Goal: Information Seeking & Learning: Learn about a topic

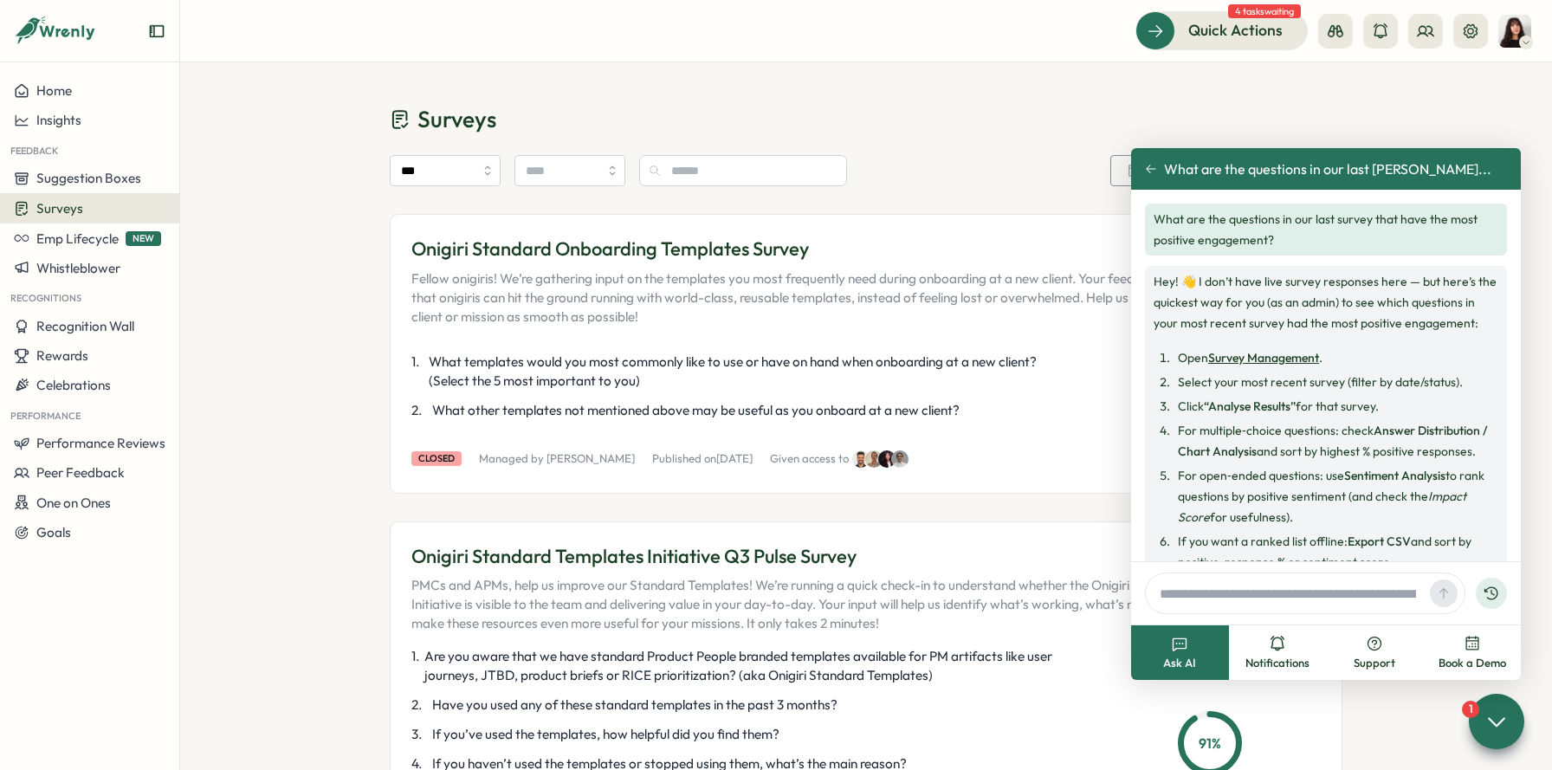
click at [1107, 361] on link "Survey Management" at bounding box center [1263, 358] width 111 height 16
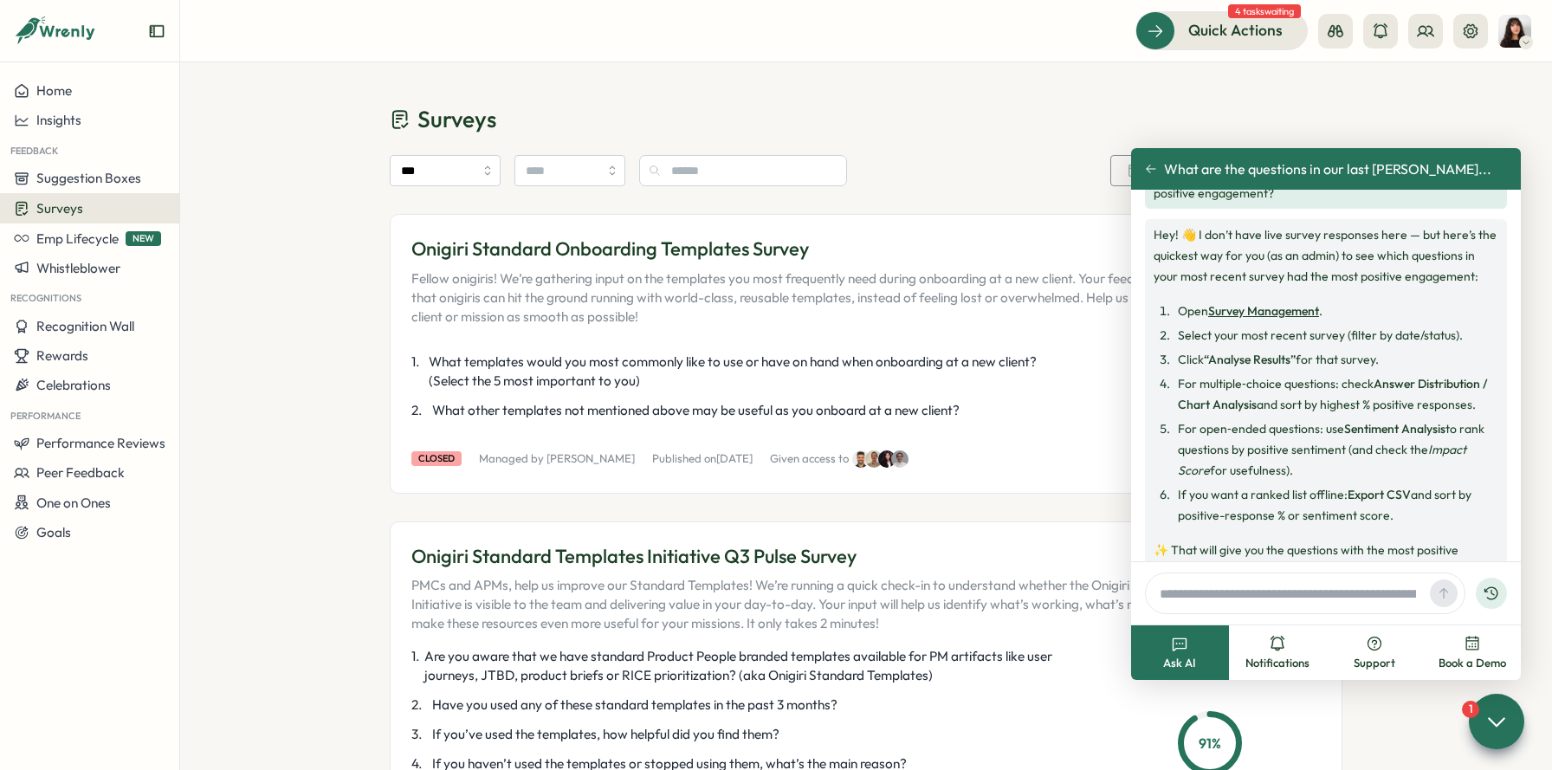
scroll to position [105, 0]
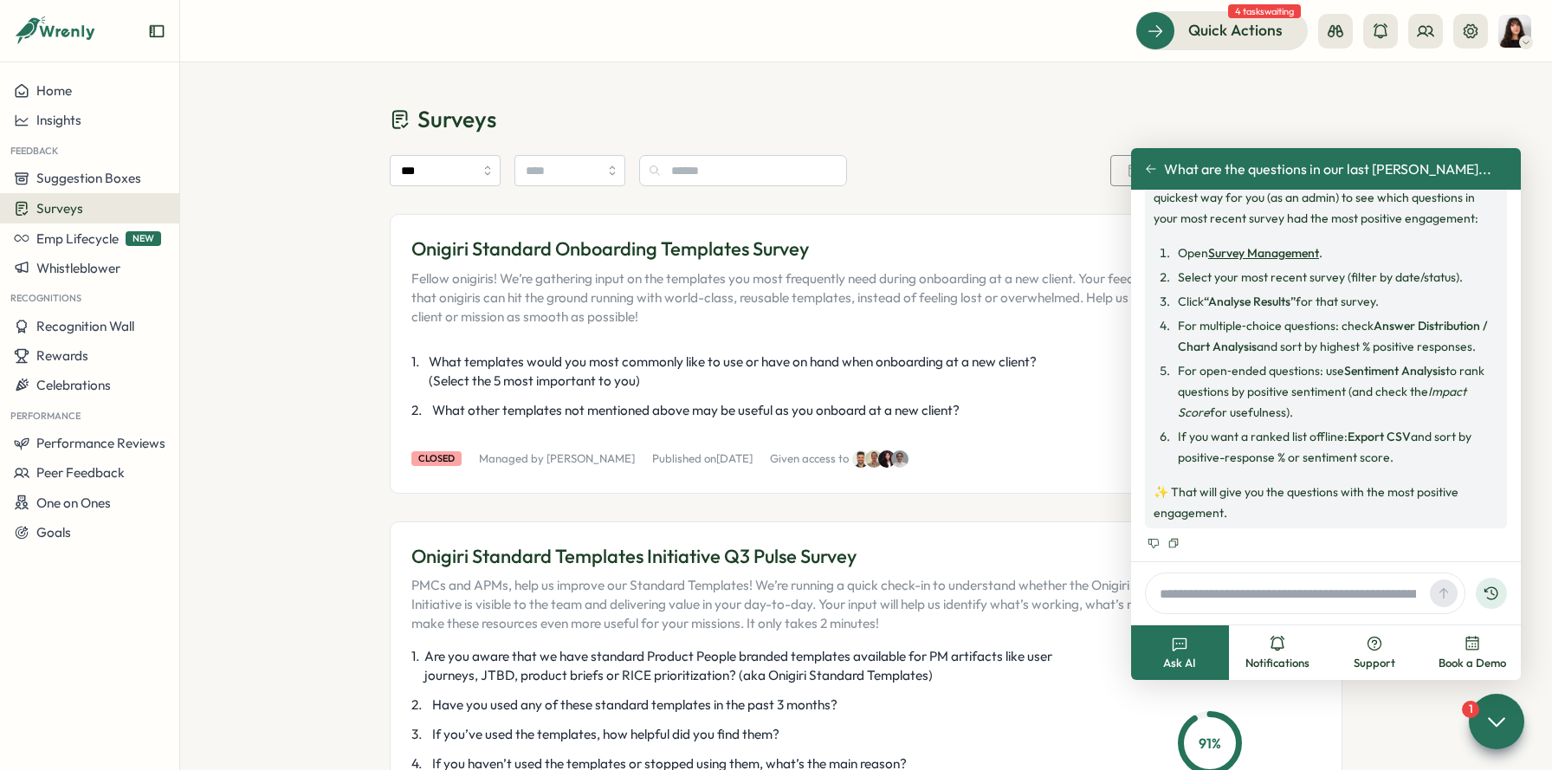
click at [1107, 592] on input "text" at bounding box center [1288, 593] width 270 height 26
type input "**********"
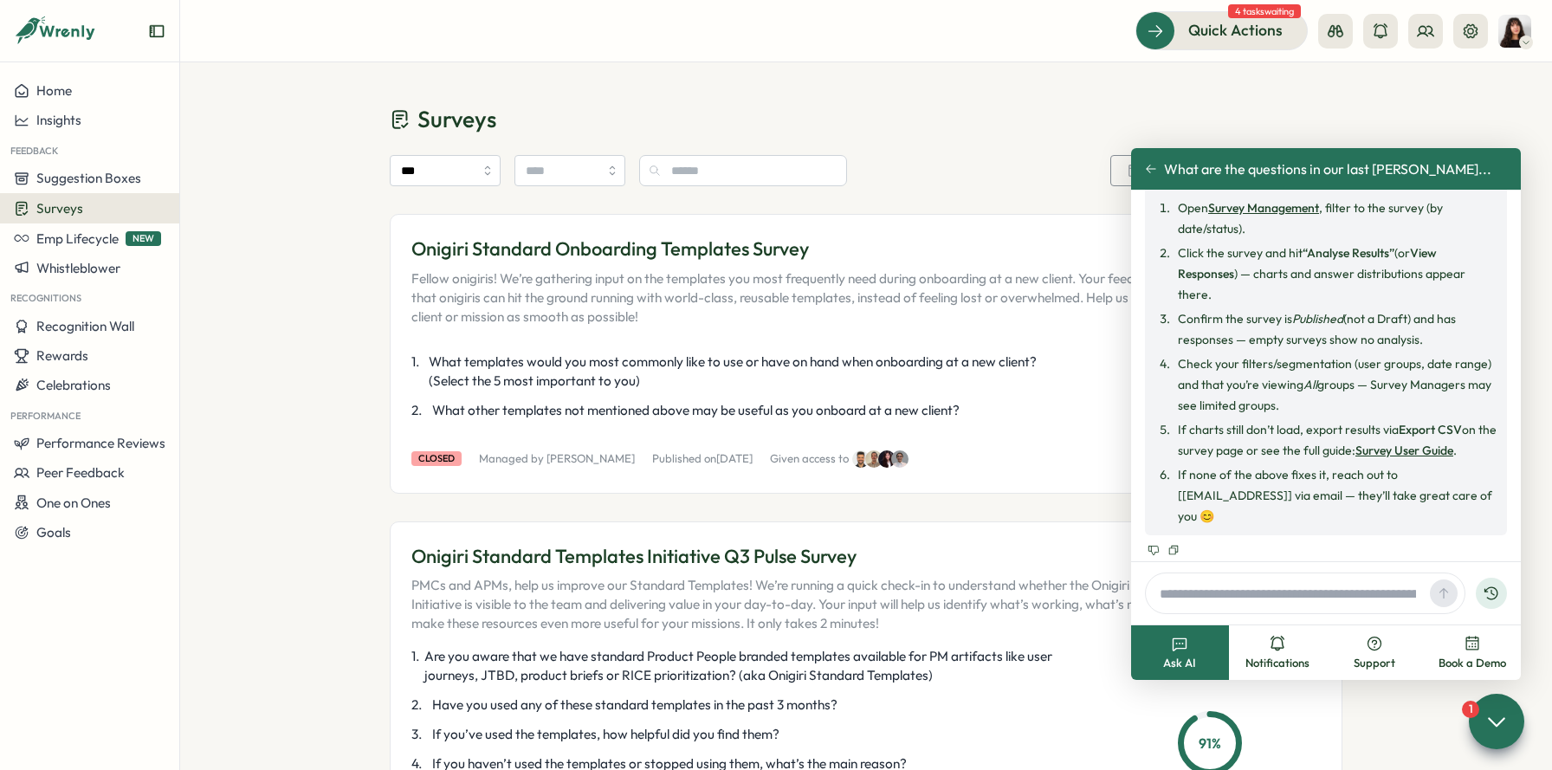
scroll to position [557, 0]
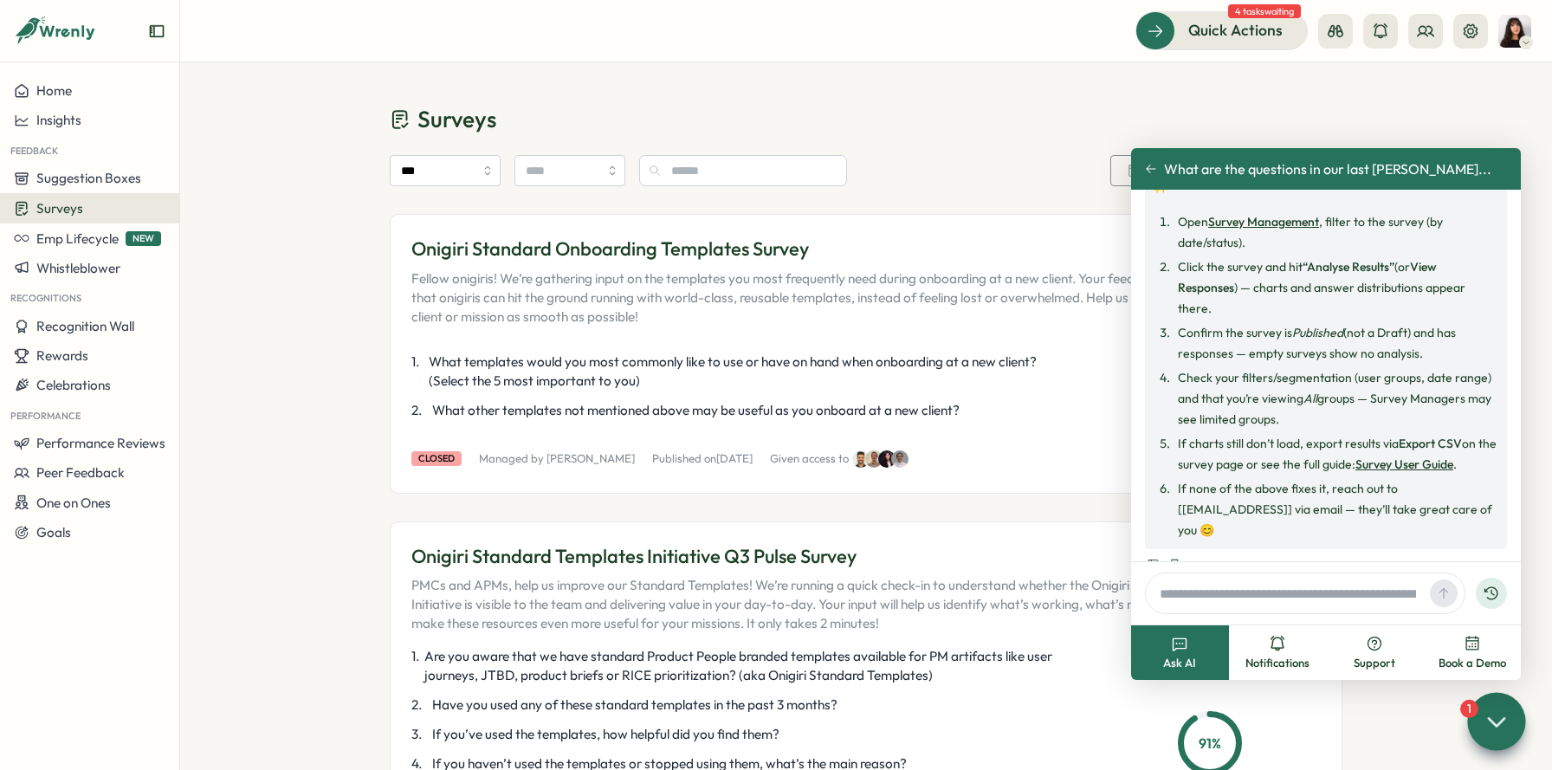
click at [1107, 735] on div at bounding box center [1496, 721] width 58 height 58
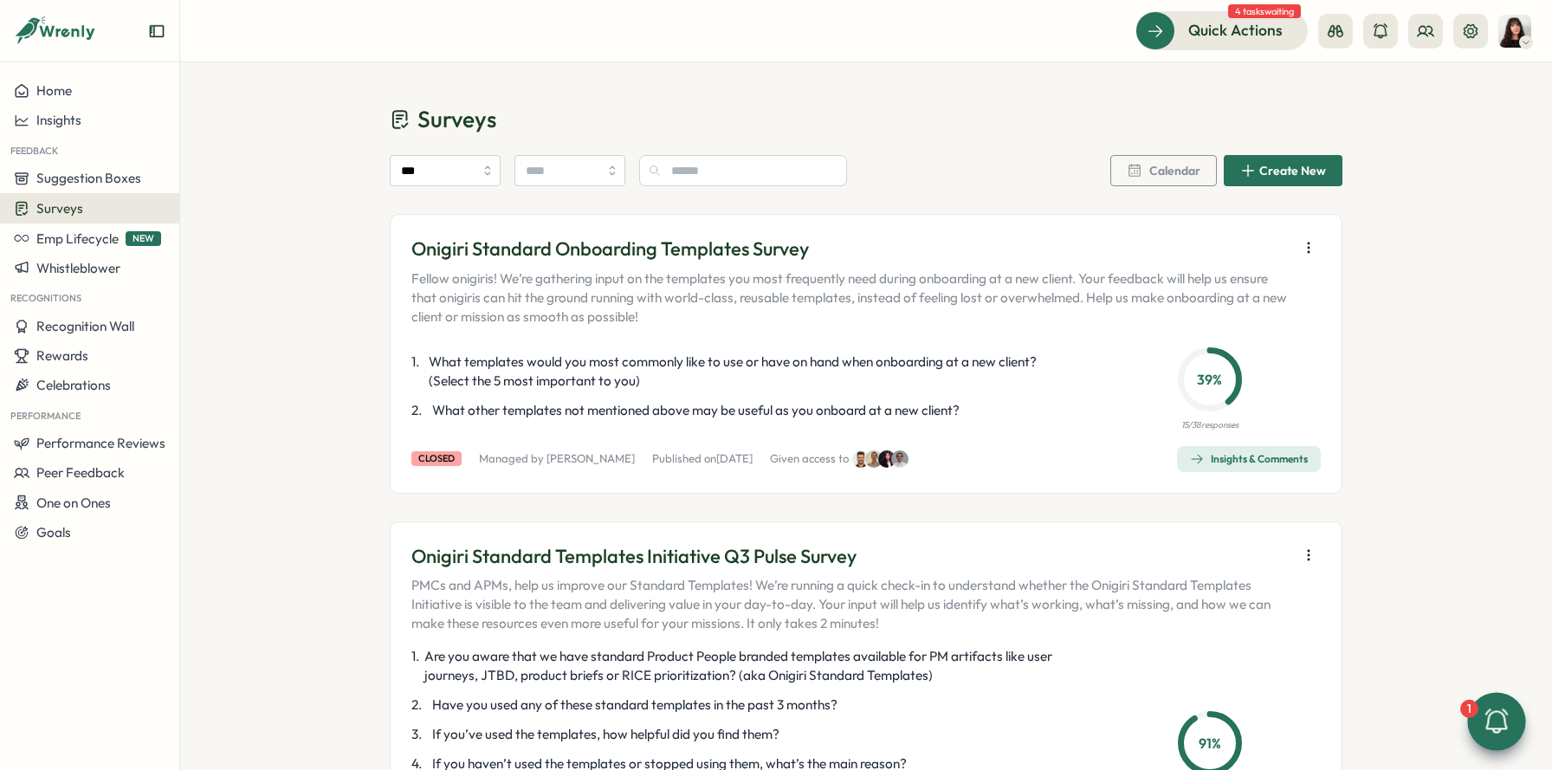
click at [1107, 707] on icon at bounding box center [1496, 721] width 29 height 29
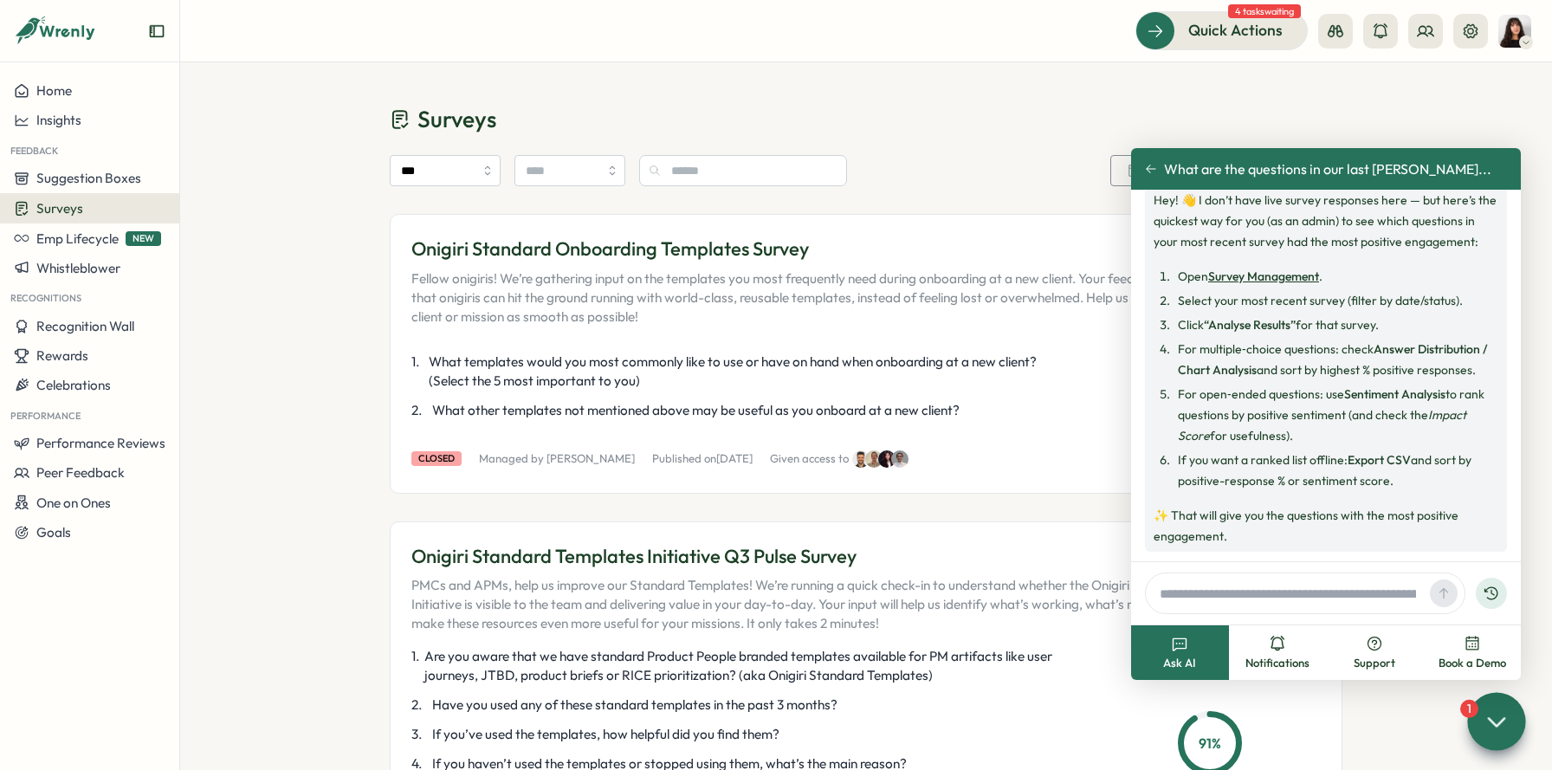
scroll to position [83, 0]
click at [1107, 280] on link "Survey Management" at bounding box center [1263, 275] width 111 height 16
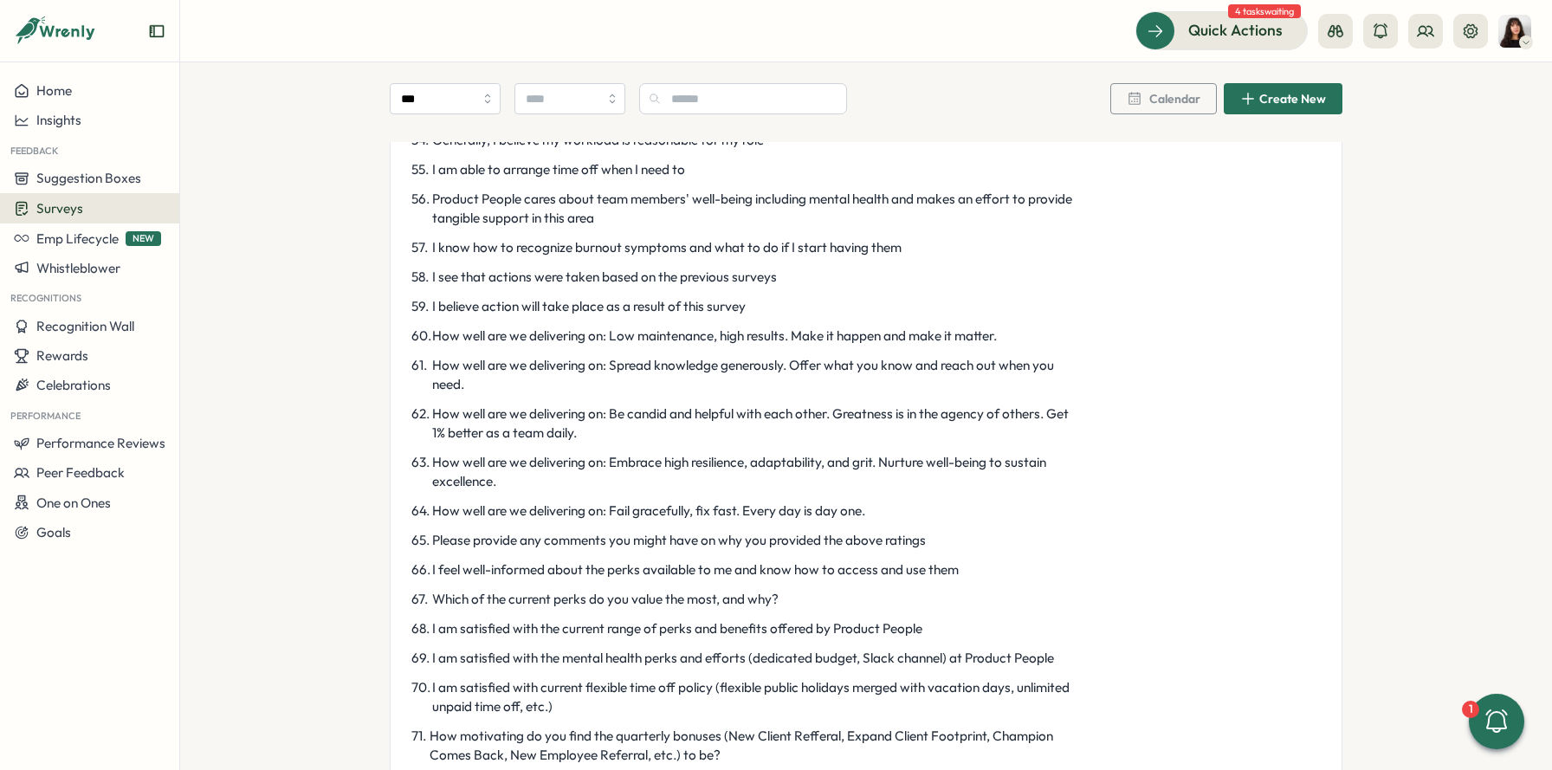
scroll to position [2923, 0]
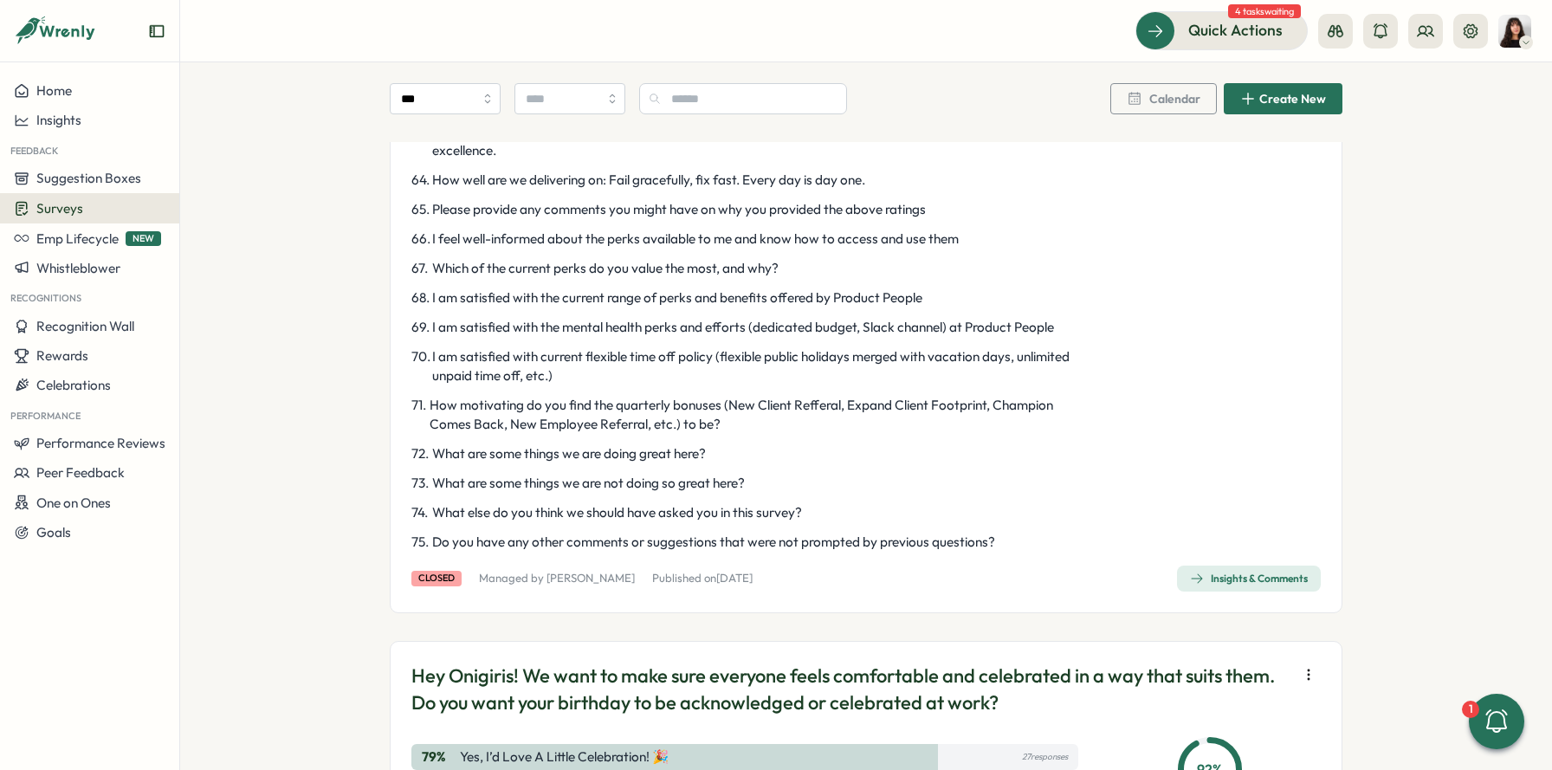
click at [1253, 586] on div "Insights & Comments" at bounding box center [1249, 579] width 118 height 14
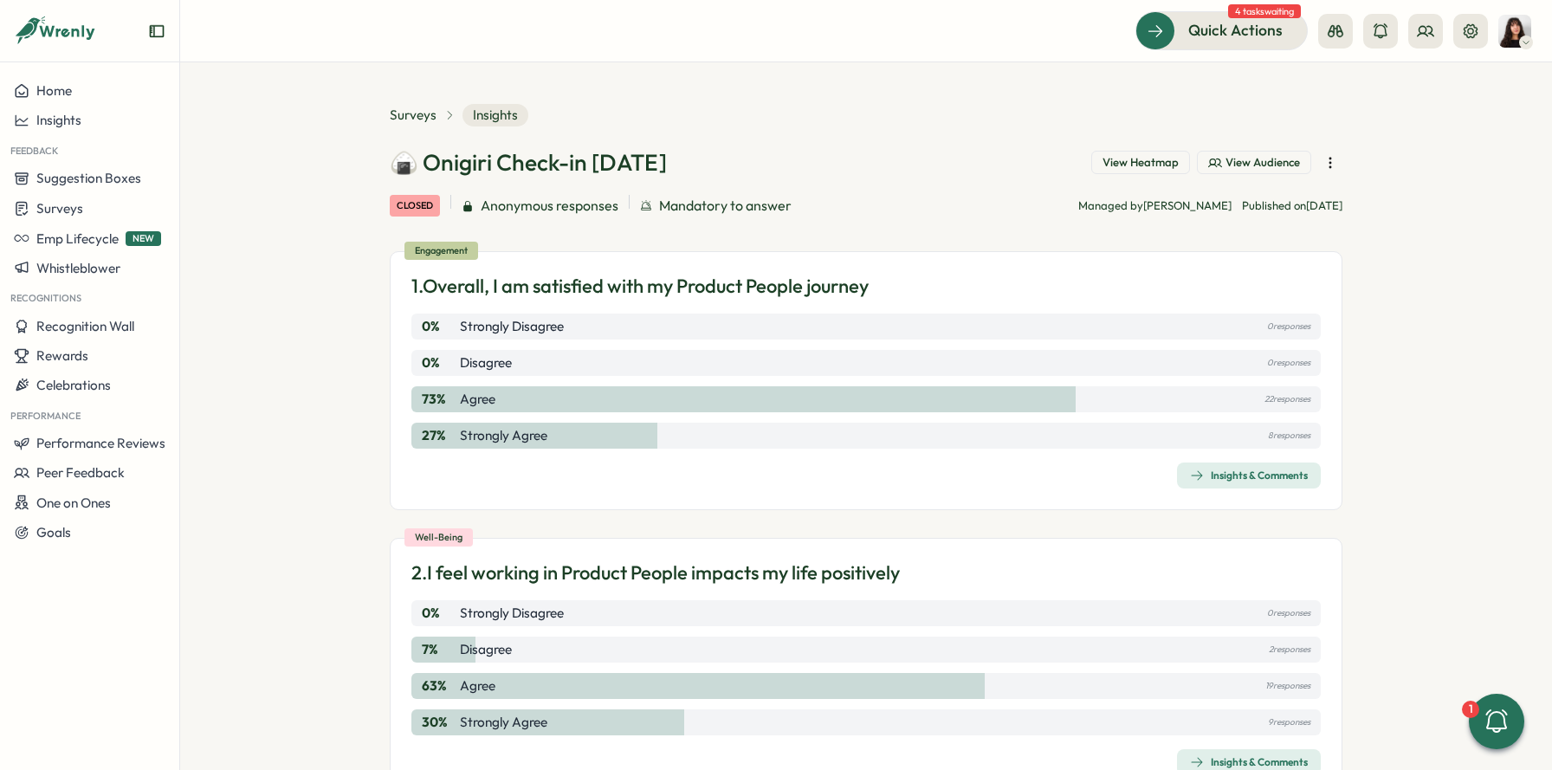
click at [1334, 165] on icon "button" at bounding box center [1330, 162] width 17 height 17
click at [1348, 230] on section "Surveys Insights 🍙 Onigiri Check-in Aug 2025 View Heatmap View Audience closed …" at bounding box center [866, 416] width 1372 height 708
click at [1143, 167] on span "View Heatmap" at bounding box center [1141, 163] width 76 height 16
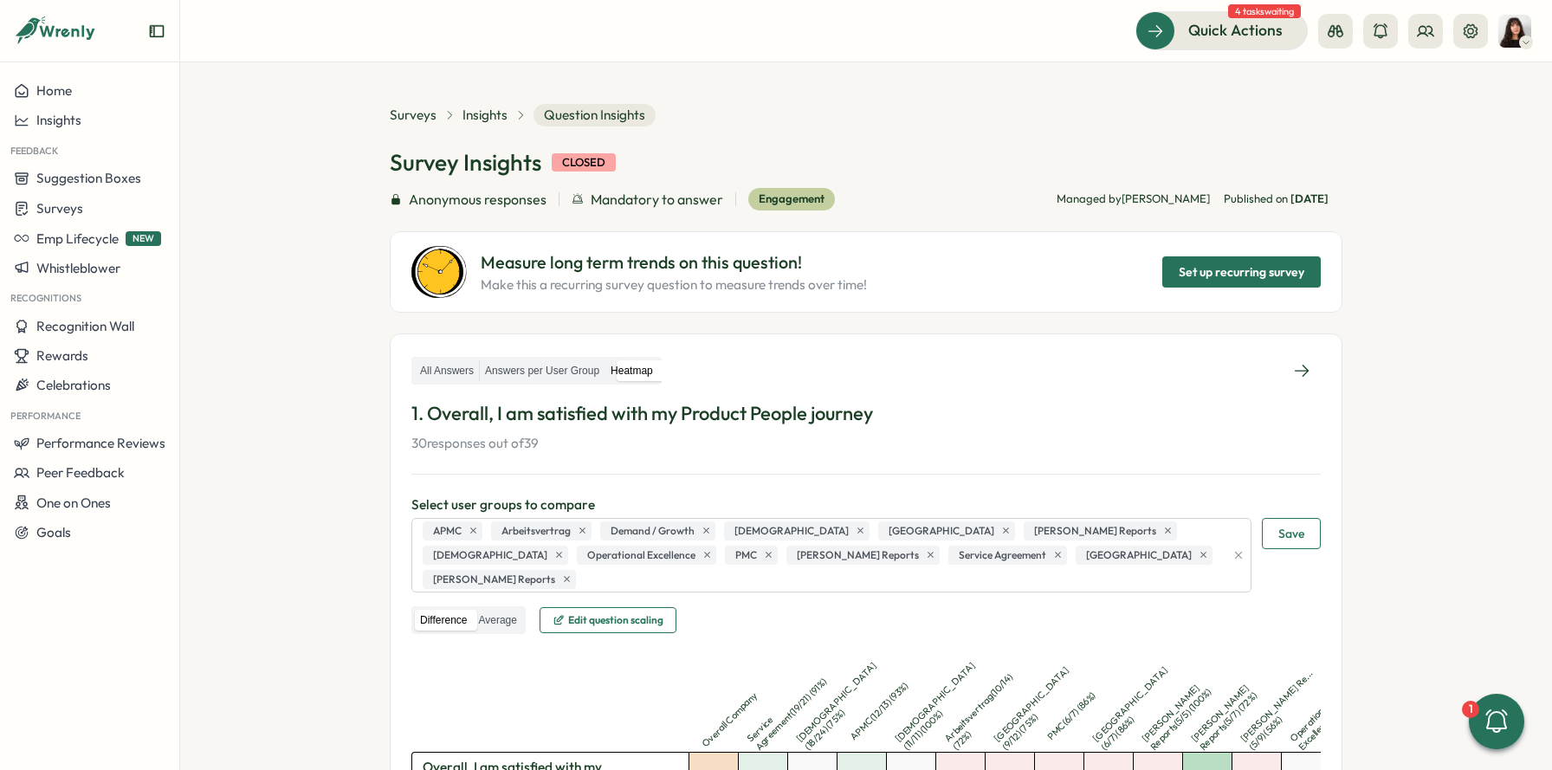
scroll to position [241, 0]
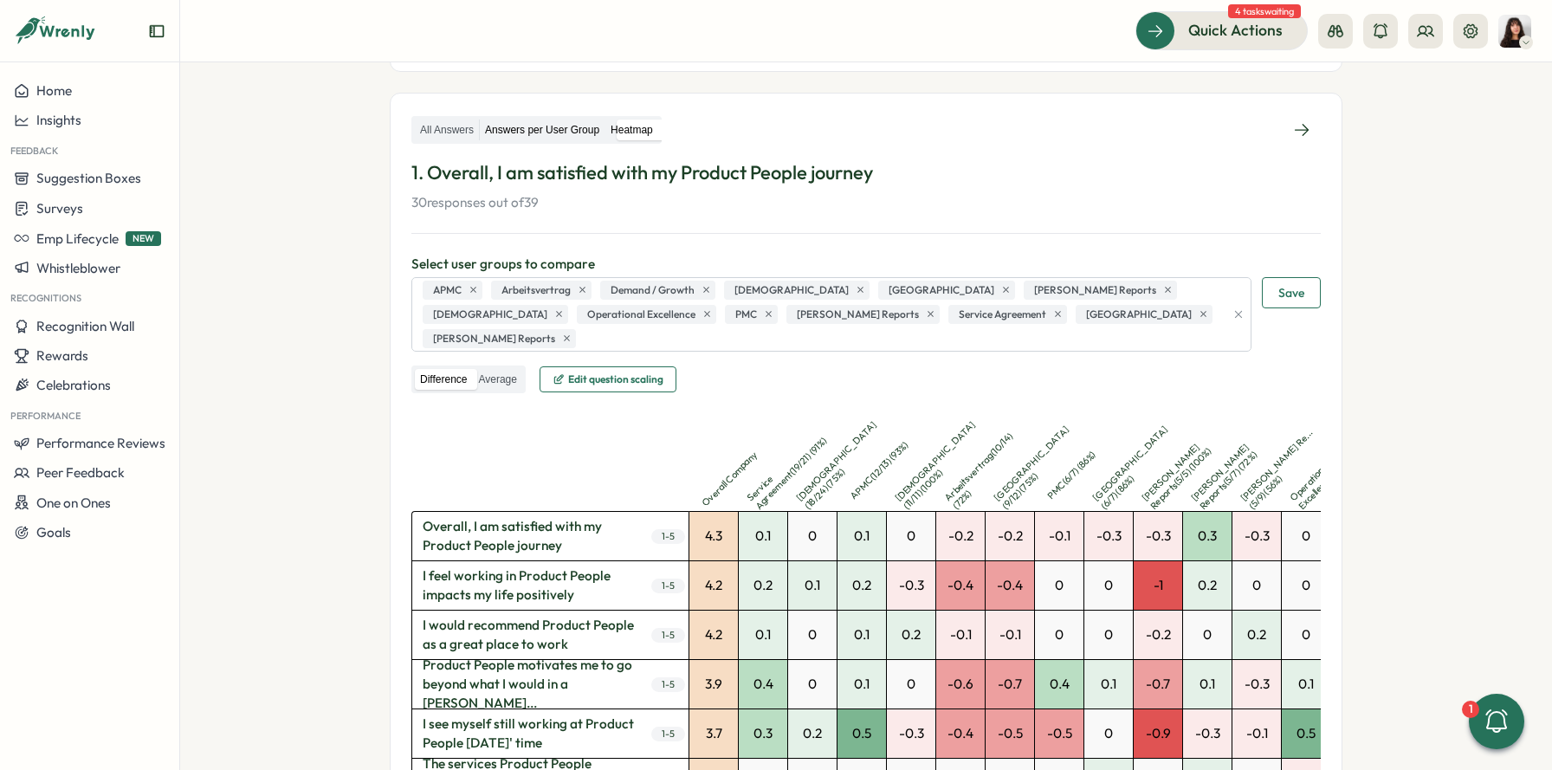
click at [559, 131] on label "Answers per User Group" at bounding box center [542, 131] width 125 height 22
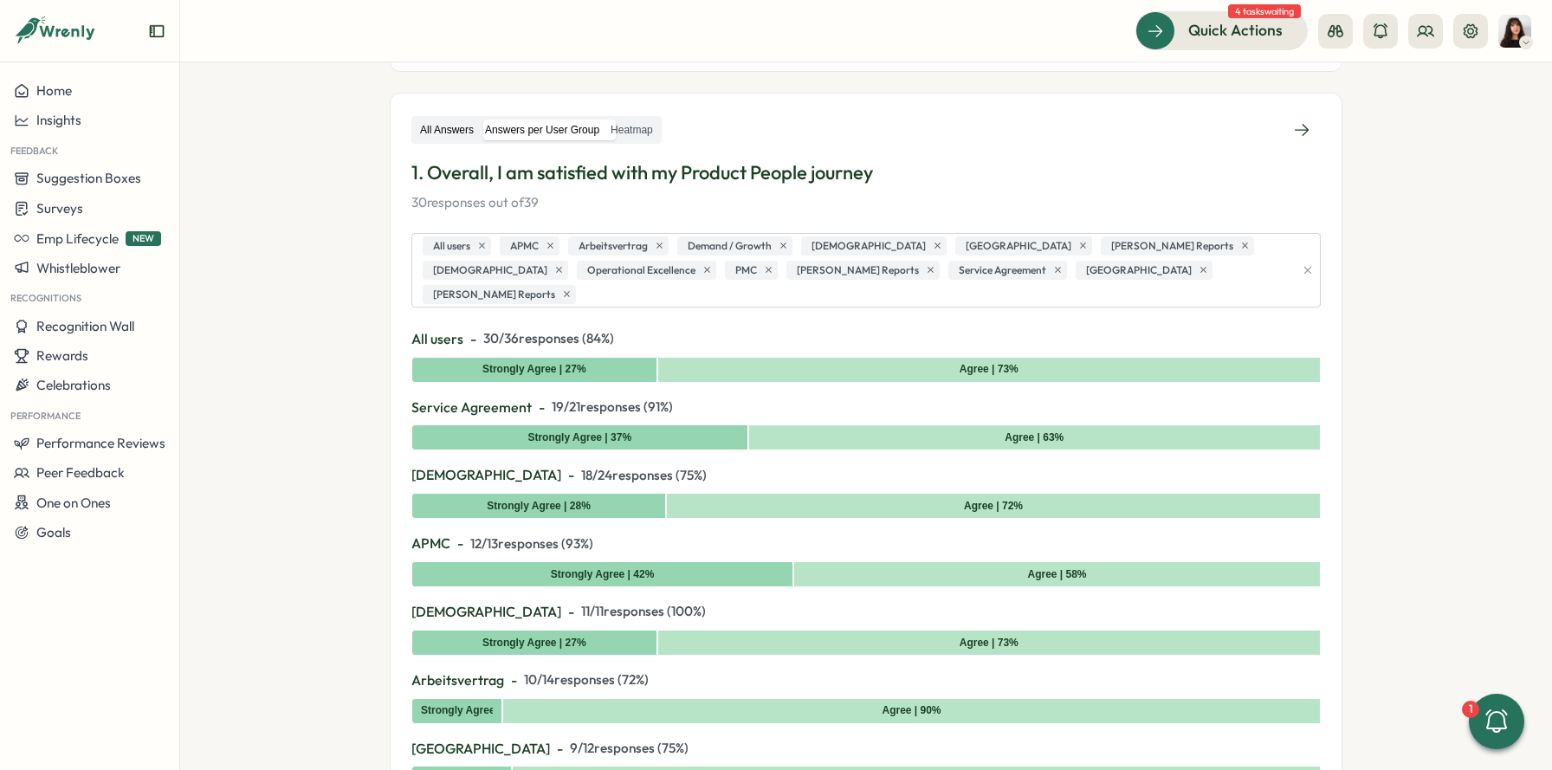
click at [430, 132] on label "All Answers" at bounding box center [447, 131] width 64 height 22
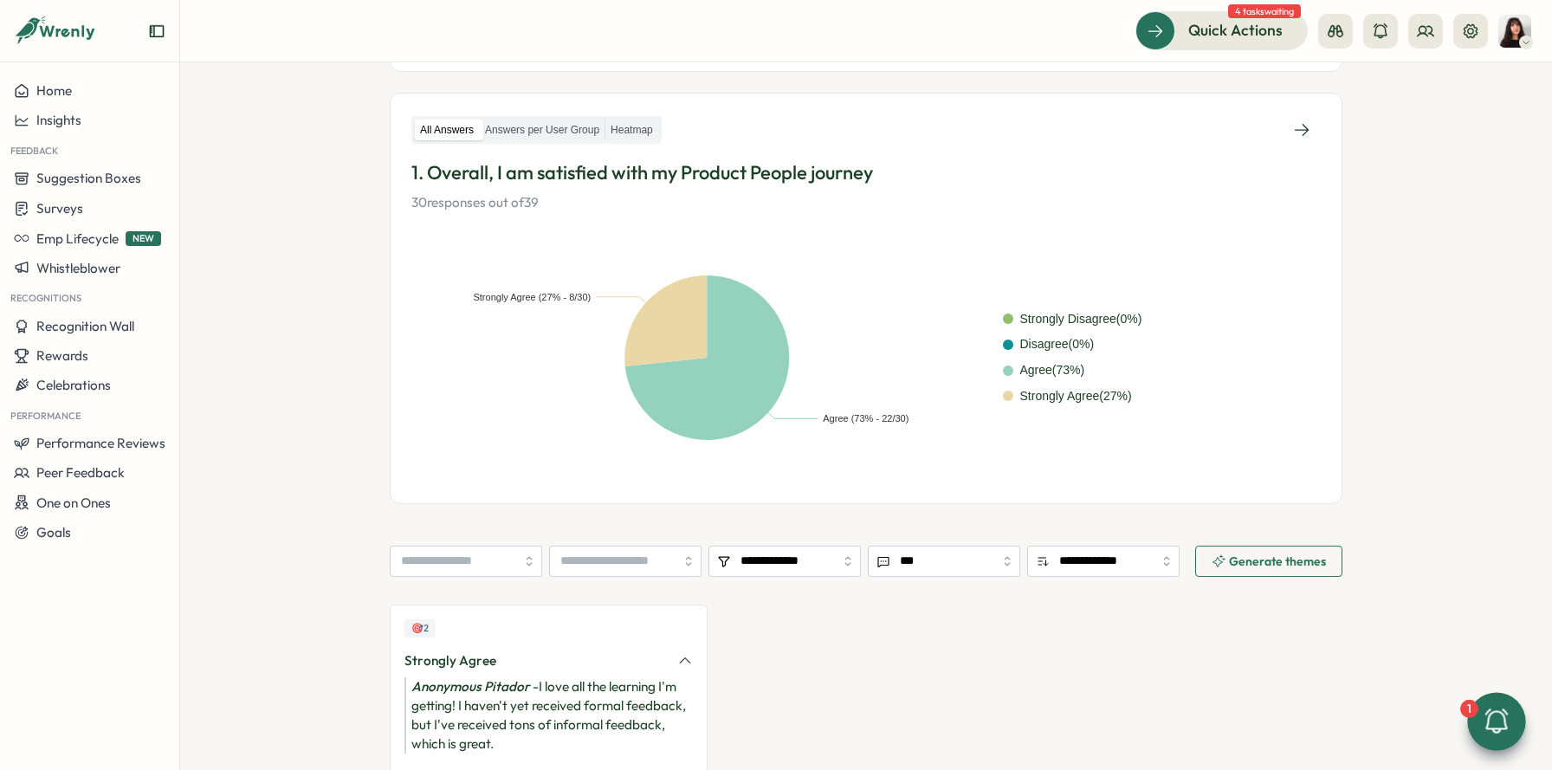
click at [1502, 726] on icon at bounding box center [1496, 721] width 29 height 29
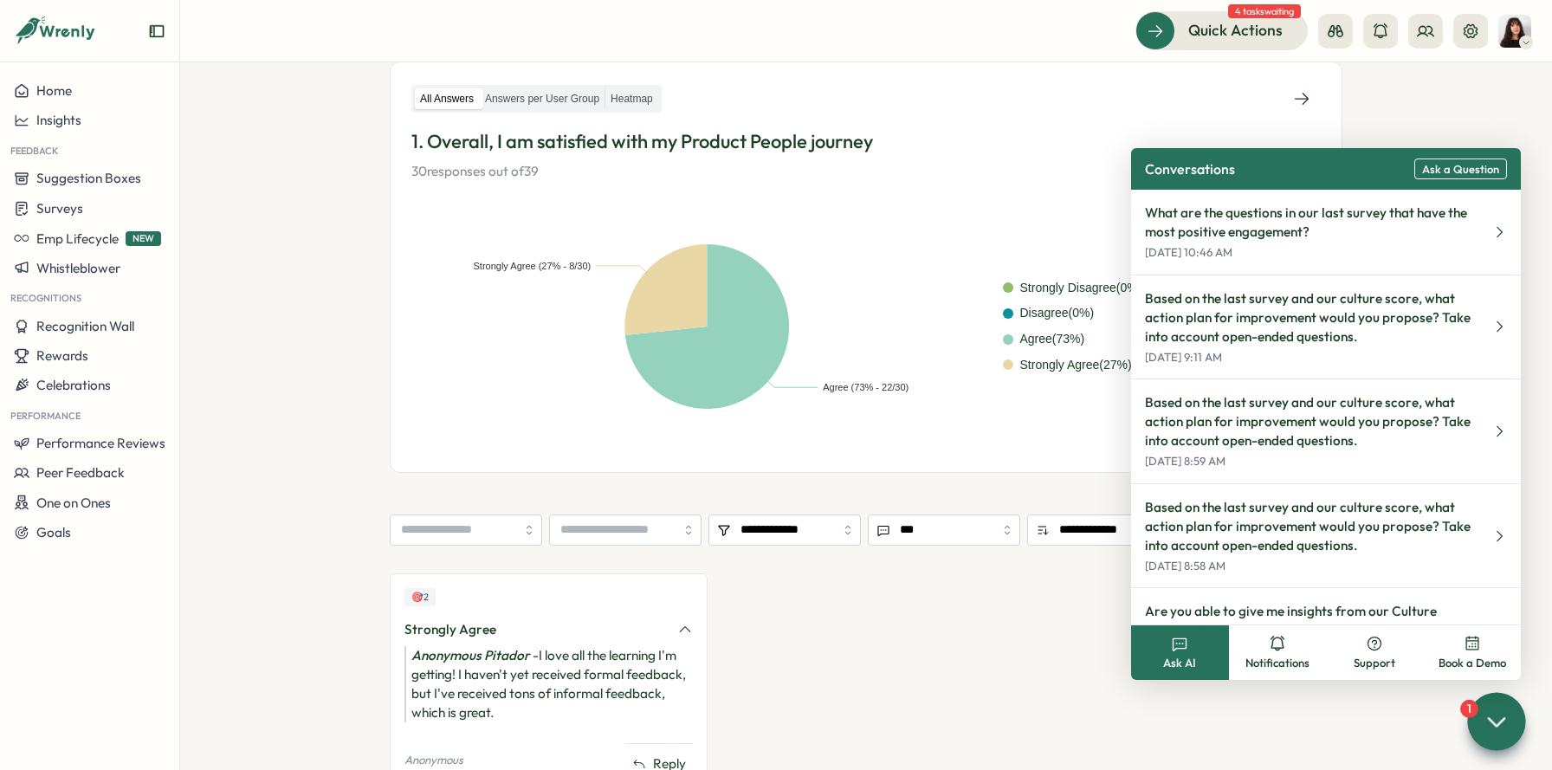
scroll to position [353, 0]
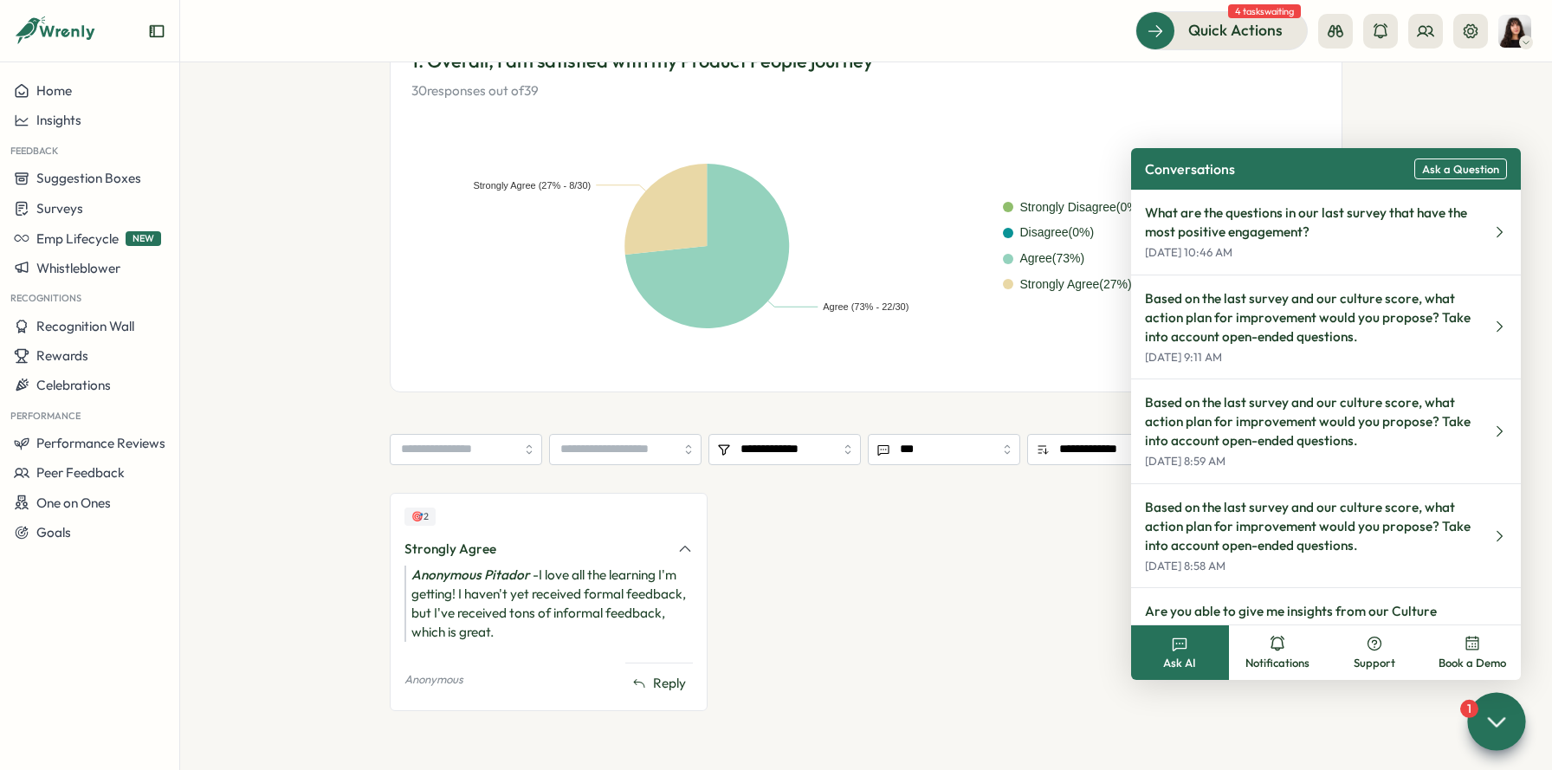
click at [1504, 729] on icon at bounding box center [1496, 721] width 25 height 25
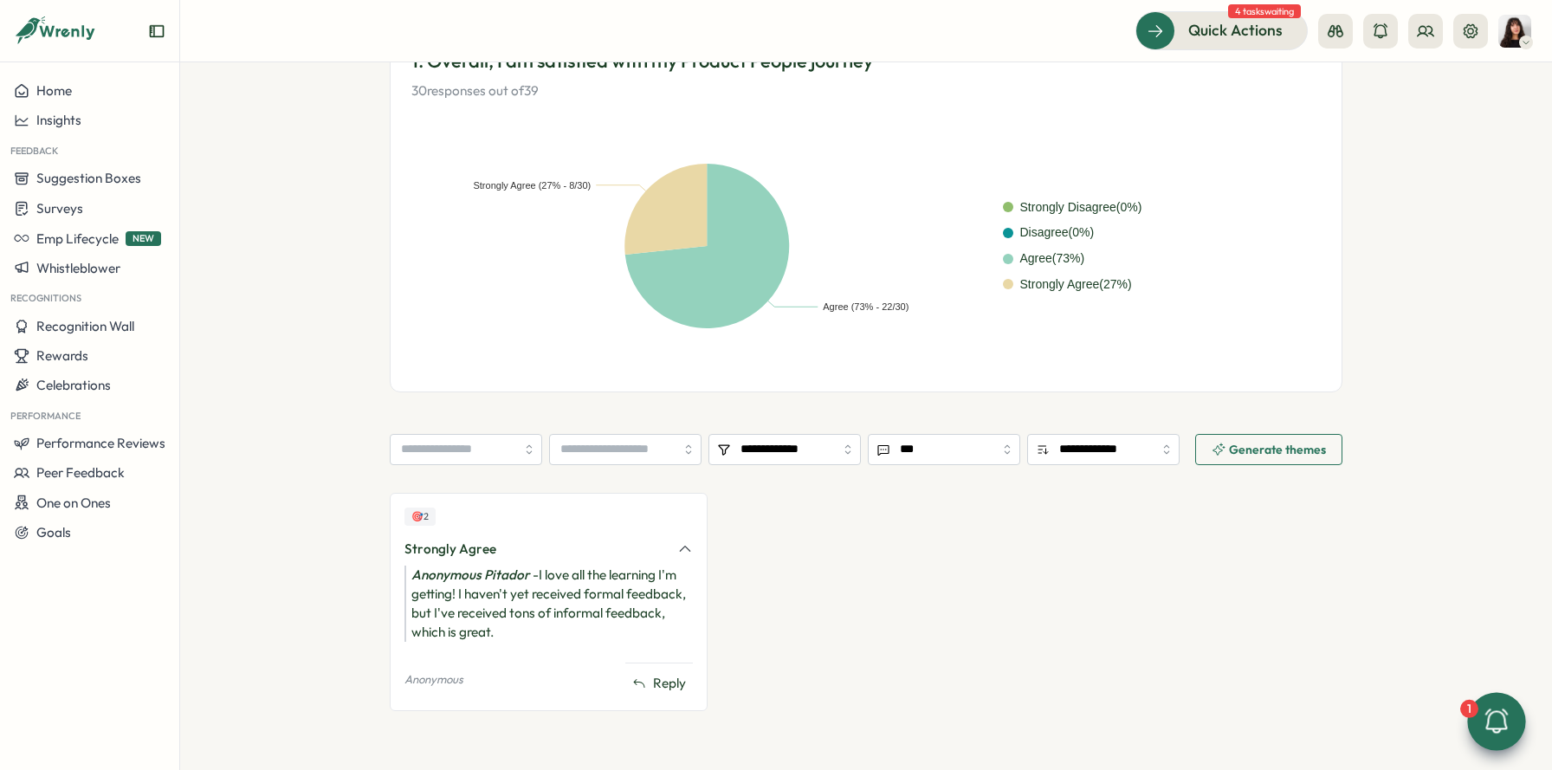
click at [1272, 438] on span "Generate themes" at bounding box center [1269, 449] width 114 height 29
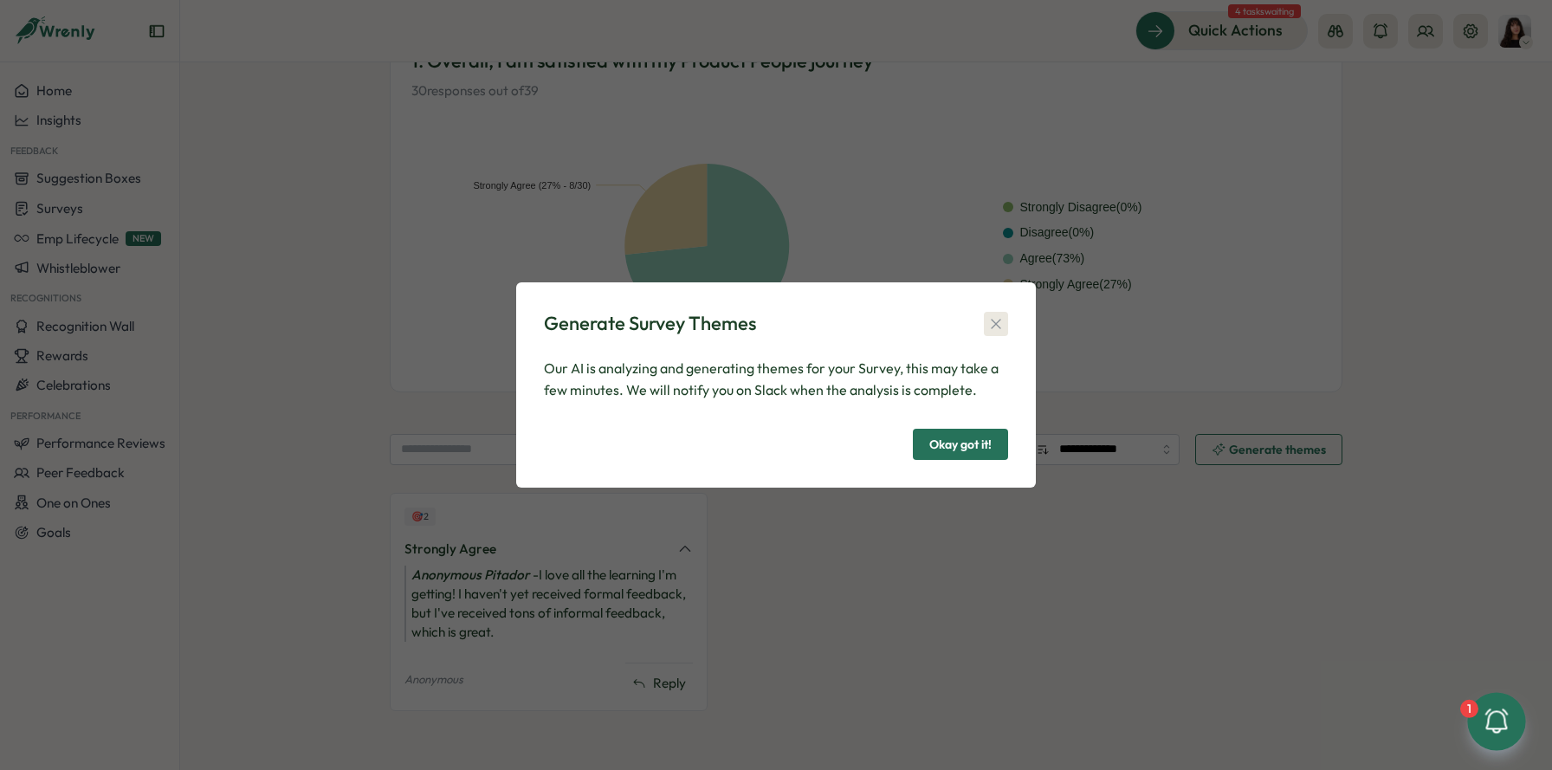
click at [994, 329] on icon "button" at bounding box center [995, 323] width 17 height 17
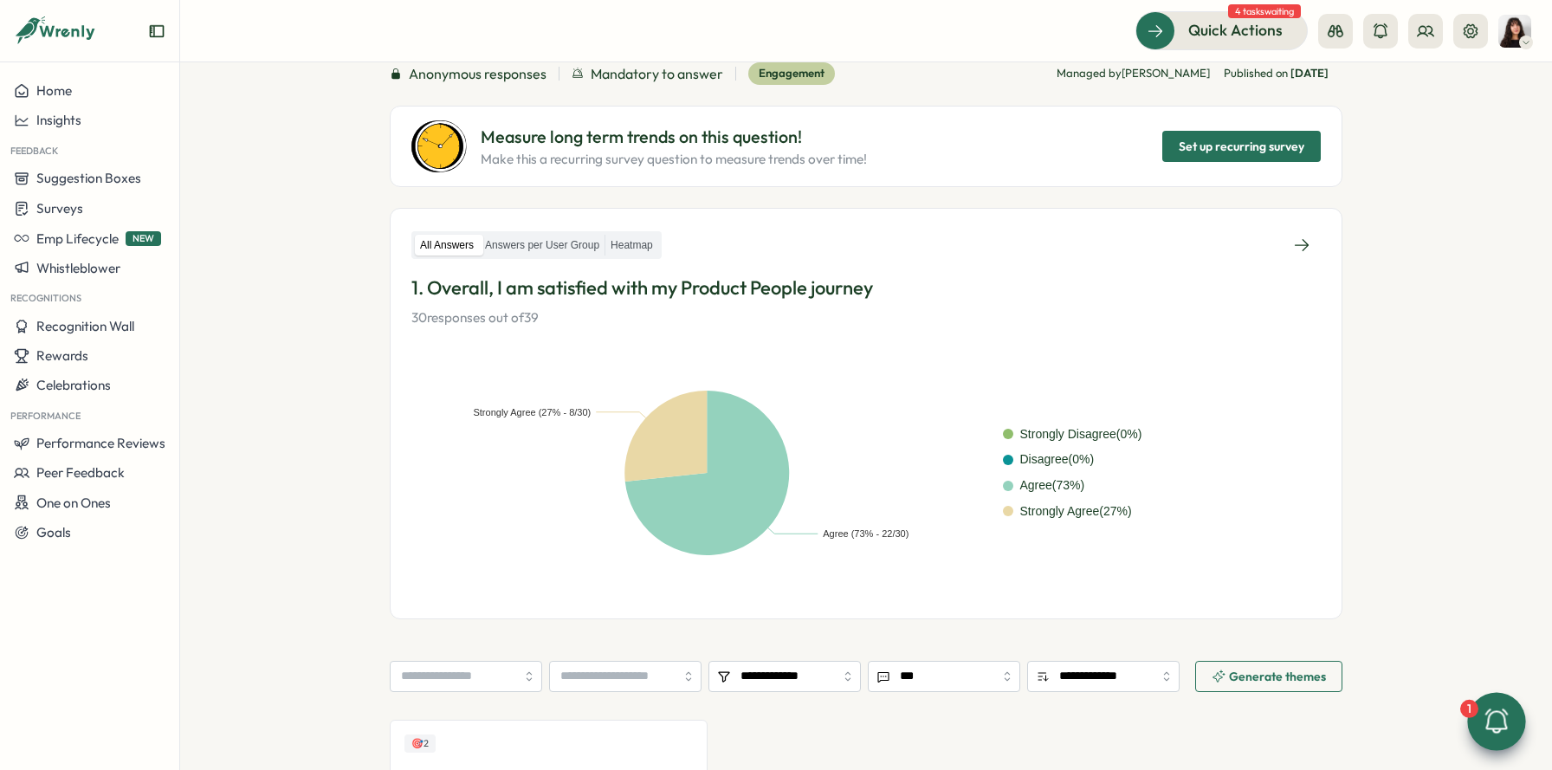
scroll to position [0, 0]
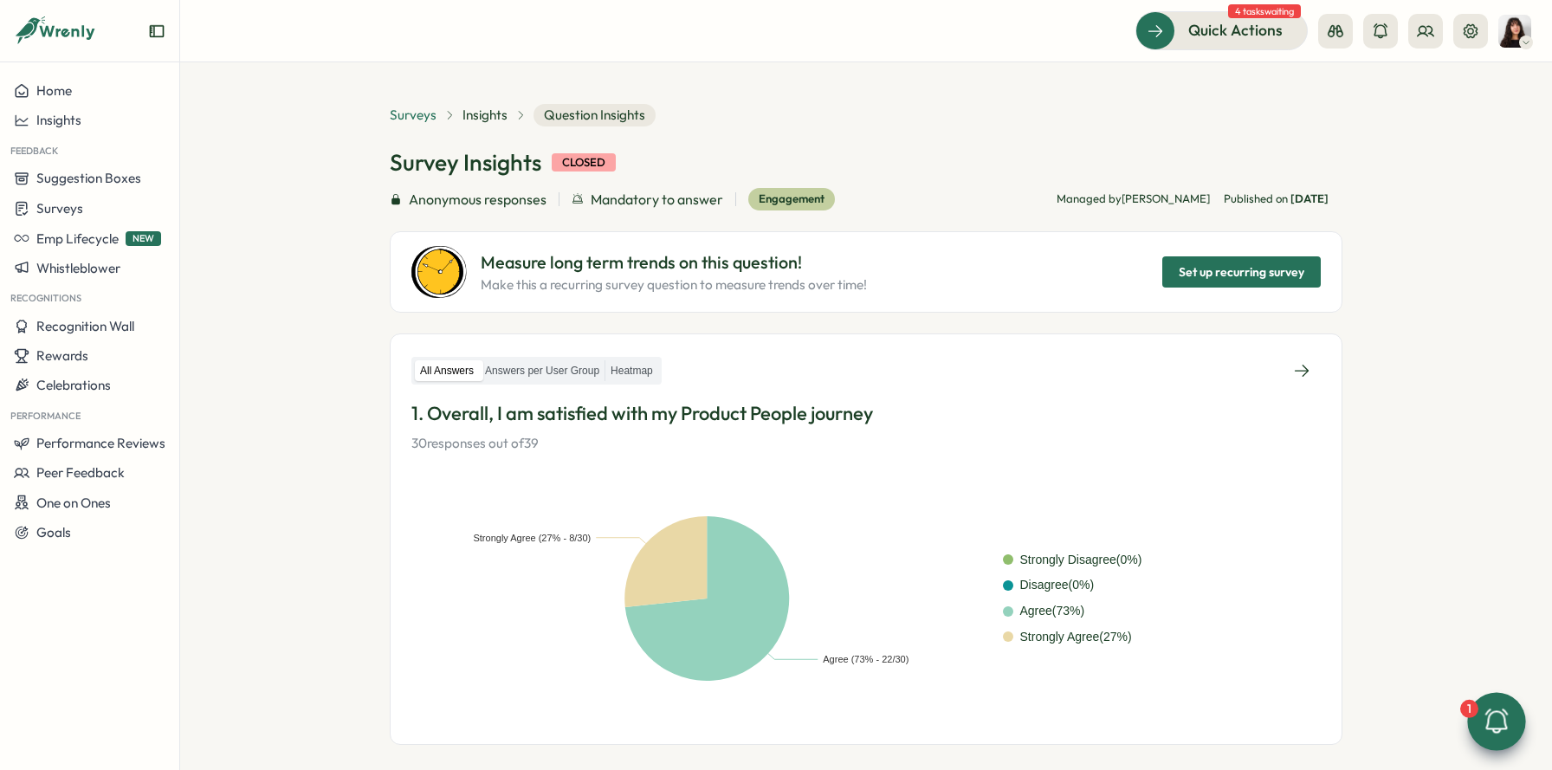
click at [424, 112] on span "Surveys" at bounding box center [413, 115] width 47 height 19
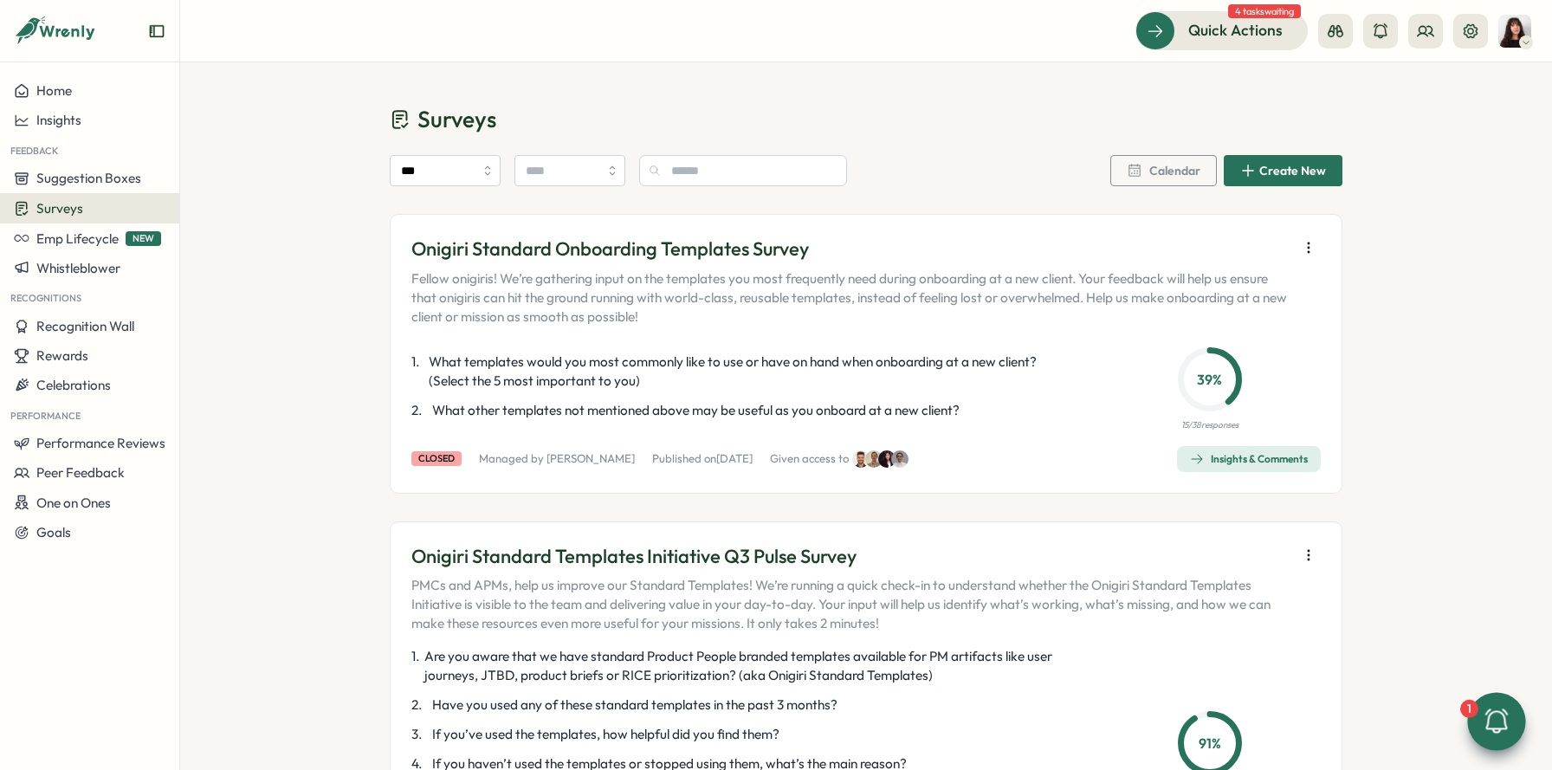
click at [1311, 245] on icon "button" at bounding box center [1308, 247] width 17 height 17
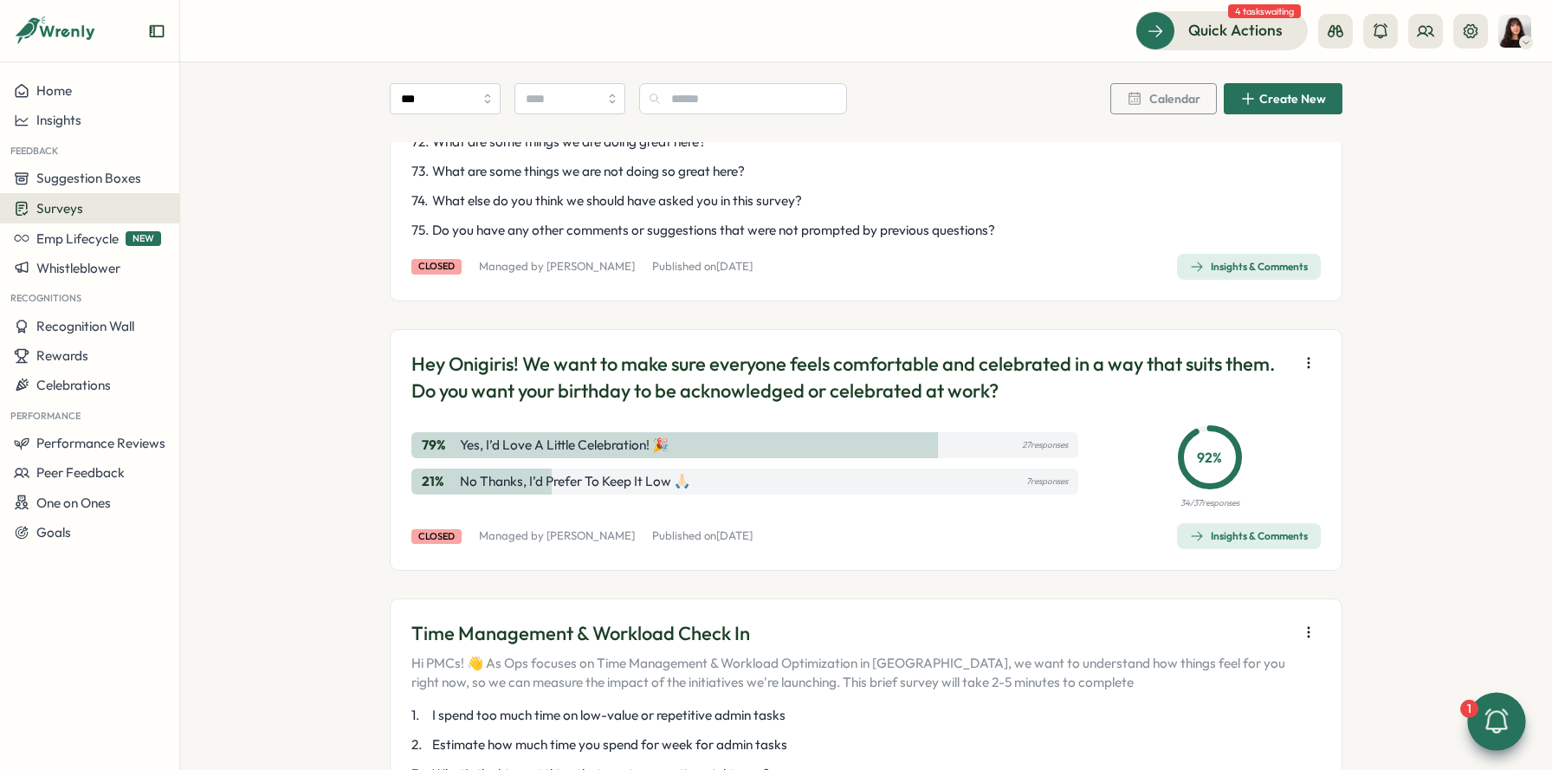
scroll to position [3235, 0]
click at [1230, 274] on div "Insights & Comments" at bounding box center [1249, 267] width 118 height 14
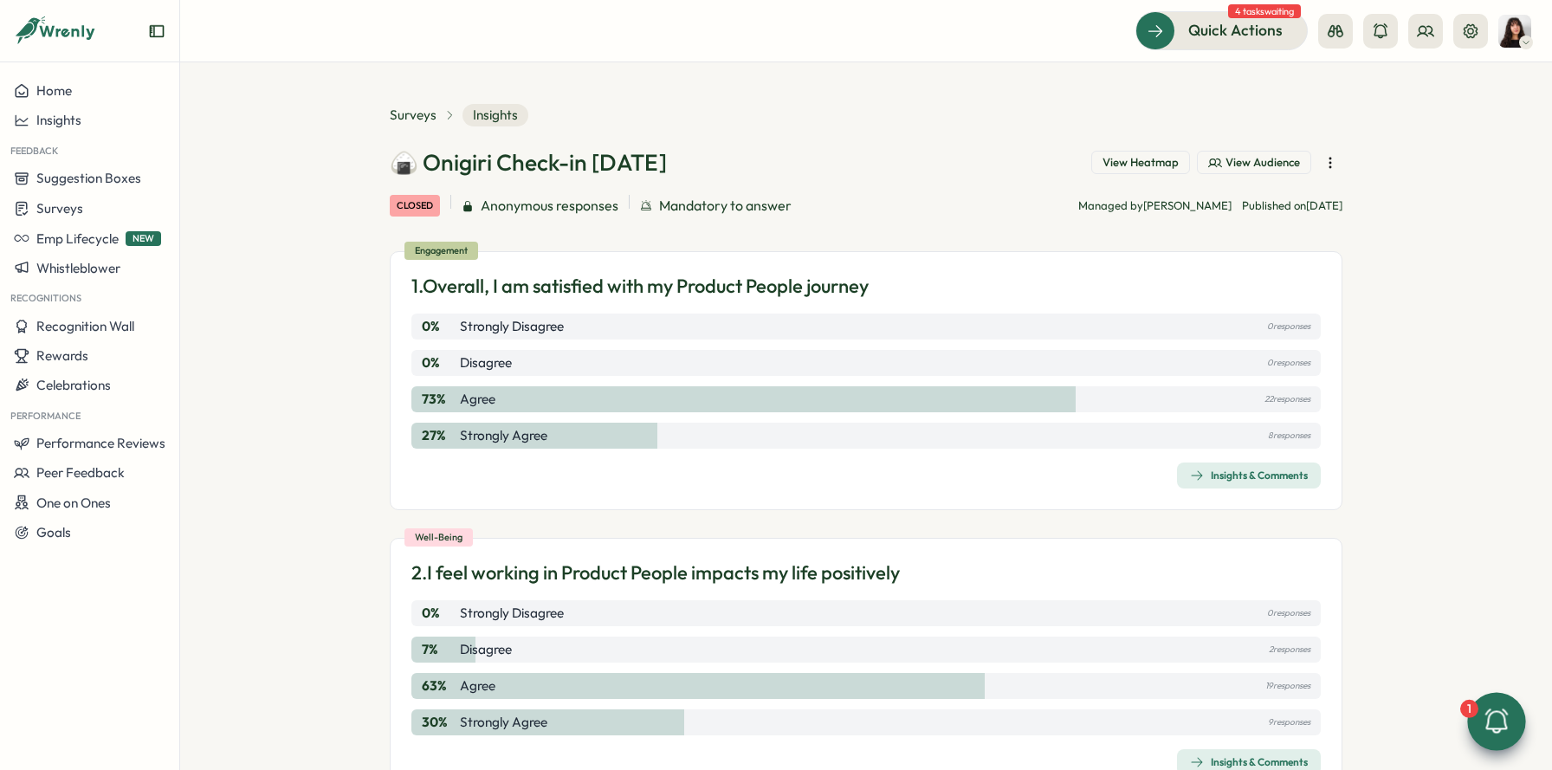
click at [1237, 481] on div "Insights & Comments" at bounding box center [1249, 476] width 118 height 14
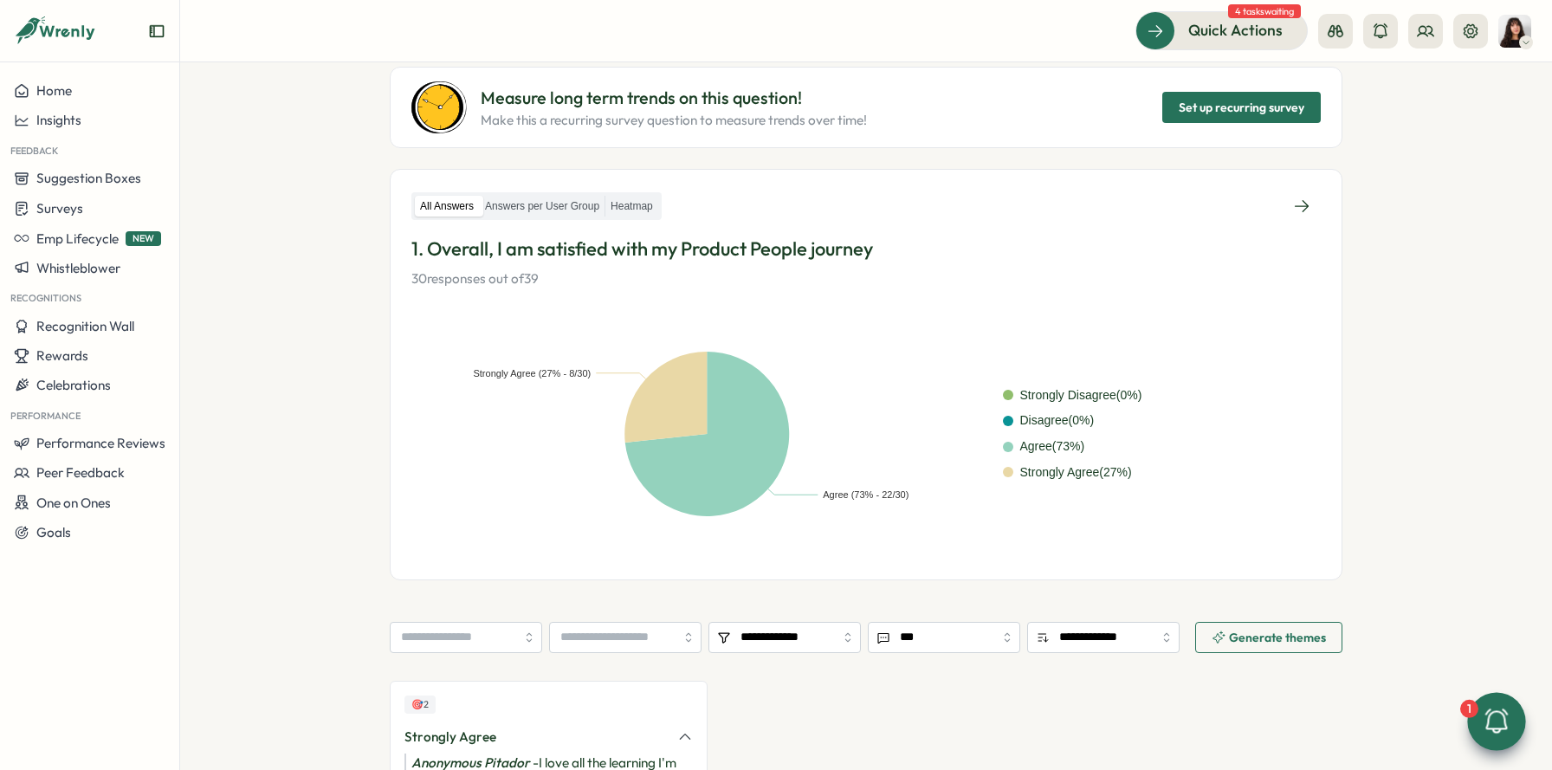
scroll to position [222, 0]
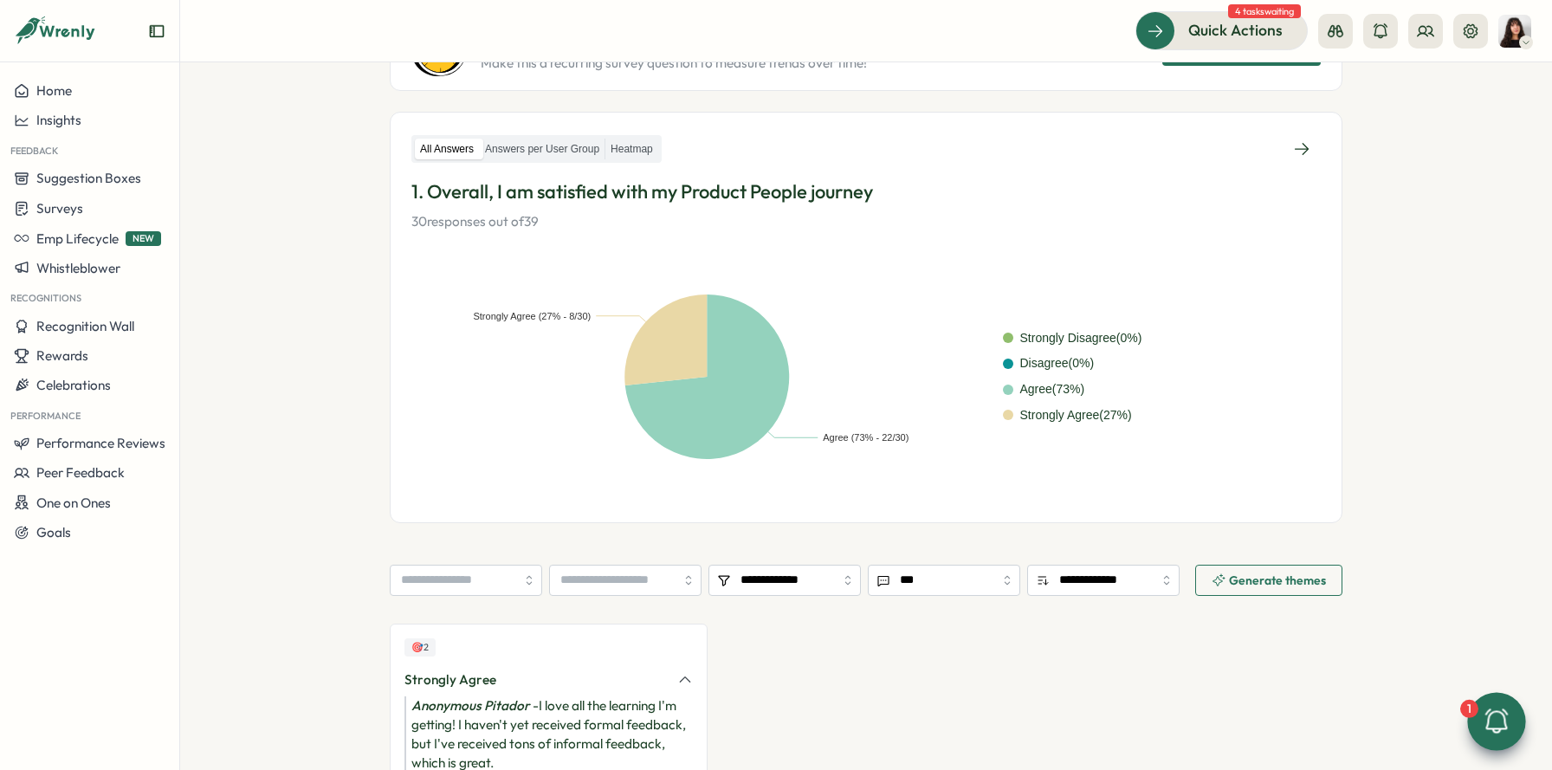
click at [1479, 733] on div at bounding box center [1496, 721] width 58 height 58
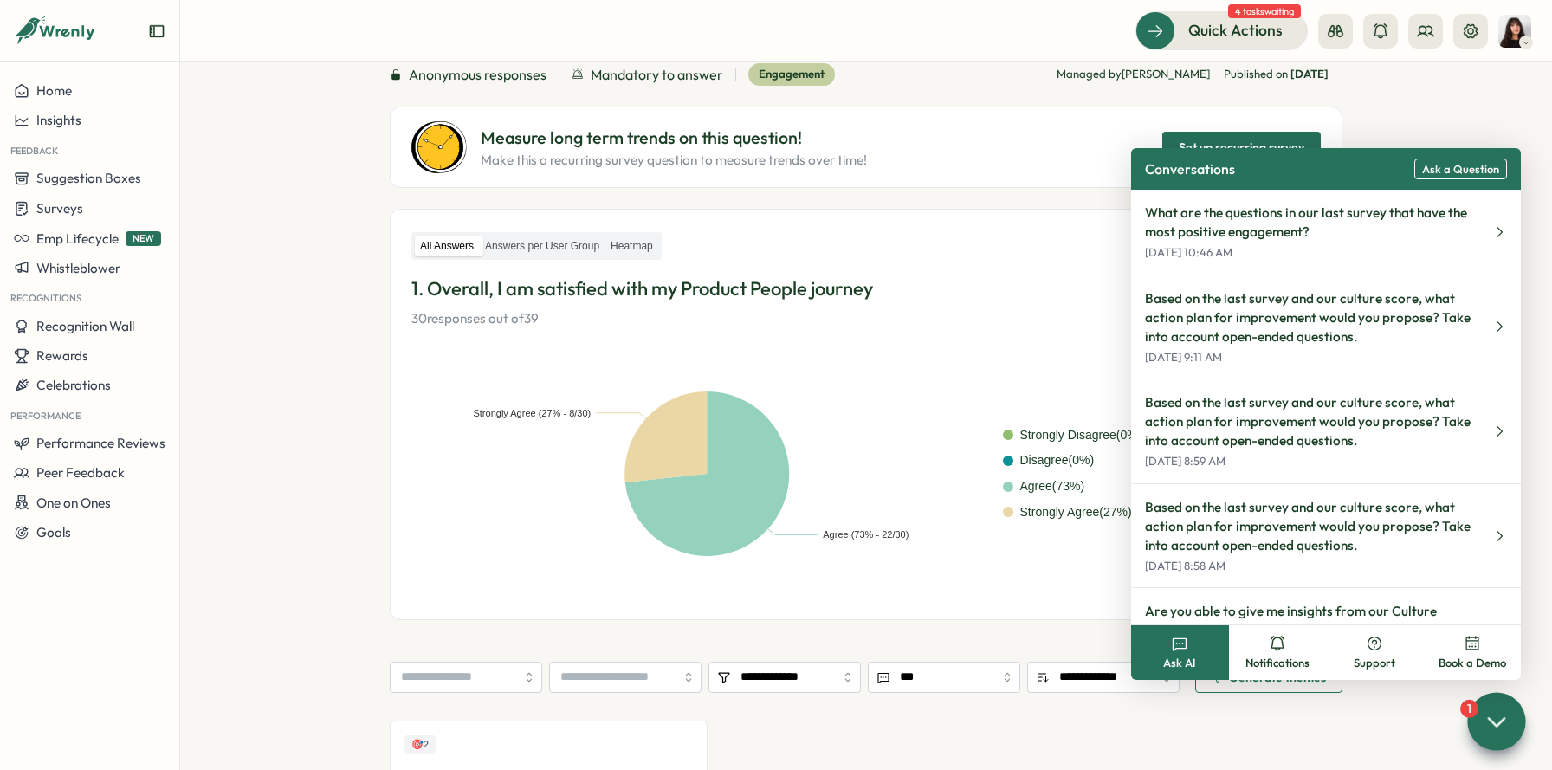
scroll to position [123, 0]
click at [650, 249] on label "Heatmap" at bounding box center [631, 248] width 53 height 22
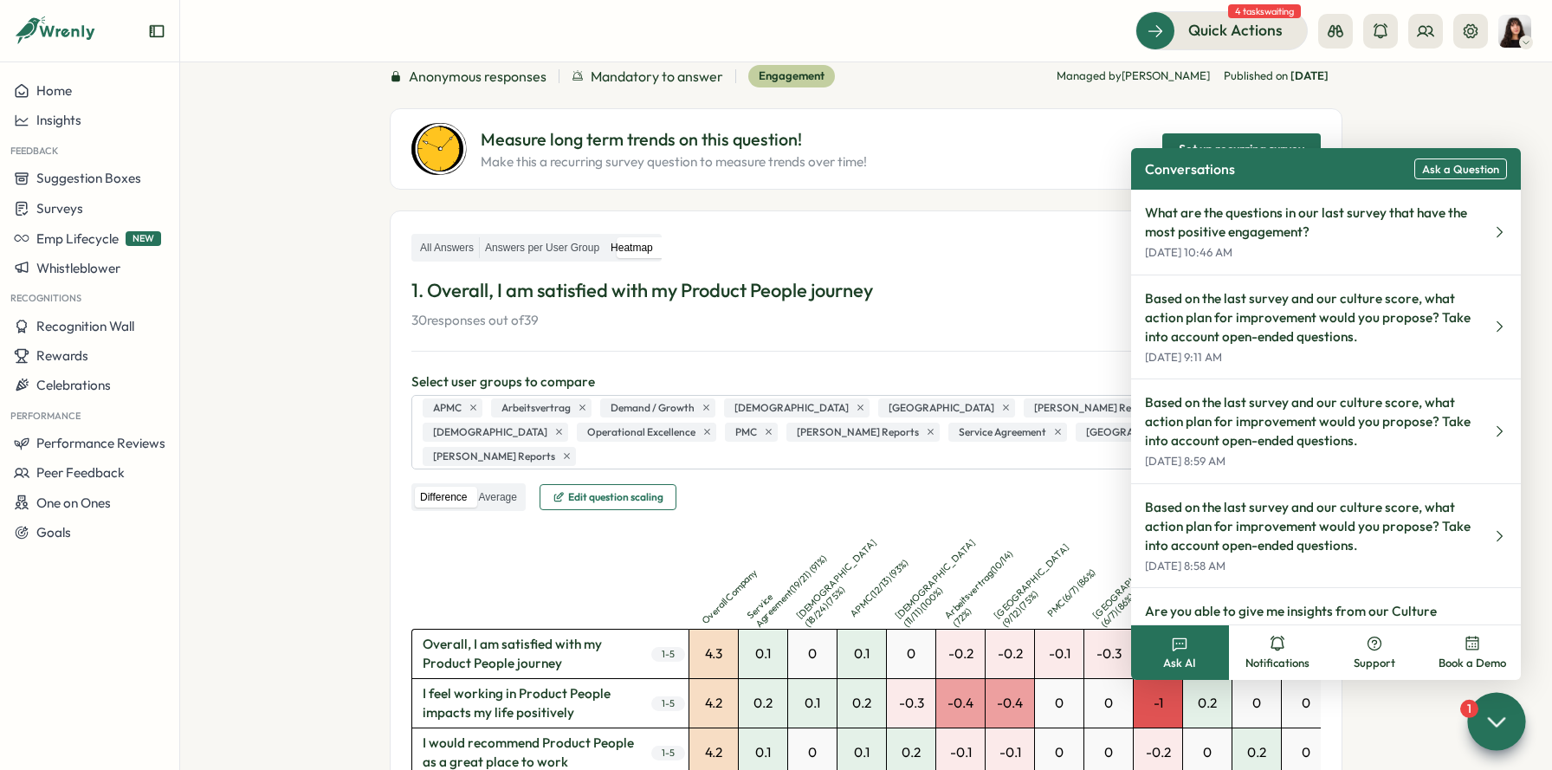
scroll to position [114, 0]
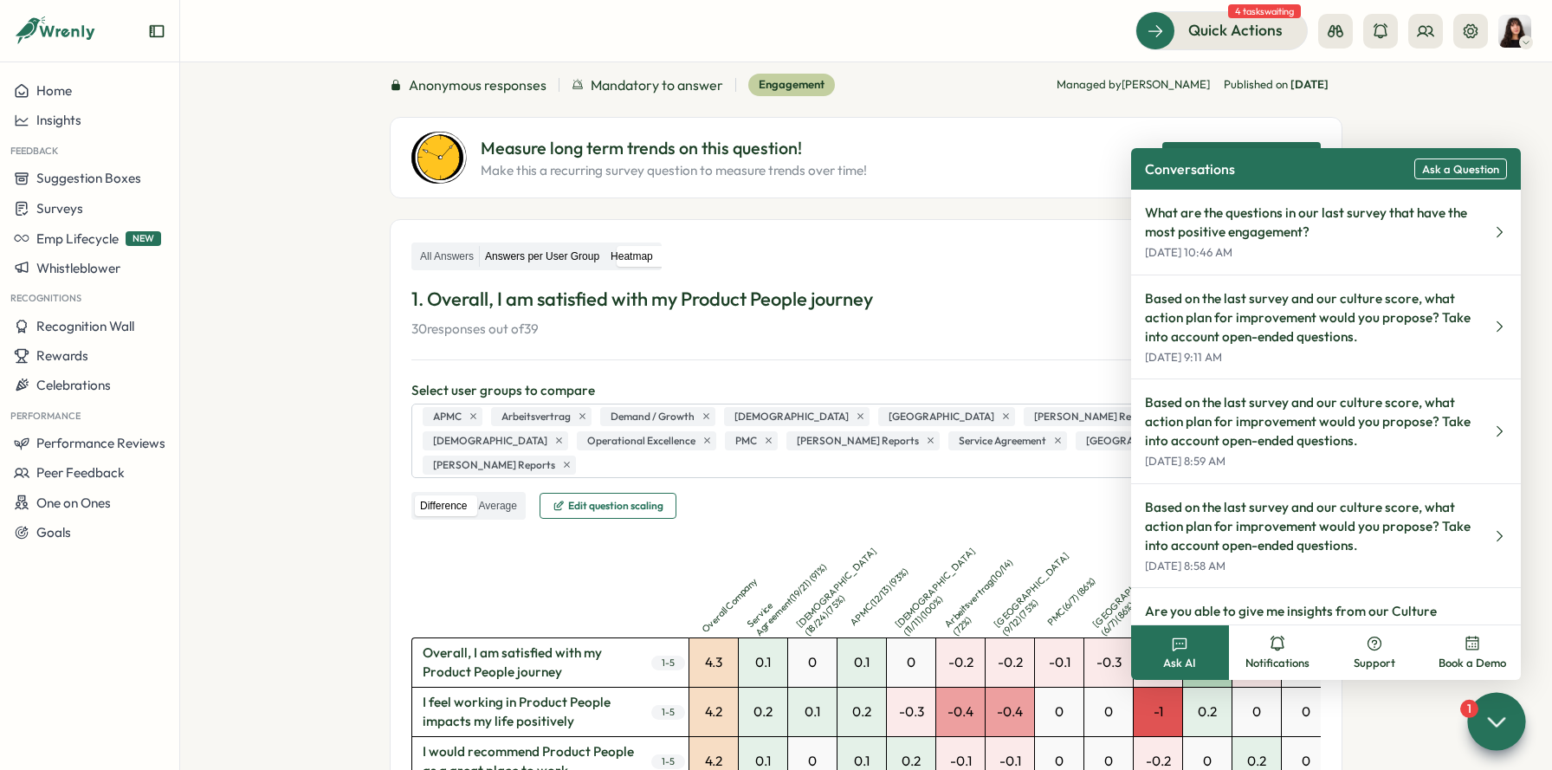
click at [594, 259] on label "Answers per User Group" at bounding box center [542, 257] width 125 height 22
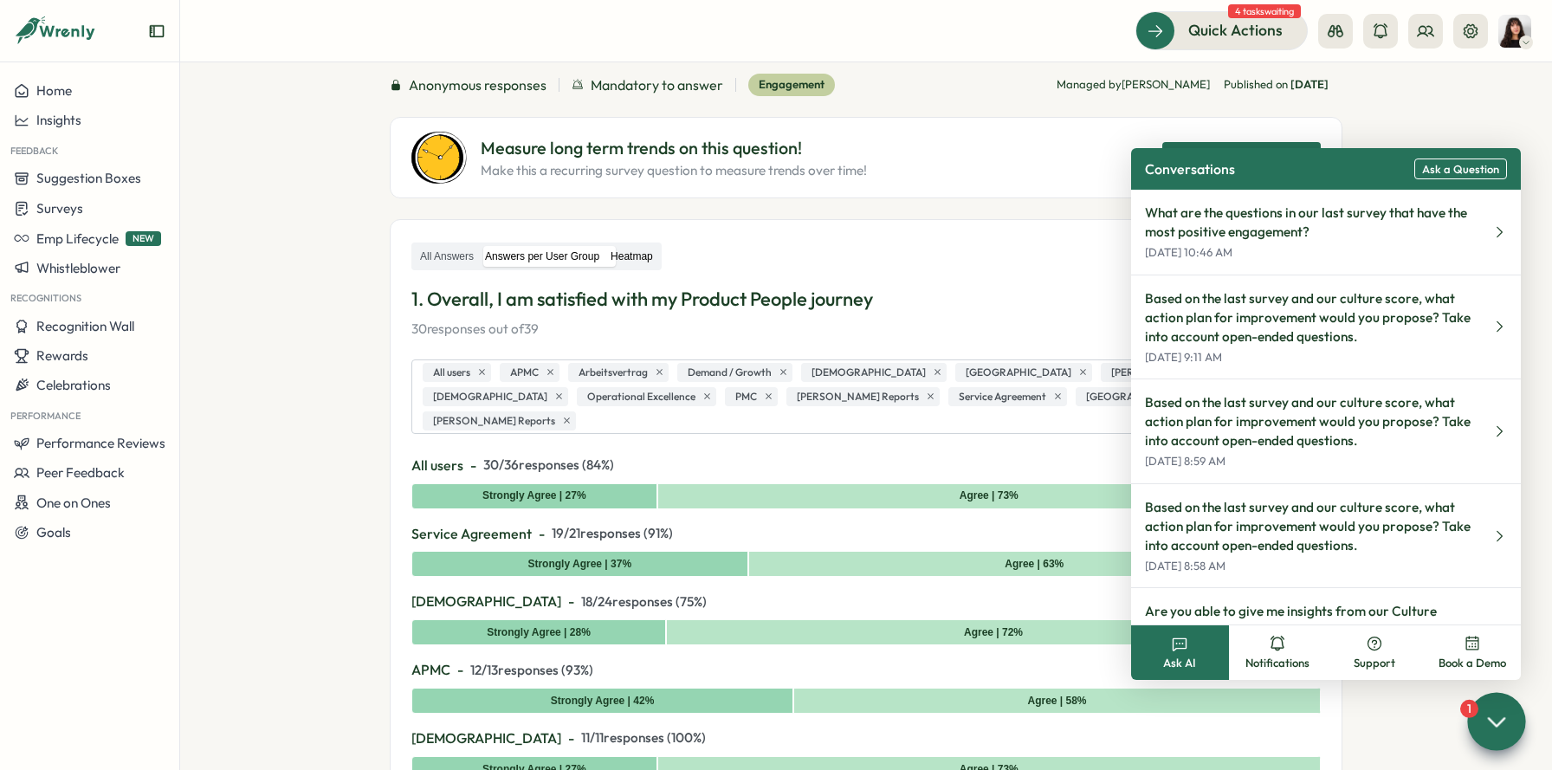
click at [637, 256] on label "Heatmap" at bounding box center [631, 257] width 53 height 22
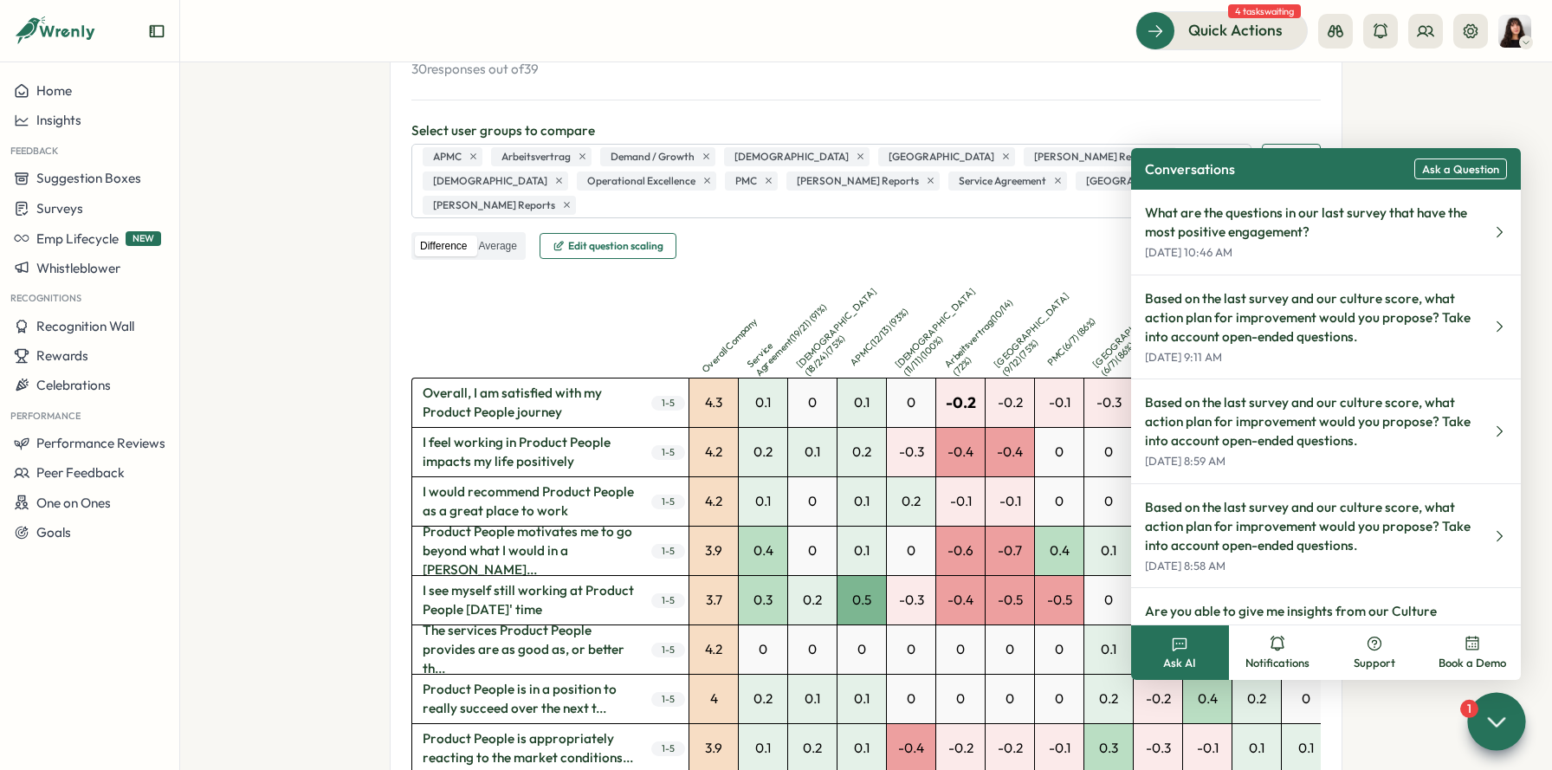
scroll to position [610, 0]
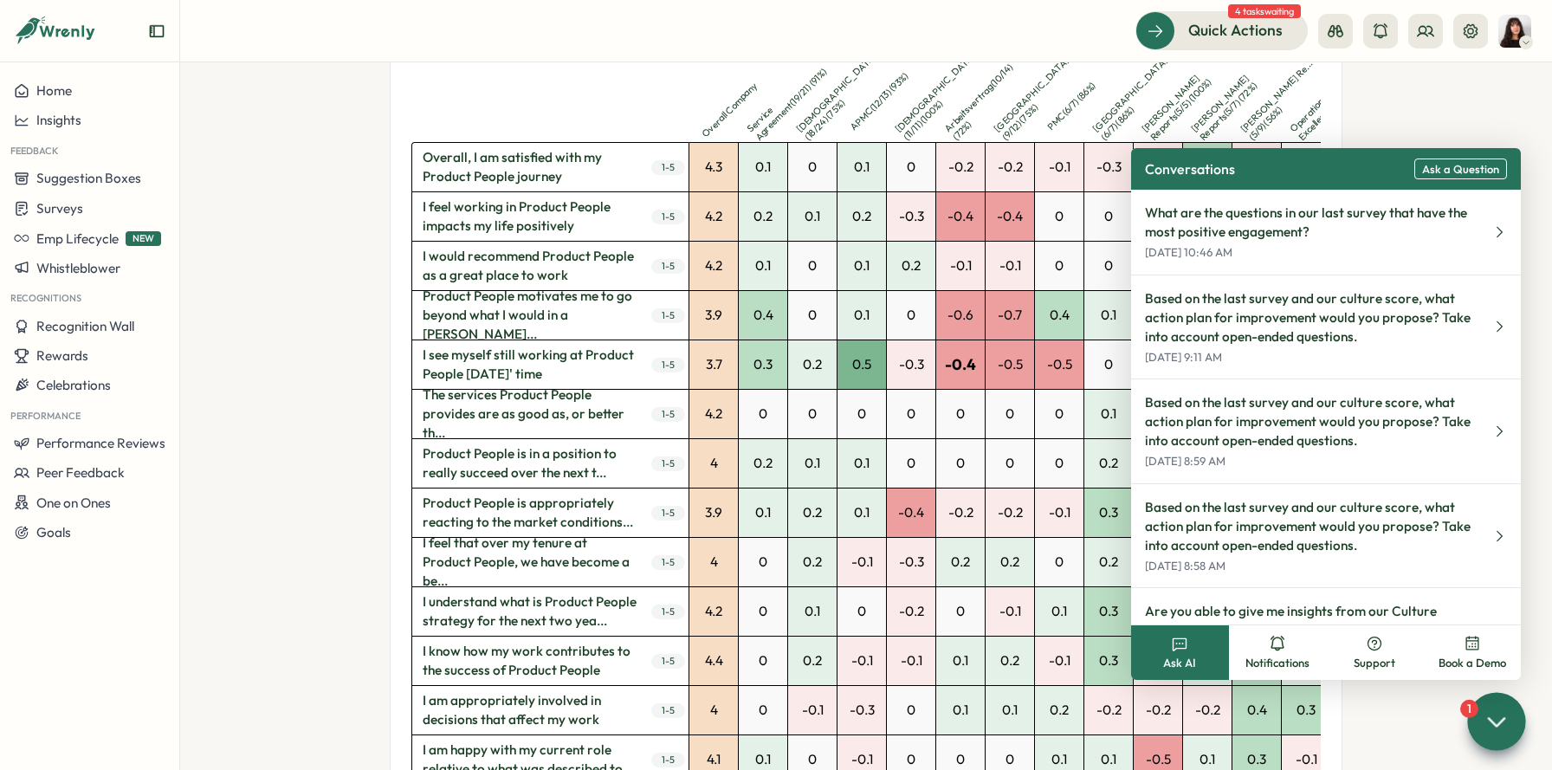
click at [946, 346] on div "-0.4" at bounding box center [960, 364] width 49 height 49
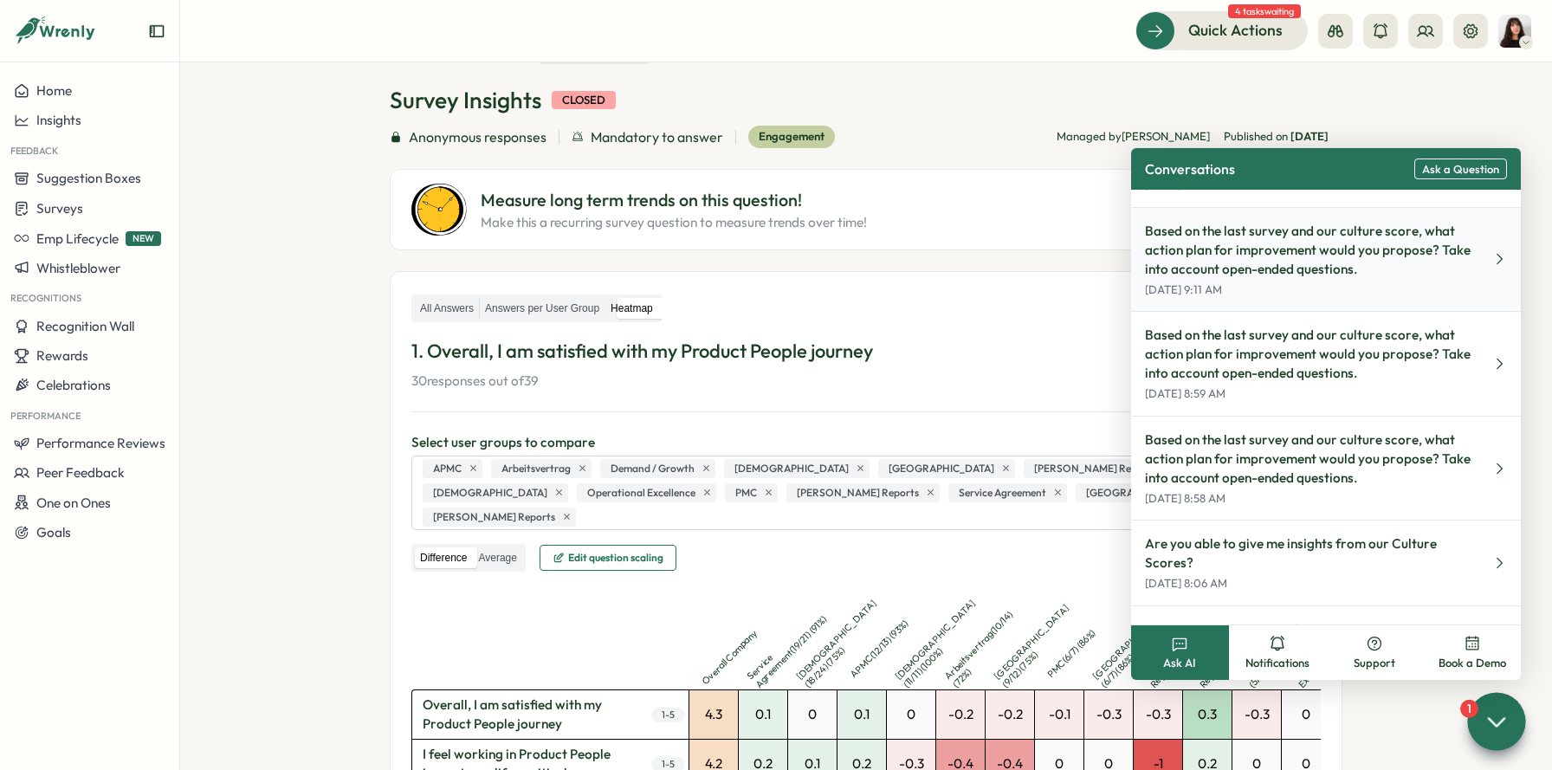
scroll to position [142, 0]
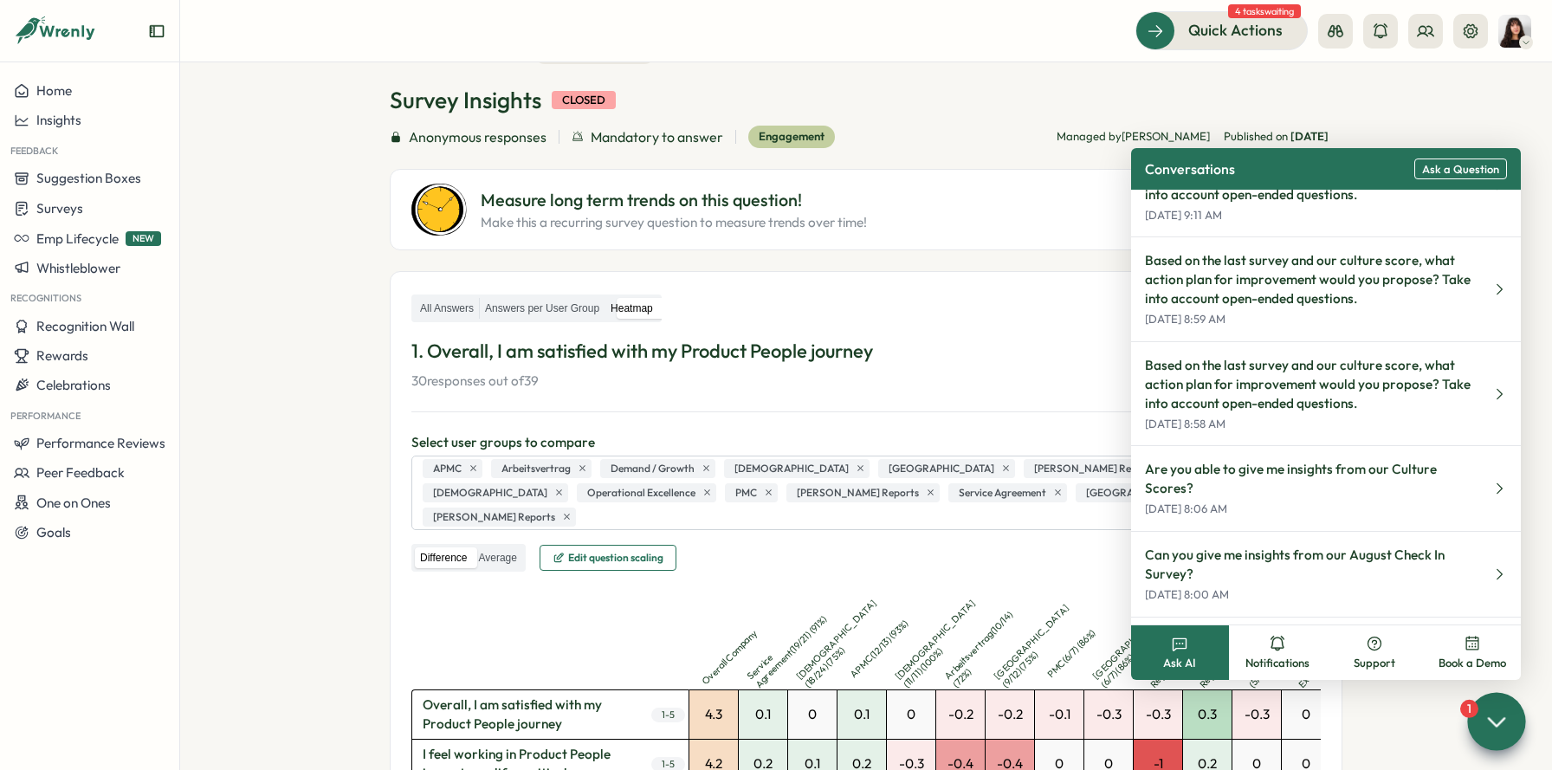
click at [1507, 722] on icon at bounding box center [1496, 721] width 25 height 25
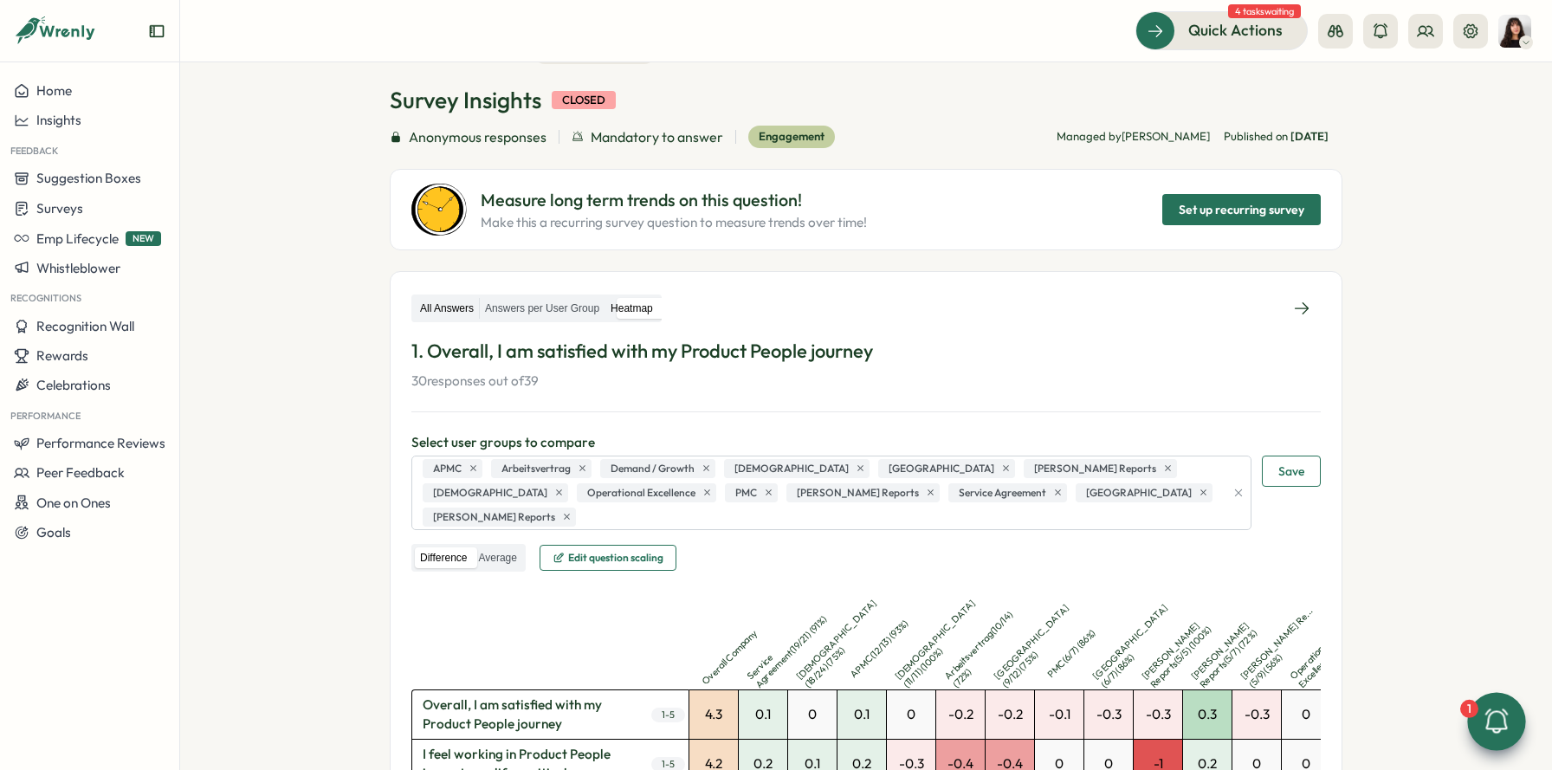
click at [430, 303] on label "All Answers" at bounding box center [447, 309] width 64 height 22
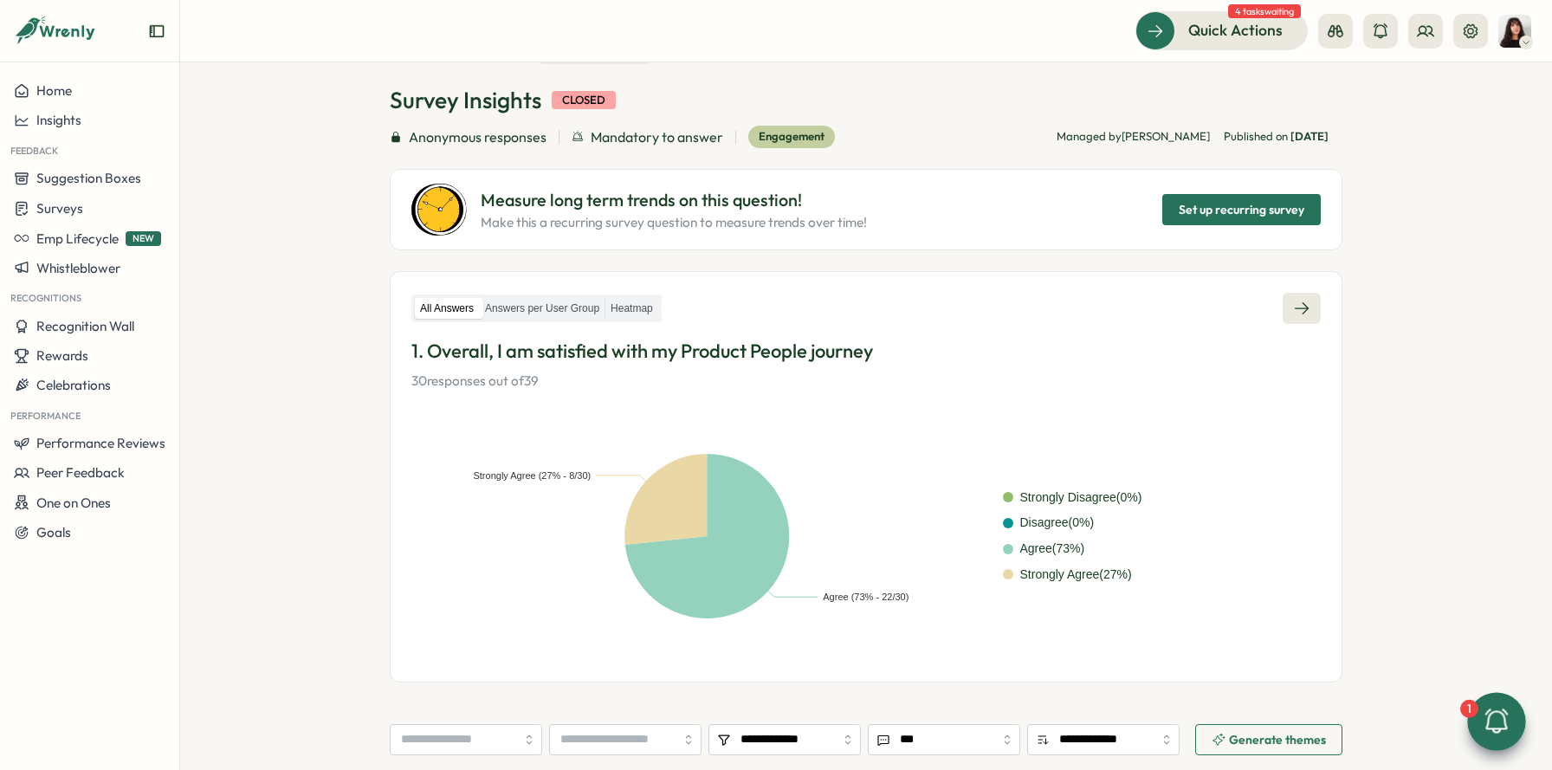
click at [1311, 300] on link at bounding box center [1302, 308] width 38 height 31
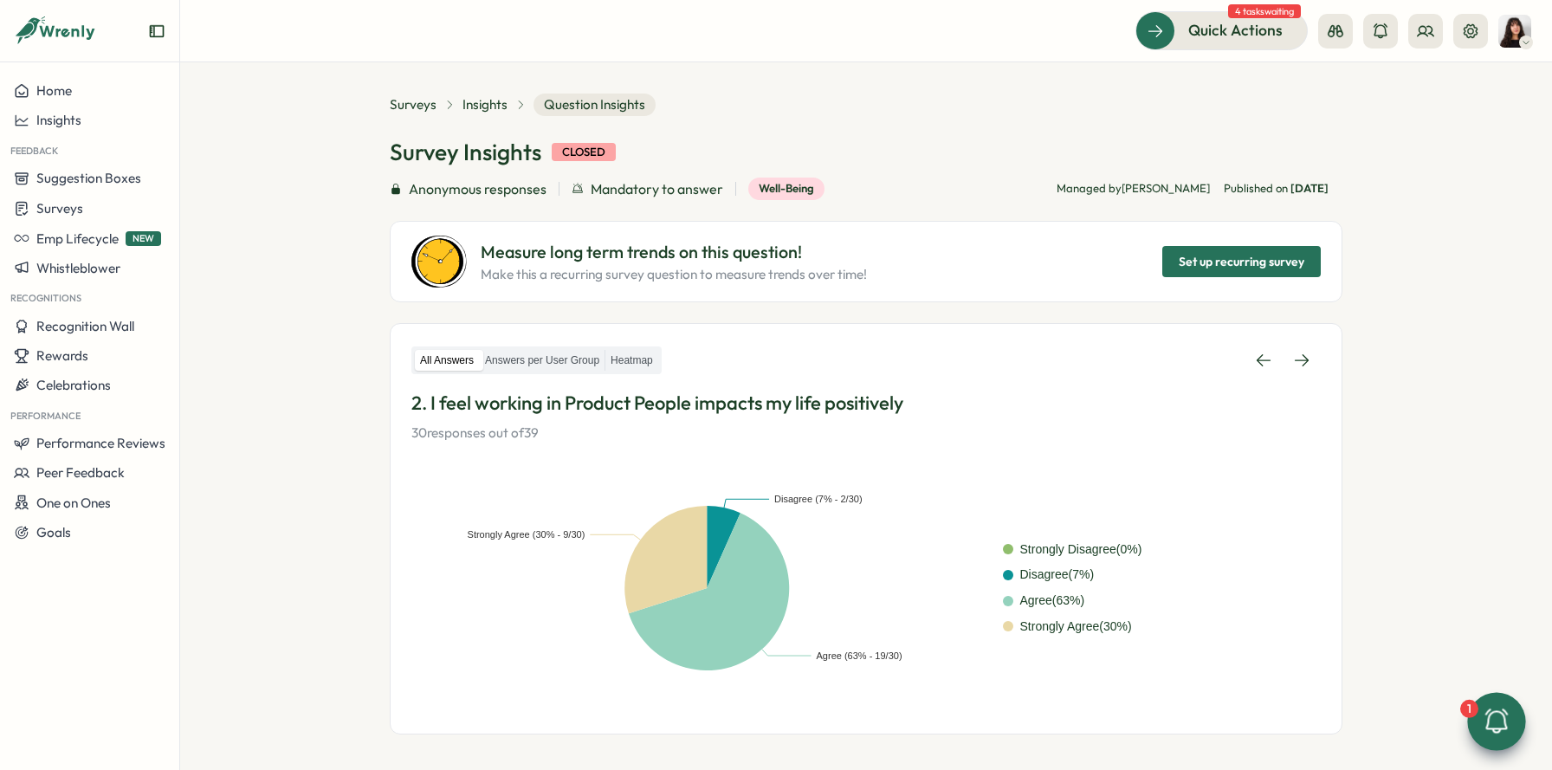
scroll to position [9, 0]
click at [591, 109] on span "Question Insights" at bounding box center [595, 106] width 122 height 23
click at [491, 107] on span "Insights" at bounding box center [485, 106] width 45 height 19
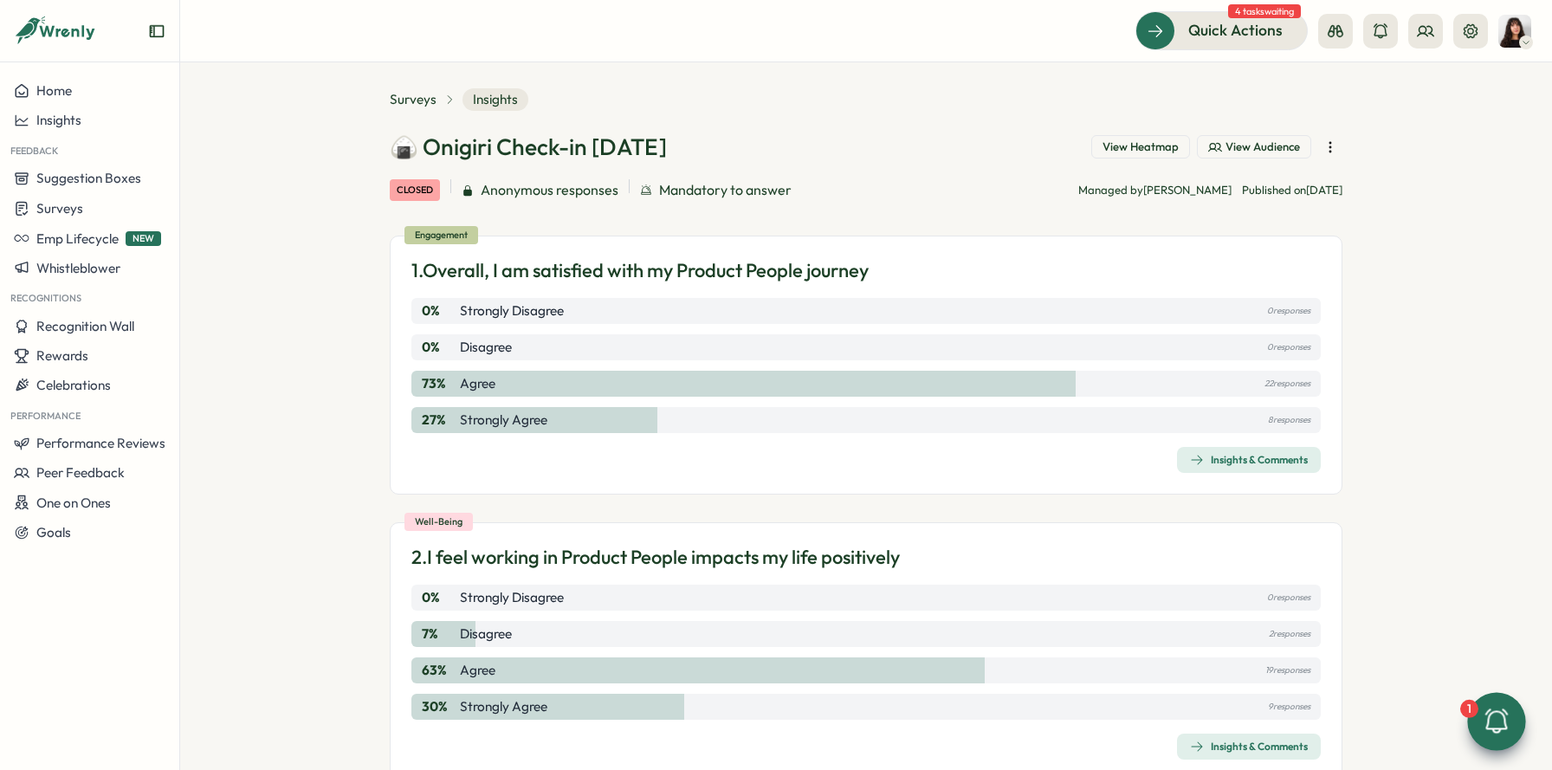
scroll to position [15, 0]
click at [1330, 145] on icon "button" at bounding box center [1330, 147] width 17 height 17
click at [1356, 170] on section "Surveys Insights 🍙 Onigiri Check-in Aug 2025 View Heatmap View Audience closed …" at bounding box center [866, 416] width 1372 height 708
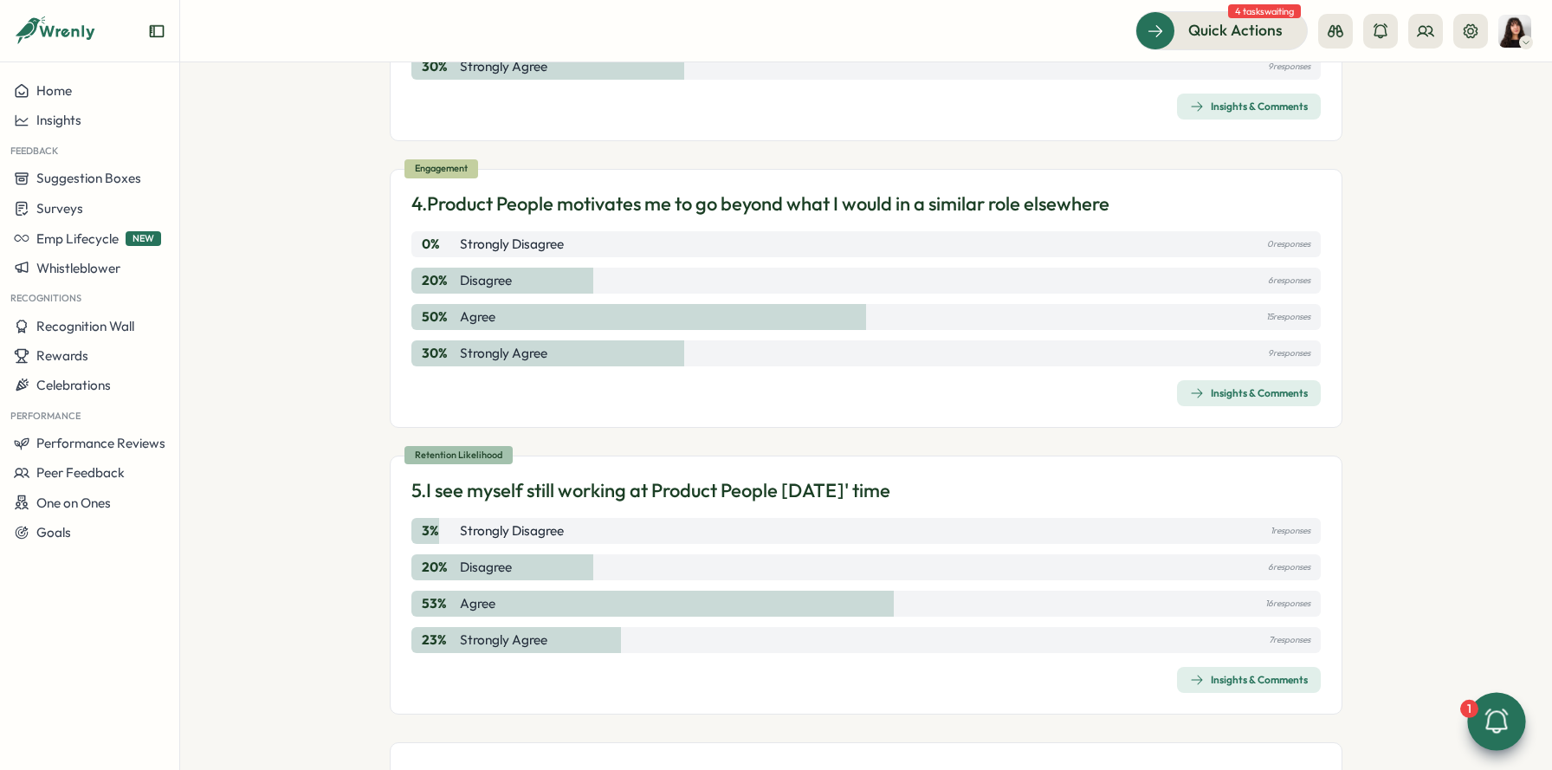
scroll to position [0, 0]
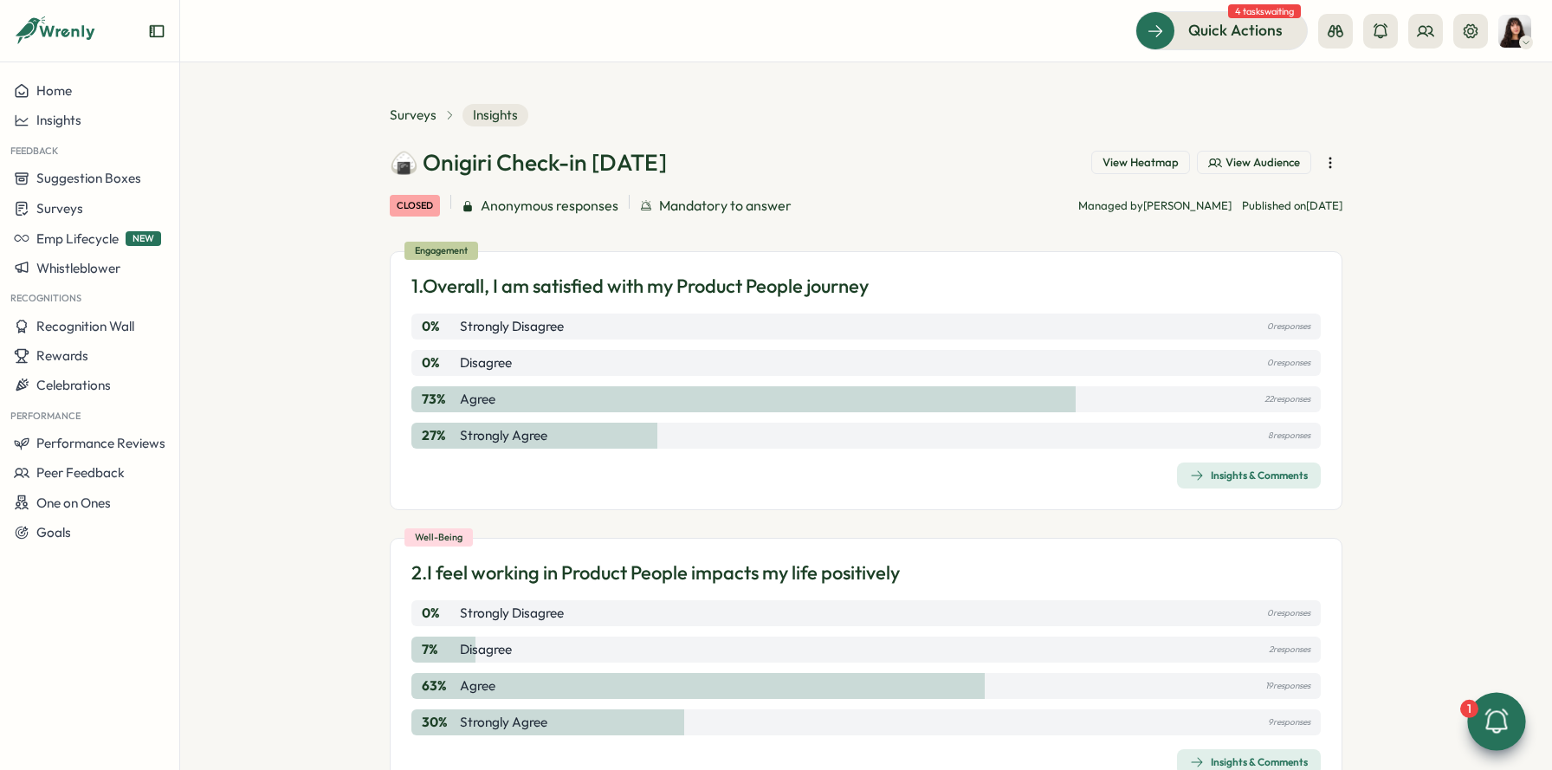
click at [420, 162] on h1 "🍙 Onigiri Check-in [DATE]" at bounding box center [528, 162] width 277 height 30
copy h1 "🍙 Onigiri Check-in [DATE]"
click at [1492, 708] on icon at bounding box center [1496, 721] width 29 height 29
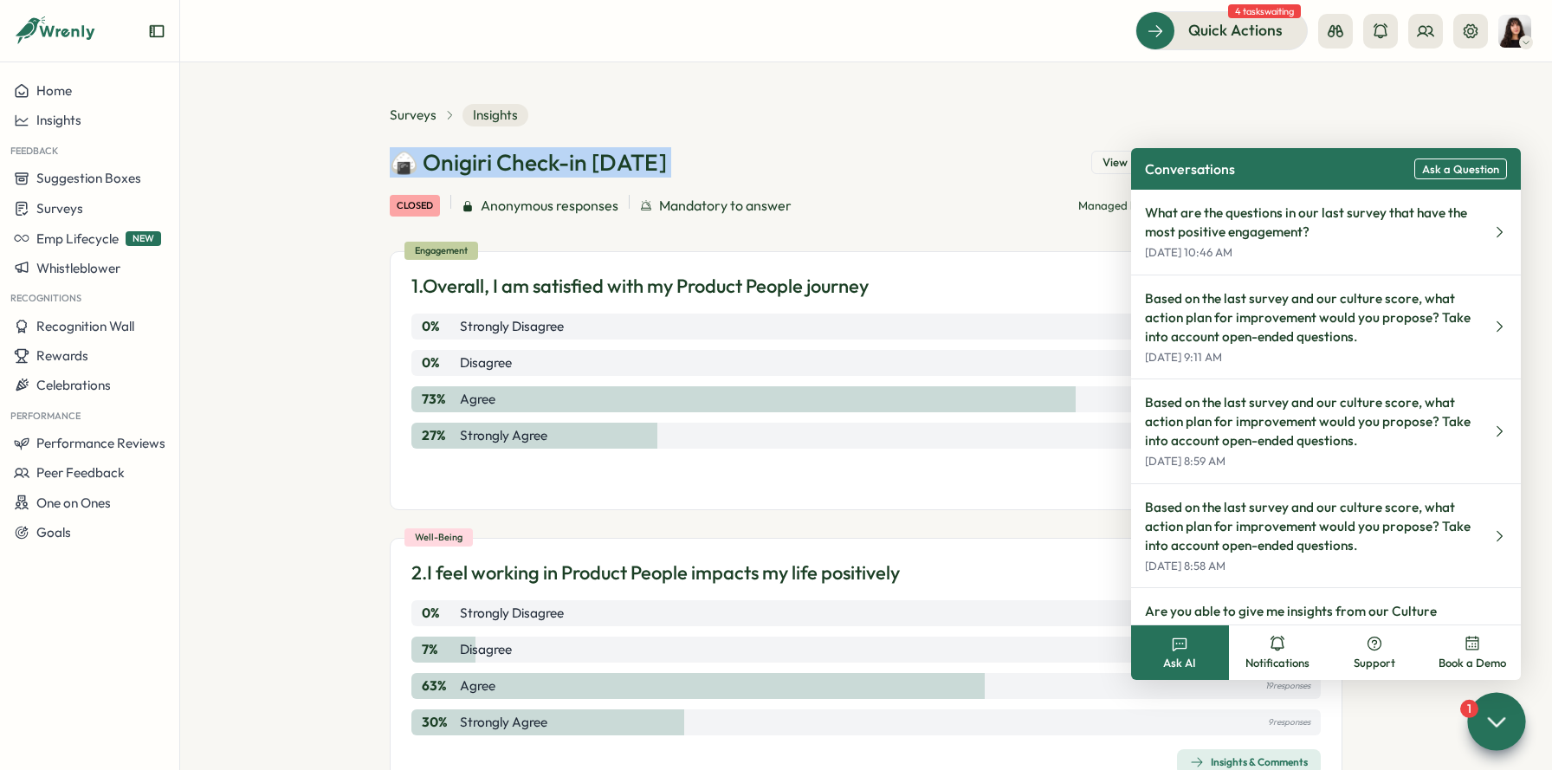
click at [1457, 163] on span "Ask a Question" at bounding box center [1460, 169] width 77 height 13
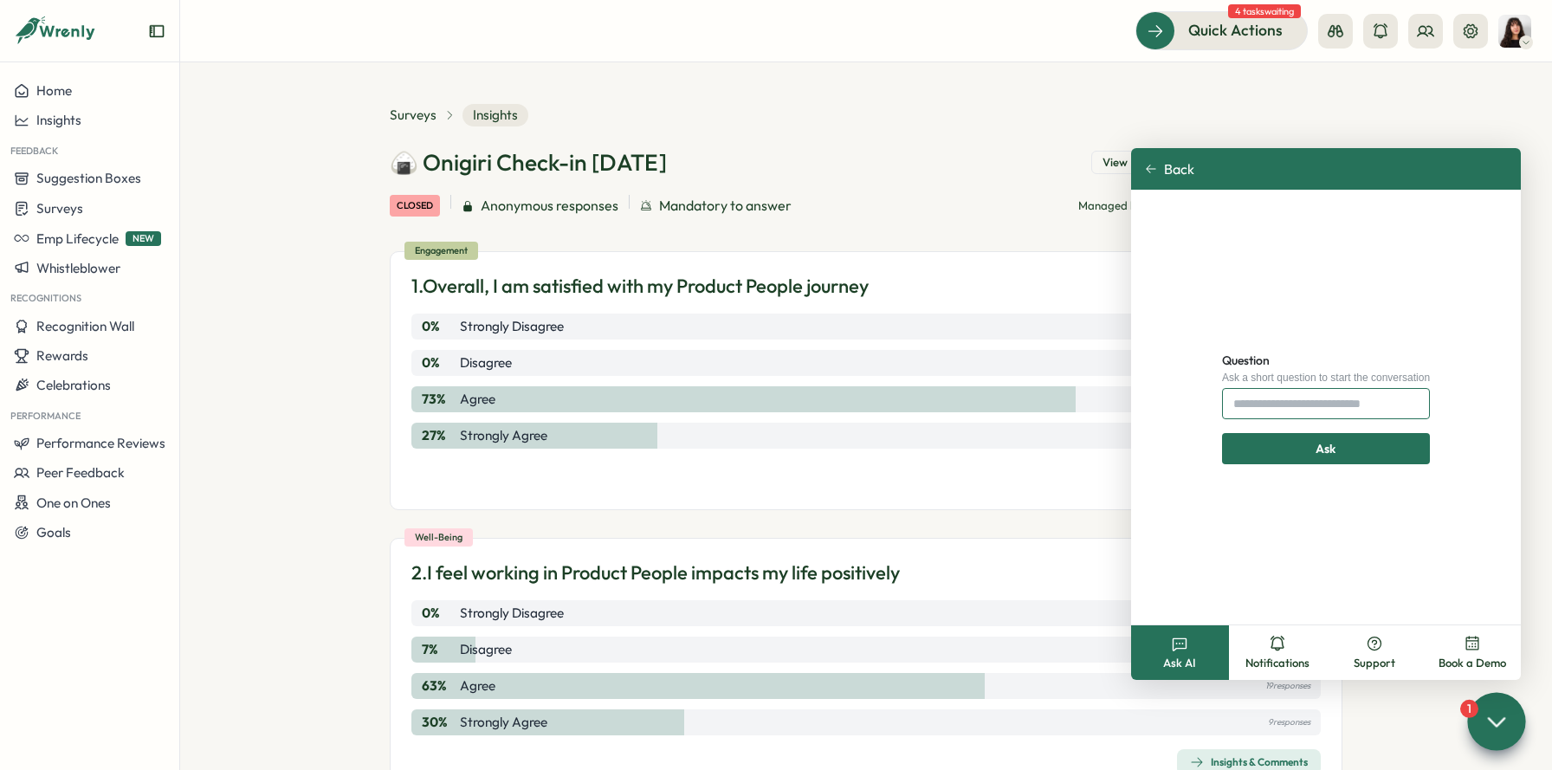
click at [1256, 400] on input "Question" at bounding box center [1326, 403] width 208 height 31
click at [1176, 657] on span "Ask AI" at bounding box center [1179, 664] width 33 height 16
click at [1318, 415] on input "**********" at bounding box center [1326, 403] width 208 height 31
paste input "**********"
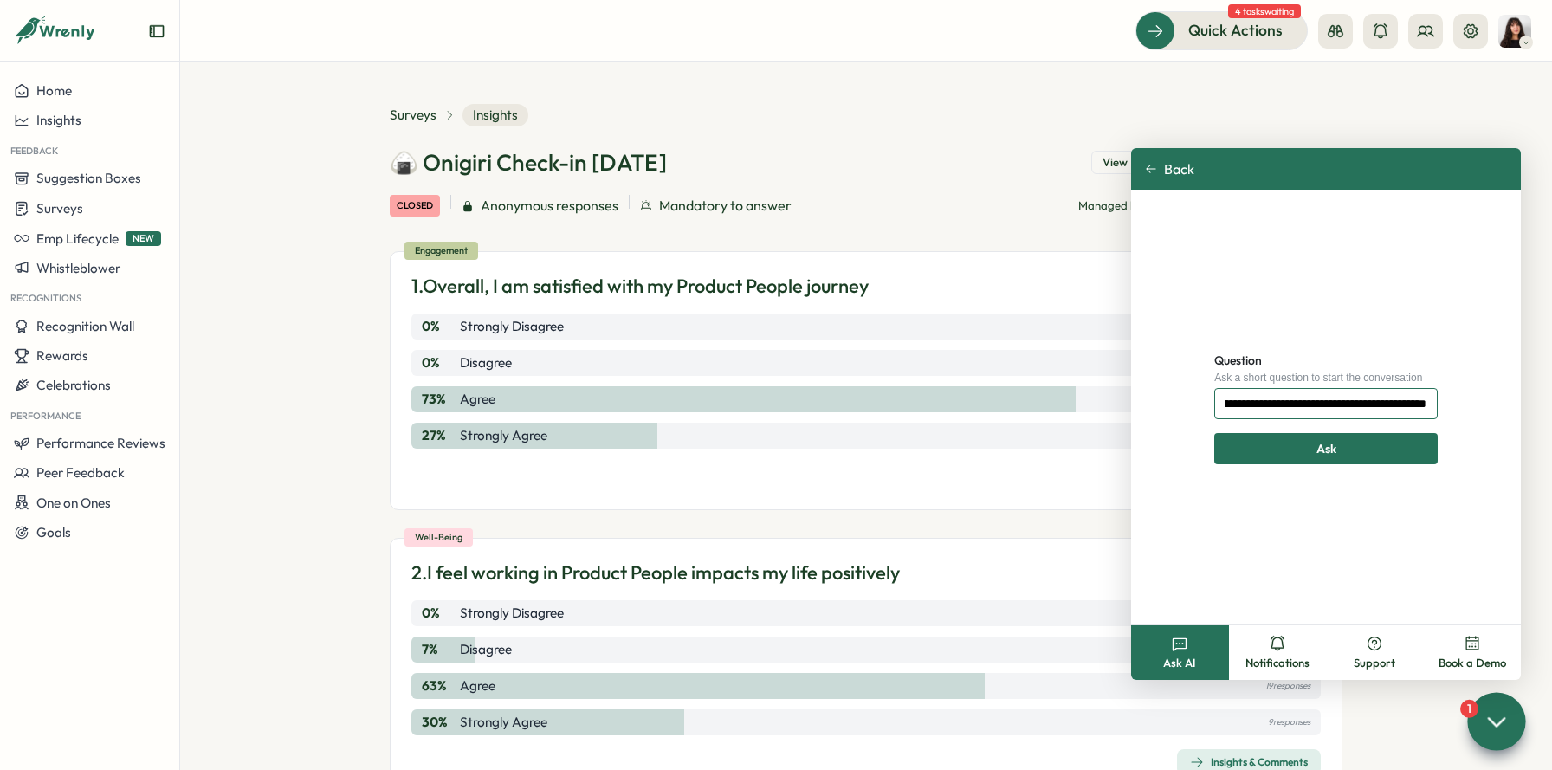
type input "**********"
click at [1341, 438] on div "Ask" at bounding box center [1326, 448] width 191 height 29
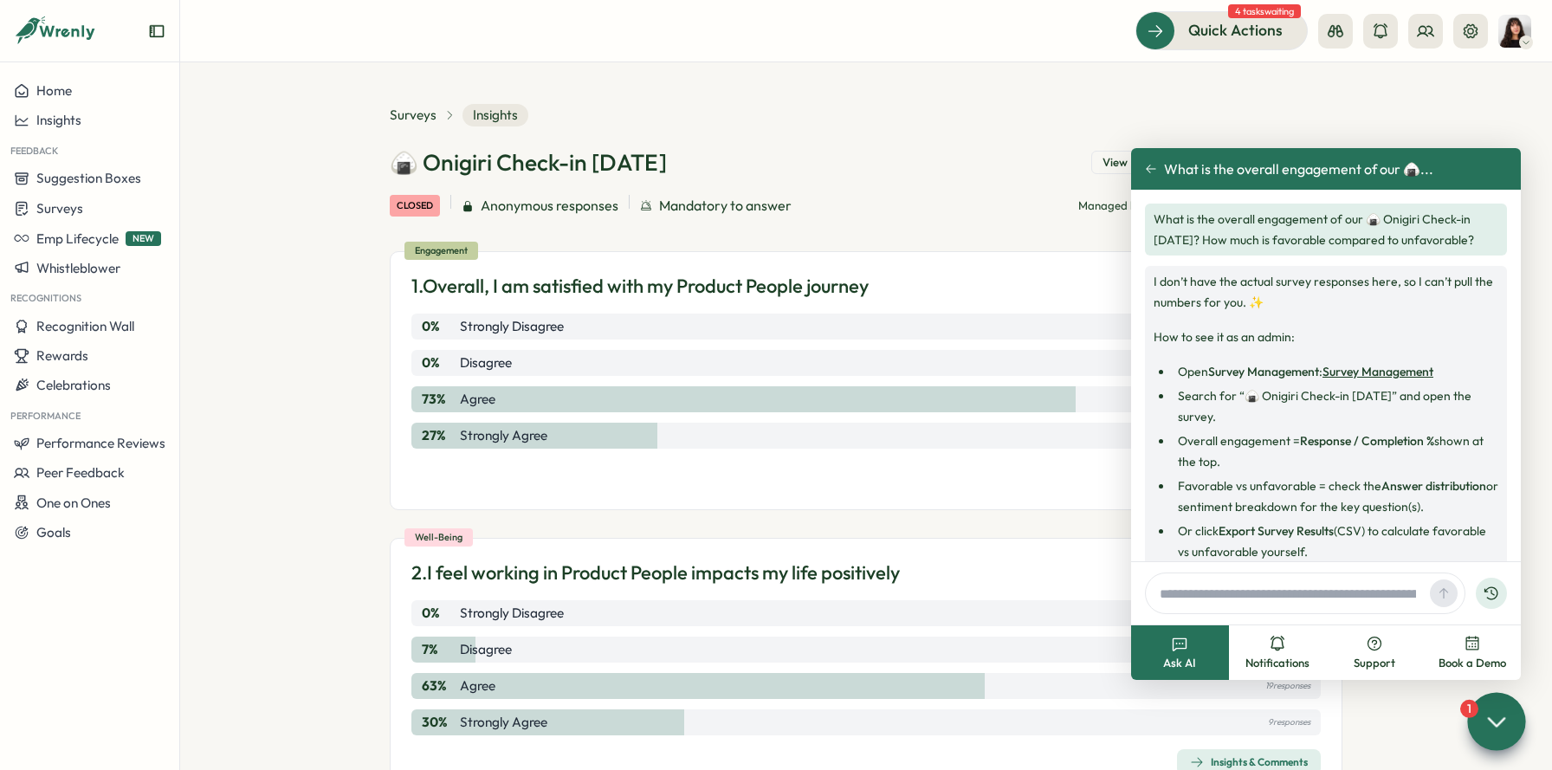
scroll to position [94, 0]
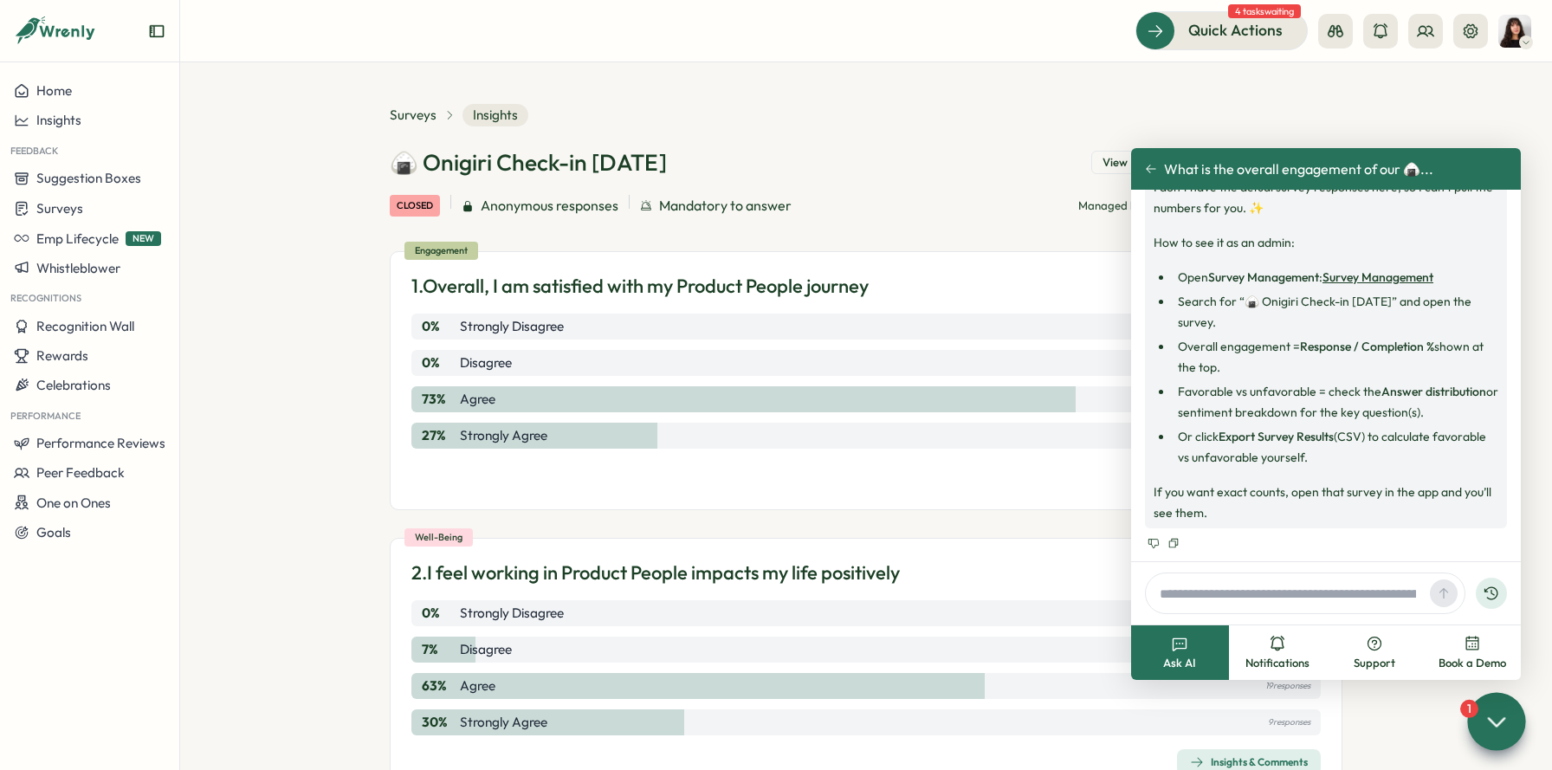
click at [1489, 713] on icon at bounding box center [1496, 721] width 25 height 25
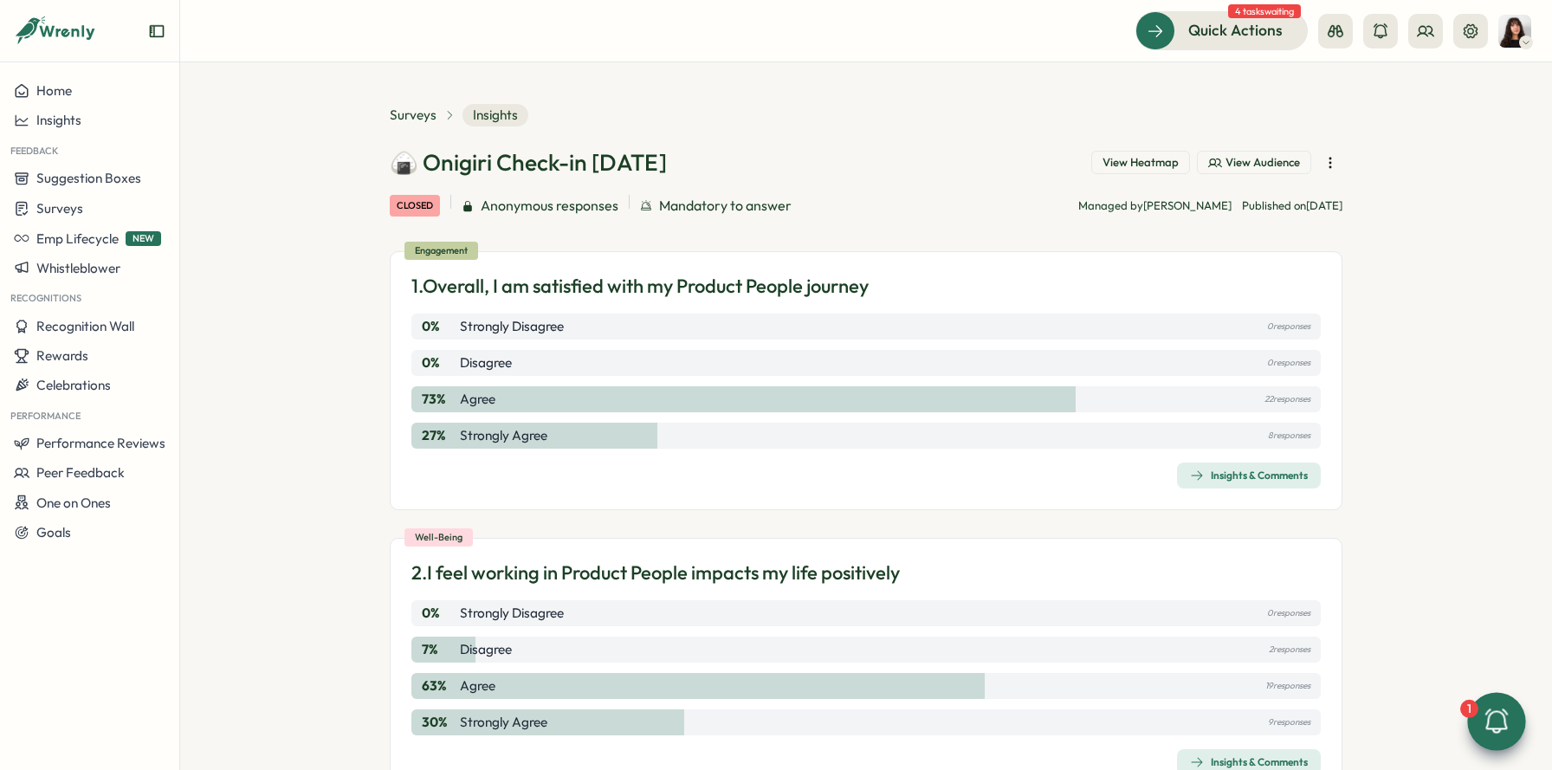
click at [1328, 160] on icon "button" at bounding box center [1330, 162] width 17 height 17
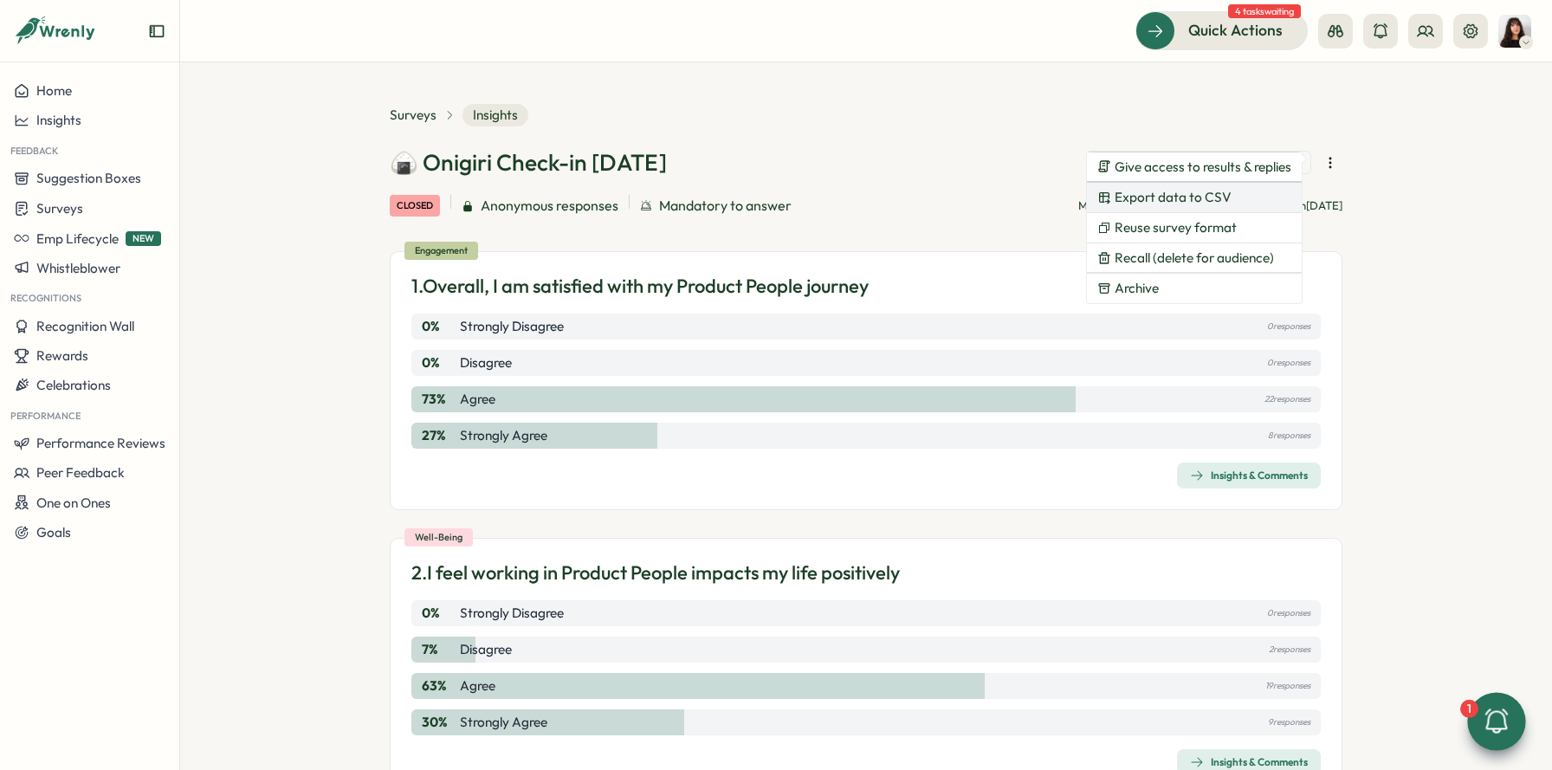
click at [1215, 202] on span "Export data to CSV" at bounding box center [1173, 198] width 117 height 16
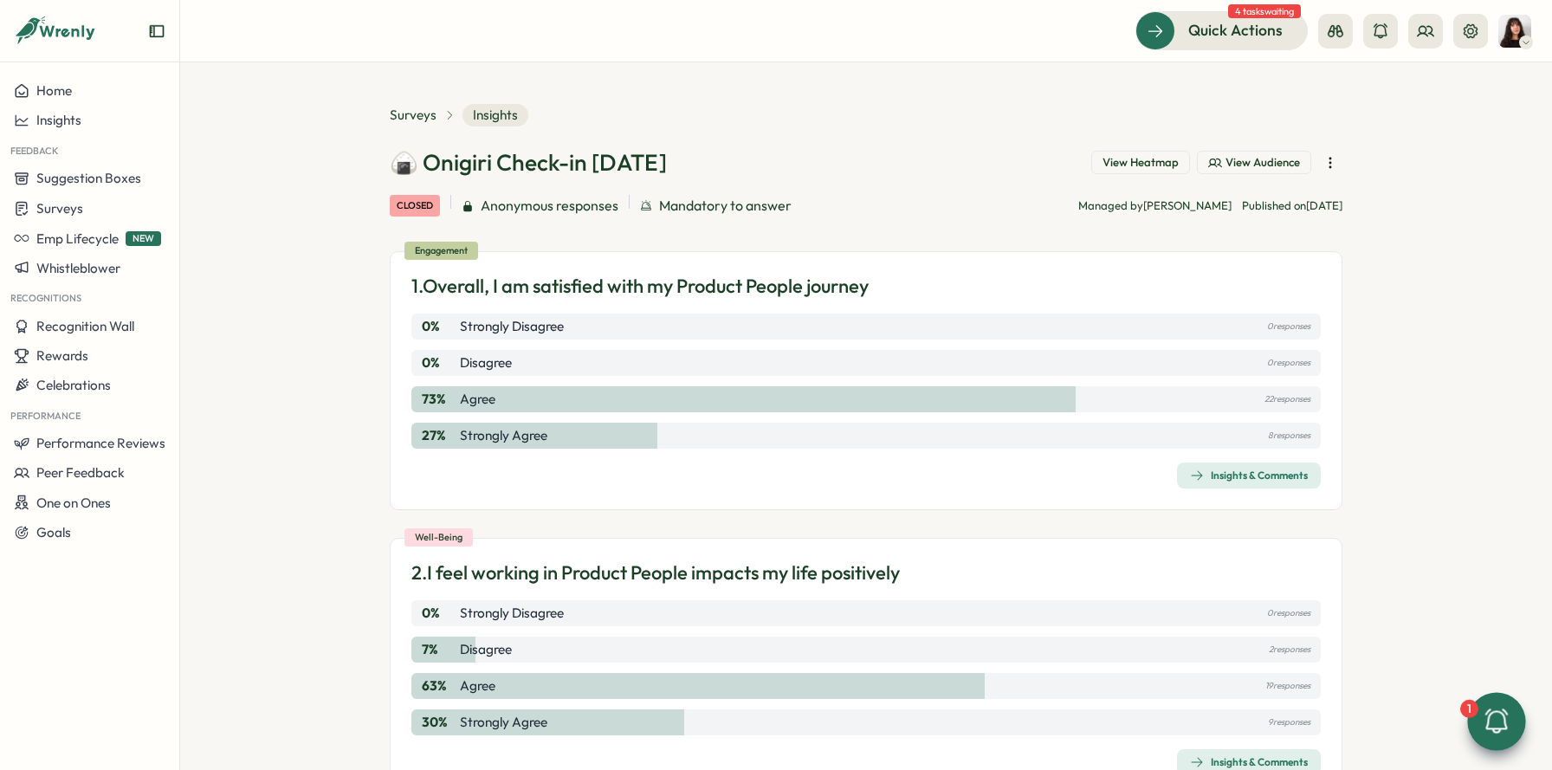
click at [1324, 160] on icon "button" at bounding box center [1330, 162] width 17 height 17
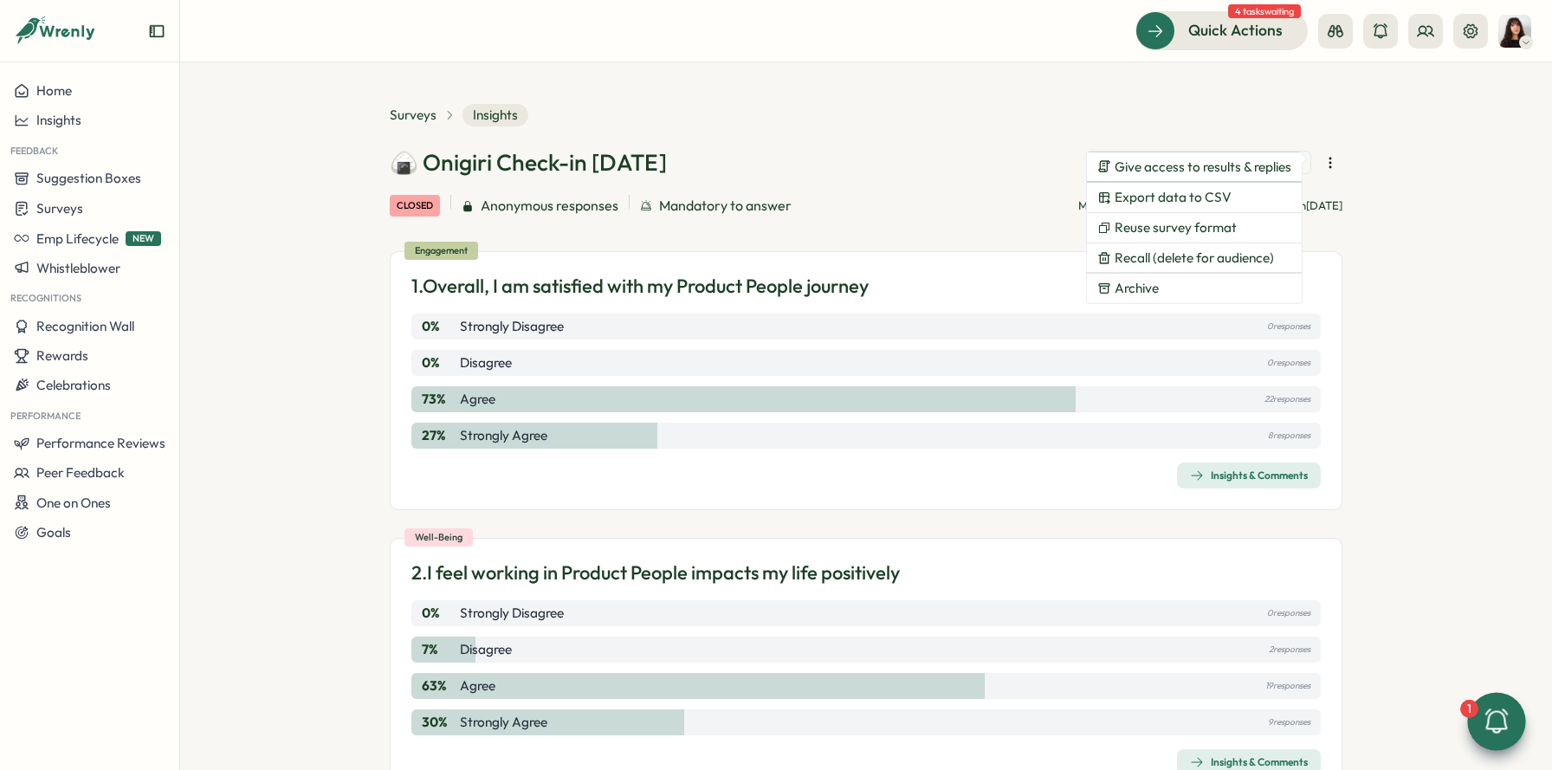
click at [1395, 281] on section "Surveys Insights 🍙 Onigiri Check-in Aug 2025 View Heatmap View Audience closed …" at bounding box center [866, 416] width 1372 height 708
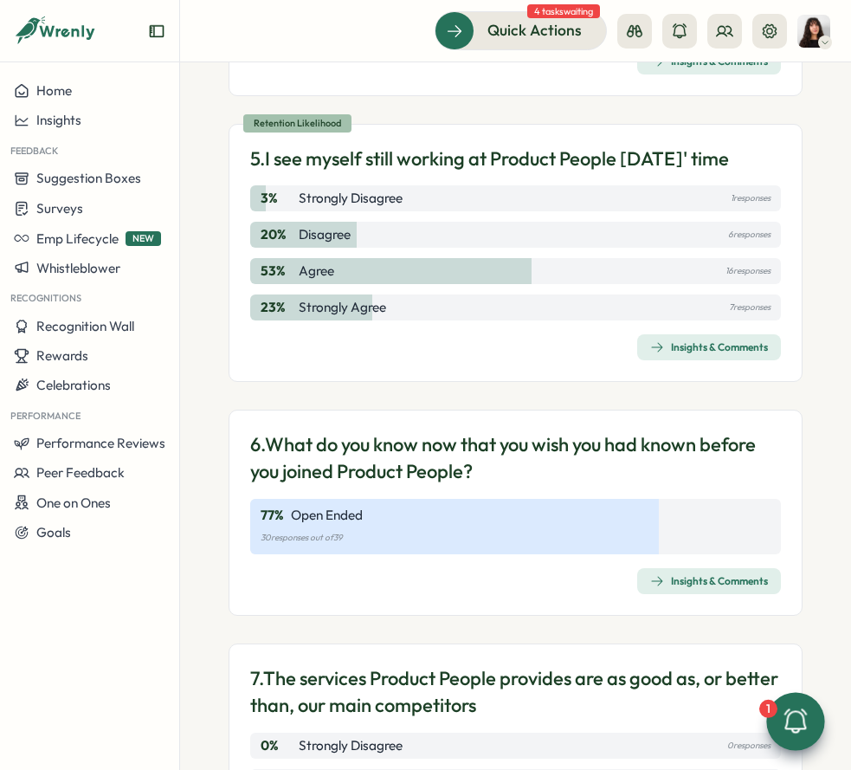
scroll to position [0, 0]
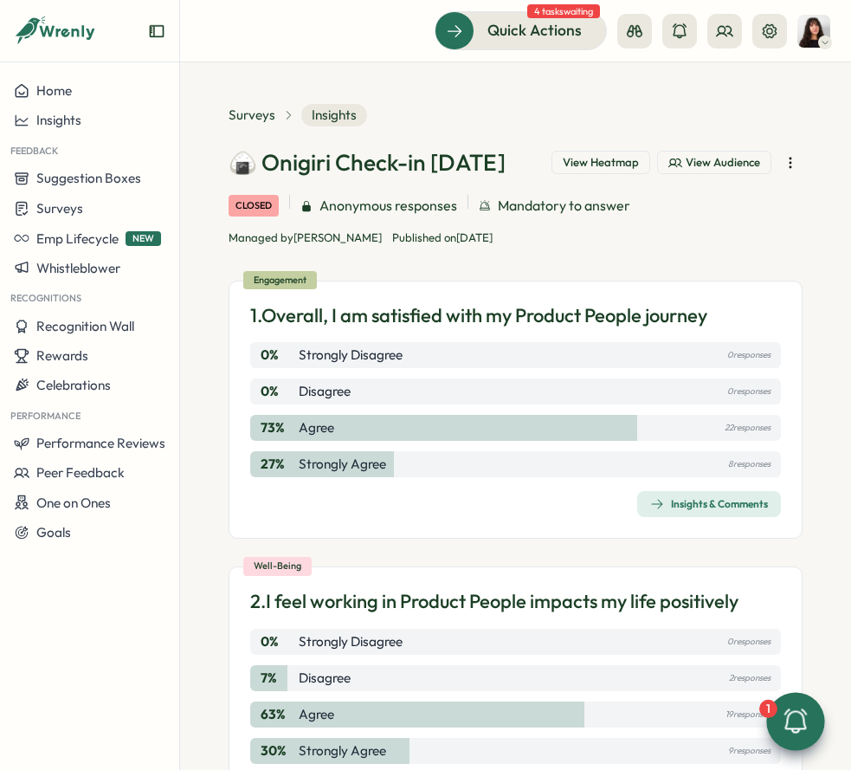
click at [782, 166] on icon "button" at bounding box center [790, 162] width 17 height 17
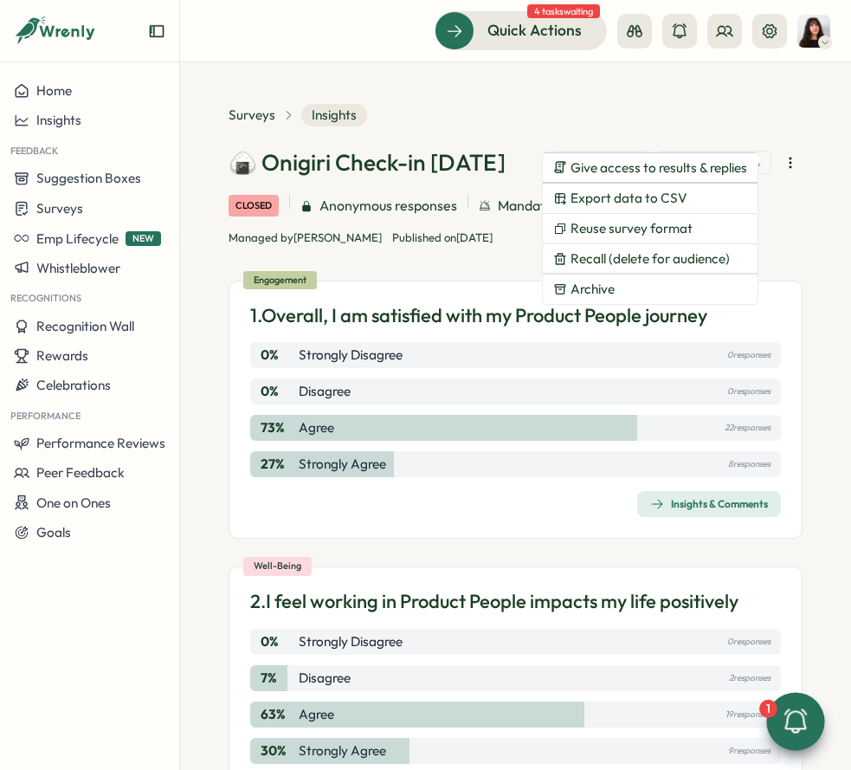
click at [782, 162] on icon "button" at bounding box center [790, 162] width 17 height 17
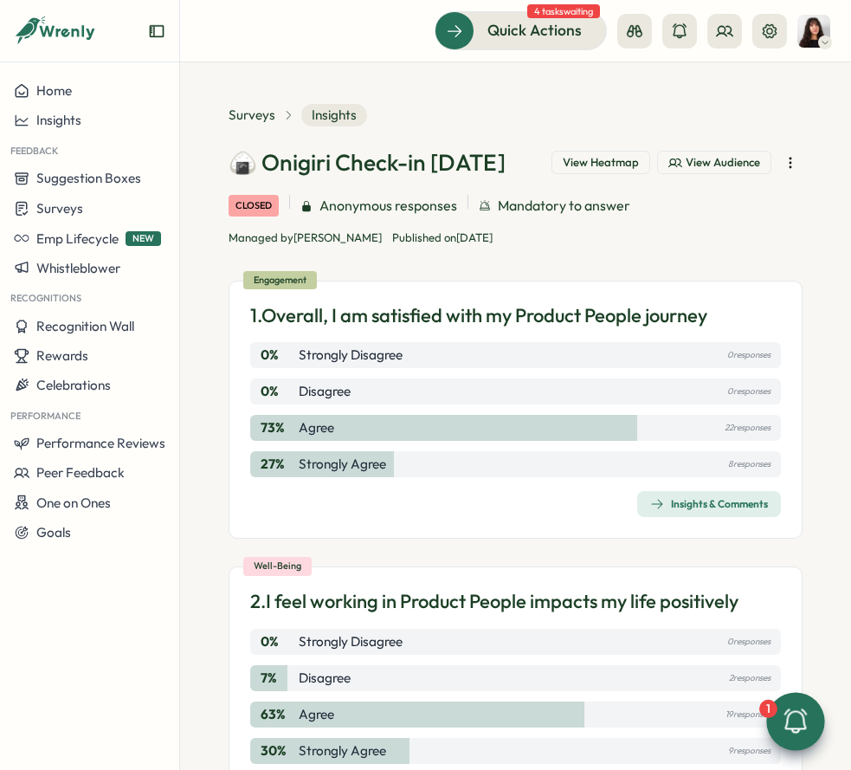
click at [618, 158] on span "View Heatmap" at bounding box center [601, 163] width 76 height 16
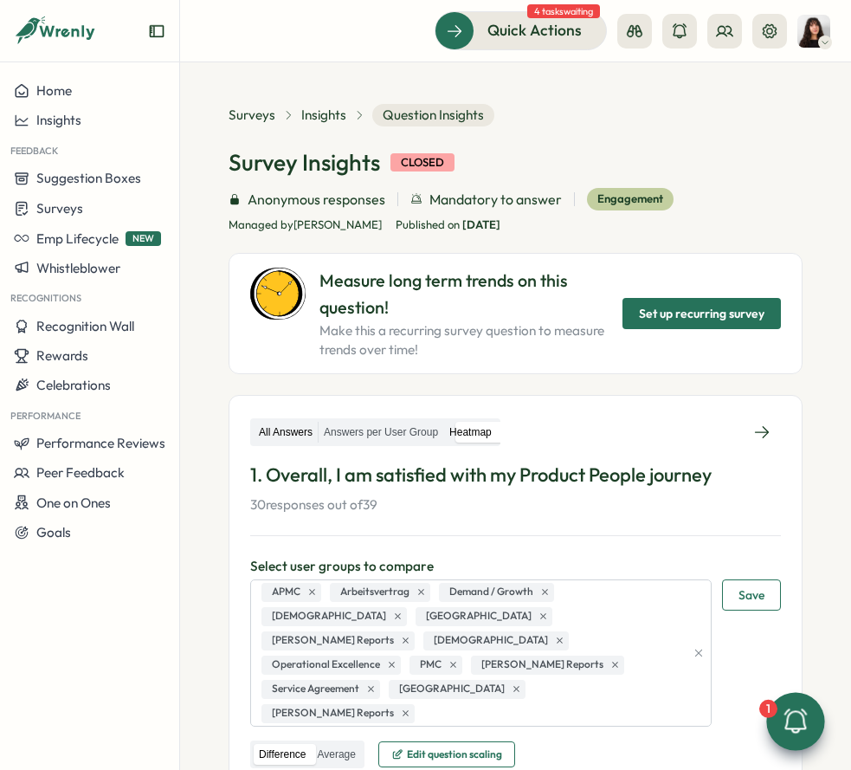
click at [297, 436] on label "All Answers" at bounding box center [286, 433] width 64 height 22
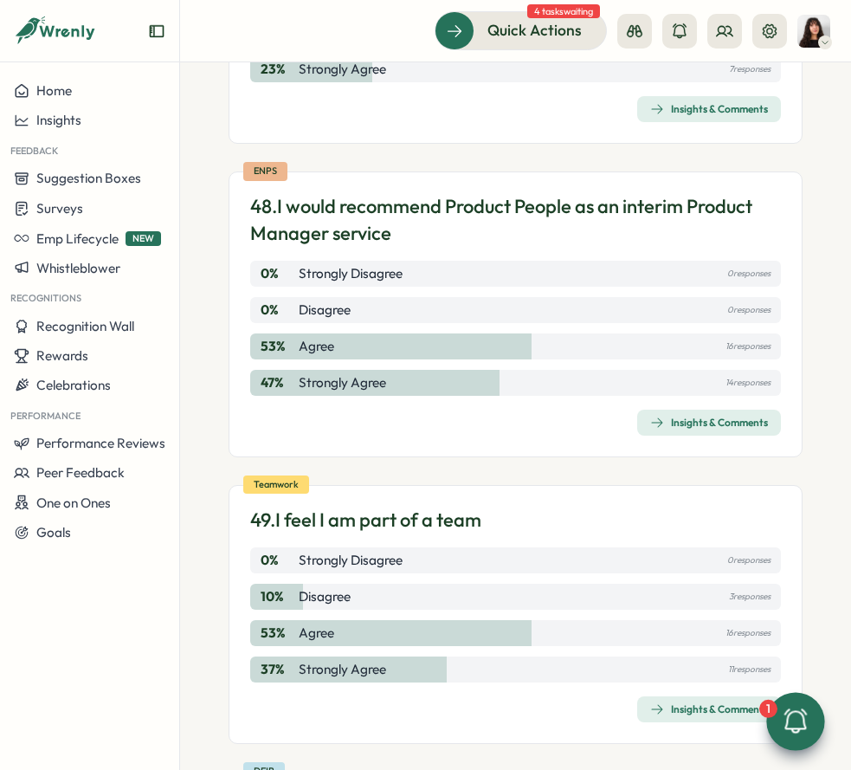
scroll to position [1455, 0]
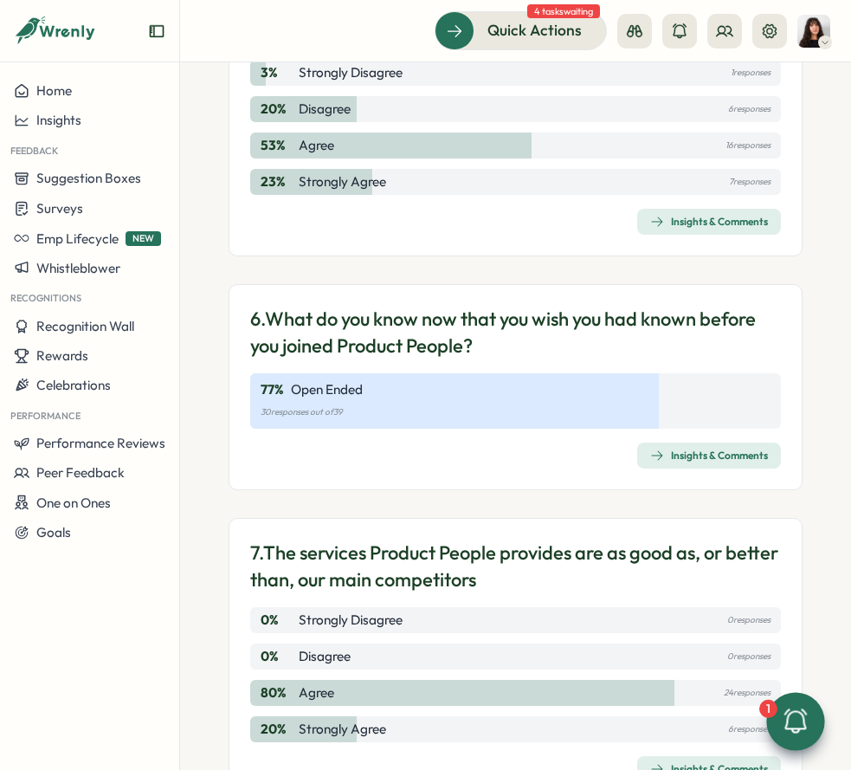
click at [702, 463] on div "Insights & Comments" at bounding box center [710, 456] width 118 height 14
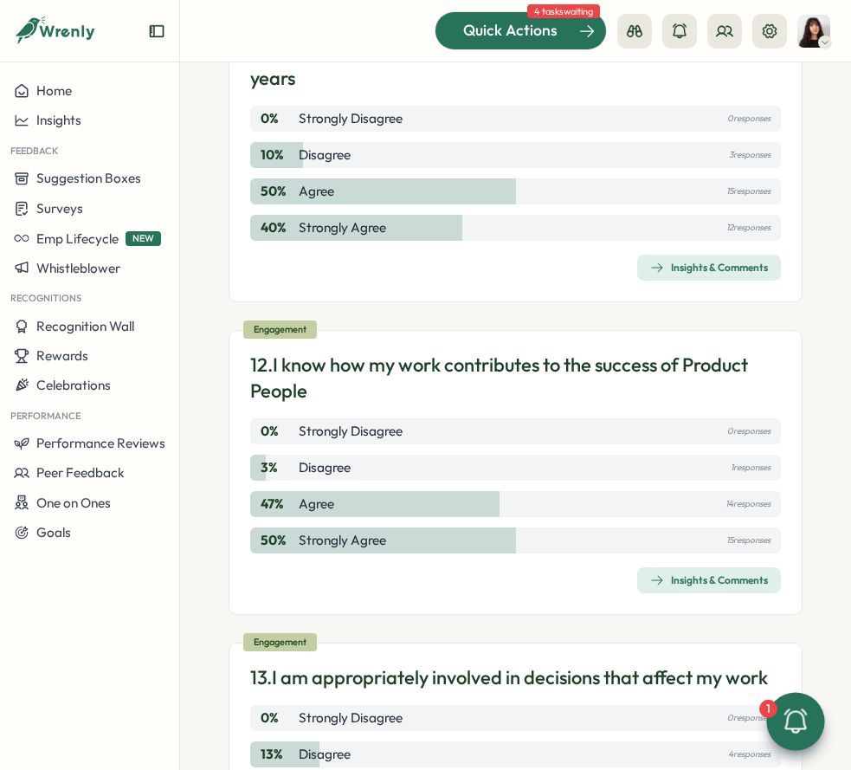
scroll to position [10432, 0]
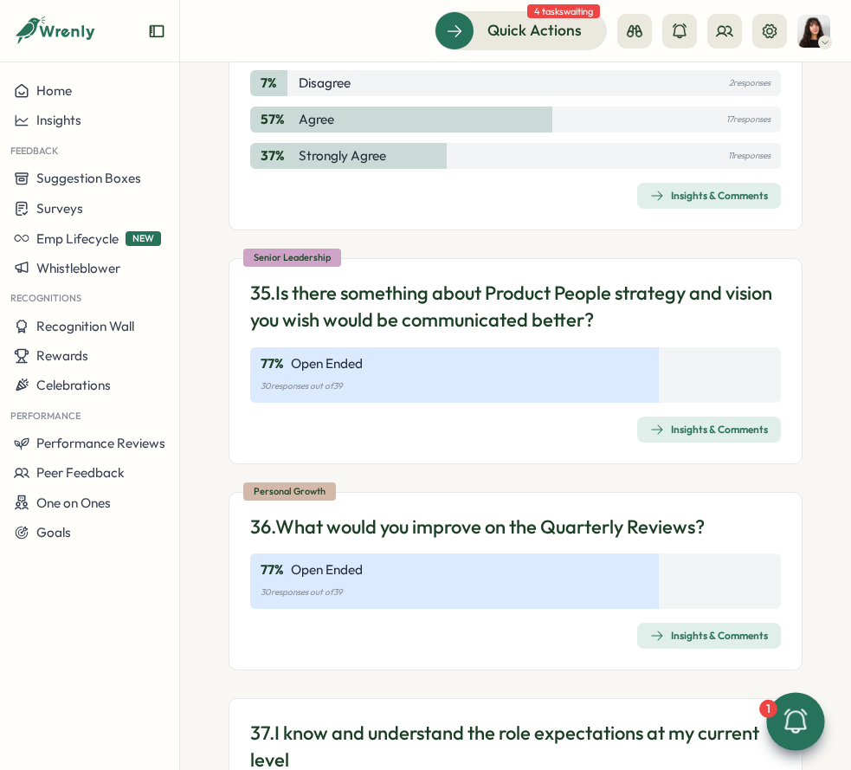
click at [696, 437] on div "Insights & Comments" at bounding box center [710, 430] width 118 height 14
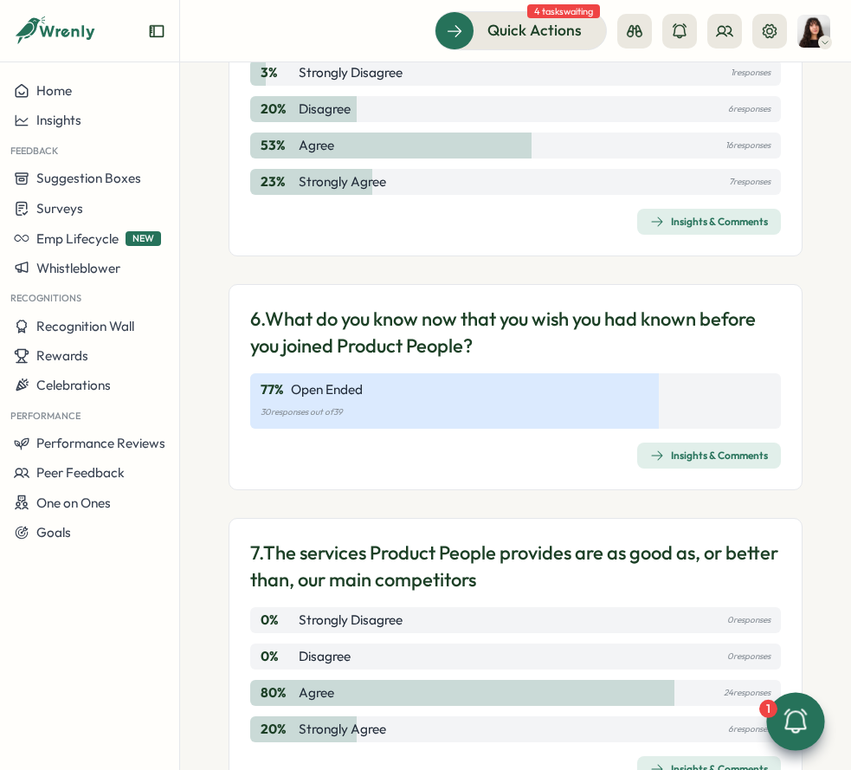
click at [703, 463] on div "Insights & Comments" at bounding box center [710, 456] width 118 height 14
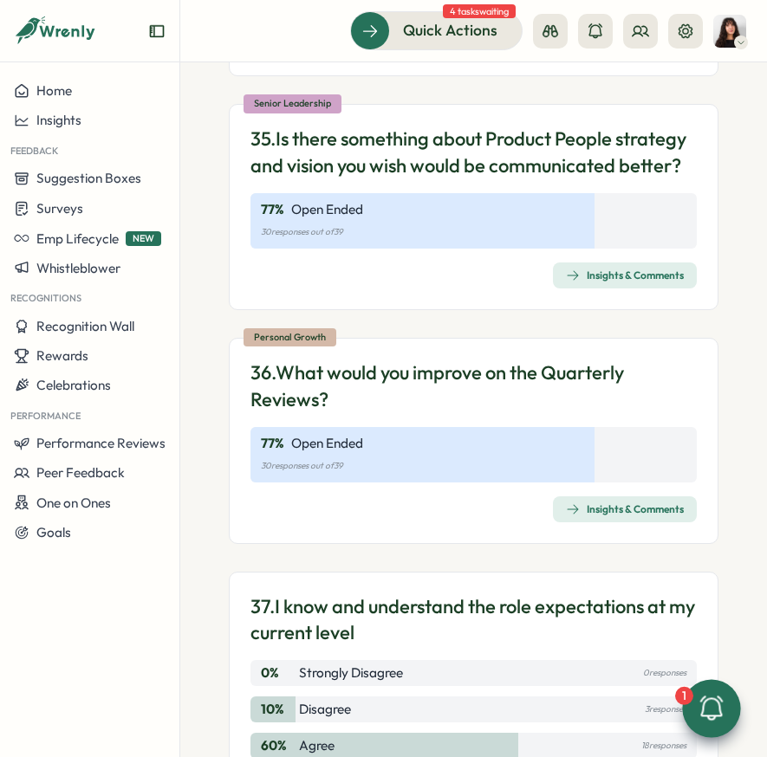
scroll to position [11112, 0]
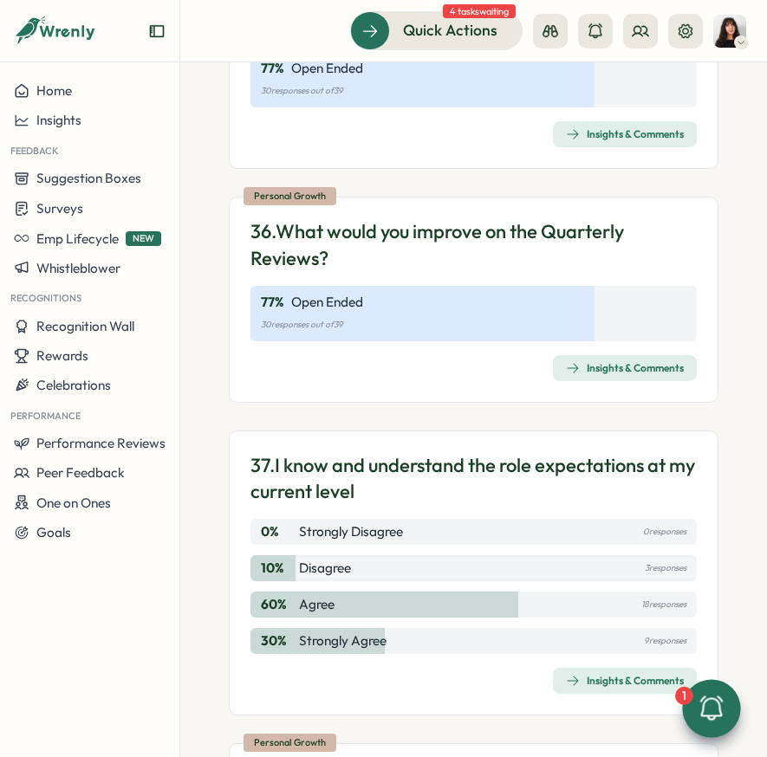
click at [603, 375] on div "Insights & Comments" at bounding box center [625, 368] width 118 height 14
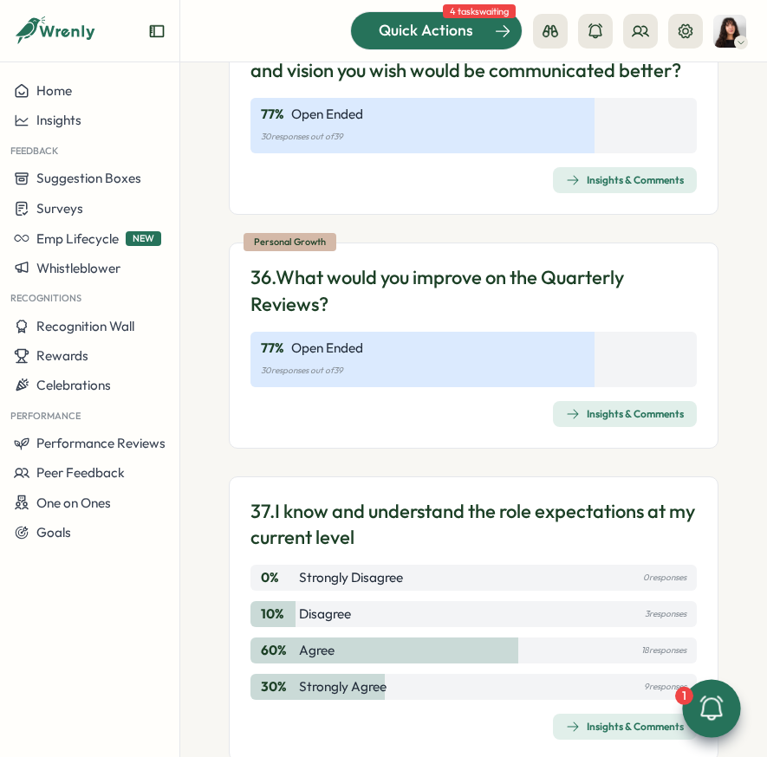
scroll to position [16015, 0]
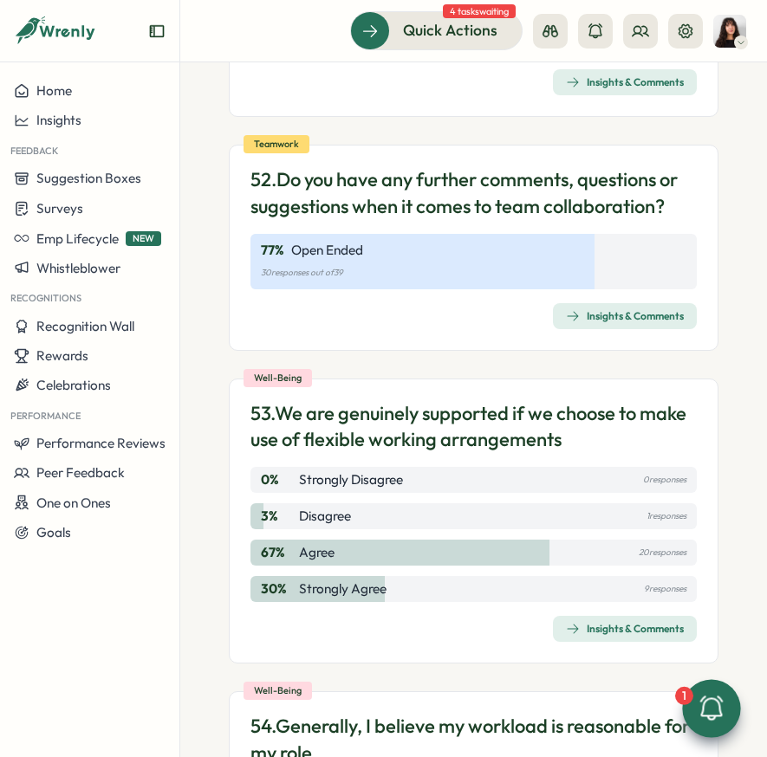
click at [593, 323] on div "Insights & Comments" at bounding box center [625, 316] width 118 height 14
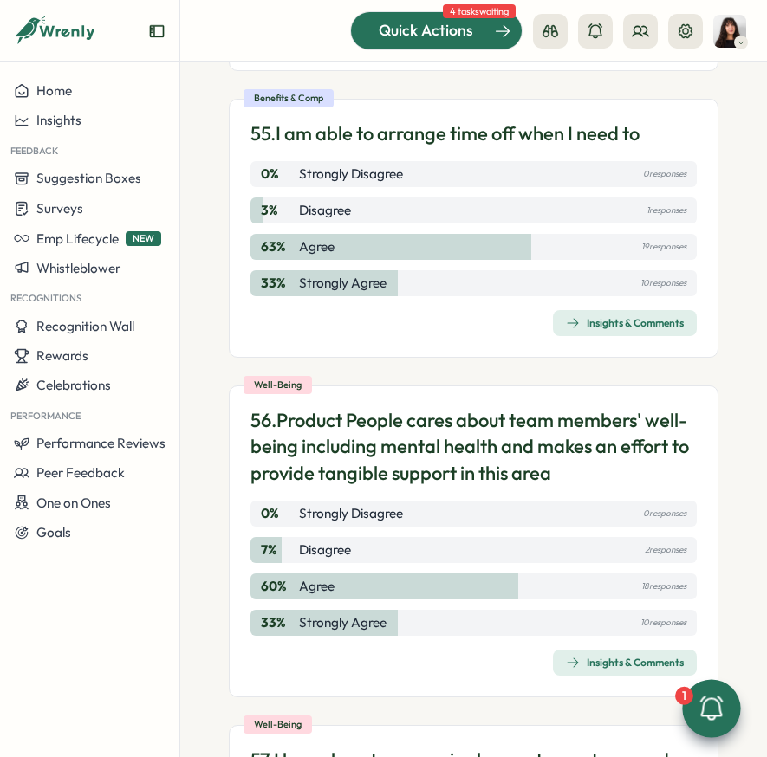
scroll to position [20114, 0]
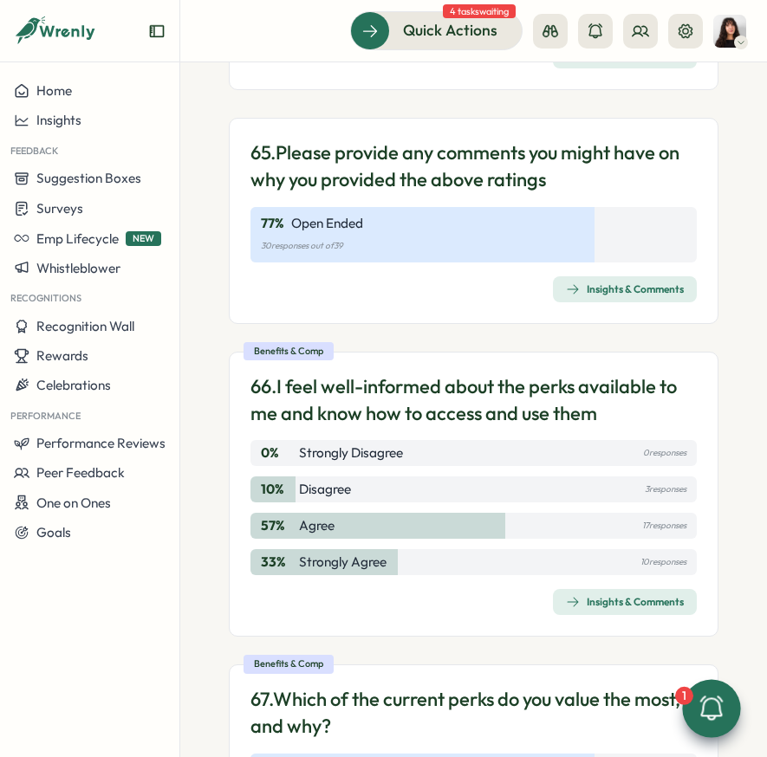
click at [573, 296] on div "Insights & Comments" at bounding box center [625, 289] width 118 height 14
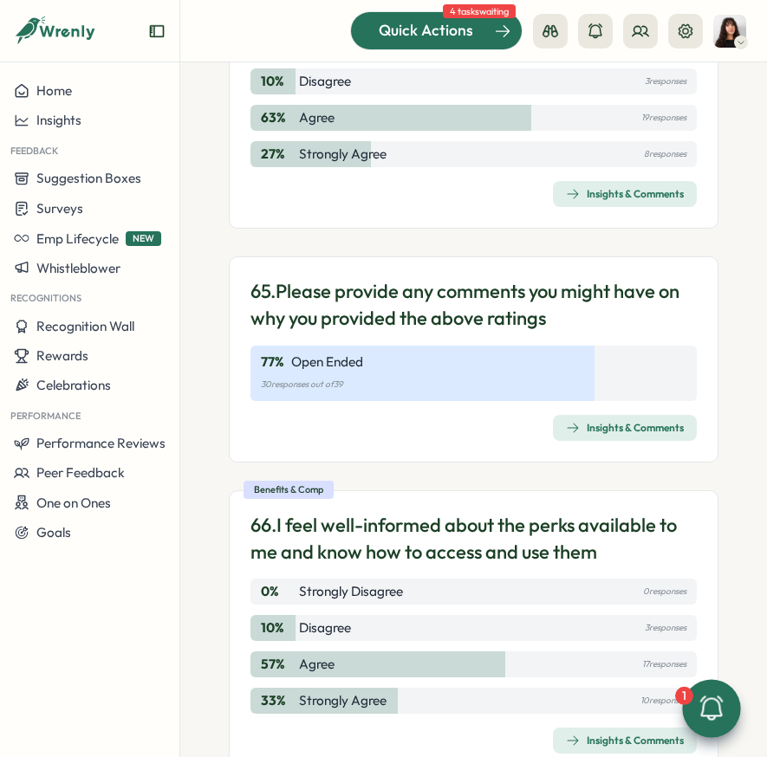
scroll to position [20661, 0]
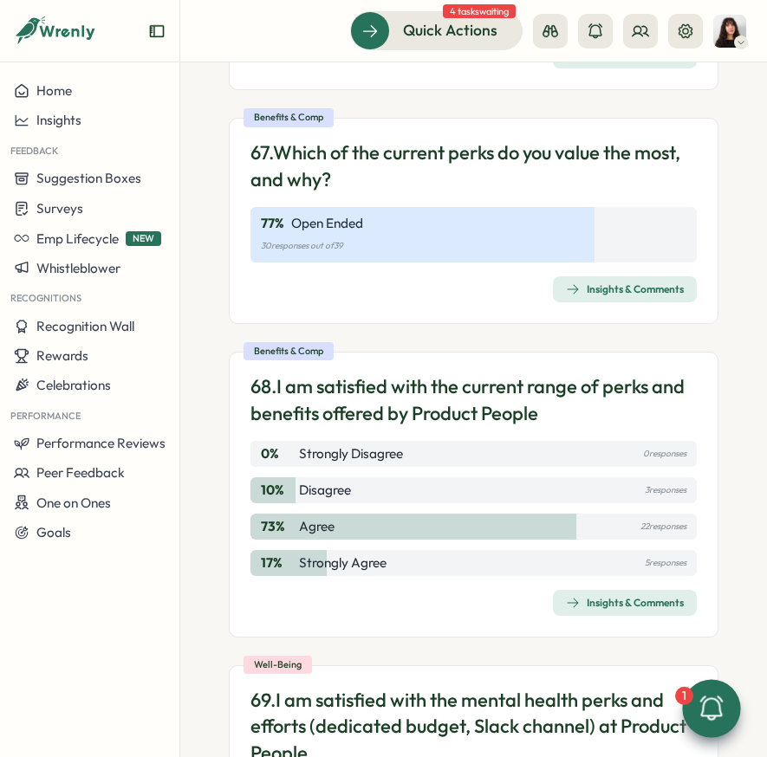
click at [575, 296] on div "Insights & Comments" at bounding box center [625, 289] width 118 height 14
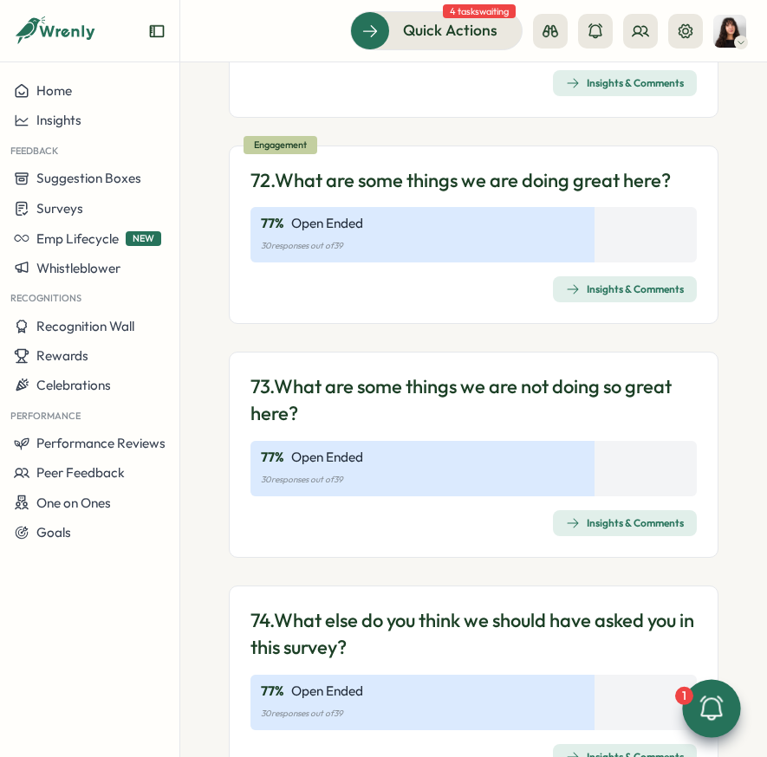
click at [573, 296] on div "Insights & Comments" at bounding box center [625, 289] width 118 height 14
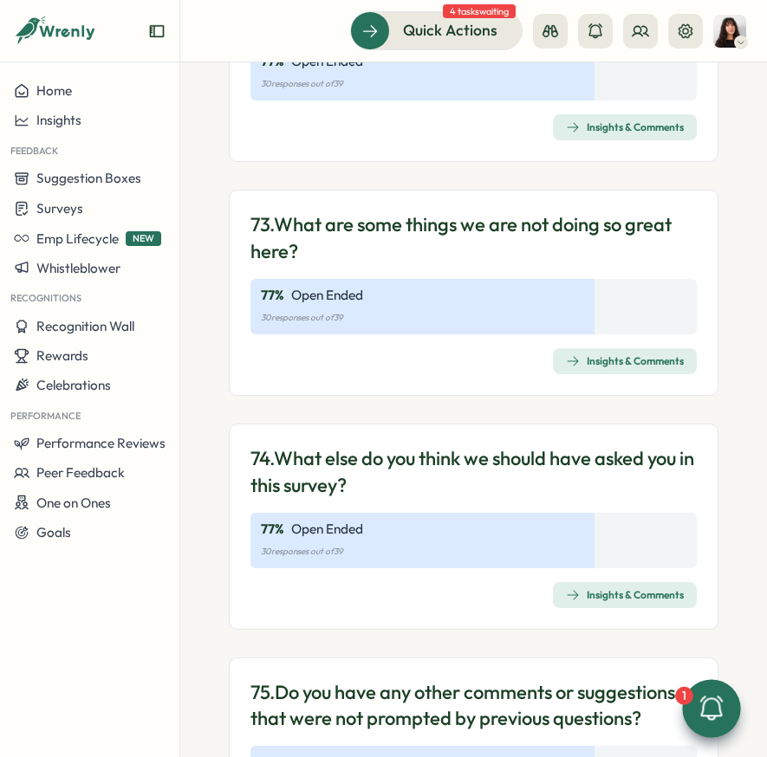
scroll to position [22389, 0]
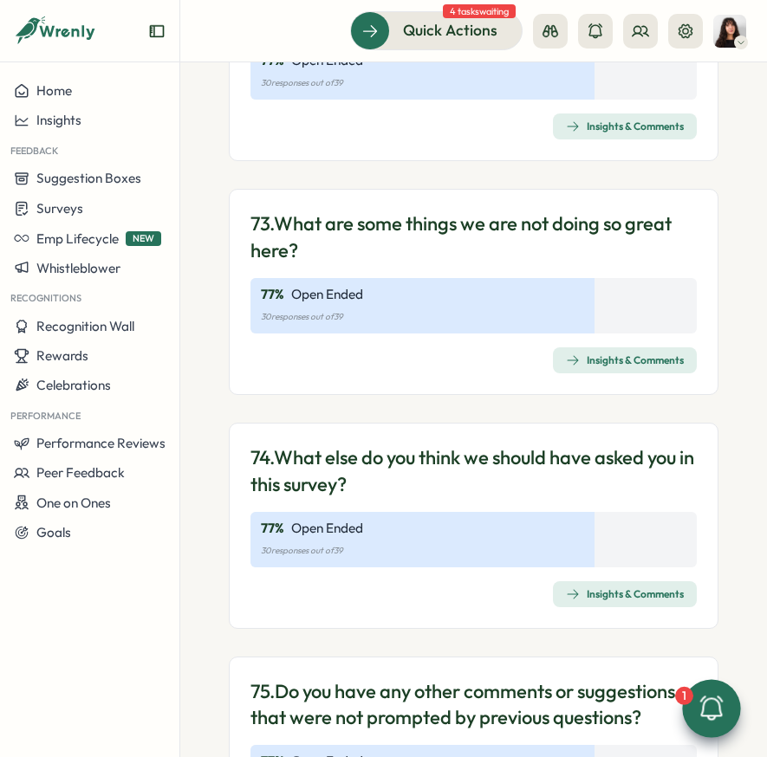
click at [587, 367] on div "Insights & Comments" at bounding box center [625, 360] width 118 height 14
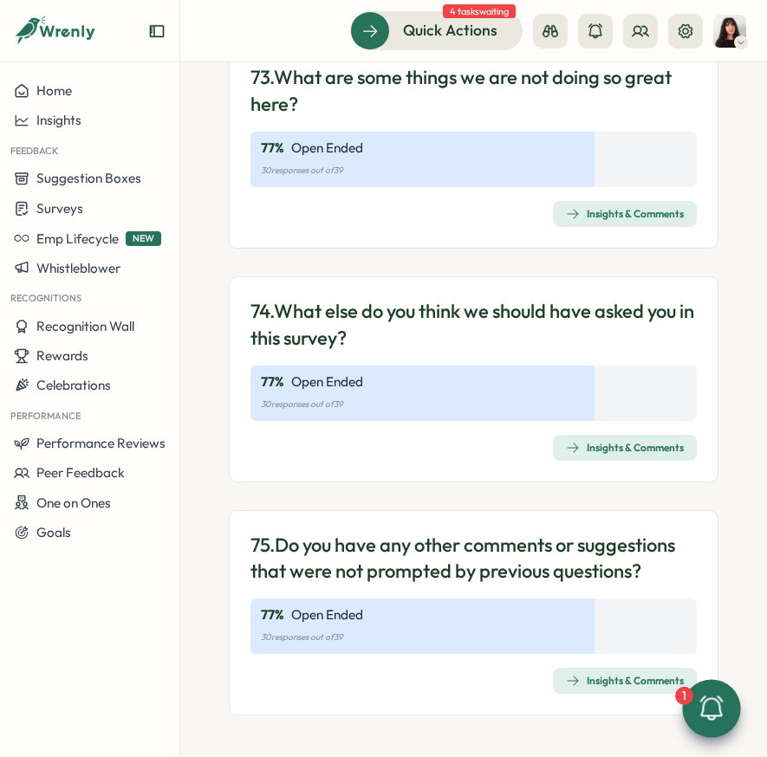
scroll to position [22722, 0]
click at [631, 438] on span "Insights & Comments" at bounding box center [625, 448] width 118 height 24
click at [619, 688] on div "Insights & Comments" at bounding box center [625, 681] width 118 height 14
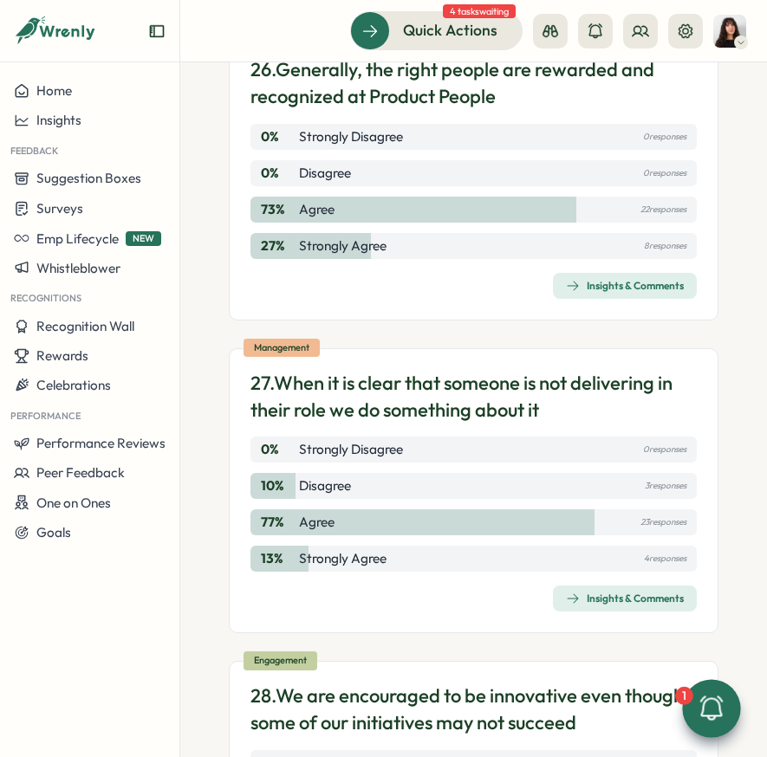
scroll to position [18371, 0]
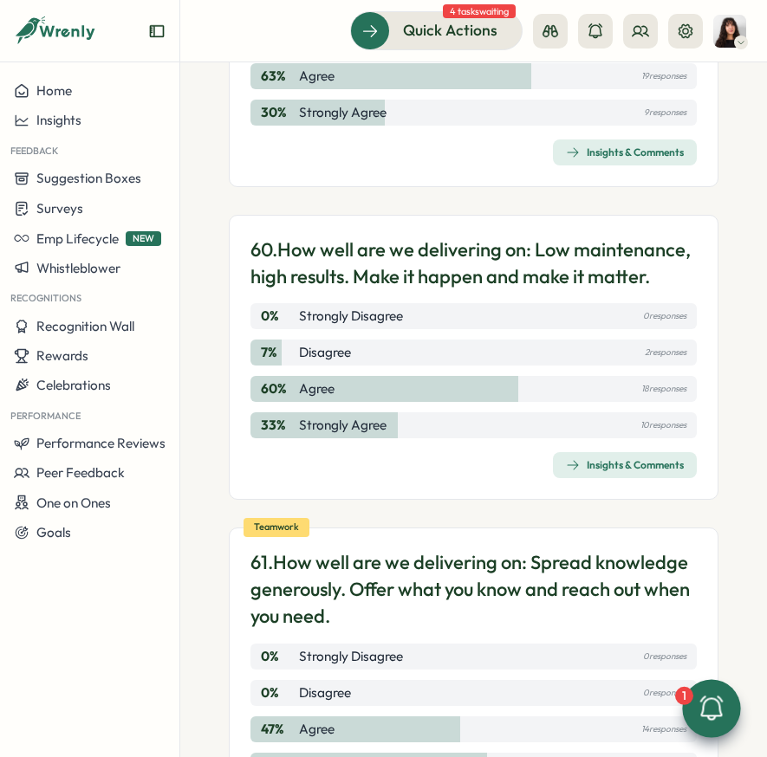
click at [612, 472] on div "Insights & Comments" at bounding box center [625, 465] width 118 height 14
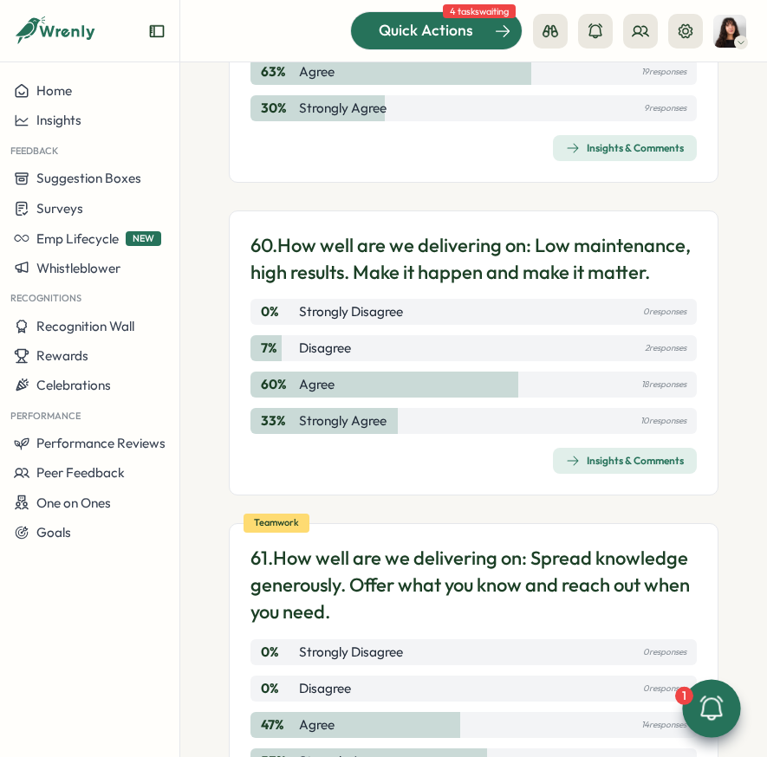
scroll to position [19050, 0]
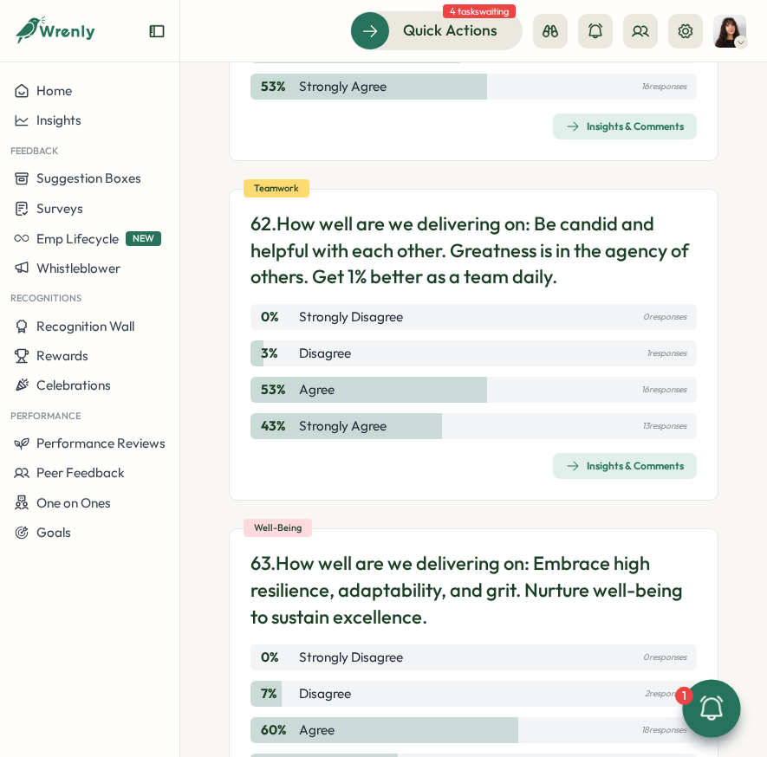
click at [601, 473] on div "Insights & Comments" at bounding box center [625, 466] width 118 height 14
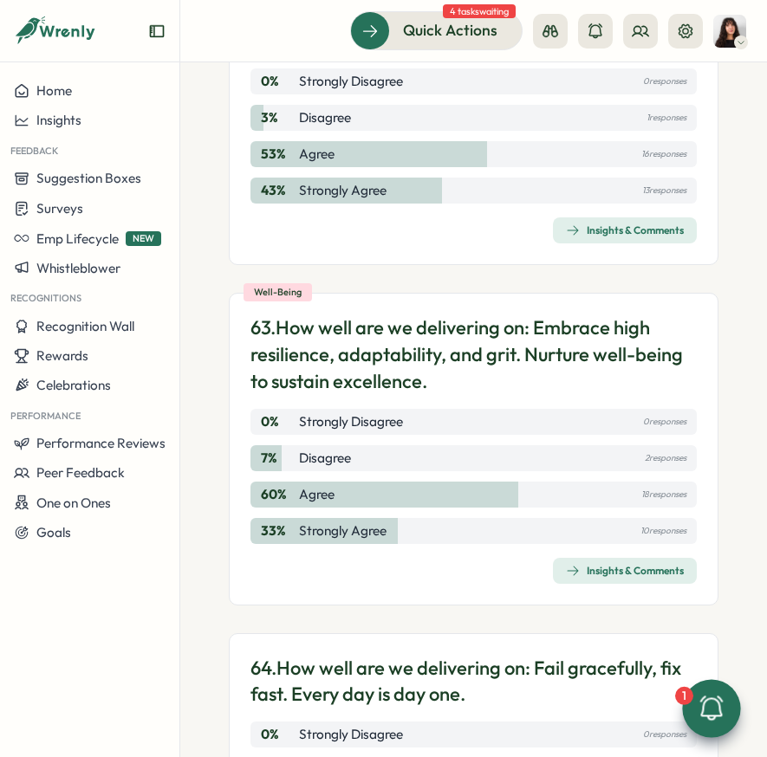
scroll to position [19459, 0]
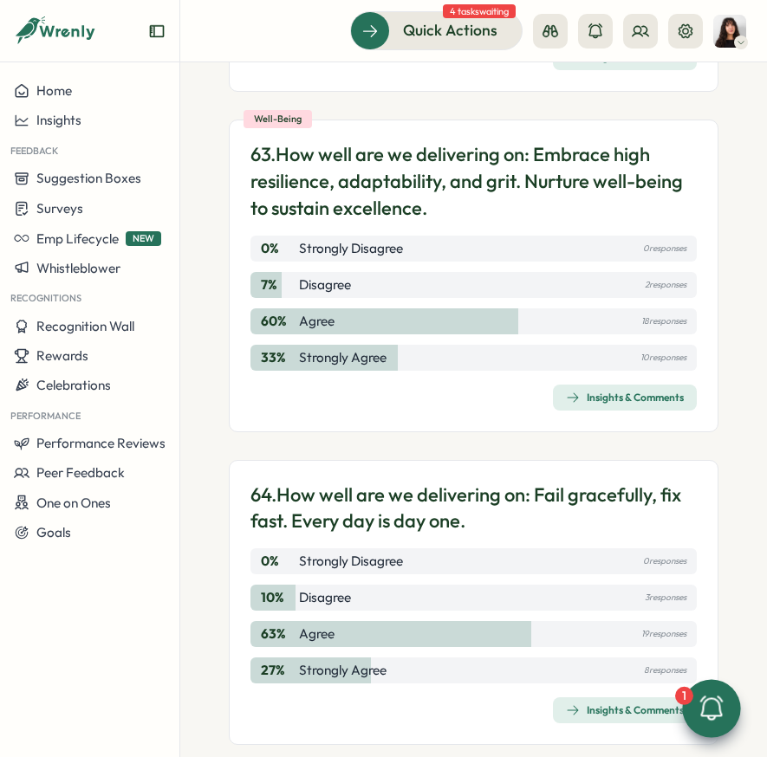
click at [588, 405] on div "Insights & Comments" at bounding box center [625, 398] width 118 height 14
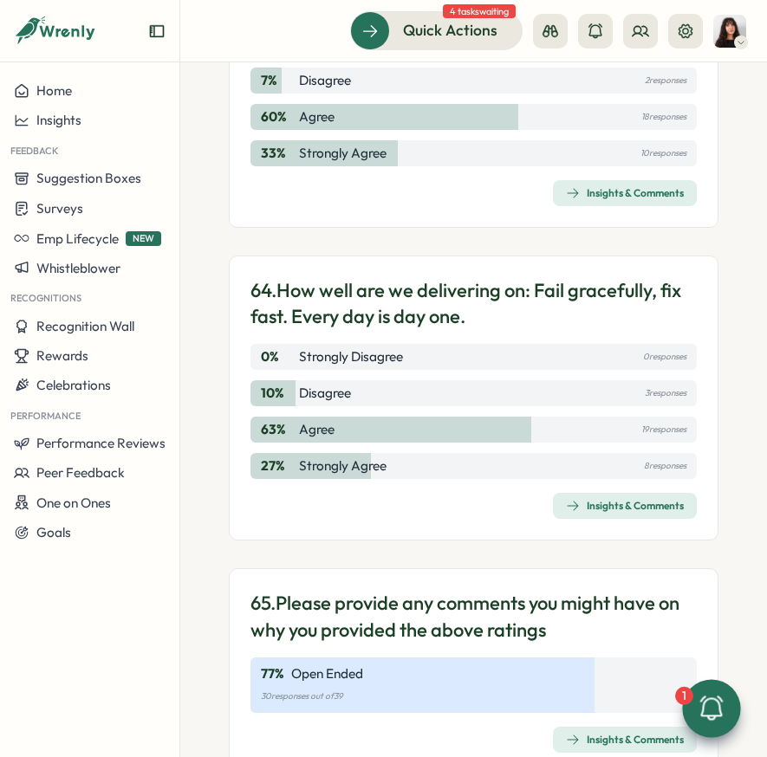
scroll to position [19682, 0]
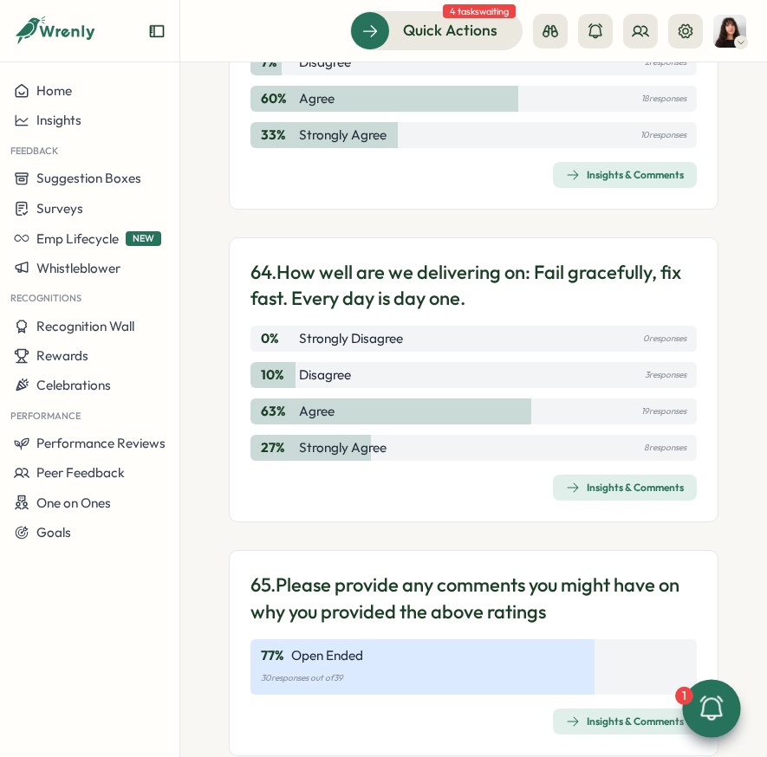
click at [571, 495] on div "Insights & Comments" at bounding box center [625, 488] width 118 height 14
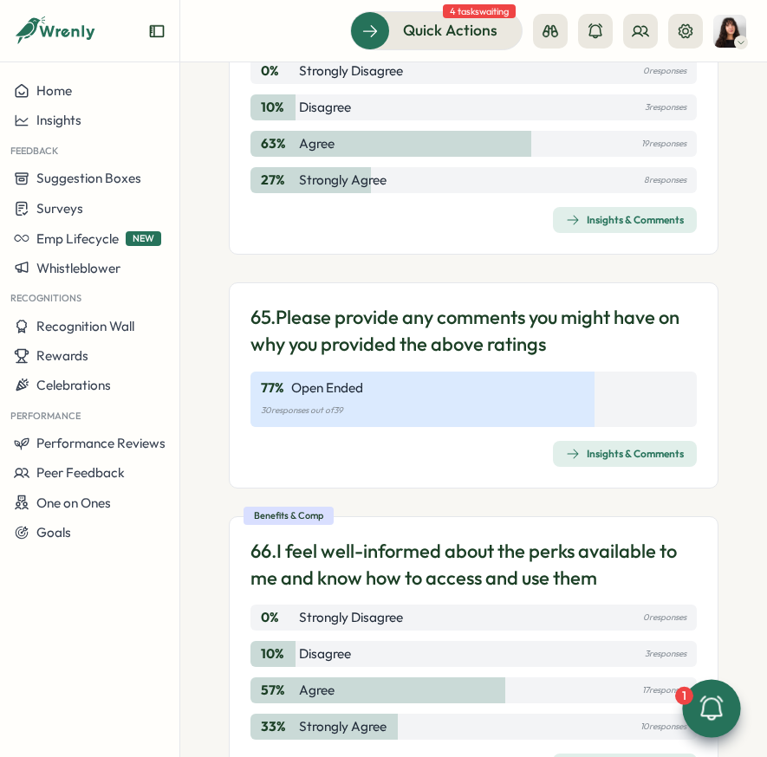
scroll to position [19956, 0]
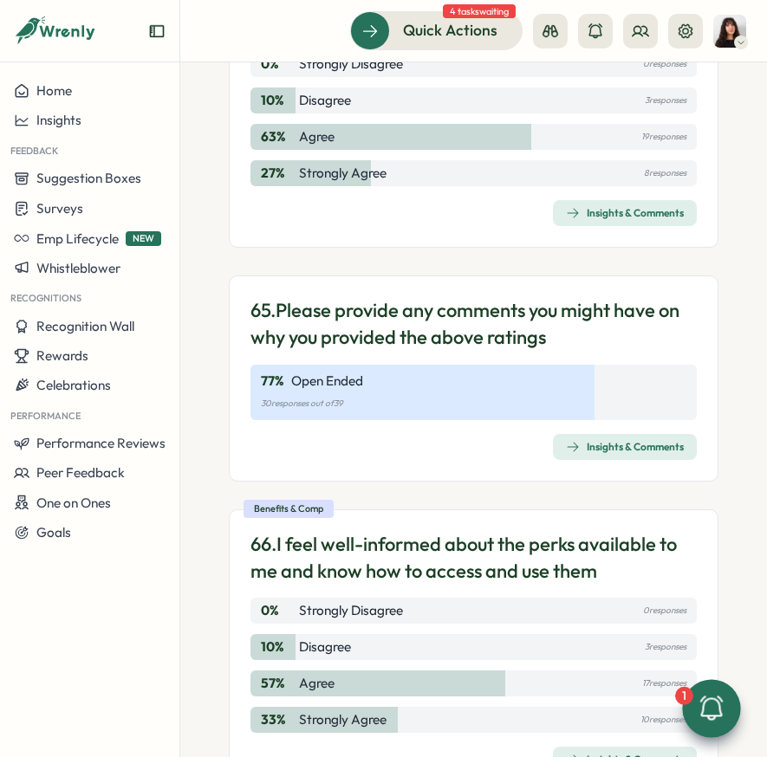
click at [585, 459] on span "Insights & Comments" at bounding box center [625, 447] width 118 height 24
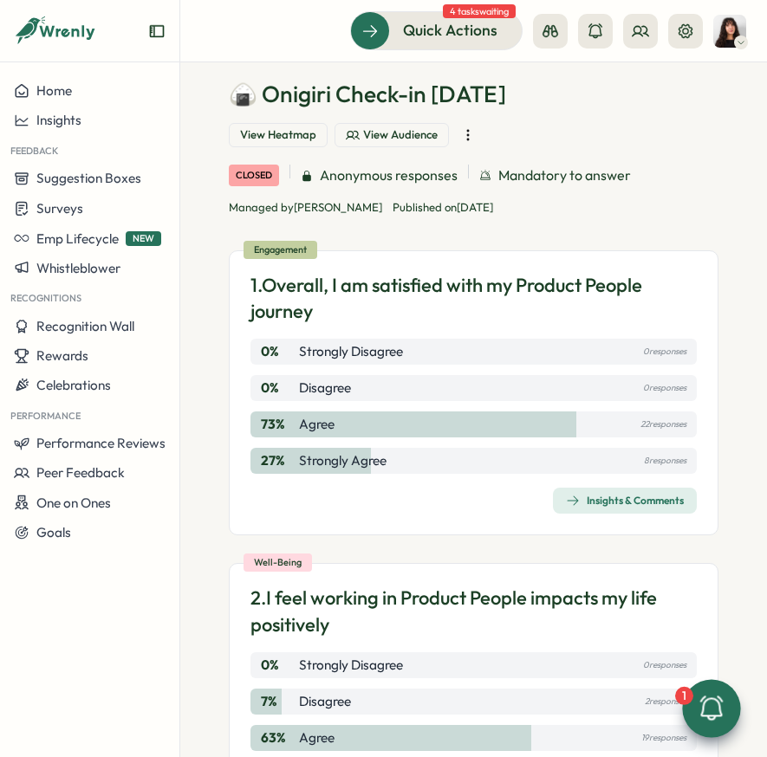
scroll to position [0, 0]
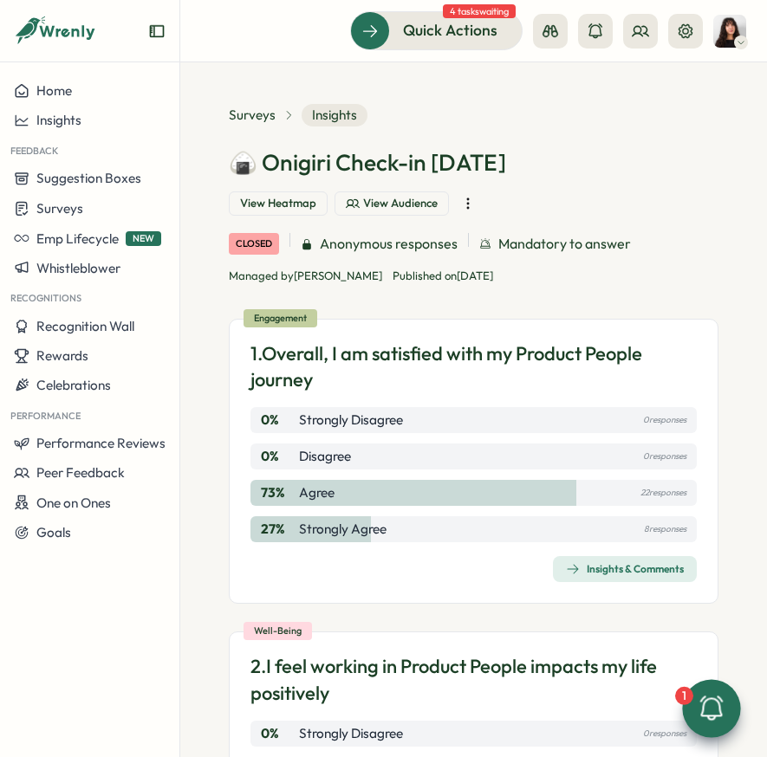
click at [618, 526] on div "27 % Strongly Agree 8 responses" at bounding box center [473, 529] width 446 height 26
click at [618, 570] on div "Insights & Comments" at bounding box center [625, 569] width 118 height 14
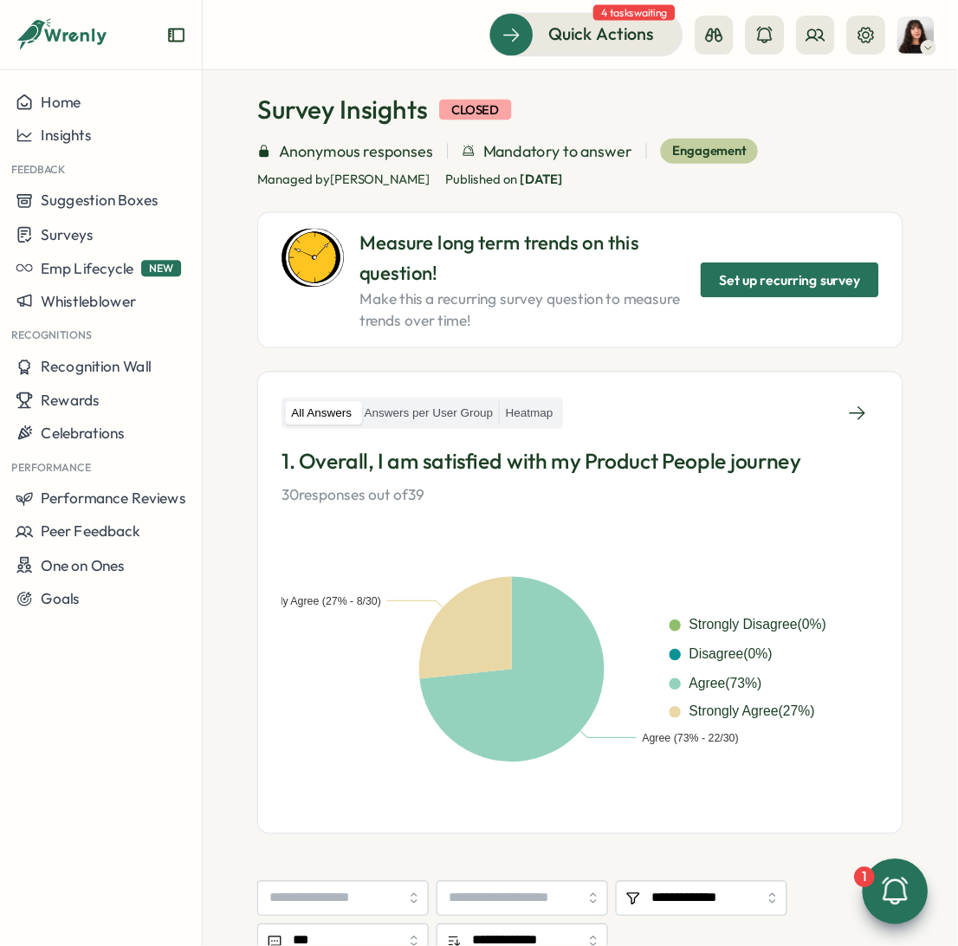
scroll to position [65, 0]
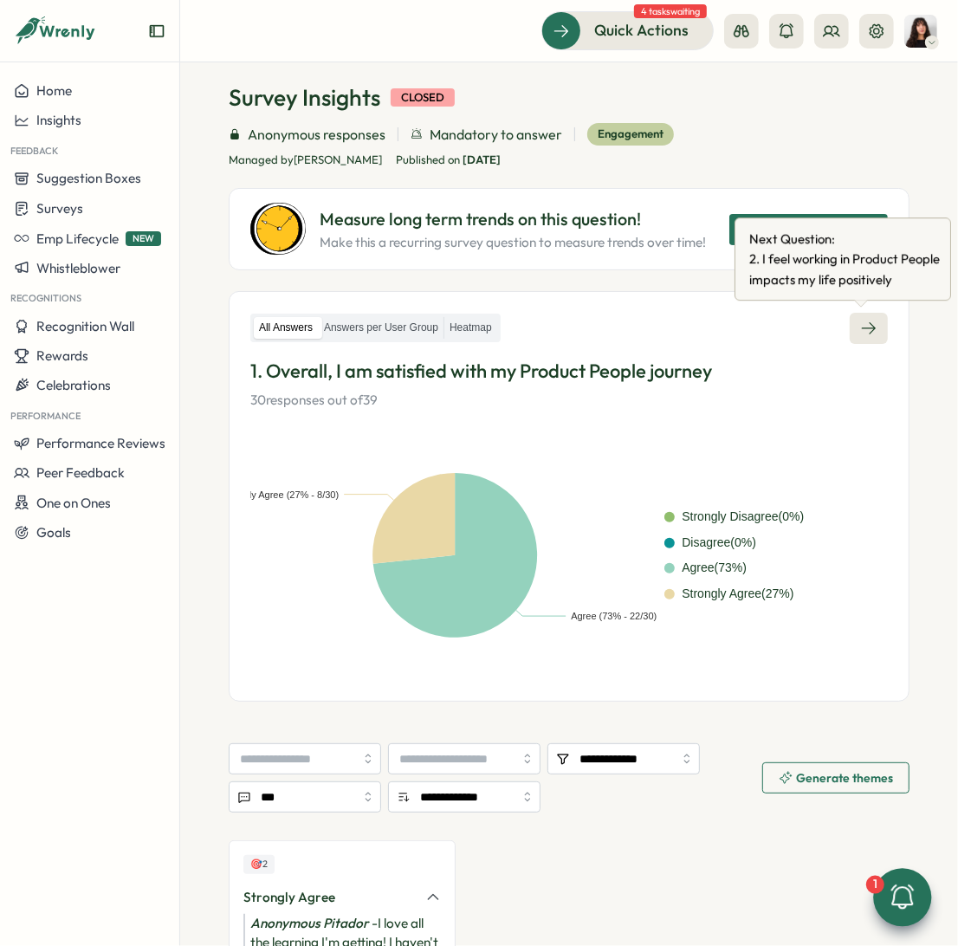
click at [866, 327] on icon at bounding box center [869, 328] width 14 height 12
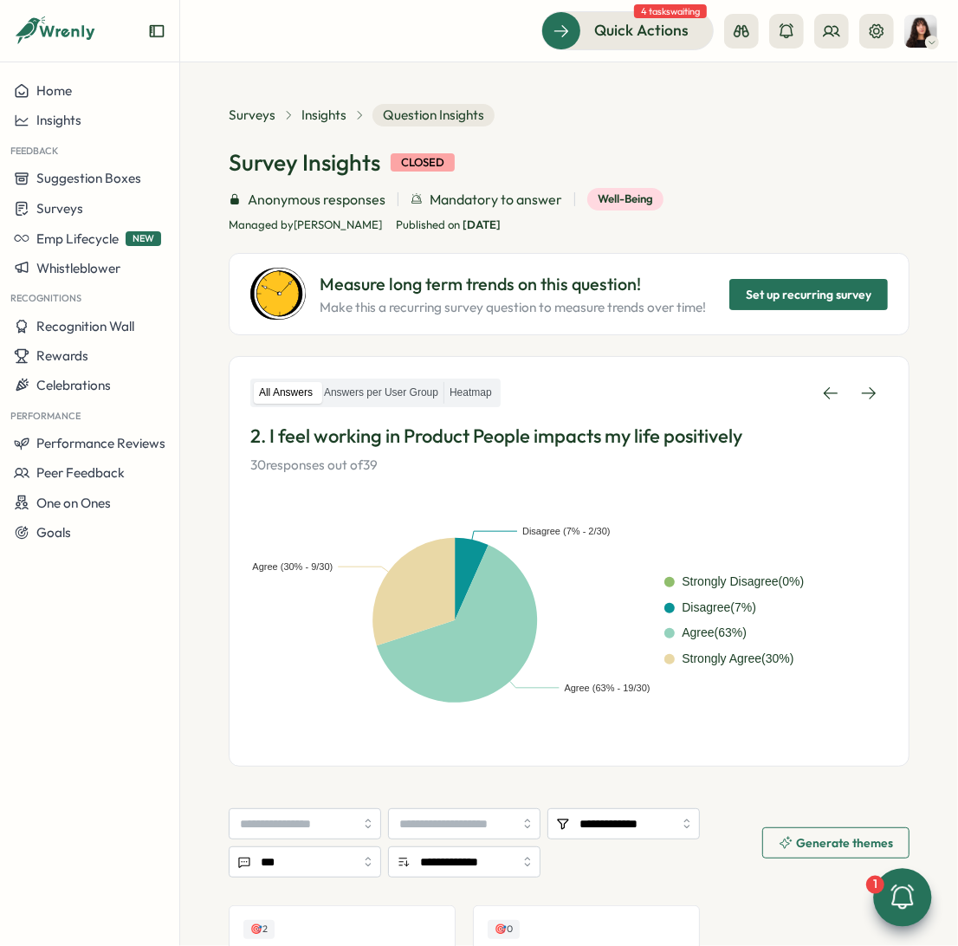
scroll to position [234, 0]
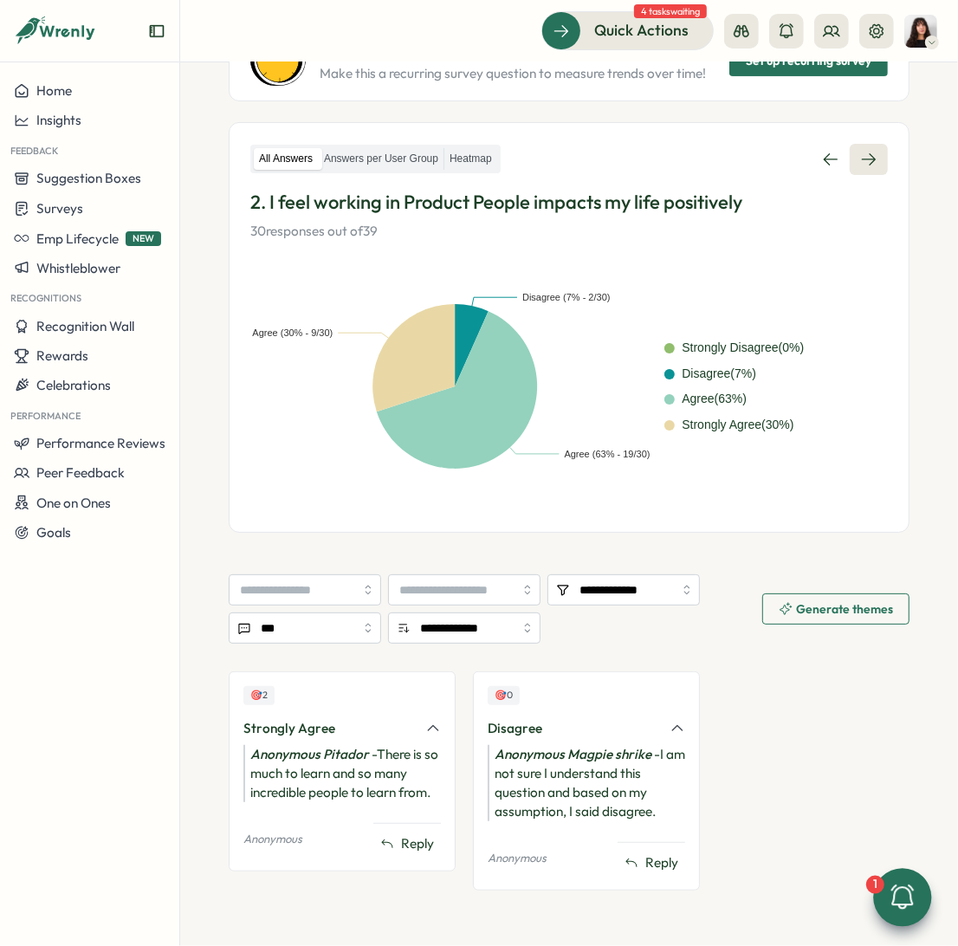
click at [863, 156] on icon at bounding box center [868, 159] width 17 height 17
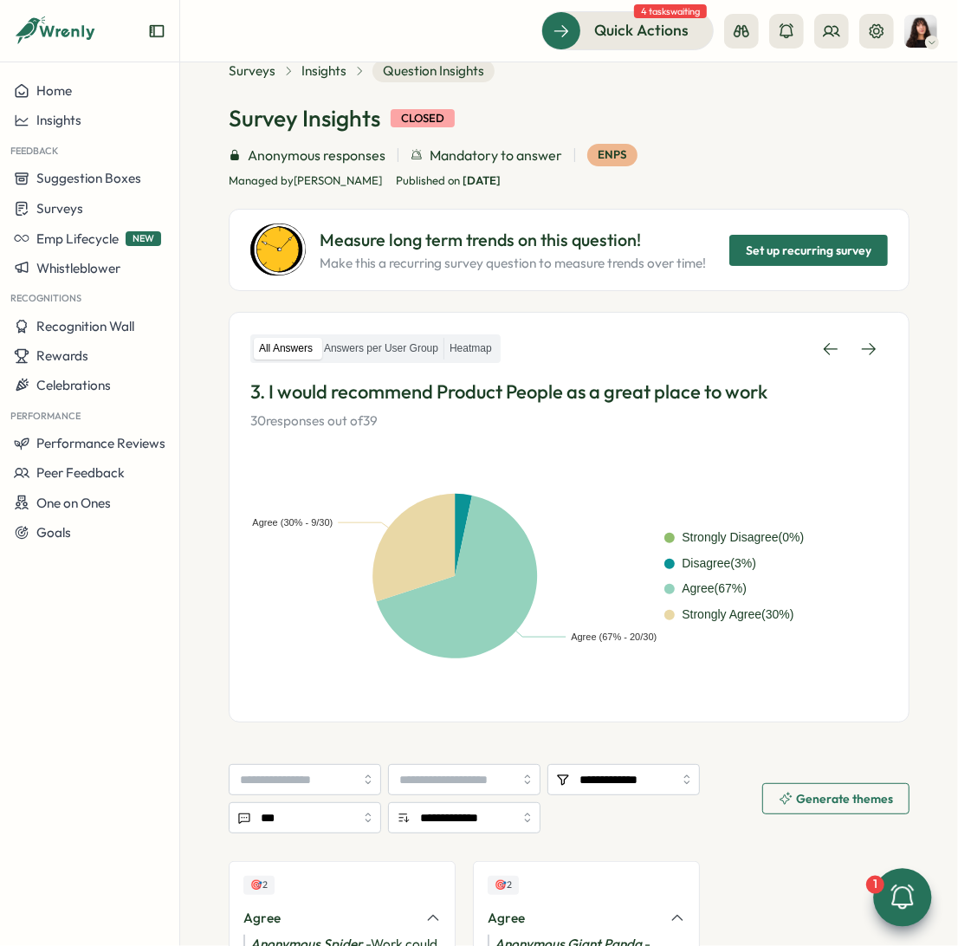
scroll to position [220, 0]
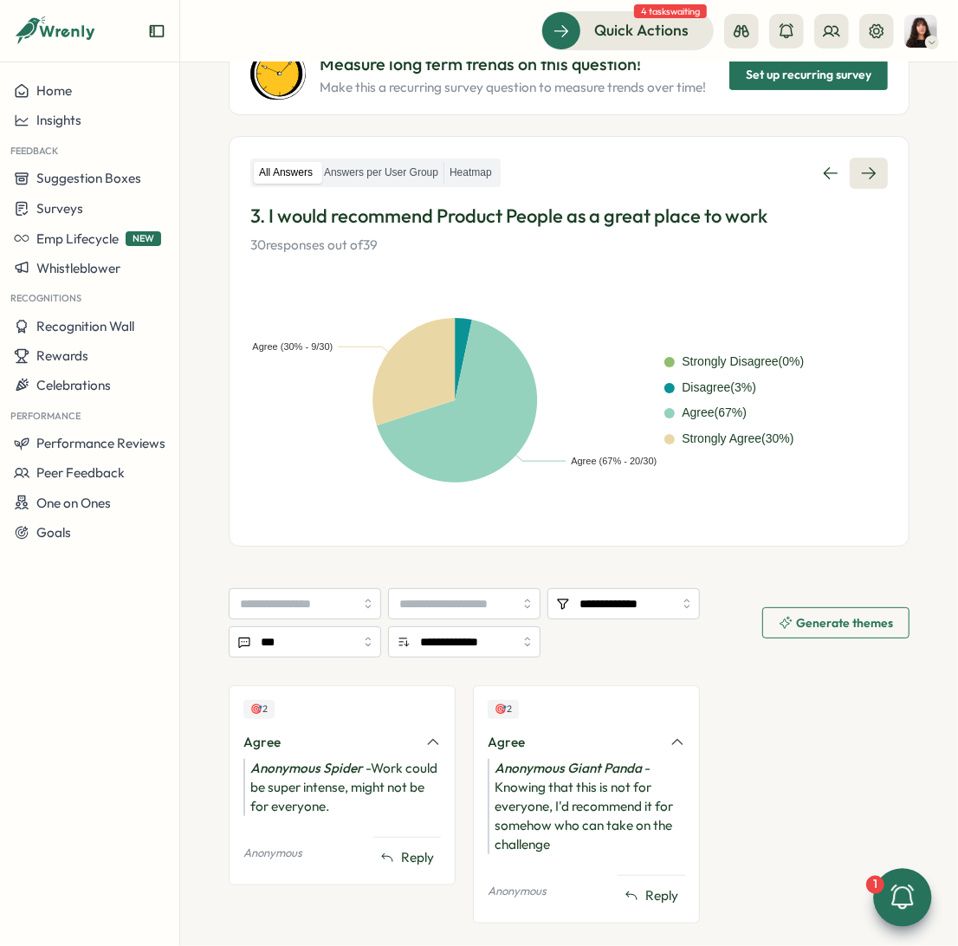
click at [860, 175] on icon at bounding box center [868, 173] width 17 height 17
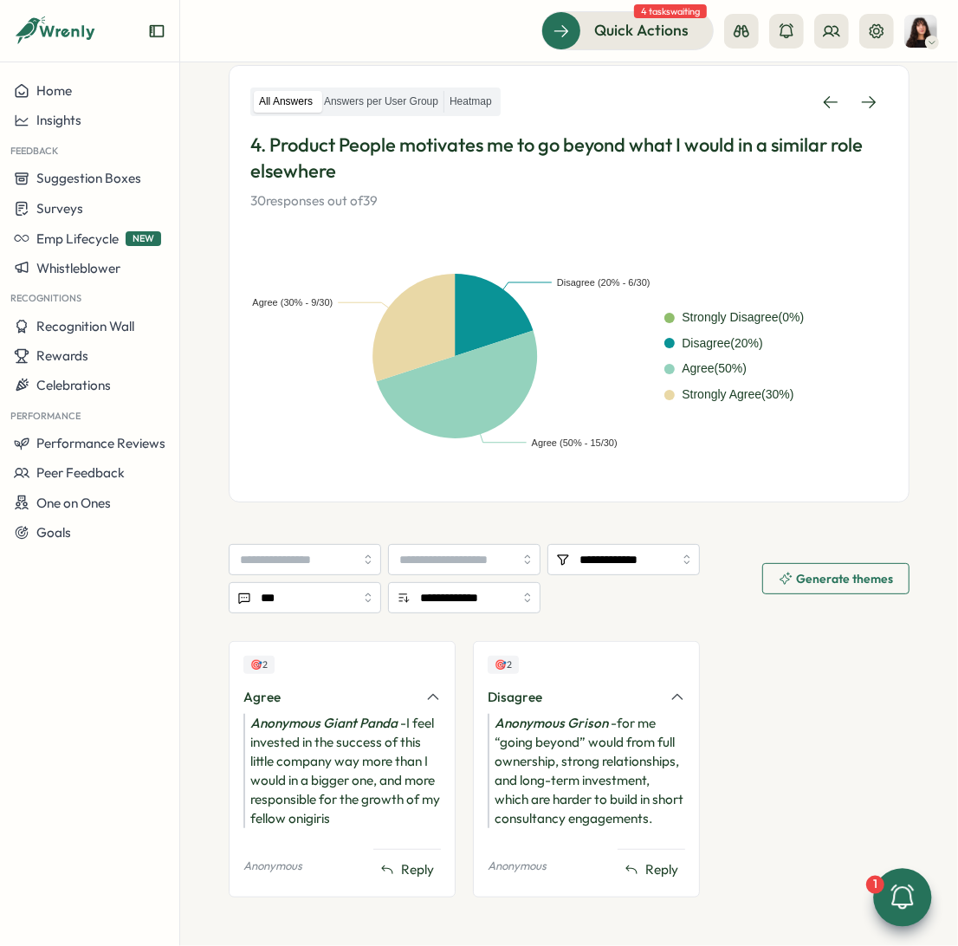
scroll to position [117, 0]
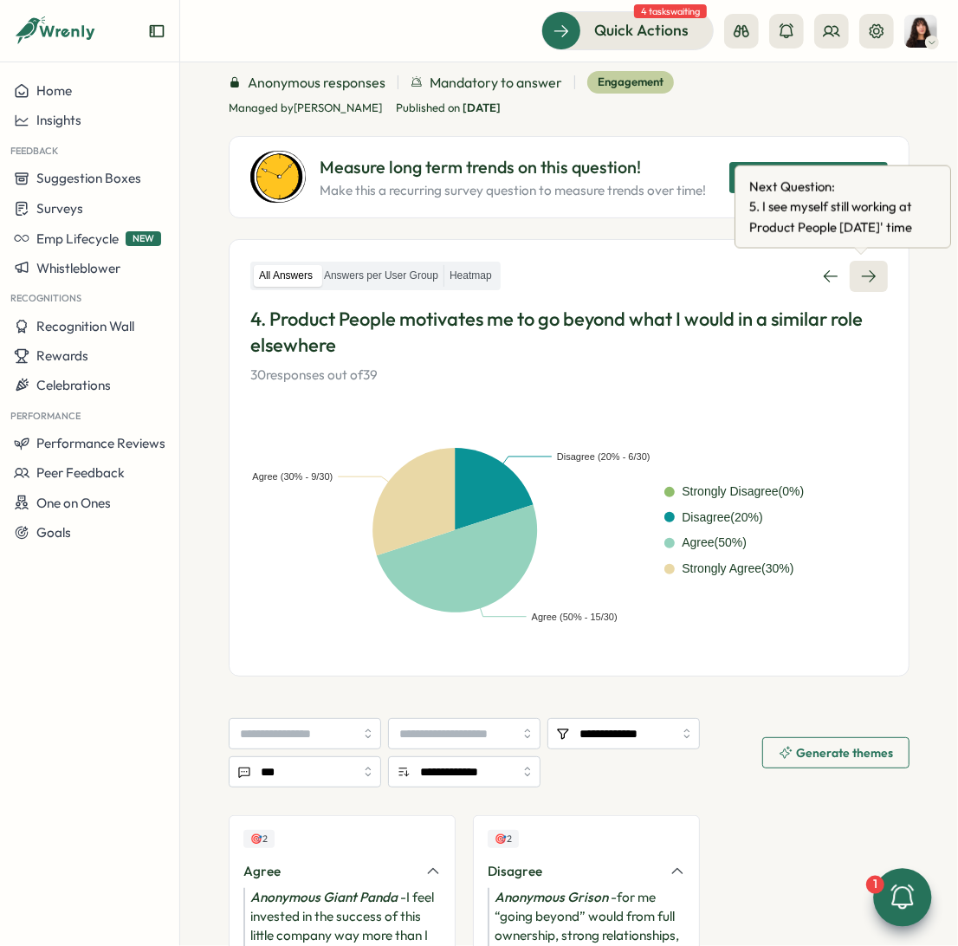
click at [850, 276] on link at bounding box center [869, 276] width 38 height 31
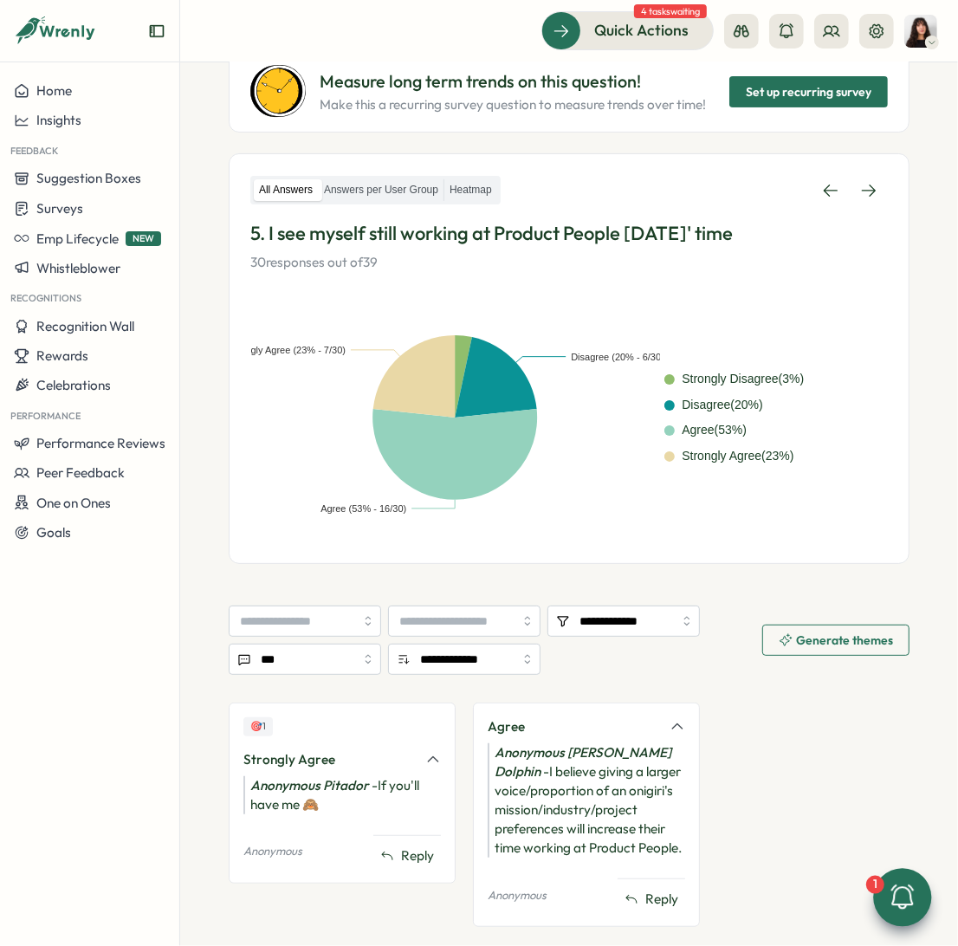
scroll to position [239, 0]
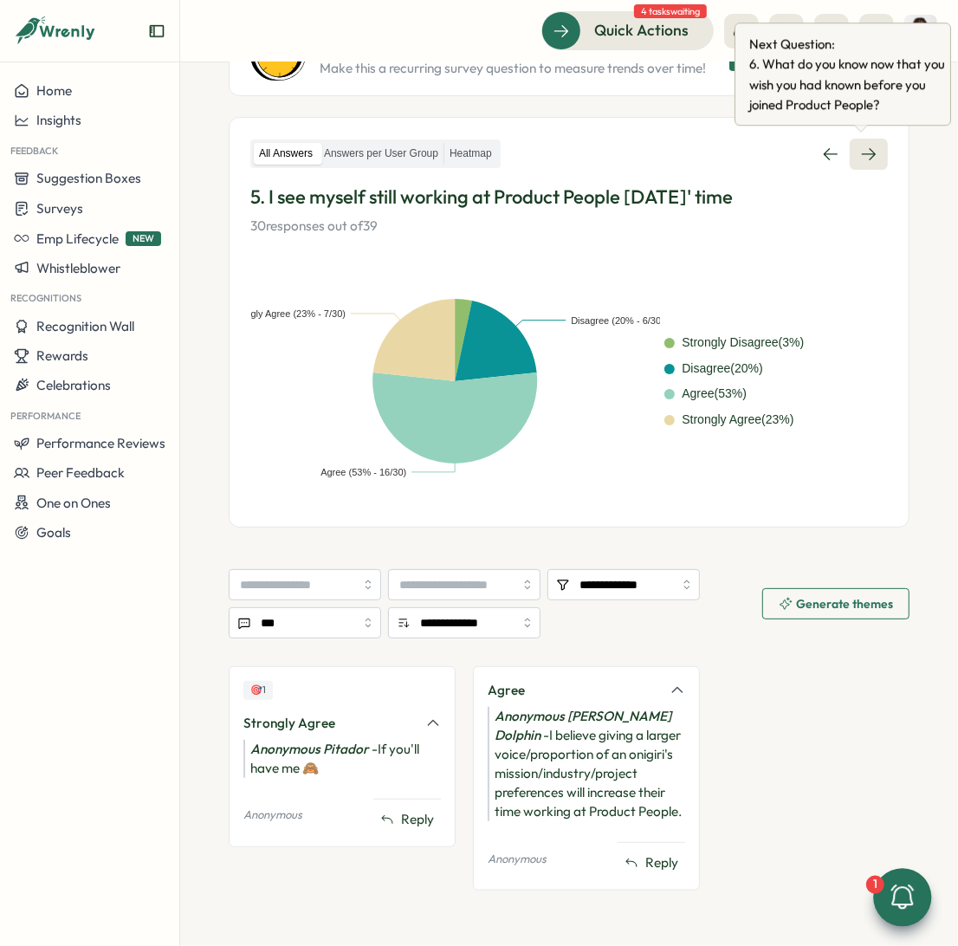
click at [857, 160] on link at bounding box center [869, 154] width 38 height 31
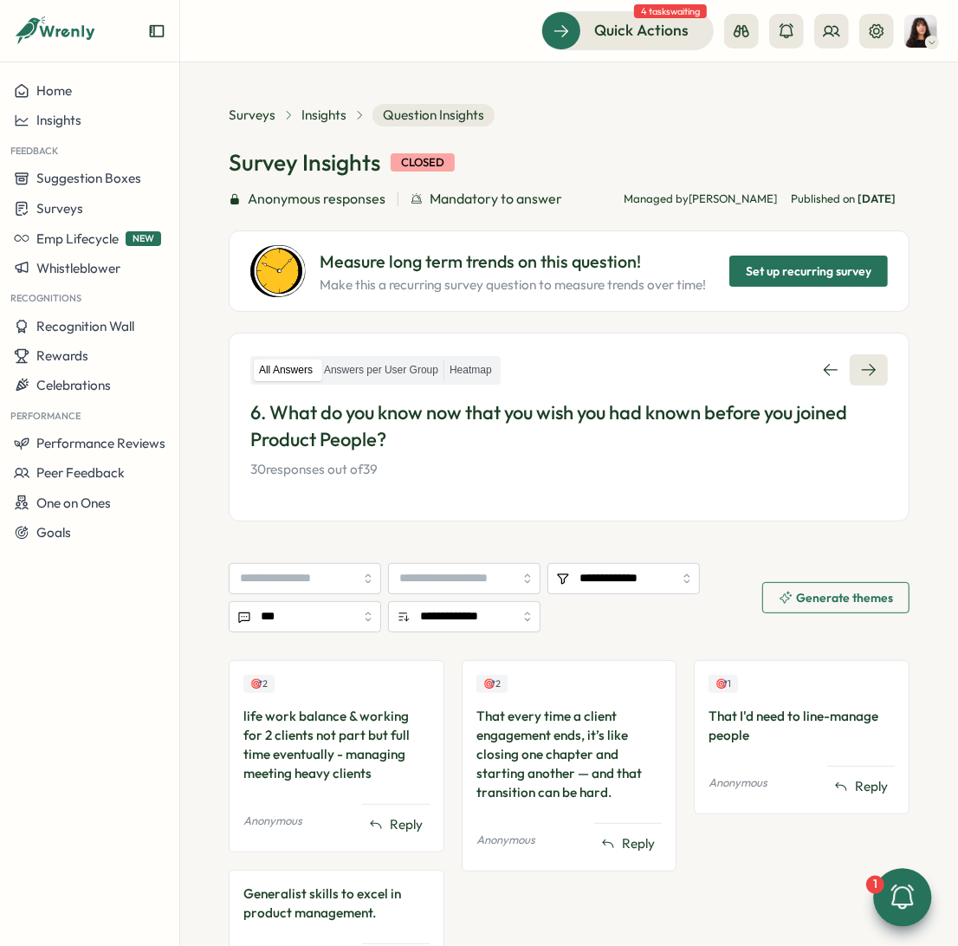
click at [860, 363] on icon at bounding box center [868, 369] width 17 height 17
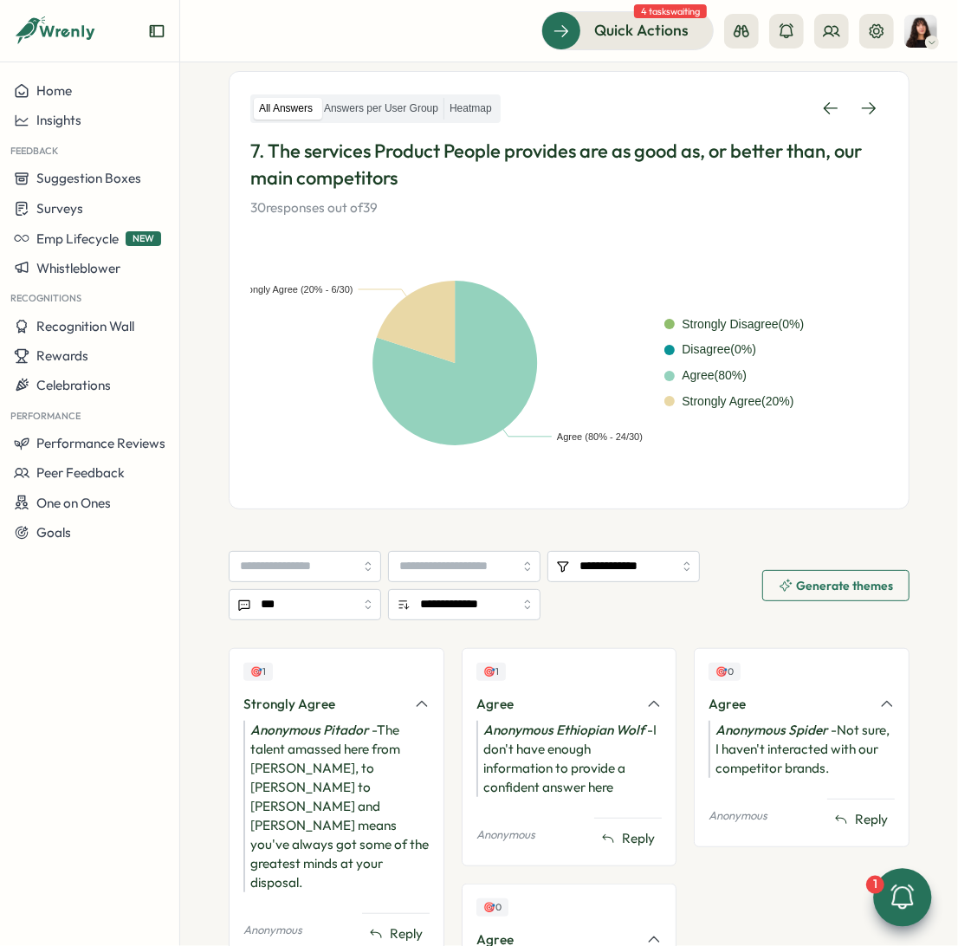
scroll to position [258, 0]
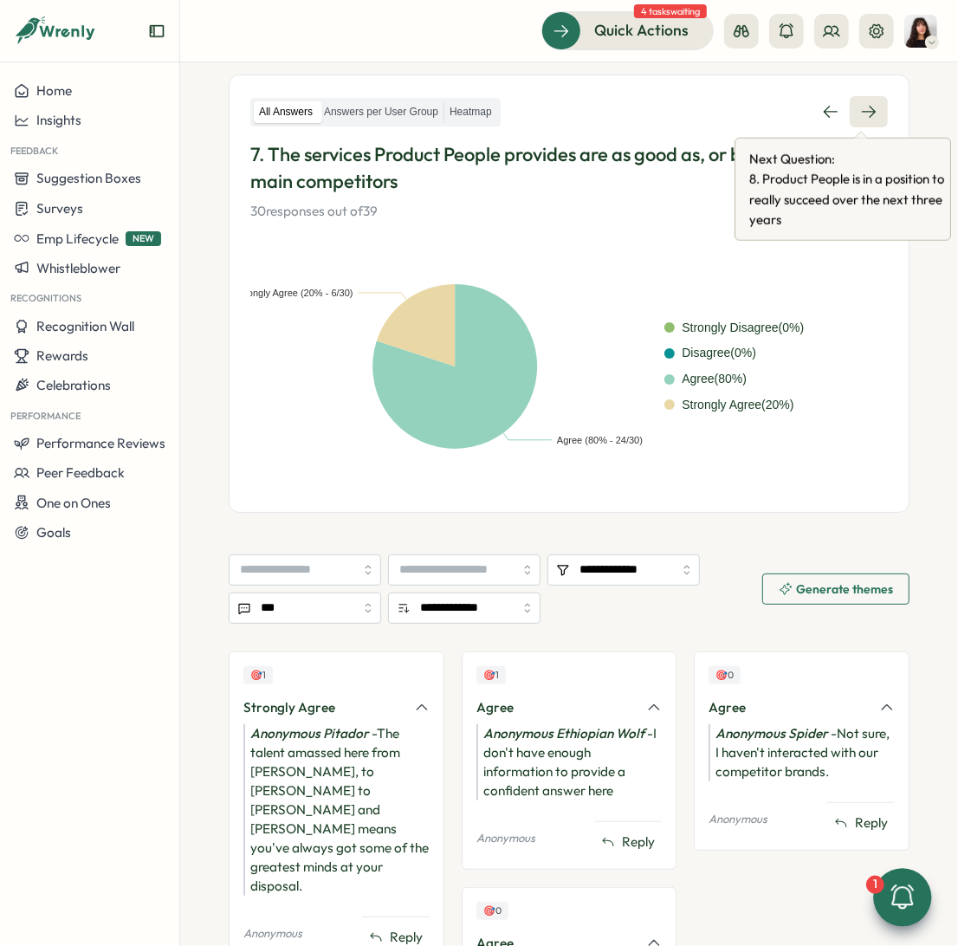
click at [862, 109] on icon at bounding box center [868, 111] width 17 height 17
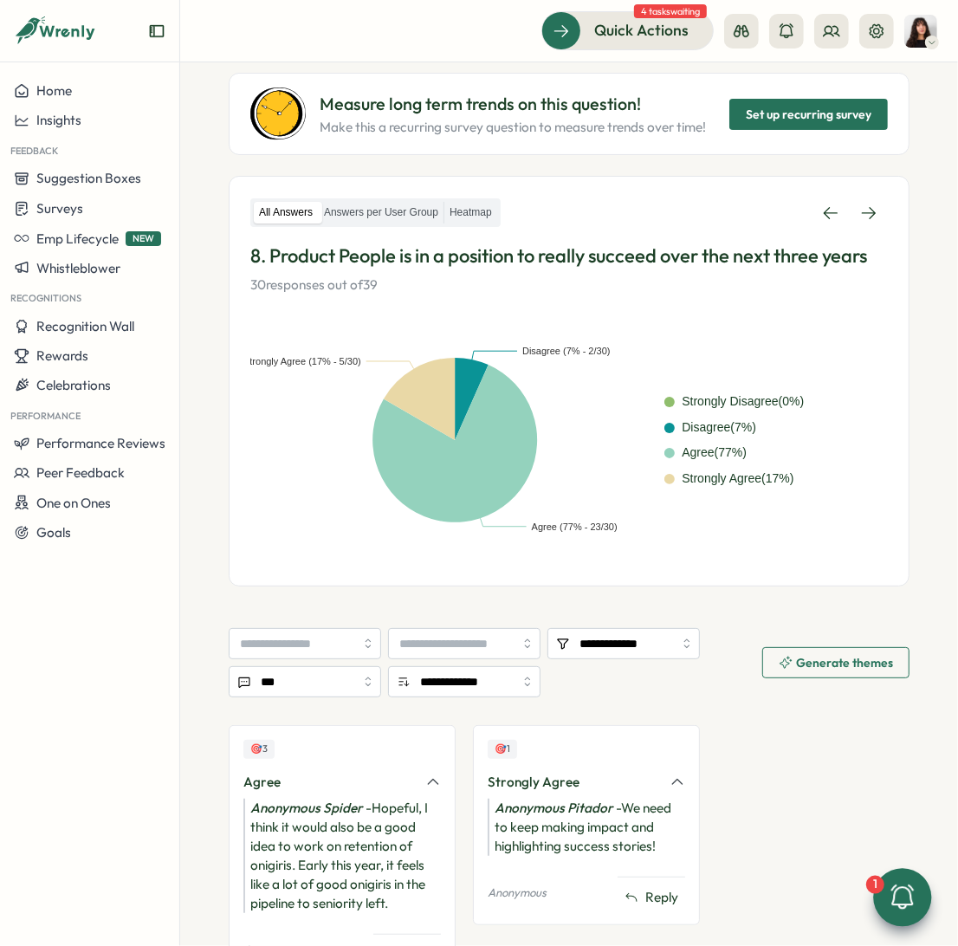
scroll to position [206, 0]
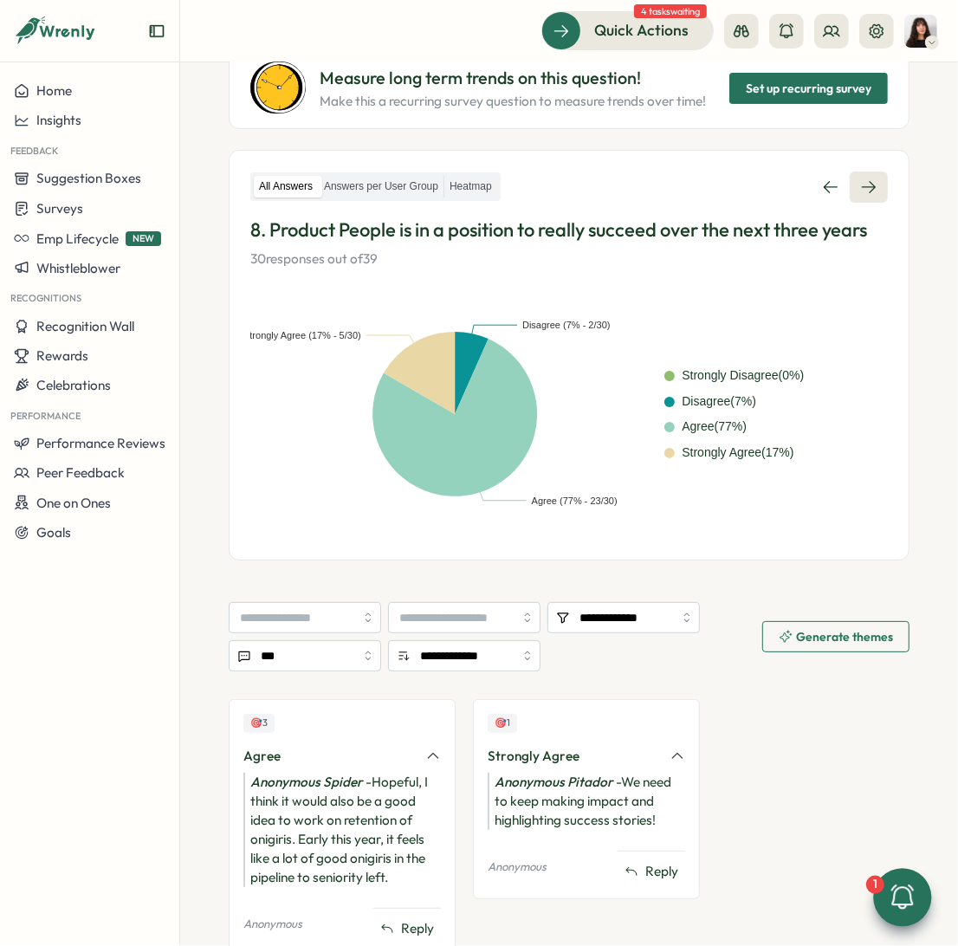
click at [865, 194] on link at bounding box center [869, 187] width 38 height 31
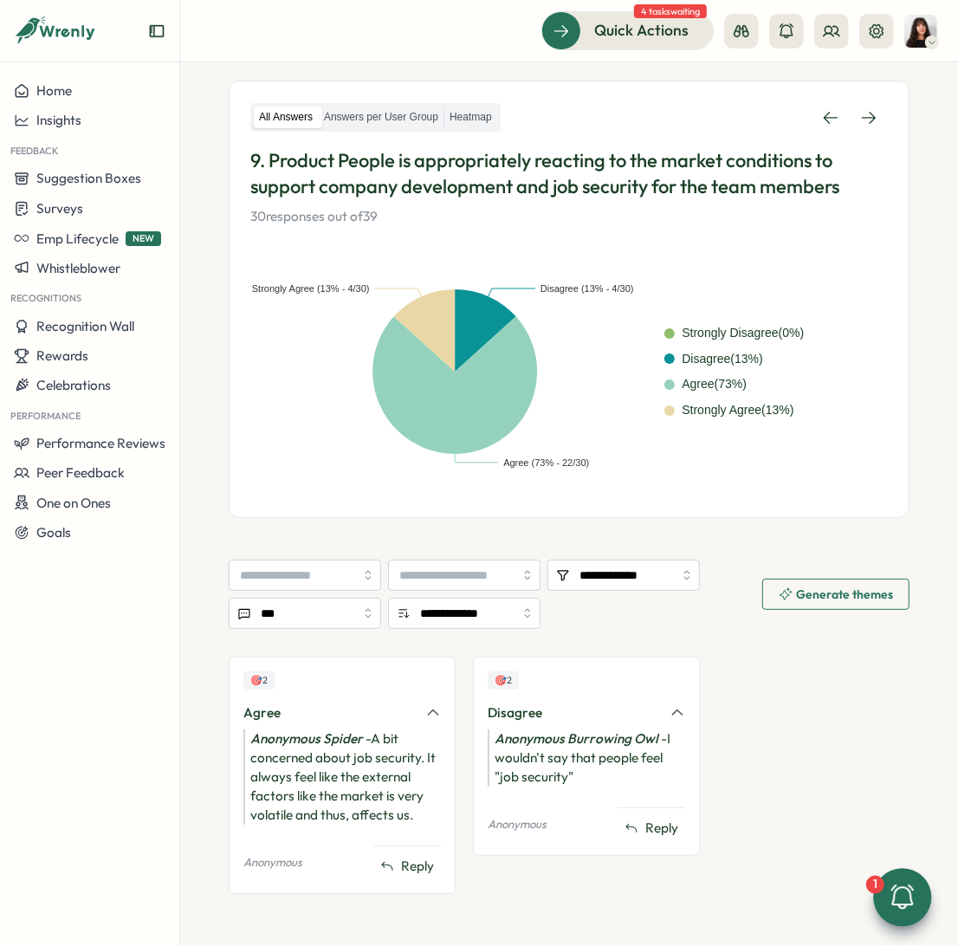
scroll to position [275, 0]
click at [864, 116] on icon at bounding box center [869, 118] width 14 height 12
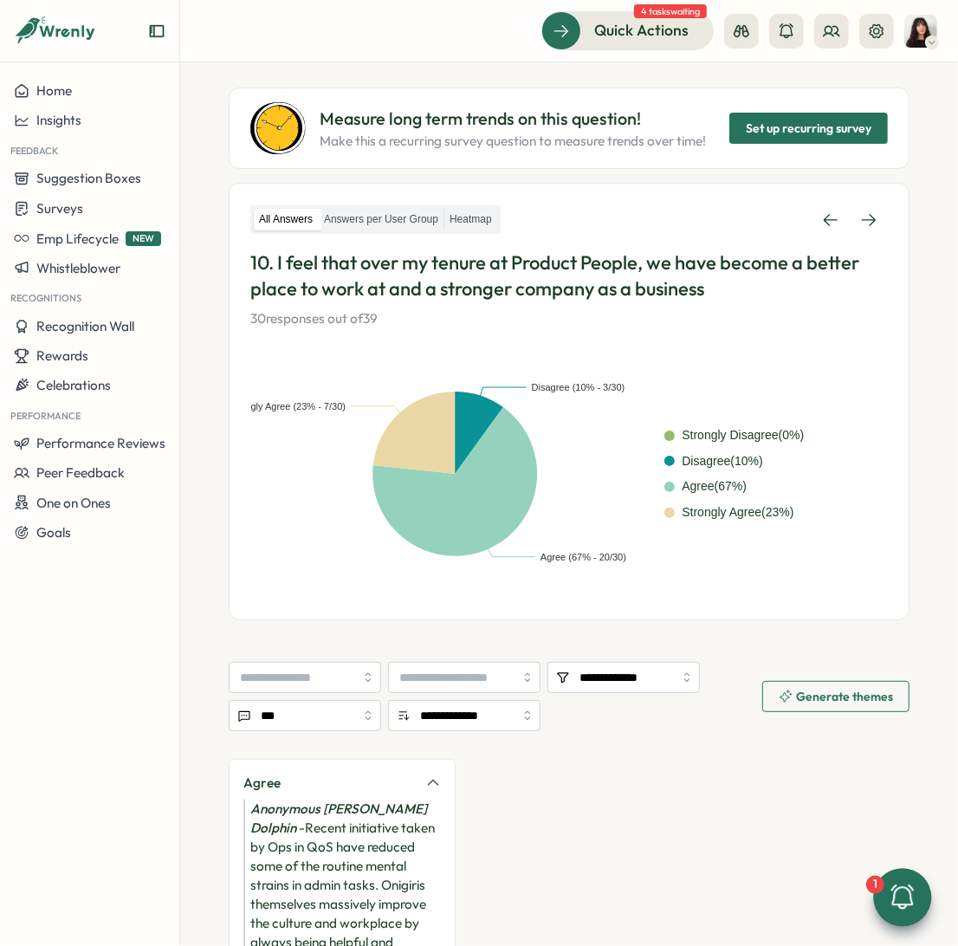
scroll to position [342, 0]
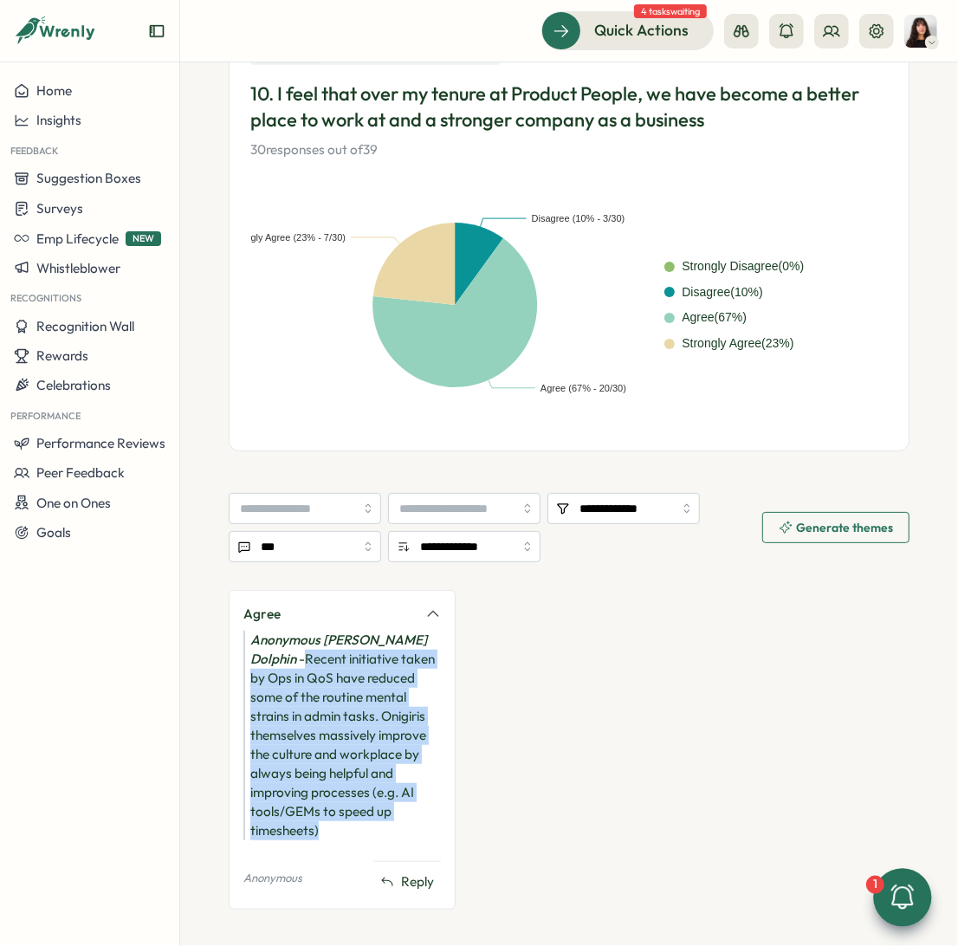
drag, startPoint x: 392, startPoint y: 815, endPoint x: 250, endPoint y: 660, distance: 209.7
click at [250, 660] on div "Anonymous Risso’s Dolphin - Recent initiative taken by Ops in QoS have reduced …" at bounding box center [341, 736] width 197 height 210
copy div "Recent initiative taken by Ops in QoS have reduced some of the routine mental s…"
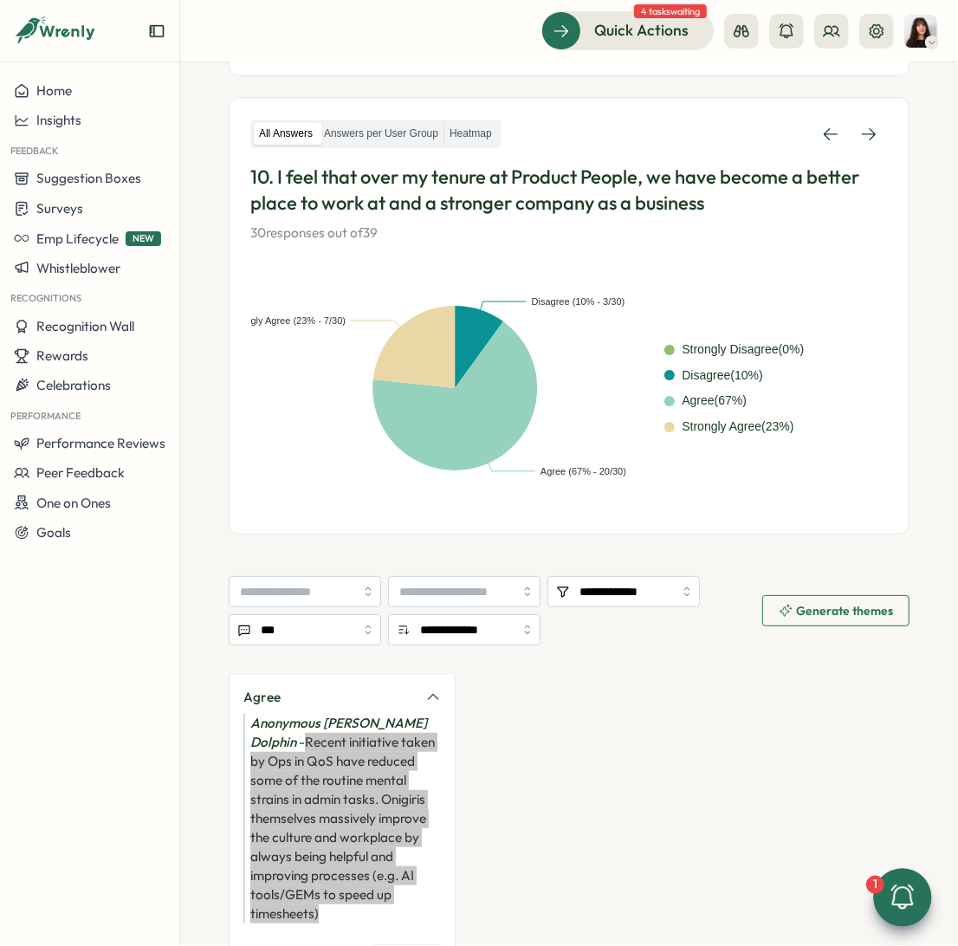
scroll to position [242, 0]
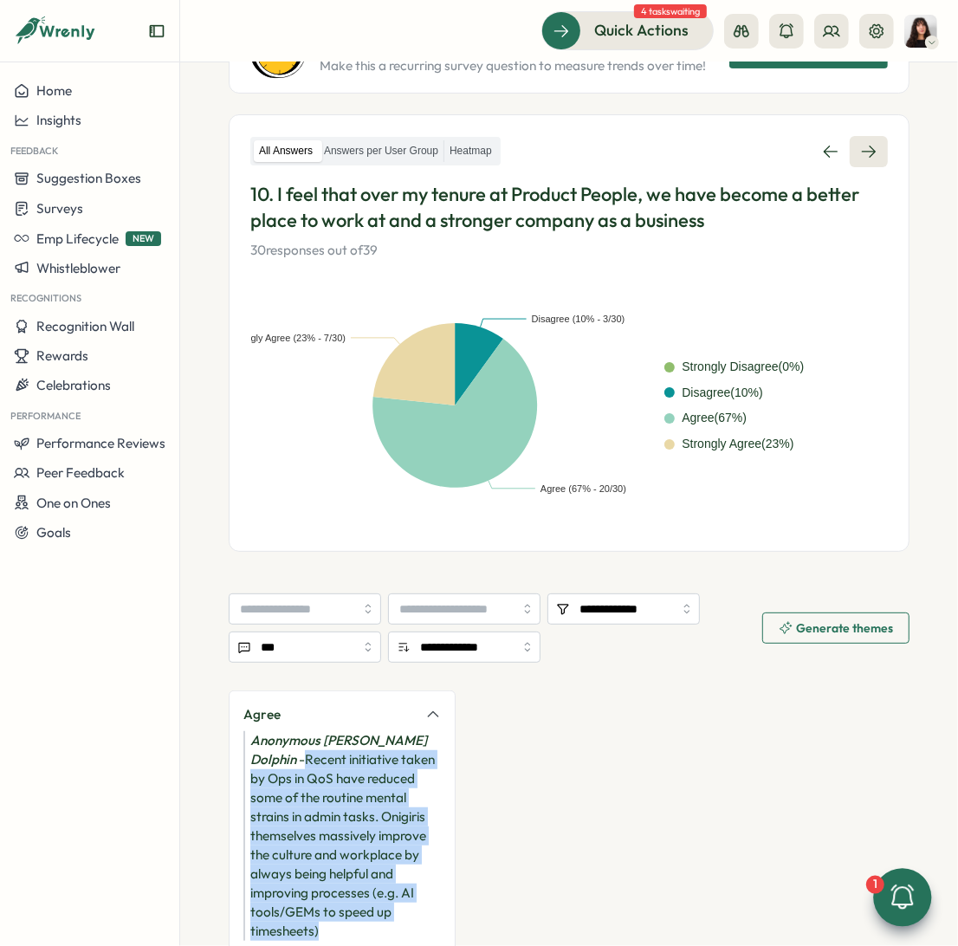
click at [859, 137] on link at bounding box center [869, 151] width 38 height 31
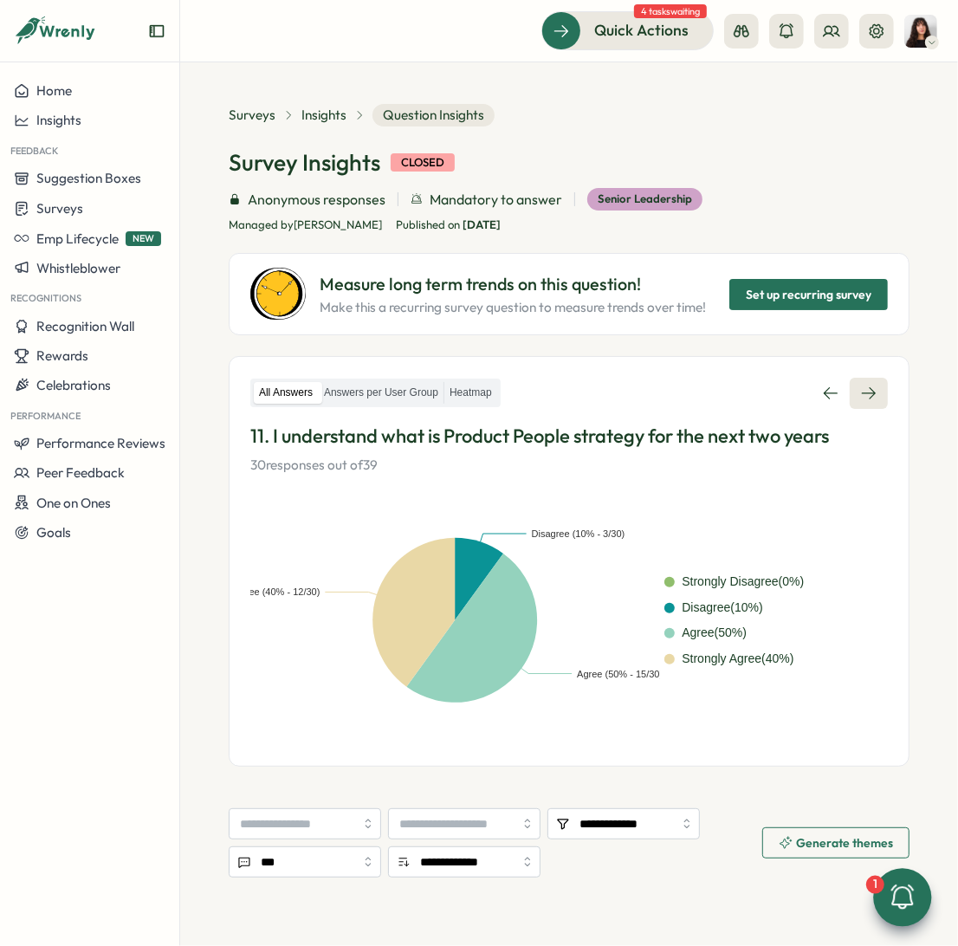
click at [869, 397] on icon at bounding box center [868, 393] width 17 height 17
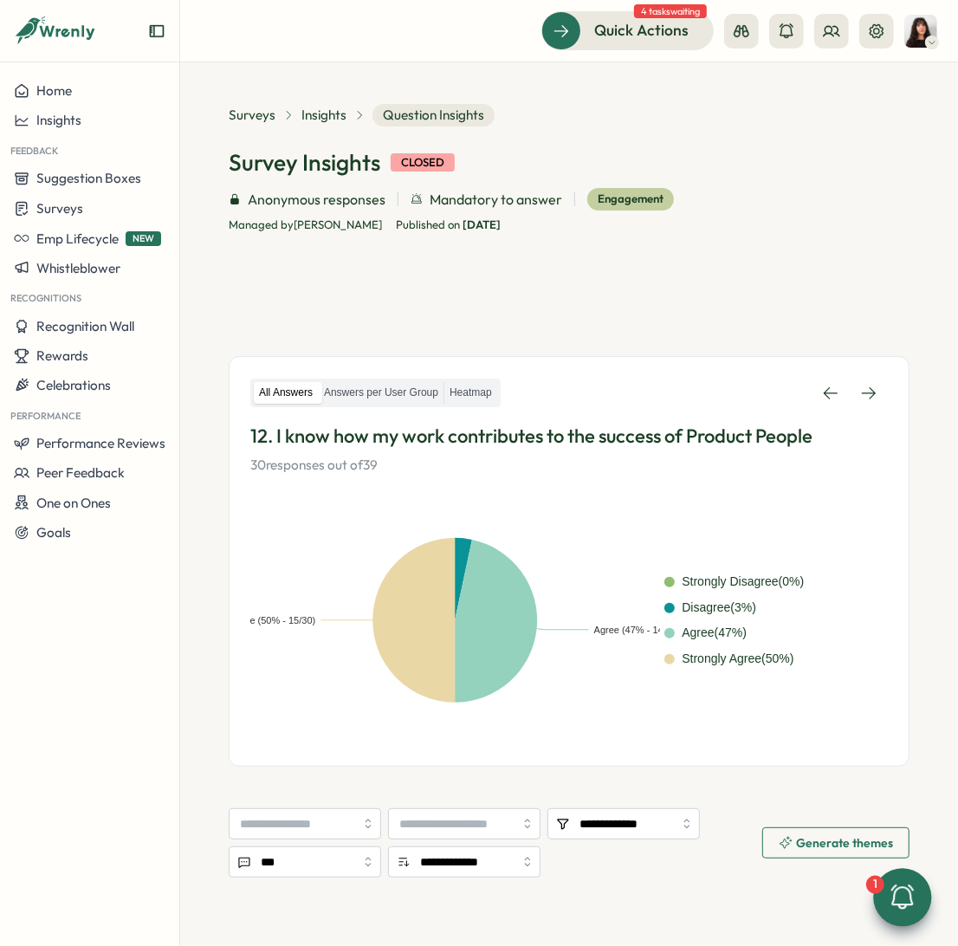
scroll to position [171, 0]
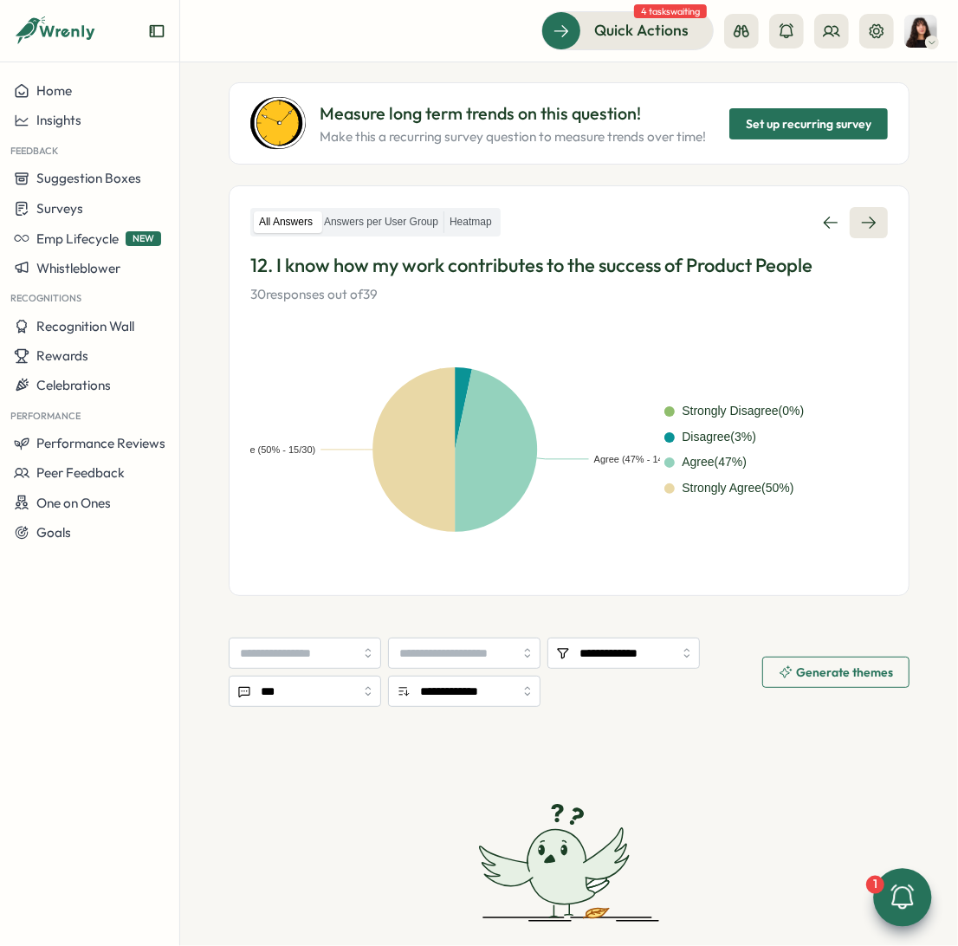
click at [861, 217] on icon at bounding box center [868, 222] width 17 height 17
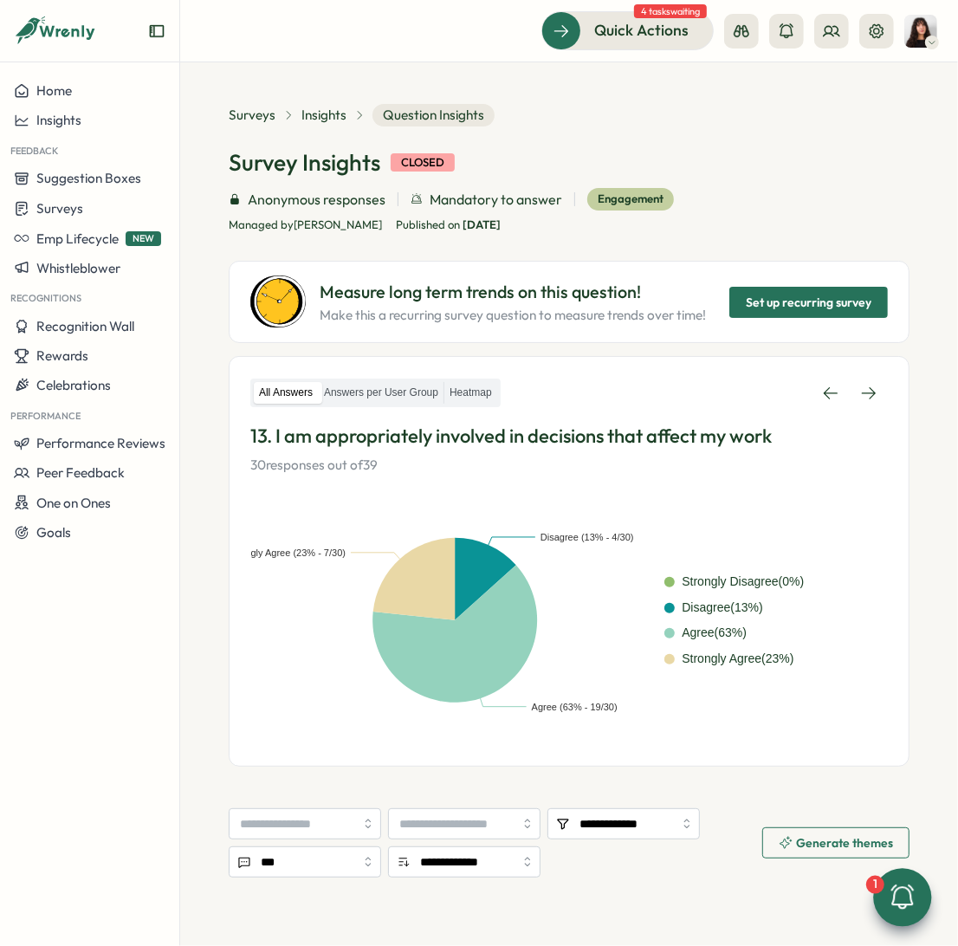
scroll to position [303, 0]
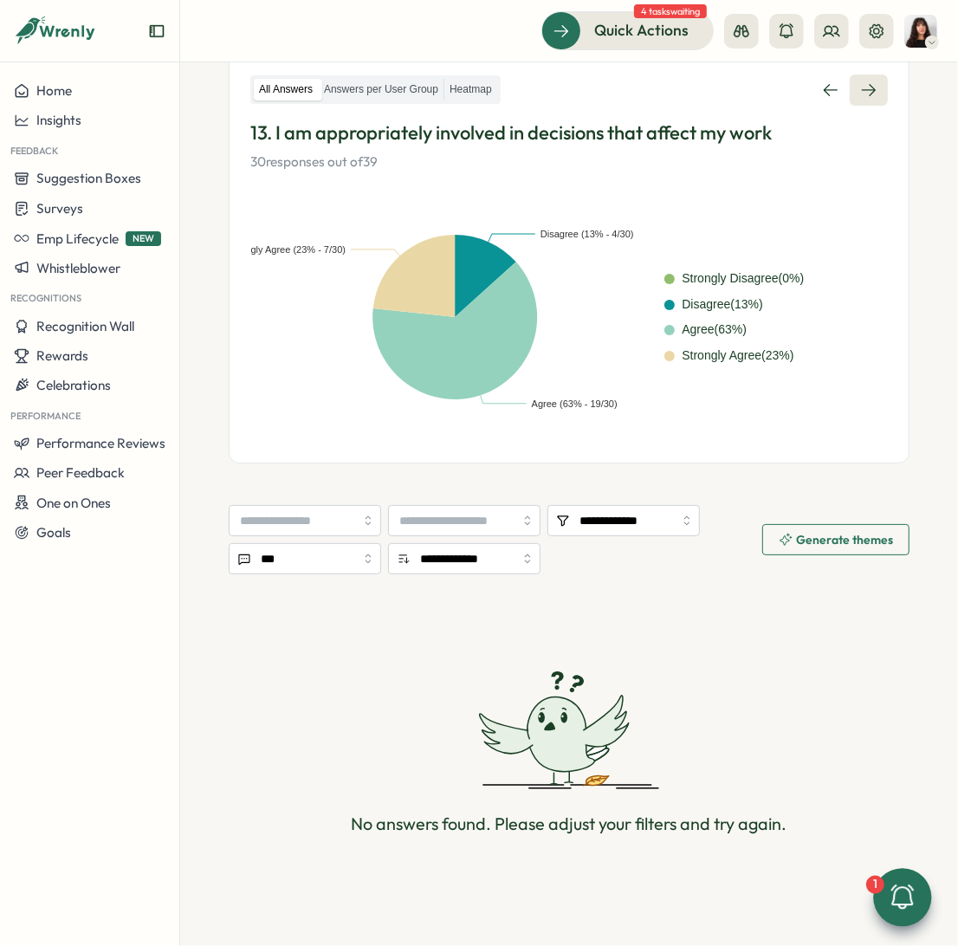
click at [853, 96] on link at bounding box center [869, 89] width 38 height 31
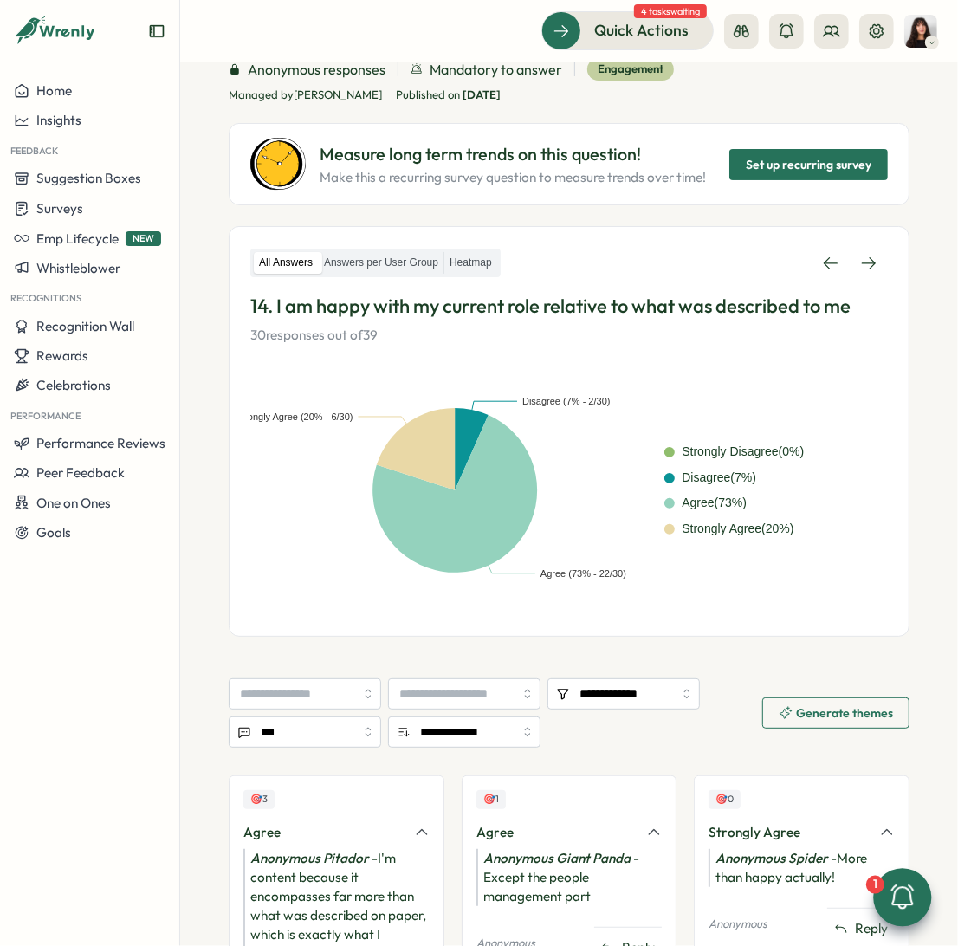
scroll to position [364, 0]
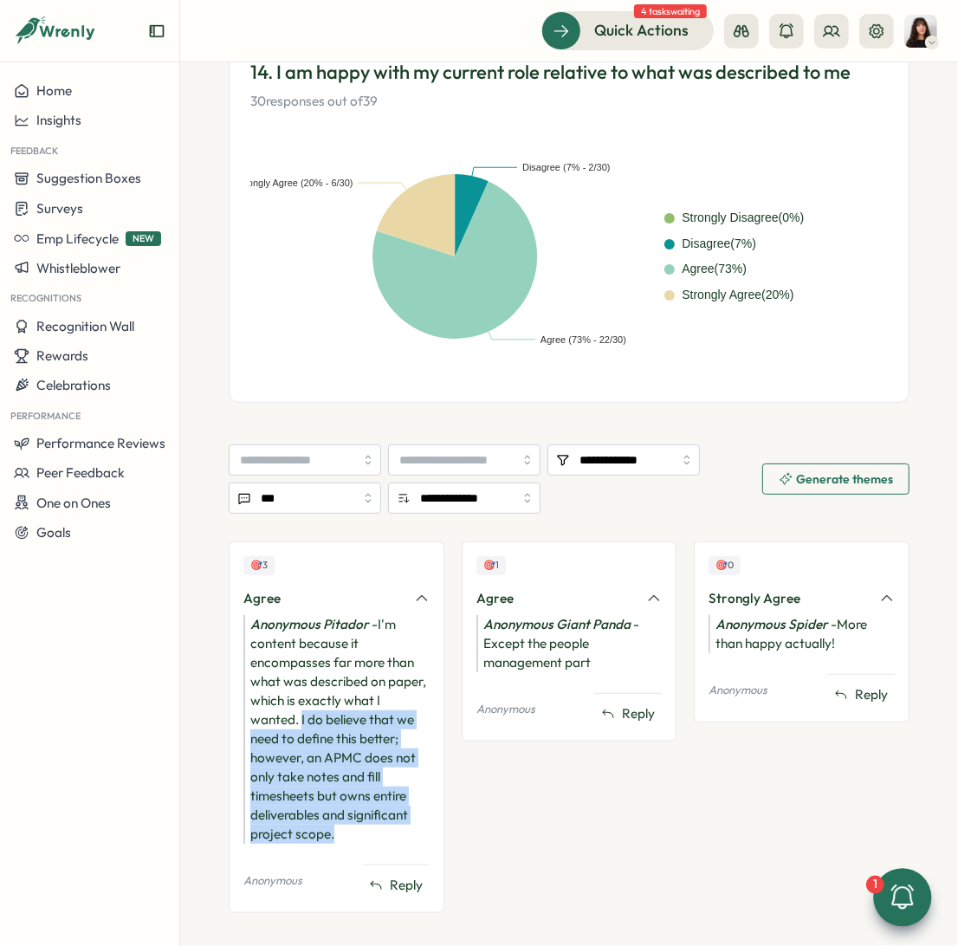
drag, startPoint x: 353, startPoint y: 834, endPoint x: 301, endPoint y: 712, distance: 132.7
click at [301, 712] on div "Anonymous Pitador - I'm content because it encompasses far more than what was d…" at bounding box center [336, 729] width 186 height 229
copy div "I do believe that we need to define this better; however, an APMC does not only…"
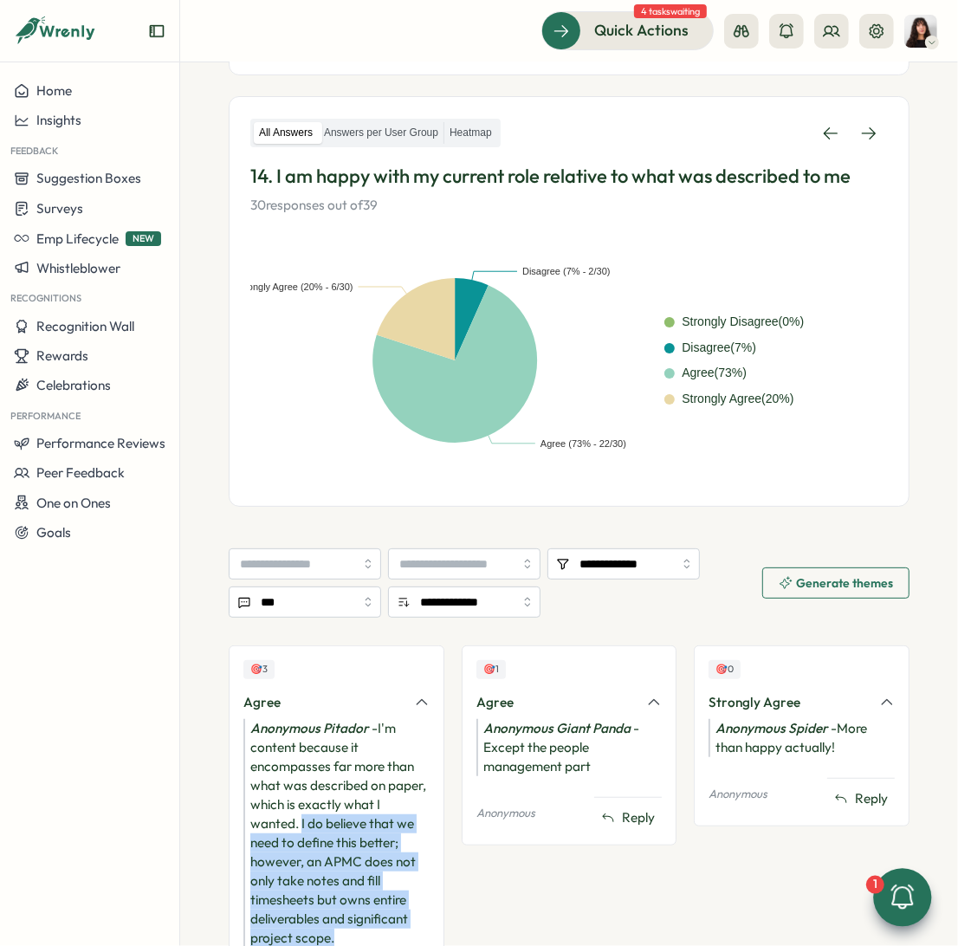
scroll to position [239, 0]
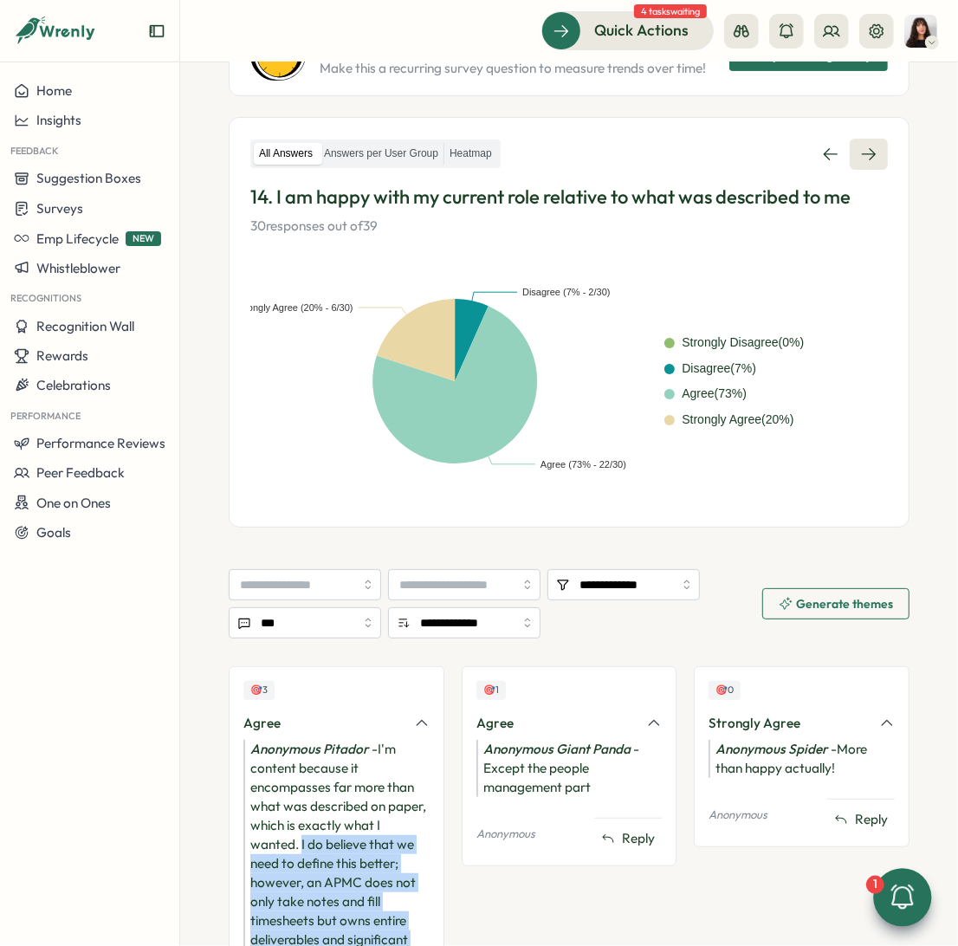
click at [860, 156] on icon at bounding box center [868, 154] width 17 height 17
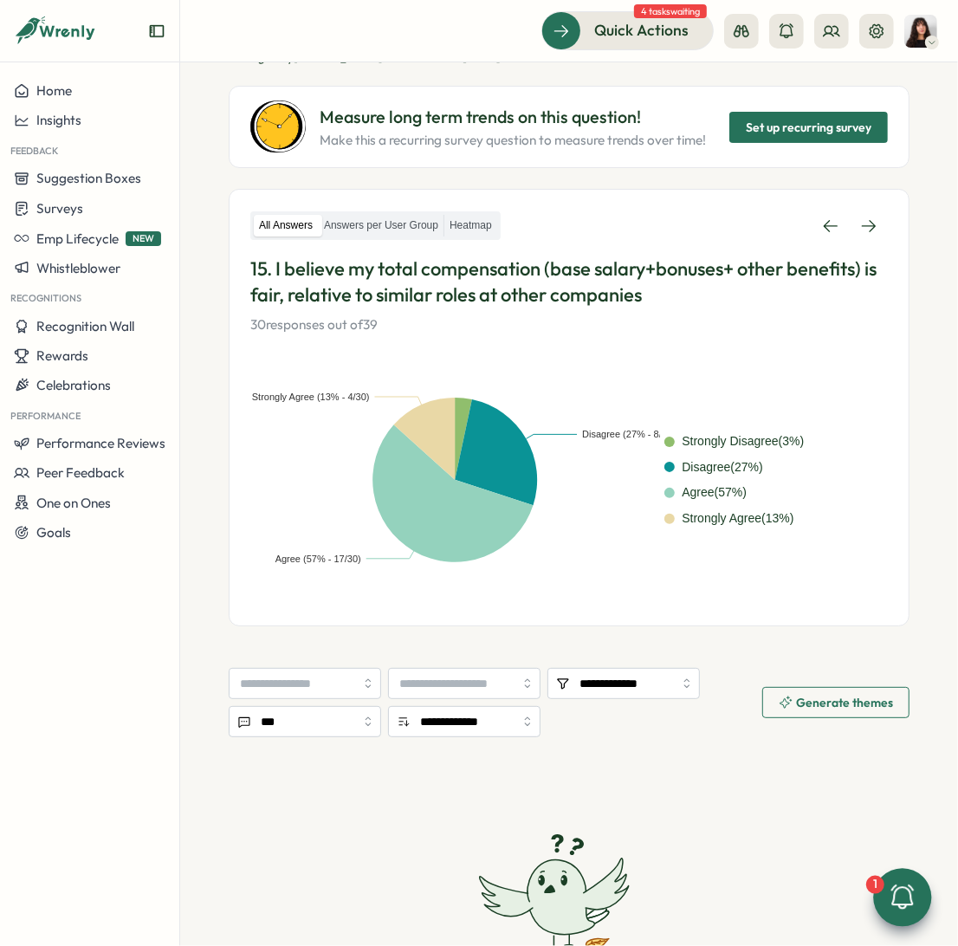
scroll to position [159, 0]
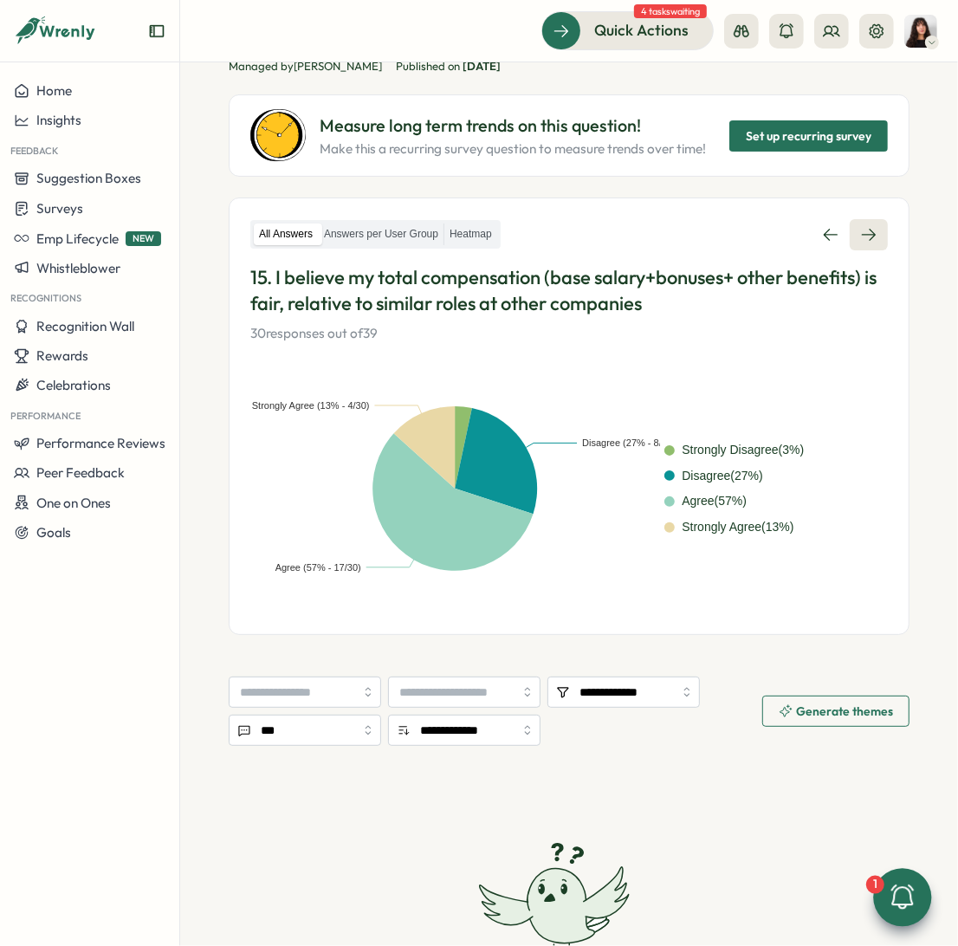
click at [865, 241] on icon at bounding box center [868, 234] width 17 height 17
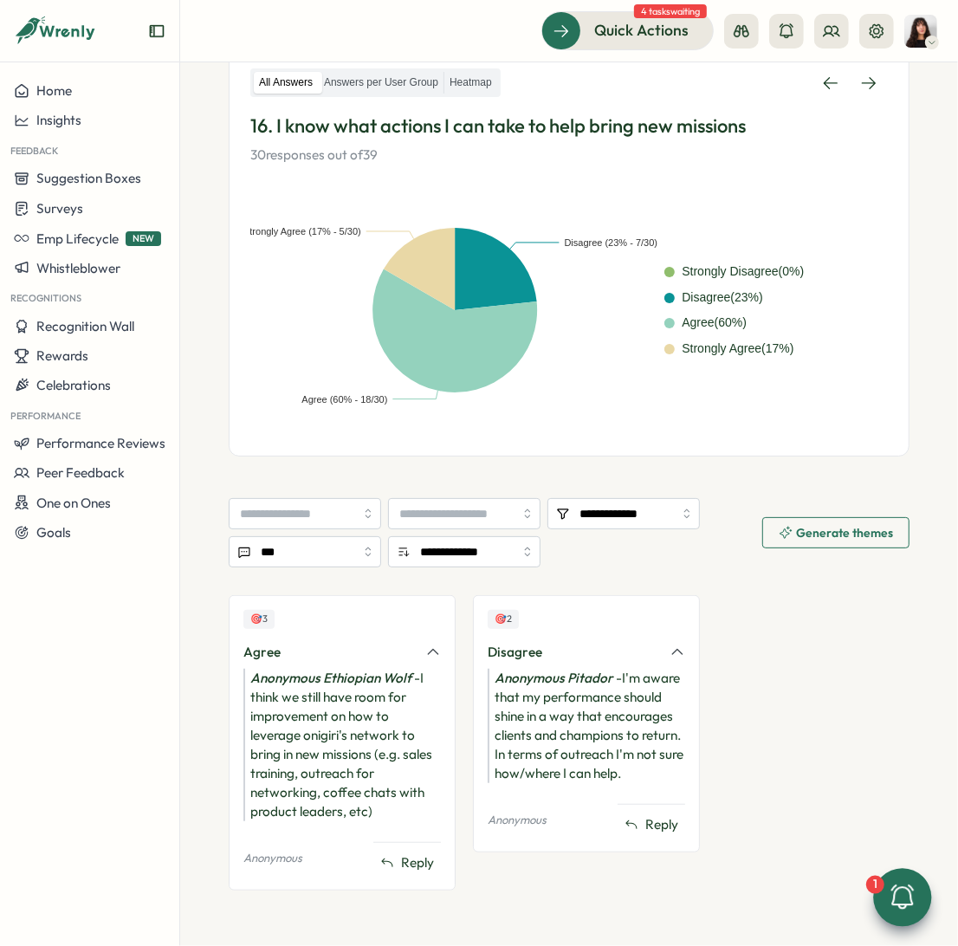
scroll to position [81, 0]
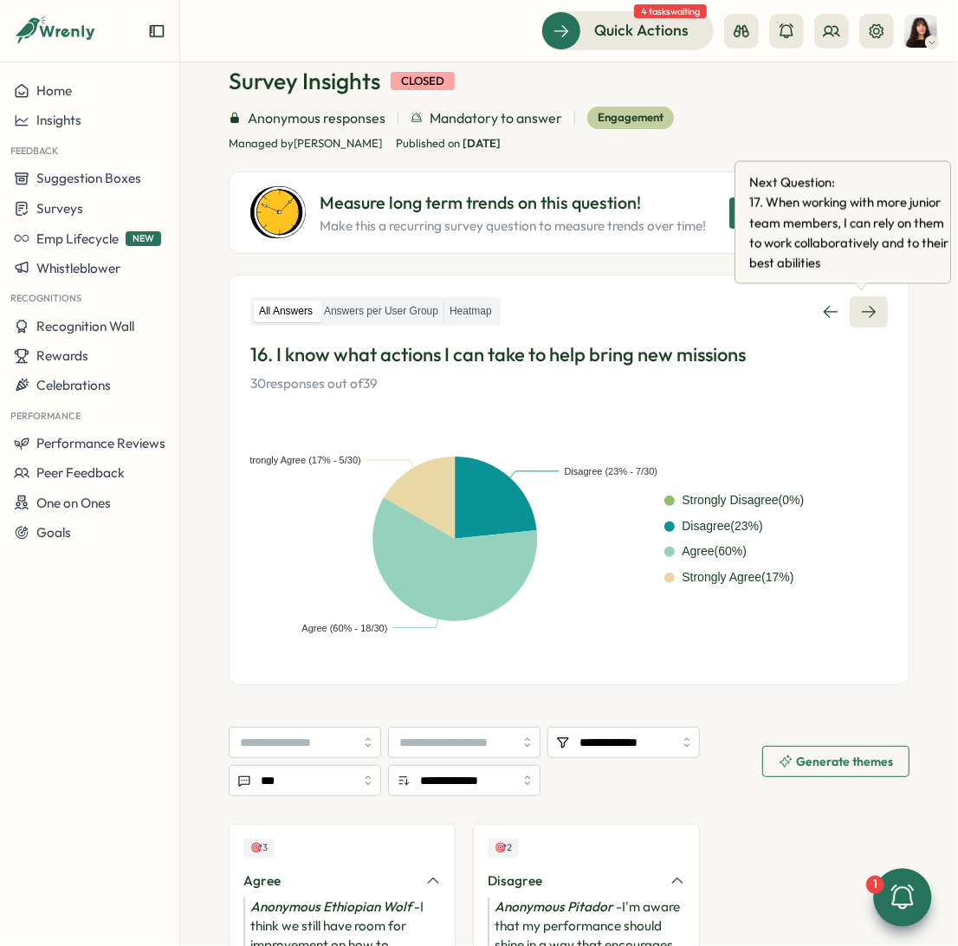
click at [861, 309] on icon at bounding box center [868, 311] width 17 height 17
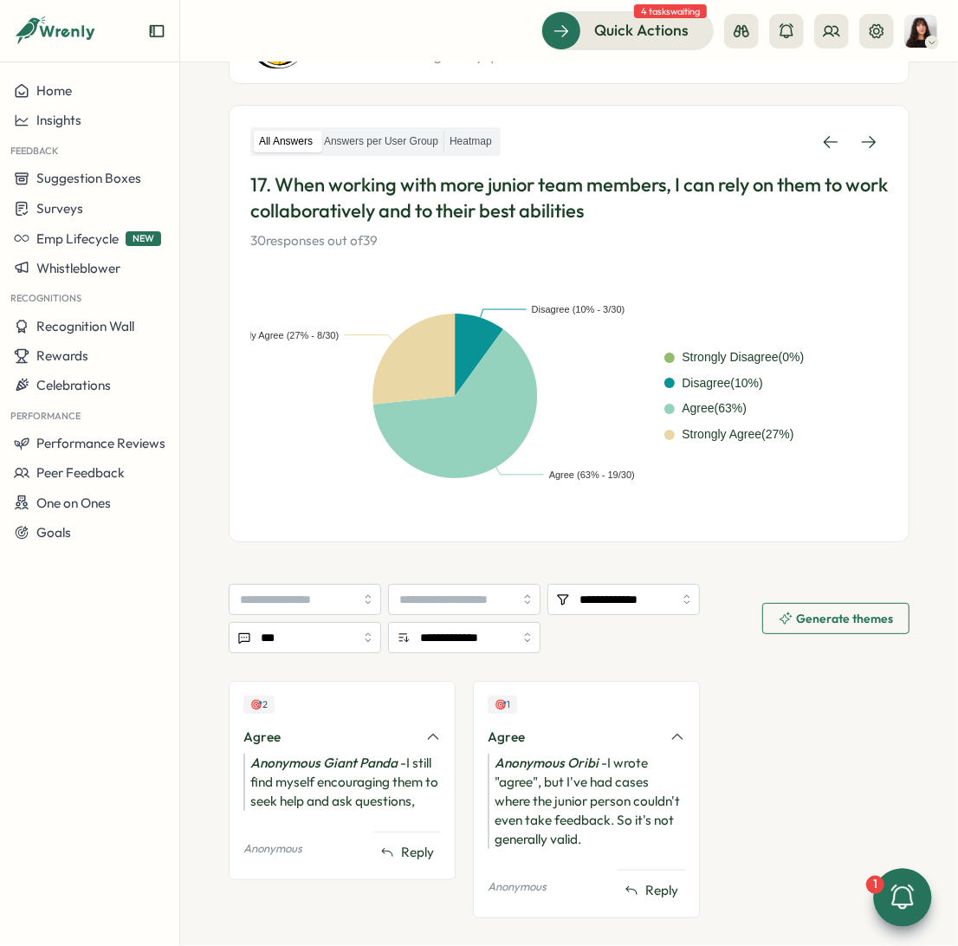
scroll to position [247, 0]
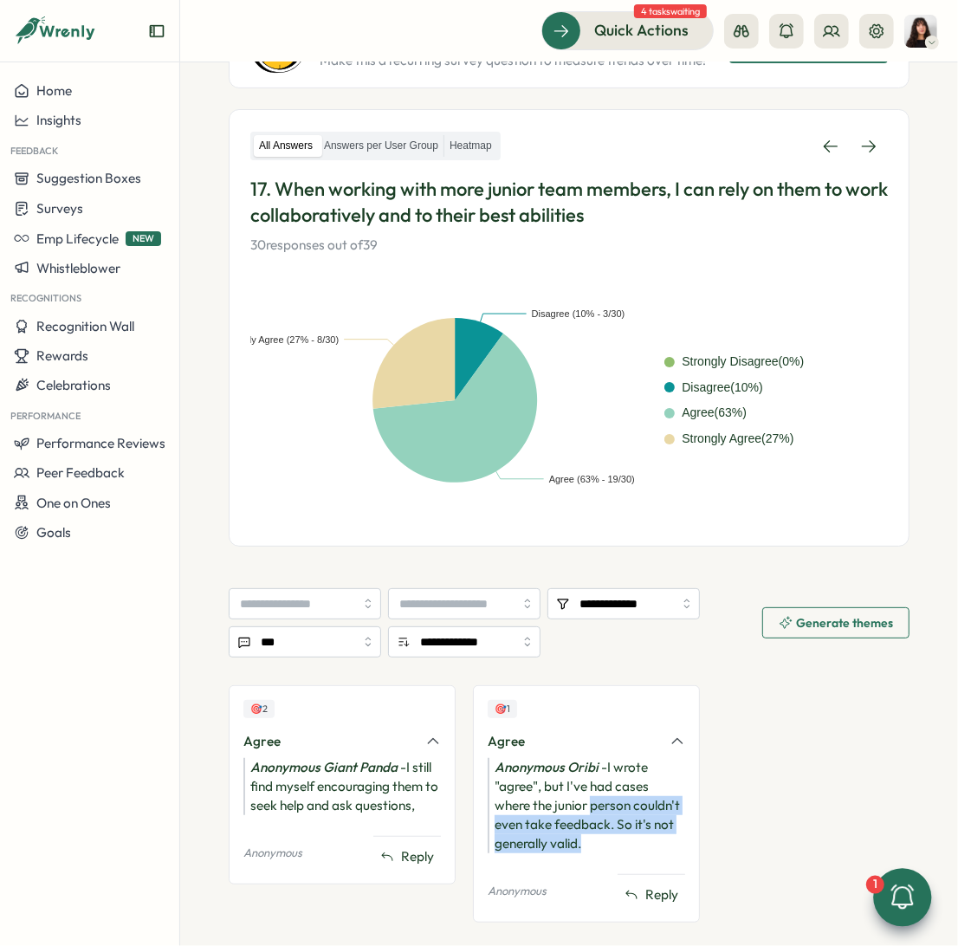
drag, startPoint x: 591, startPoint y: 848, endPoint x: 591, endPoint y: 810, distance: 38.1
click at [591, 769] on div "Anonymous Oribi - I wrote "agree", but I've had cases where the junior person c…" at bounding box center [586, 805] width 197 height 95
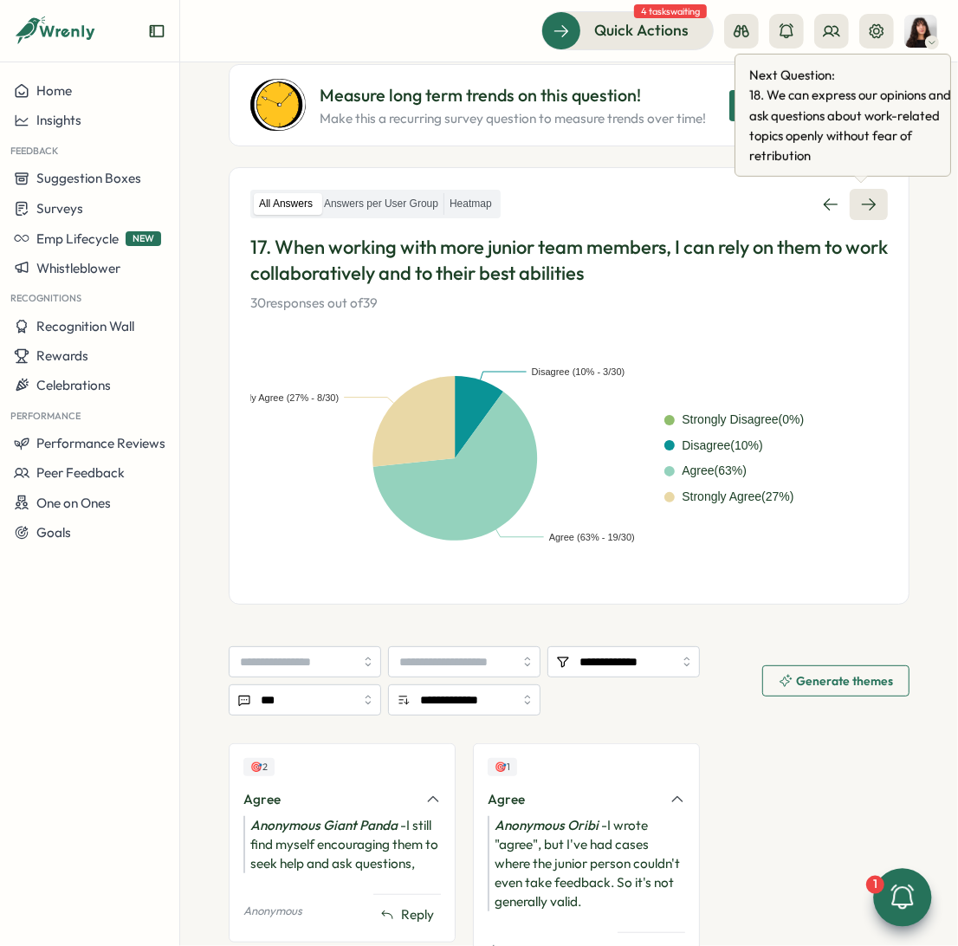
click at [871, 213] on link at bounding box center [869, 204] width 38 height 31
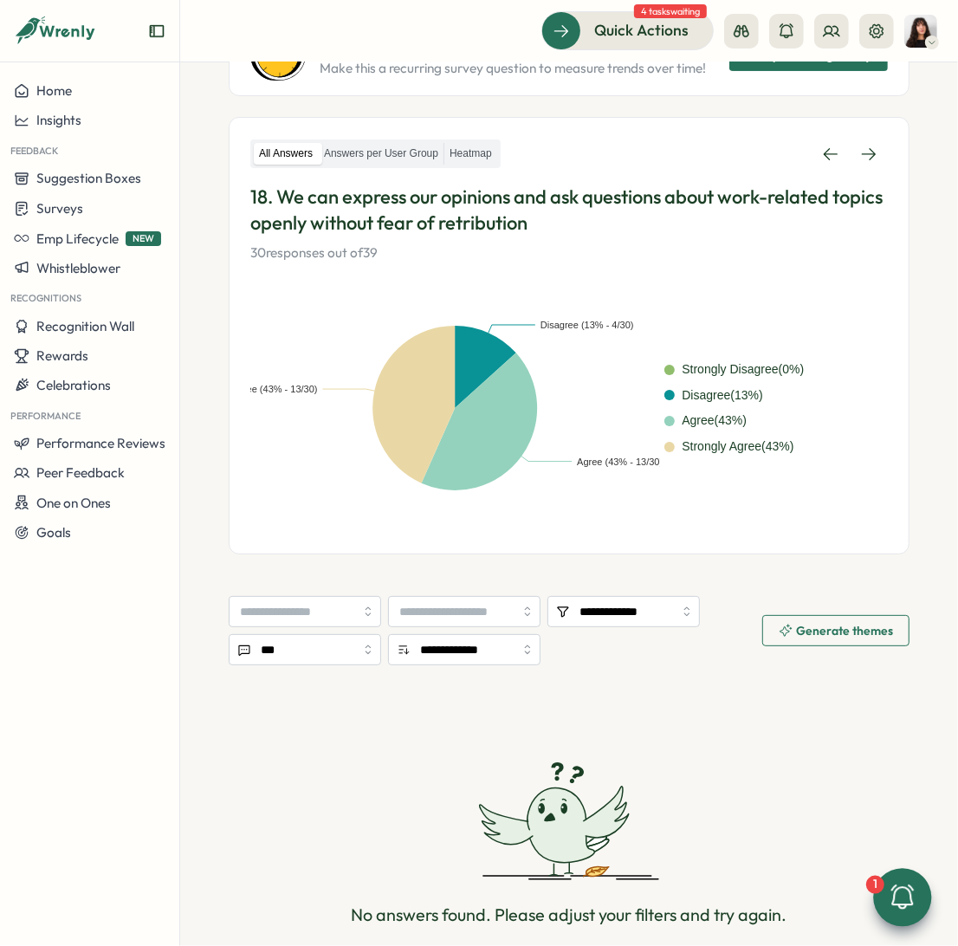
scroll to position [245, 0]
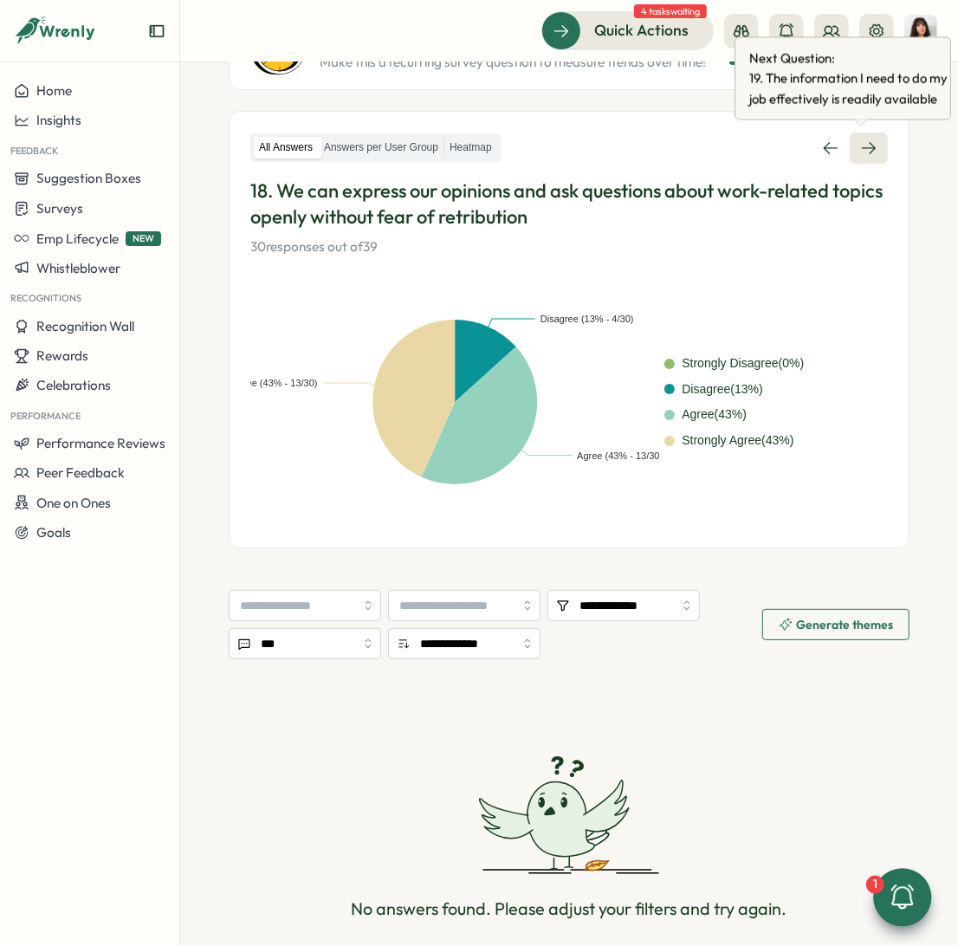
click at [860, 150] on icon at bounding box center [868, 147] width 17 height 17
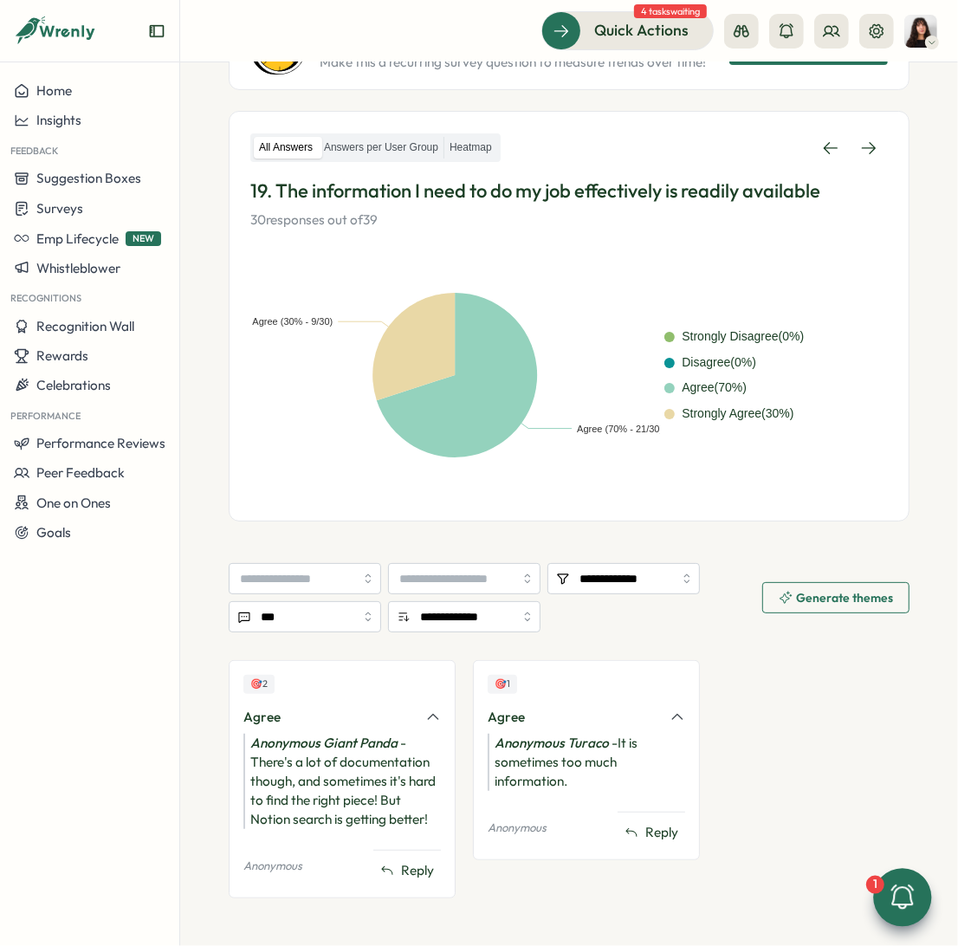
scroll to position [248, 0]
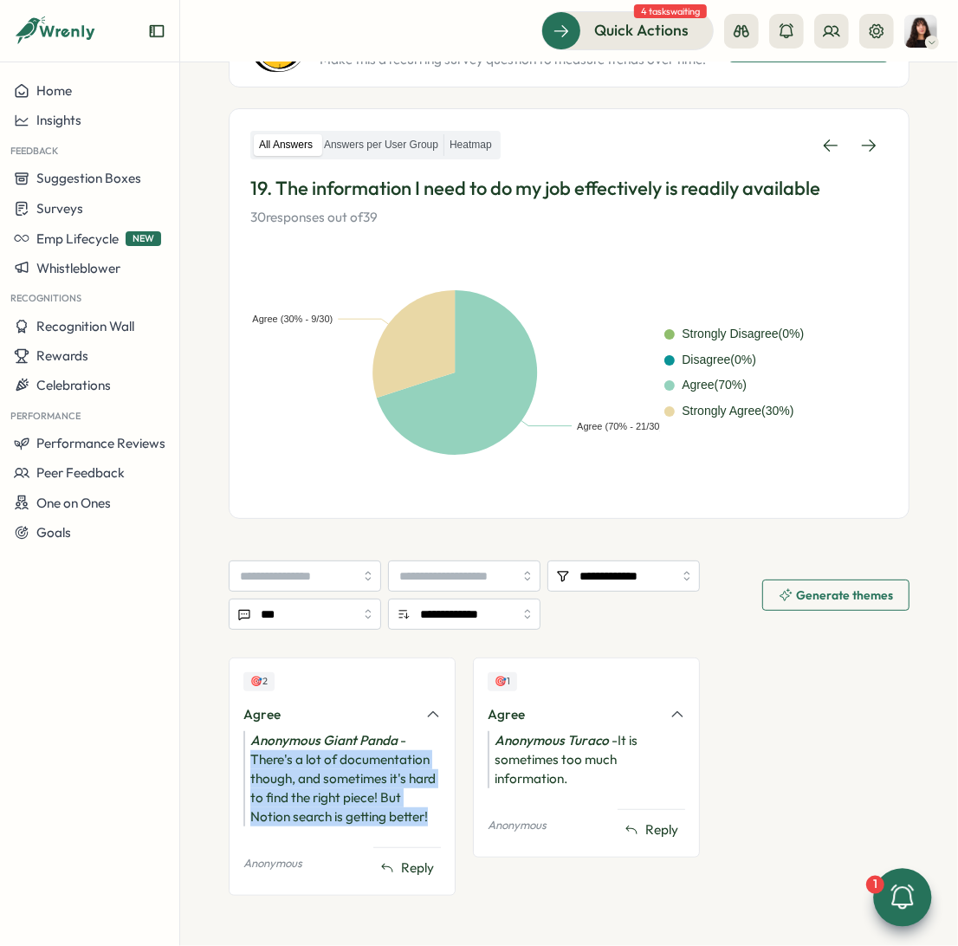
drag, startPoint x: 251, startPoint y: 761, endPoint x: 439, endPoint y: 815, distance: 195.7
click at [439, 769] on div "🎯 2 Agree Anonymous Giant Panda - There's a lot of documentation though, and so…" at bounding box center [342, 775] width 227 height 237
copy div "There's a lot of documentation though, and sometimes it's hard to find the righ…"
click at [869, 153] on link at bounding box center [869, 145] width 38 height 31
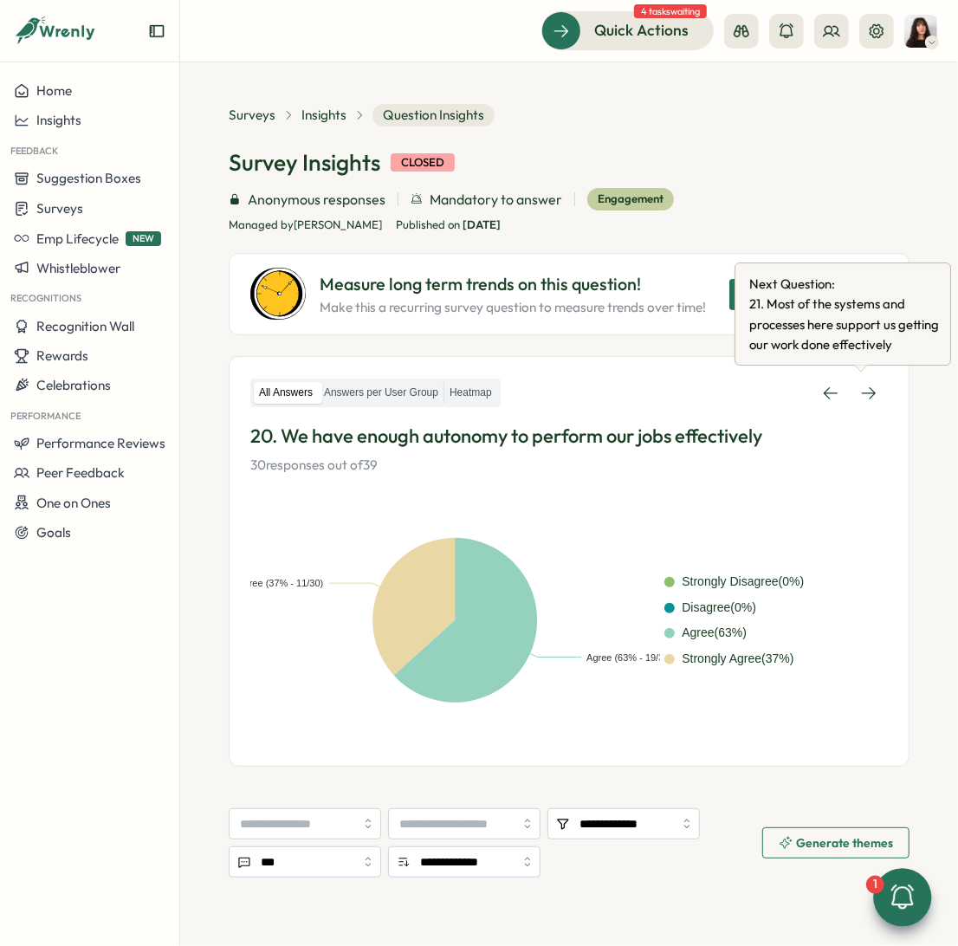
click at [856, 409] on div "All Answers Answers per User Group Heatmap 20. We have enough autonomy to perfo…" at bounding box center [569, 427] width 638 height 98
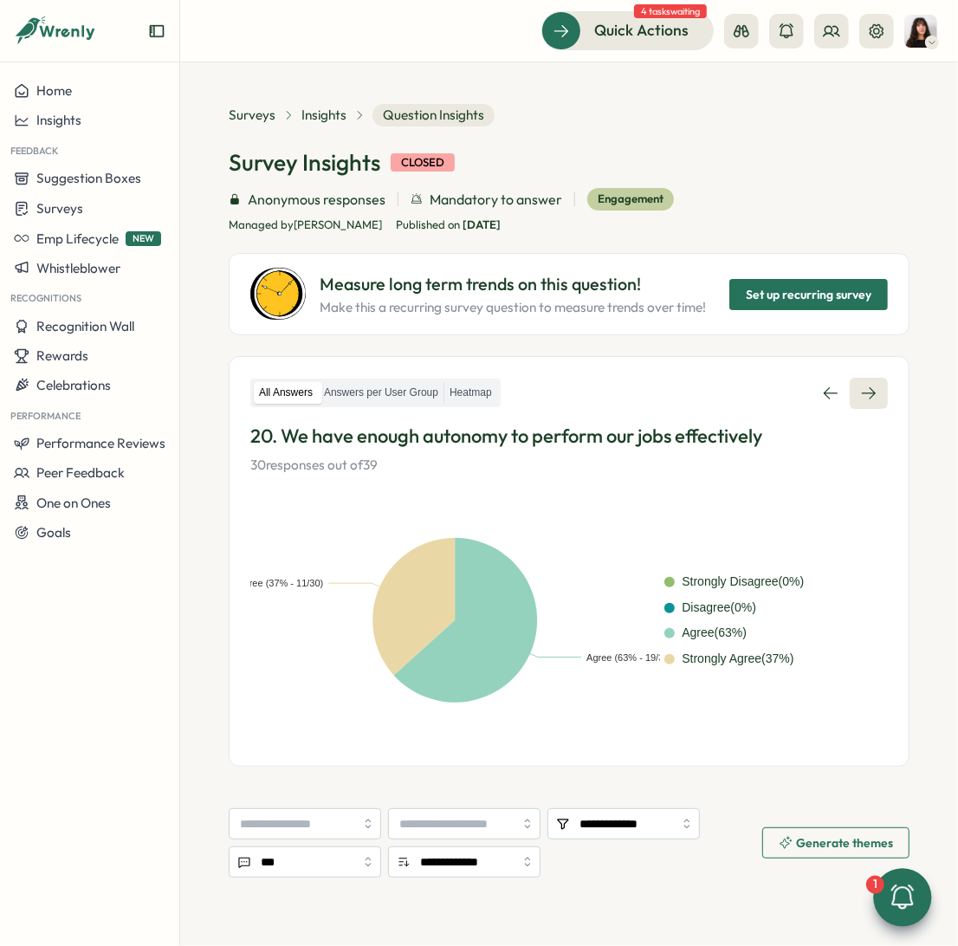
click at [858, 400] on link at bounding box center [869, 393] width 38 height 31
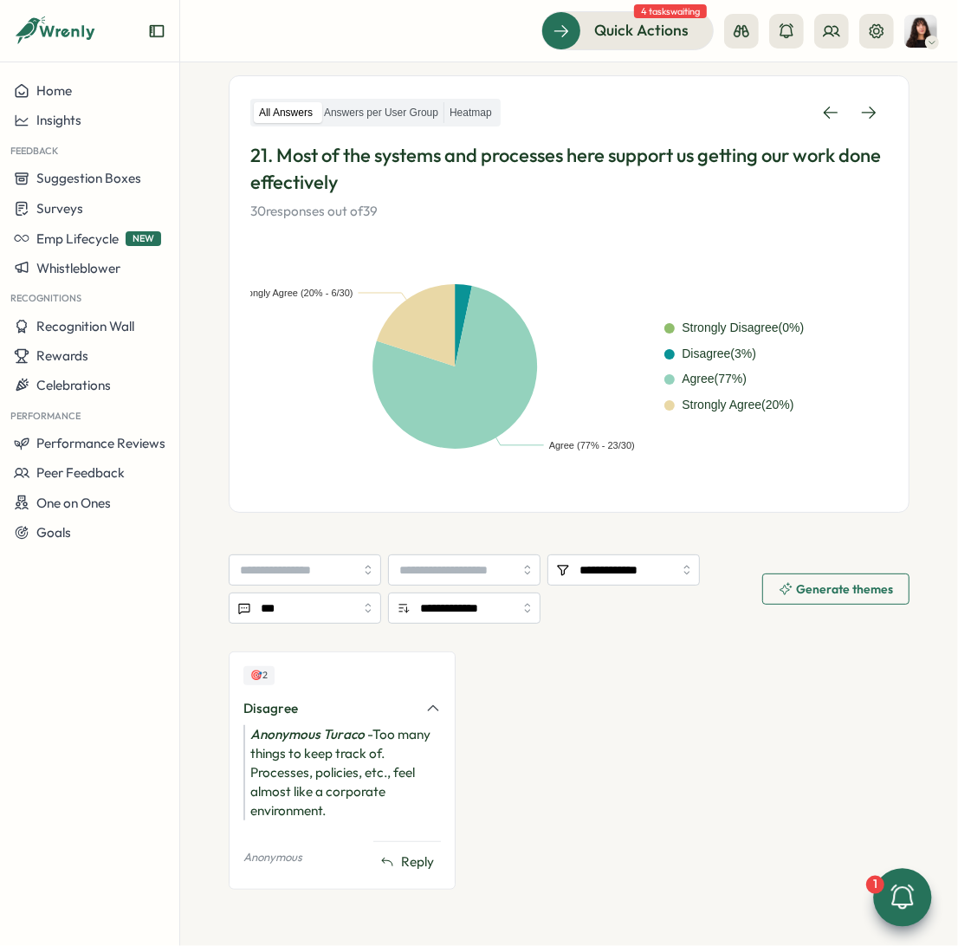
scroll to position [280, 0]
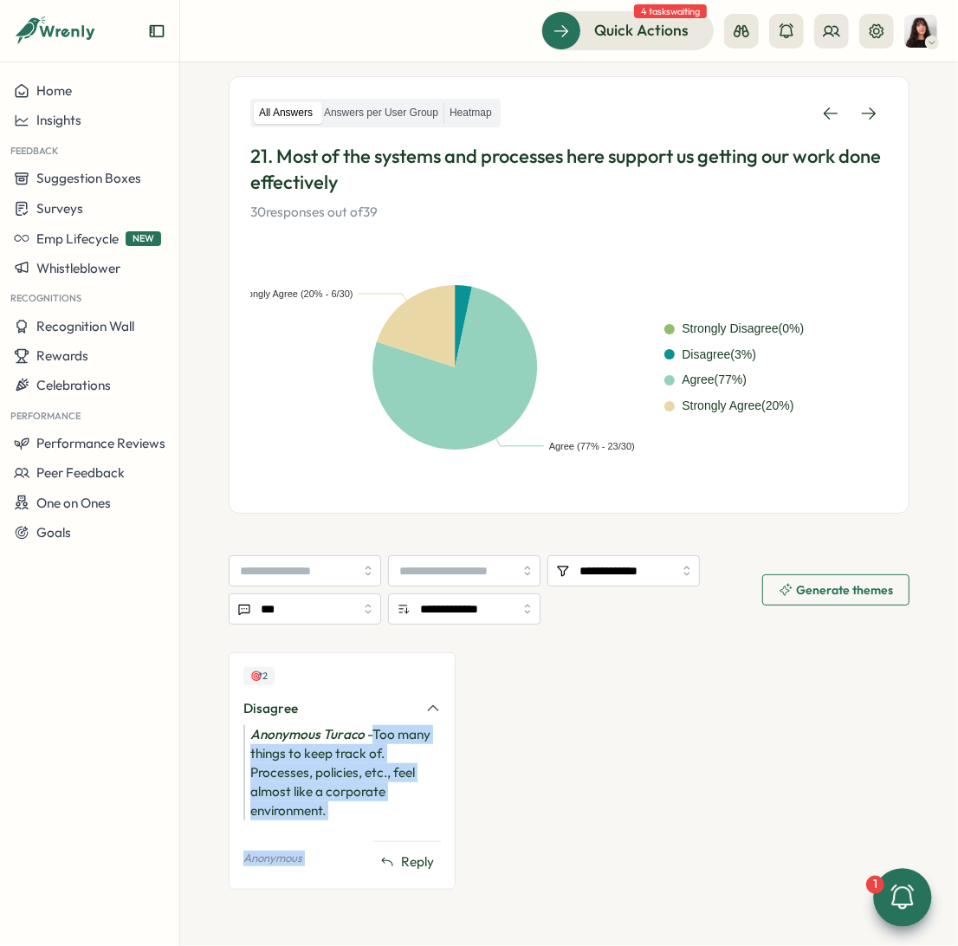
drag, startPoint x: 346, startPoint y: 821, endPoint x: 372, endPoint y: 737, distance: 87.9
click at [372, 737] on div "🎯 2 Disagree Anonymous Turaco - Too many things to keep track of. Processes, po…" at bounding box center [342, 770] width 227 height 237
click at [372, 737] on div "Anonymous Turaco - Too many things to keep track of. Processes, policies, etc.,…" at bounding box center [341, 772] width 197 height 95
drag, startPoint x: 372, startPoint y: 735, endPoint x: 366, endPoint y: 809, distance: 73.9
click at [366, 769] on div "Anonymous Turaco - Too many things to keep track of. Processes, policies, etc.,…" at bounding box center [341, 772] width 197 height 95
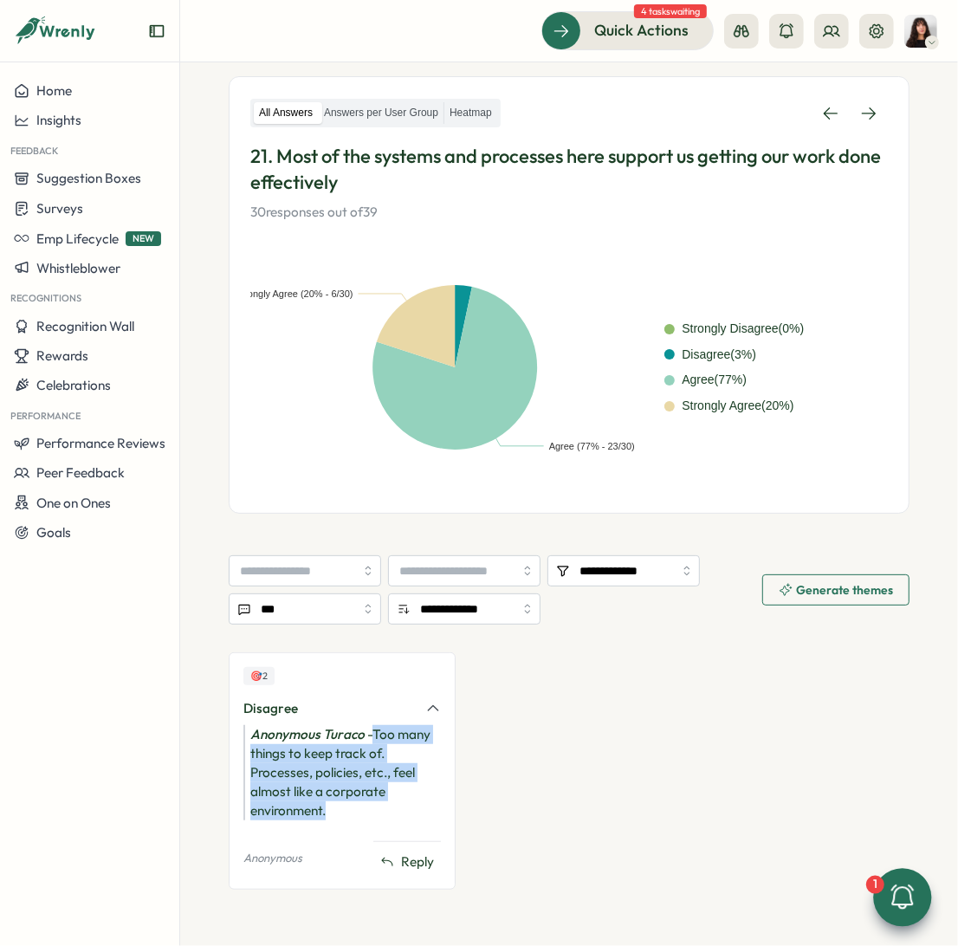
copy div "Too many things to keep track of. Processes, policies, etc., feel almost like a…"
click at [864, 114] on icon at bounding box center [869, 113] width 14 height 12
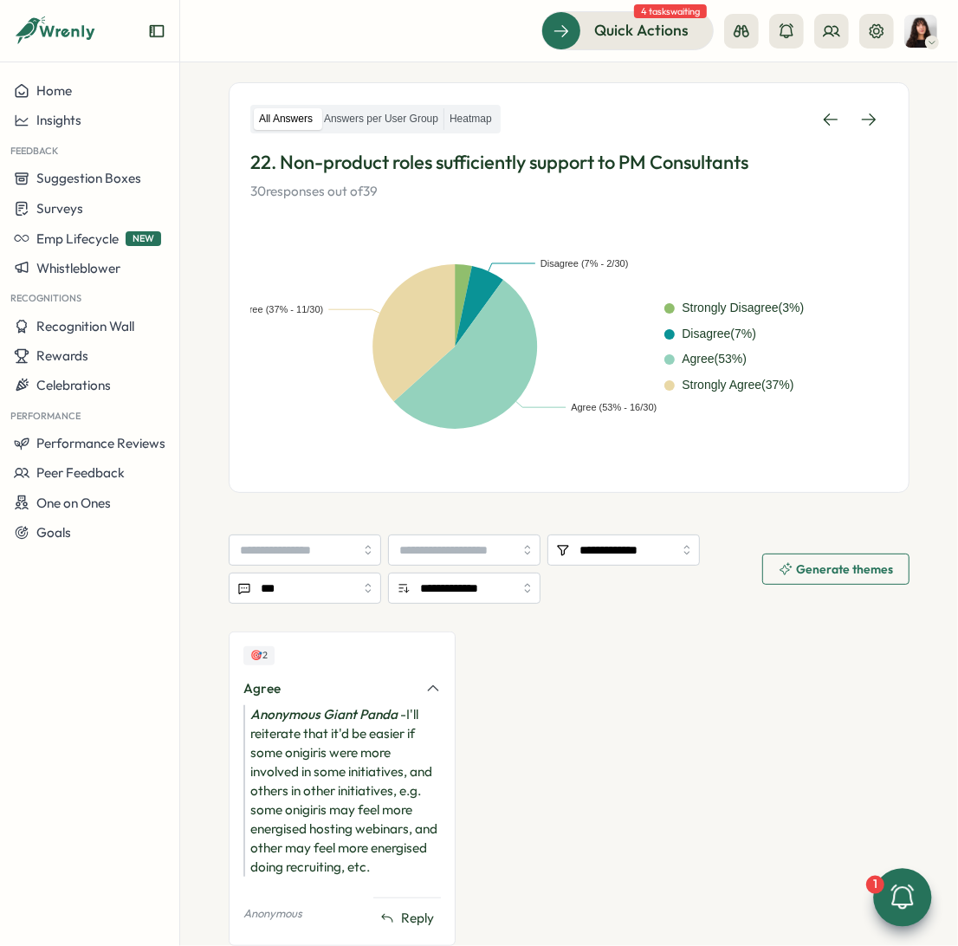
scroll to position [279, 0]
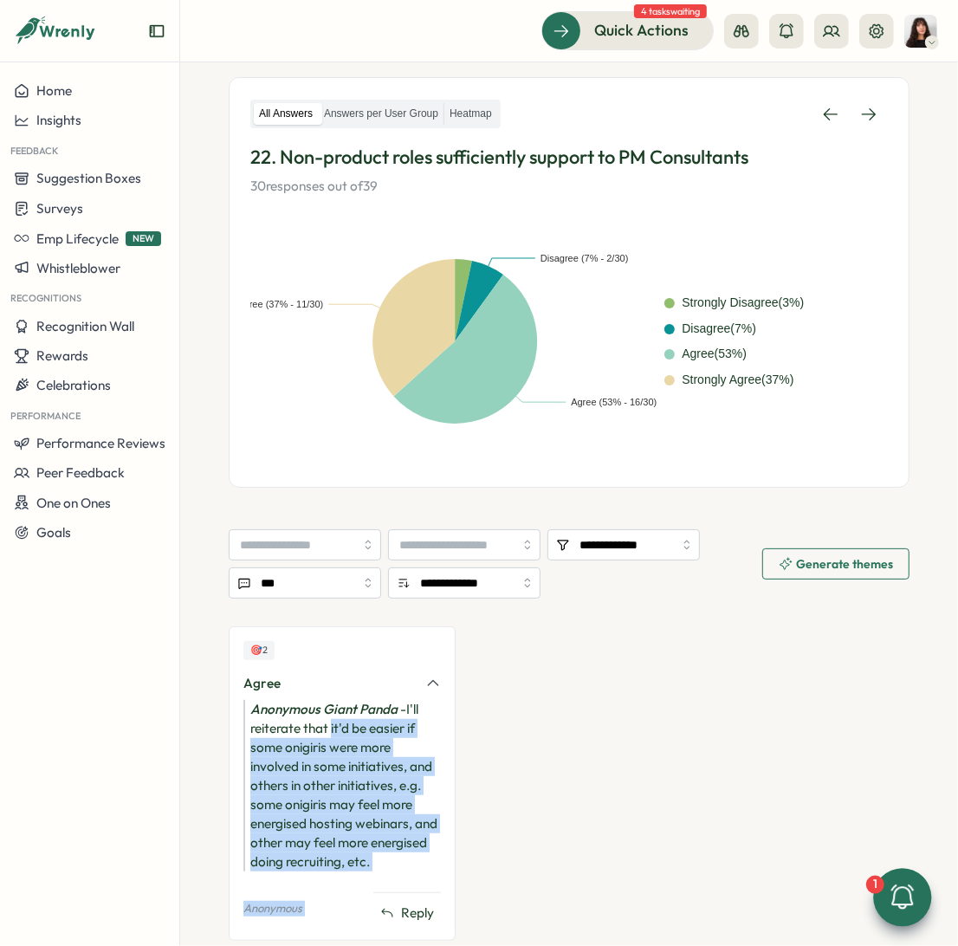
drag, startPoint x: 331, startPoint y: 727, endPoint x: 437, endPoint y: 871, distance: 178.4
click at [437, 769] on div "🎯 2 Agree Anonymous Giant Panda - I'll reiterate that it'd be easier if some on…" at bounding box center [342, 783] width 227 height 314
drag, startPoint x: 437, startPoint y: 862, endPoint x: 332, endPoint y: 724, distance: 173.1
click at [332, 724] on div "Anonymous Giant Panda - I'll reiterate that it'd be easier if some onigiris wer…" at bounding box center [341, 786] width 197 height 172
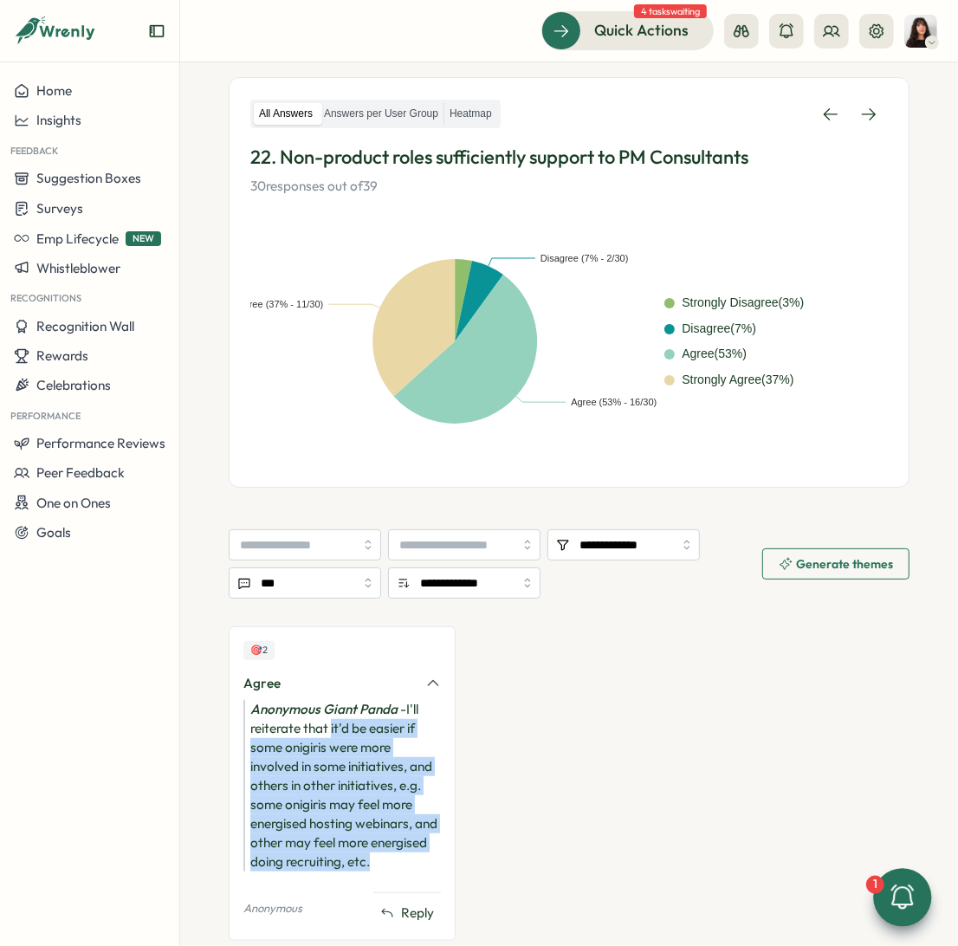
copy div "it'd be easier if some onigiris were more involved in some initiatives, and oth…"
click at [865, 107] on icon at bounding box center [868, 114] width 17 height 17
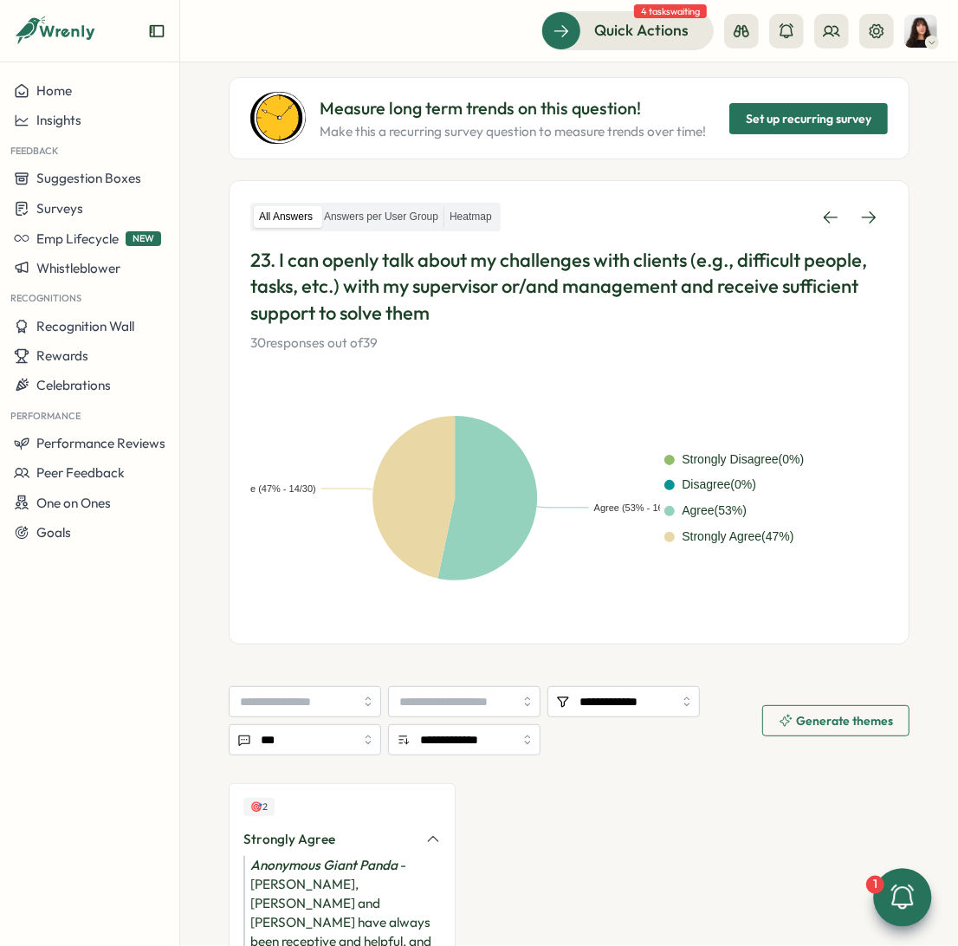
scroll to position [178, 0]
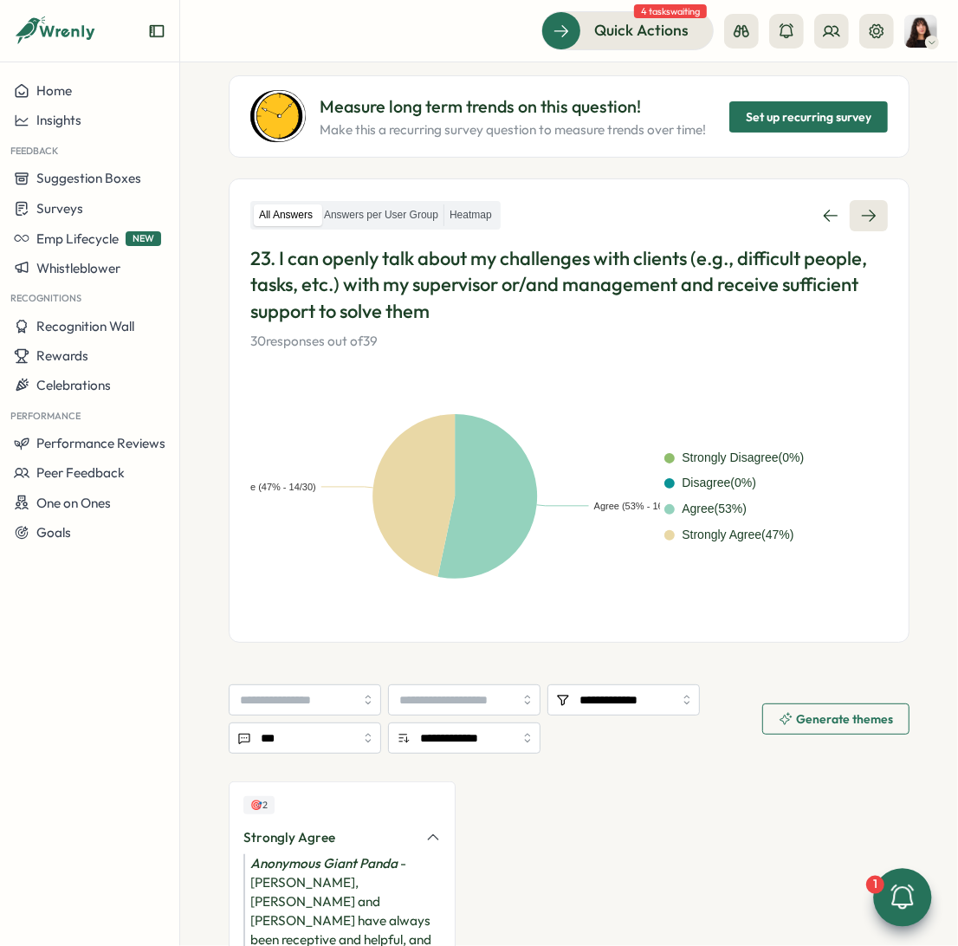
click at [860, 207] on icon at bounding box center [868, 215] width 17 height 17
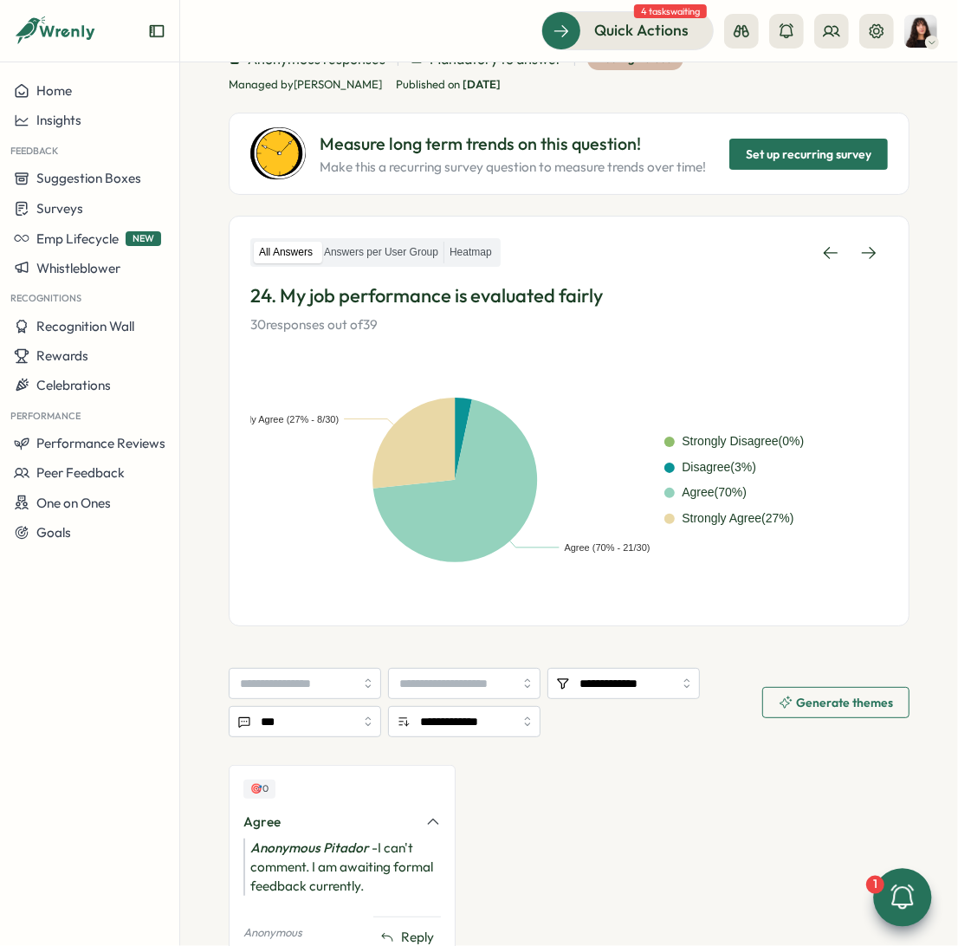
scroll to position [147, 0]
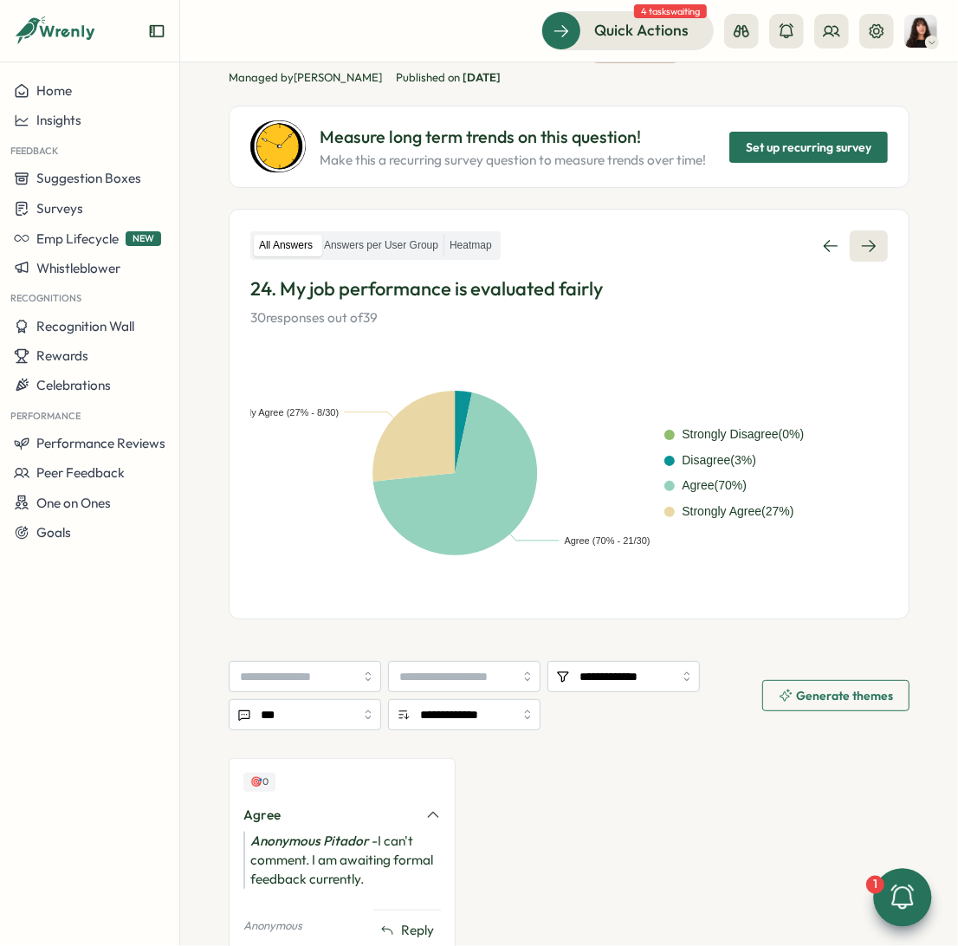
click at [864, 249] on icon at bounding box center [868, 245] width 17 height 17
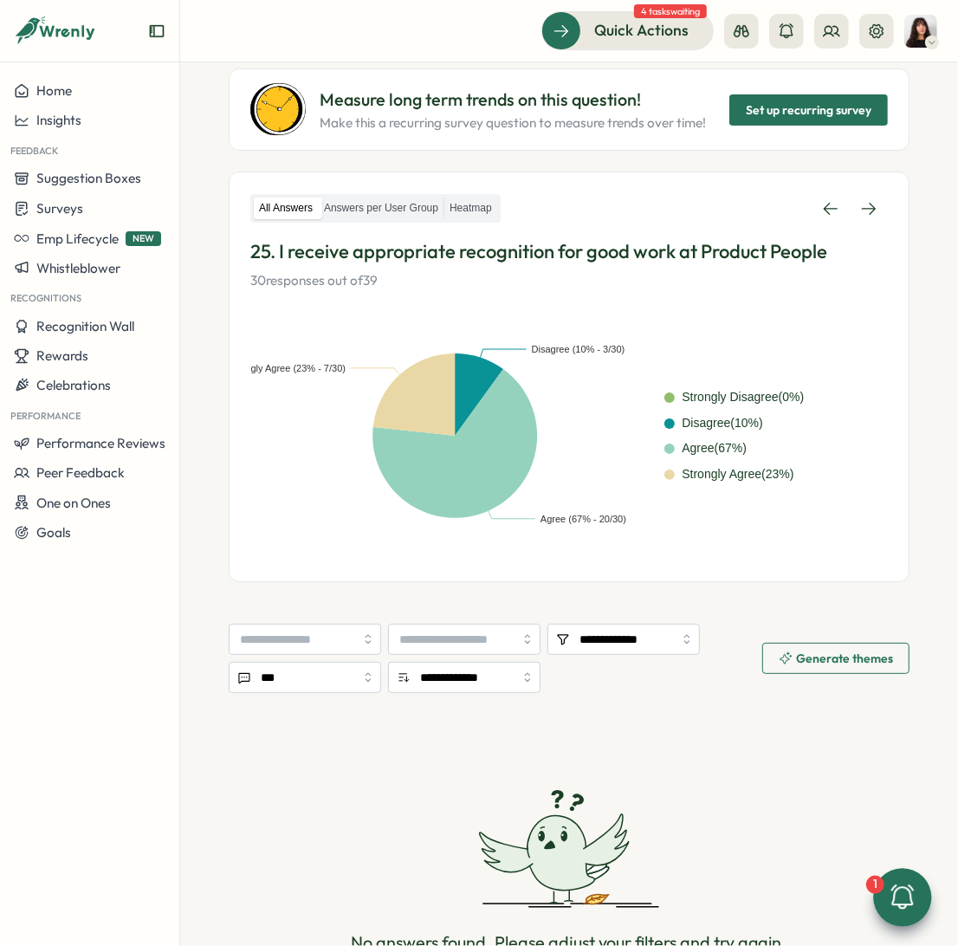
scroll to position [191, 0]
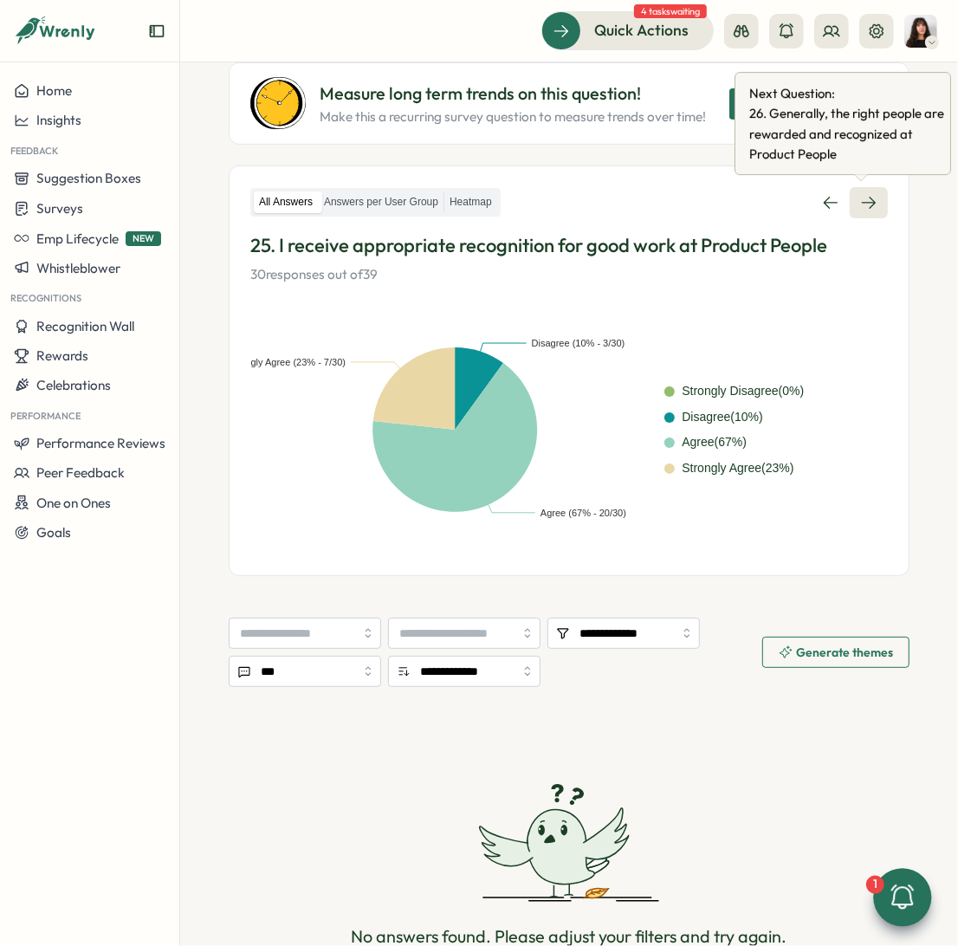
click at [857, 191] on link at bounding box center [869, 202] width 38 height 31
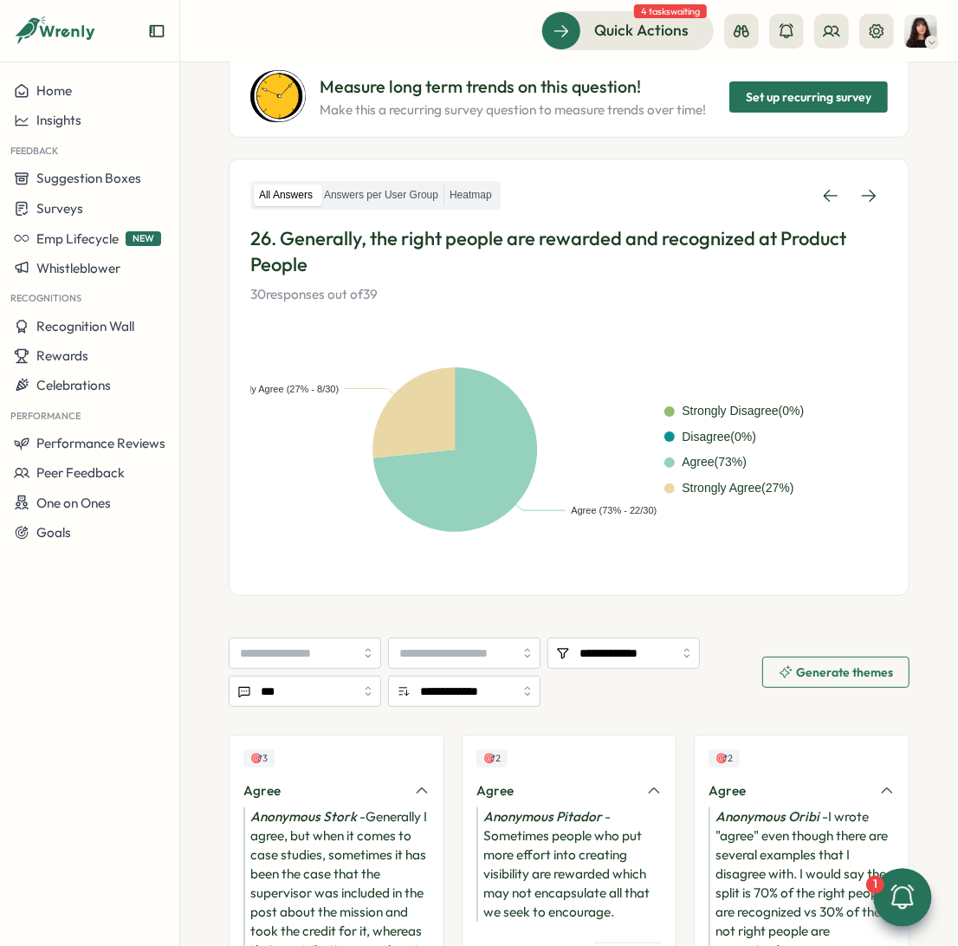
scroll to position [394, 0]
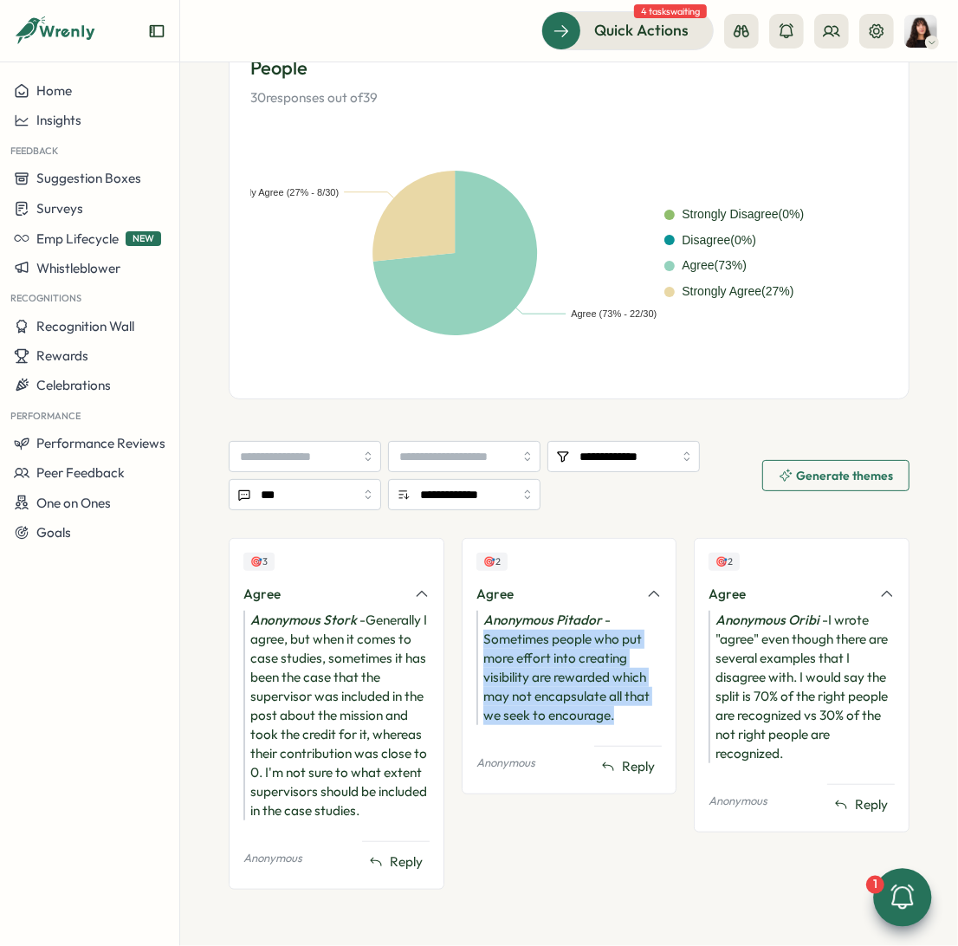
drag, startPoint x: 618, startPoint y: 721, endPoint x: 477, endPoint y: 644, distance: 160.1
click at [477, 644] on div "Anonymous Pitador - Sometimes people who put more effort into creating visibili…" at bounding box center [569, 668] width 186 height 114
copy div "Sometimes people who put more effort into creating visibility are rewarded whic…"
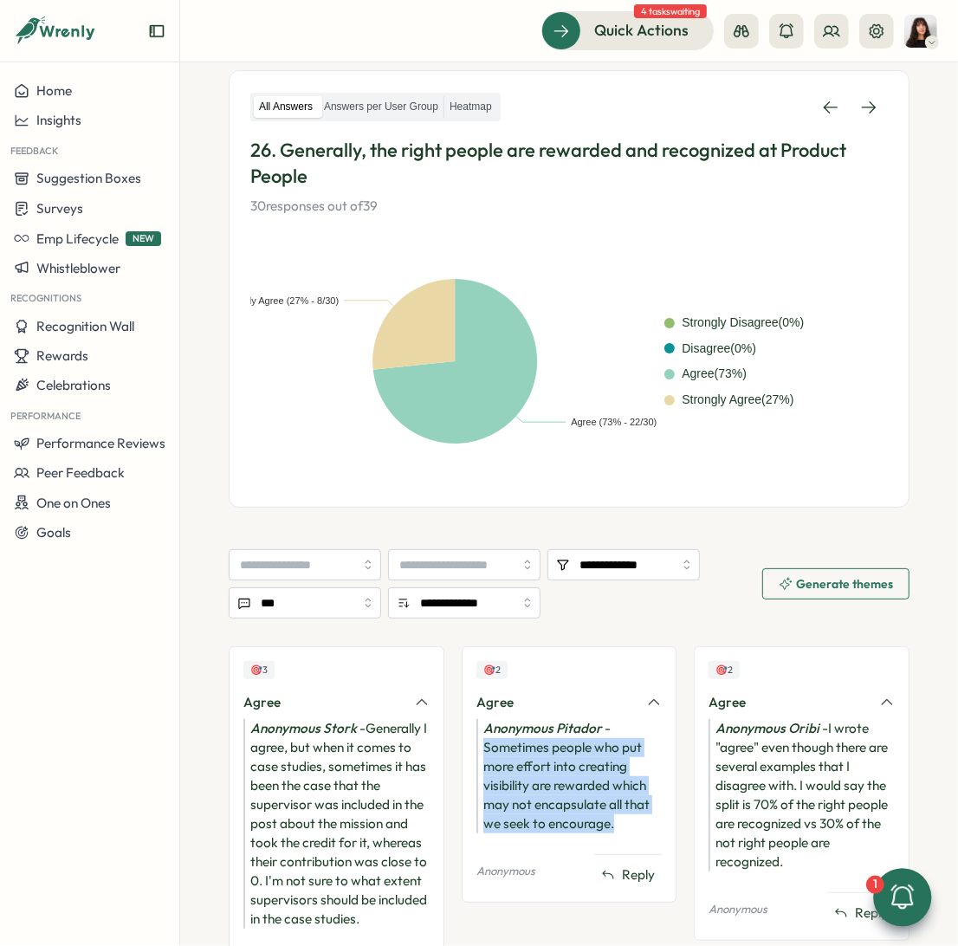
scroll to position [282, 0]
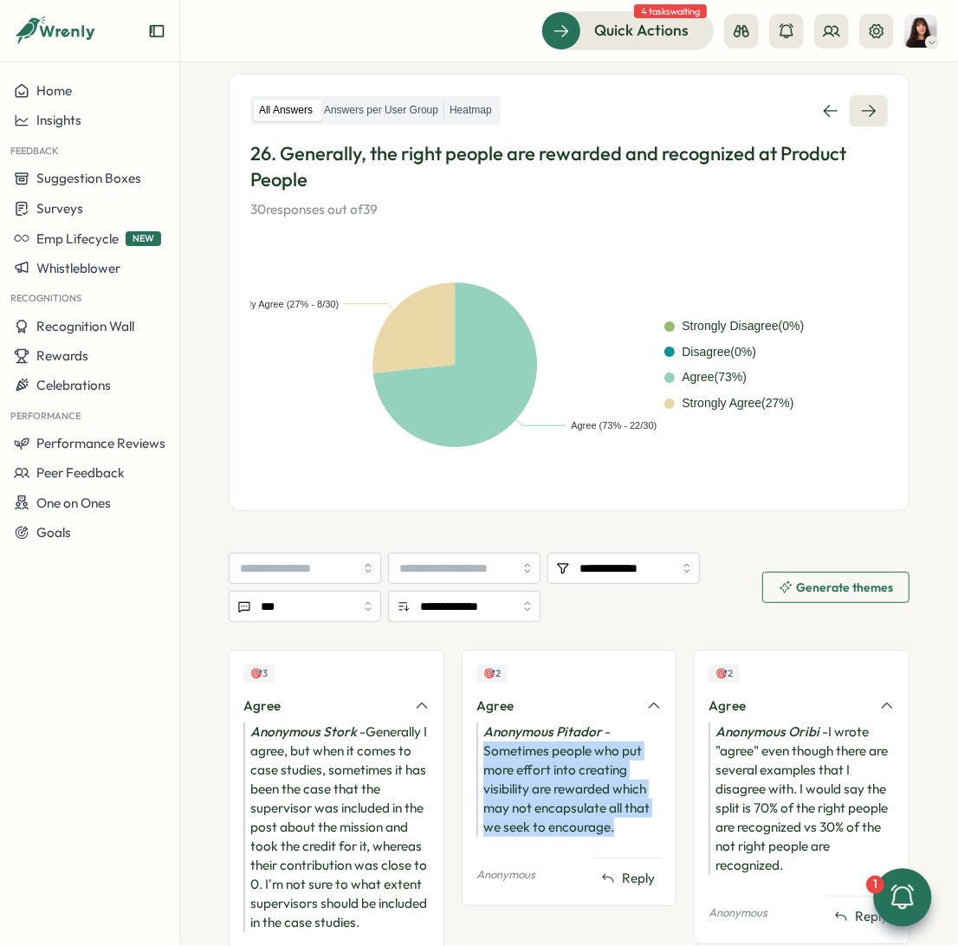
click at [861, 111] on icon at bounding box center [868, 110] width 17 height 17
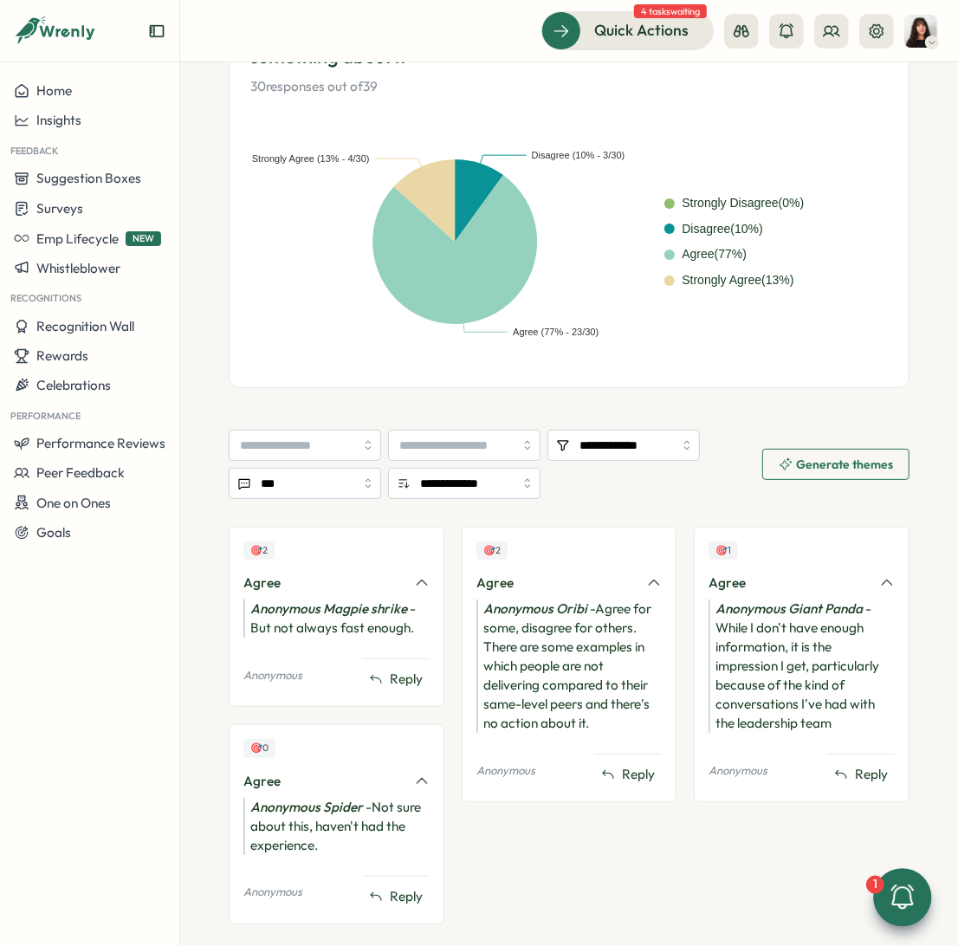
scroll to position [408, 0]
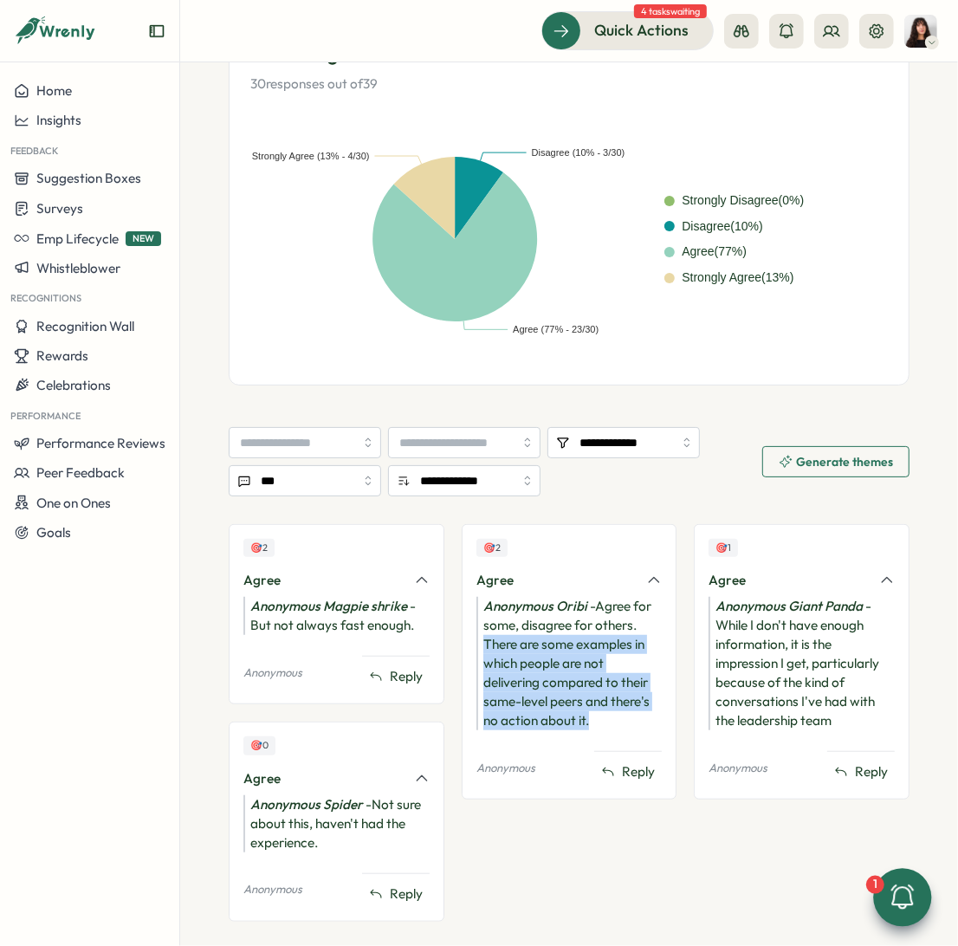
drag, startPoint x: 612, startPoint y: 719, endPoint x: 467, endPoint y: 638, distance: 165.6
click at [467, 638] on div "🎯 2 Agree Anonymous Oribi - Agree for some, disagree for others. There are some…" at bounding box center [570, 661] width 216 height 275
copy div "There are some examples in which people are not delivering compared to their sa…"
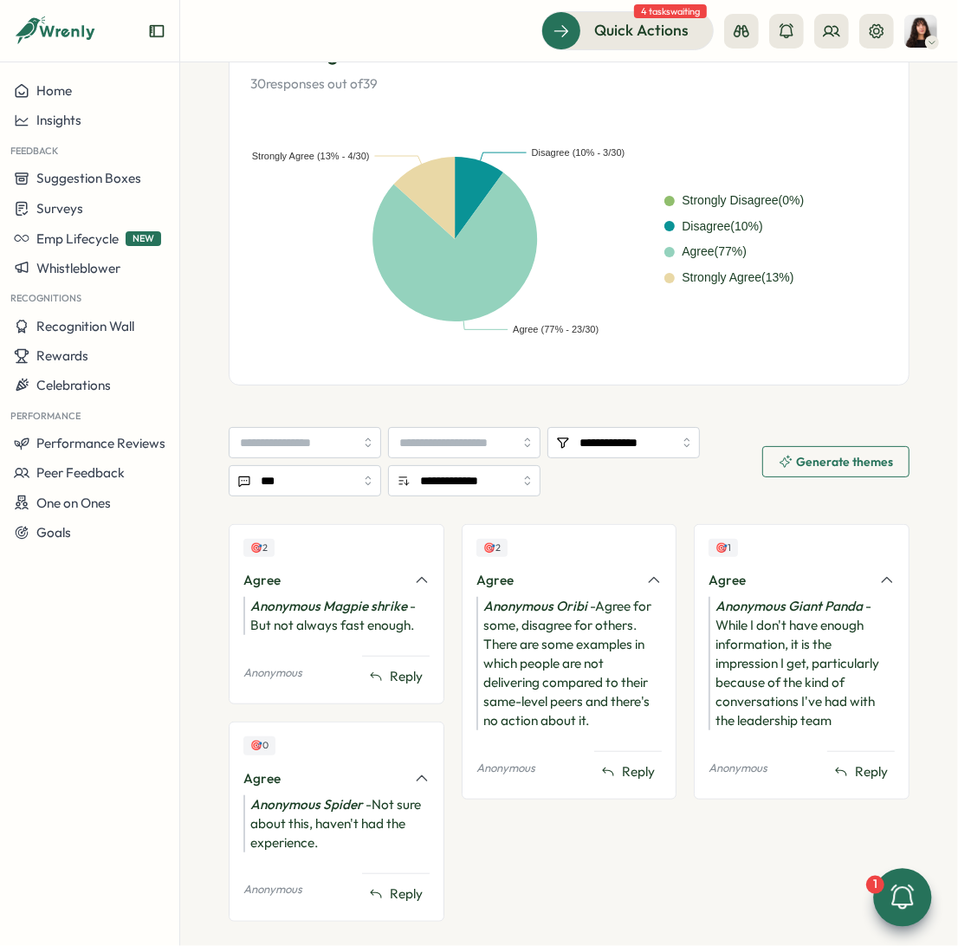
click at [780, 653] on div "Anonymous Giant Panda - While I don't have enough information, it is the impres…" at bounding box center [802, 663] width 186 height 133
click at [391, 626] on div "Anonymous Magpie shrike - But not always fast enough." at bounding box center [336, 616] width 186 height 38
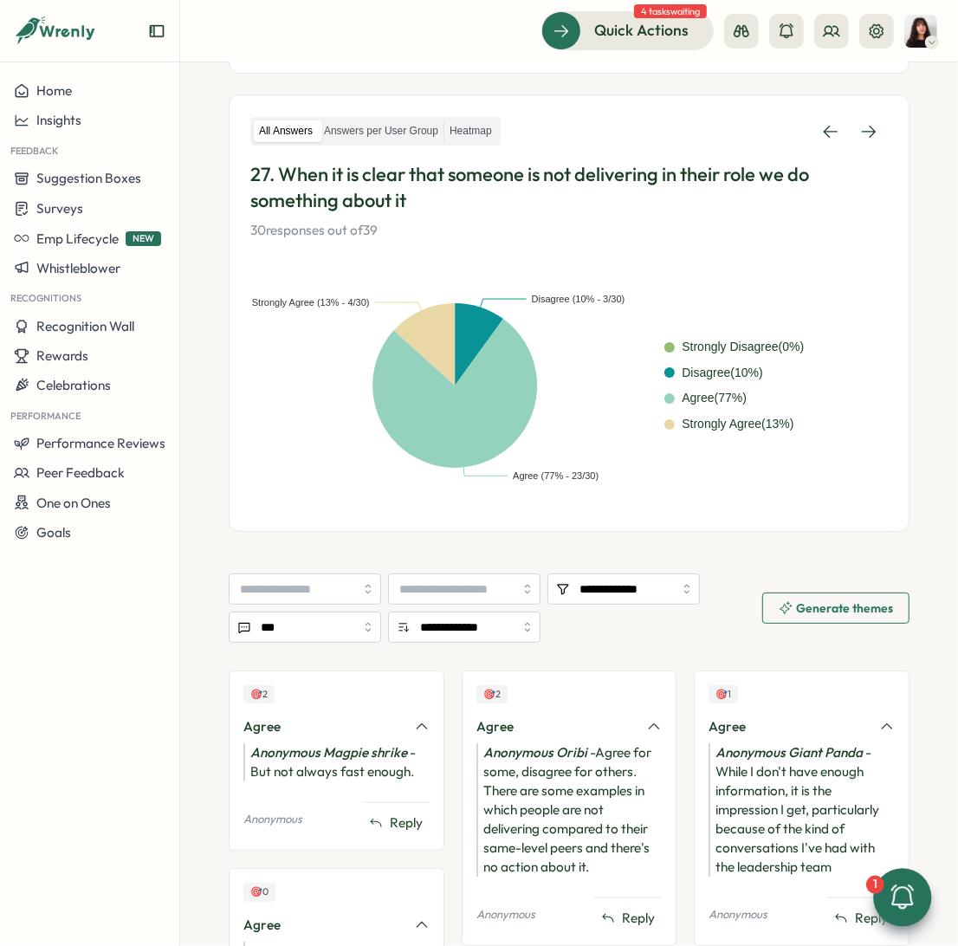
scroll to position [227, 0]
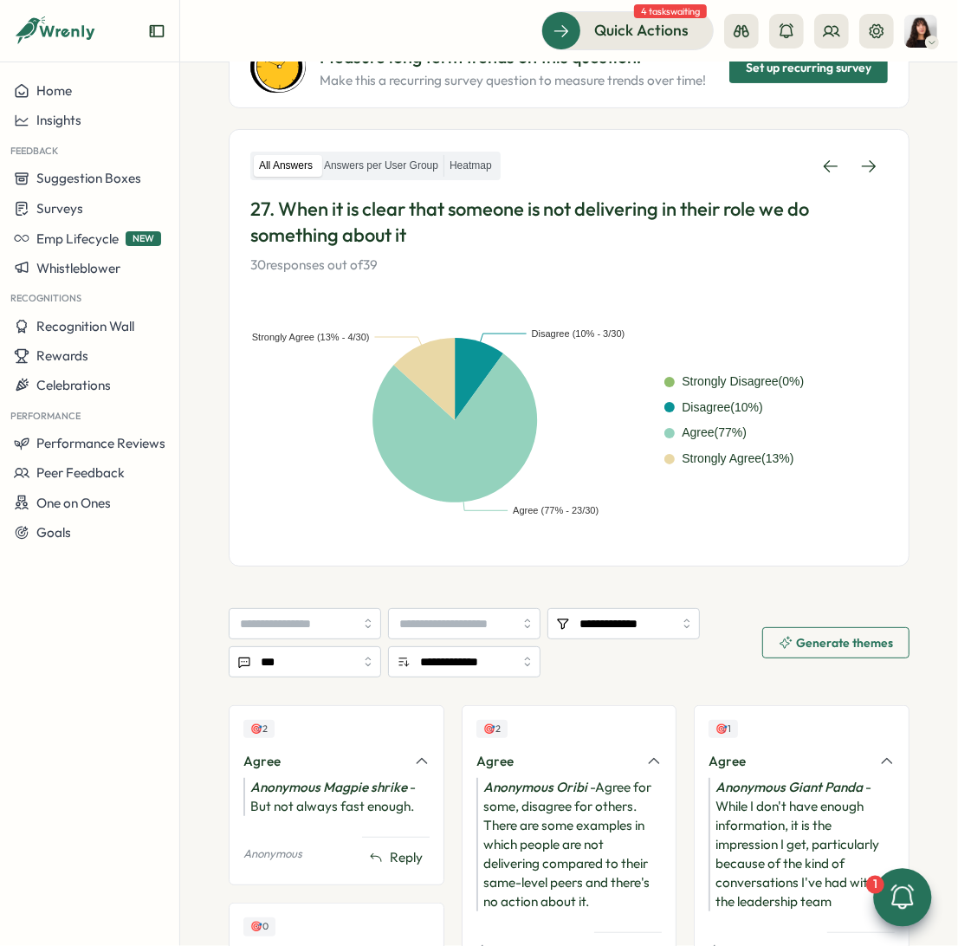
click at [324, 769] on div "Anonymous Magpie shrike - But not always fast enough." at bounding box center [336, 797] width 186 height 38
click at [314, 769] on div "Anonymous Magpie shrike - But not always fast enough." at bounding box center [336, 797] width 186 height 38
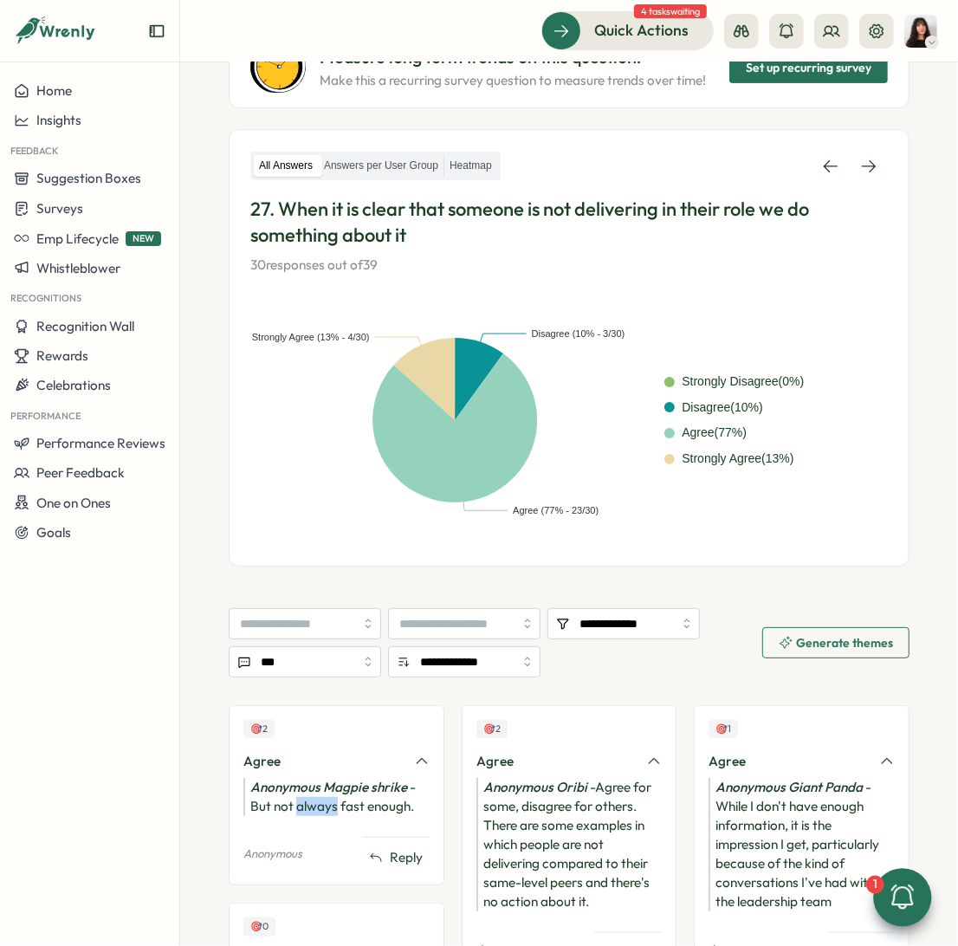
click at [314, 769] on div "Anonymous Magpie shrike - But not always fast enough." at bounding box center [336, 797] width 186 height 38
click at [398, 769] on div "Anonymous Magpie shrike - But not always fast enough." at bounding box center [336, 797] width 186 height 38
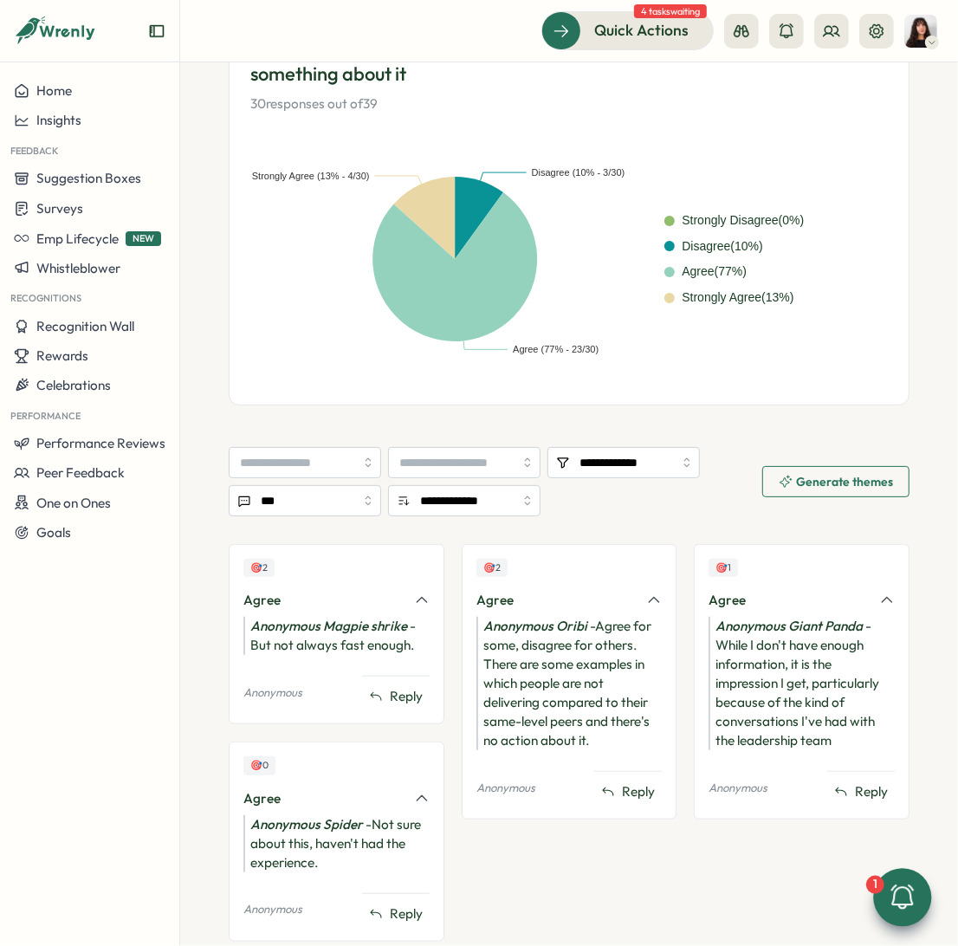
scroll to position [387, 0]
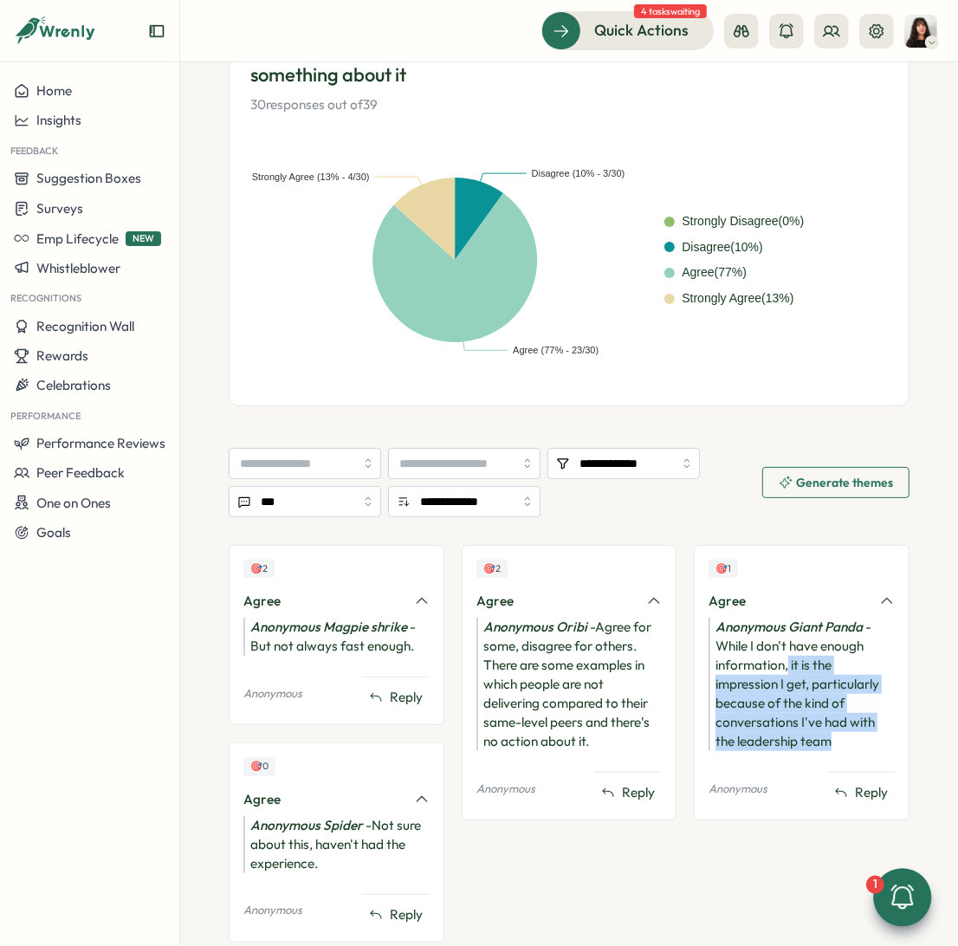
drag, startPoint x: 783, startPoint y: 665, endPoint x: 863, endPoint y: 735, distance: 106.2
click at [863, 735] on div "Anonymous Giant Panda - While I don't have enough information, it is the impres…" at bounding box center [802, 684] width 186 height 133
copy div "it is the impression I get, particularly because of the kind of conversations I…"
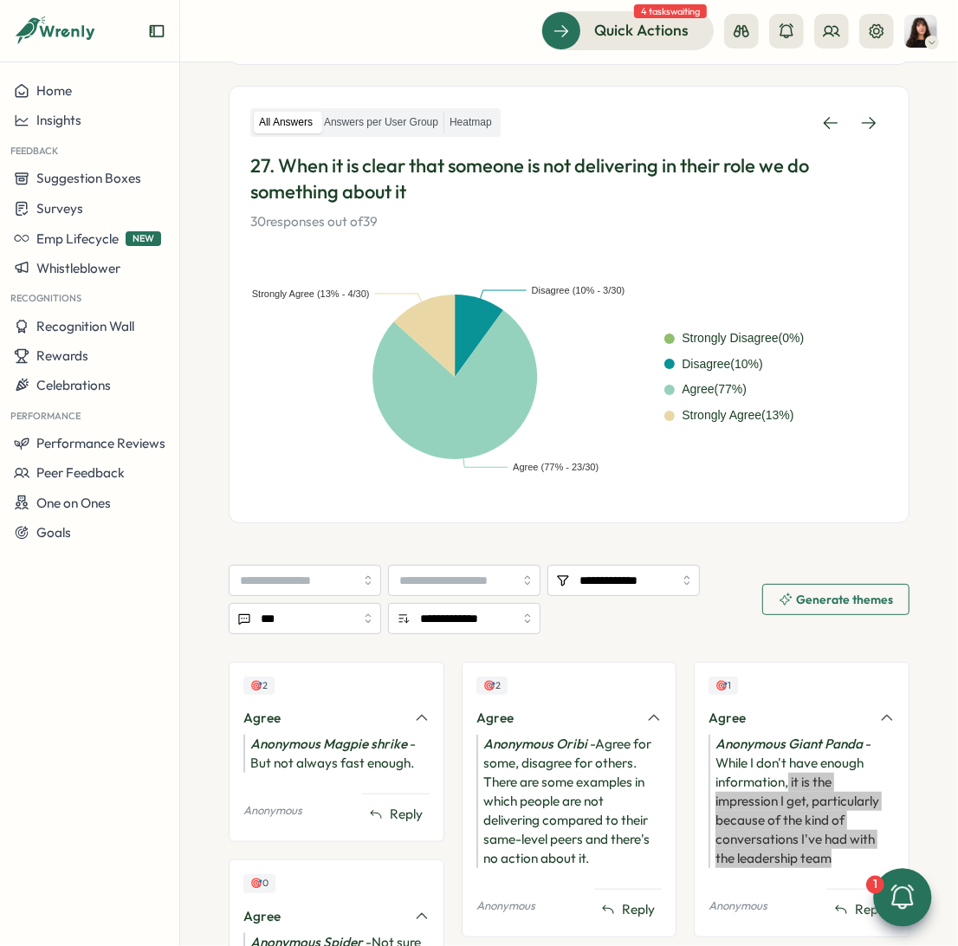
scroll to position [243, 0]
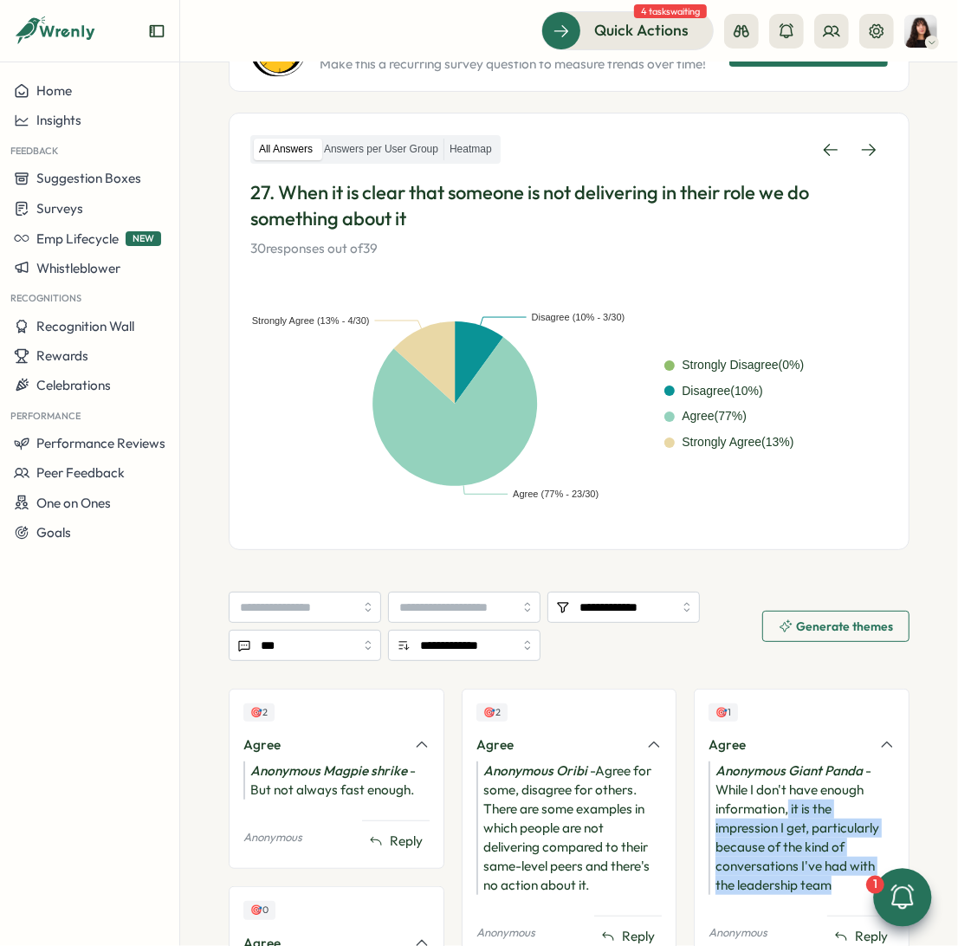
click at [718, 769] on div "Anonymous Giant Panda - While I don't have enough information, it is the impres…" at bounding box center [802, 827] width 186 height 133
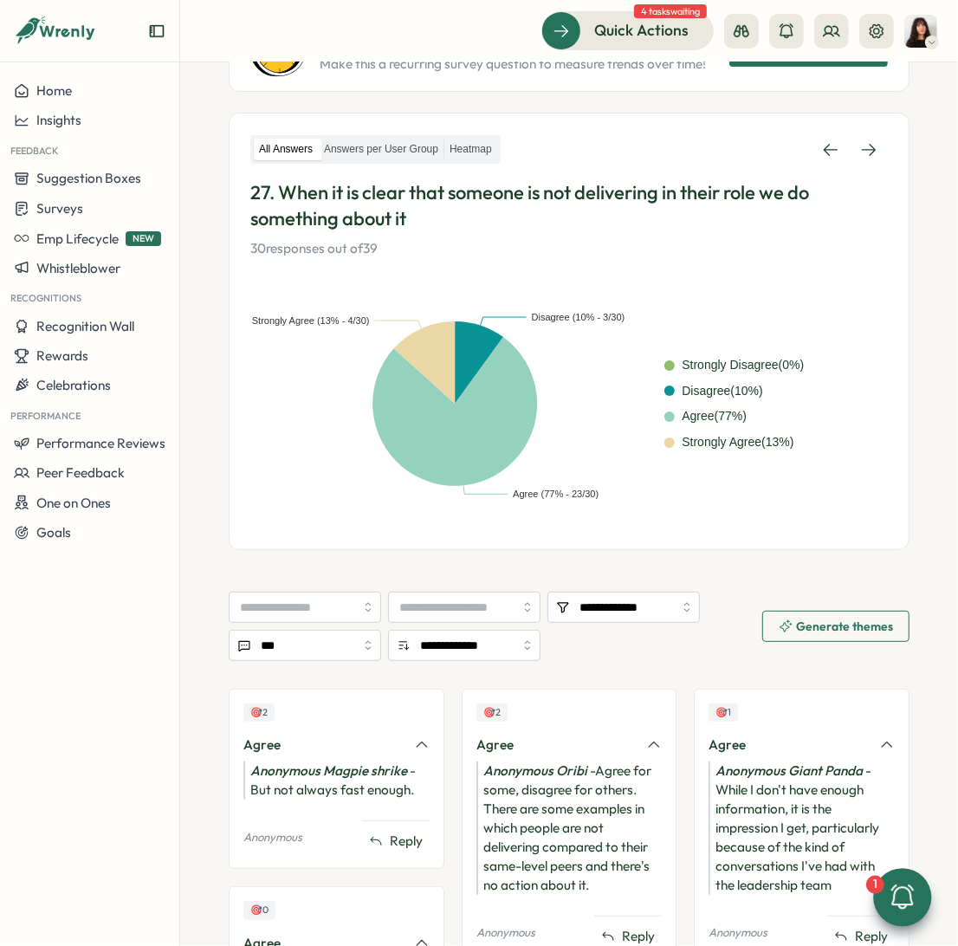
click at [714, 769] on div "Anonymous Giant Panda - While I don't have enough information, it is the impres…" at bounding box center [802, 827] width 186 height 133
drag, startPoint x: 711, startPoint y: 787, endPoint x: 781, endPoint y: 809, distance: 73.4
click at [781, 769] on div "Anonymous Giant Panda - While I don't have enough information, it is the impres…" at bounding box center [802, 827] width 186 height 133
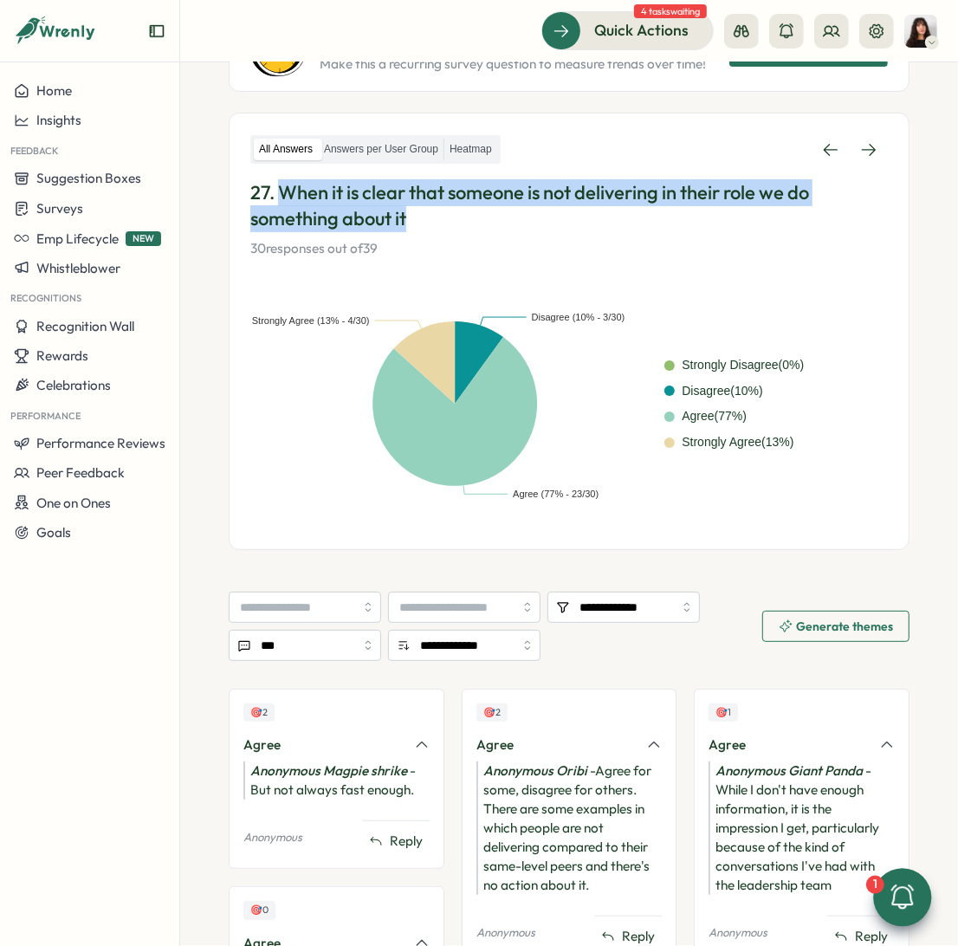
drag, startPoint x: 282, startPoint y: 184, endPoint x: 424, endPoint y: 212, distance: 143.9
click at [424, 212] on p "27. When it is clear that someone is not delivering in their role we do somethi…" at bounding box center [569, 206] width 638 height 54
click at [836, 29] on icon at bounding box center [831, 31] width 17 height 17
click at [825, 121] on div "User Groups" at bounding box center [832, 118] width 109 height 19
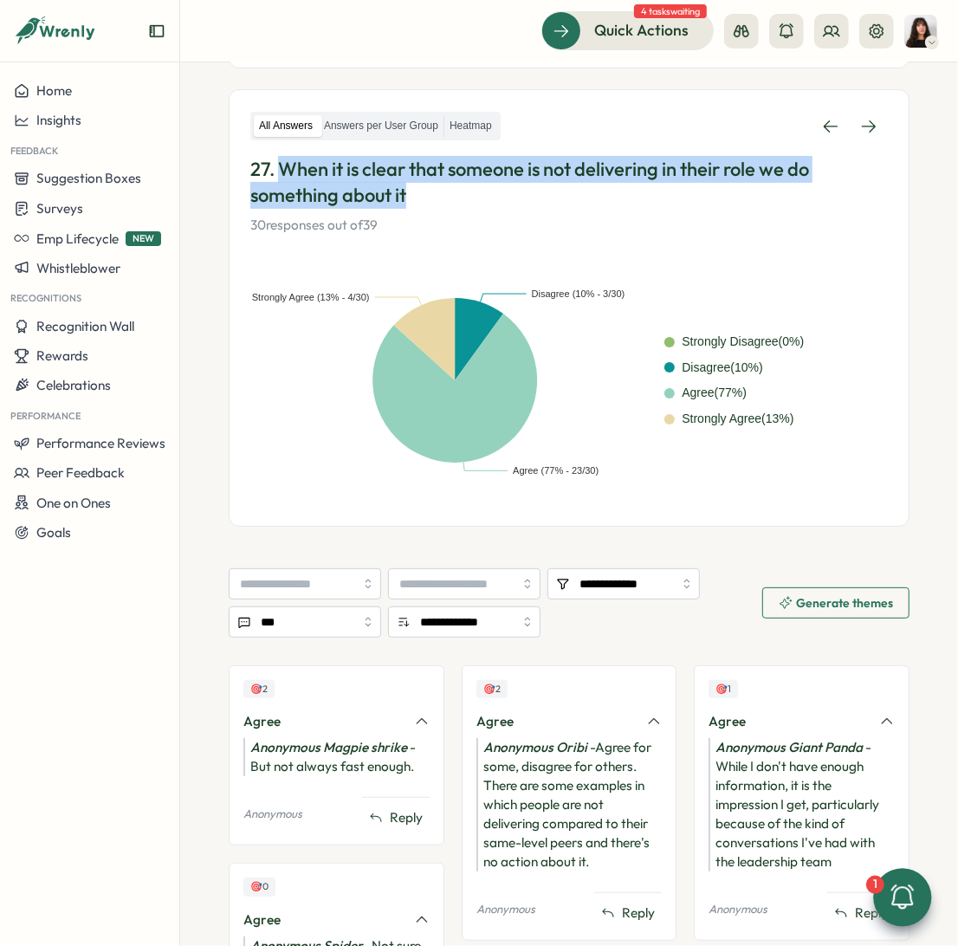
scroll to position [257, 0]
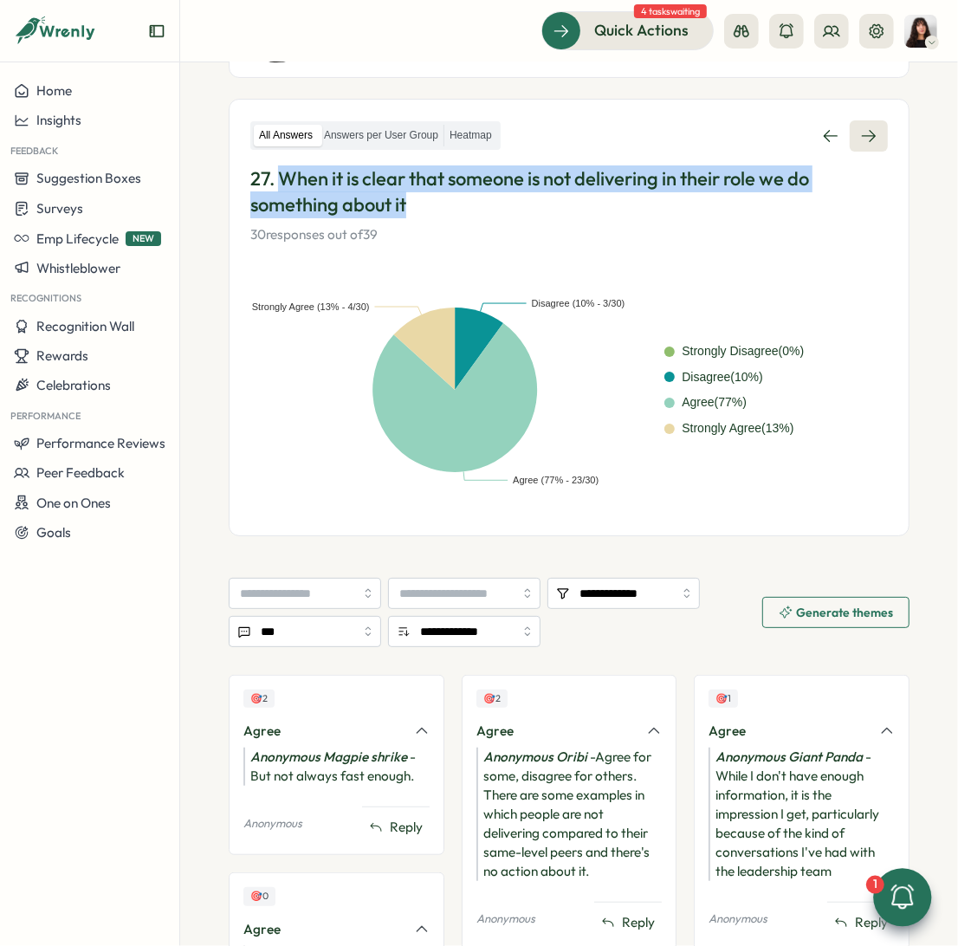
click at [860, 131] on icon at bounding box center [868, 135] width 17 height 17
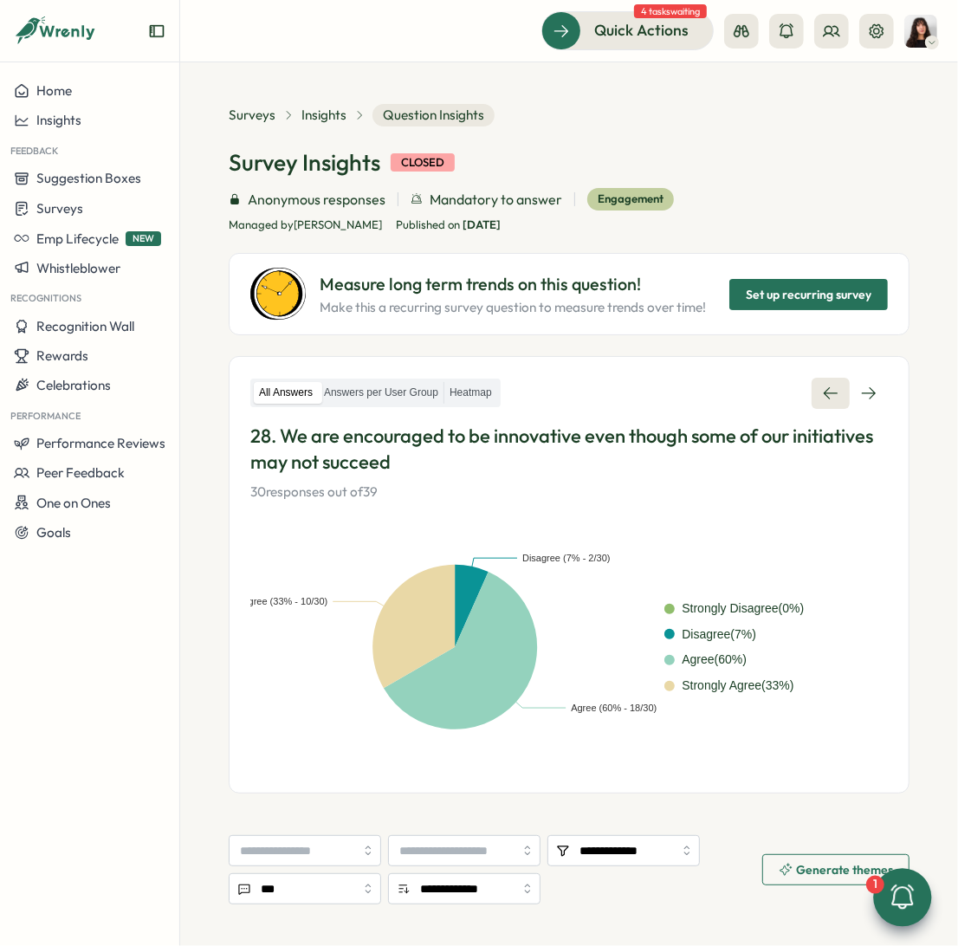
click at [819, 403] on link at bounding box center [831, 393] width 38 height 31
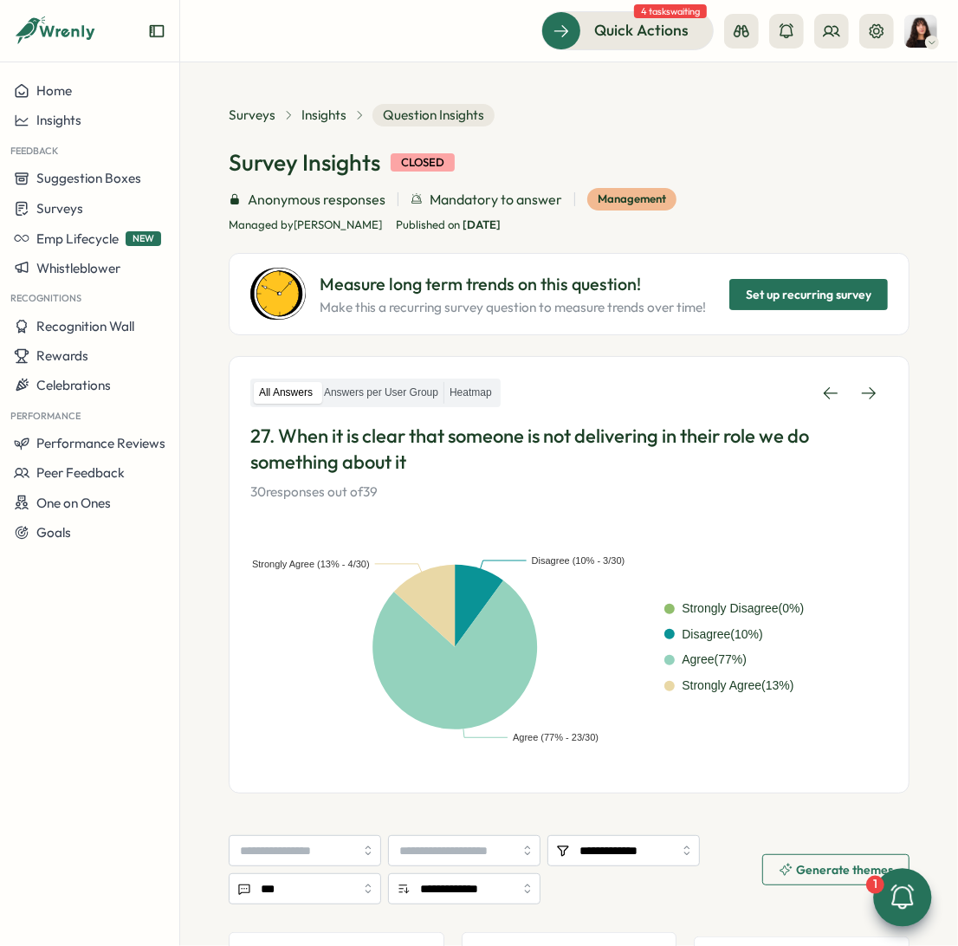
scroll to position [264, 0]
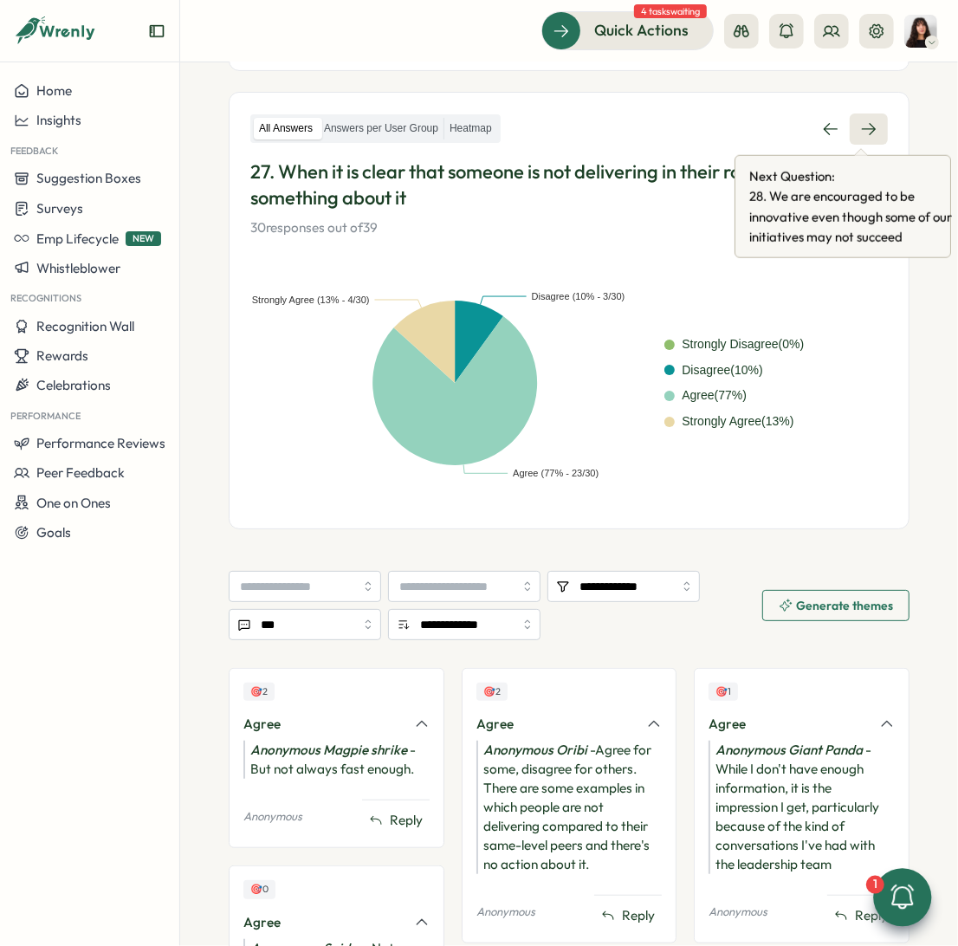
click at [860, 121] on icon at bounding box center [868, 128] width 17 height 17
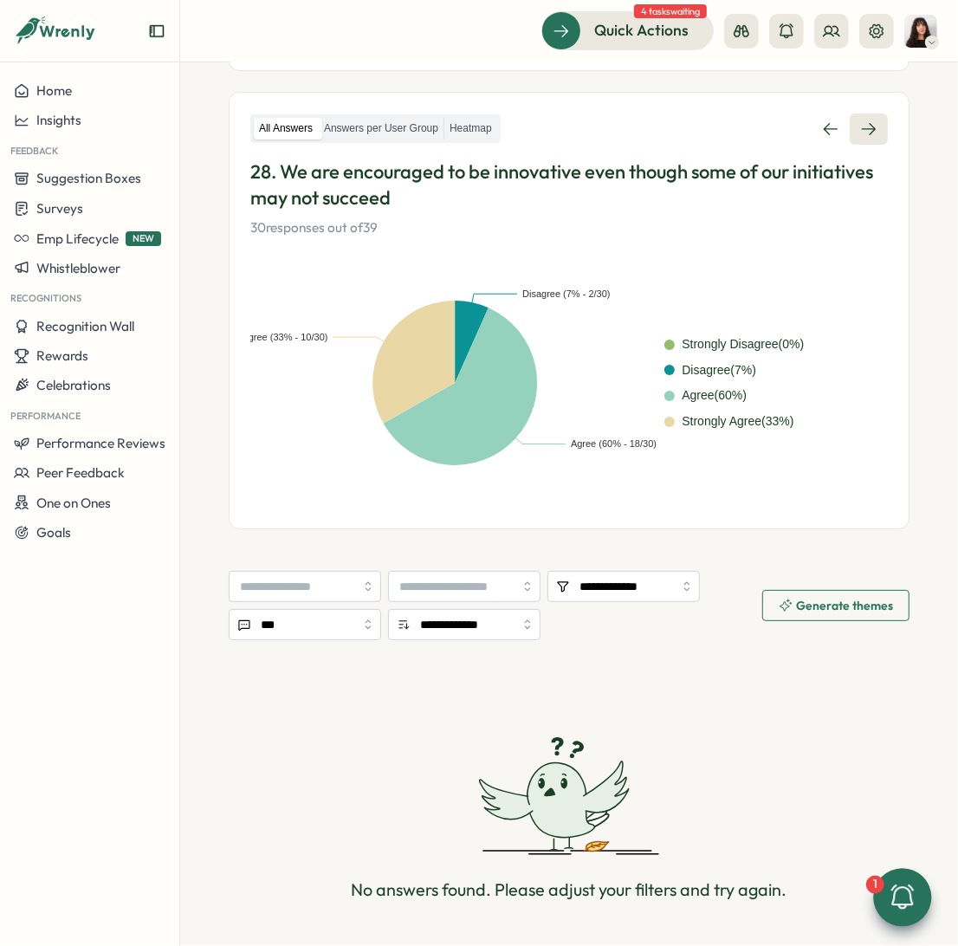
click at [860, 121] on icon at bounding box center [868, 128] width 17 height 17
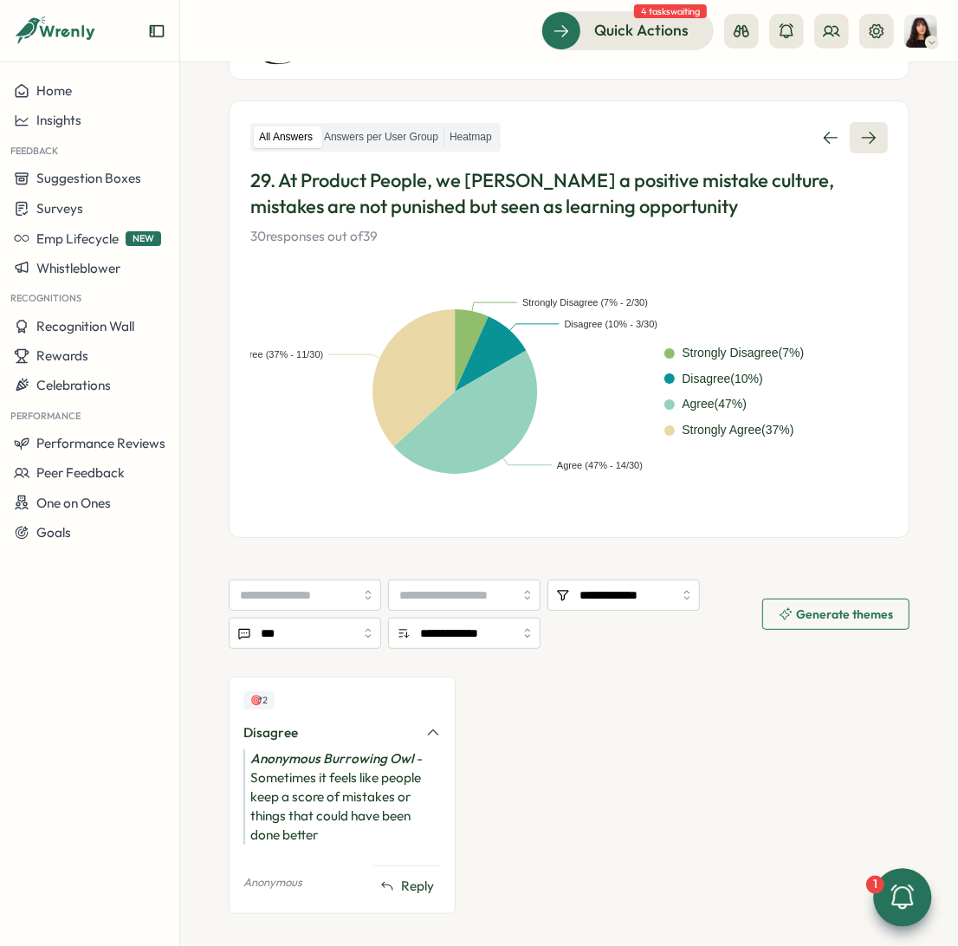
scroll to position [280, 0]
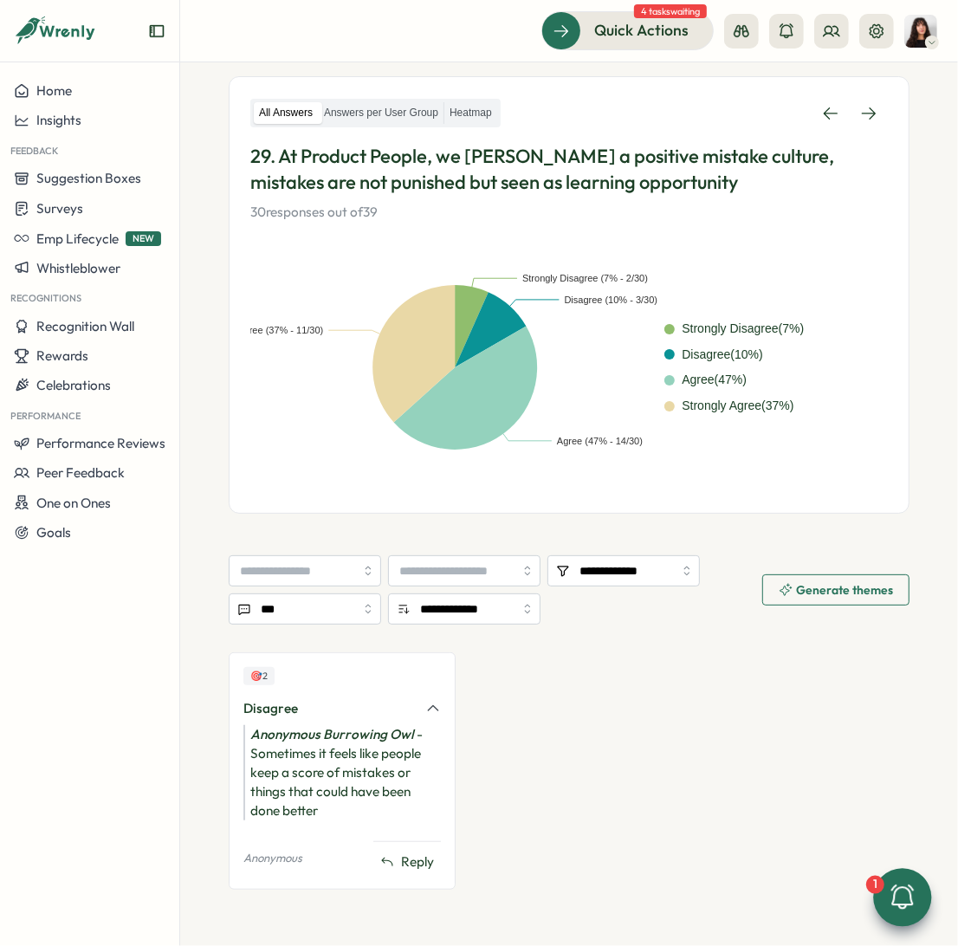
click at [342, 769] on div "🎯 2 Disagree Anonymous Burrowing Owl - Sometimes it feels like people keep a sc…" at bounding box center [342, 770] width 227 height 237
drag, startPoint x: 337, startPoint y: 818, endPoint x: 250, endPoint y: 754, distance: 107.2
click at [250, 754] on div "Anonymous Burrowing Owl - Sometimes it feels like people keep a score of mistak…" at bounding box center [341, 772] width 197 height 95
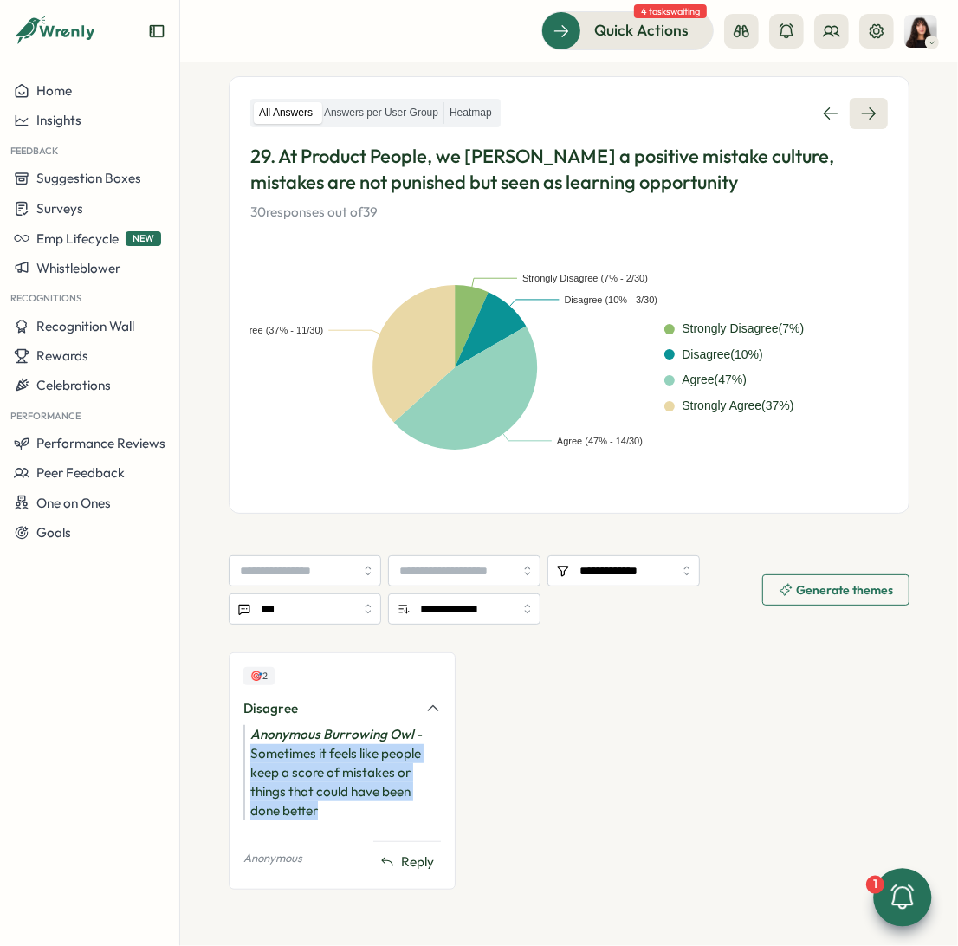
click at [860, 110] on icon at bounding box center [868, 113] width 17 height 17
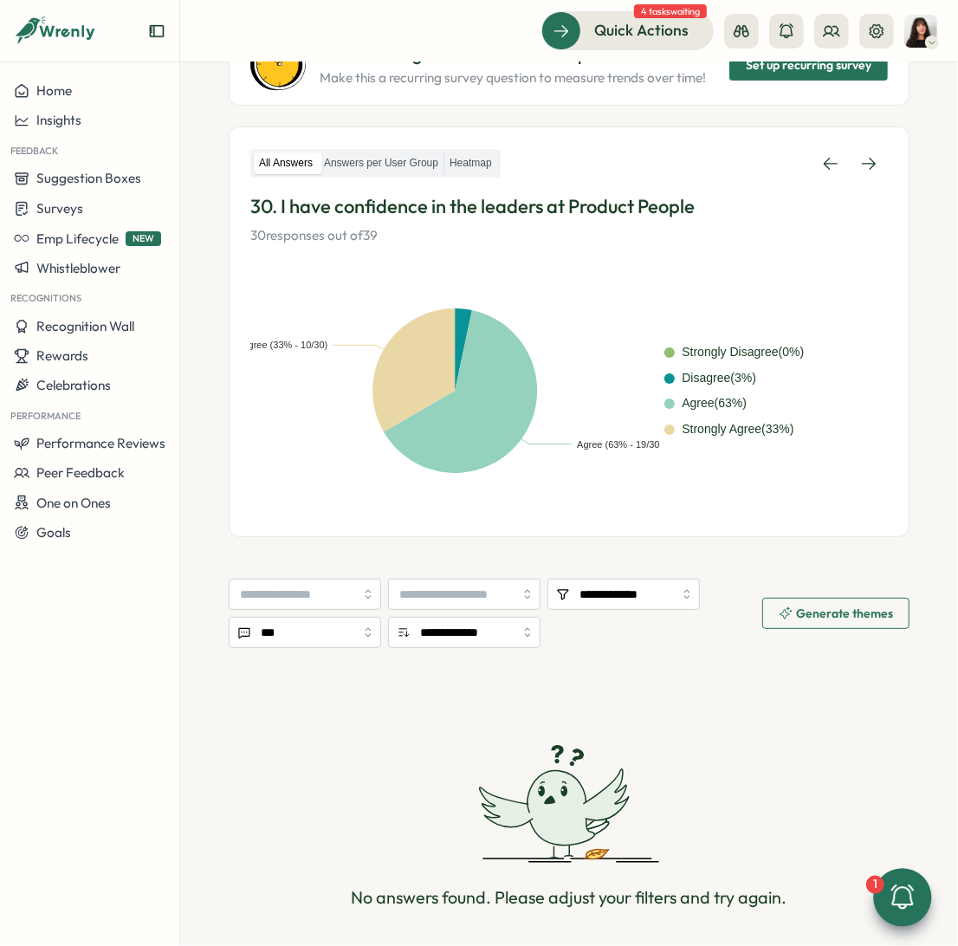
scroll to position [249, 0]
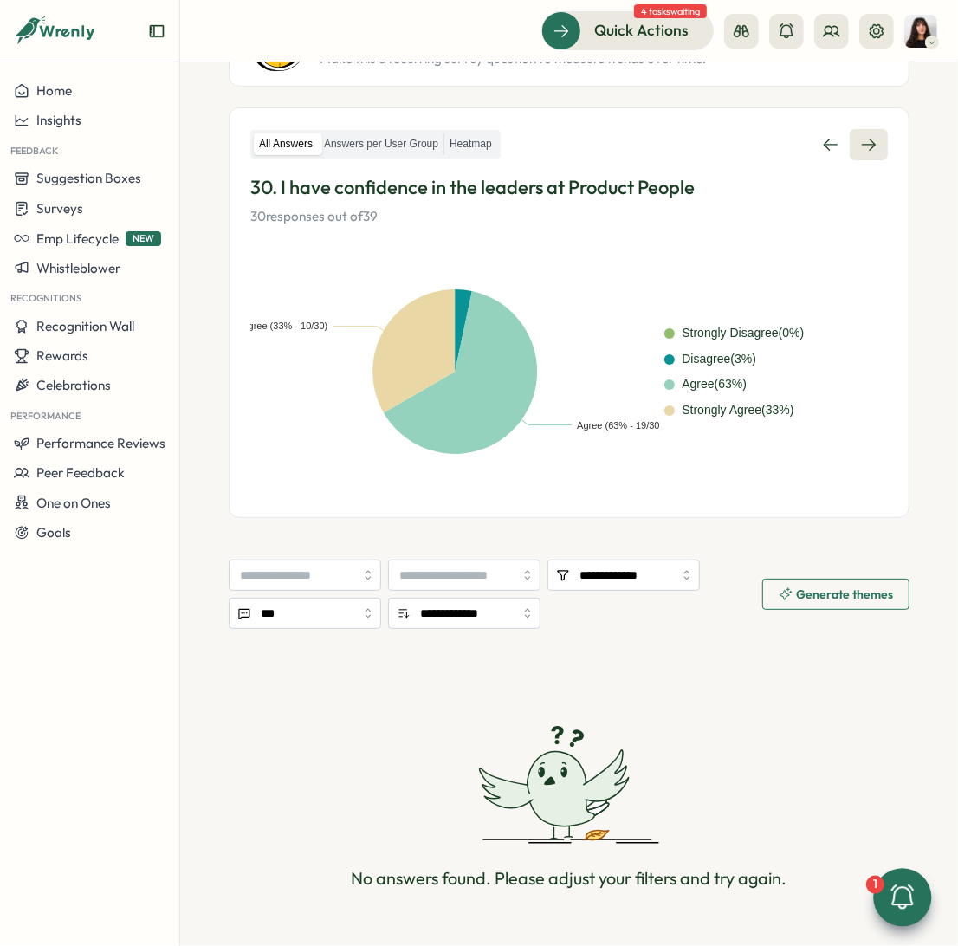
click at [858, 156] on link at bounding box center [869, 144] width 38 height 31
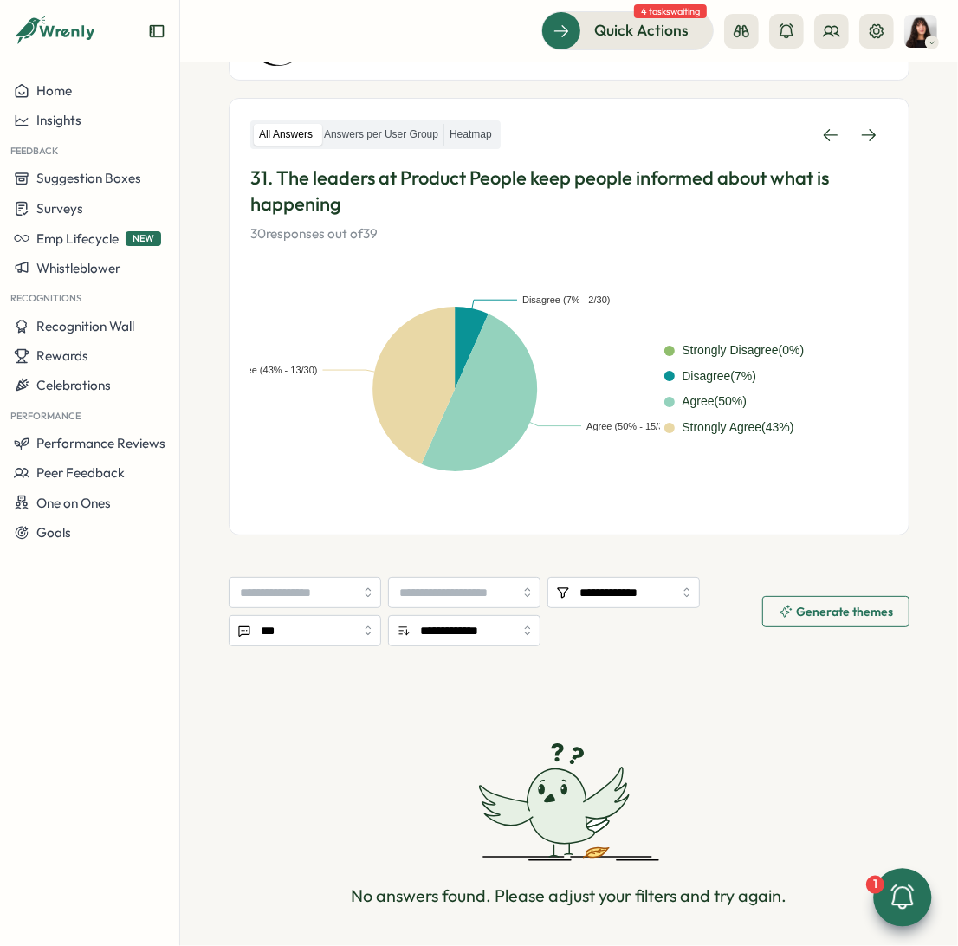
scroll to position [330, 0]
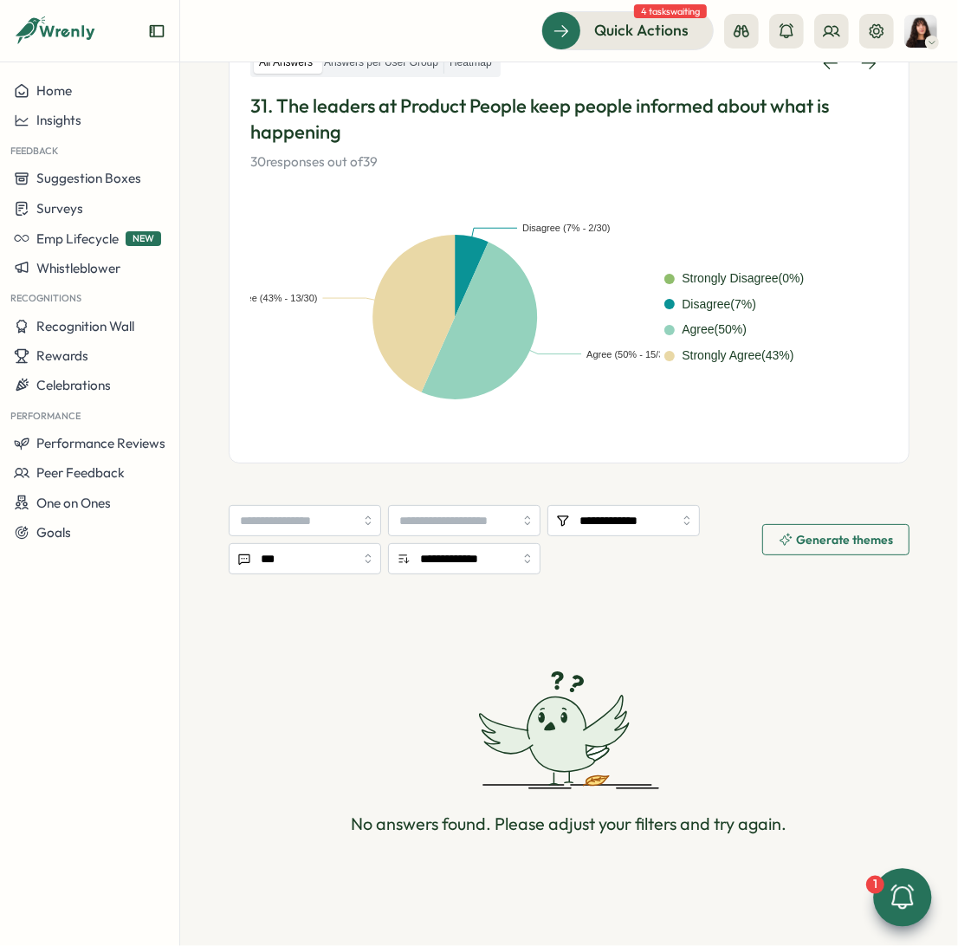
click at [860, 77] on div "All Answers Answers per User Group Heatmap 31. The leaders at Product People ke…" at bounding box center [569, 110] width 638 height 125
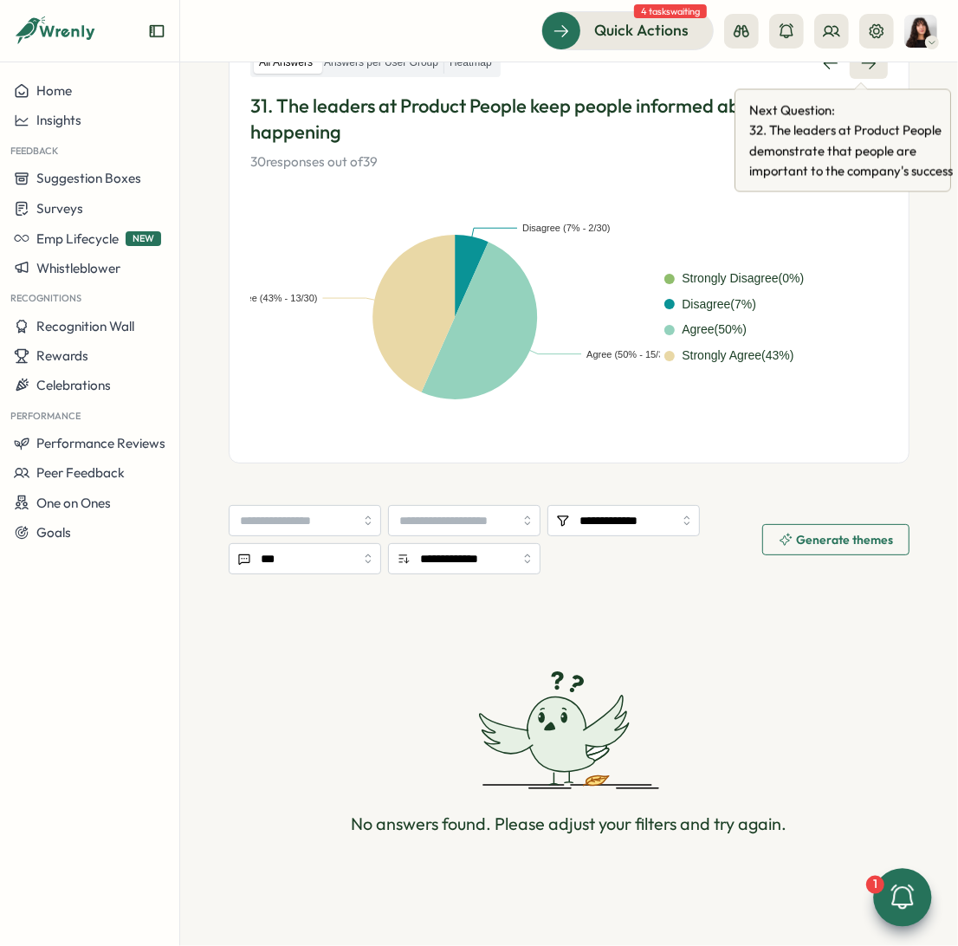
click at [860, 76] on link at bounding box center [869, 63] width 38 height 31
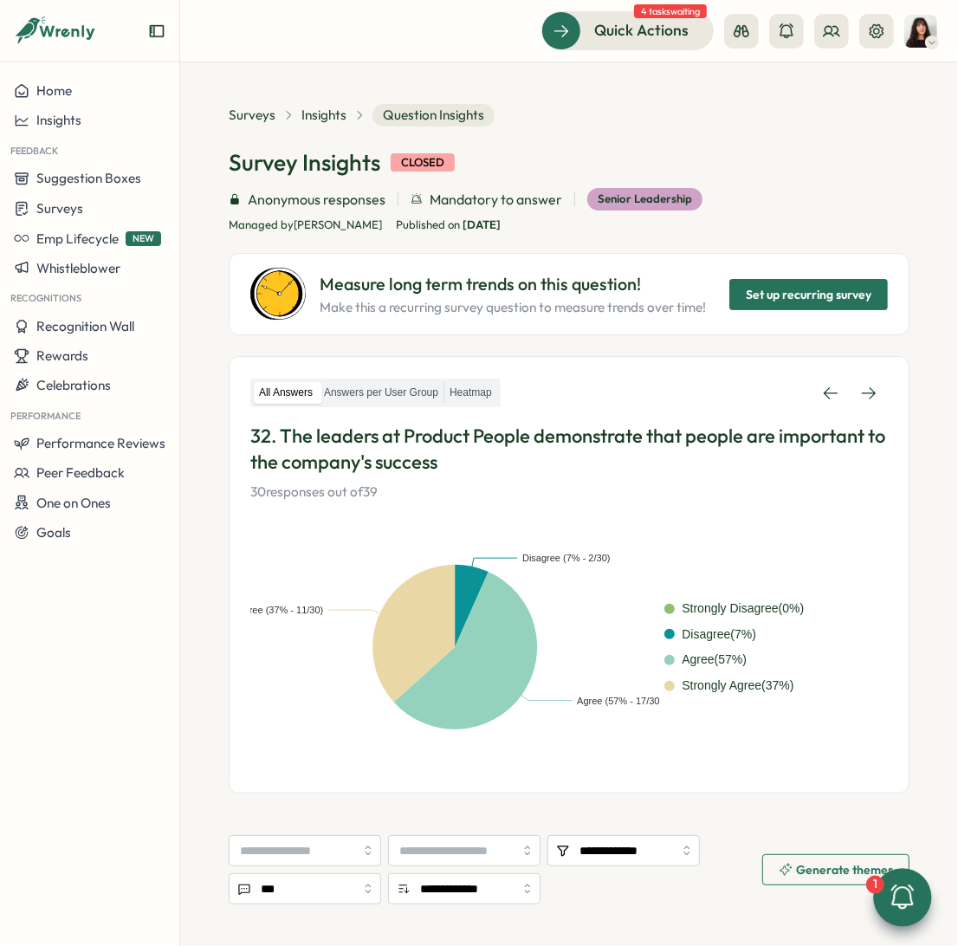
scroll to position [74, 0]
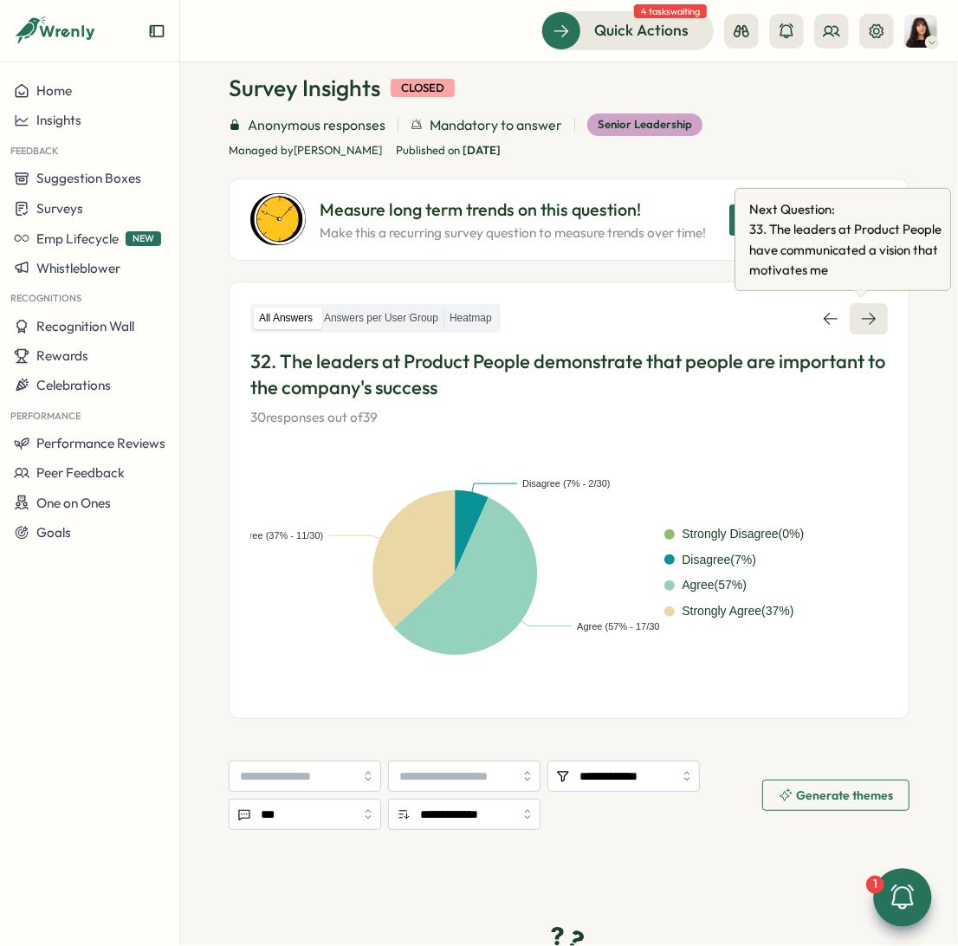
click at [860, 318] on icon at bounding box center [868, 318] width 17 height 17
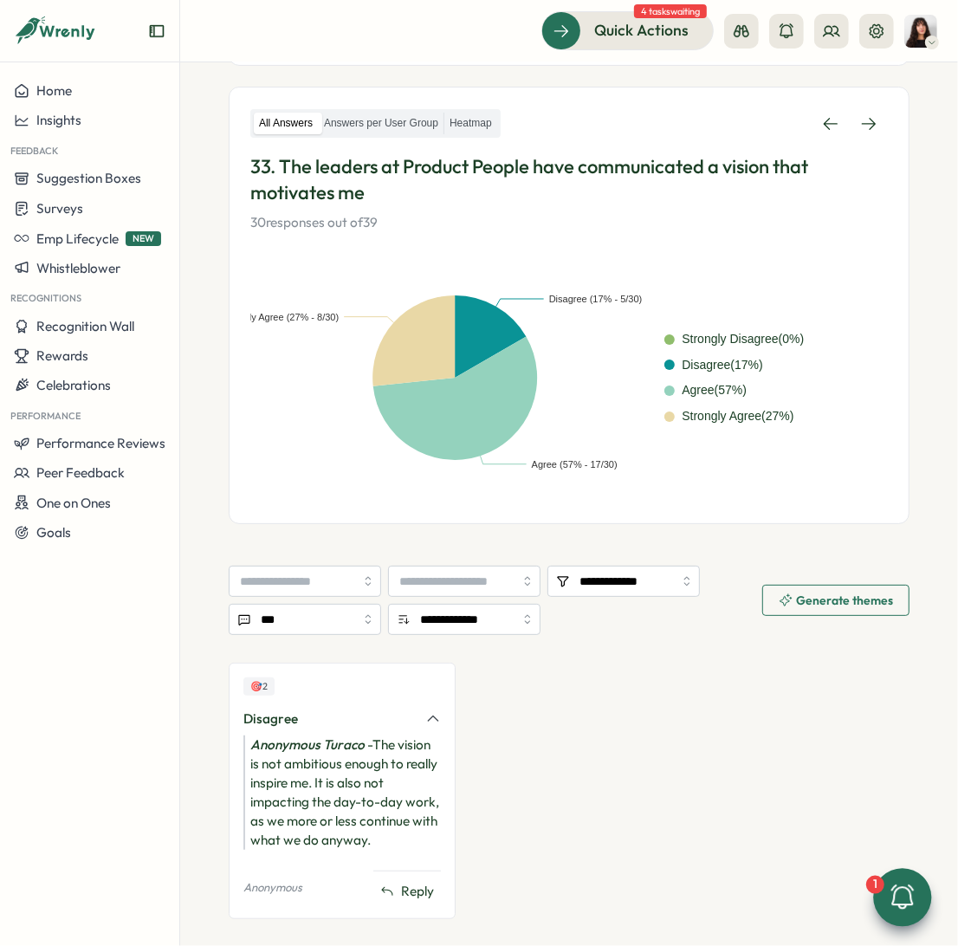
scroll to position [274, 0]
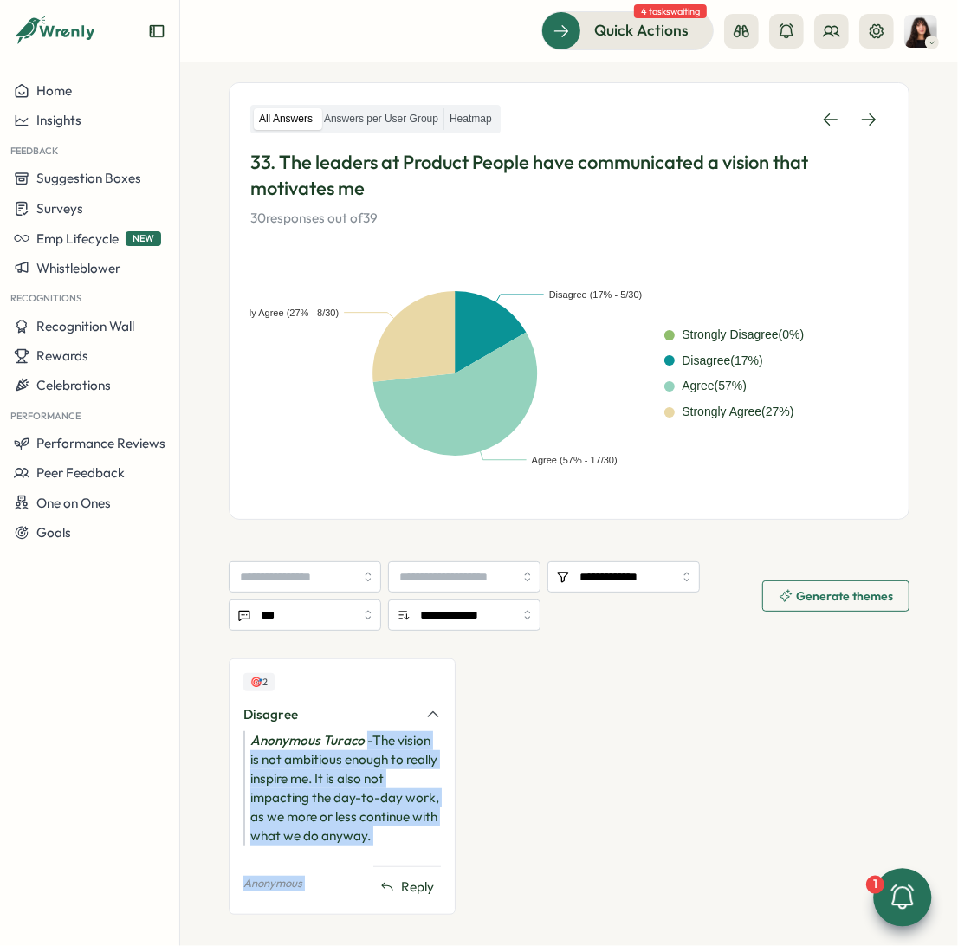
drag, startPoint x: 348, startPoint y: 871, endPoint x: 368, endPoint y: 747, distance: 125.5
click at [368, 747] on div "🎯 2 Disagree Anonymous Turaco - The vision is not ambitious enough to really in…" at bounding box center [342, 786] width 227 height 256
click at [368, 747] on div "Anonymous Turaco - The vision is not ambitious enough to really inspire me. It …" at bounding box center [341, 788] width 197 height 114
drag, startPoint x: 372, startPoint y: 742, endPoint x: 365, endPoint y: 846, distance: 104.2
click at [365, 769] on div "Anonymous Turaco - The vision is not ambitious enough to really inspire me. It …" at bounding box center [341, 788] width 197 height 114
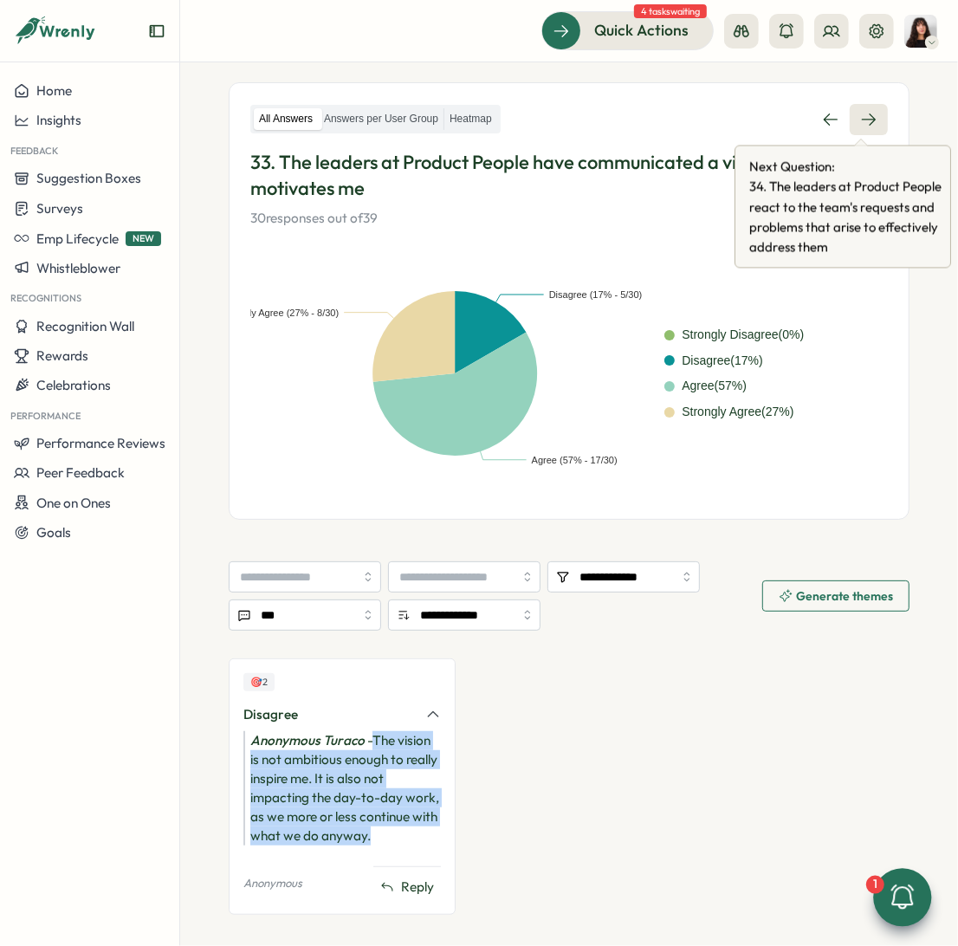
click at [862, 124] on icon at bounding box center [868, 119] width 17 height 17
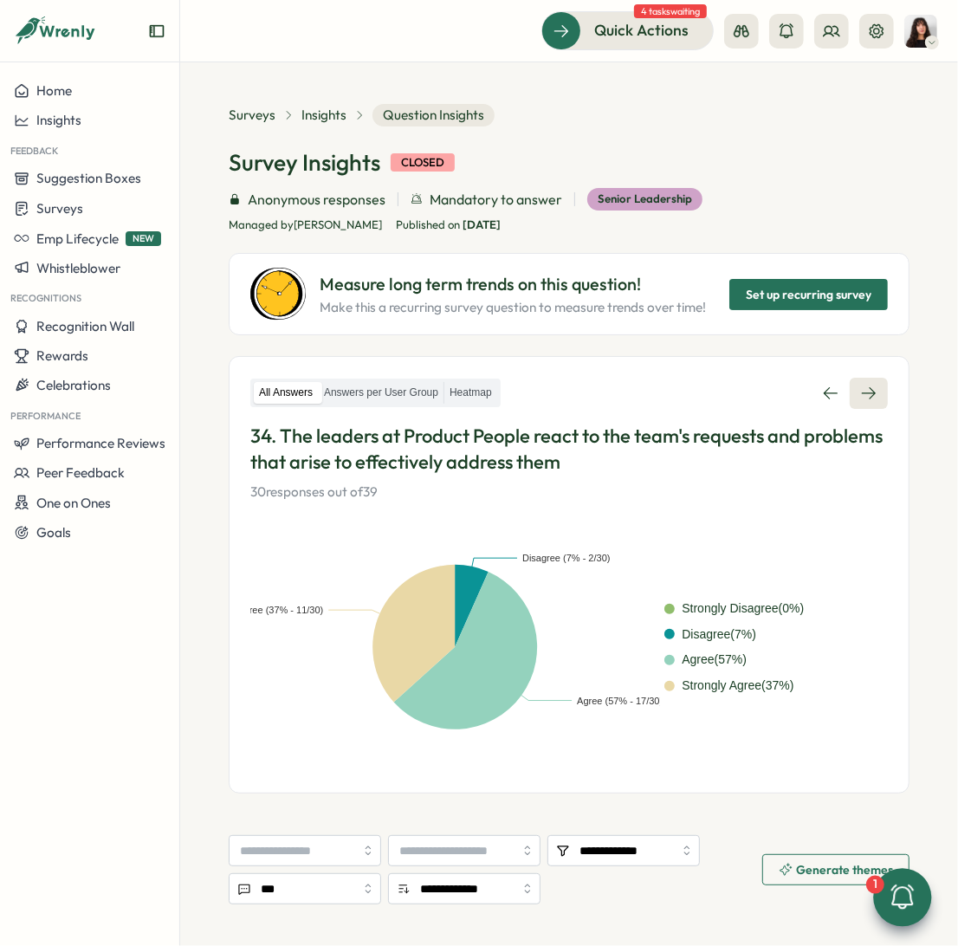
click at [860, 385] on icon at bounding box center [868, 393] width 17 height 17
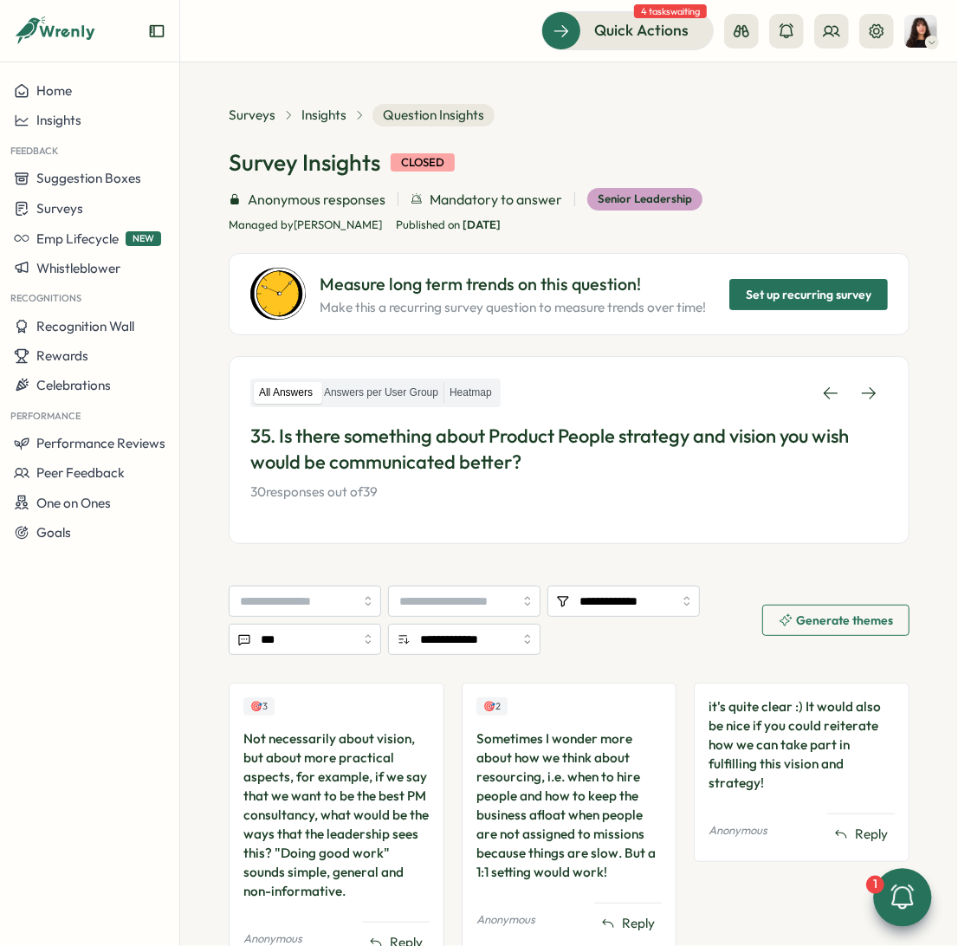
scroll to position [81, 0]
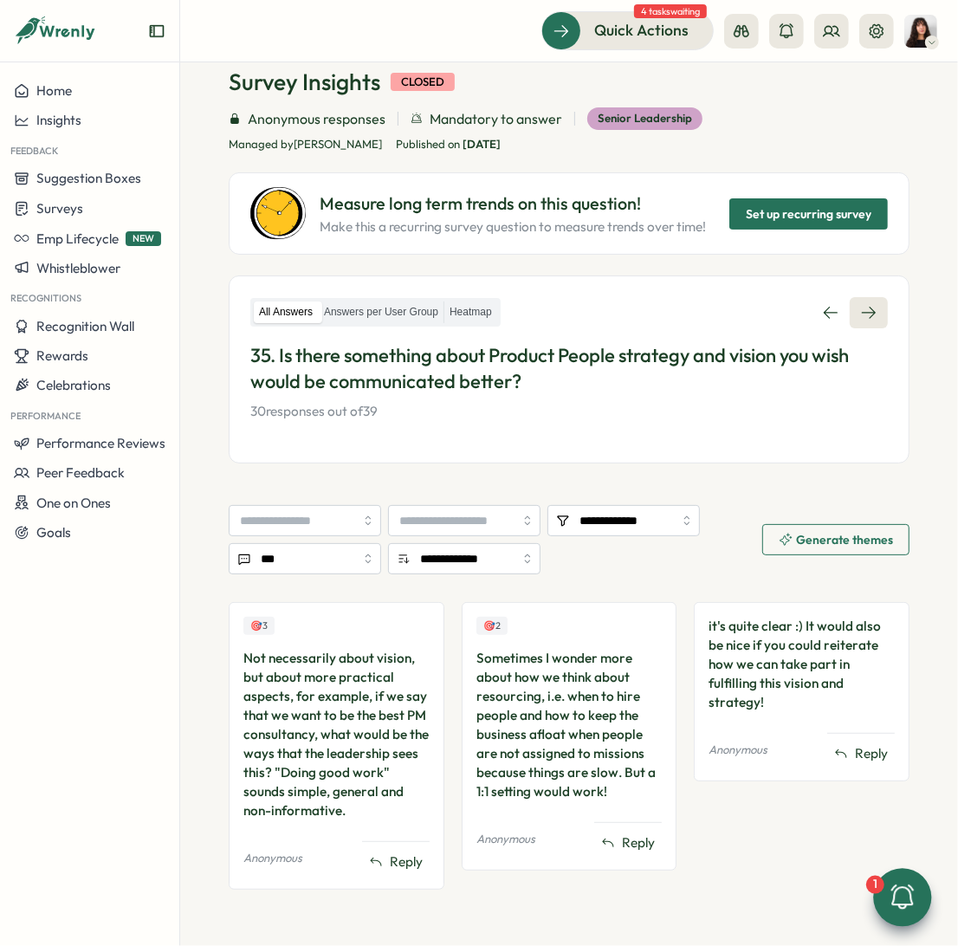
click at [860, 314] on icon at bounding box center [868, 312] width 17 height 17
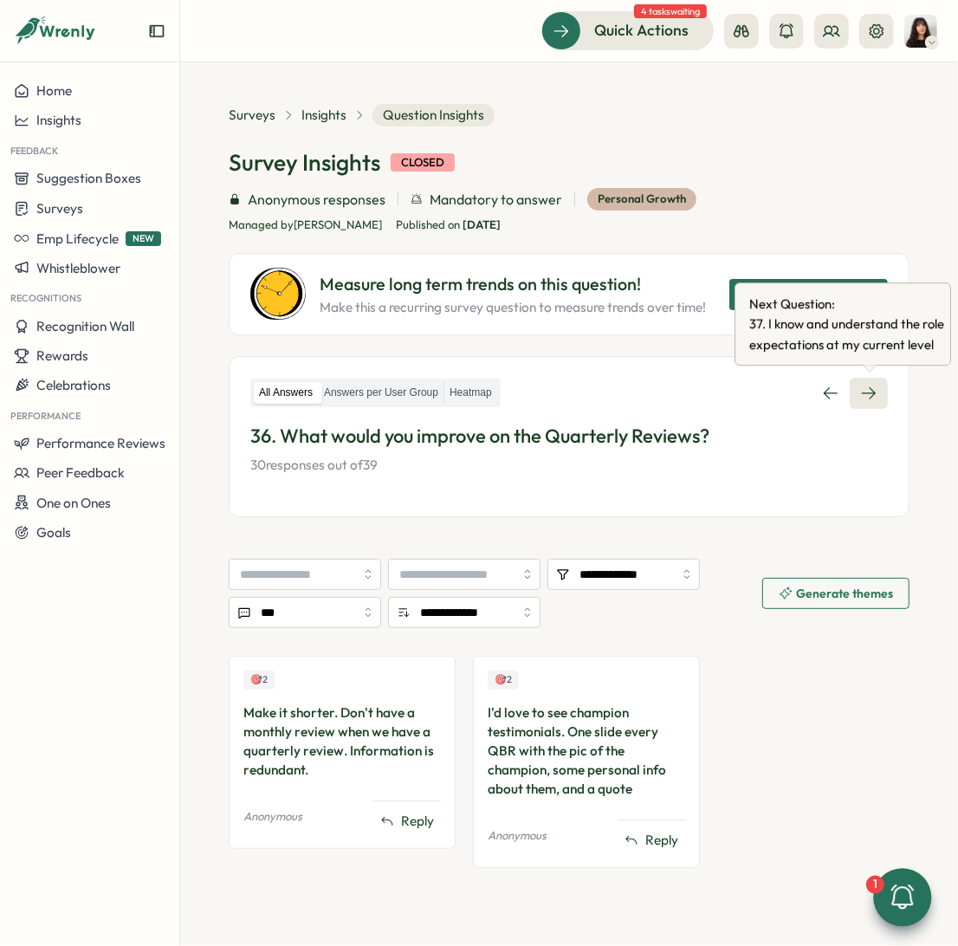
click at [871, 394] on icon at bounding box center [868, 393] width 17 height 17
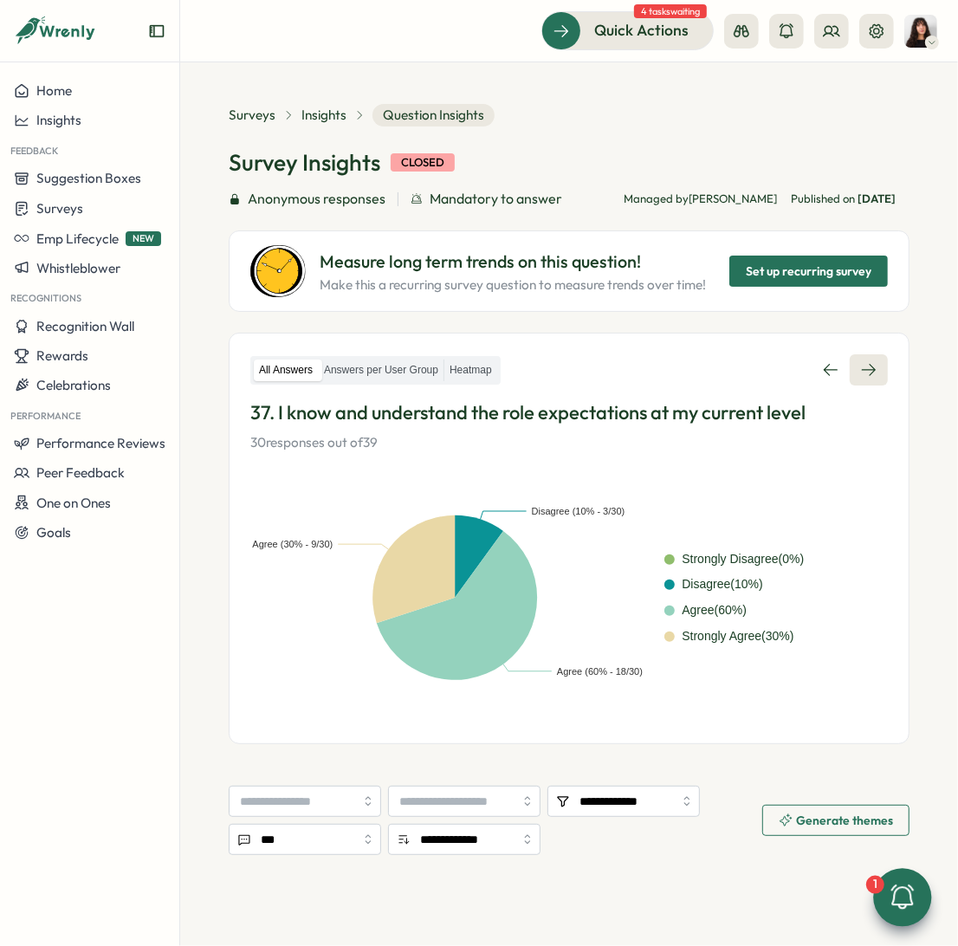
click at [875, 370] on link at bounding box center [869, 369] width 38 height 31
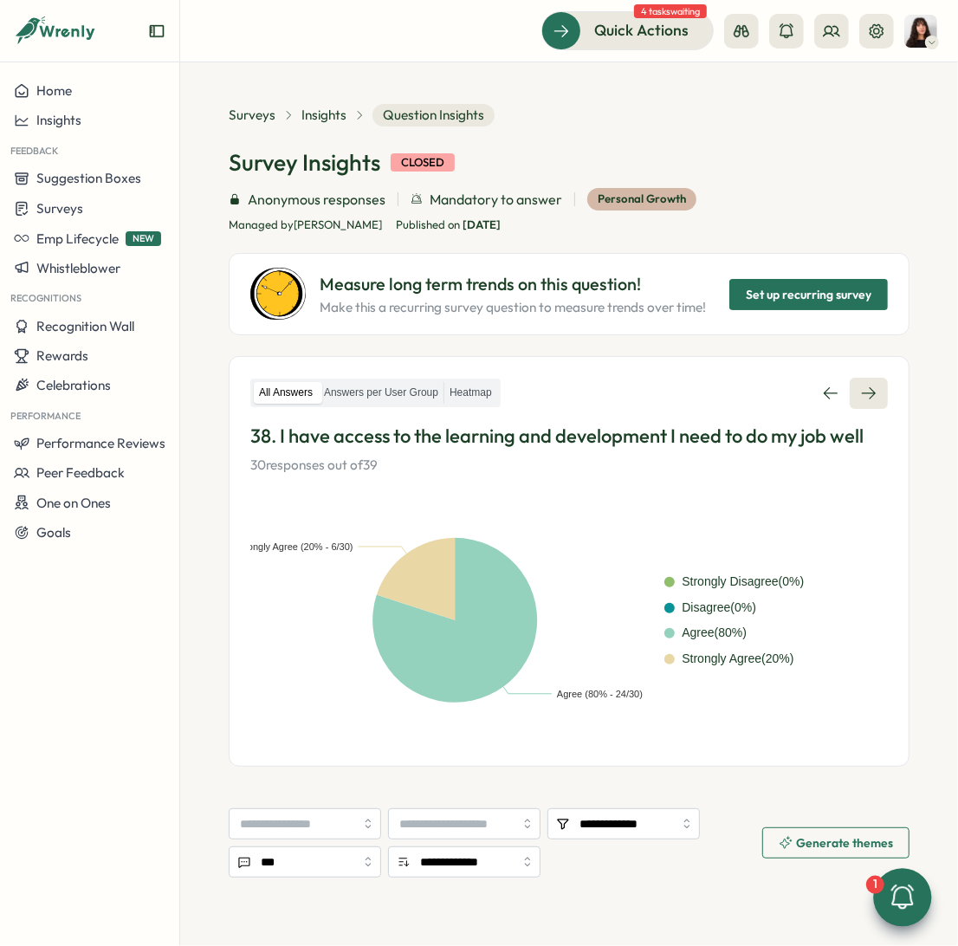
click at [856, 401] on link at bounding box center [869, 393] width 38 height 31
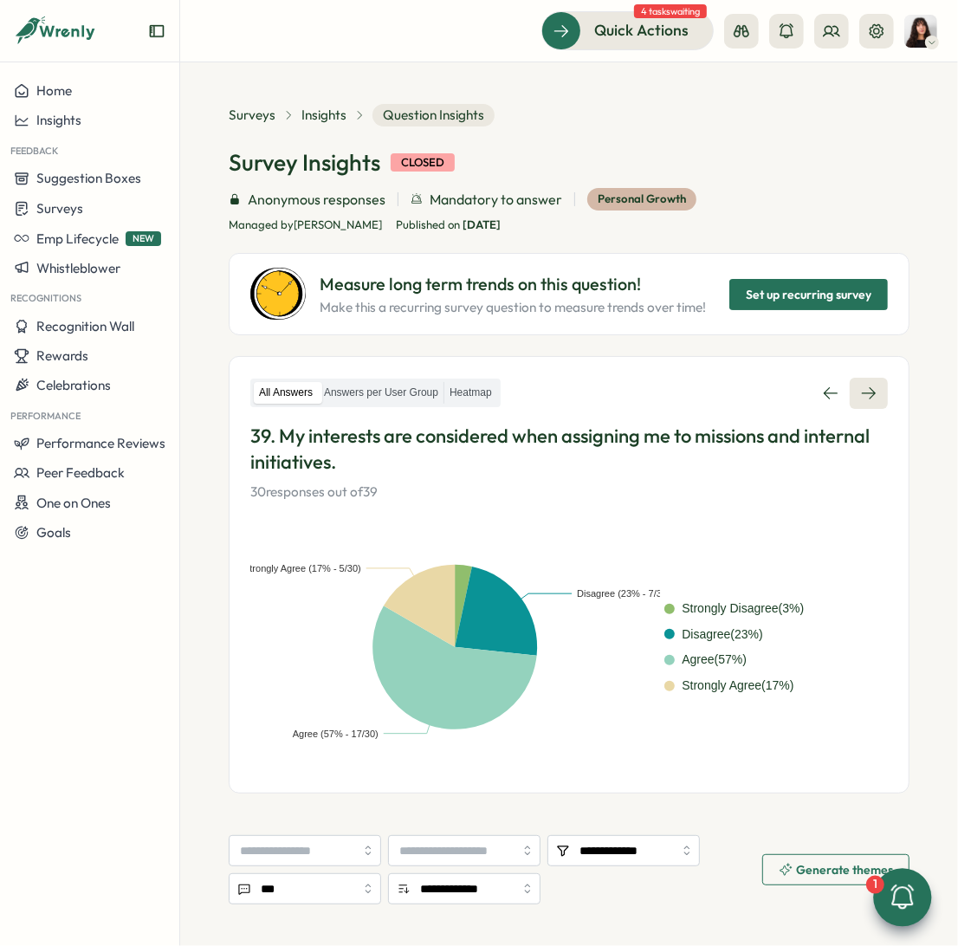
click at [856, 405] on link at bounding box center [869, 393] width 38 height 31
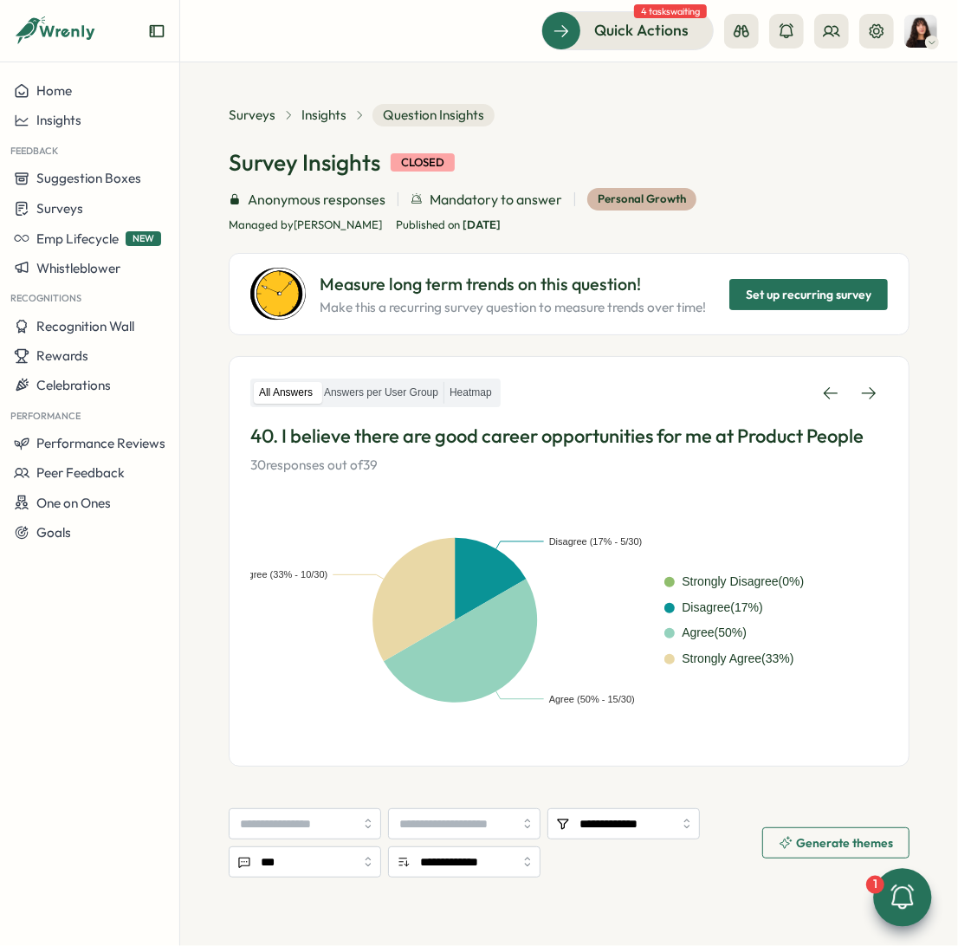
click at [856, 405] on link at bounding box center [869, 393] width 38 height 31
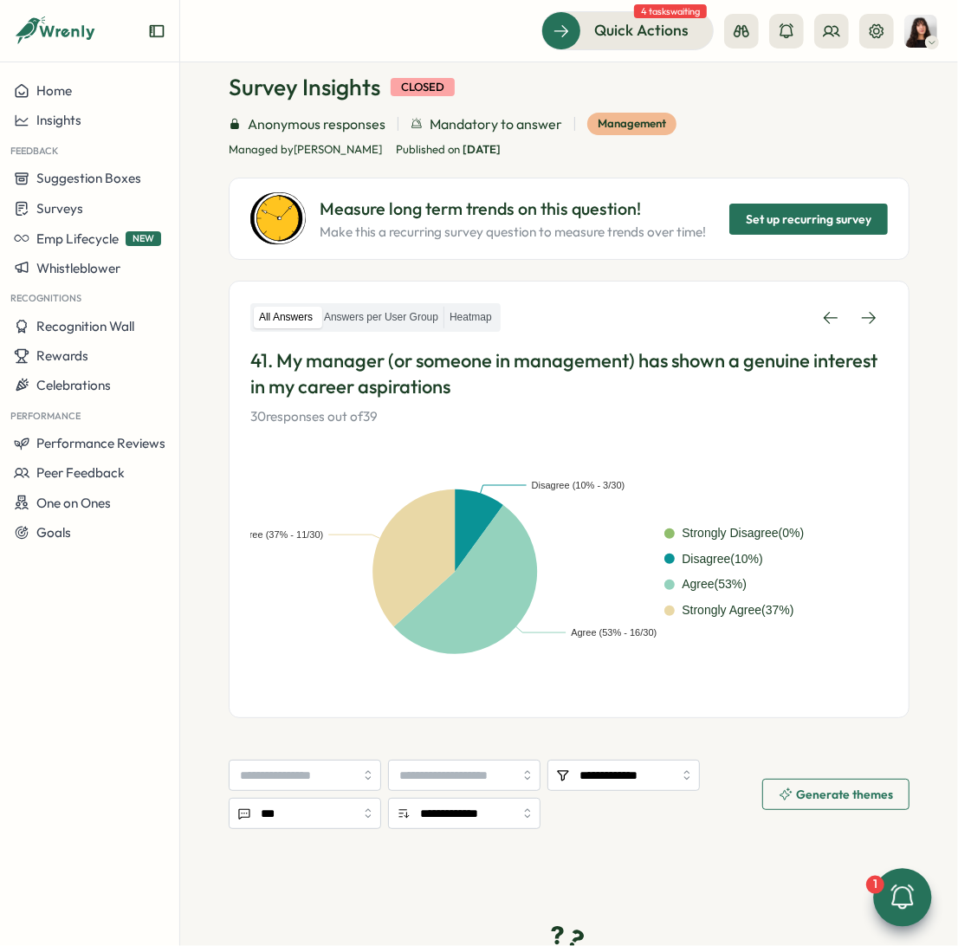
scroll to position [79, 0]
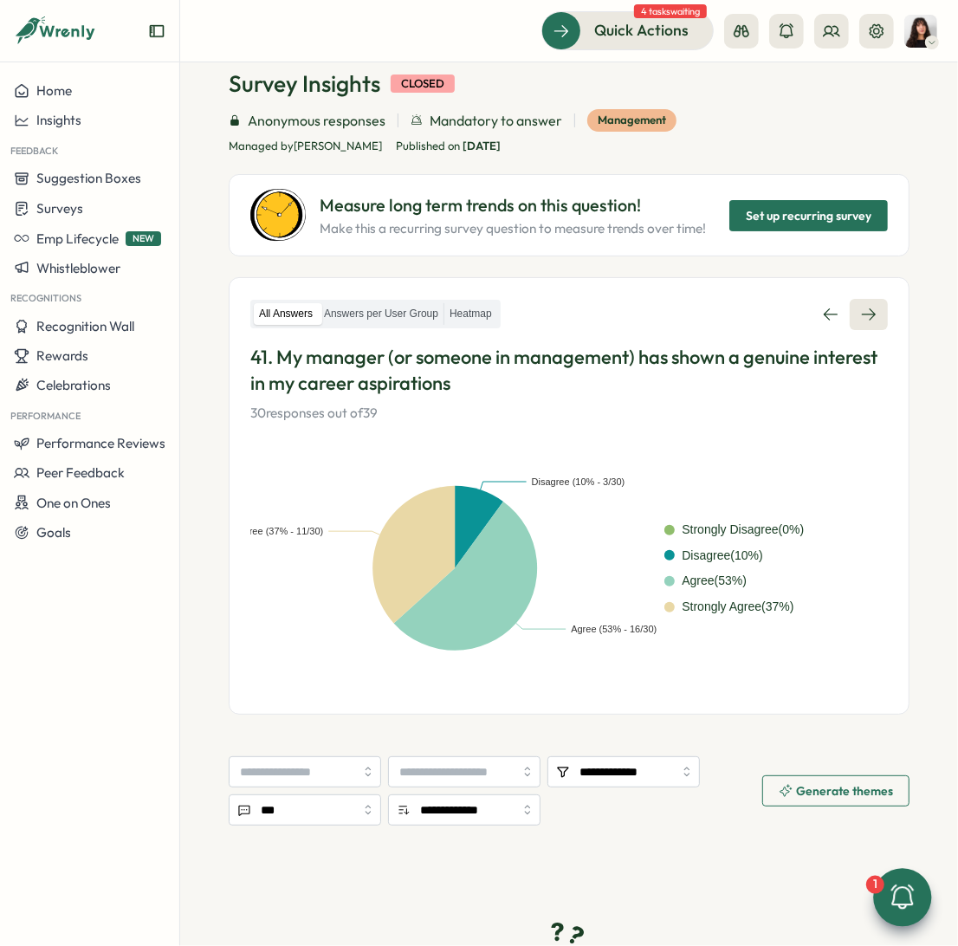
click at [869, 310] on link at bounding box center [869, 314] width 38 height 31
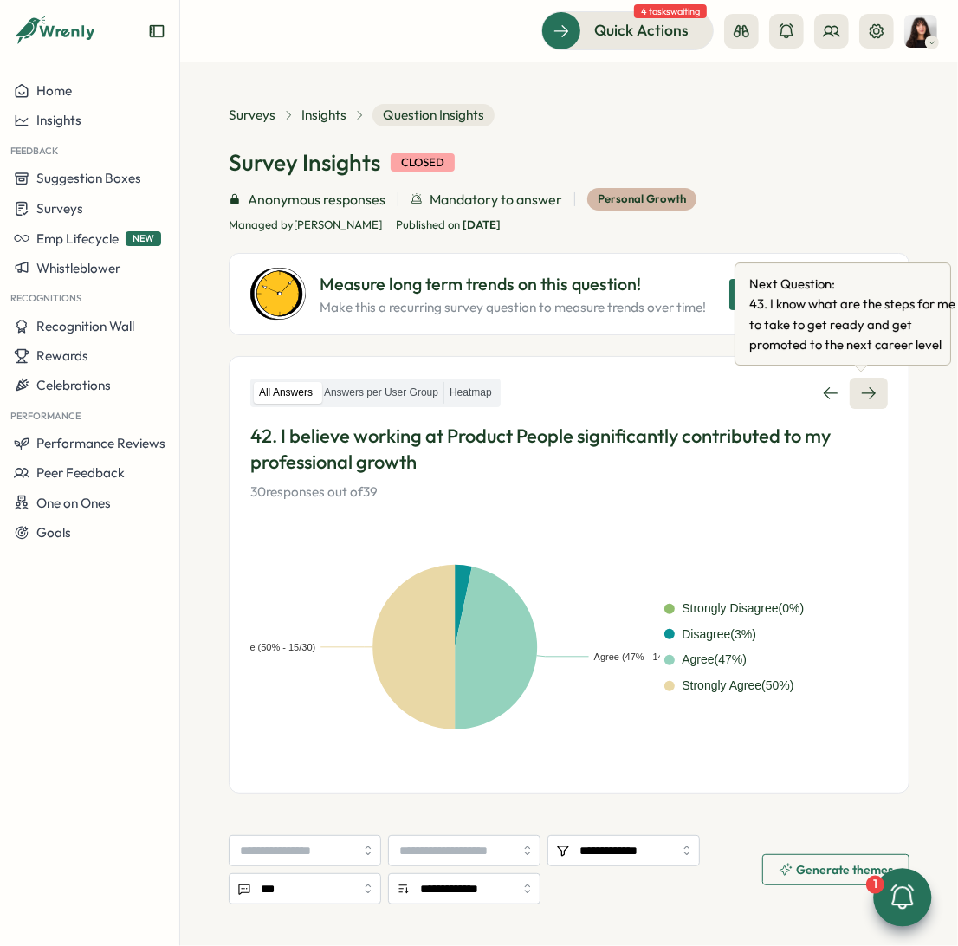
click at [860, 395] on icon at bounding box center [868, 393] width 17 height 17
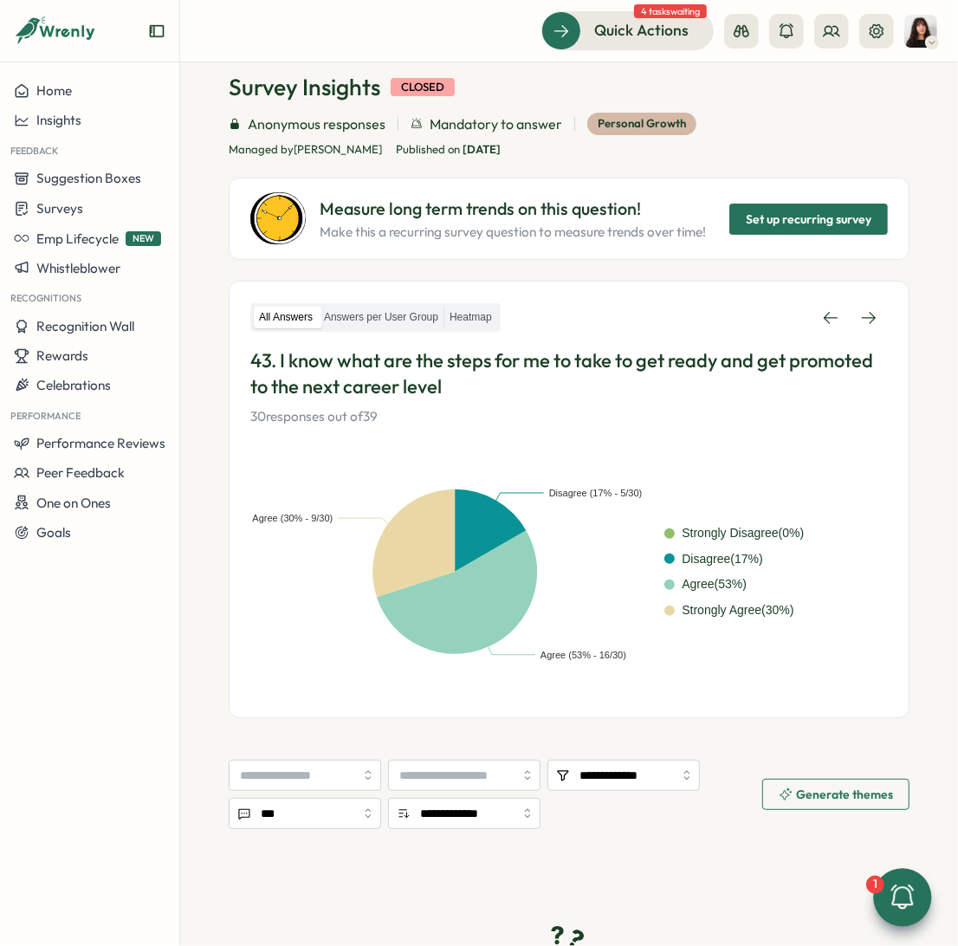
scroll to position [78, 0]
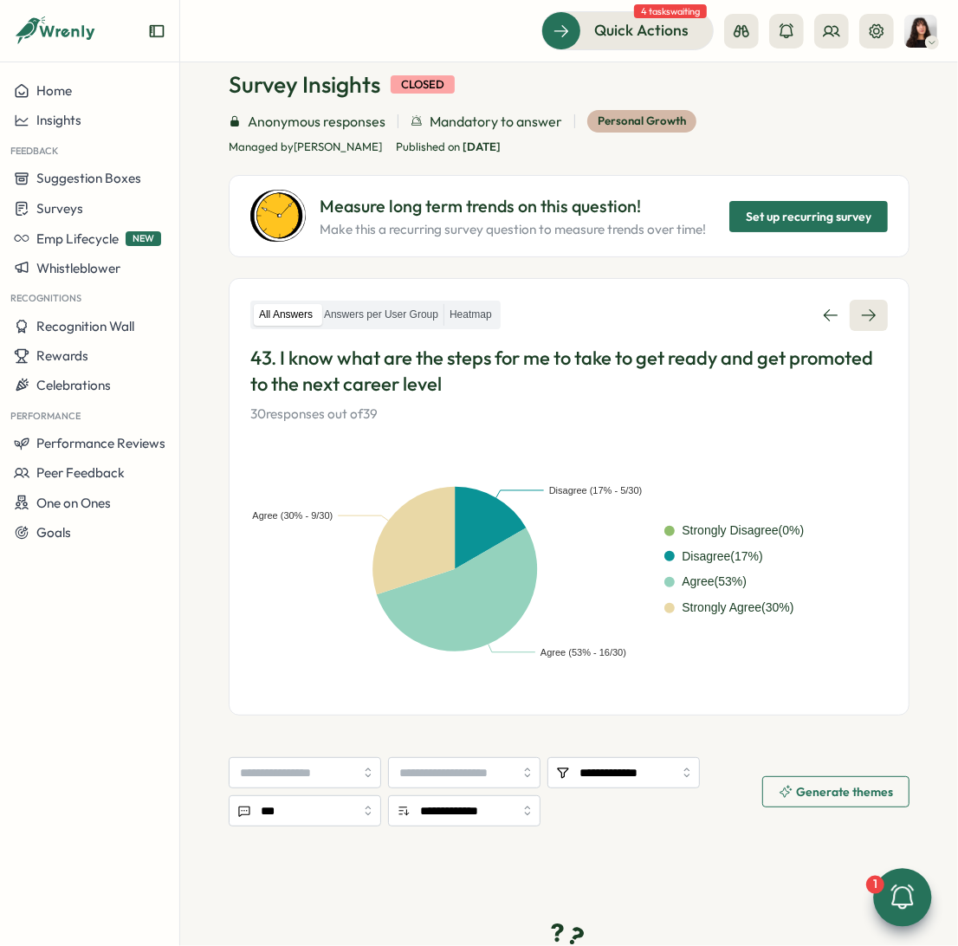
click at [862, 314] on icon at bounding box center [869, 315] width 14 height 12
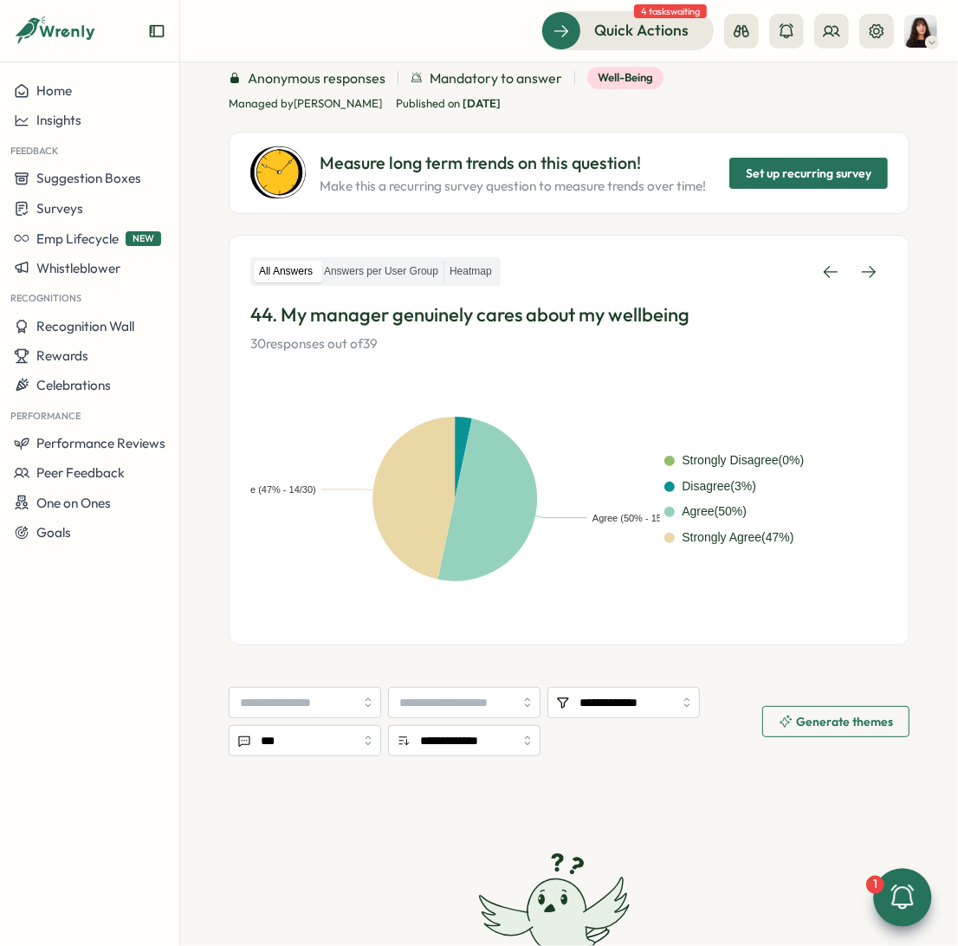
scroll to position [139, 0]
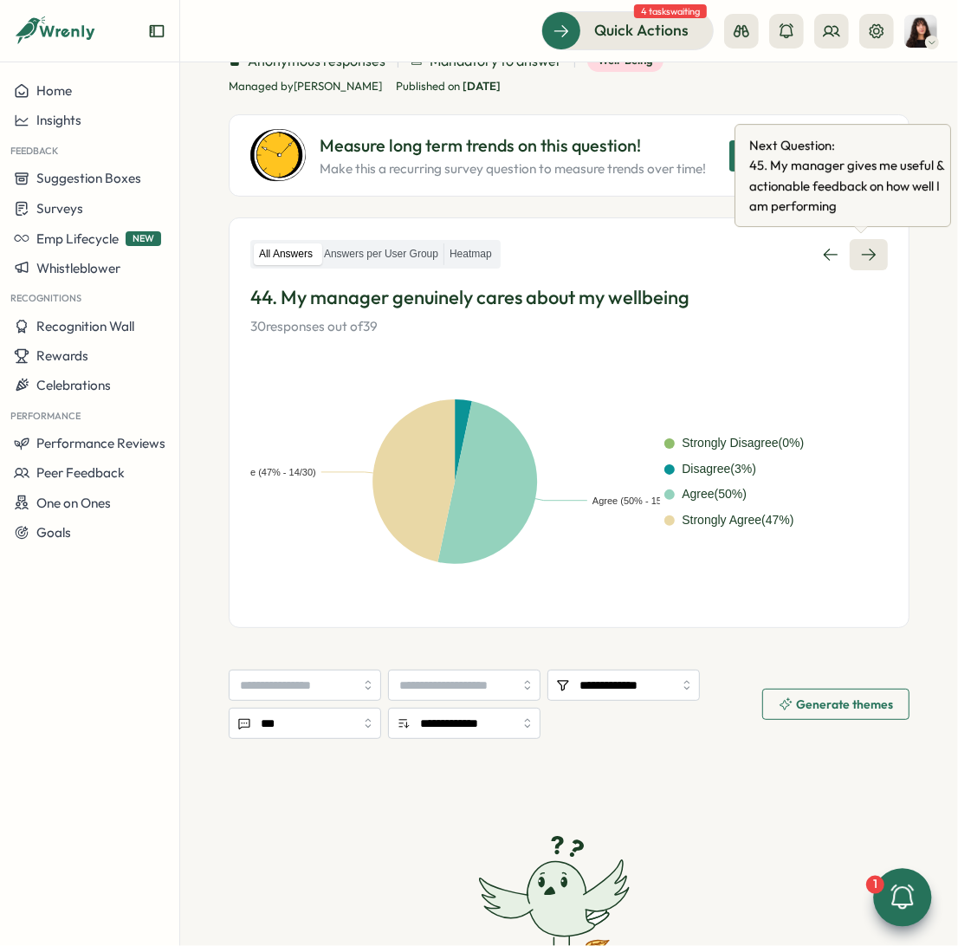
click at [862, 255] on icon at bounding box center [868, 254] width 17 height 17
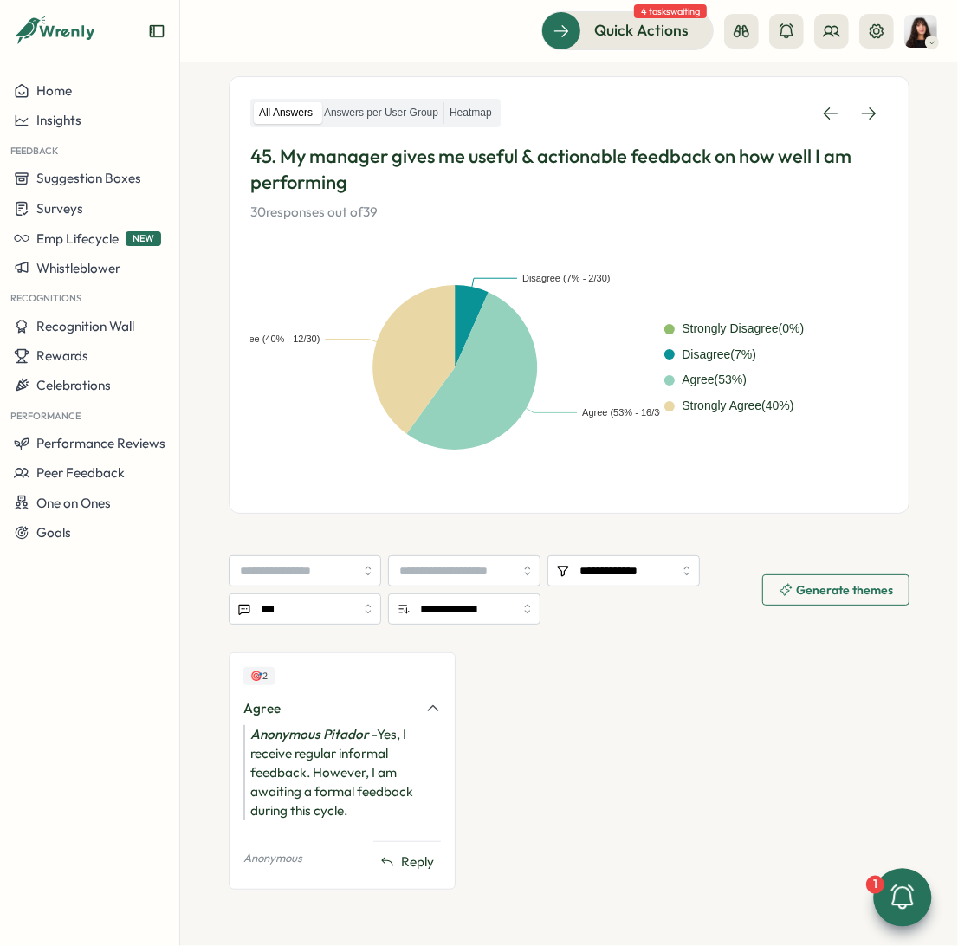
scroll to position [211, 0]
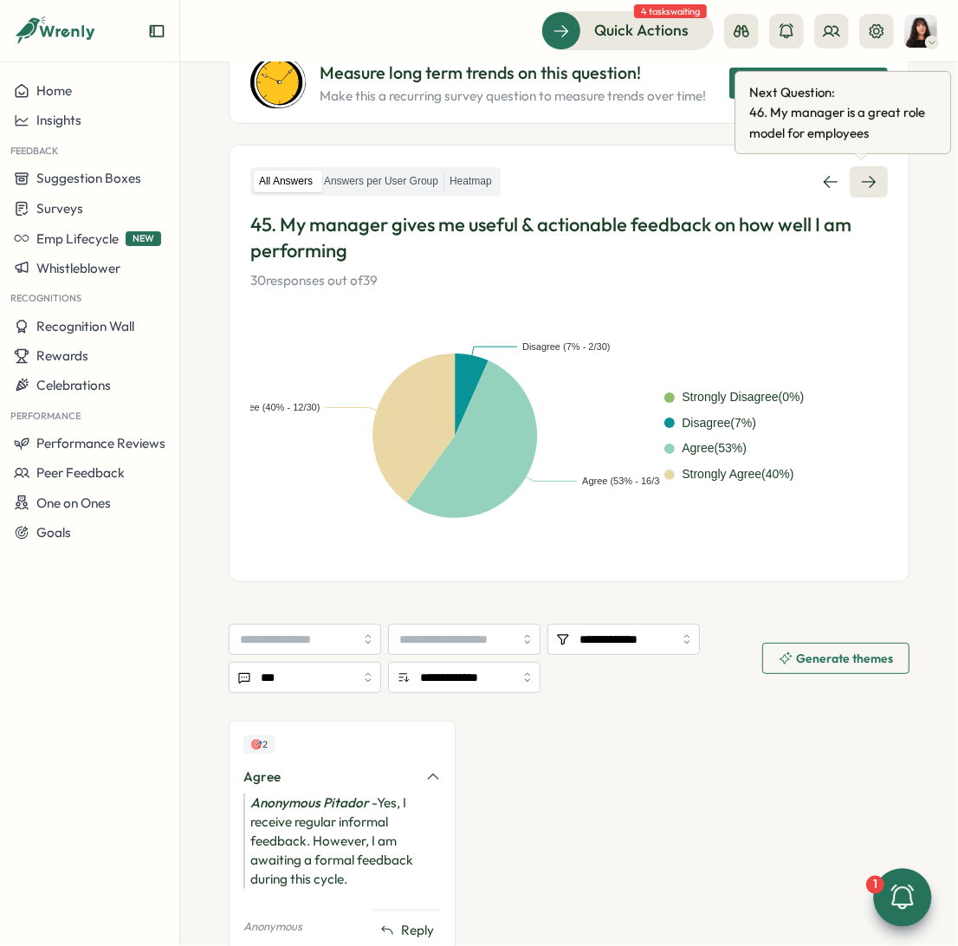
click at [861, 184] on icon at bounding box center [868, 181] width 17 height 17
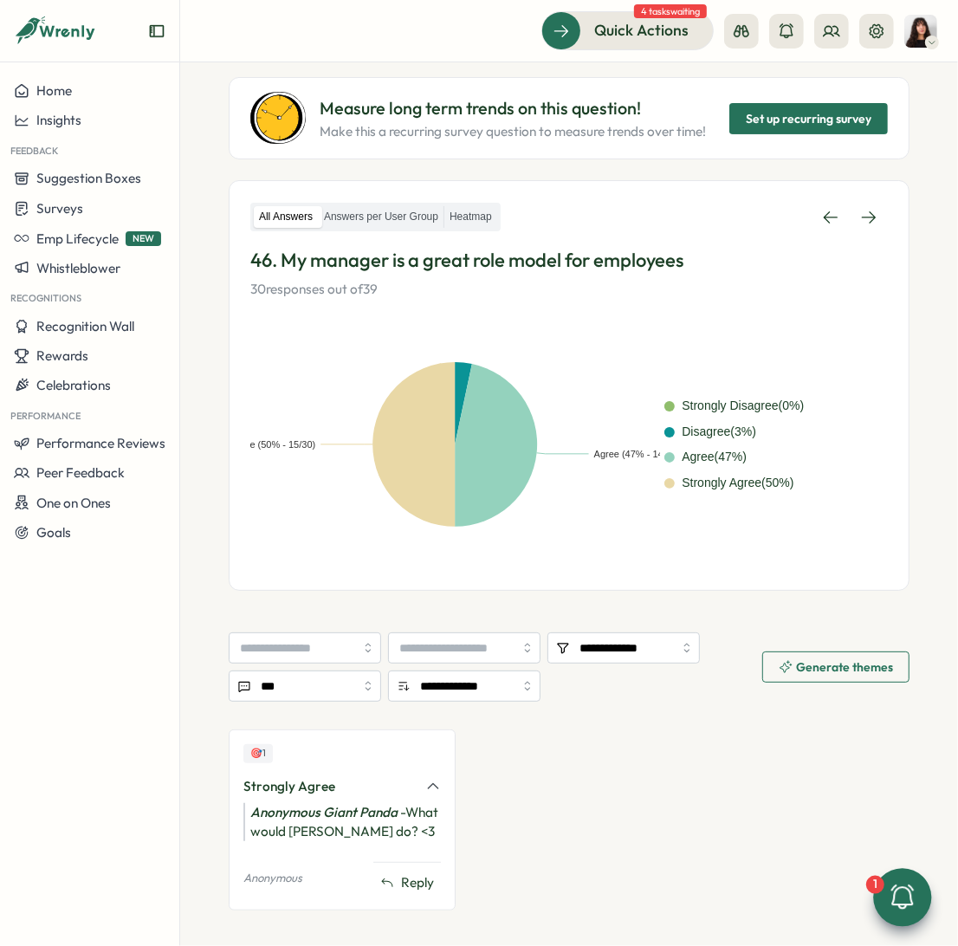
scroll to position [196, 0]
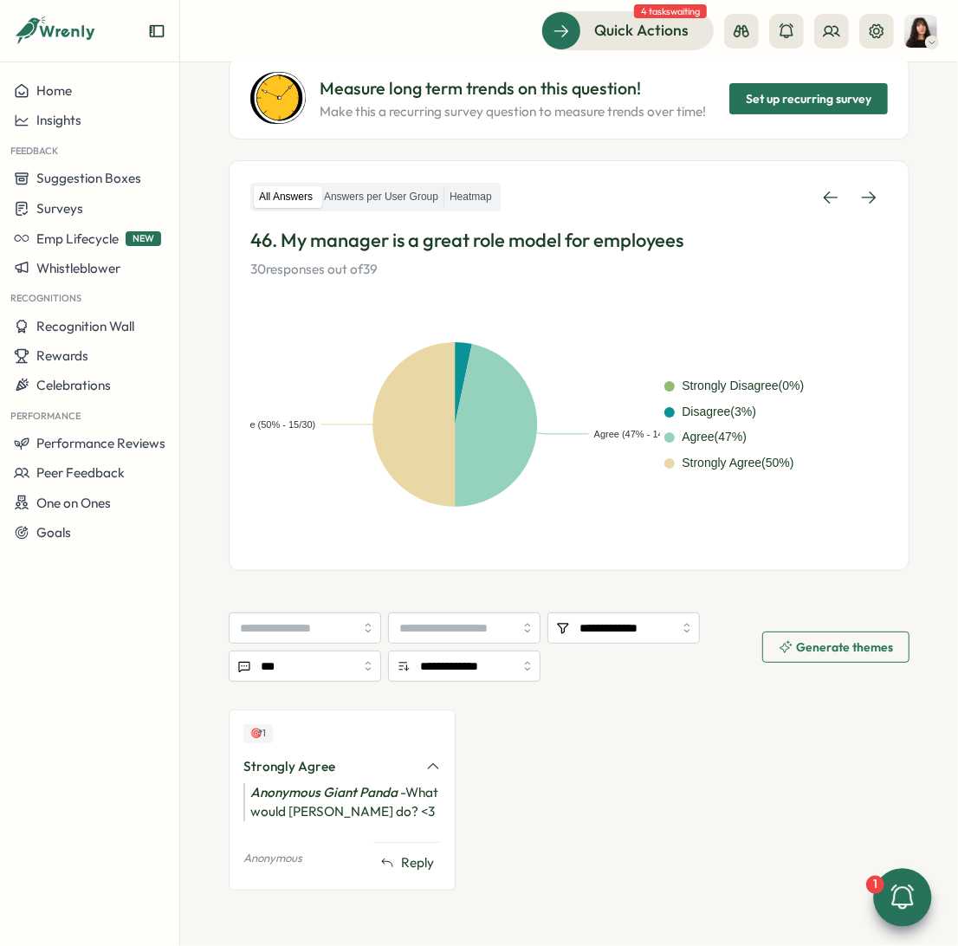
click at [861, 184] on link at bounding box center [869, 197] width 38 height 31
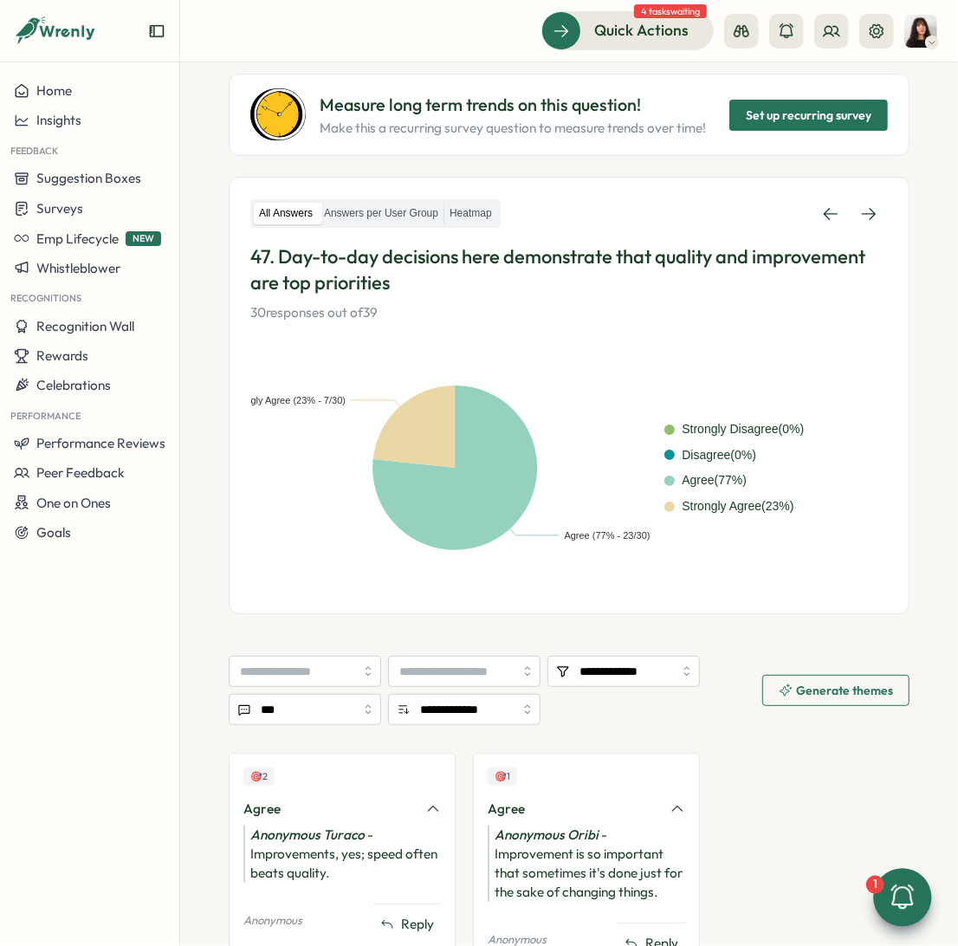
scroll to position [261, 0]
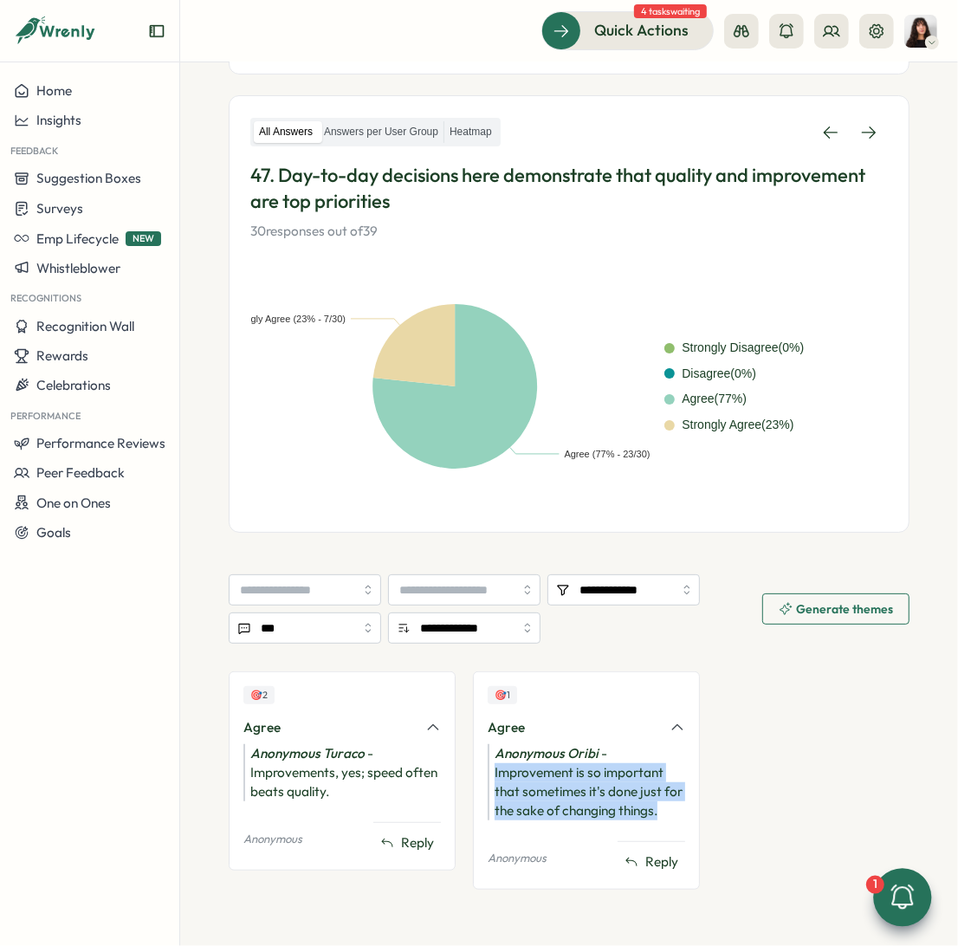
drag, startPoint x: 659, startPoint y: 813, endPoint x: 479, endPoint y: 767, distance: 186.1
click at [479, 767] on div "🎯 1 Agree Anonymous Oribi - Improvement is so important that sometimes it's don…" at bounding box center [586, 780] width 227 height 218
click at [352, 769] on div "Anonymous Turaco - Improvements, yes; speed often beats quality." at bounding box center [341, 772] width 197 height 57
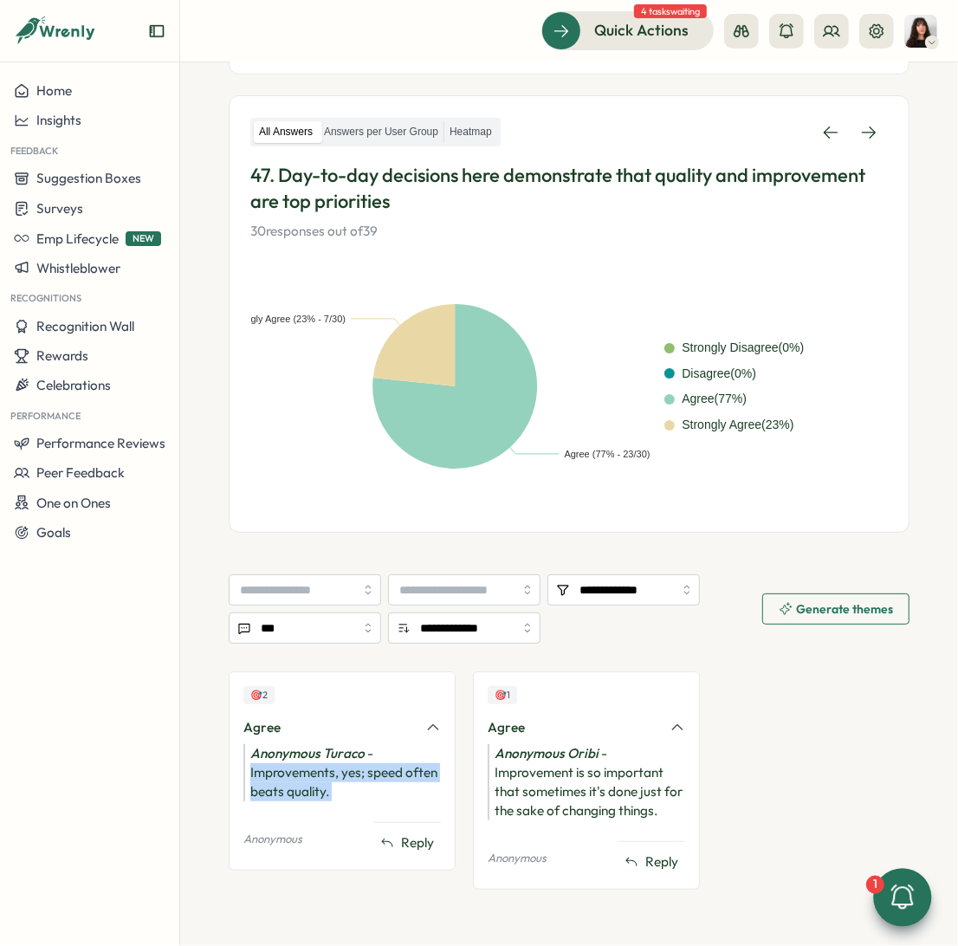
drag, startPoint x: 352, startPoint y: 798, endPoint x: 243, endPoint y: 768, distance: 113.0
click at [243, 768] on div "Anonymous Turaco - Improvements, yes; speed often beats quality." at bounding box center [341, 772] width 197 height 57
click at [862, 131] on icon at bounding box center [869, 132] width 14 height 12
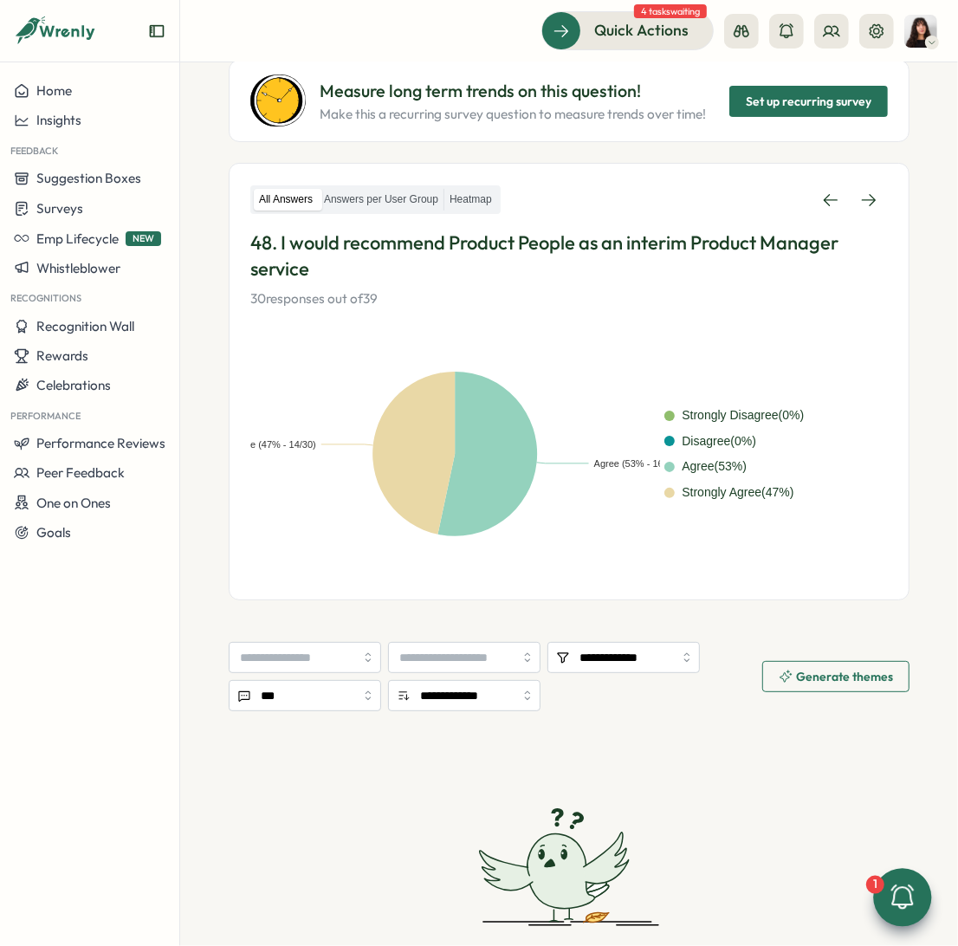
scroll to position [197, 0]
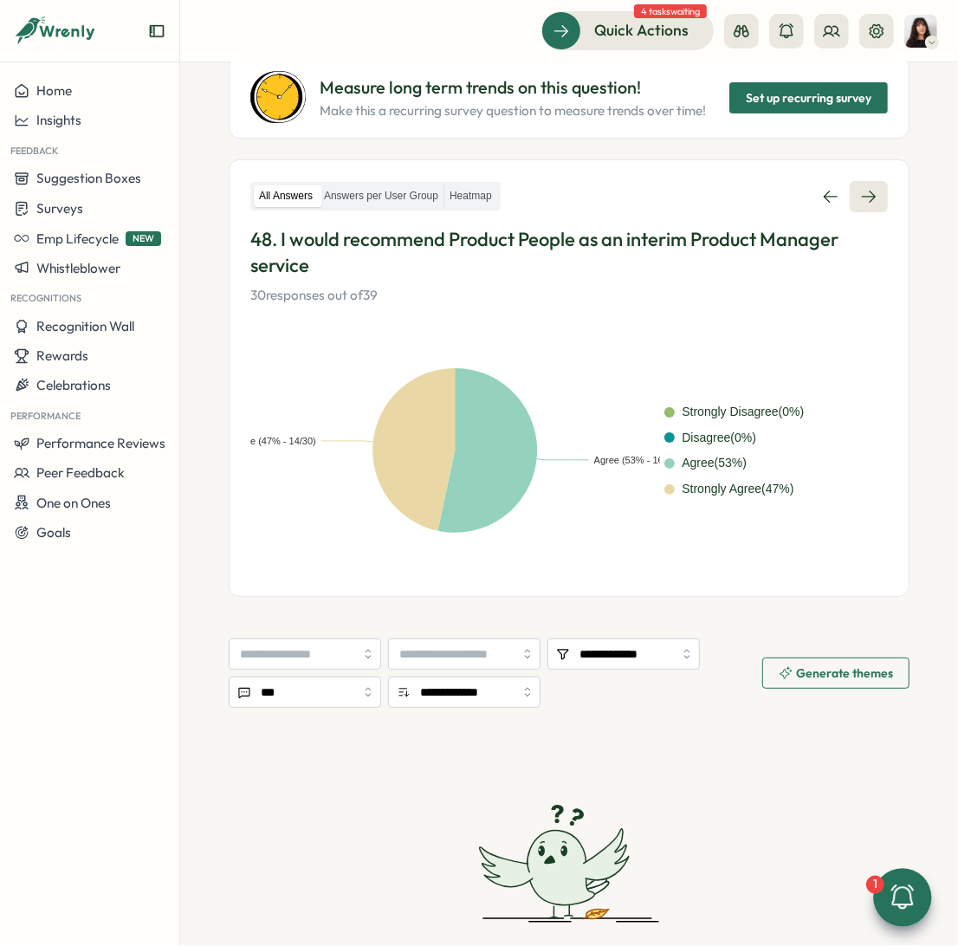
click at [860, 188] on icon at bounding box center [868, 196] width 17 height 17
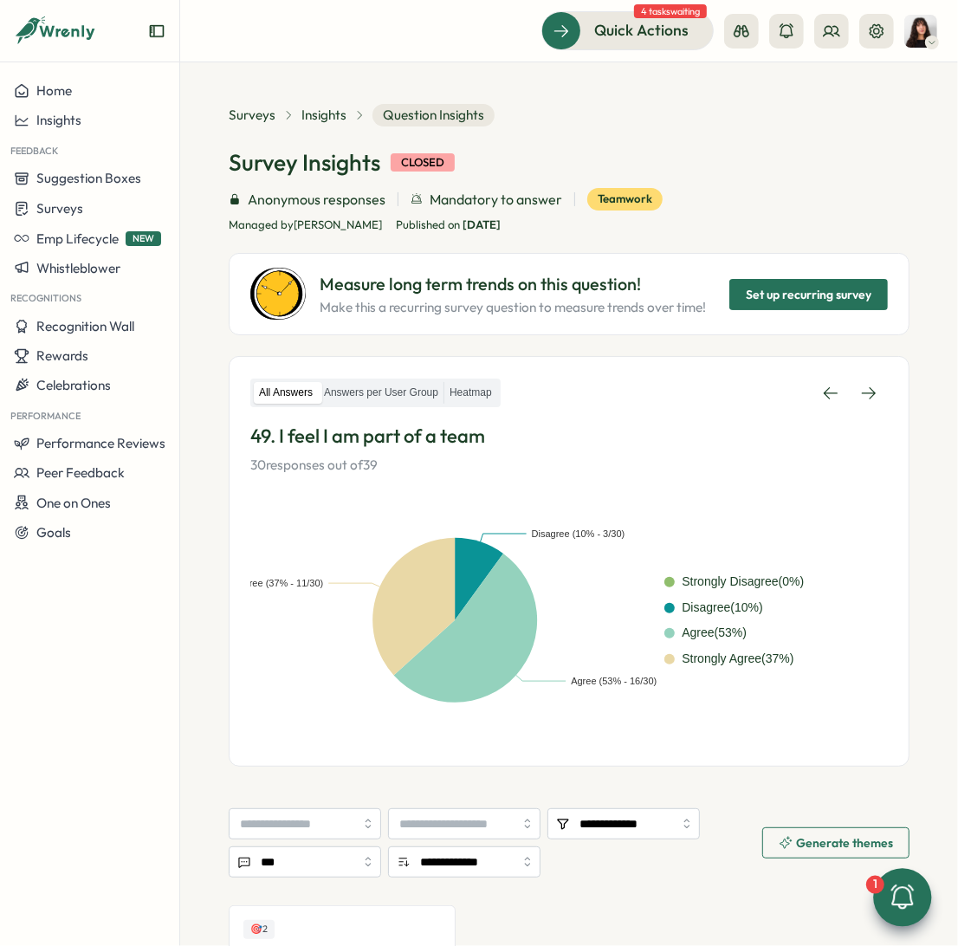
scroll to position [288, 0]
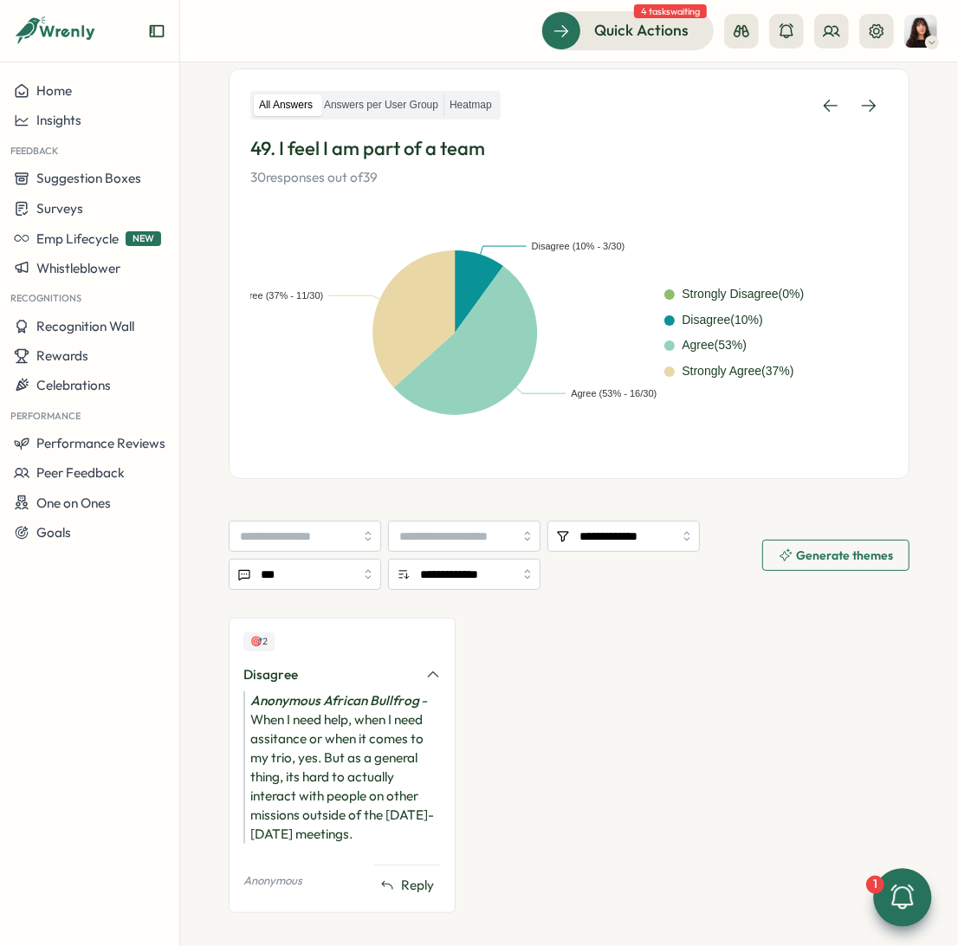
drag, startPoint x: 249, startPoint y: 717, endPoint x: 429, endPoint y: 833, distance: 213.6
click at [429, 769] on div "Anonymous African Bullfrog - When I need help, when I need assitance or when it…" at bounding box center [341, 767] width 197 height 152
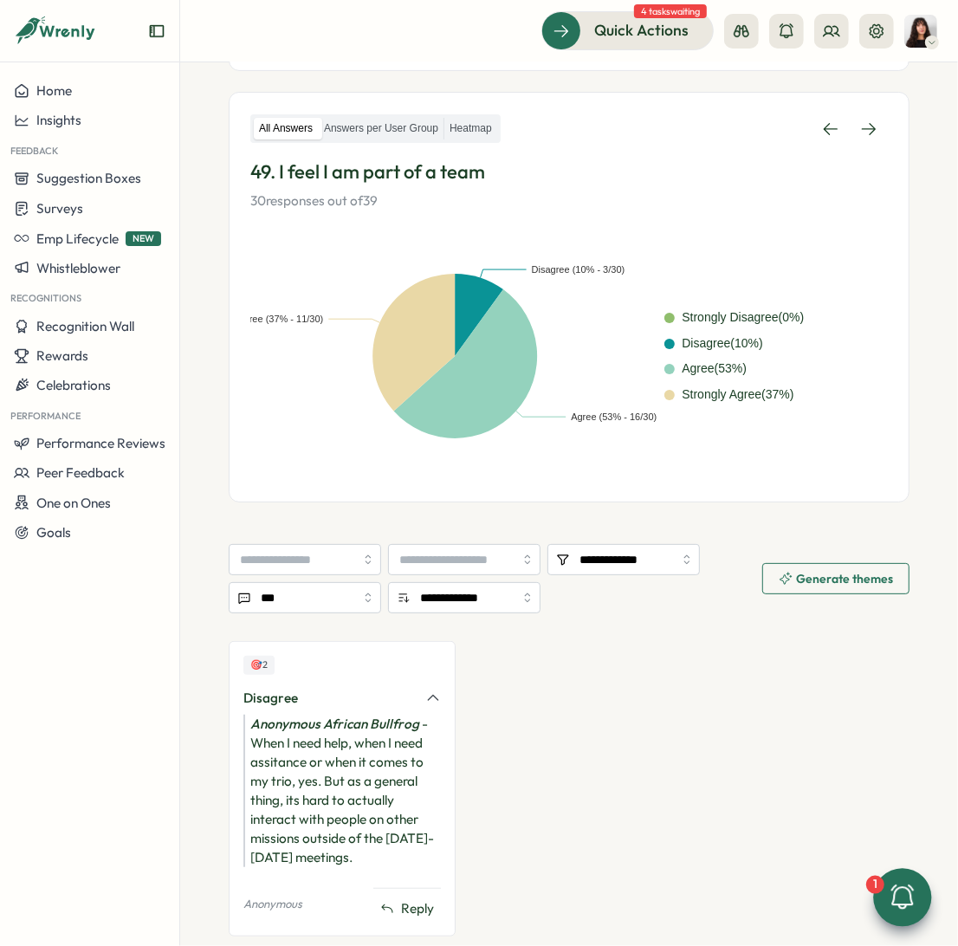
scroll to position [264, 0]
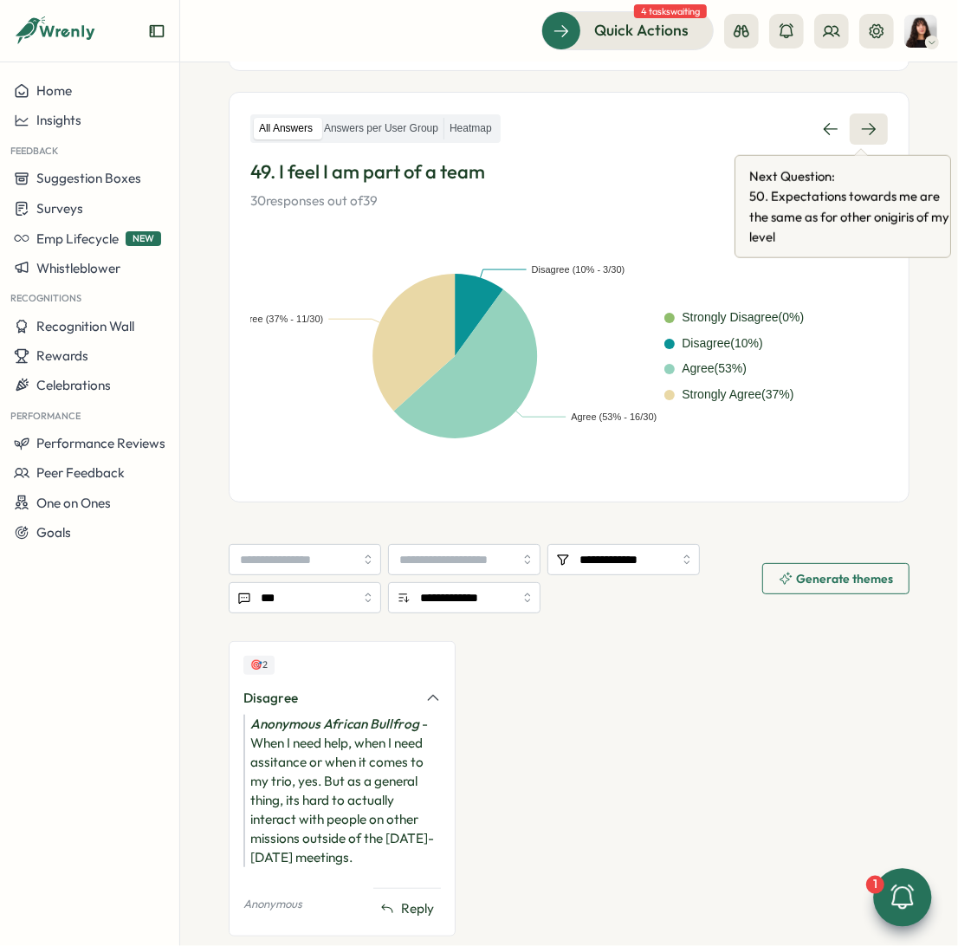
click at [860, 131] on icon at bounding box center [868, 128] width 17 height 17
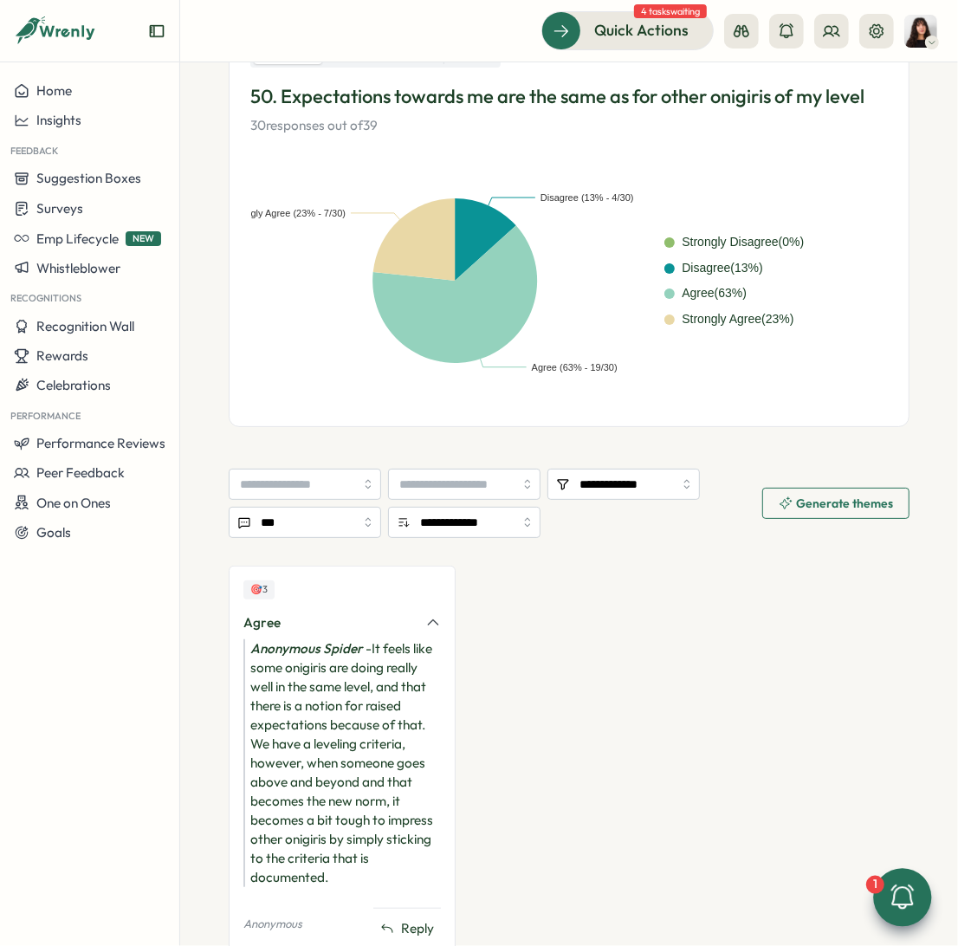
scroll to position [340, 0]
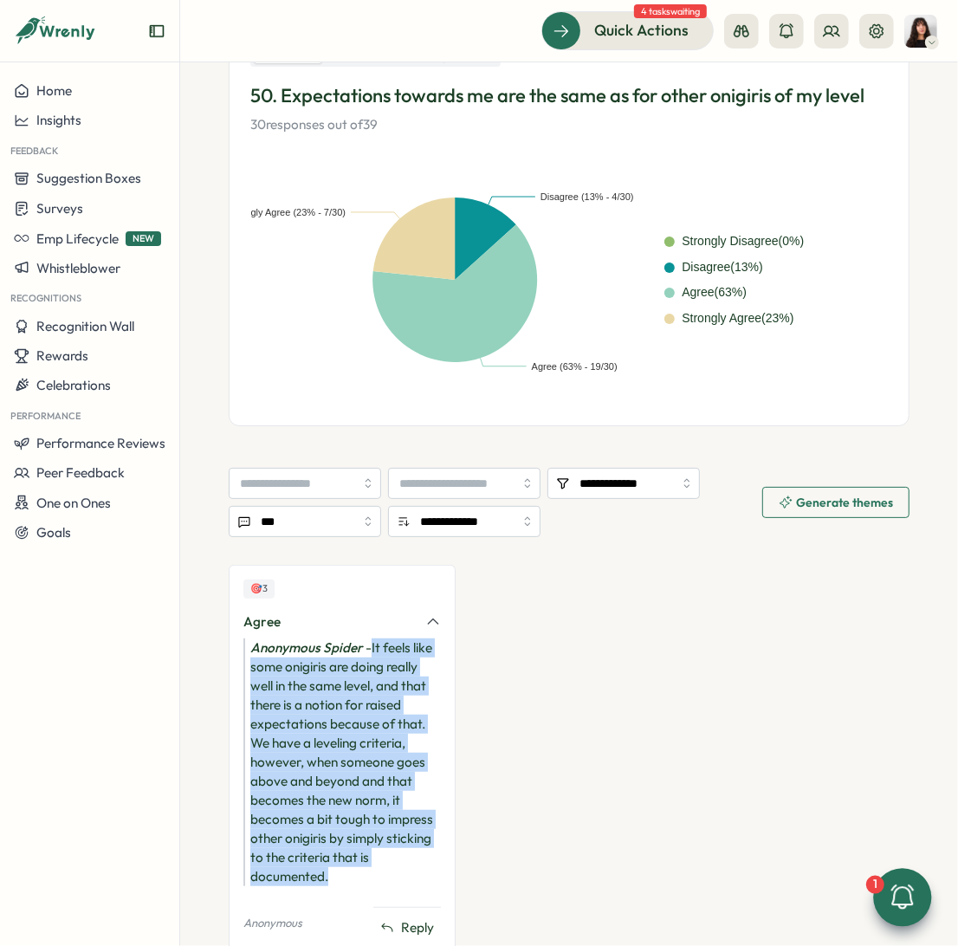
drag, startPoint x: 358, startPoint y: 871, endPoint x: 373, endPoint y: 644, distance: 227.5
click at [373, 644] on div "Anonymous Spider - It feels like some onigiris are doing really well in the sam…" at bounding box center [341, 762] width 197 height 248
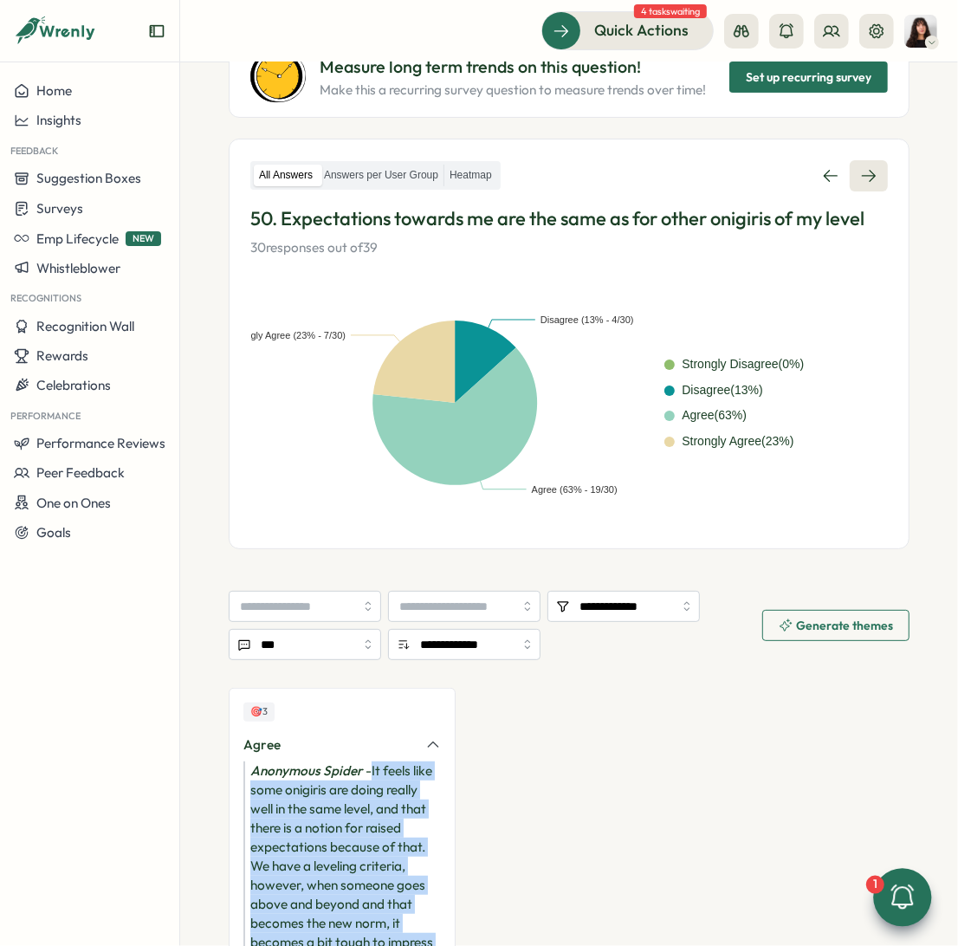
click at [860, 171] on icon at bounding box center [868, 175] width 17 height 17
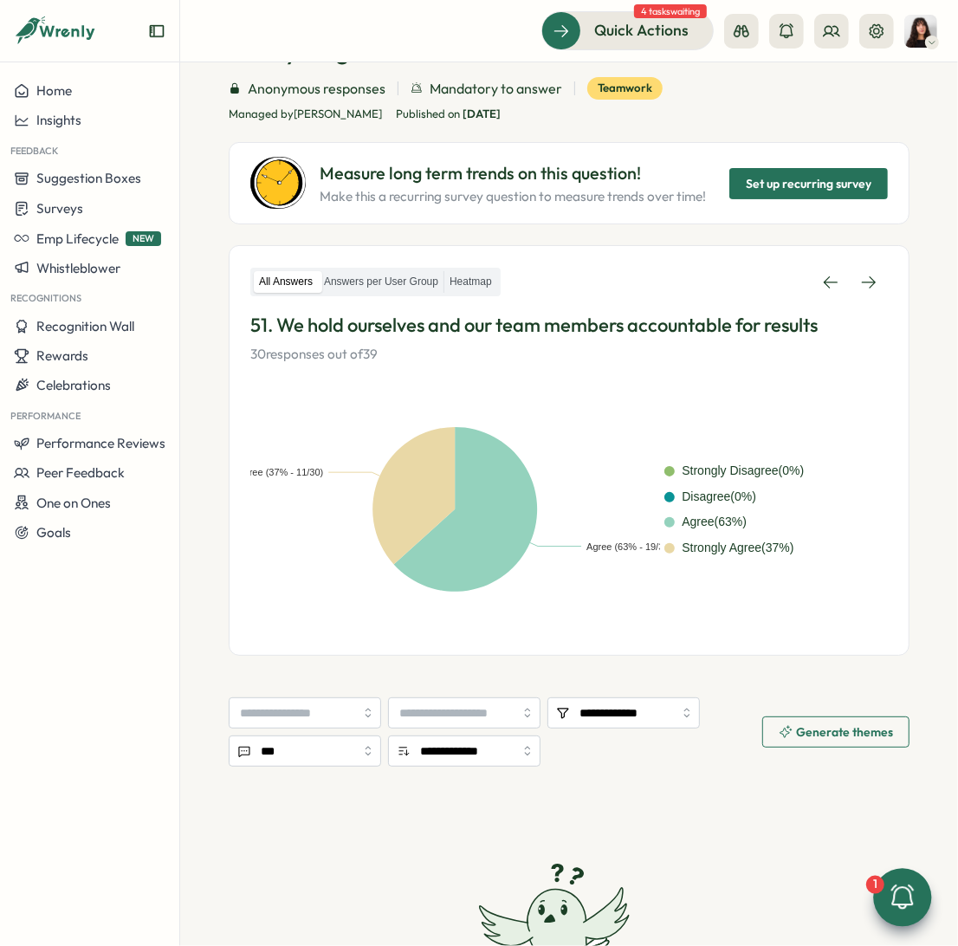
scroll to position [165, 0]
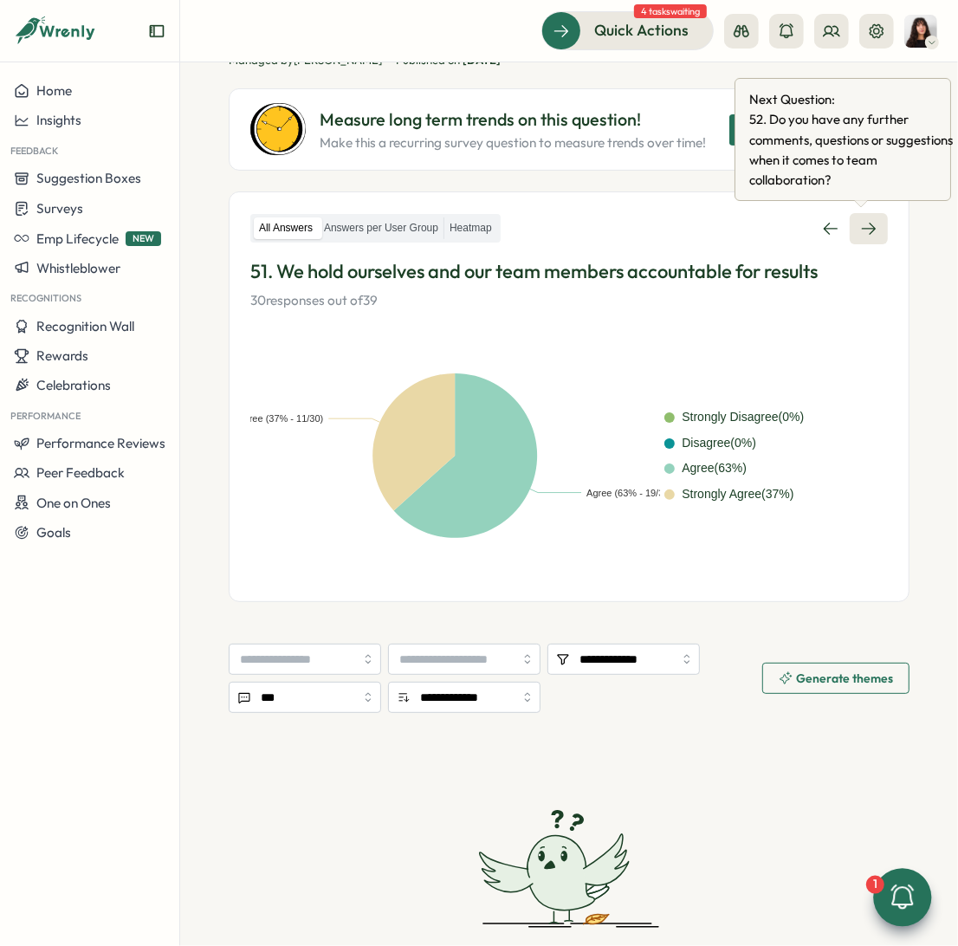
click at [851, 237] on link at bounding box center [869, 228] width 38 height 31
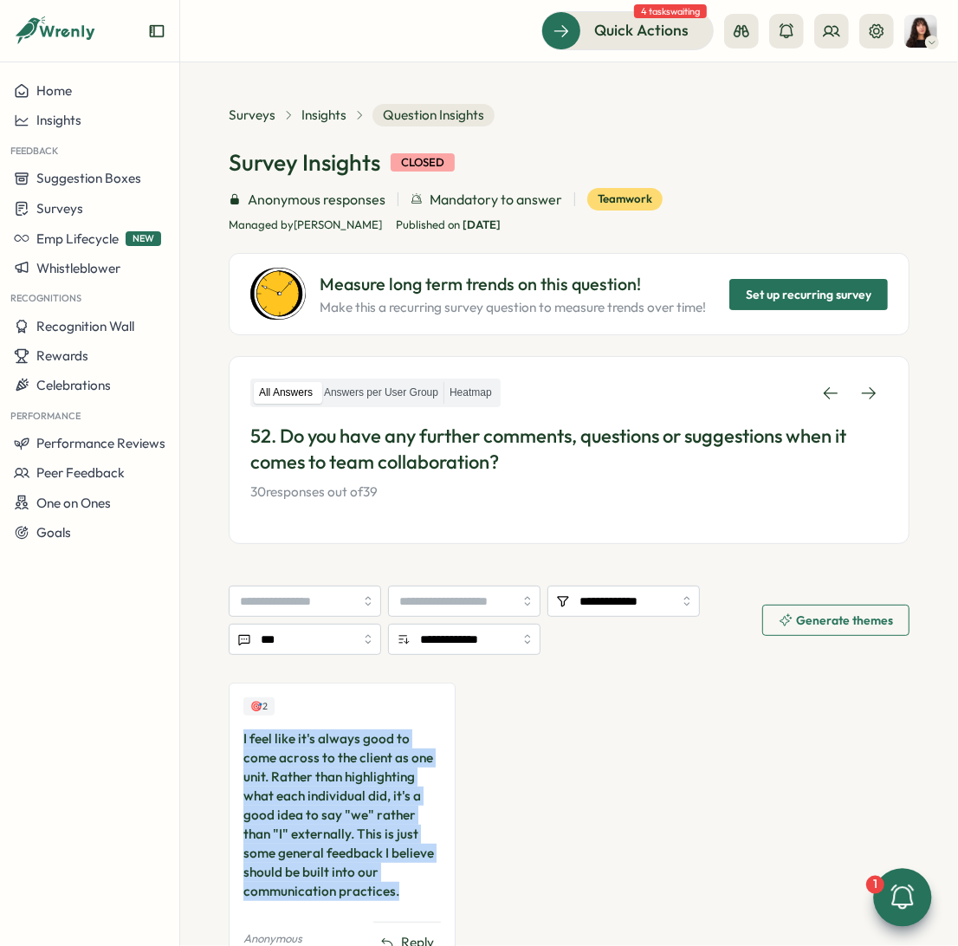
drag, startPoint x: 399, startPoint y: 891, endPoint x: 243, endPoint y: 735, distance: 220.5
click at [243, 735] on div "I feel like it's always good to come across to the client as one unit. Rather t…" at bounding box center [341, 815] width 197 height 172
click at [860, 394] on icon at bounding box center [868, 393] width 17 height 17
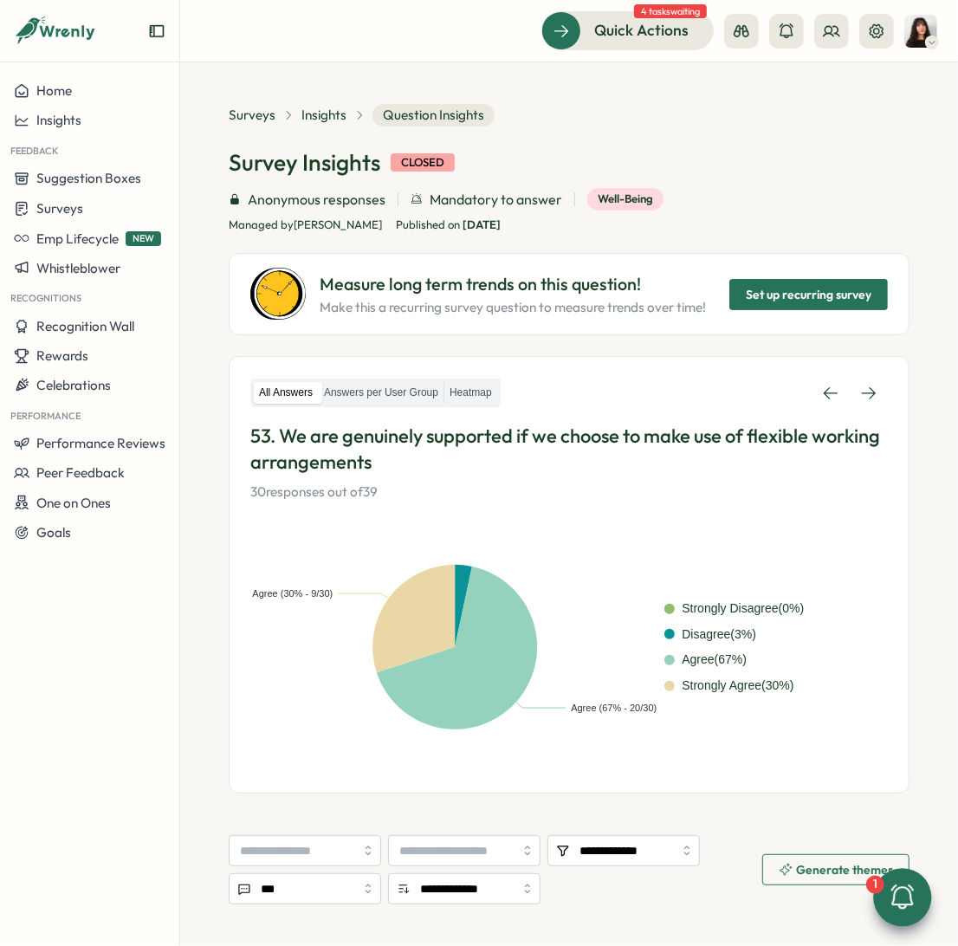
click at [860, 394] on icon at bounding box center [868, 393] width 17 height 17
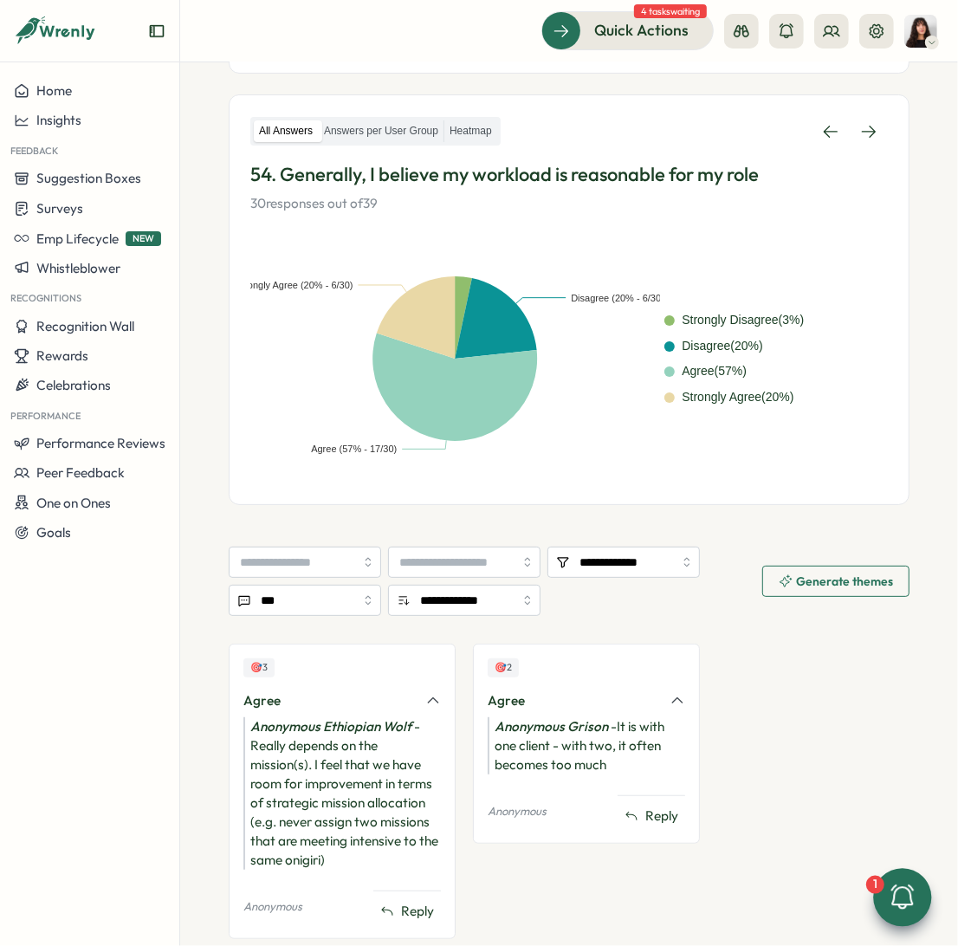
scroll to position [269, 0]
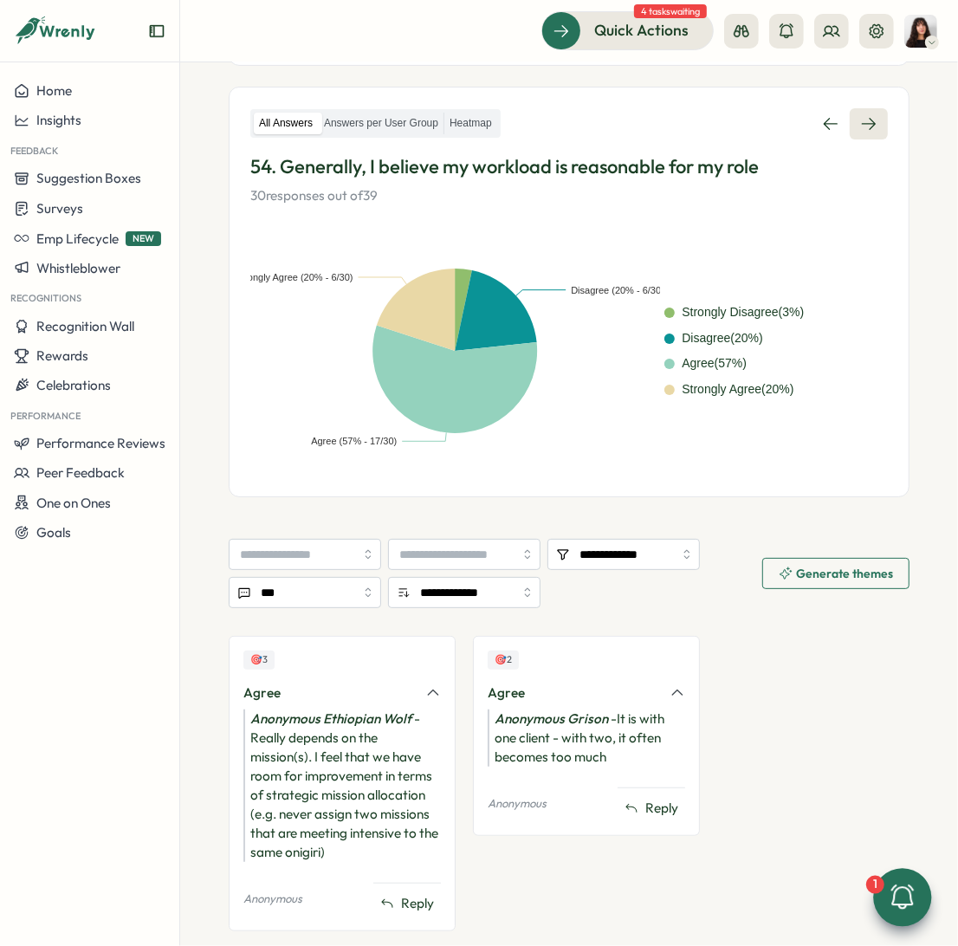
click at [858, 132] on link at bounding box center [869, 123] width 38 height 31
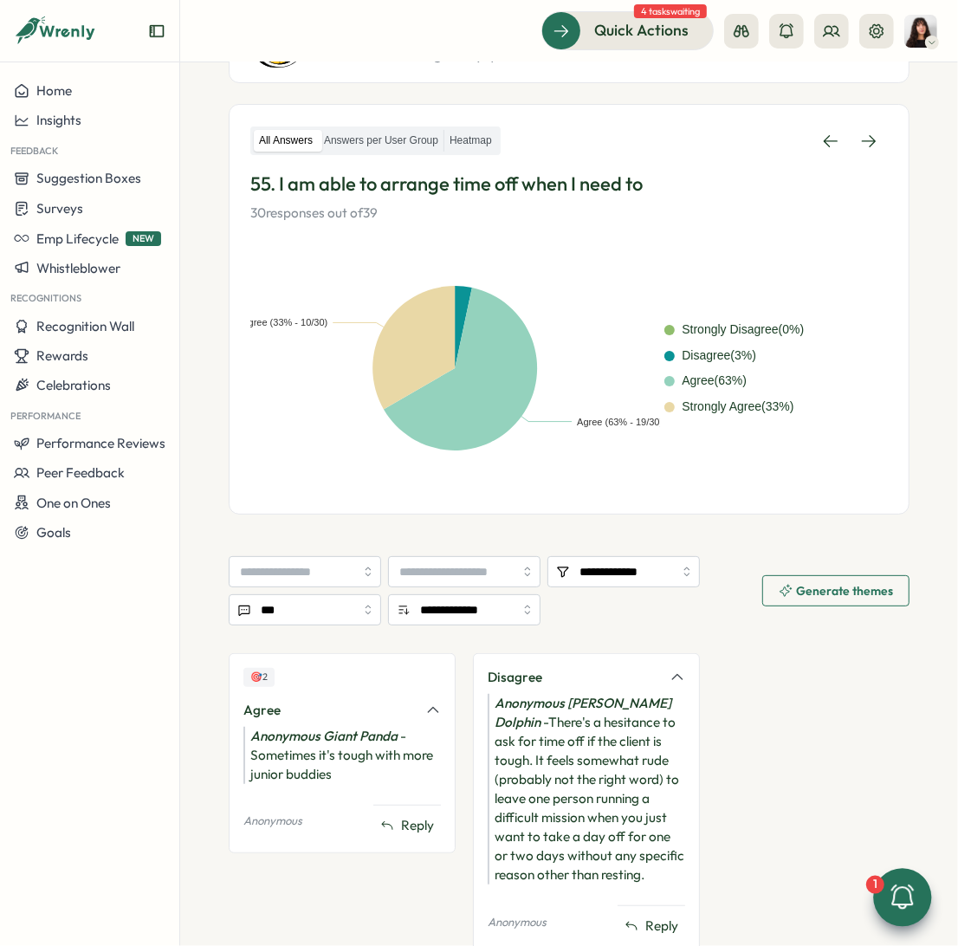
scroll to position [296, 0]
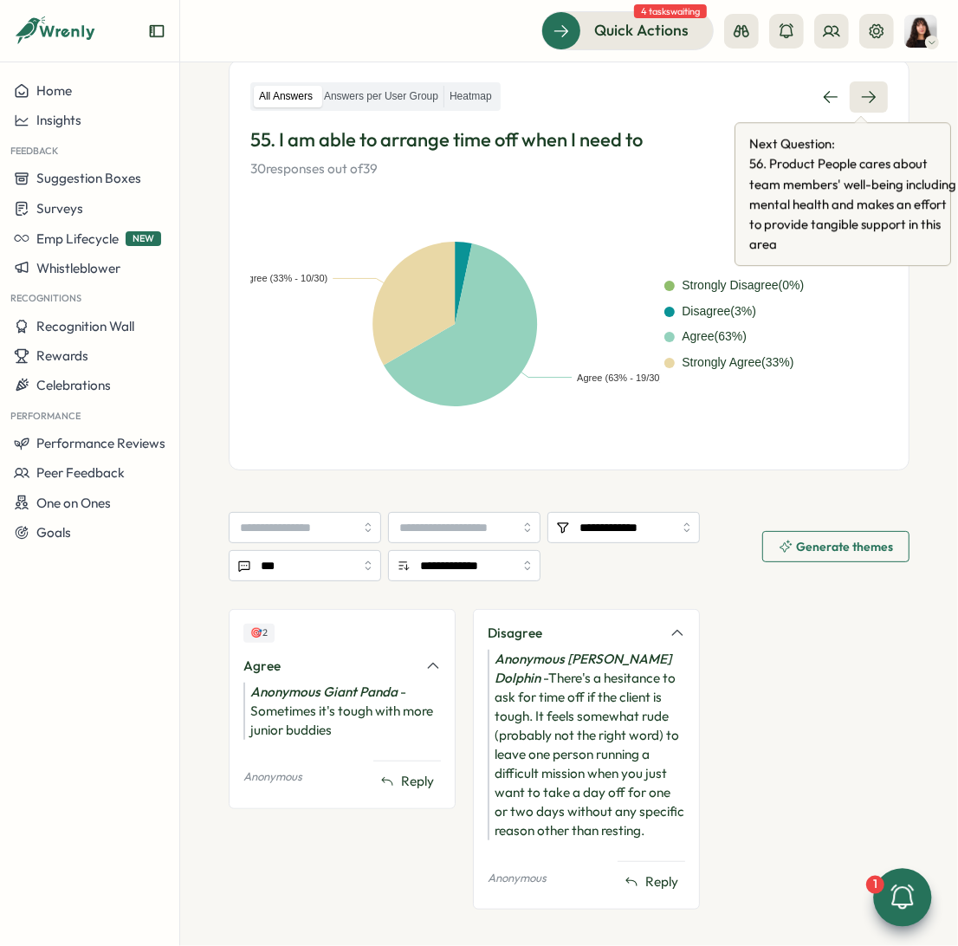
click at [860, 89] on icon at bounding box center [868, 96] width 17 height 17
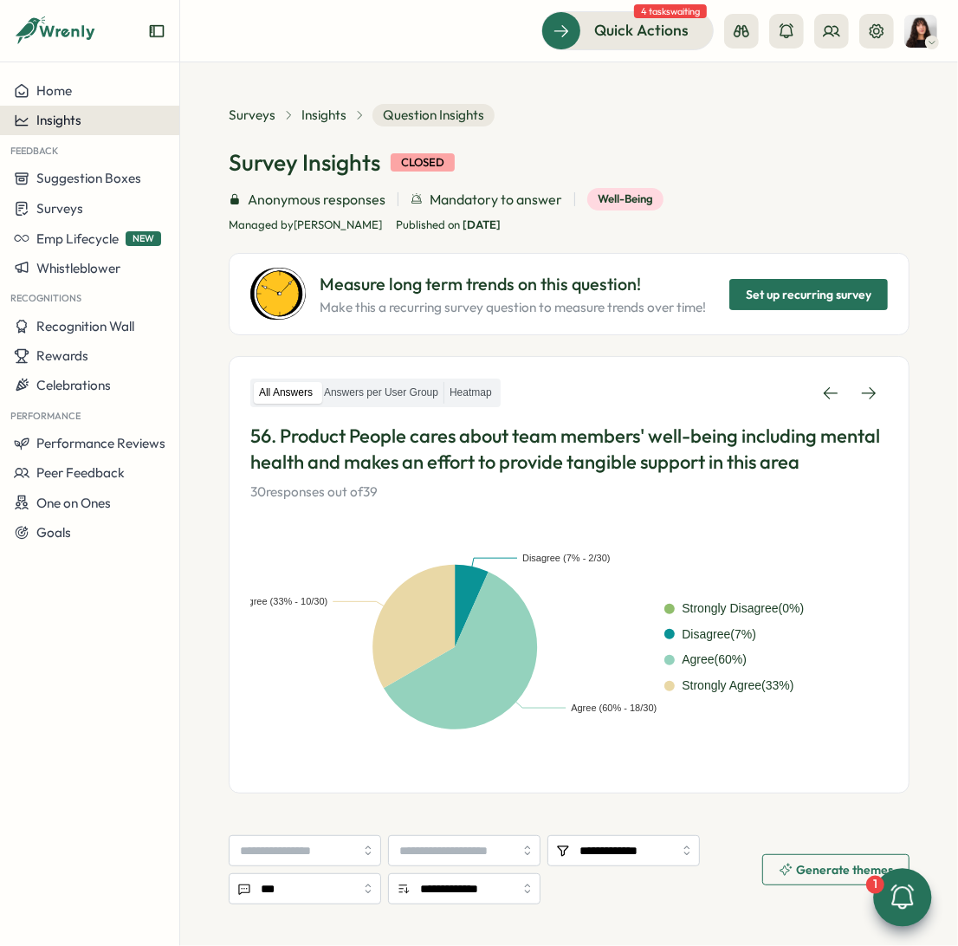
click at [88, 121] on div "Insights" at bounding box center [90, 121] width 152 height 16
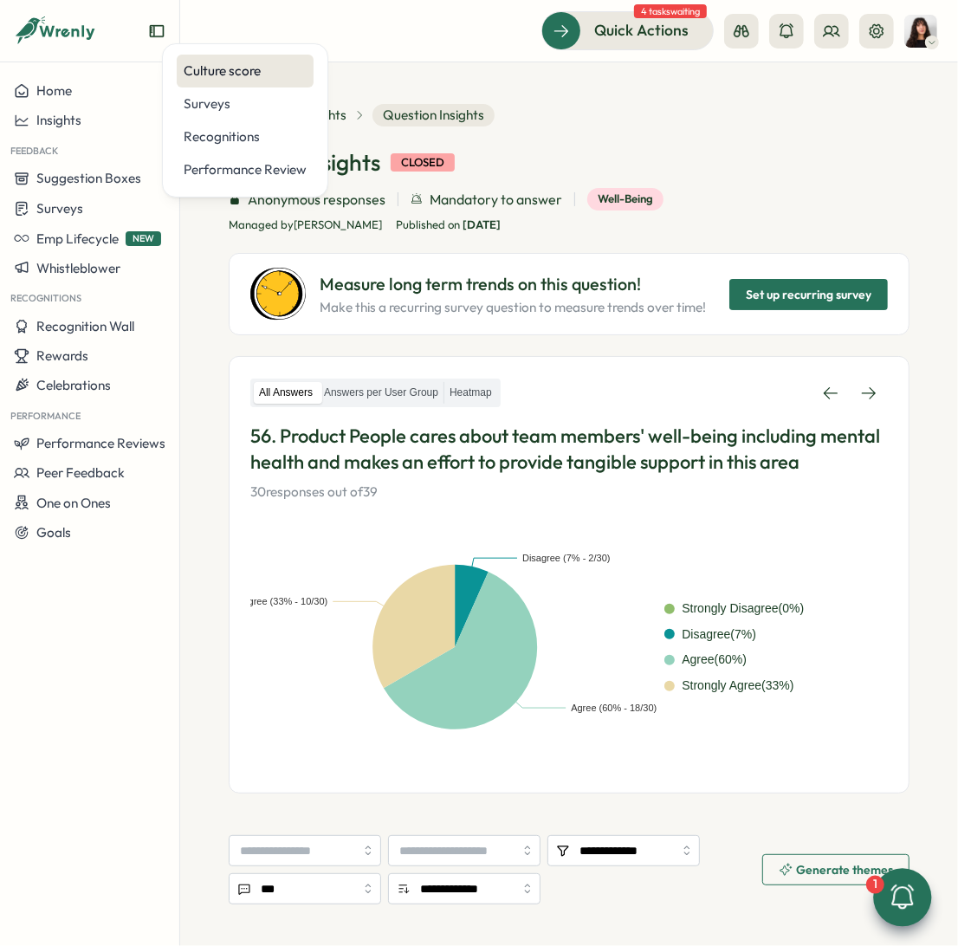
click at [233, 76] on div "Culture score" at bounding box center [245, 70] width 123 height 19
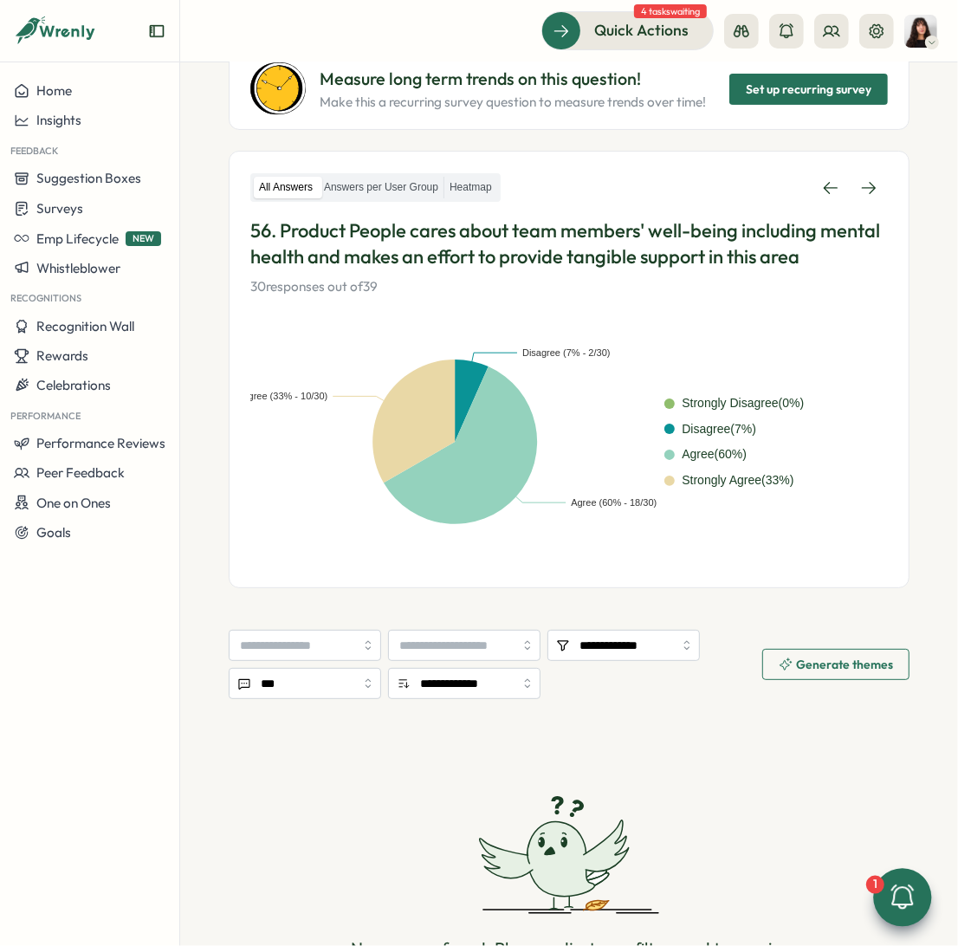
scroll to position [230, 0]
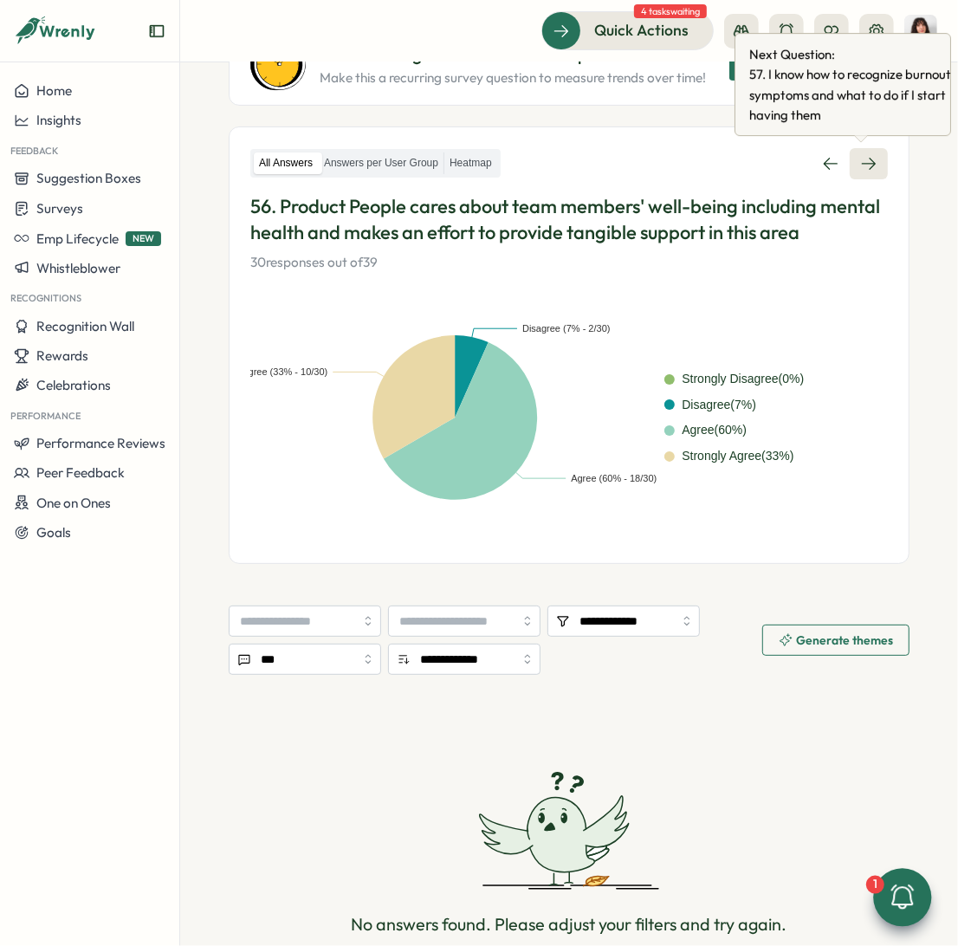
click at [866, 162] on icon at bounding box center [869, 164] width 14 height 12
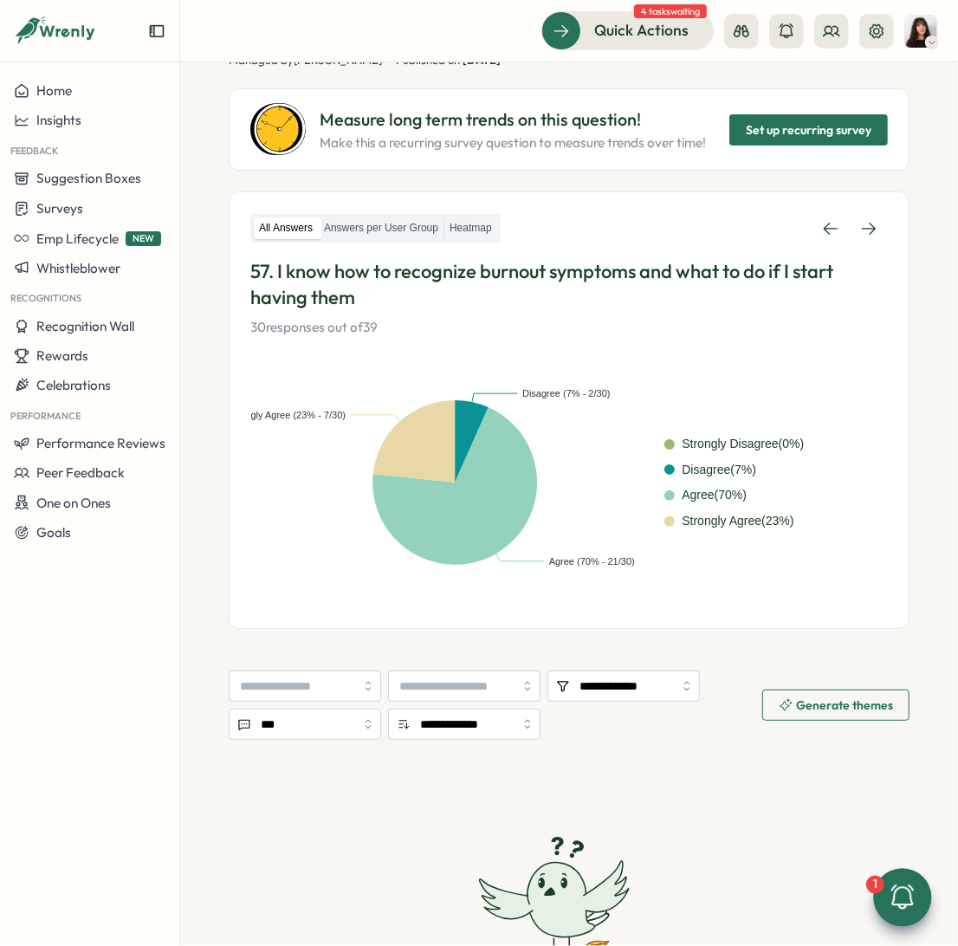
scroll to position [163, 0]
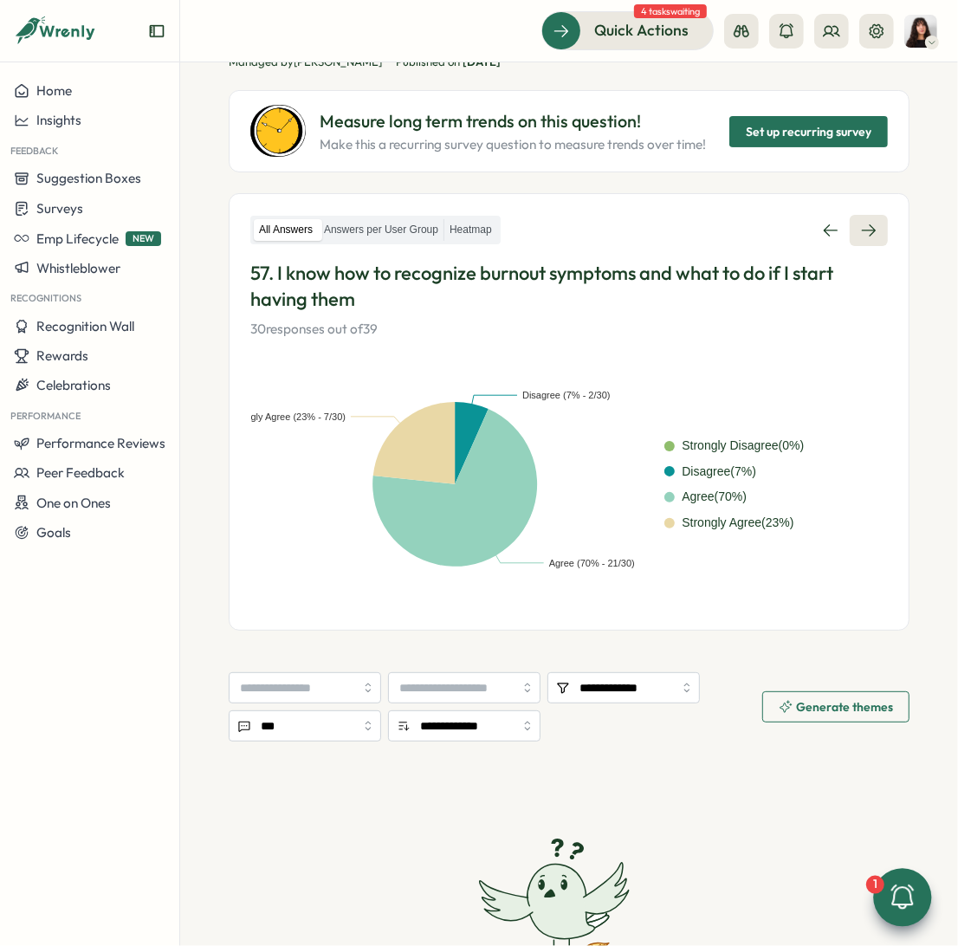
click at [861, 226] on icon at bounding box center [868, 230] width 17 height 17
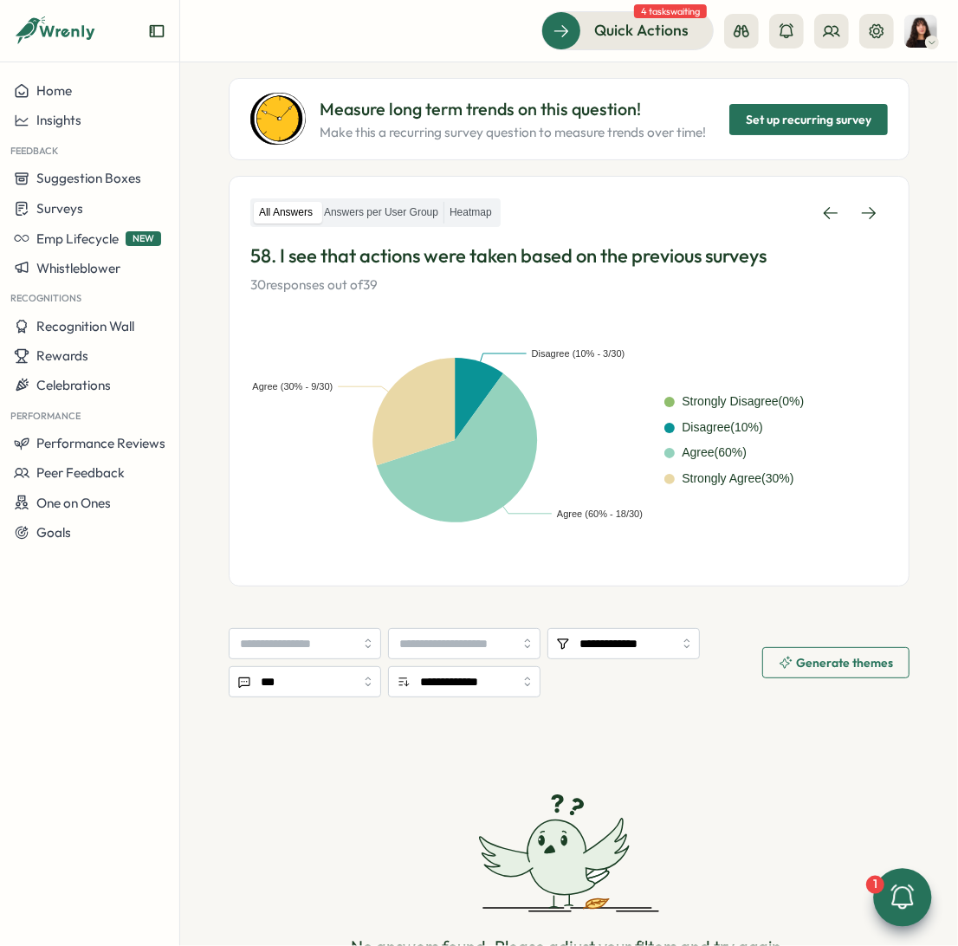
scroll to position [210, 0]
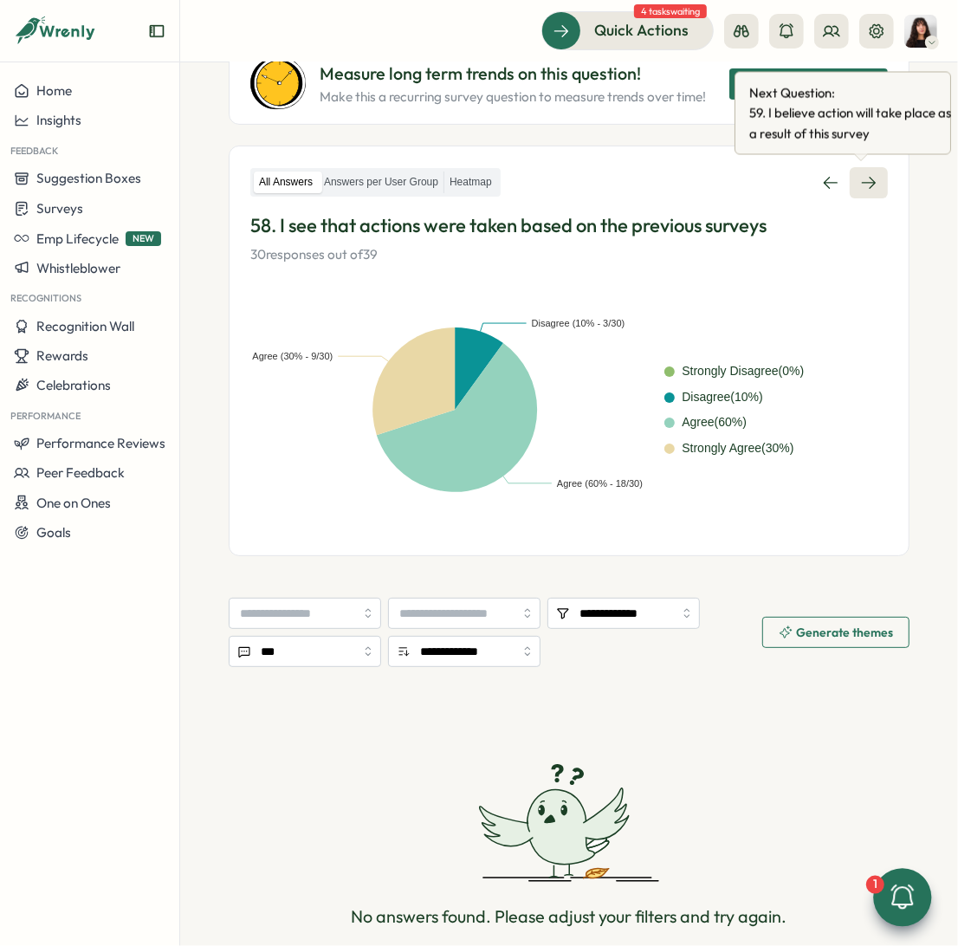
click at [858, 190] on link at bounding box center [869, 182] width 38 height 31
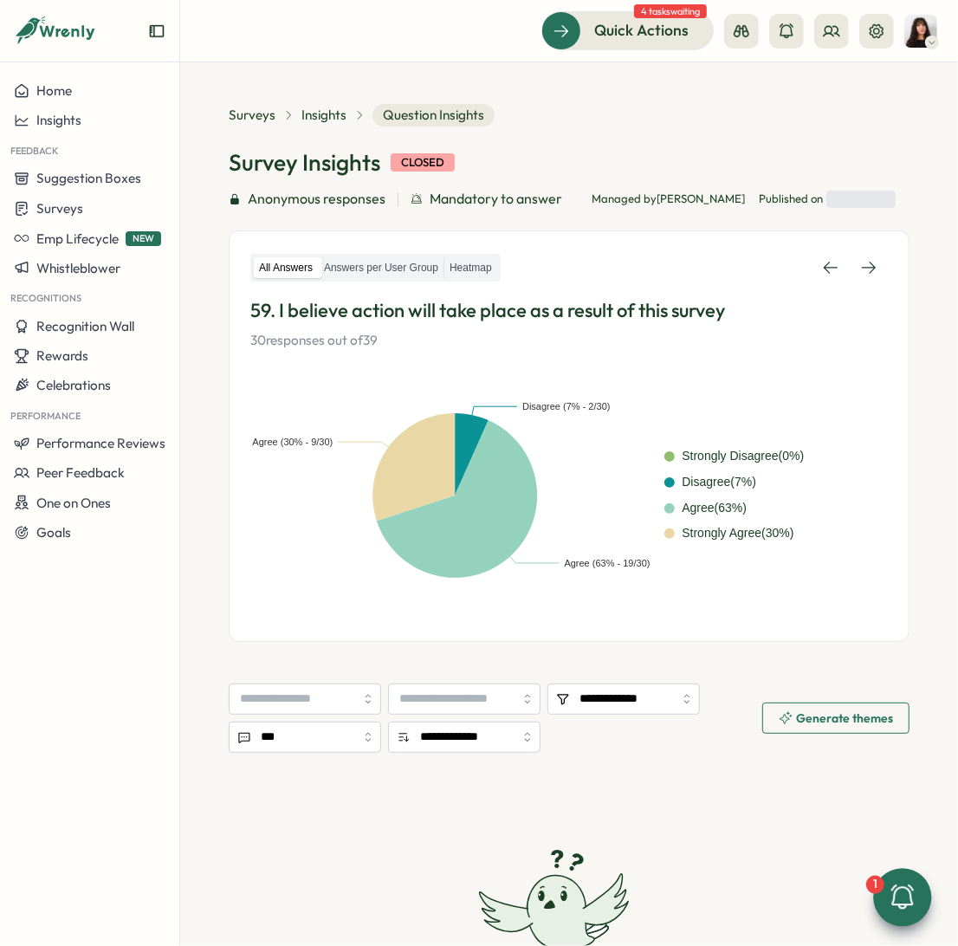
scroll to position [280, 0]
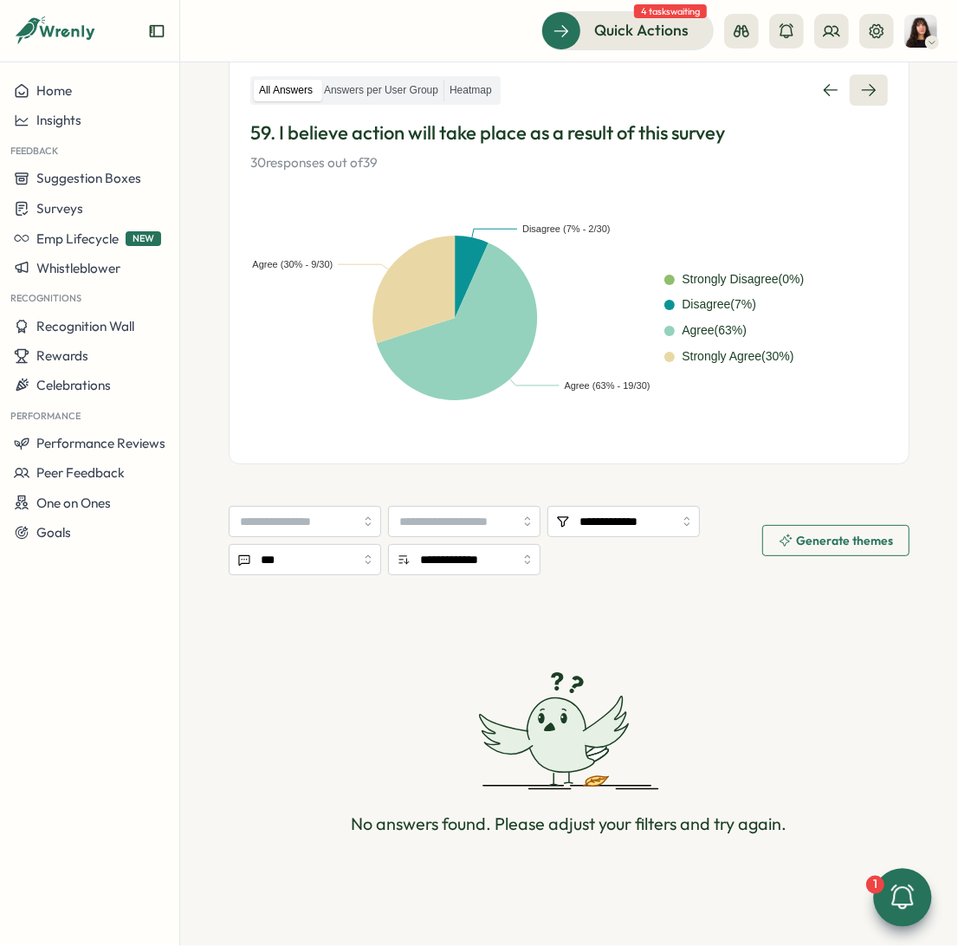
click at [858, 100] on link at bounding box center [869, 89] width 38 height 31
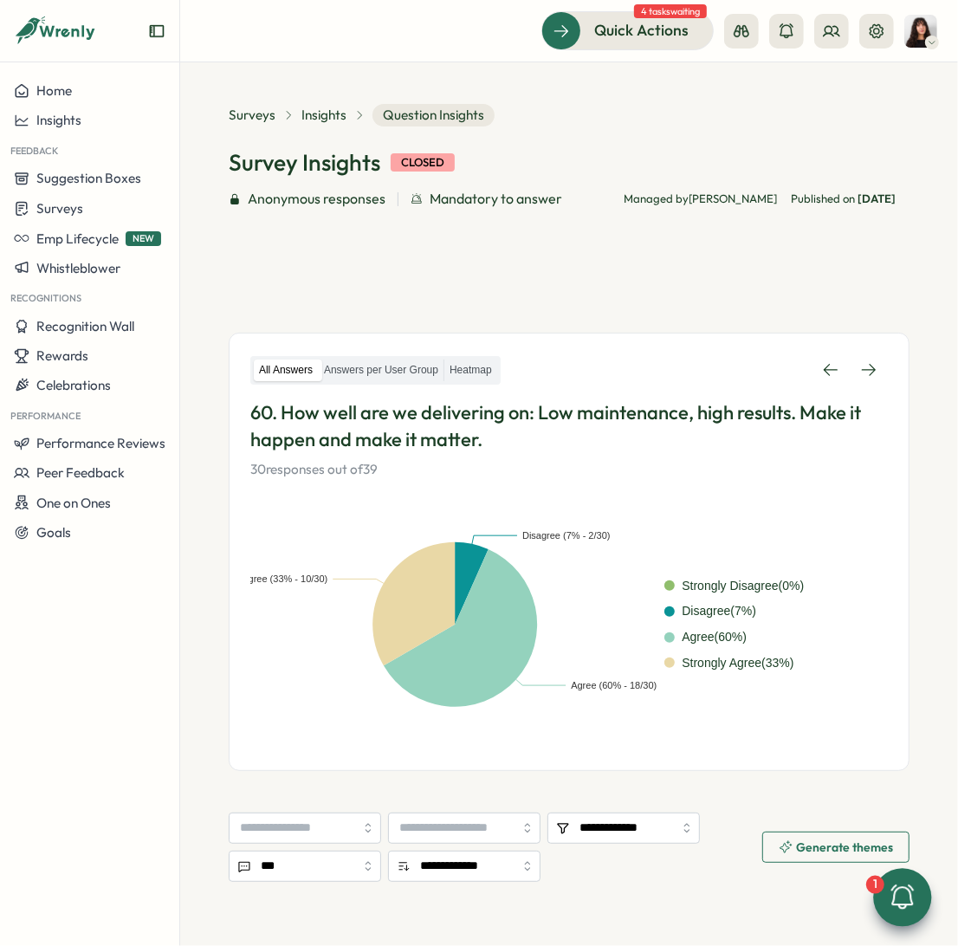
scroll to position [160, 0]
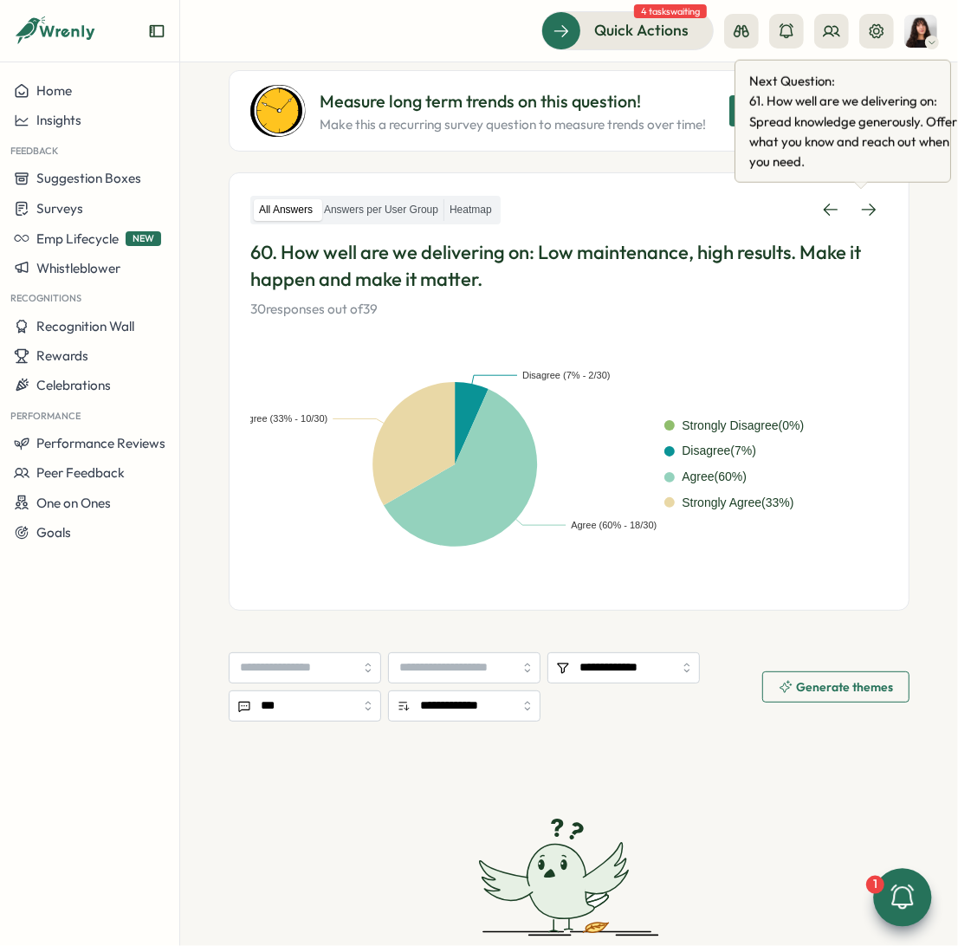
click at [868, 178] on div "Next Question: 61 . How well are we delivering on: Spread knowledge generously.…" at bounding box center [843, 121] width 217 height 123
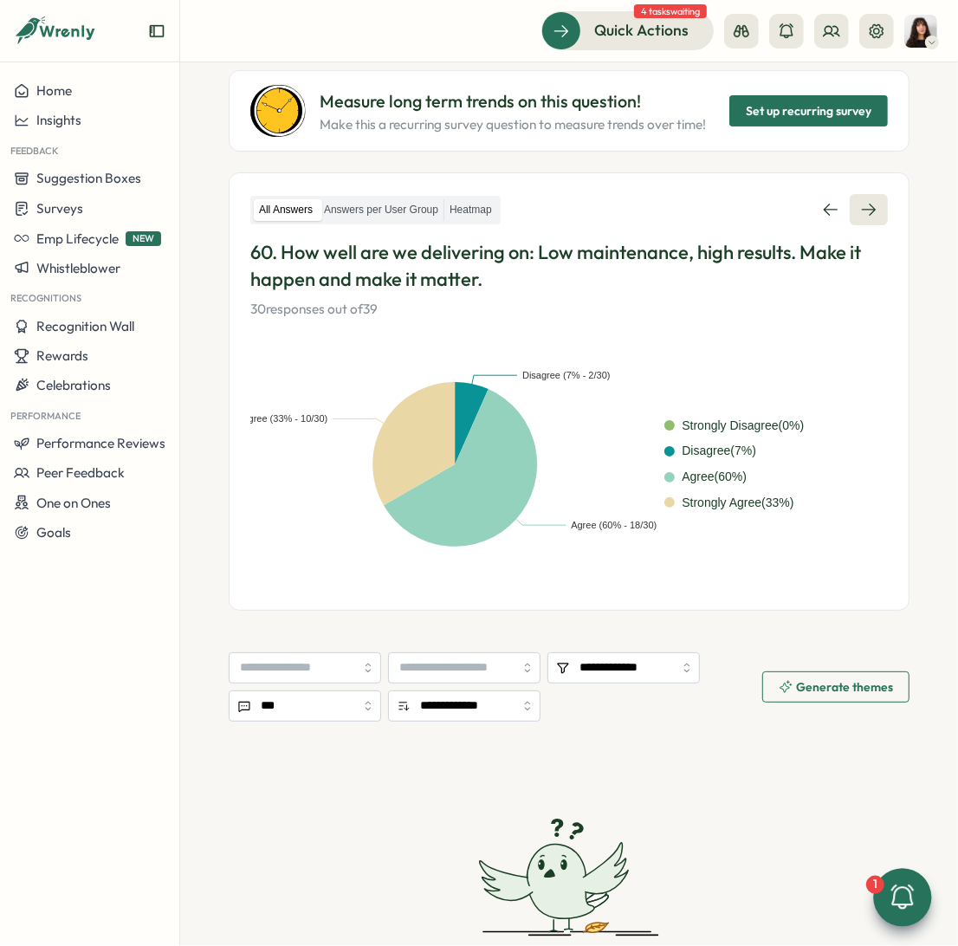
click at [863, 217] on link at bounding box center [869, 209] width 38 height 31
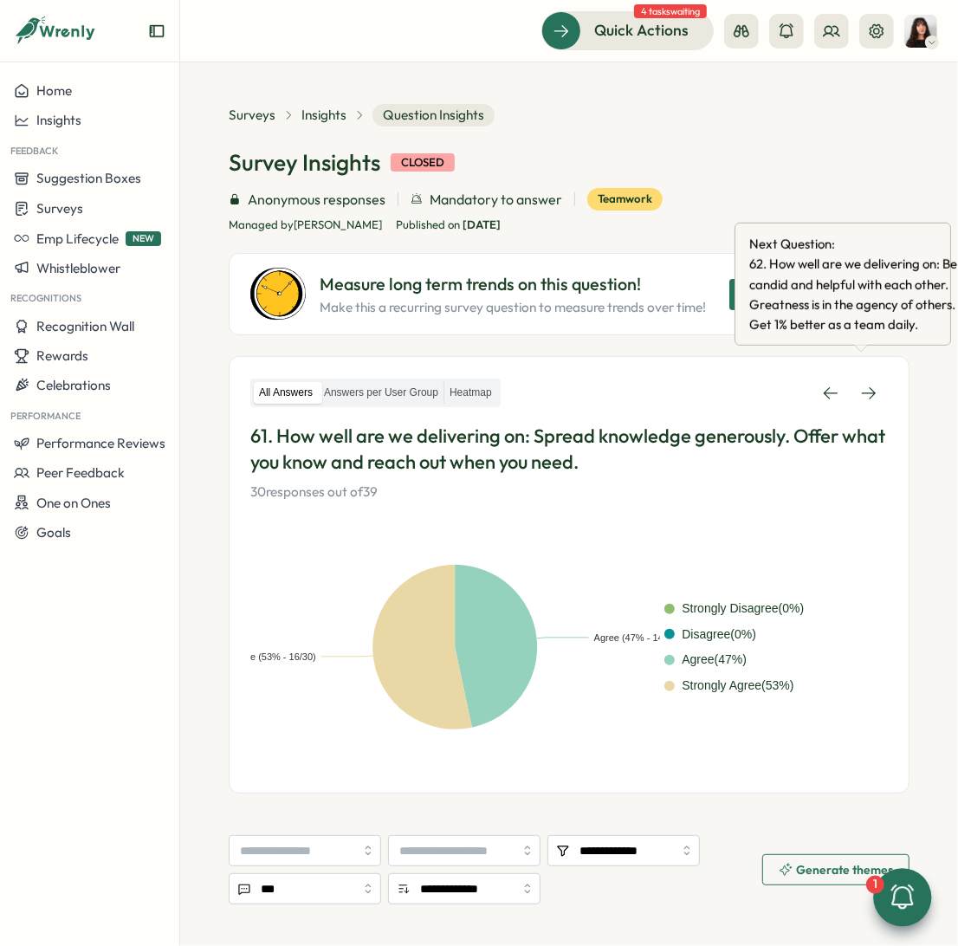
click at [849, 411] on div "All Answers Answers per User Group Heatmap 61. How well are we delivering on: S…" at bounding box center [569, 440] width 638 height 125
click at [860, 397] on icon at bounding box center [868, 393] width 17 height 17
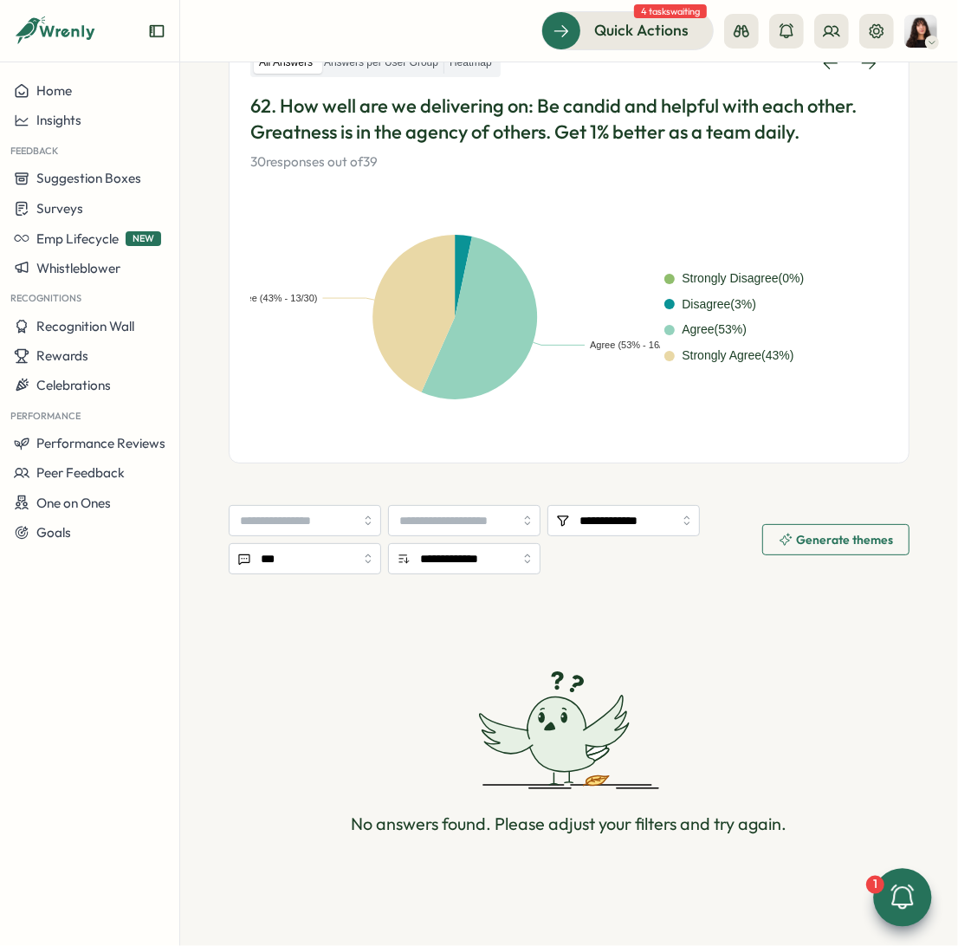
scroll to position [330, 0]
click at [866, 68] on icon at bounding box center [868, 63] width 17 height 17
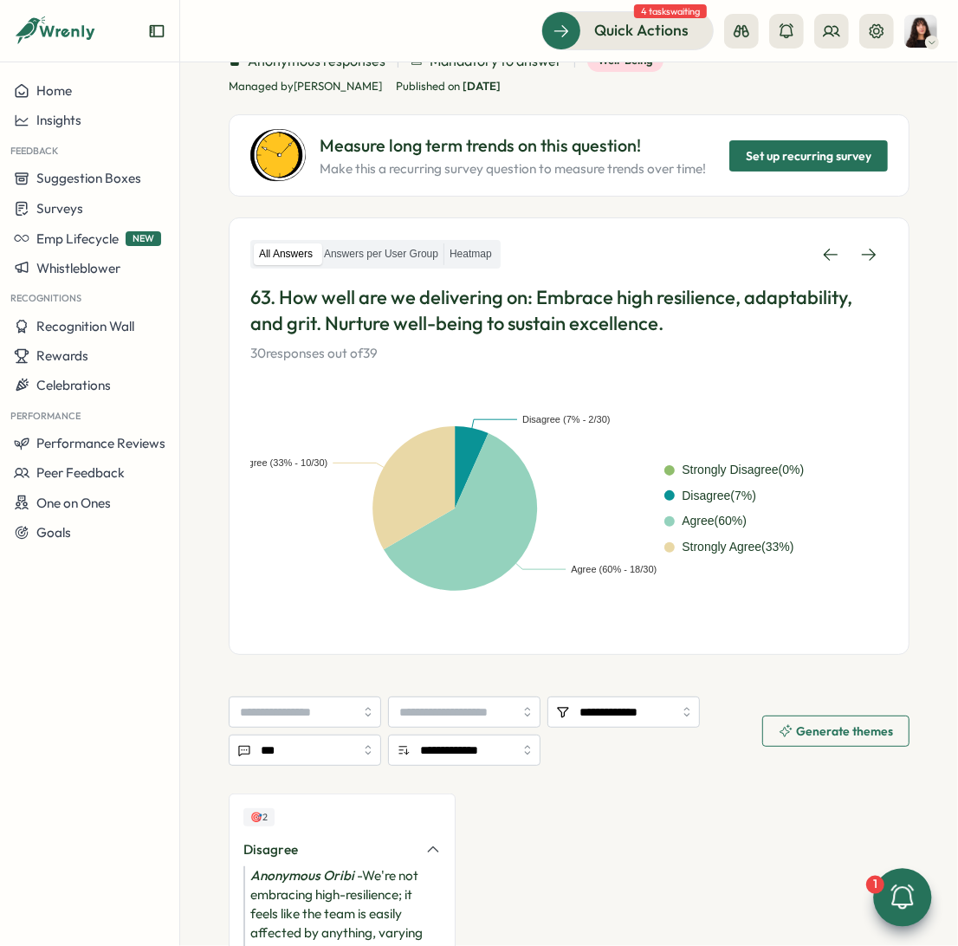
scroll to position [262, 0]
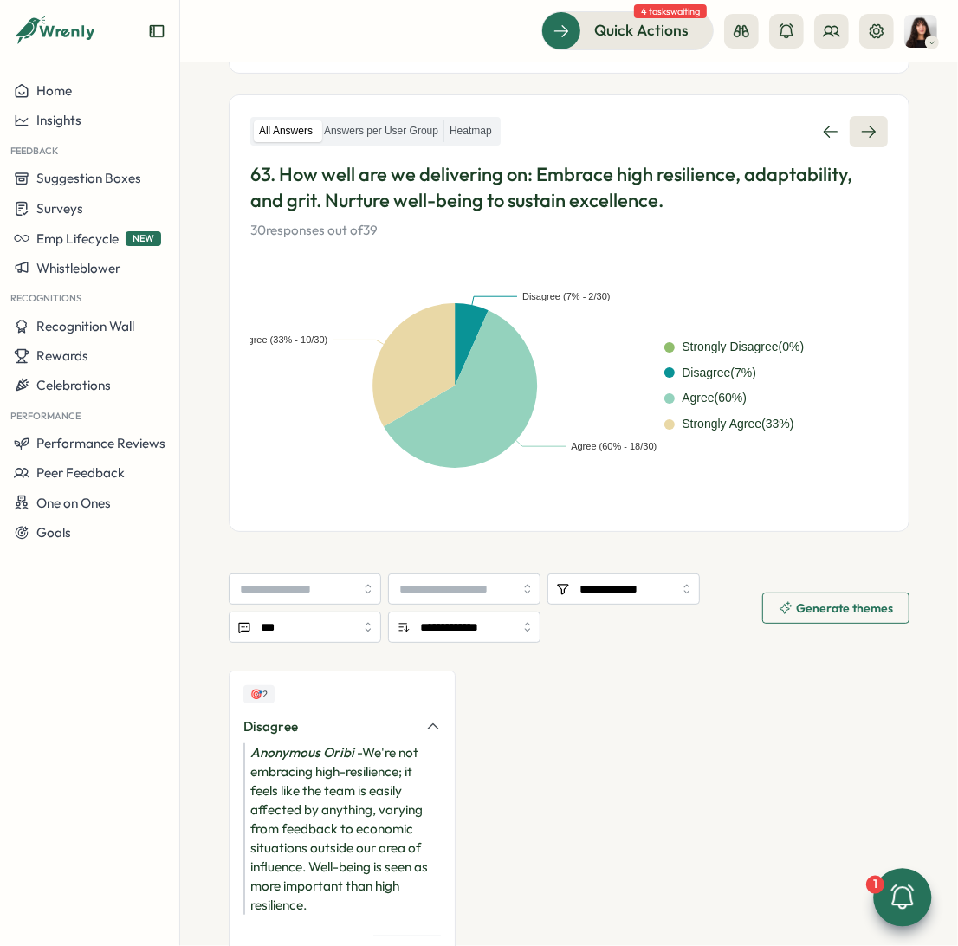
click at [868, 133] on icon at bounding box center [868, 131] width 17 height 17
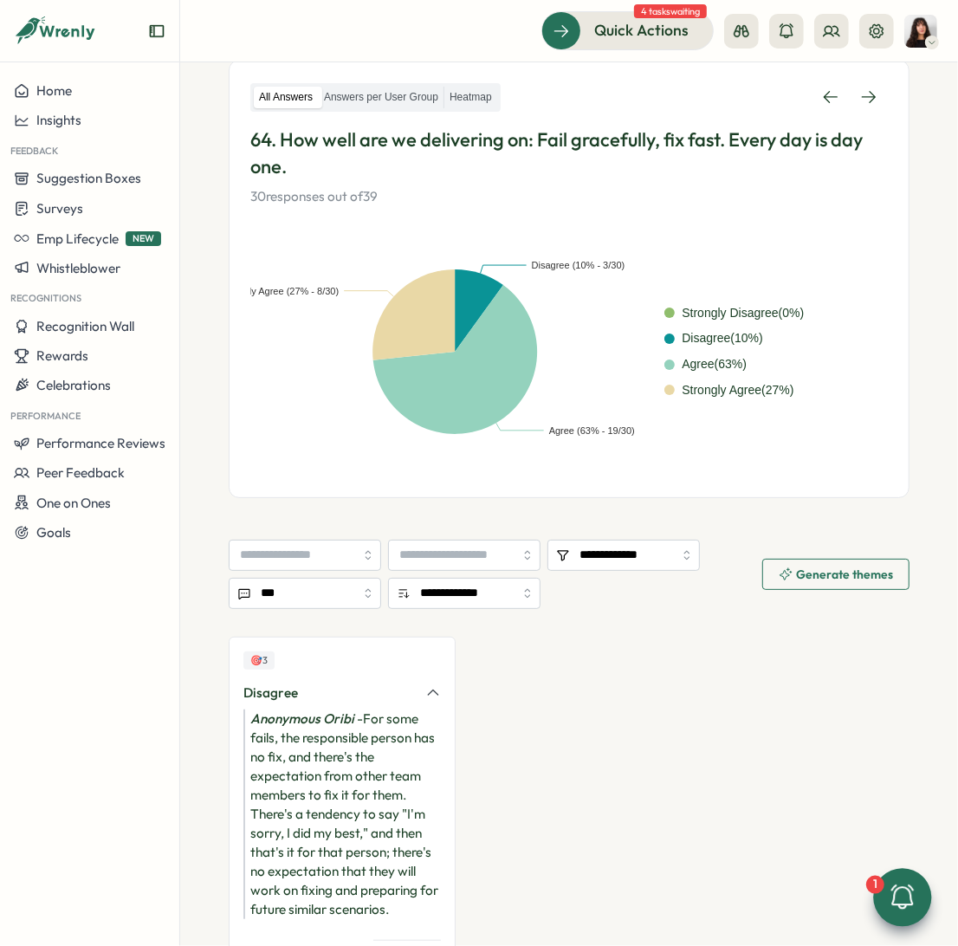
scroll to position [270, 0]
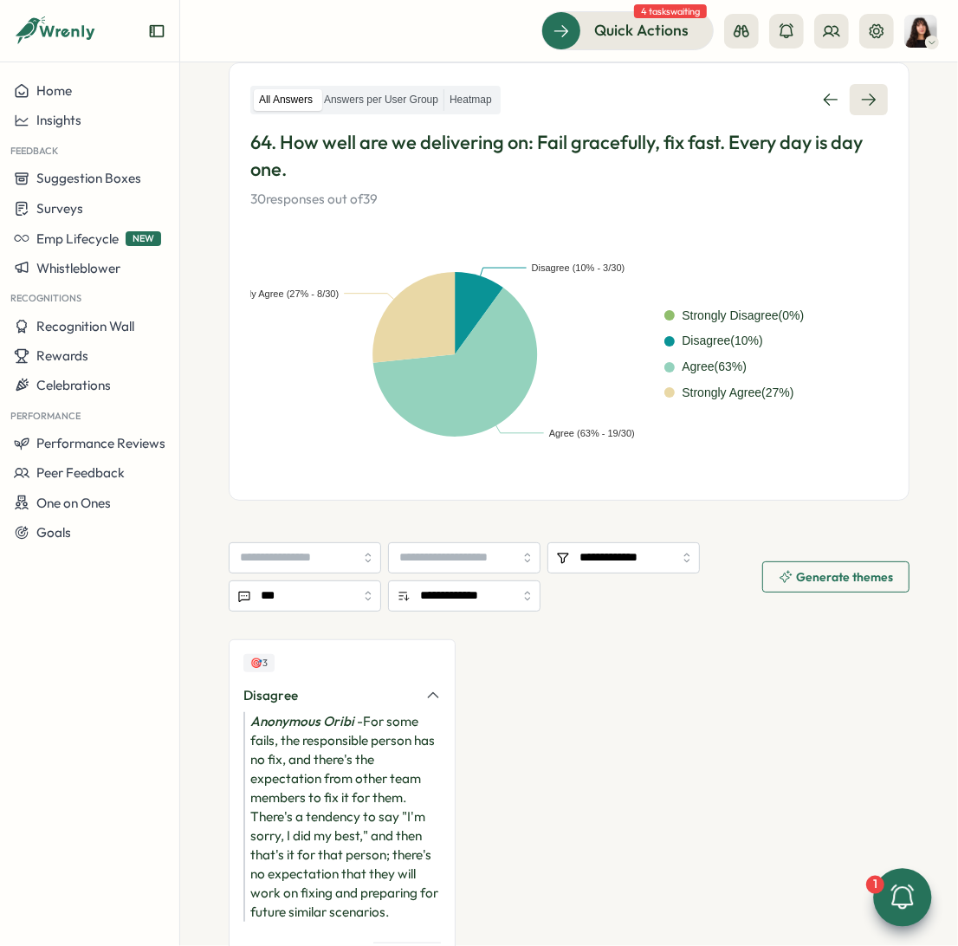
click at [874, 102] on link at bounding box center [869, 99] width 38 height 31
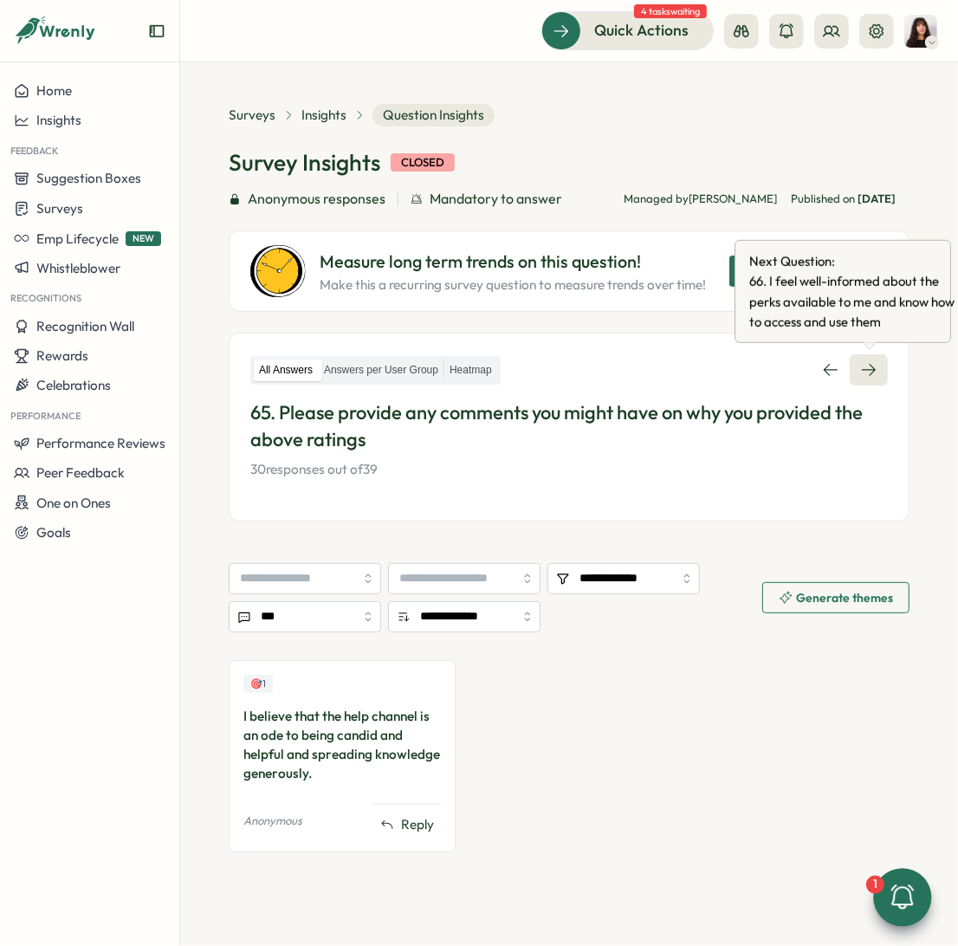
click at [861, 370] on icon at bounding box center [868, 369] width 17 height 17
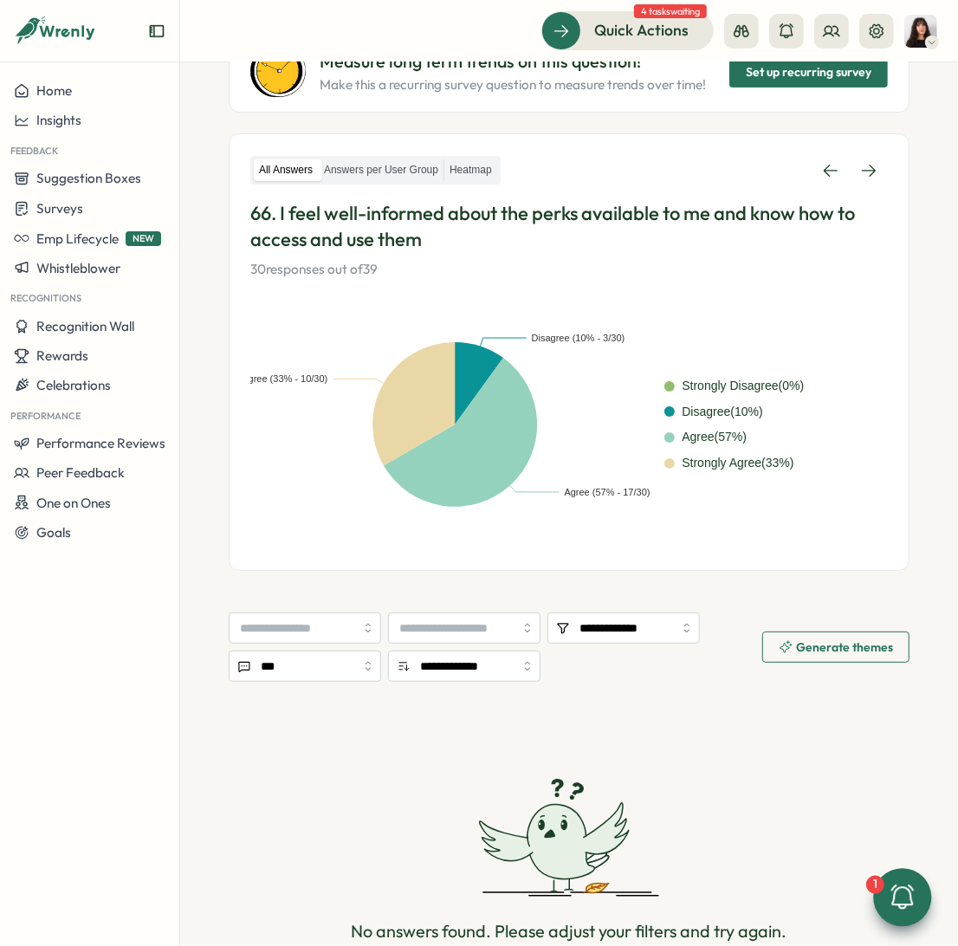
scroll to position [248, 0]
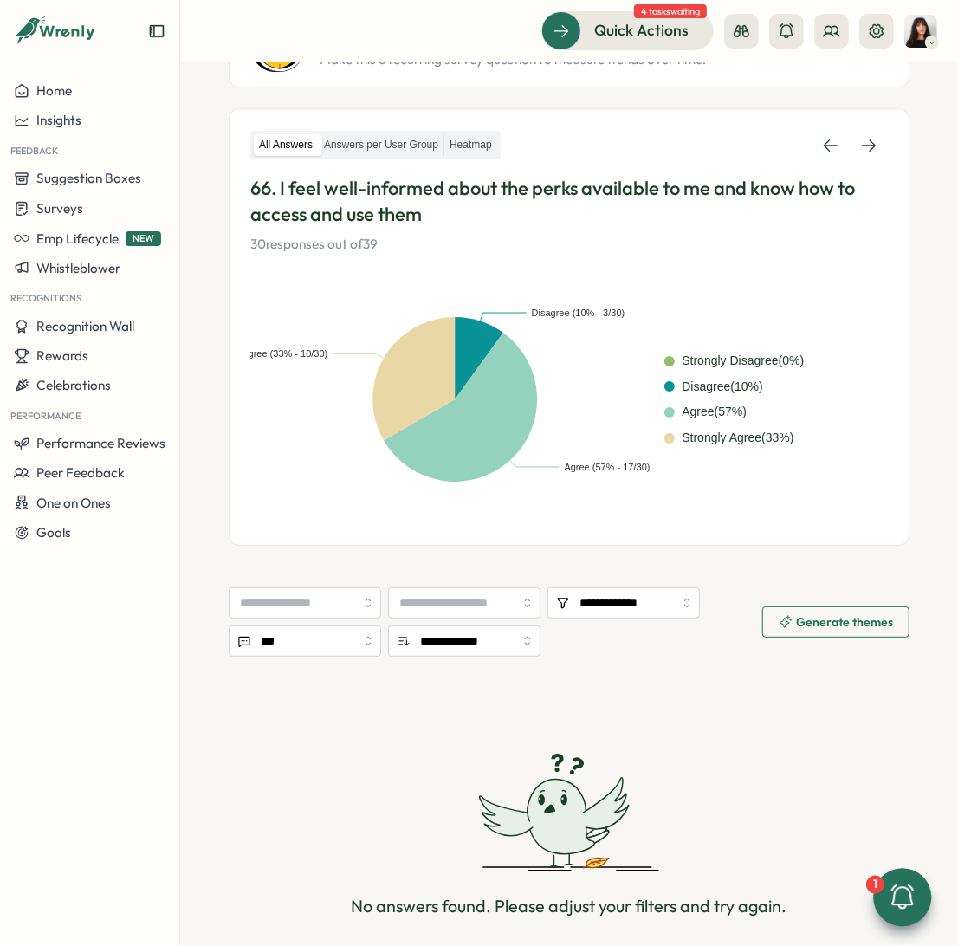
click at [872, 160] on div "All Answers Answers per User Group Heatmap 66. I feel well-informed about the p…" at bounding box center [569, 192] width 638 height 125
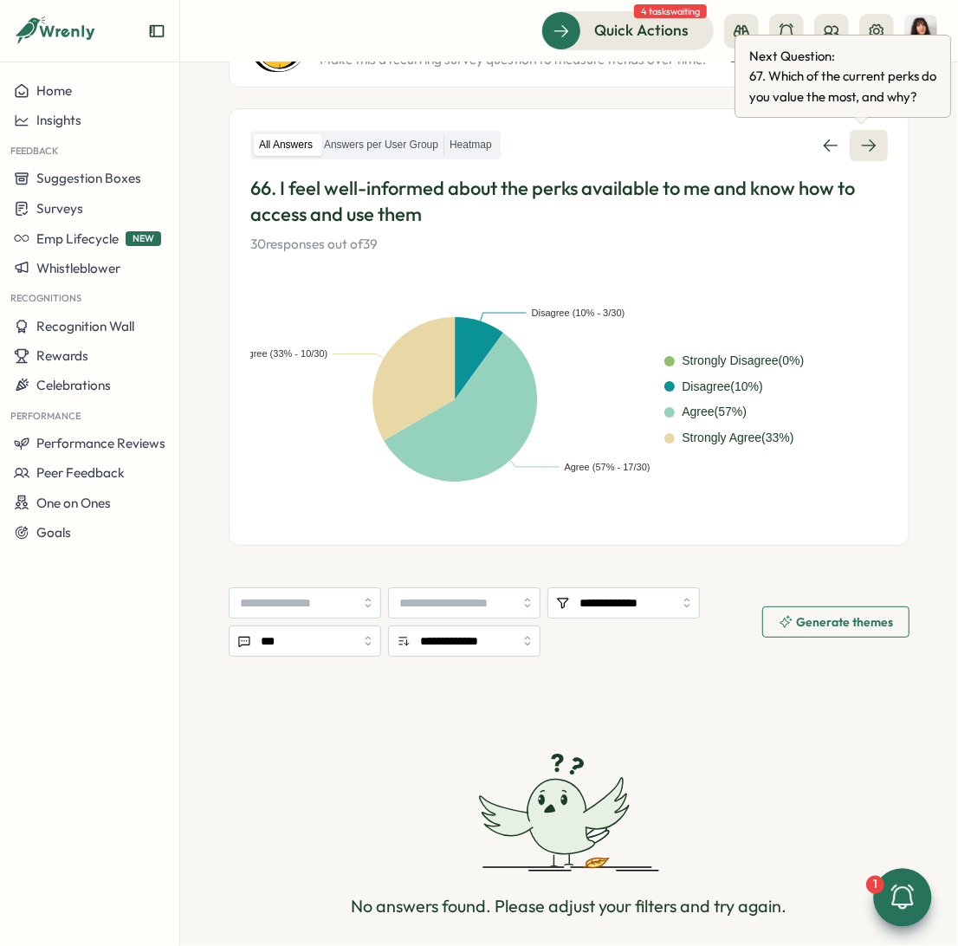
click at [868, 156] on link at bounding box center [869, 145] width 38 height 31
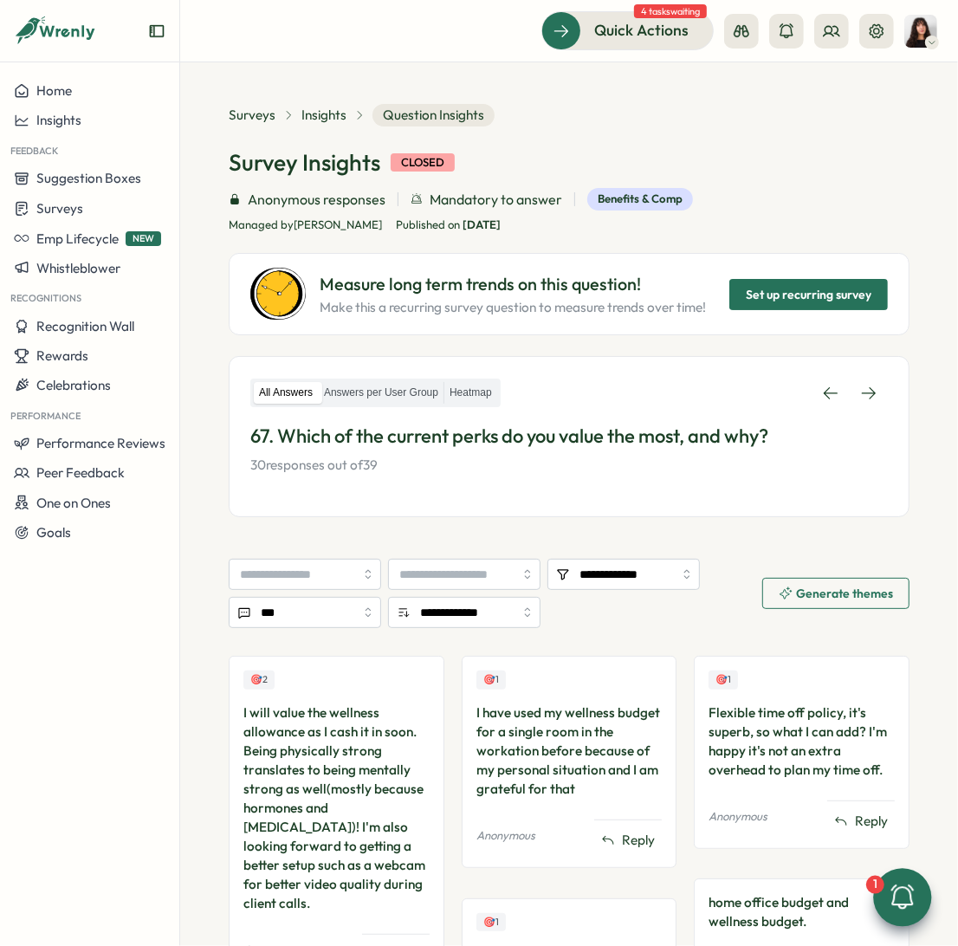
scroll to position [123, 0]
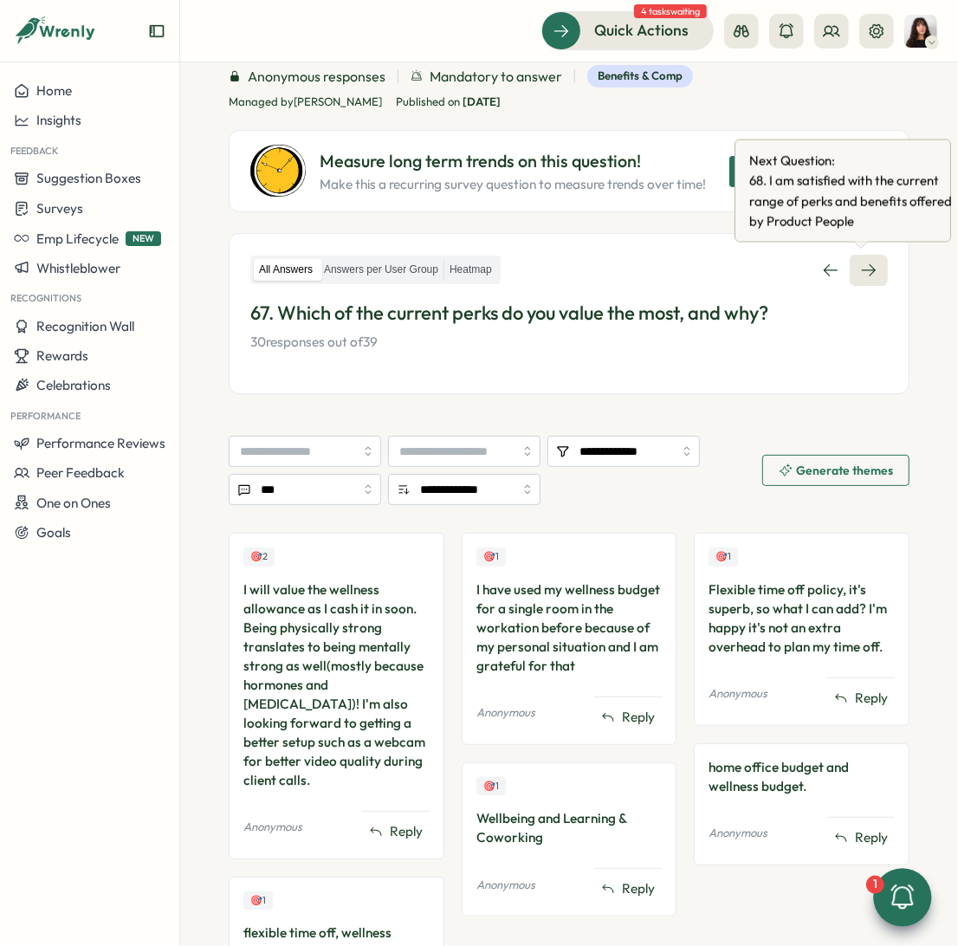
click at [862, 269] on icon at bounding box center [869, 270] width 14 height 12
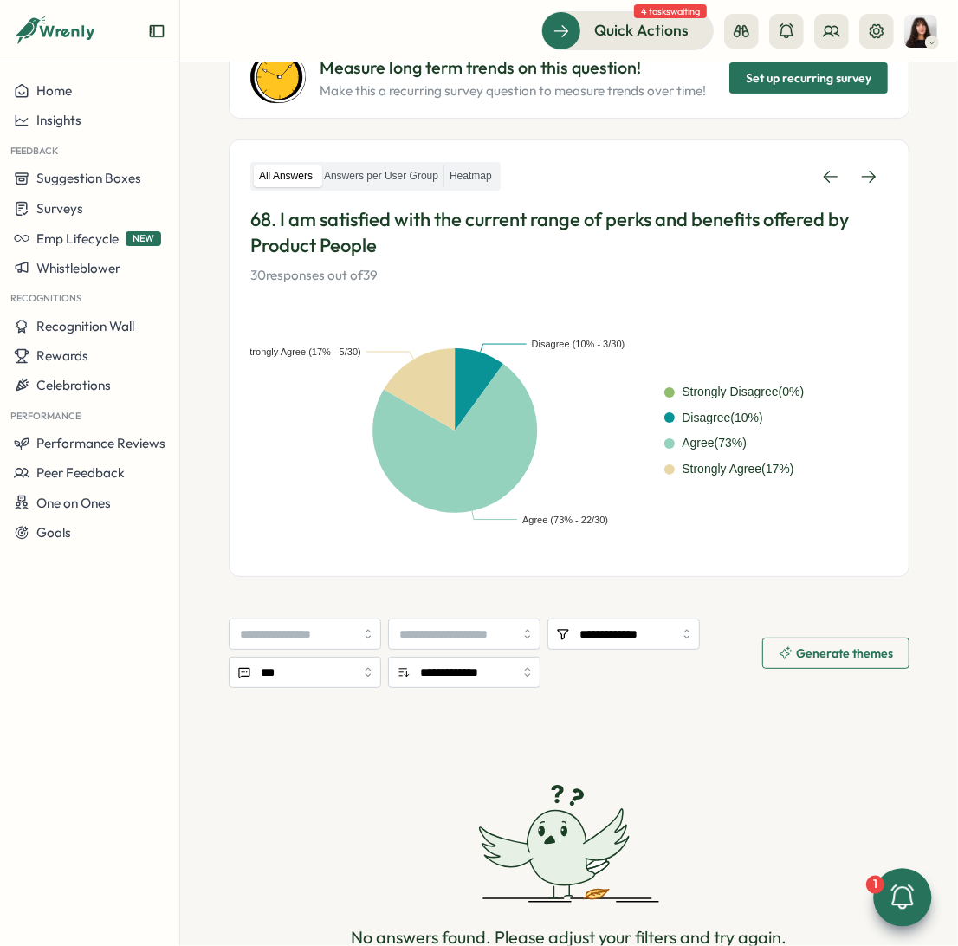
scroll to position [330, 0]
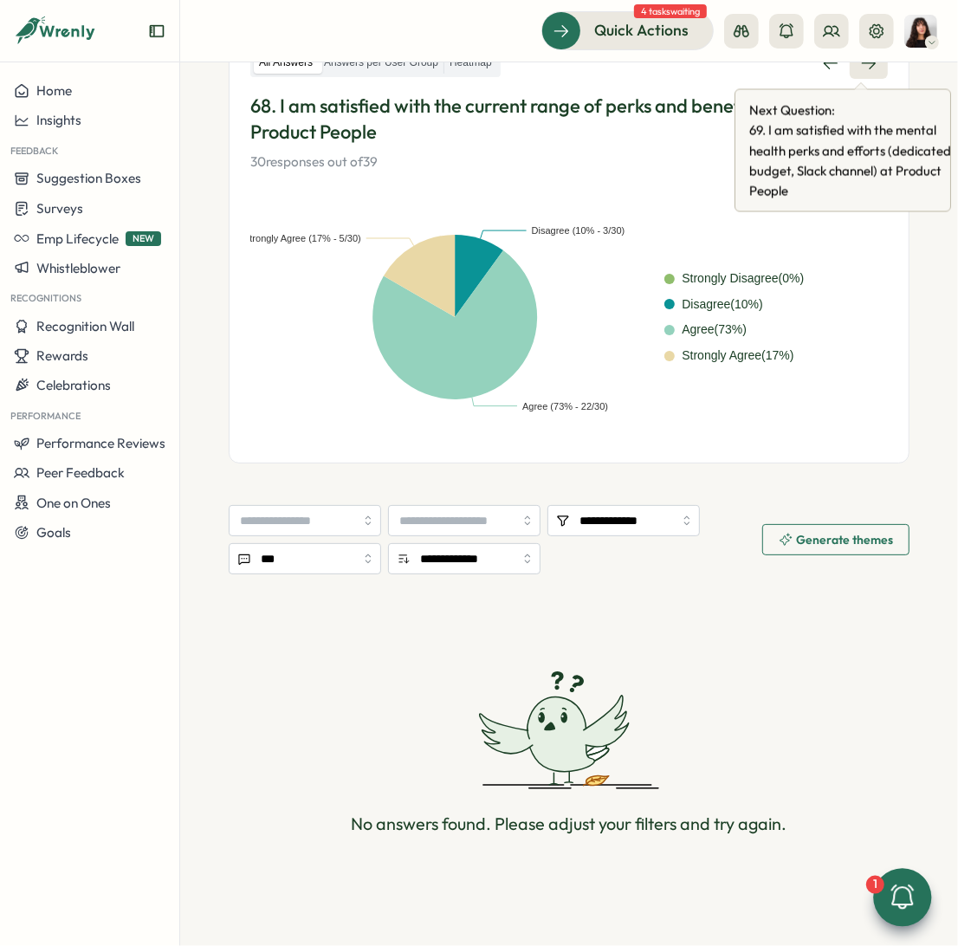
click at [862, 67] on icon at bounding box center [869, 63] width 14 height 12
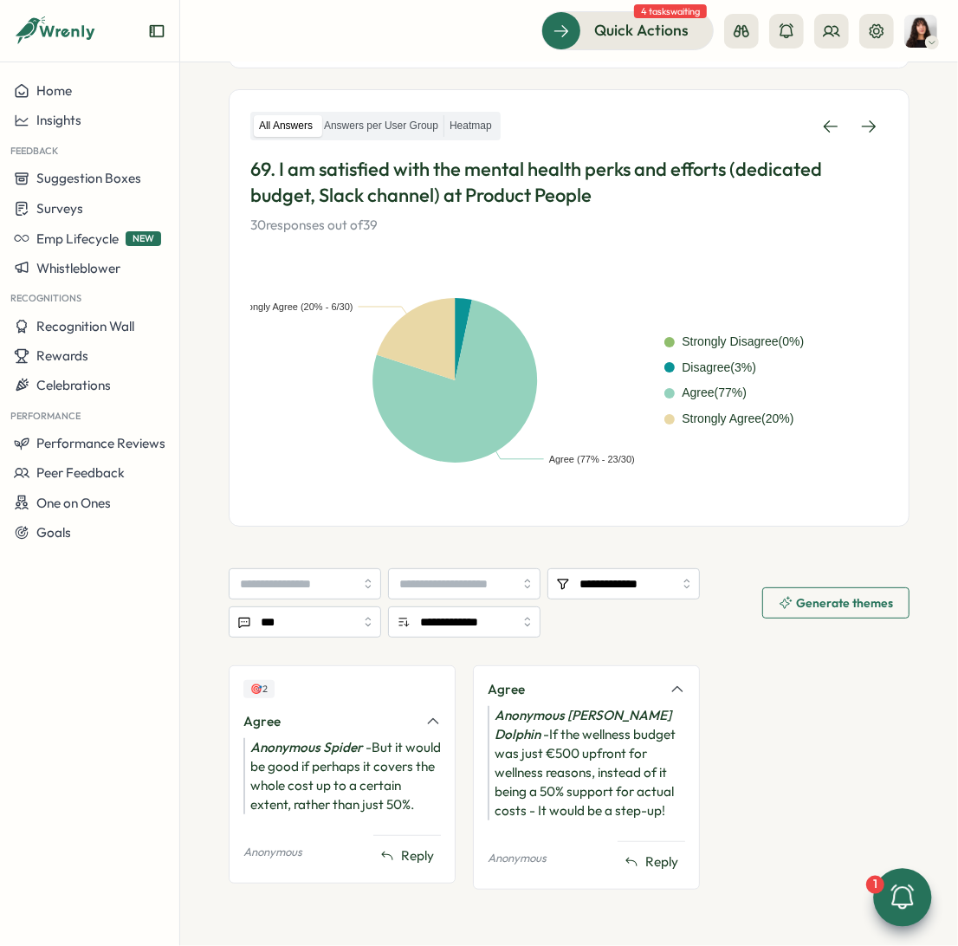
scroll to position [280, 0]
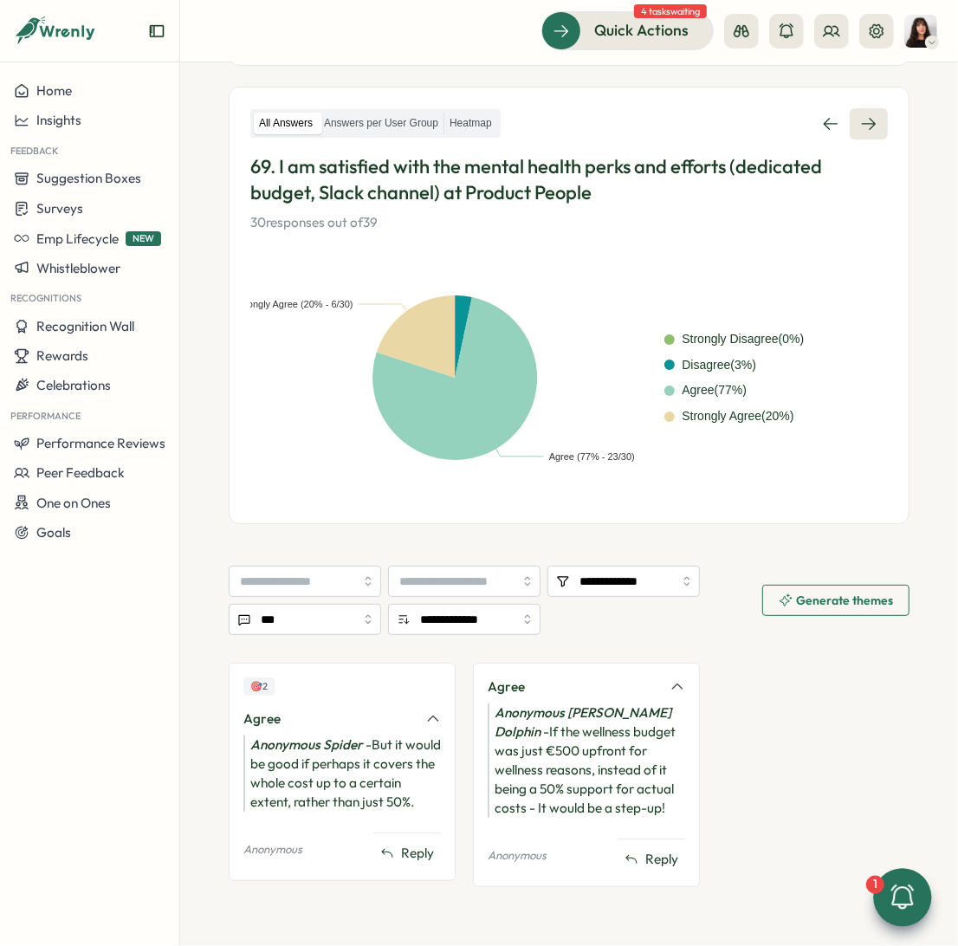
click at [876, 108] on link at bounding box center [869, 123] width 38 height 31
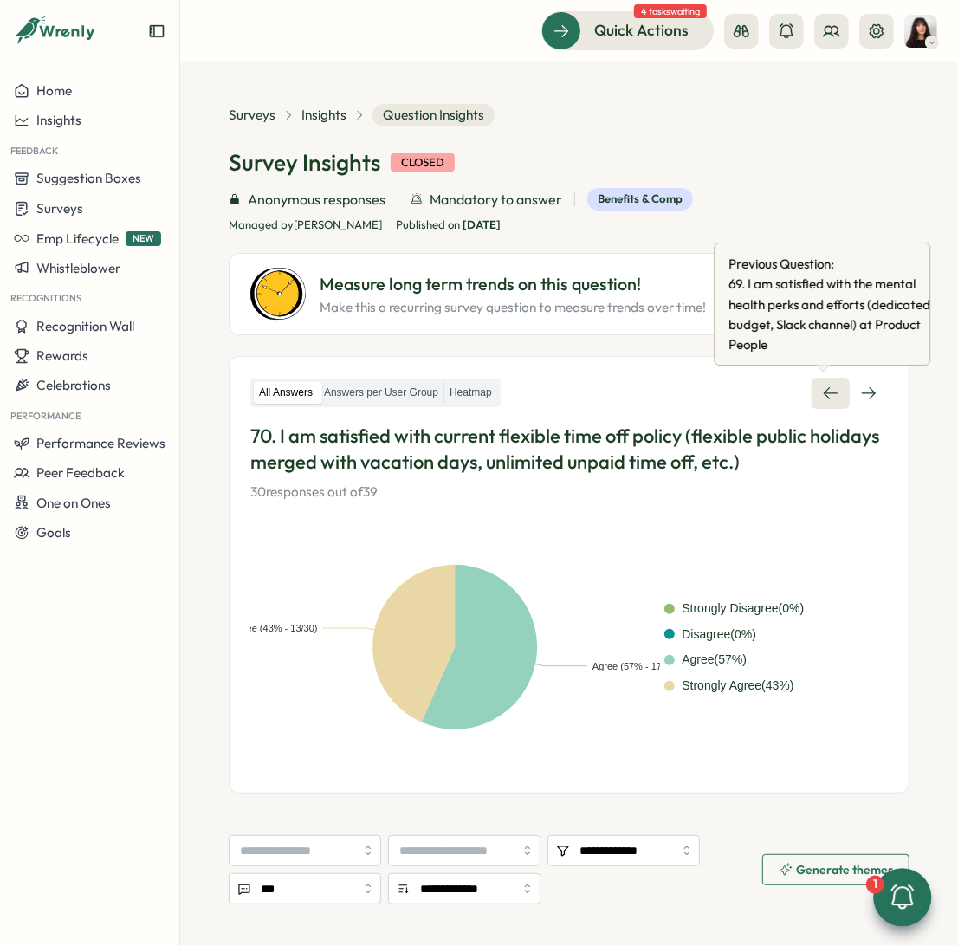
click at [822, 392] on icon at bounding box center [830, 393] width 17 height 17
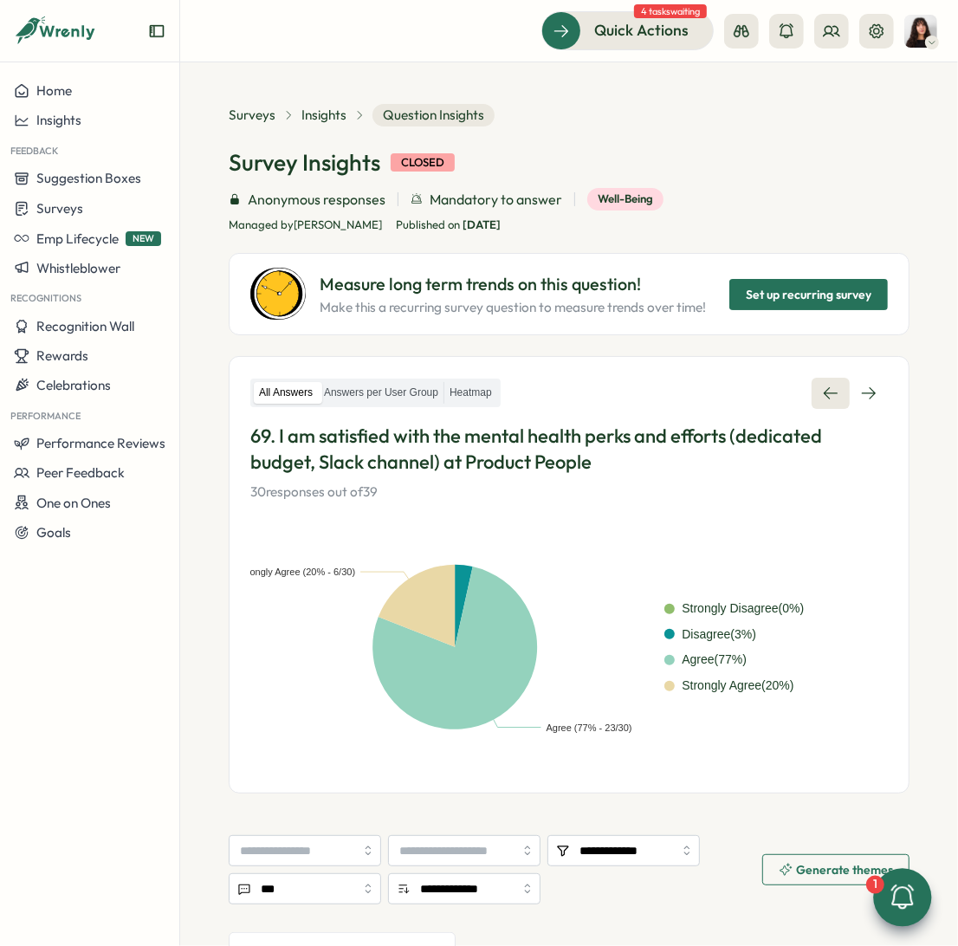
click at [822, 392] on icon at bounding box center [830, 393] width 17 height 17
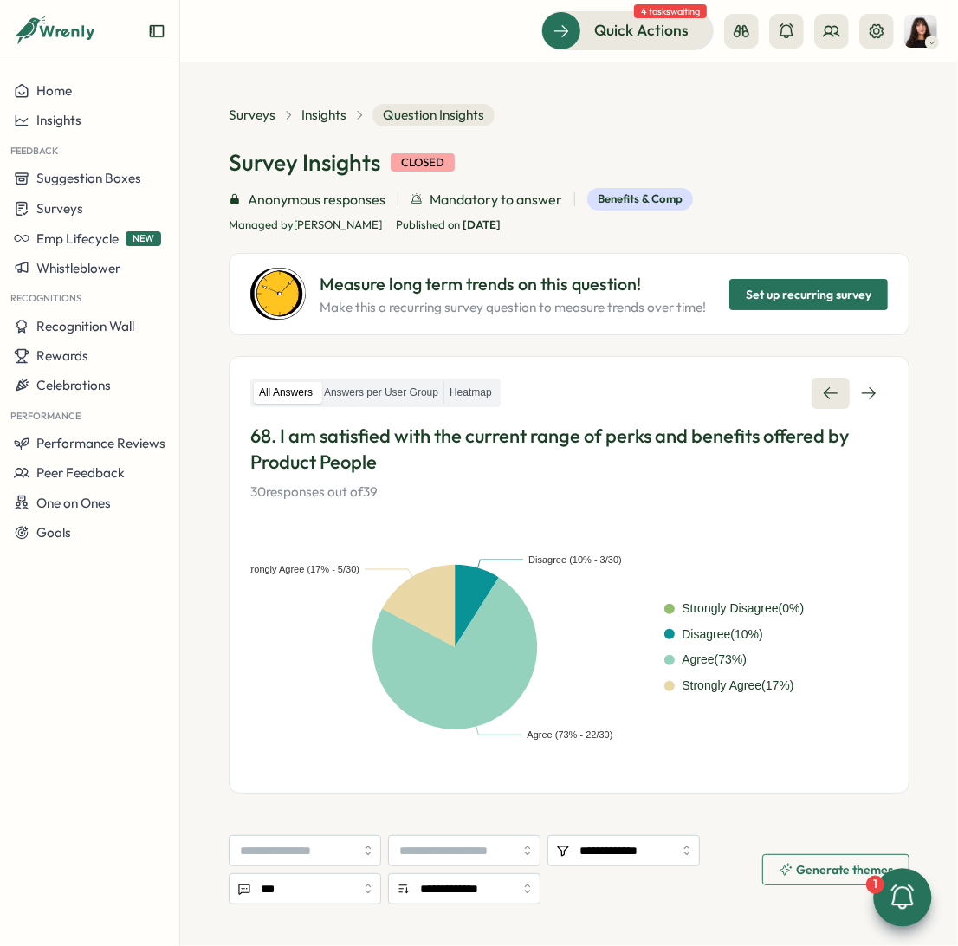
click at [822, 392] on icon at bounding box center [830, 393] width 17 height 17
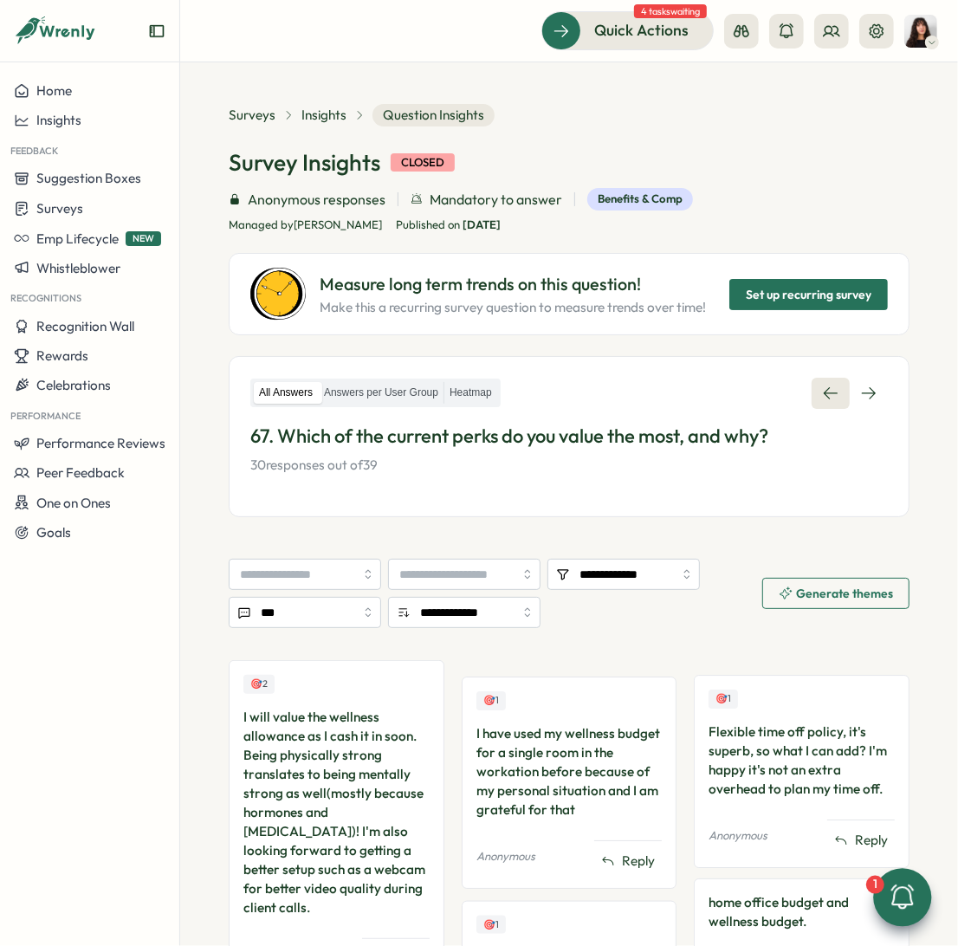
click at [822, 392] on icon at bounding box center [830, 393] width 17 height 17
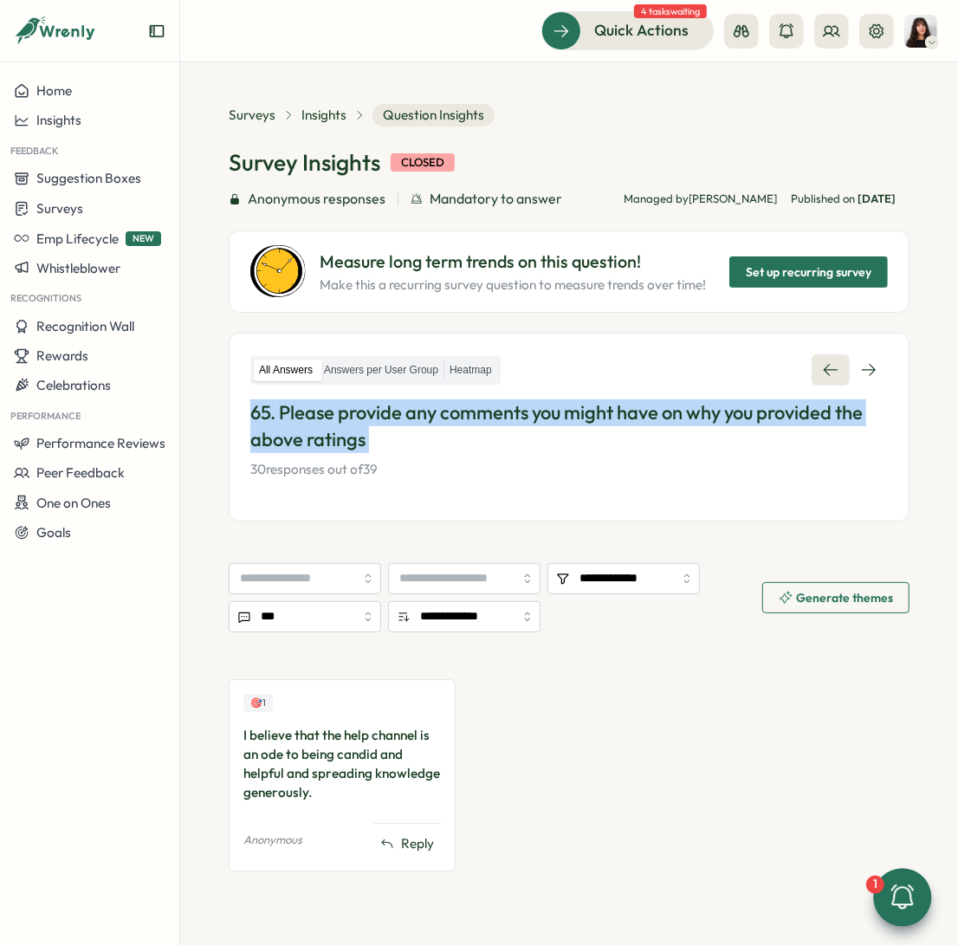
click at [818, 392] on div "All Answers Answers per User Group Heatmap 65. Please provide any comments you …" at bounding box center [569, 416] width 638 height 125
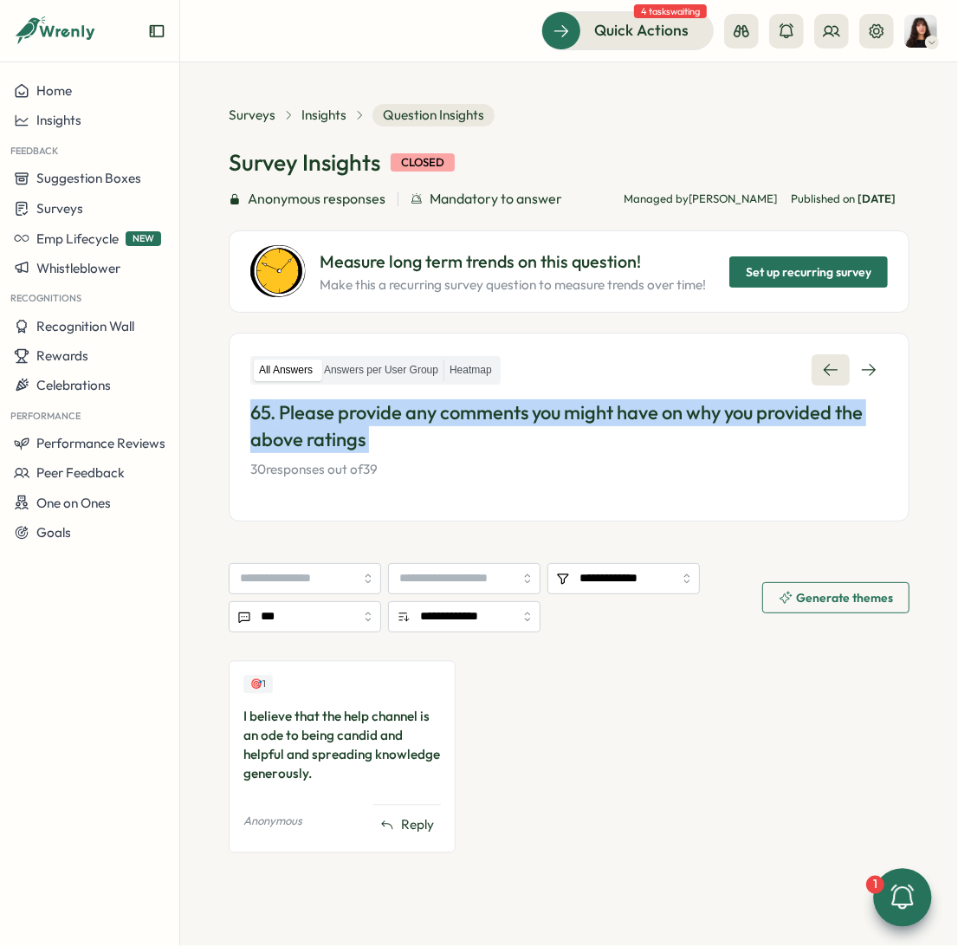
click at [818, 392] on div "All Answers Answers per User Group Heatmap 65. Please provide any comments you …" at bounding box center [569, 416] width 638 height 125
click at [825, 372] on icon at bounding box center [830, 369] width 17 height 17
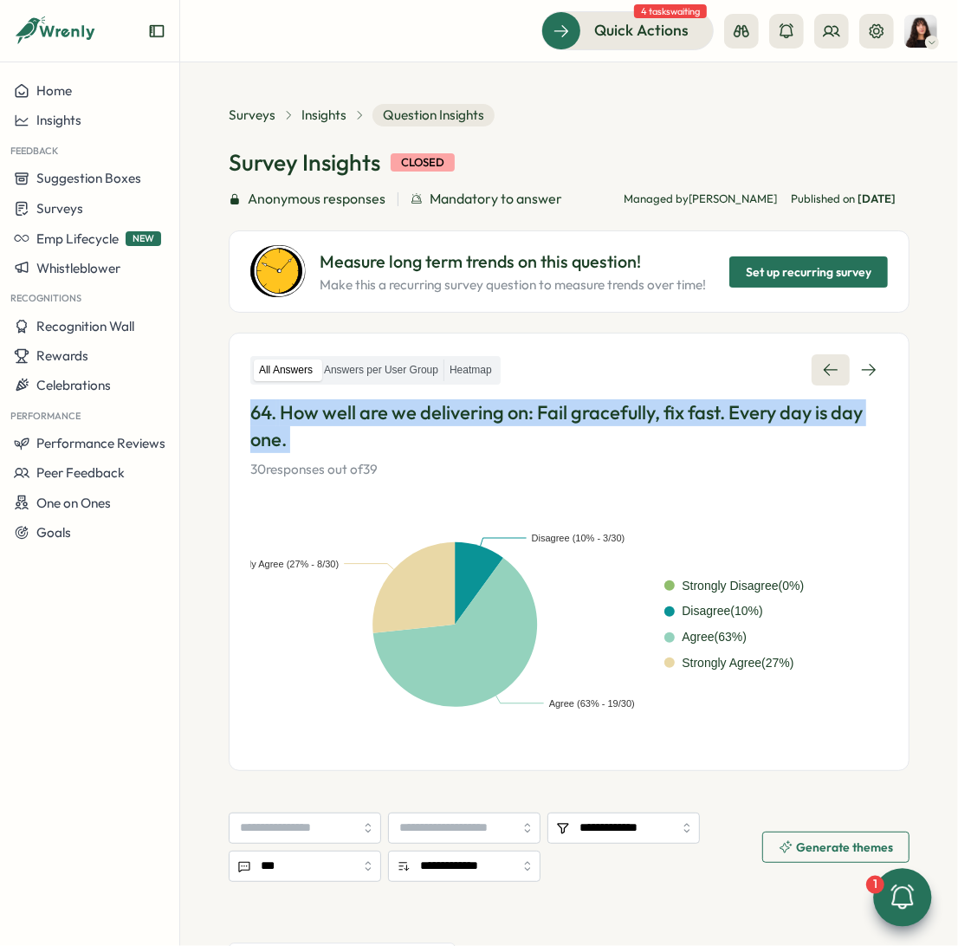
click at [832, 362] on link at bounding box center [831, 369] width 38 height 31
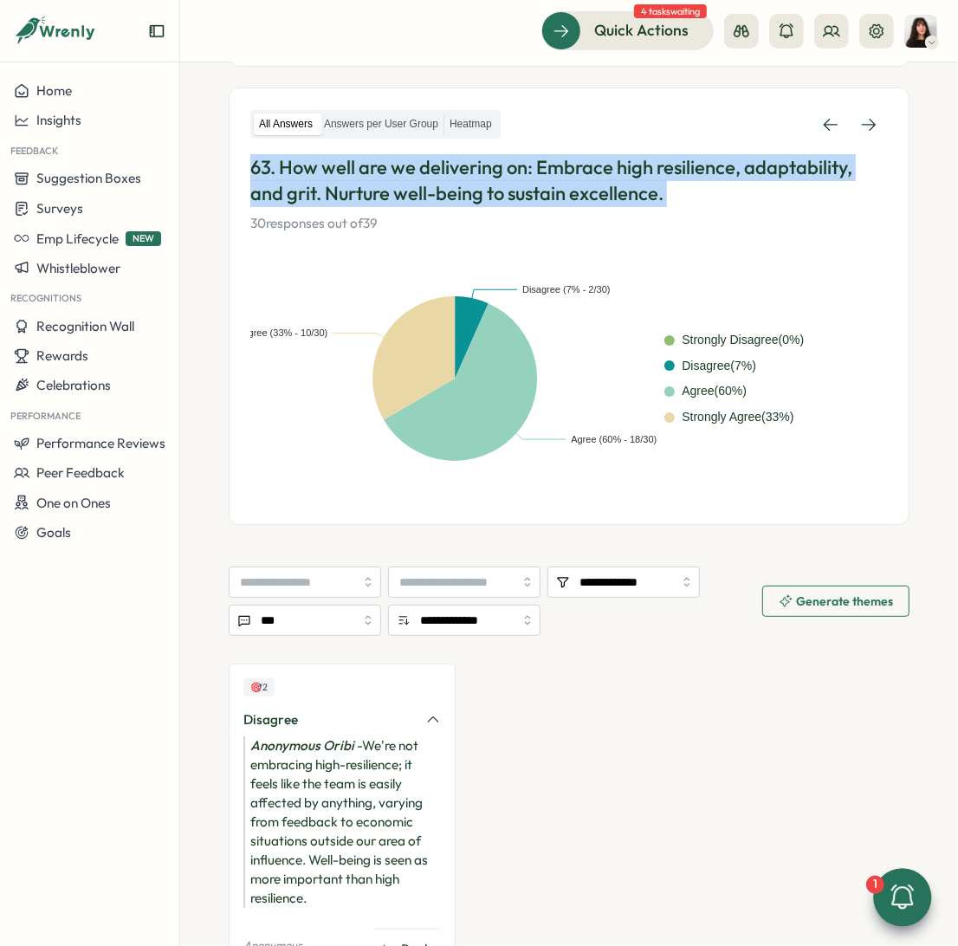
scroll to position [240, 0]
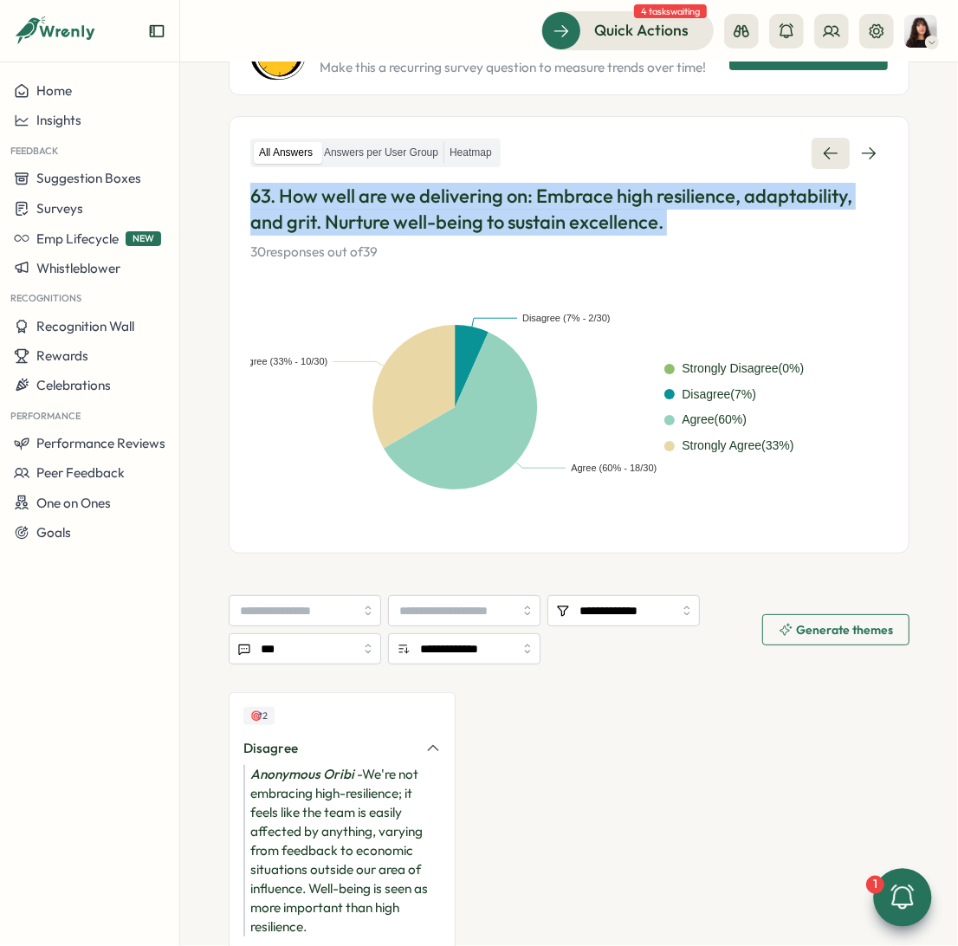
click at [819, 165] on link at bounding box center [831, 153] width 38 height 31
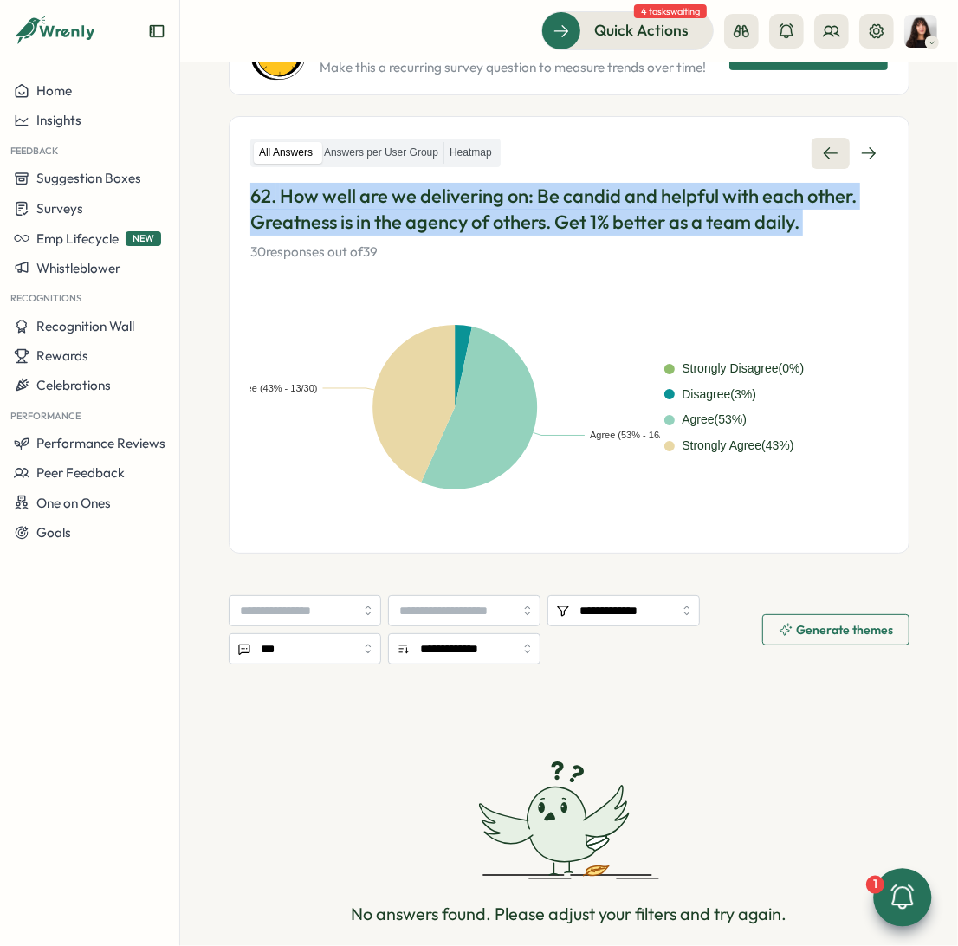
click at [819, 165] on link at bounding box center [831, 153] width 38 height 31
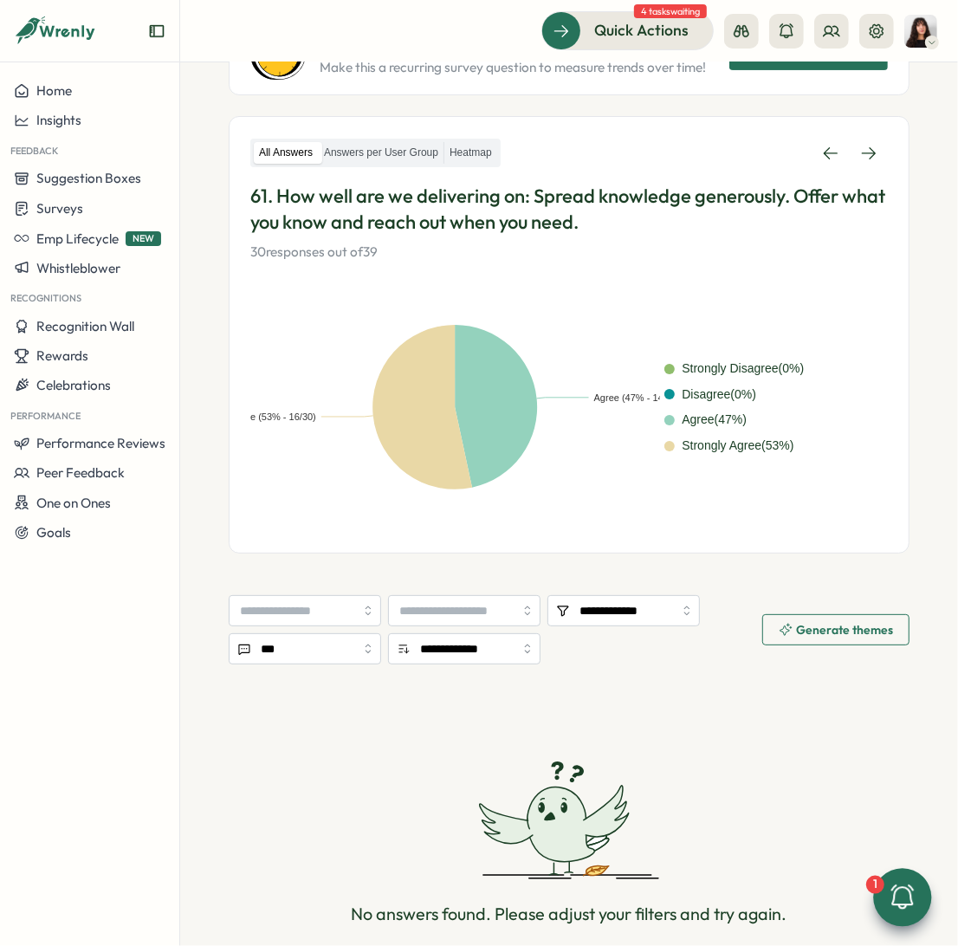
click at [683, 215] on p "61. How well are we delivering on: Spread knowledge generously. Offer what you …" at bounding box center [569, 210] width 638 height 54
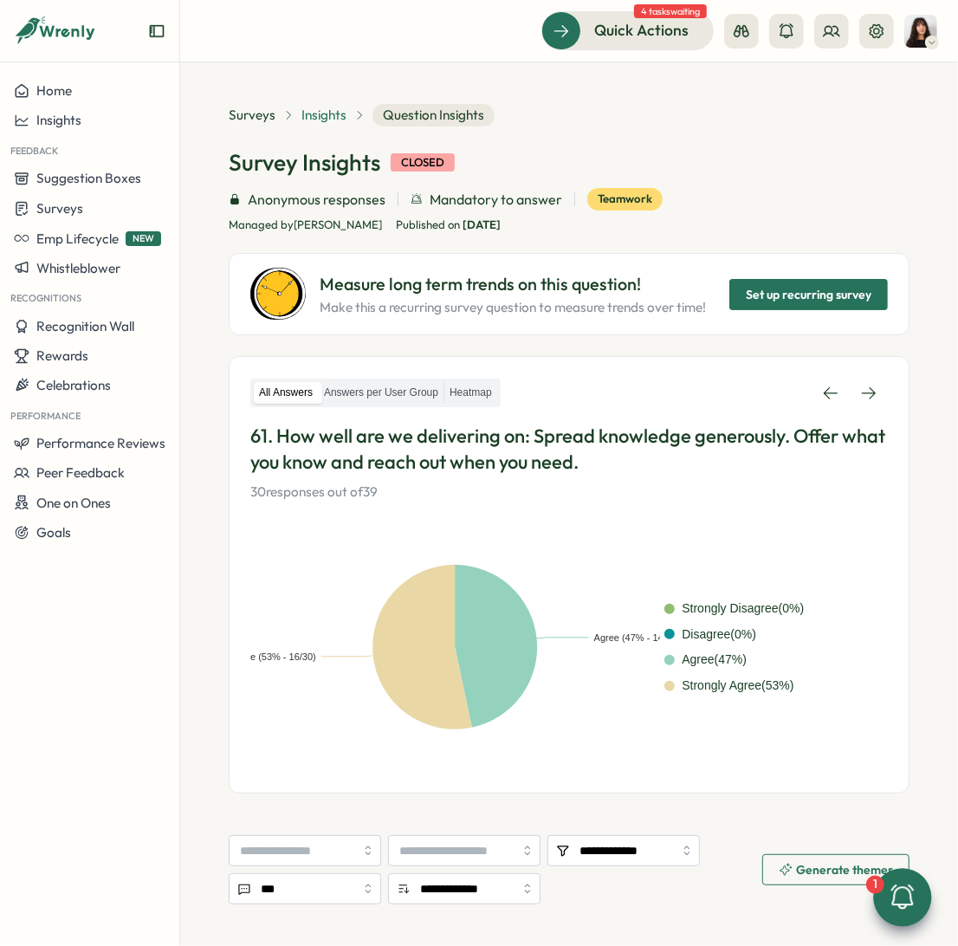
click at [320, 122] on span "Insights" at bounding box center [323, 115] width 45 height 19
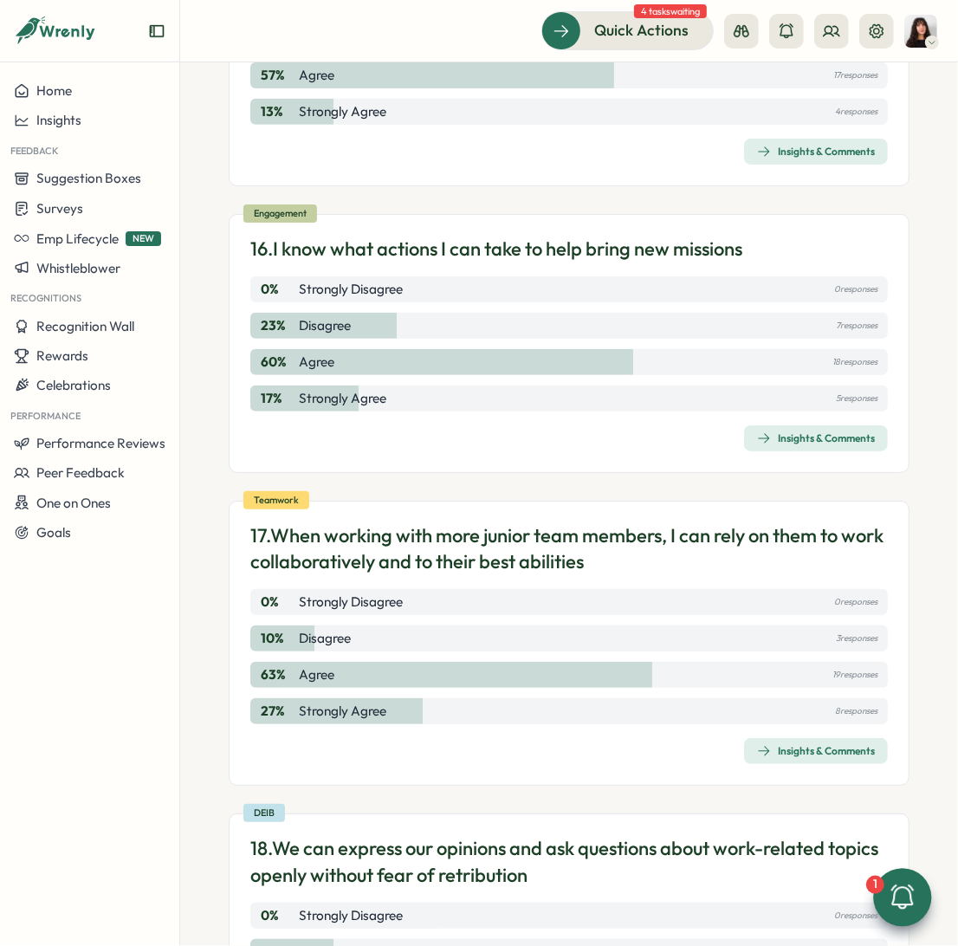
scroll to position [4415, 0]
click at [790, 764] on span "Insights & Comments" at bounding box center [816, 752] width 118 height 24
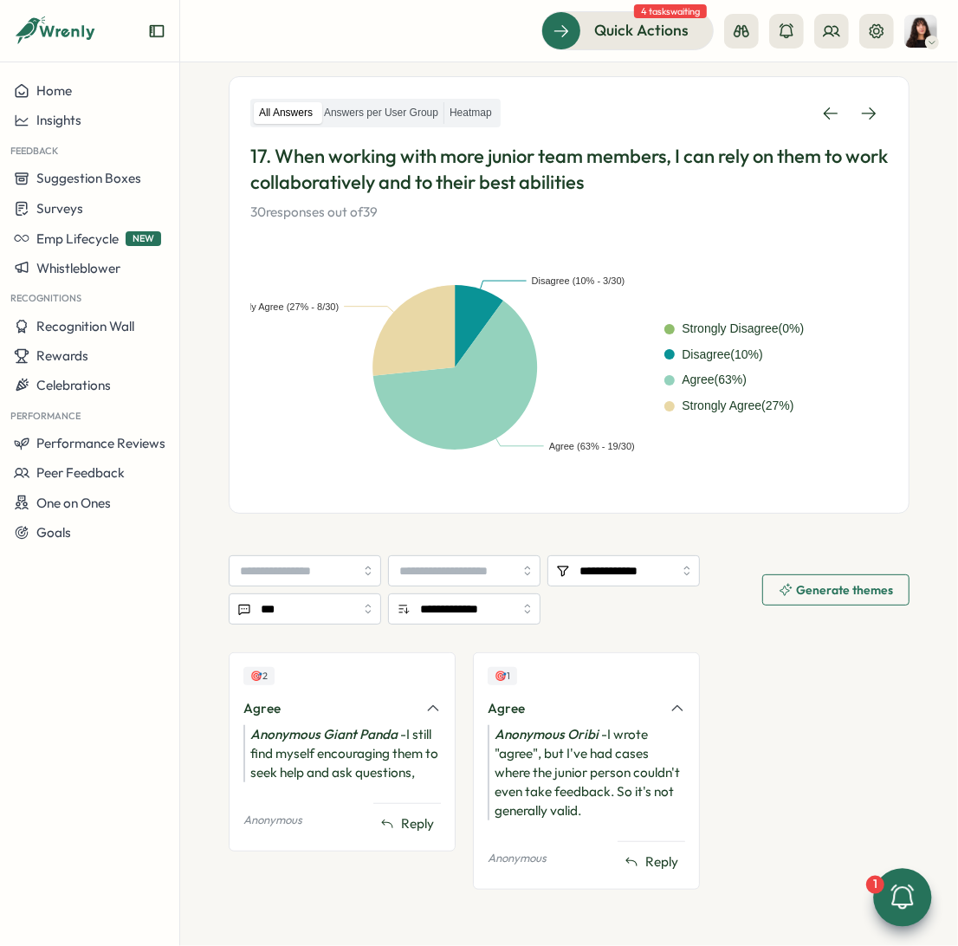
scroll to position [273, 0]
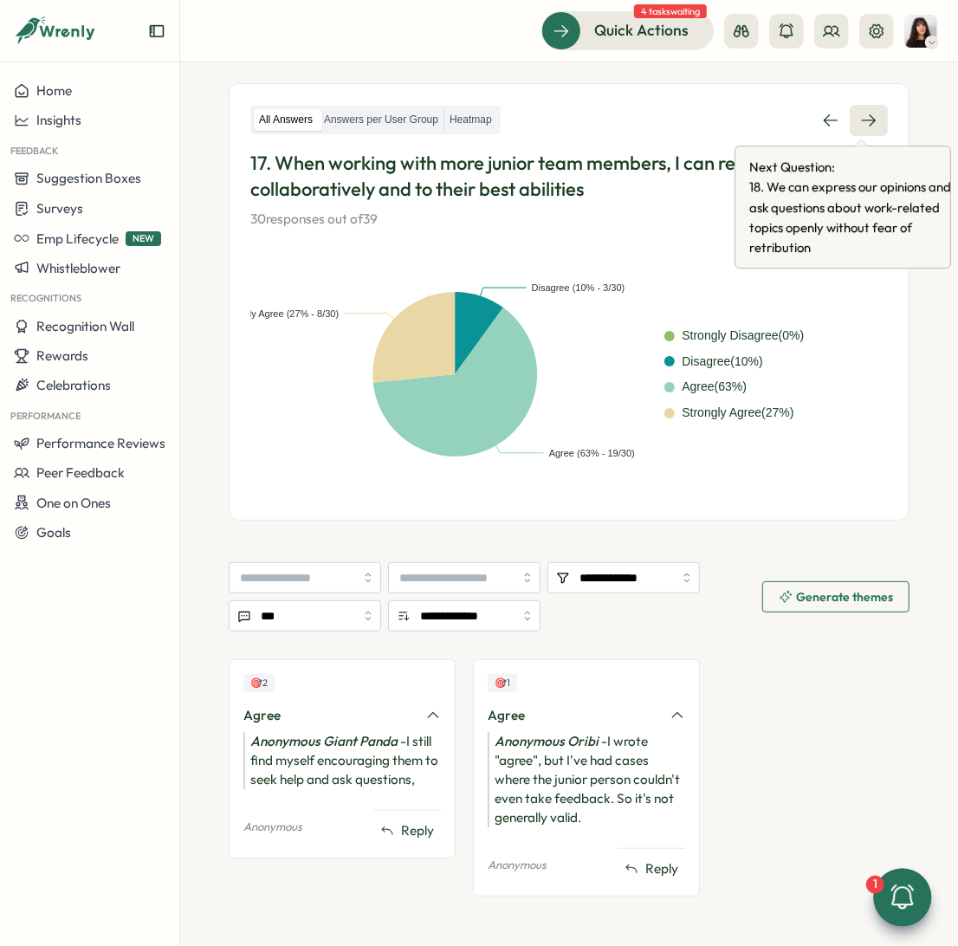
click at [860, 119] on icon at bounding box center [868, 120] width 17 height 17
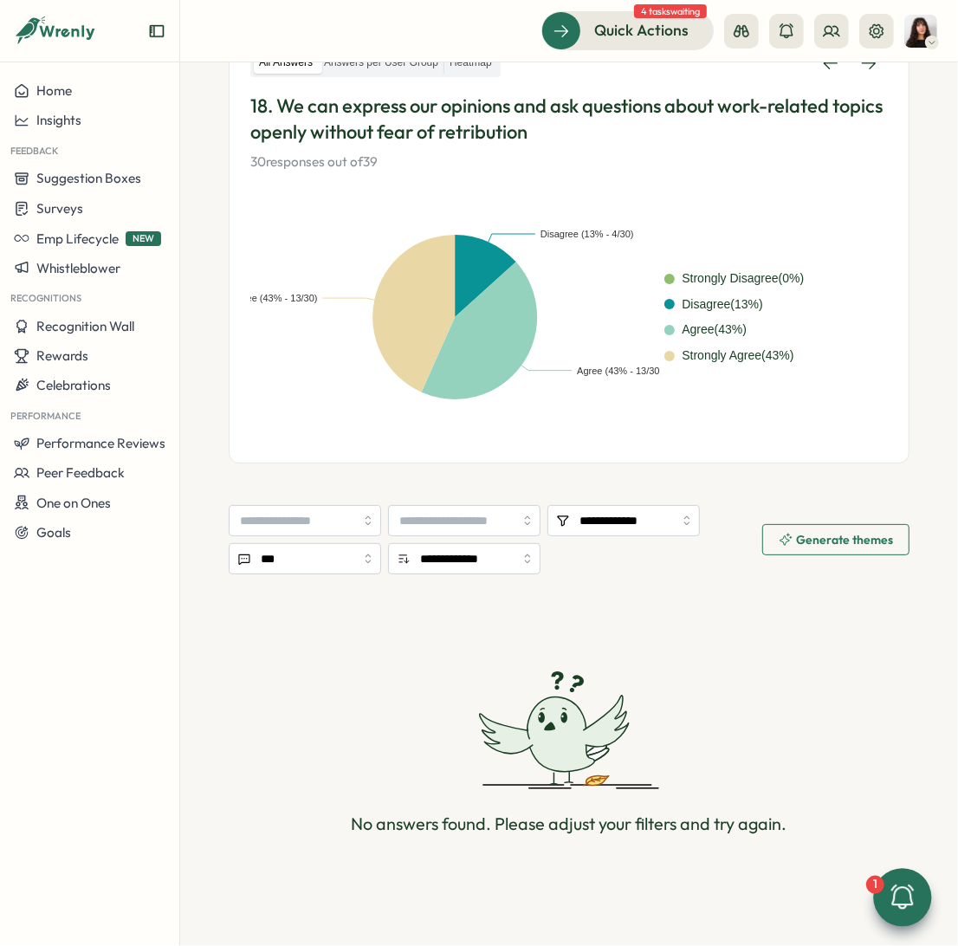
scroll to position [213, 0]
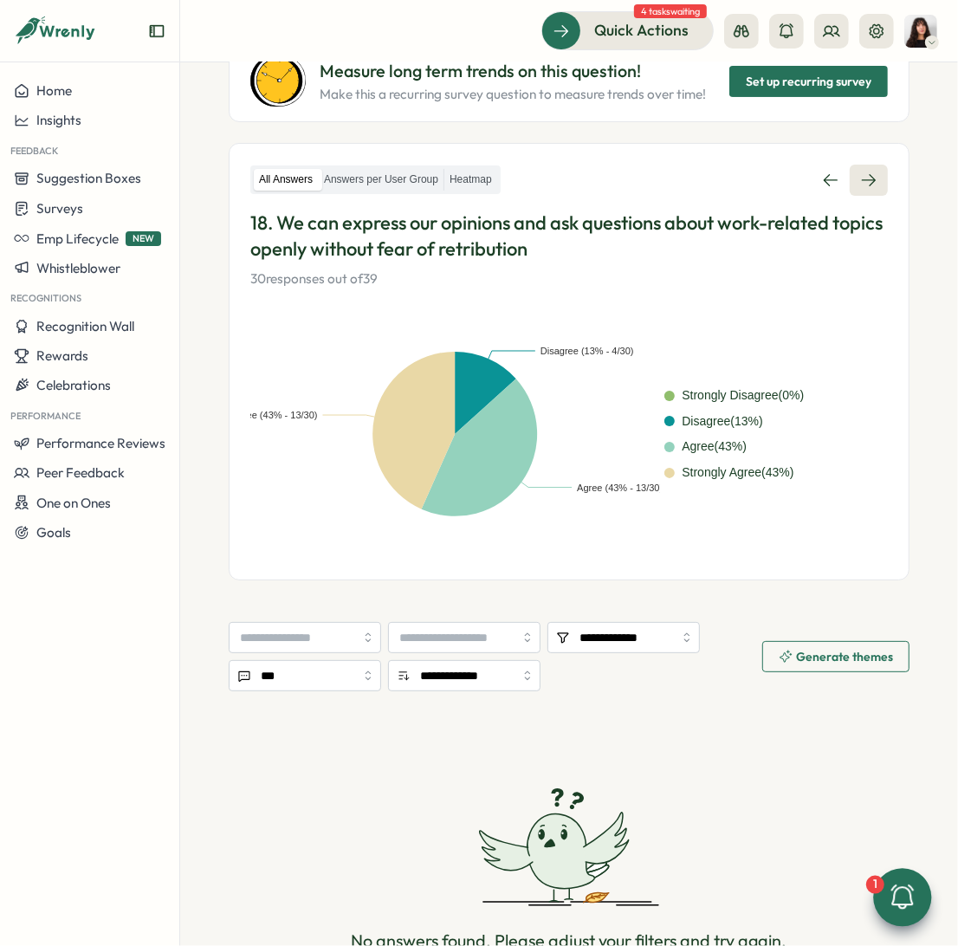
click at [860, 172] on icon at bounding box center [868, 180] width 17 height 17
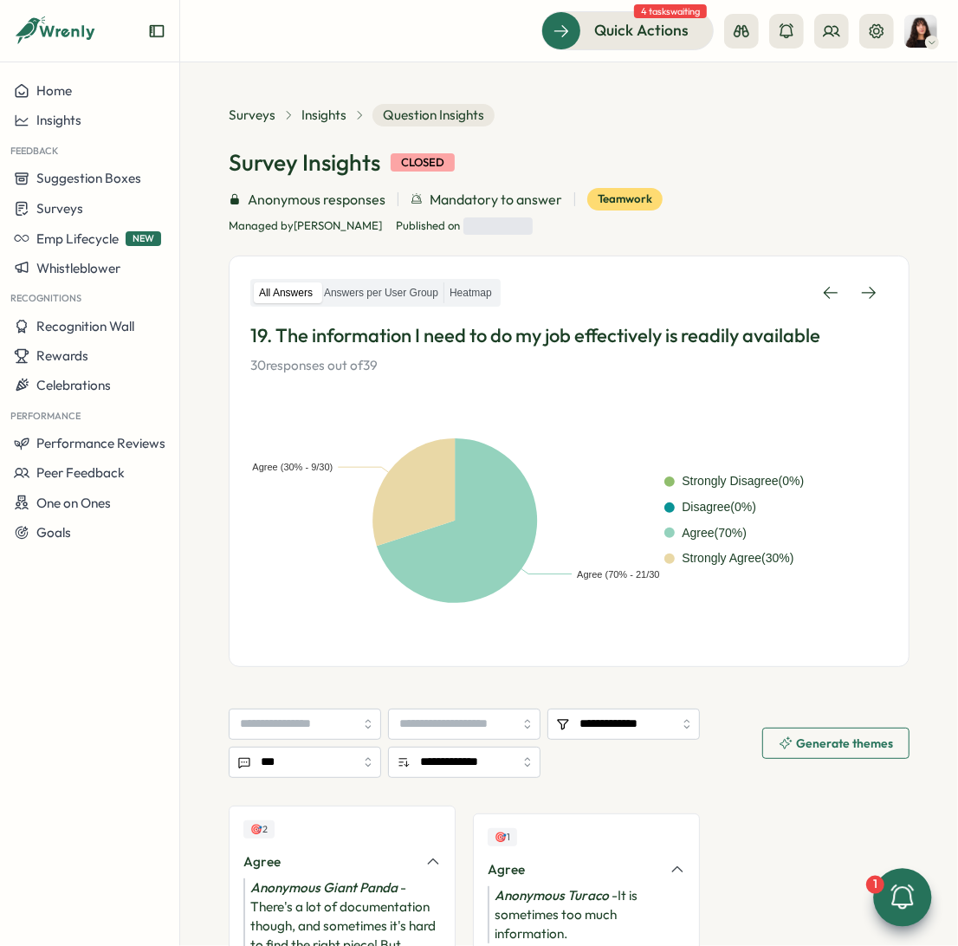
scroll to position [160, 0]
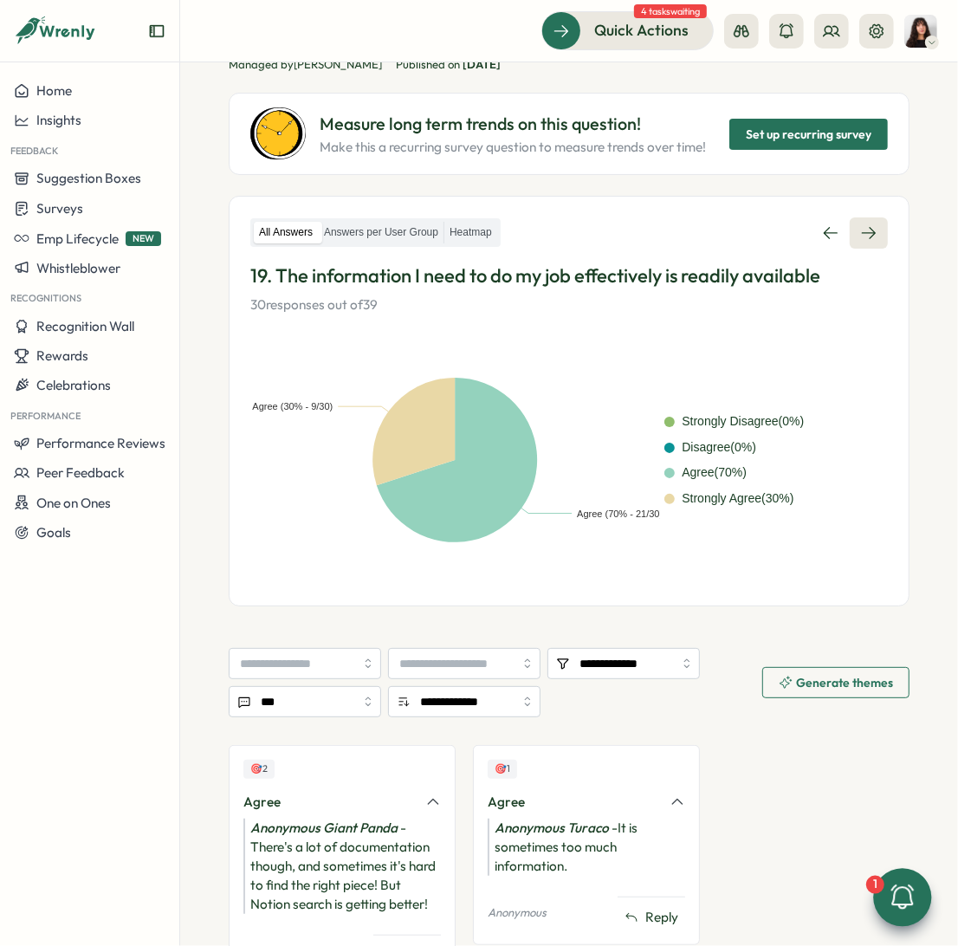
click at [860, 224] on icon at bounding box center [868, 232] width 17 height 17
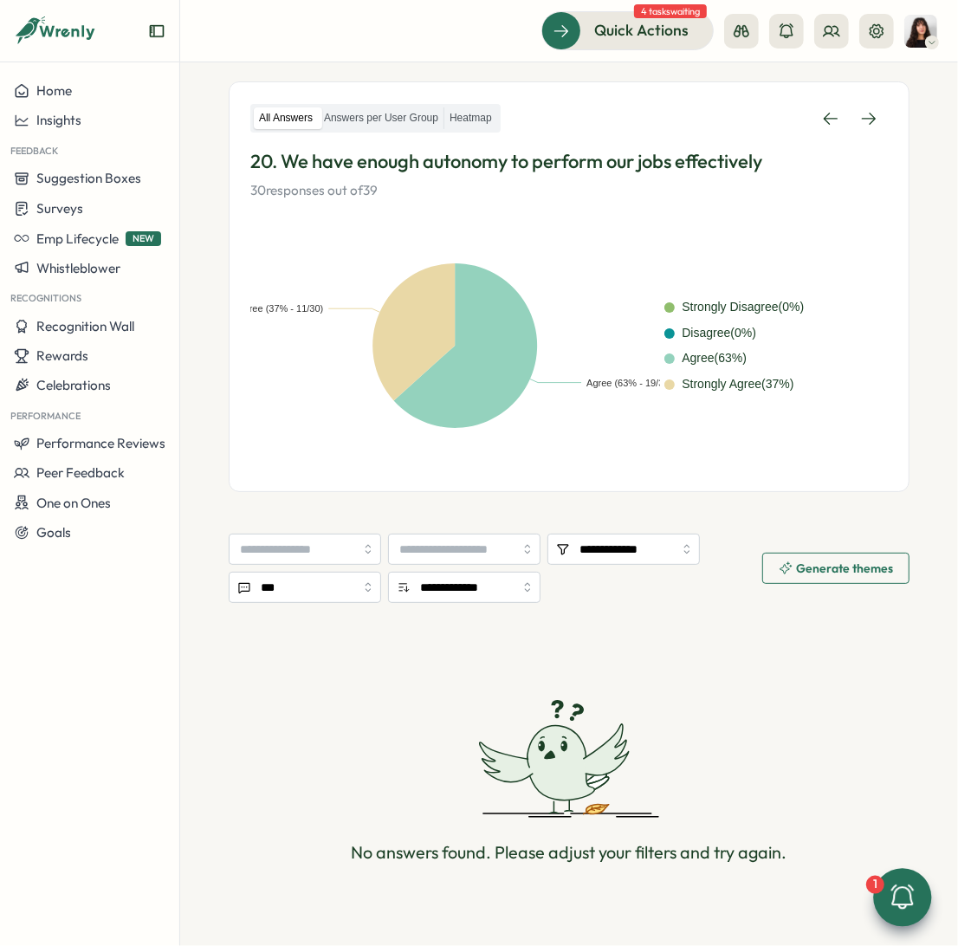
scroll to position [300, 0]
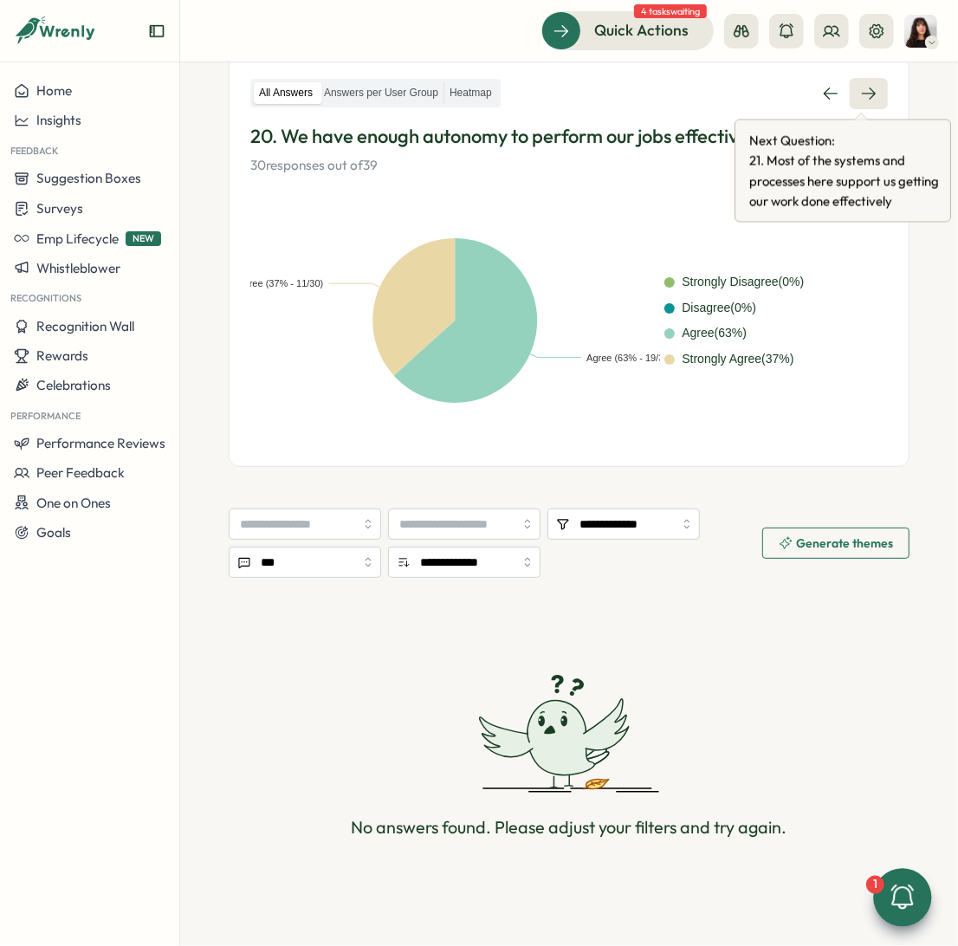
click at [863, 87] on icon at bounding box center [869, 93] width 14 height 12
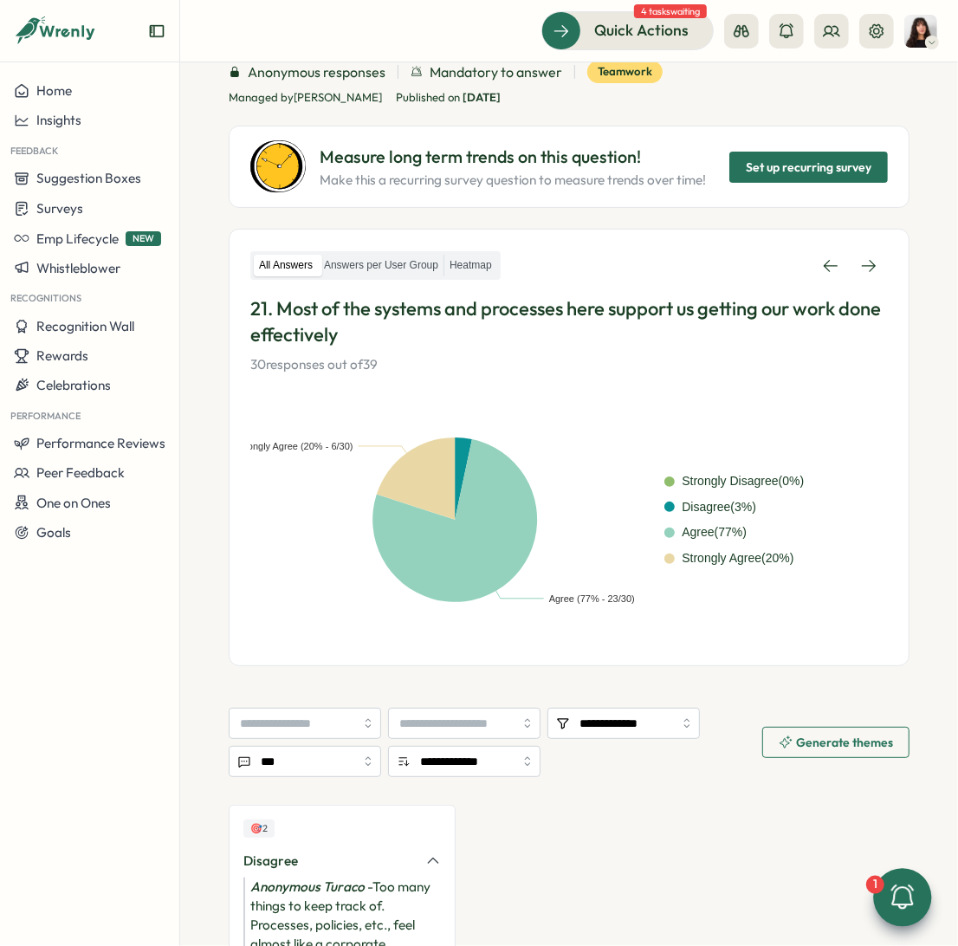
scroll to position [280, 0]
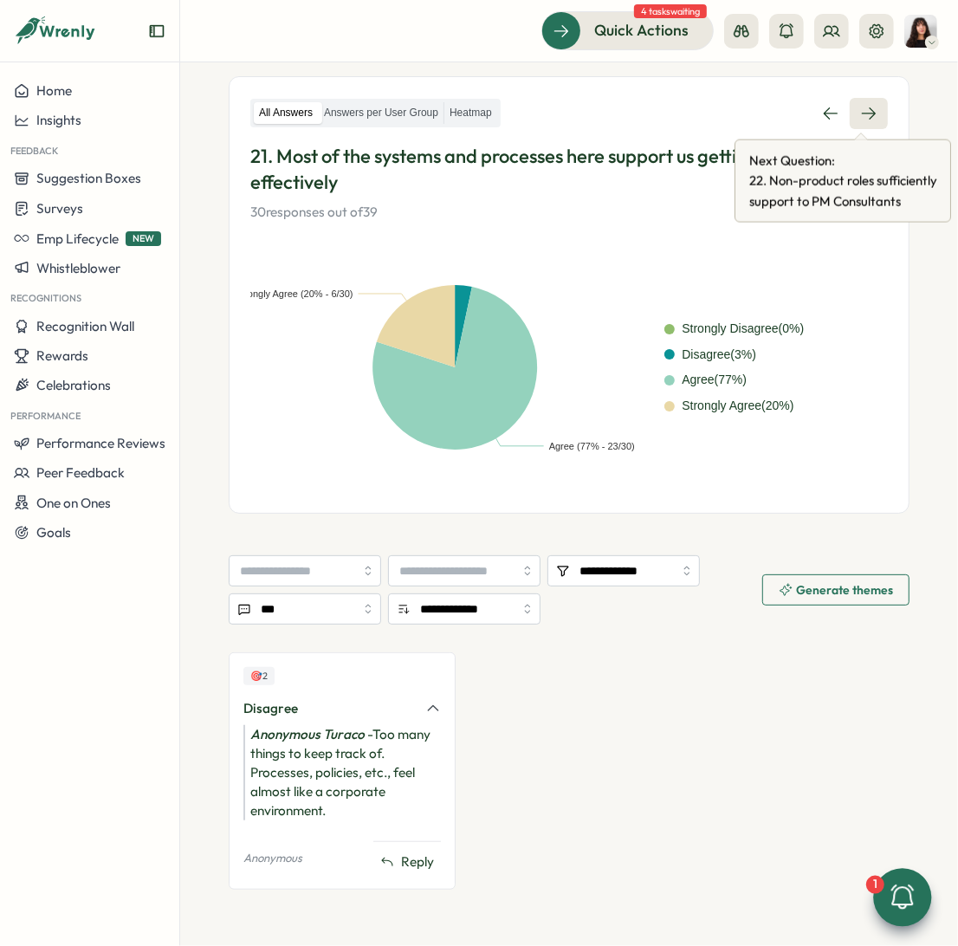
click at [860, 116] on icon at bounding box center [868, 113] width 17 height 17
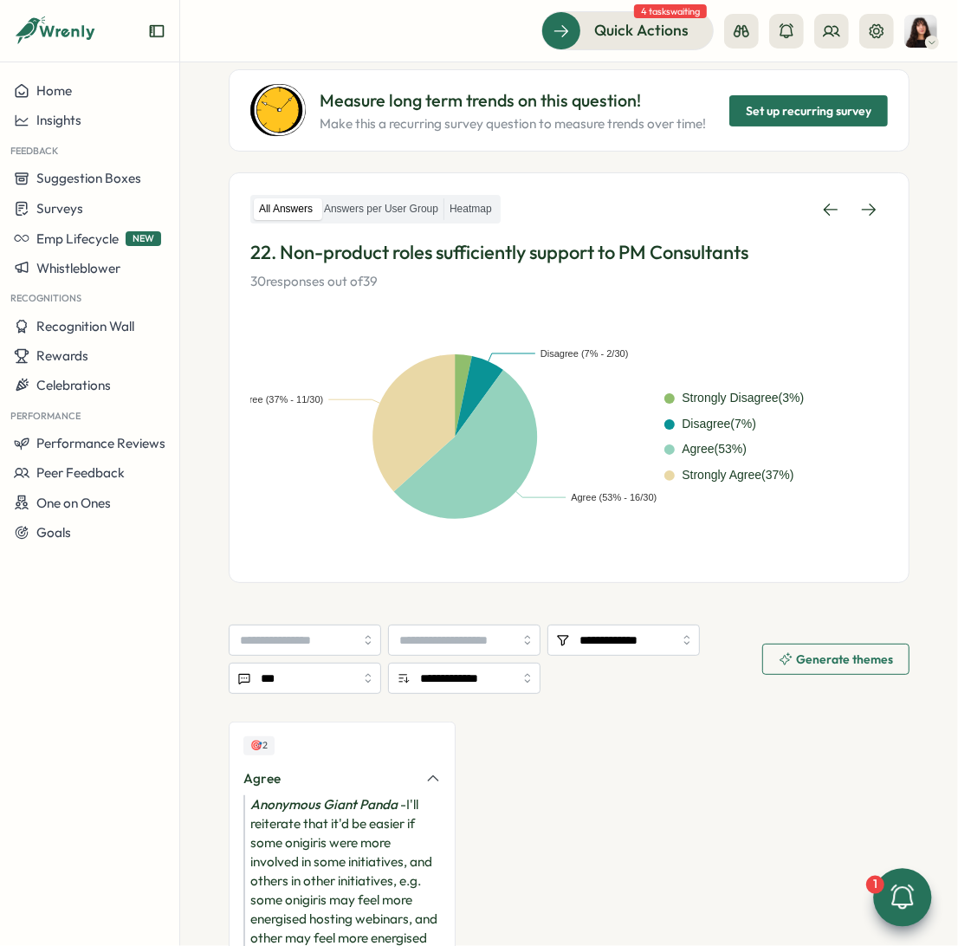
scroll to position [265, 0]
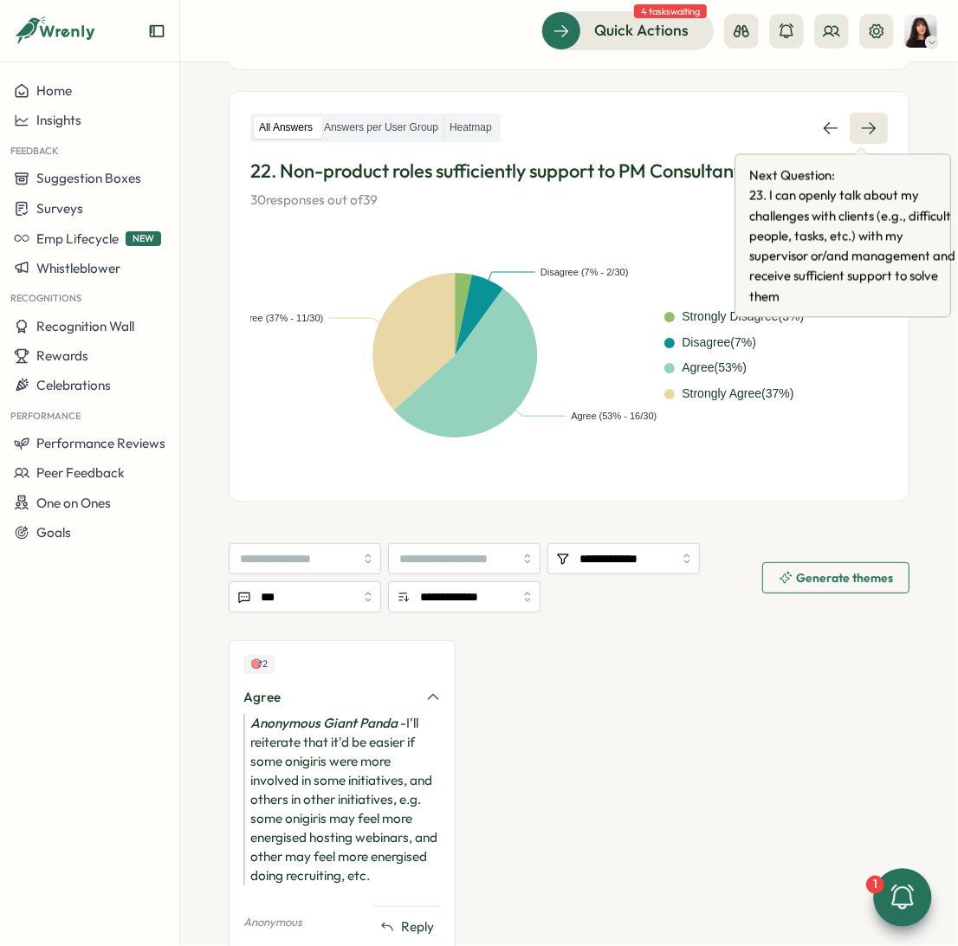
click at [860, 131] on icon at bounding box center [868, 128] width 17 height 17
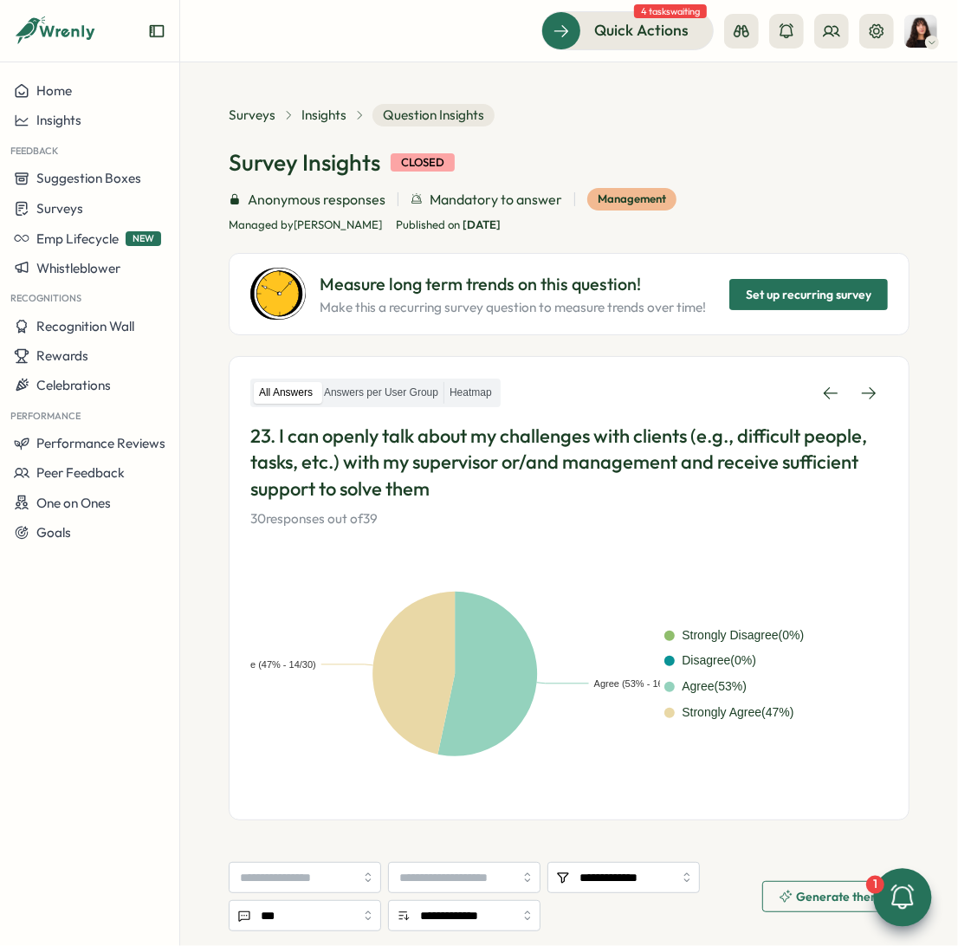
scroll to position [325, 0]
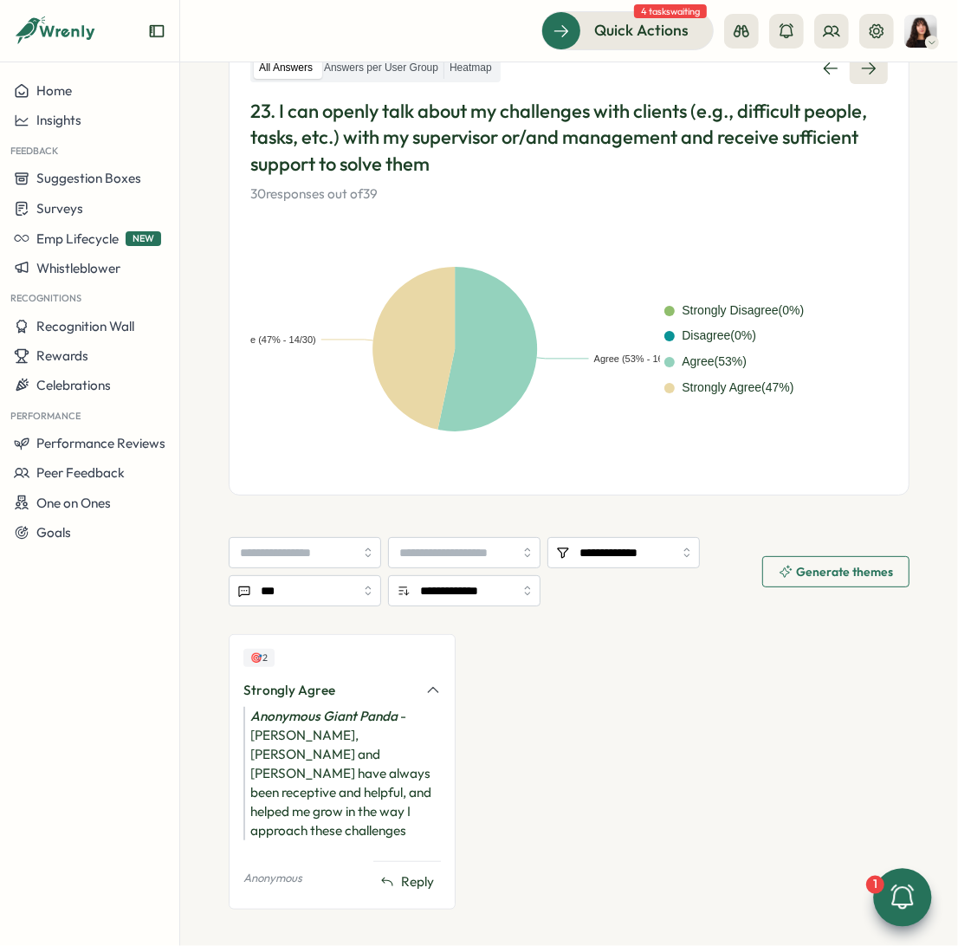
click at [873, 73] on link at bounding box center [869, 68] width 38 height 31
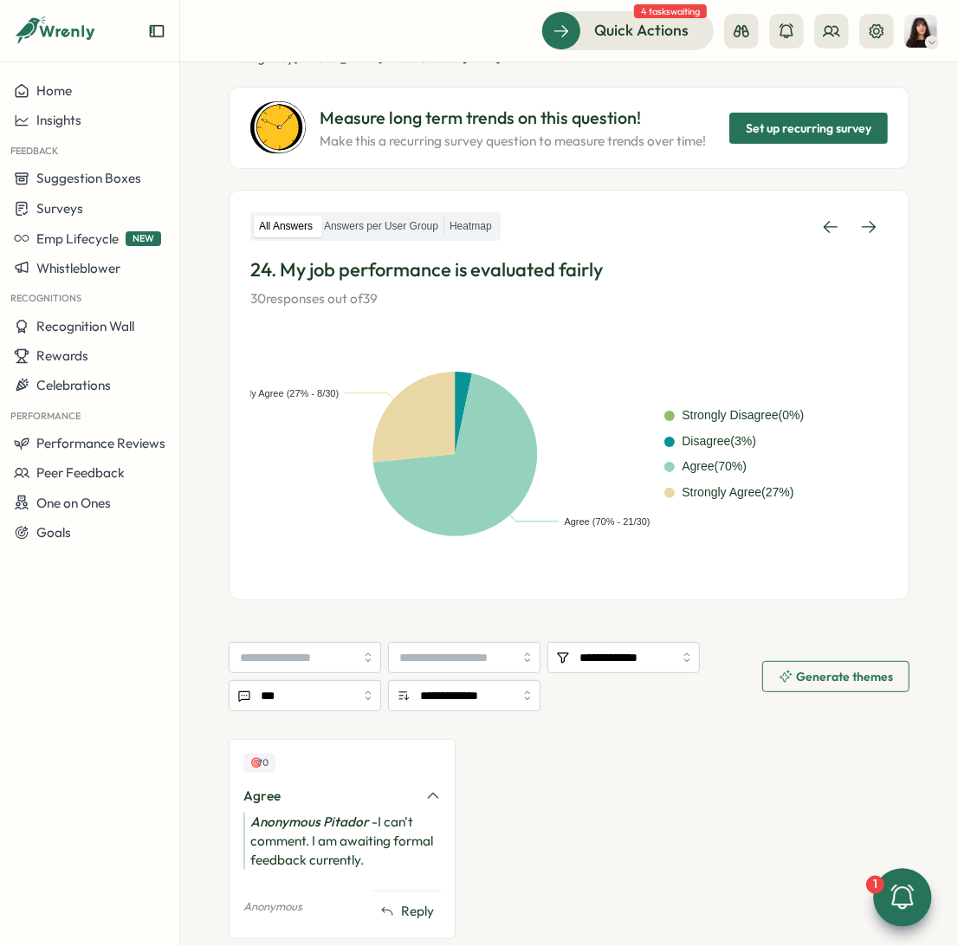
scroll to position [169, 0]
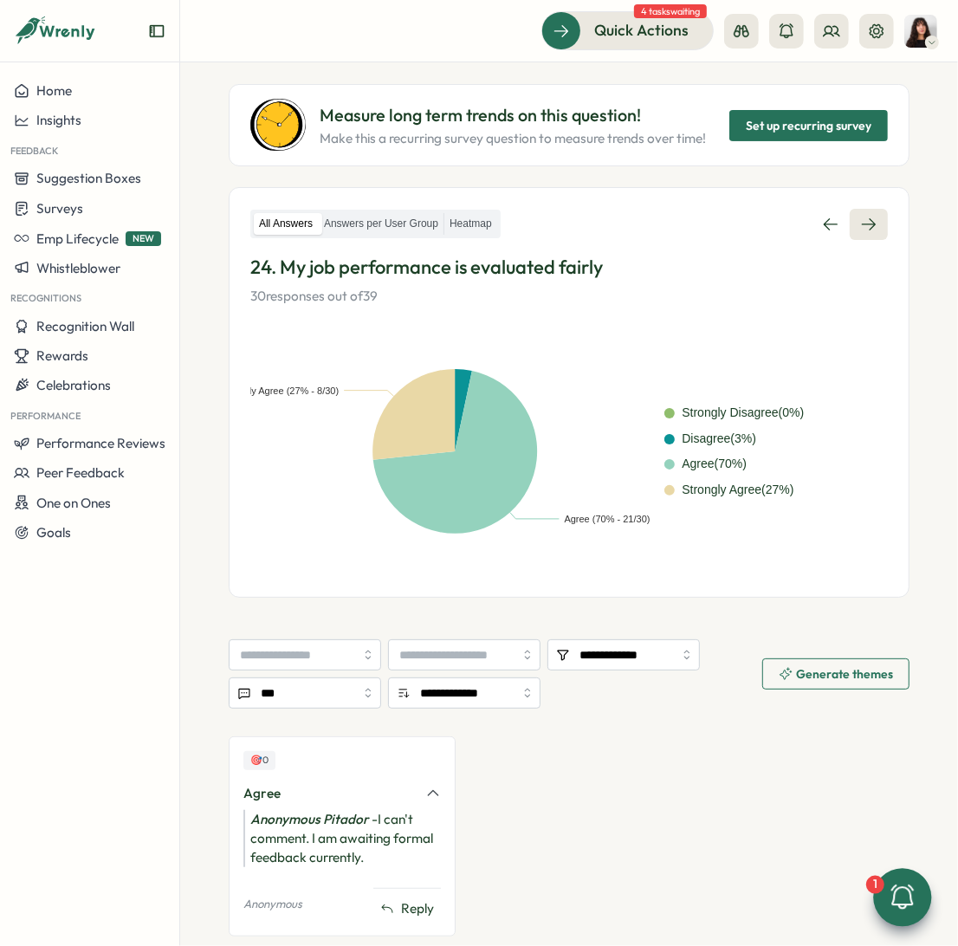
click at [861, 234] on link at bounding box center [869, 224] width 38 height 31
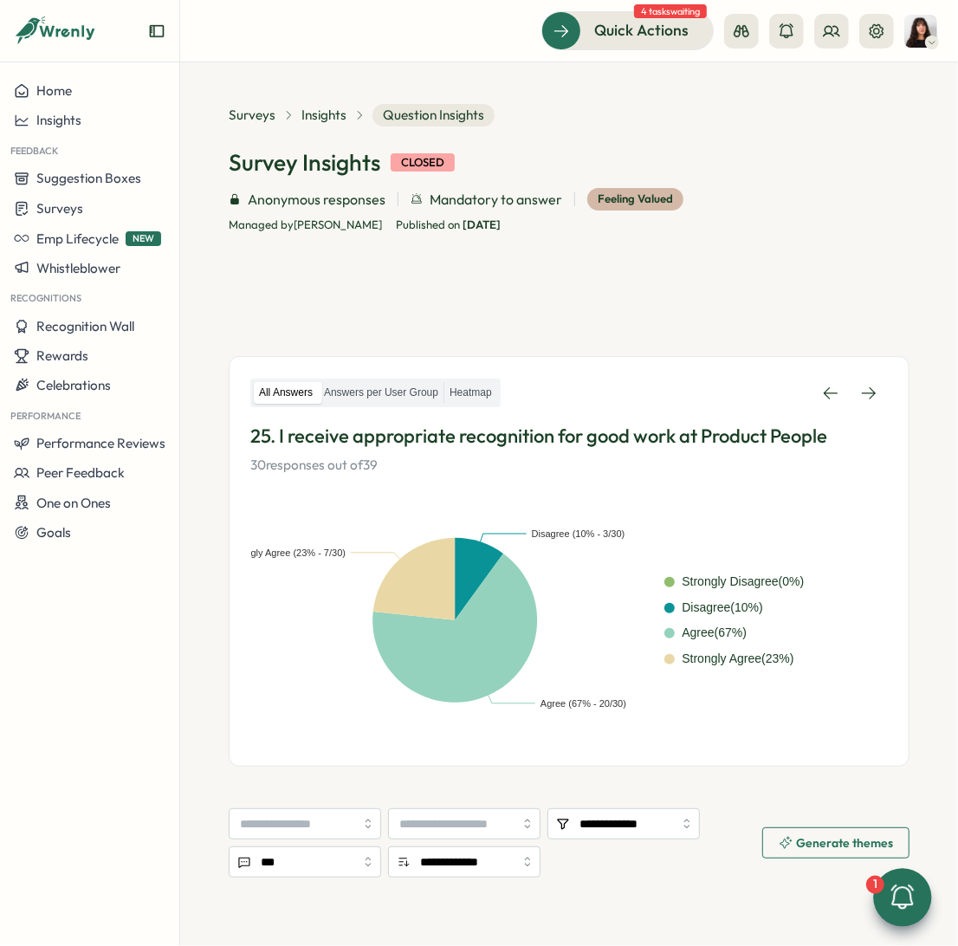
scroll to position [303, 0]
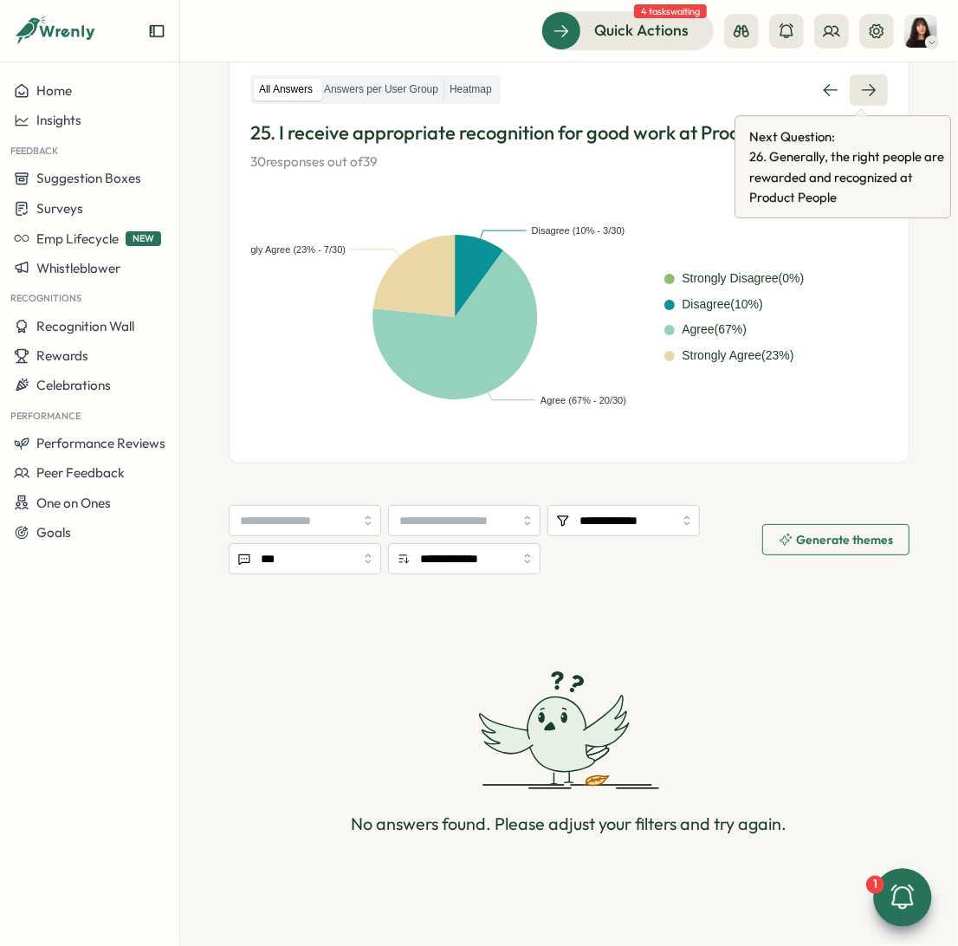
click at [875, 87] on link at bounding box center [869, 89] width 38 height 31
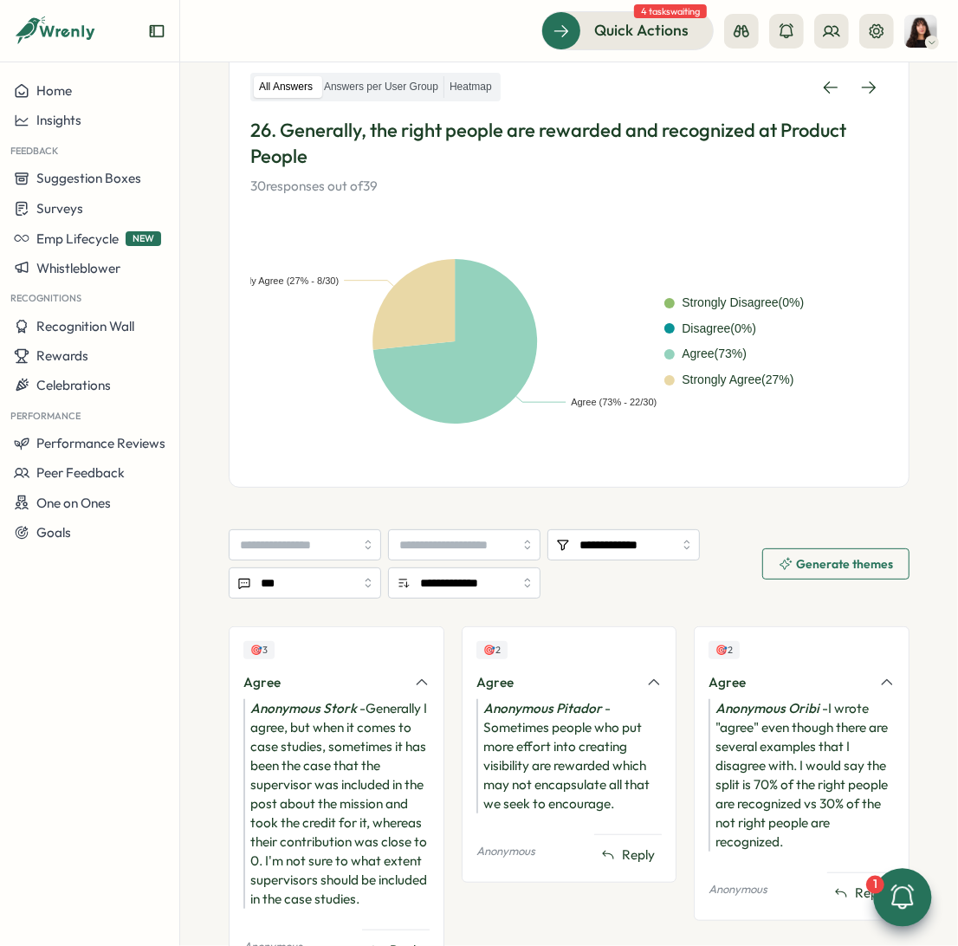
scroll to position [262, 0]
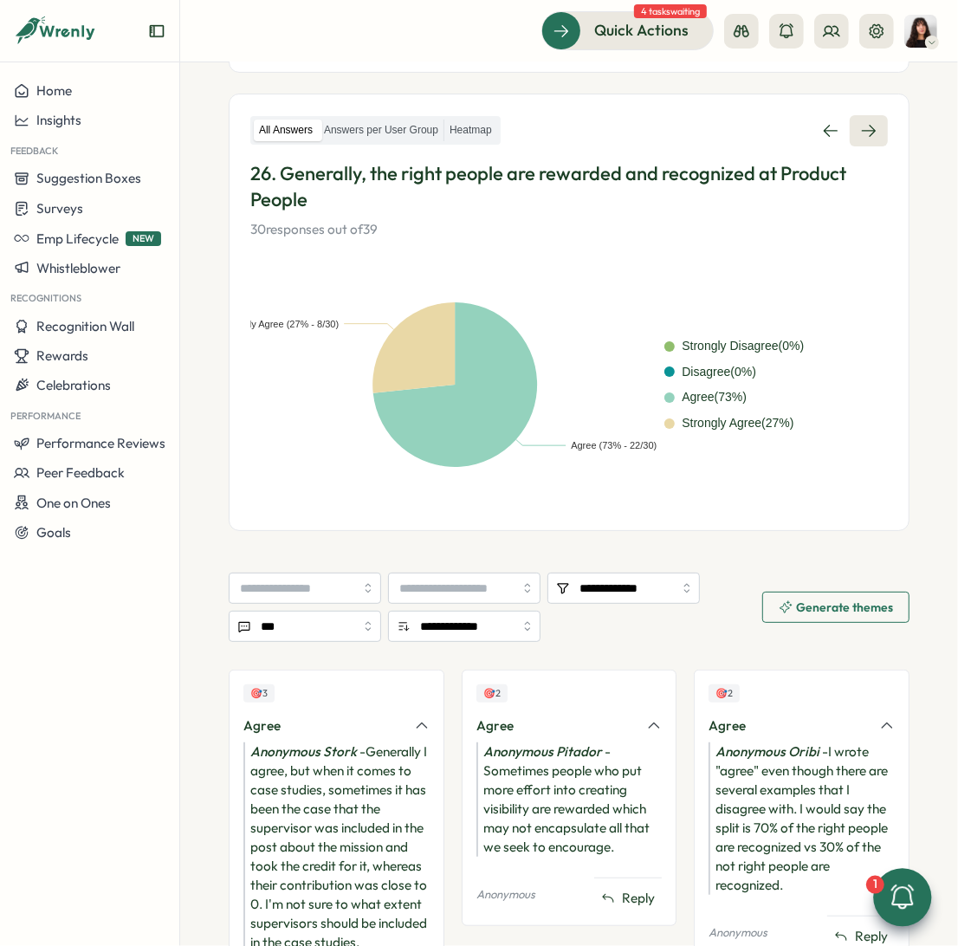
click at [857, 139] on link at bounding box center [869, 130] width 38 height 31
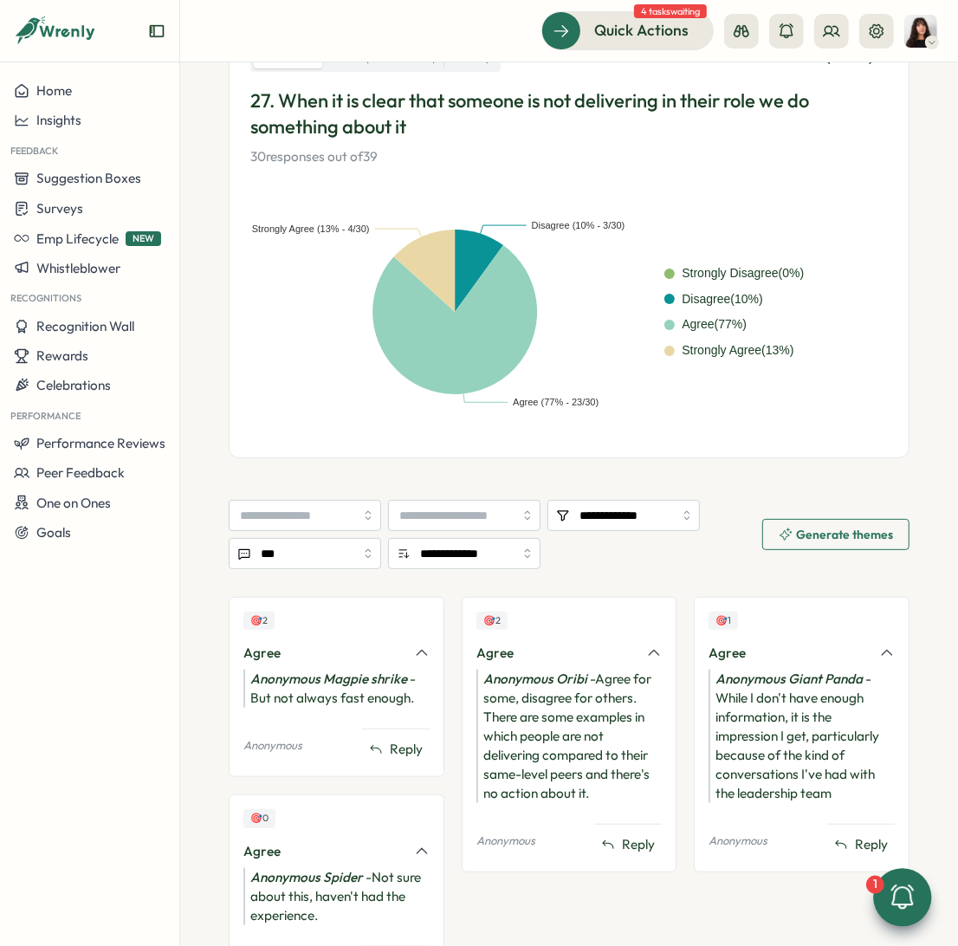
scroll to position [318, 0]
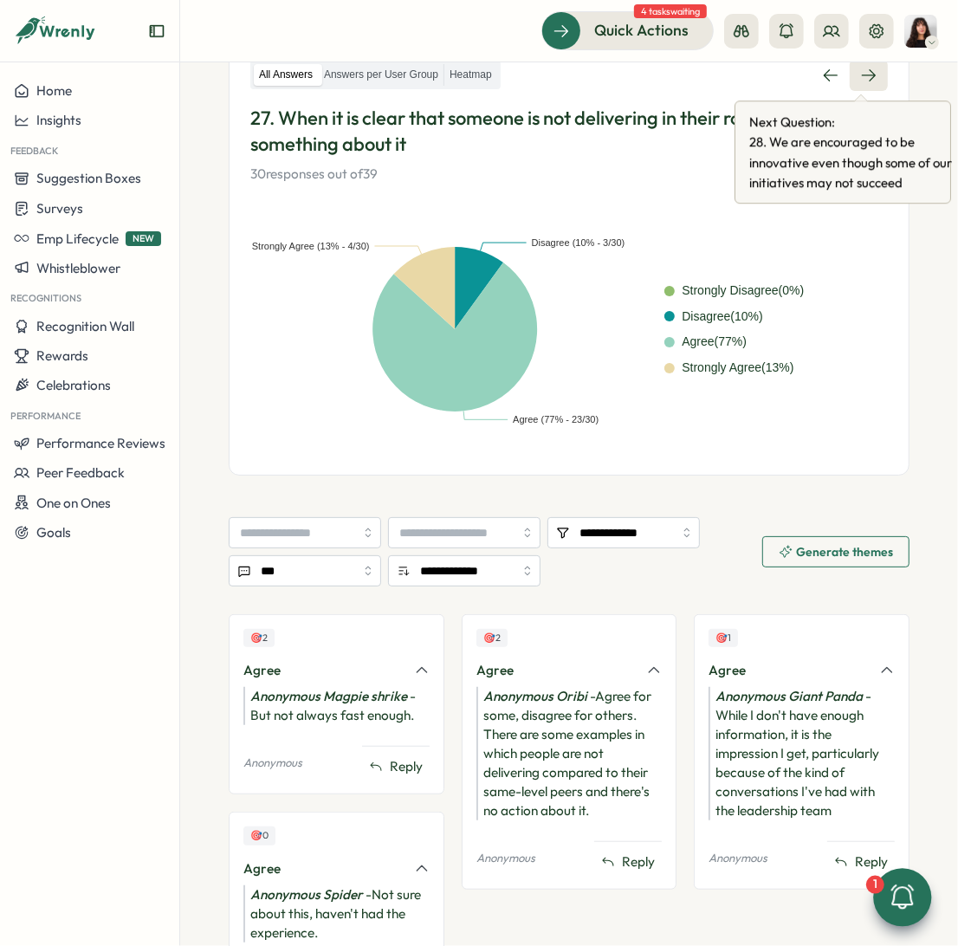
click at [866, 80] on icon at bounding box center [868, 75] width 17 height 17
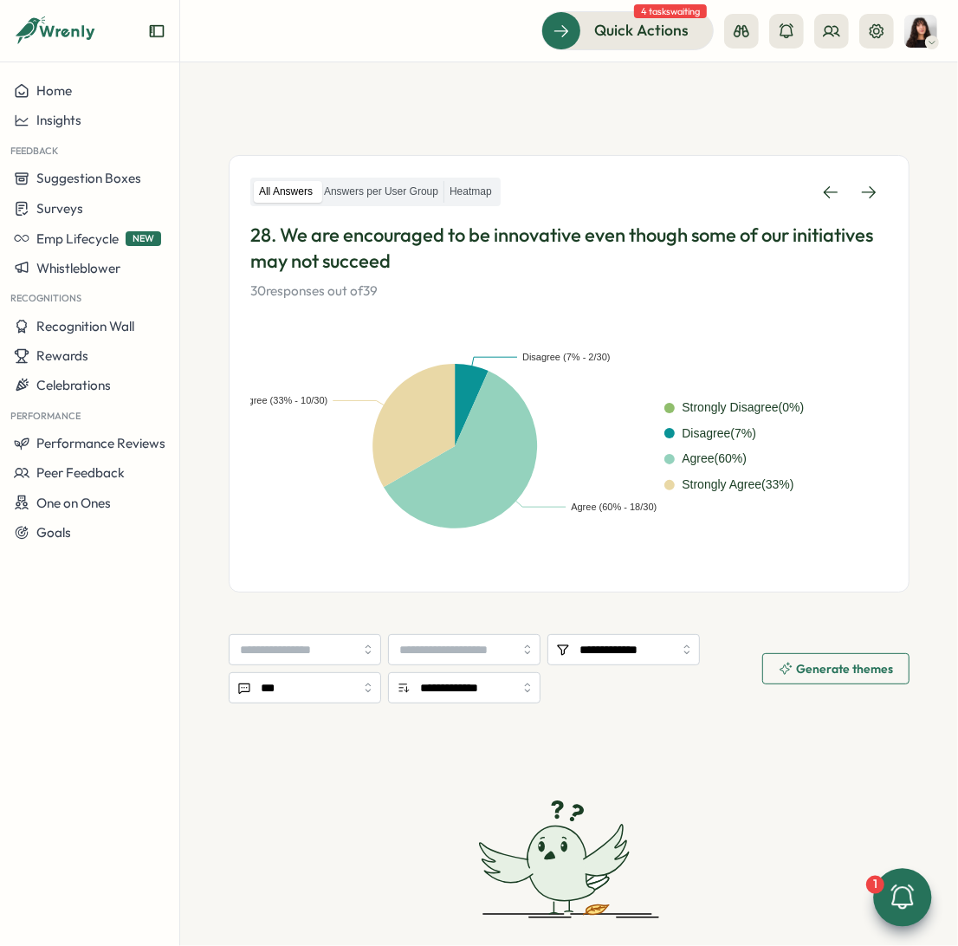
scroll to position [249, 0]
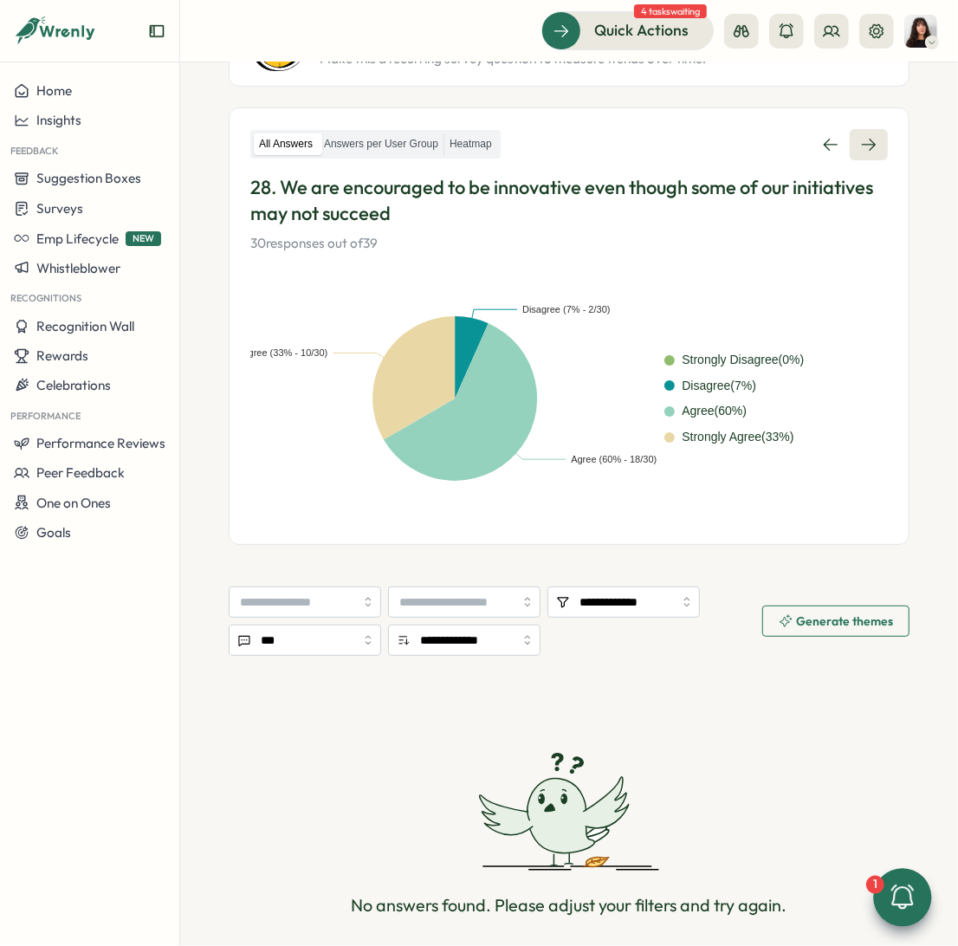
click at [869, 154] on link at bounding box center [869, 144] width 38 height 31
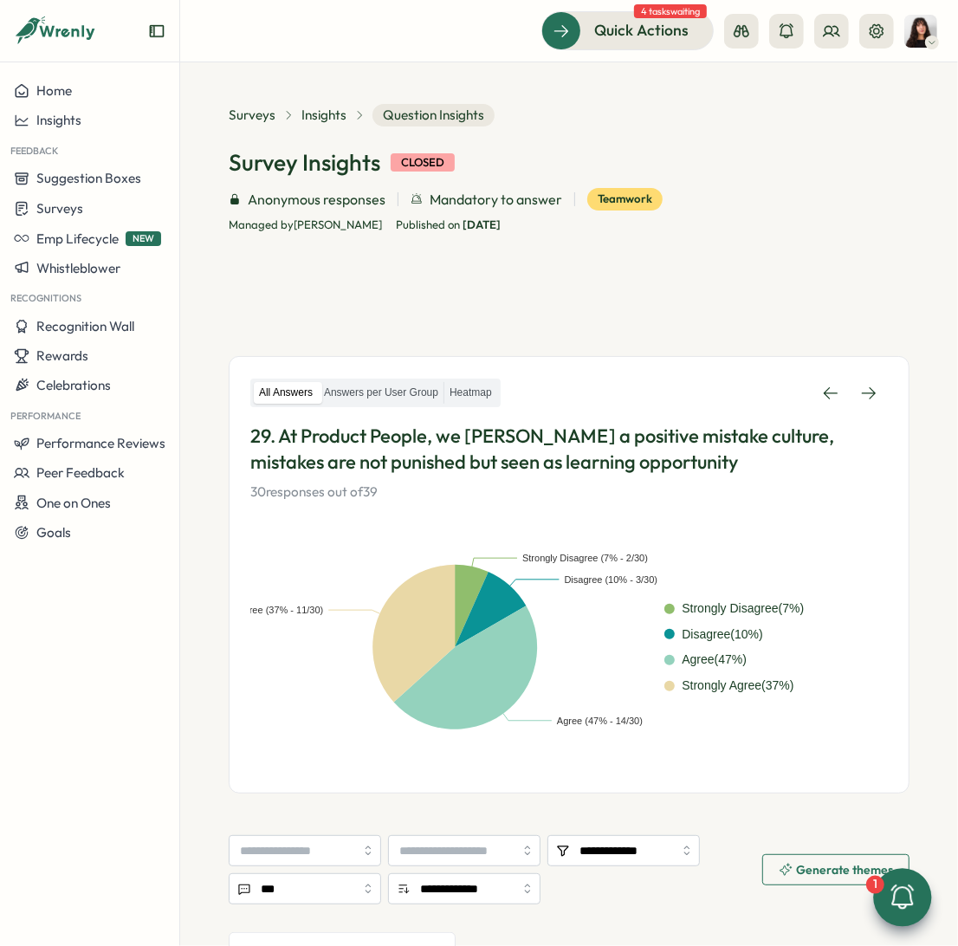
scroll to position [280, 0]
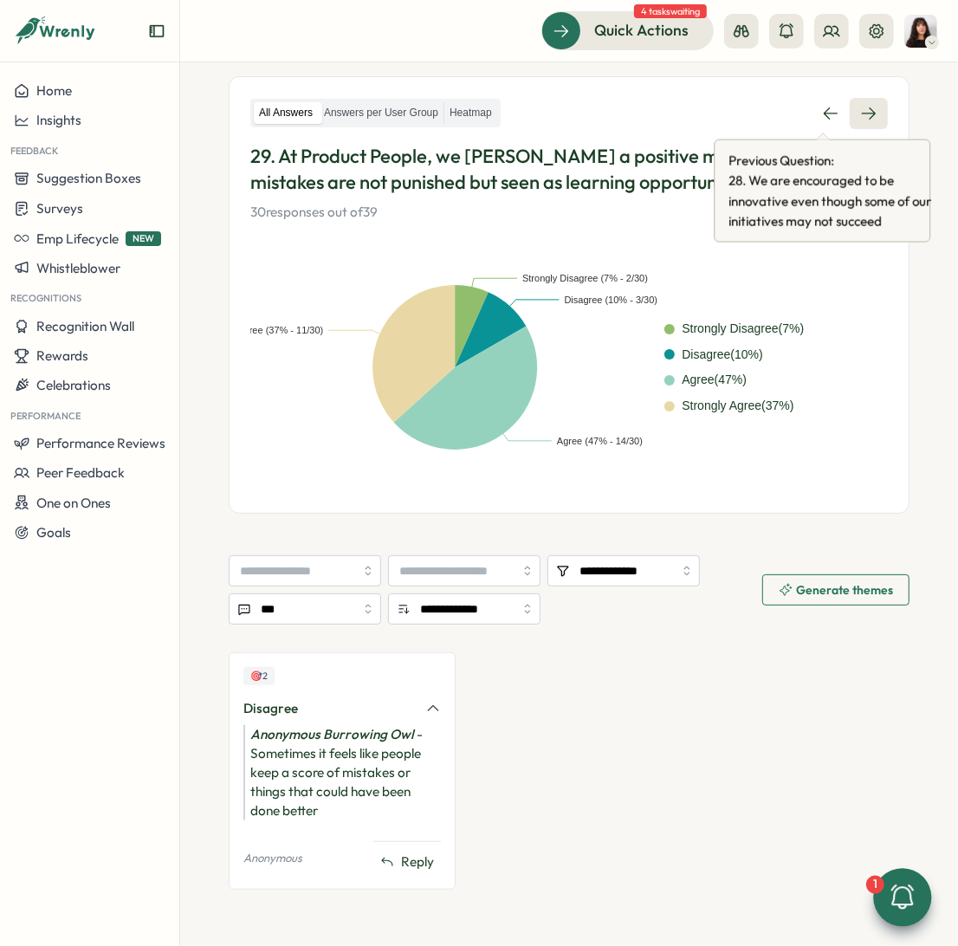
click at [860, 118] on icon at bounding box center [868, 113] width 17 height 17
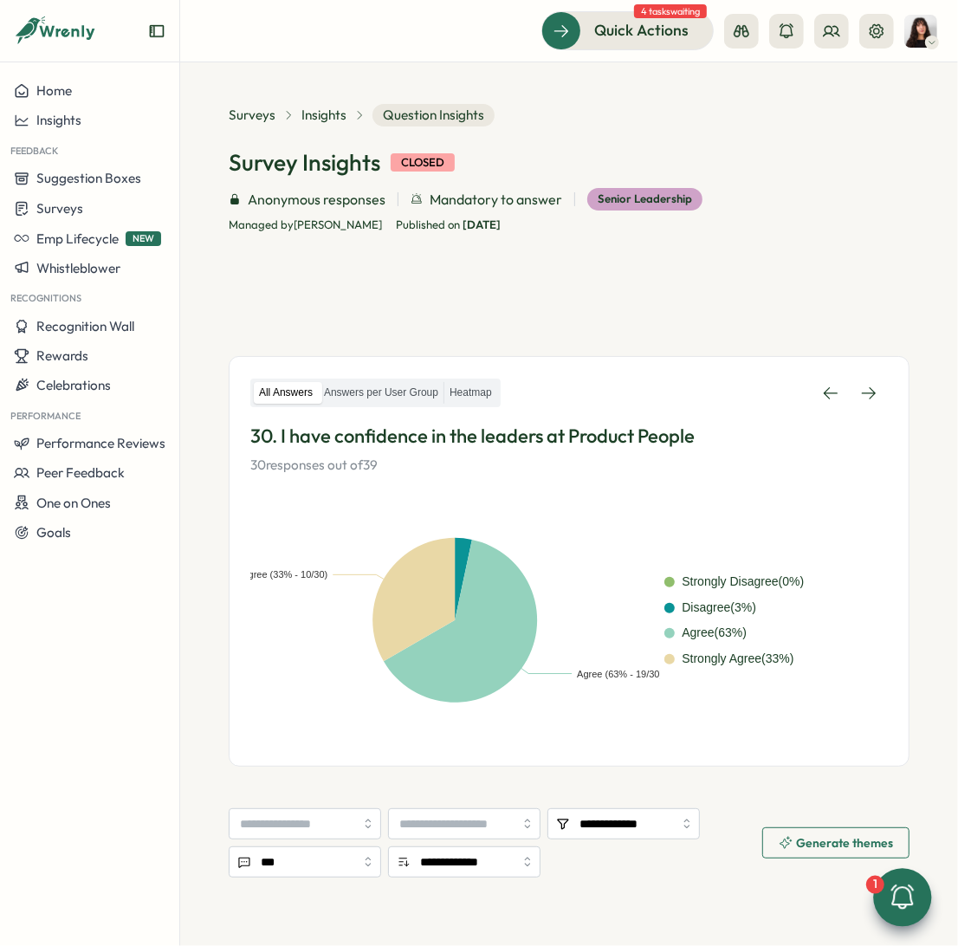
scroll to position [303, 0]
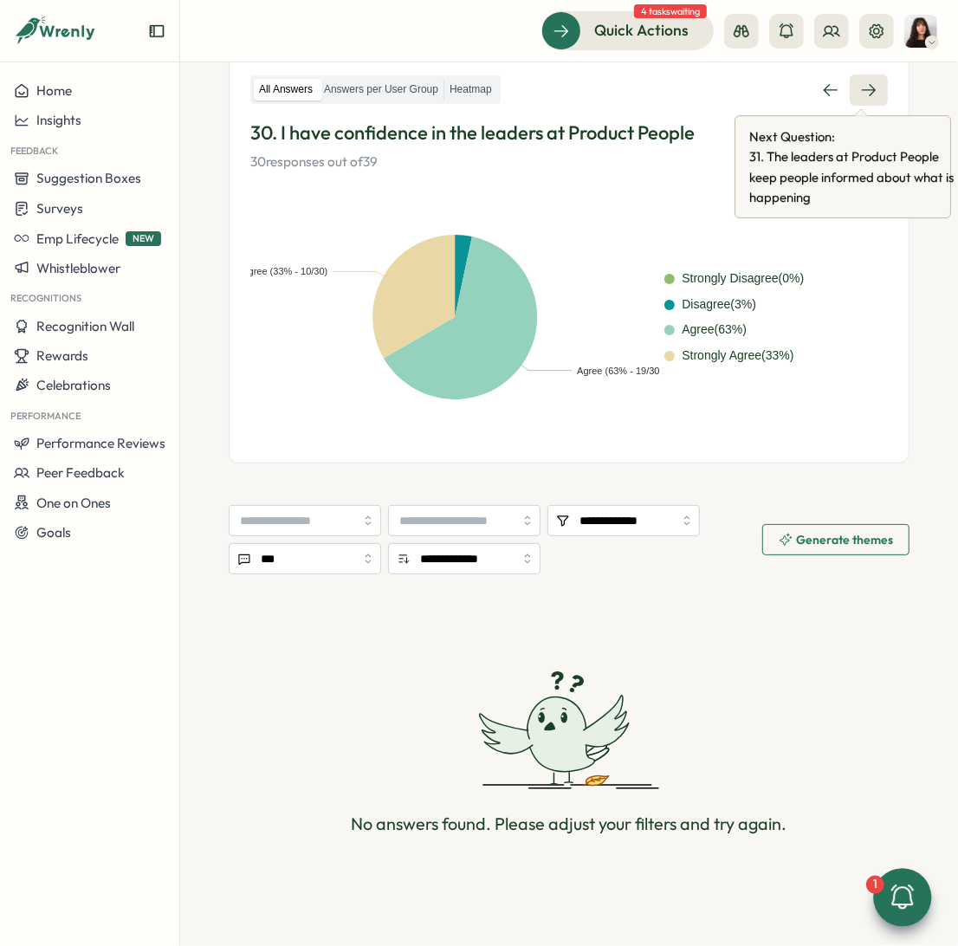
click at [865, 87] on icon at bounding box center [869, 90] width 14 height 12
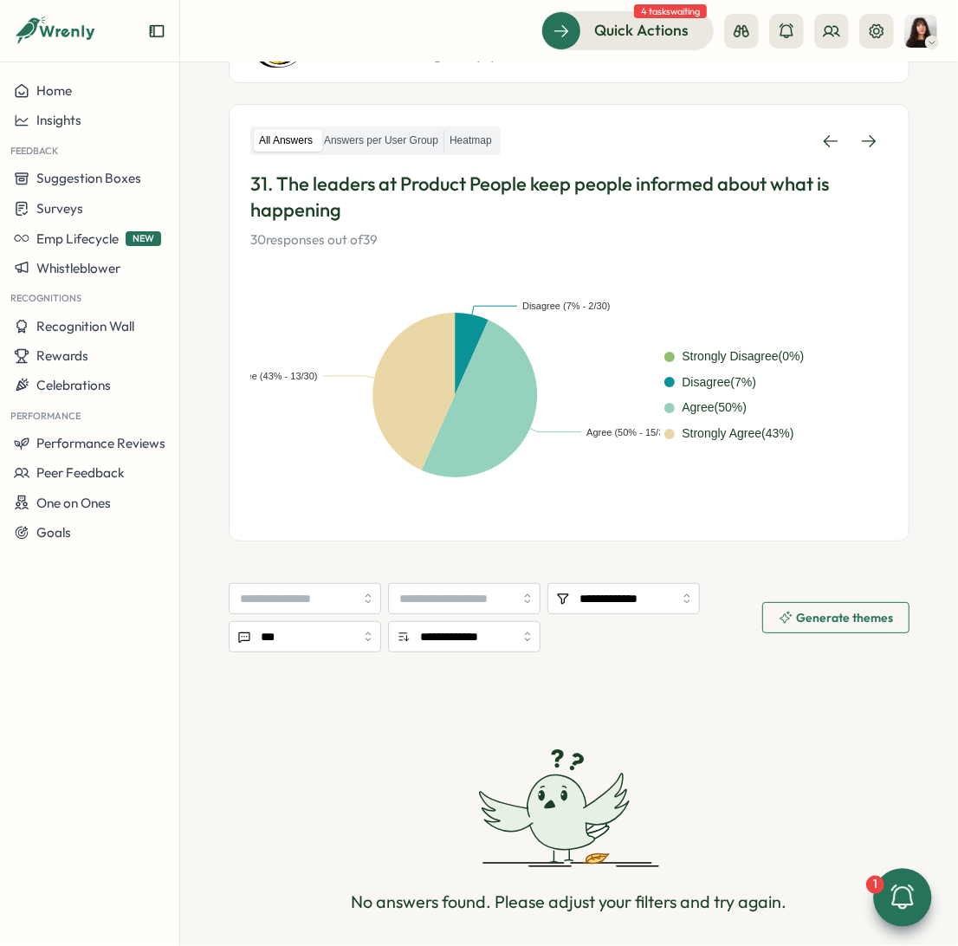
scroll to position [262, 0]
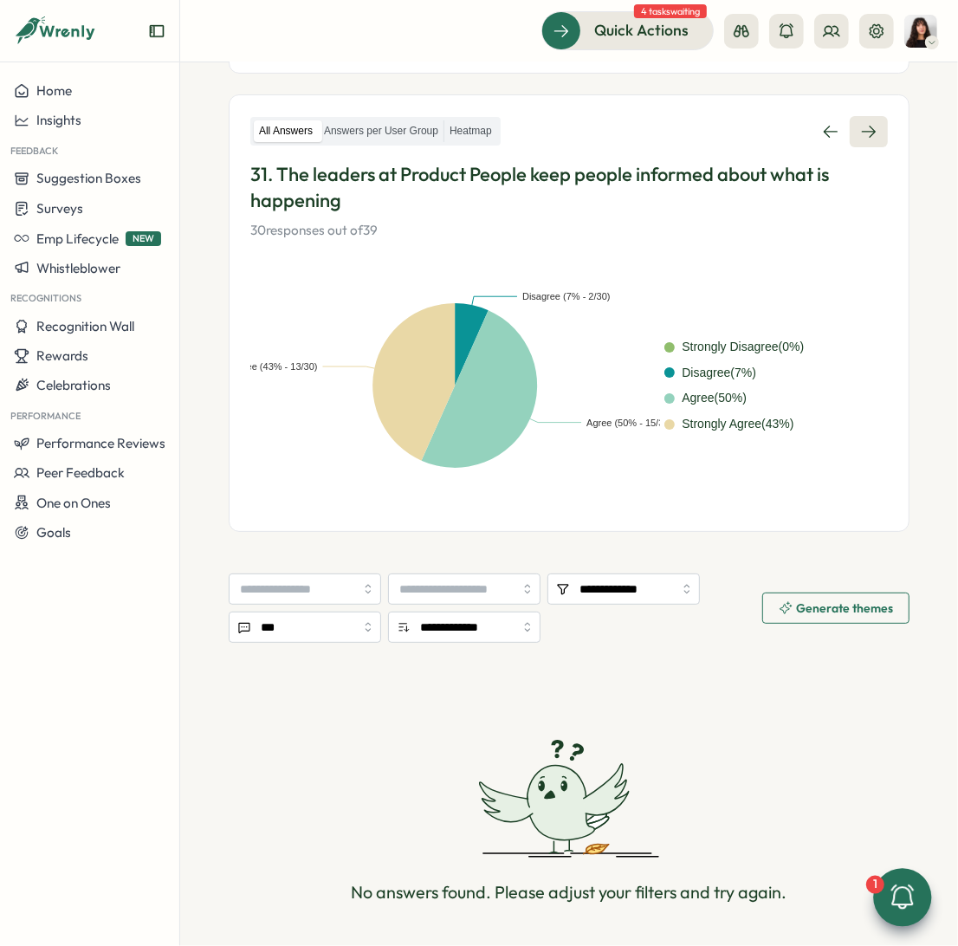
click at [860, 123] on icon at bounding box center [868, 131] width 17 height 17
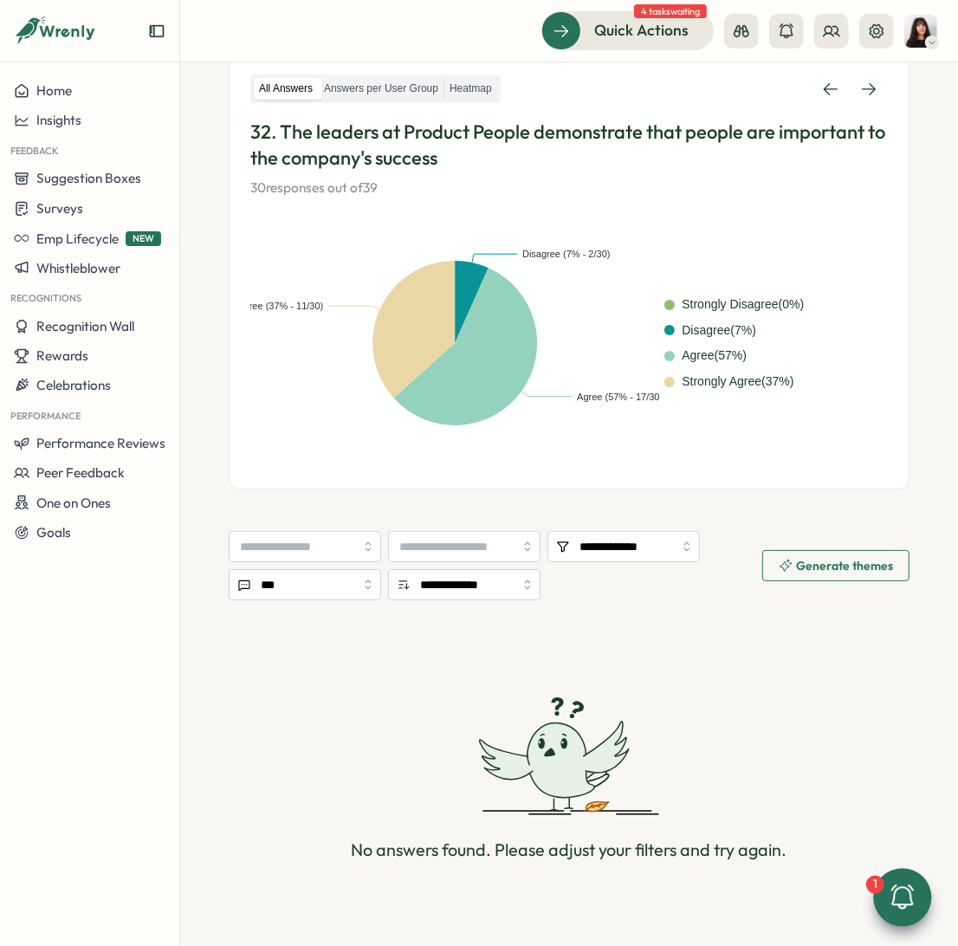
scroll to position [330, 0]
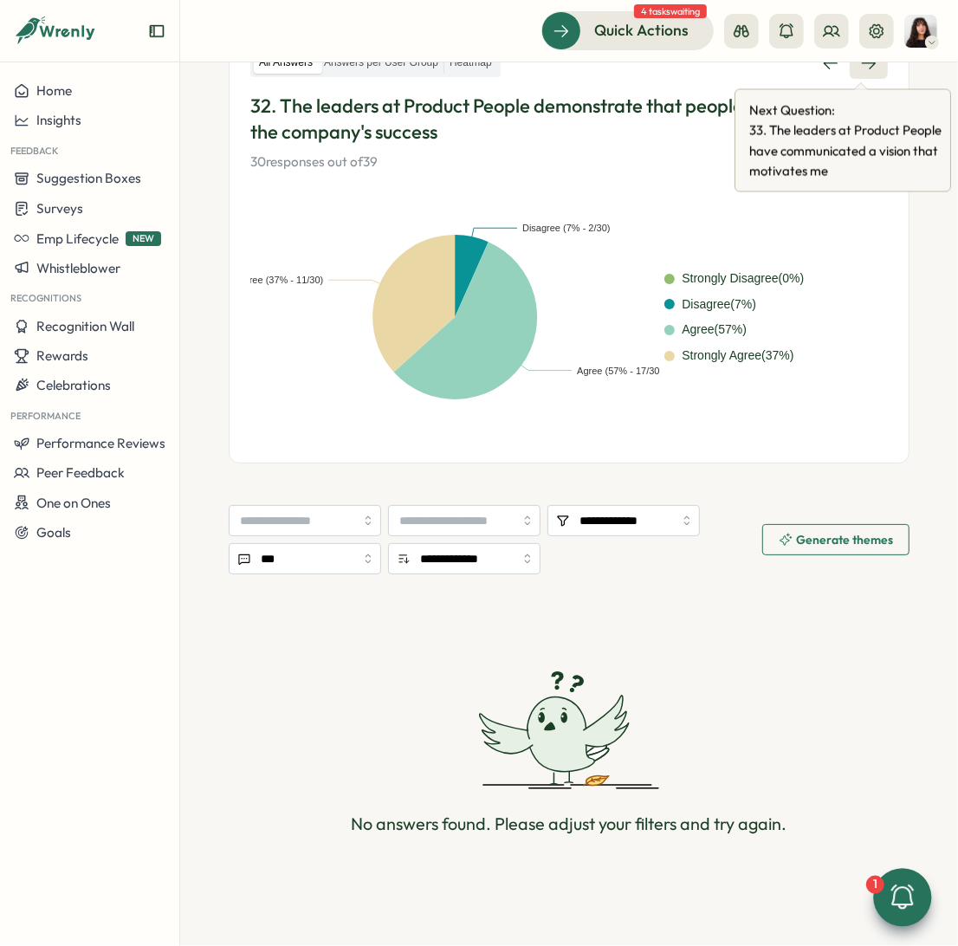
click at [867, 64] on icon at bounding box center [868, 63] width 17 height 17
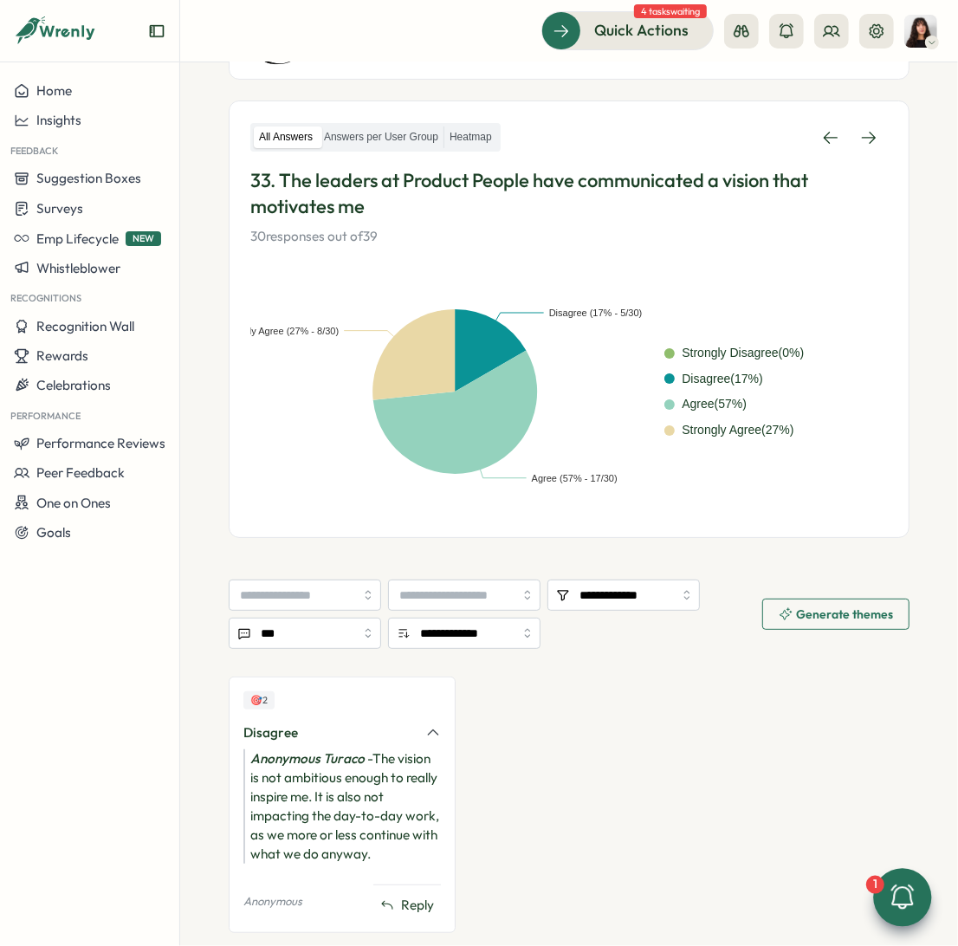
scroll to position [267, 0]
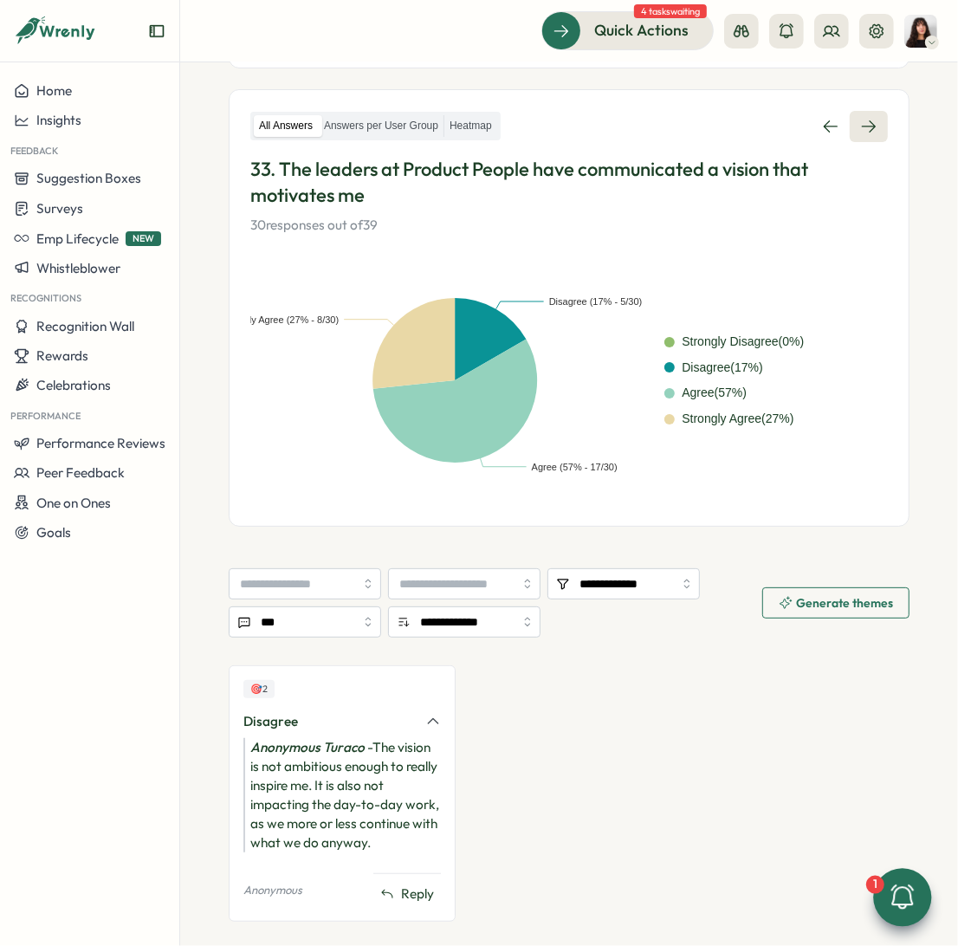
click at [851, 130] on link at bounding box center [869, 126] width 38 height 31
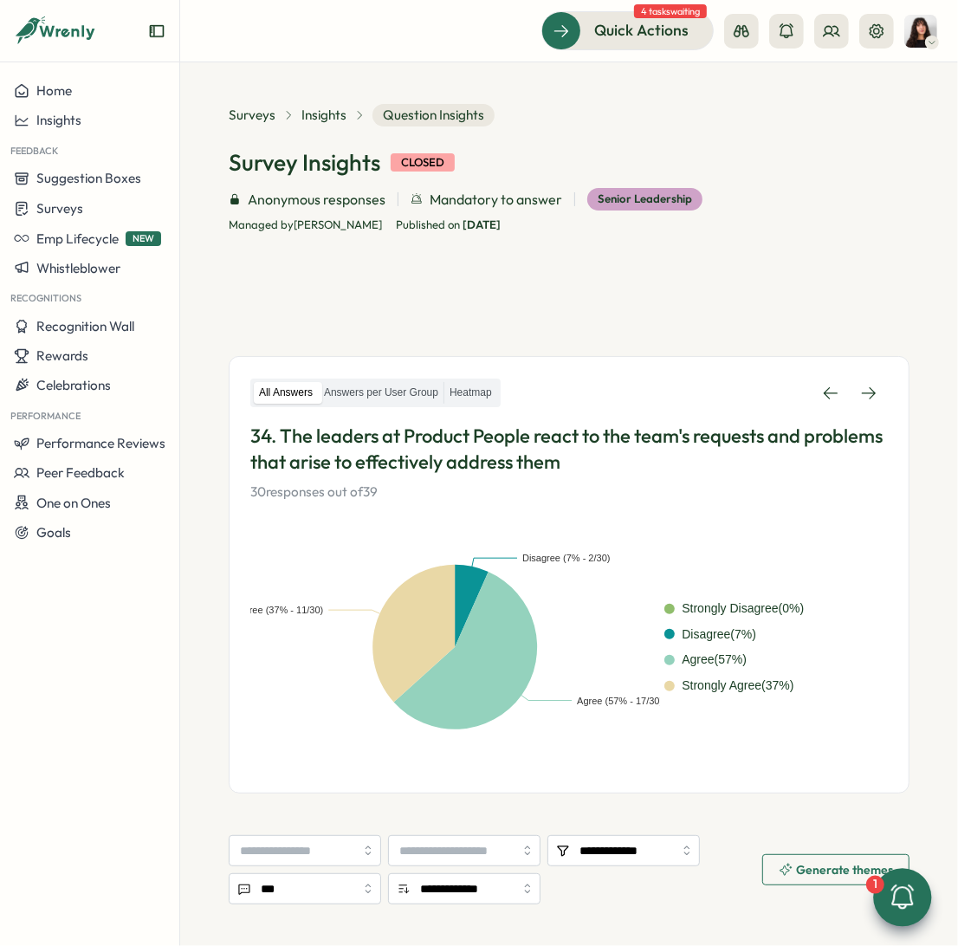
scroll to position [313, 0]
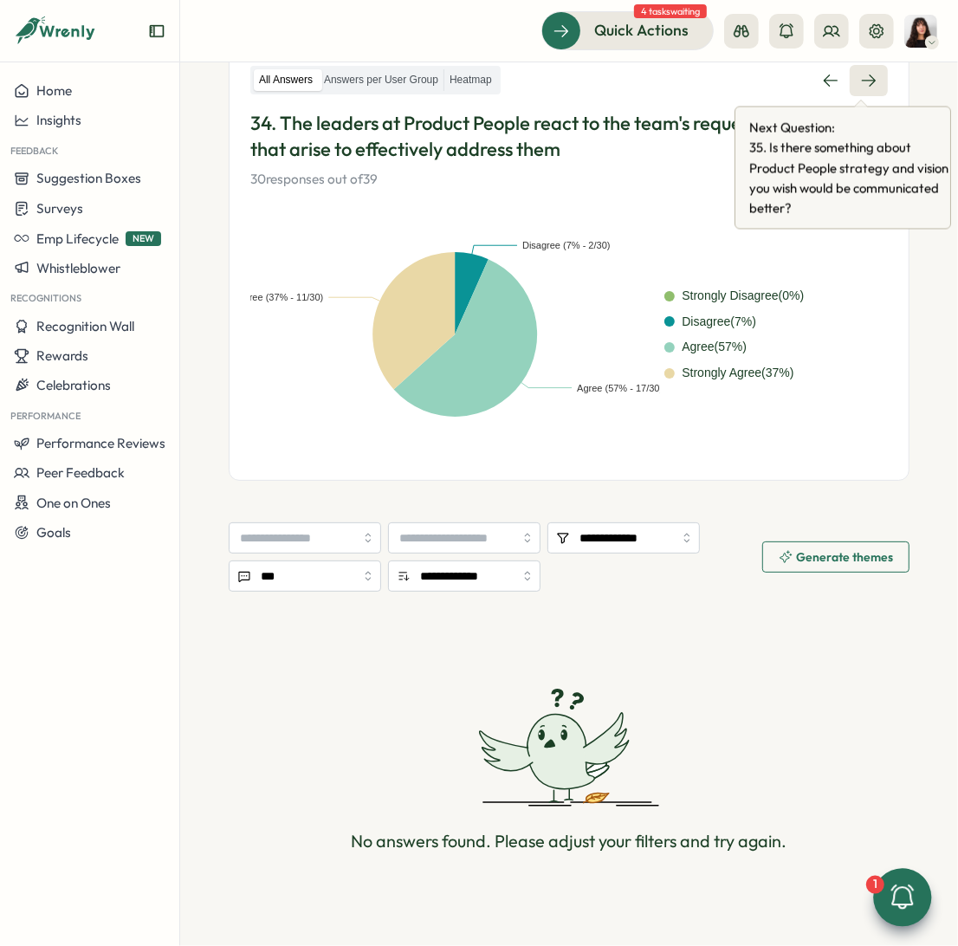
click at [866, 68] on link at bounding box center [869, 80] width 38 height 31
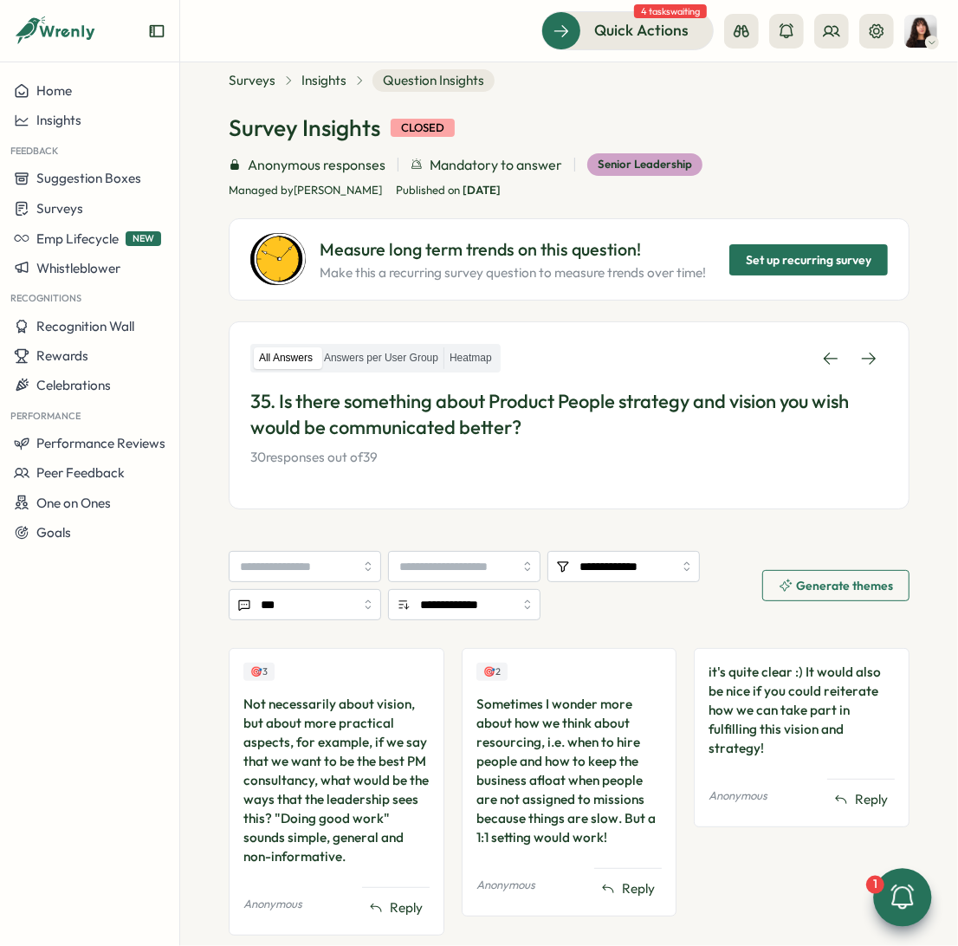
scroll to position [81, 0]
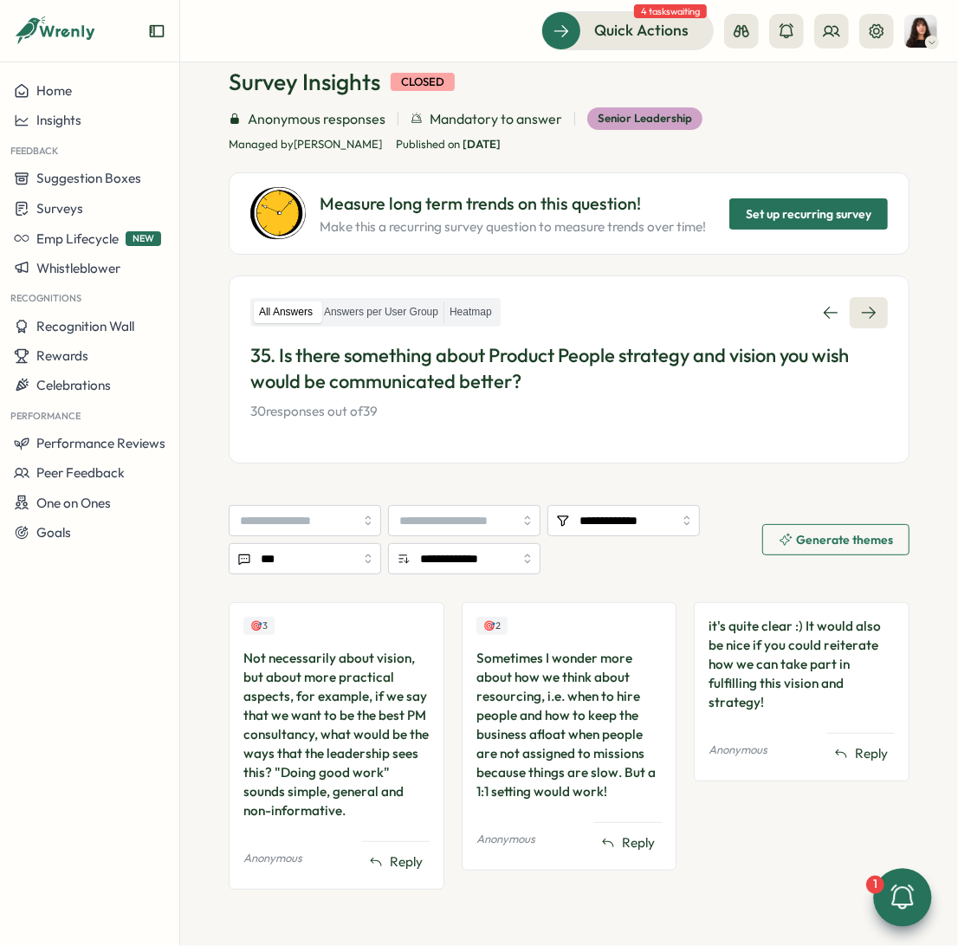
click at [860, 304] on icon at bounding box center [868, 312] width 17 height 17
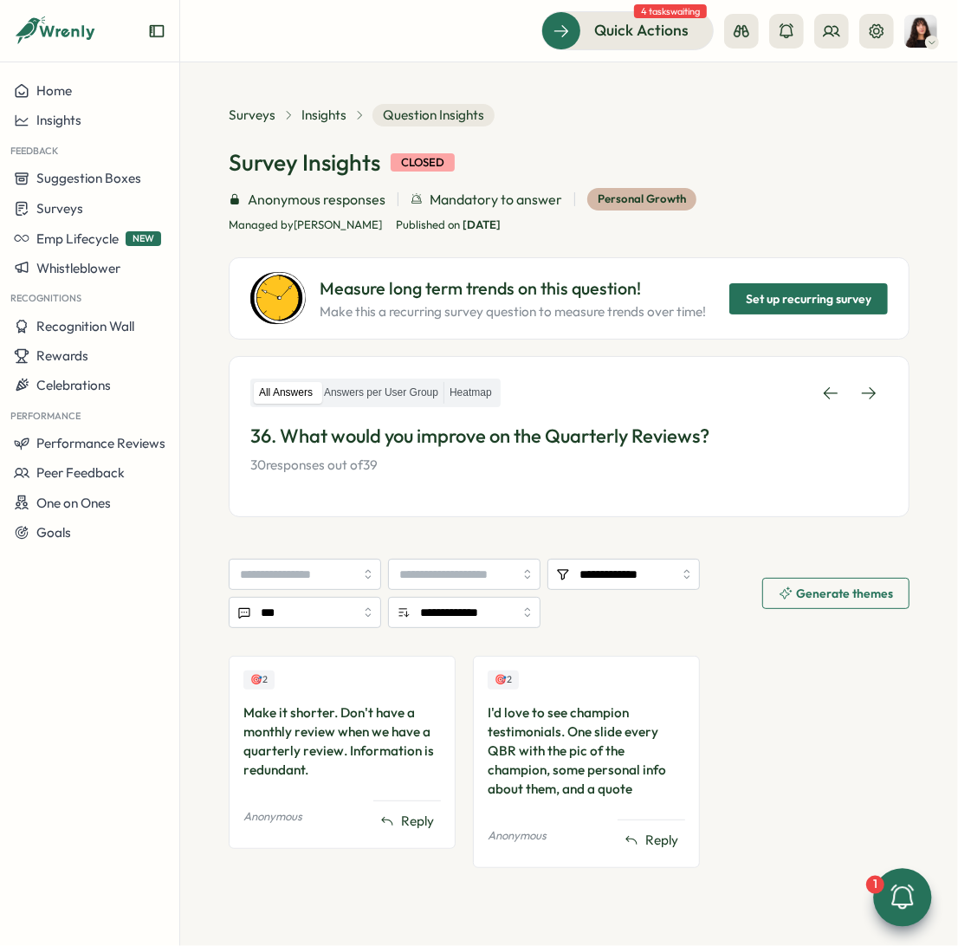
click at [859, 302] on span "Set up recurring survey" at bounding box center [809, 298] width 126 height 29
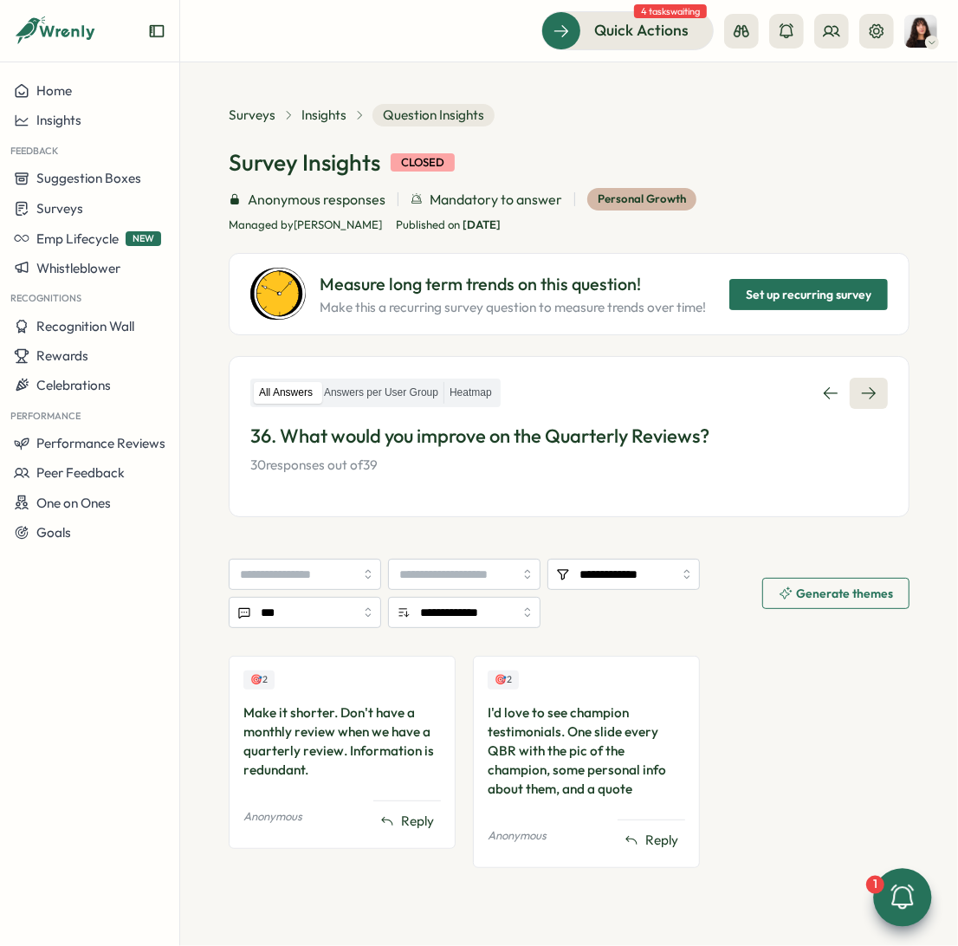
click at [871, 403] on link at bounding box center [869, 393] width 38 height 31
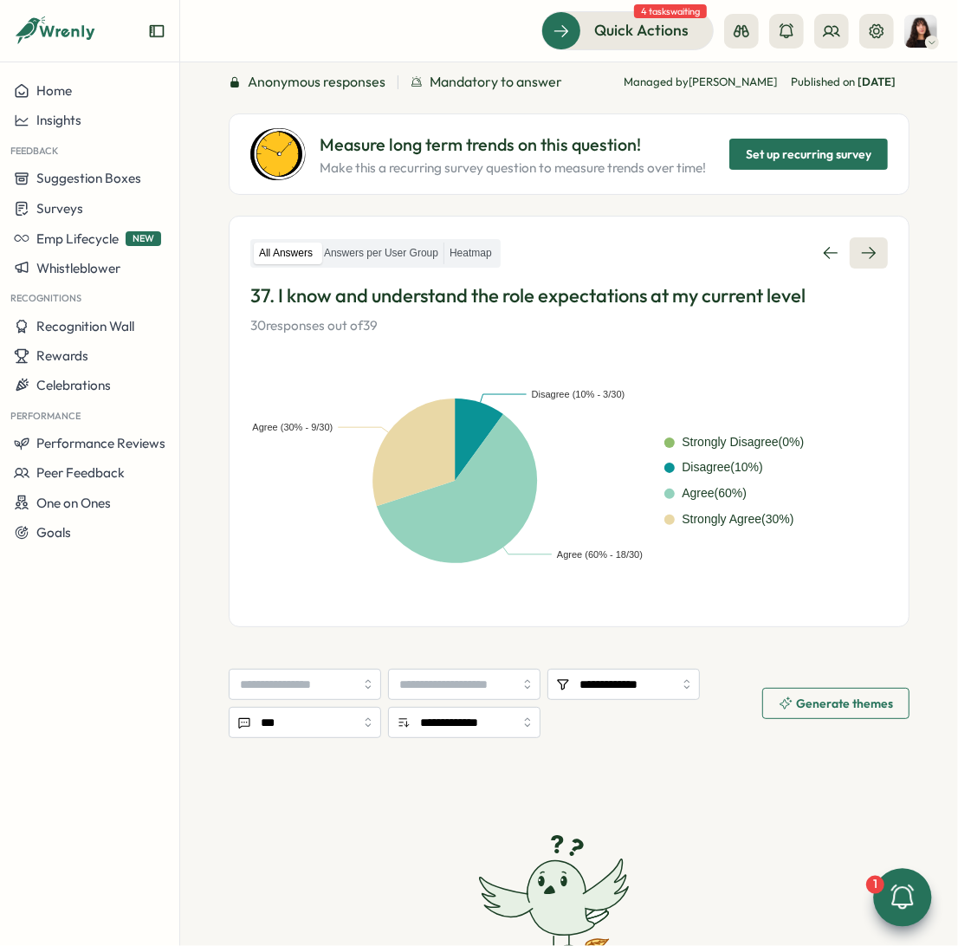
scroll to position [118, 0]
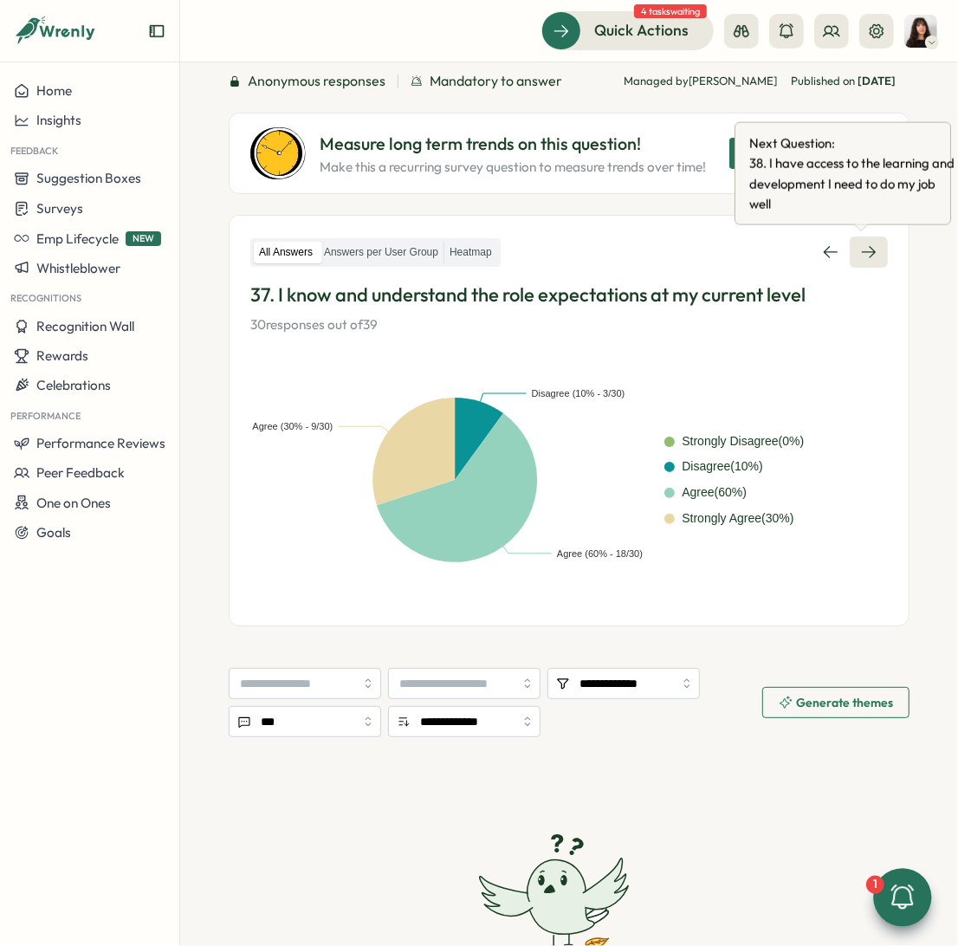
click at [871, 239] on link at bounding box center [869, 251] width 38 height 31
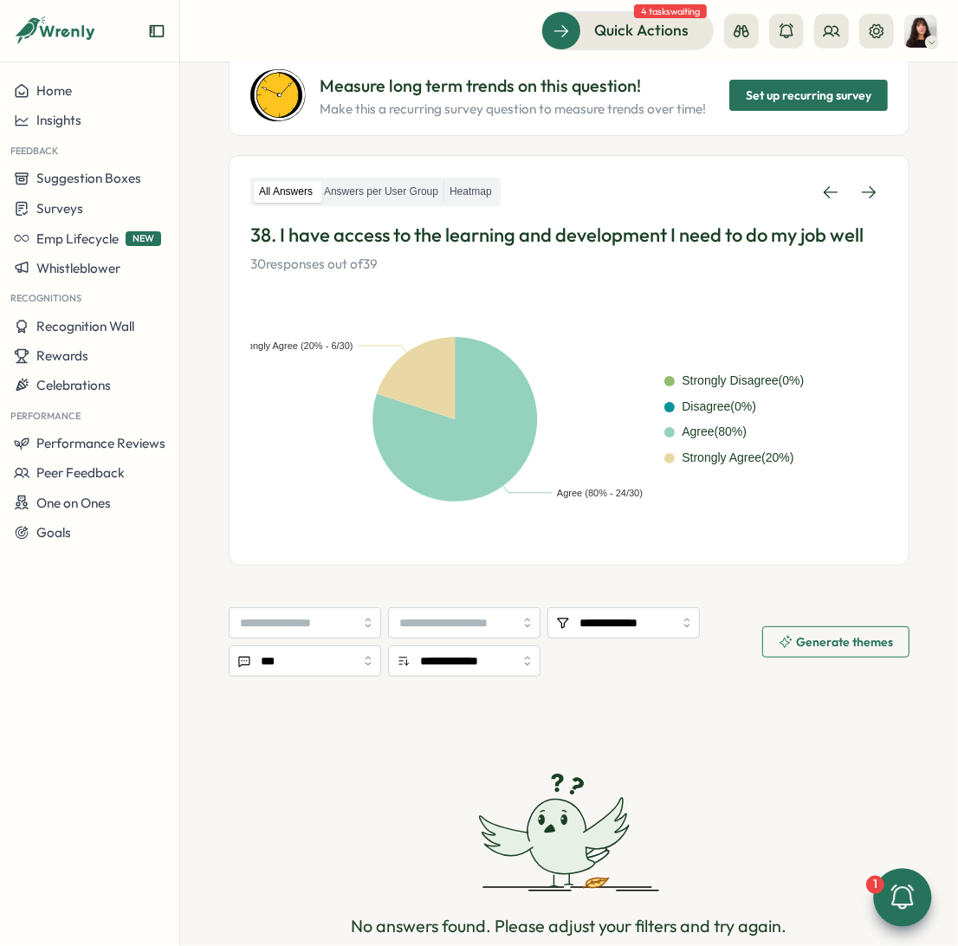
scroll to position [270, 0]
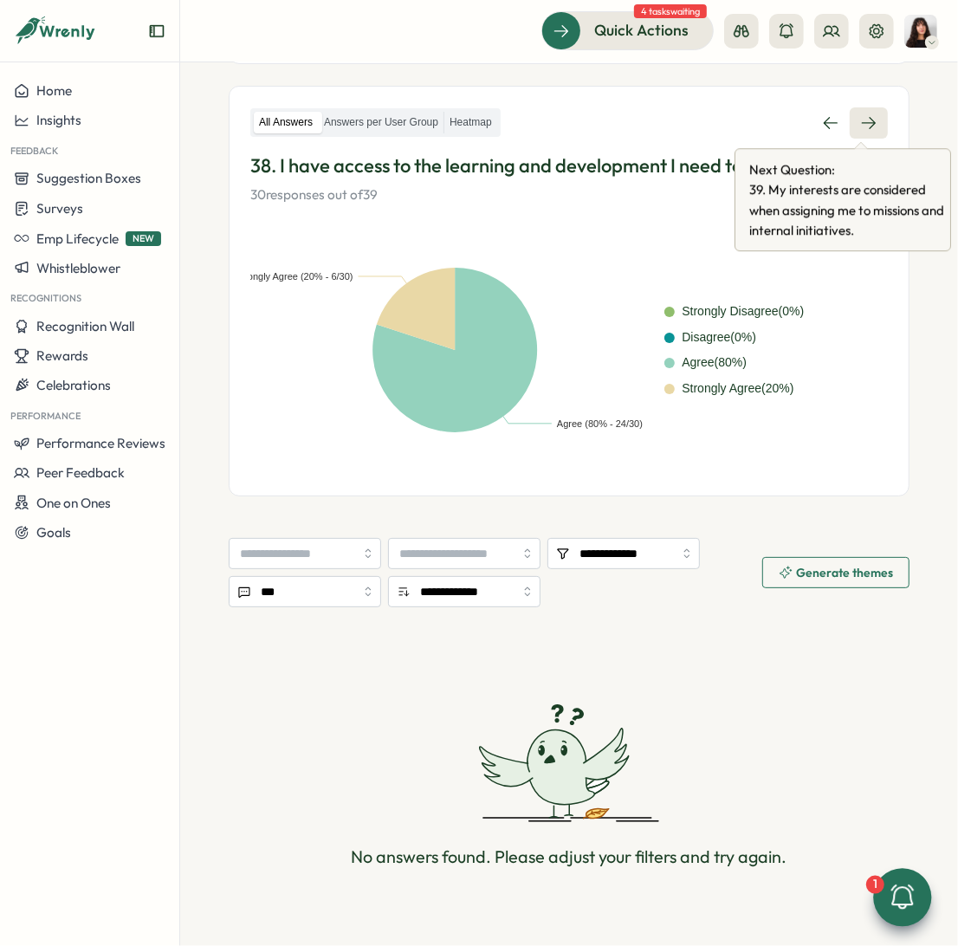
click at [868, 133] on link at bounding box center [869, 122] width 38 height 31
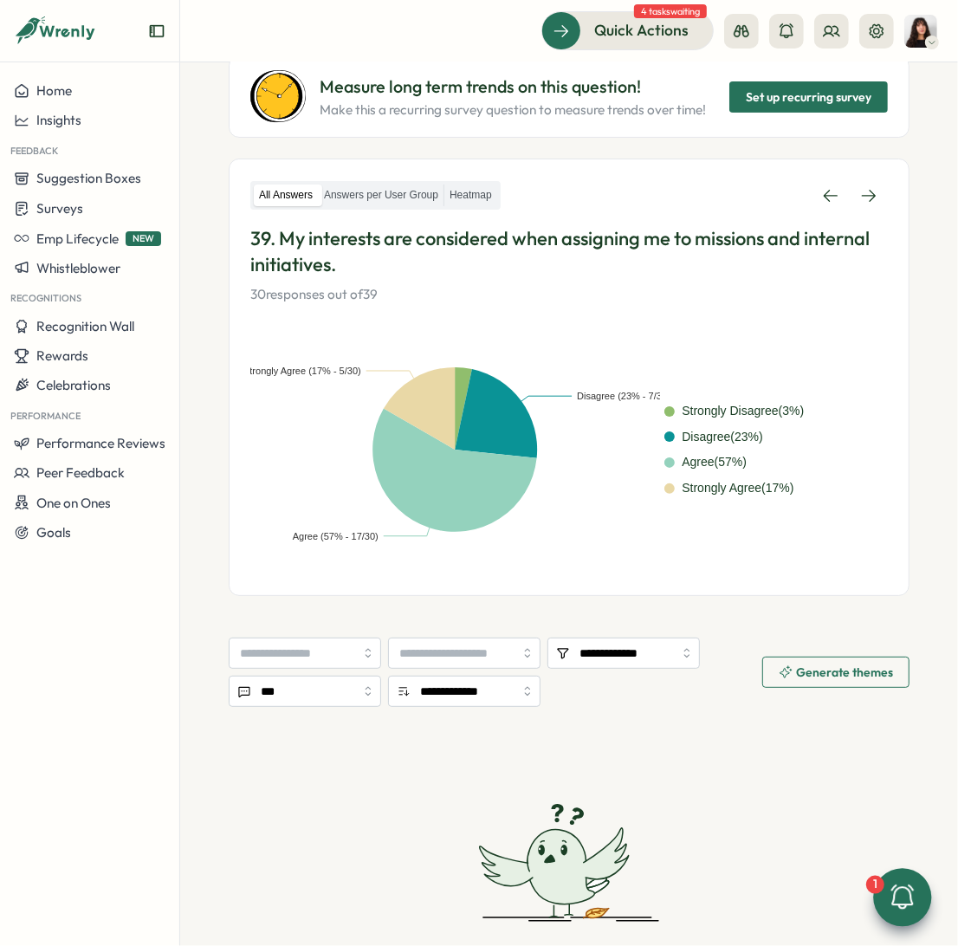
scroll to position [234, 0]
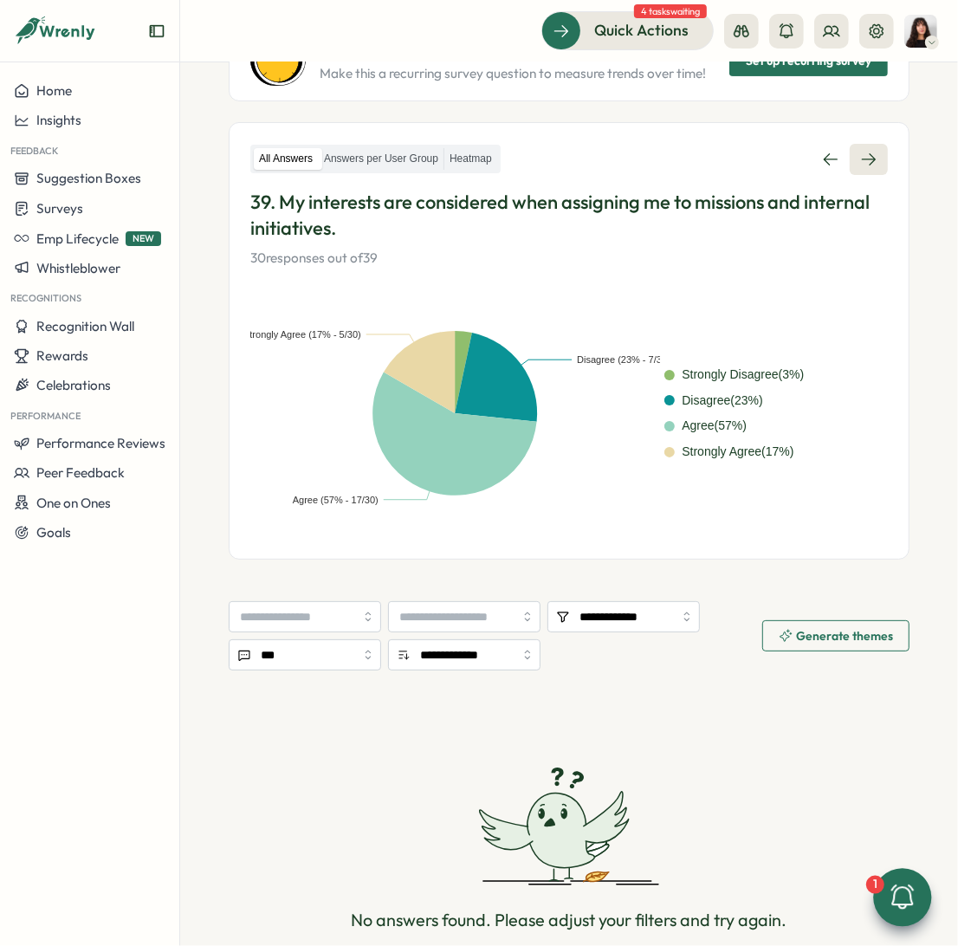
click at [860, 165] on icon at bounding box center [868, 159] width 17 height 17
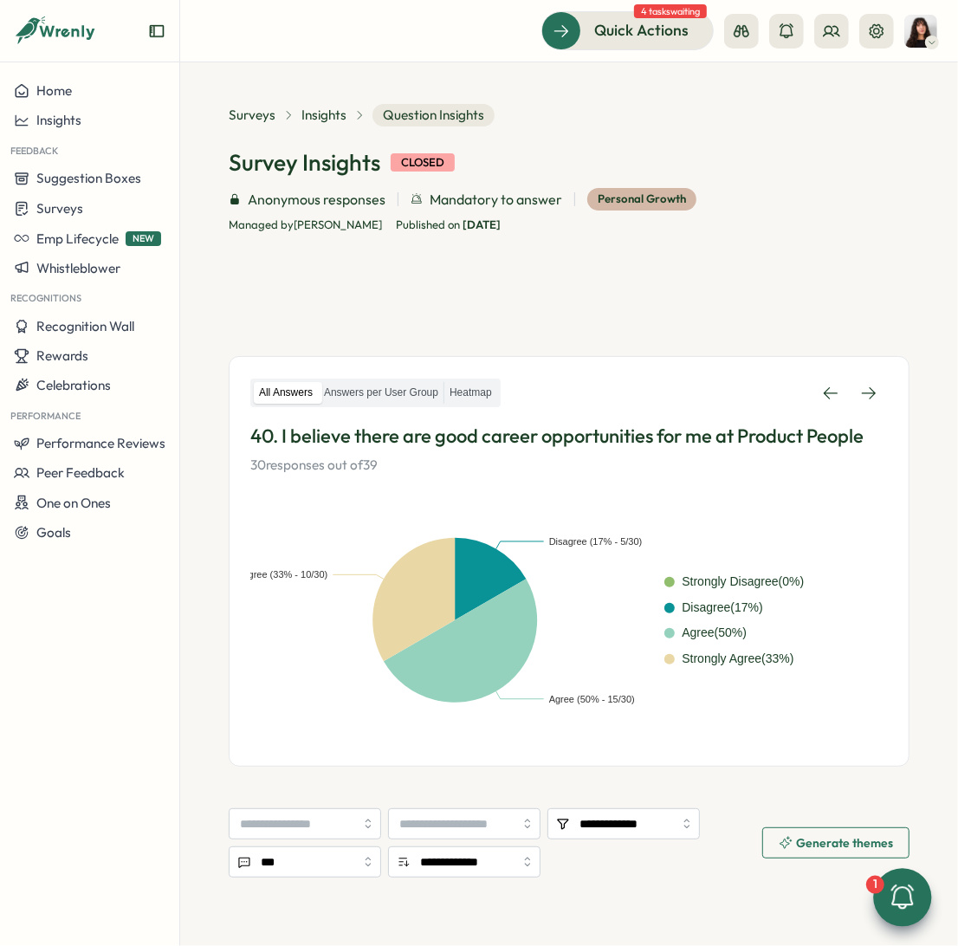
scroll to position [174, 0]
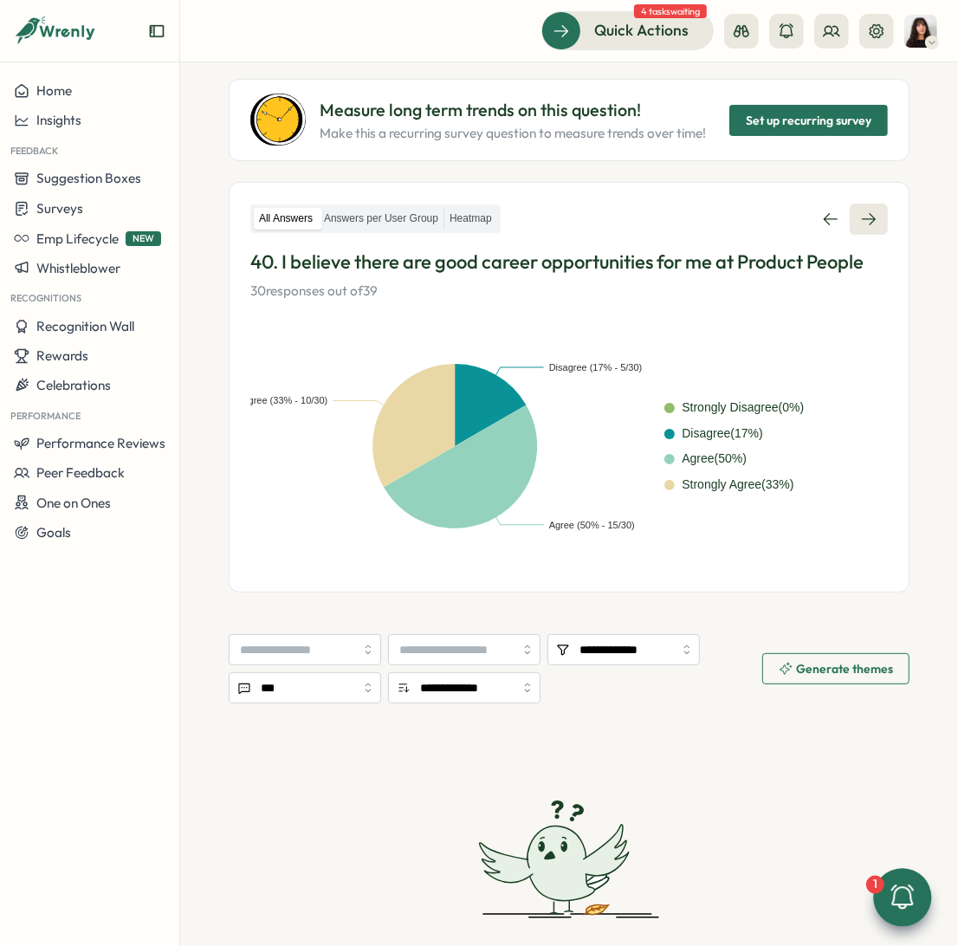
click at [860, 210] on icon at bounding box center [868, 218] width 17 height 17
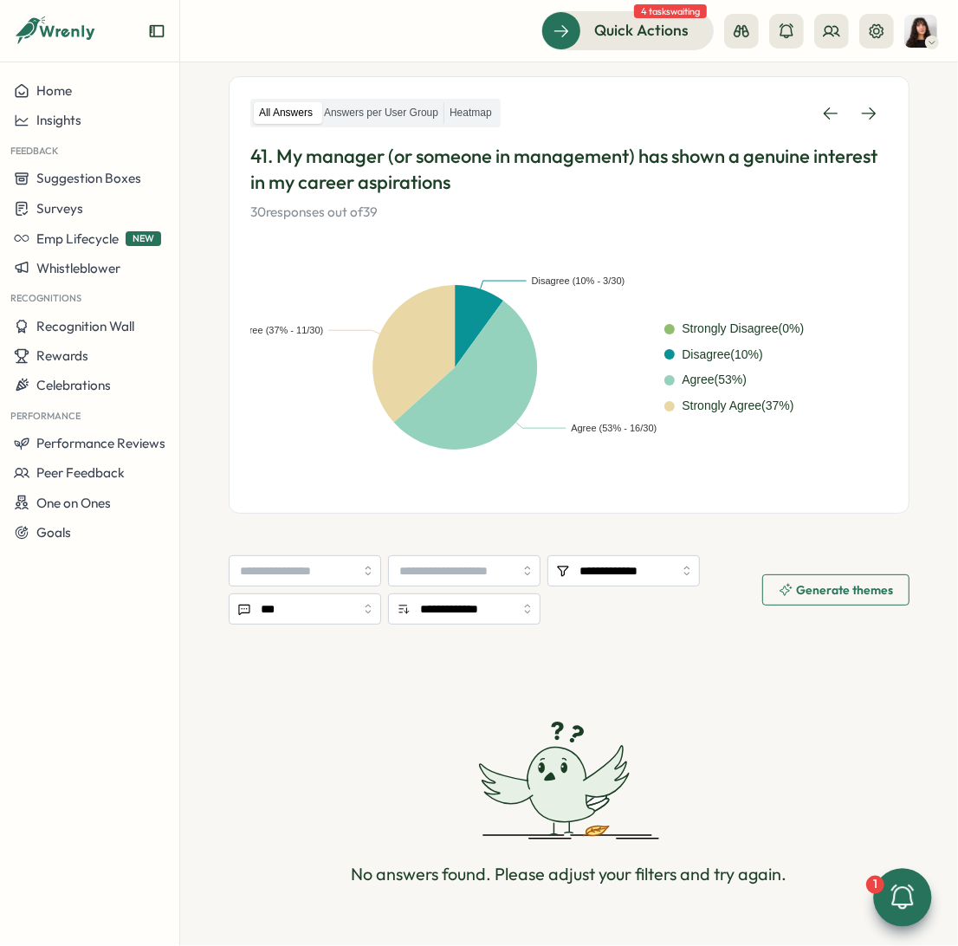
scroll to position [330, 0]
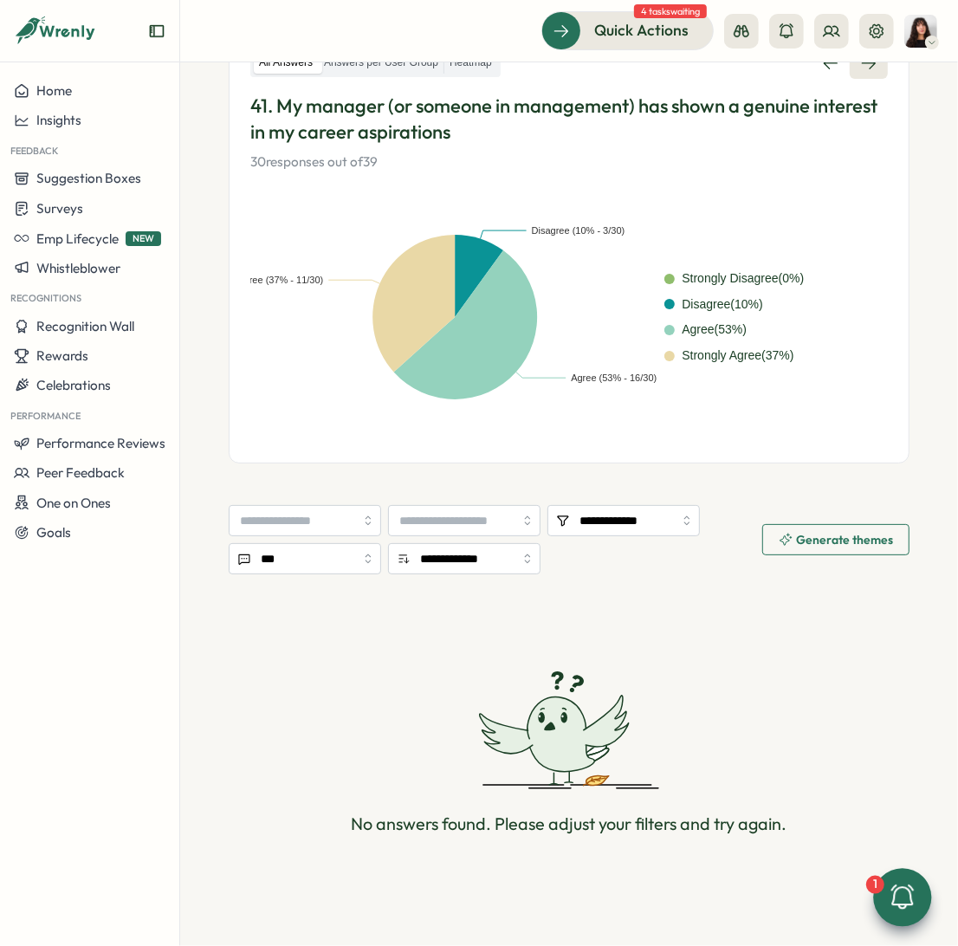
click at [865, 65] on icon at bounding box center [868, 63] width 17 height 17
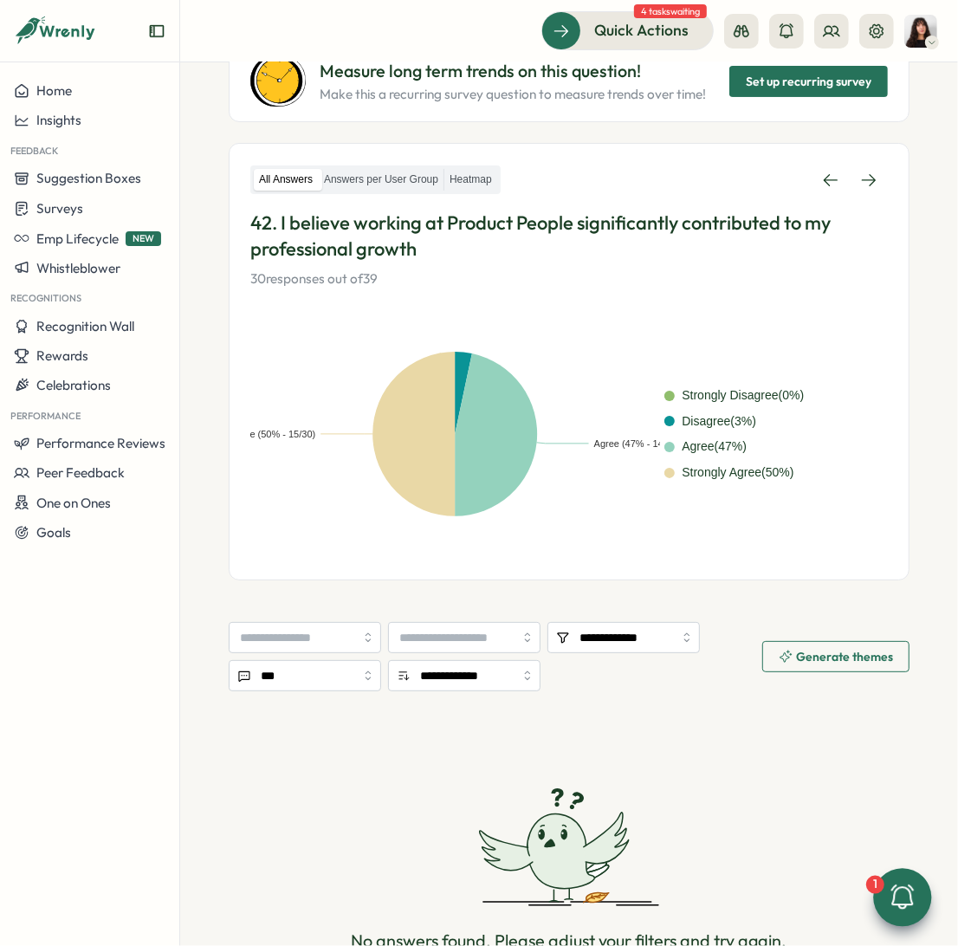
scroll to position [210, 0]
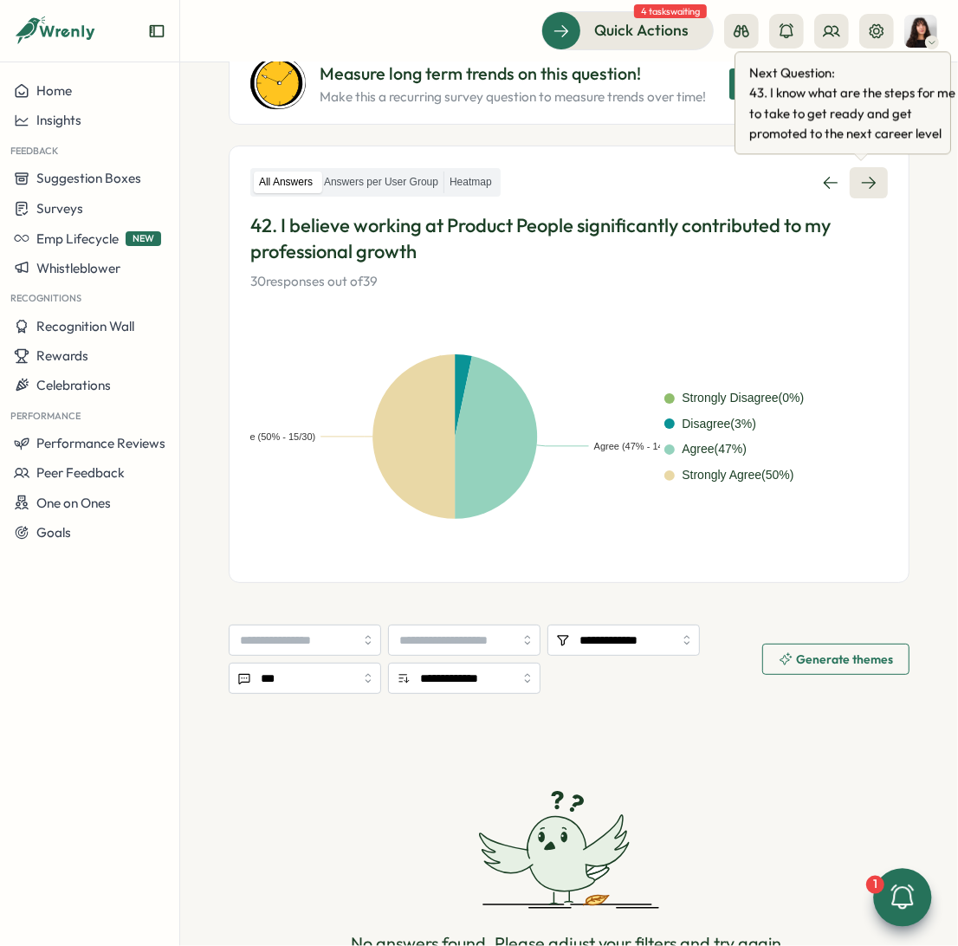
click at [862, 193] on link at bounding box center [869, 182] width 38 height 31
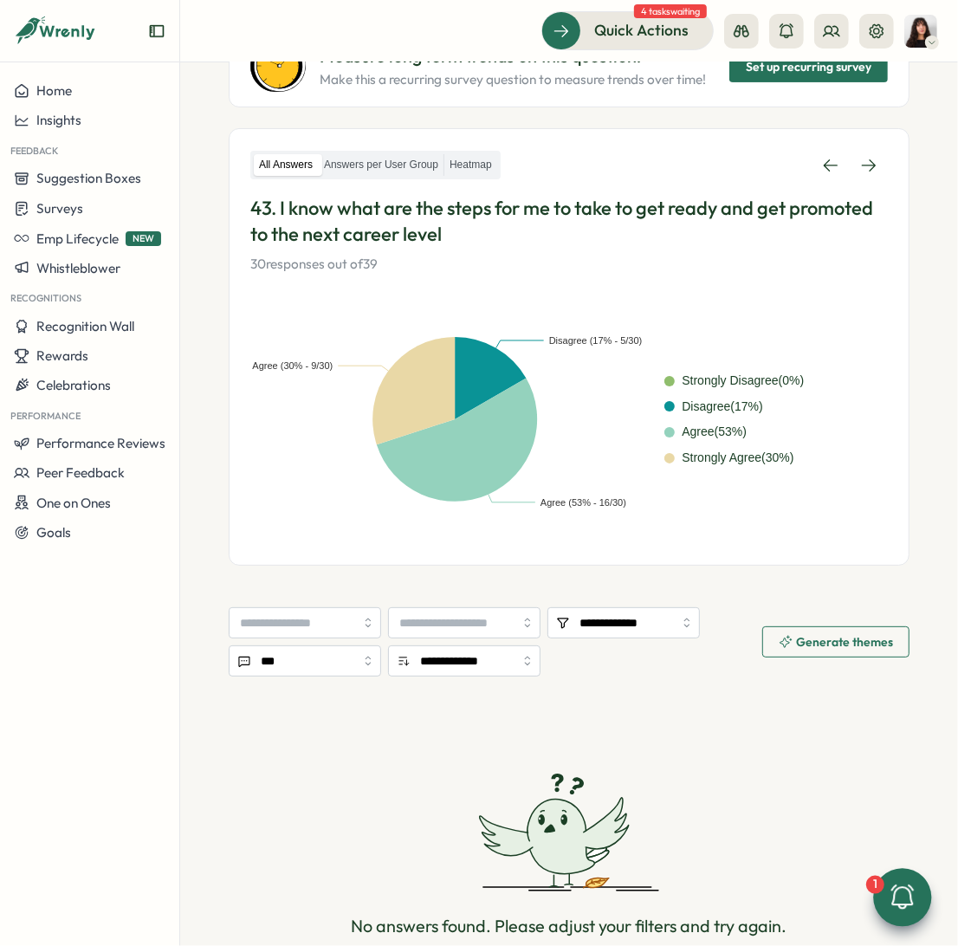
scroll to position [230, 0]
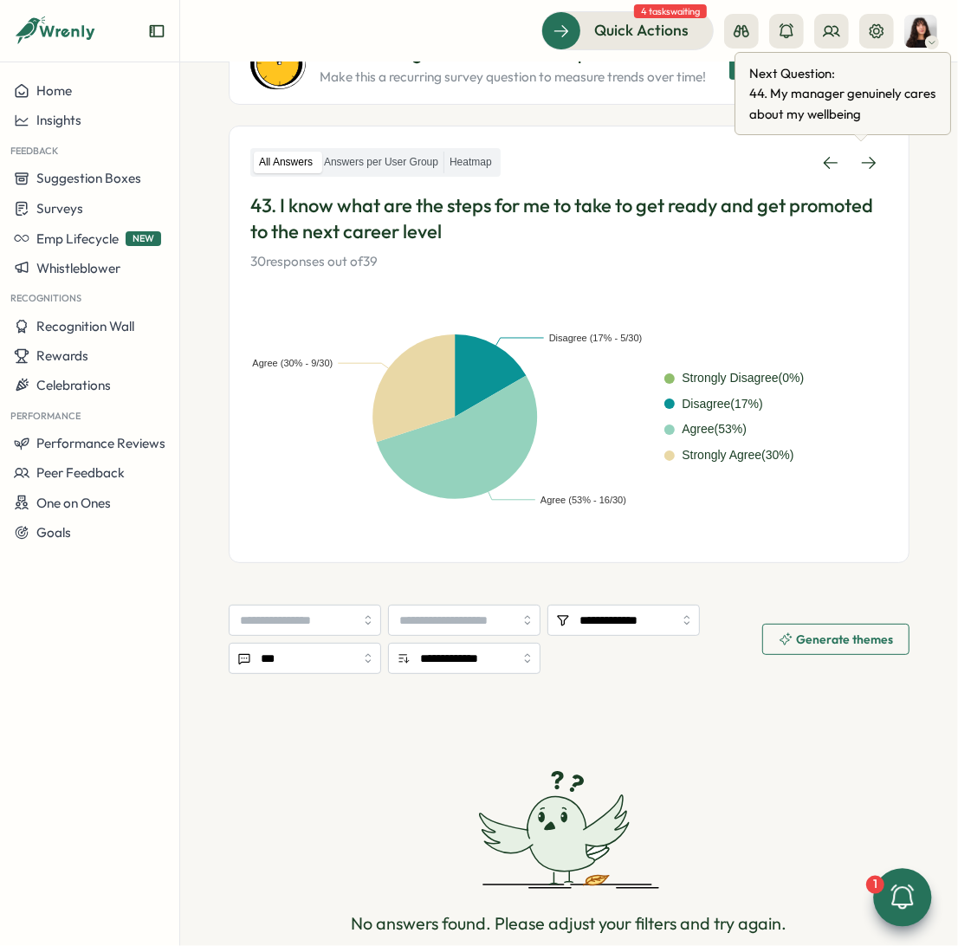
click at [851, 180] on div "All Answers Answers per User Group Heatmap 43. I know what are the steps for me…" at bounding box center [569, 209] width 638 height 125
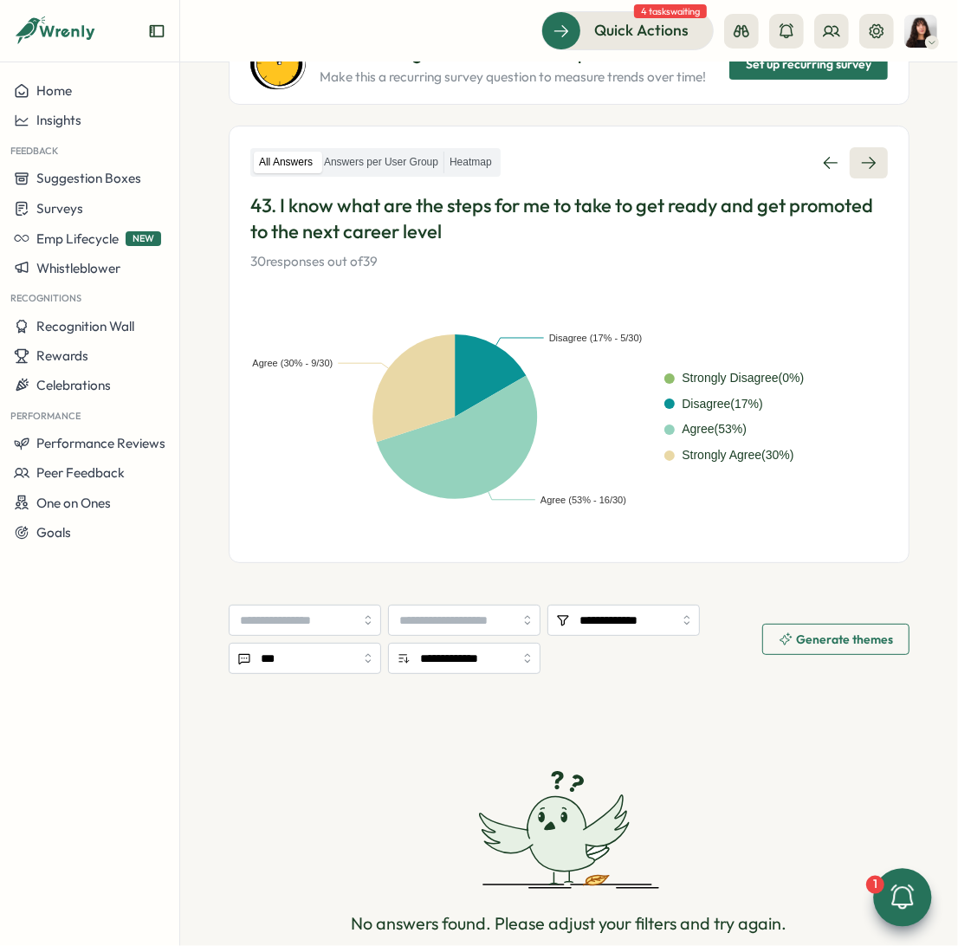
click at [864, 166] on icon at bounding box center [868, 162] width 17 height 17
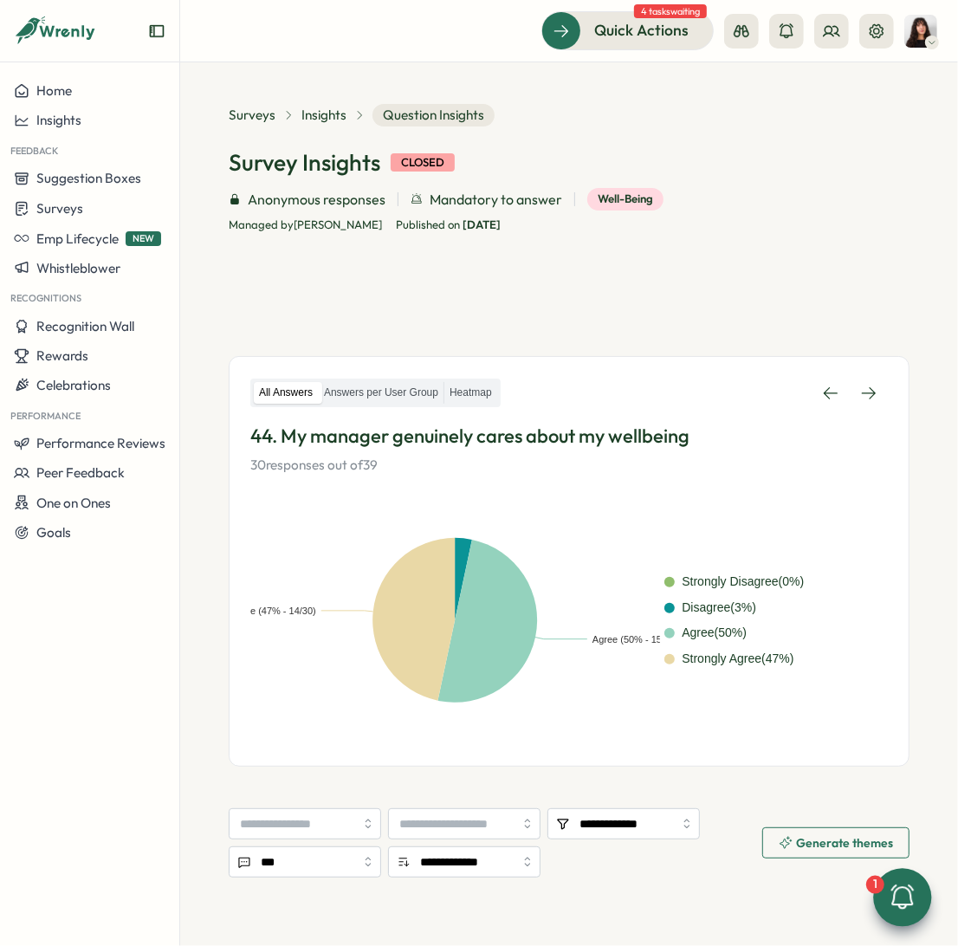
scroll to position [193, 0]
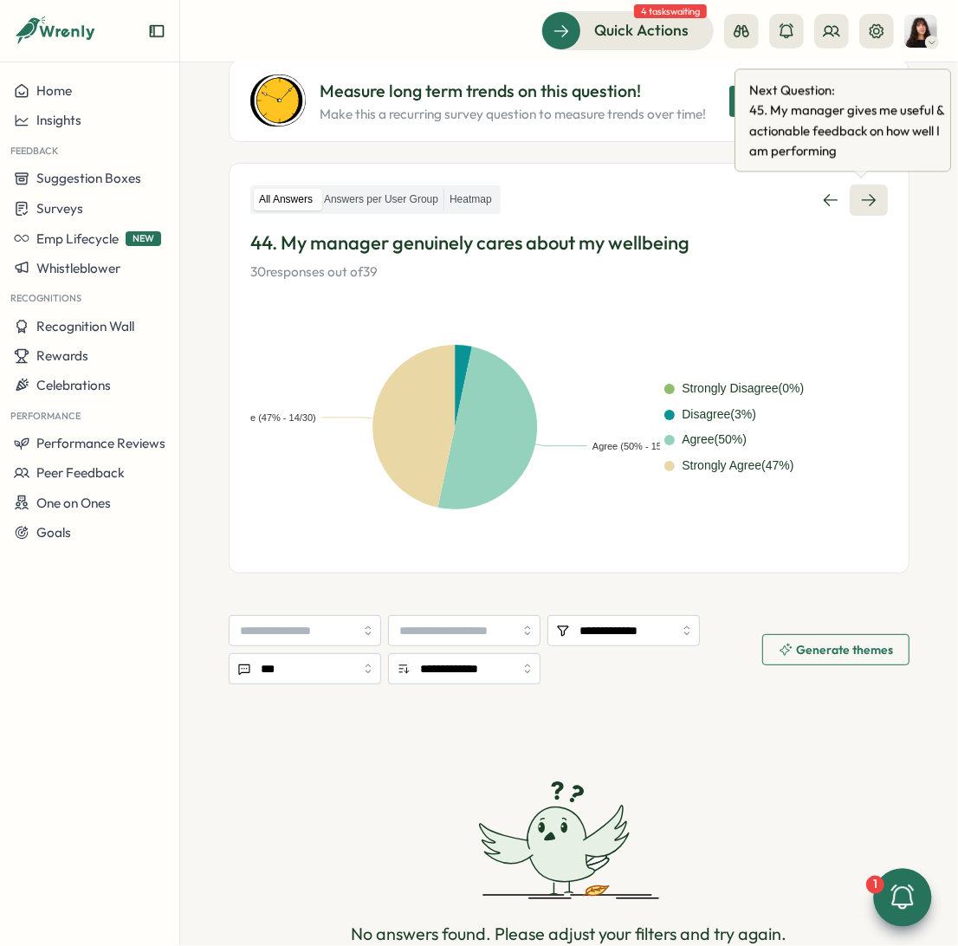
click at [869, 200] on icon at bounding box center [868, 199] width 17 height 17
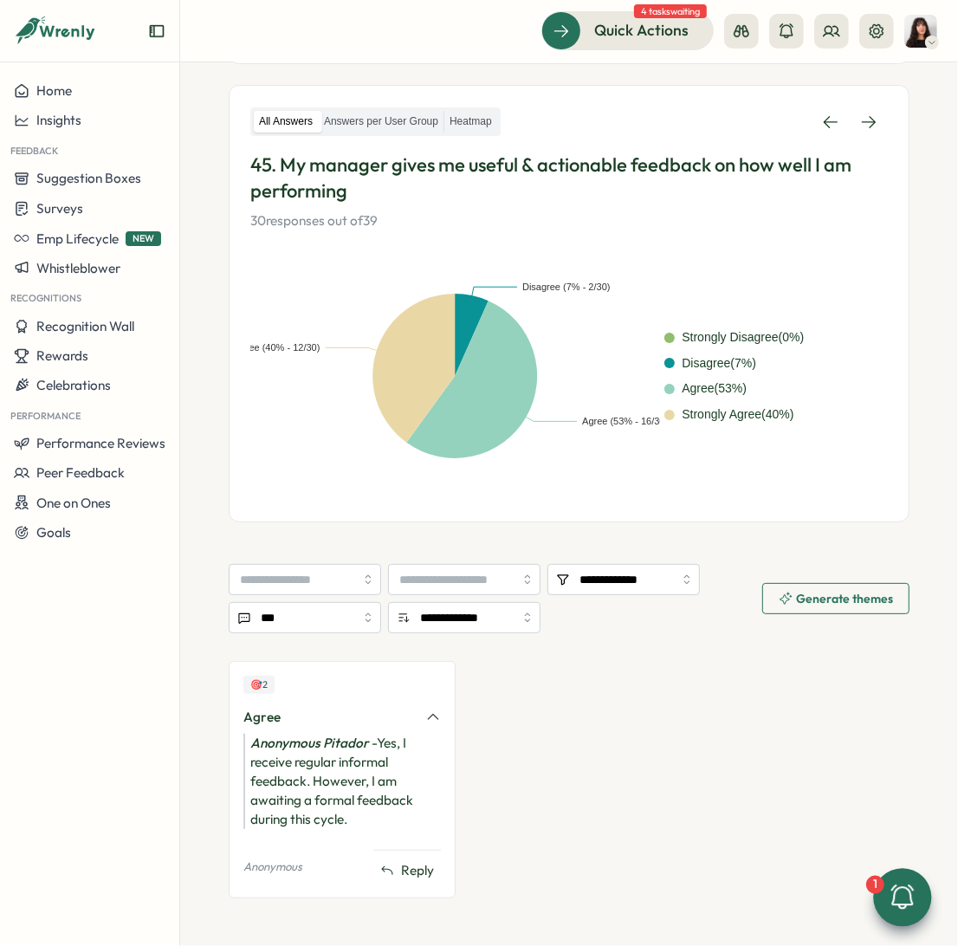
scroll to position [280, 0]
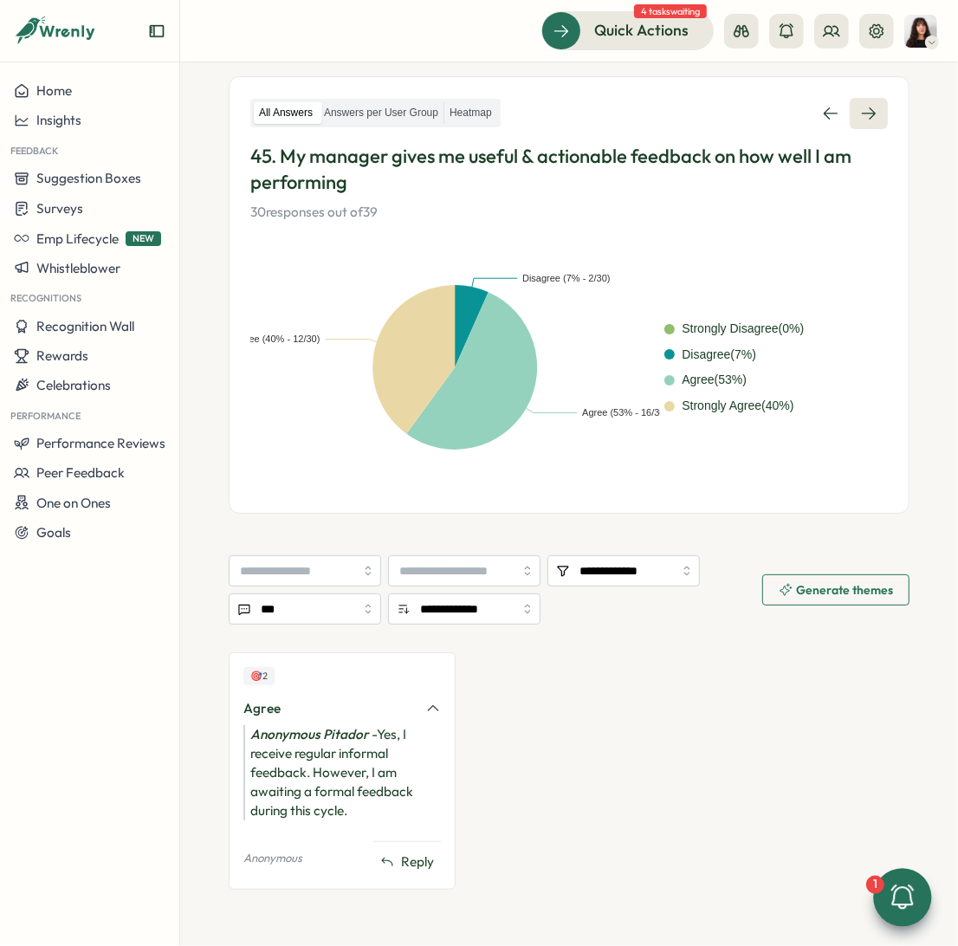
click at [860, 105] on icon at bounding box center [868, 113] width 17 height 17
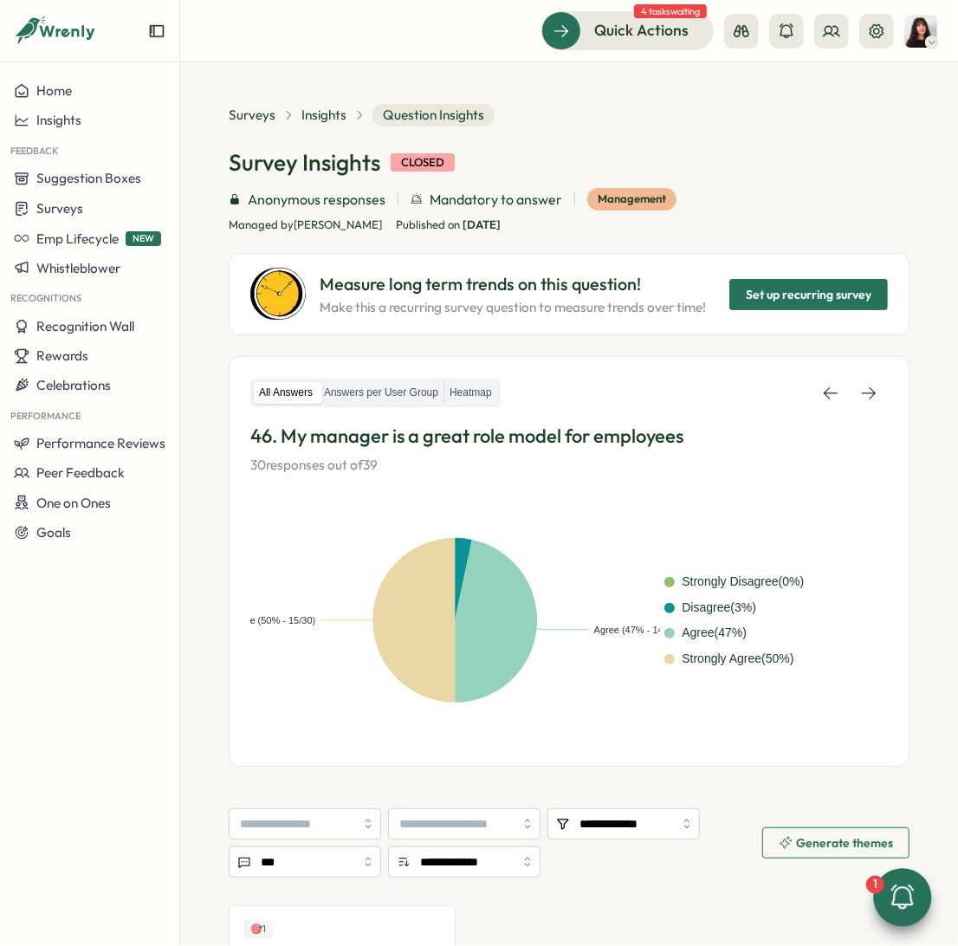
scroll to position [224, 0]
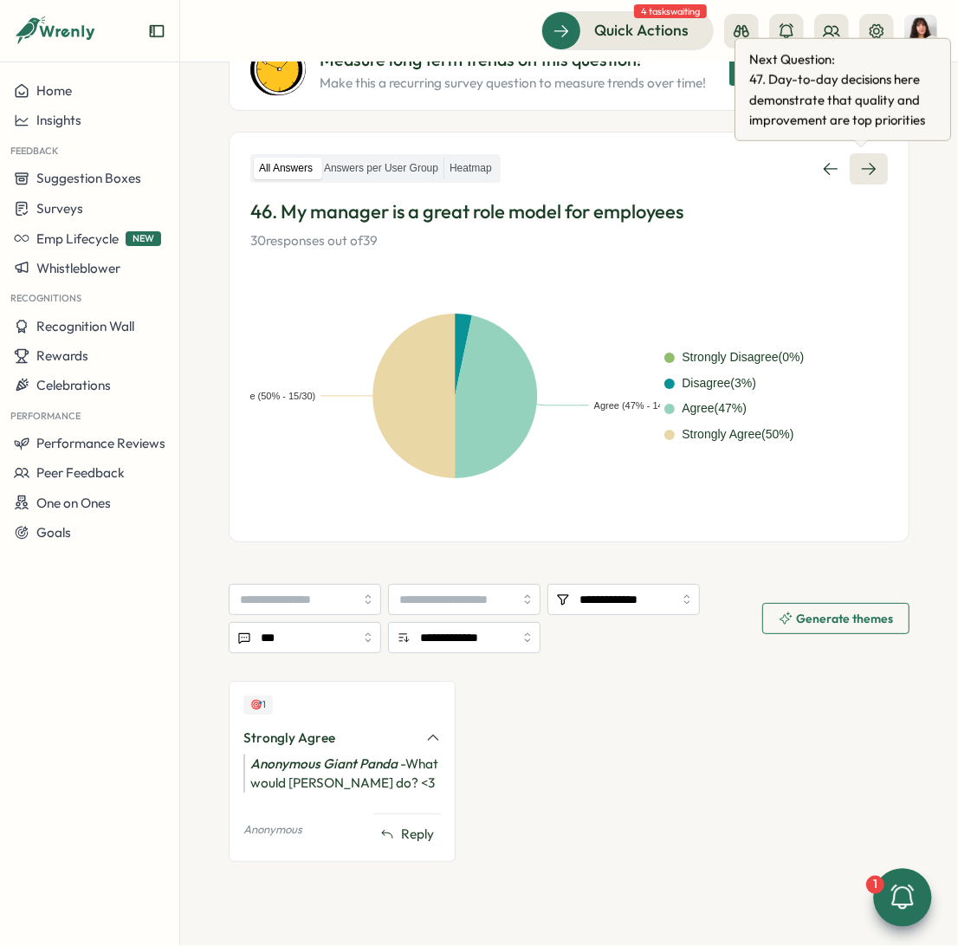
click at [851, 162] on link at bounding box center [869, 168] width 38 height 31
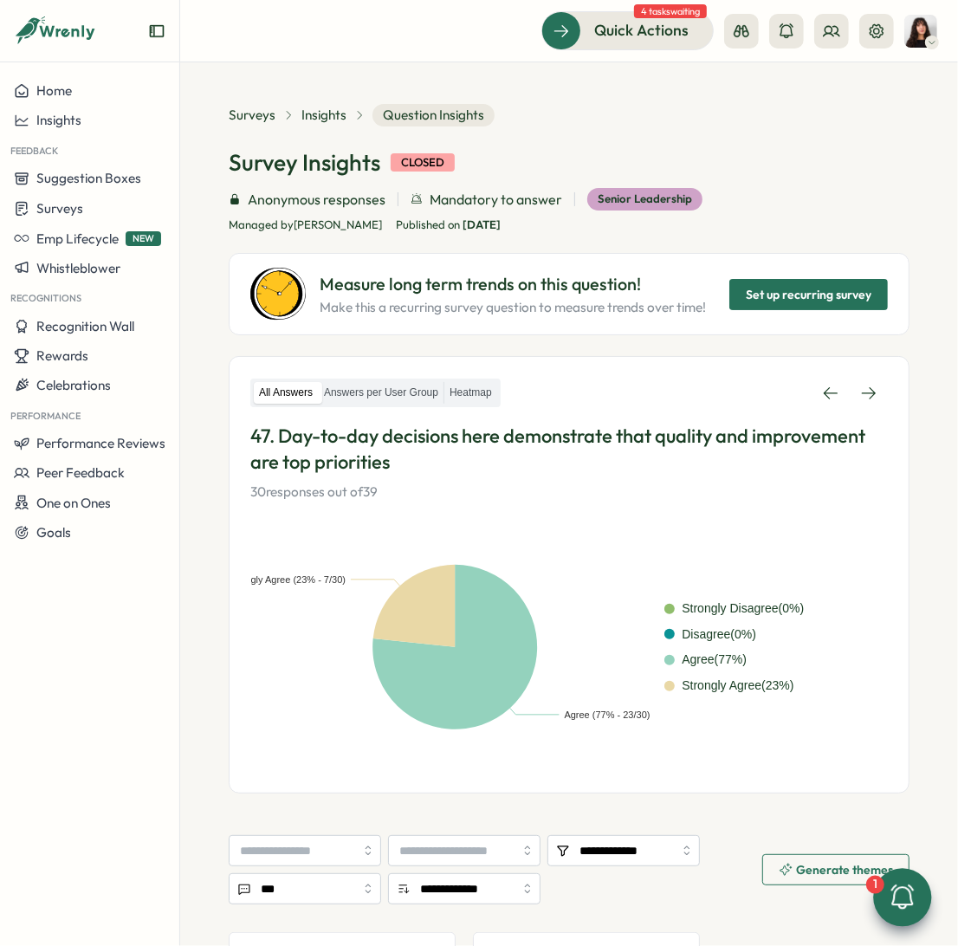
scroll to position [201, 0]
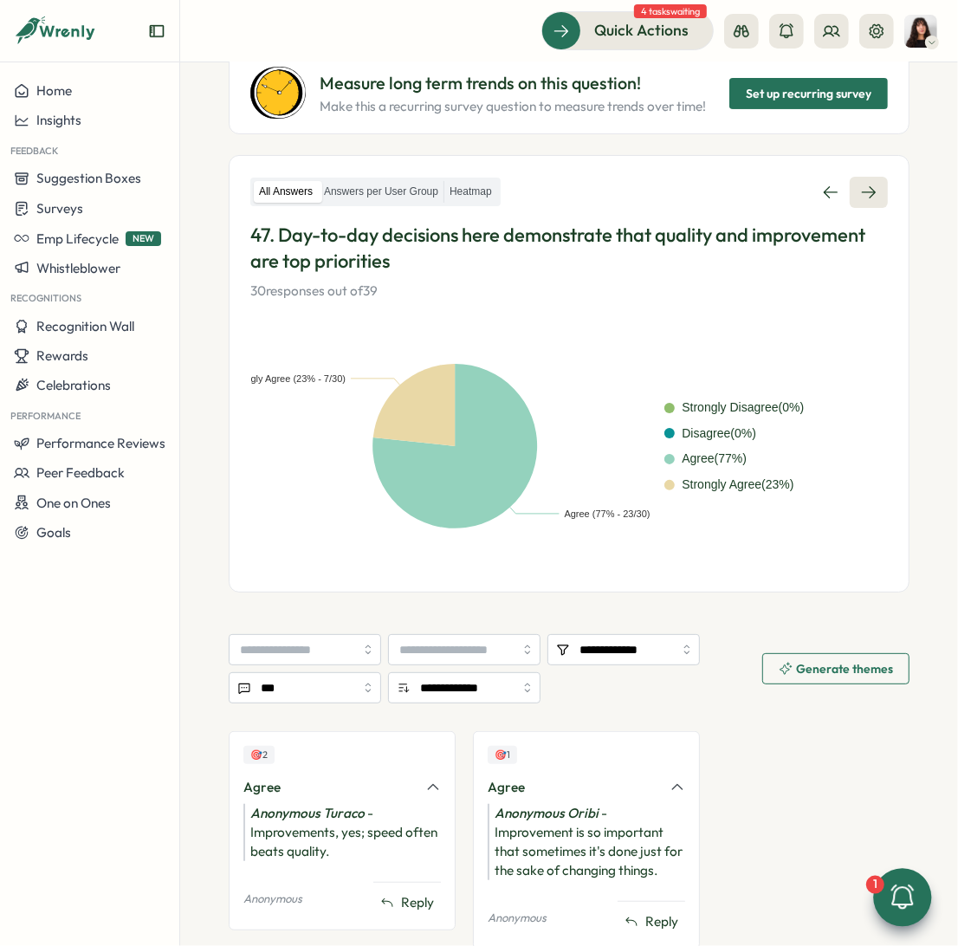
click at [866, 194] on icon at bounding box center [868, 192] width 17 height 17
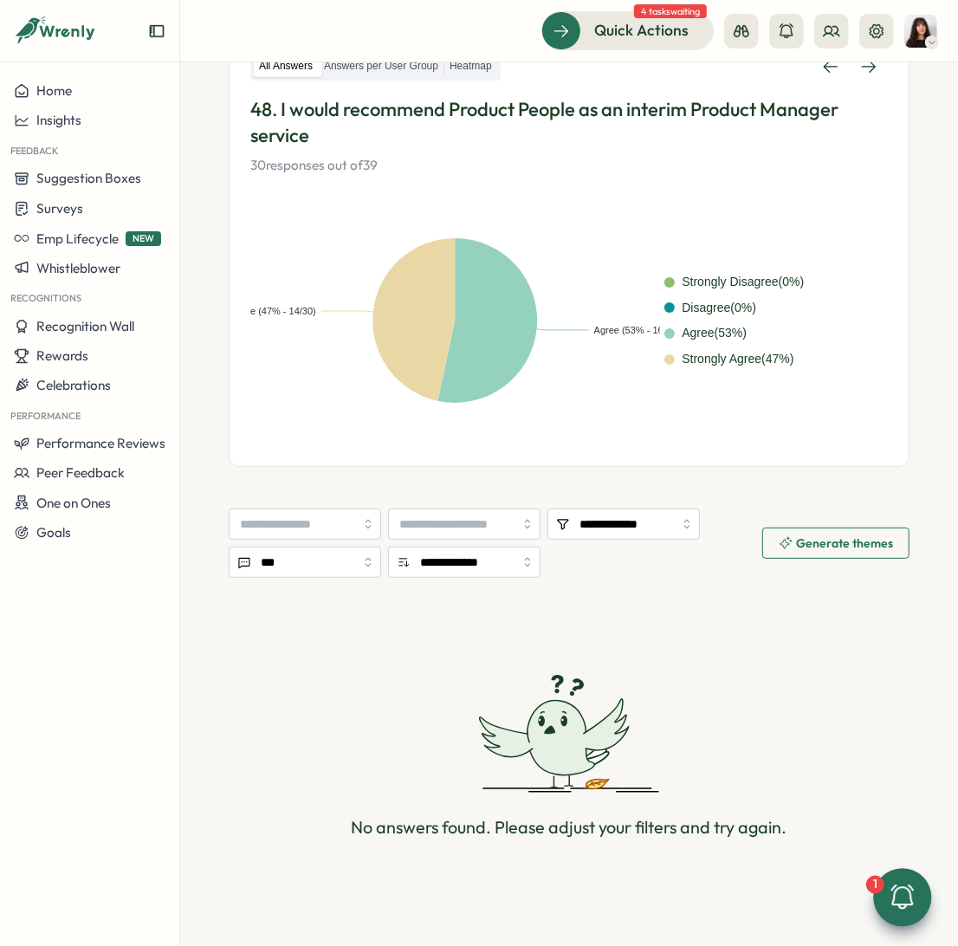
scroll to position [327, 0]
click at [861, 79] on link at bounding box center [869, 65] width 38 height 31
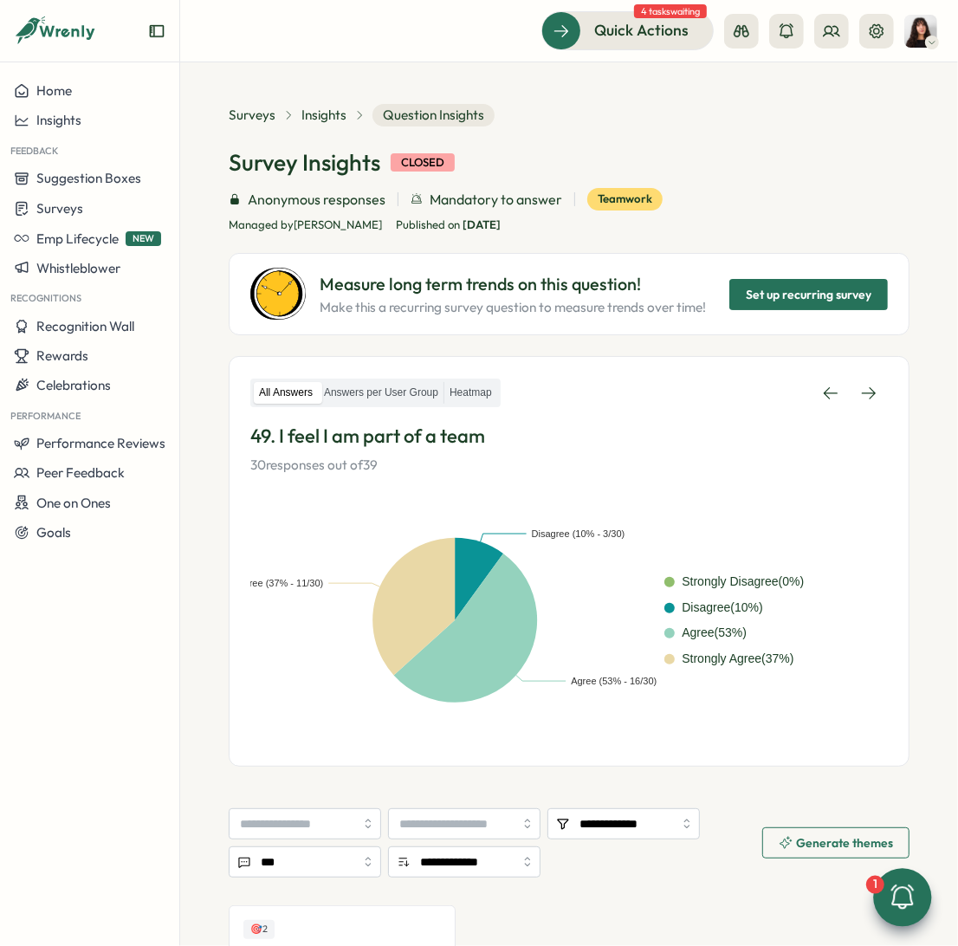
scroll to position [310, 0]
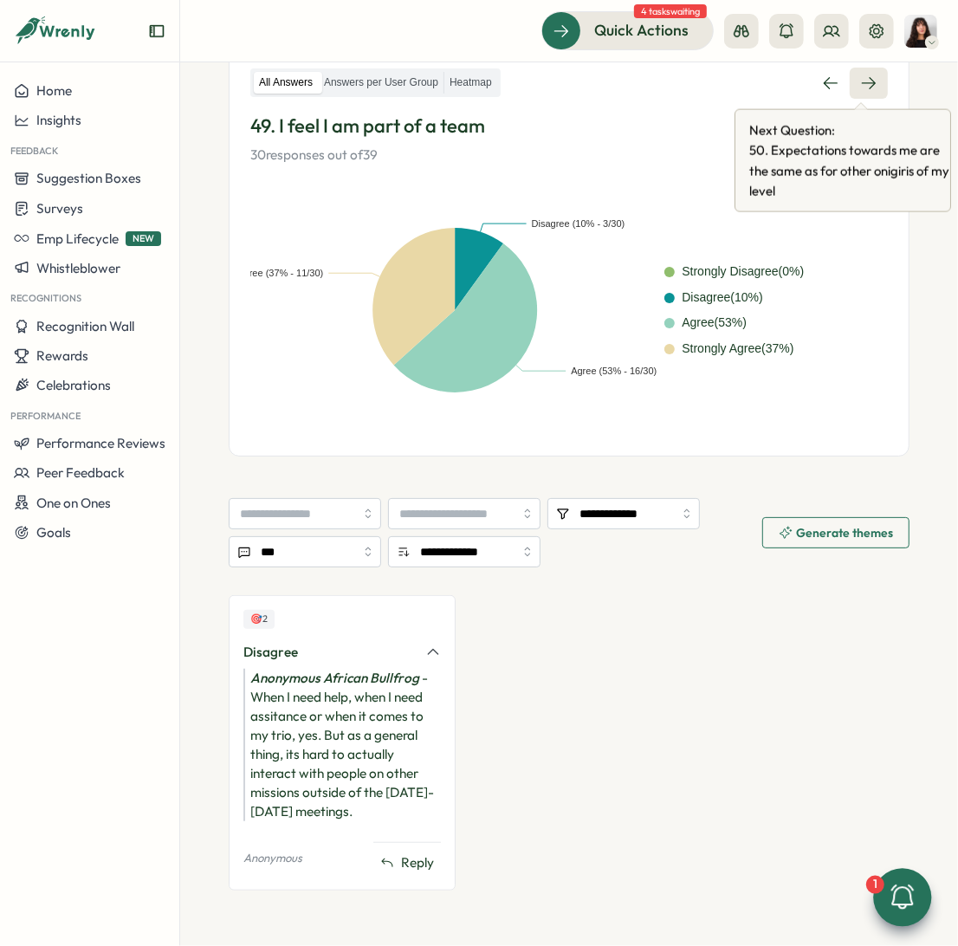
click at [869, 84] on icon at bounding box center [868, 82] width 17 height 17
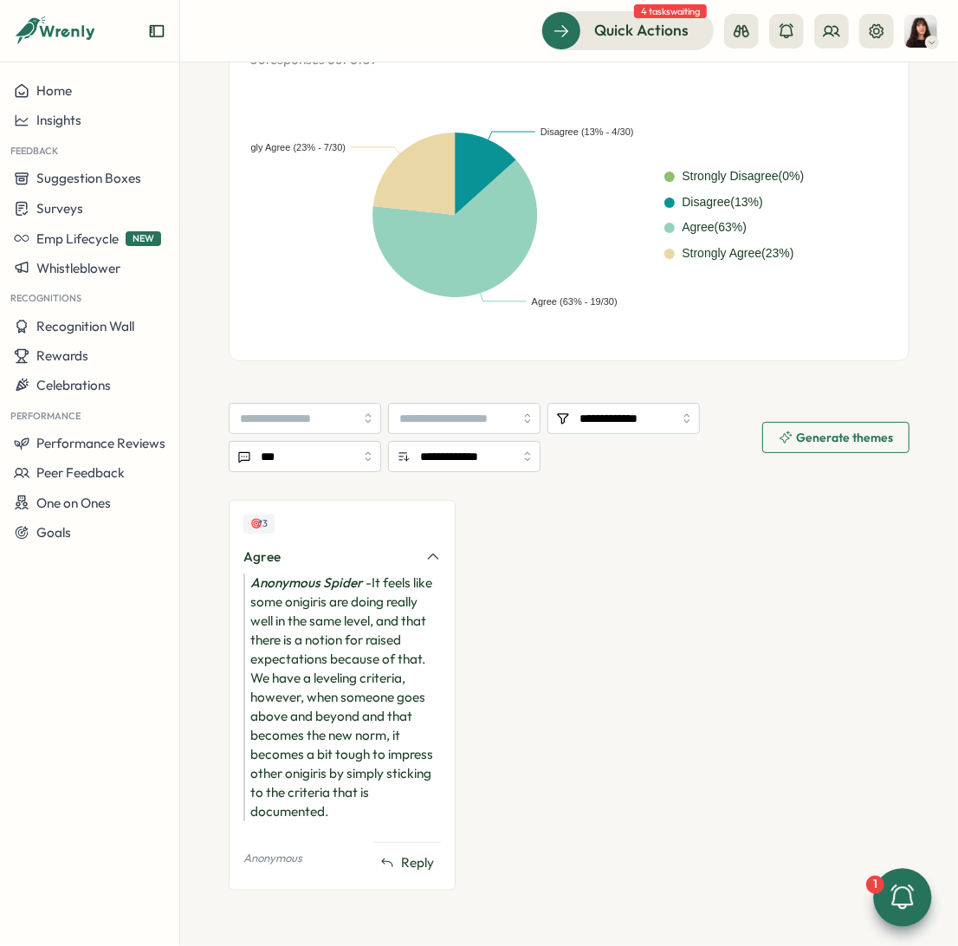
scroll to position [323, 0]
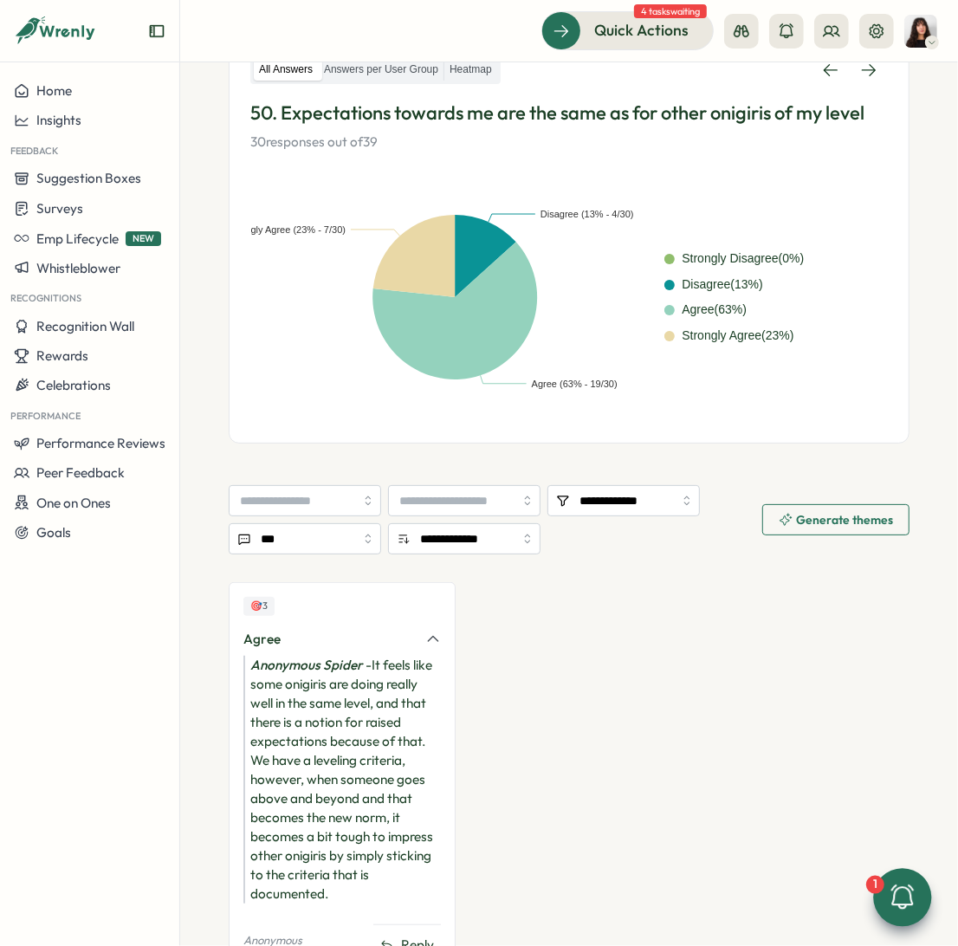
click at [864, 84] on div "All Answers Answers per User Group Heatmap 50. Expectations towards me are the …" at bounding box center [569, 104] width 638 height 98
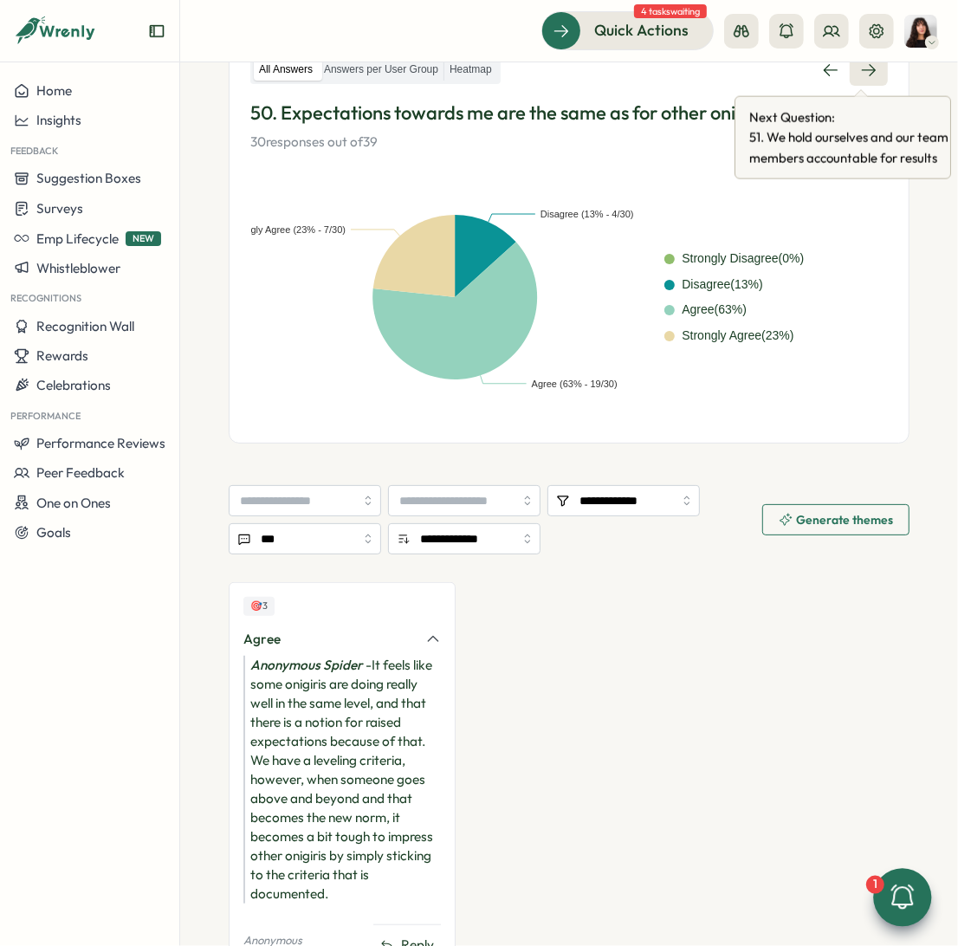
click at [860, 75] on icon at bounding box center [868, 69] width 17 height 17
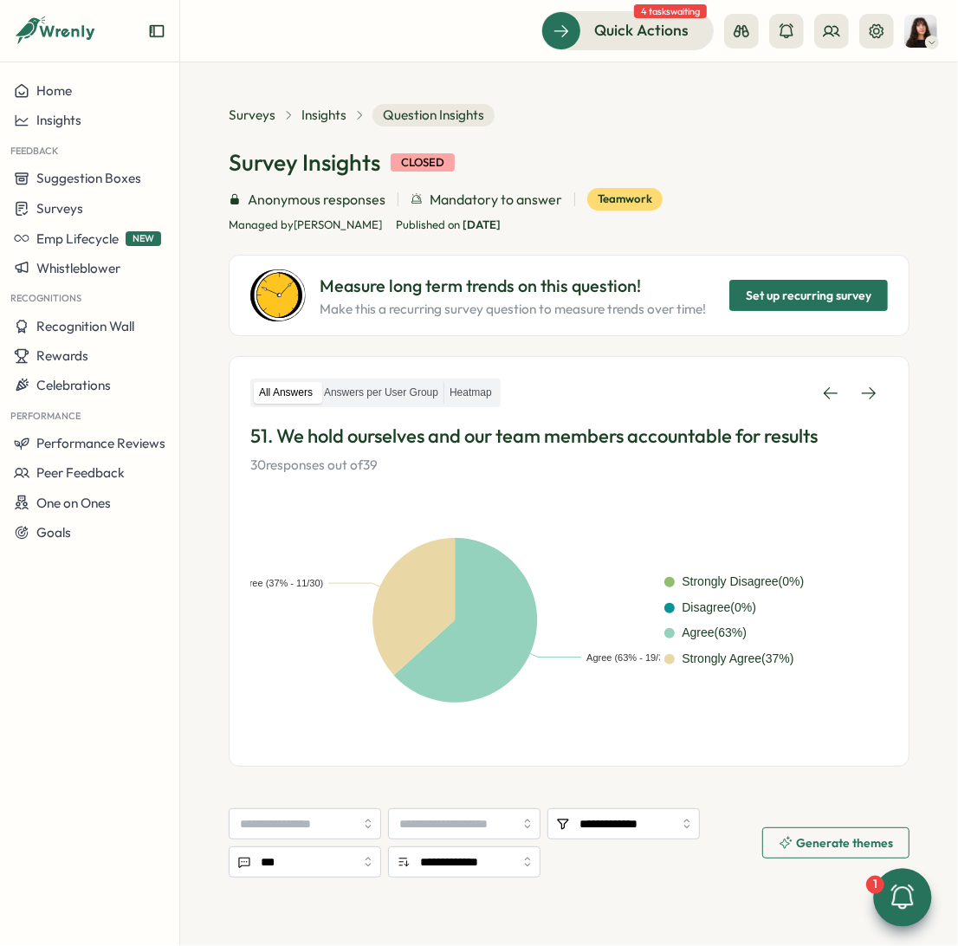
scroll to position [204, 0]
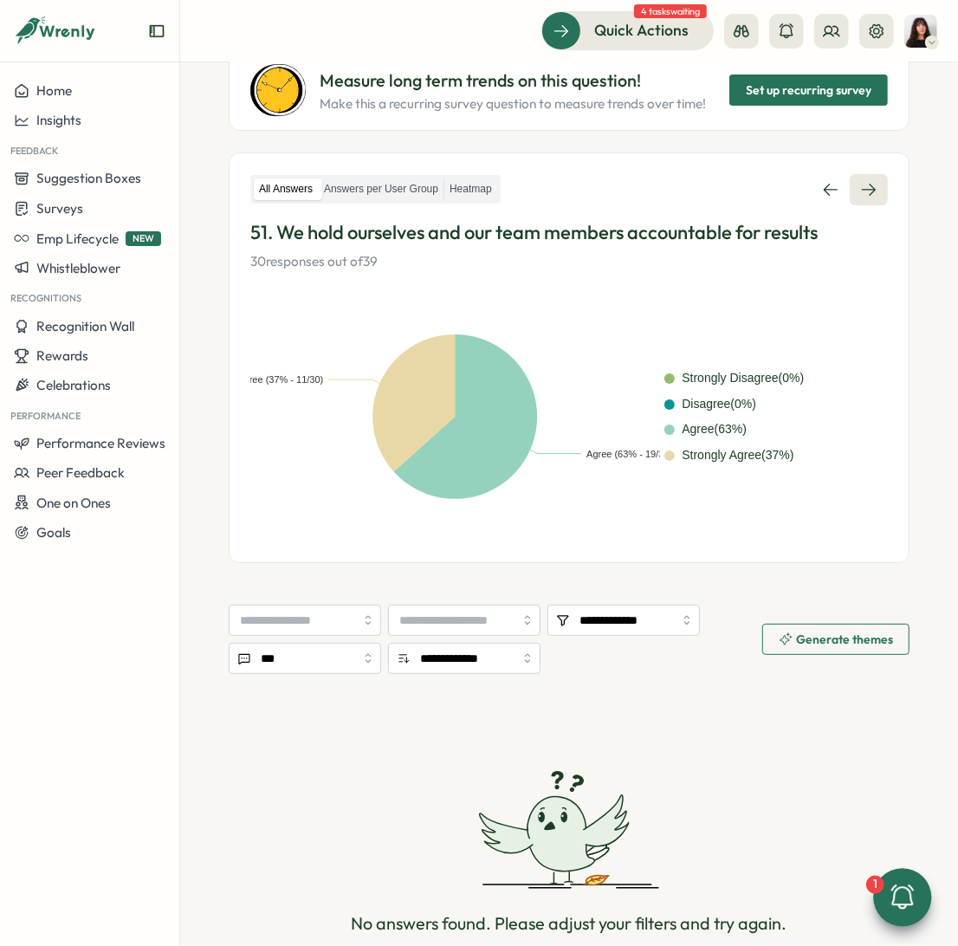
click at [860, 184] on icon at bounding box center [868, 189] width 17 height 17
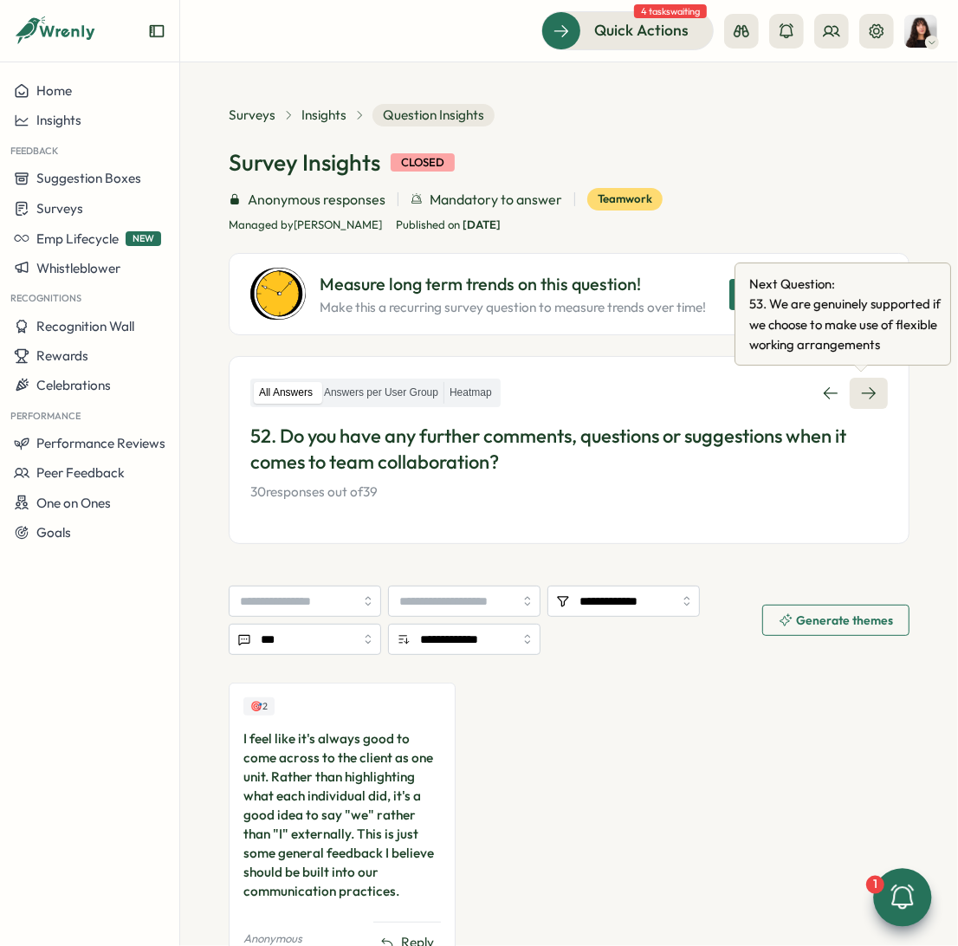
click at [862, 392] on icon at bounding box center [869, 393] width 14 height 12
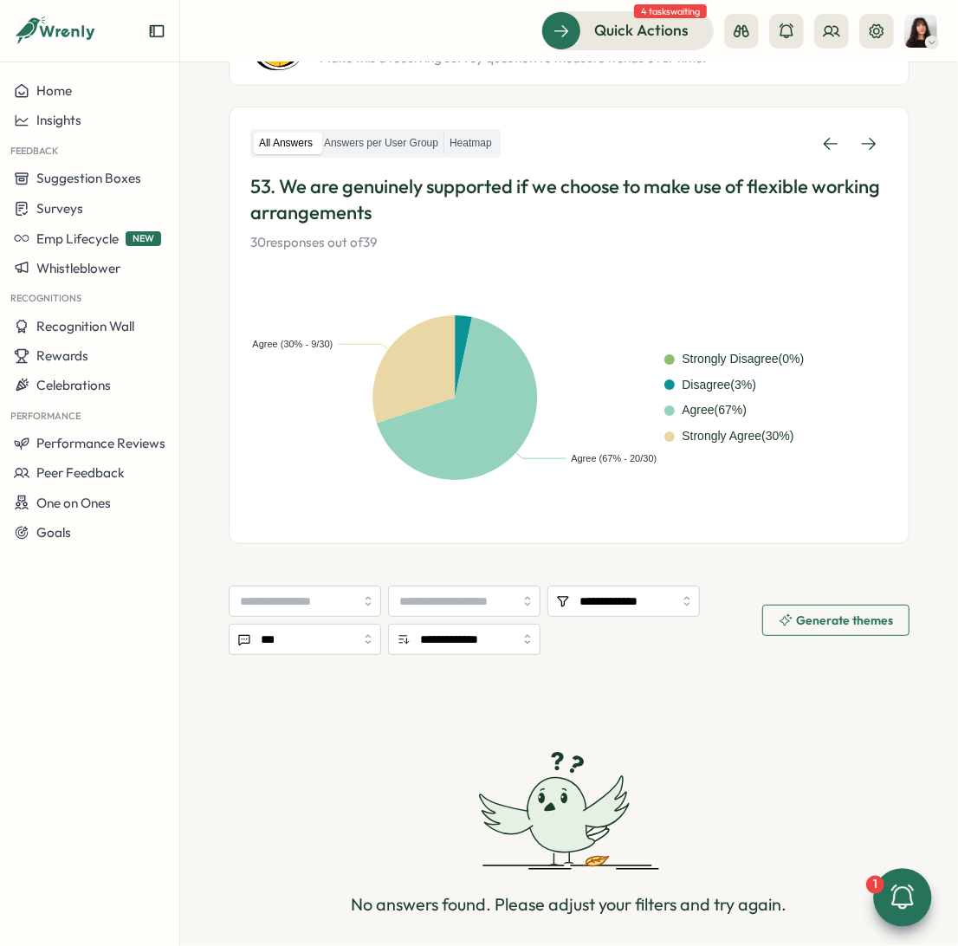
scroll to position [266, 0]
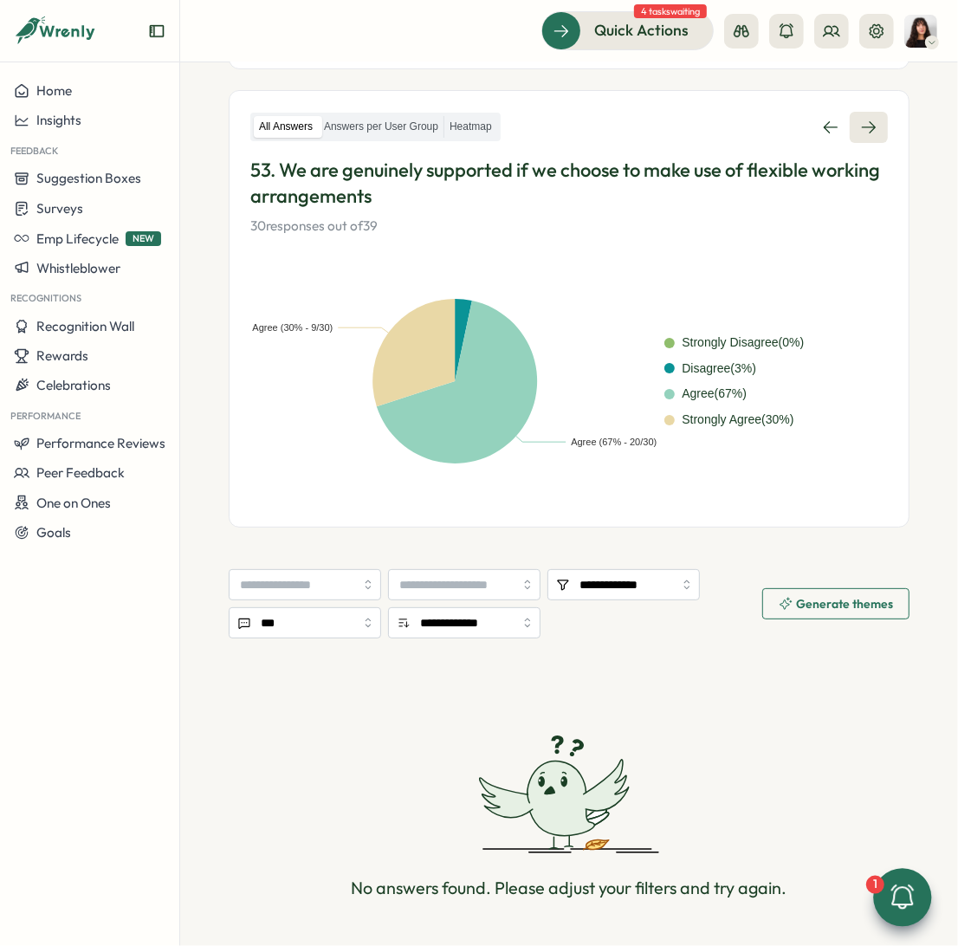
click at [874, 137] on link at bounding box center [869, 127] width 38 height 31
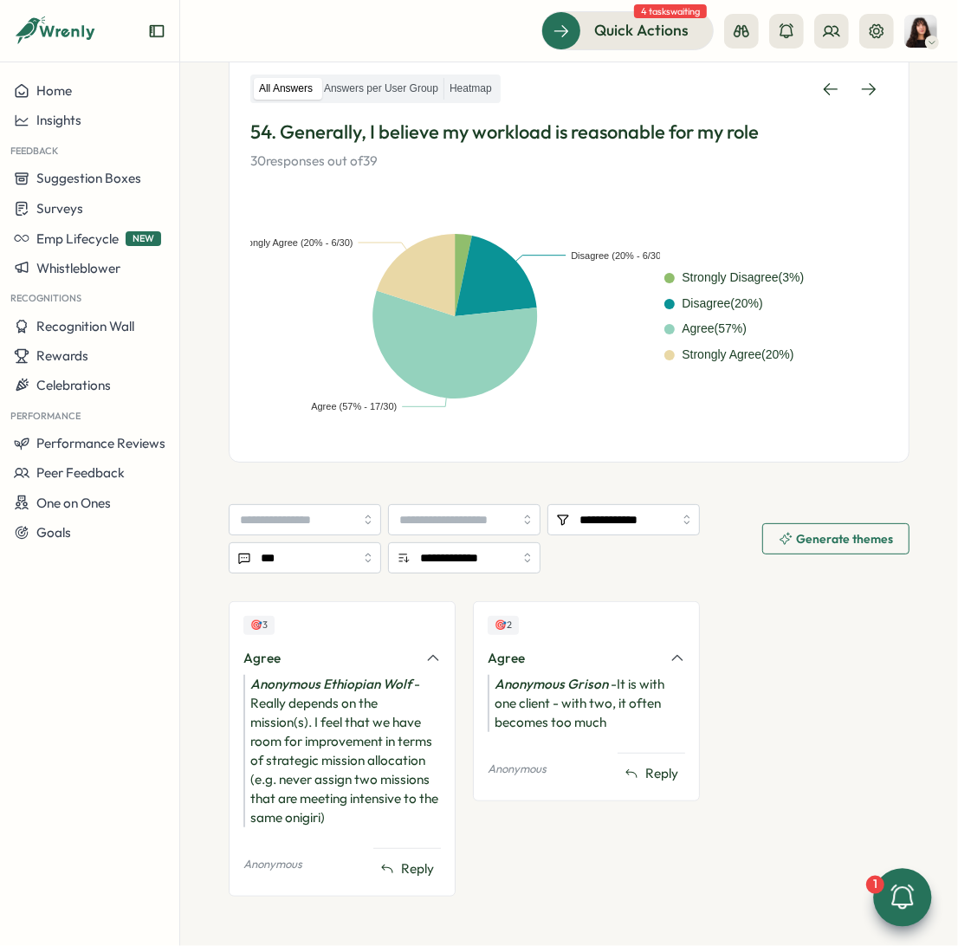
scroll to position [306, 0]
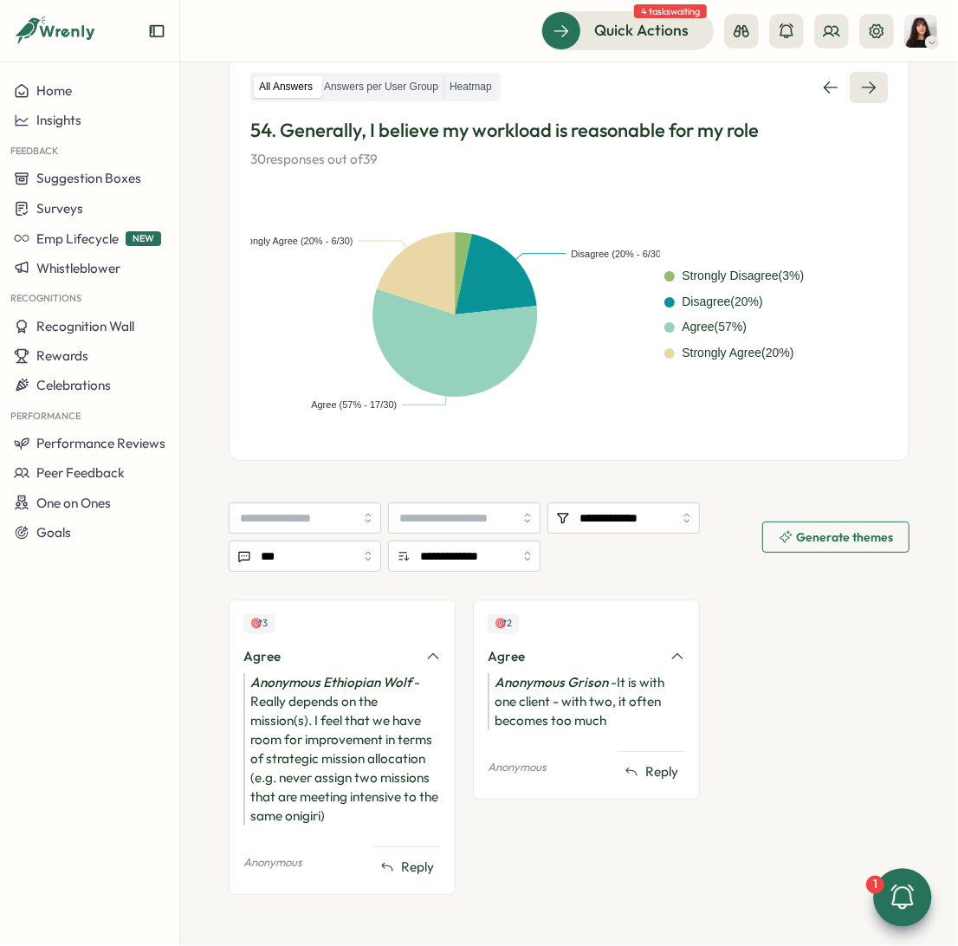
click at [866, 81] on icon at bounding box center [868, 87] width 17 height 17
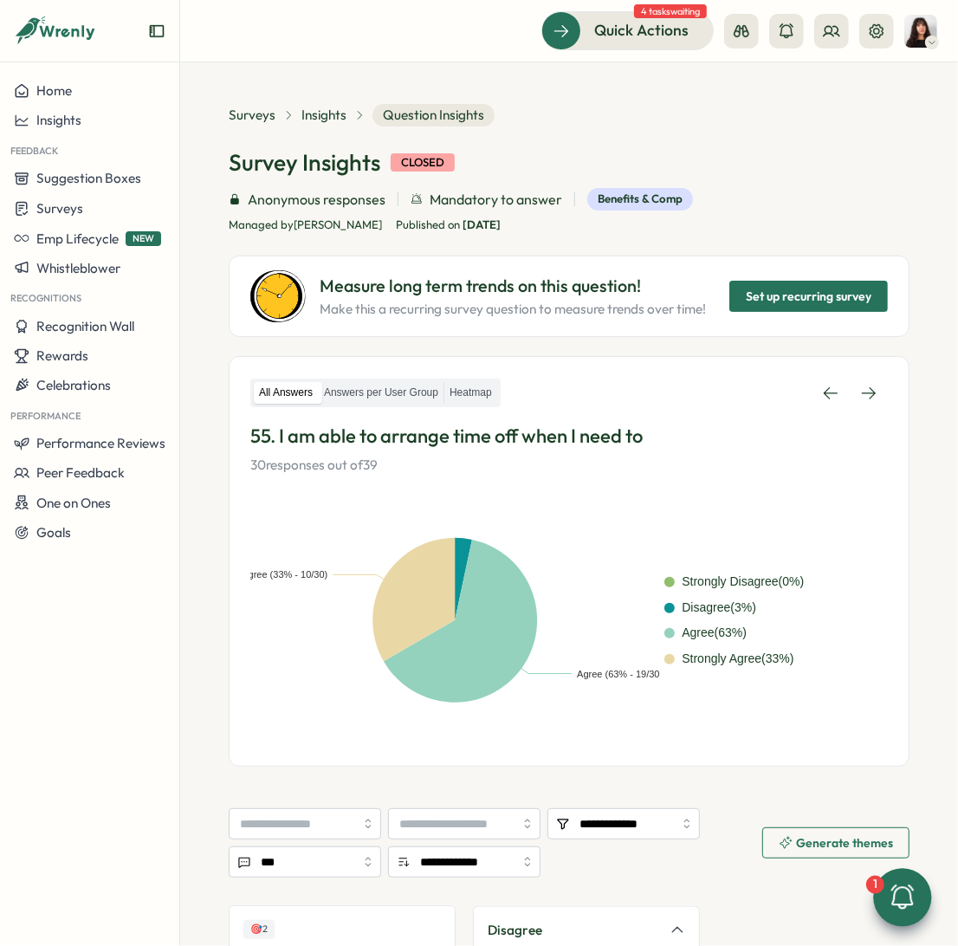
scroll to position [316, 0]
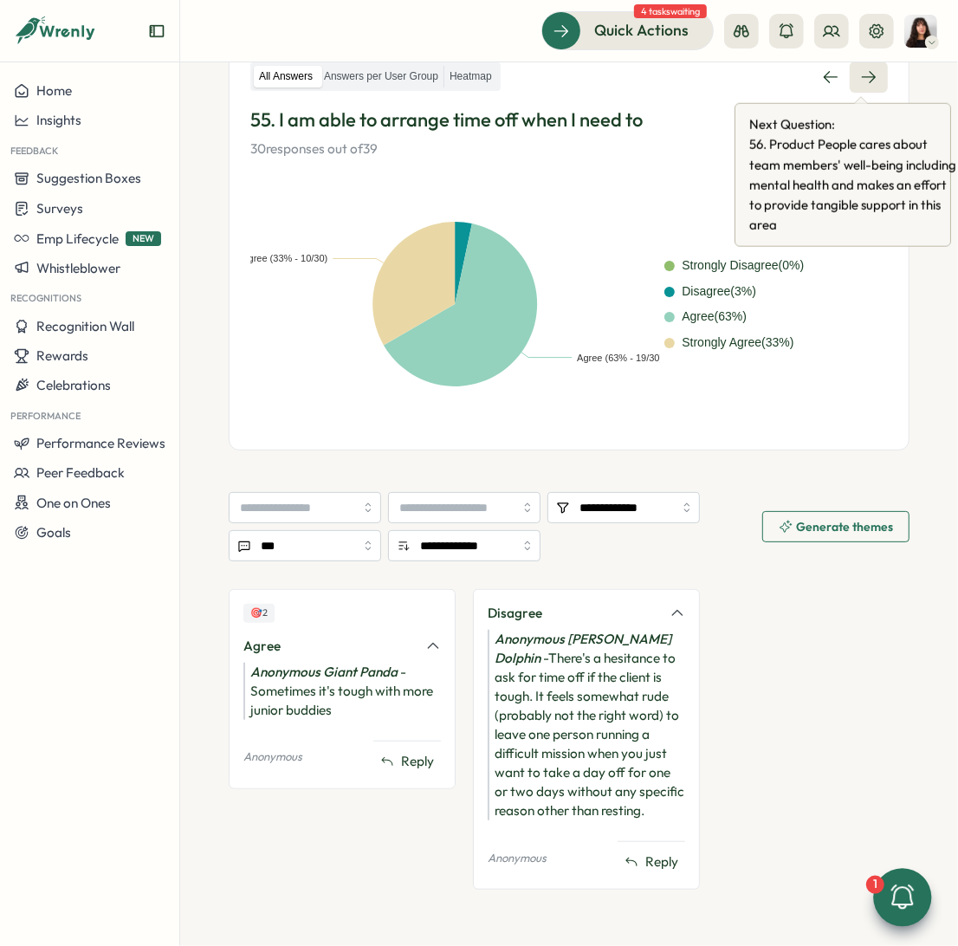
click at [862, 85] on link at bounding box center [869, 76] width 38 height 31
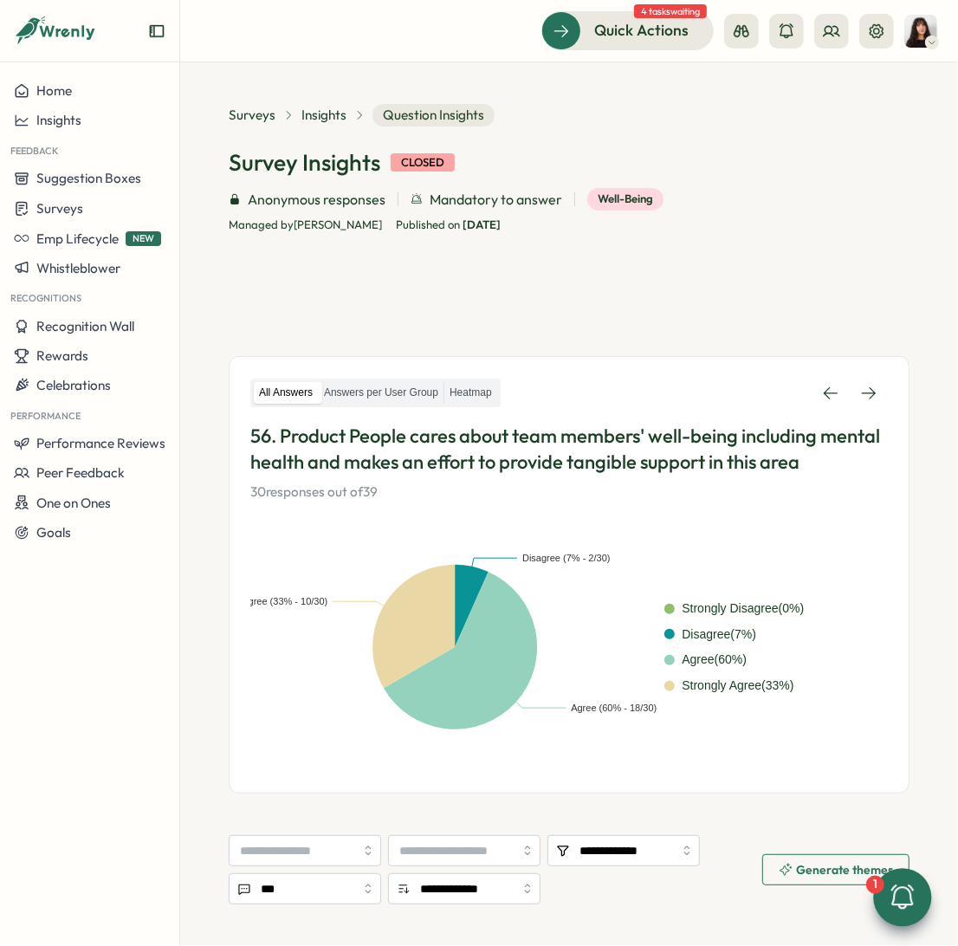
scroll to position [239, 0]
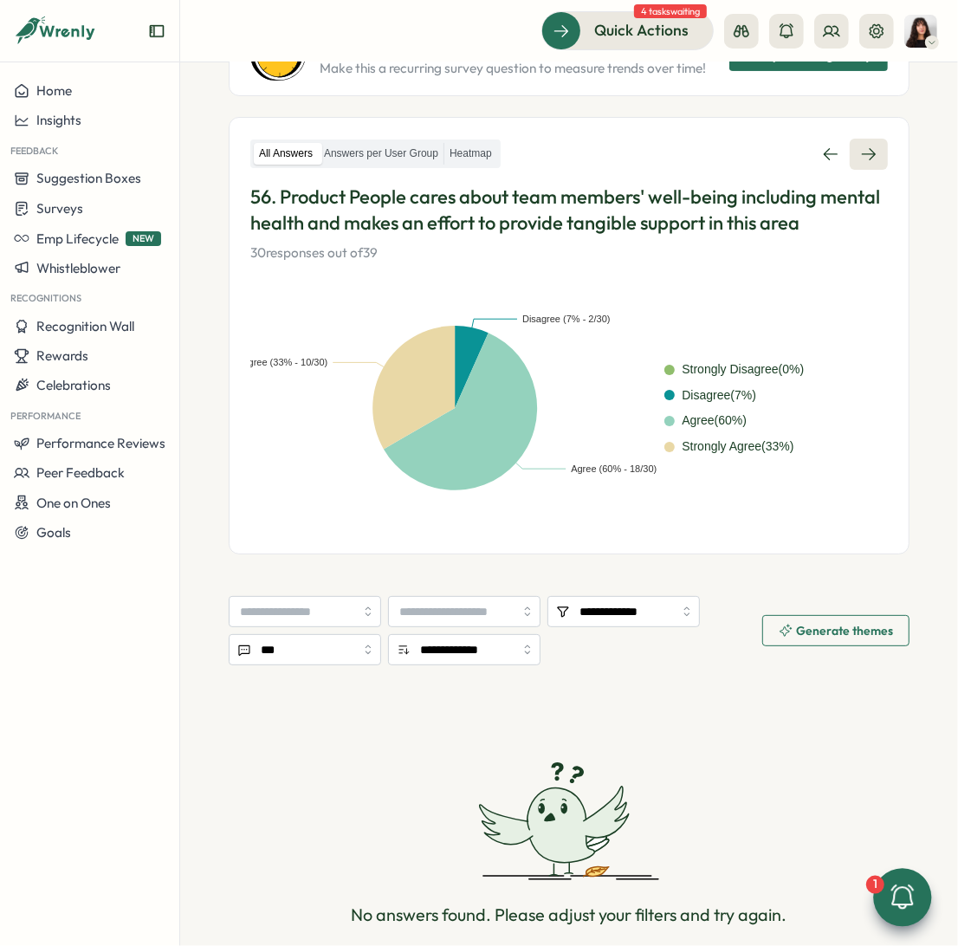
click at [855, 166] on link at bounding box center [869, 154] width 38 height 31
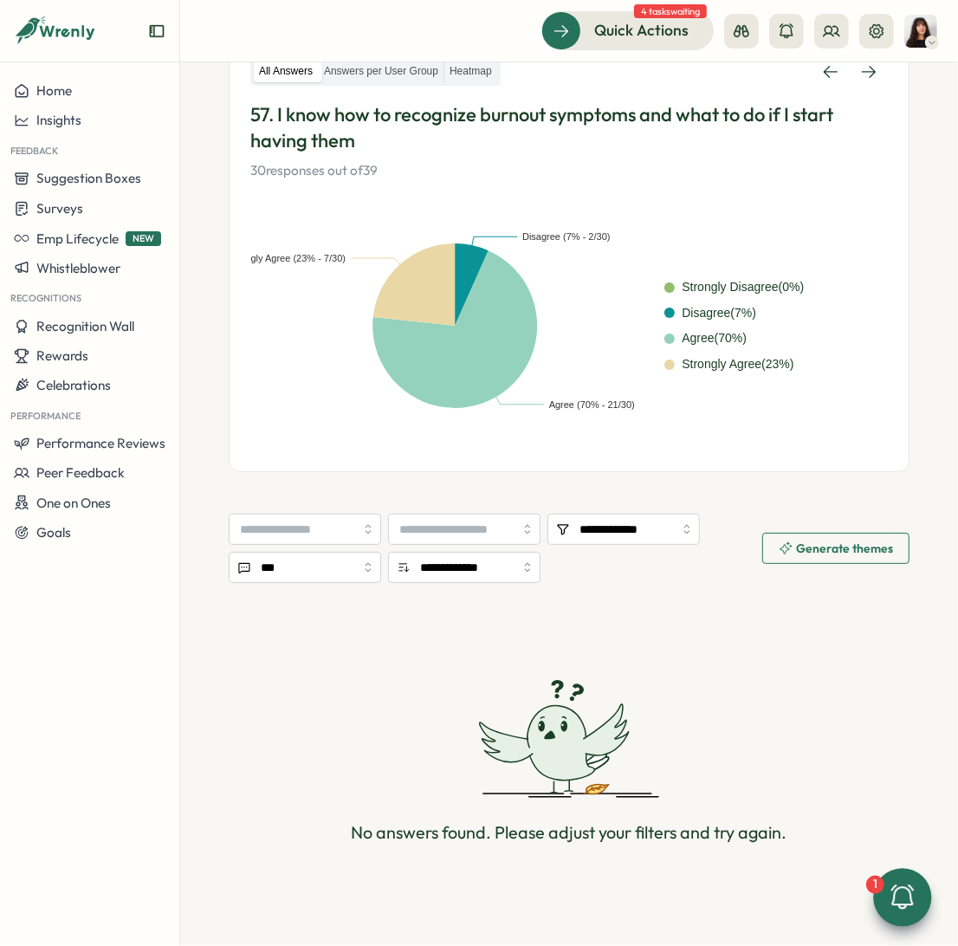
scroll to position [330, 0]
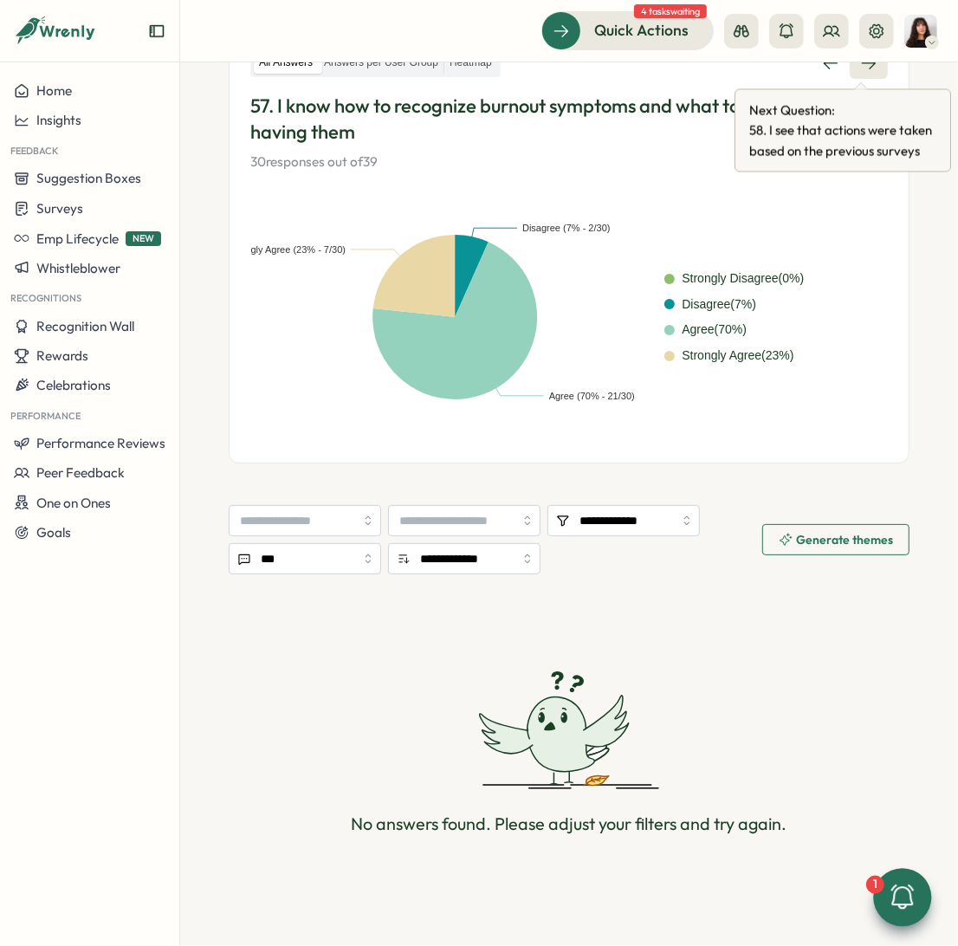
click at [865, 65] on icon at bounding box center [868, 63] width 17 height 17
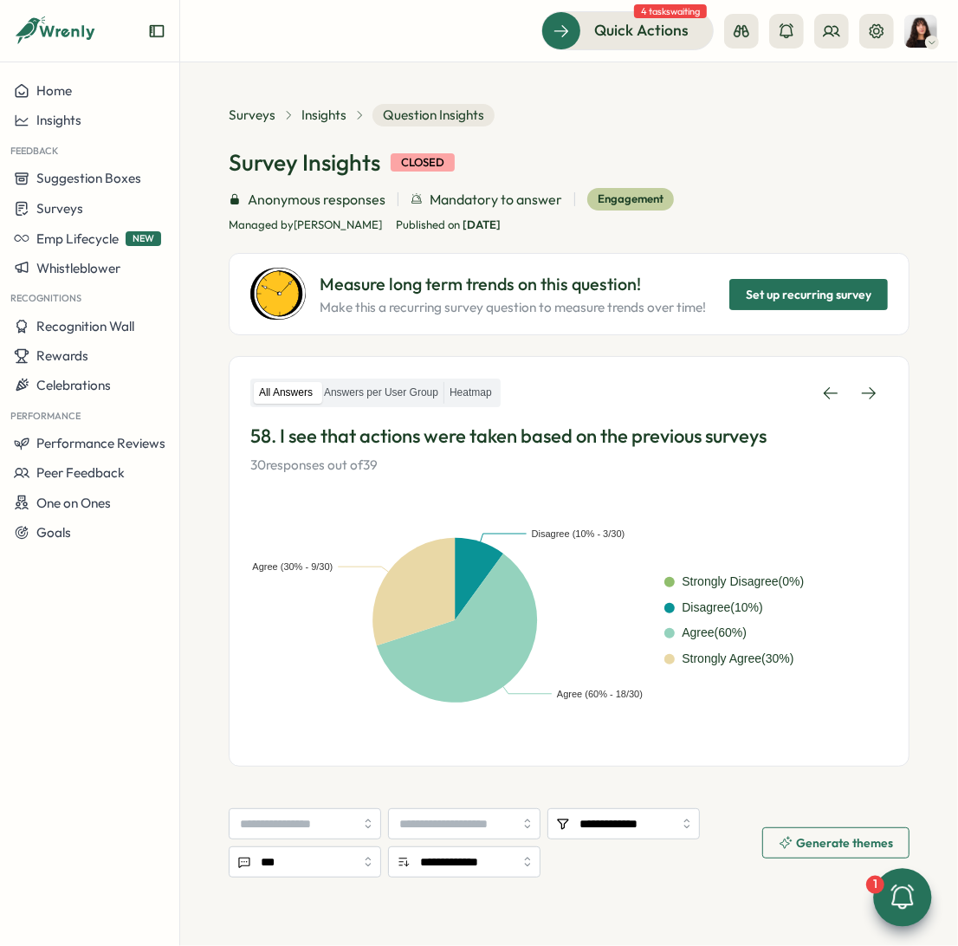
scroll to position [278, 0]
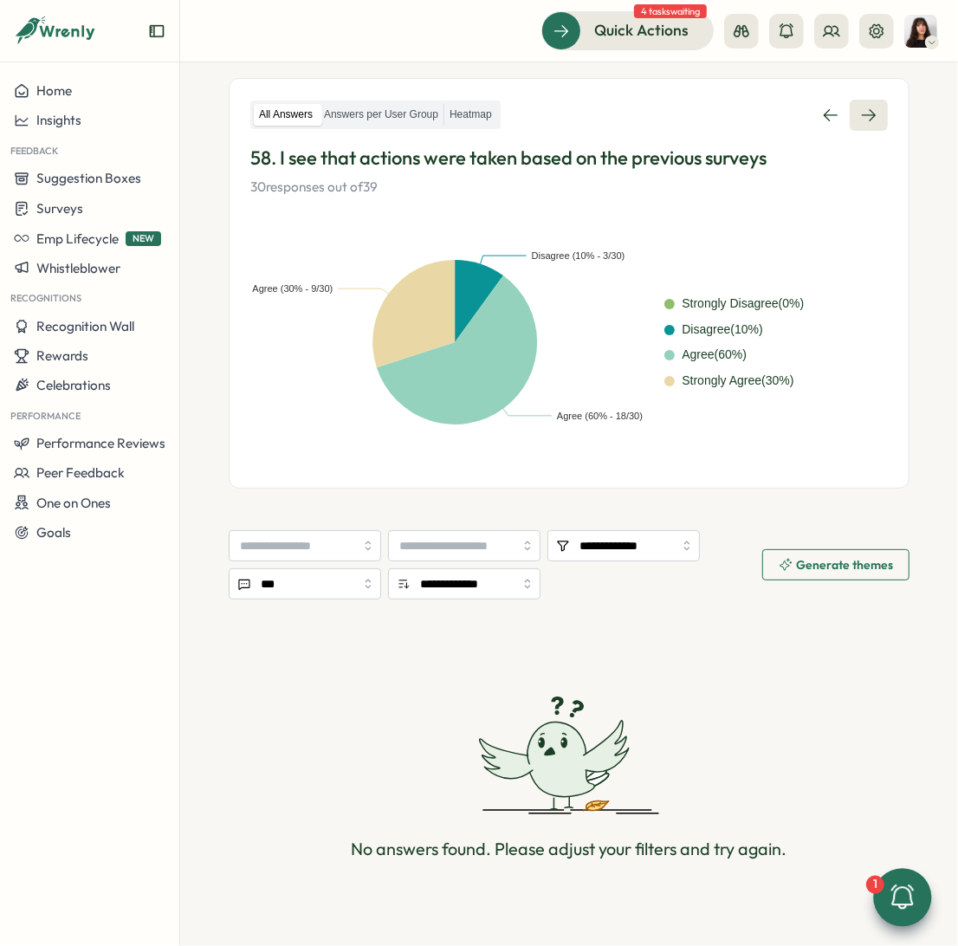
click at [854, 125] on link at bounding box center [869, 115] width 38 height 31
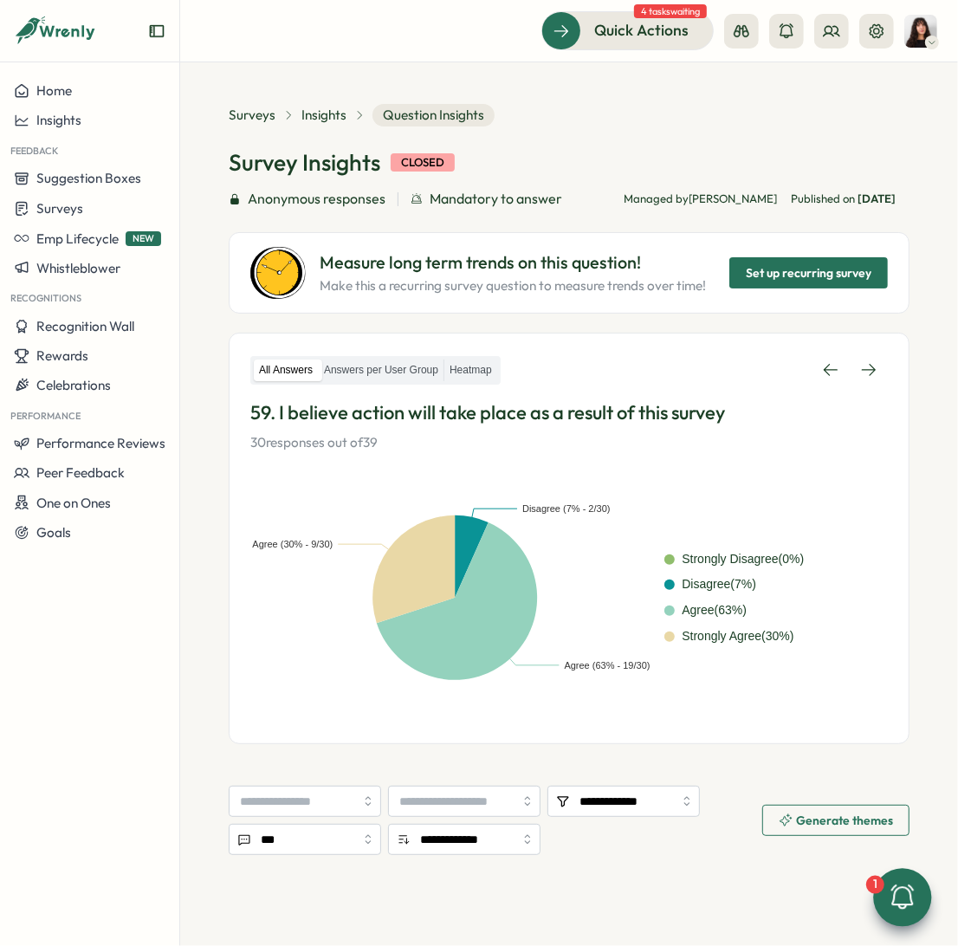
scroll to position [280, 0]
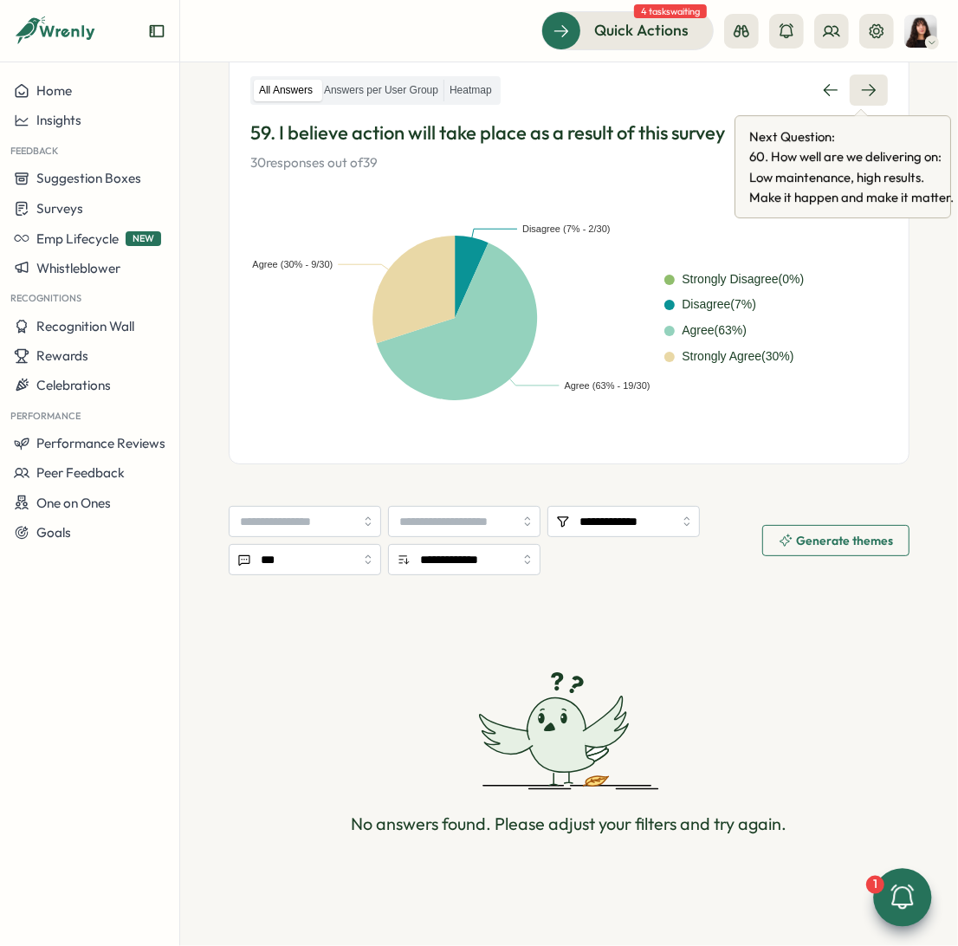
click at [860, 93] on icon at bounding box center [868, 89] width 17 height 17
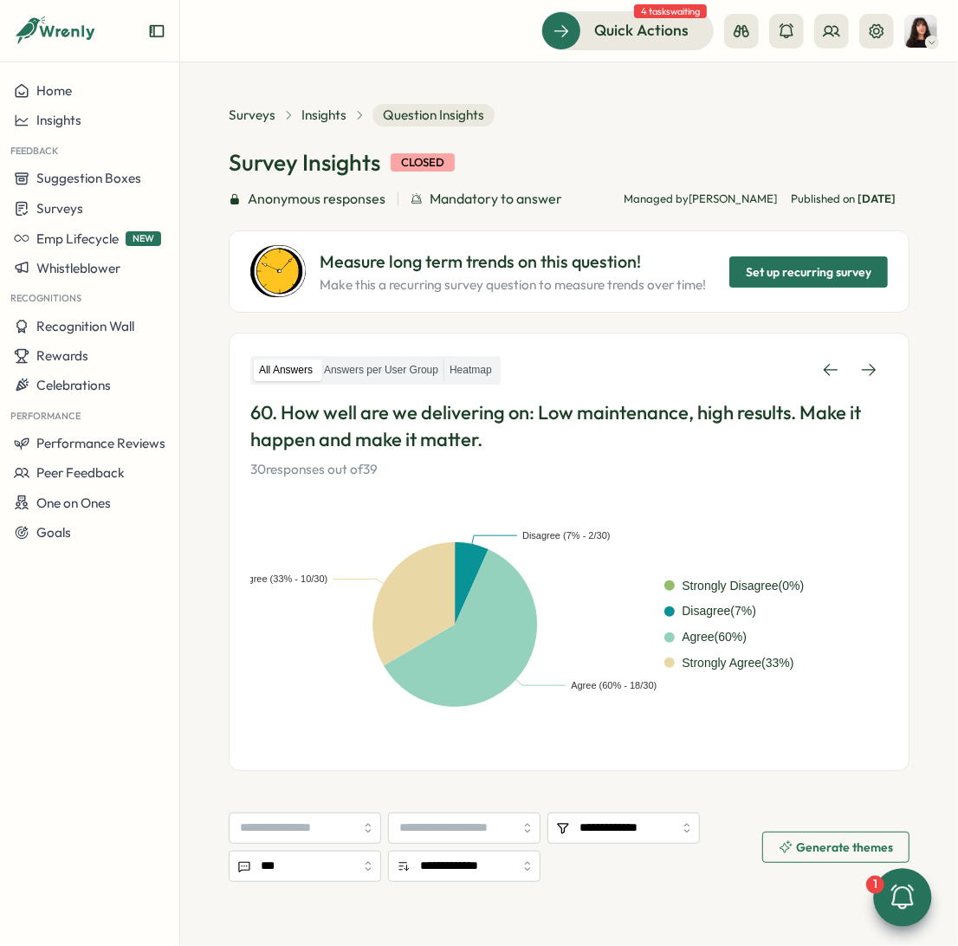
scroll to position [307, 0]
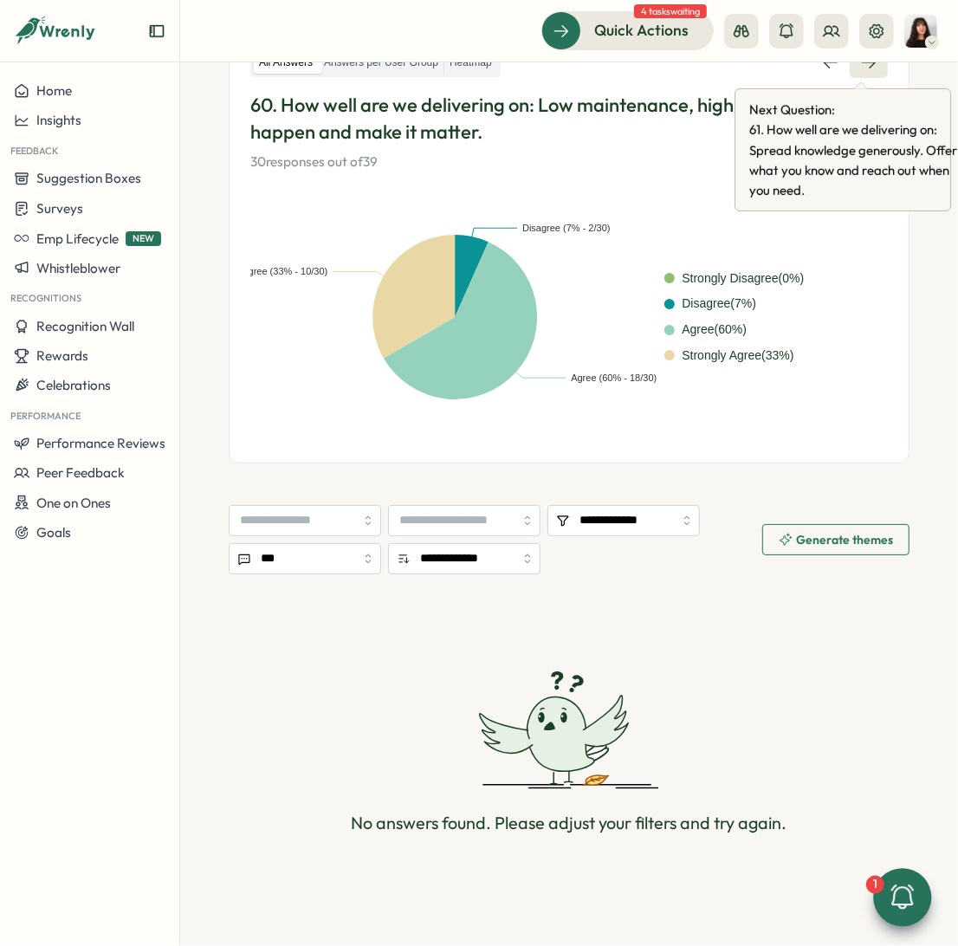
click at [856, 73] on link at bounding box center [869, 62] width 38 height 31
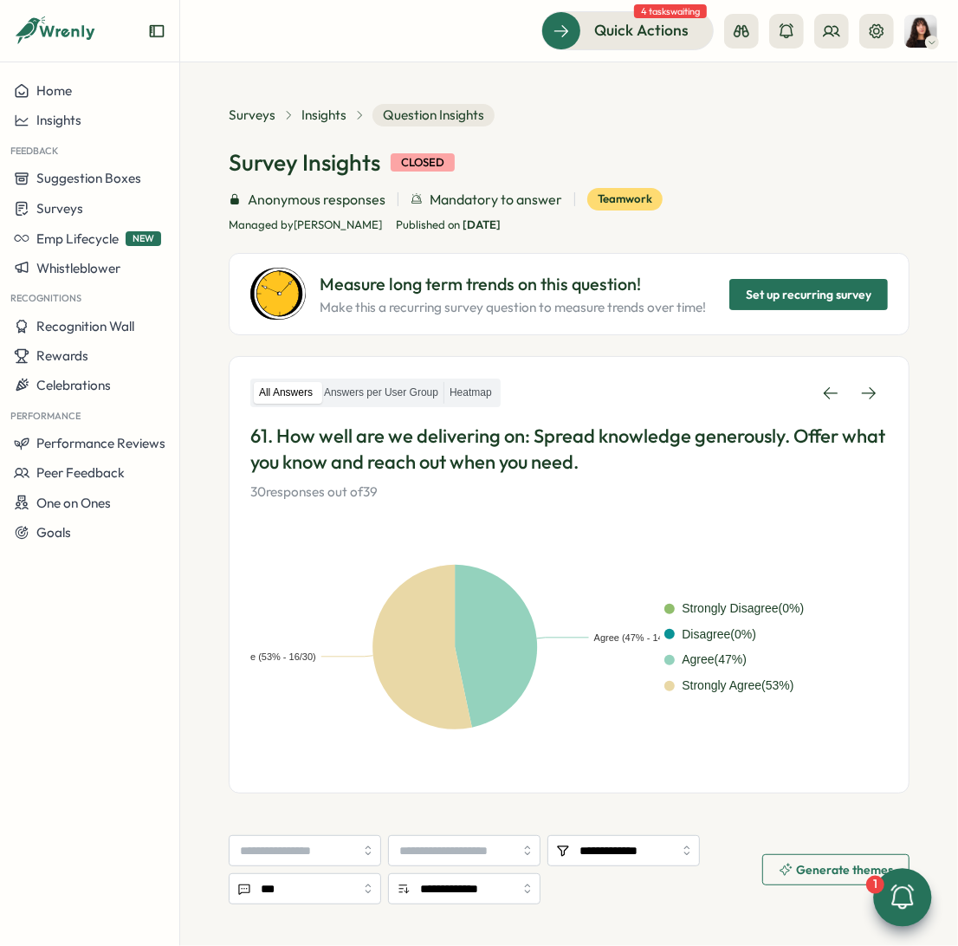
click at [347, 152] on h1 "Survey Insights" at bounding box center [305, 162] width 152 height 30
click at [335, 124] on span "Insights" at bounding box center [323, 115] width 45 height 19
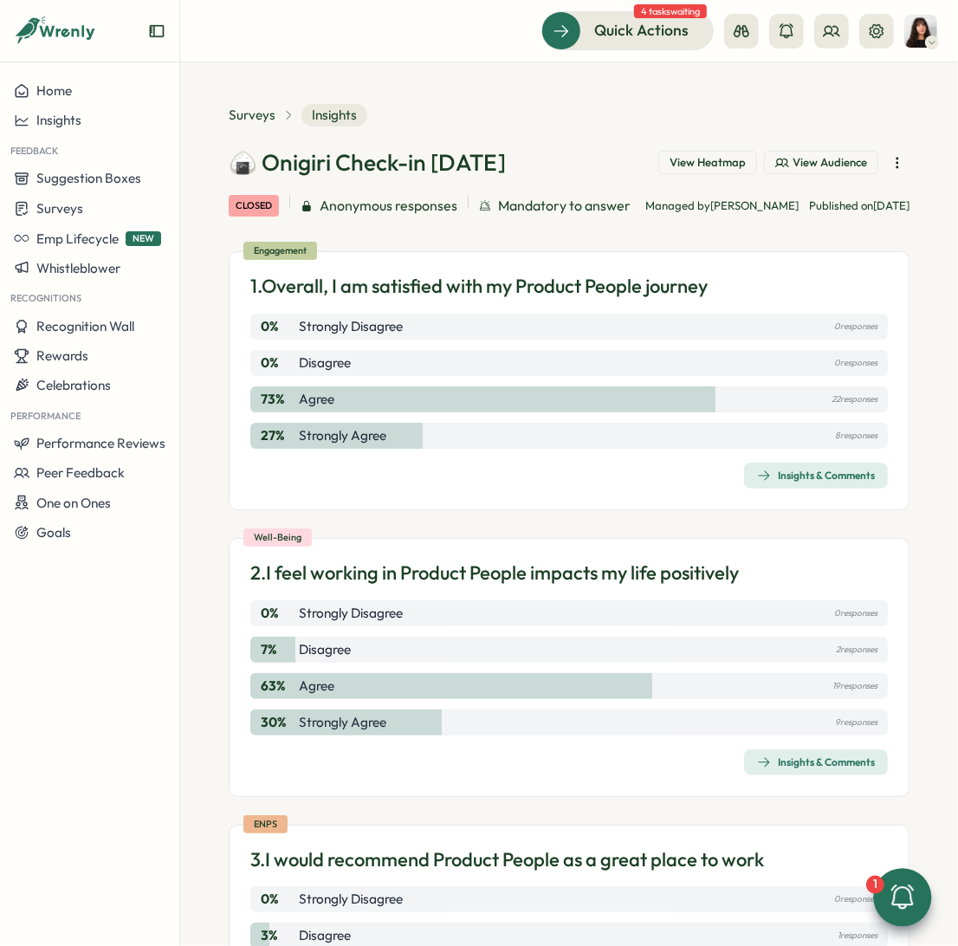
click at [787, 510] on div "Engagement 1. Overall, I am satisfied with my Product People journey 0 % Strong…" at bounding box center [569, 380] width 681 height 259
click at [788, 488] on span "Insights & Comments" at bounding box center [816, 475] width 118 height 24
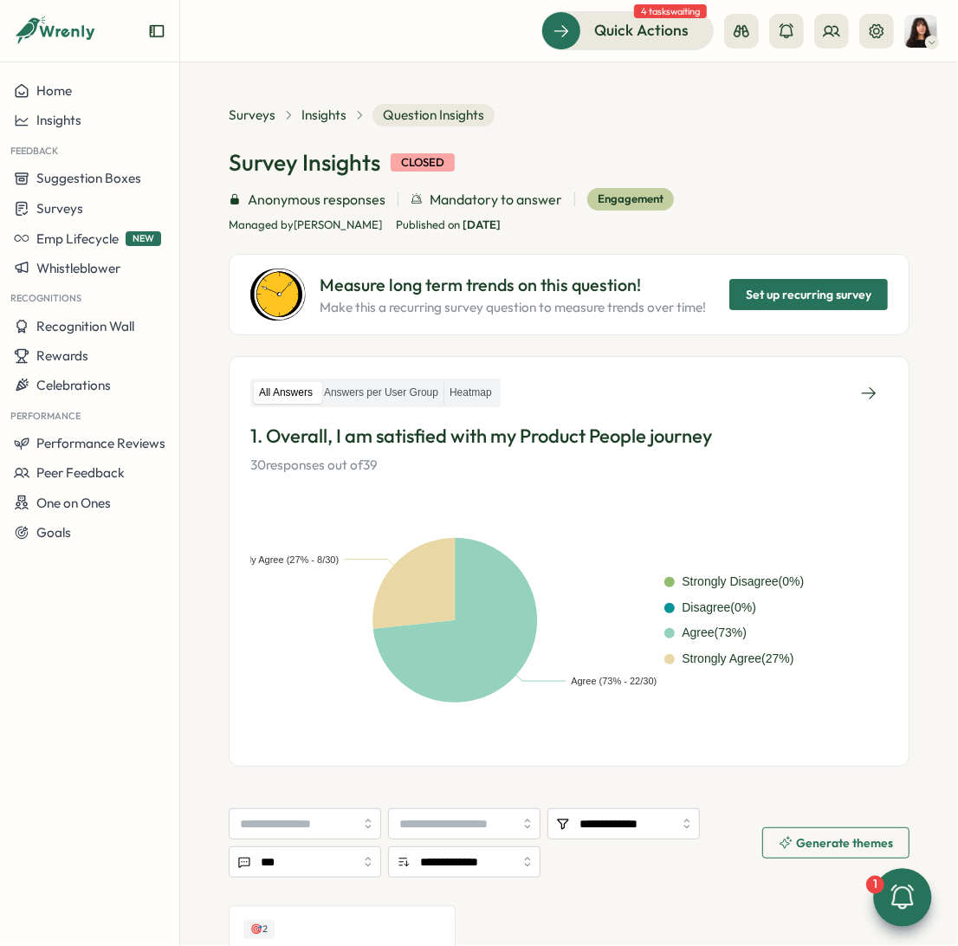
scroll to position [272, 0]
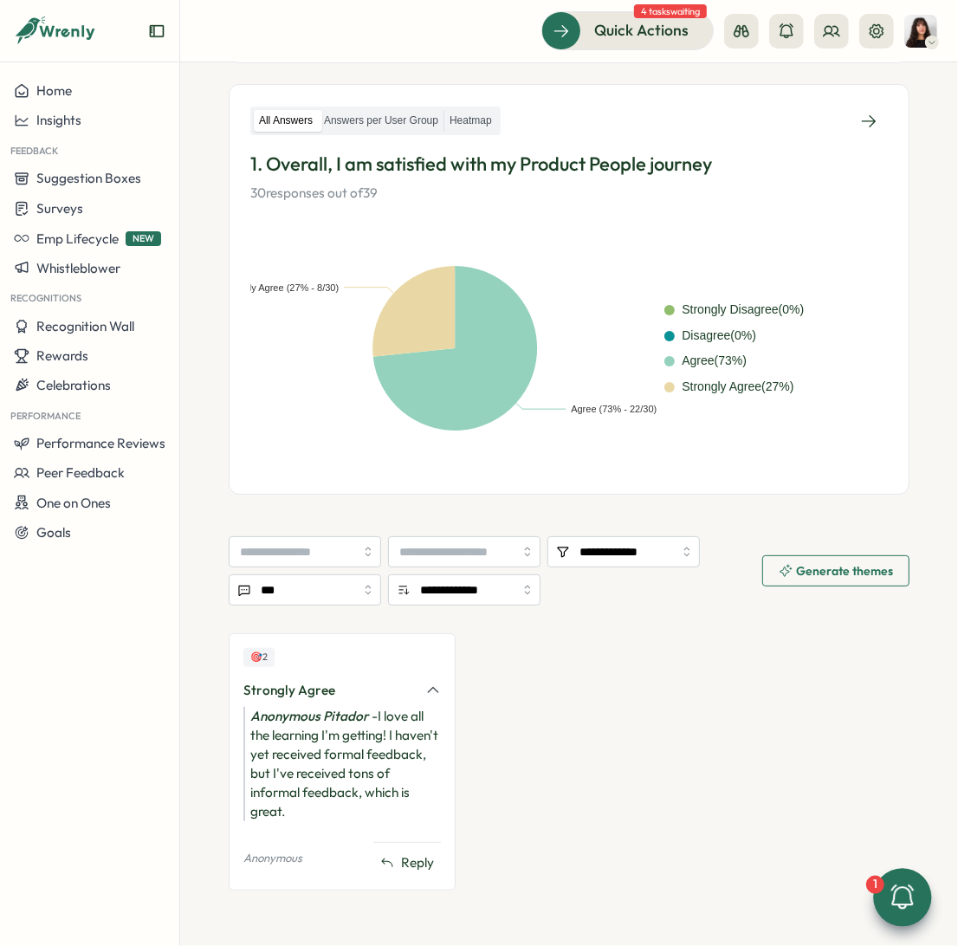
click at [850, 145] on div "All Answers Answers per User Group Heatmap 1. Overall, I am satisfied with my P…" at bounding box center [569, 155] width 638 height 98
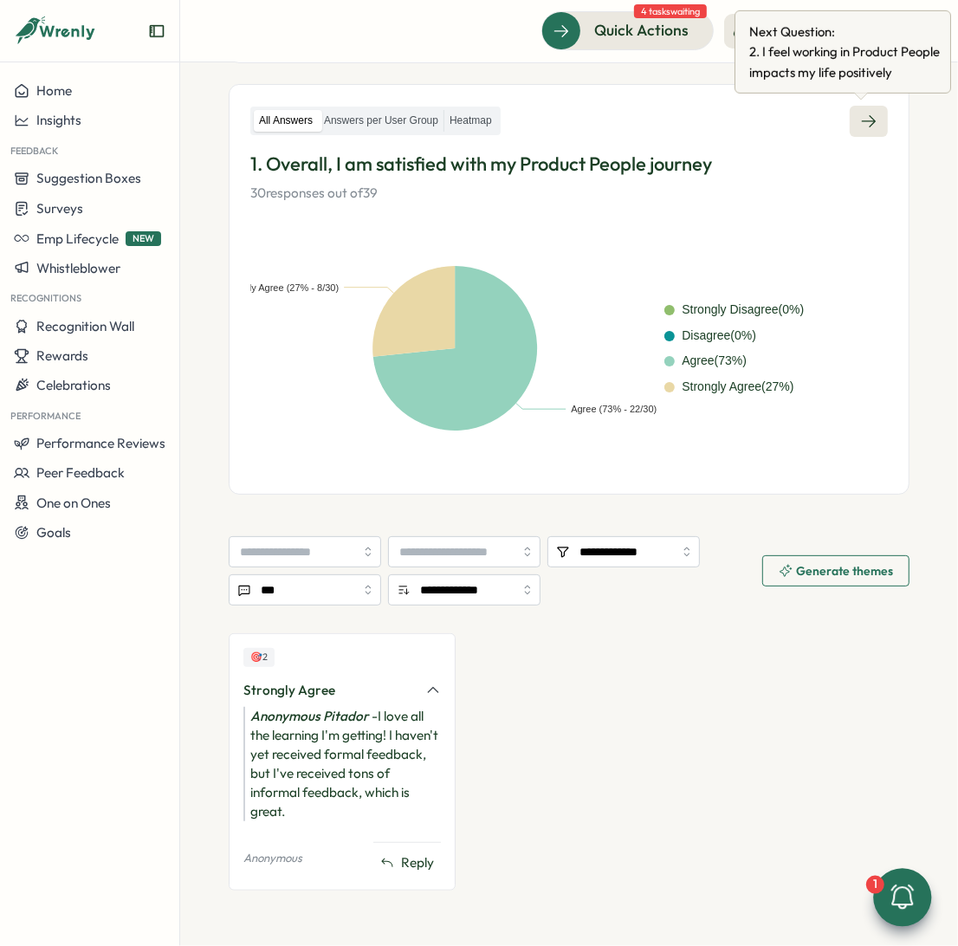
click at [861, 124] on icon at bounding box center [868, 121] width 17 height 17
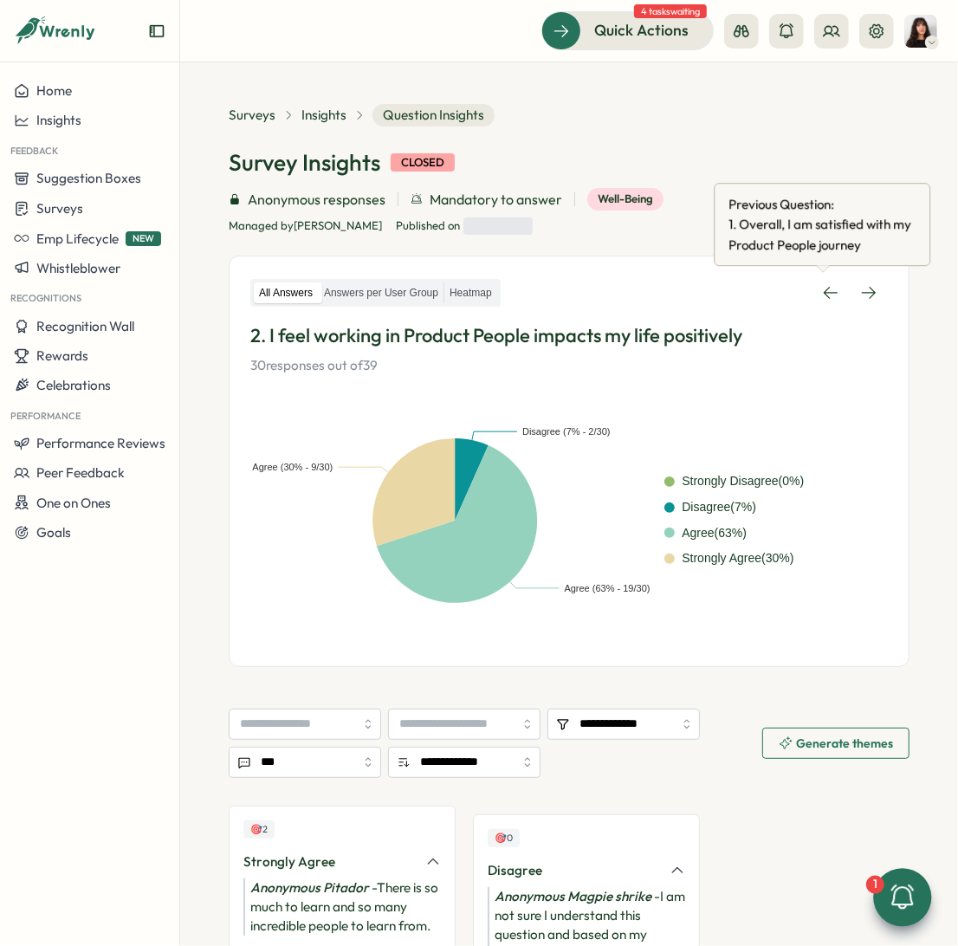
scroll to position [134, 0]
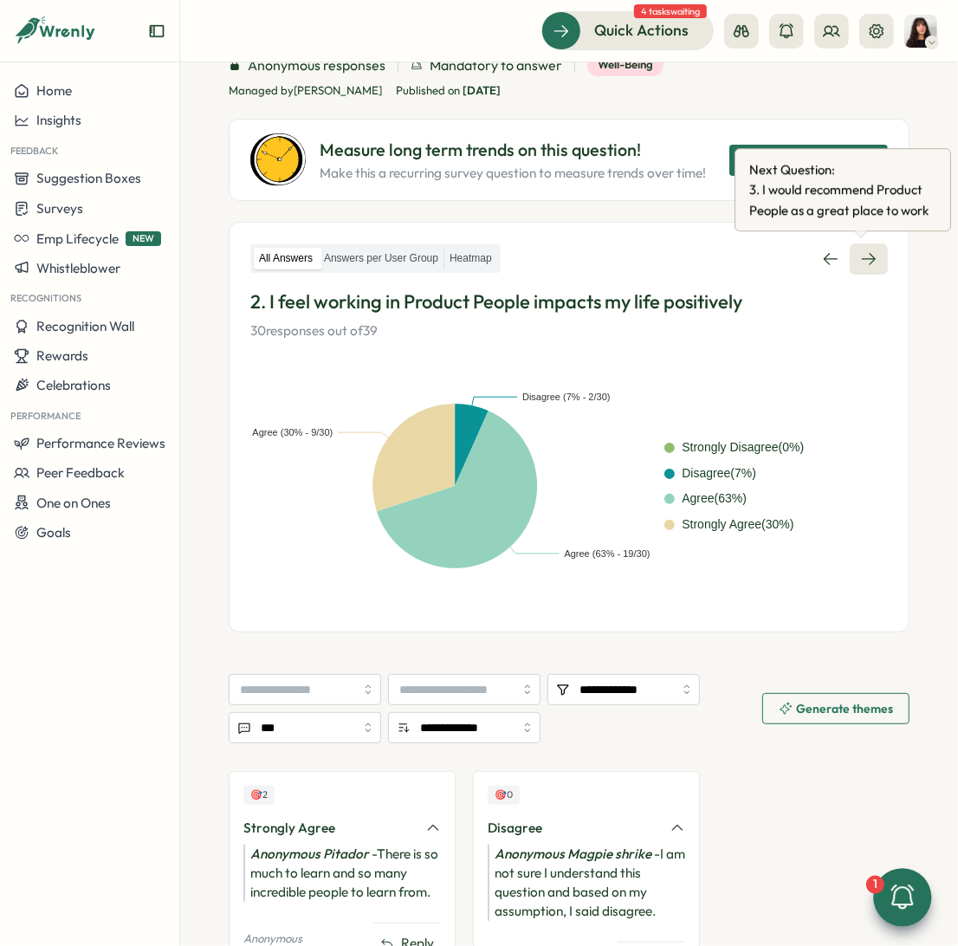
click at [860, 258] on icon at bounding box center [868, 258] width 17 height 17
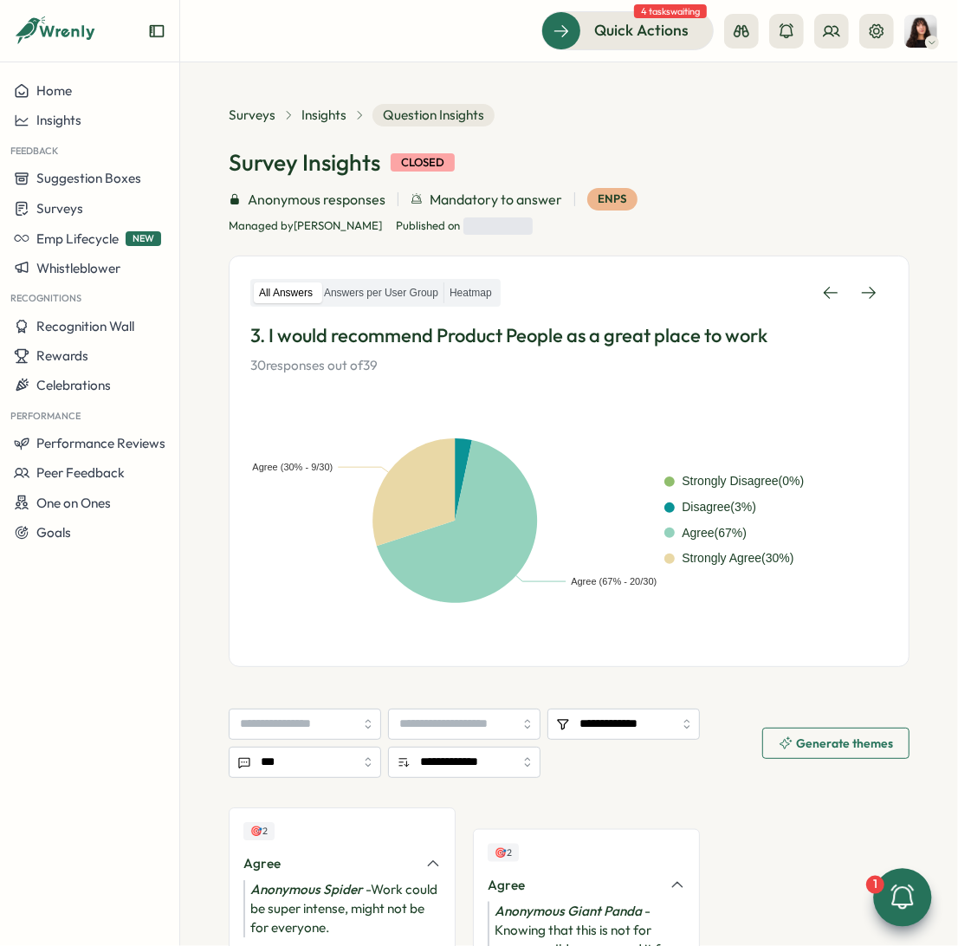
scroll to position [152, 0]
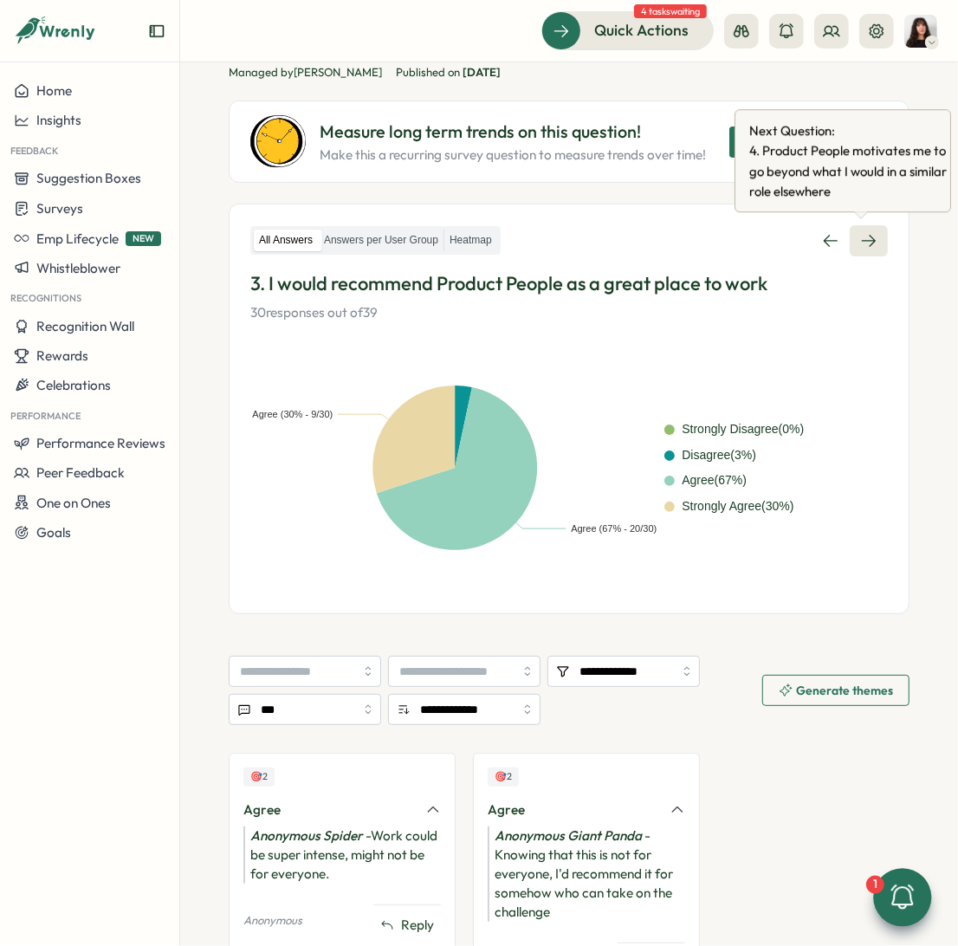
click at [860, 239] on icon at bounding box center [868, 240] width 17 height 17
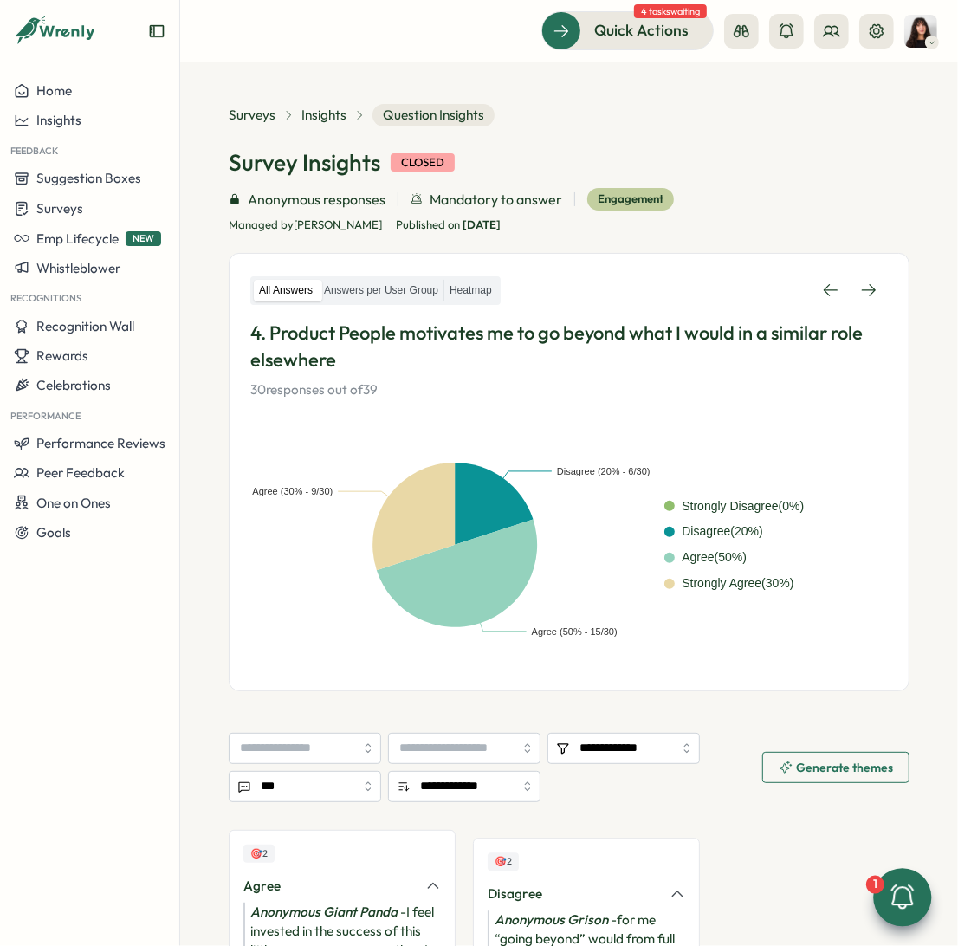
scroll to position [216, 0]
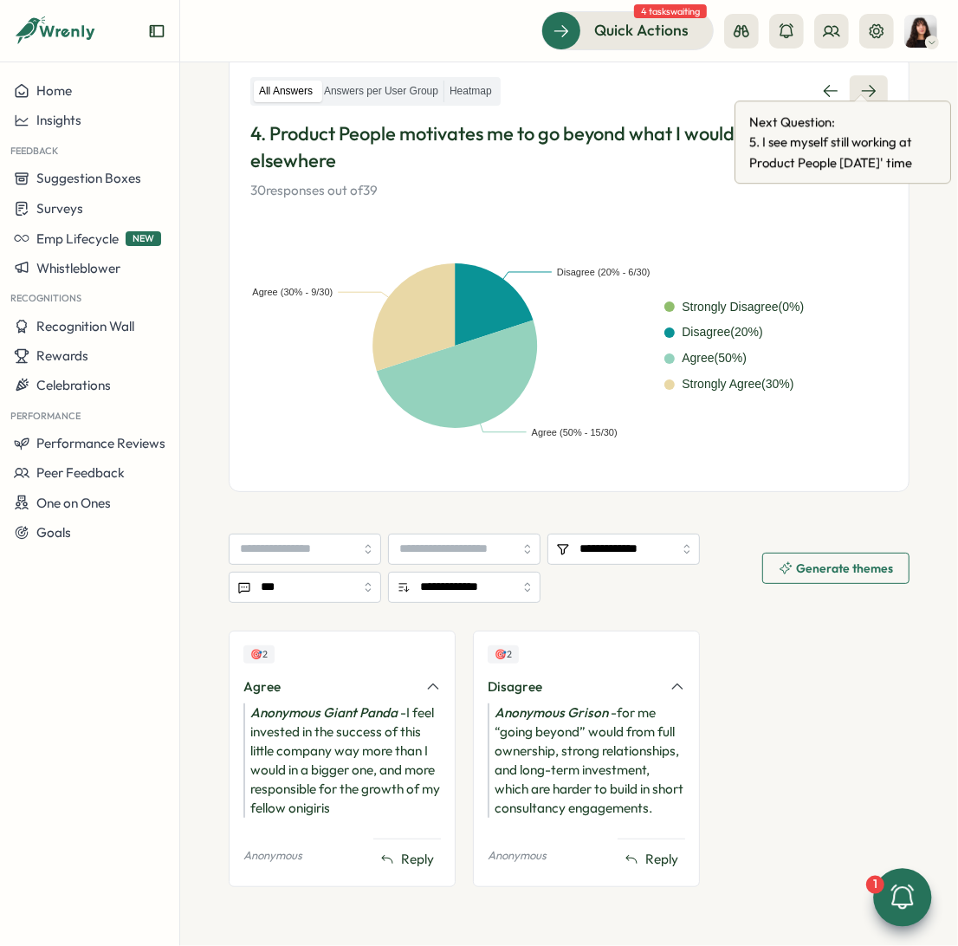
click at [864, 88] on link at bounding box center [869, 90] width 38 height 31
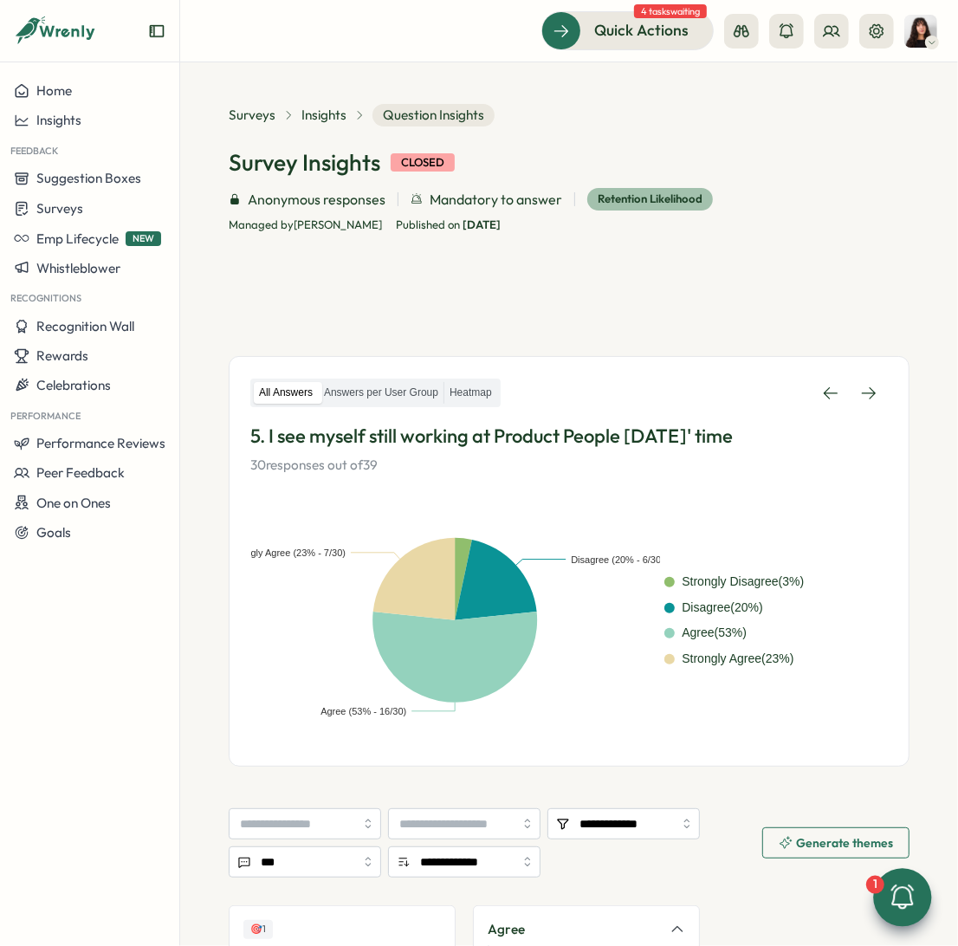
scroll to position [239, 0]
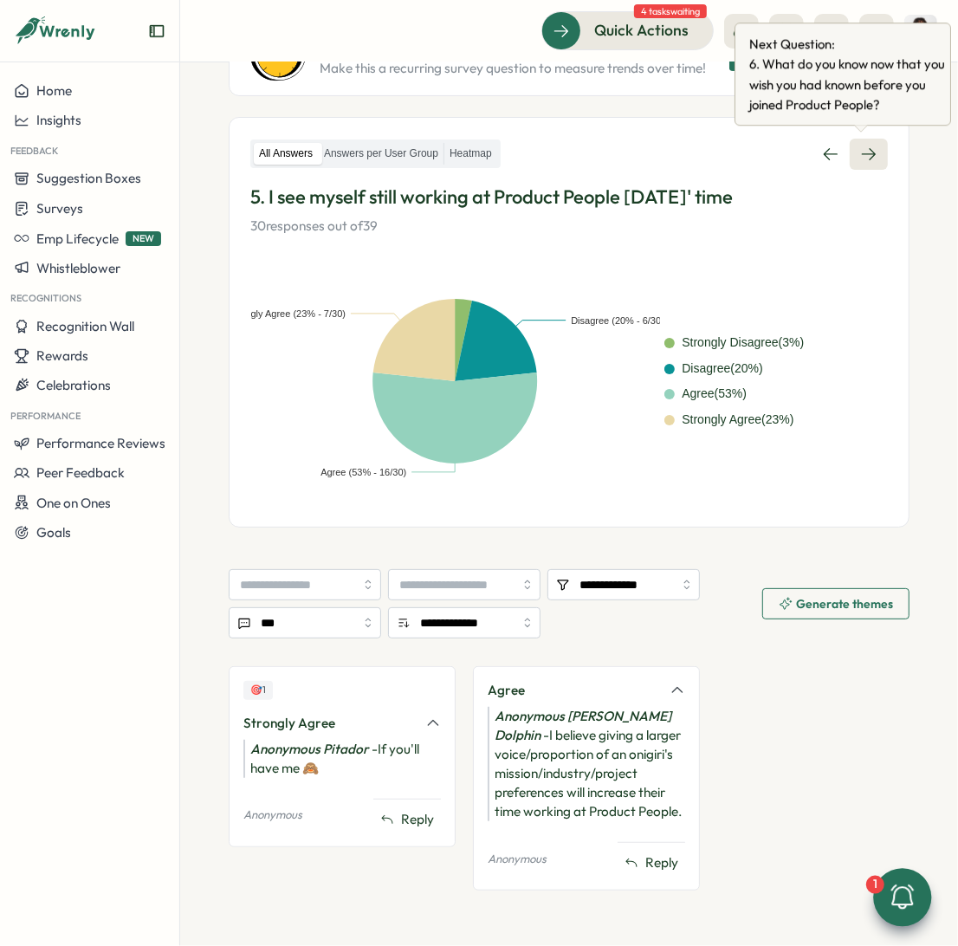
click at [860, 146] on icon at bounding box center [868, 154] width 17 height 17
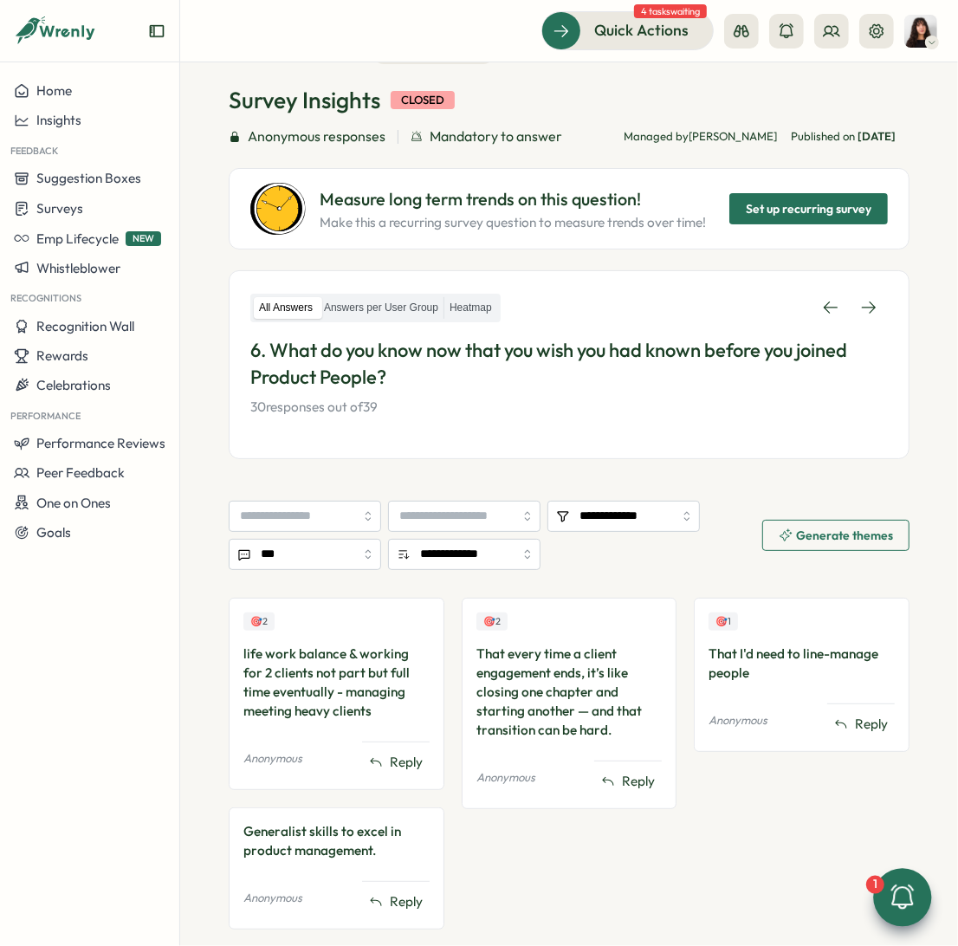
scroll to position [100, 0]
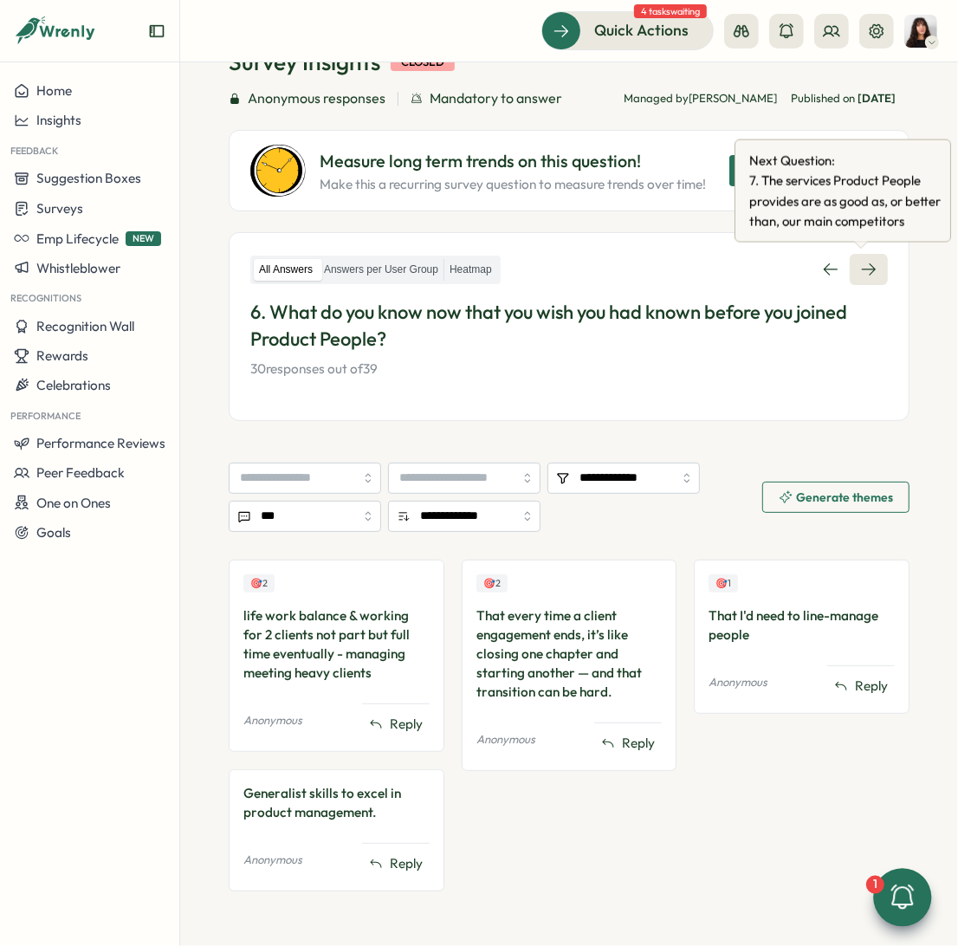
click at [864, 256] on link at bounding box center [869, 269] width 38 height 31
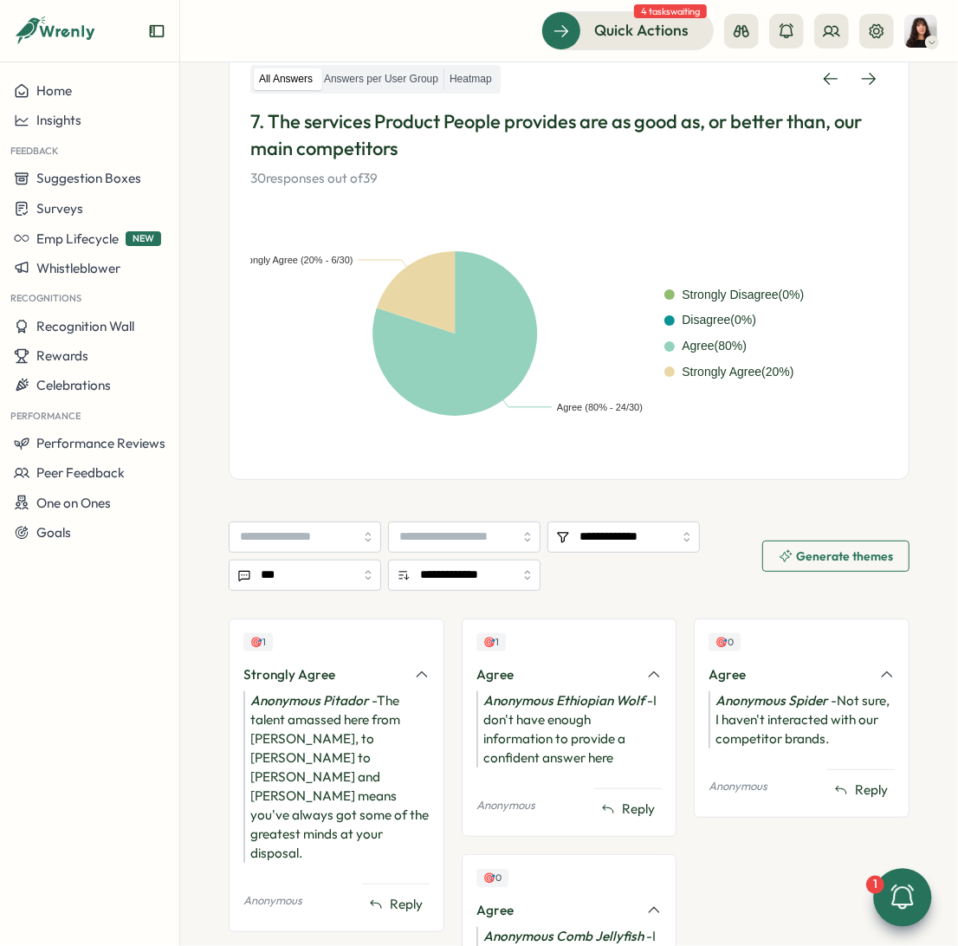
scroll to position [289, 0]
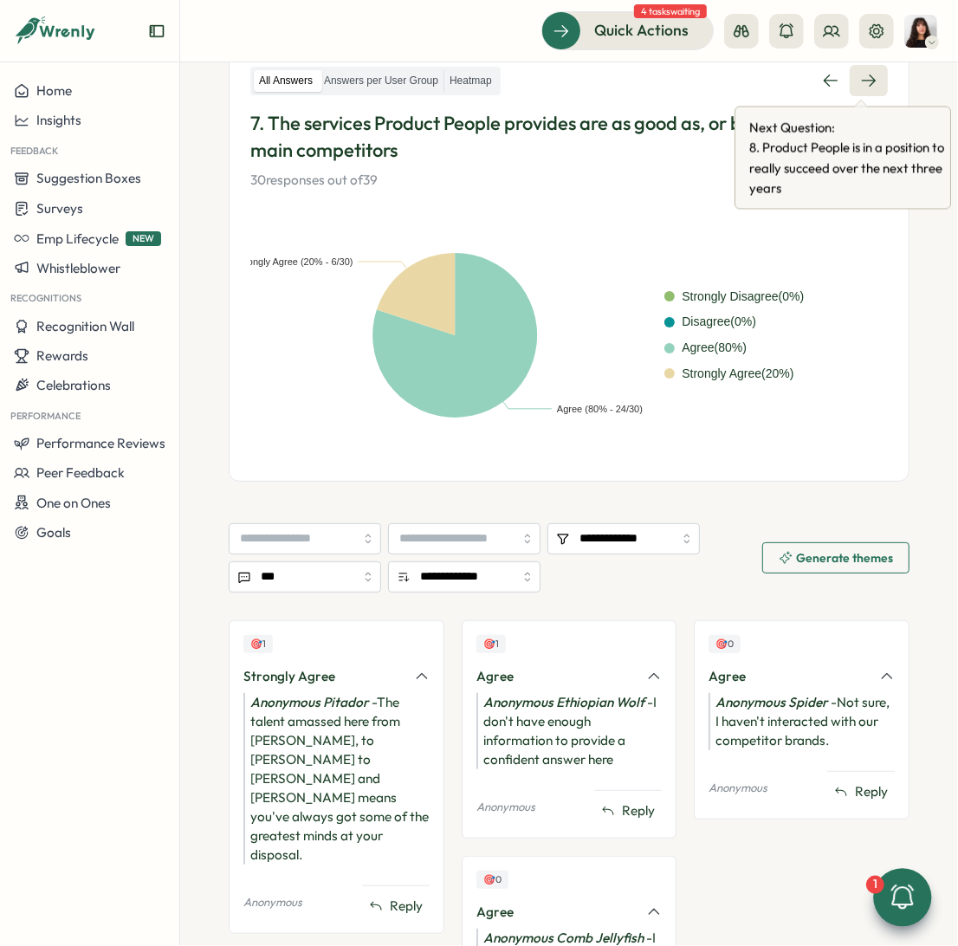
click at [869, 81] on link at bounding box center [869, 80] width 38 height 31
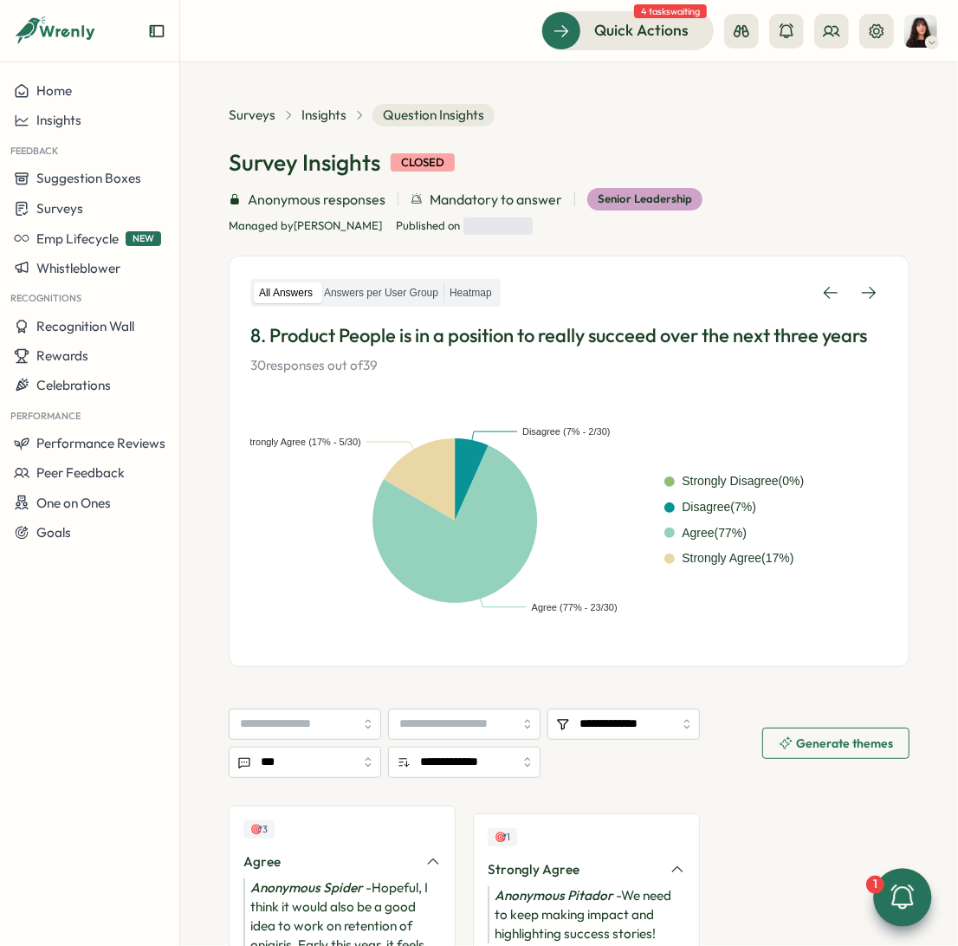
scroll to position [272, 0]
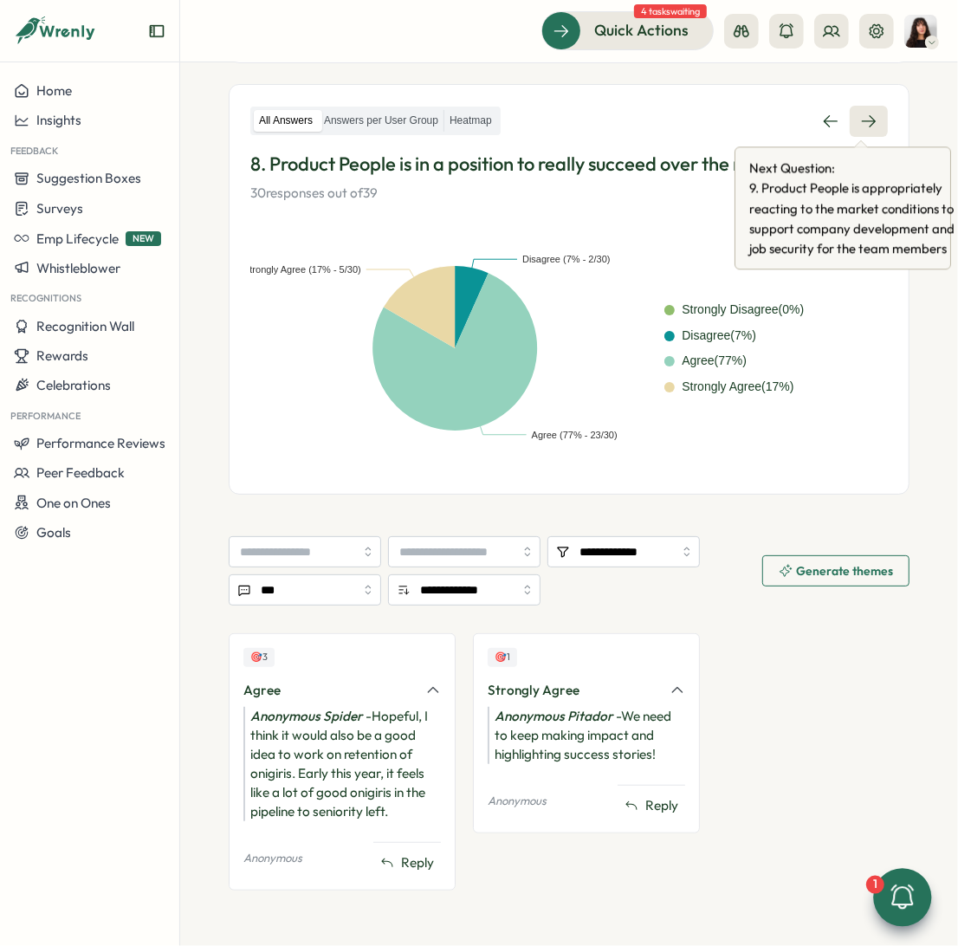
click at [862, 117] on icon at bounding box center [868, 121] width 17 height 17
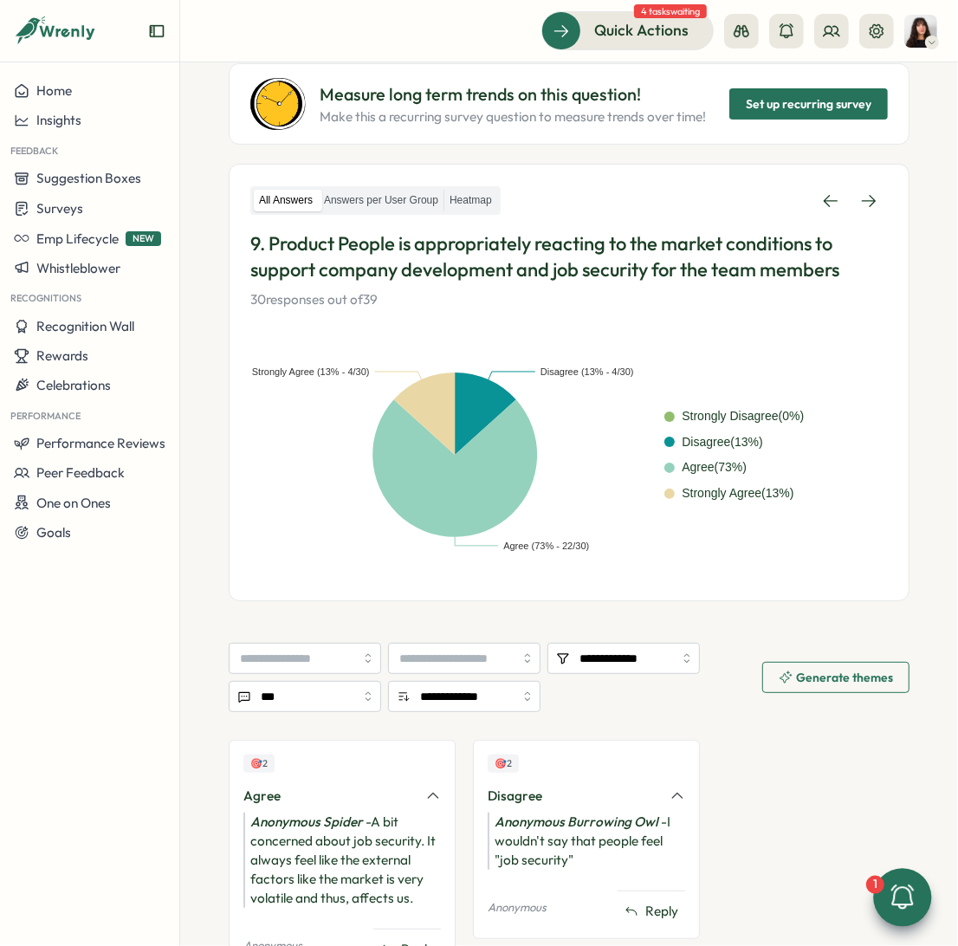
scroll to position [209, 0]
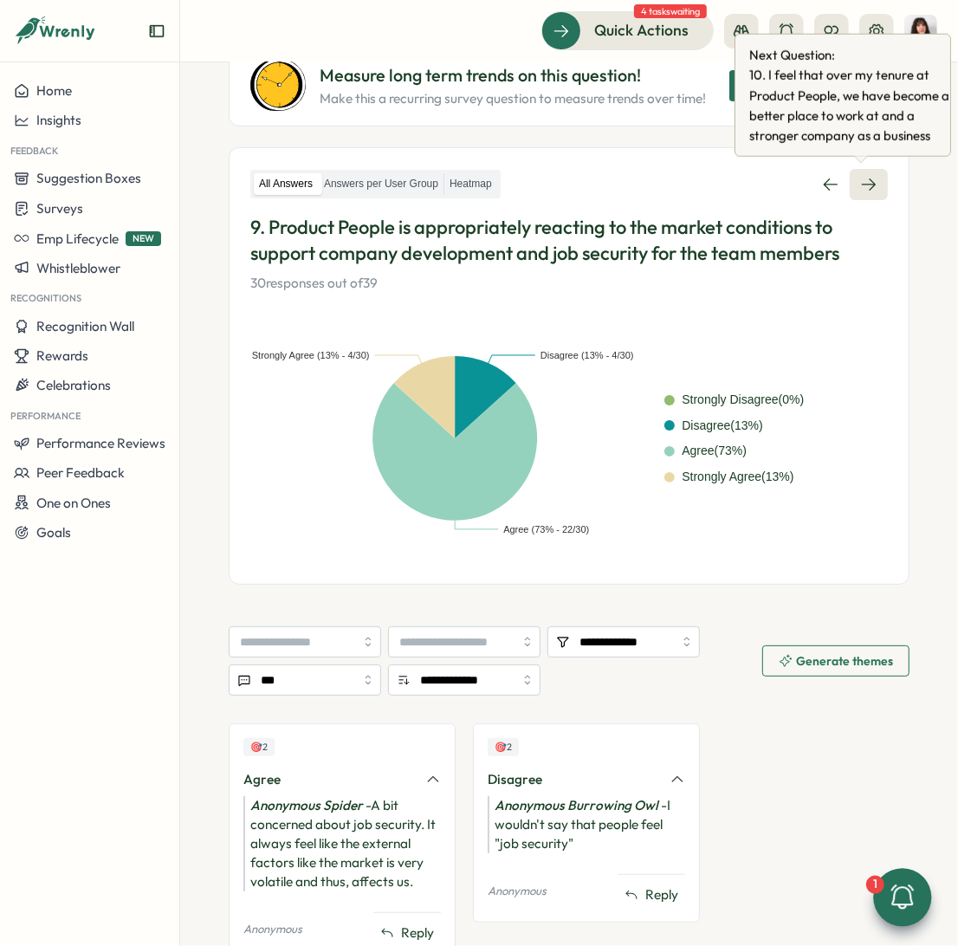
click at [851, 194] on link at bounding box center [869, 184] width 38 height 31
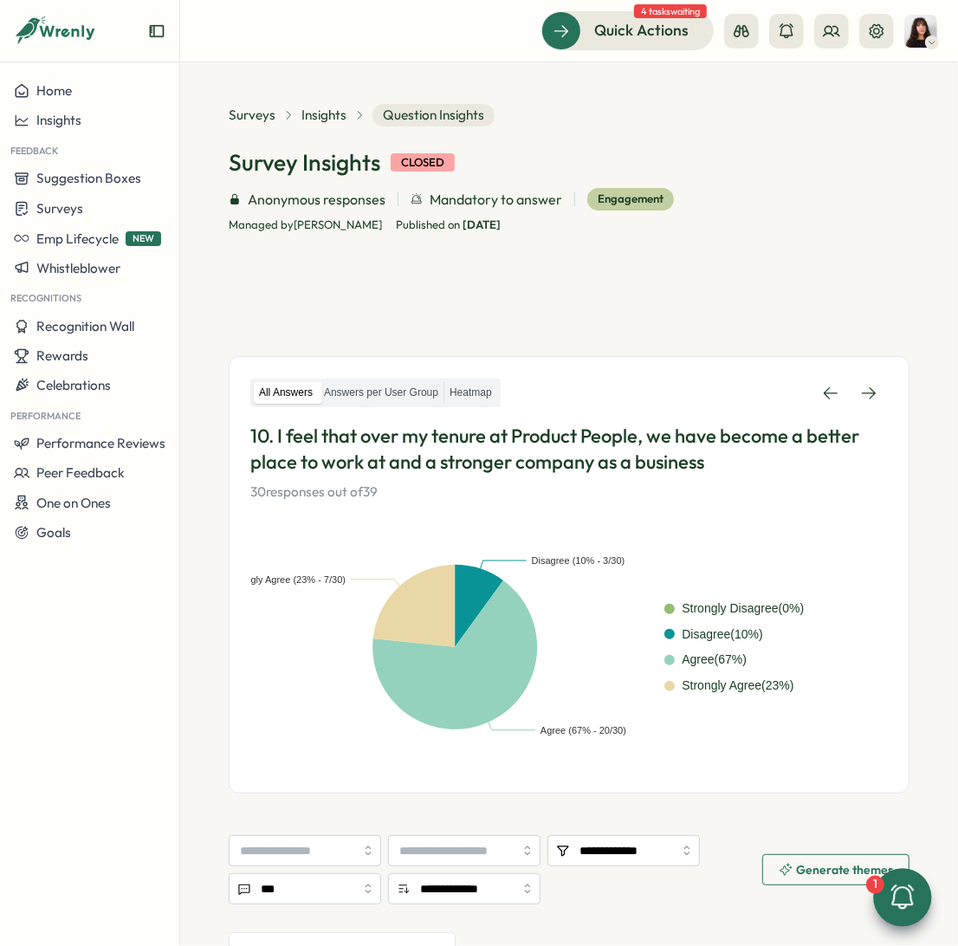
scroll to position [241, 0]
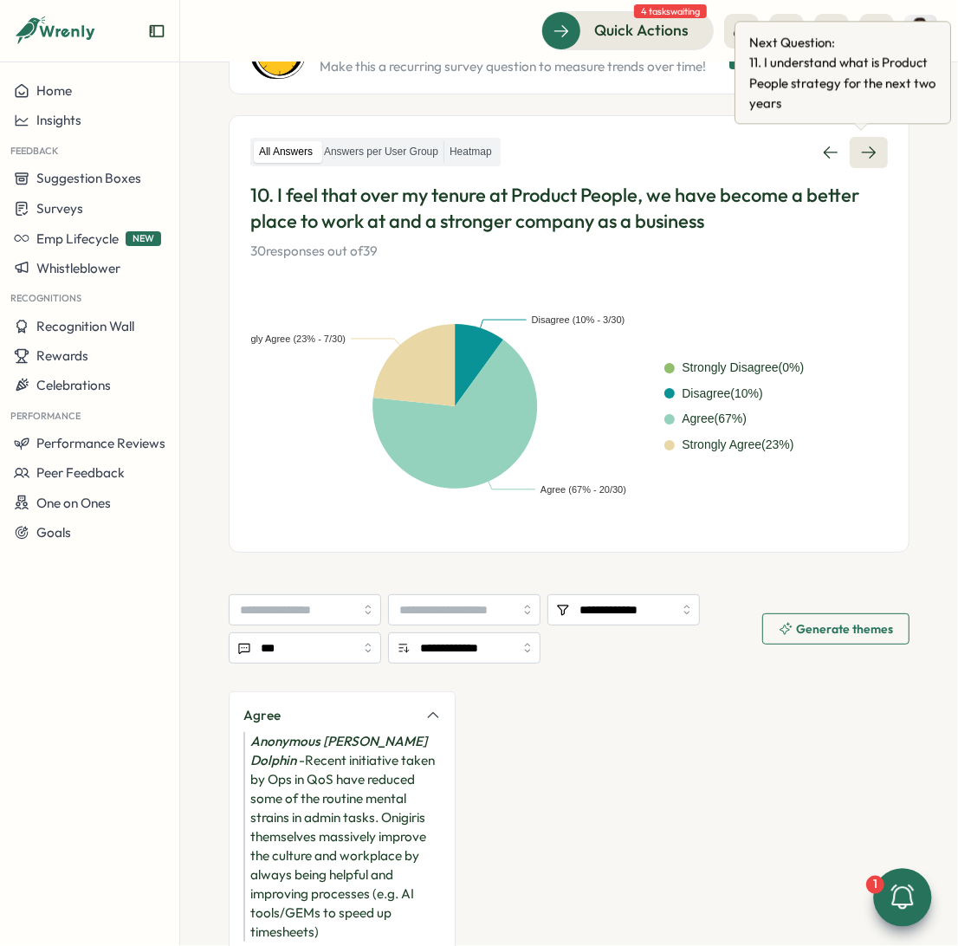
click at [865, 152] on icon at bounding box center [869, 152] width 14 height 12
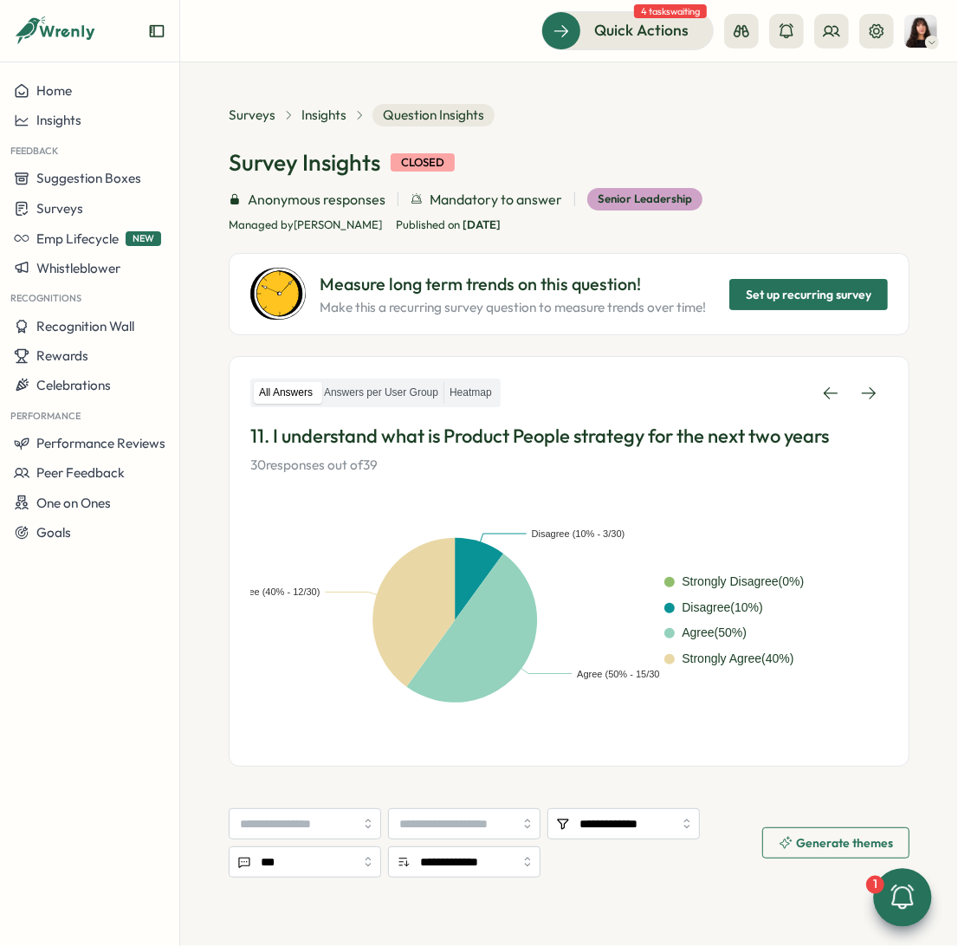
scroll to position [303, 0]
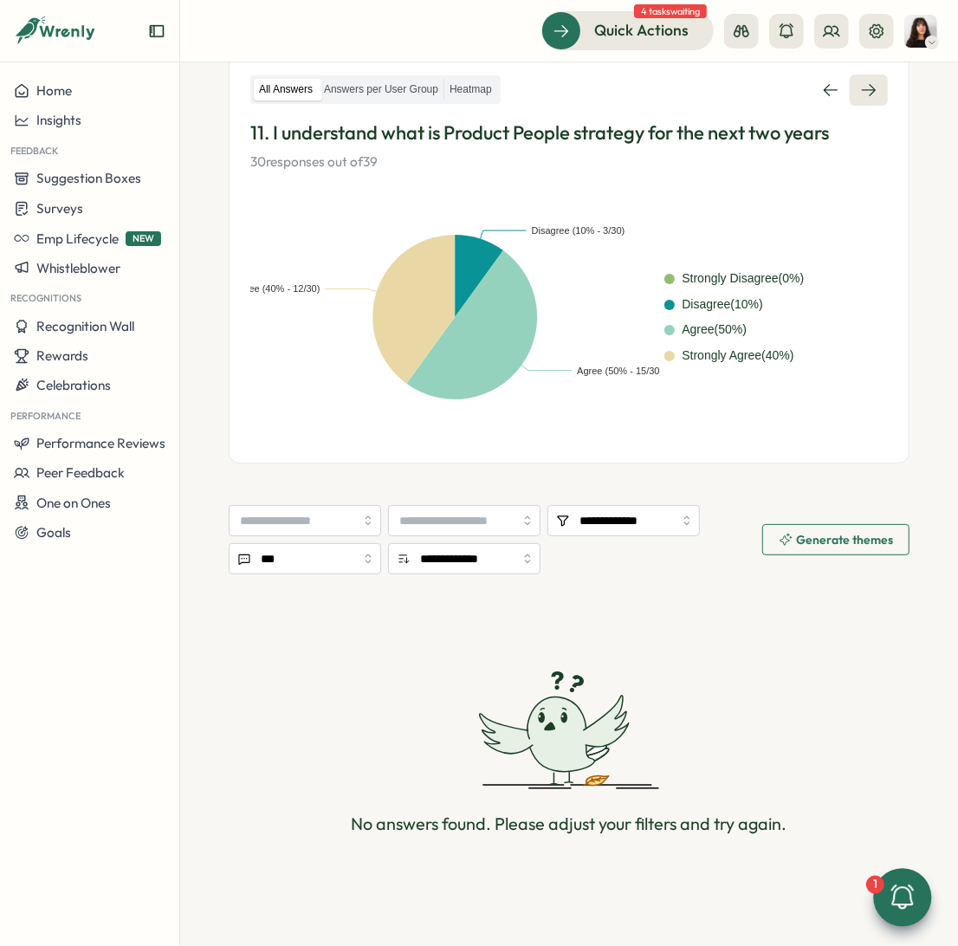
click at [856, 77] on link at bounding box center [869, 89] width 38 height 31
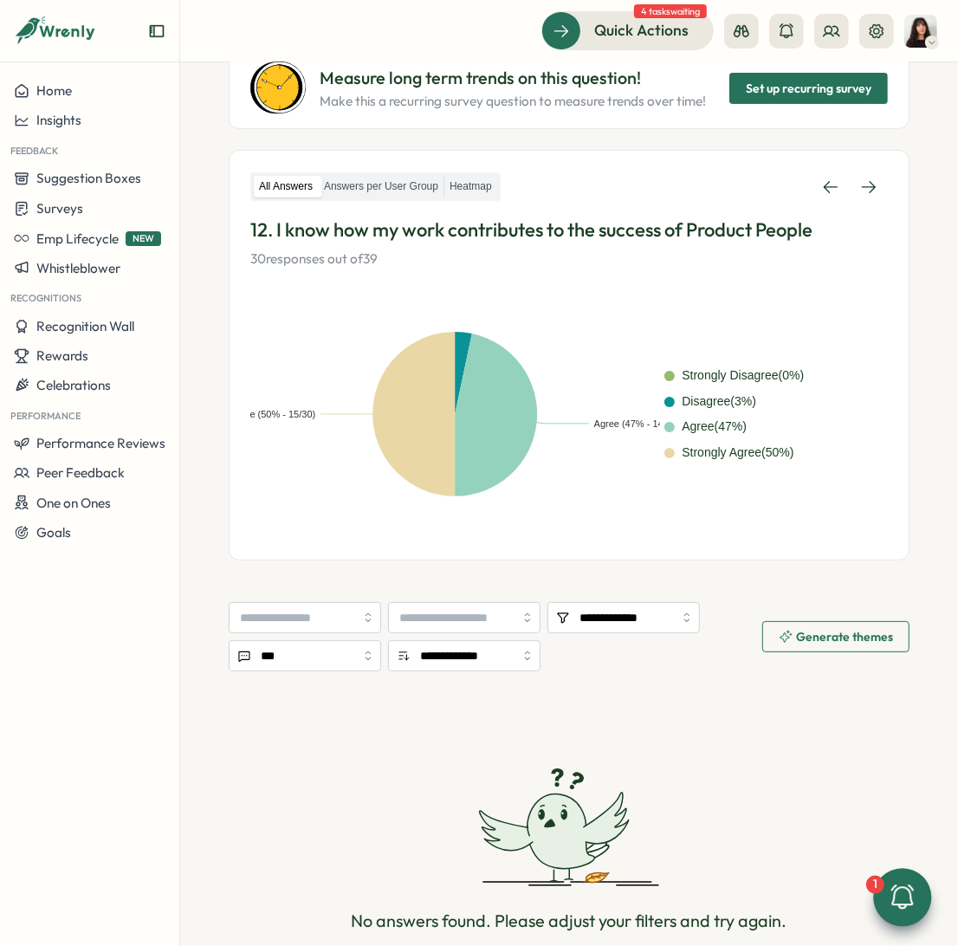
scroll to position [210, 0]
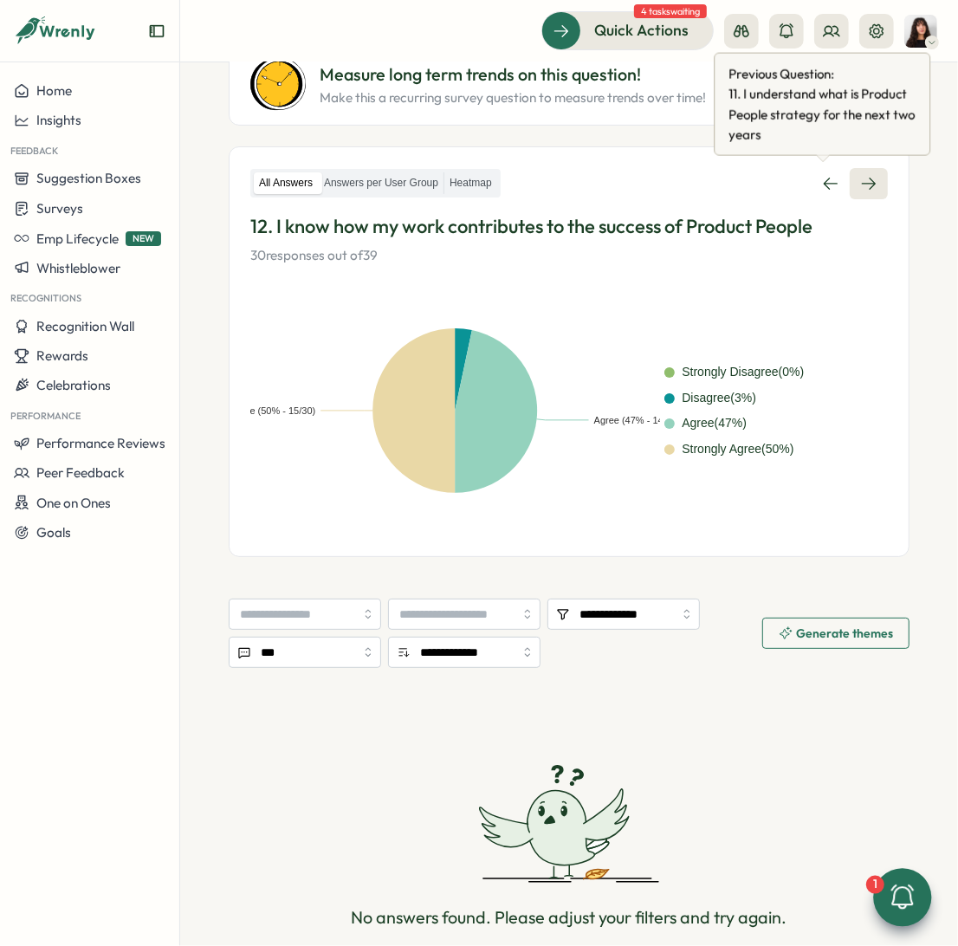
click at [850, 183] on link at bounding box center [869, 183] width 38 height 31
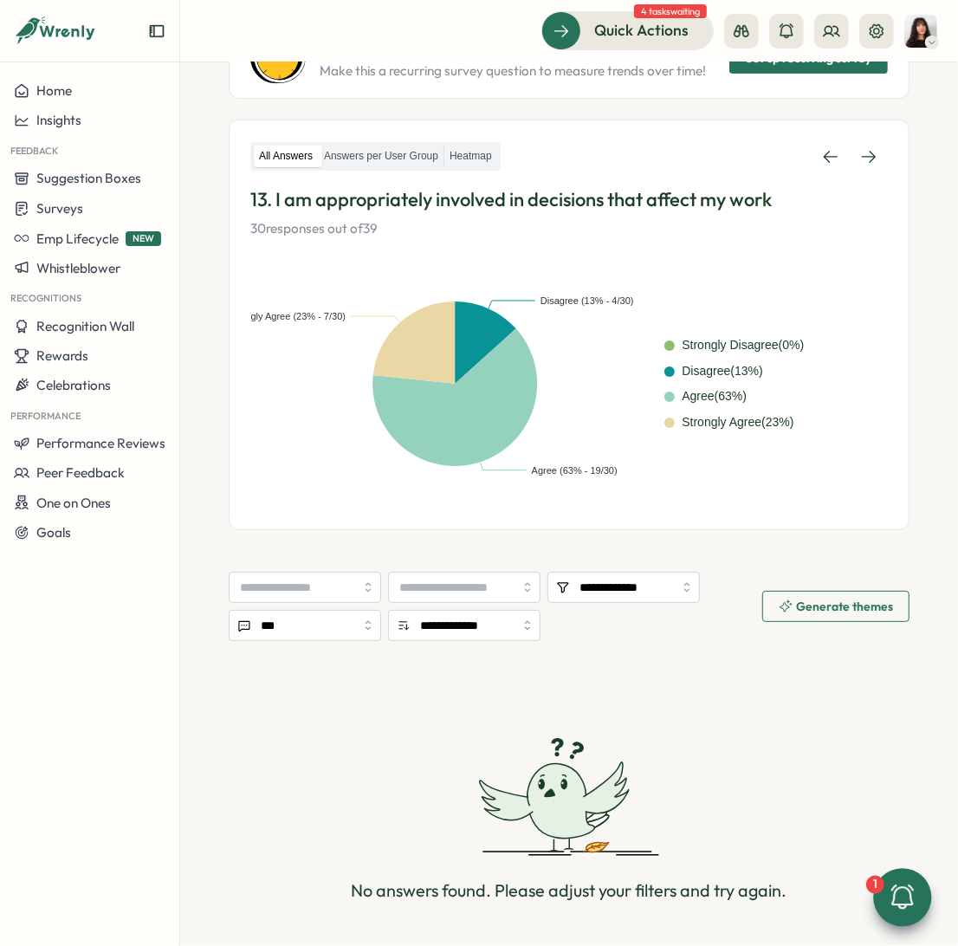
scroll to position [239, 0]
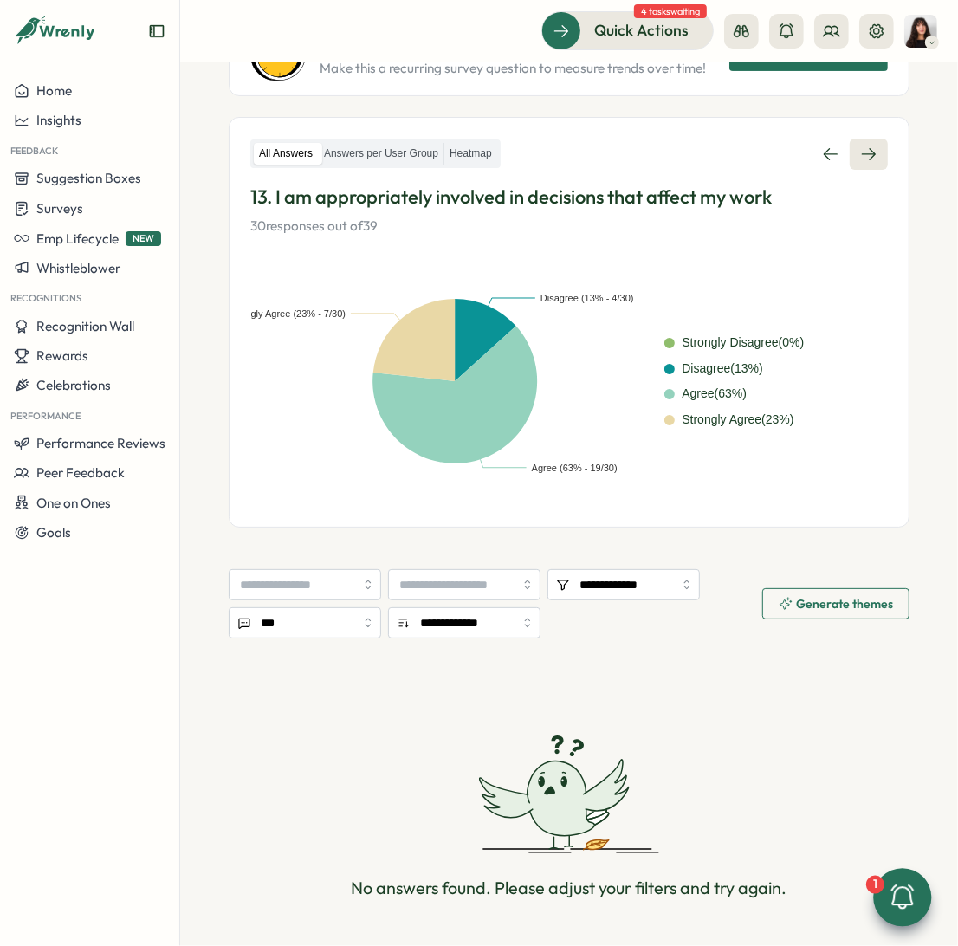
click at [871, 148] on link at bounding box center [869, 154] width 38 height 31
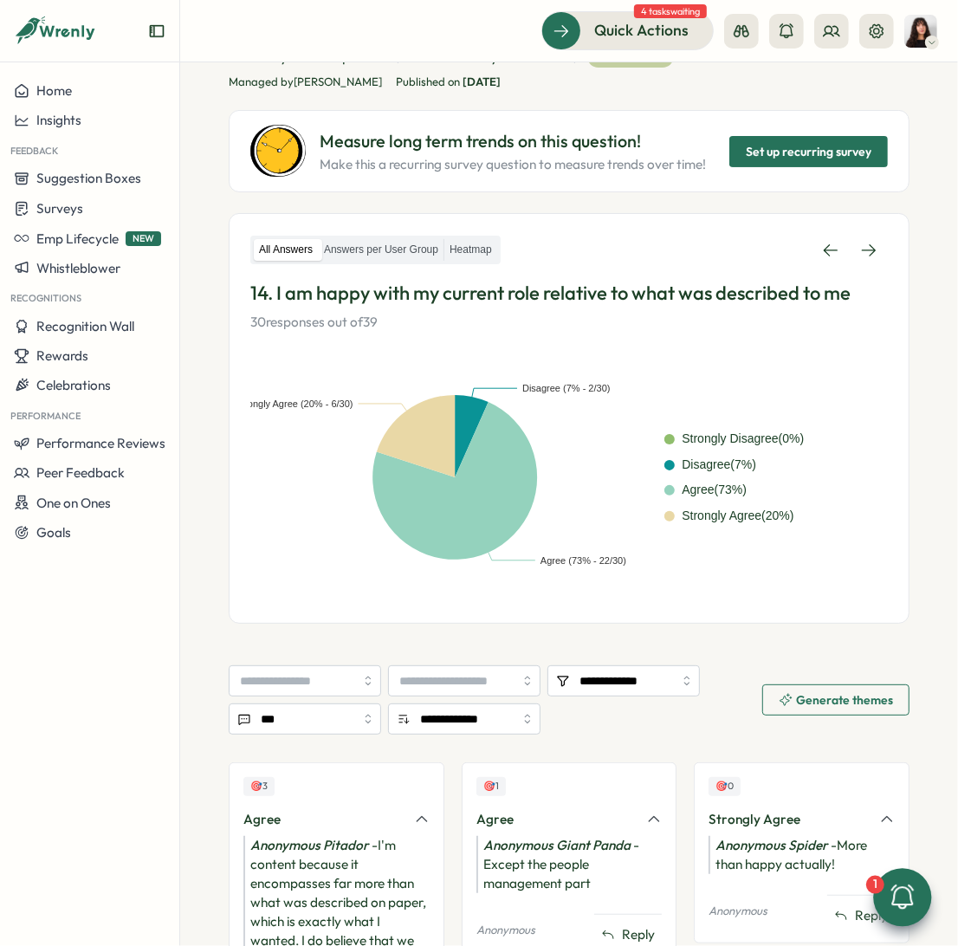
scroll to position [119, 0]
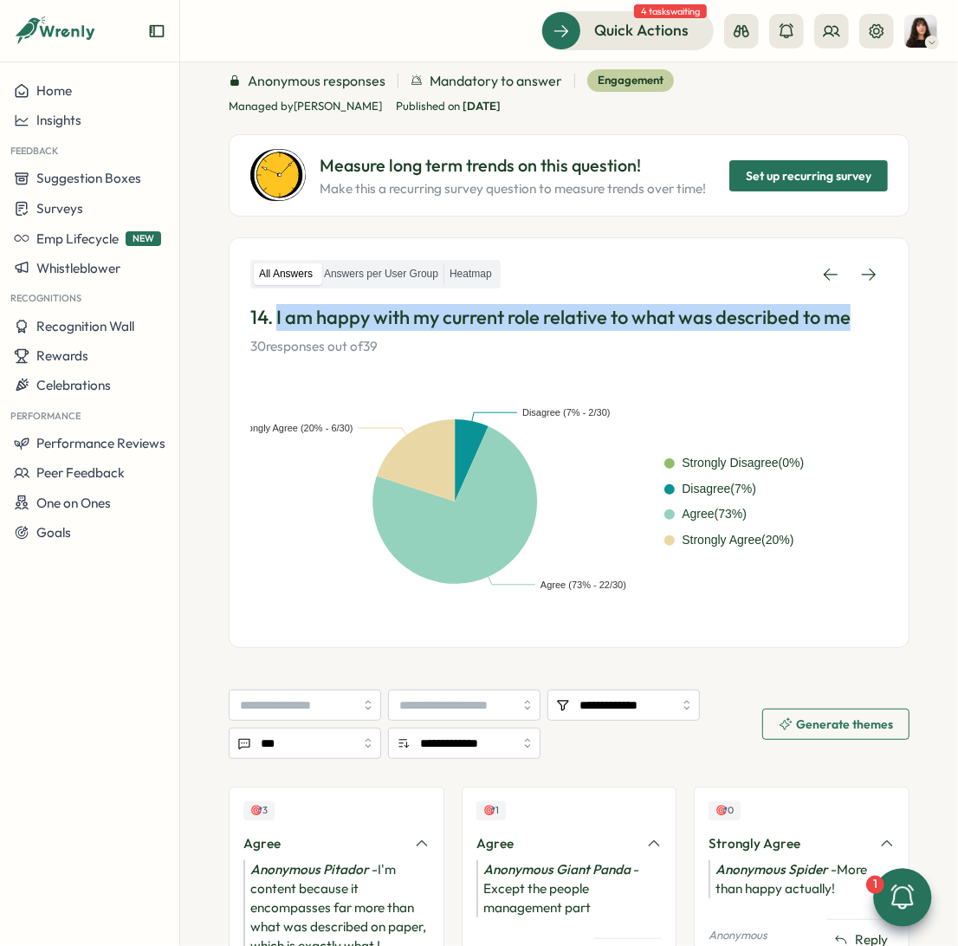
drag, startPoint x: 275, startPoint y: 314, endPoint x: 886, endPoint y: 330, distance: 611.7
click at [886, 330] on div "All Answers Answers per User Group Heatmap 14. I am happy with my current role …" at bounding box center [569, 442] width 681 height 411
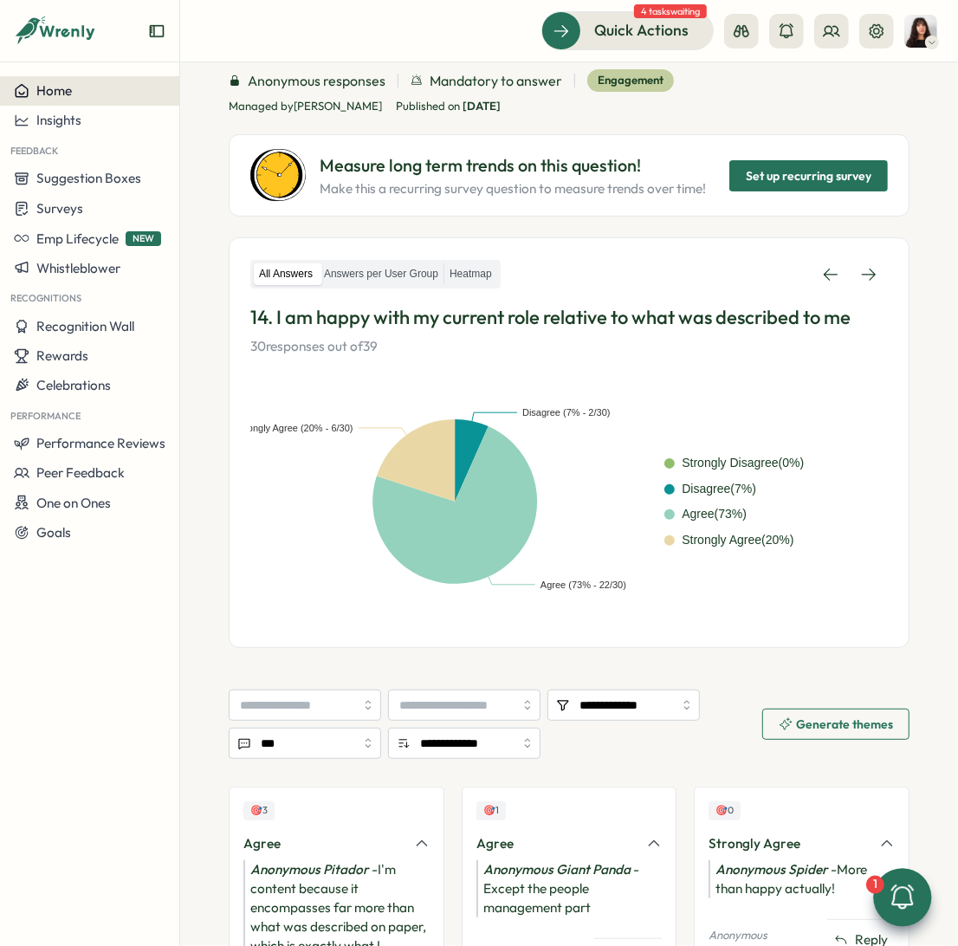
click at [90, 102] on button "Home" at bounding box center [89, 90] width 179 height 29
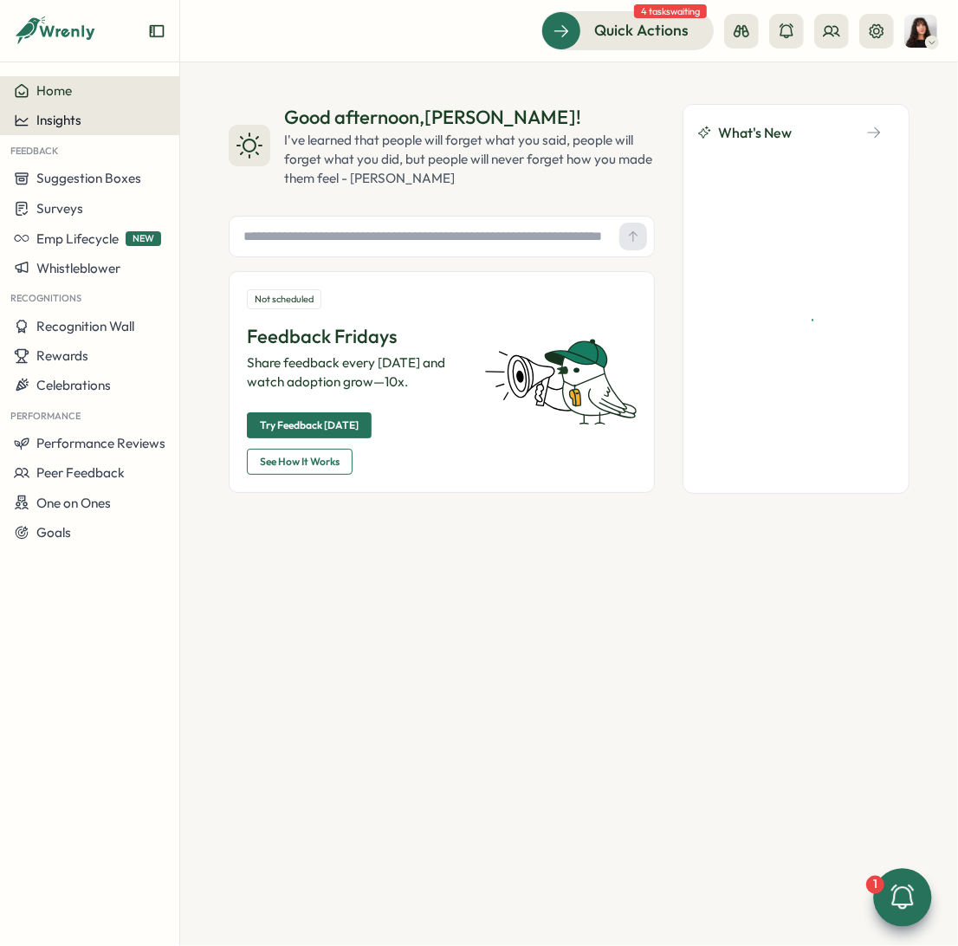
click at [89, 123] on div "Insights" at bounding box center [90, 121] width 152 height 16
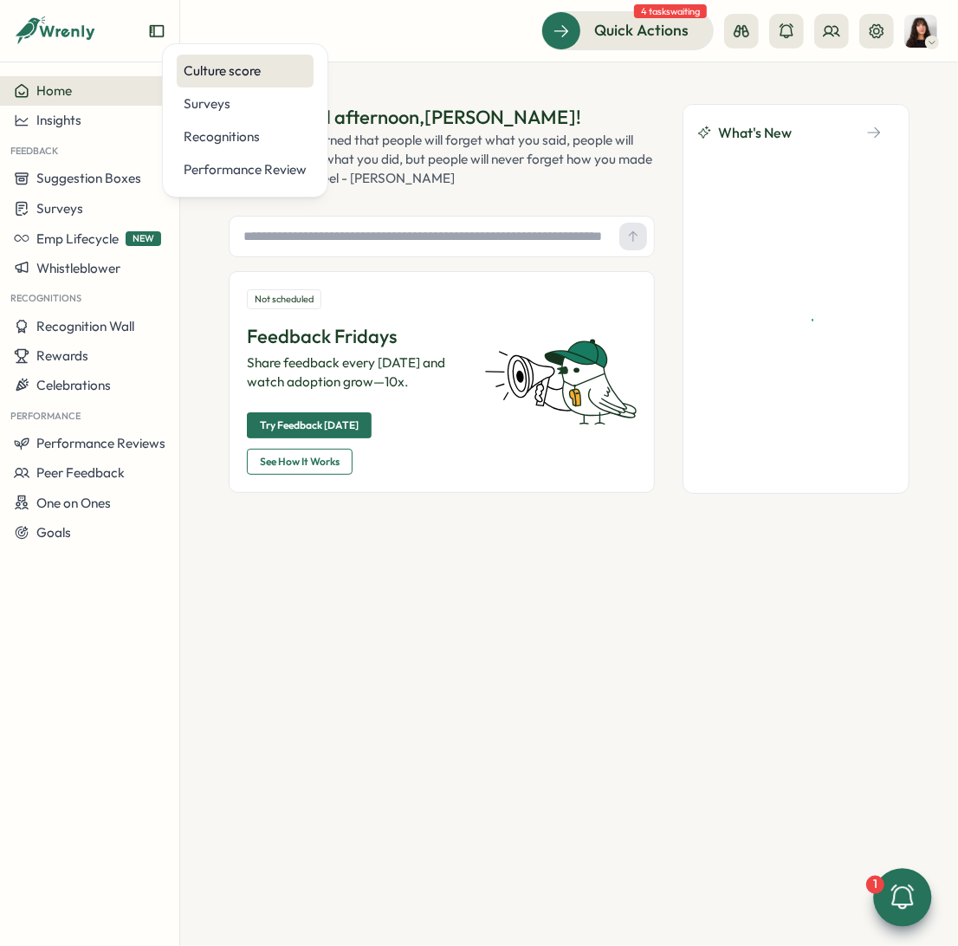
click at [246, 74] on div "Culture score" at bounding box center [245, 70] width 123 height 19
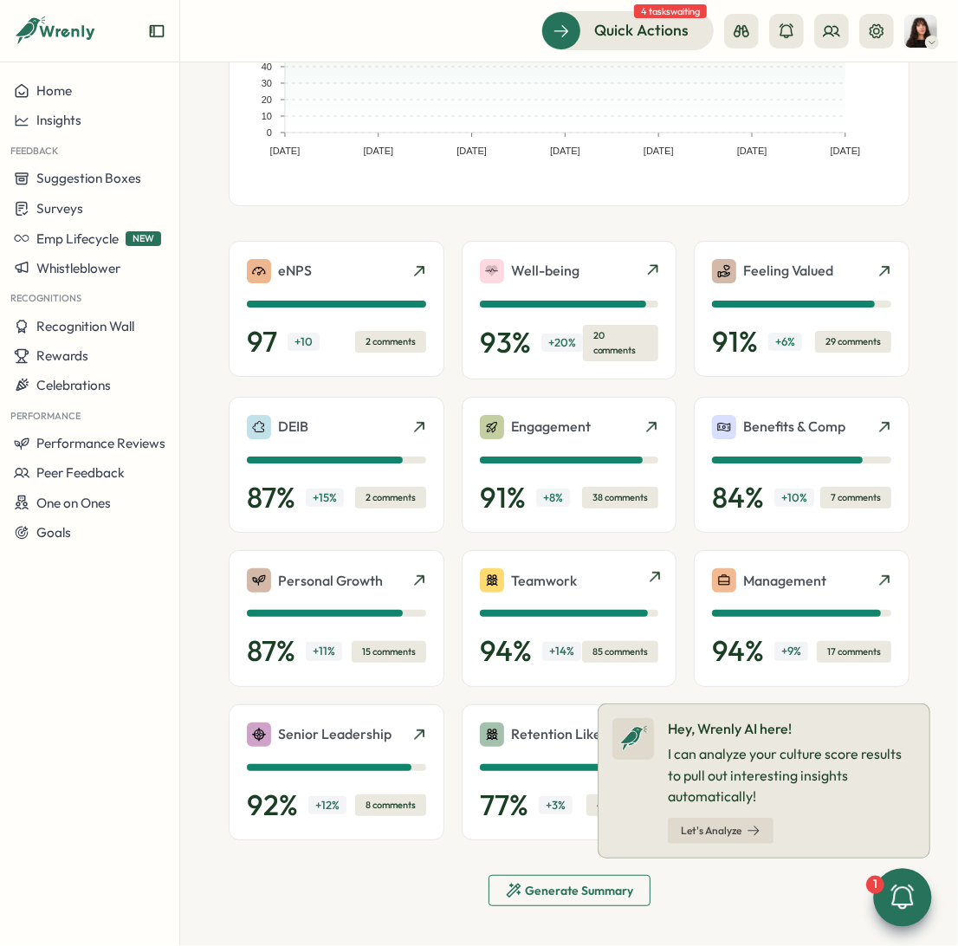
scroll to position [258, 0]
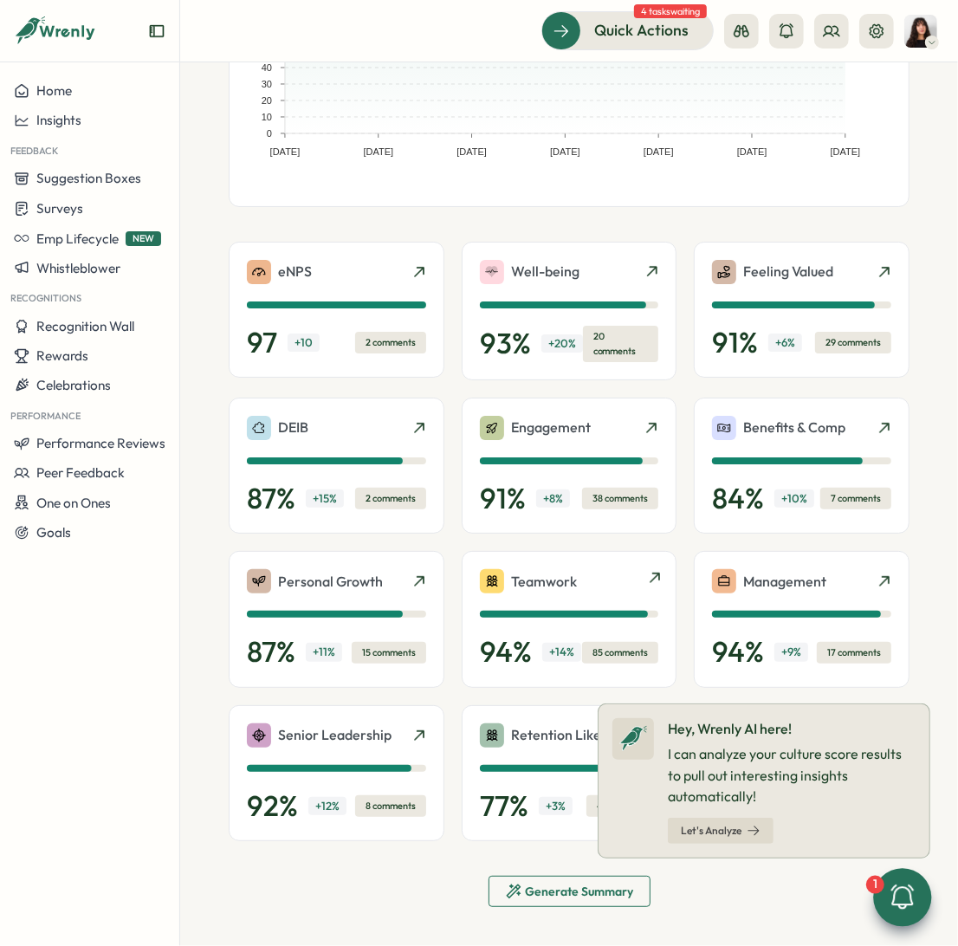
click at [541, 571] on p "Teamwork" at bounding box center [544, 582] width 66 height 22
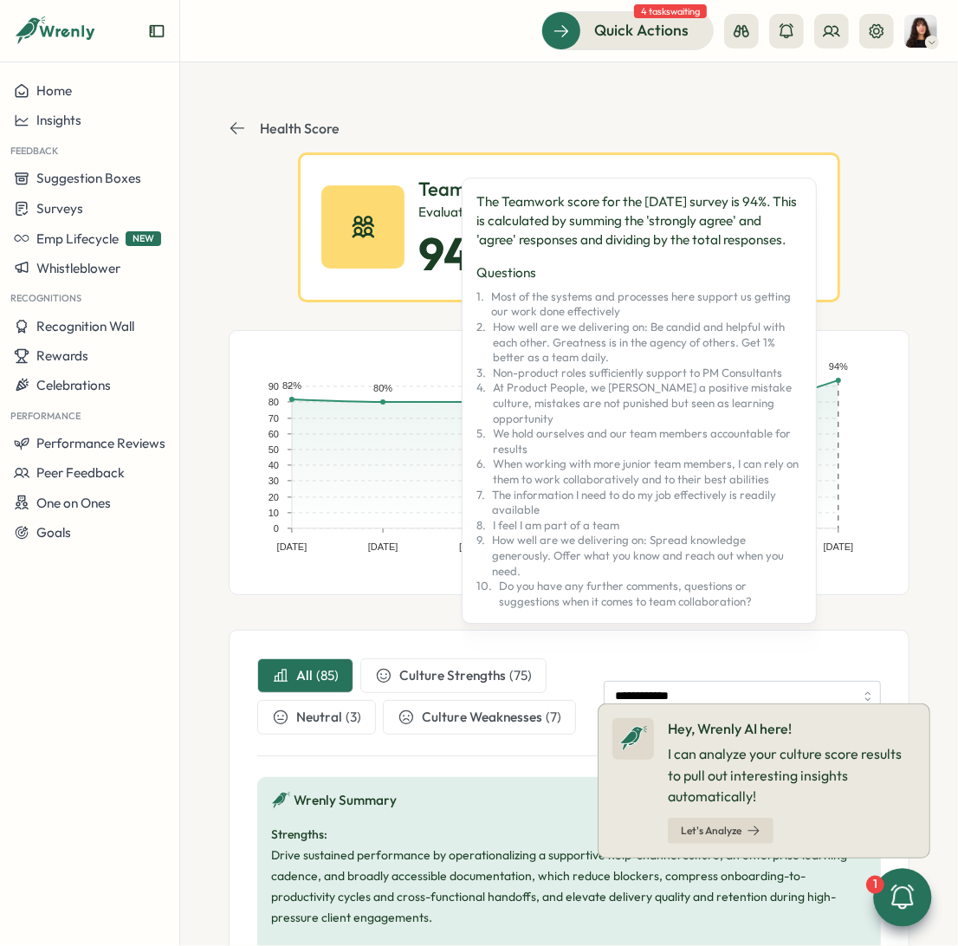
scroll to position [18, 0]
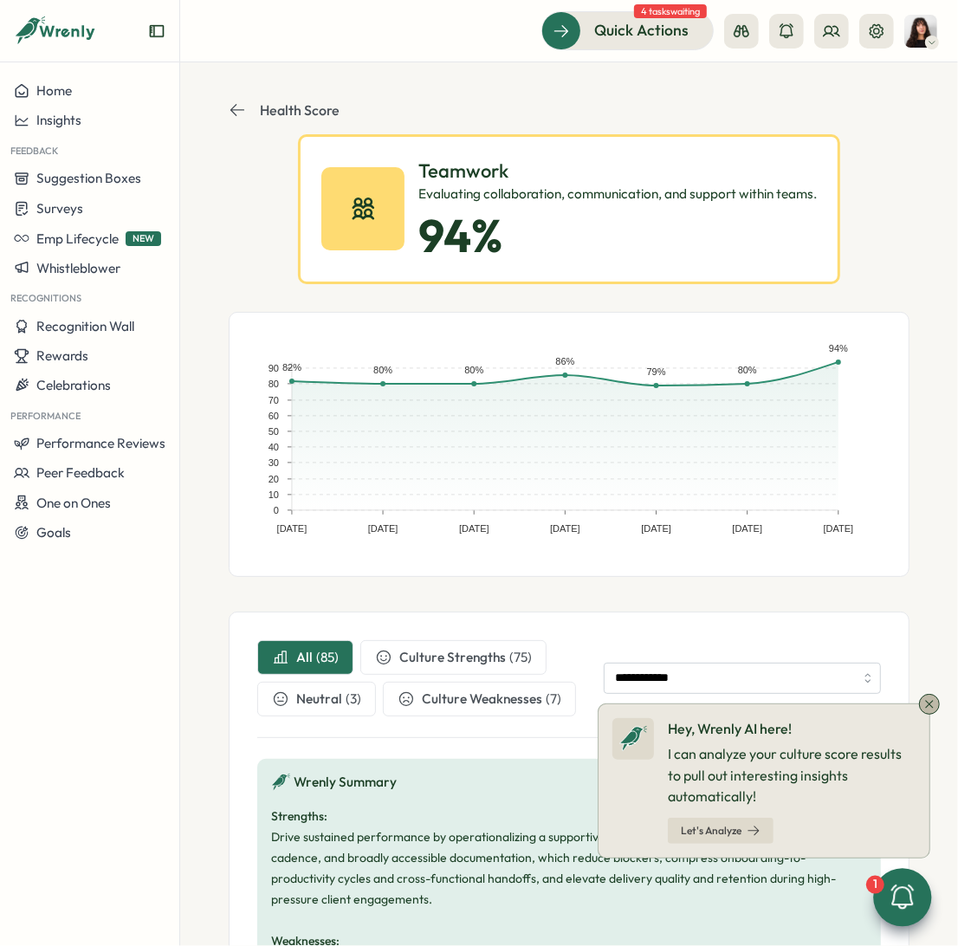
click at [930, 706] on icon at bounding box center [929, 704] width 14 height 14
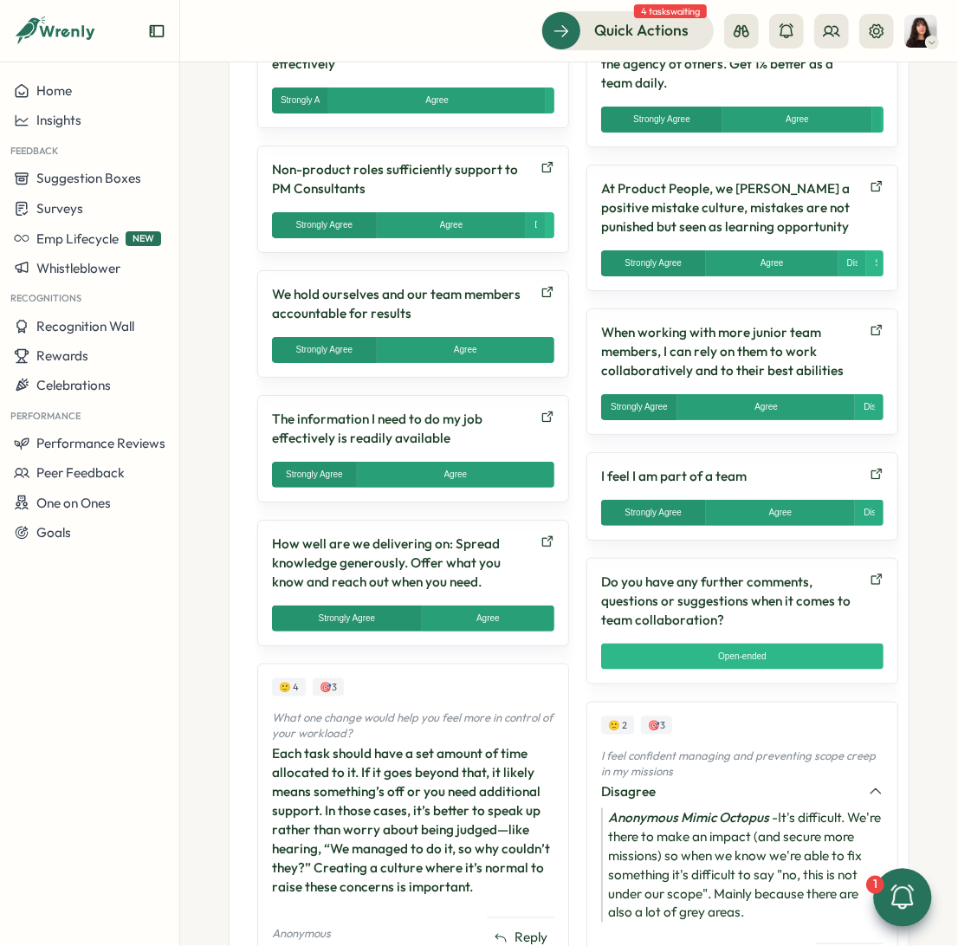
scroll to position [1308, 0]
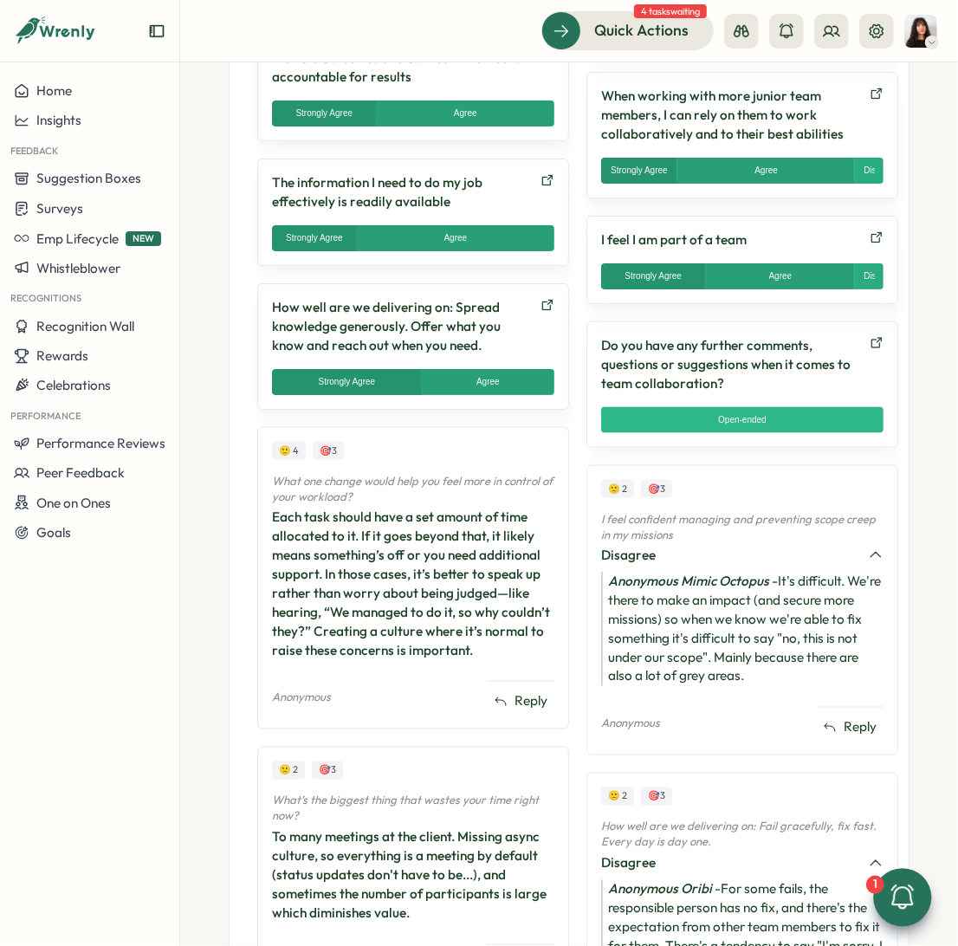
click at [434, 530] on div "Each task should have a set amount of time allocated to it. If it goes beyond t…" at bounding box center [413, 584] width 282 height 152
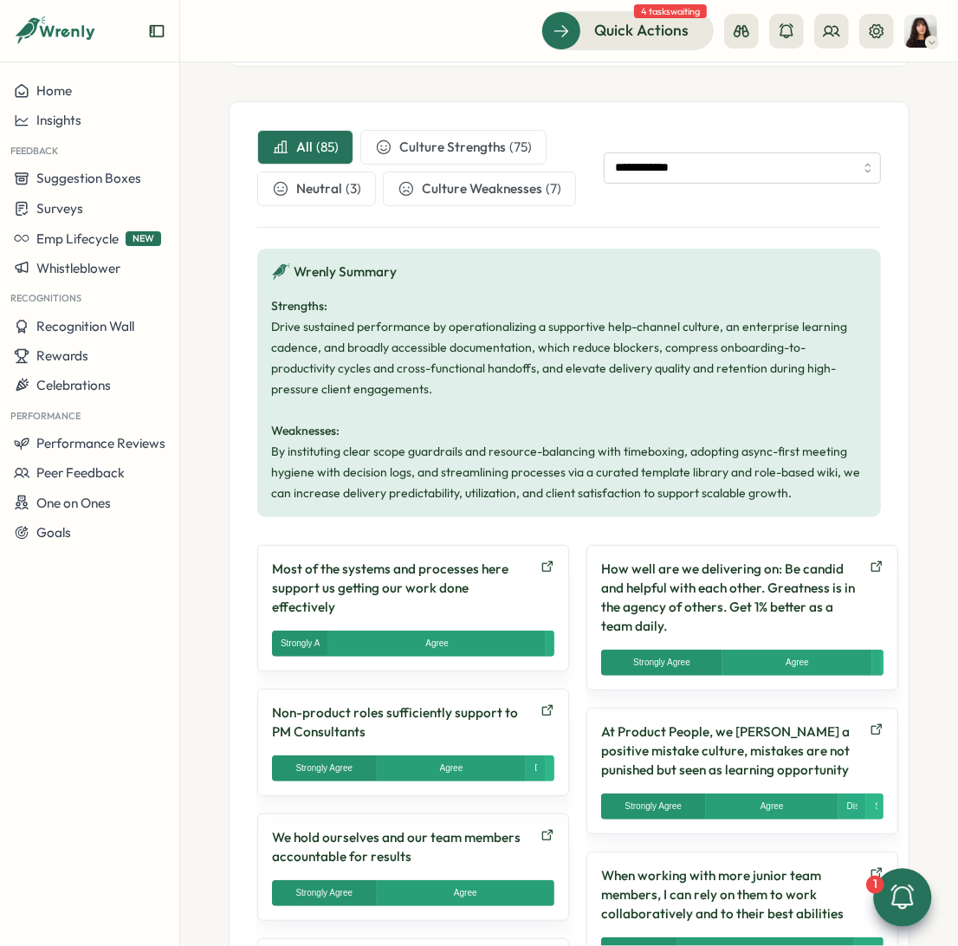
scroll to position [464, 0]
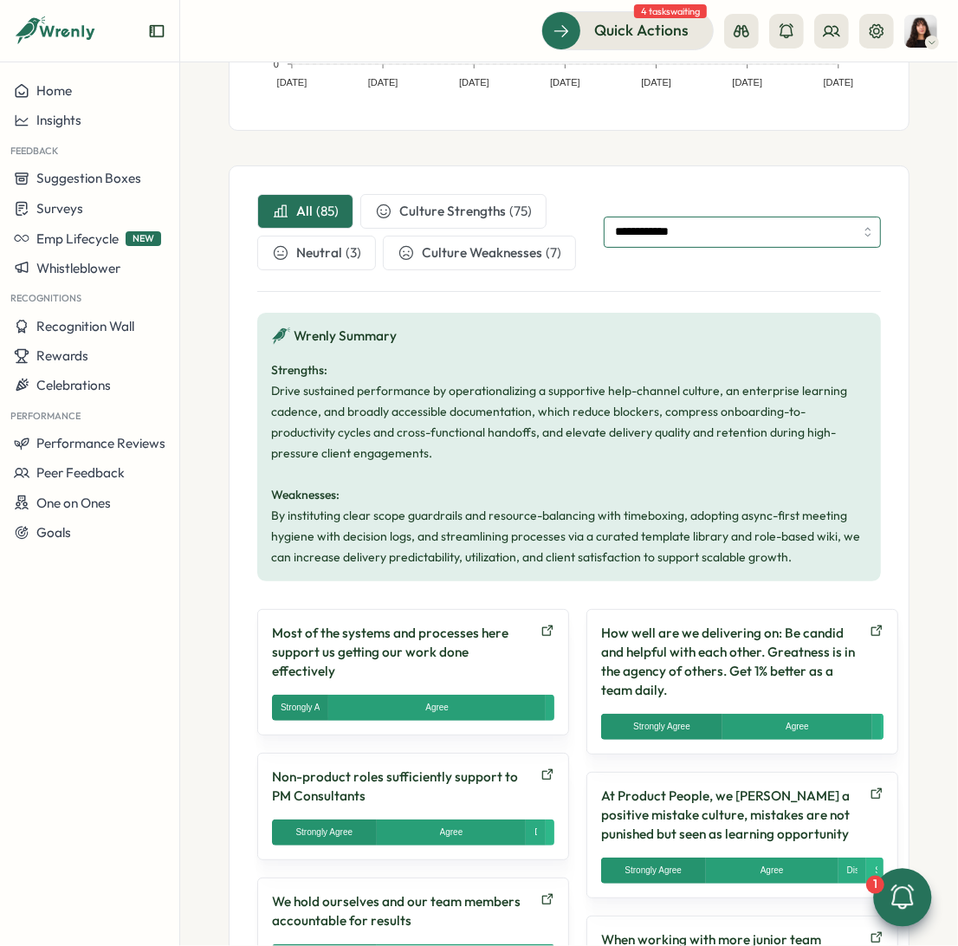
click at [664, 229] on input "**********" at bounding box center [742, 232] width 277 height 31
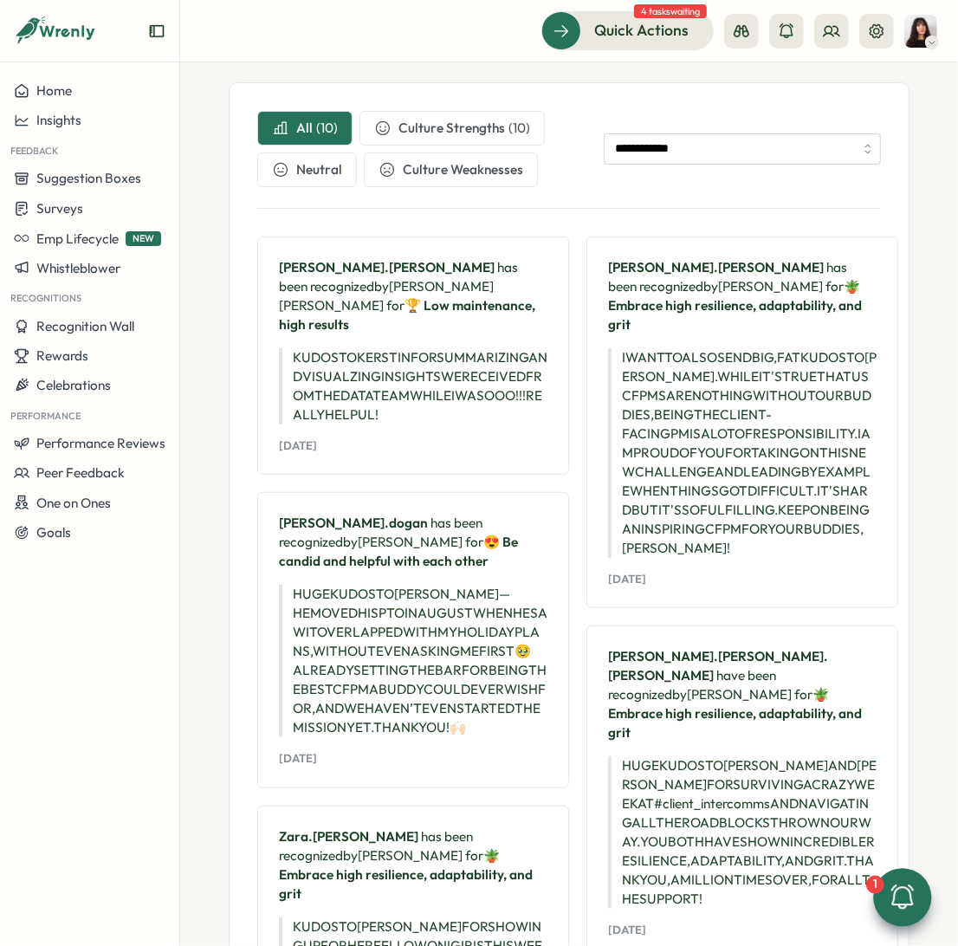
scroll to position [553, 0]
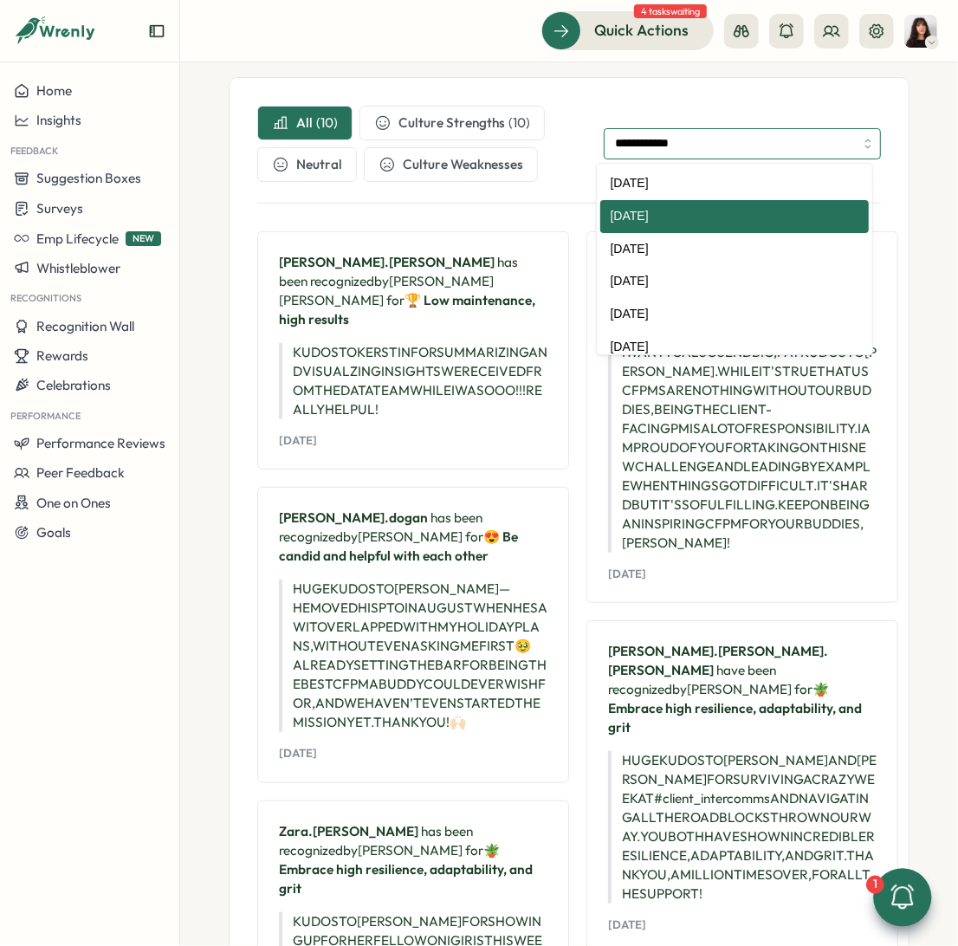
click at [660, 136] on input "**********" at bounding box center [742, 143] width 277 height 31
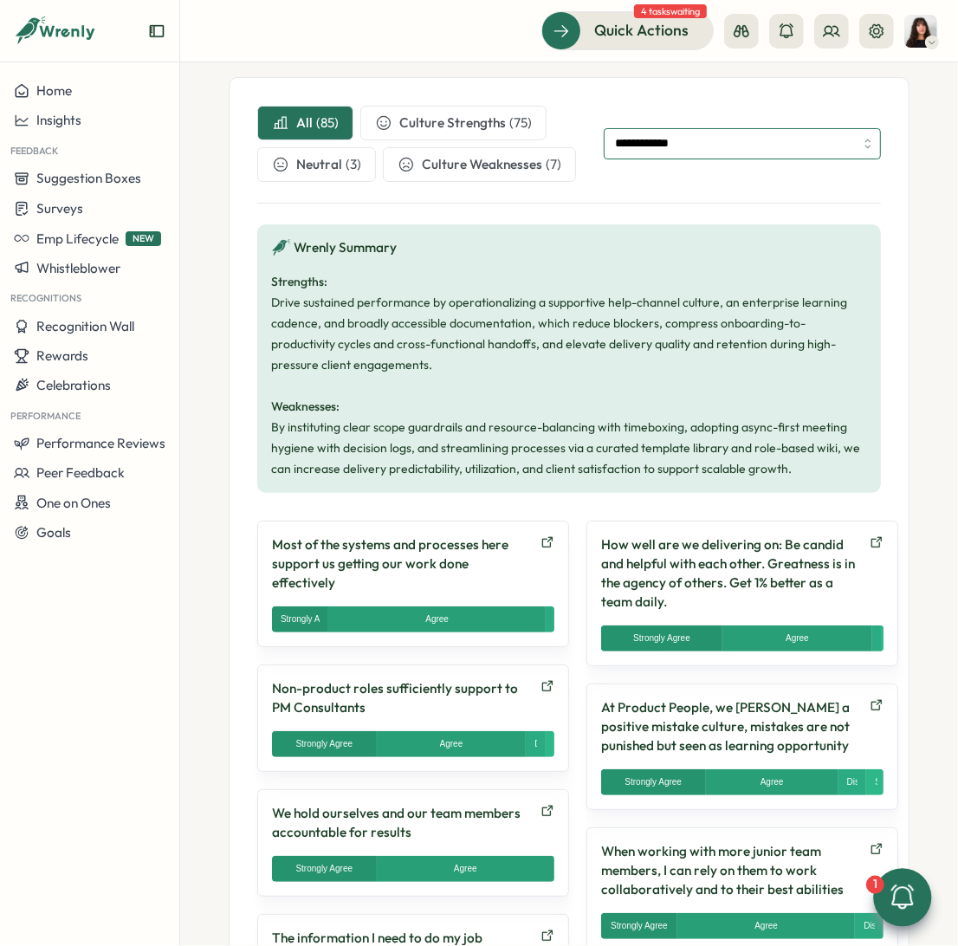
type input "**********"
click at [638, 193] on div "**********" at bounding box center [569, 299] width 624 height 387
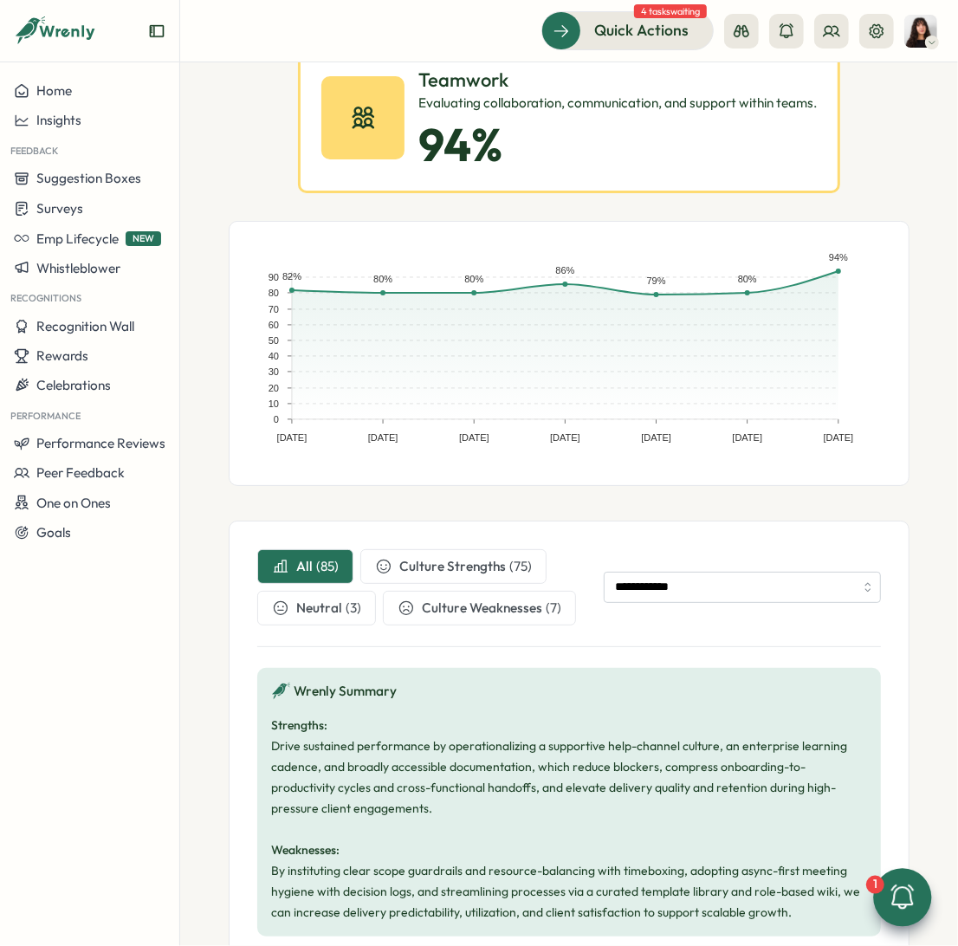
scroll to position [0, 0]
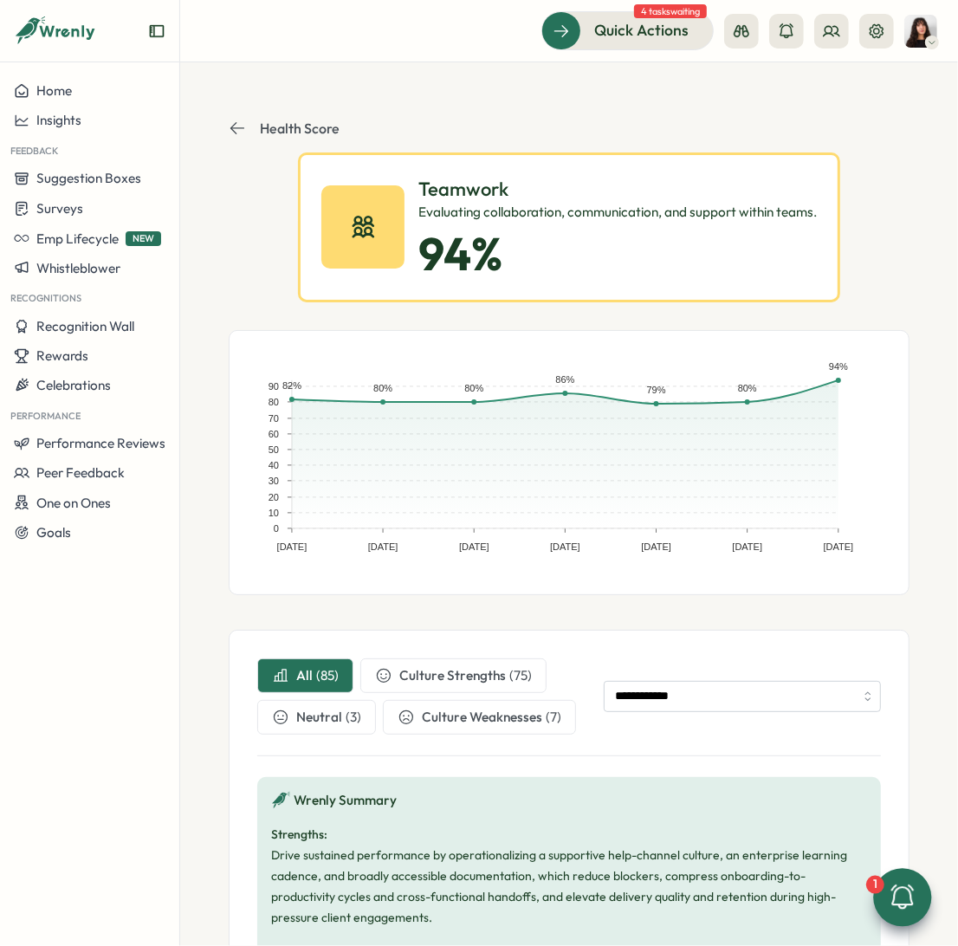
click at [242, 135] on icon at bounding box center [237, 128] width 17 height 17
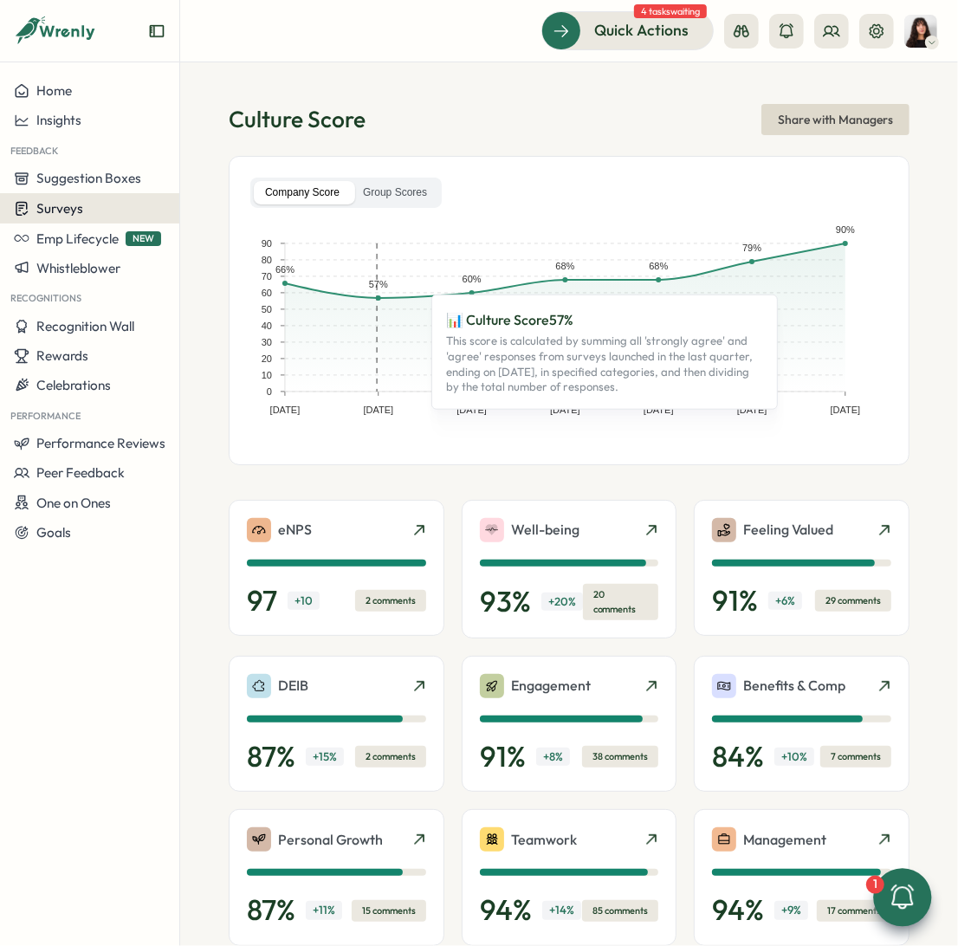
click at [87, 213] on div "Surveys" at bounding box center [90, 208] width 152 height 16
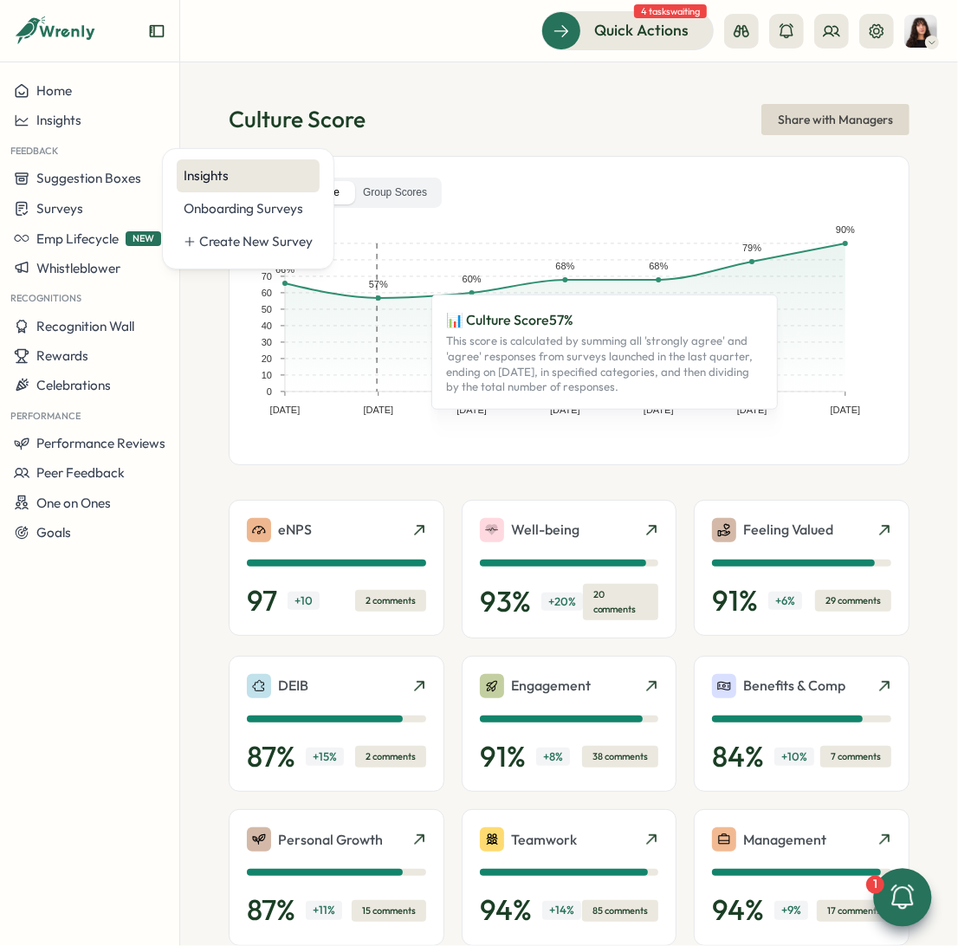
click at [210, 165] on div "Insights" at bounding box center [248, 175] width 143 height 33
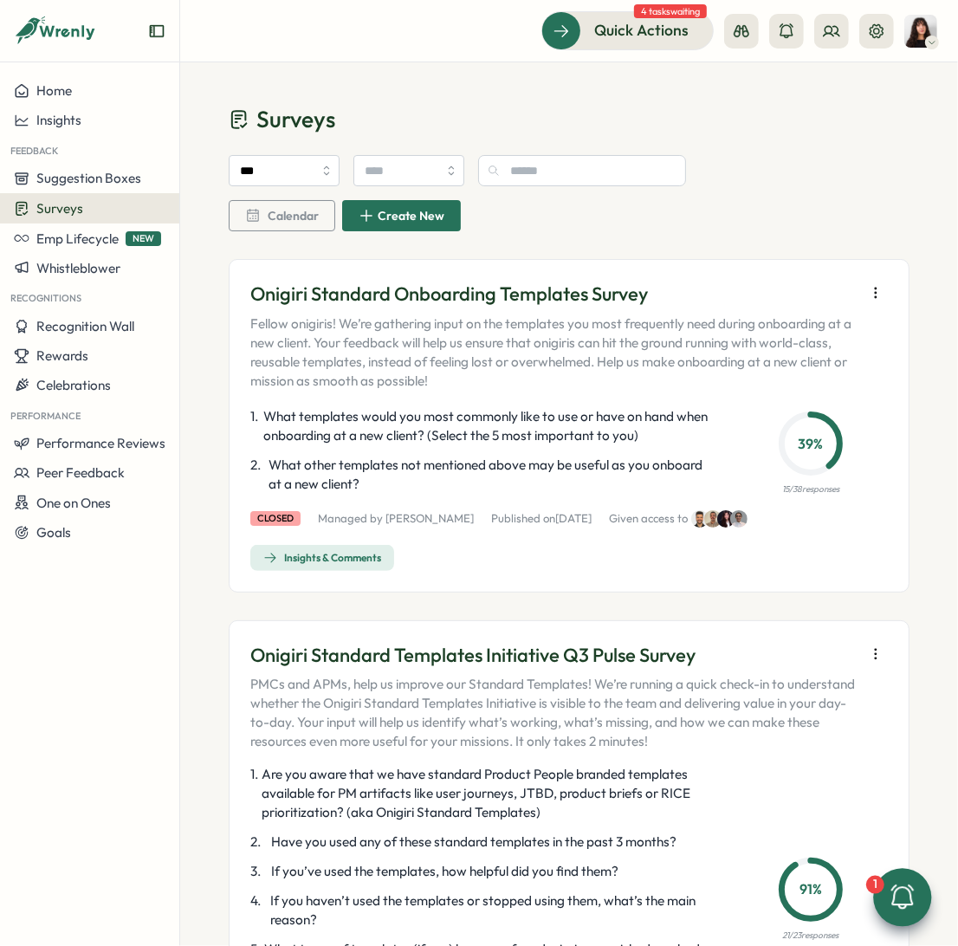
click at [356, 219] on button "Create New" at bounding box center [401, 215] width 119 height 31
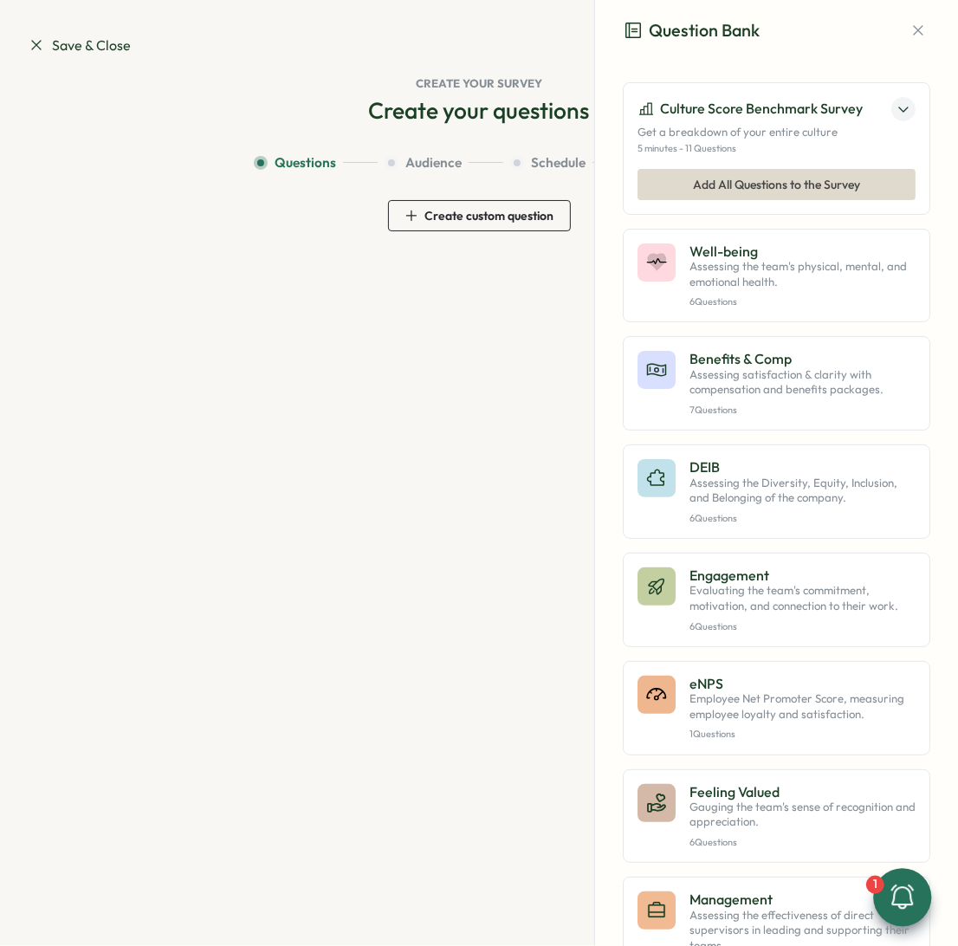
click at [434, 210] on span "Create custom question" at bounding box center [489, 216] width 129 height 12
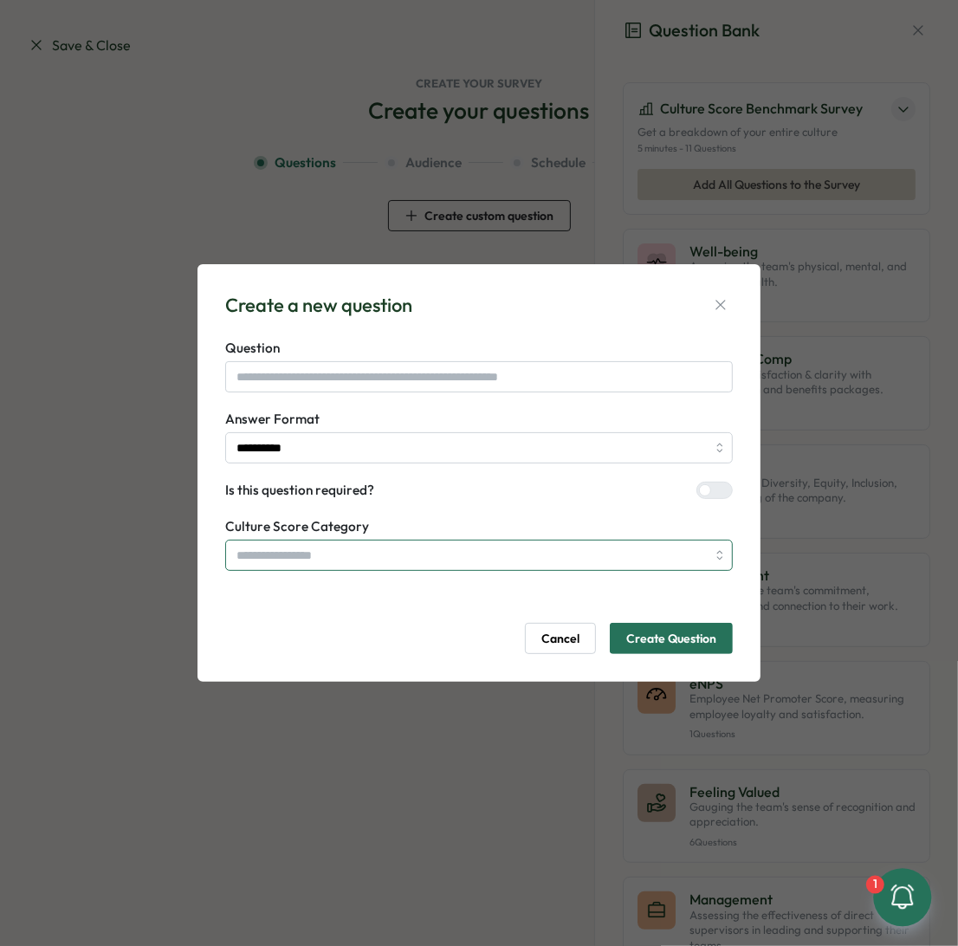
click at [320, 555] on input "search" at bounding box center [479, 555] width 508 height 31
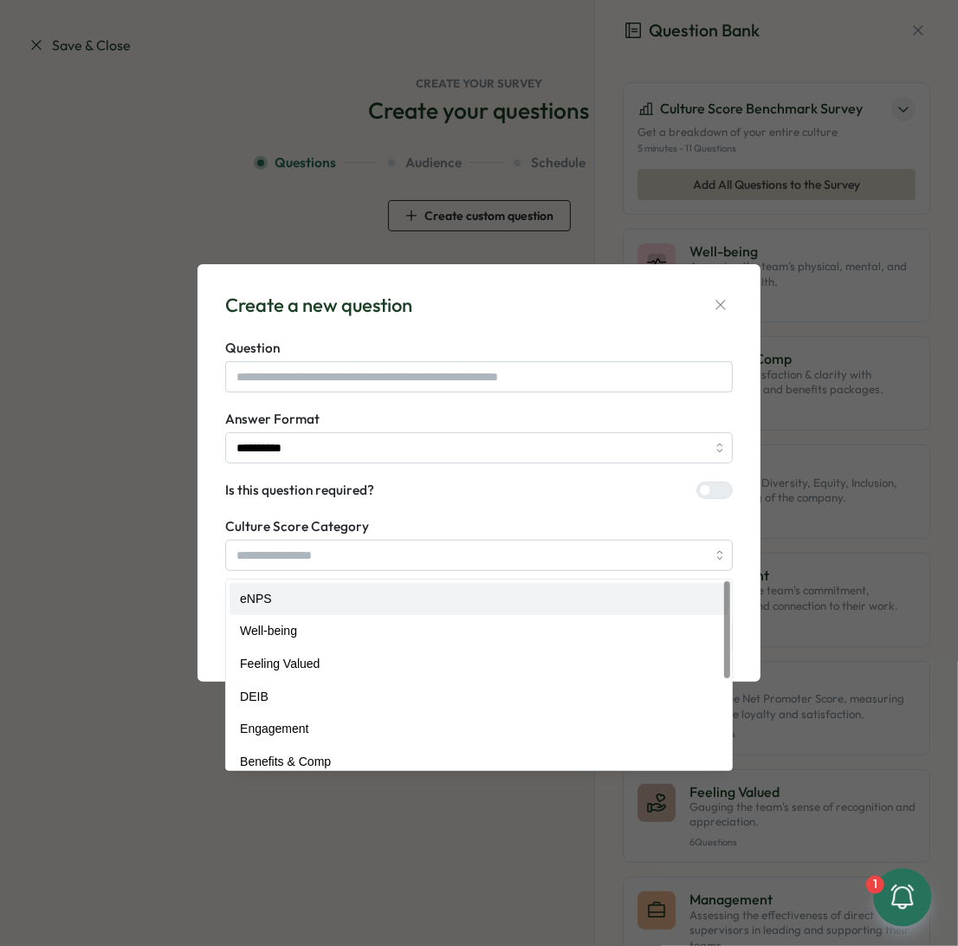
click at [416, 511] on form "**********" at bounding box center [479, 496] width 508 height 315
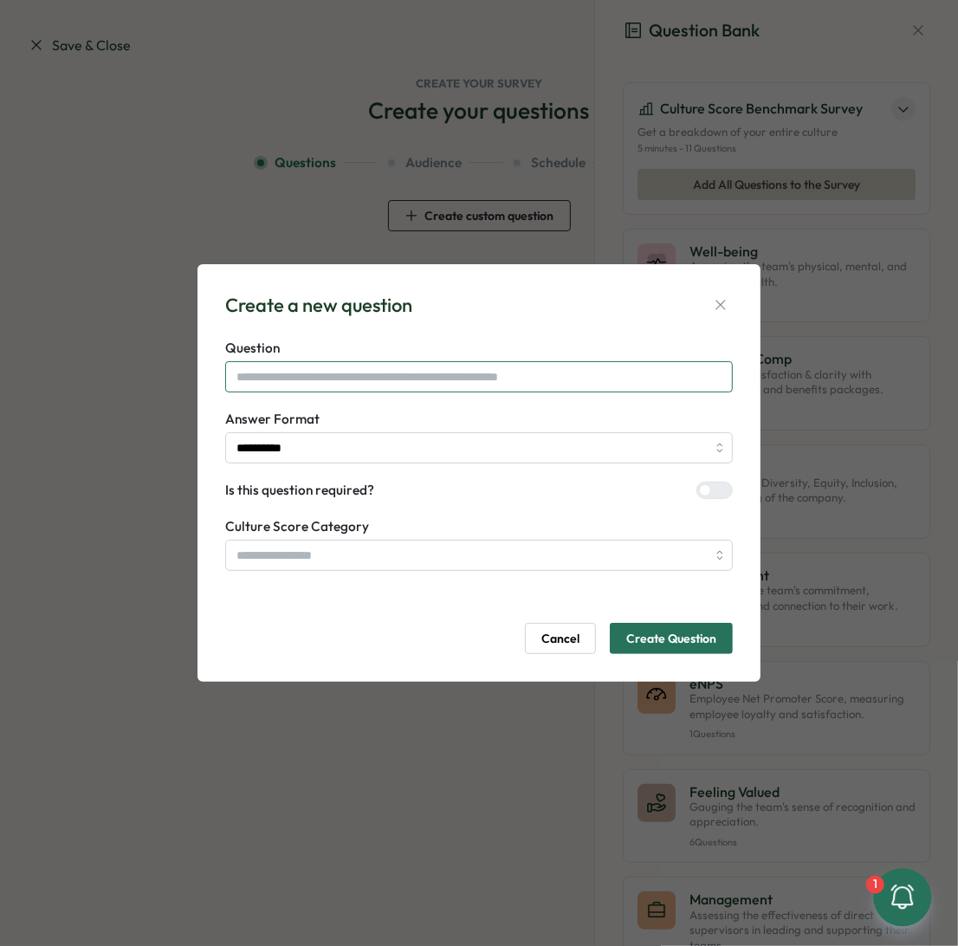
click at [386, 384] on input "text" at bounding box center [479, 376] width 508 height 31
click at [373, 379] on input "text" at bounding box center [479, 376] width 508 height 31
type input "****"
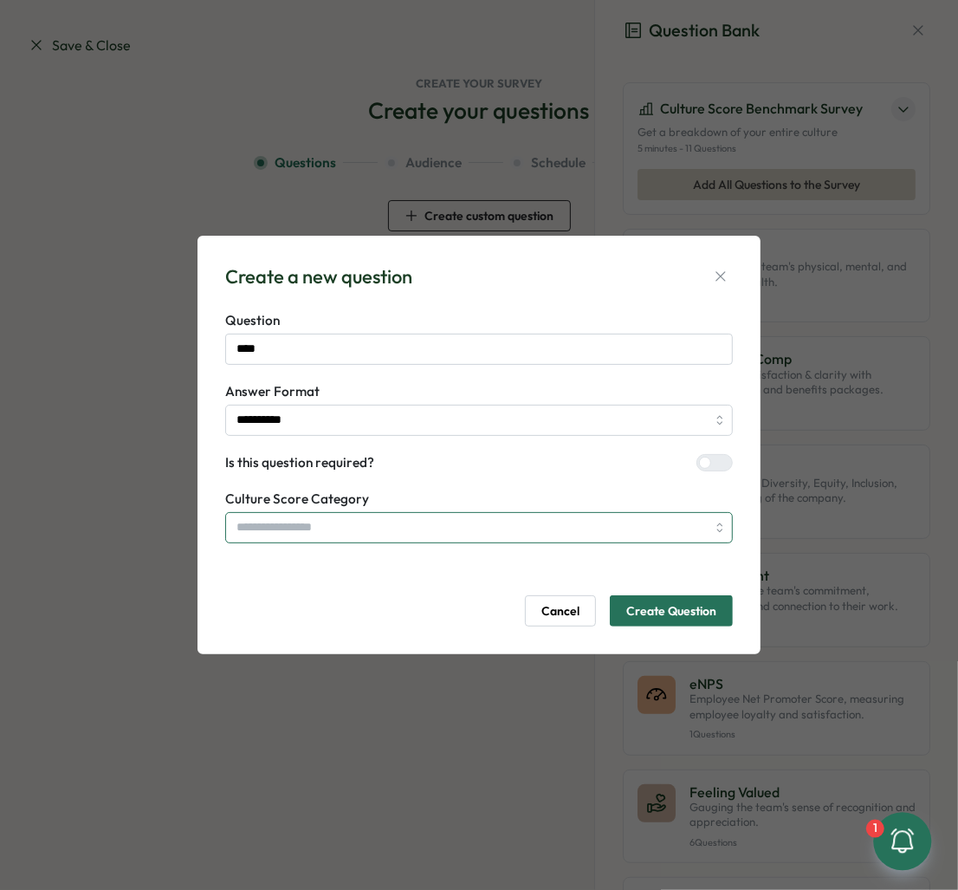
click at [305, 521] on input "search" at bounding box center [479, 527] width 508 height 31
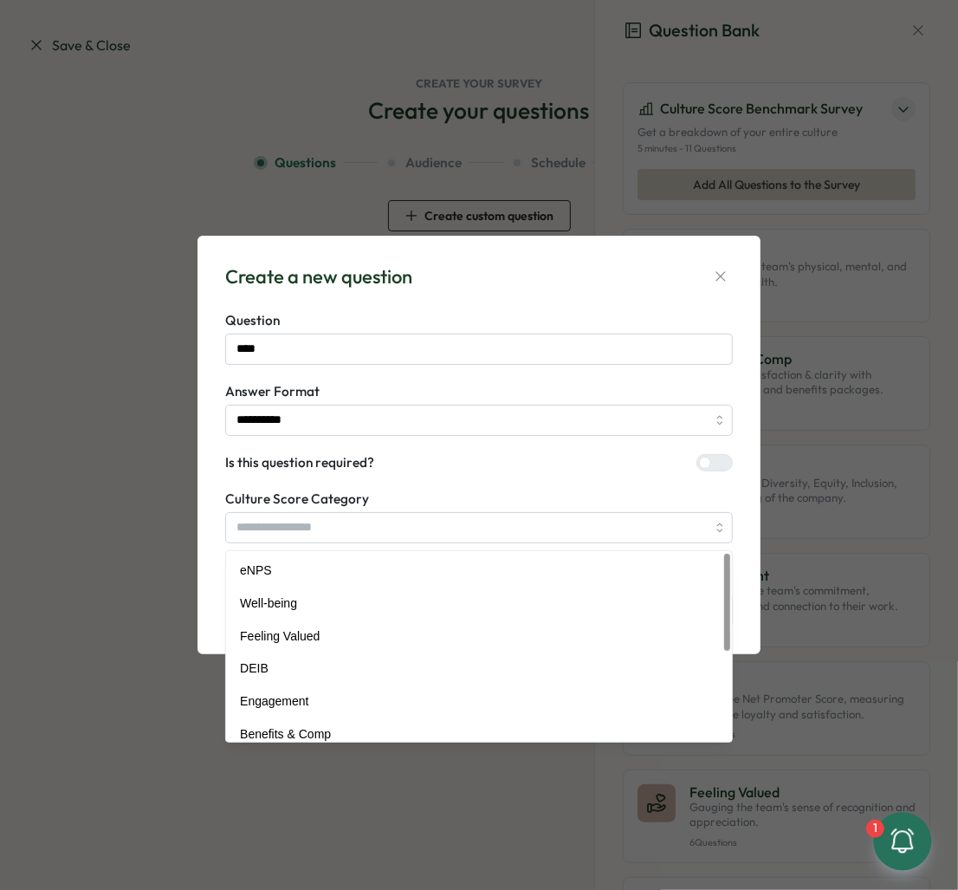
click at [356, 477] on form "**********" at bounding box center [479, 468] width 508 height 315
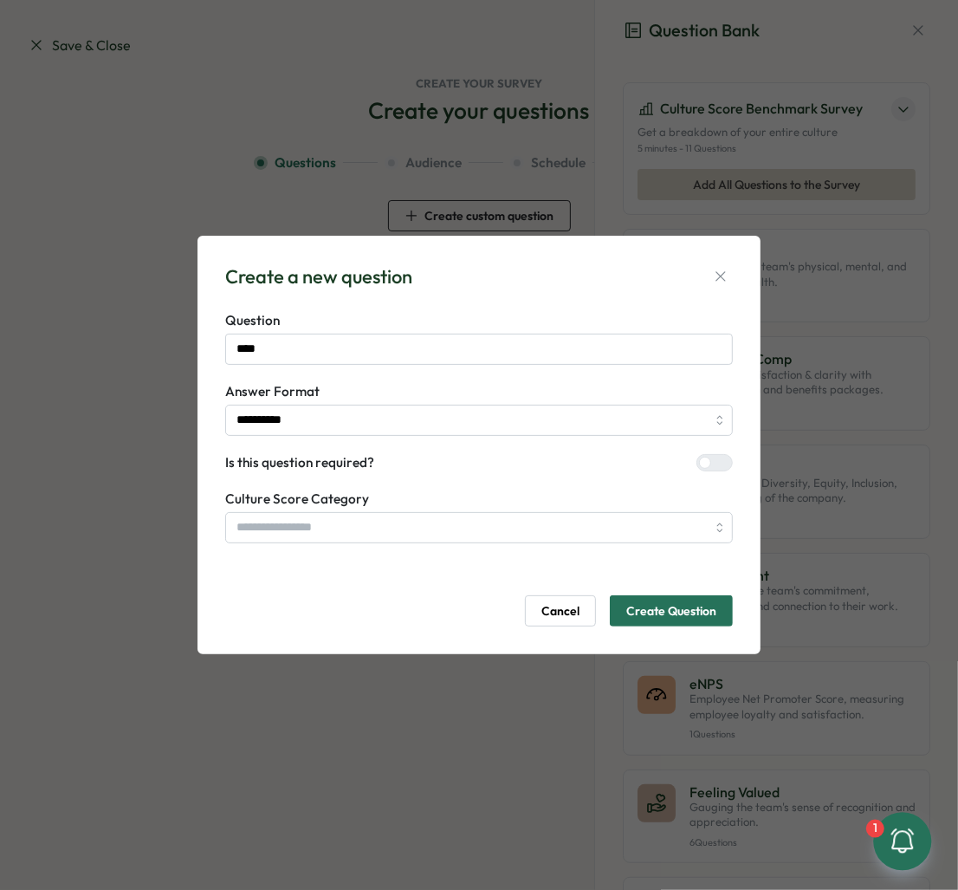
click at [689, 600] on span "Create Question" at bounding box center [671, 610] width 90 height 29
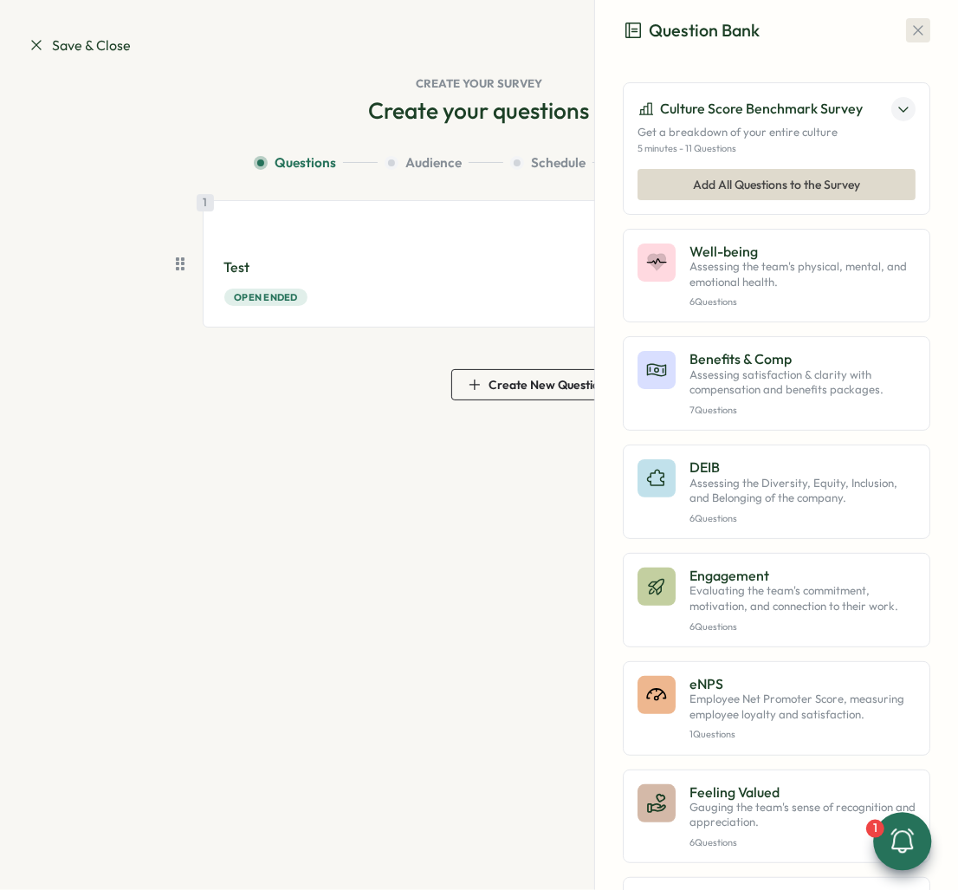
click at [912, 27] on icon "button" at bounding box center [918, 30] width 17 height 17
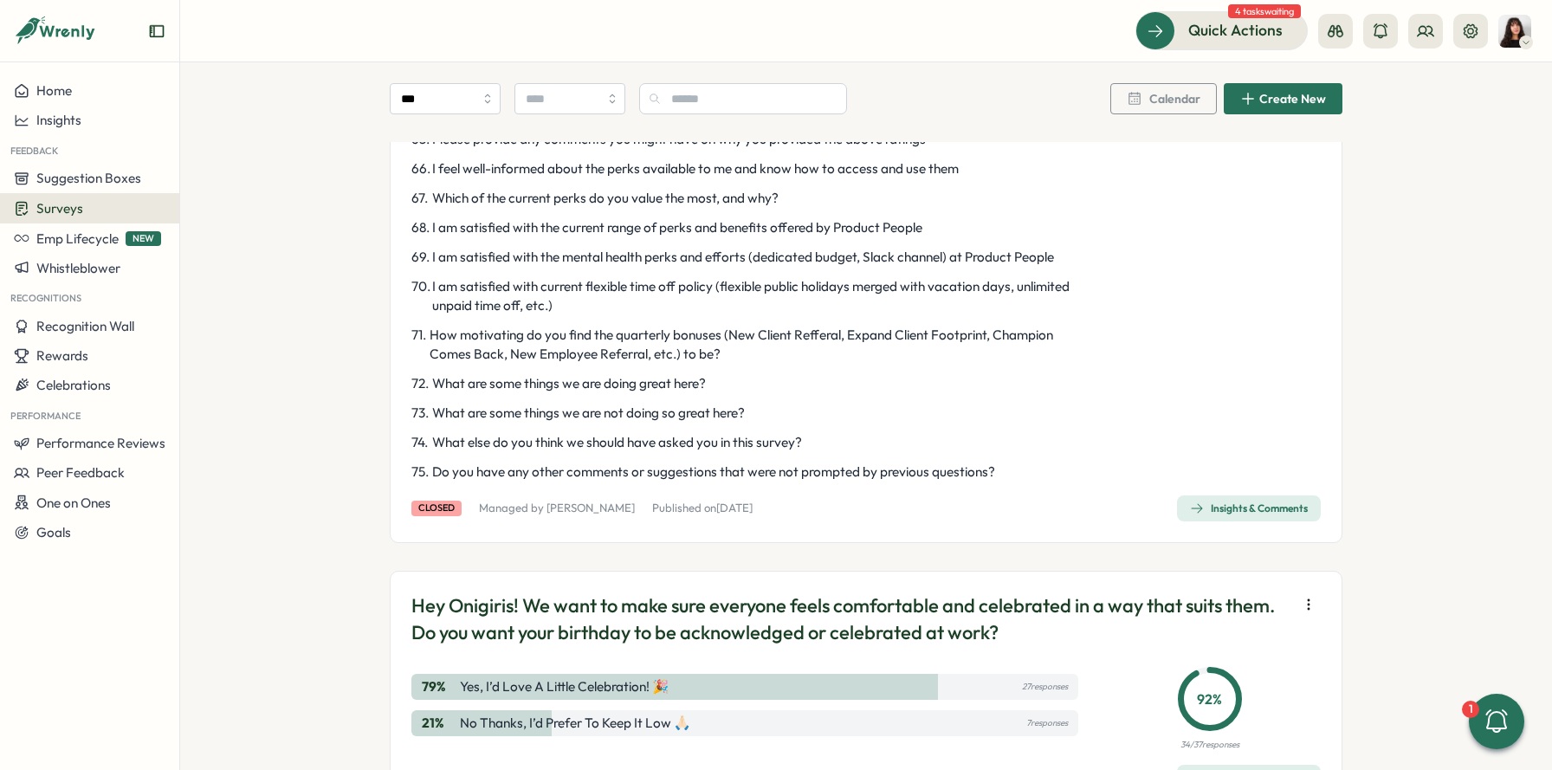
scroll to position [2995, 0]
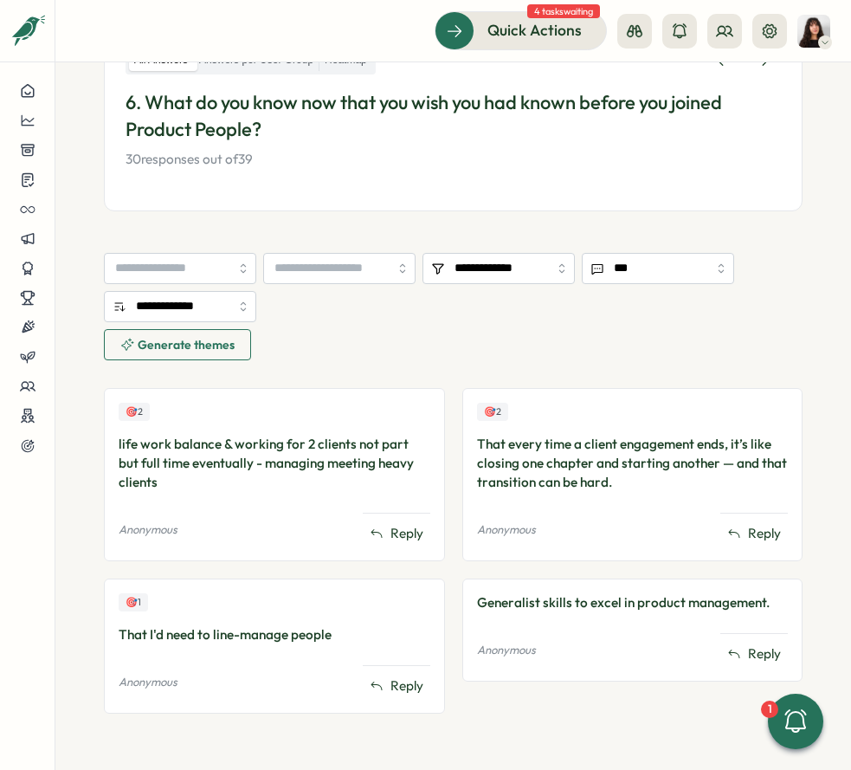
scroll to position [309, 0]
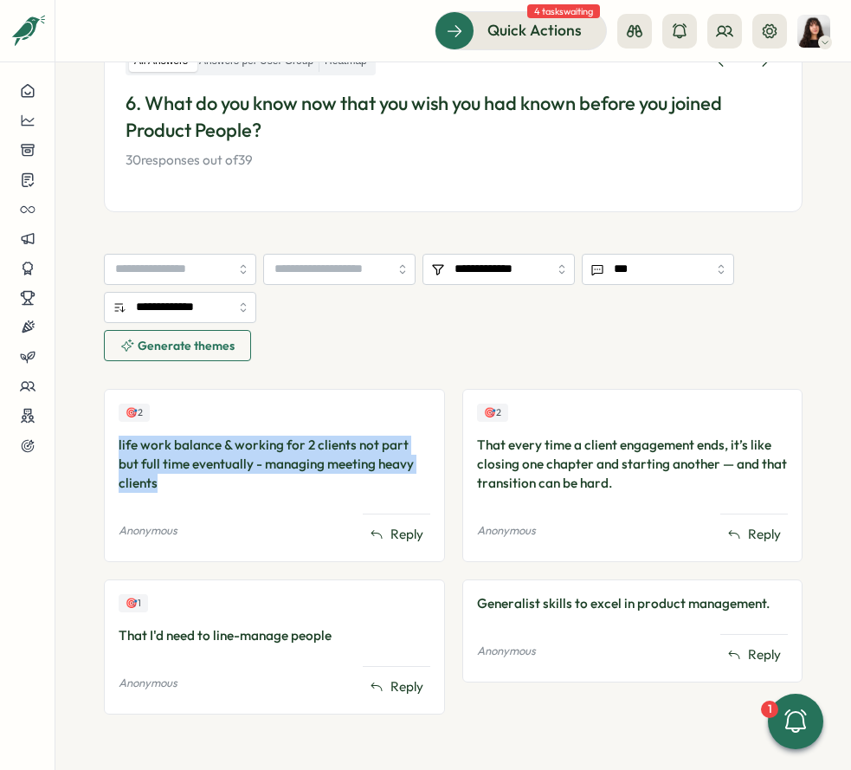
drag, startPoint x: 118, startPoint y: 443, endPoint x: 178, endPoint y: 482, distance: 71.4
click at [178, 482] on div "life work balance & working for 2 clients not part but full time eventually - m…" at bounding box center [275, 464] width 312 height 57
copy div "life work balance & working for 2 clients not part but full time eventually - m…"
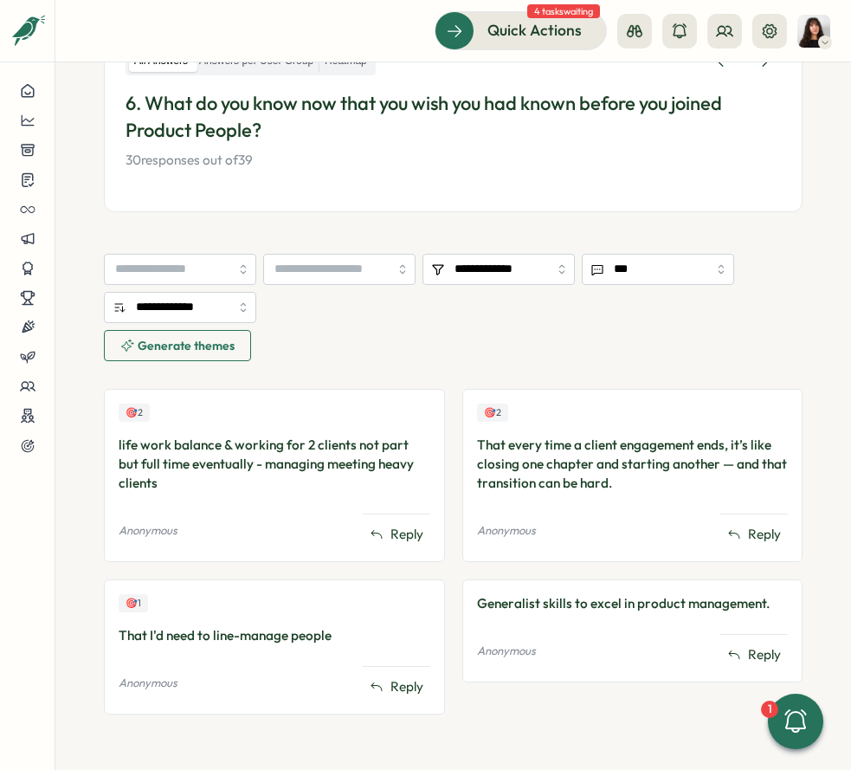
drag, startPoint x: 644, startPoint y: 488, endPoint x: 525, endPoint y: 444, distance: 126.3
click at [525, 444] on div "That every time a client engagement ends, it’s like closing one chapter and sta…" at bounding box center [633, 464] width 312 height 57
click at [475, 445] on div "🎯 2 That every time a client engagement ends, it’s like closing one chapter and…" at bounding box center [633, 475] width 341 height 173
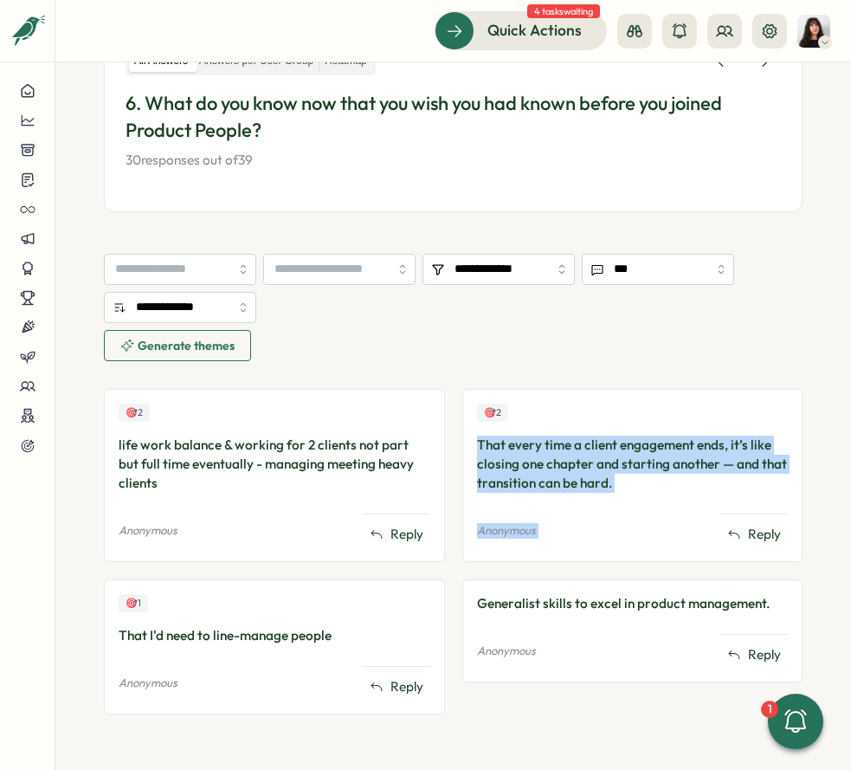
drag, startPoint x: 473, startPoint y: 443, endPoint x: 655, endPoint y: 497, distance: 189.9
click at [655, 497] on div "🎯 2 That every time a client engagement ends, it’s like closing one chapter and…" at bounding box center [633, 475] width 341 height 173
drag, startPoint x: 643, startPoint y: 483, endPoint x: 471, endPoint y: 441, distance: 176.7
click at [471, 441] on div "🎯 2 That every time a client engagement ends, it’s like closing one chapter and…" at bounding box center [633, 475] width 341 height 173
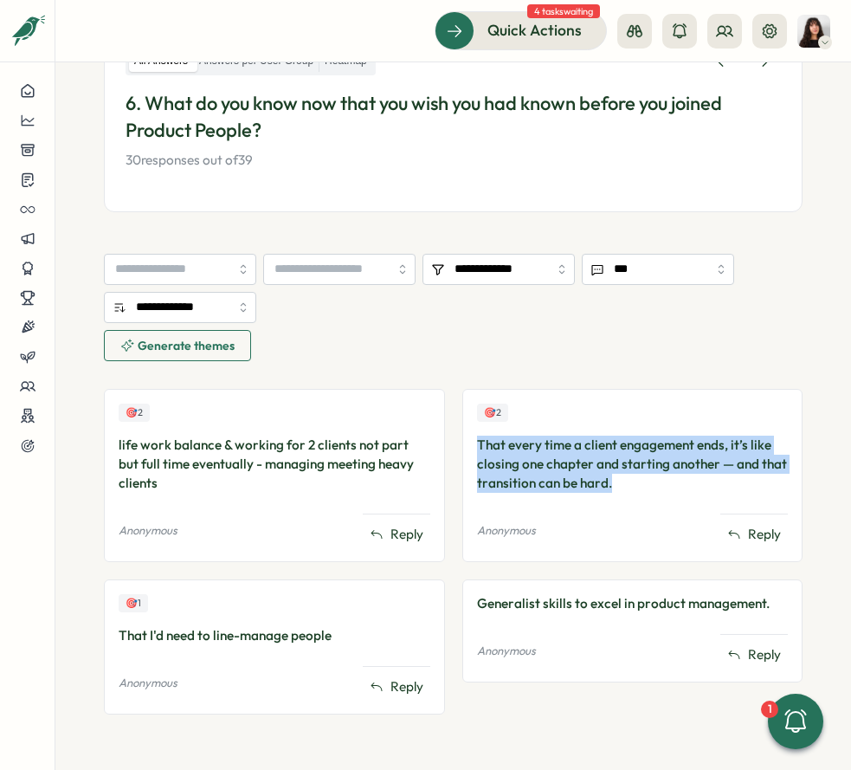
copy div "That every time a client engagement ends, it’s like closing one chapter and sta…"
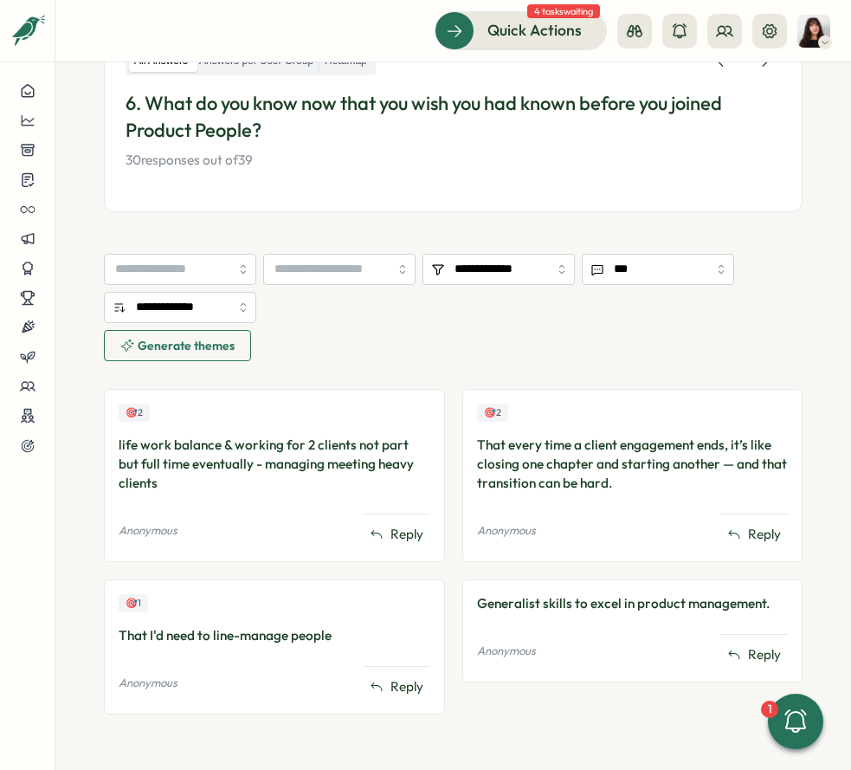
click at [234, 636] on div "That I'd need to line-manage people" at bounding box center [275, 635] width 312 height 19
copy div "That I'd need to line-manage people"
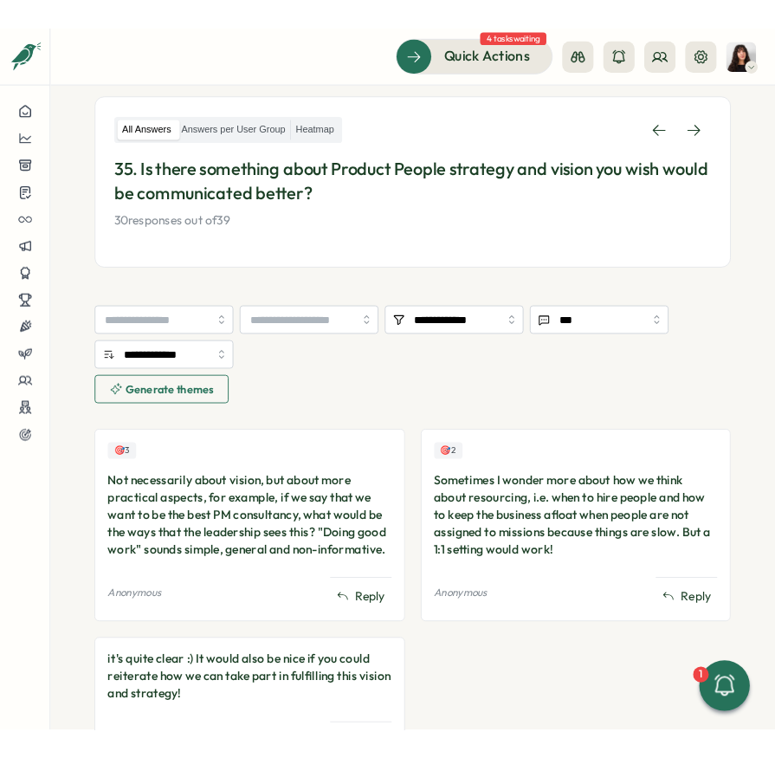
scroll to position [379, 0]
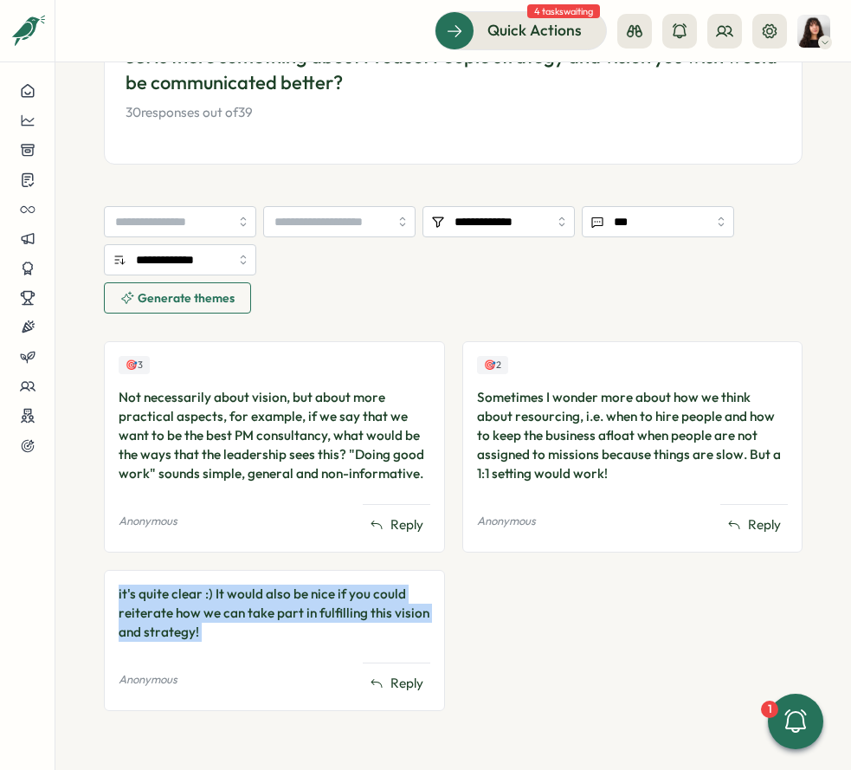
drag, startPoint x: 226, startPoint y: 645, endPoint x: 116, endPoint y: 597, distance: 120.2
click at [116, 597] on div "it's quite clear :) It would also be nice if you could reiterate how we can tak…" at bounding box center [274, 640] width 341 height 141
copy div "it's quite clear :) It would also be nice if you could reiterate how we can tak…"
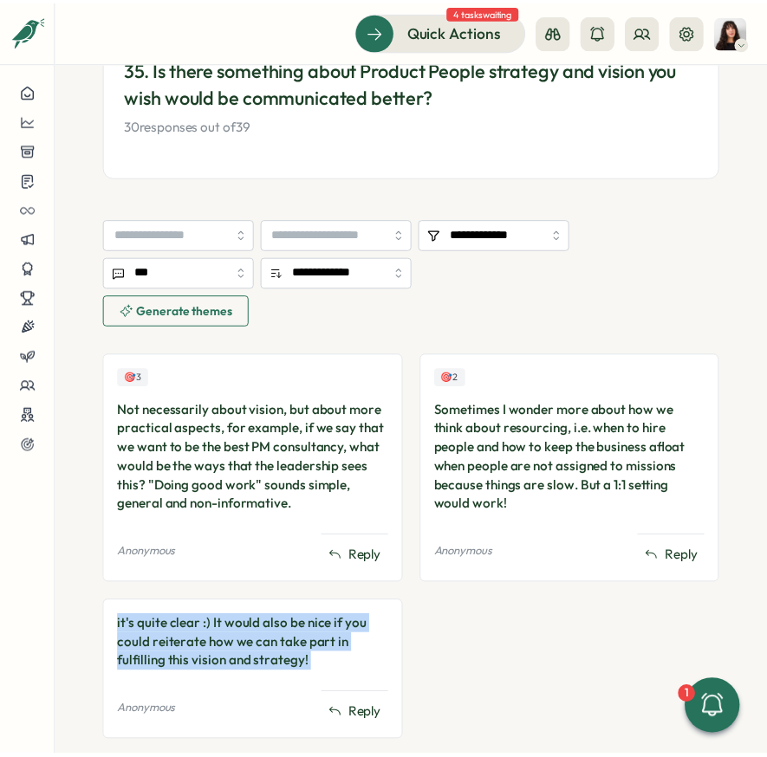
scroll to position [392, 0]
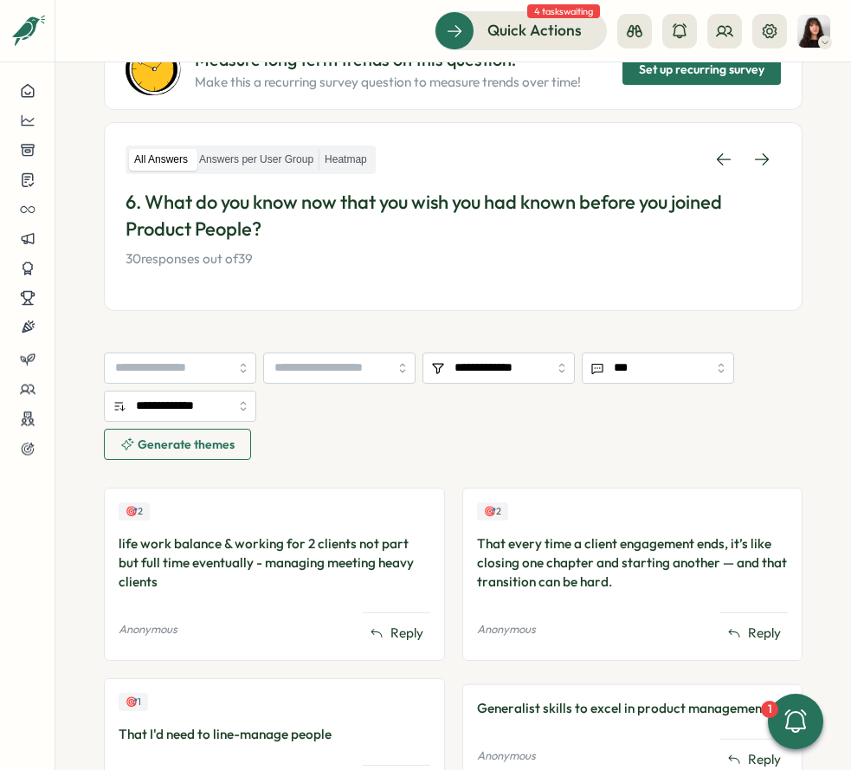
scroll to position [313, 0]
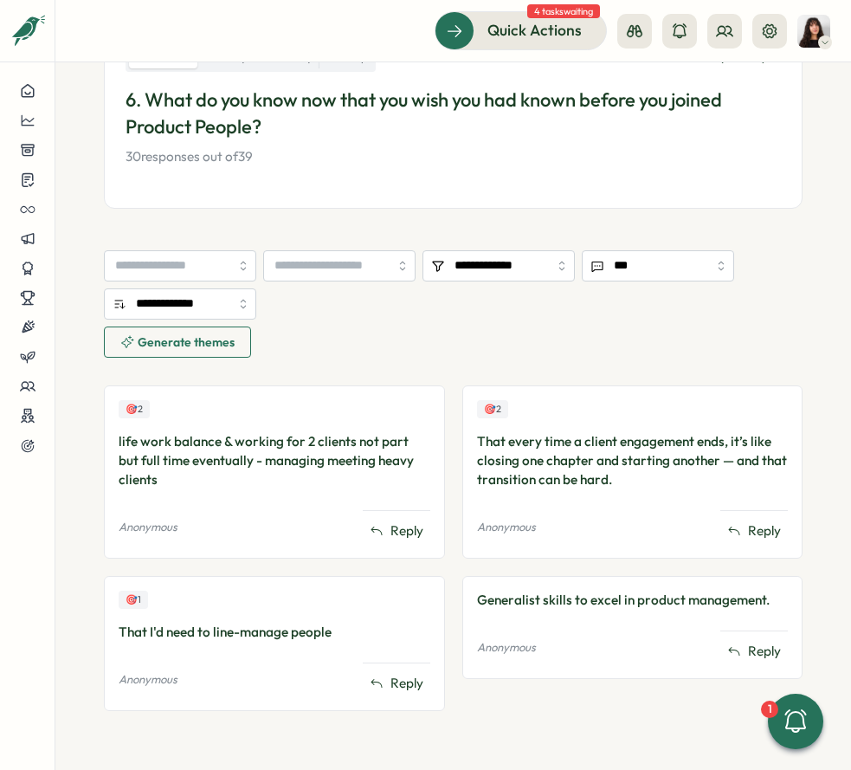
click at [541, 595] on div "Generalist skills to excel in product management." at bounding box center [633, 600] width 312 height 19
copy div "Generalist skills to excel in product management."
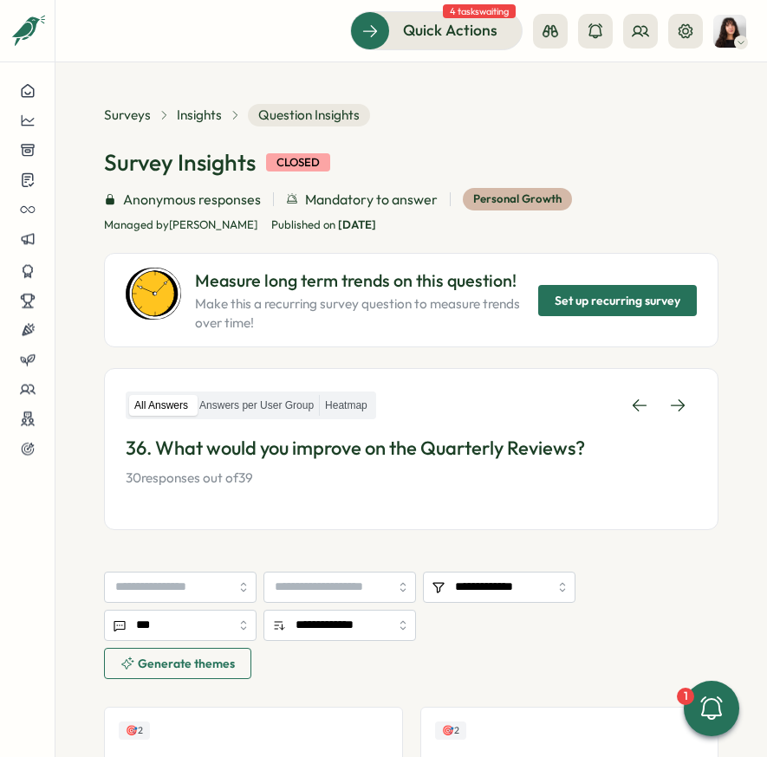
scroll to position [217, 0]
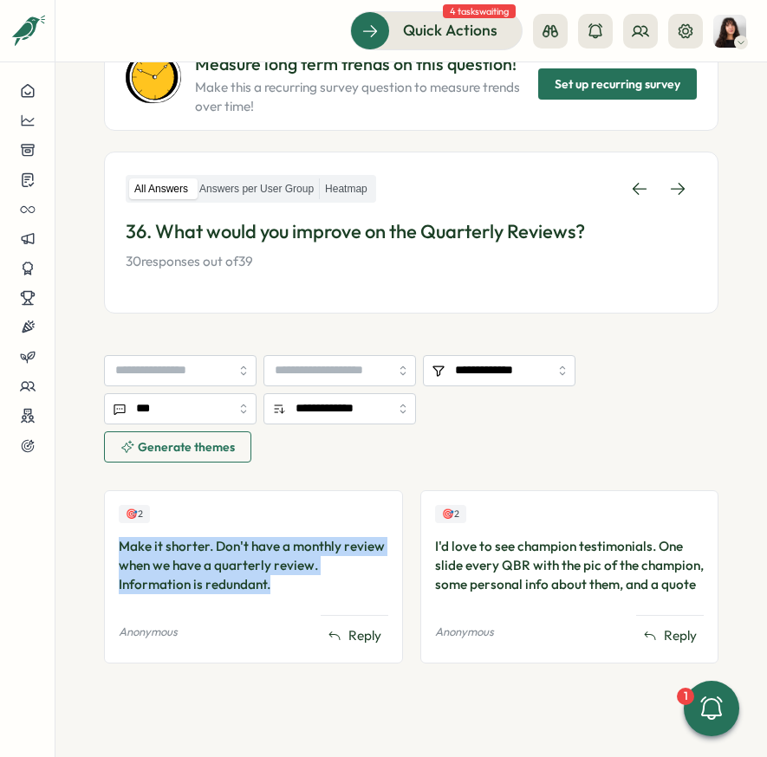
drag, startPoint x: 278, startPoint y: 586, endPoint x: 106, endPoint y: 553, distance: 175.3
click at [106, 553] on div "🎯 2 Make it shorter. Don't have a monthly review when we have a quarterly revie…" at bounding box center [253, 576] width 299 height 173
copy div "Make it shorter. Don't have a monthly review when we have a quarterly review. I…"
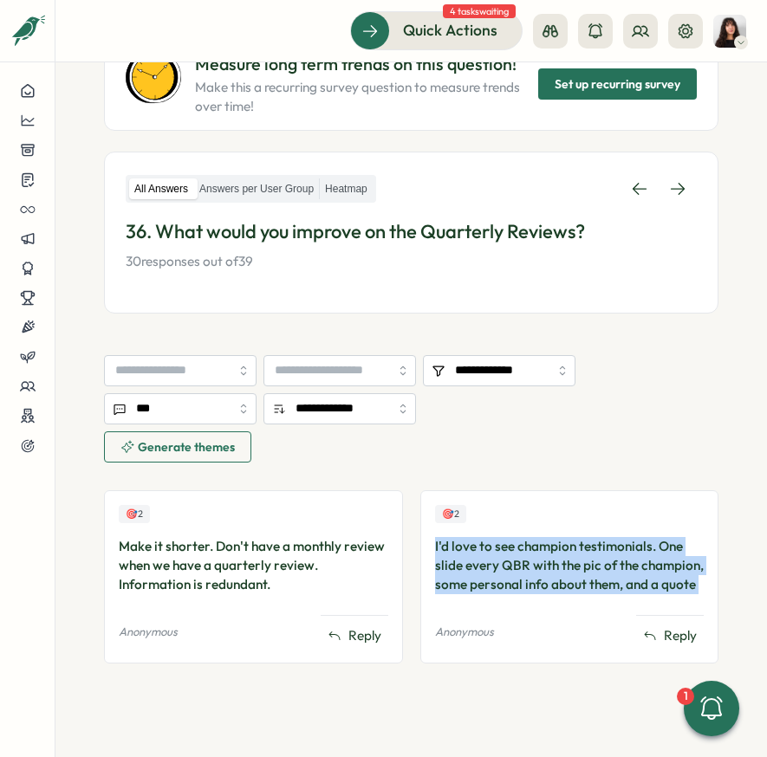
drag, startPoint x: 495, startPoint y: 621, endPoint x: 430, endPoint y: 545, distance: 100.7
click at [430, 545] on div "🎯 2 I'd love to see champion testimonials. One slide every QBR with the pic of …" at bounding box center [569, 576] width 299 height 173
copy div "I'd love to see champion testimonials. One slide every QBR with the pic of the …"
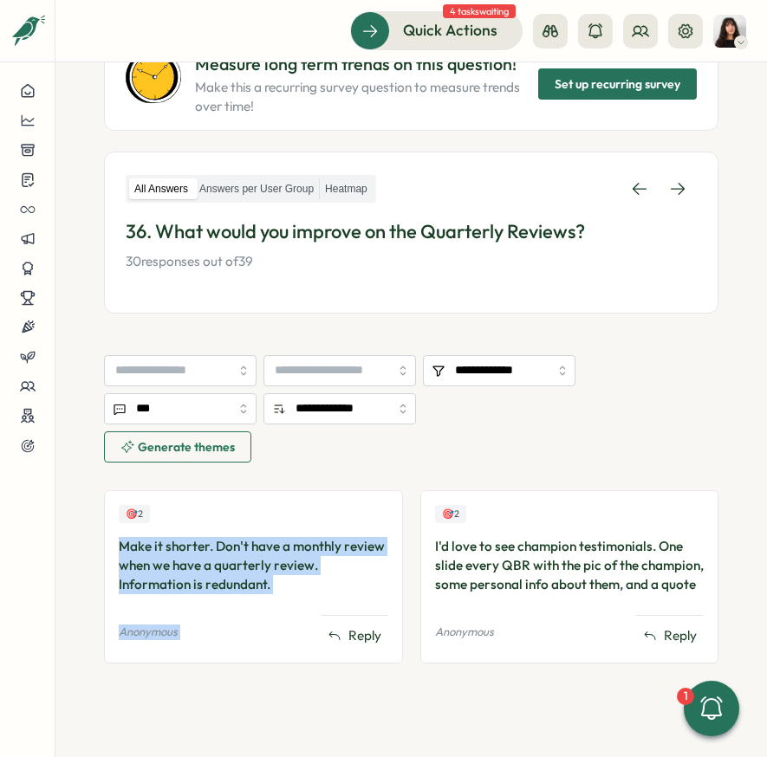
drag, startPoint x: 277, startPoint y: 594, endPoint x: 122, endPoint y: 545, distance: 162.7
click at [122, 545] on div "🎯 2 Make it shorter. Don't have a monthly review when we have a quarterly revie…" at bounding box center [253, 576] width 299 height 173
click at [122, 545] on div "Make it shorter. Don't have a monthly review when we have a quarterly review. I…" at bounding box center [253, 565] width 269 height 57
drag, startPoint x: 121, startPoint y: 545, endPoint x: 279, endPoint y: 585, distance: 162.6
click at [279, 585] on div "Make it shorter. Don't have a monthly review when we have a quarterly review. I…" at bounding box center [253, 565] width 269 height 57
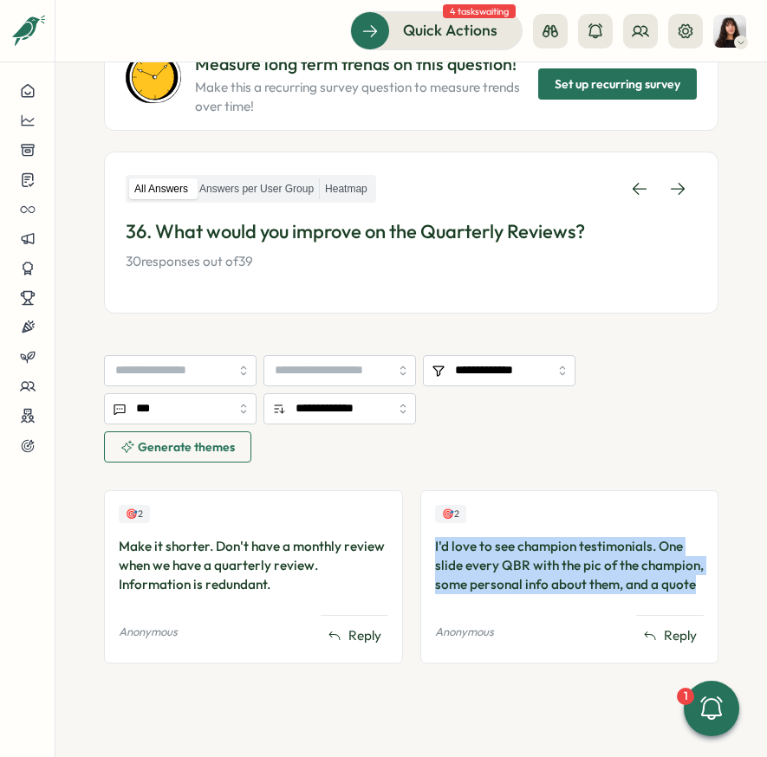
drag, startPoint x: 551, startPoint y: 606, endPoint x: 422, endPoint y: 537, distance: 146.5
click at [422, 537] on div "🎯 2 I'd love to see champion testimonials. One slide every QBR with the pic of …" at bounding box center [569, 576] width 299 height 173
copy div "I'd love to see champion testimonials. One slide every QBR with the pic of the …"
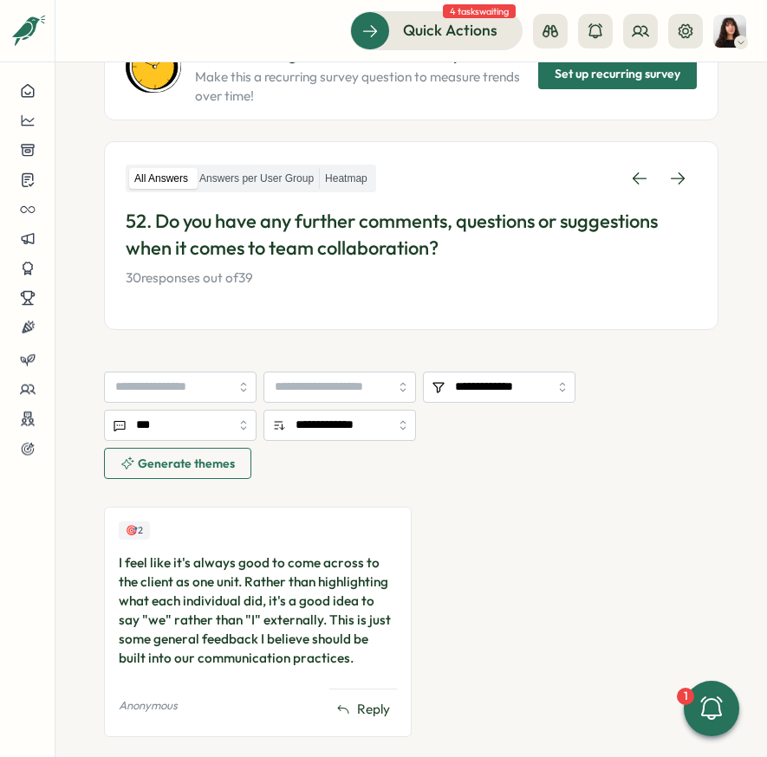
scroll to position [256, 0]
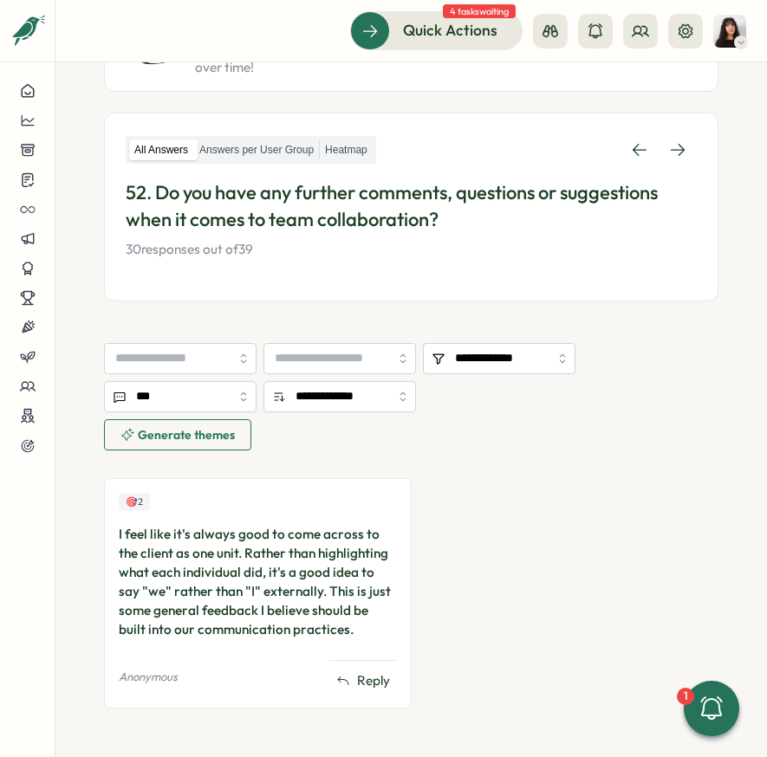
click at [302, 618] on div "I feel like it's always good to come across to the client as one unit. Rather t…" at bounding box center [258, 582] width 278 height 114
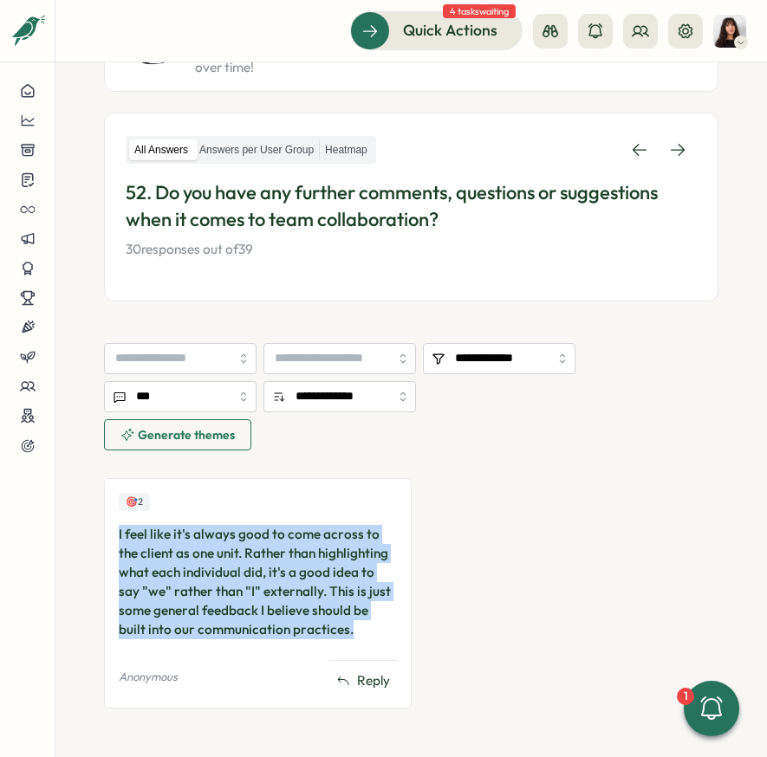
drag, startPoint x: 363, startPoint y: 629, endPoint x: 119, endPoint y: 532, distance: 262.8
click at [119, 532] on div "I feel like it's always good to come across to the client as one unit. Rather t…" at bounding box center [258, 582] width 278 height 114
copy div "I feel like it's always good to come across to the client as one unit. Rather t…"
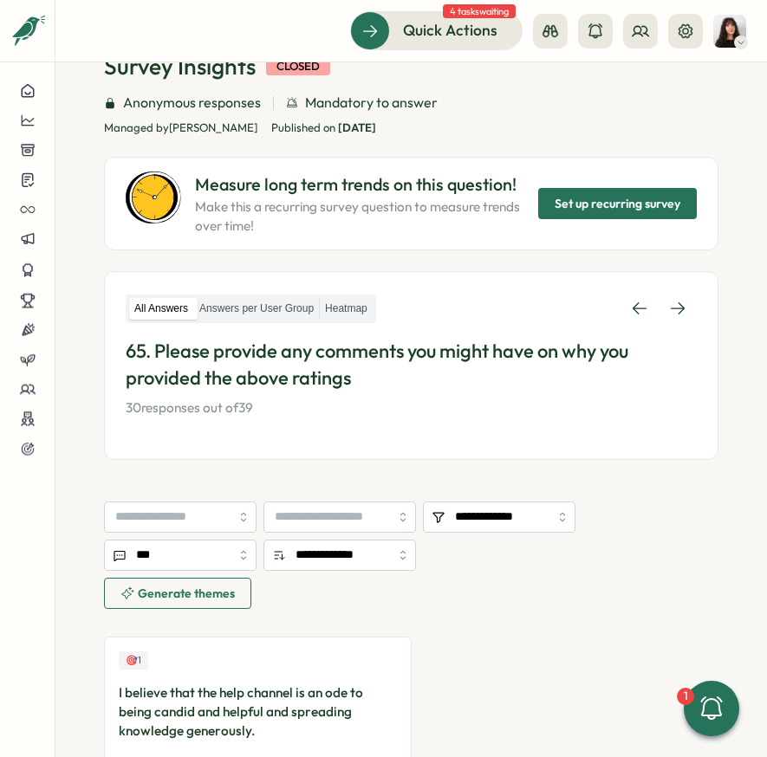
scroll to position [243, 0]
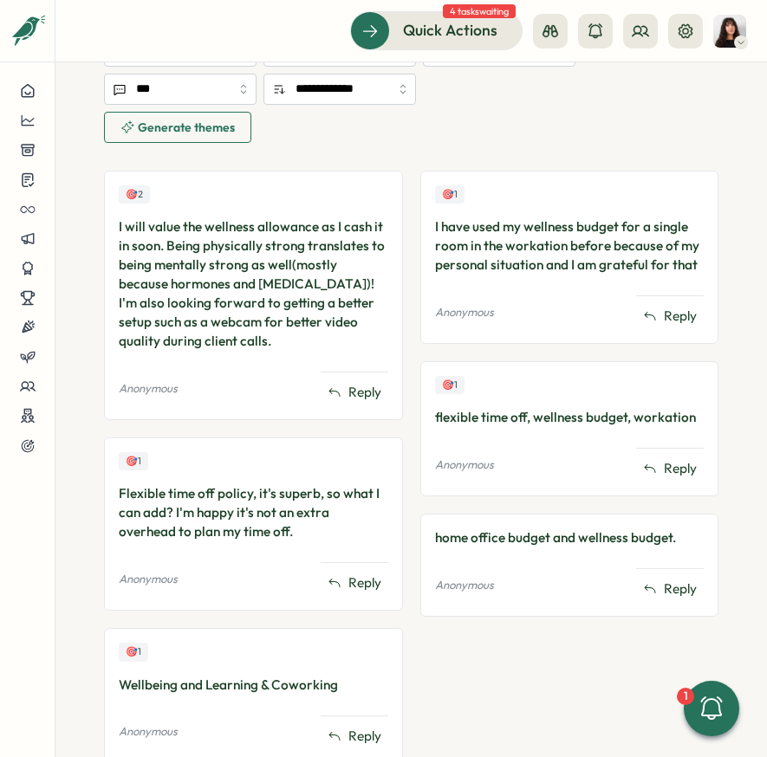
scroll to position [539, 0]
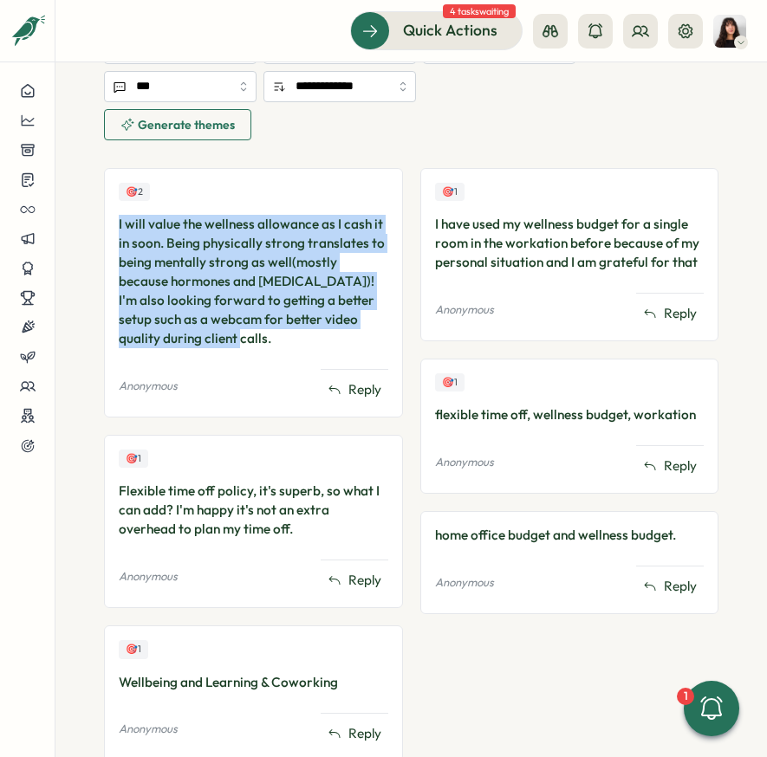
drag, startPoint x: 248, startPoint y: 344, endPoint x: 108, endPoint y: 227, distance: 182.0
click at [108, 227] on div "🎯 2 I will value the wellness allowance as I cash it in soon. Being physically …" at bounding box center [253, 292] width 299 height 249
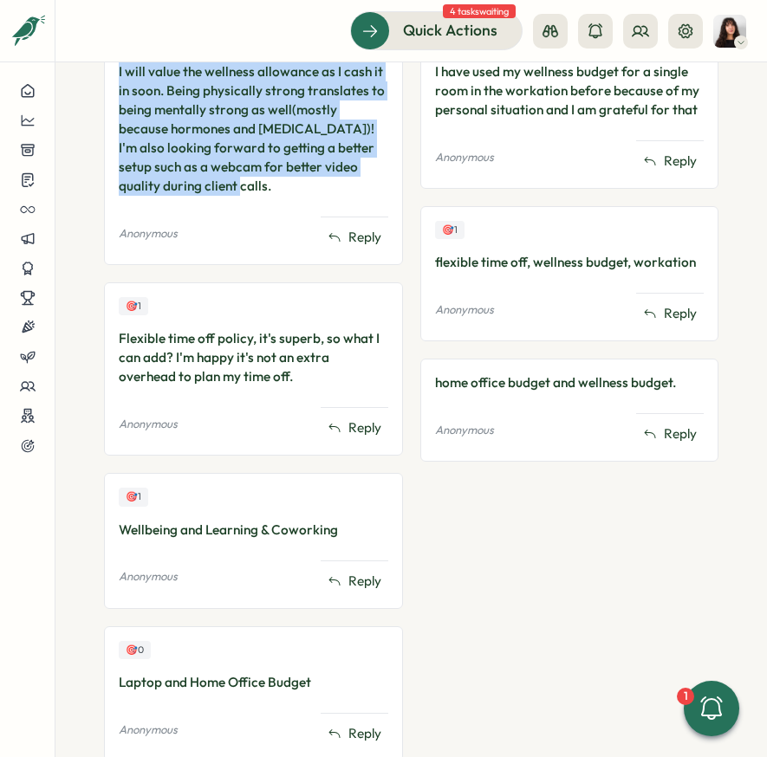
scroll to position [694, 0]
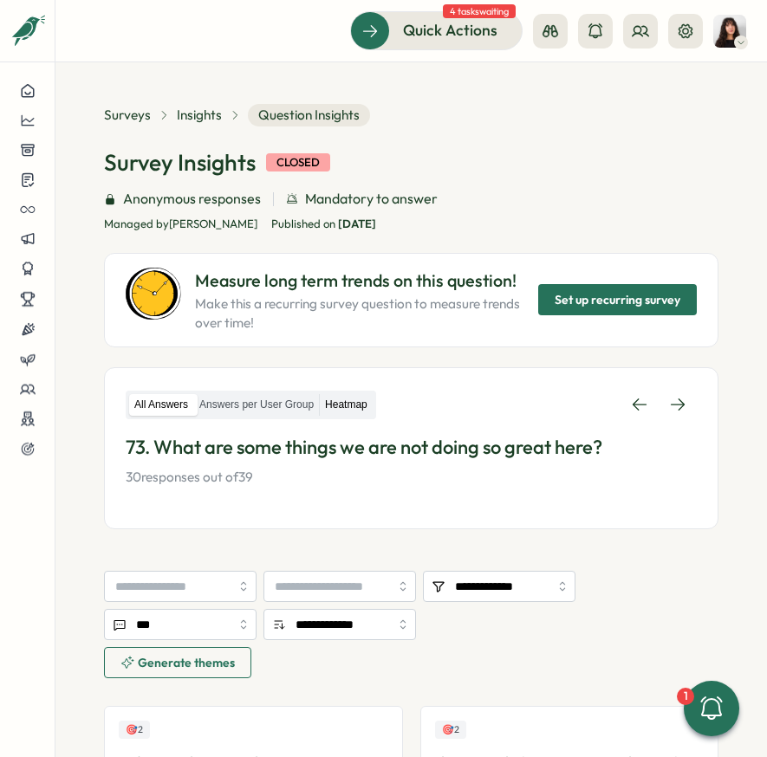
scroll to position [448, 0]
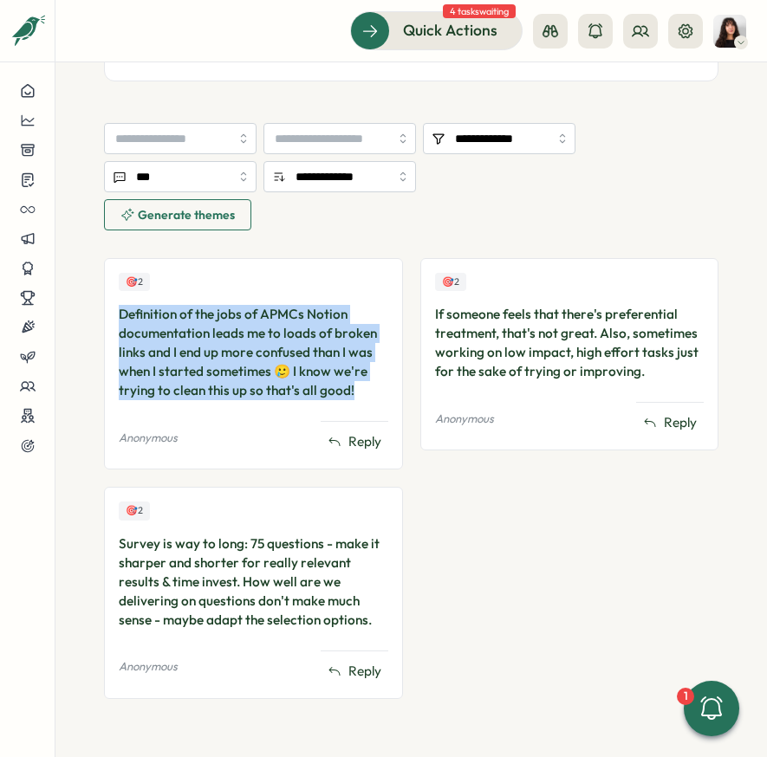
drag, startPoint x: 356, startPoint y: 389, endPoint x: 100, endPoint y: 315, distance: 265.9
click at [100, 315] on section "**********" at bounding box center [410, 409] width 711 height 695
copy div "Definition of the jobs of APMCs Notion documentation leads me to loads of broke…"
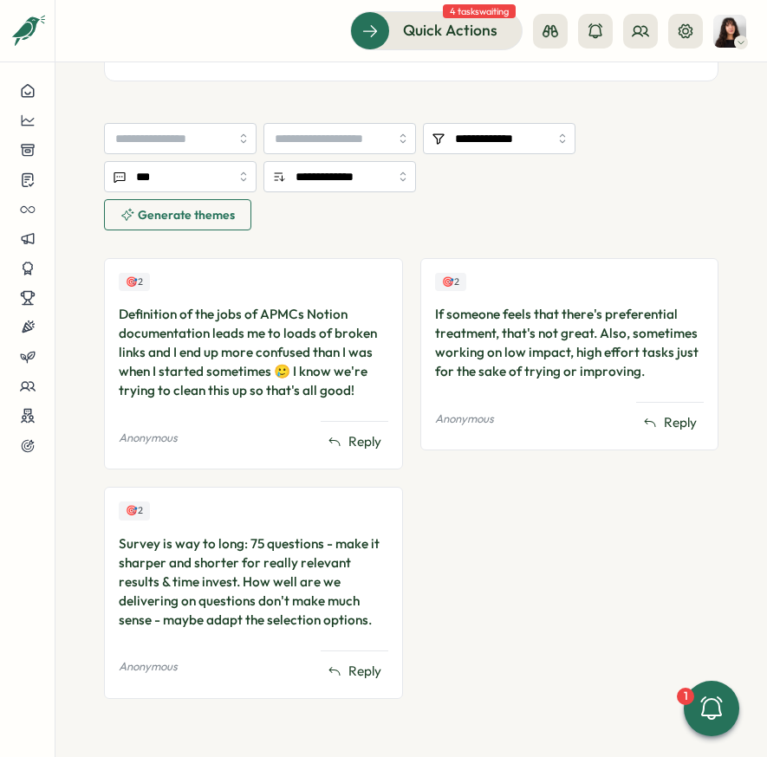
click at [501, 346] on div "If someone feels that there's preferential treatment, that's not great. Also, s…" at bounding box center [569, 343] width 269 height 76
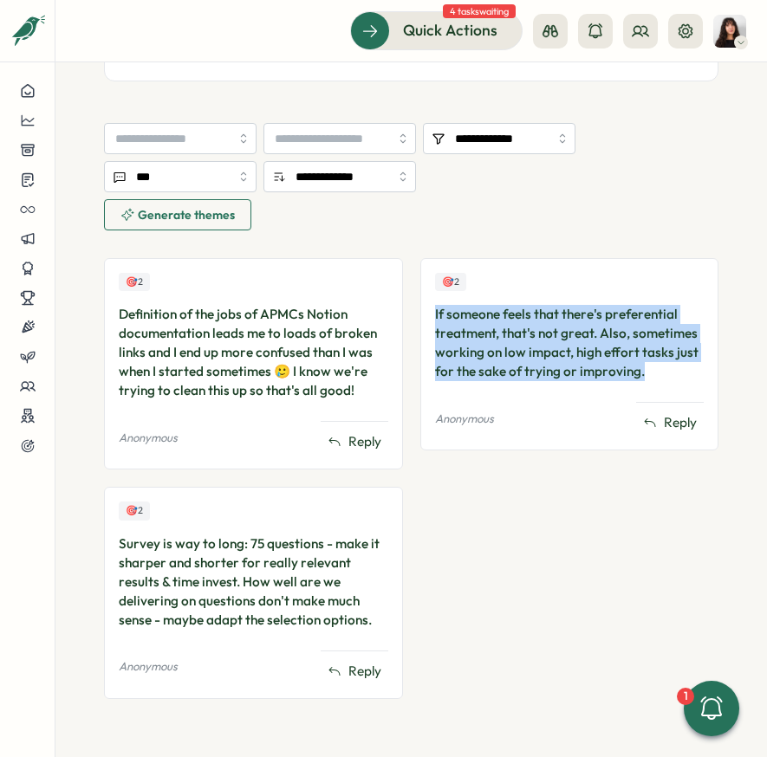
drag, startPoint x: 656, startPoint y: 376, endPoint x: 428, endPoint y: 313, distance: 236.4
click at [428, 313] on div "🎯 2 If someone feels that there's preferential treatment, that's not great. Als…" at bounding box center [569, 354] width 299 height 192
copy div "If someone feels that there's preferential treatment, that's not great. Also, s…"
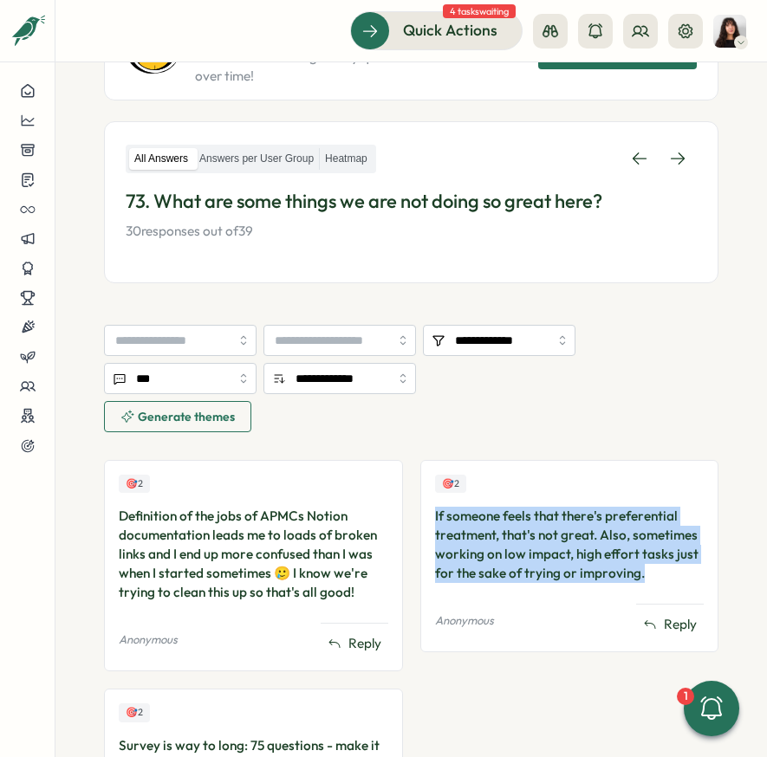
scroll to position [172, 0]
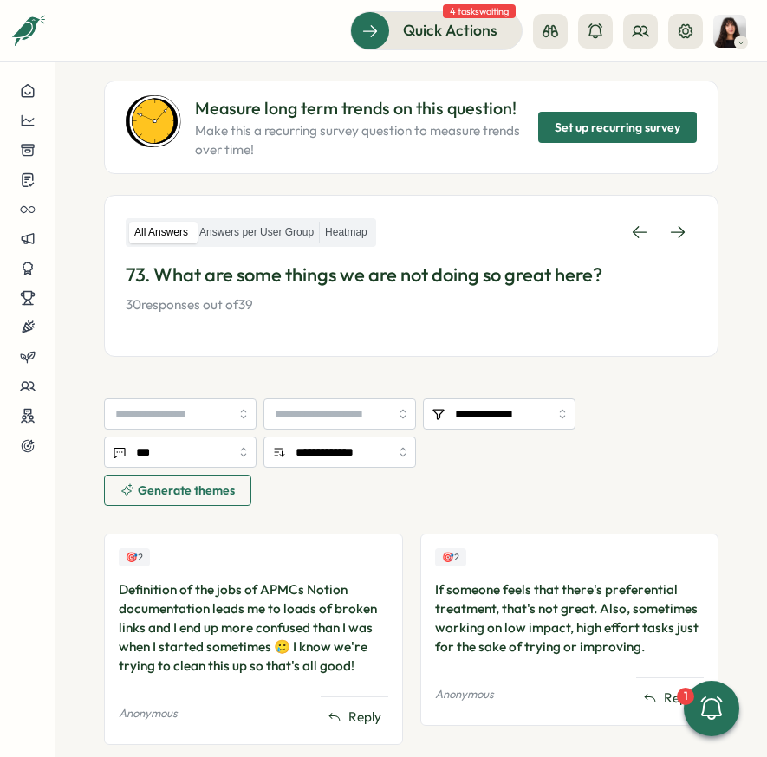
click at [323, 270] on p "73. What are some things we are not doing so great here?" at bounding box center [411, 275] width 571 height 27
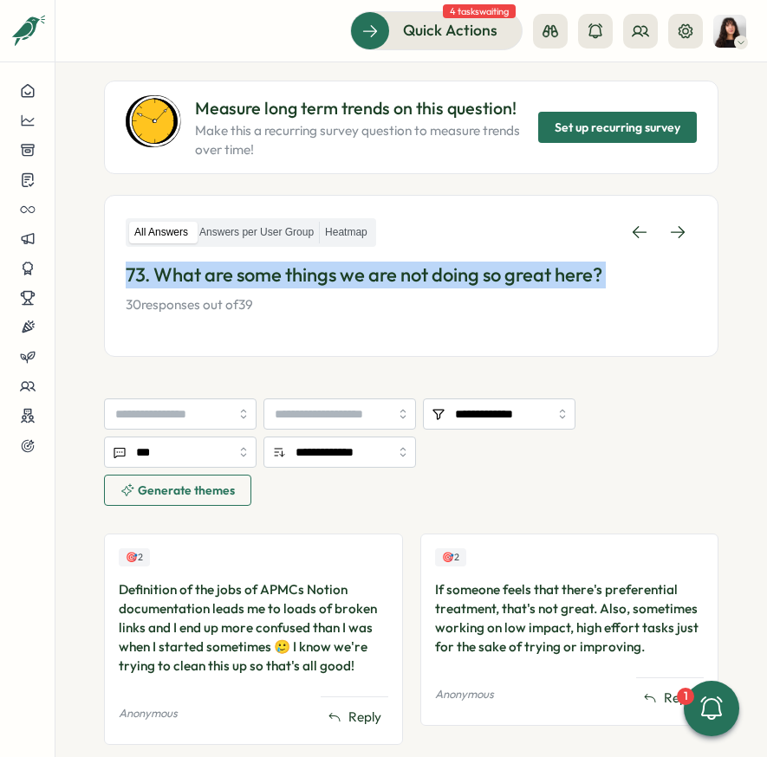
click at [323, 270] on p "73. What are some things we are not doing so great here?" at bounding box center [411, 275] width 571 height 27
copy p "73. What are some things we are not doing so great here?"
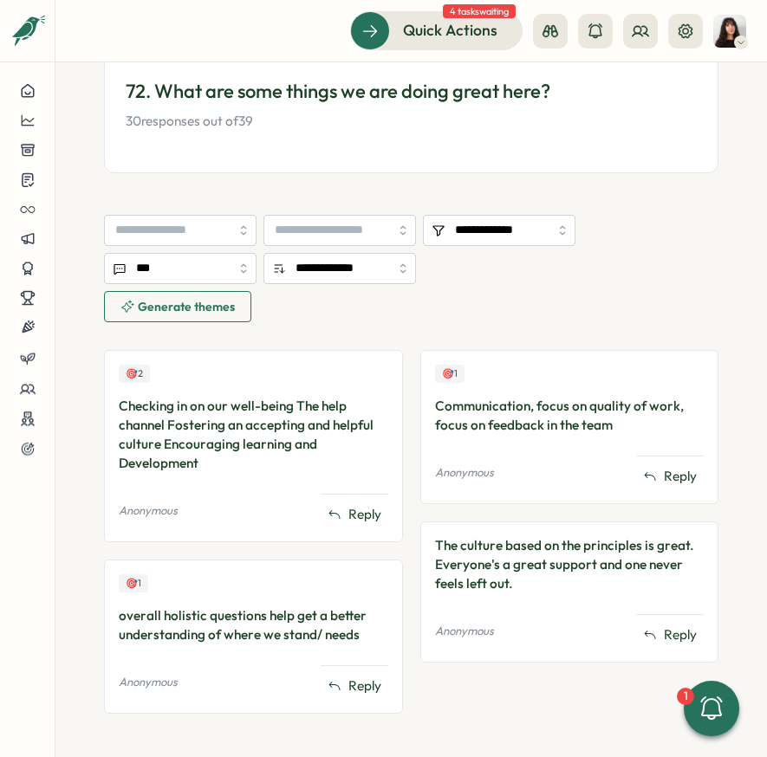
scroll to position [358, 0]
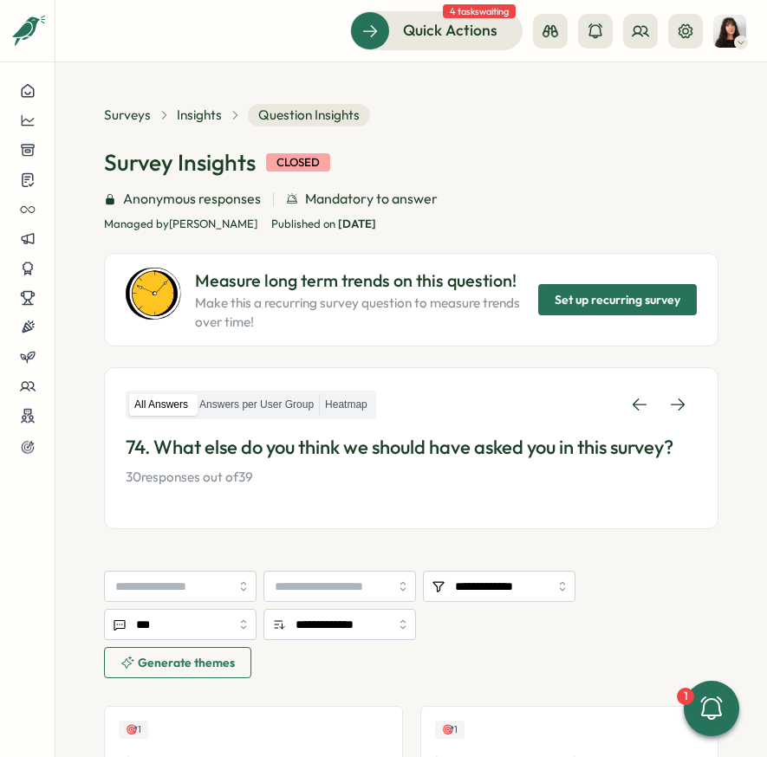
scroll to position [449, 0]
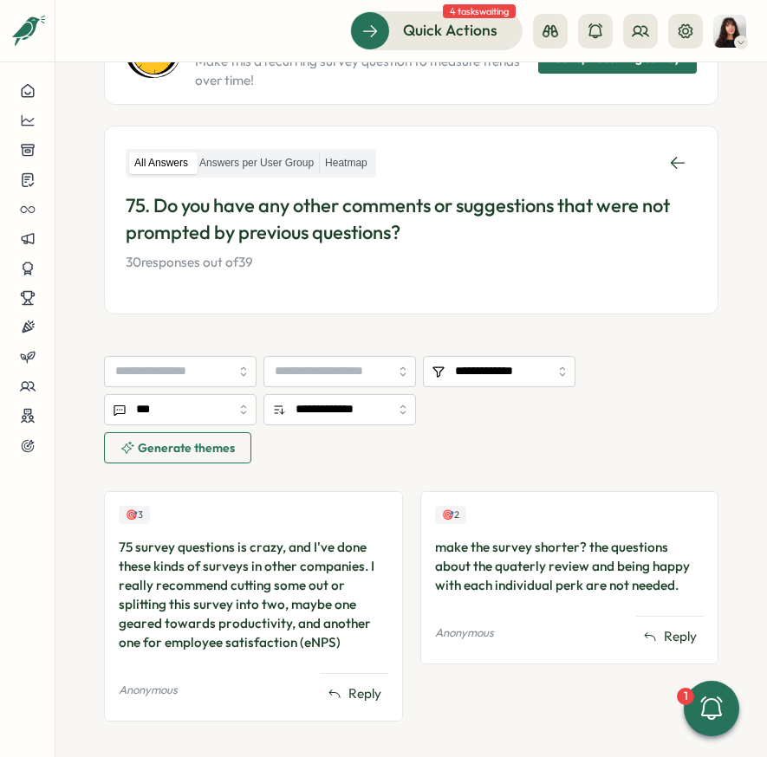
scroll to position [251, 0]
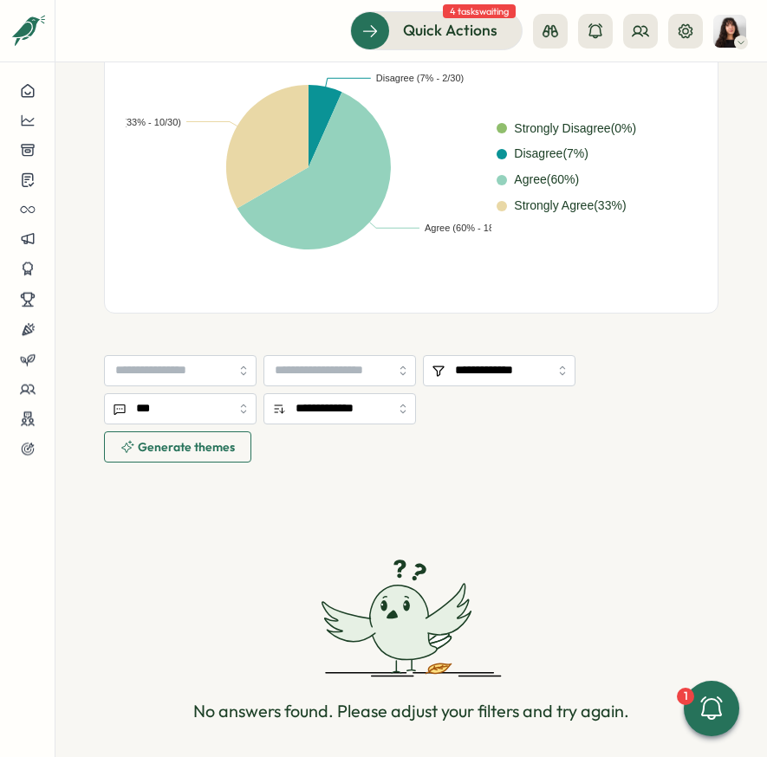
scroll to position [571, 0]
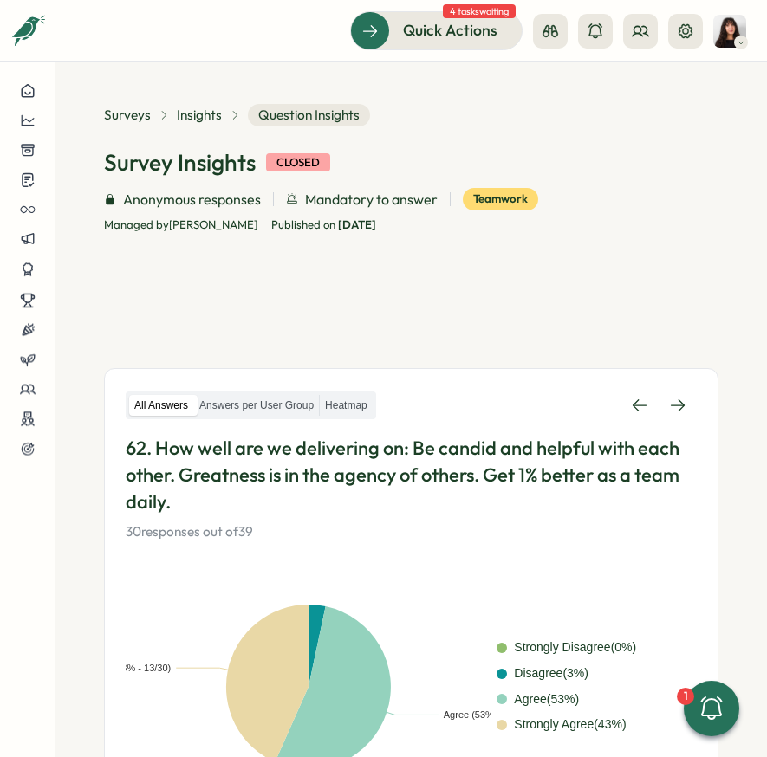
scroll to position [599, 0]
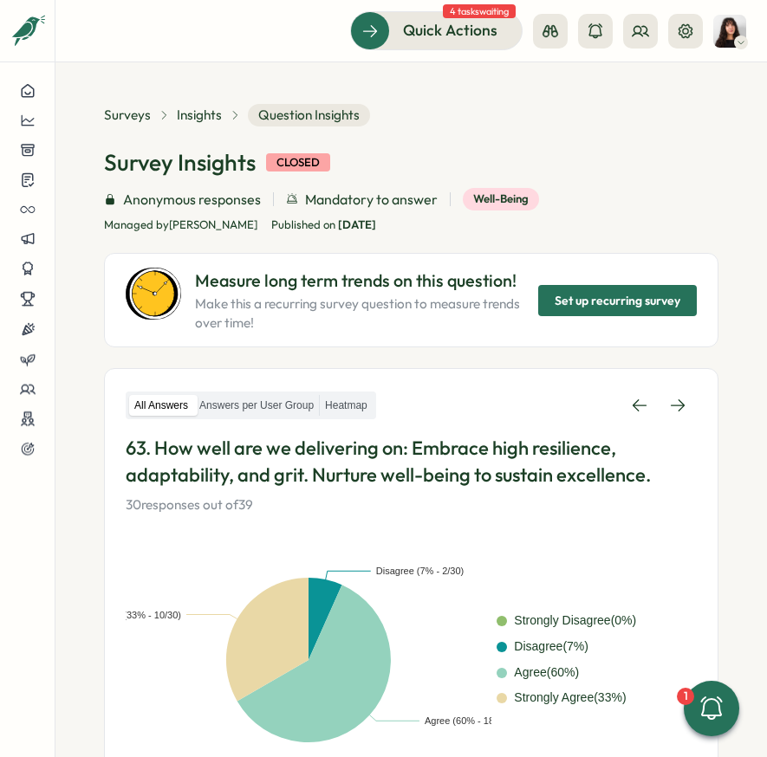
scroll to position [541, 0]
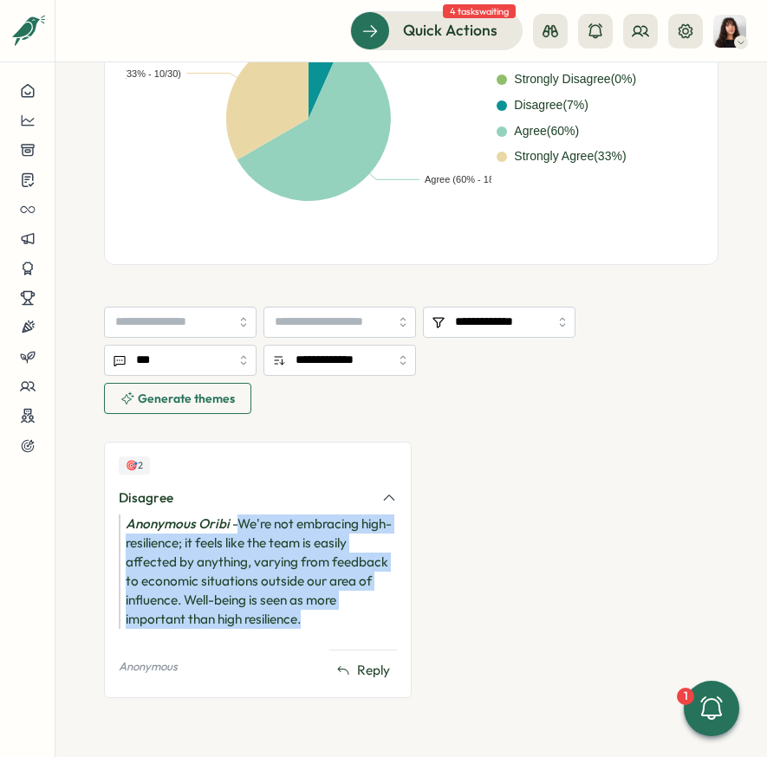
drag, startPoint x: 334, startPoint y: 616, endPoint x: 241, endPoint y: 521, distance: 133.5
click at [241, 521] on div "Anonymous Oribi - We're not embracing high-resilience; it feels like the team i…" at bounding box center [258, 572] width 278 height 114
copy div "We're not embracing high-resilience; it feels like the team is easily affected …"
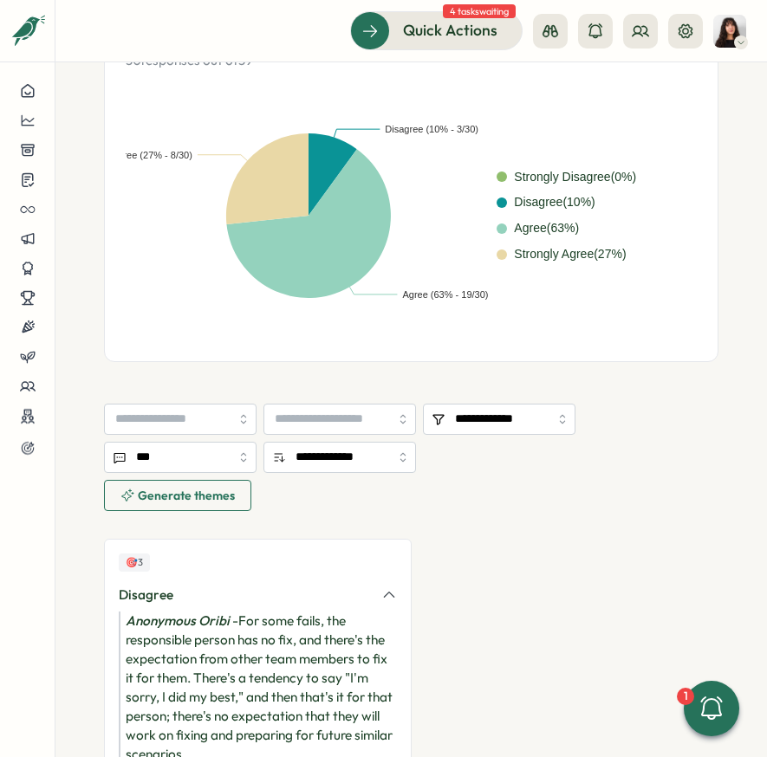
scroll to position [541, 0]
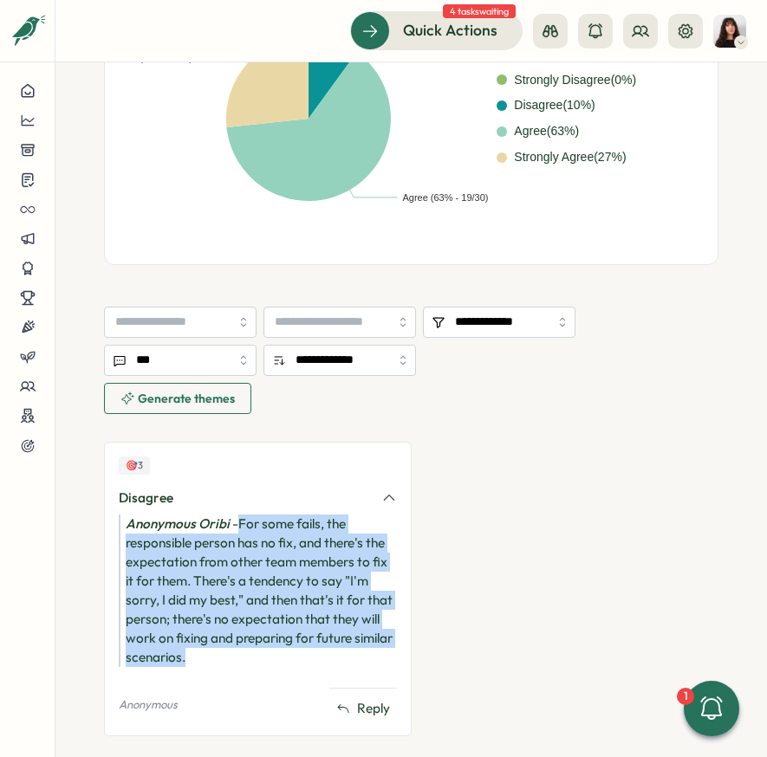
drag, startPoint x: 243, startPoint y: 523, endPoint x: 287, endPoint y: 655, distance: 138.9
click at [287, 655] on div "Anonymous Oribi - For some fails, the responsible person has no fix, and there'…" at bounding box center [258, 591] width 278 height 152
copy div "For some fails, the responsible person has no fix, and there's the expectation …"
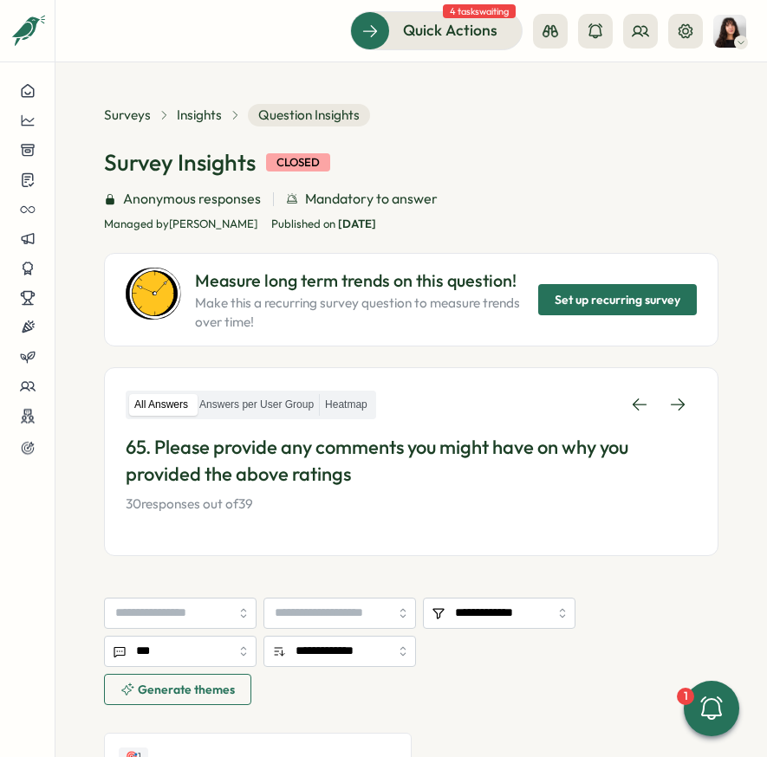
scroll to position [243, 0]
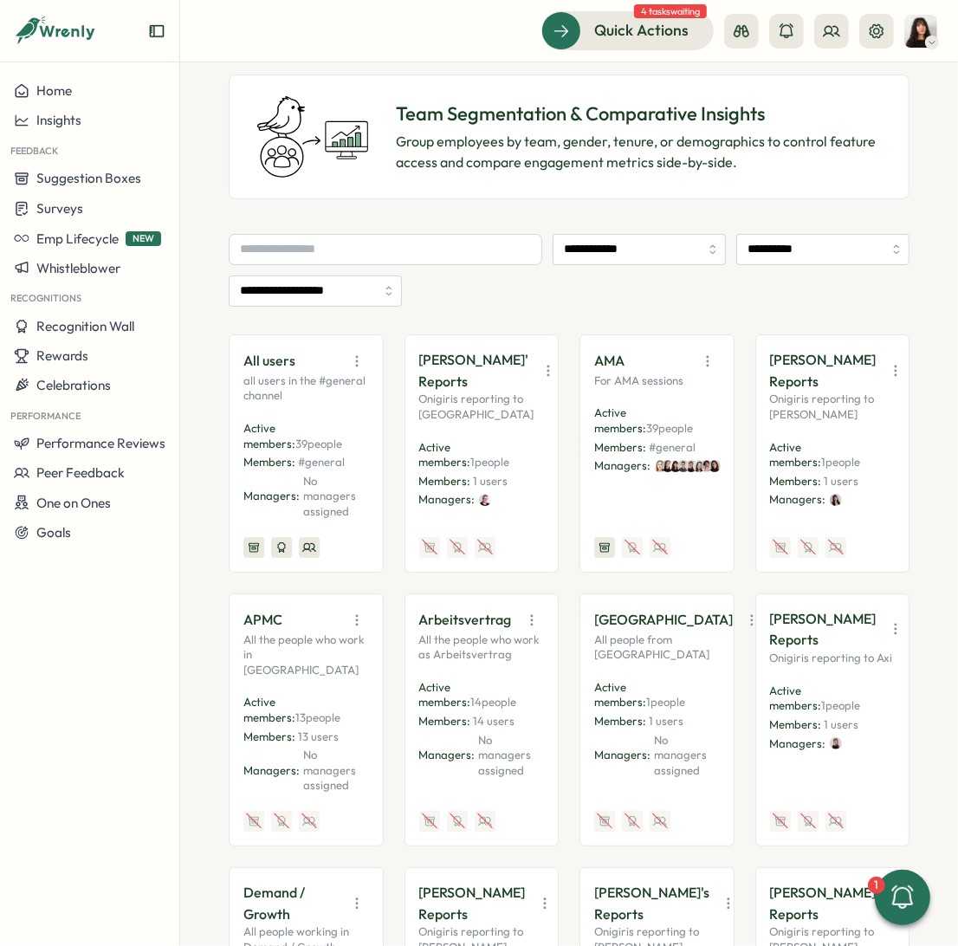
scroll to position [32, 0]
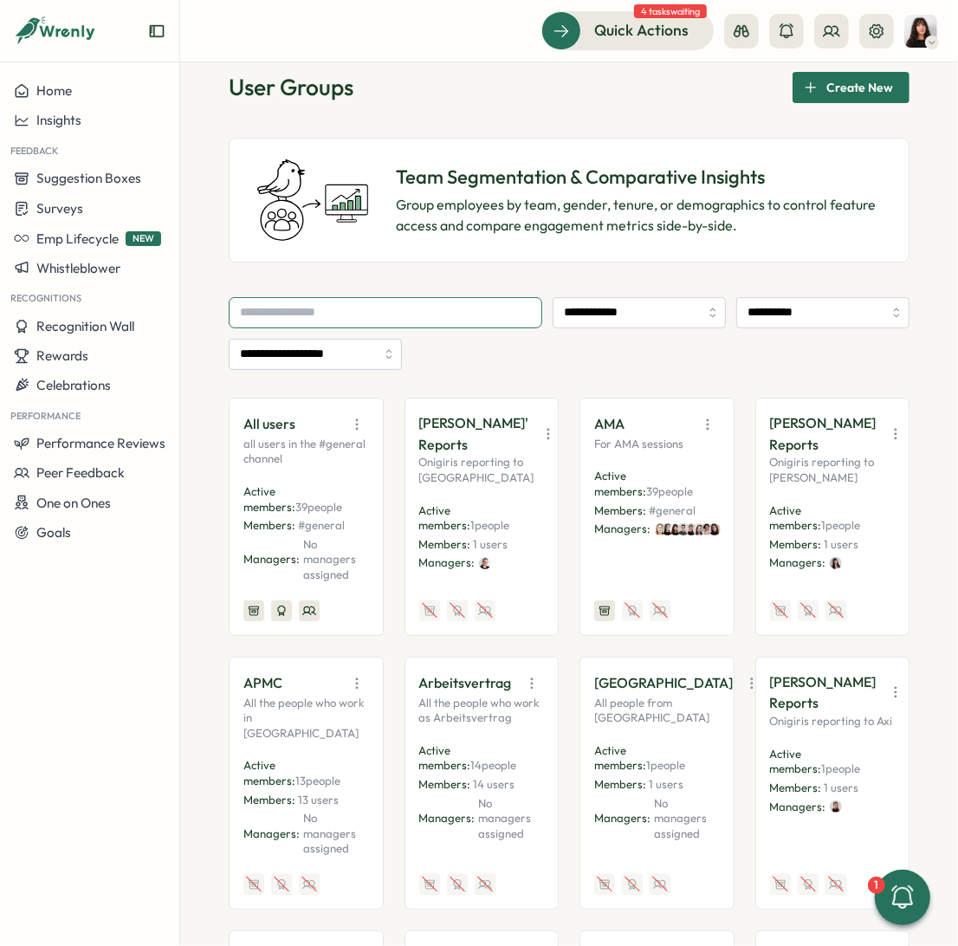
click at [375, 304] on input "text" at bounding box center [386, 312] width 314 height 31
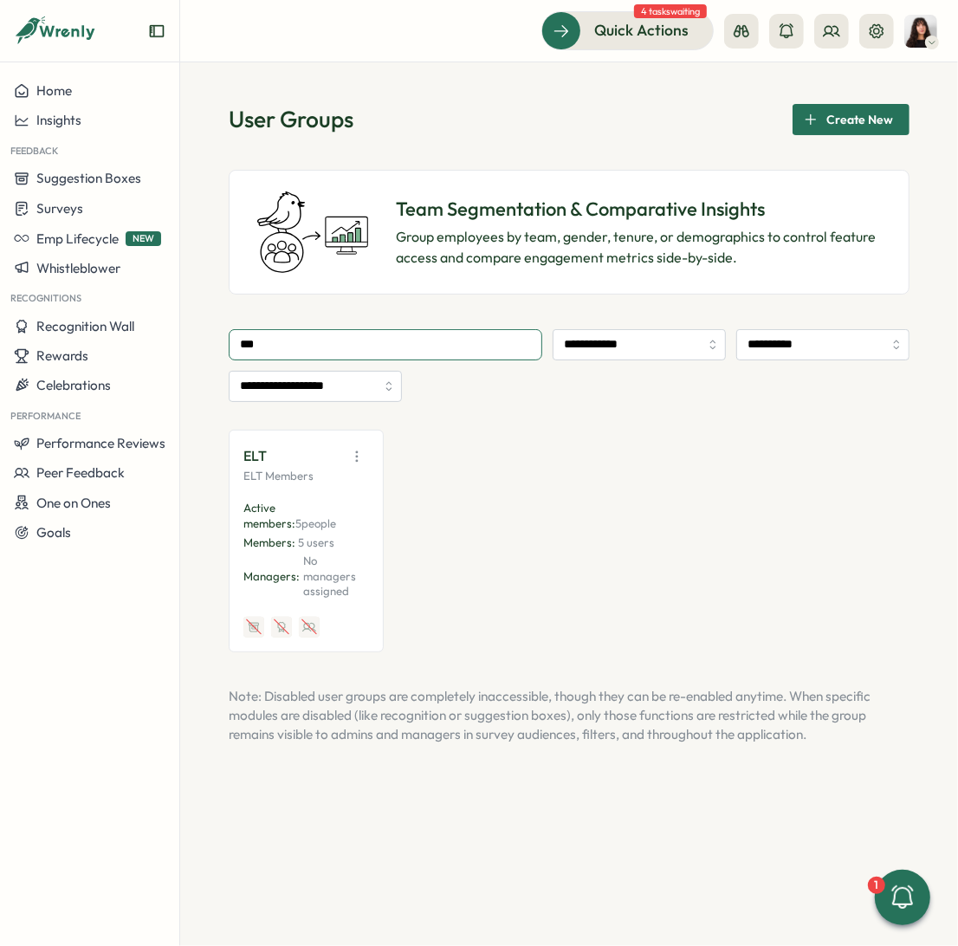
type input "***"
click at [310, 456] on div "ELT" at bounding box center [306, 456] width 126 height 24
click at [355, 460] on icon "button" at bounding box center [356, 456] width 17 height 17
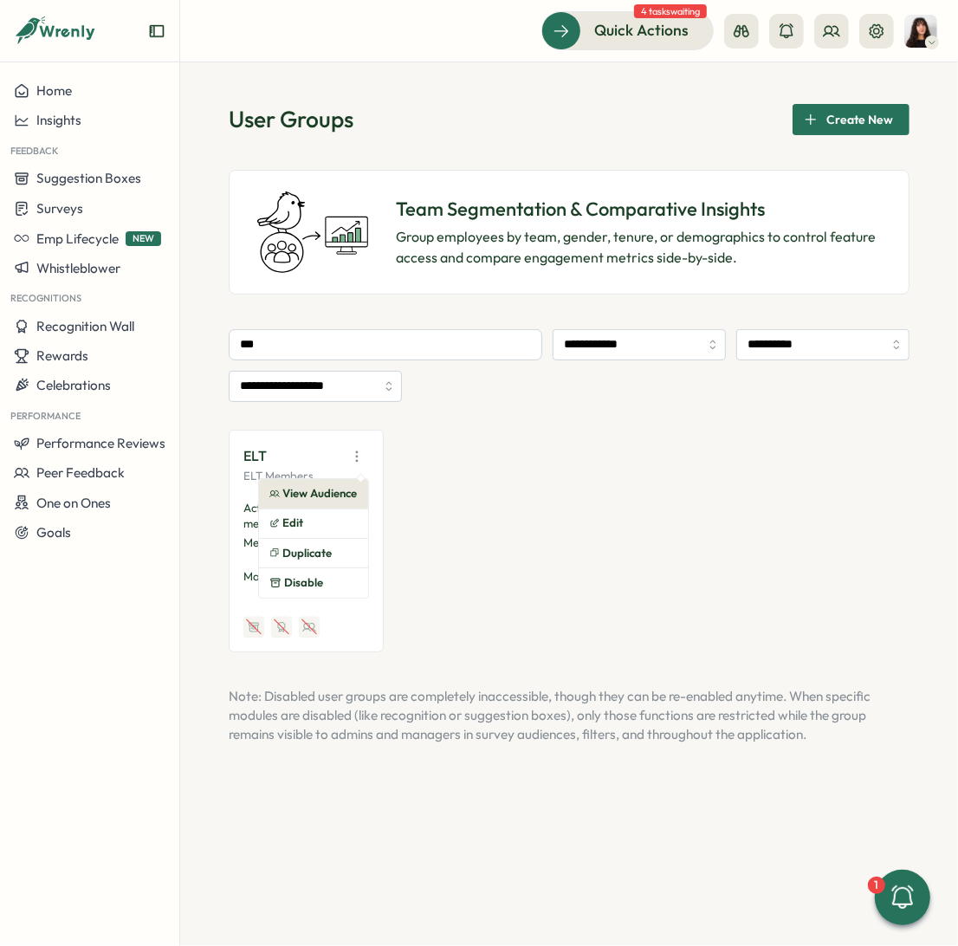
click at [327, 494] on button "View Audience" at bounding box center [313, 493] width 109 height 29
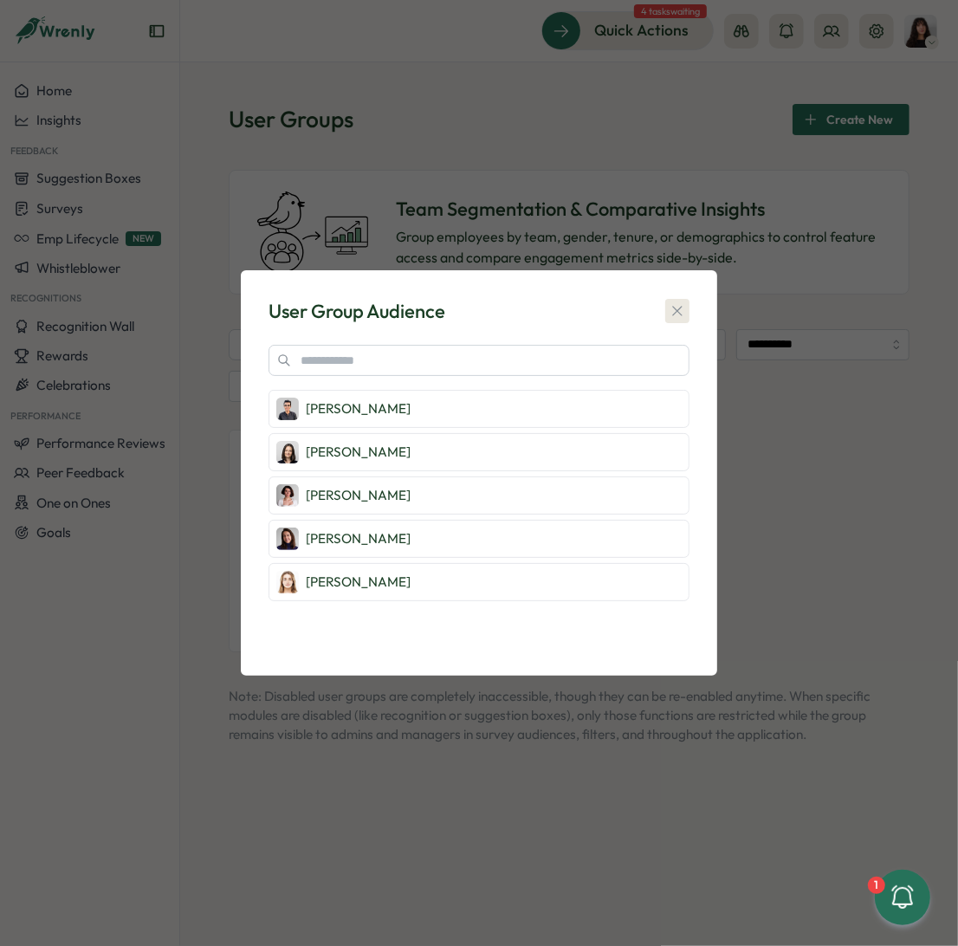
click at [679, 306] on icon "button" at bounding box center [677, 310] width 17 height 17
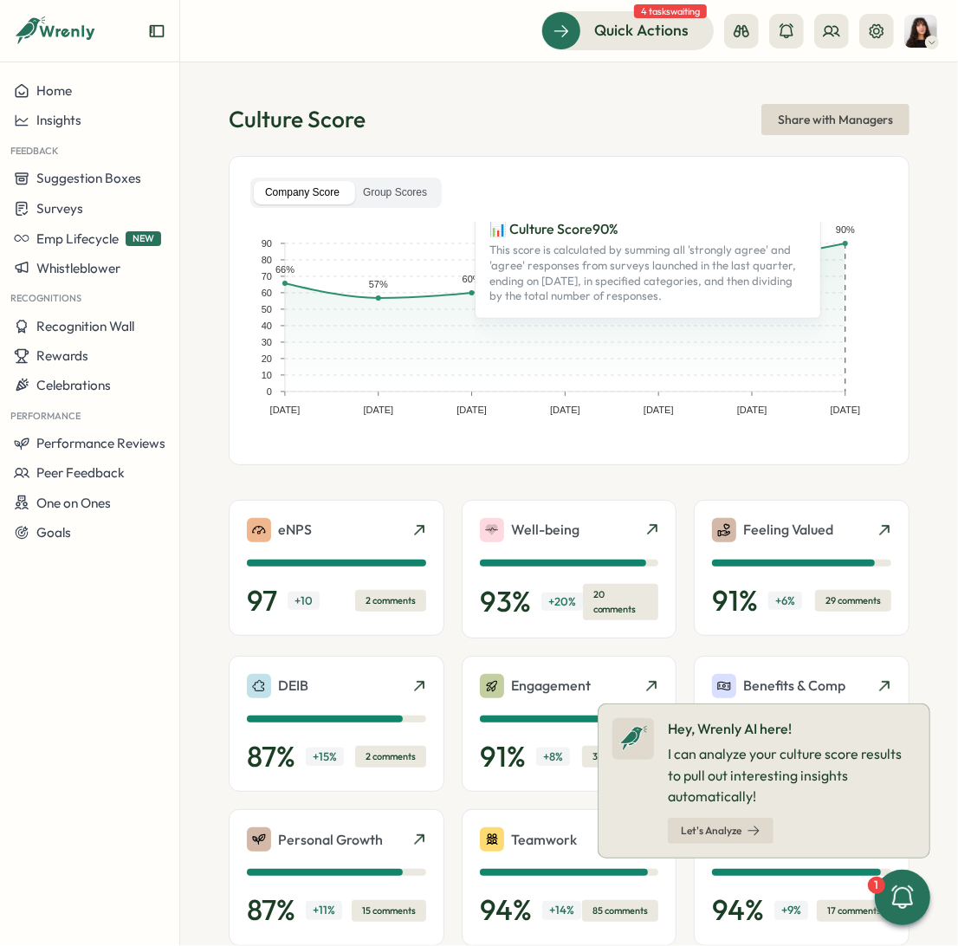
click at [817, 312] on rect at bounding box center [822, 317] width 47 height 148
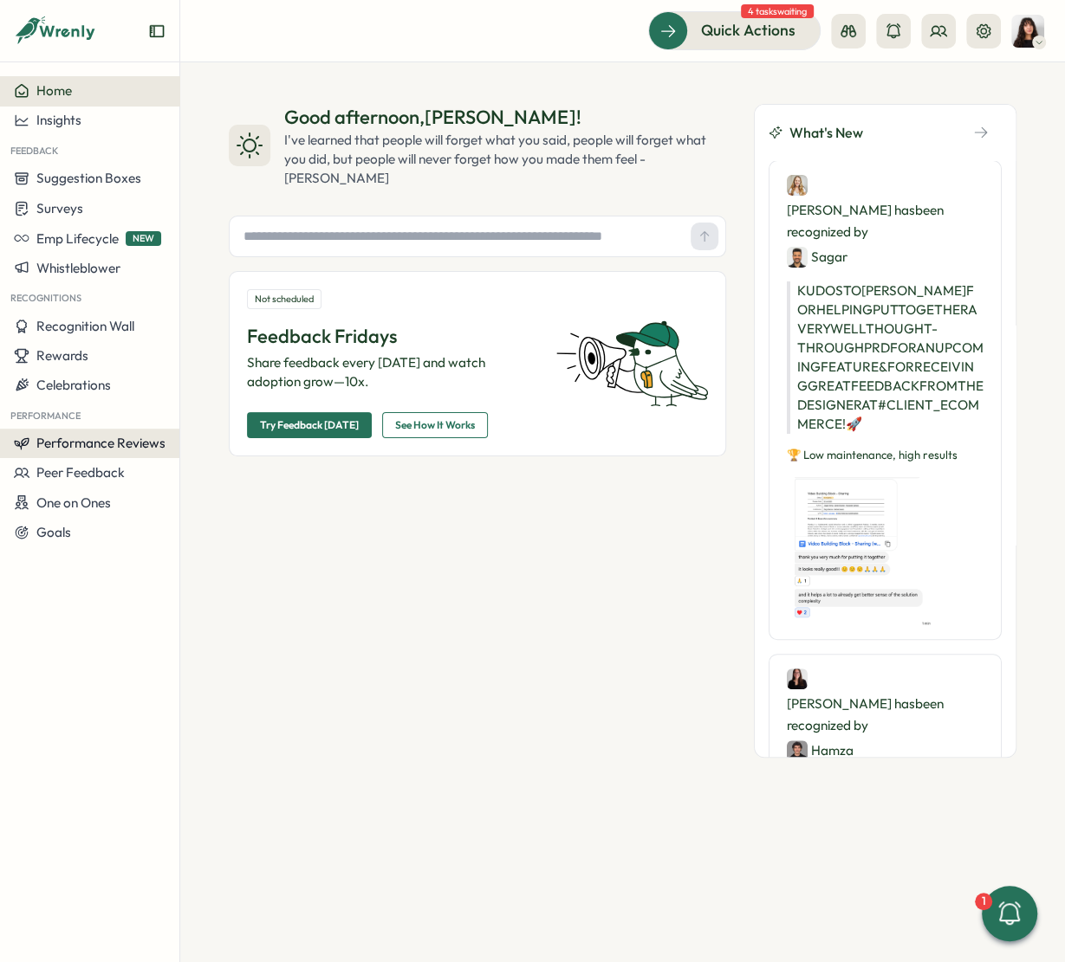
click at [112, 441] on span "Performance Reviews" at bounding box center [100, 443] width 129 height 16
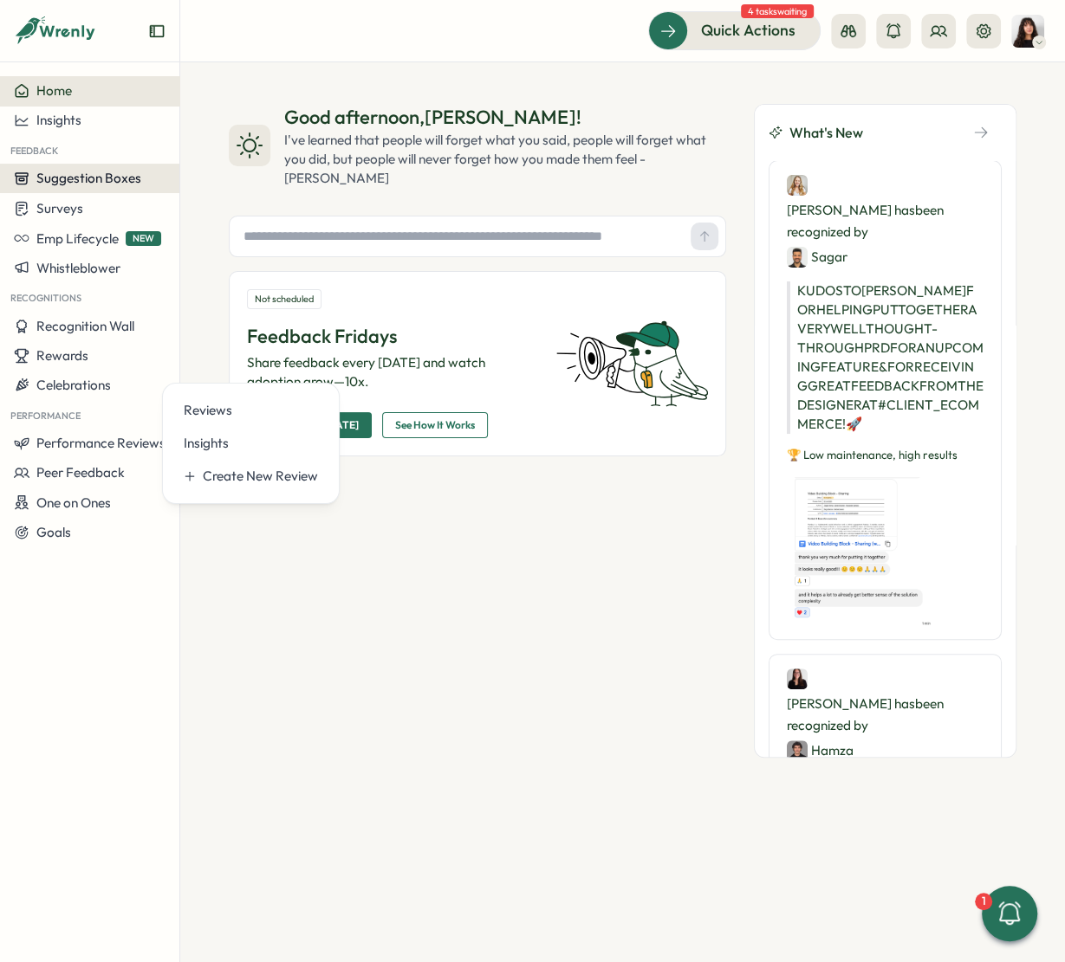
click at [91, 179] on span "Suggestion Boxes" at bounding box center [88, 178] width 105 height 16
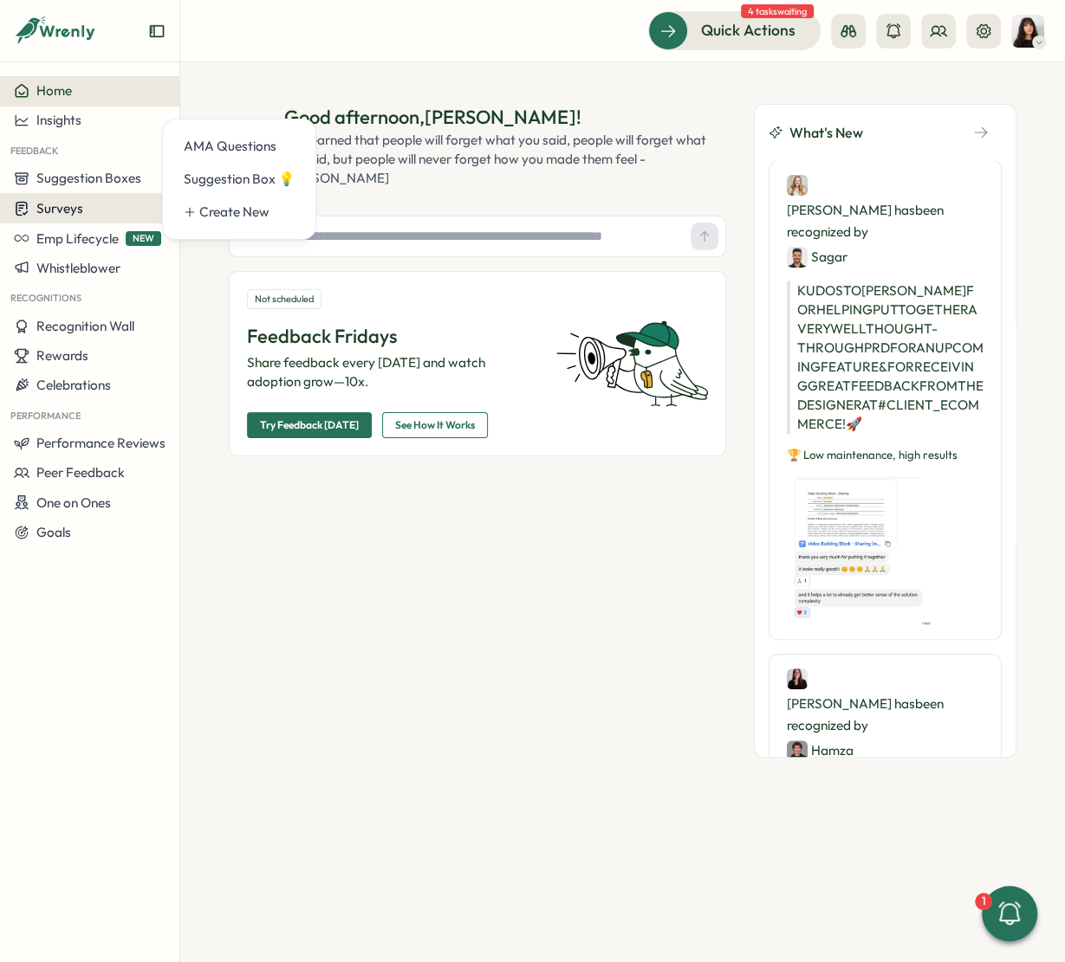
click at [66, 204] on span "Surveys" at bounding box center [59, 208] width 47 height 16
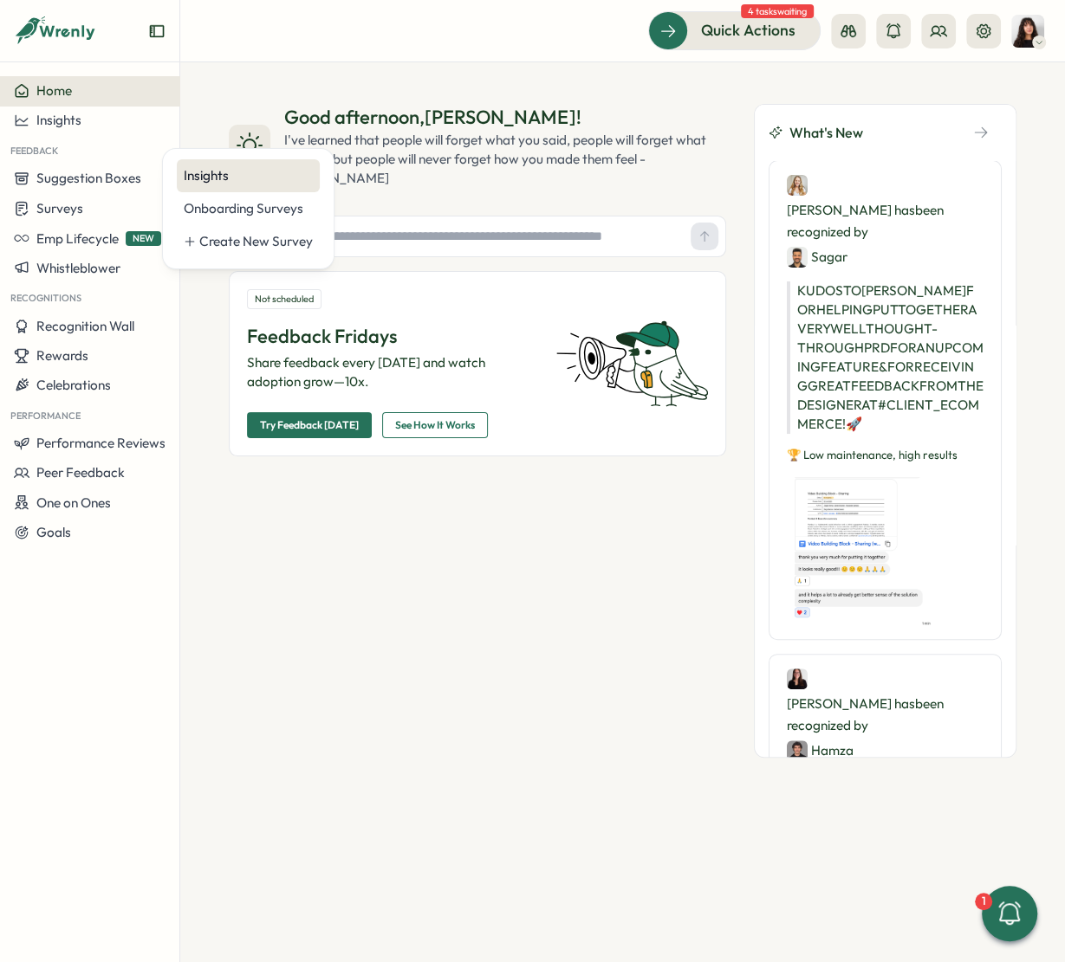
click at [212, 176] on div "Insights" at bounding box center [248, 175] width 129 height 19
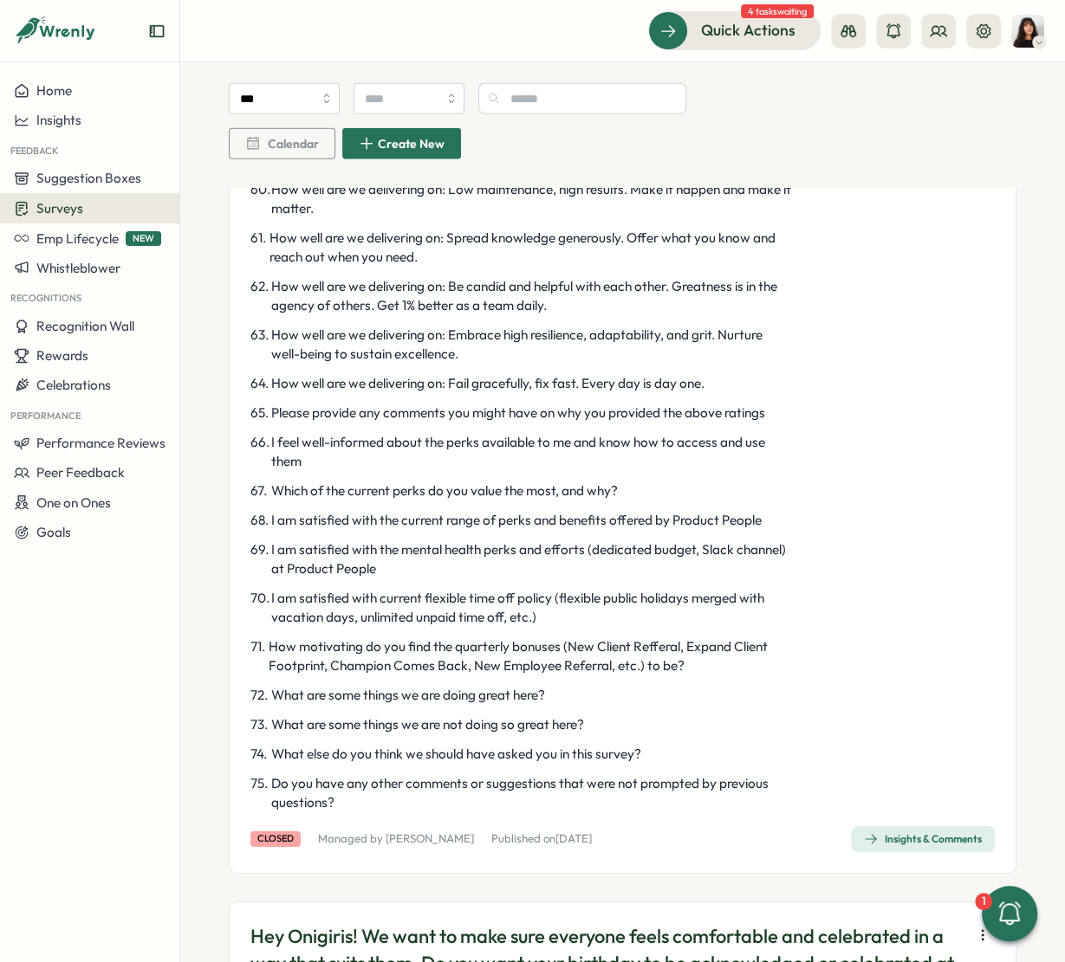
scroll to position [3407, 0]
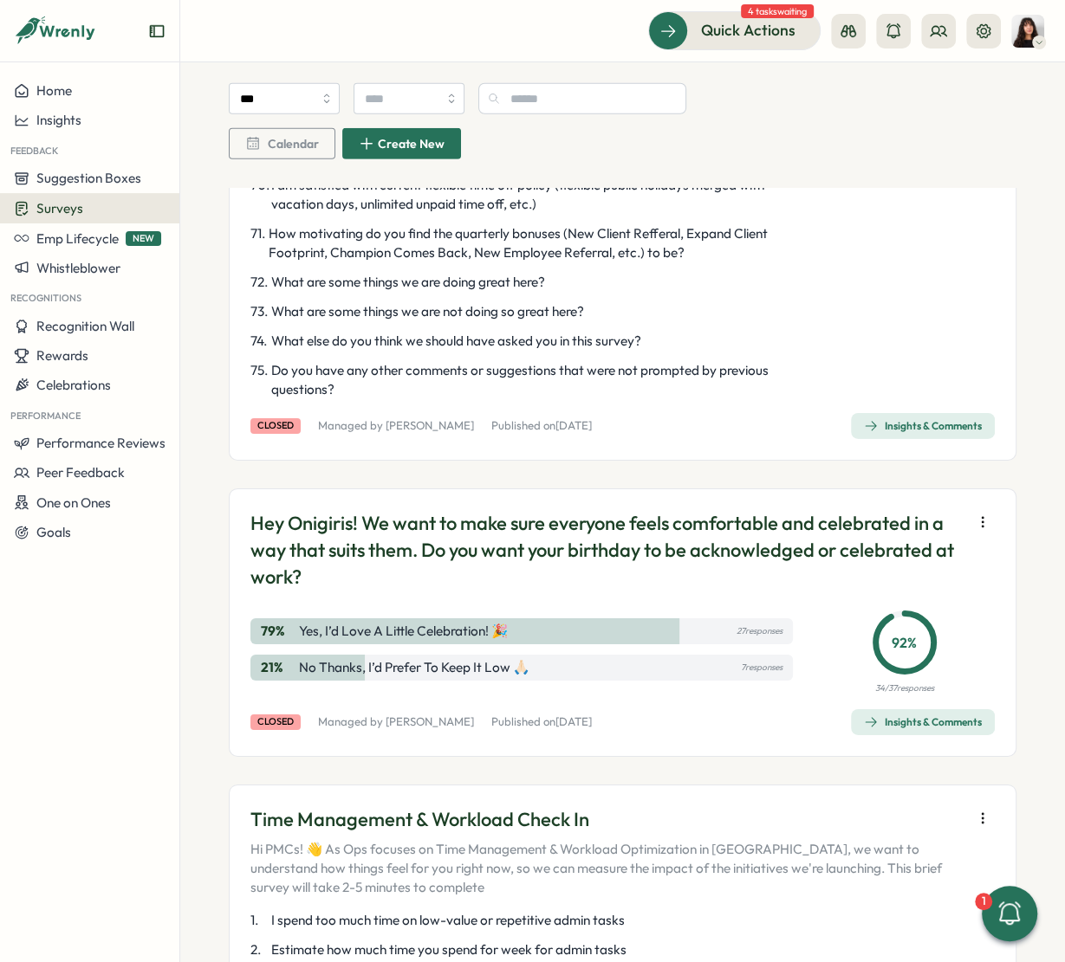
click at [886, 433] on div "Insights & Comments" at bounding box center [923, 426] width 118 height 14
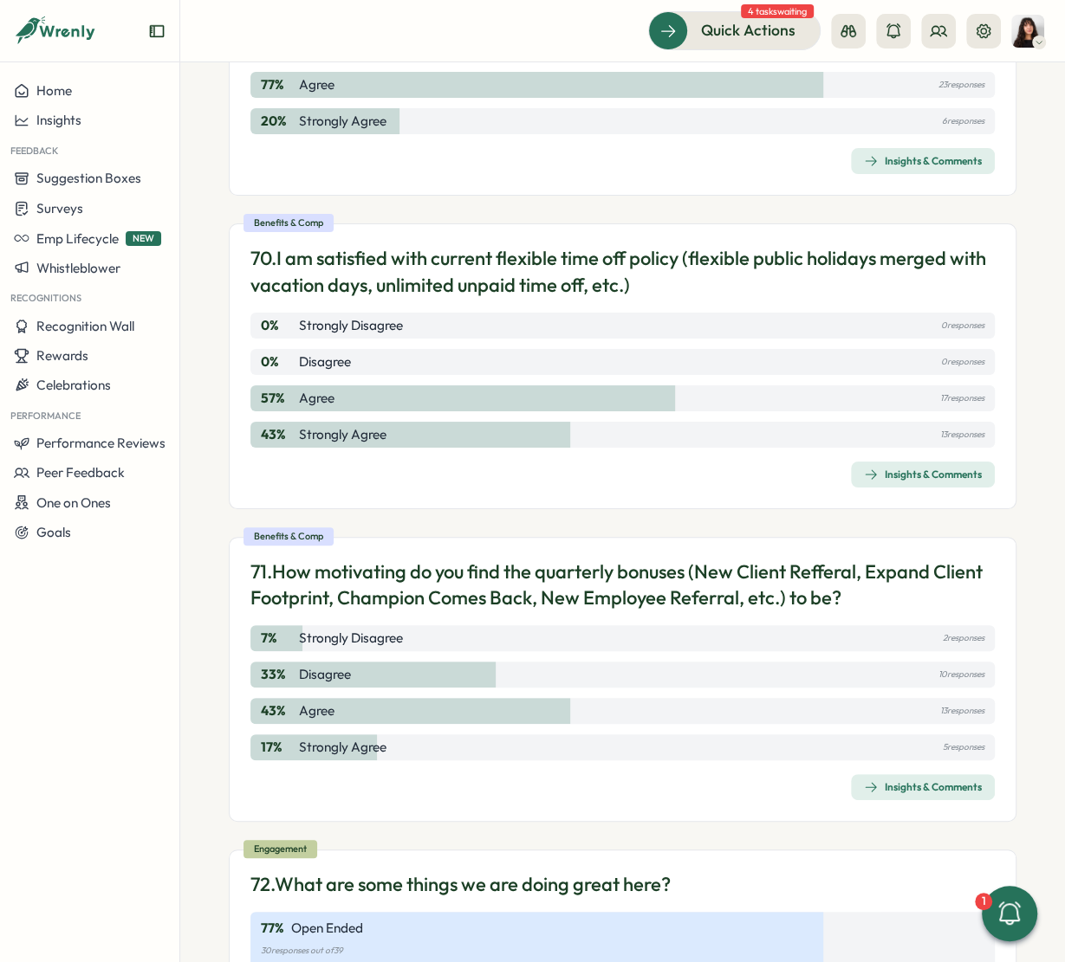
scroll to position [20768, 0]
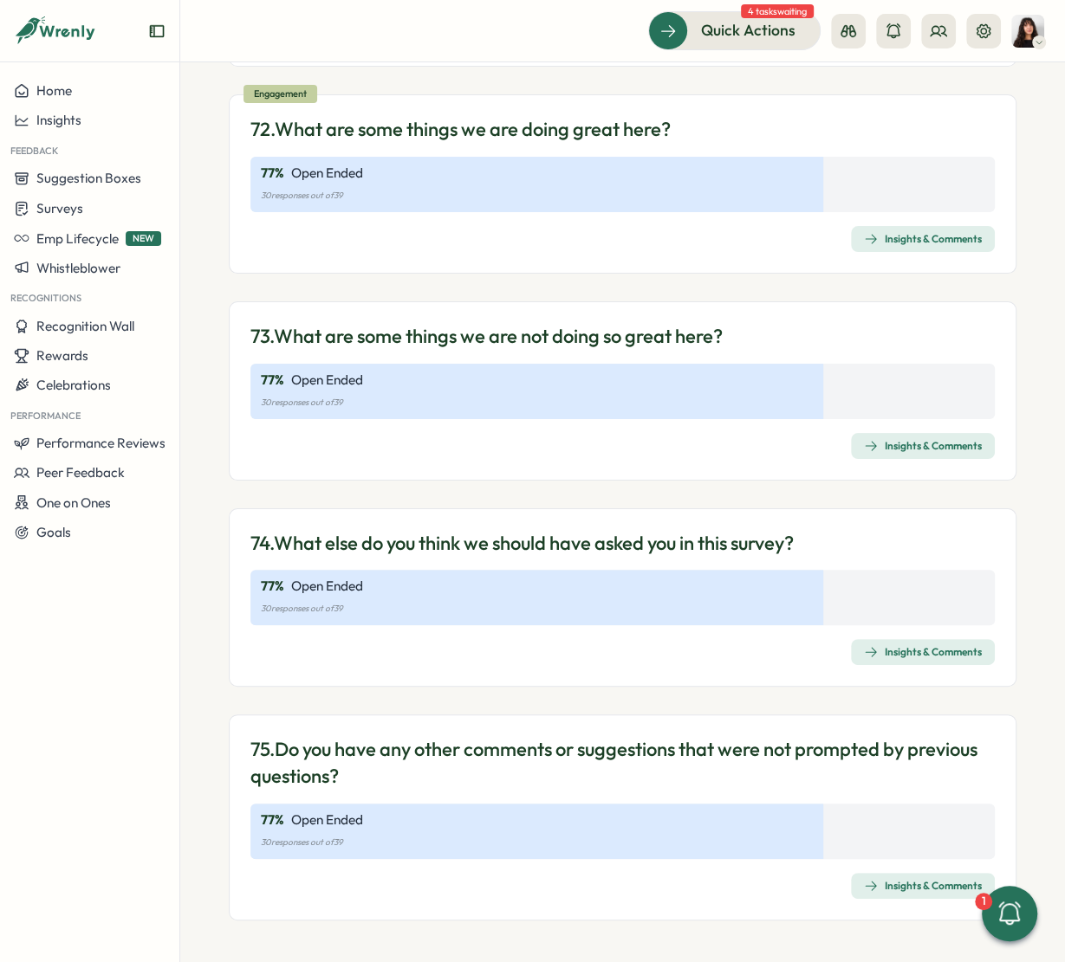
click at [896, 438] on span "Insights & Comments" at bounding box center [923, 446] width 118 height 24
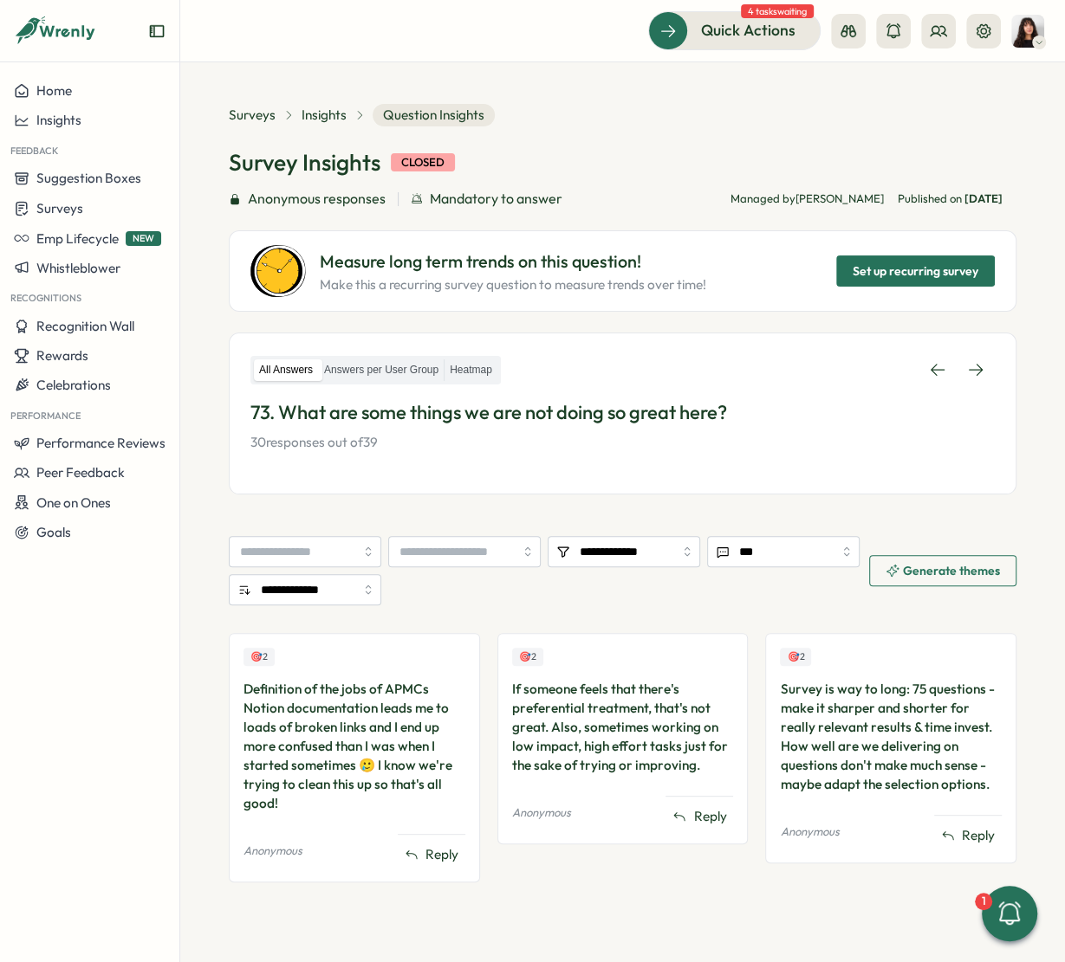
click at [621, 415] on p "73. What are some things we are not doing so great here?" at bounding box center [622, 412] width 744 height 27
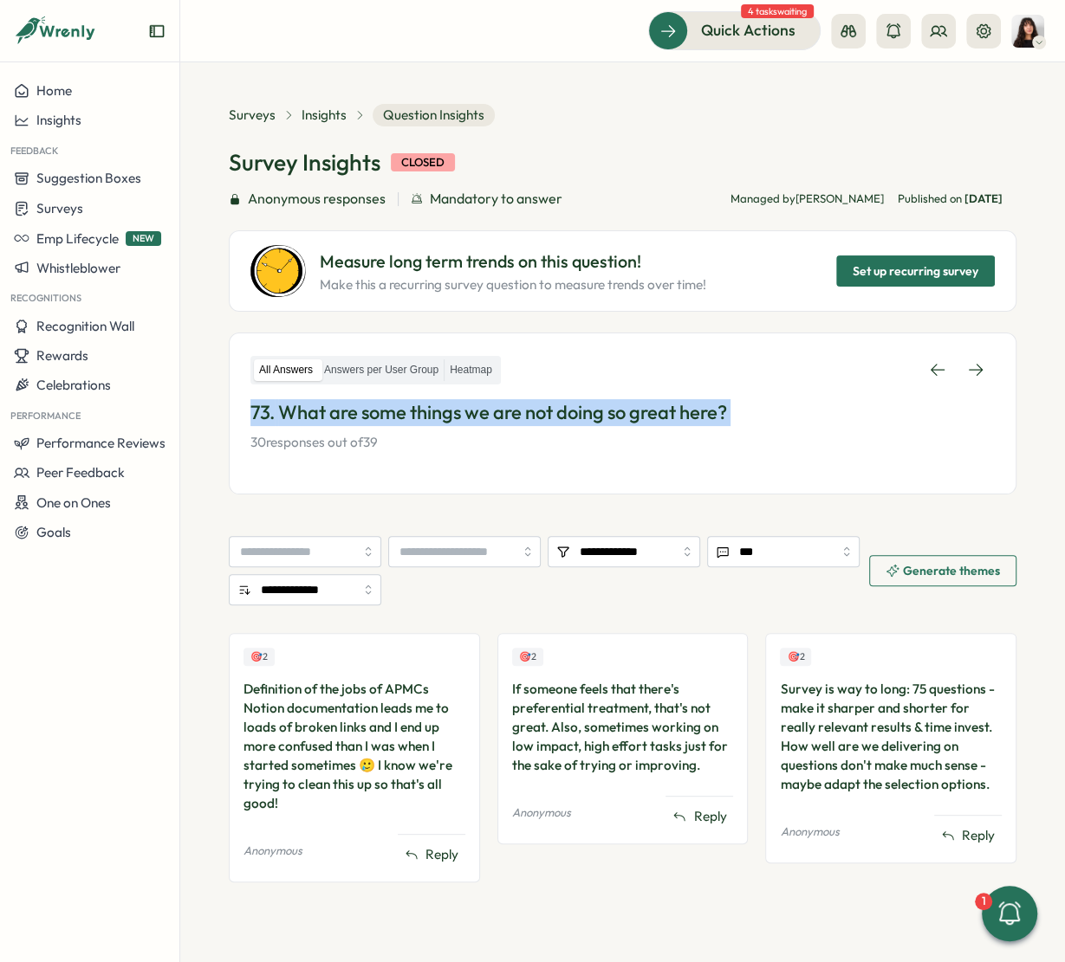
click at [621, 415] on p "73. What are some things we are not doing so great here?" at bounding box center [622, 412] width 744 height 27
copy p "73. What are some things we are not doing so great here?"
click at [333, 108] on span "Insights" at bounding box center [323, 115] width 45 height 19
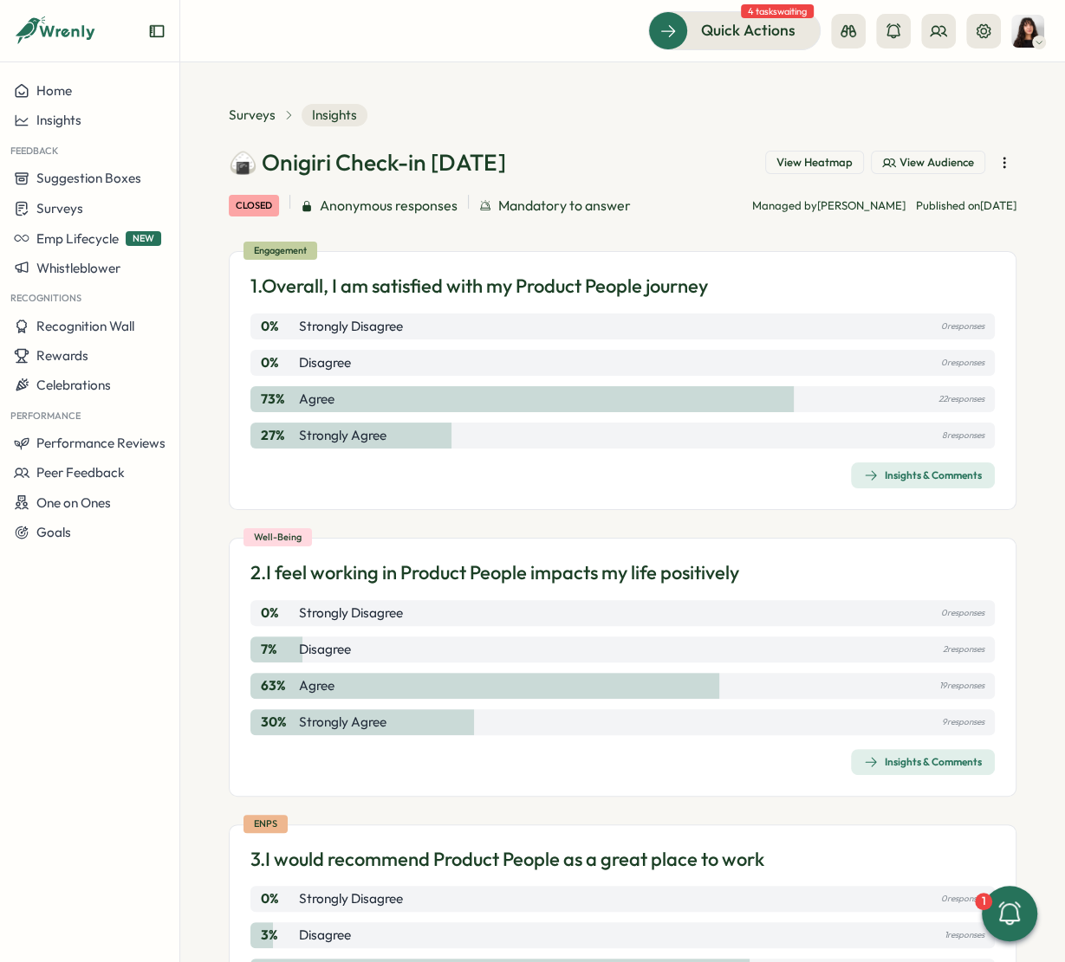
scroll to position [16850, 0]
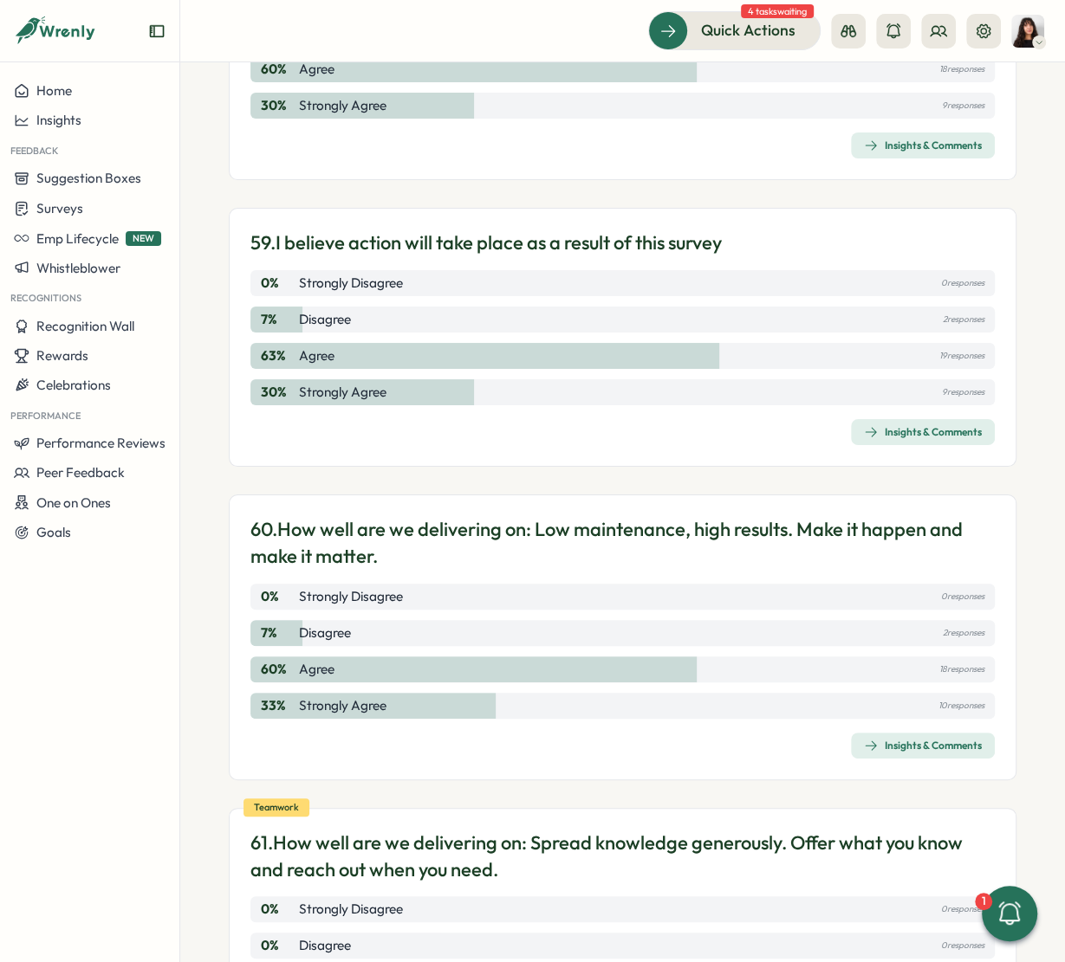
click at [903, 739] on div "Insights & Comments" at bounding box center [923, 746] width 118 height 14
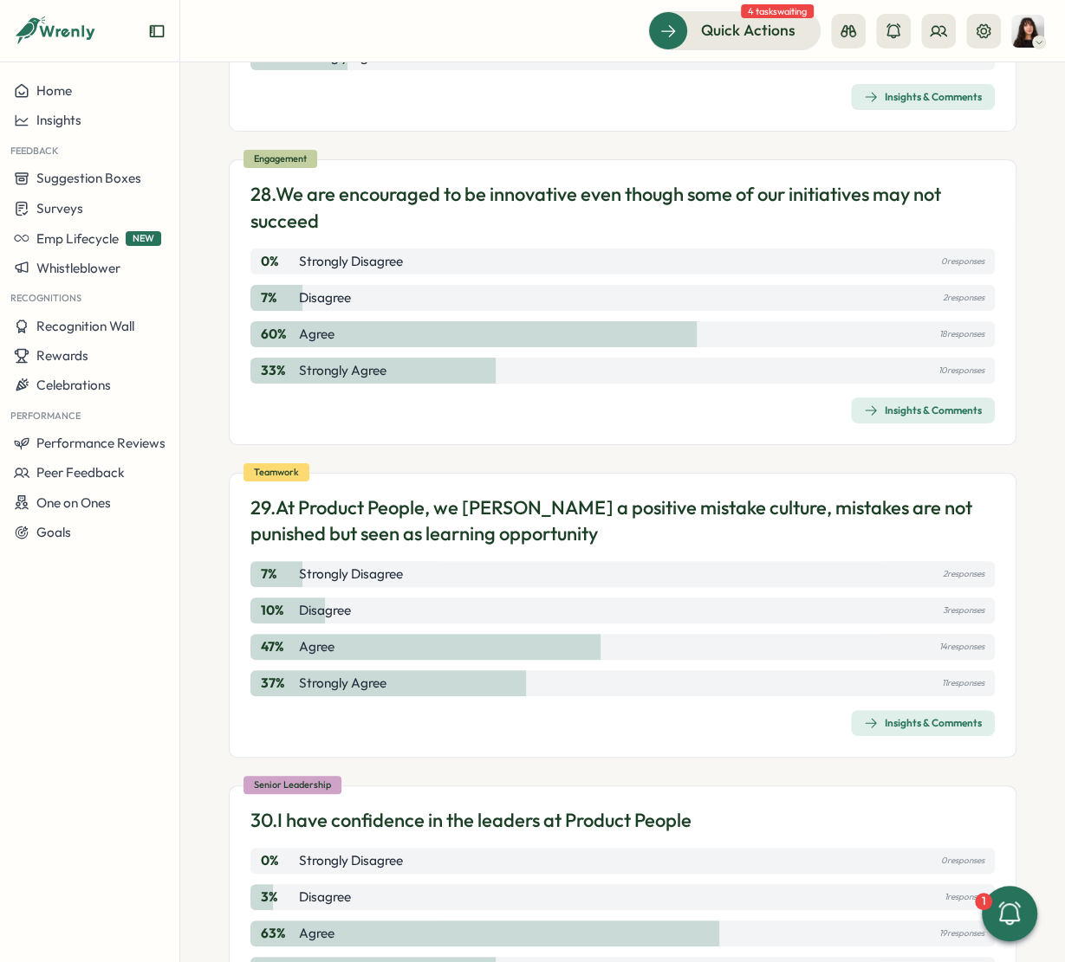
click at [916, 730] on div "Insights & Comments" at bounding box center [923, 723] width 118 height 14
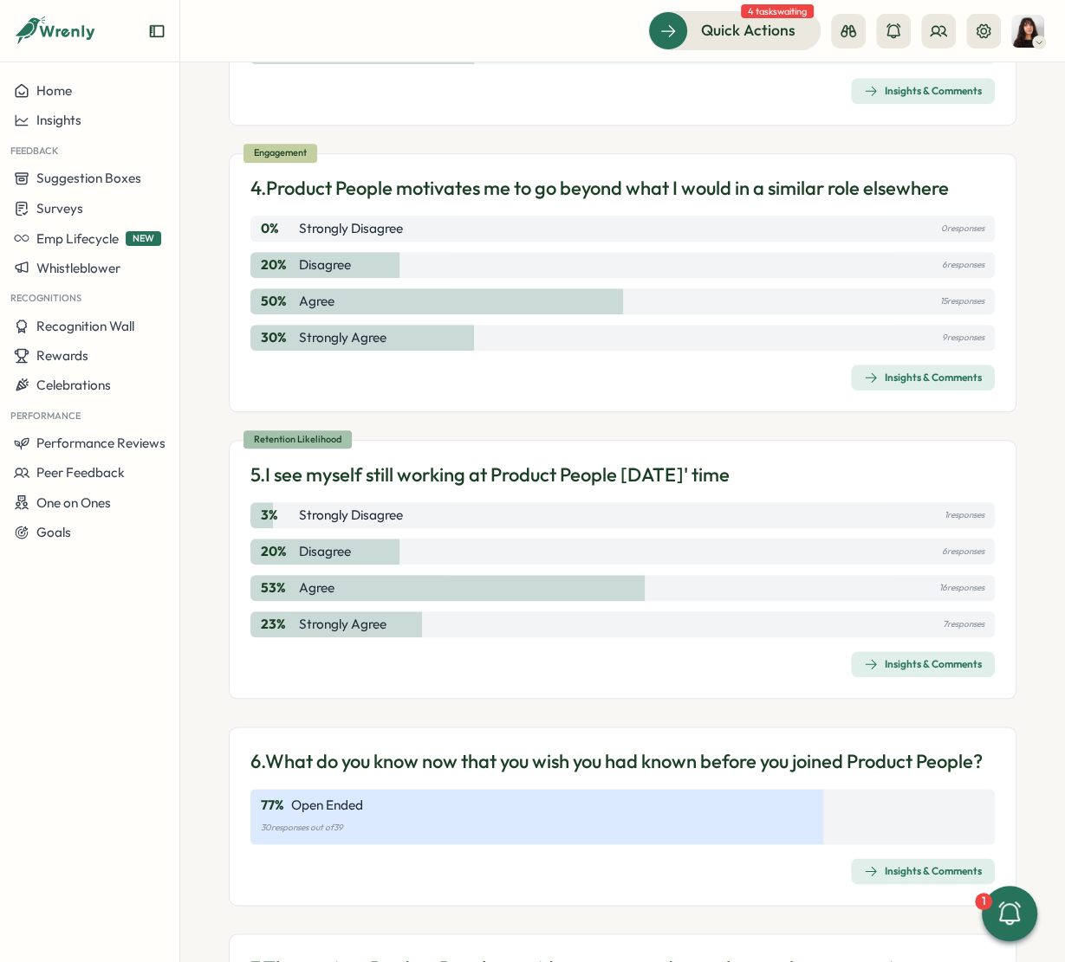
scroll to position [0, 0]
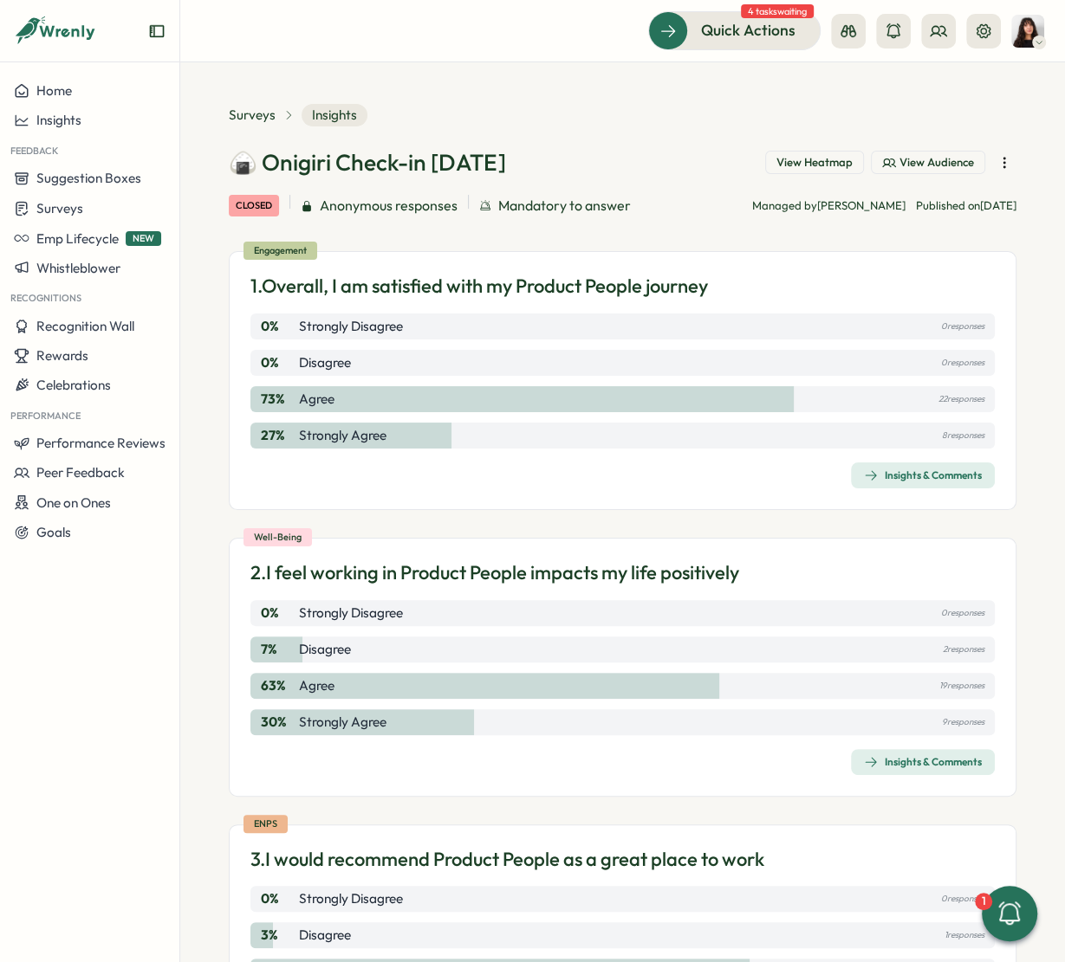
click at [445, 279] on p "1. Overall, I am satisfied with my Product People journey" at bounding box center [478, 286] width 457 height 27
click at [927, 482] on span "Insights & Comments" at bounding box center [923, 475] width 118 height 24
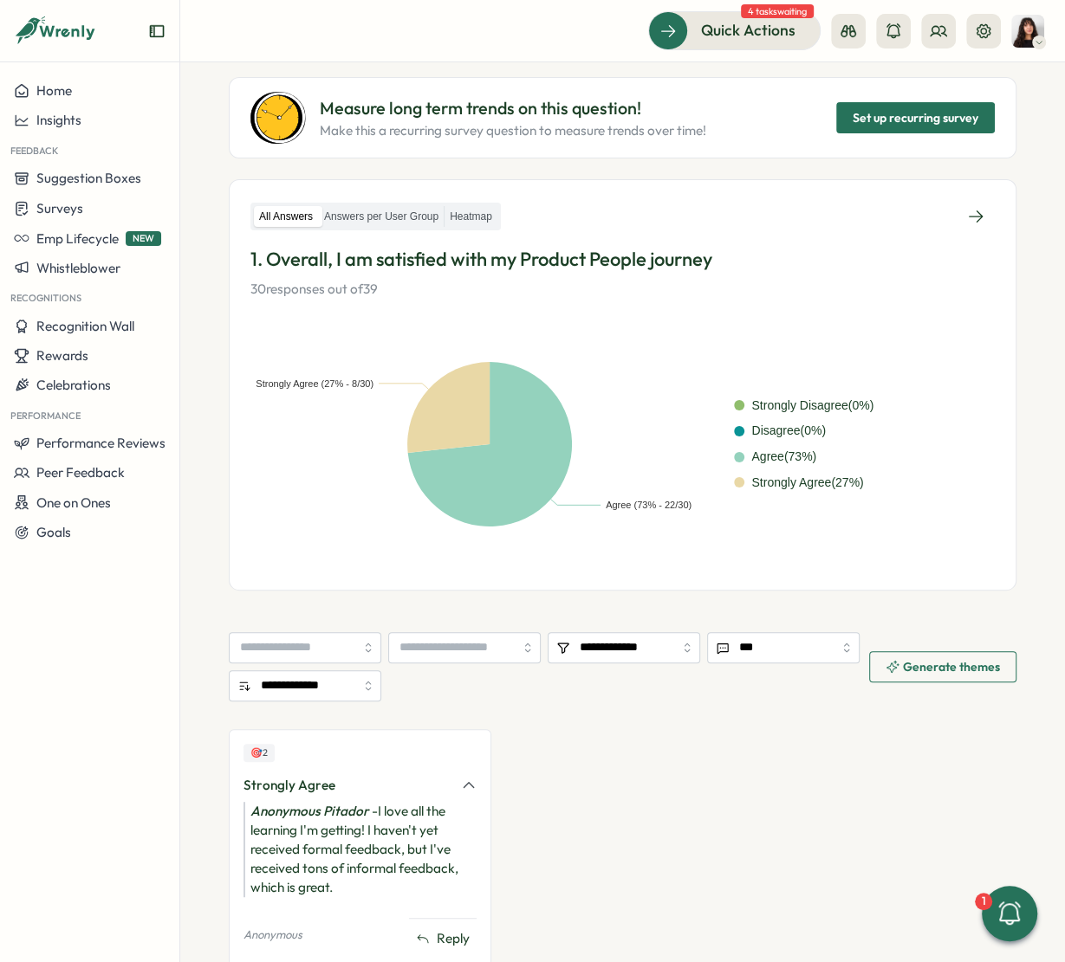
scroll to position [159, 0]
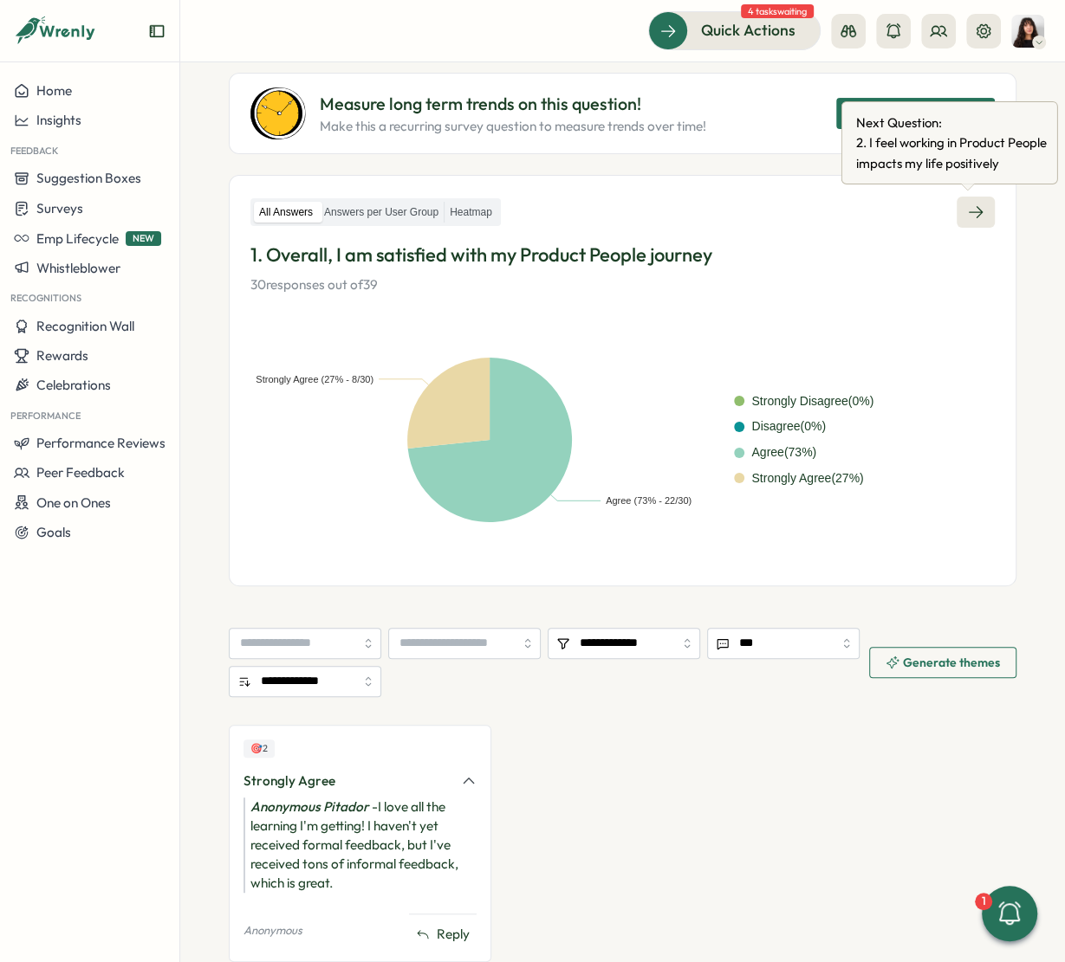
click at [977, 218] on link at bounding box center [975, 212] width 38 height 31
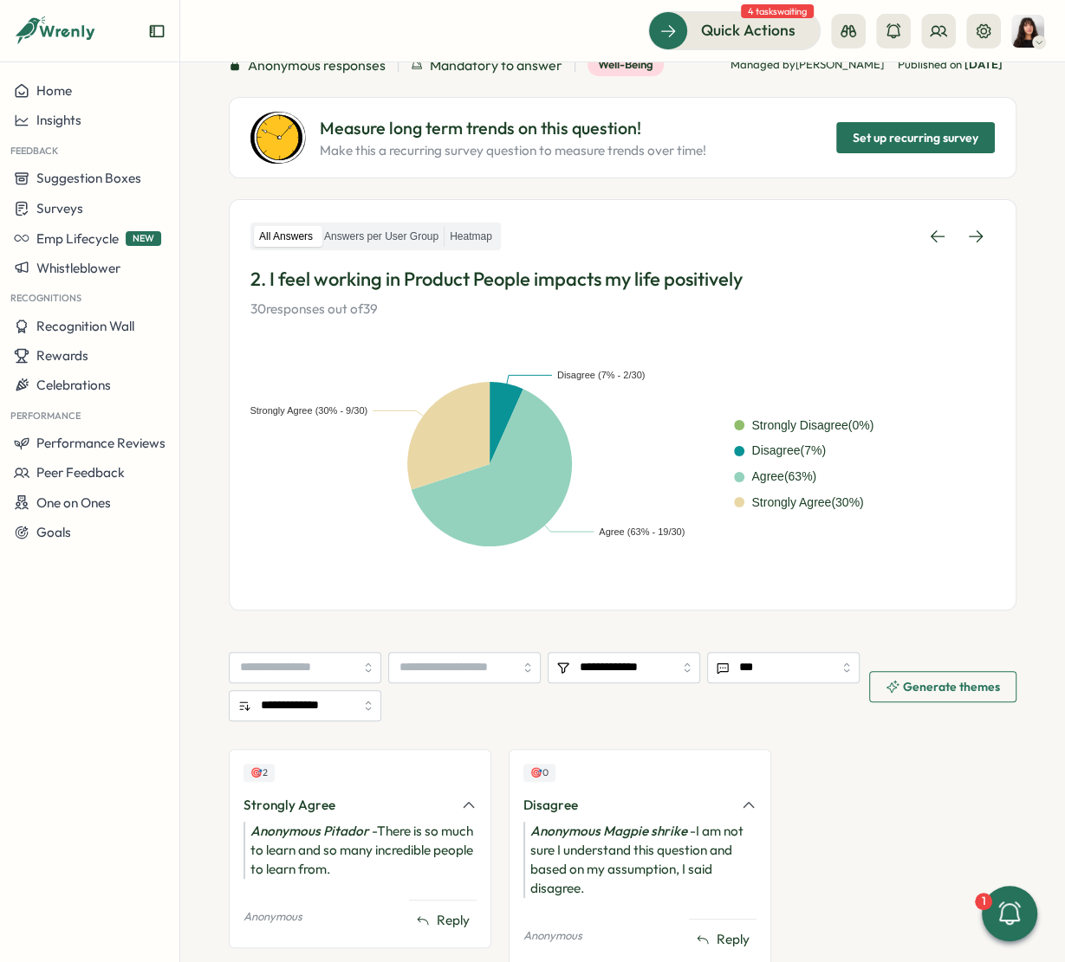
scroll to position [160, 0]
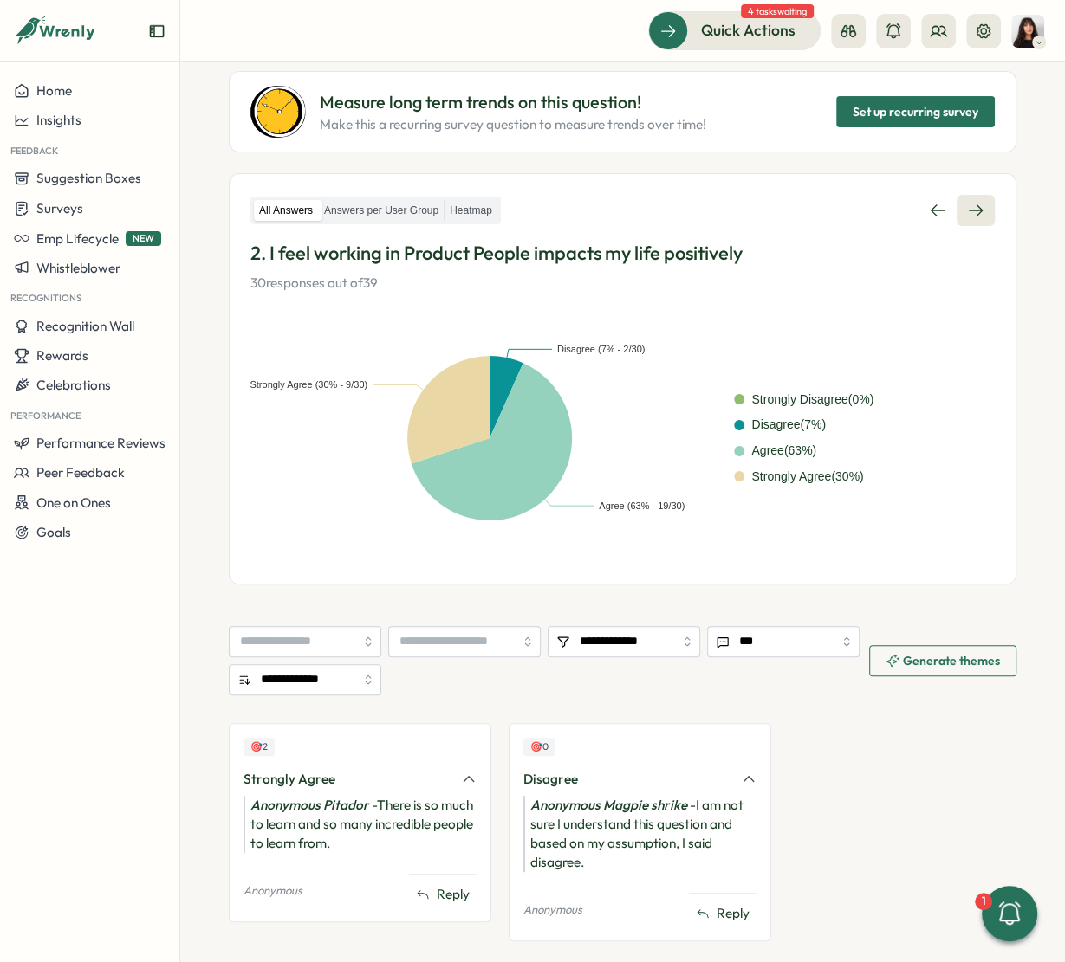
click at [970, 220] on link at bounding box center [975, 210] width 38 height 31
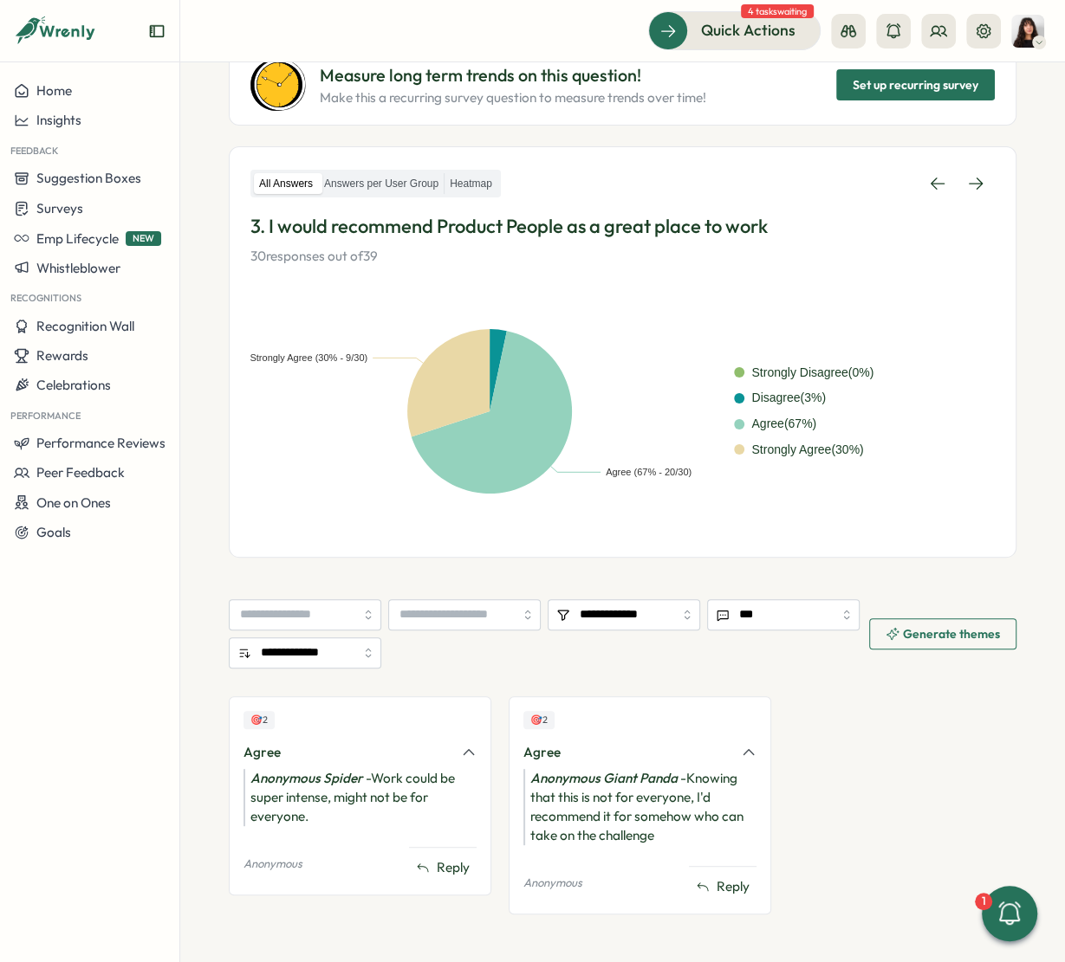
scroll to position [196, 0]
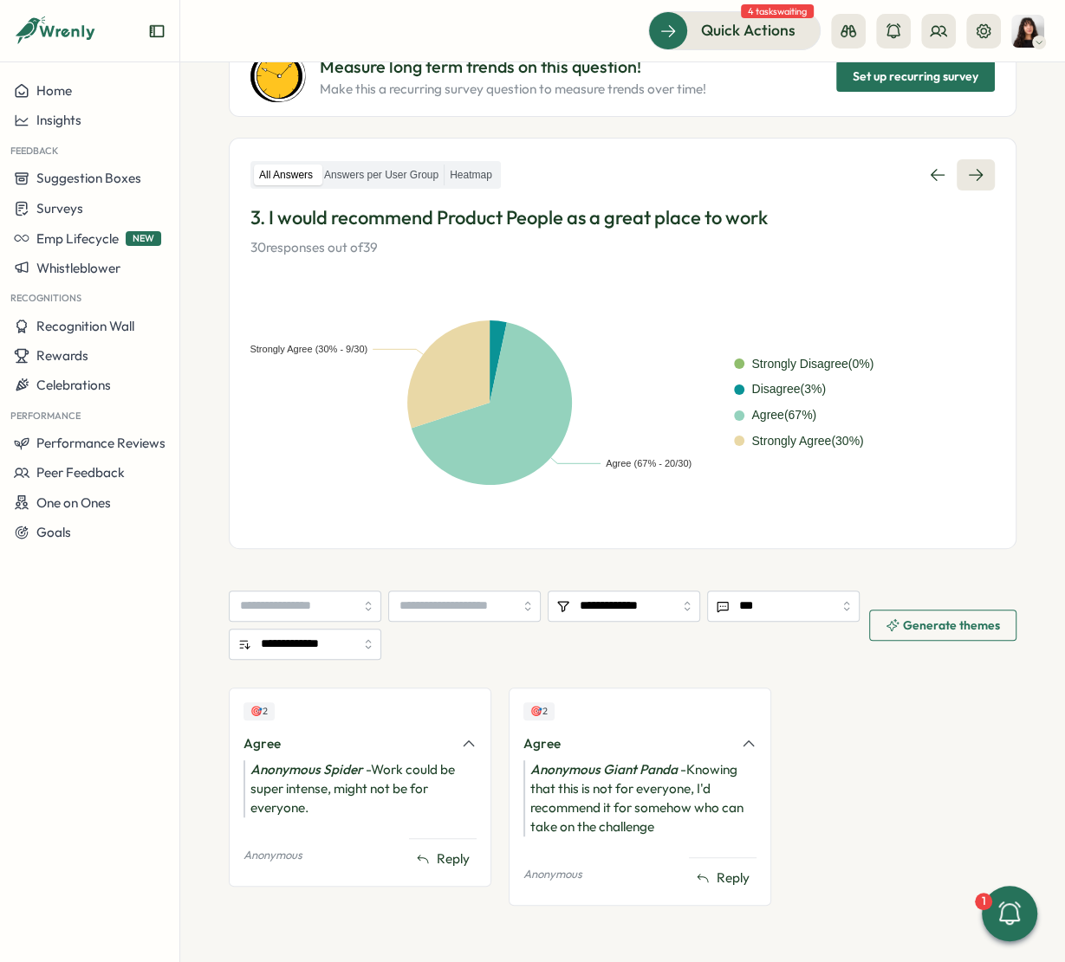
click at [967, 174] on icon at bounding box center [975, 174] width 17 height 17
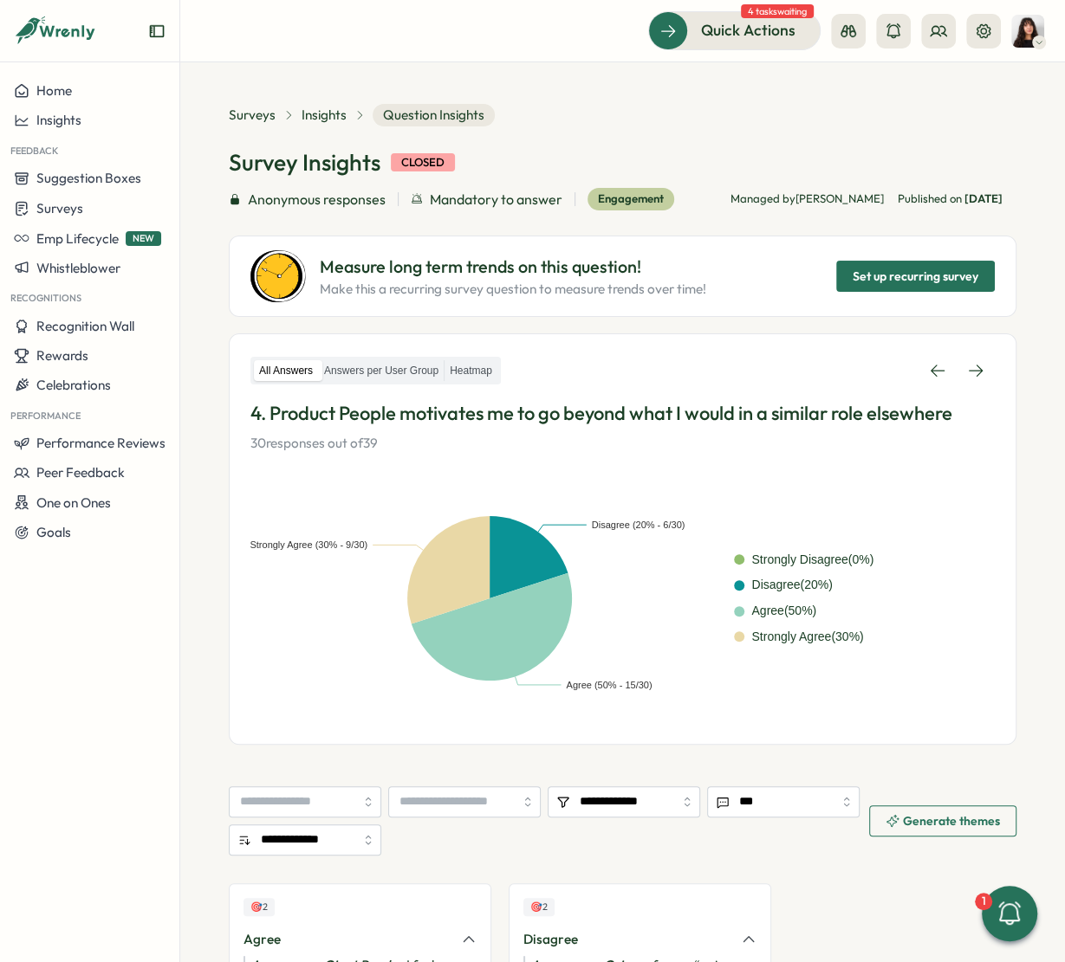
scroll to position [215, 0]
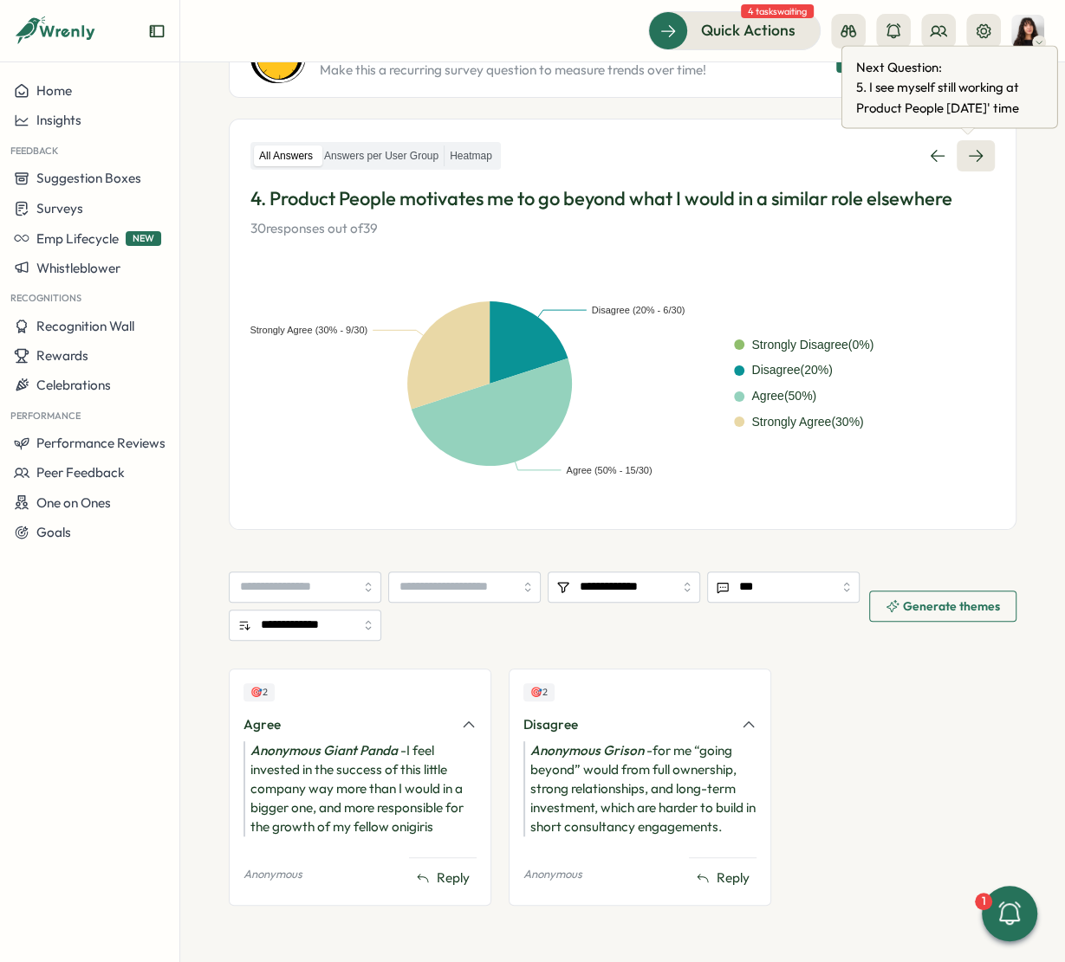
click at [967, 152] on icon at bounding box center [975, 155] width 17 height 17
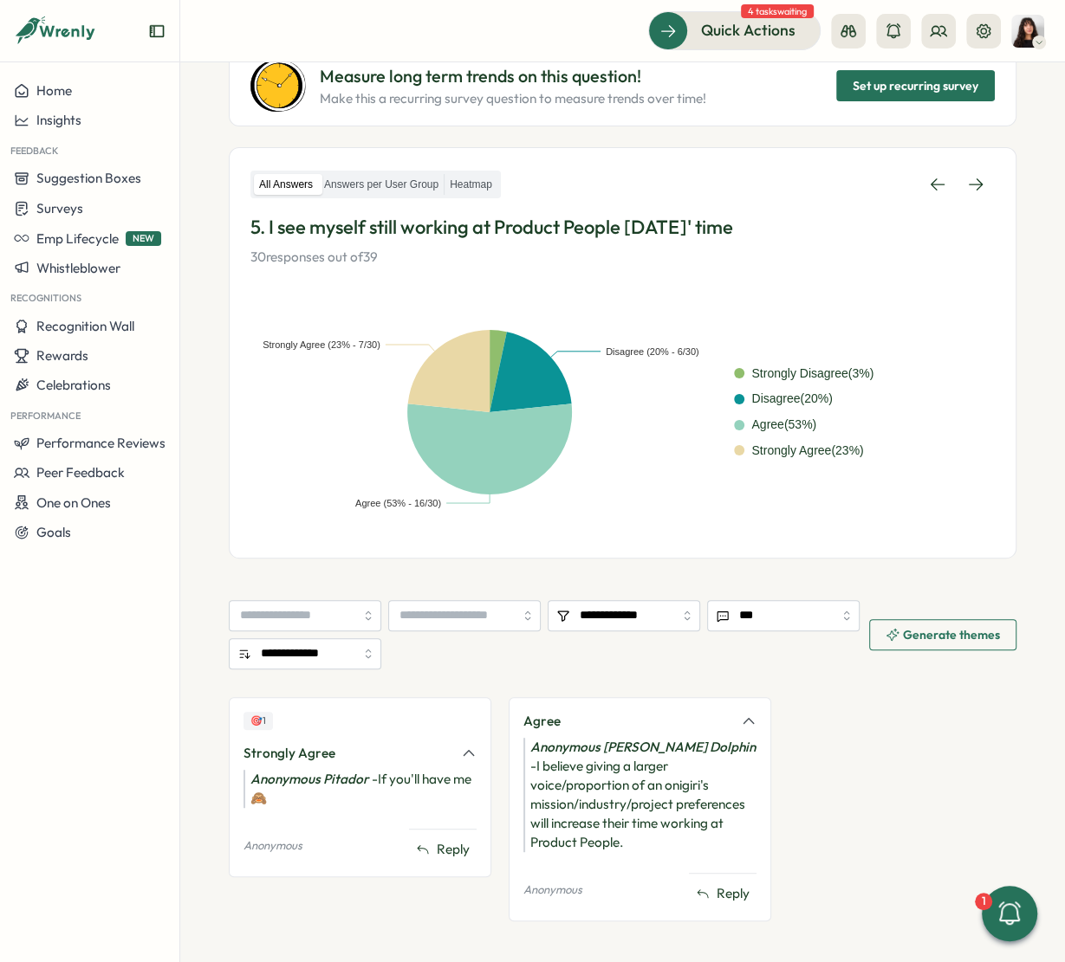
scroll to position [193, 0]
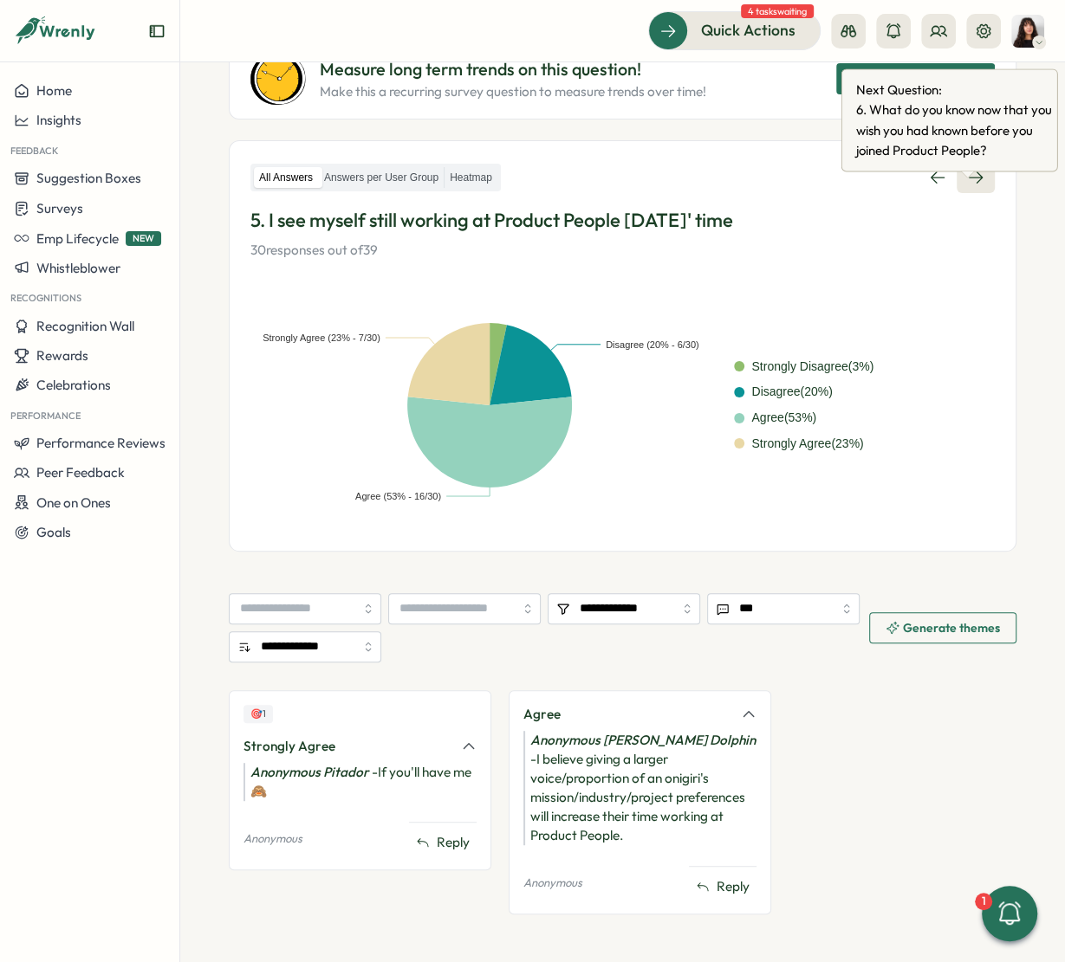
click at [967, 186] on icon at bounding box center [975, 177] width 17 height 17
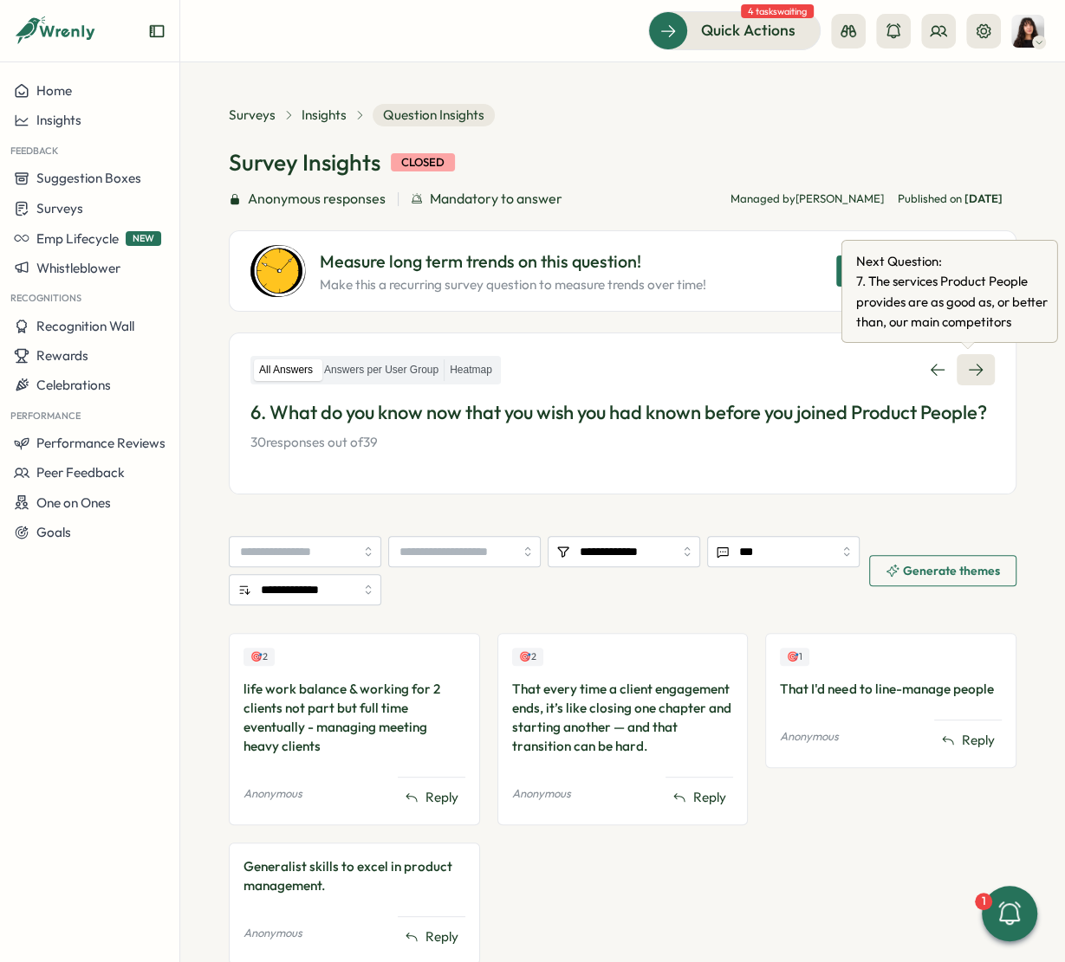
click at [970, 369] on icon at bounding box center [975, 369] width 17 height 17
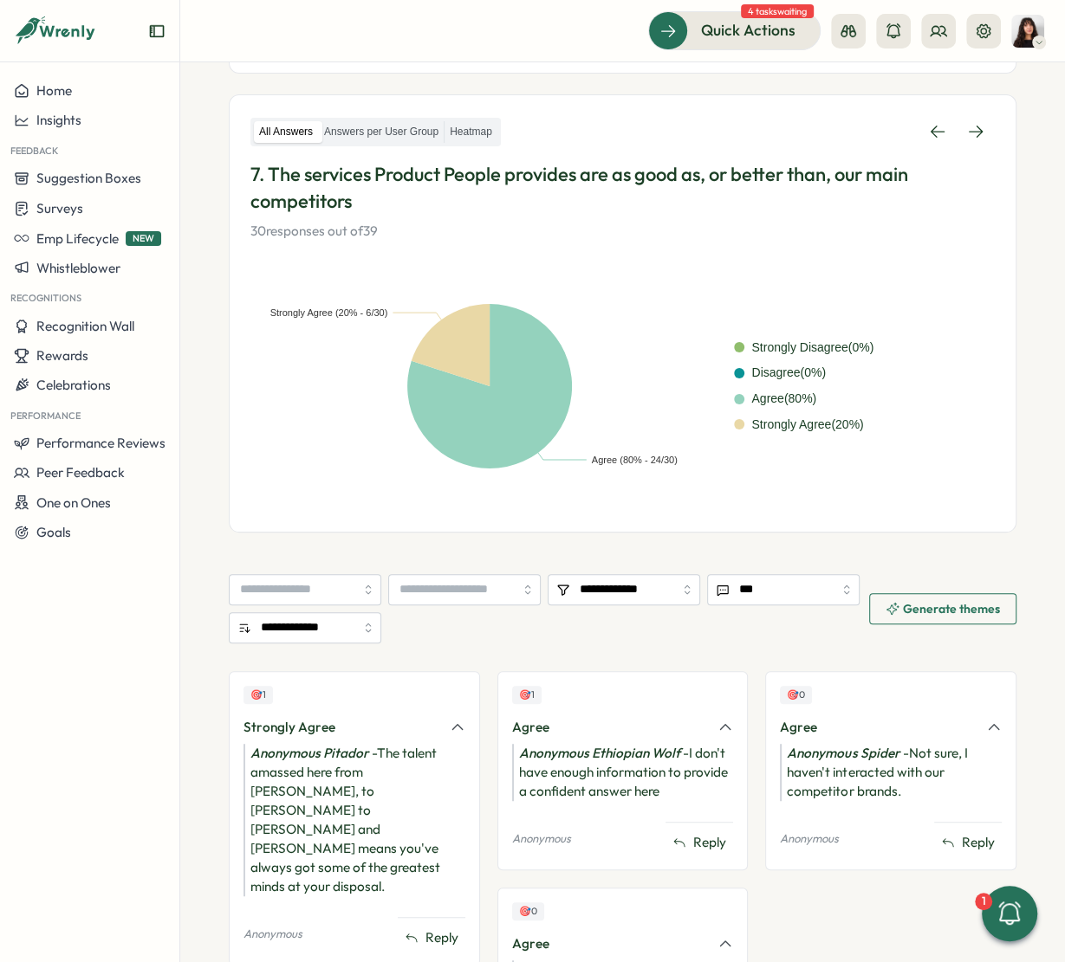
scroll to position [235, 0]
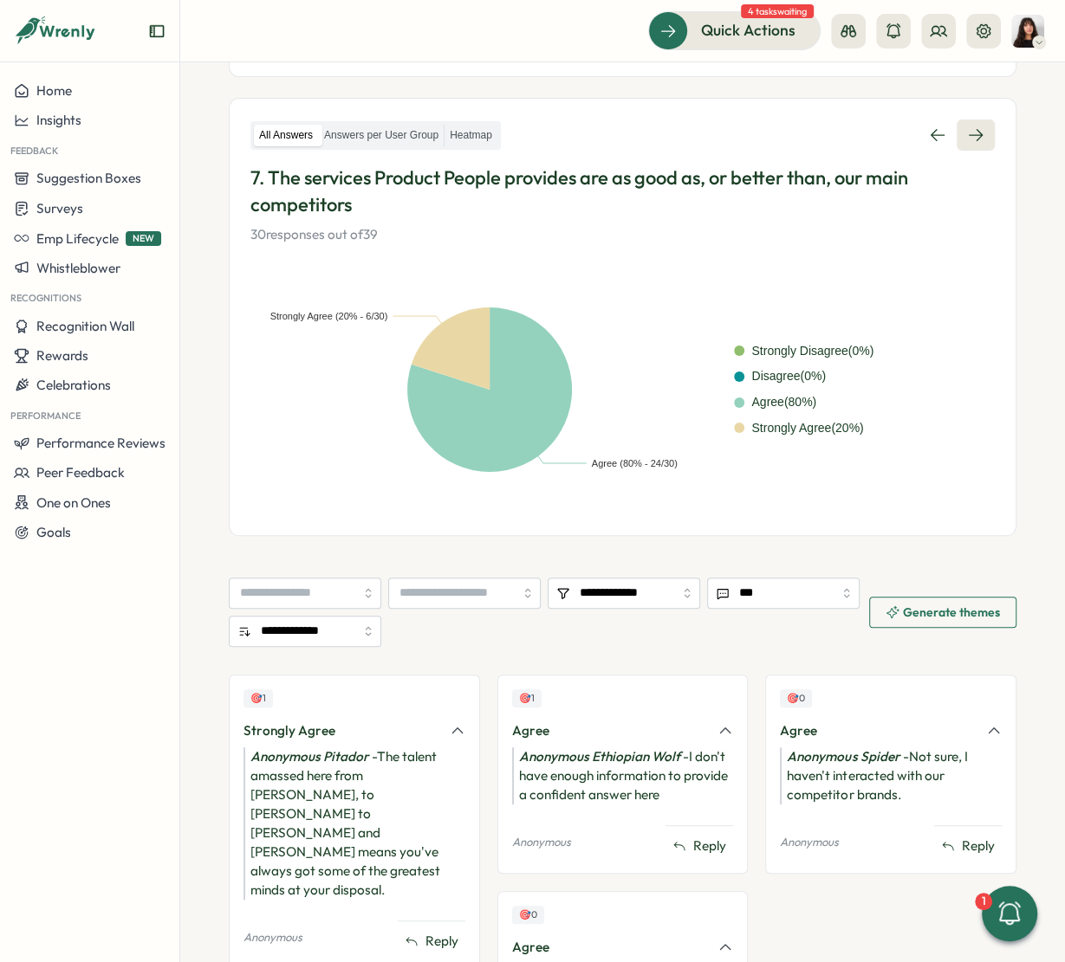
click at [967, 141] on icon at bounding box center [975, 134] width 17 height 17
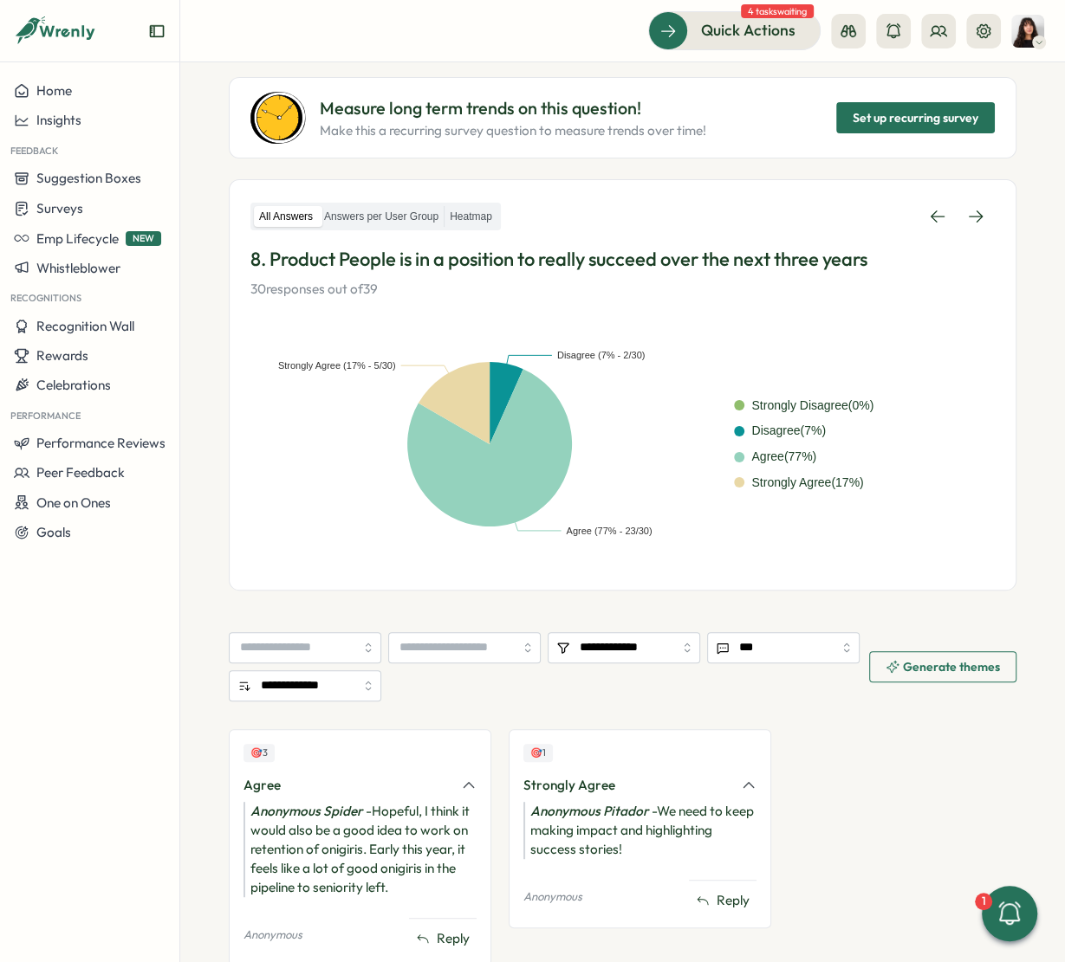
scroll to position [152, 0]
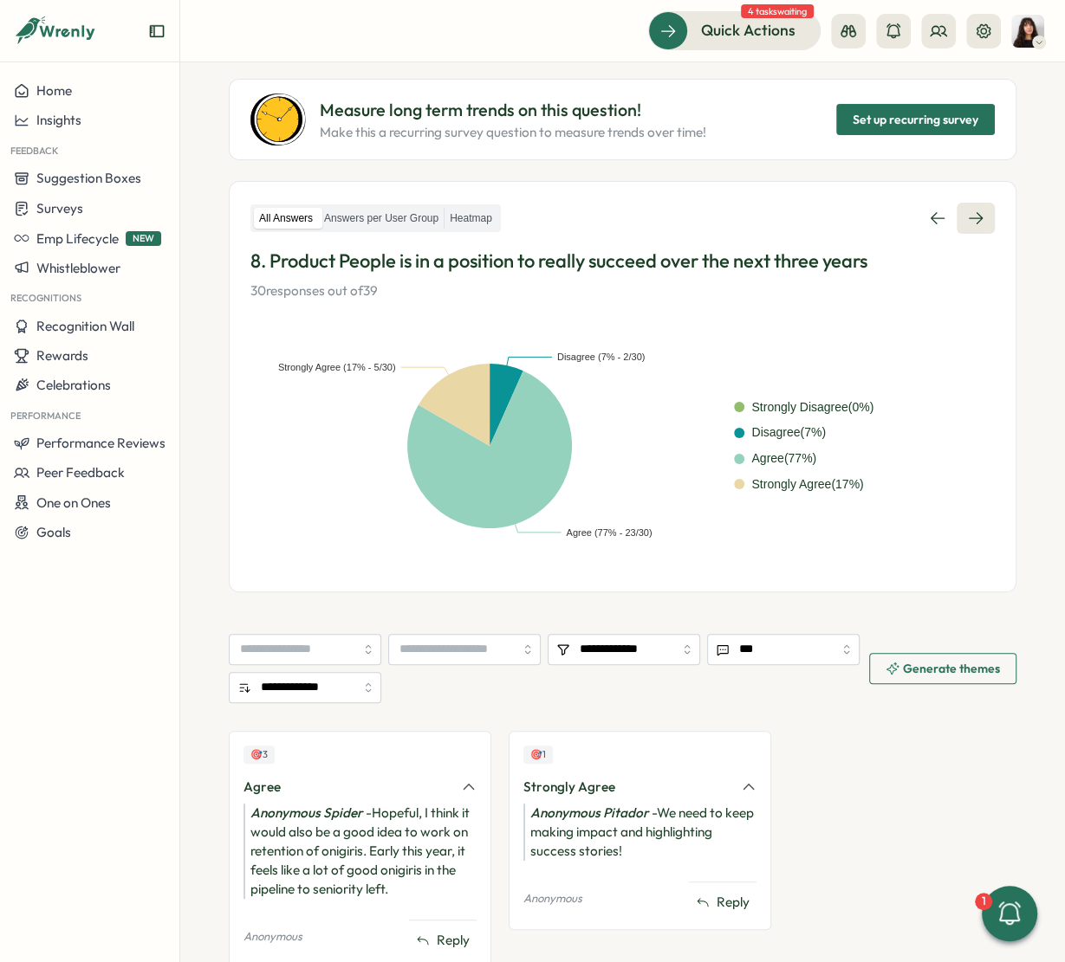
click at [967, 223] on icon at bounding box center [975, 218] width 17 height 17
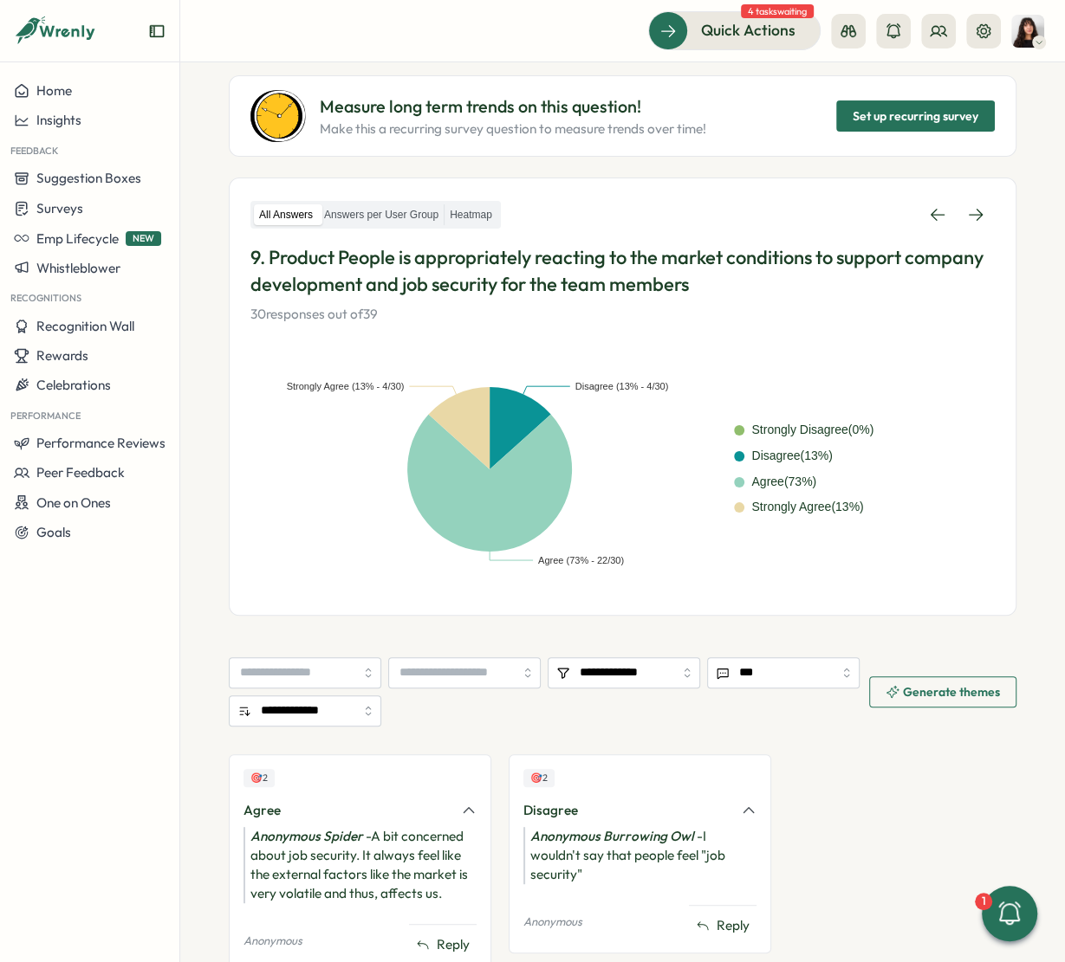
scroll to position [144, 0]
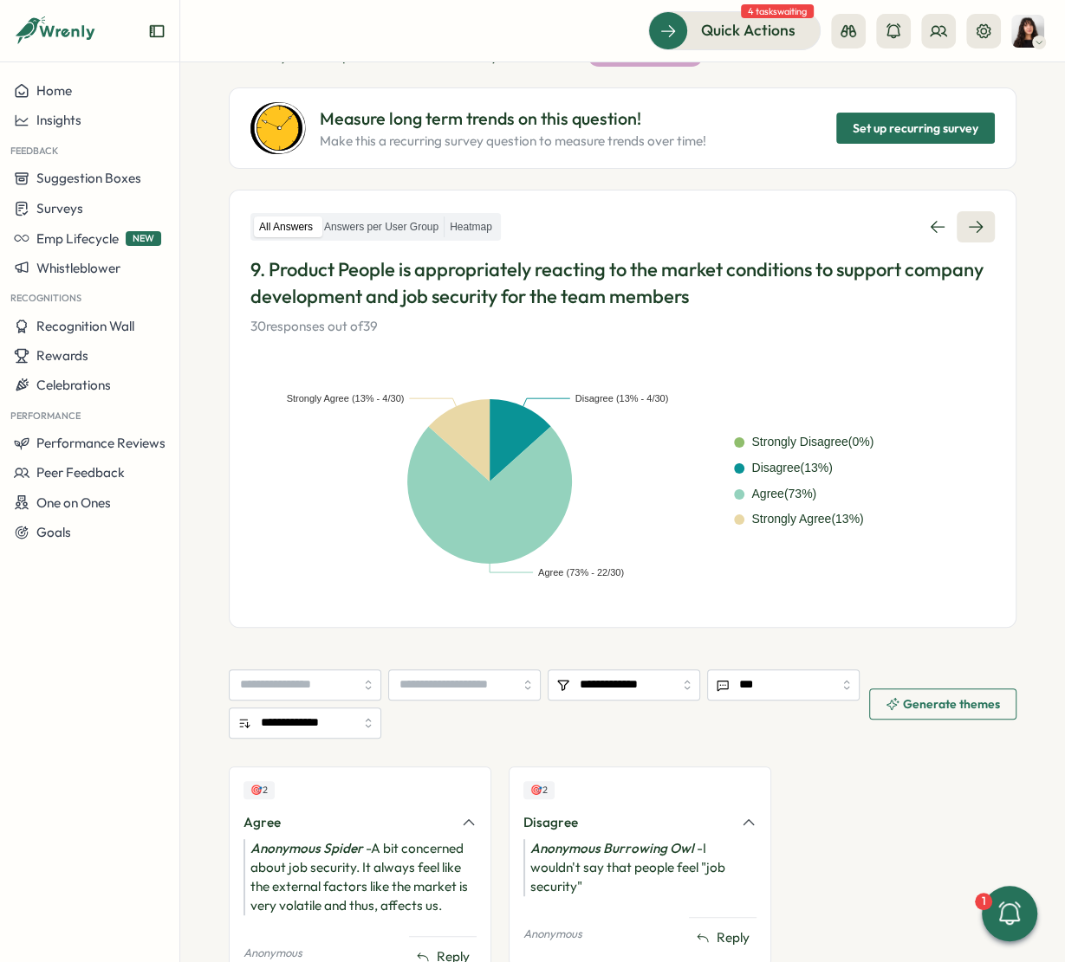
click at [969, 214] on link at bounding box center [975, 226] width 38 height 31
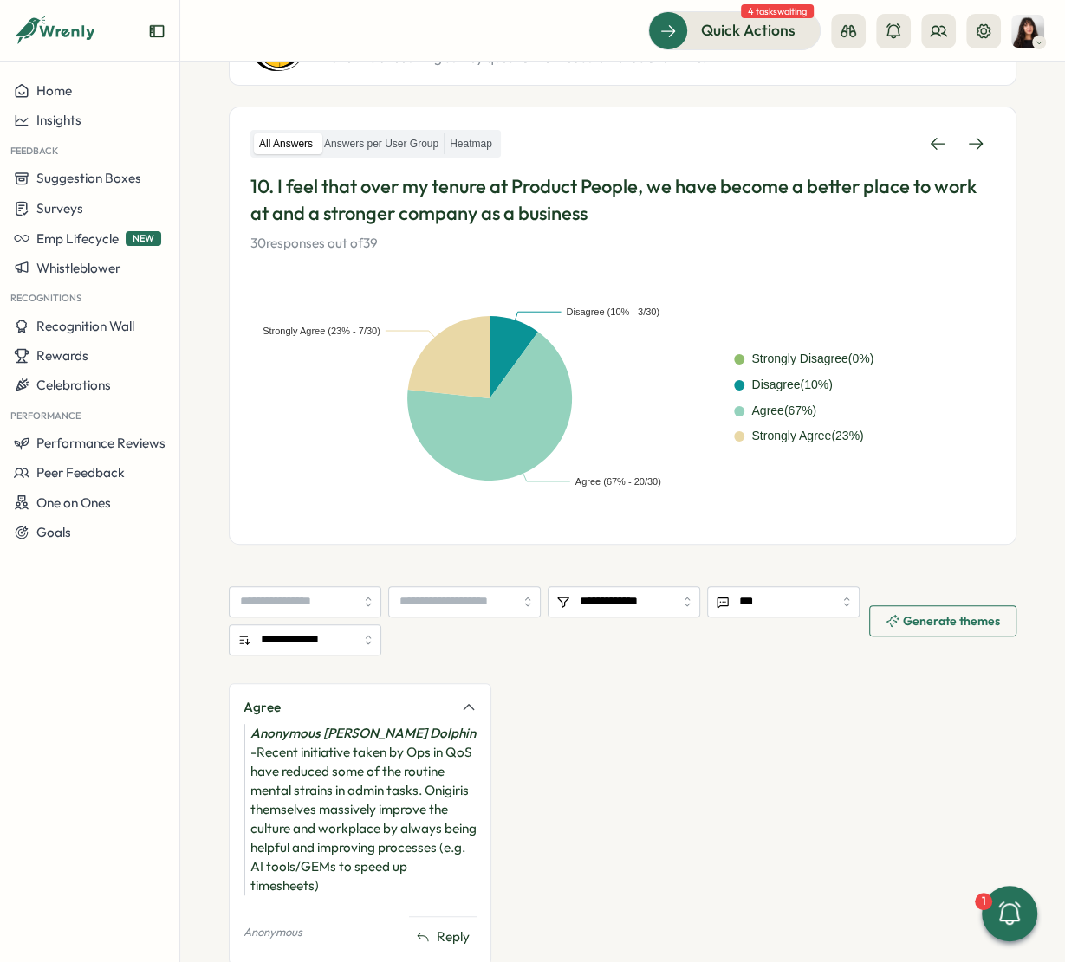
scroll to position [163, 0]
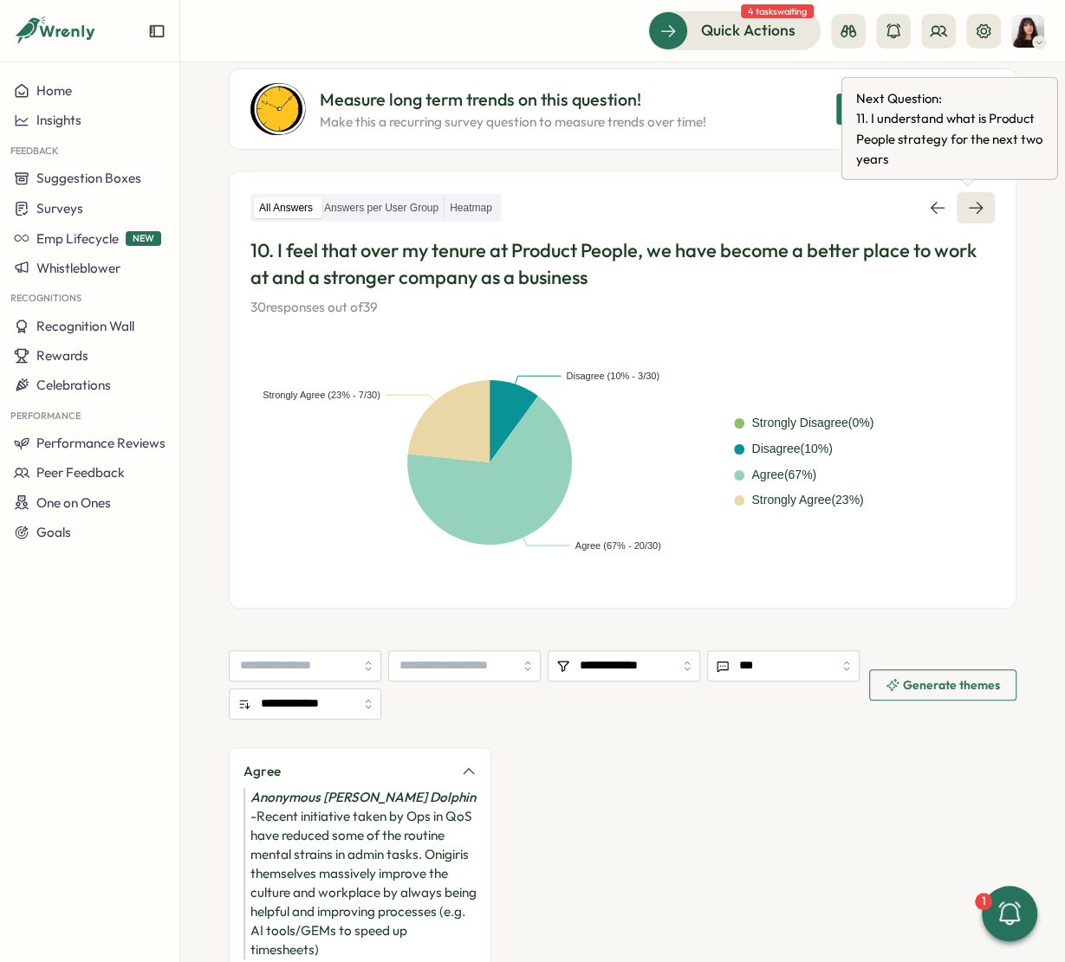
click at [967, 212] on icon at bounding box center [975, 207] width 17 height 17
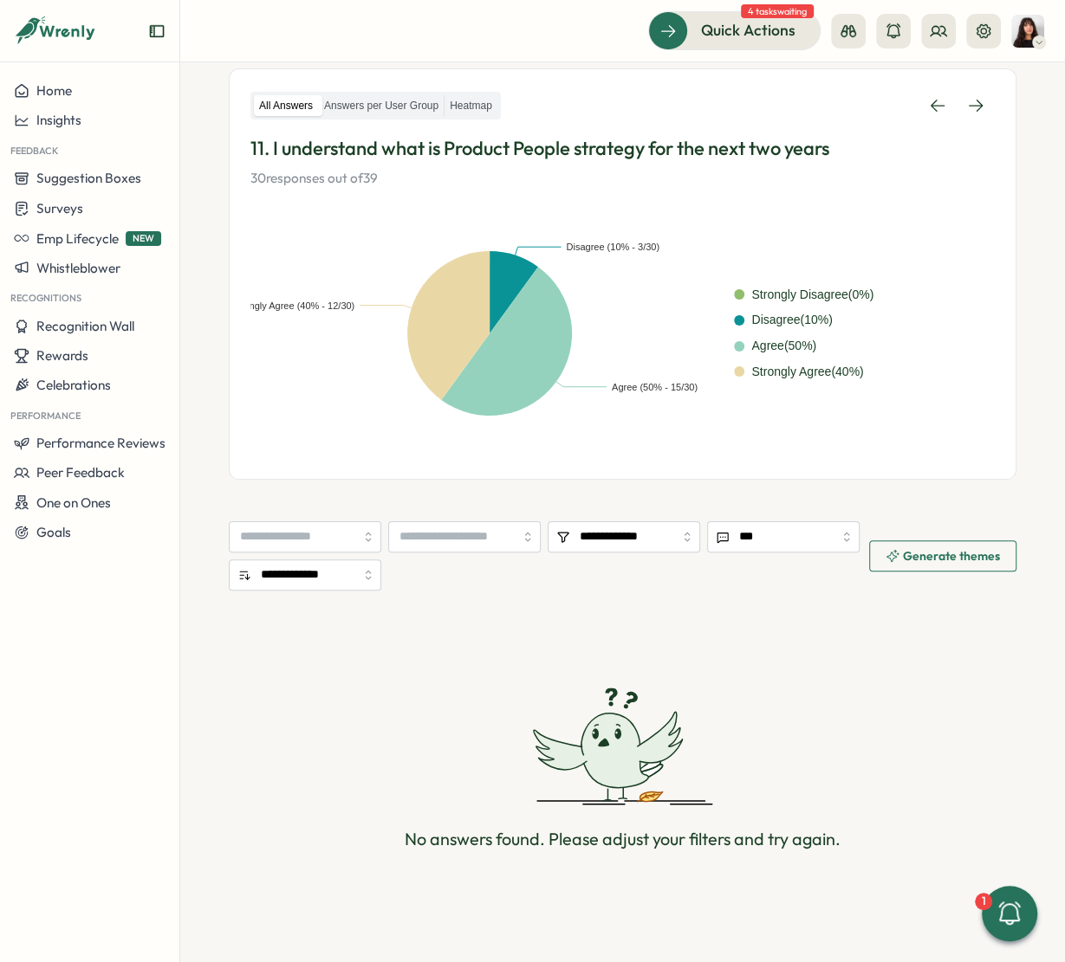
scroll to position [264, 0]
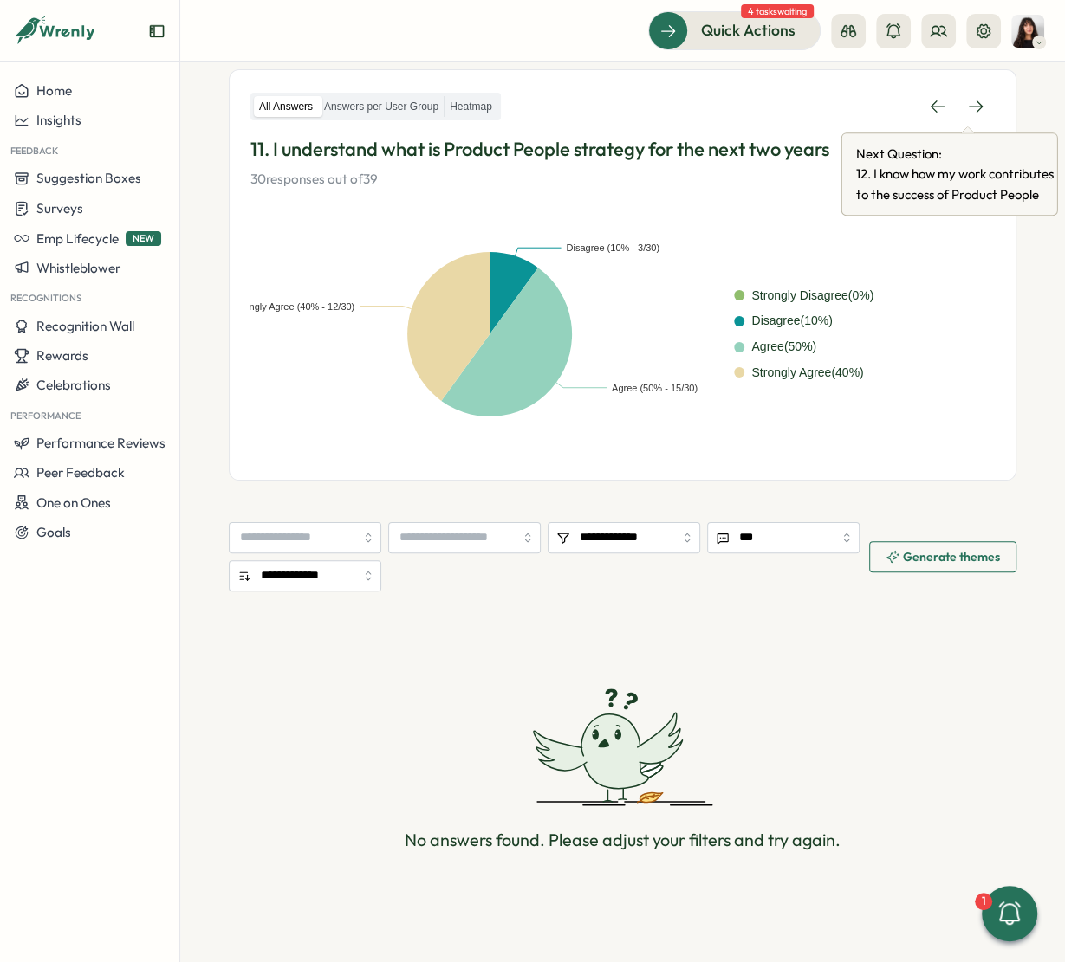
click at [961, 88] on div "All Answers Answers per User Group Heatmap 11. I understand what is Product Peo…" at bounding box center [622, 274] width 787 height 411
click at [967, 113] on icon at bounding box center [975, 106] width 17 height 17
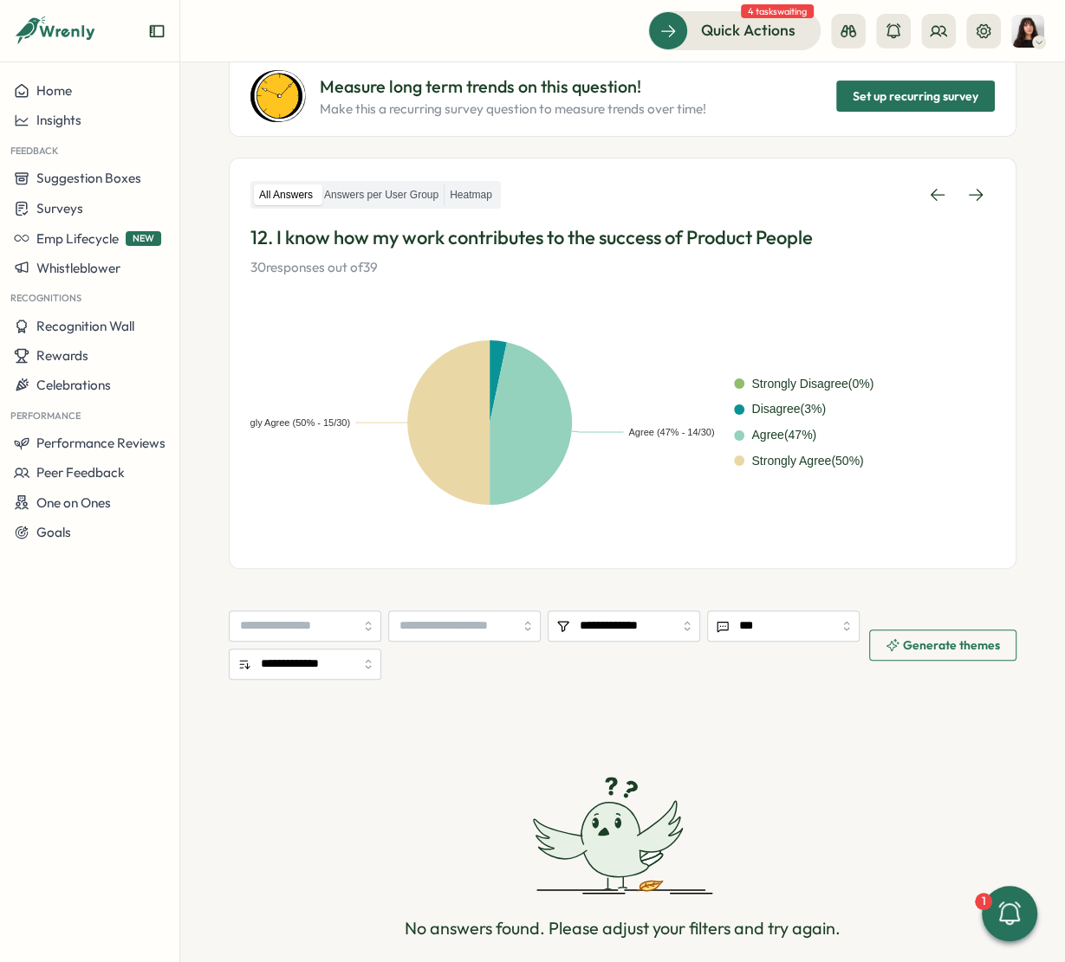
scroll to position [265, 0]
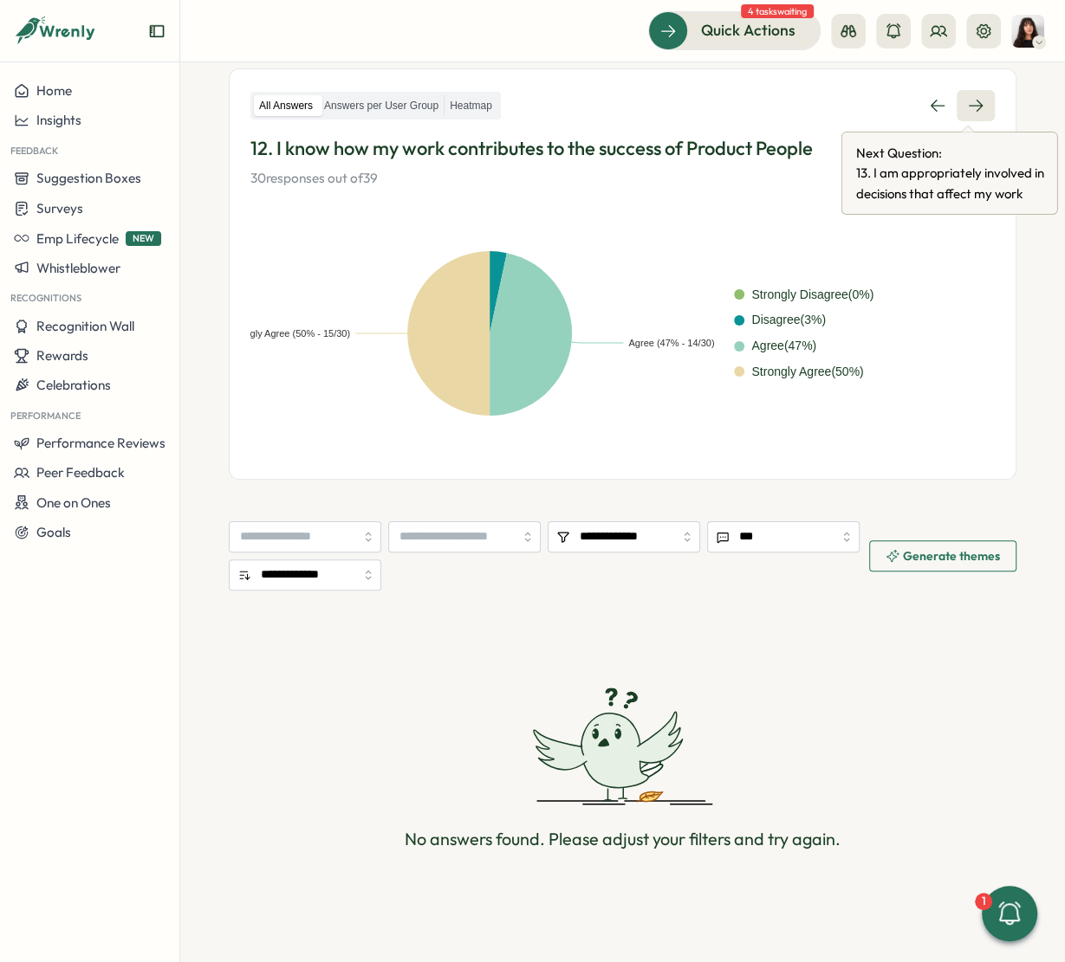
click at [970, 106] on icon at bounding box center [975, 105] width 17 height 17
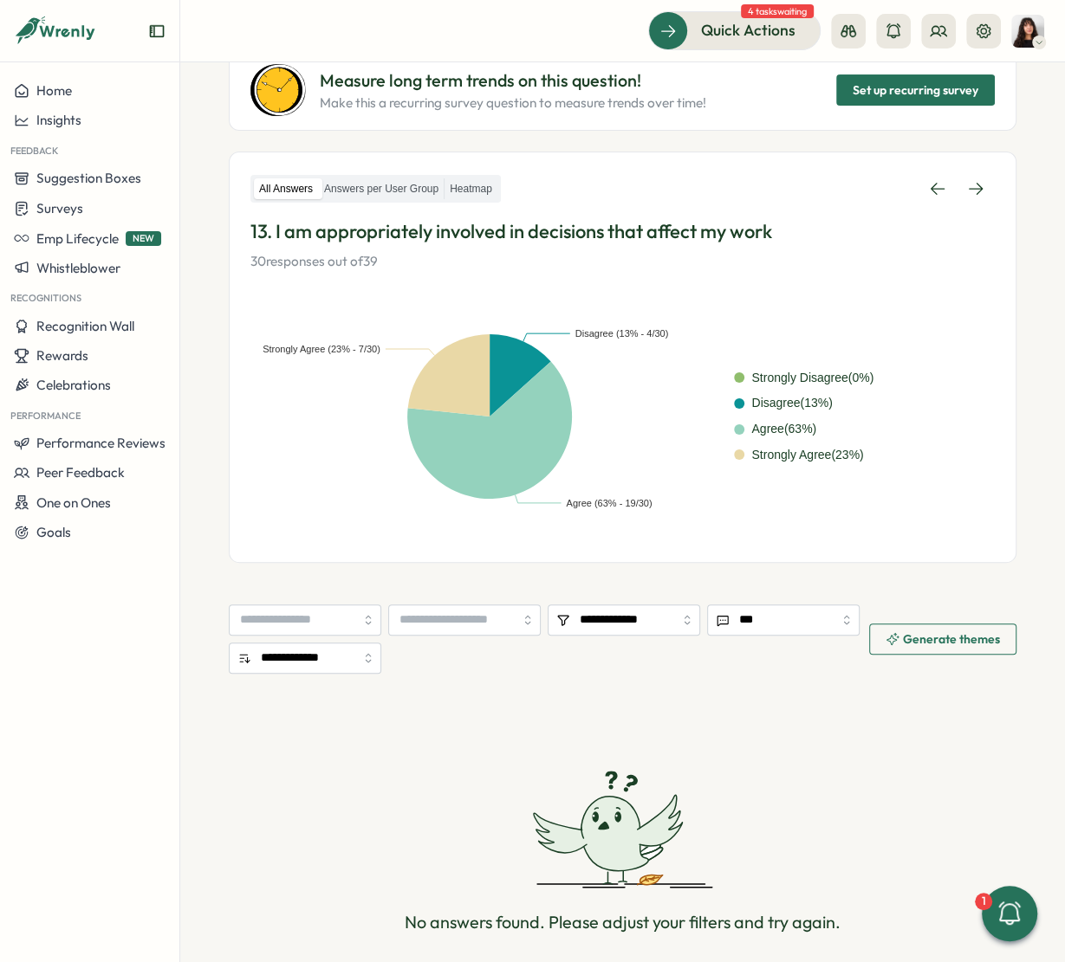
scroll to position [265, 0]
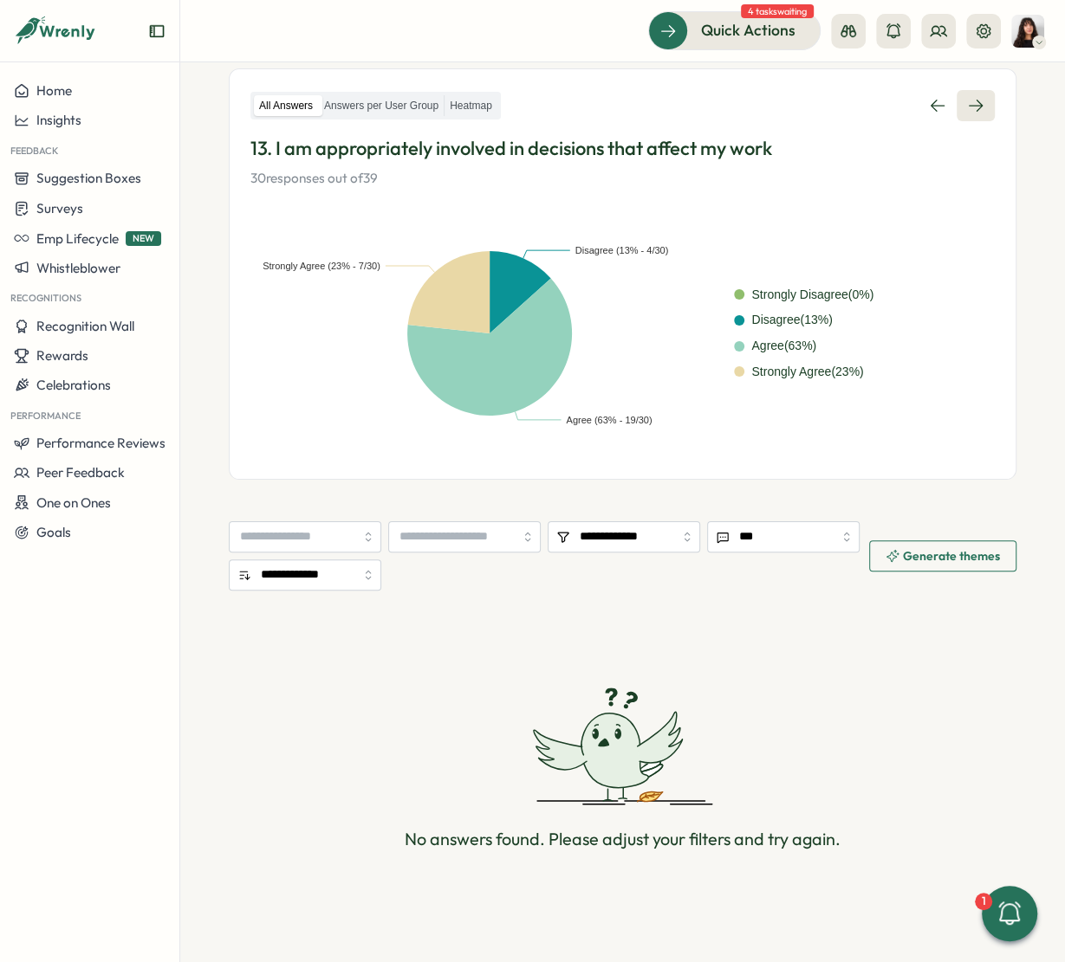
click at [967, 97] on icon at bounding box center [975, 105] width 17 height 17
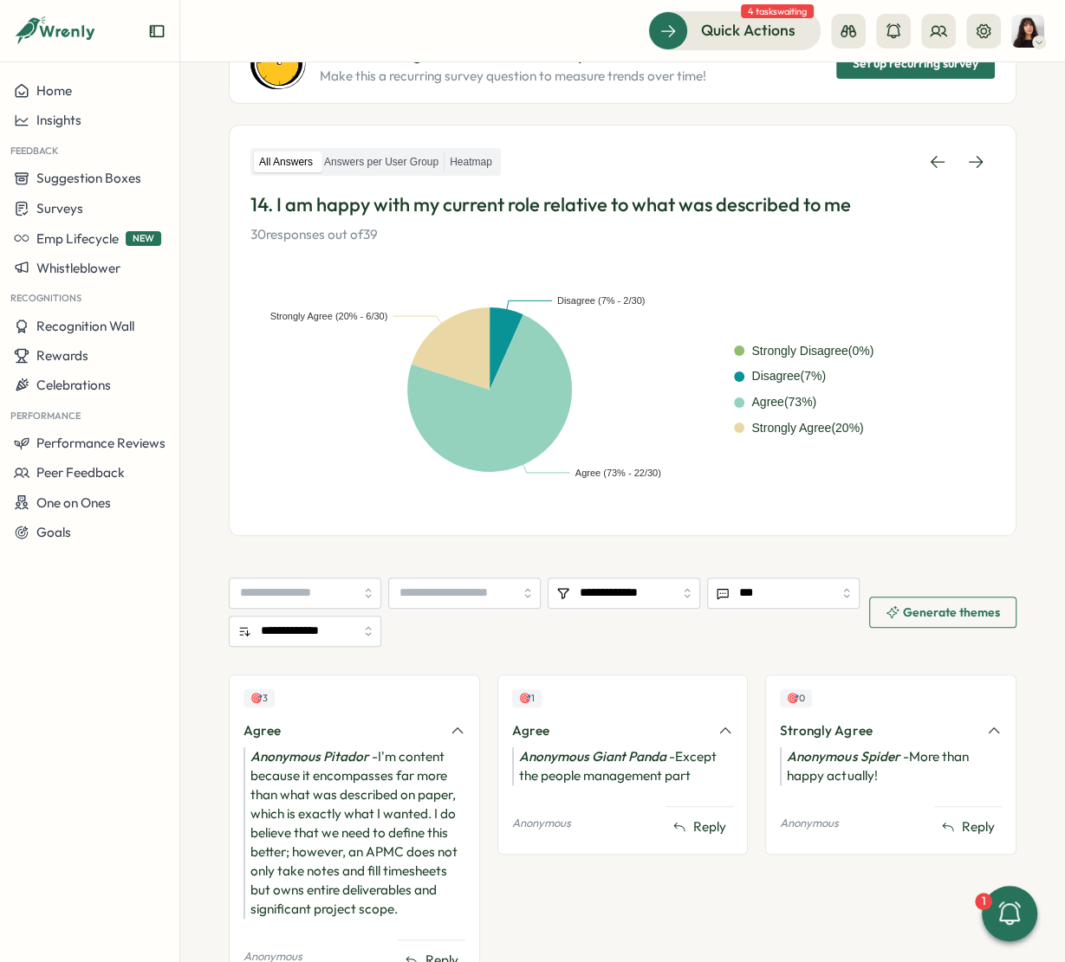
scroll to position [245, 0]
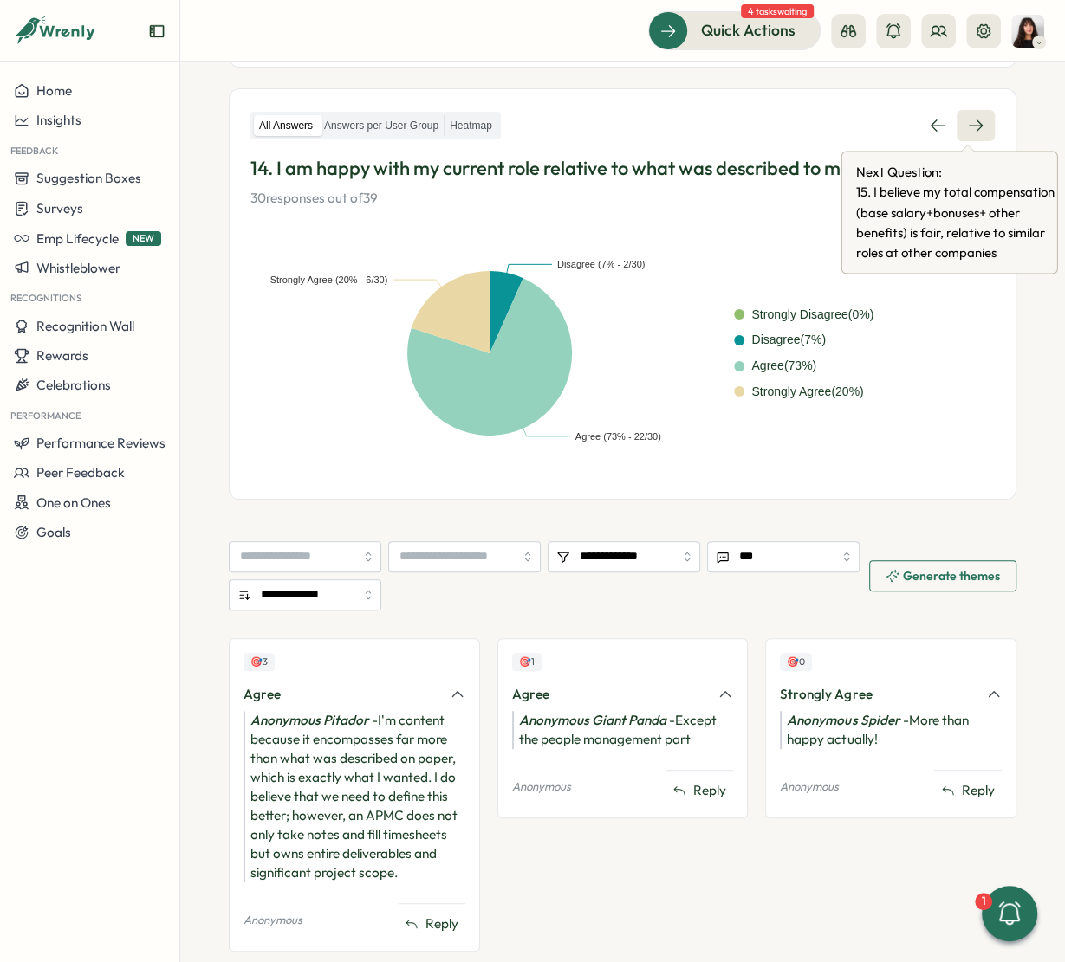
click at [967, 131] on icon at bounding box center [975, 125] width 17 height 17
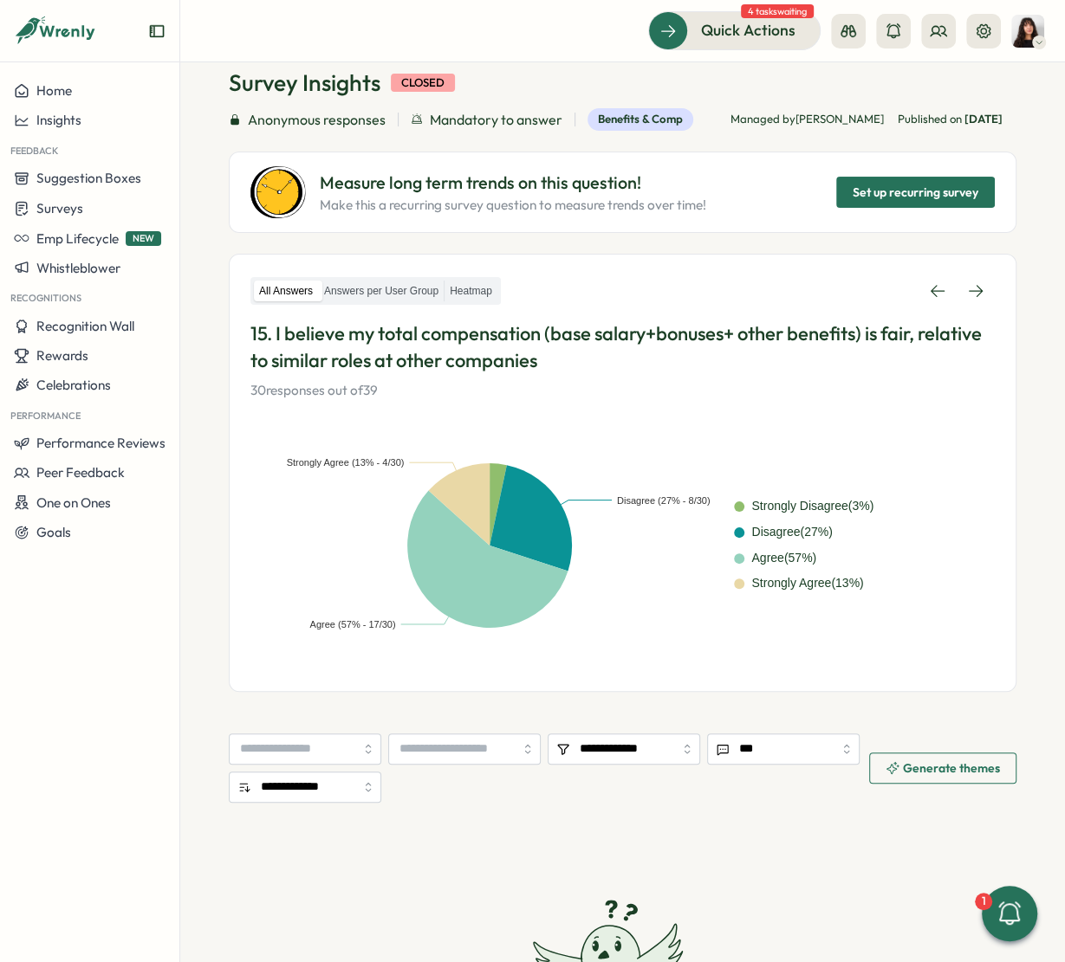
scroll to position [81, 0]
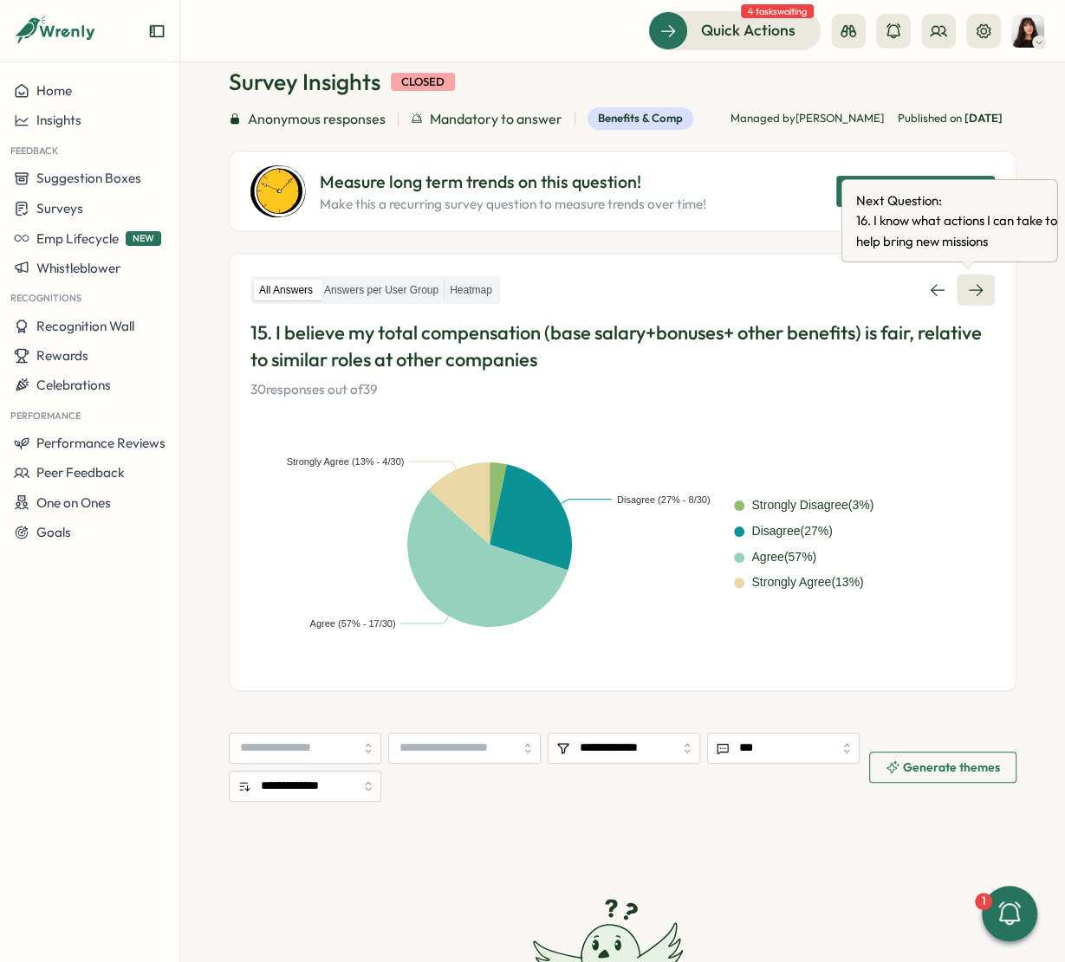
click at [969, 292] on icon at bounding box center [975, 290] width 14 height 12
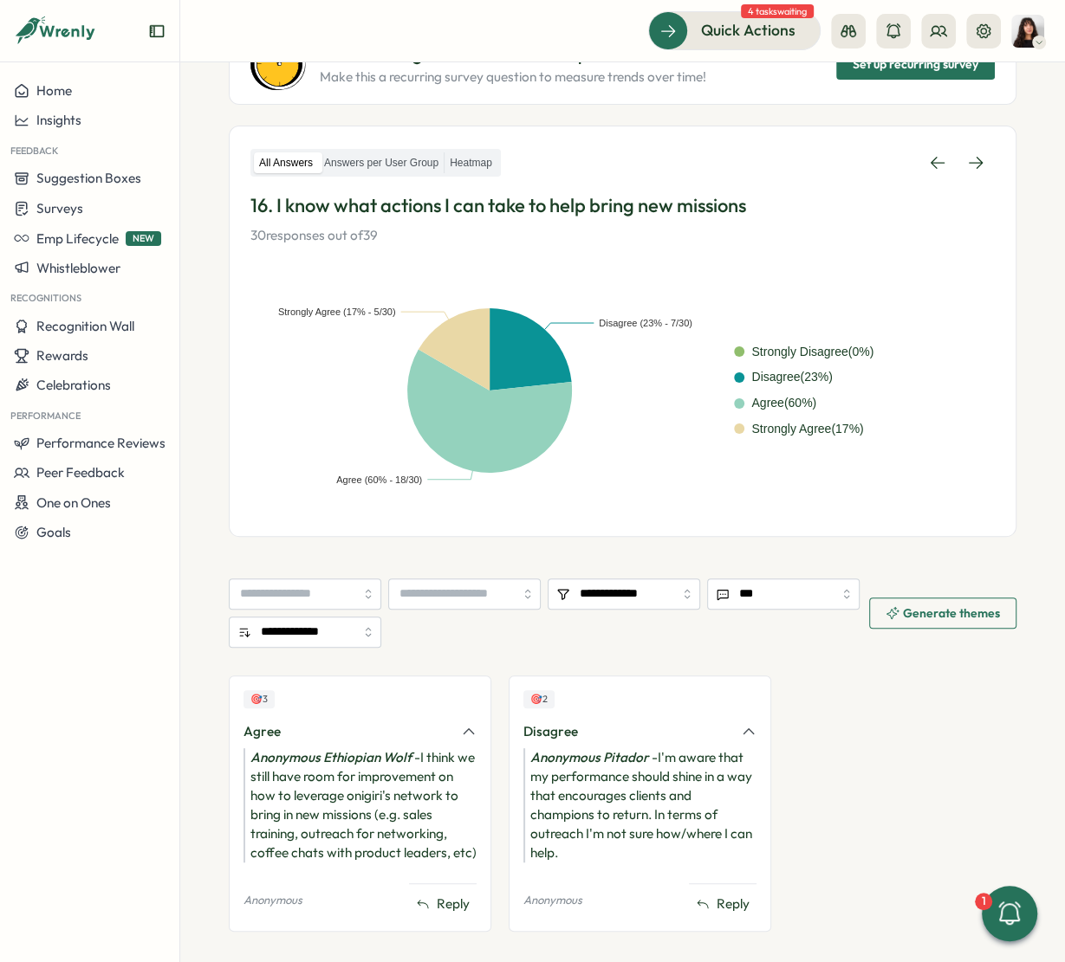
scroll to position [214, 0]
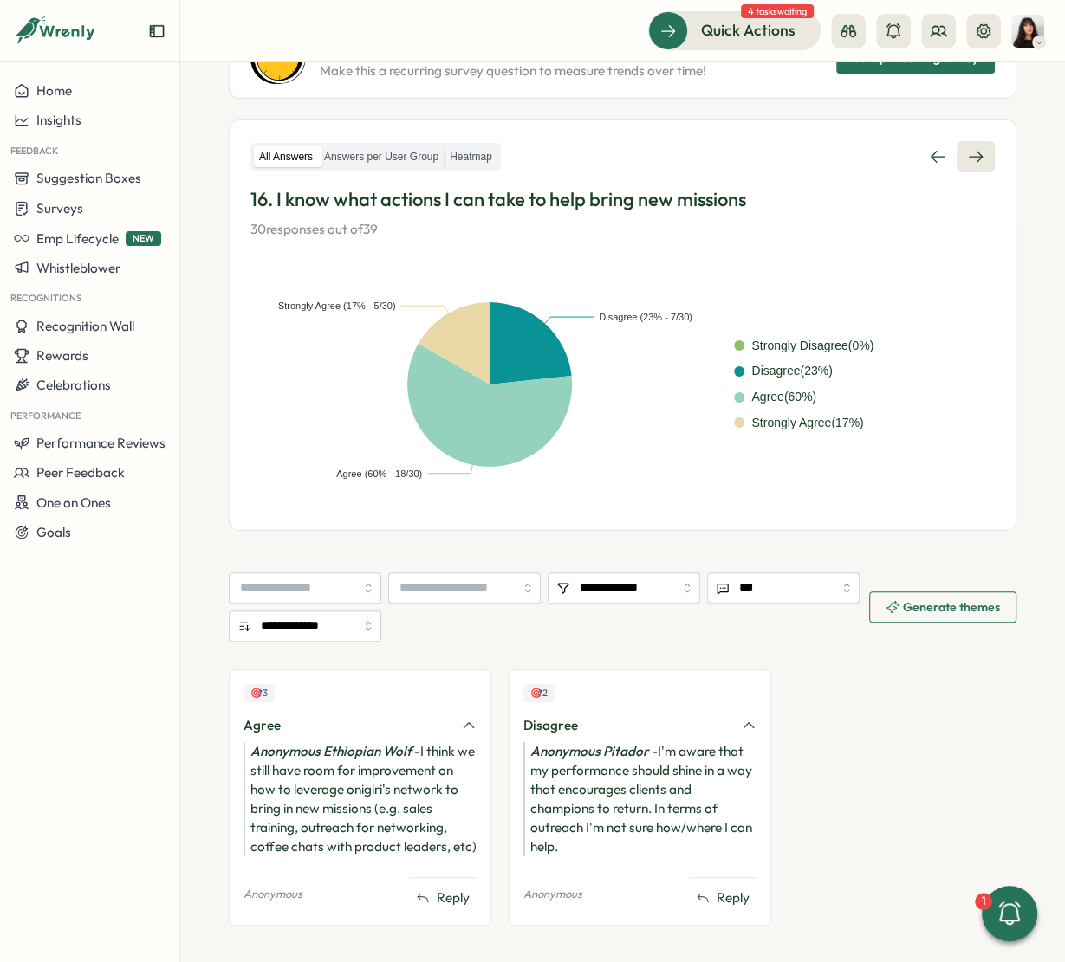
click at [971, 156] on icon at bounding box center [975, 156] width 17 height 17
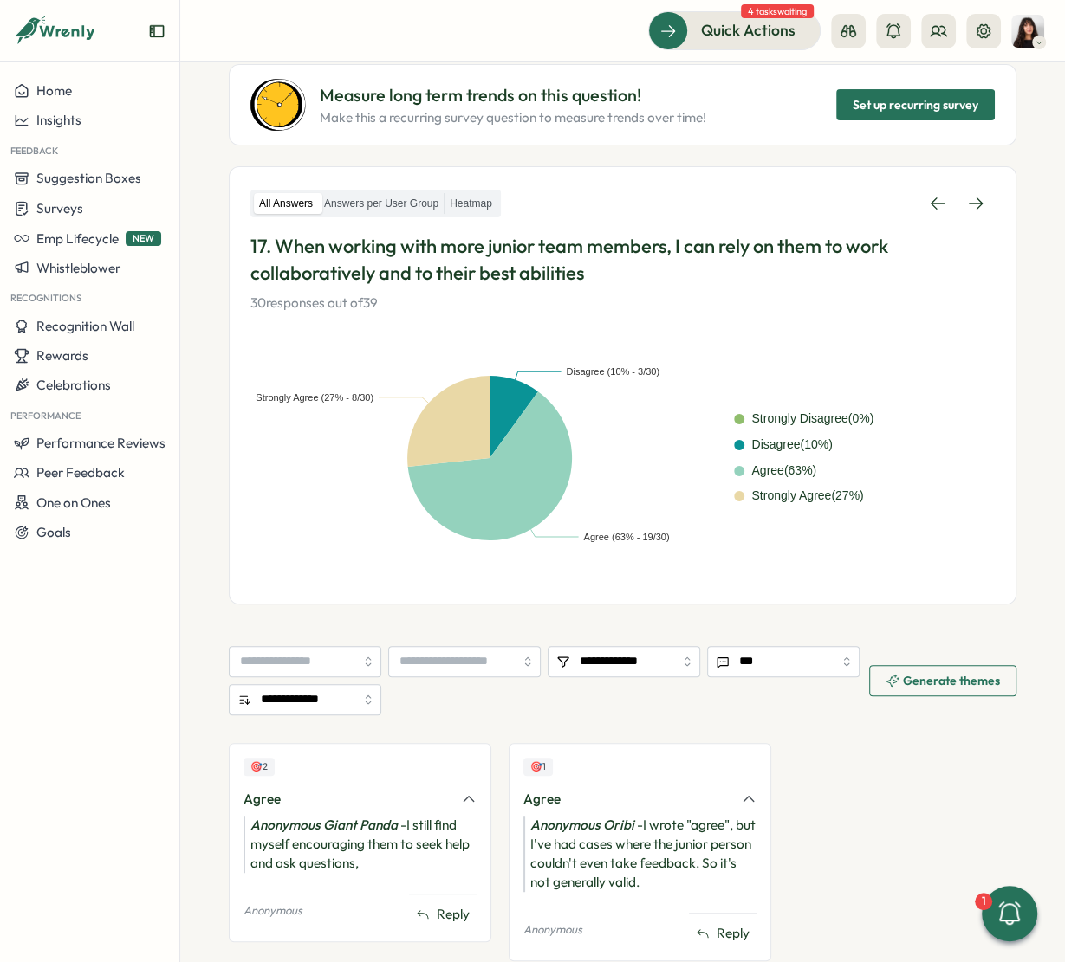
scroll to position [174, 0]
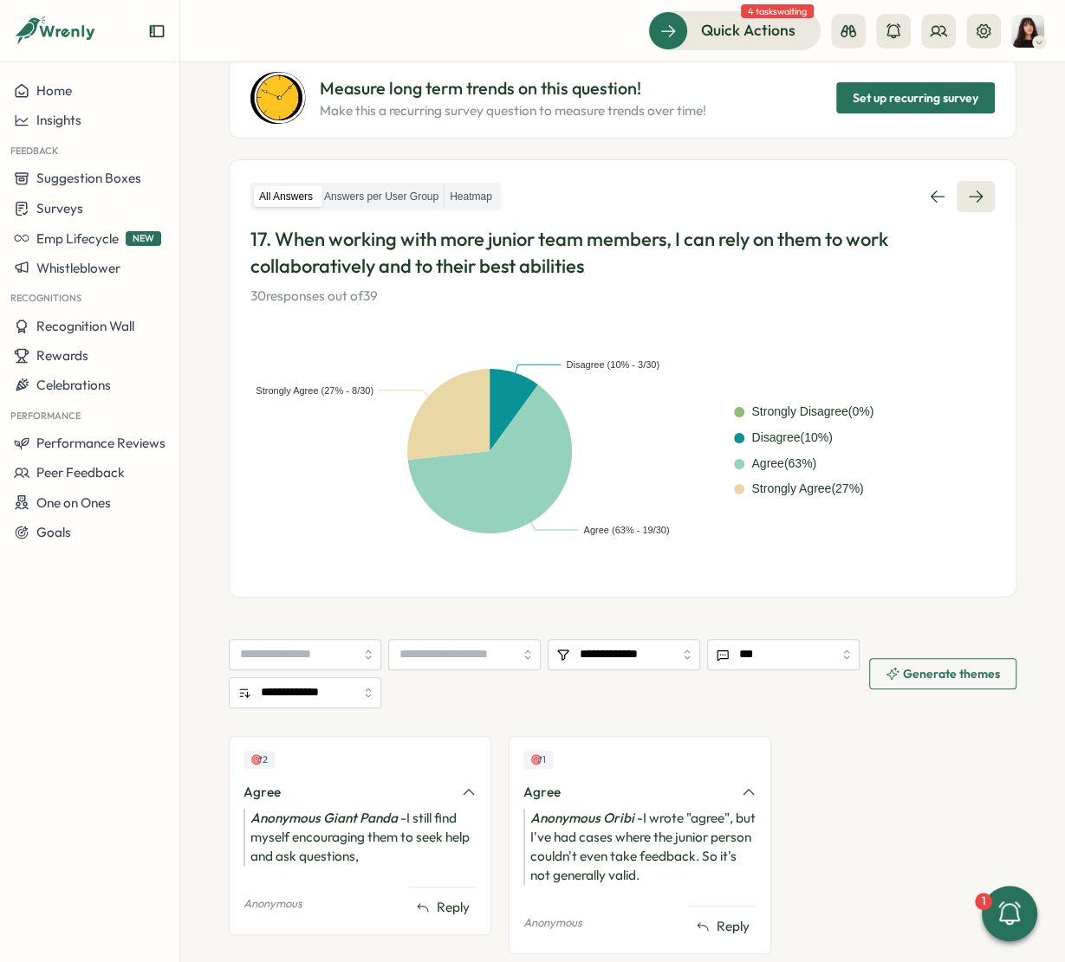
click at [967, 191] on icon at bounding box center [975, 196] width 17 height 17
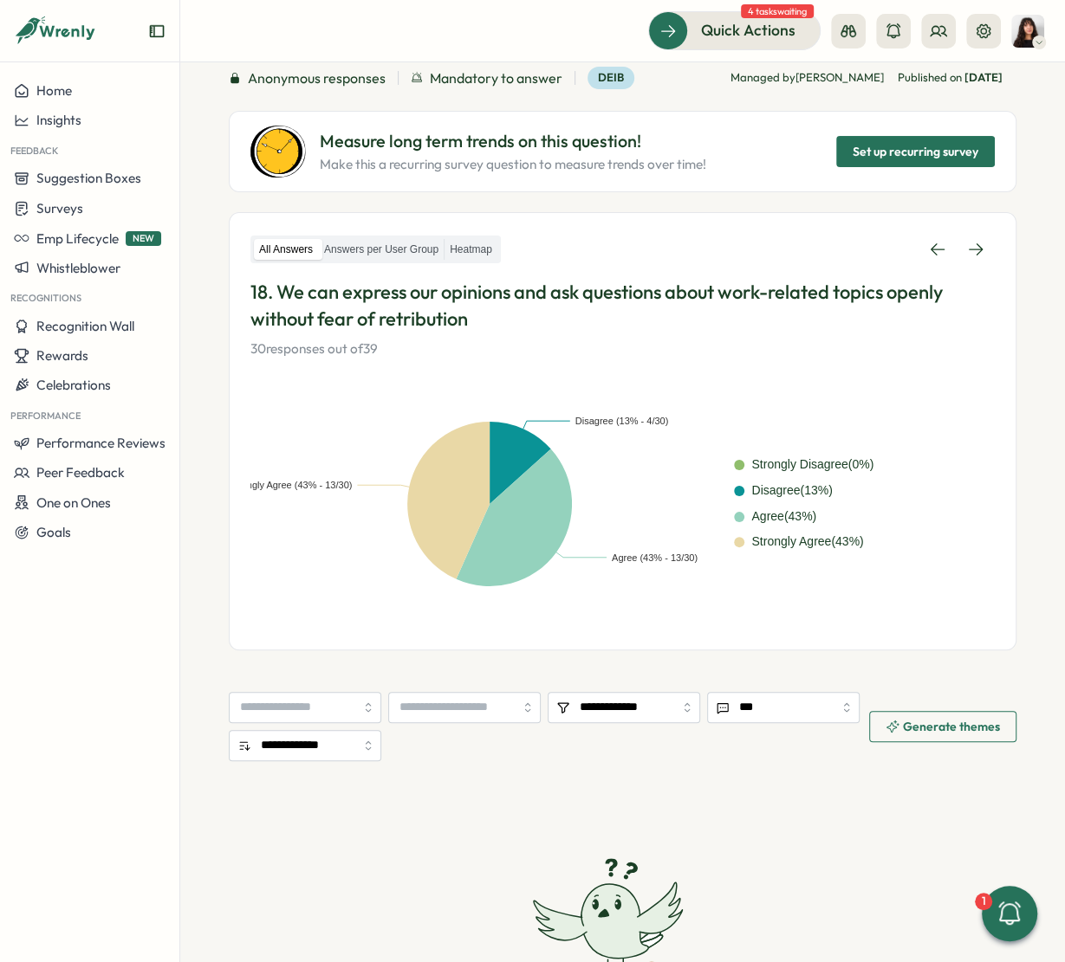
scroll to position [122, 0]
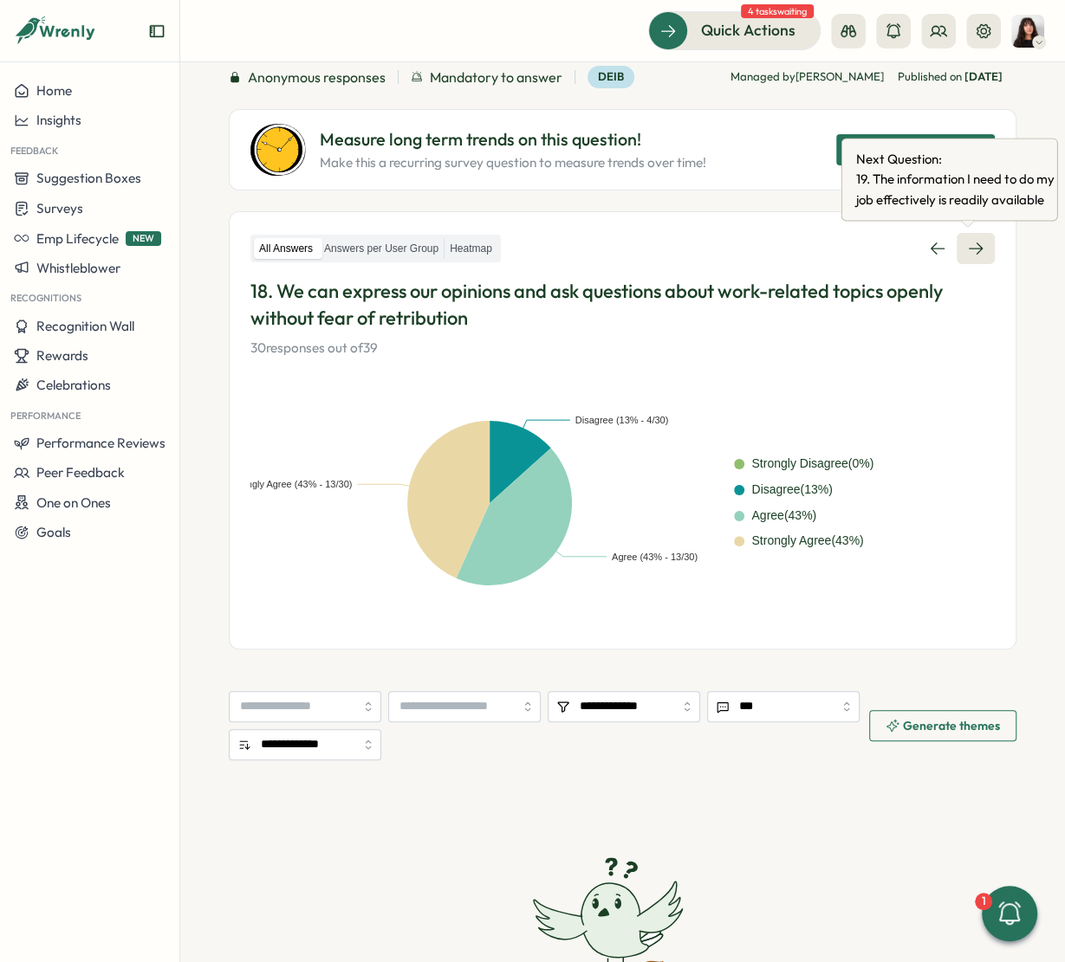
click at [967, 249] on icon at bounding box center [975, 248] width 17 height 17
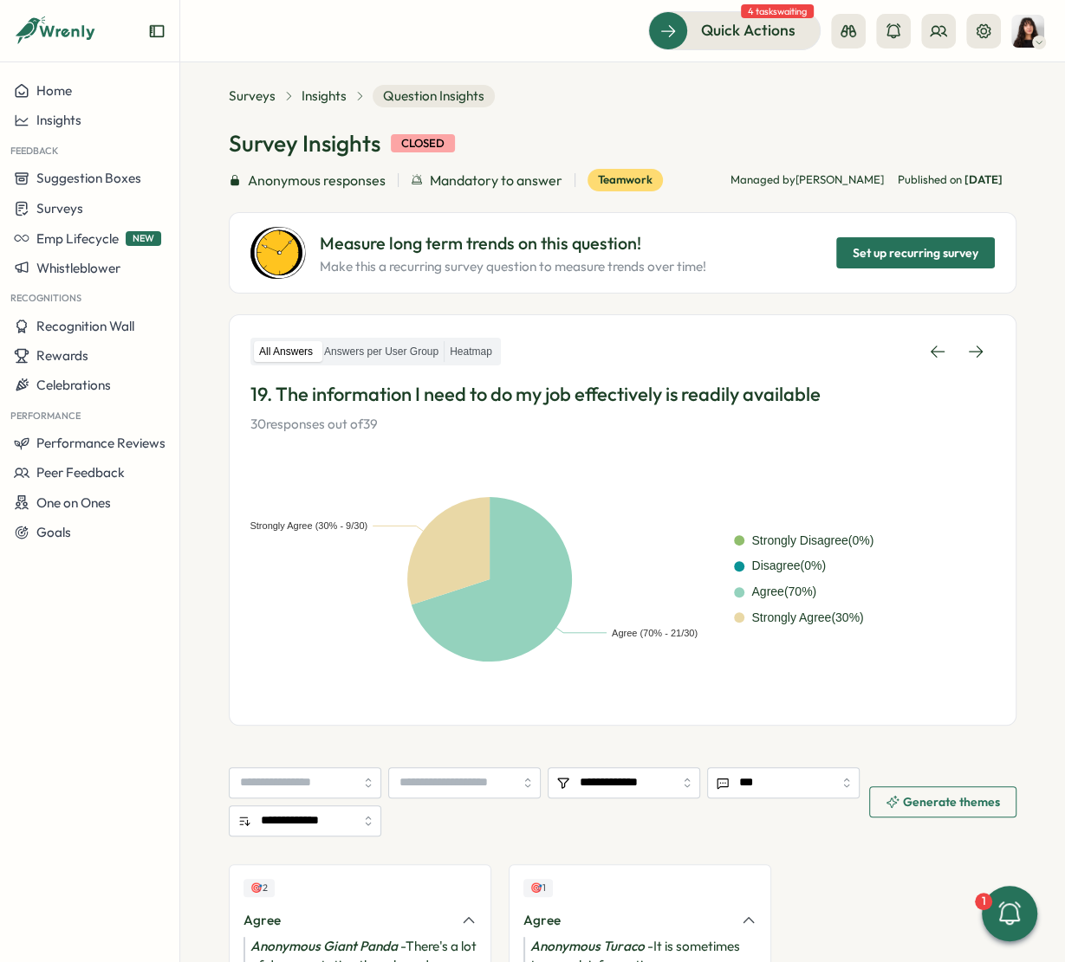
scroll to position [215, 0]
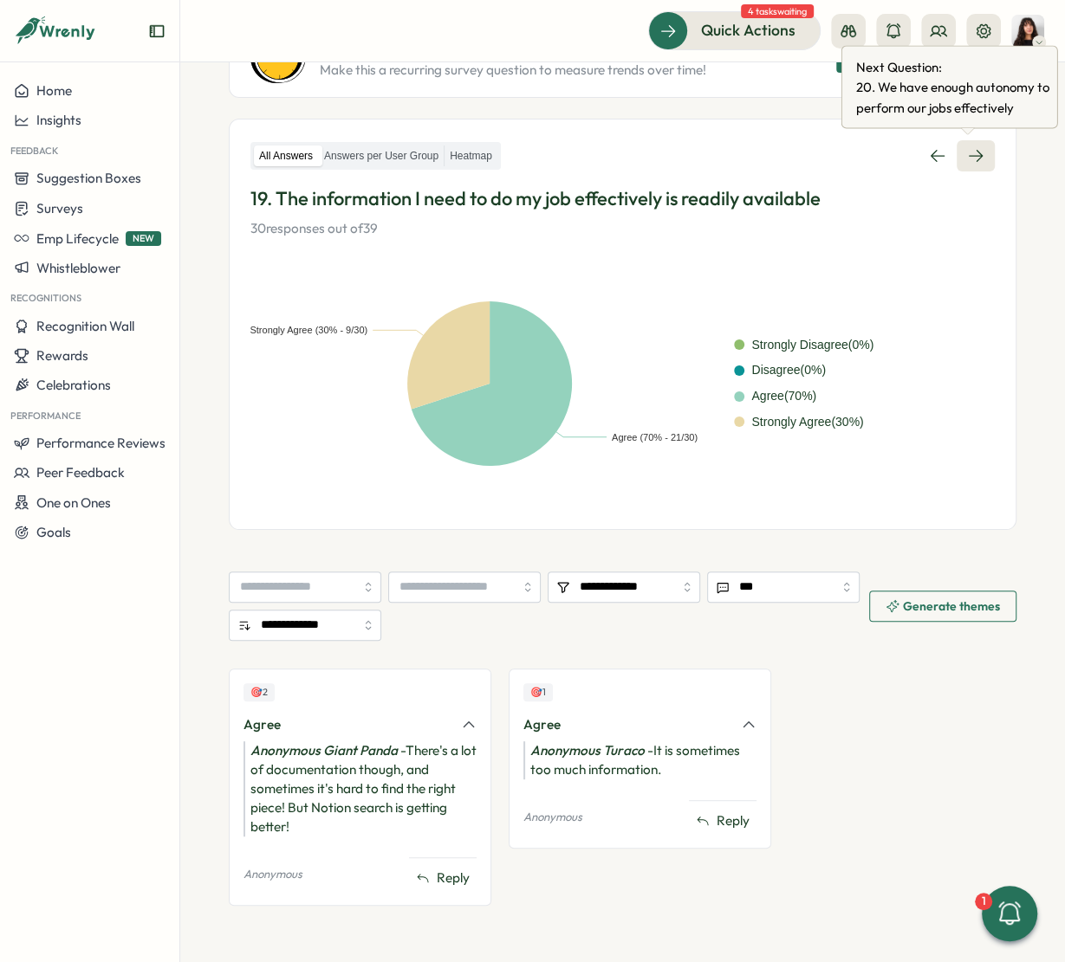
click at [967, 163] on link at bounding box center [975, 155] width 38 height 31
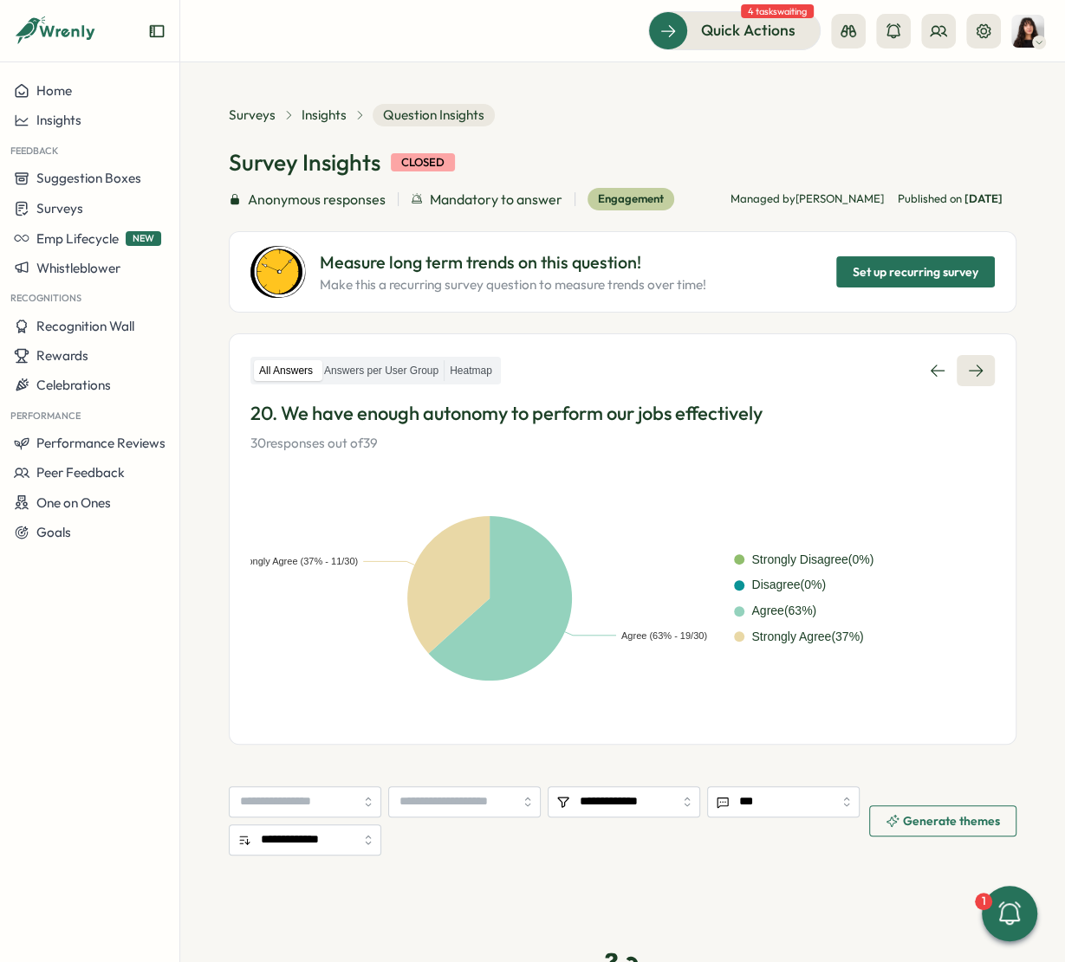
click at [964, 355] on link at bounding box center [975, 370] width 38 height 31
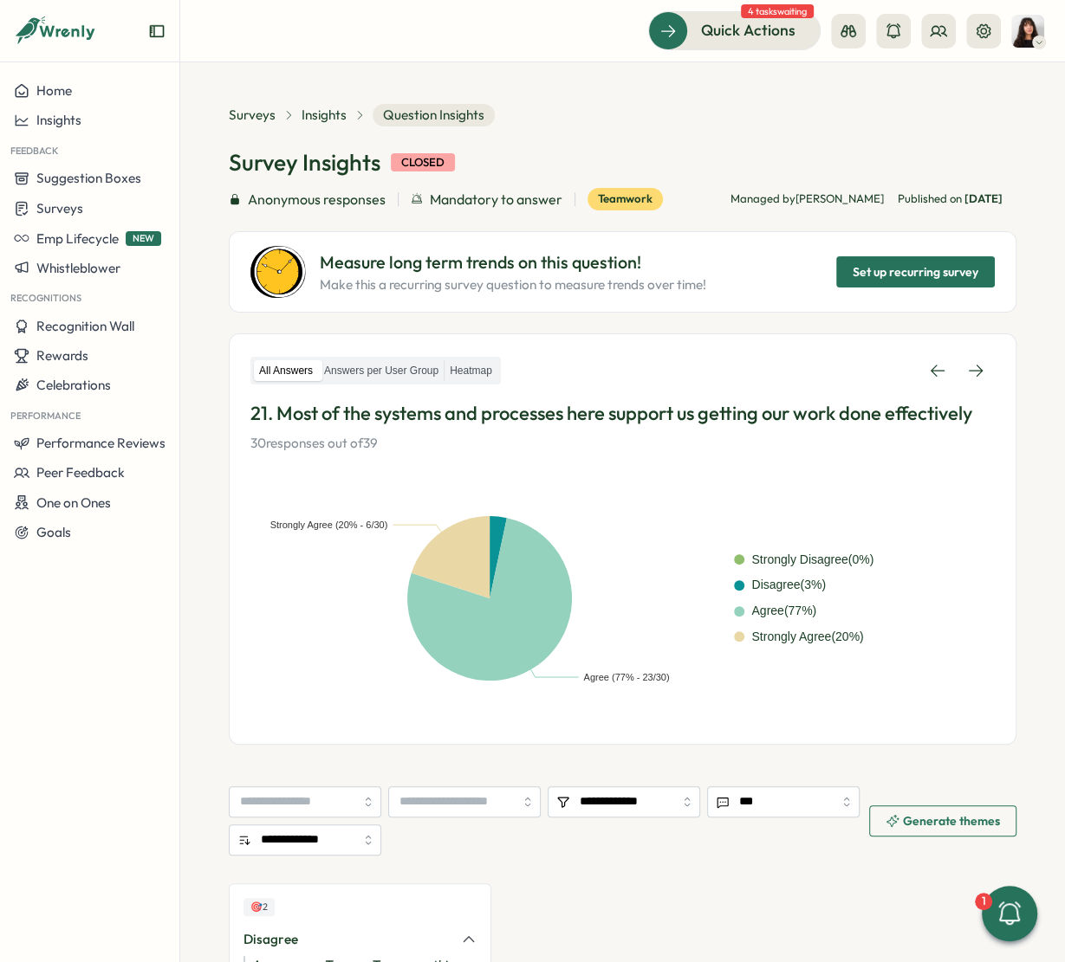
scroll to position [196, 0]
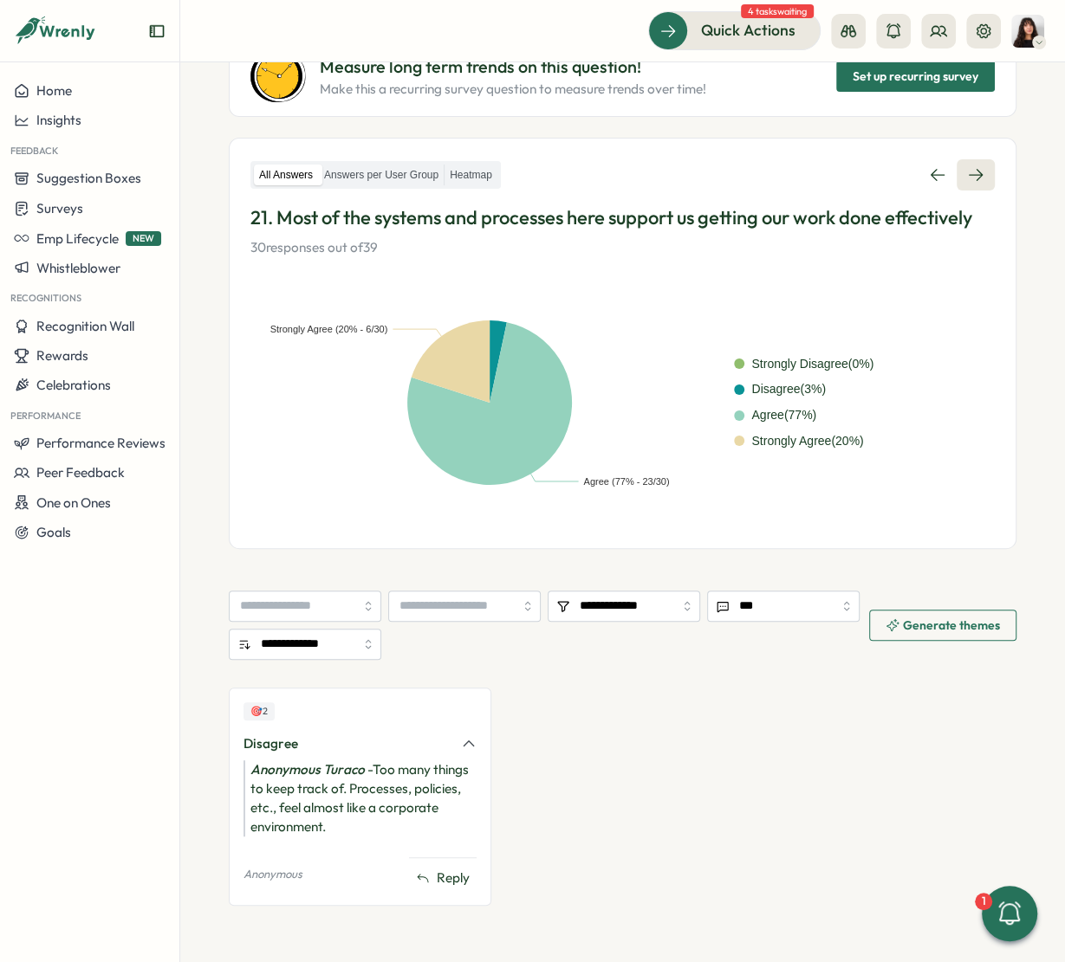
click at [967, 163] on link at bounding box center [975, 174] width 38 height 31
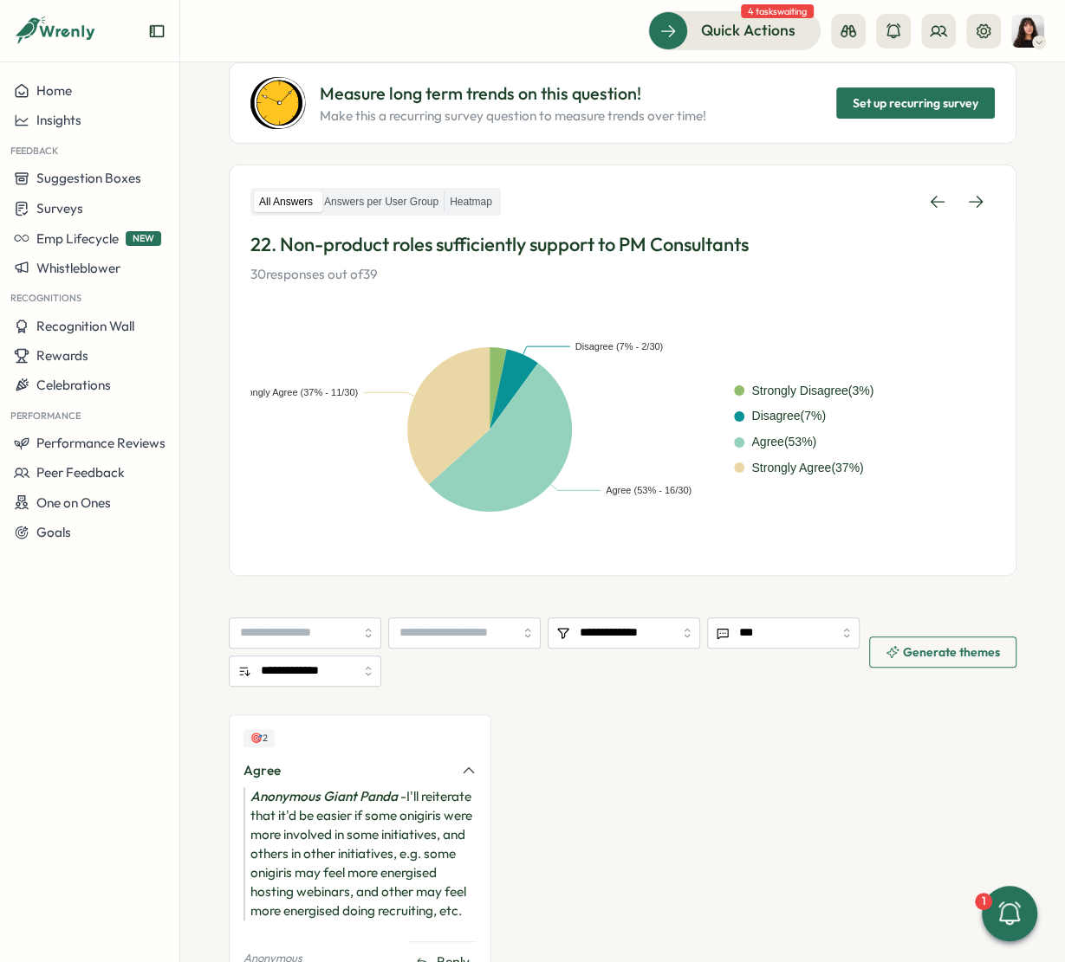
scroll to position [234, 0]
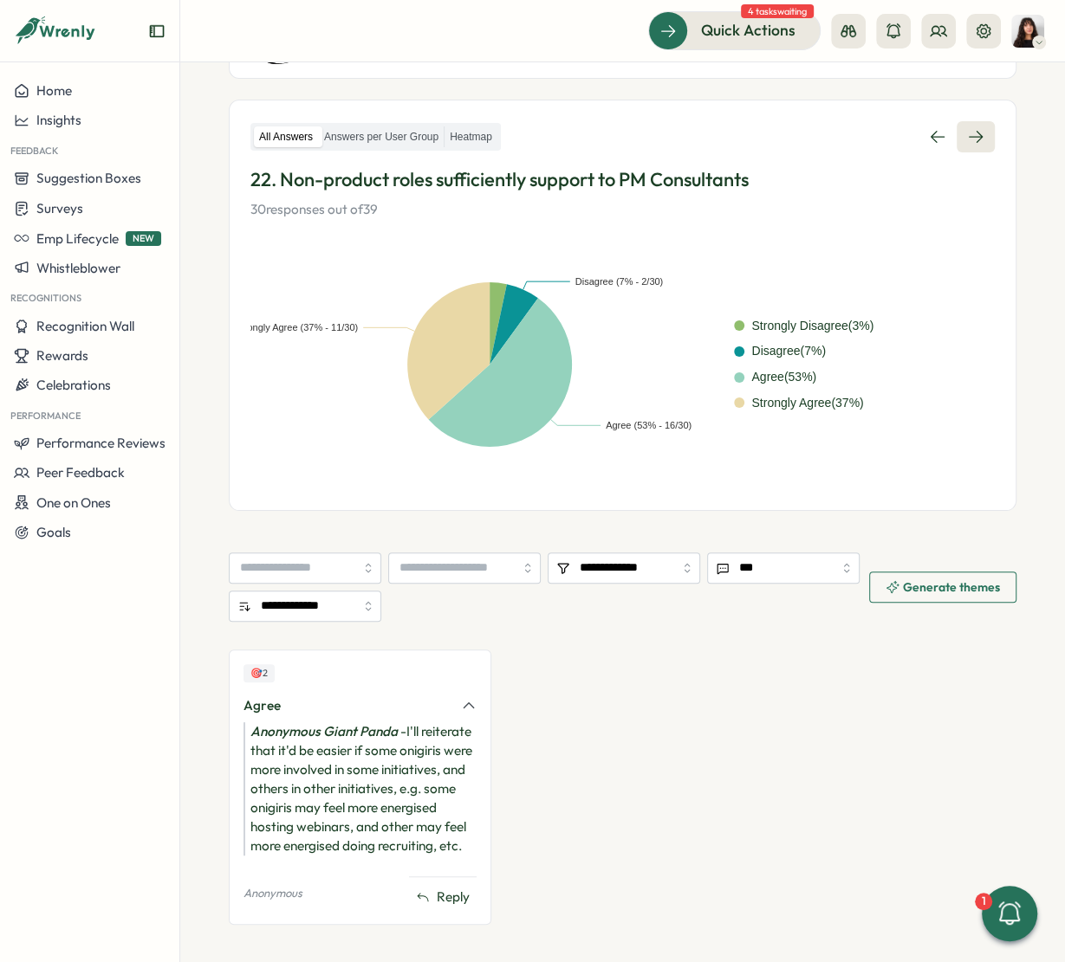
click at [973, 134] on icon at bounding box center [975, 136] width 17 height 17
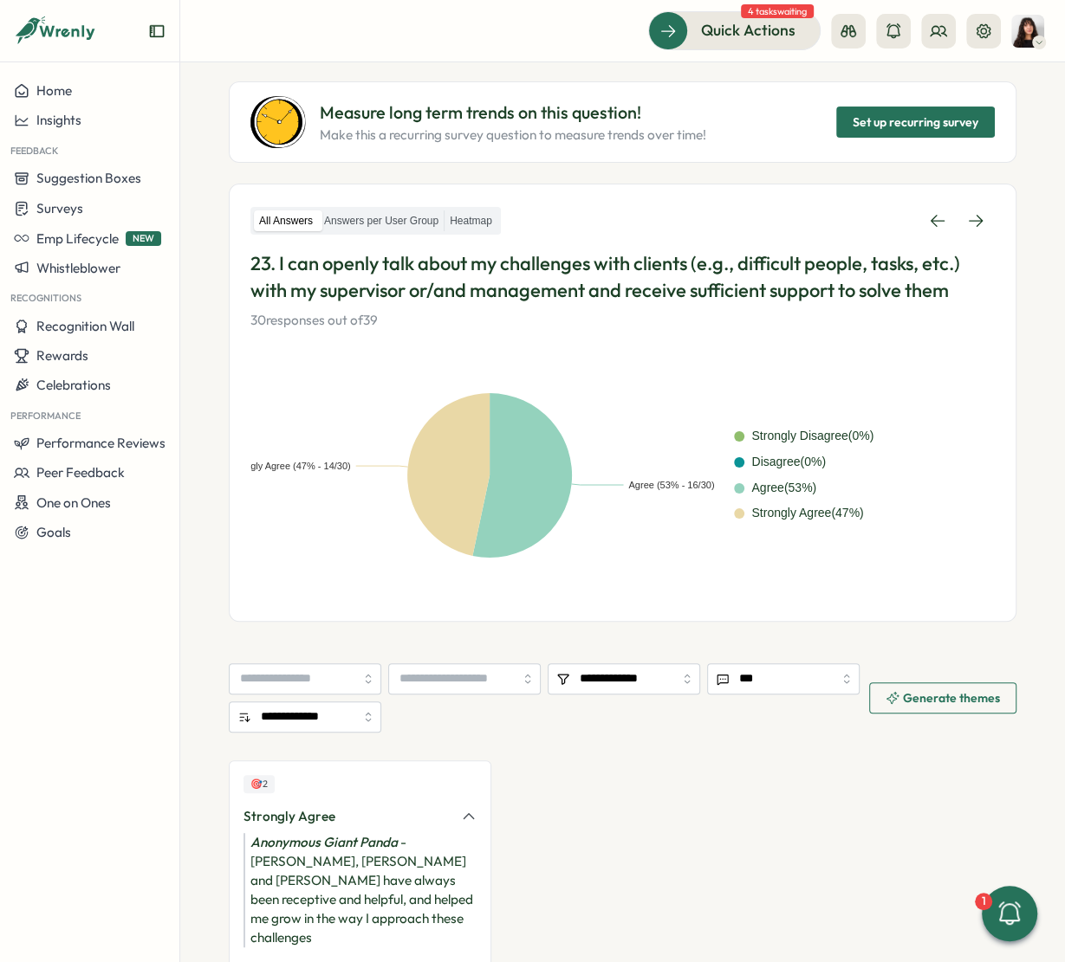
scroll to position [153, 0]
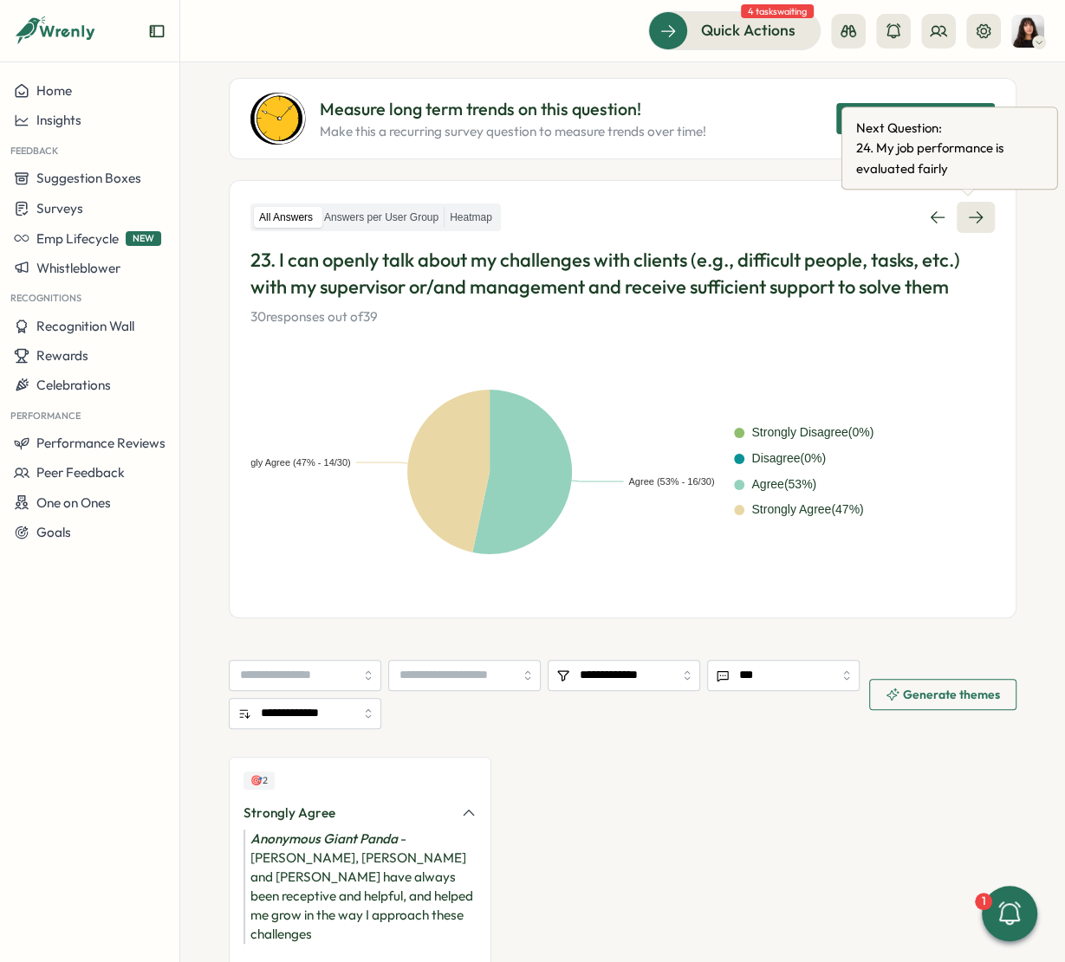
click at [972, 217] on icon at bounding box center [975, 217] width 14 height 12
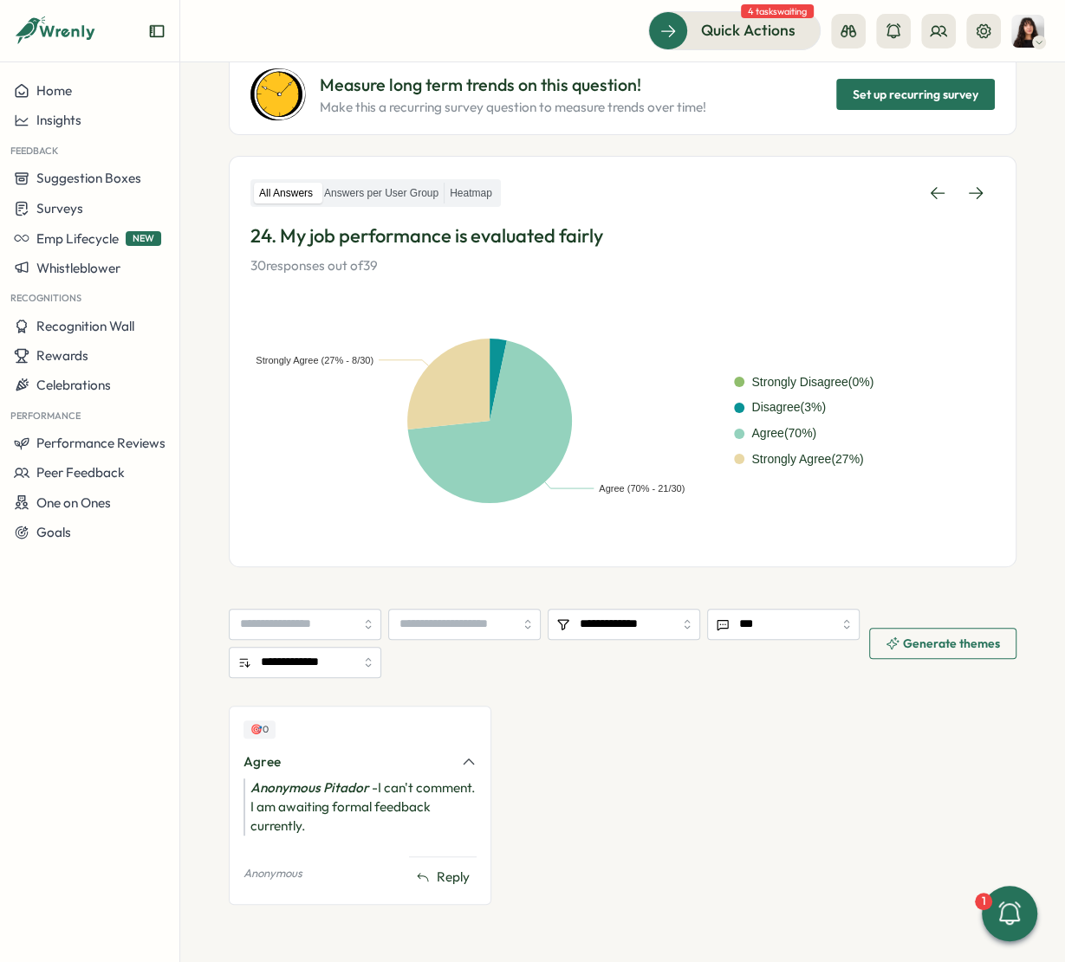
scroll to position [180, 0]
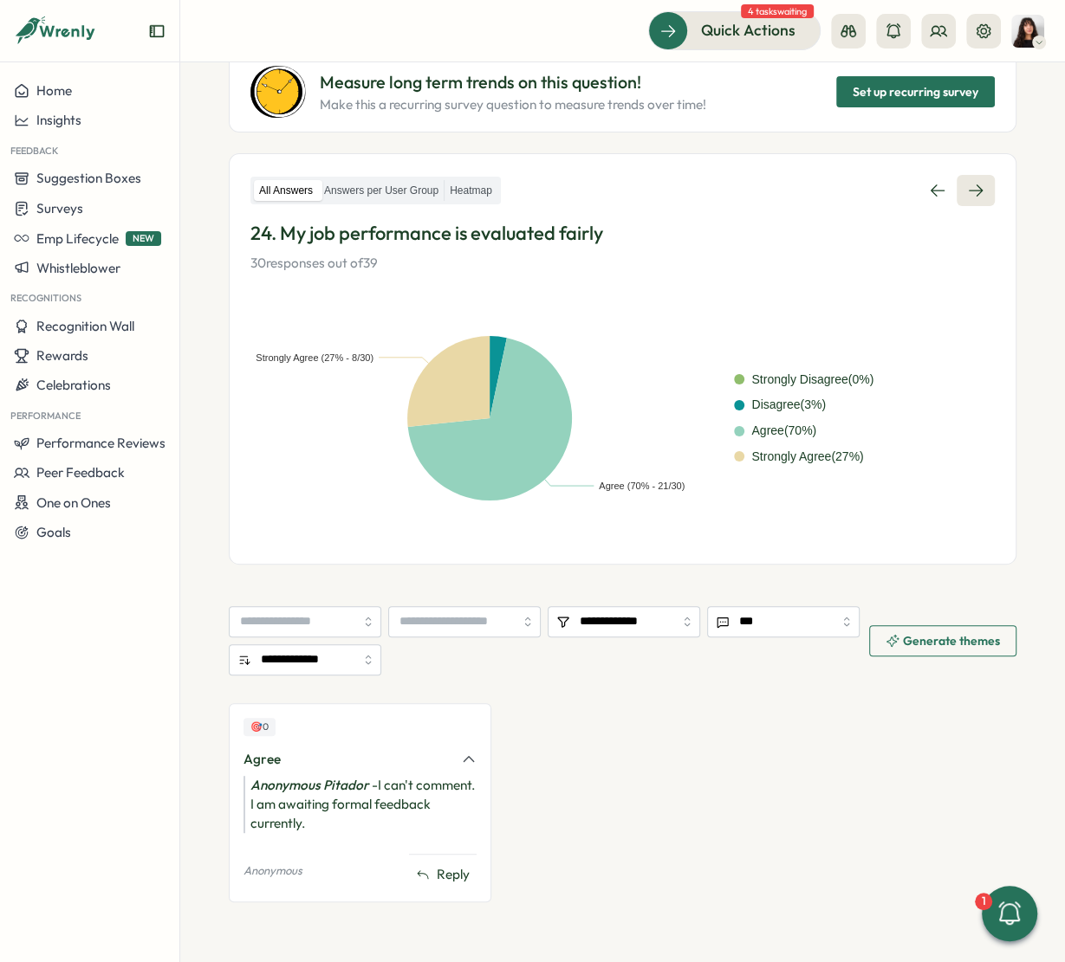
click at [972, 192] on icon at bounding box center [975, 190] width 17 height 17
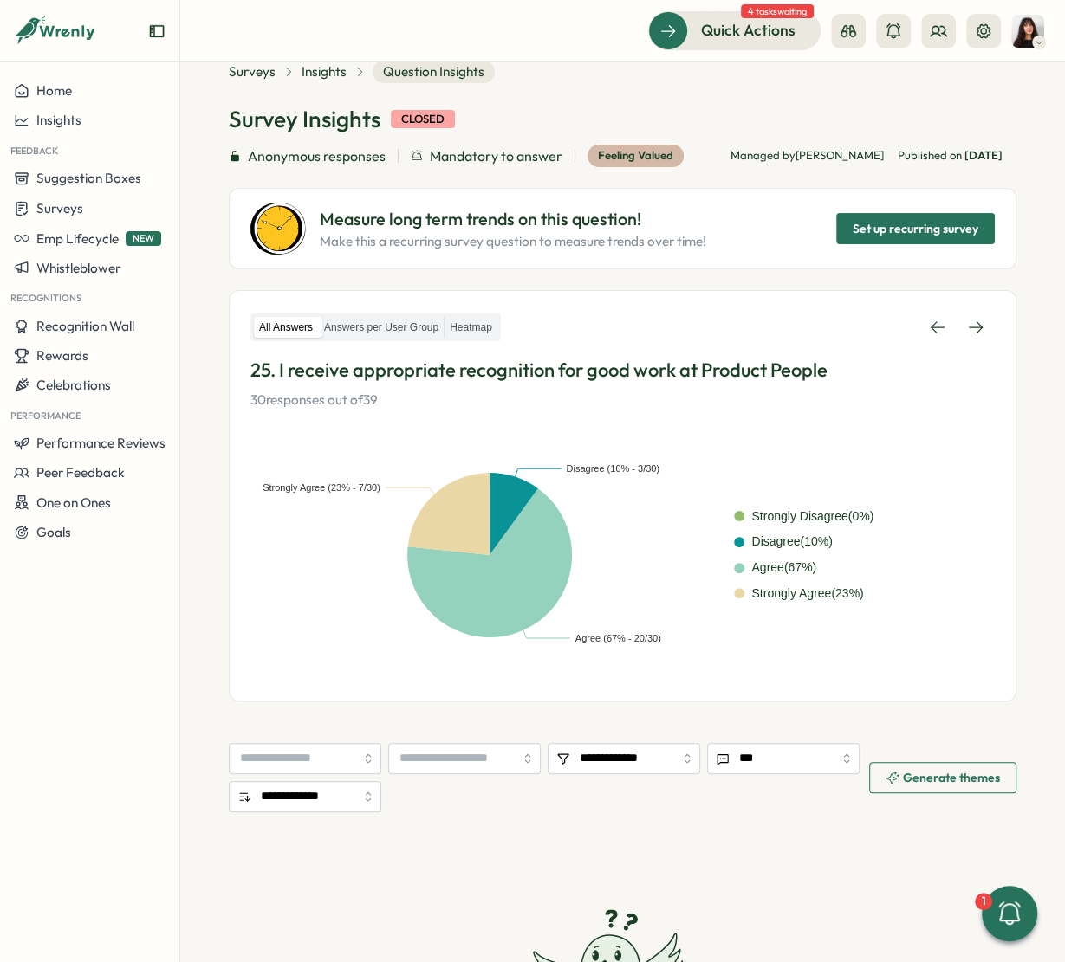
scroll to position [44, 0]
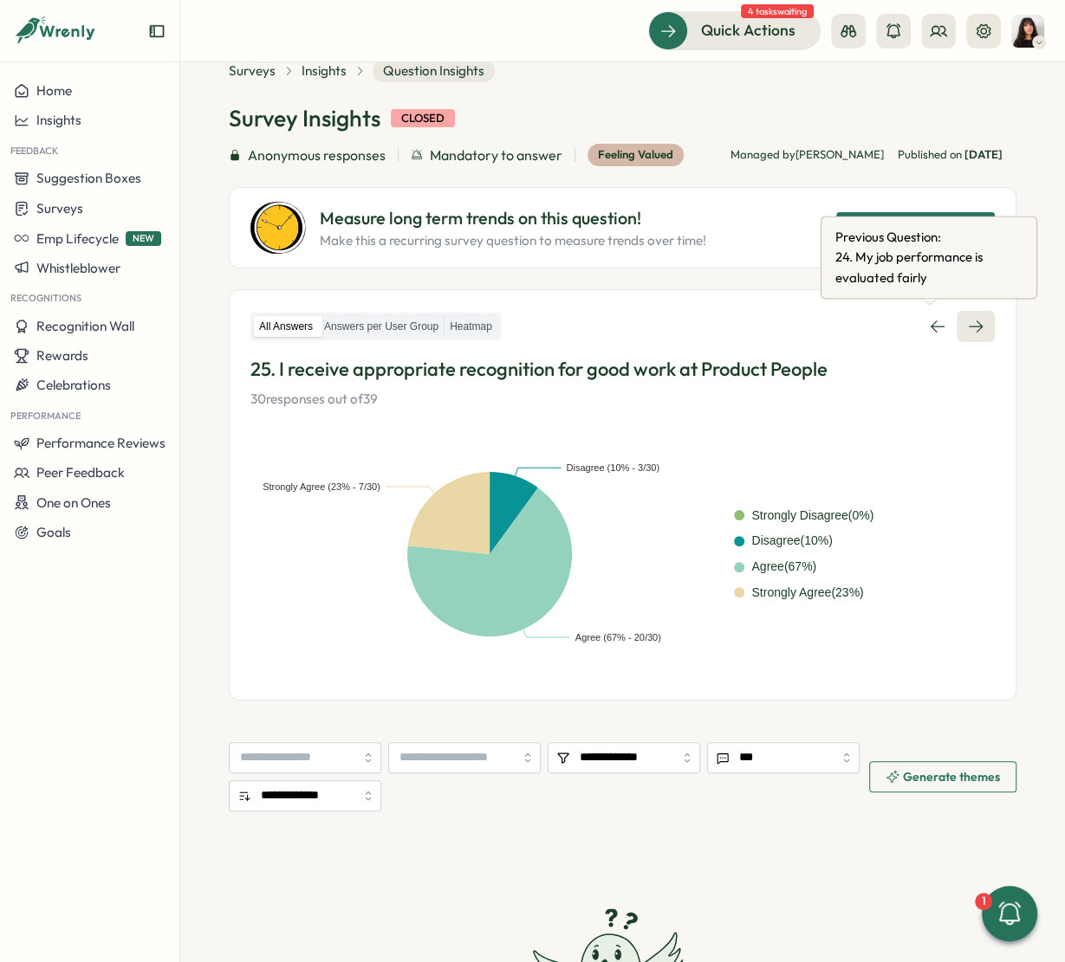
click at [968, 318] on icon at bounding box center [975, 326] width 17 height 17
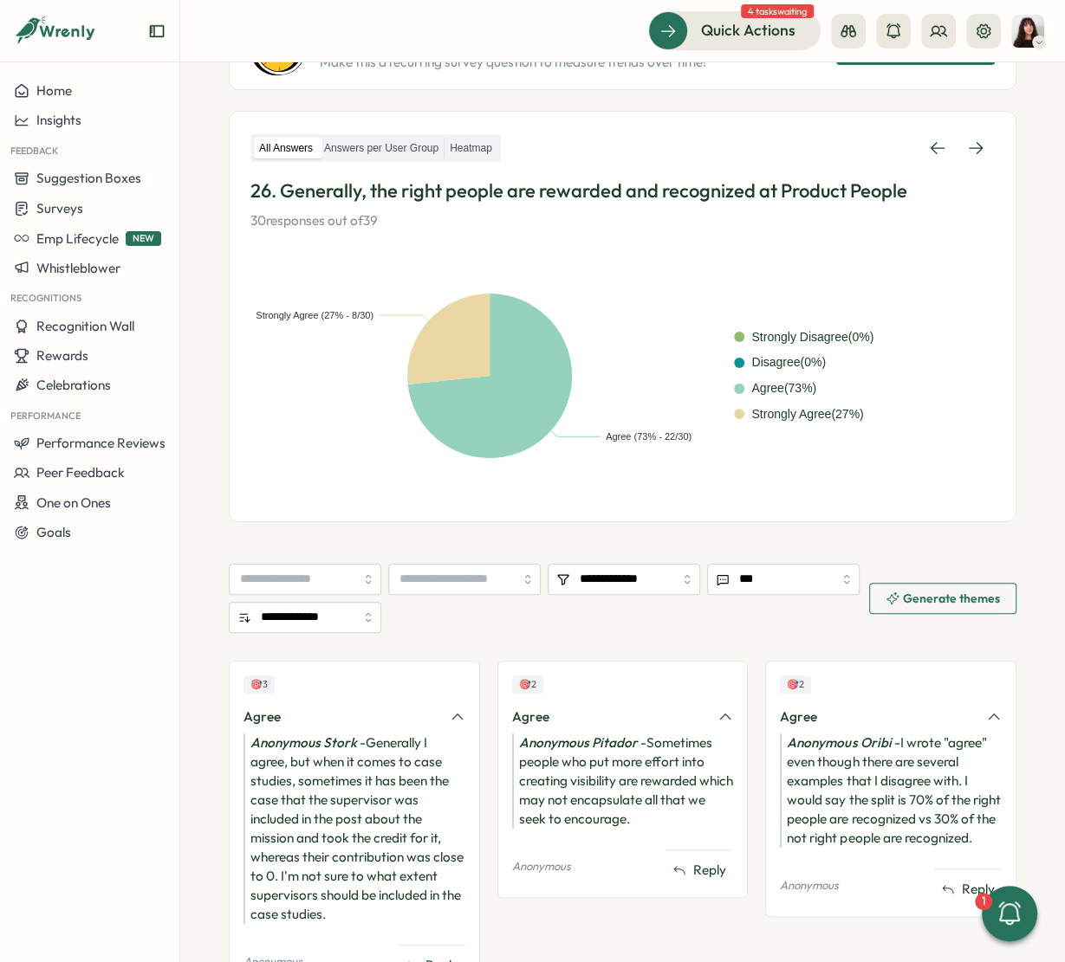
scroll to position [310, 0]
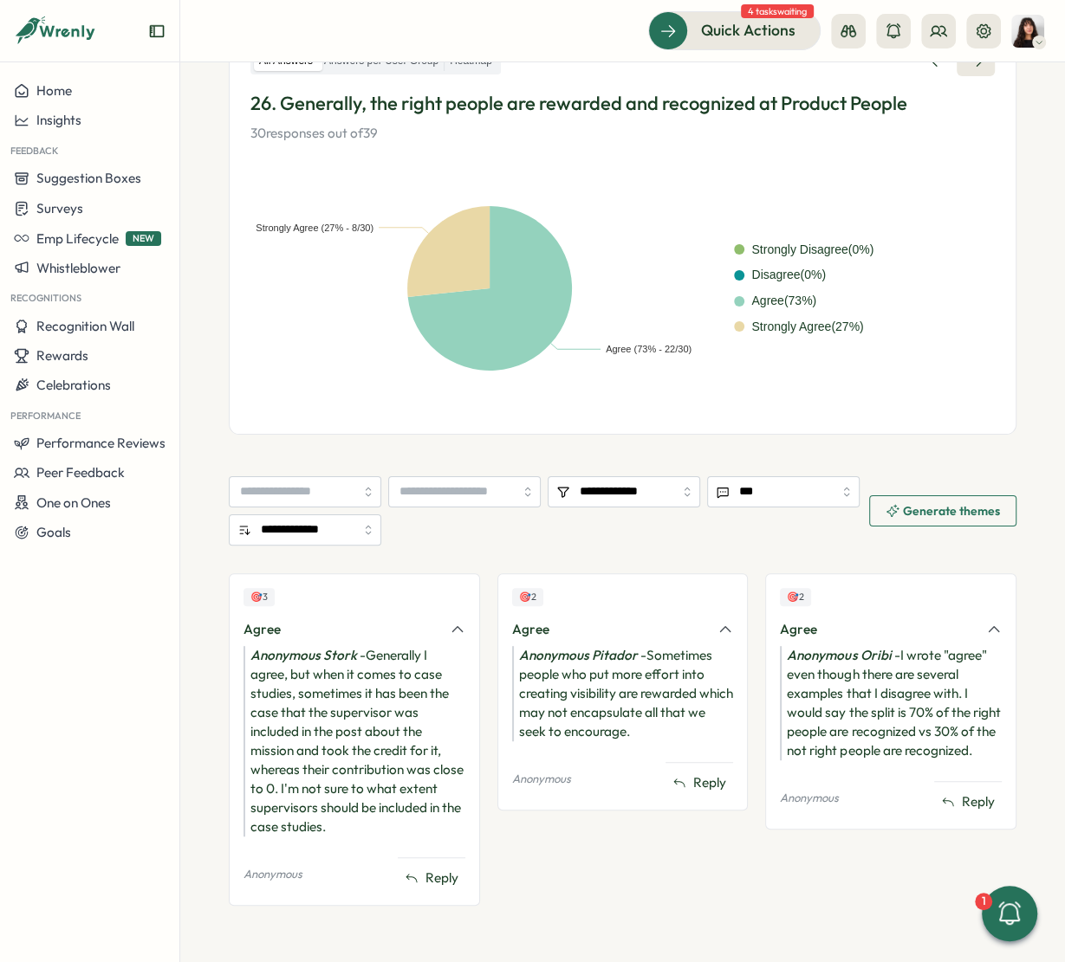
click at [968, 64] on icon at bounding box center [975, 61] width 14 height 12
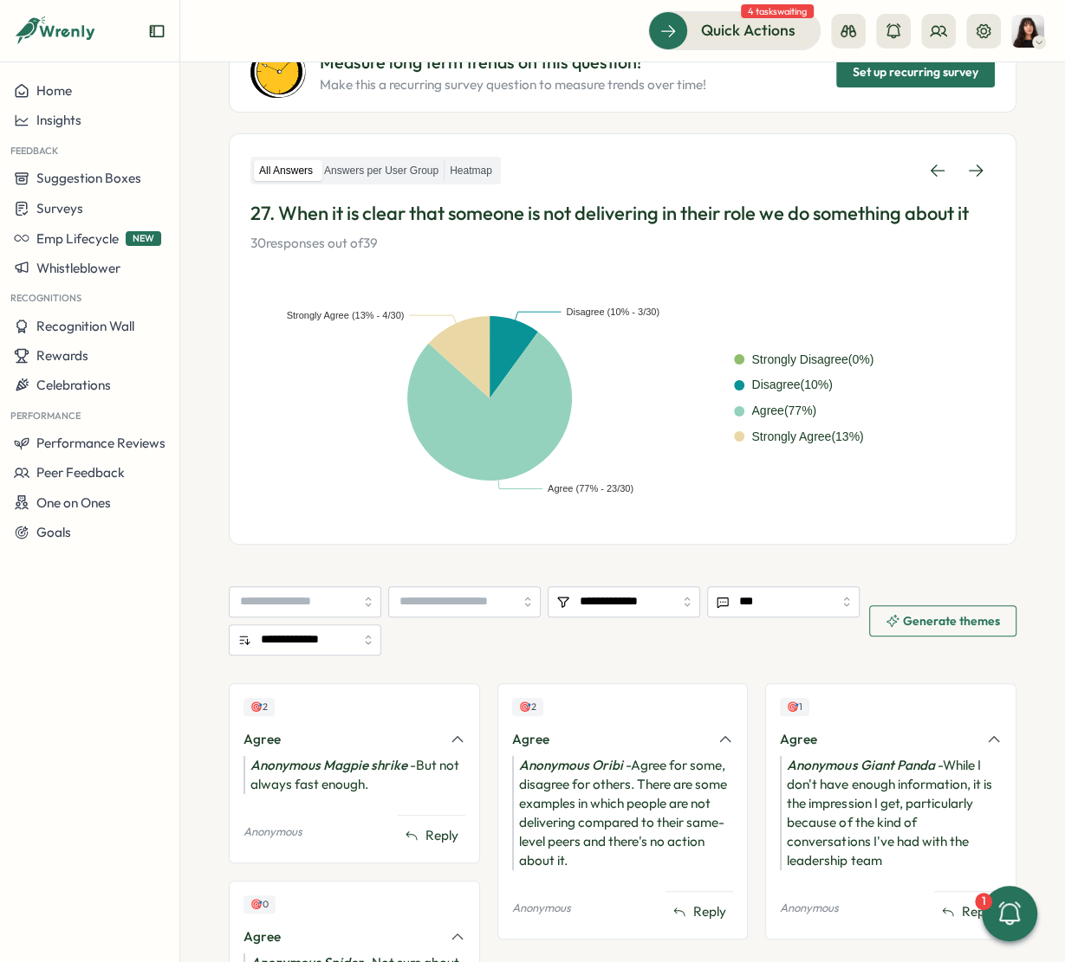
scroll to position [195, 0]
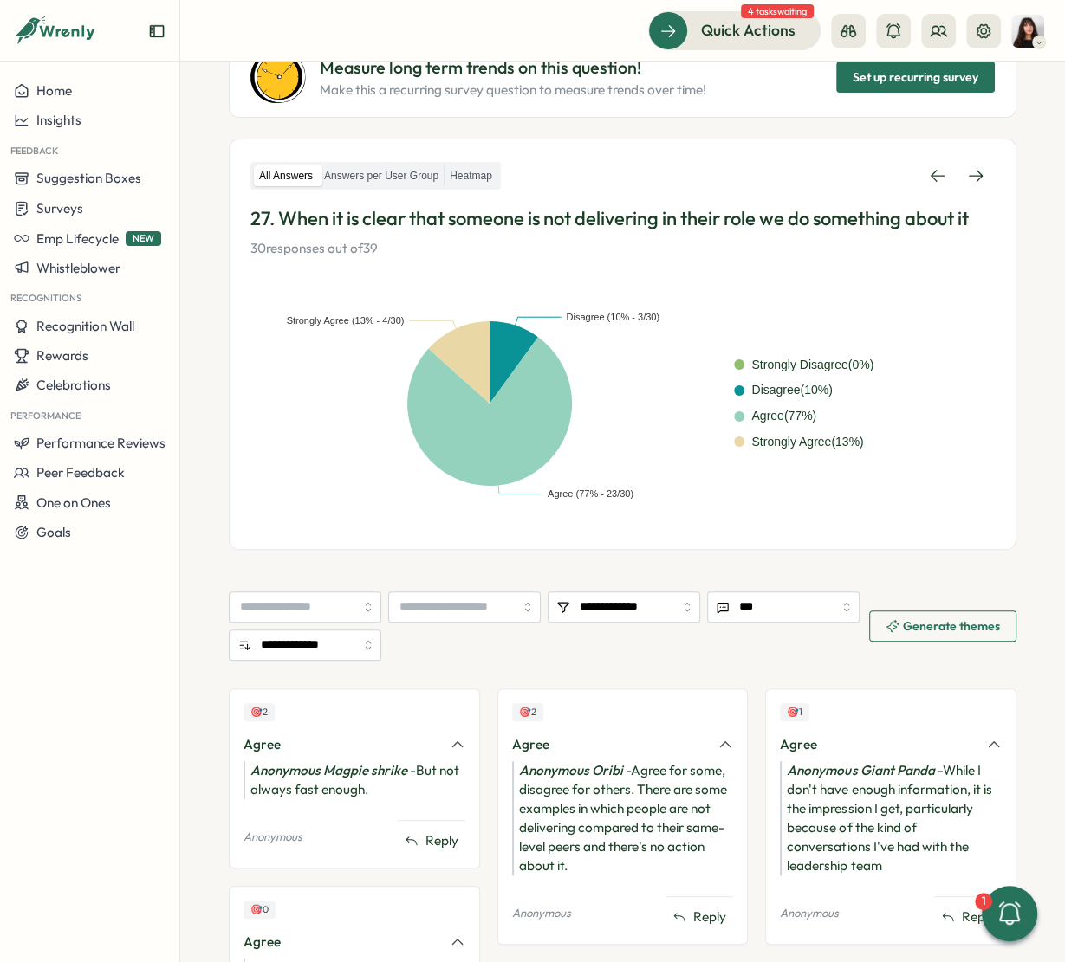
click at [378, 210] on p "27. When it is clear that someone is not delivering in their role we do somethi…" at bounding box center [622, 218] width 744 height 27
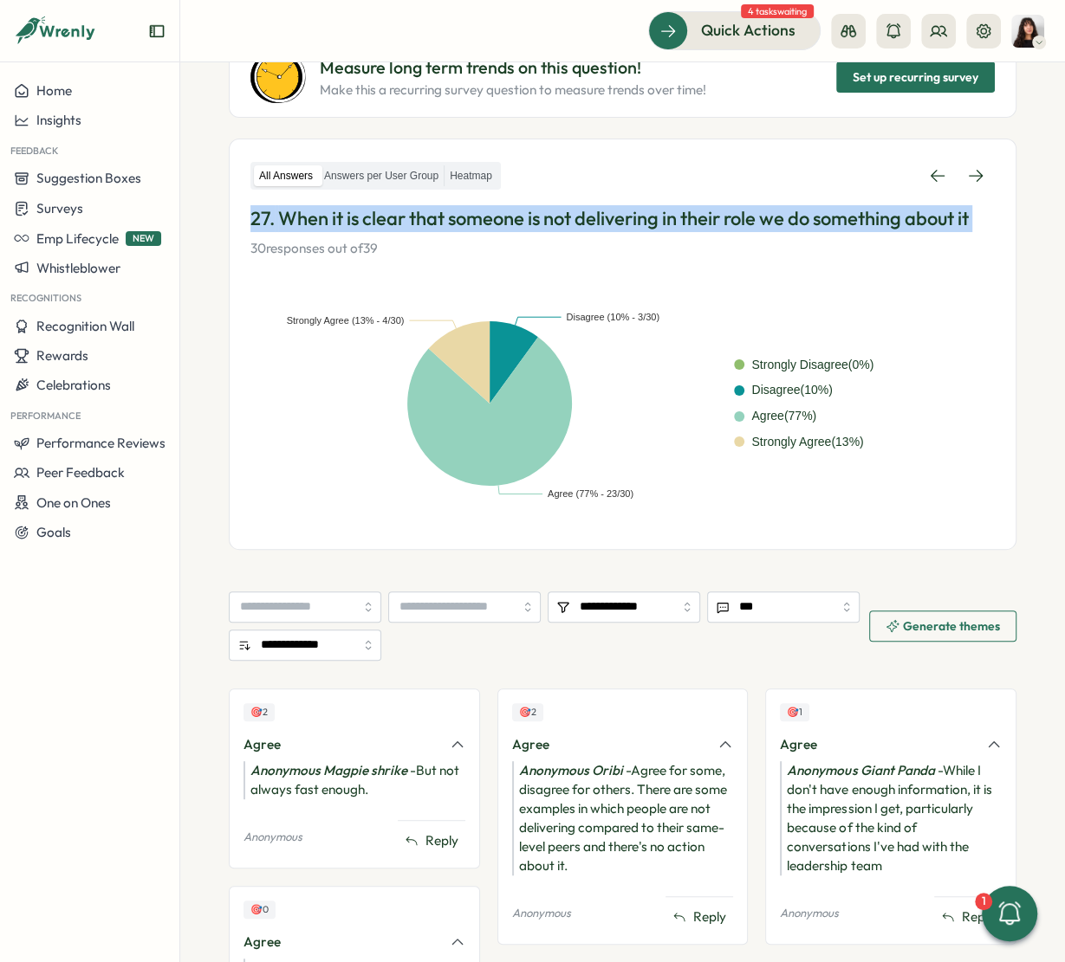
click at [378, 210] on p "27. When it is clear that someone is not delivering in their role we do somethi…" at bounding box center [622, 218] width 744 height 27
copy p "27. When it is clear that someone is not delivering in their role we do somethi…"
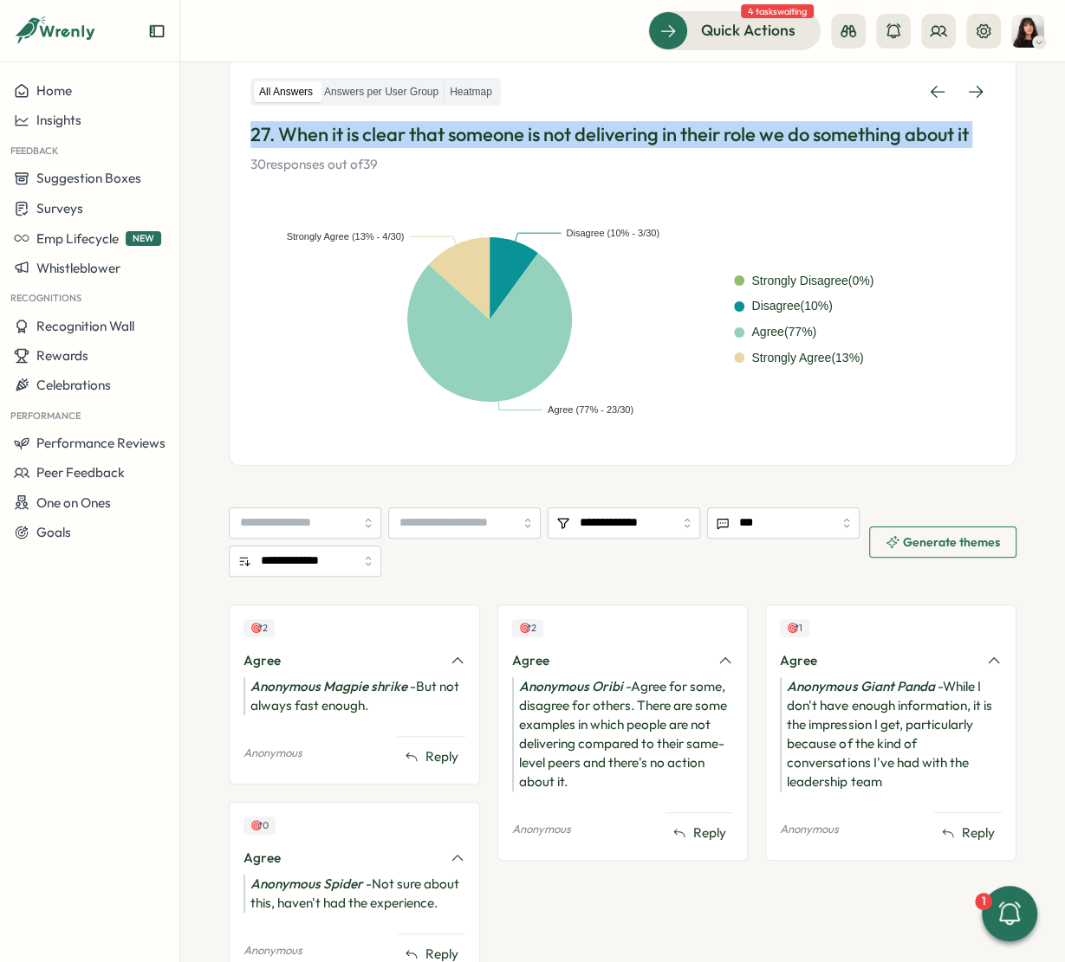
scroll to position [275, 0]
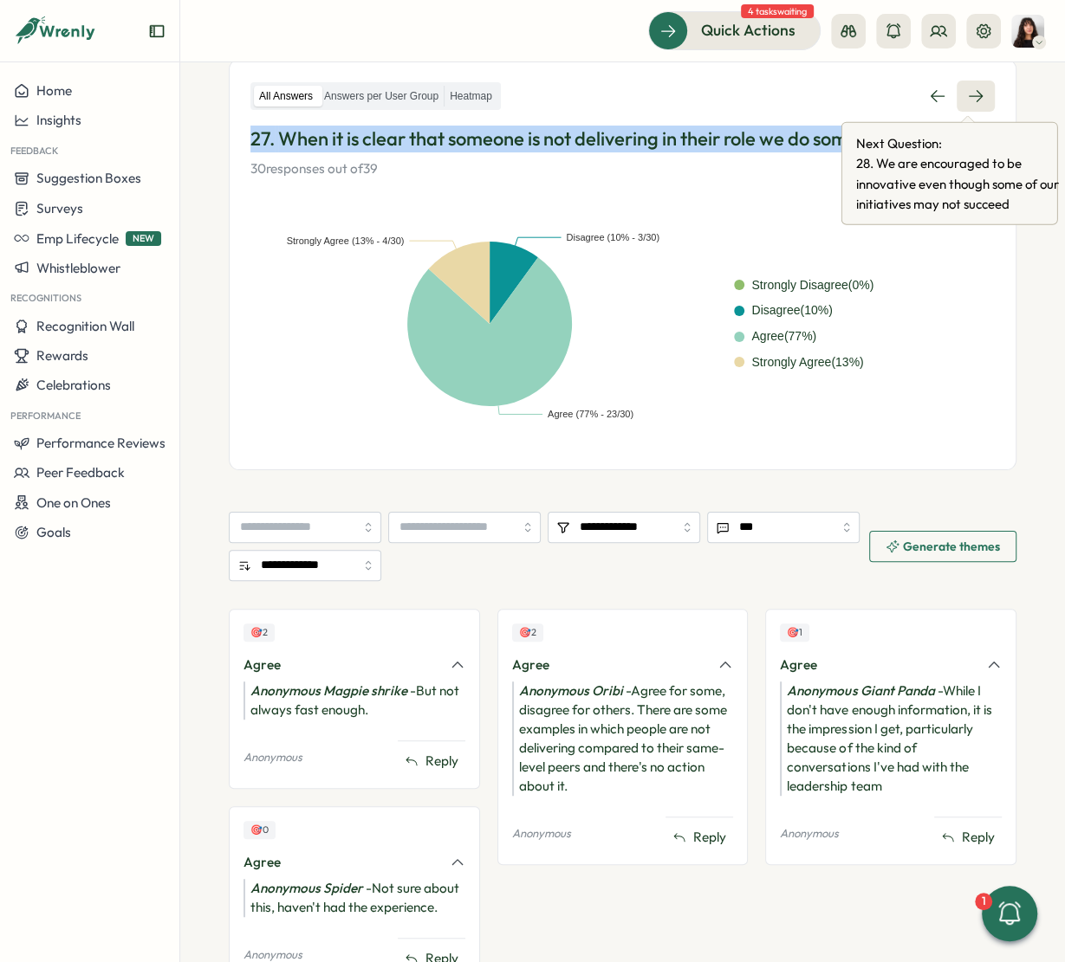
click at [970, 93] on icon at bounding box center [975, 95] width 17 height 17
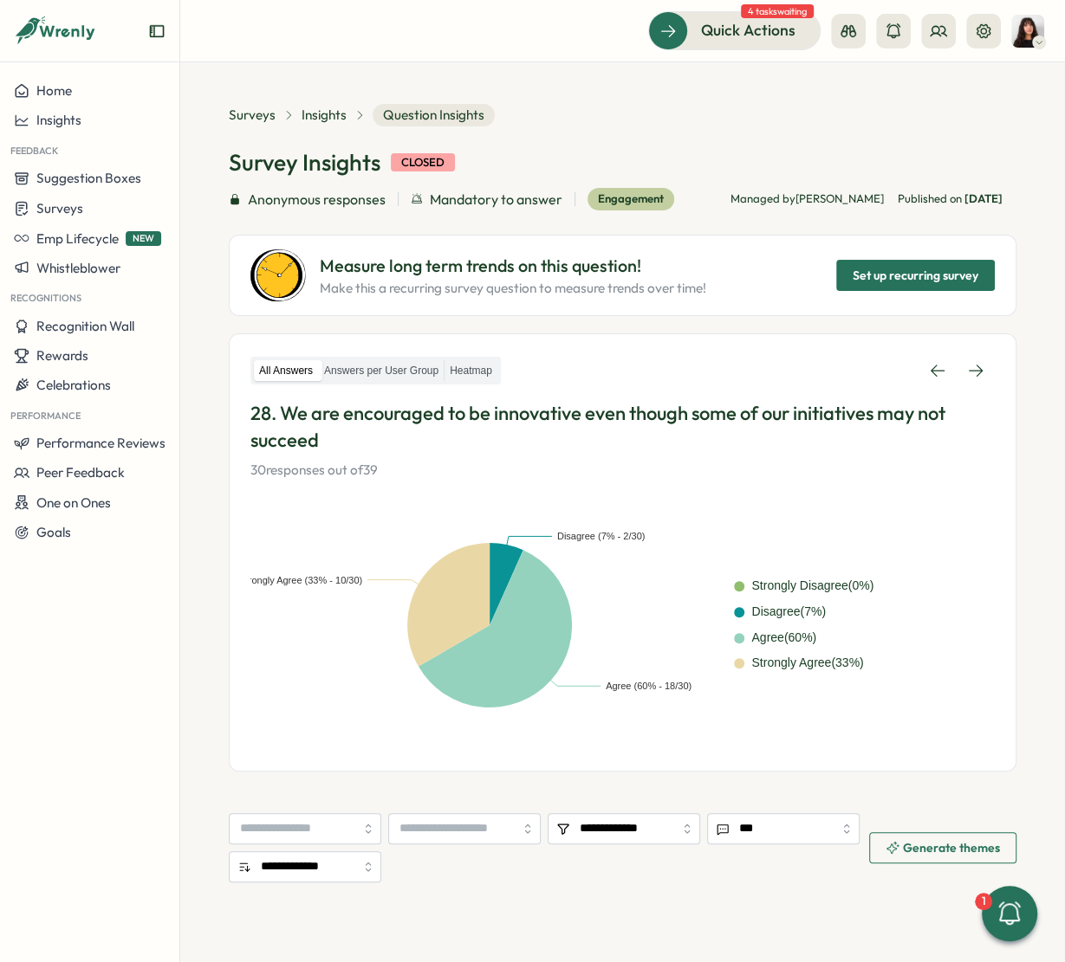
click at [970, 93] on section "**********" at bounding box center [622, 512] width 884 height 900
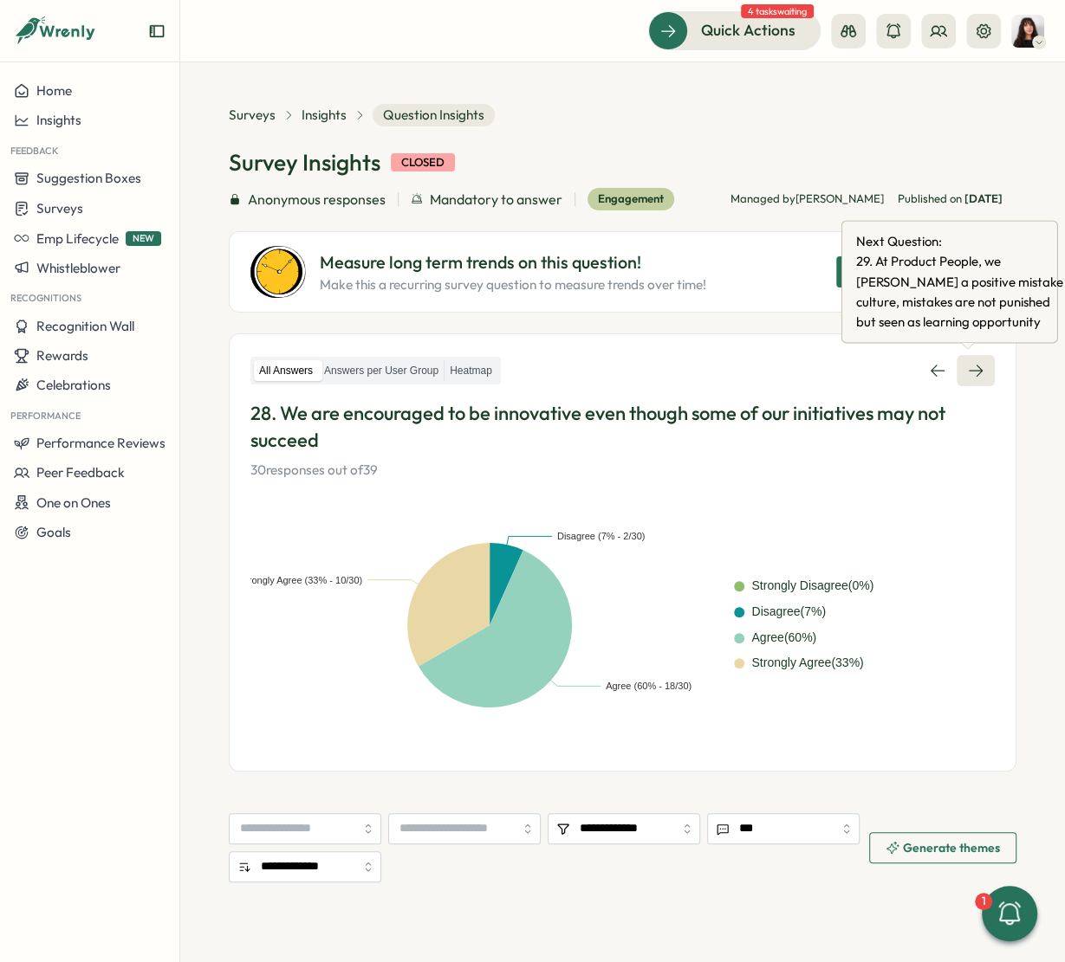
click at [969, 373] on icon at bounding box center [975, 371] width 14 height 12
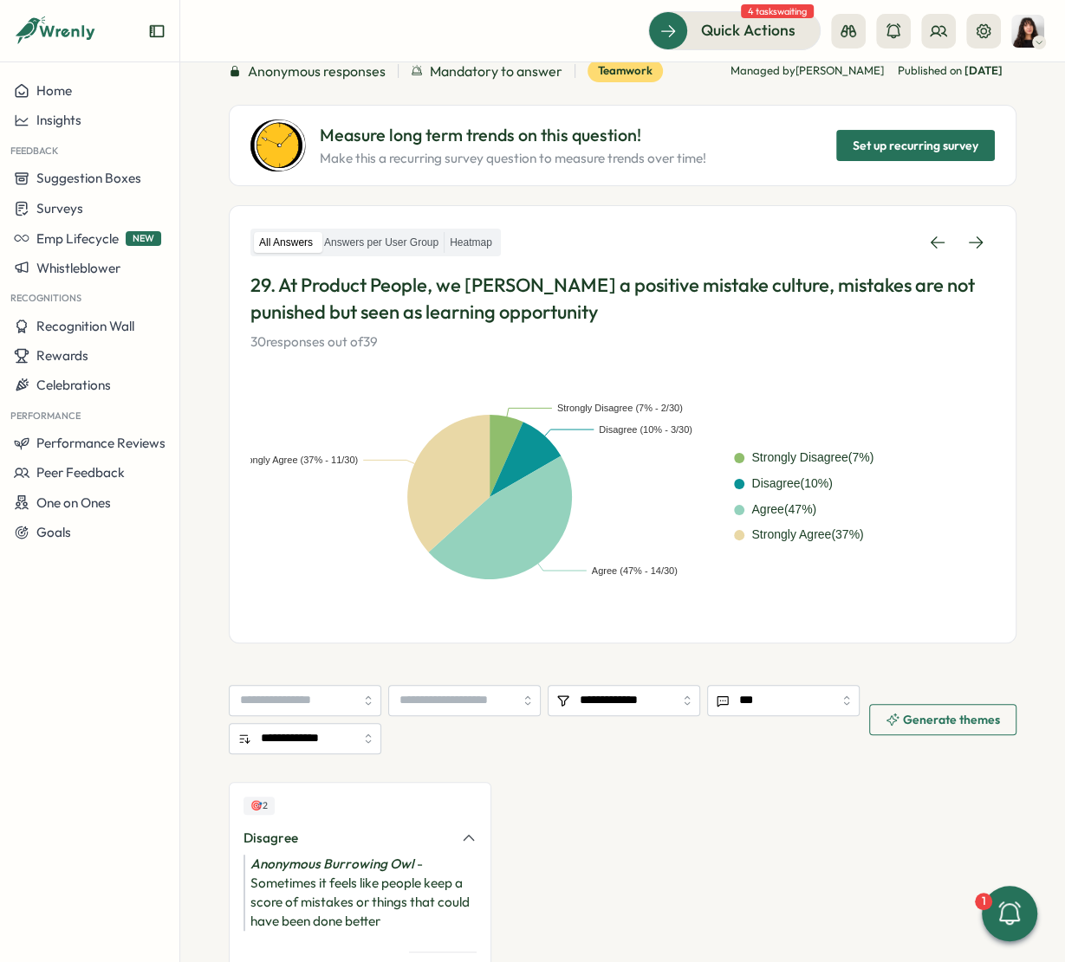
scroll to position [126, 0]
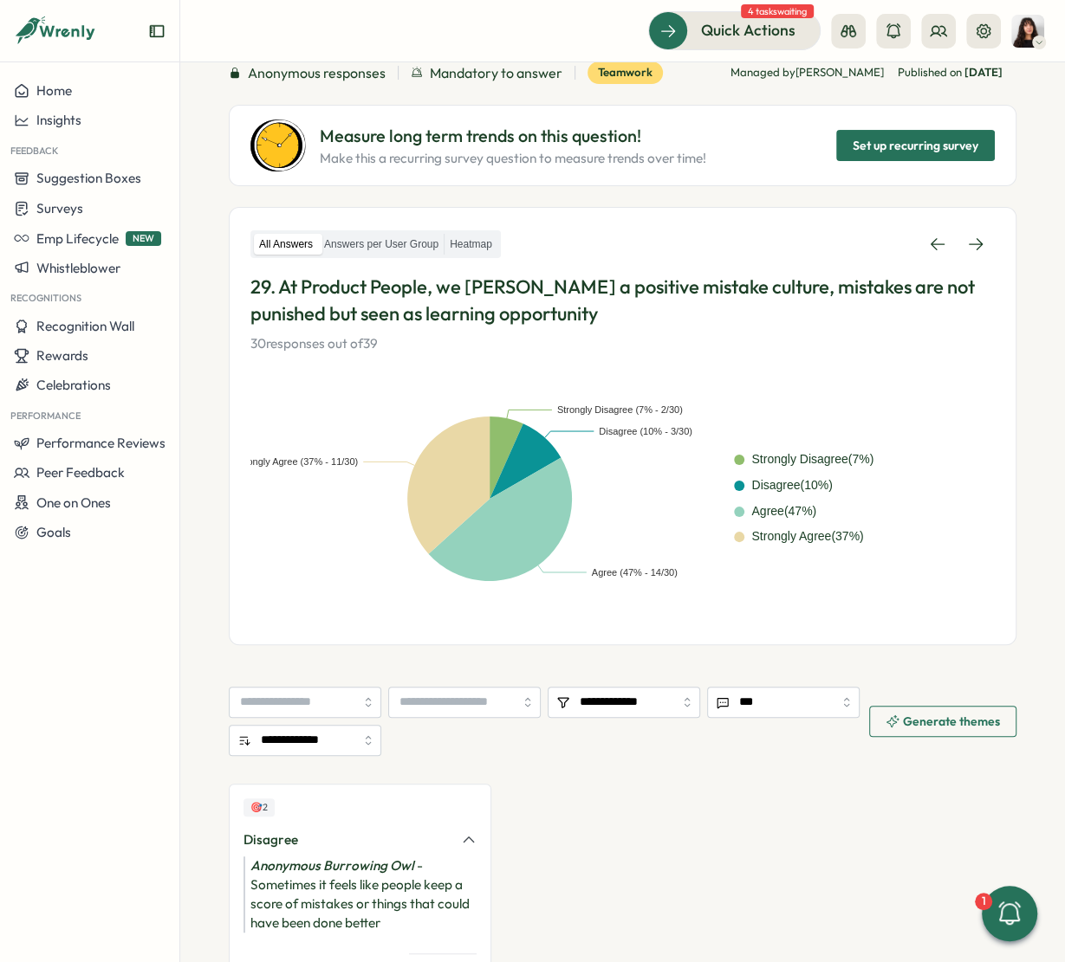
click at [572, 314] on p "29. At Product People, we foster a positive mistake culture, mistakes are not p…" at bounding box center [622, 301] width 744 height 54
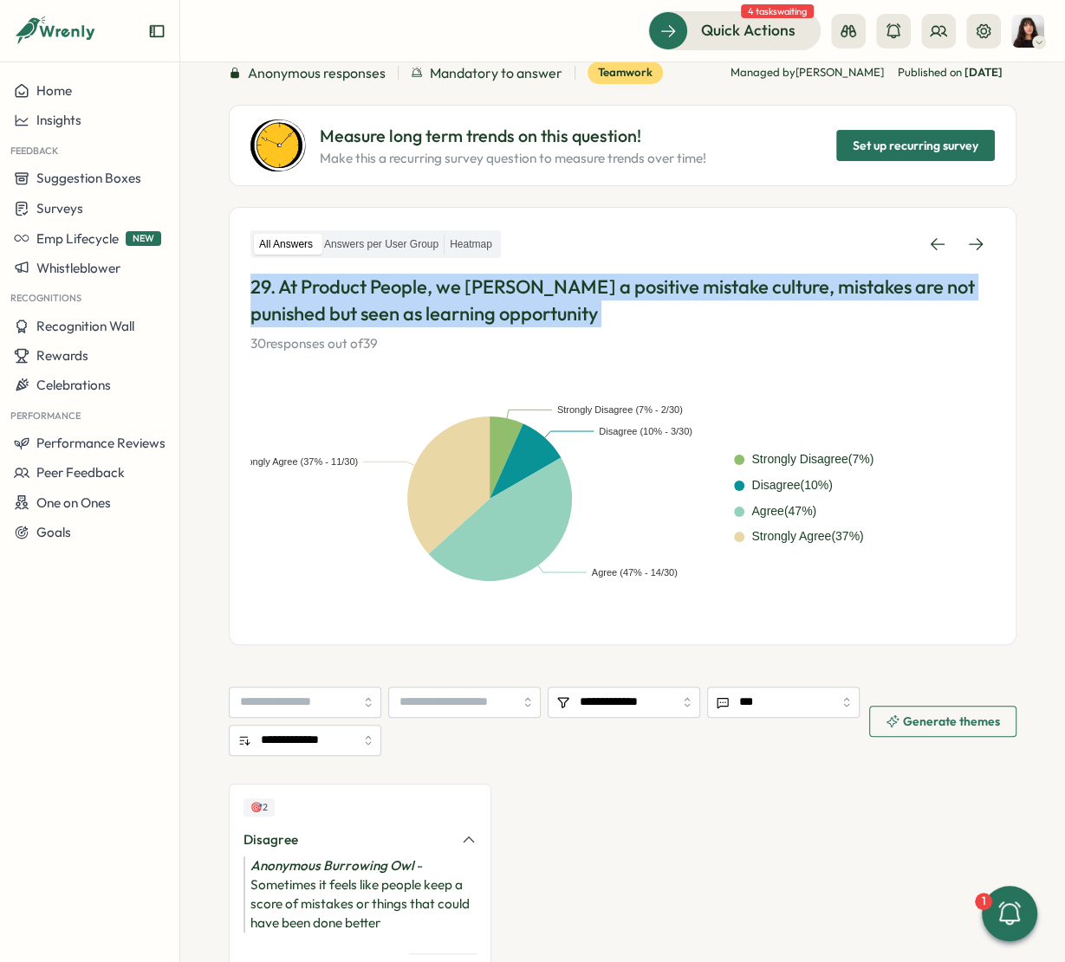
drag, startPoint x: 572, startPoint y: 314, endPoint x: 241, endPoint y: 286, distance: 332.0
click at [241, 286] on div "All Answers Answers per User Group Heatmap 29. At Product People, we foster a p…" at bounding box center [622, 426] width 787 height 438
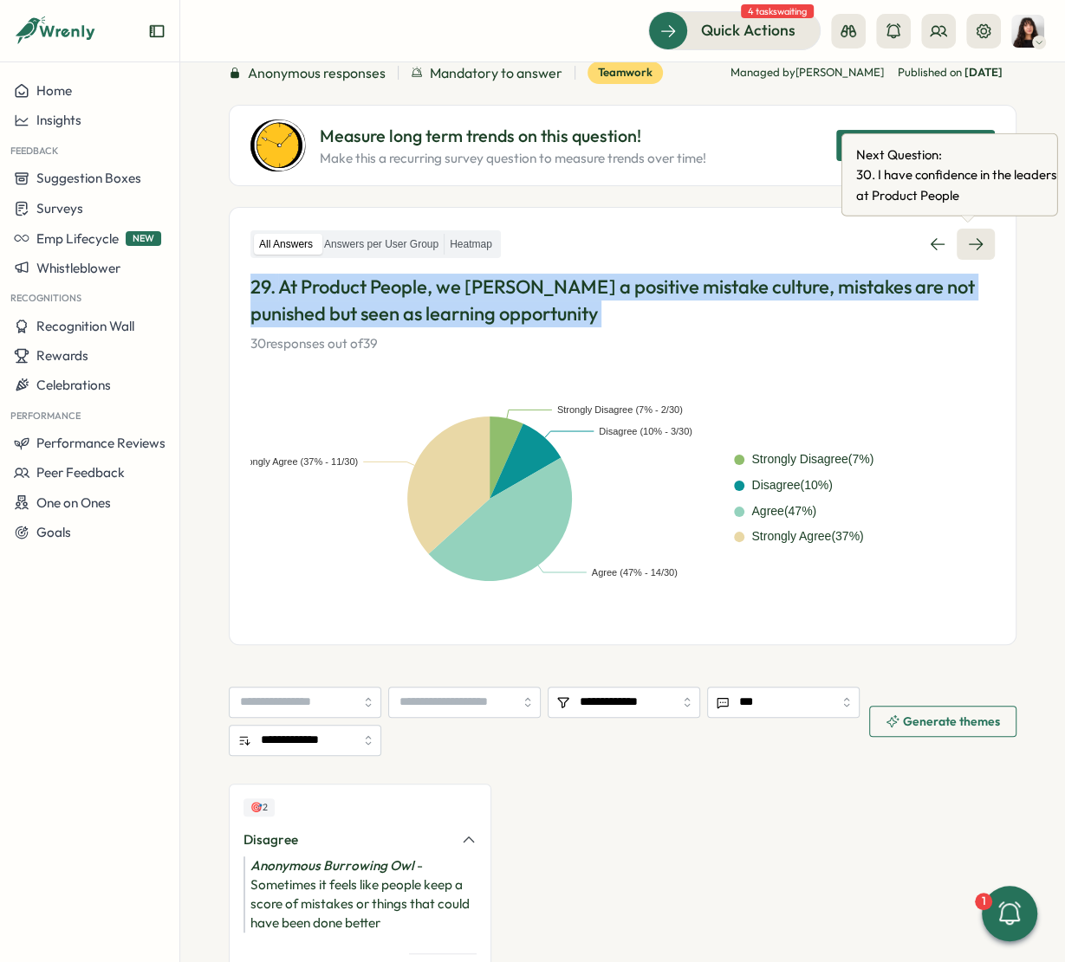
copy p "29. At Product People, we foster a positive mistake culture, mistakes are not p…"
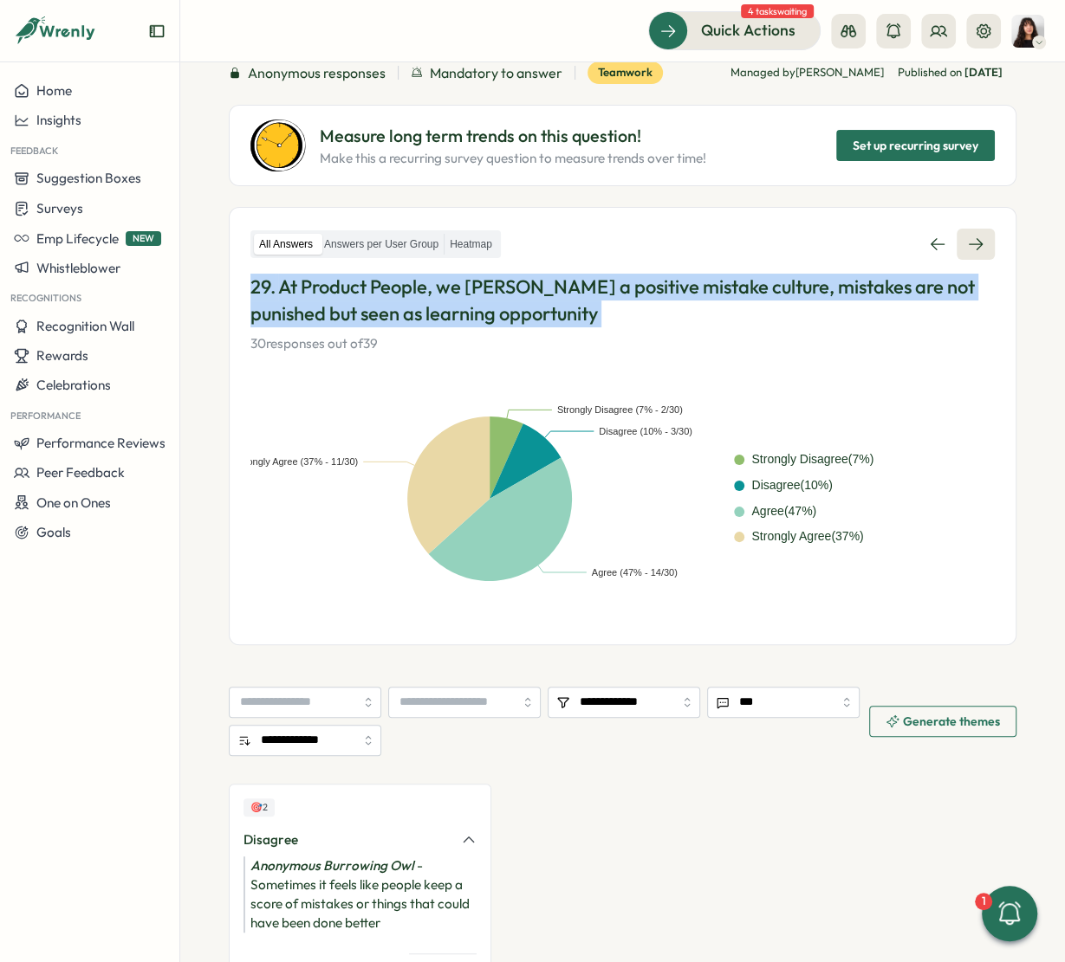
click at [967, 240] on icon at bounding box center [975, 244] width 17 height 17
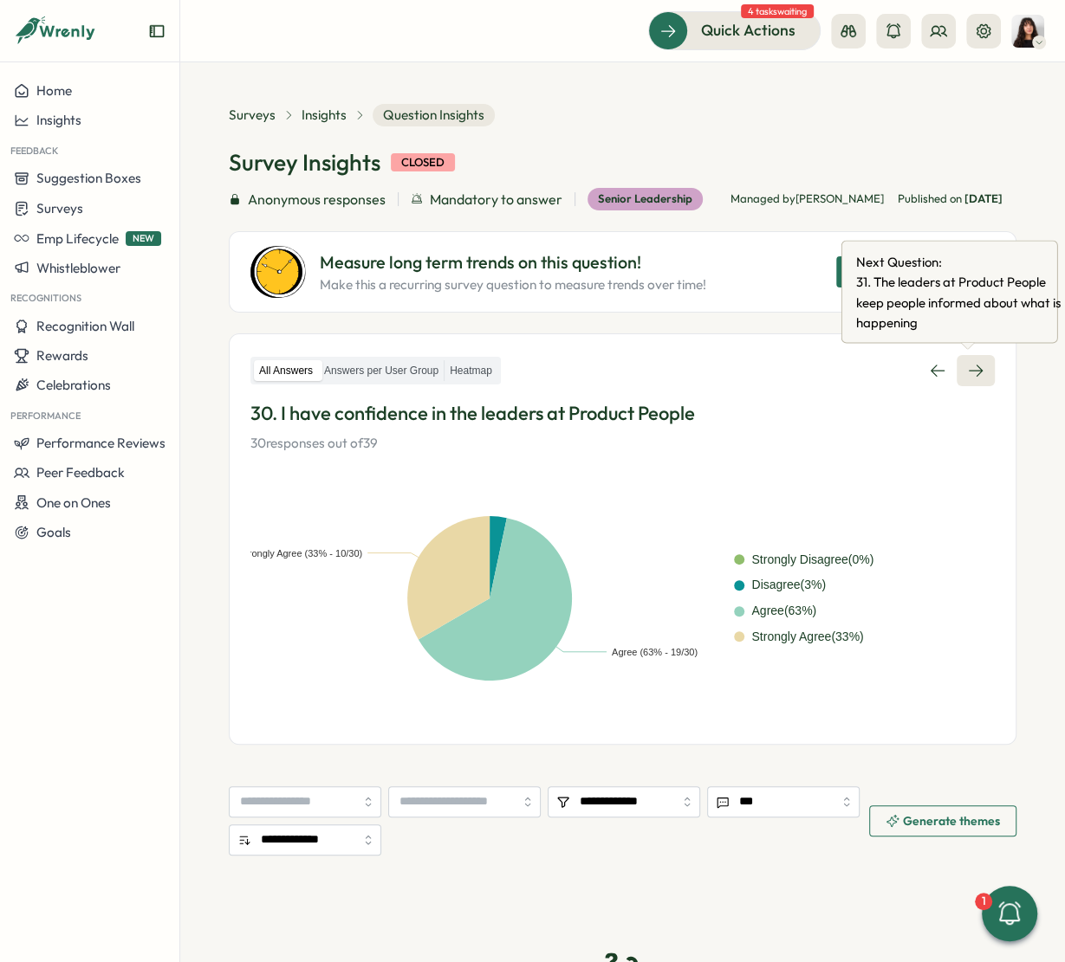
click at [970, 373] on icon at bounding box center [975, 370] width 17 height 17
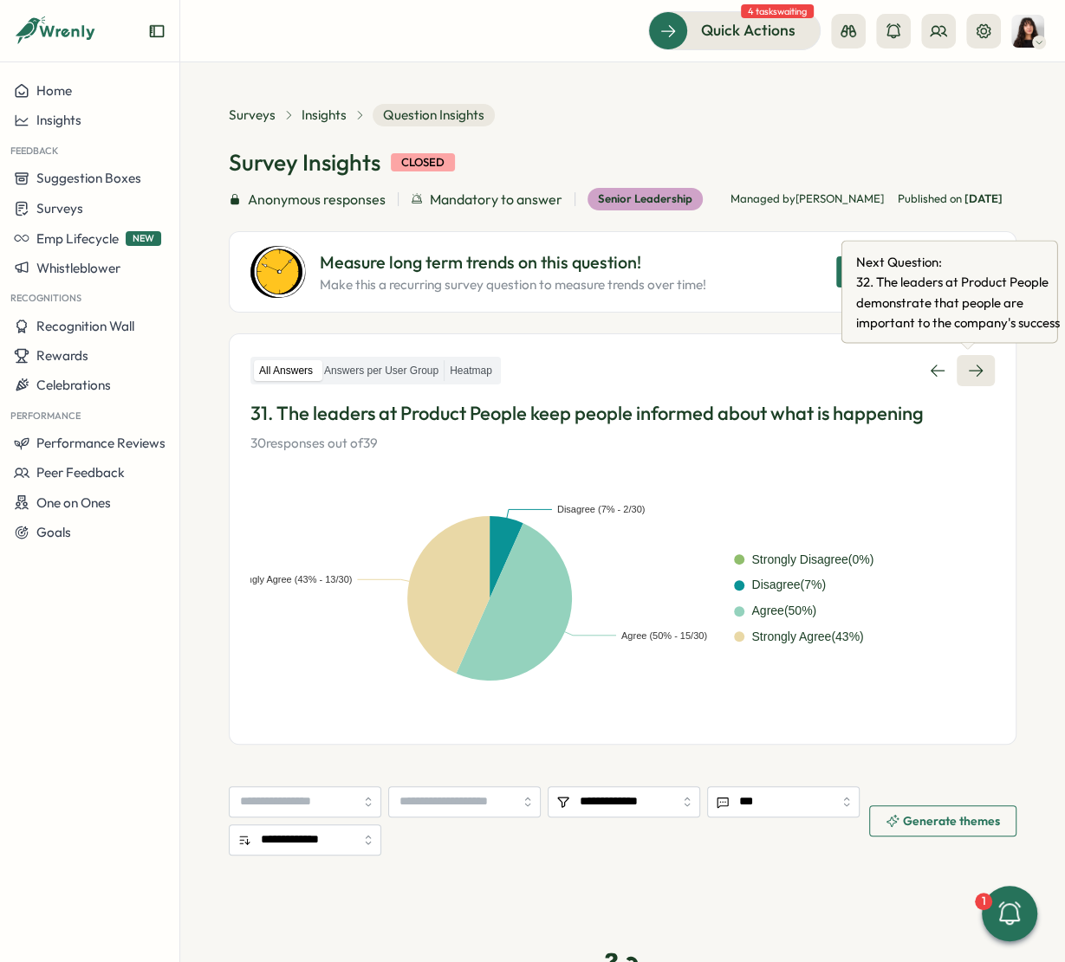
click at [967, 366] on icon at bounding box center [975, 370] width 17 height 17
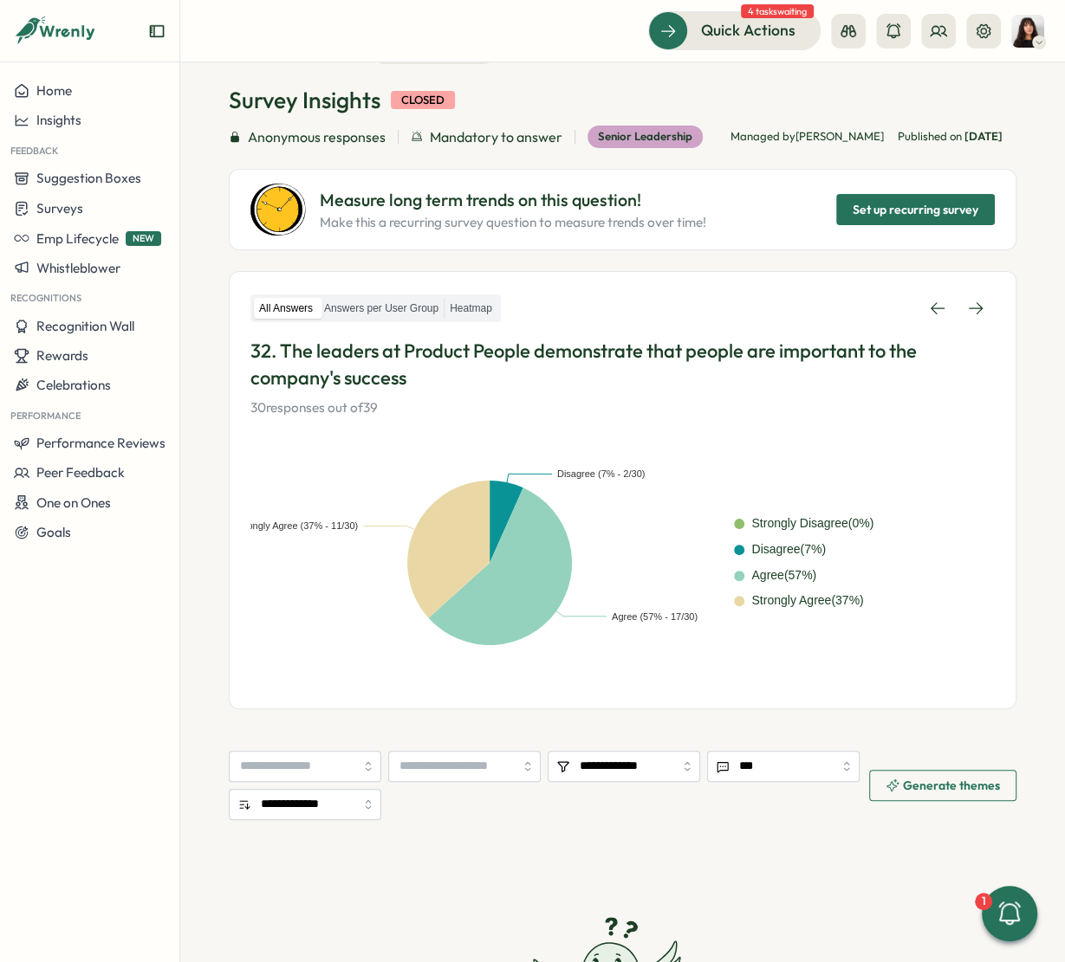
scroll to position [65, 0]
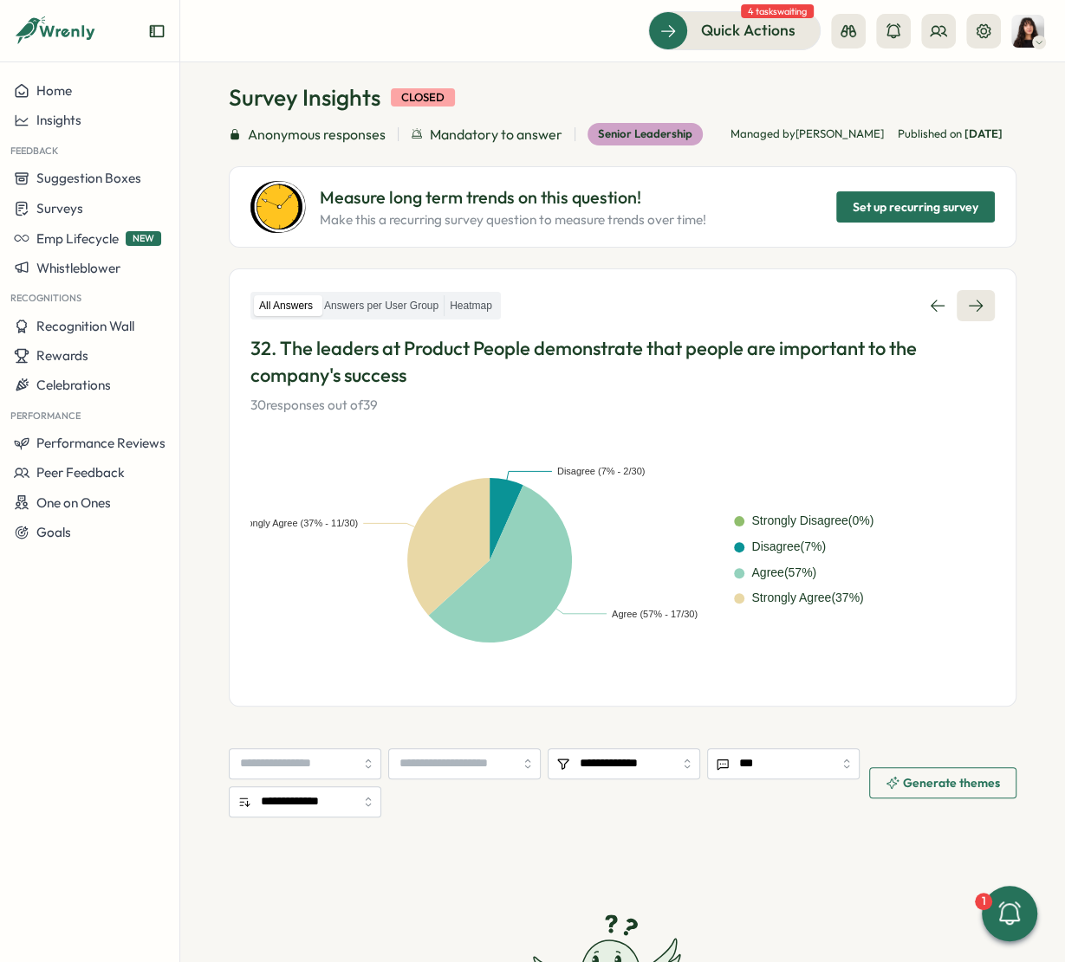
click at [967, 295] on link at bounding box center [975, 305] width 38 height 31
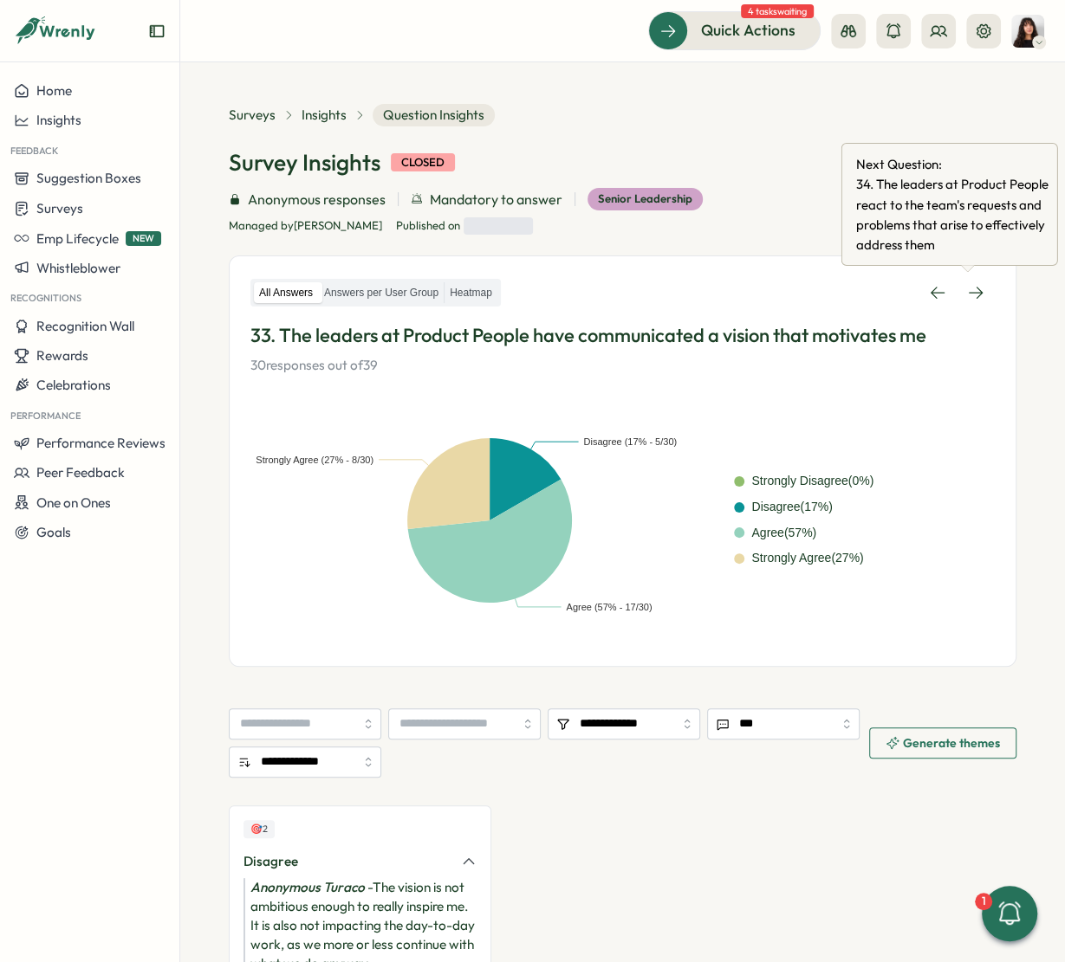
scroll to position [163, 0]
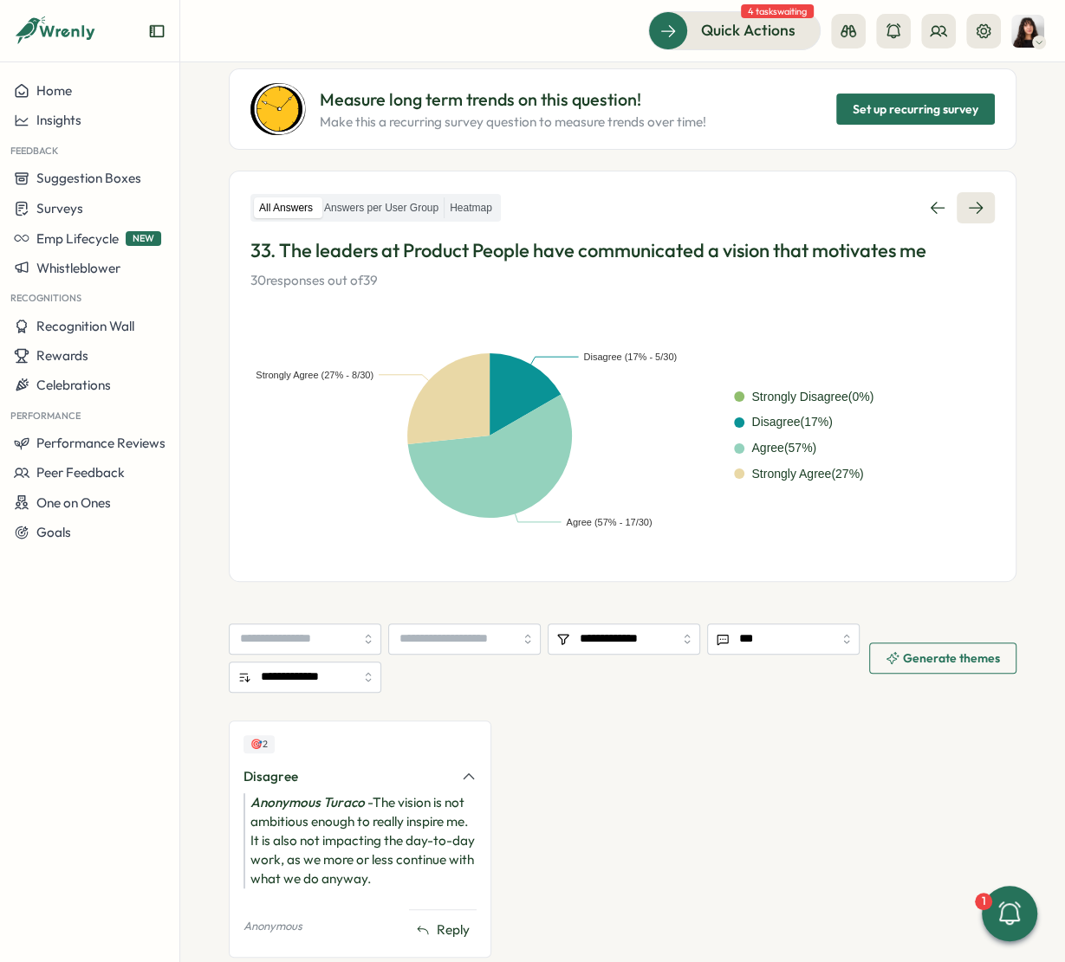
click at [981, 207] on link at bounding box center [975, 207] width 38 height 31
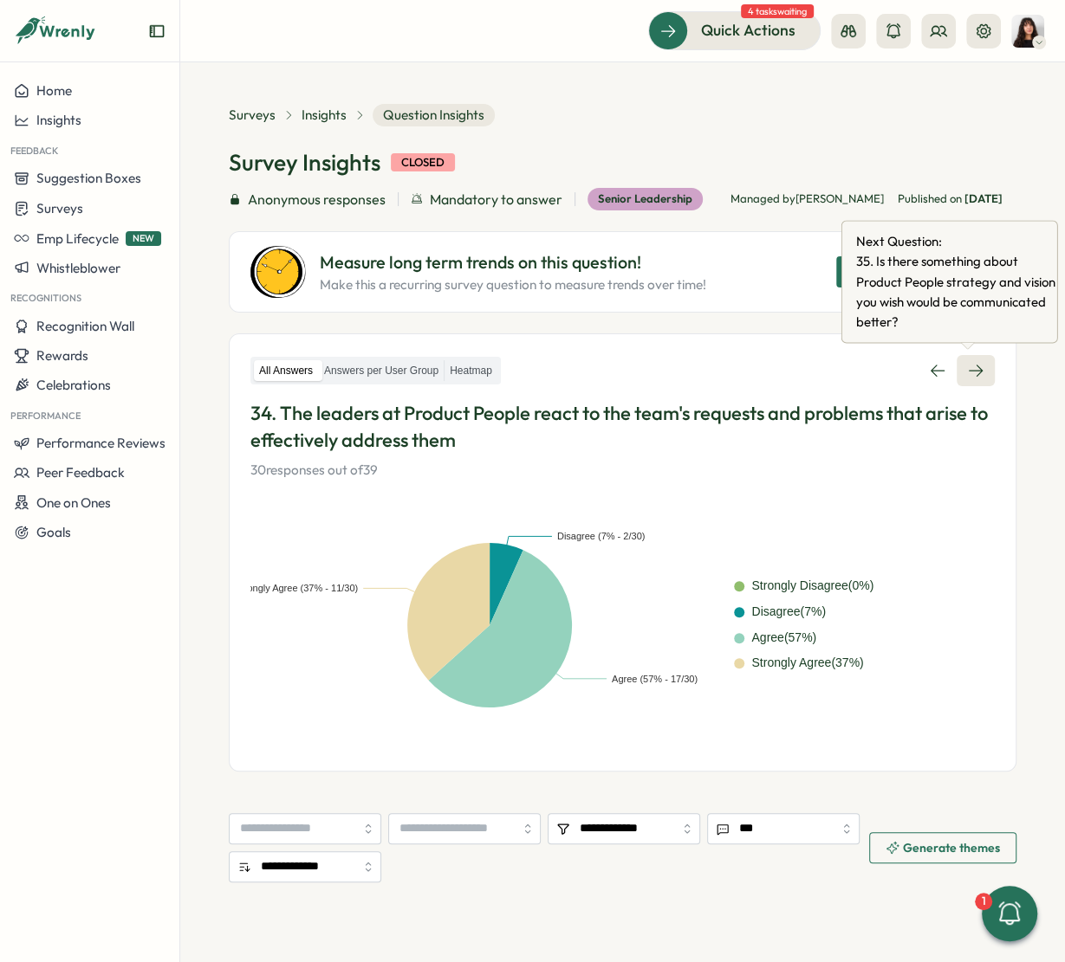
click at [972, 370] on icon at bounding box center [975, 371] width 14 height 12
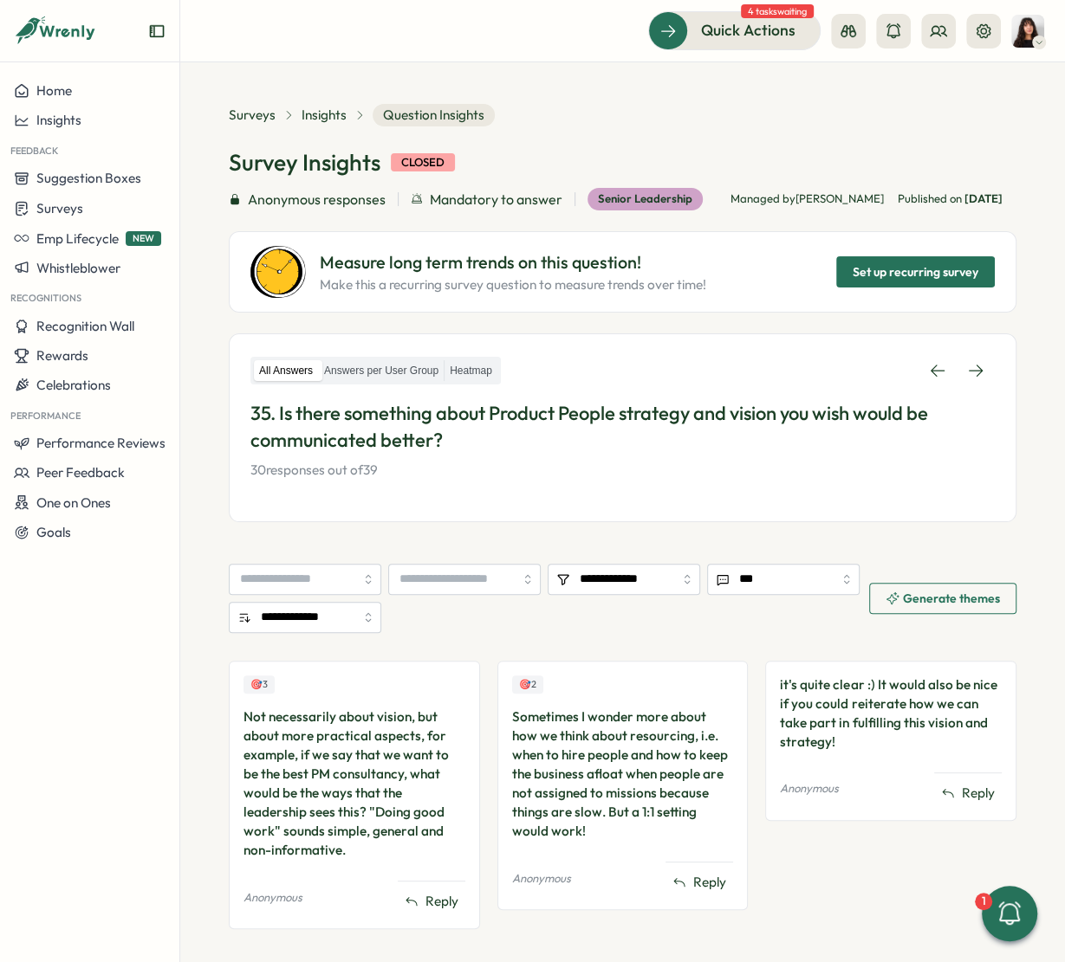
click at [972, 370] on icon at bounding box center [975, 371] width 14 height 12
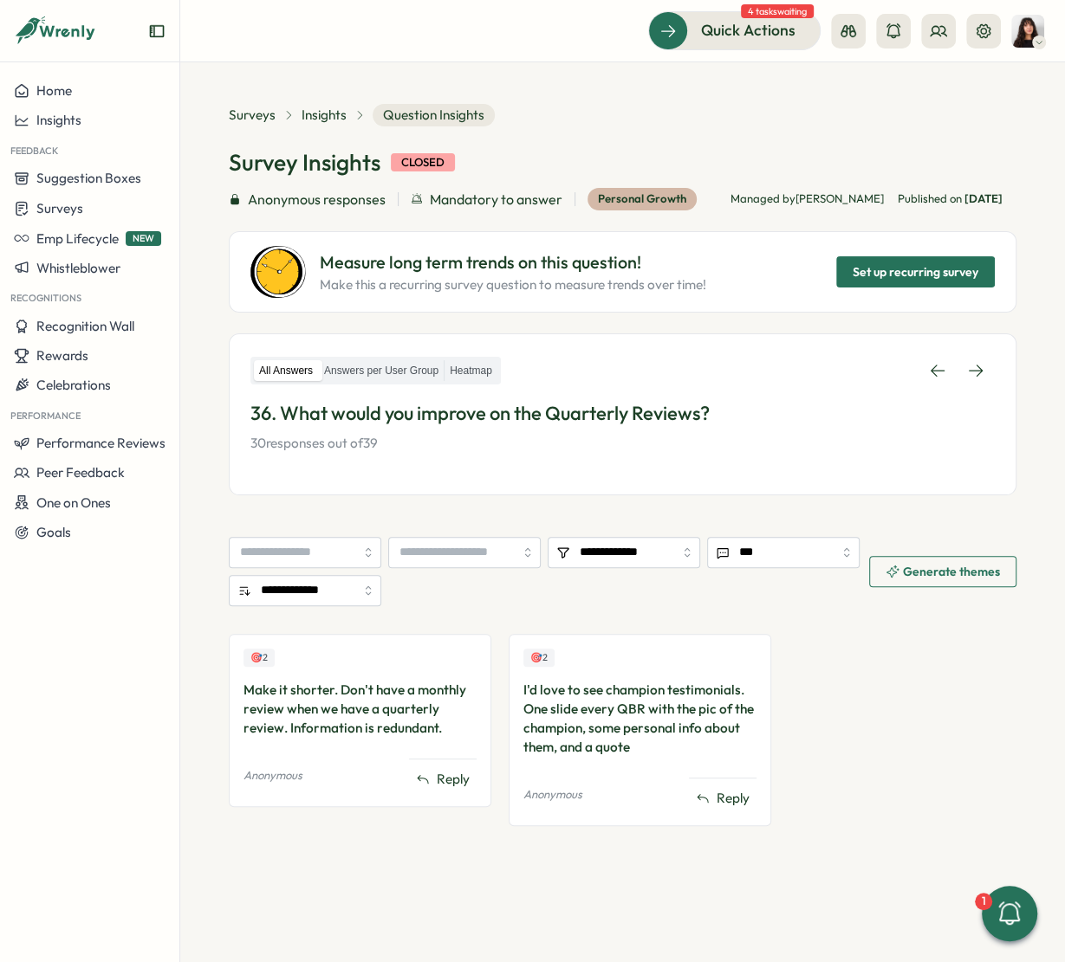
click at [972, 370] on icon at bounding box center [975, 370] width 17 height 17
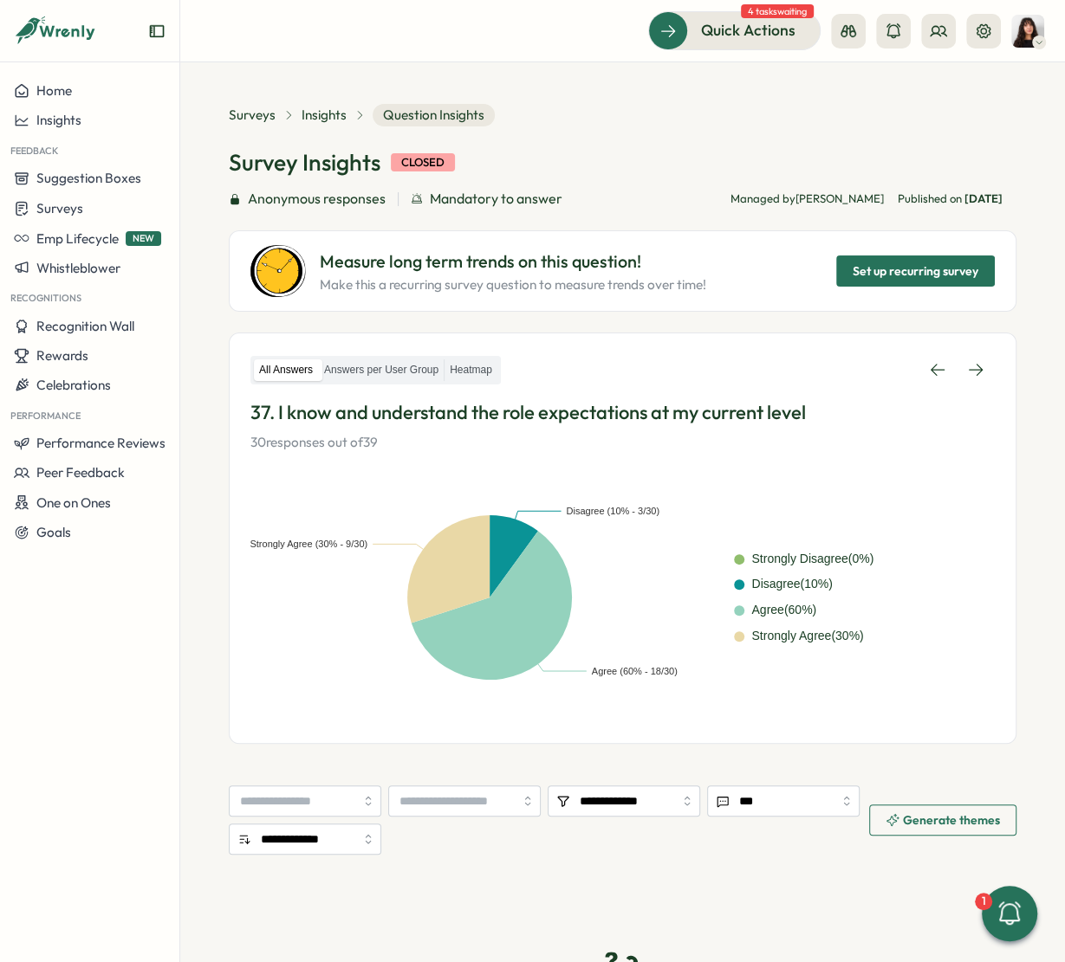
click at [972, 370] on icon at bounding box center [975, 369] width 17 height 17
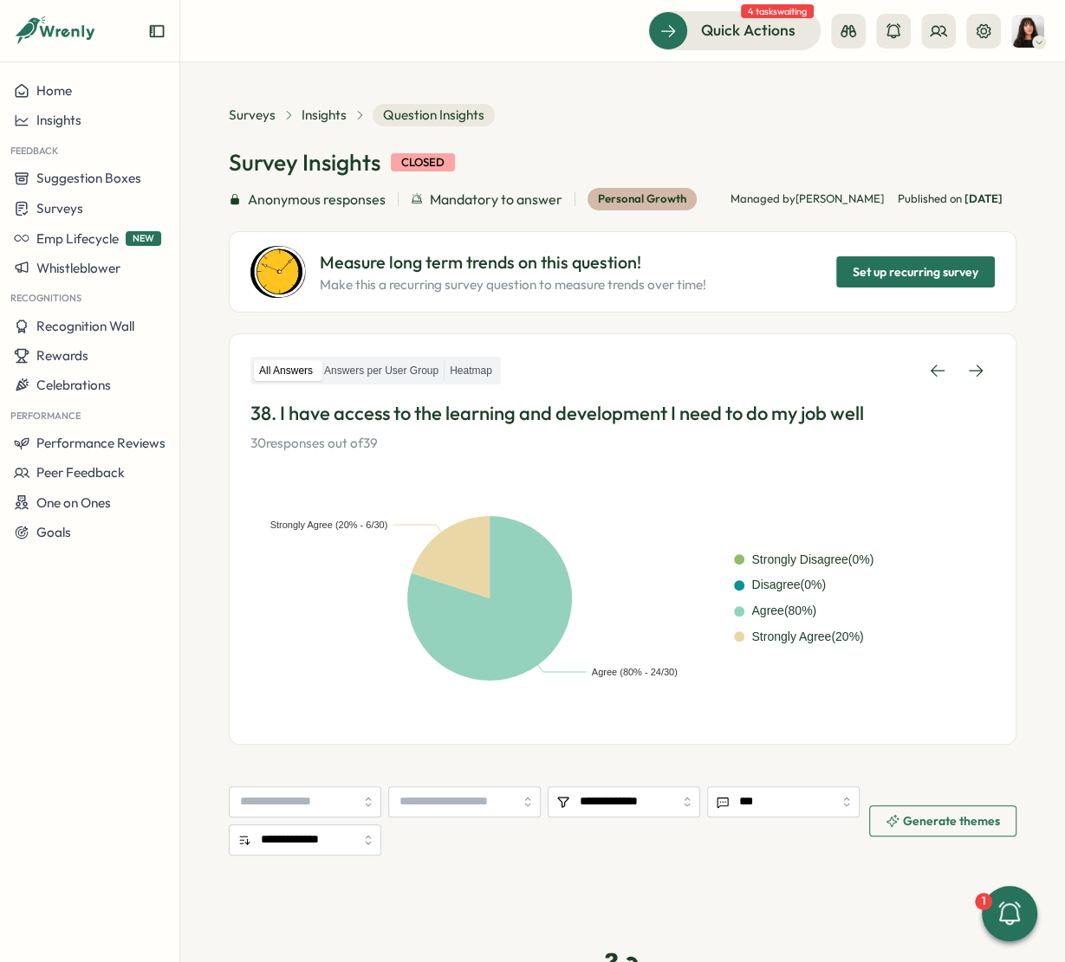
click at [972, 370] on icon at bounding box center [975, 371] width 14 height 12
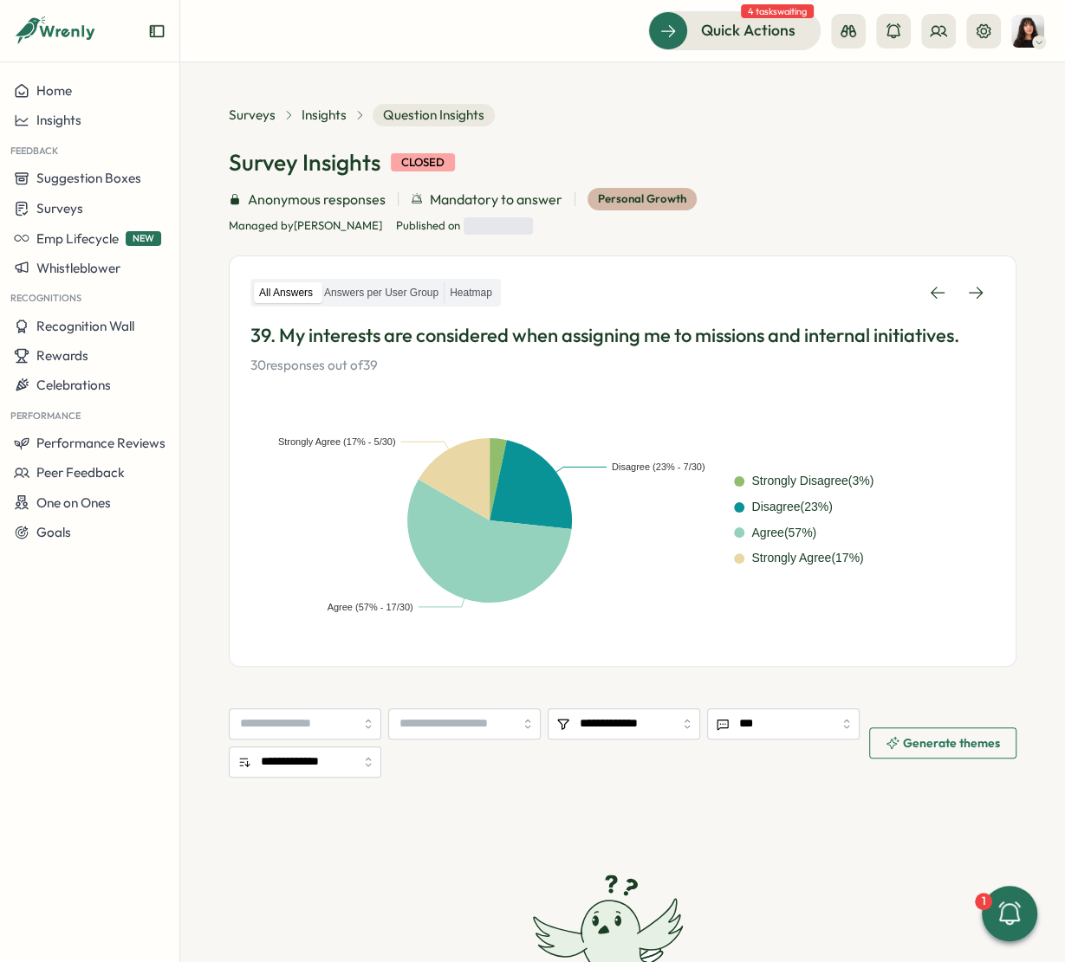
click at [972, 299] on icon at bounding box center [975, 293] width 14 height 12
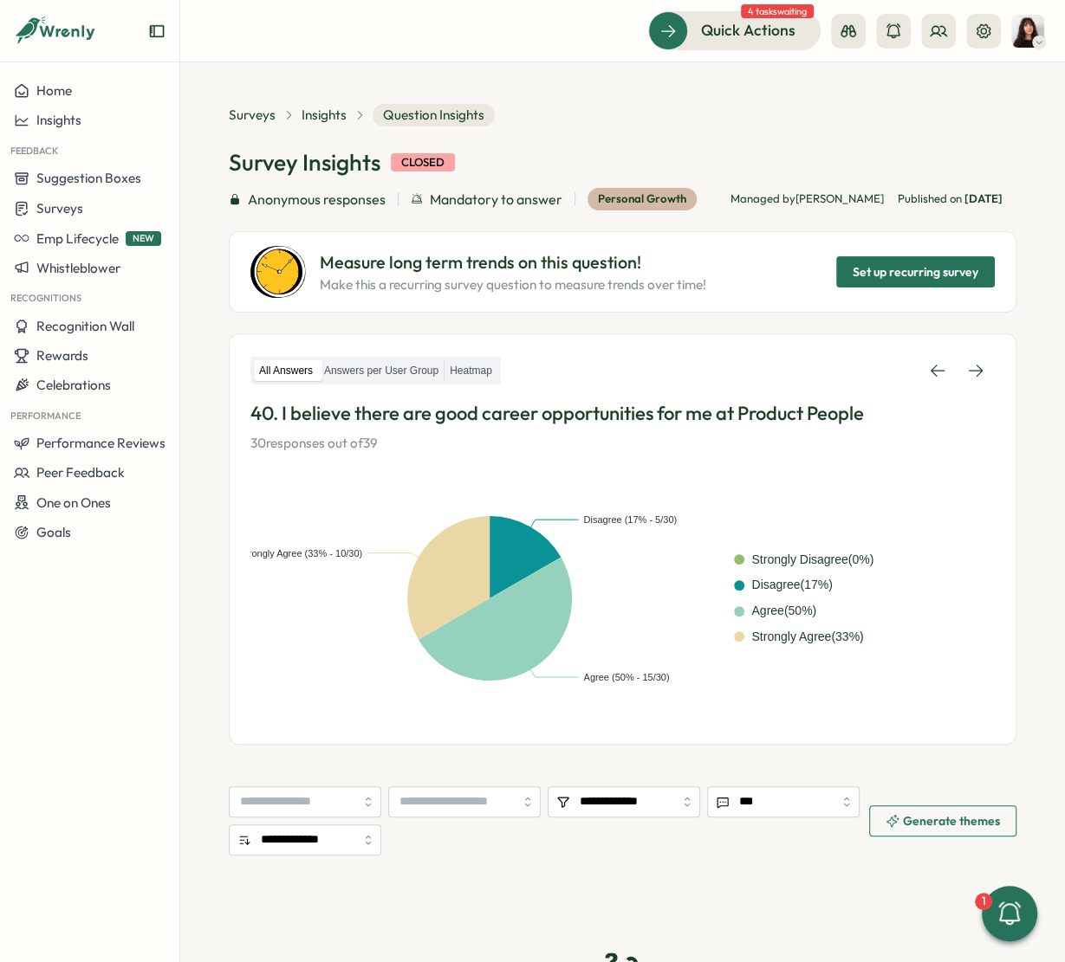
click at [972, 370] on icon at bounding box center [975, 371] width 14 height 12
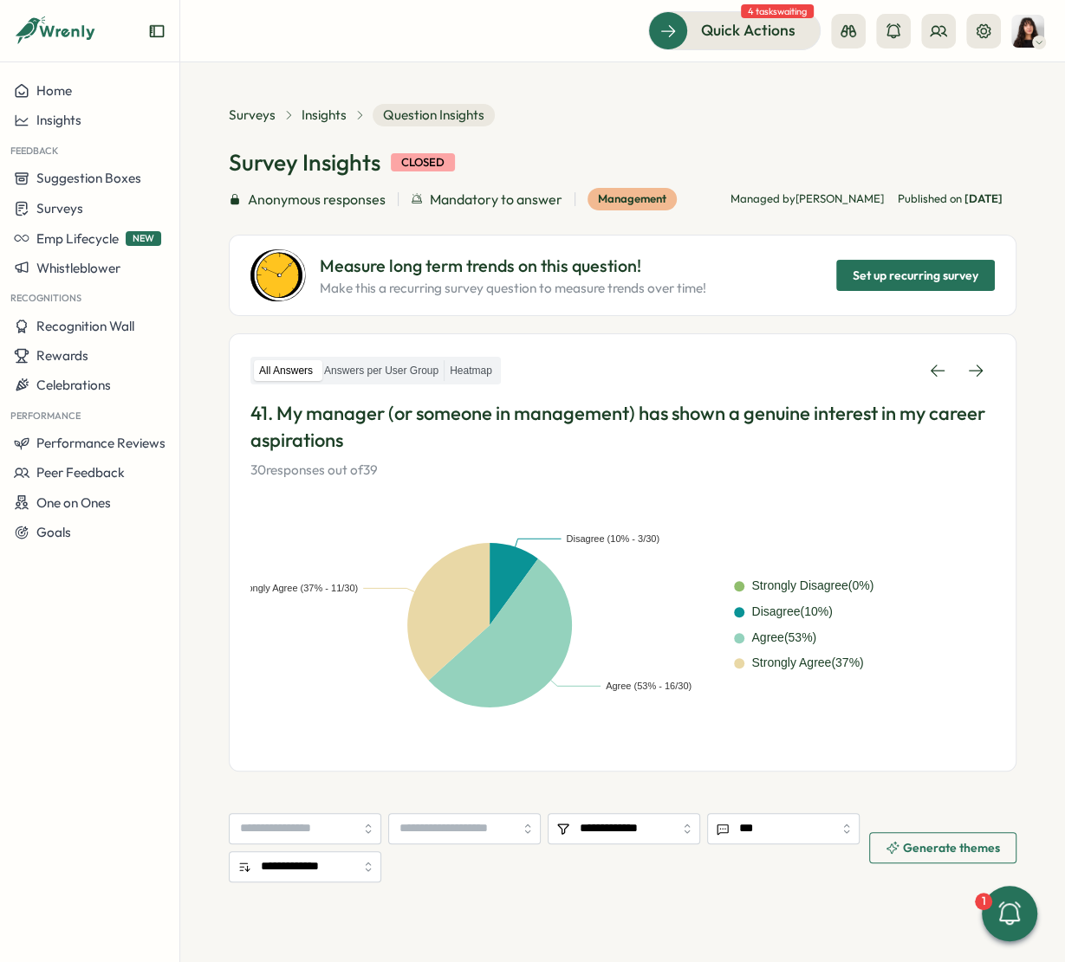
click at [972, 370] on icon at bounding box center [975, 371] width 14 height 12
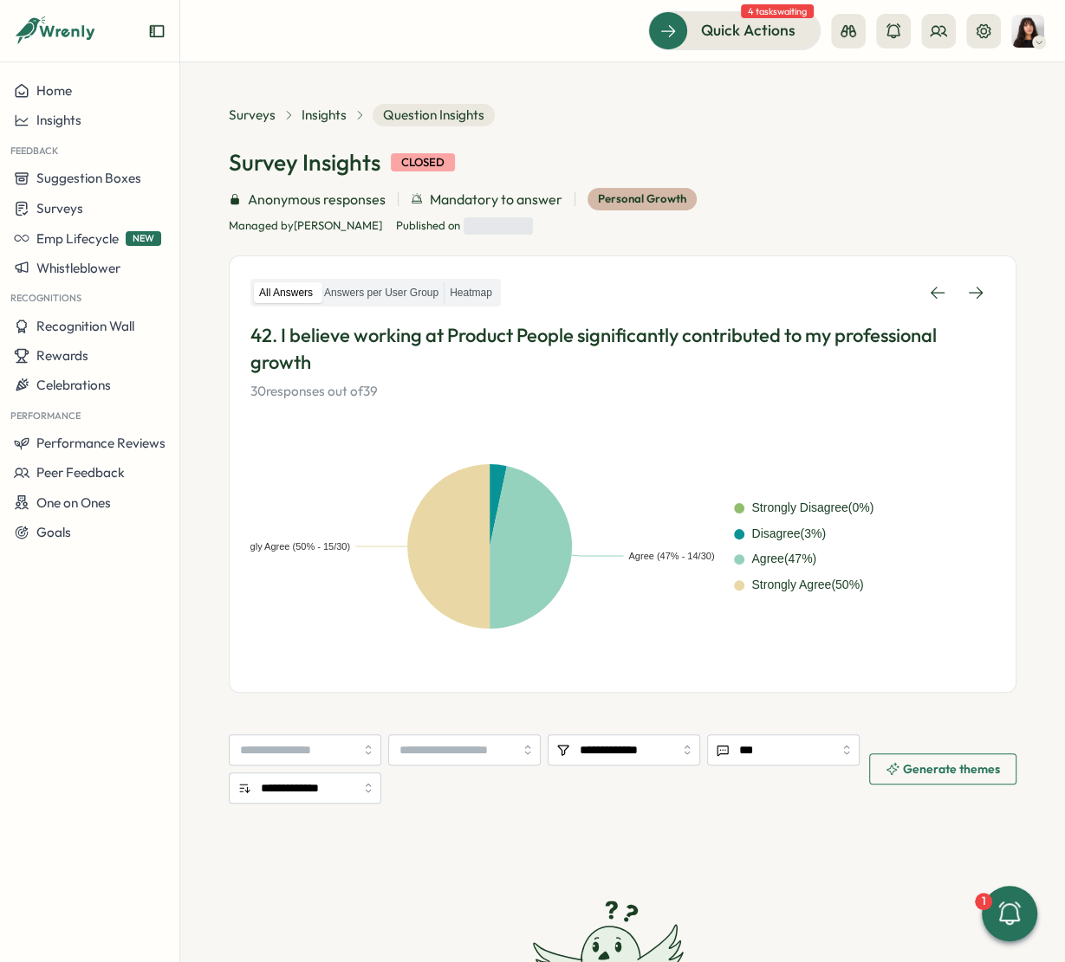
click at [972, 370] on div "All Answers Answers per User Group Heatmap 42. I believe working at Product Peo…" at bounding box center [622, 339] width 744 height 125
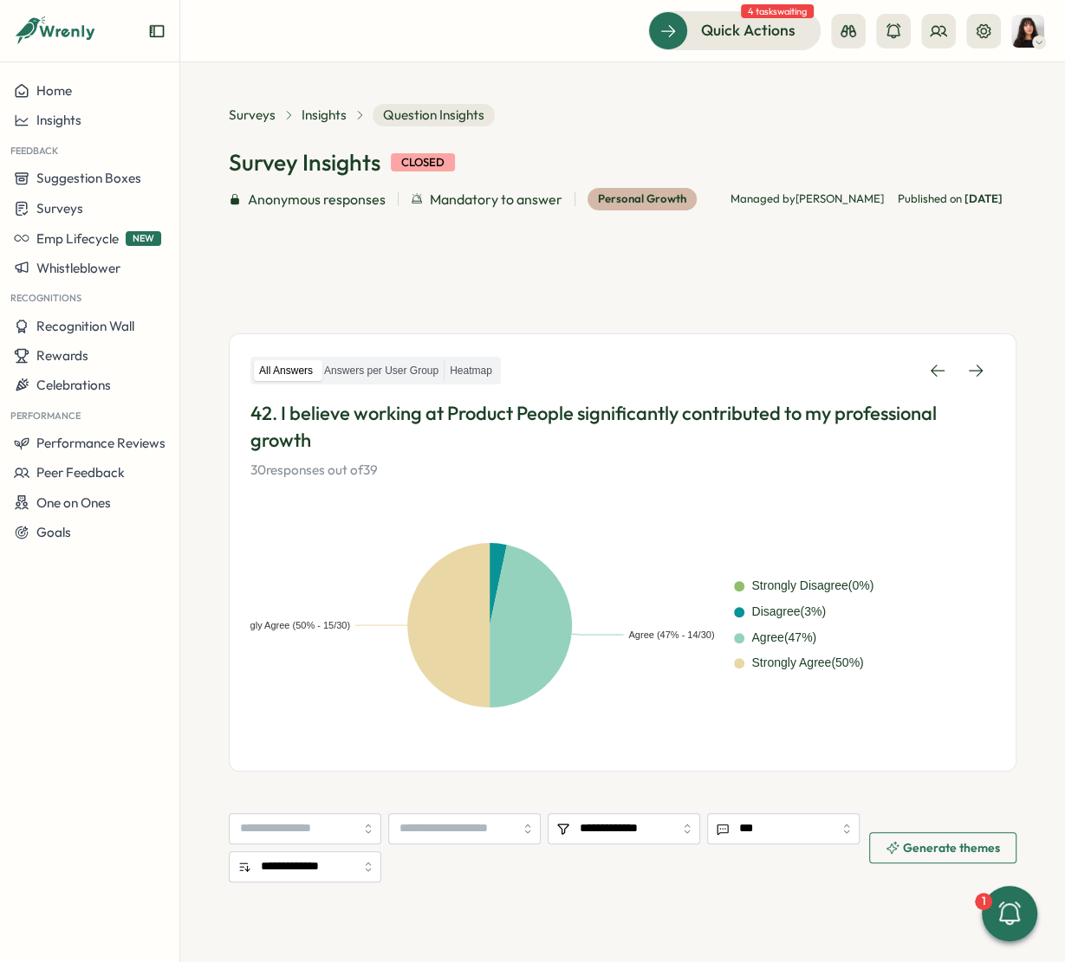
click at [972, 370] on icon at bounding box center [975, 371] width 14 height 12
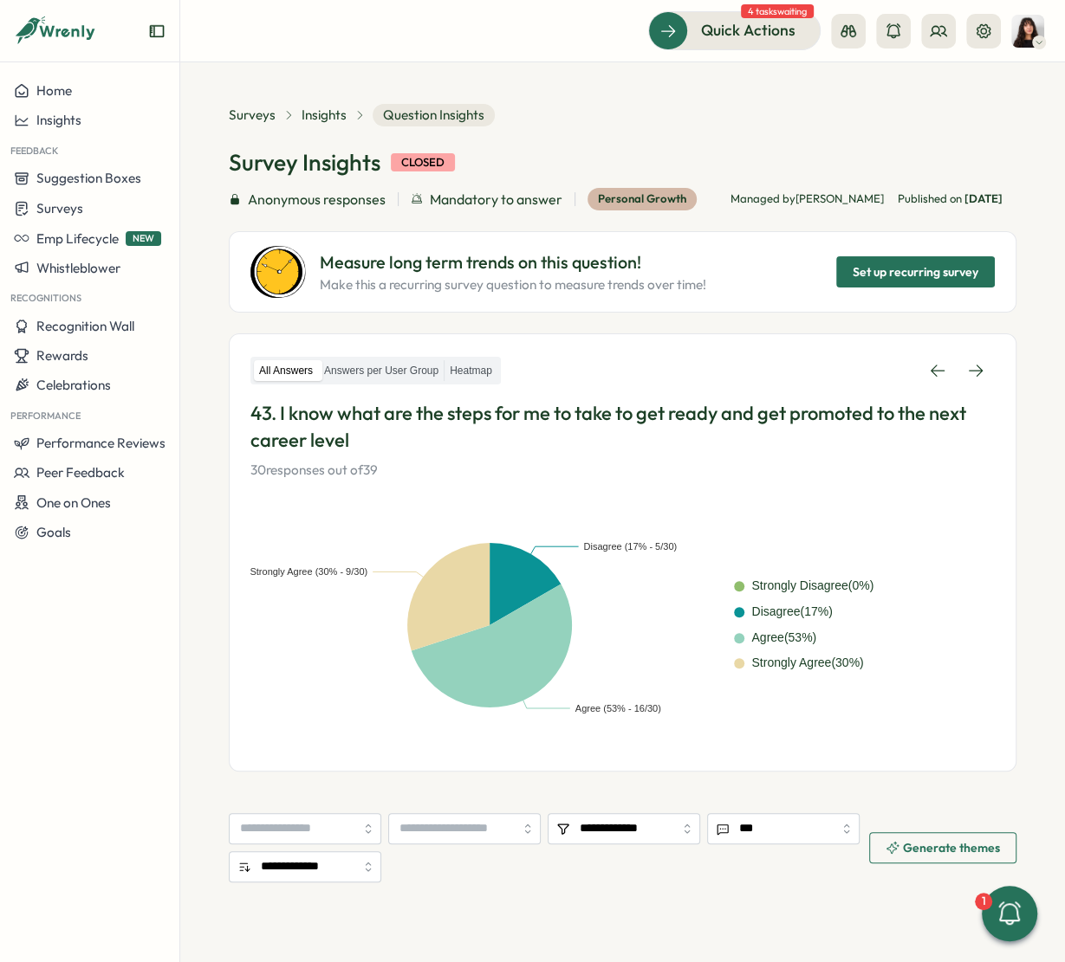
click at [972, 370] on icon at bounding box center [975, 371] width 14 height 12
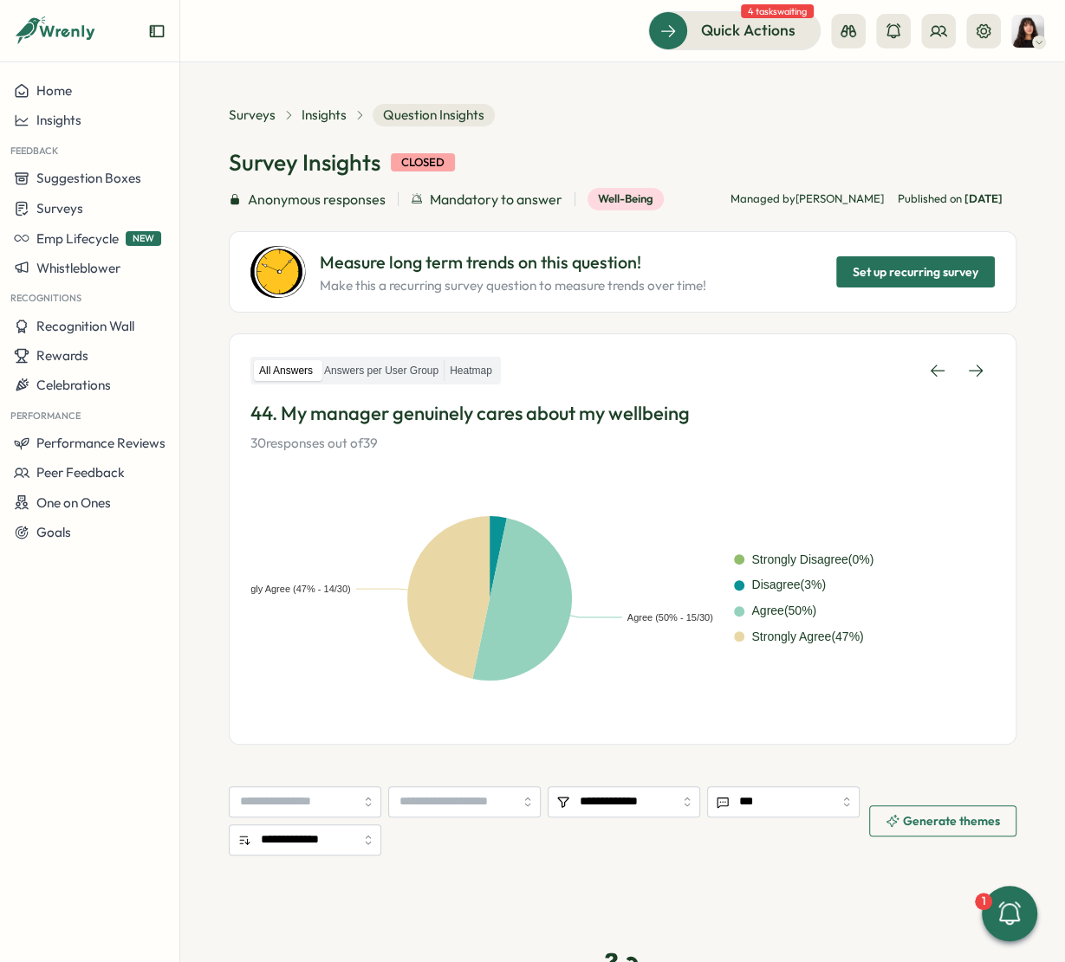
click at [972, 370] on icon at bounding box center [975, 371] width 14 height 12
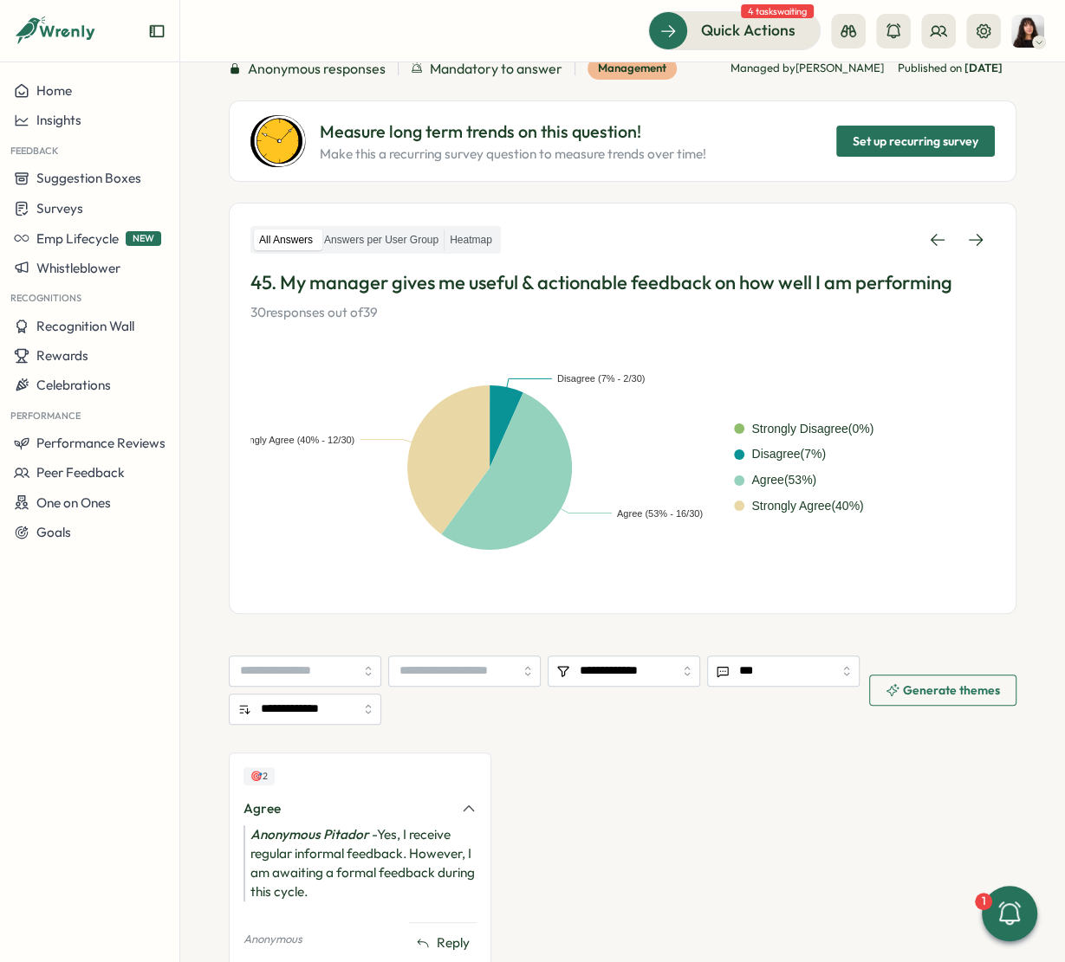
scroll to position [132, 0]
click at [956, 249] on link at bounding box center [975, 238] width 38 height 31
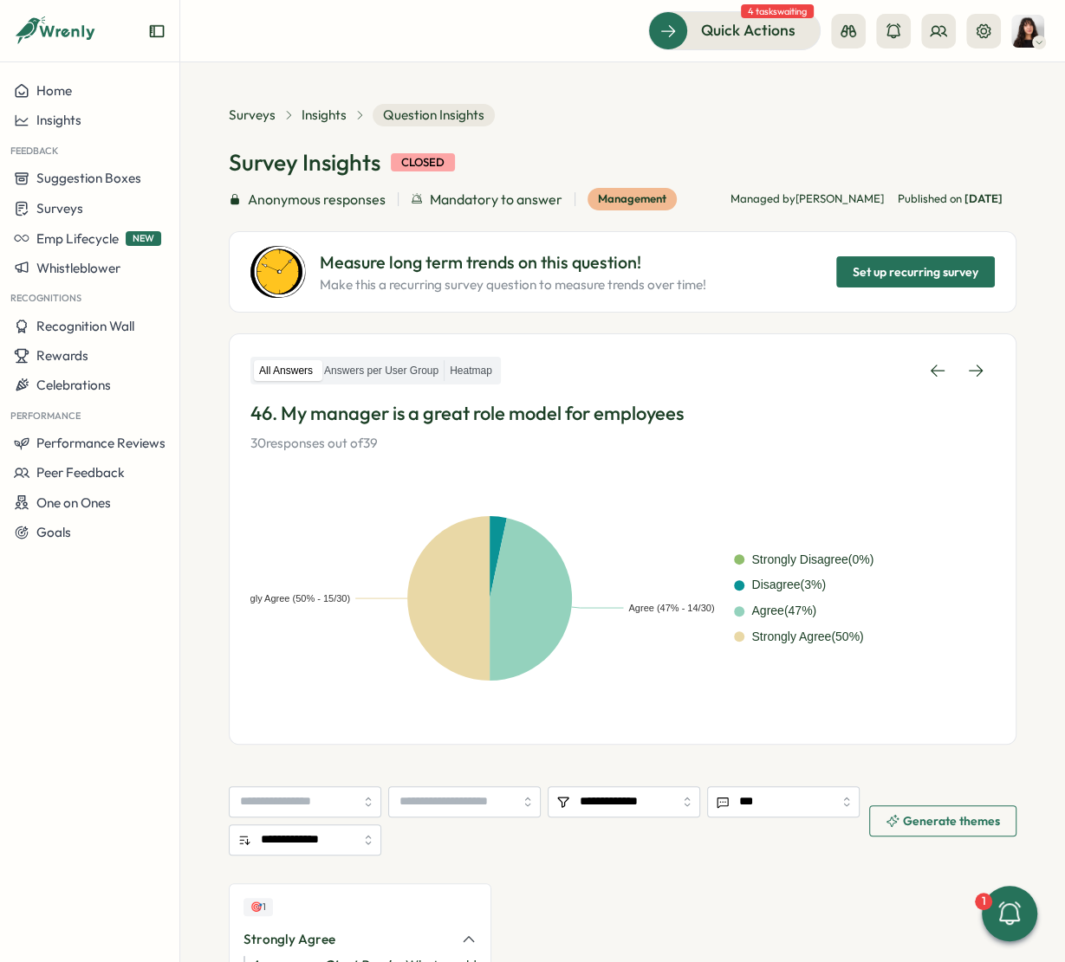
click at [974, 351] on div "All Answers Answers per User Group Heatmap 46. My manager is a great role model…" at bounding box center [622, 538] width 787 height 411
click at [973, 365] on icon at bounding box center [975, 370] width 17 height 17
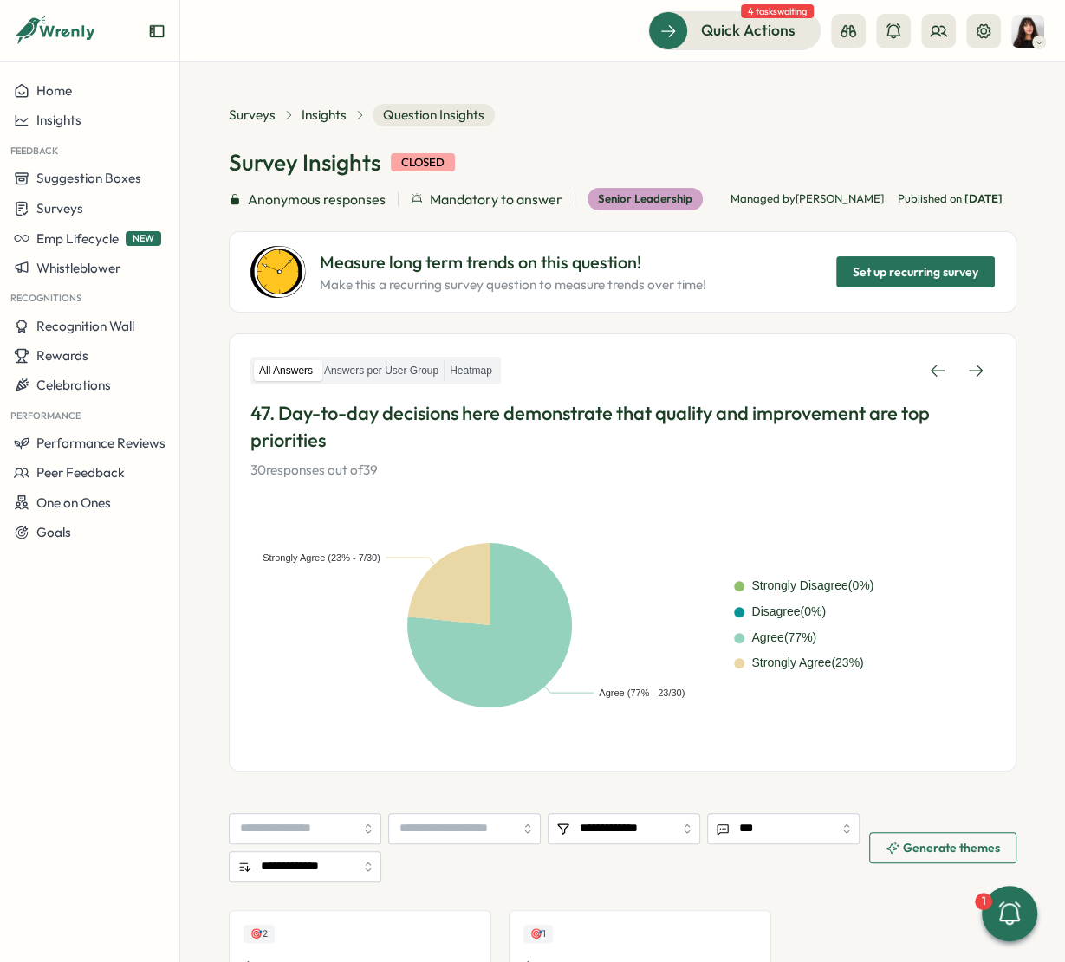
scroll to position [212, 0]
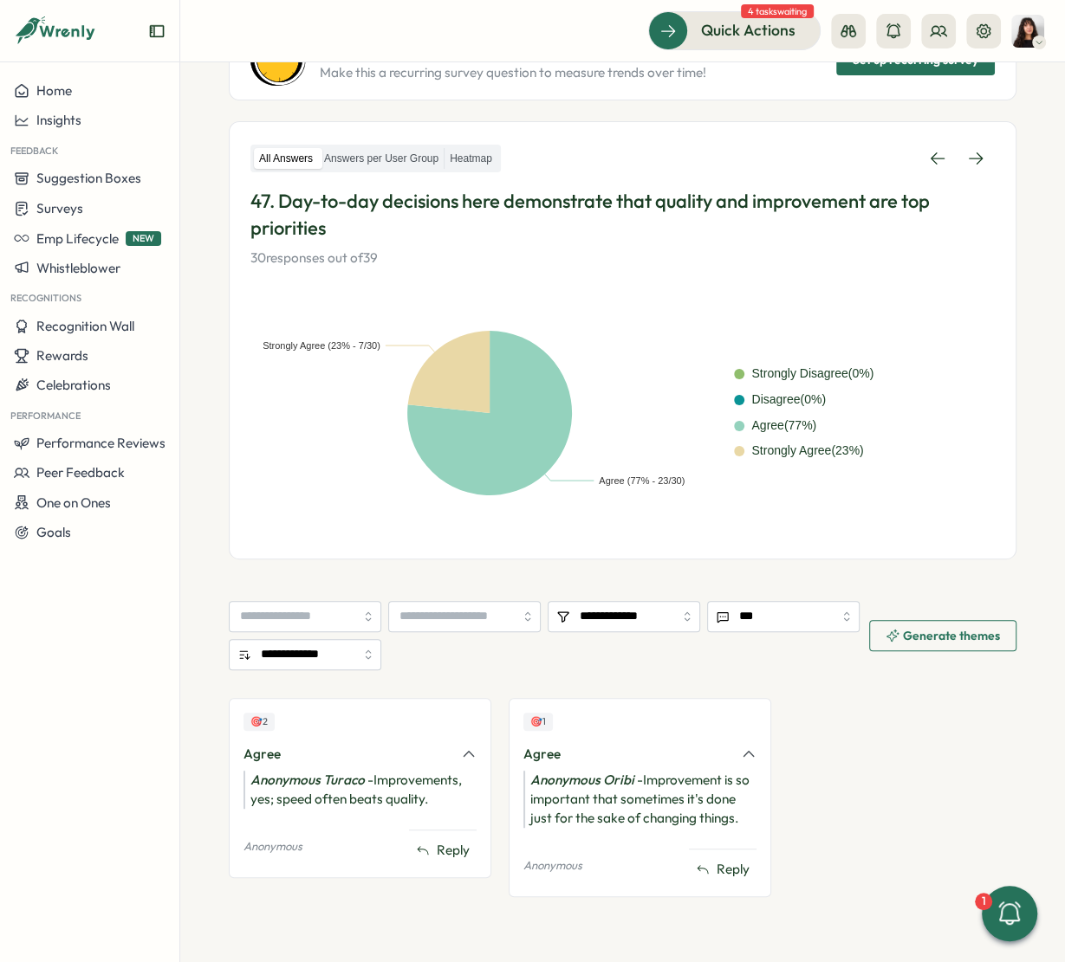
click at [448, 230] on p "47. Day-to-day decisions here demonstrate that quality and improvement are top …" at bounding box center [622, 215] width 744 height 54
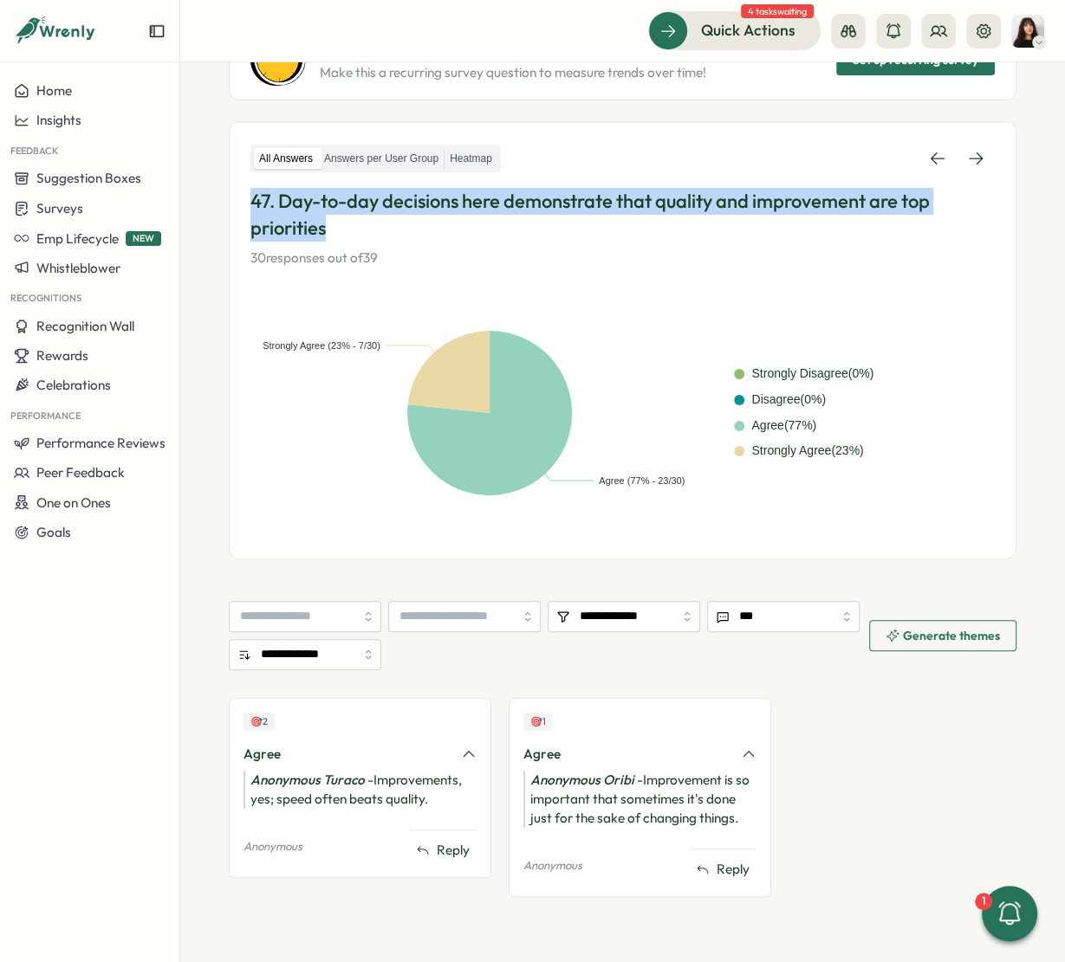
drag, startPoint x: 387, startPoint y: 226, endPoint x: 238, endPoint y: 188, distance: 153.8
click at [238, 188] on div "All Answers Answers per User Group Heatmap 47. Day-to-day decisions here demons…" at bounding box center [622, 340] width 787 height 438
copy p "47. Day-to-day decisions here demonstrate that quality and improvement are top …"
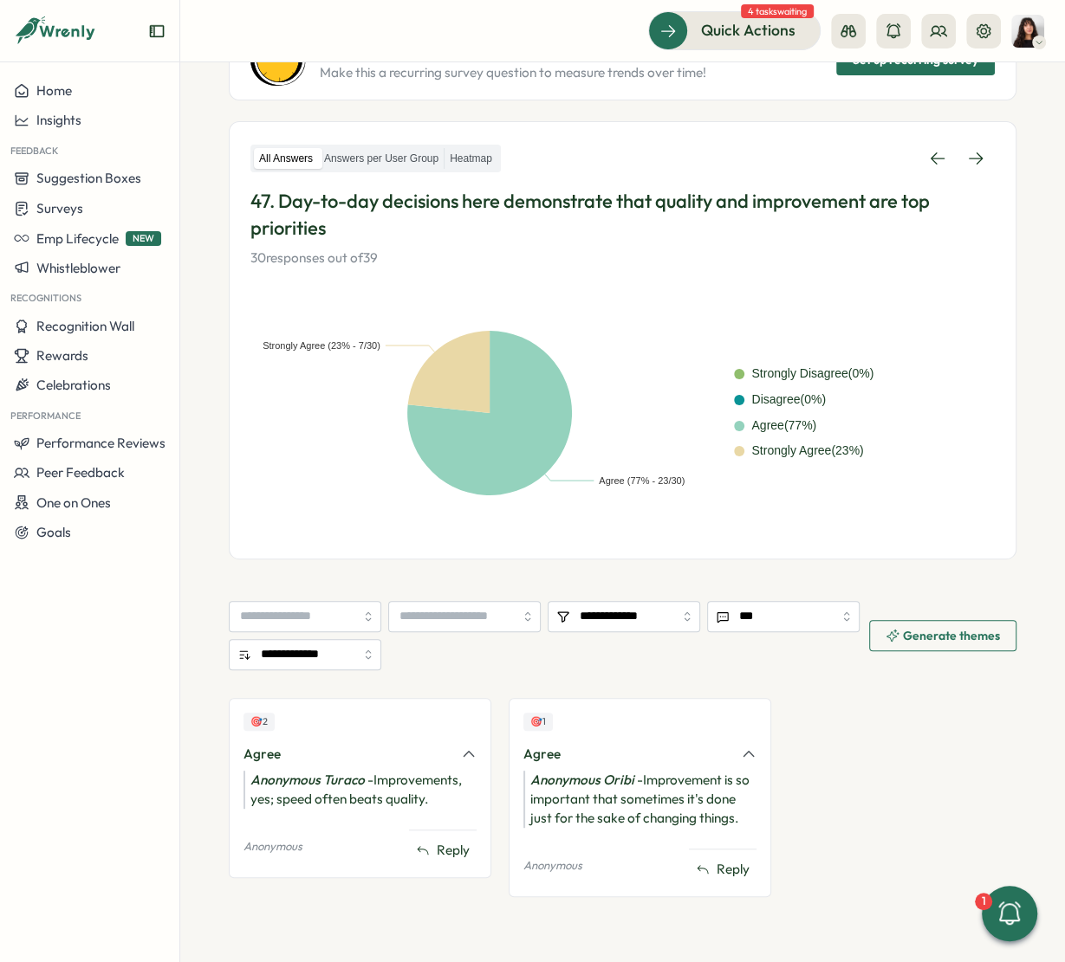
click at [971, 136] on div "All Answers Answers per User Group Heatmap 47. Day-to-day decisions here demons…" at bounding box center [622, 340] width 787 height 438
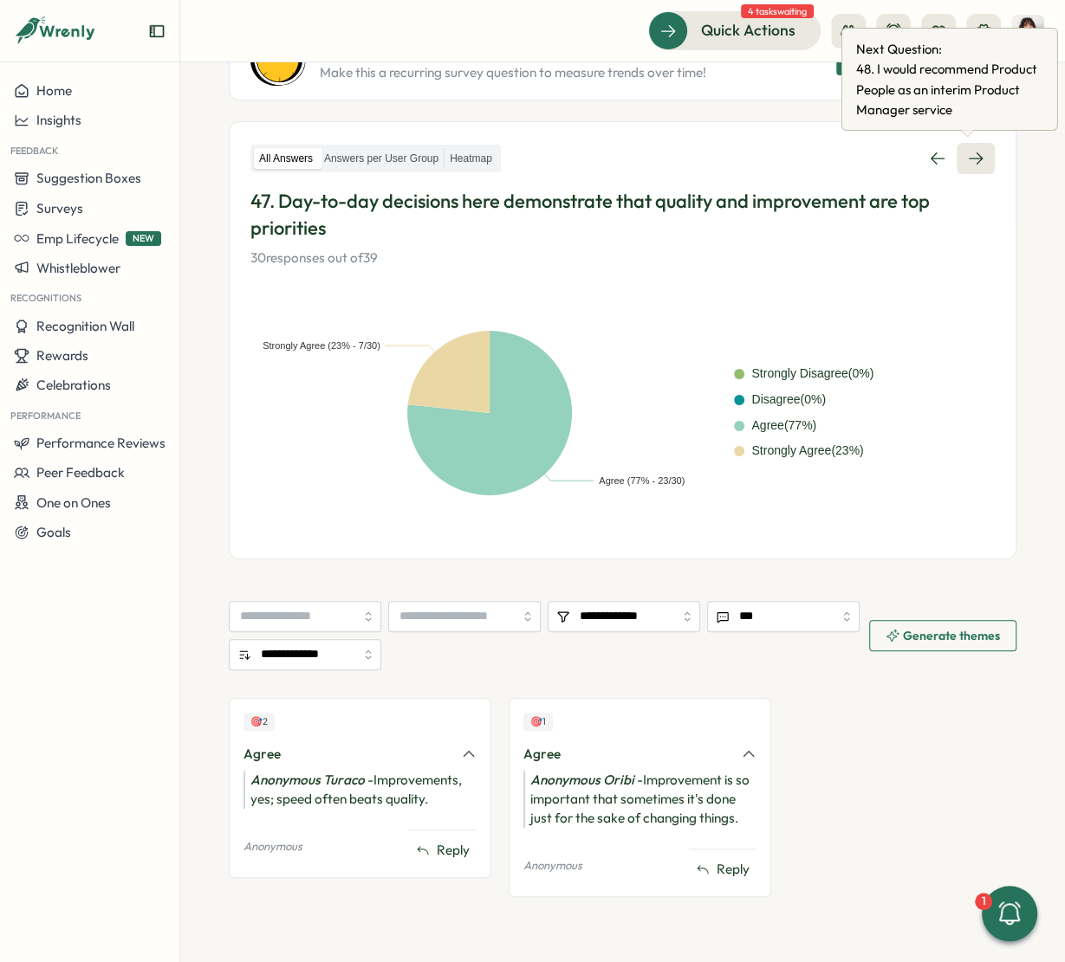
click at [971, 159] on icon at bounding box center [975, 158] width 14 height 12
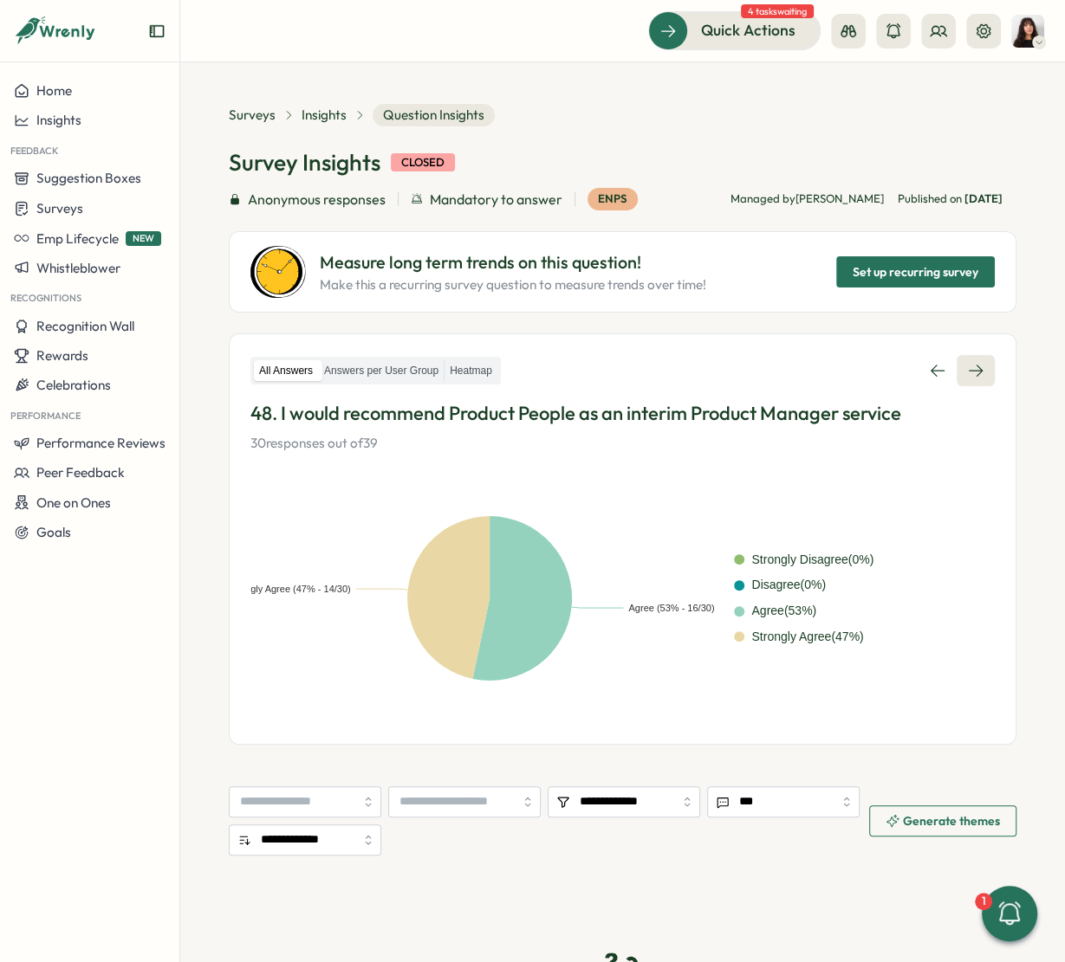
click at [967, 358] on link at bounding box center [975, 370] width 38 height 31
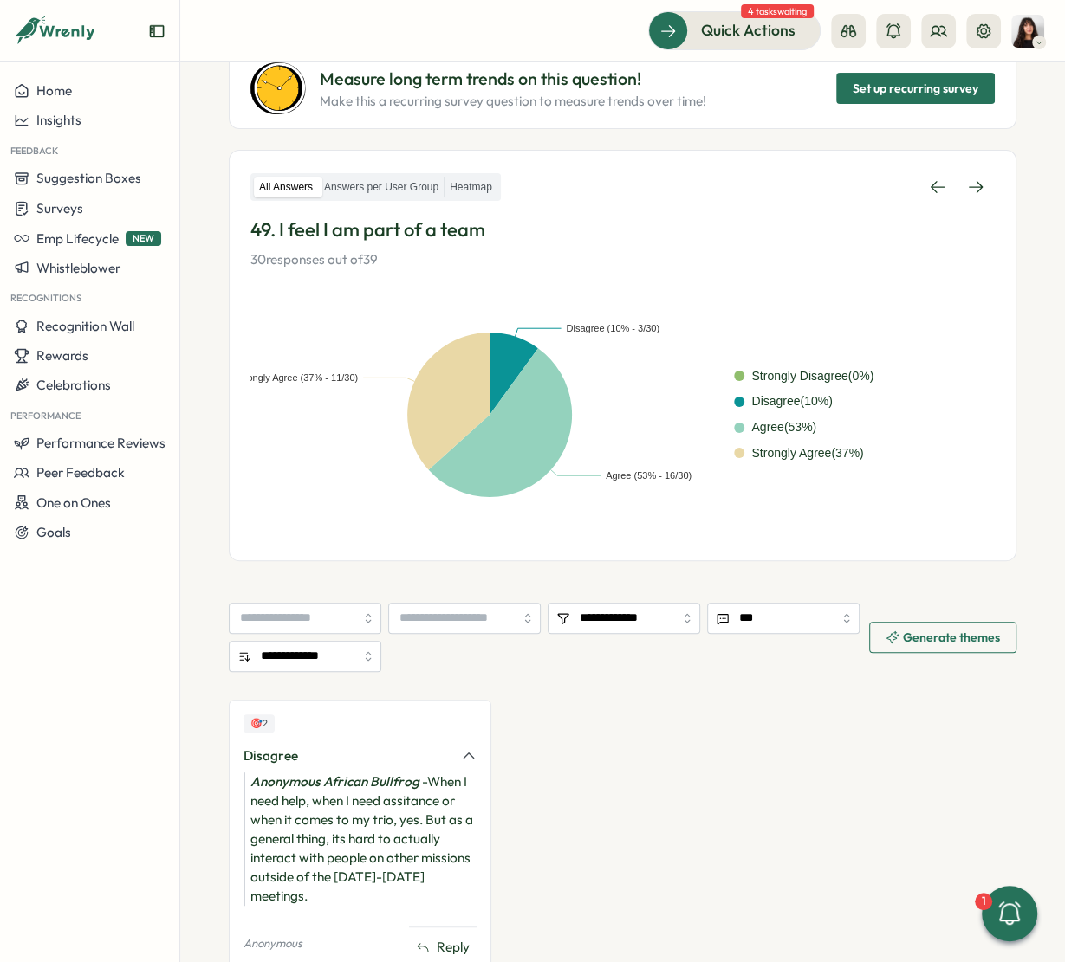
scroll to position [183, 0]
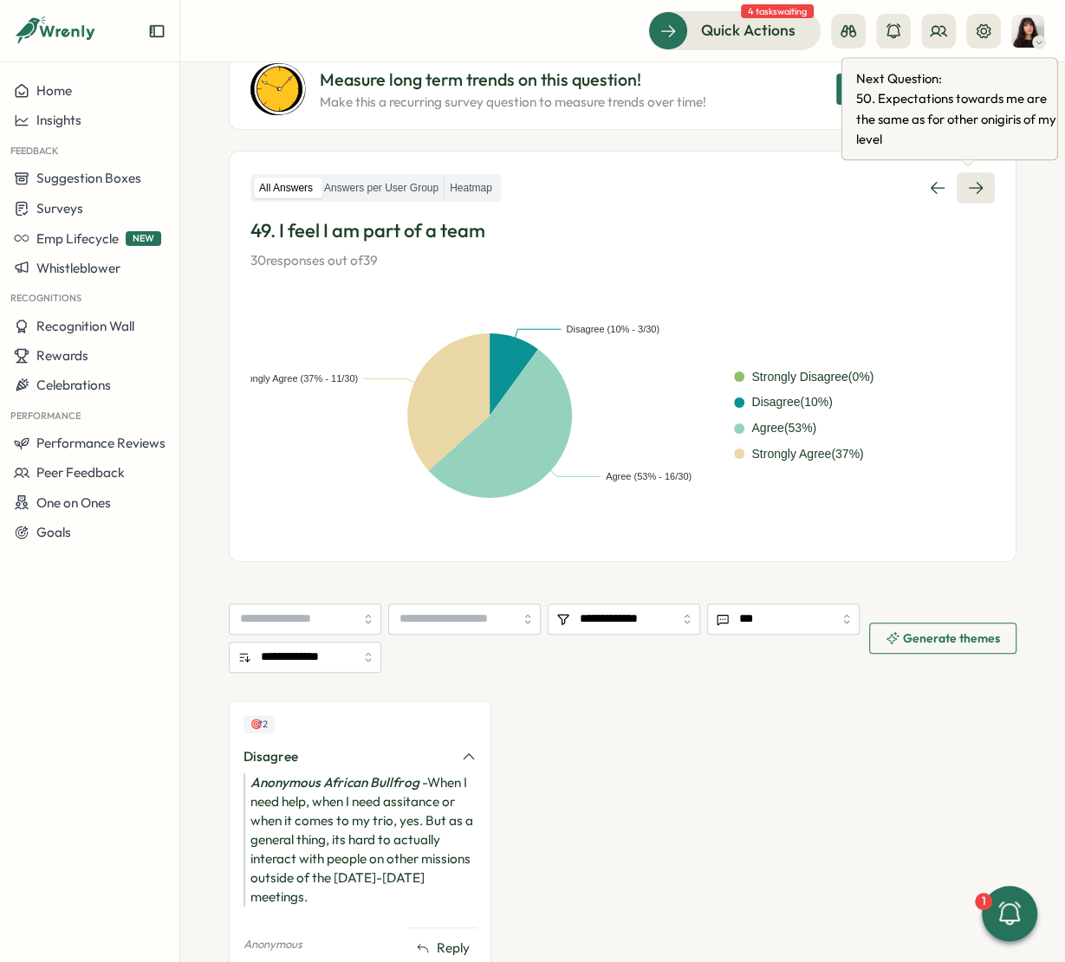
click at [977, 199] on link at bounding box center [975, 187] width 38 height 31
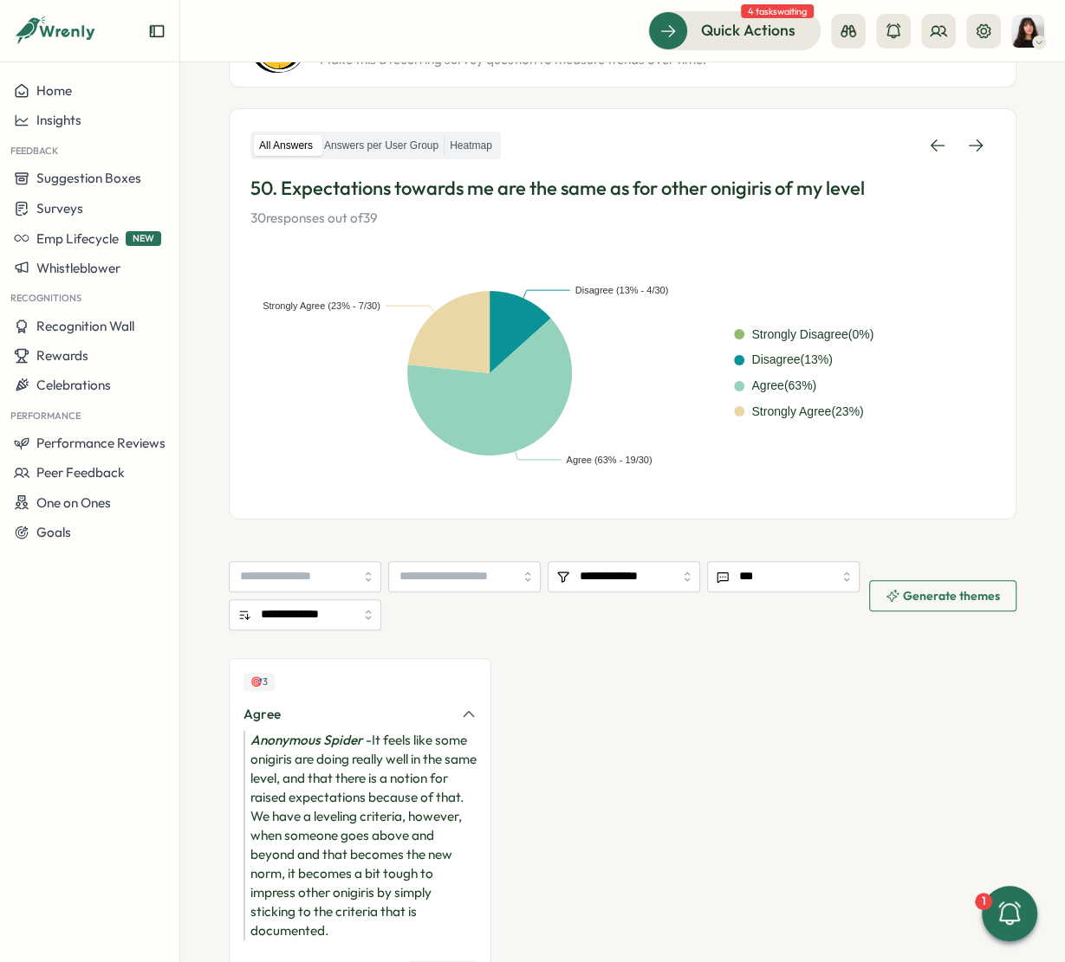
scroll to position [228, 0]
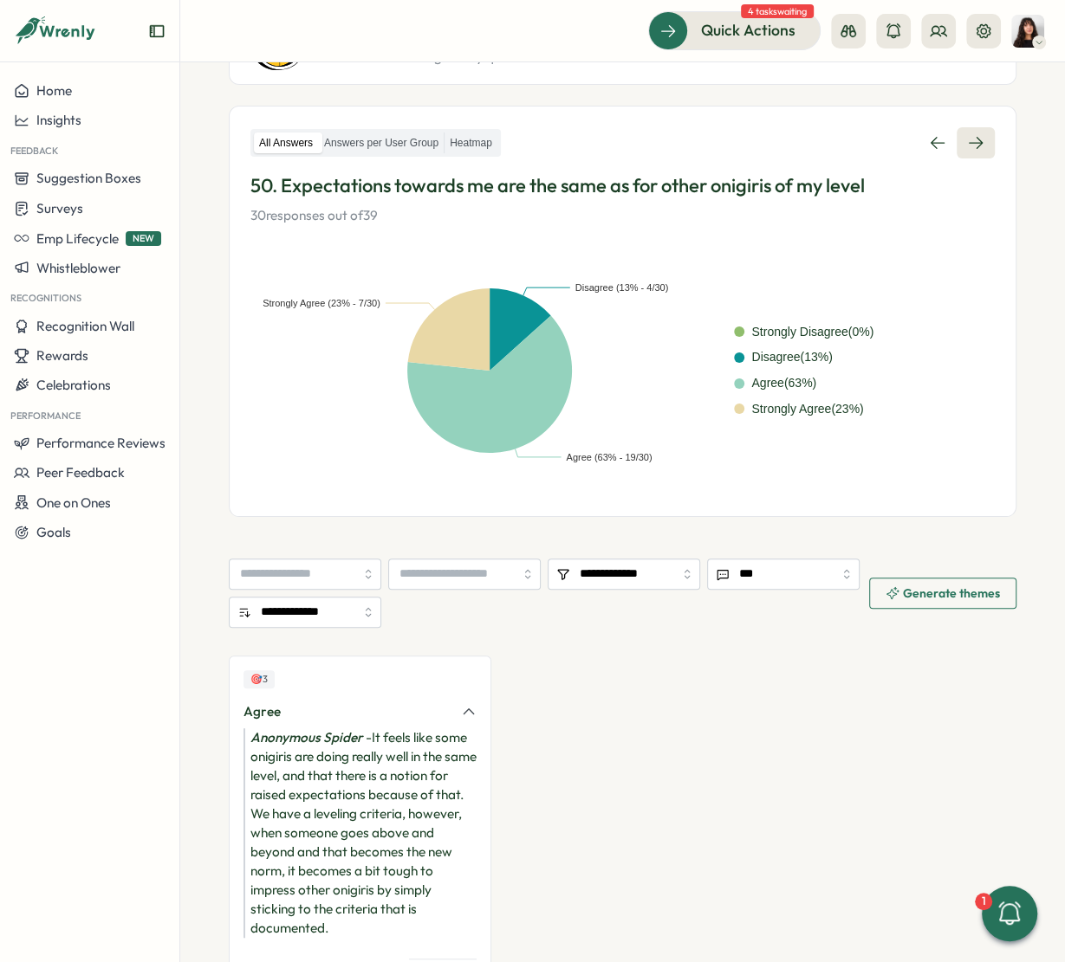
click at [968, 151] on link at bounding box center [975, 142] width 38 height 31
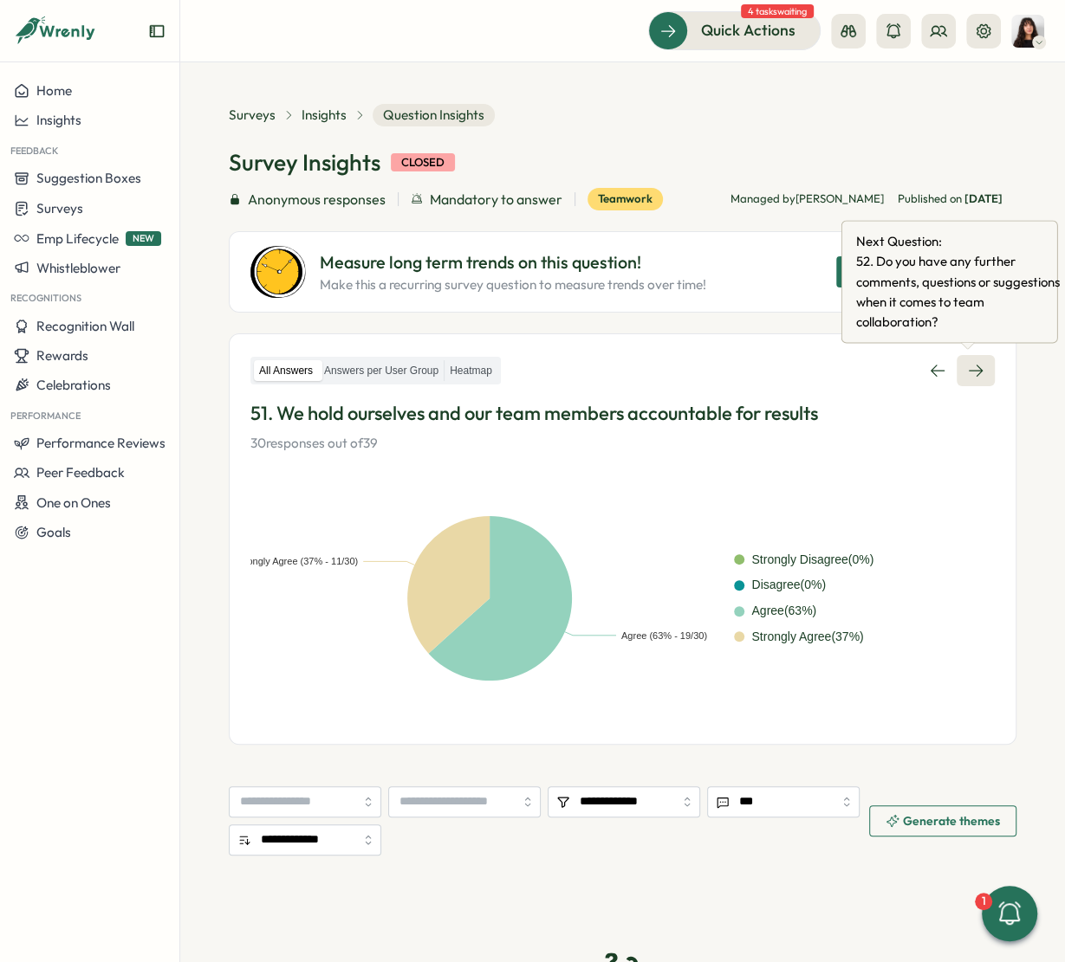
click at [956, 366] on link at bounding box center [975, 370] width 38 height 31
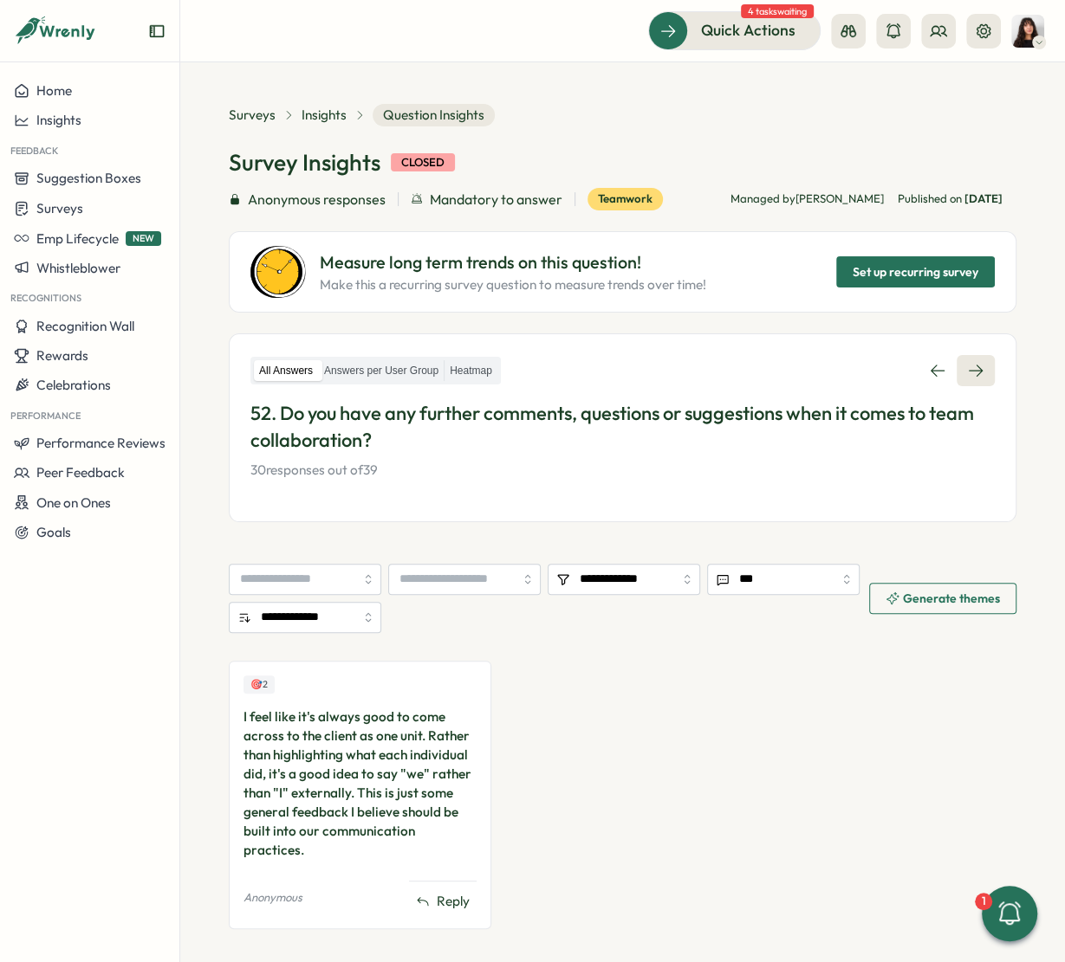
click at [967, 376] on icon at bounding box center [975, 370] width 17 height 17
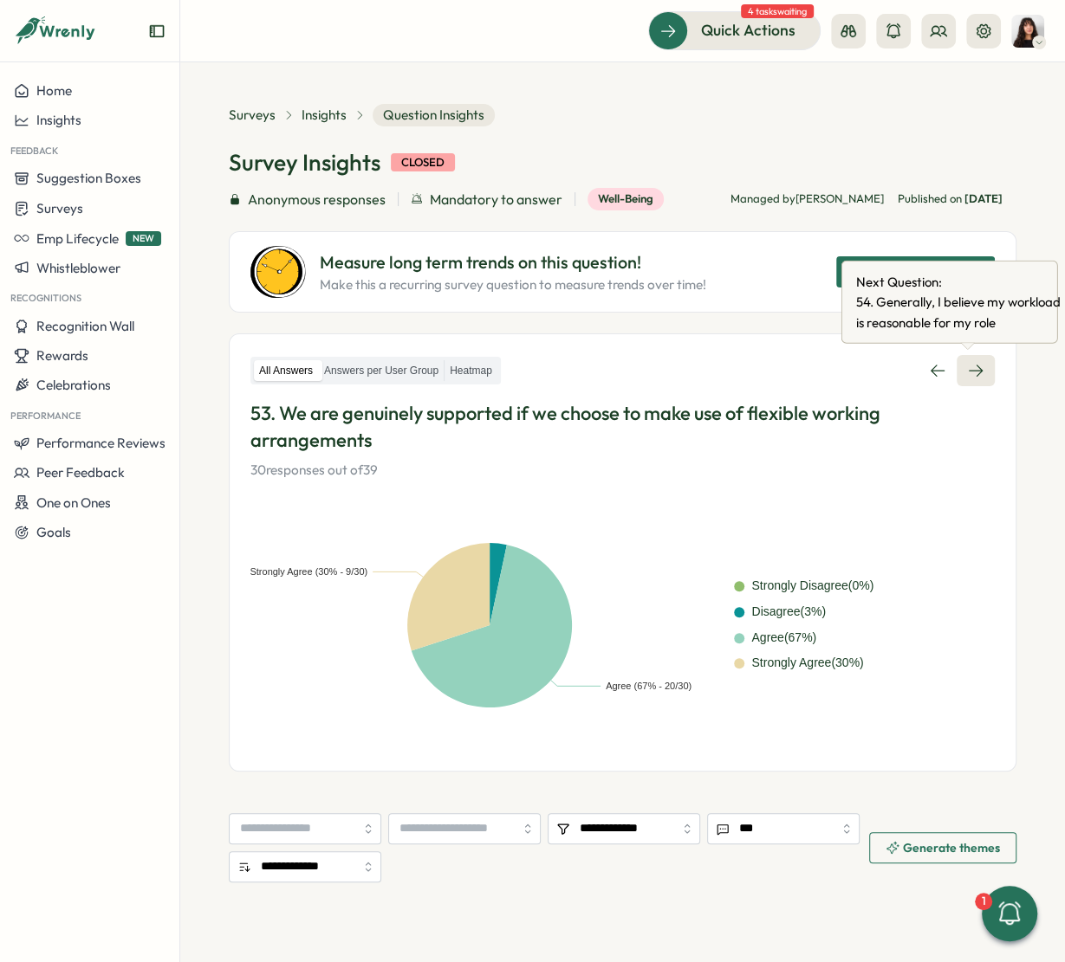
click at [967, 371] on icon at bounding box center [975, 370] width 17 height 17
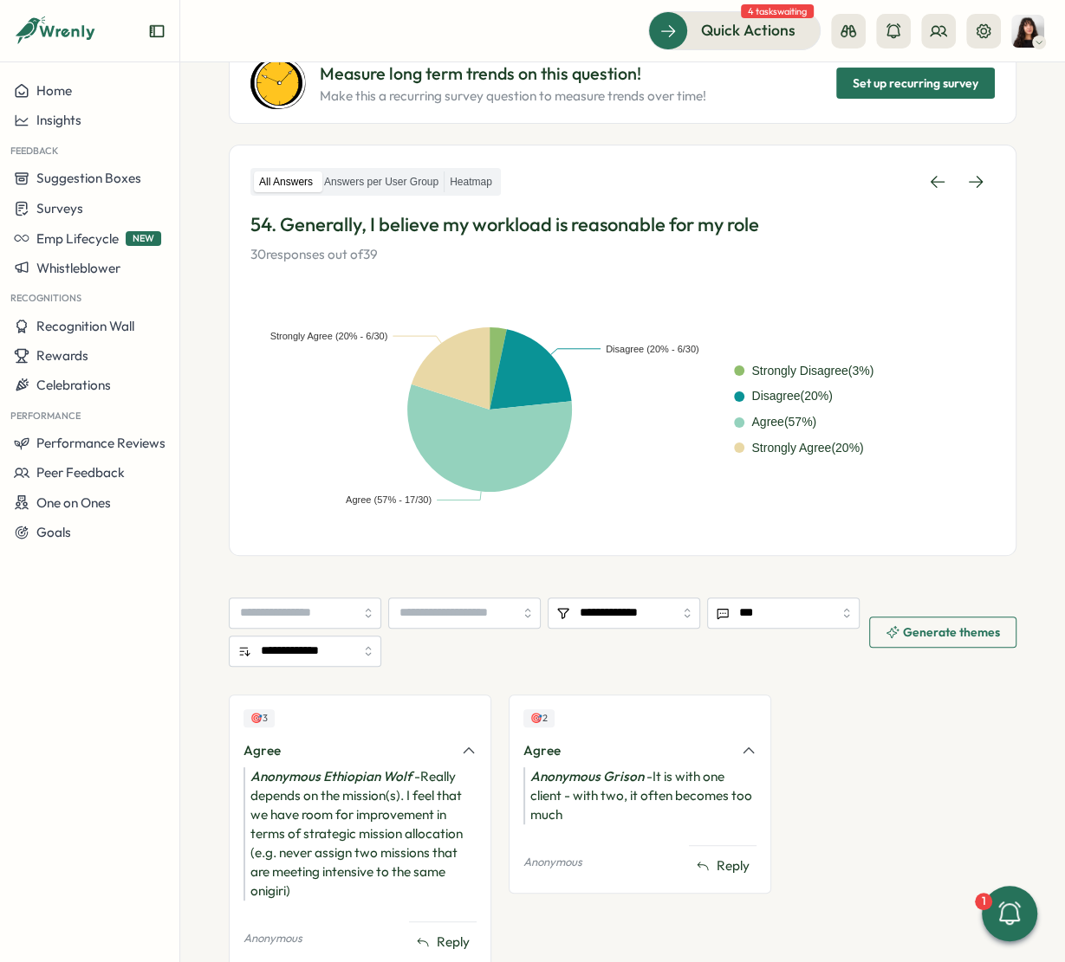
scroll to position [188, 0]
click at [967, 174] on icon at bounding box center [975, 182] width 17 height 17
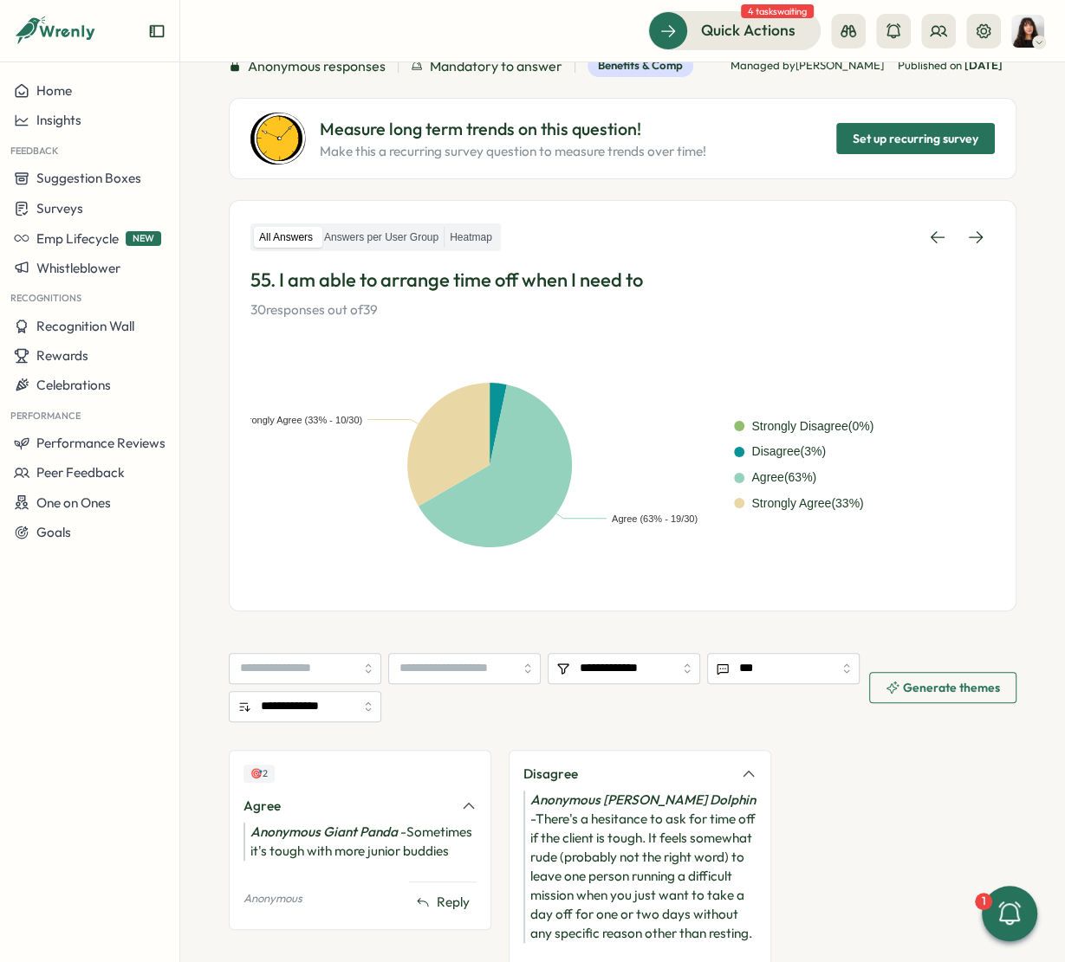
scroll to position [121, 0]
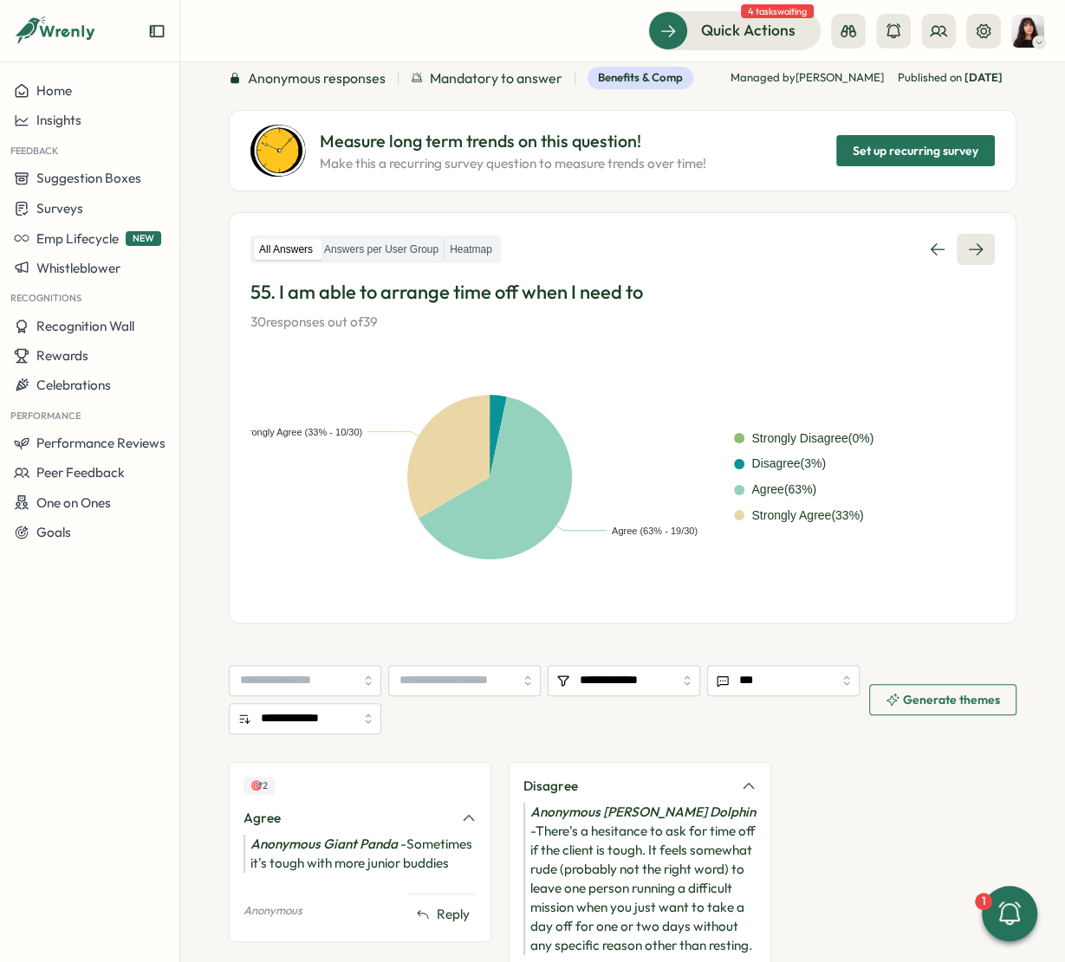
click at [967, 243] on icon at bounding box center [975, 249] width 17 height 17
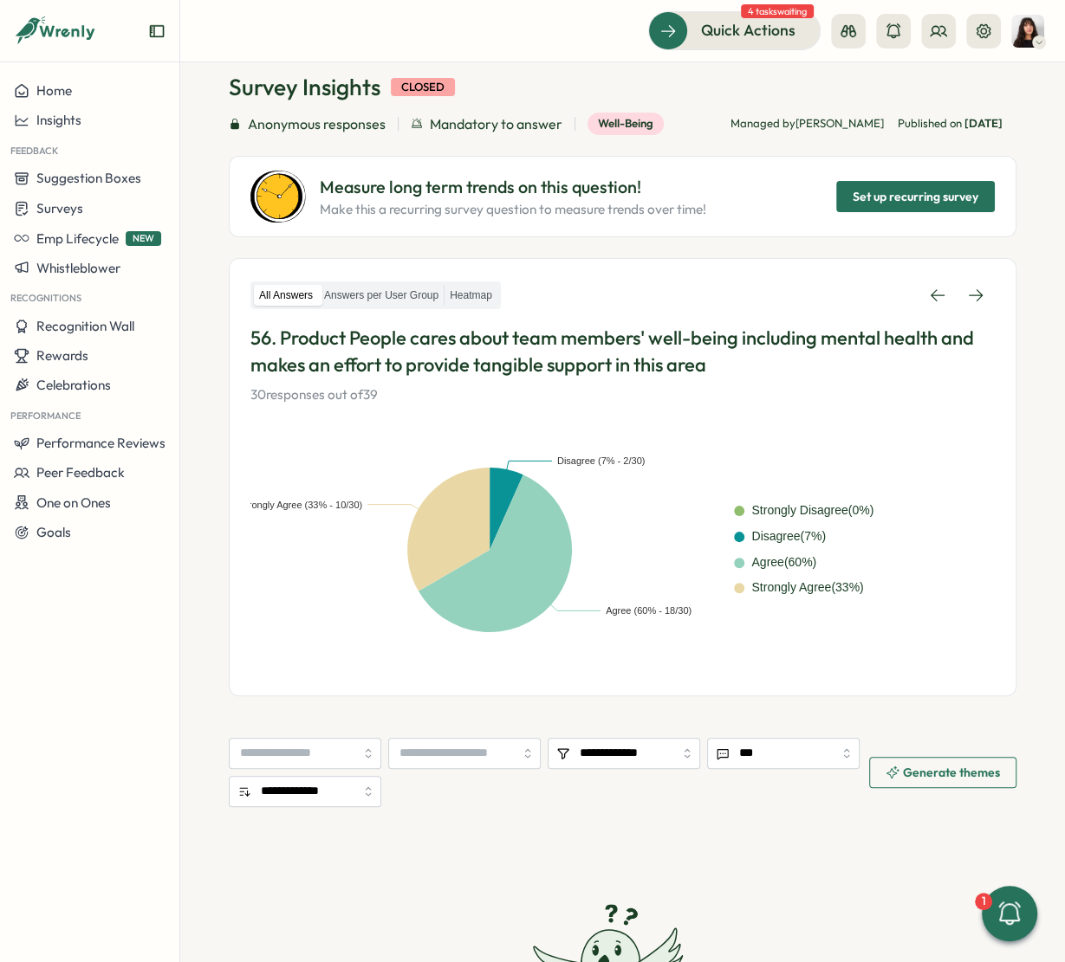
scroll to position [84, 0]
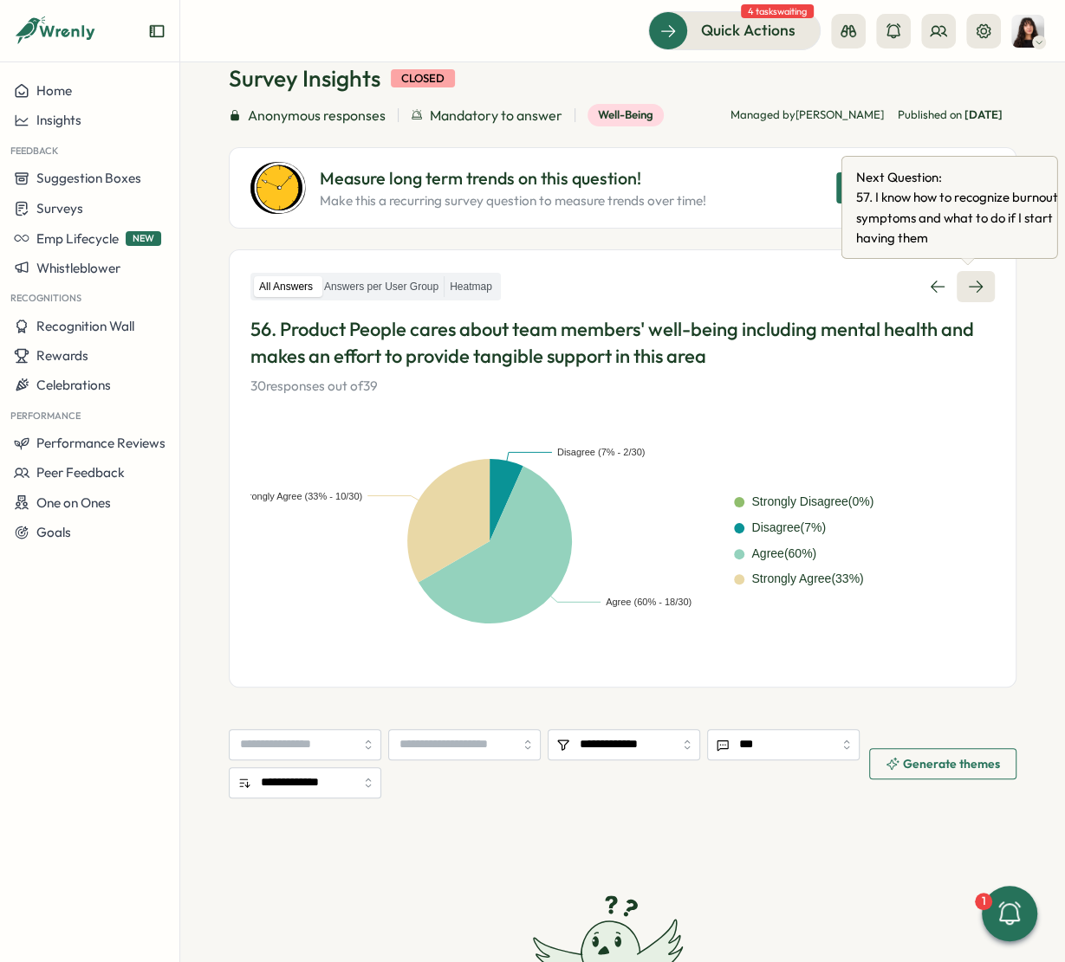
click at [968, 291] on icon at bounding box center [975, 286] width 17 height 17
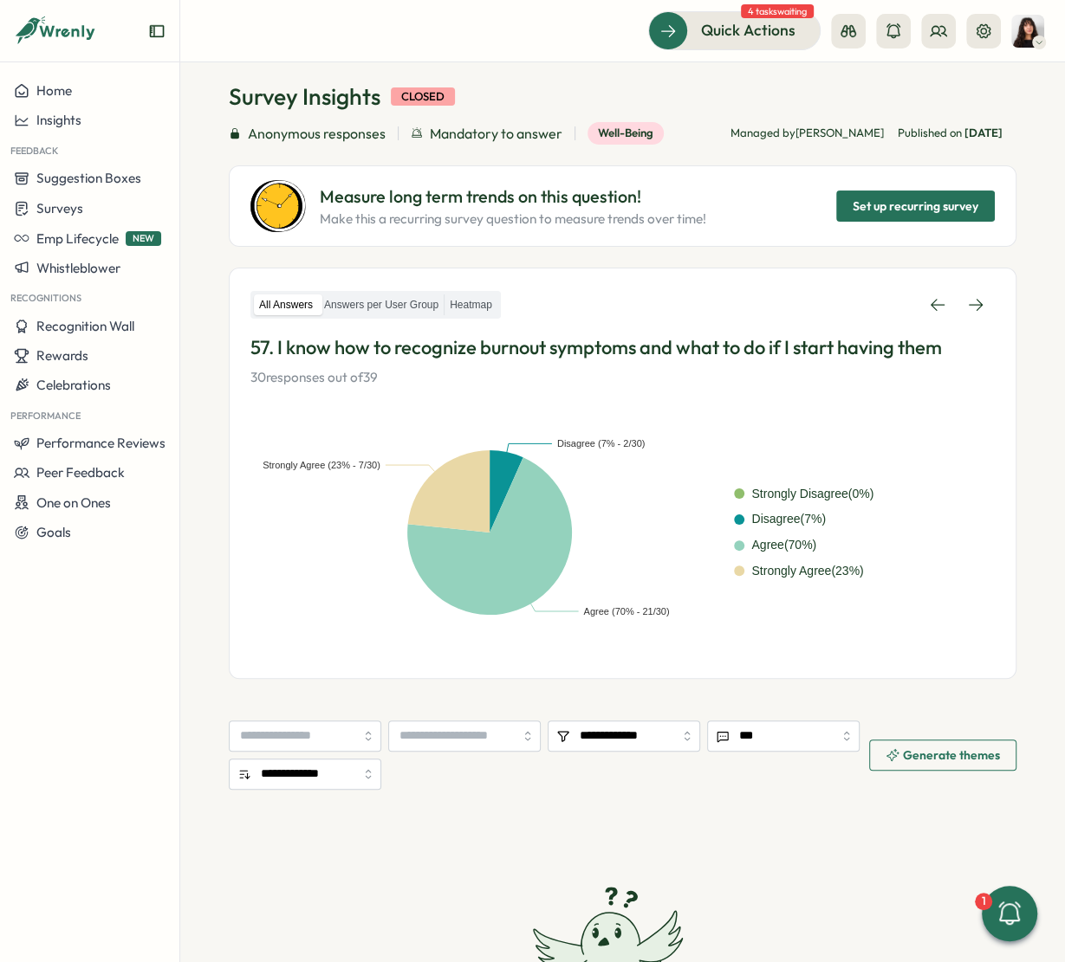
scroll to position [67, 0]
click at [962, 291] on link at bounding box center [975, 303] width 38 height 31
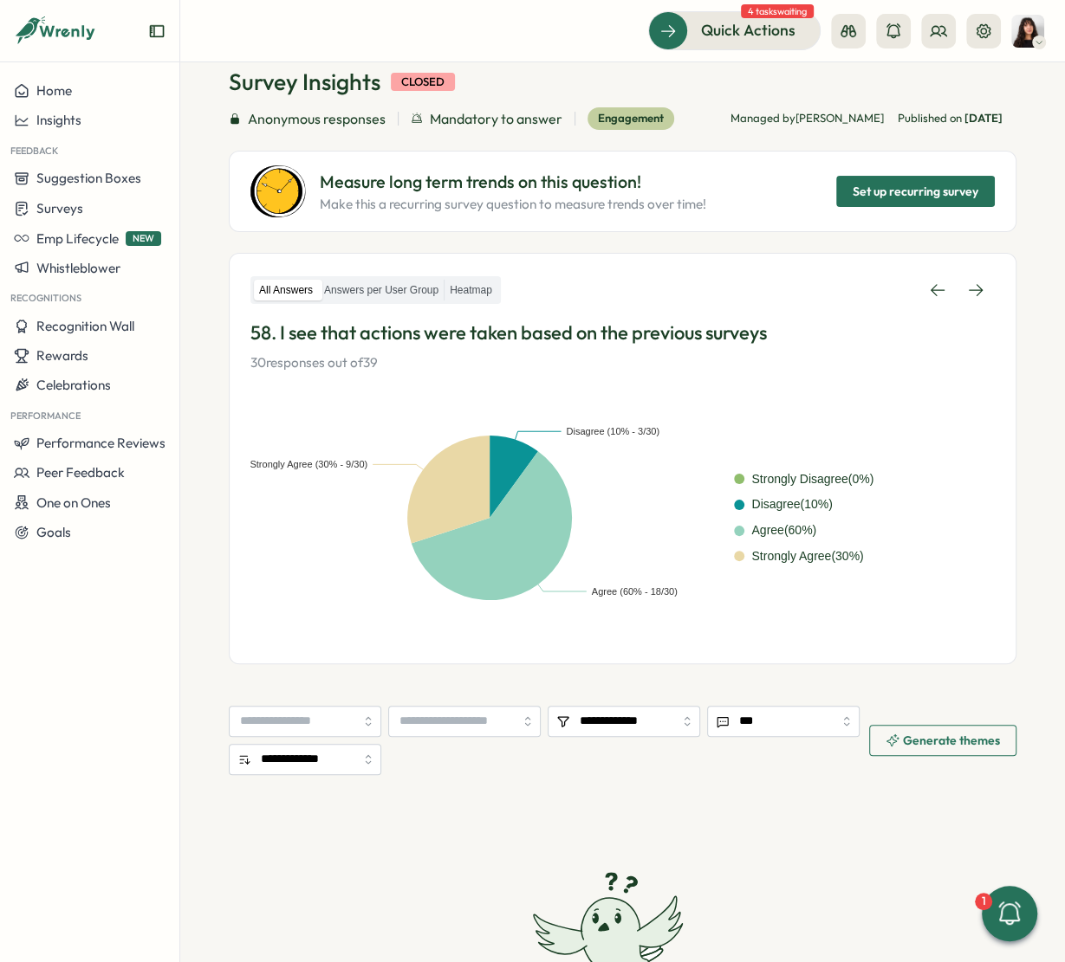
scroll to position [83, 0]
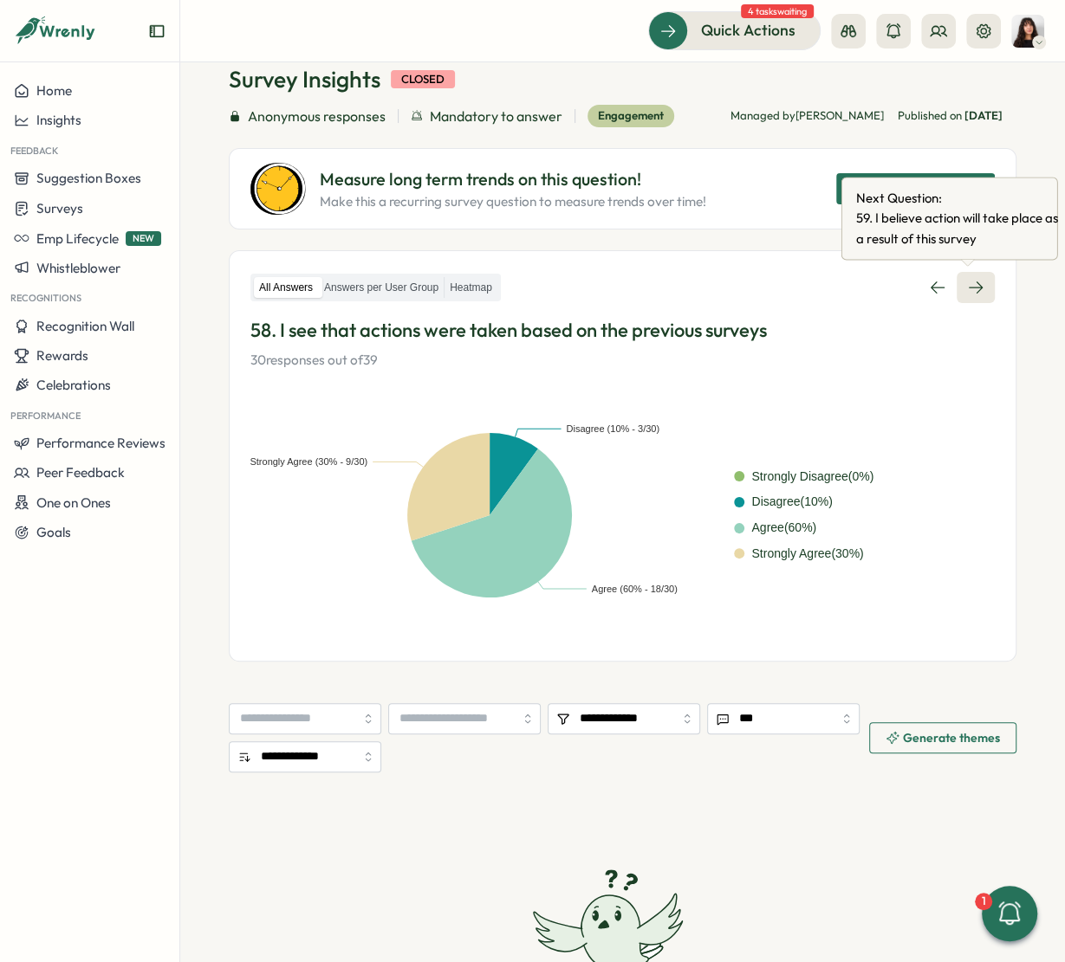
click at [974, 272] on link at bounding box center [975, 287] width 38 height 31
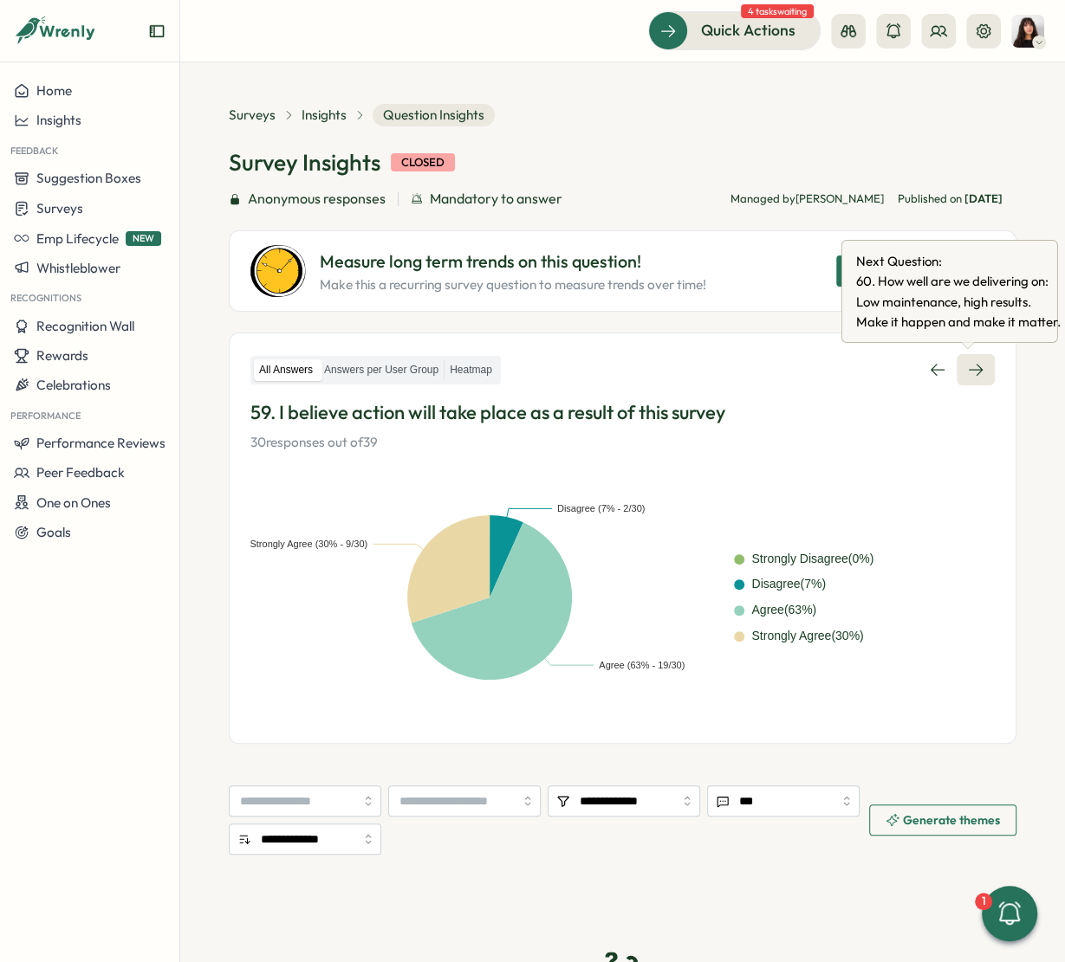
click at [967, 366] on icon at bounding box center [975, 369] width 17 height 17
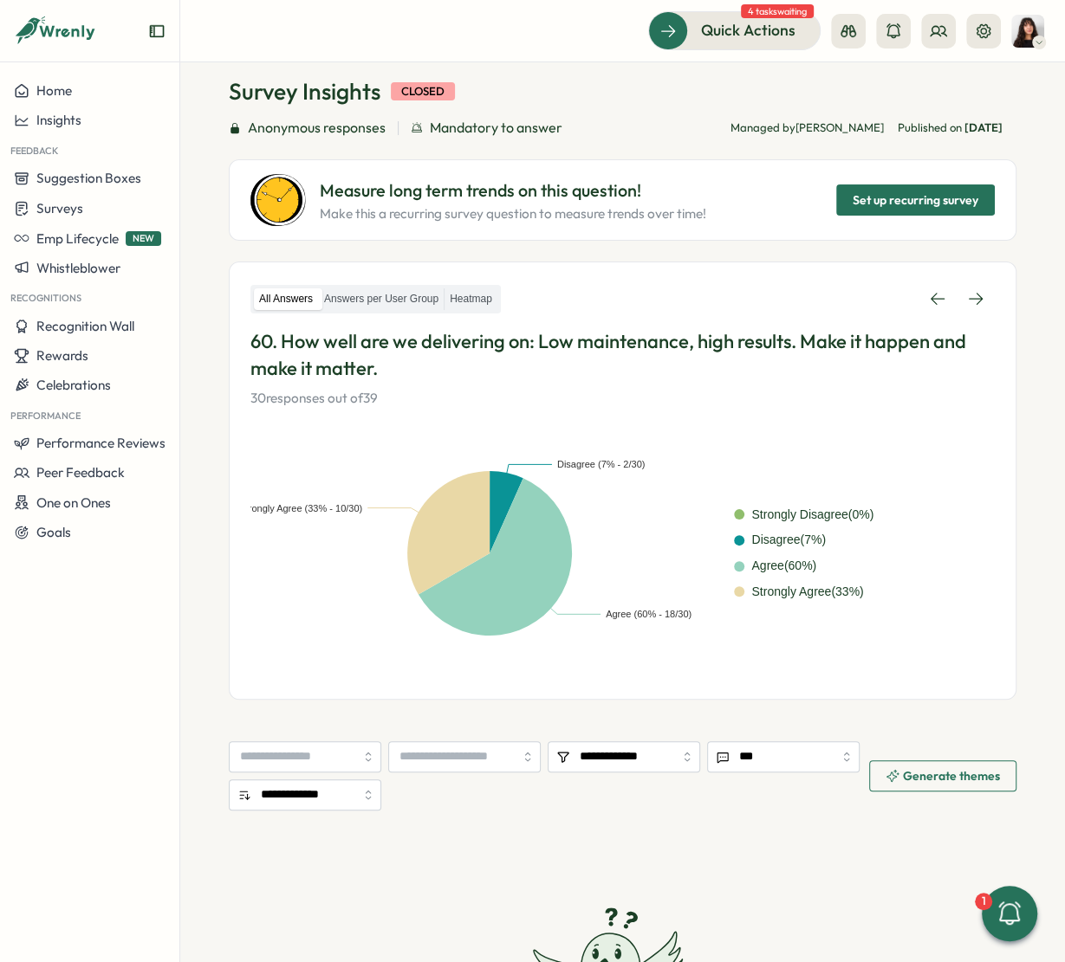
scroll to position [87, 0]
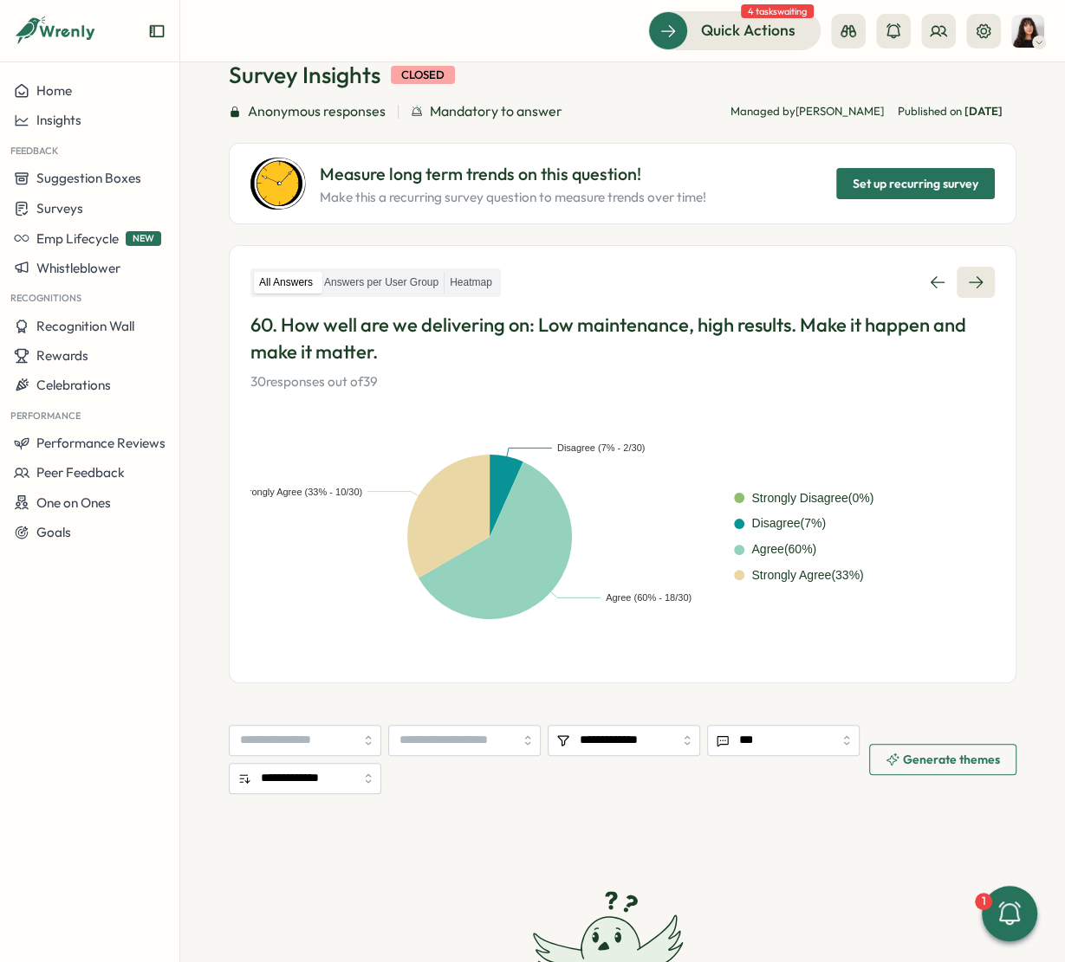
click at [973, 281] on icon at bounding box center [975, 282] width 14 height 12
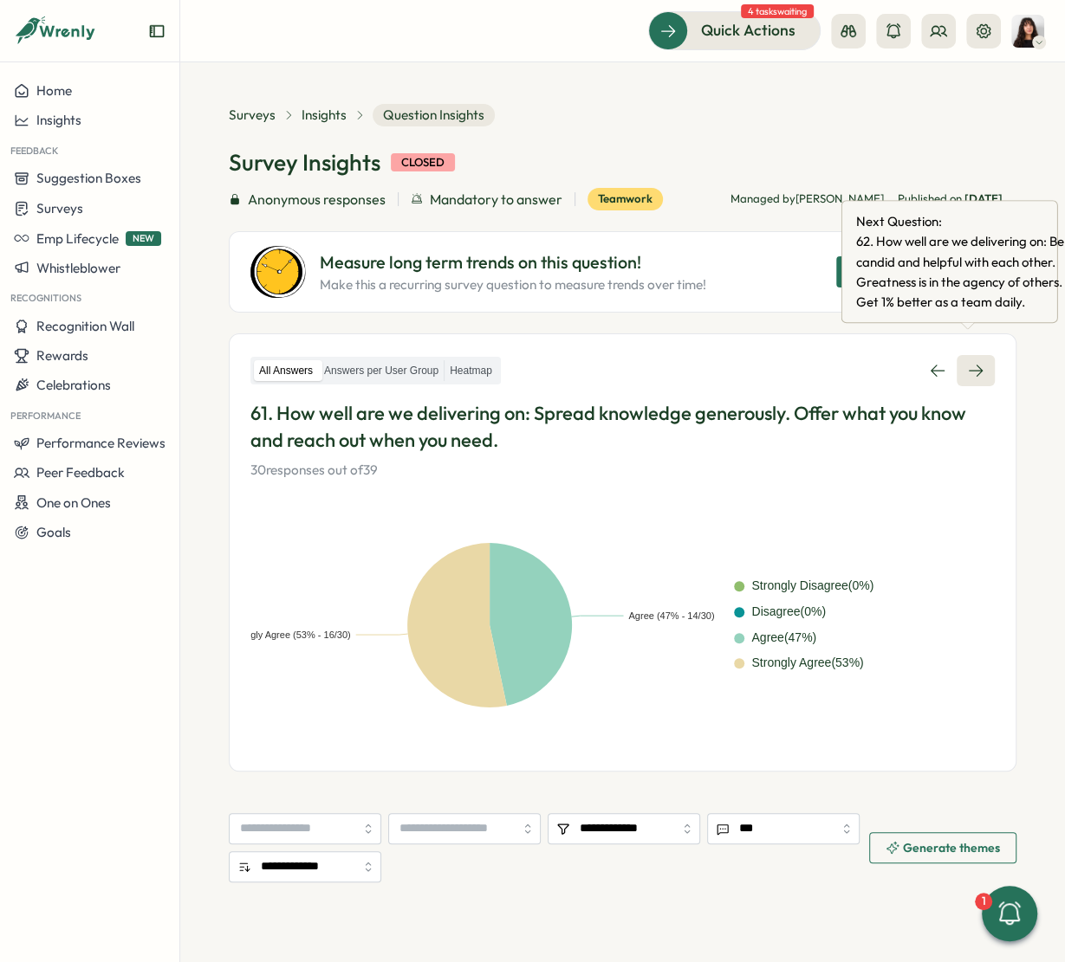
click at [969, 366] on icon at bounding box center [975, 371] width 14 height 12
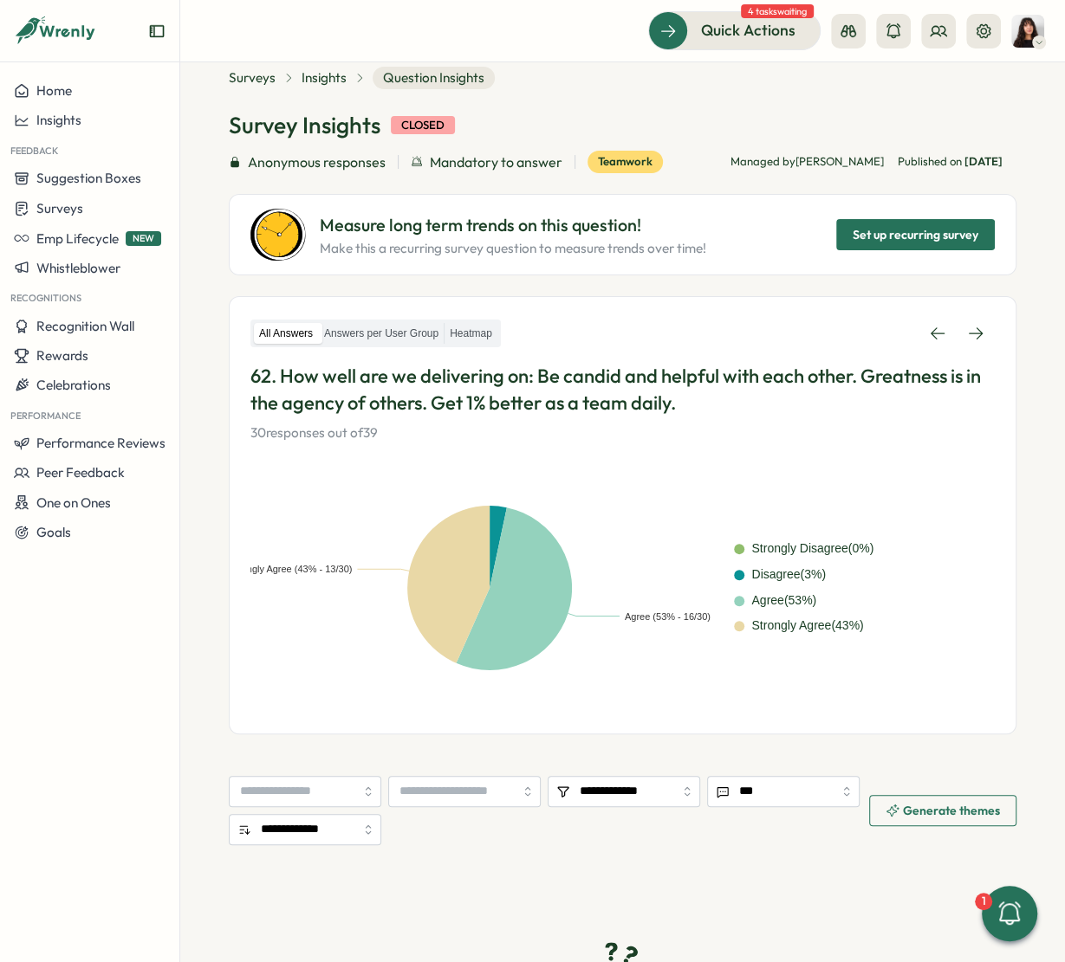
scroll to position [48, 0]
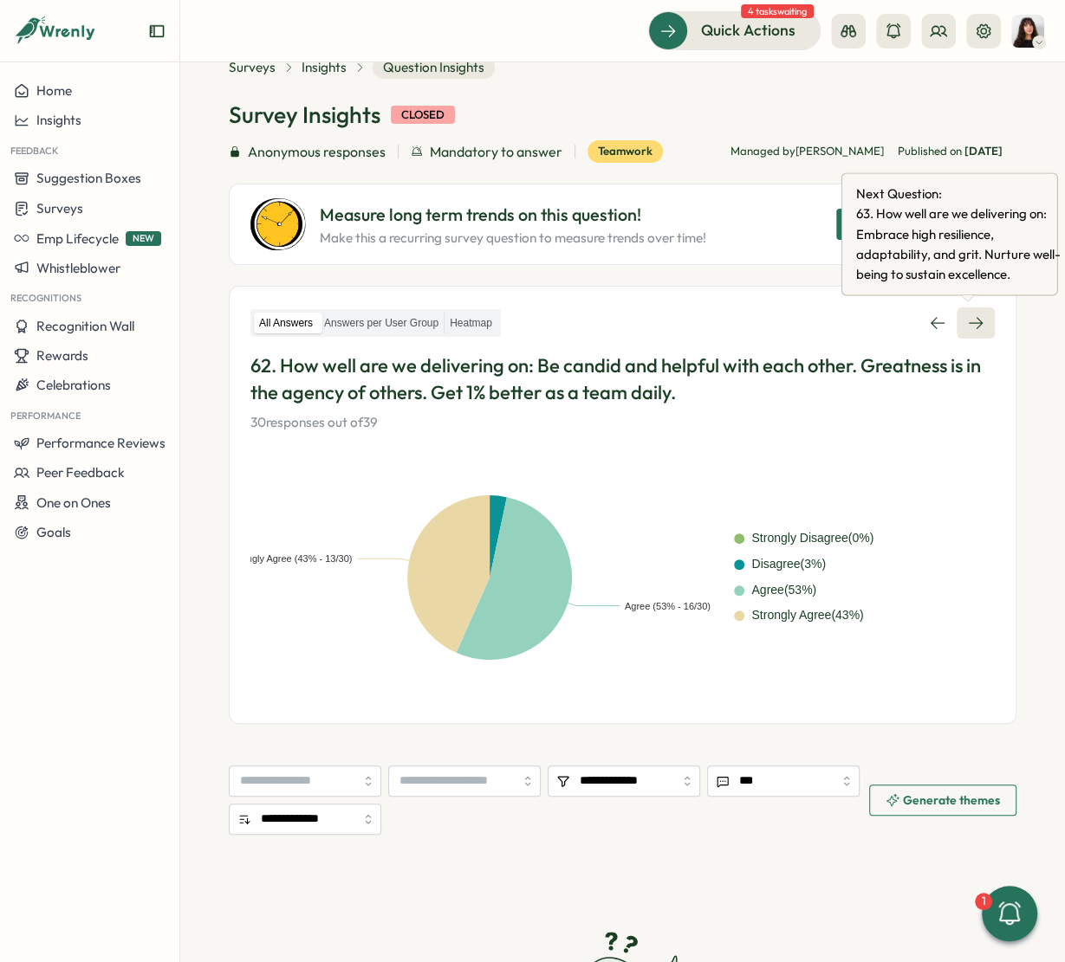
click at [973, 316] on icon at bounding box center [975, 322] width 17 height 17
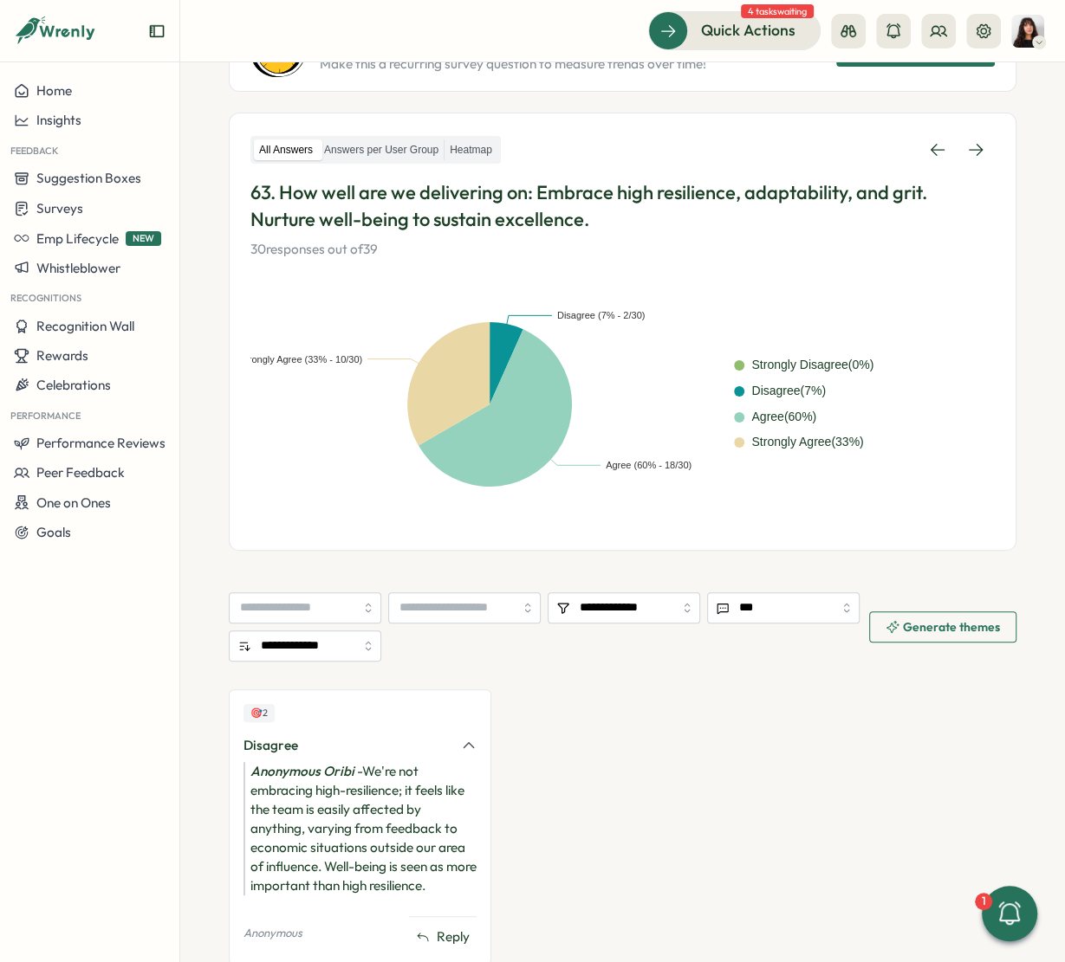
scroll to position [238, 0]
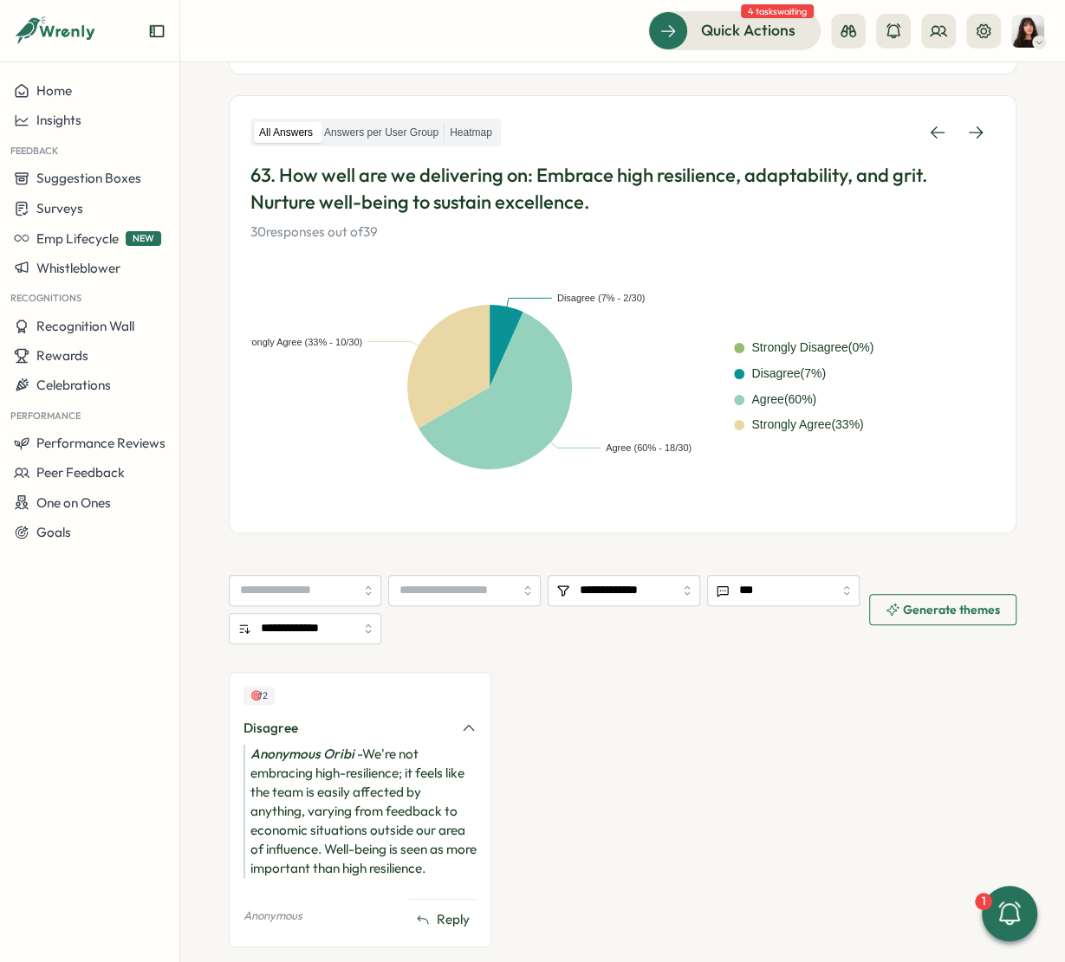
click at [579, 217] on div "63. How well are we delivering on: Embrace high resilience, adaptability, and g…" at bounding box center [622, 202] width 744 height 80
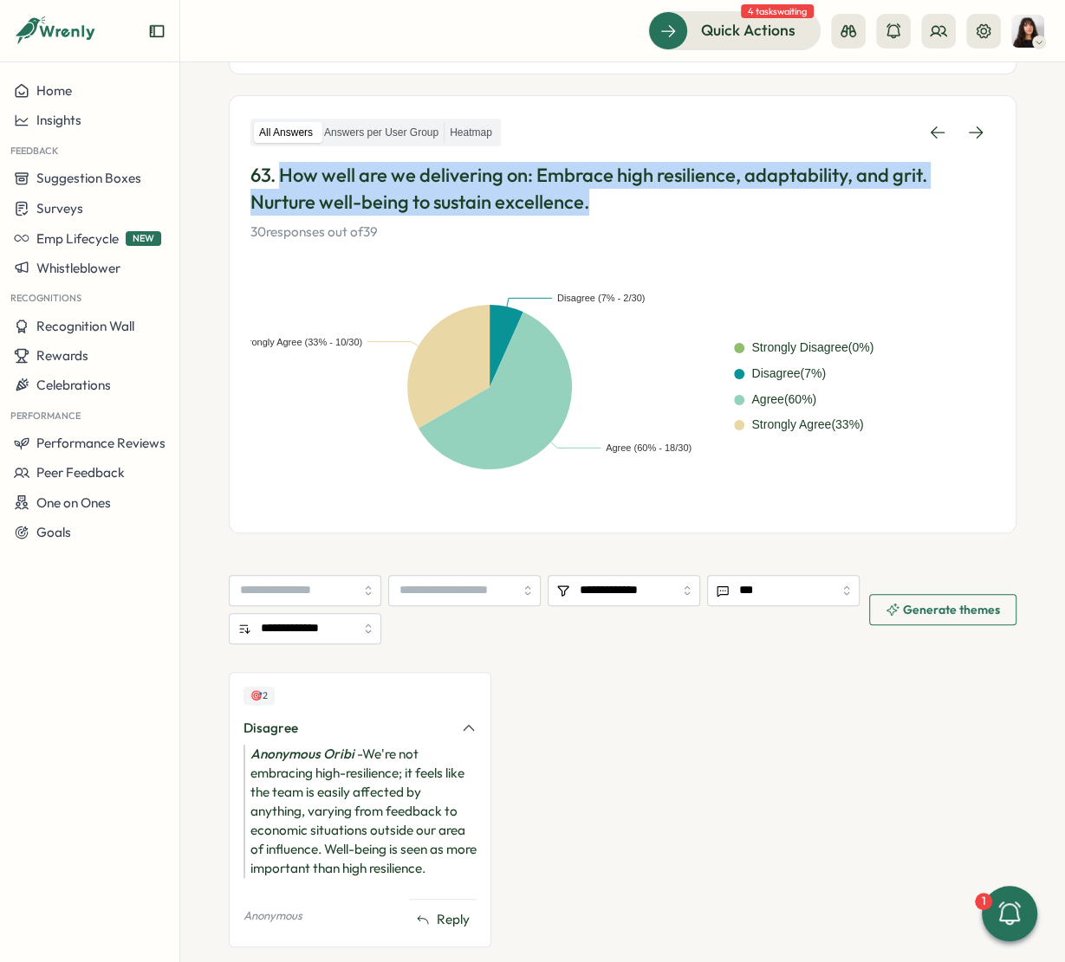
drag, startPoint x: 591, startPoint y: 212, endPoint x: 283, endPoint y: 177, distance: 309.5
click at [283, 177] on p "63. How well are we delivering on: Embrace high resilience, adaptability, and g…" at bounding box center [622, 189] width 744 height 54
copy p "How well are we delivering on: Embrace high resilience, adaptability, and grit.…"
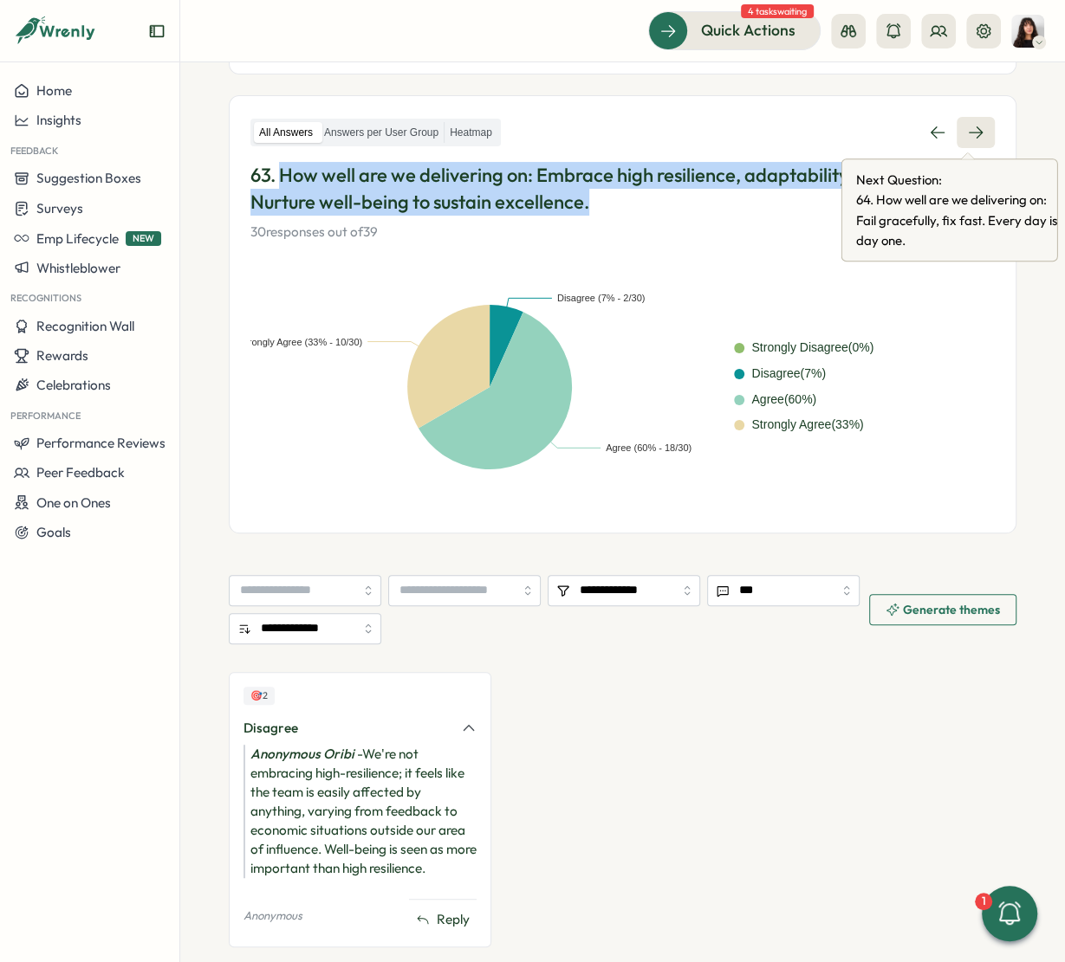
click at [967, 127] on icon at bounding box center [975, 132] width 17 height 17
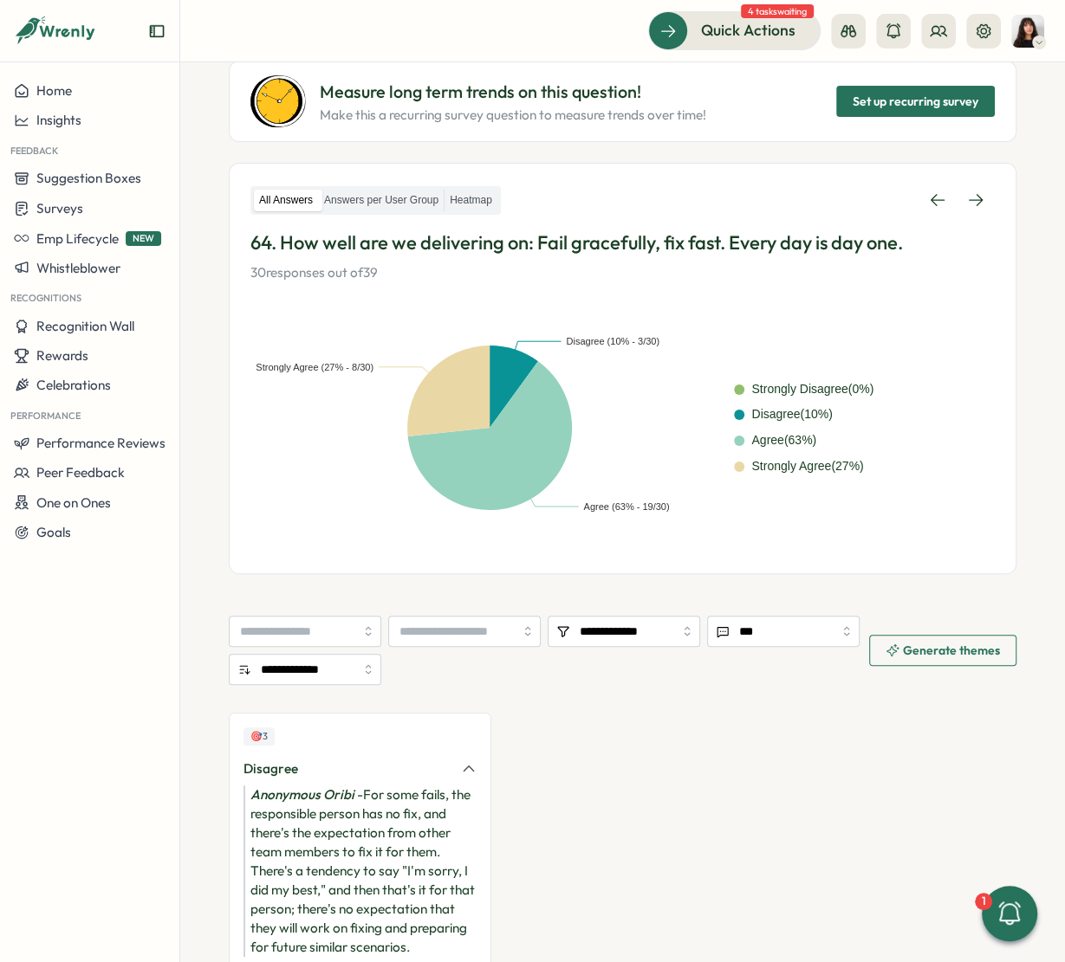
scroll to position [172, 0]
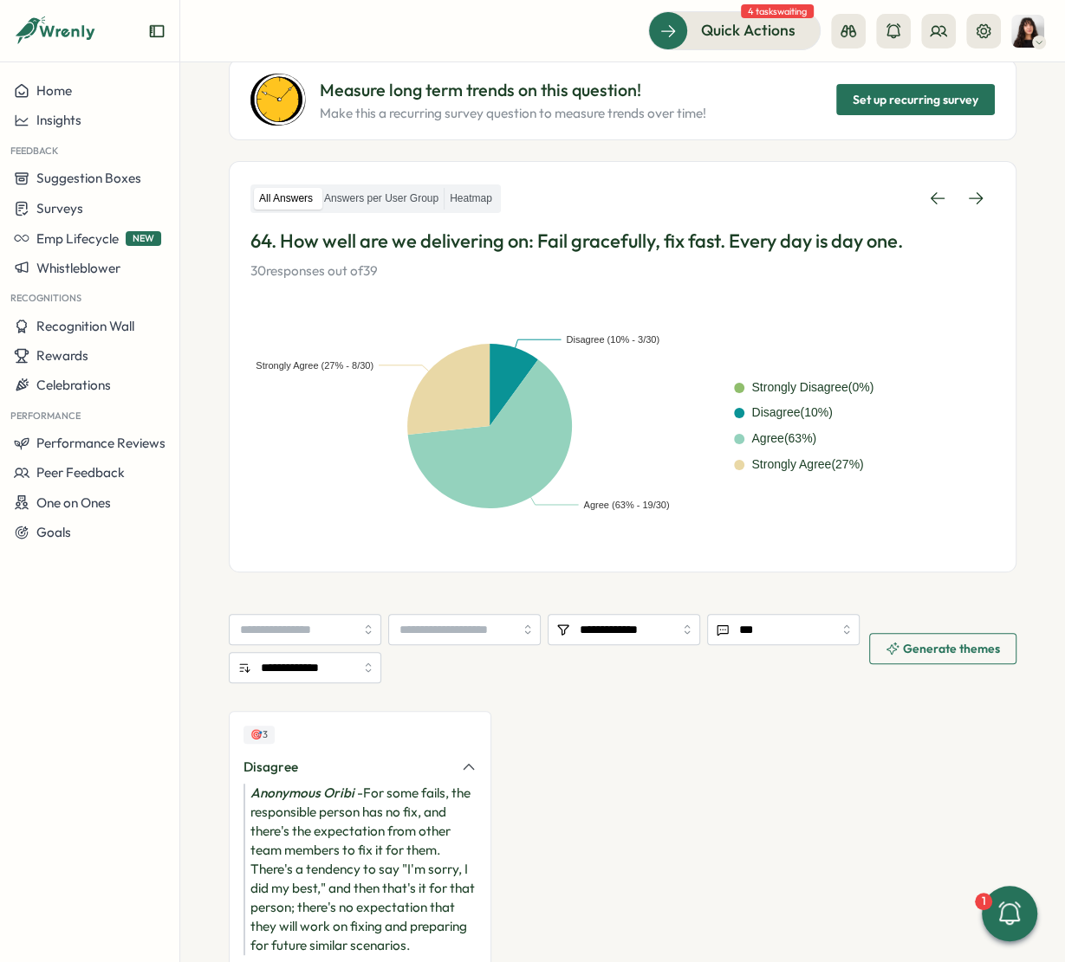
click at [509, 239] on p "64. How well are we delivering on: Fail gracefully, fix fast. Every day is day …" at bounding box center [622, 241] width 744 height 27
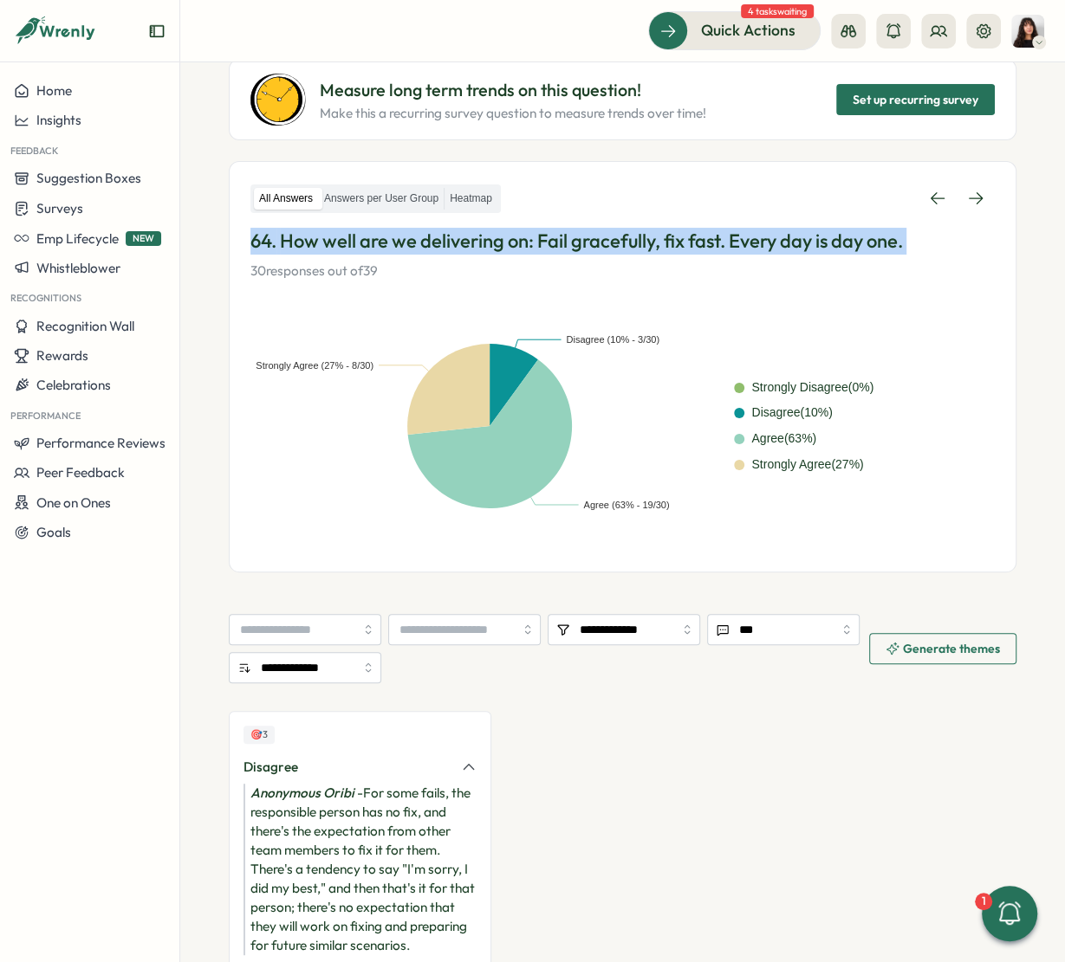
click at [509, 239] on p "64. How well are we delivering on: Fail gracefully, fix fast. Every day is day …" at bounding box center [622, 241] width 744 height 27
copy p "64. How well are we delivering on: Fail gracefully, fix fast. Every day is day …"
click at [107, 197] on button "Surveys" at bounding box center [89, 208] width 179 height 30
click at [210, 182] on div "Insights" at bounding box center [248, 175] width 129 height 19
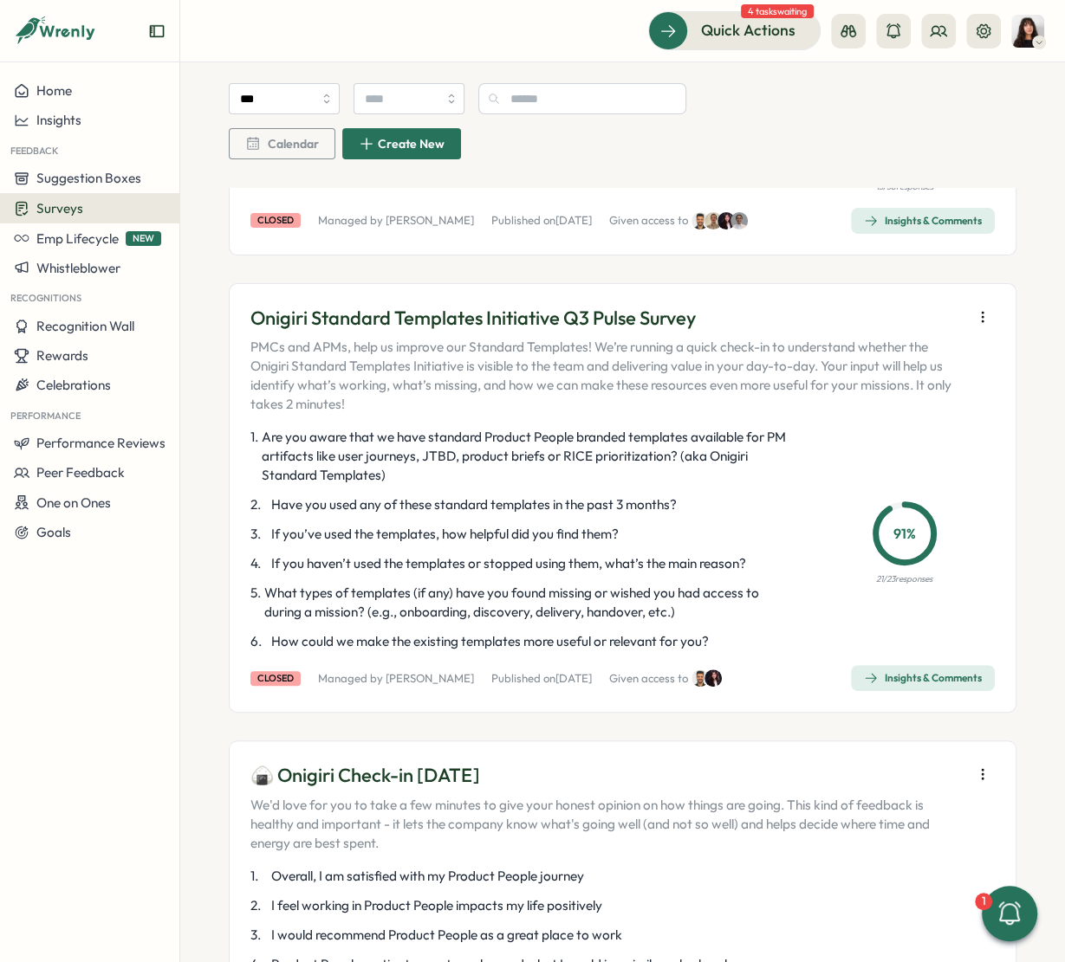
scroll to position [287, 0]
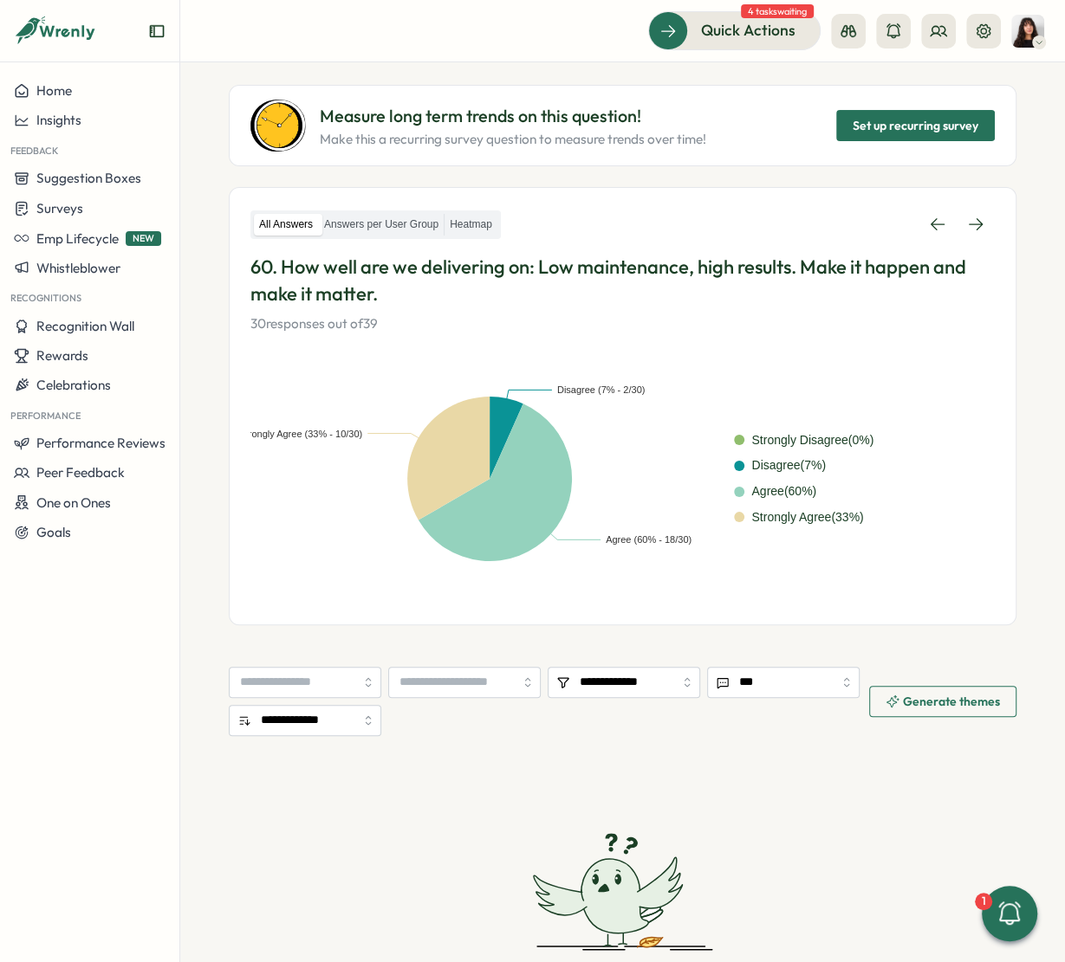
scroll to position [82, 0]
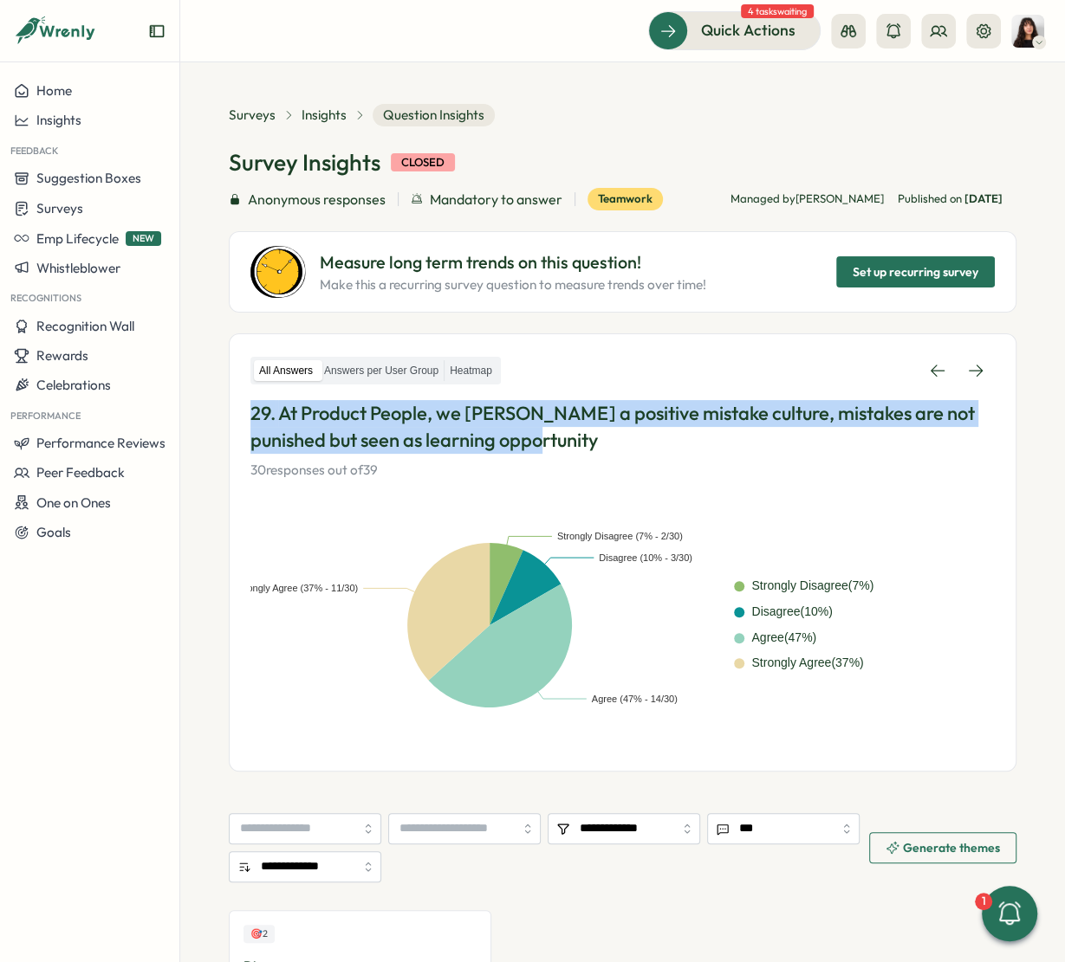
drag, startPoint x: 553, startPoint y: 437, endPoint x: 252, endPoint y: 409, distance: 301.9
click at [252, 409] on p "29. At Product People, we [PERSON_NAME] a positive mistake culture, mistakes ar…" at bounding box center [622, 427] width 744 height 54
copy p "29. At Product People, we [PERSON_NAME] a positive mistake culture, mistakes ar…"
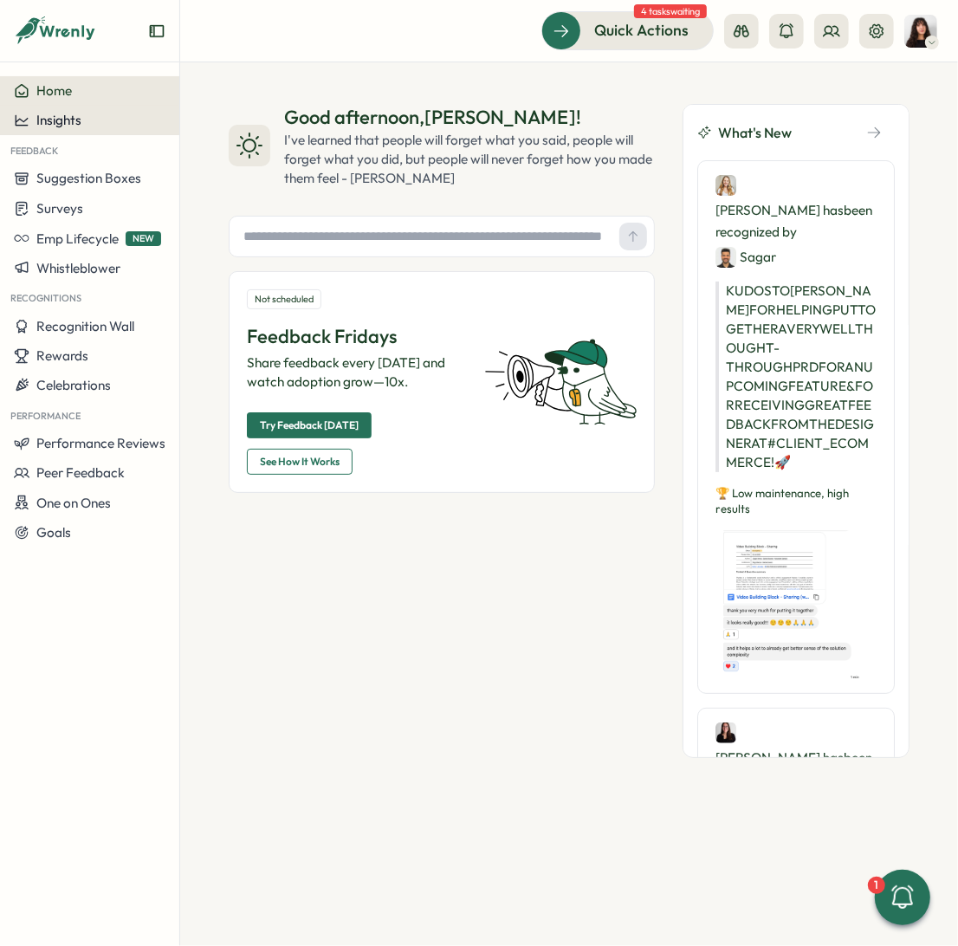
click at [99, 118] on div "Insights" at bounding box center [90, 121] width 152 height 16
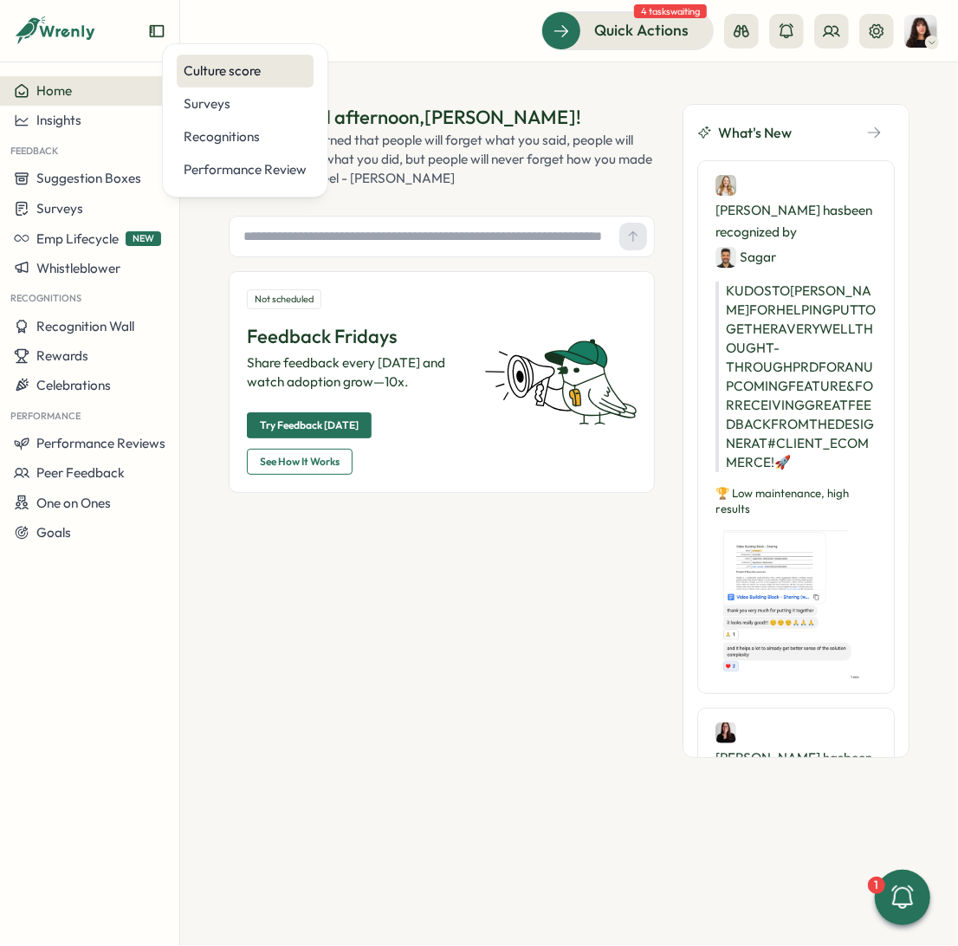
click at [228, 72] on div "Culture score" at bounding box center [245, 70] width 123 height 19
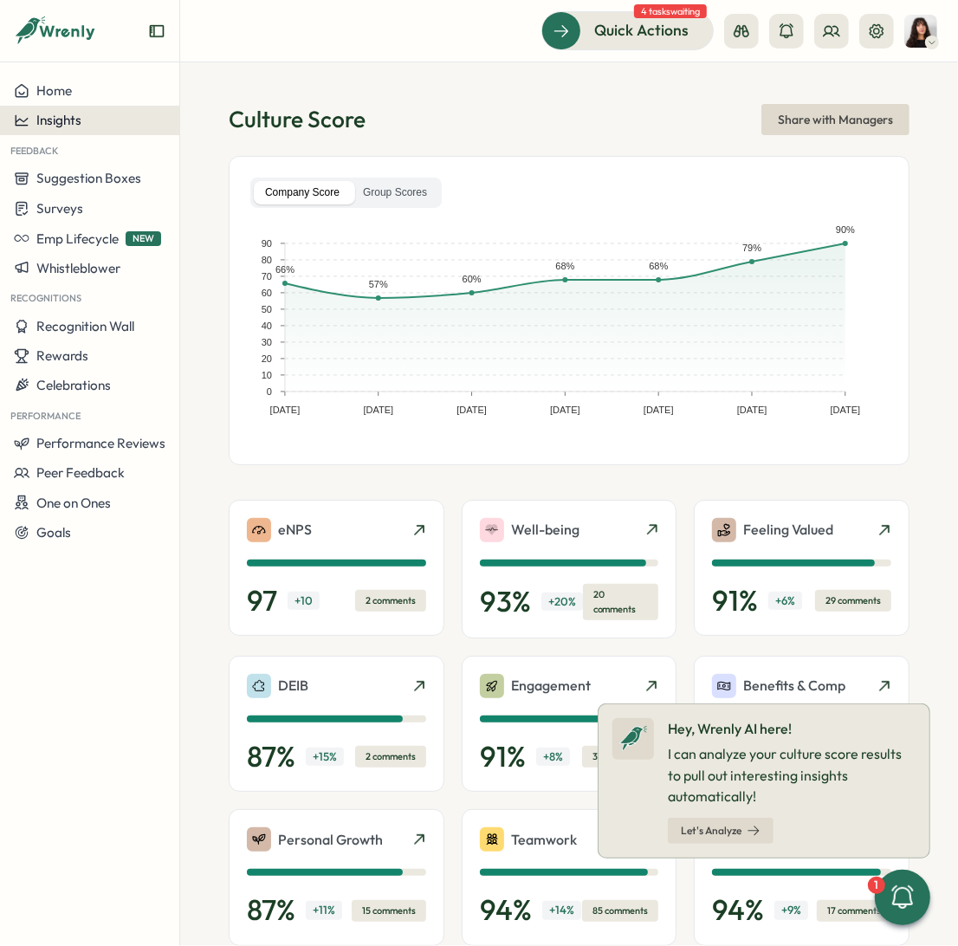
click at [68, 121] on span "Insights" at bounding box center [58, 120] width 45 height 16
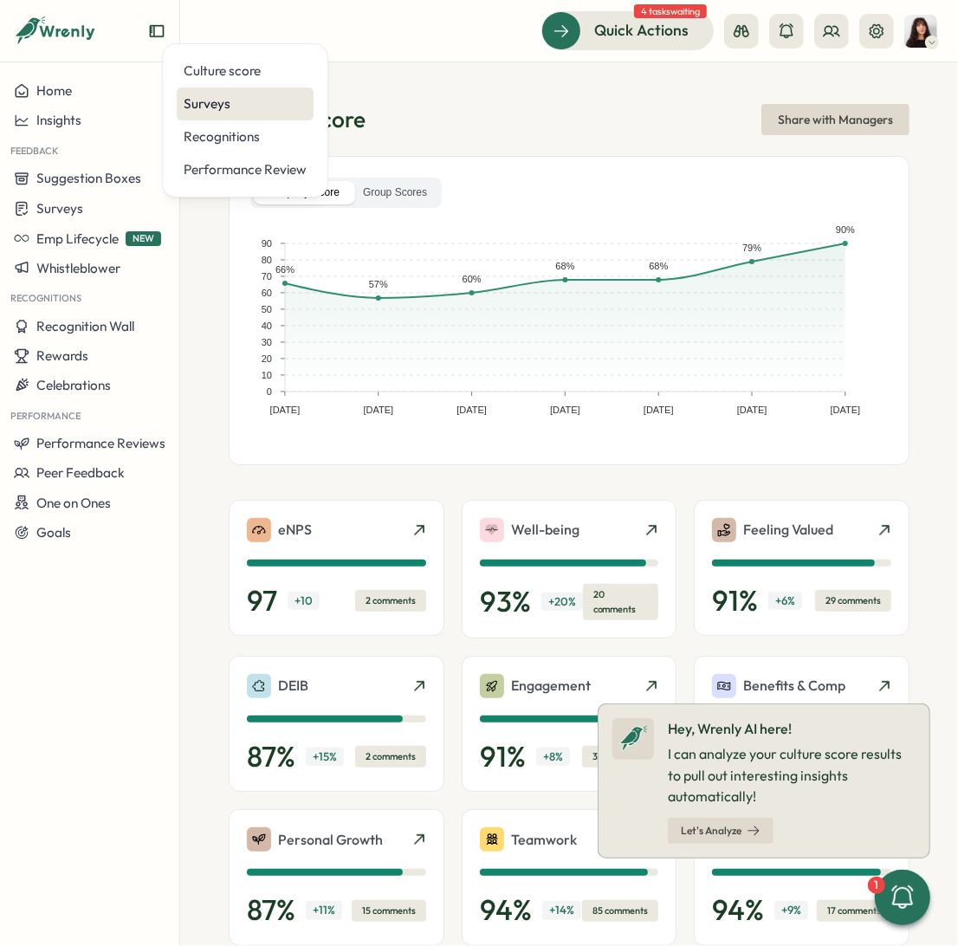
click at [197, 101] on div "Surveys" at bounding box center [245, 103] width 123 height 19
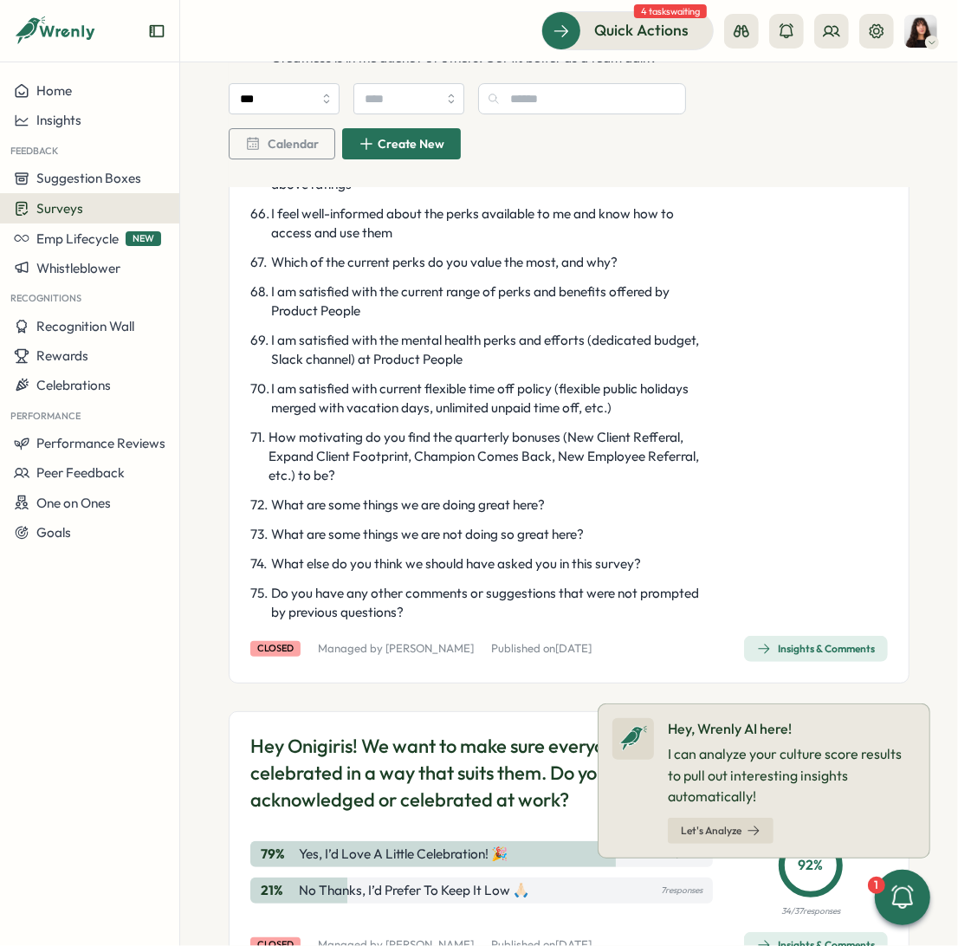
scroll to position [3782, 0]
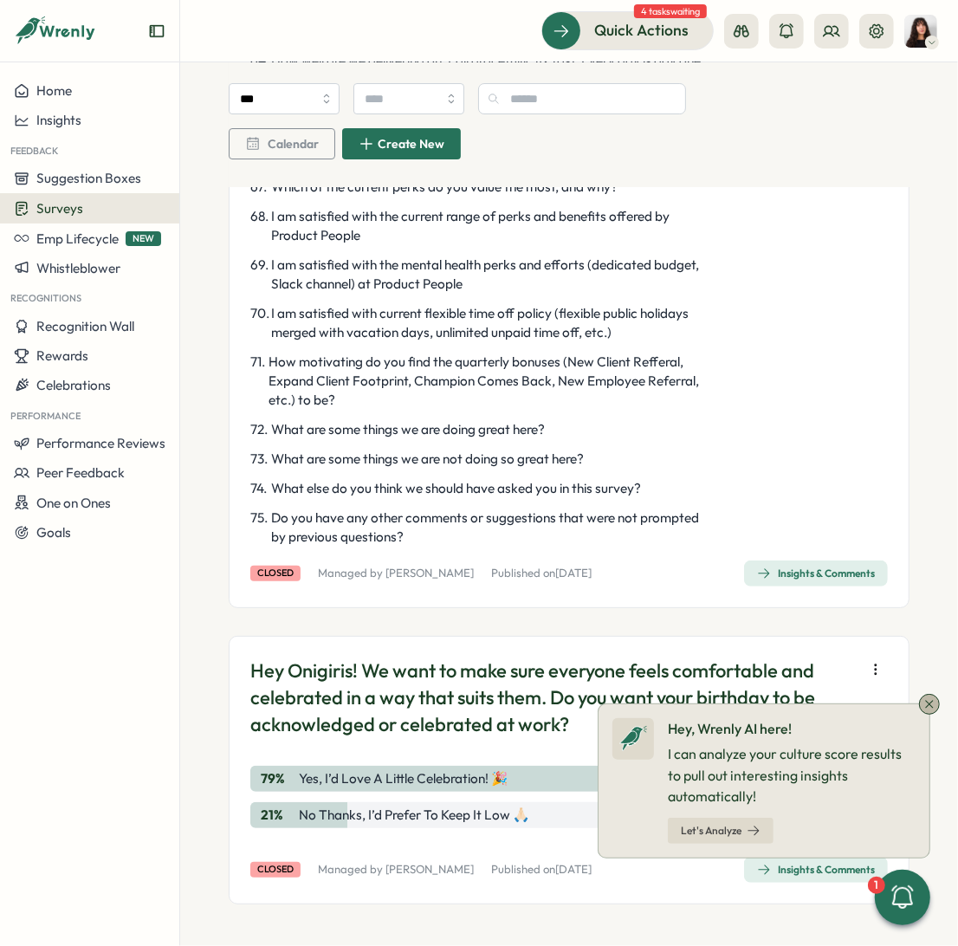
click at [929, 707] on icon at bounding box center [929, 704] width 14 height 14
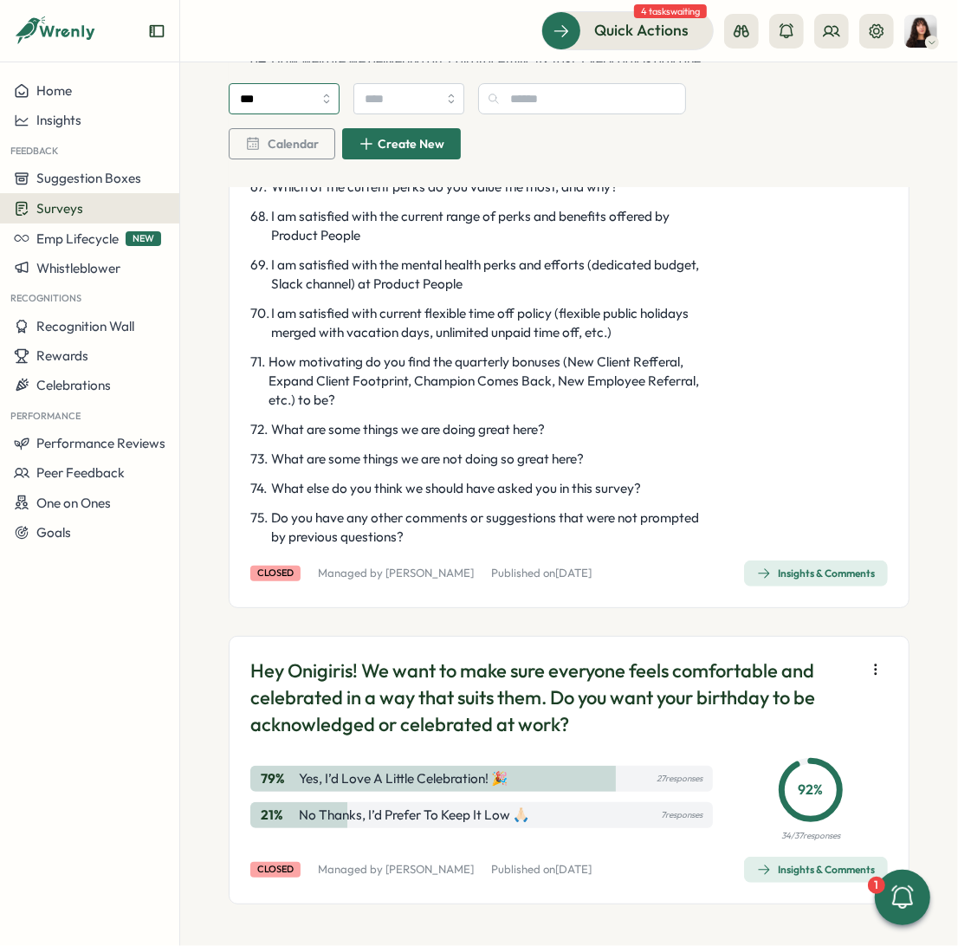
click at [327, 96] on input "***" at bounding box center [284, 98] width 111 height 31
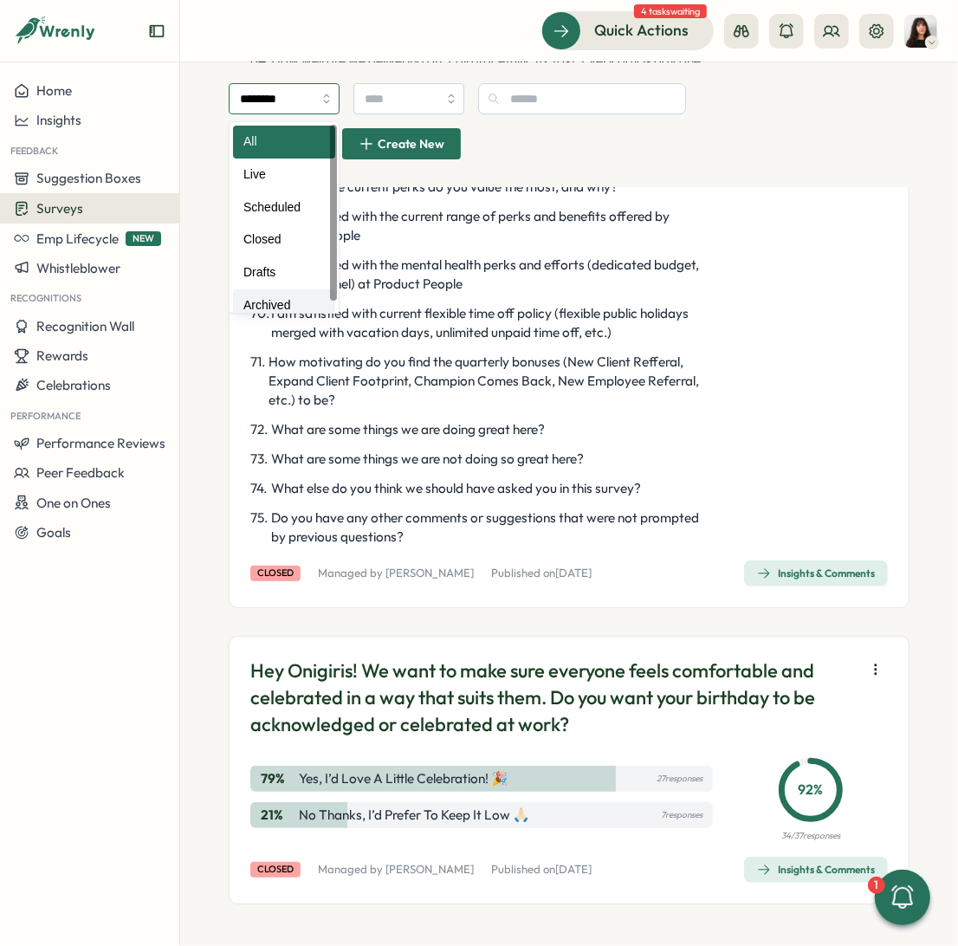
scroll to position [763, 0]
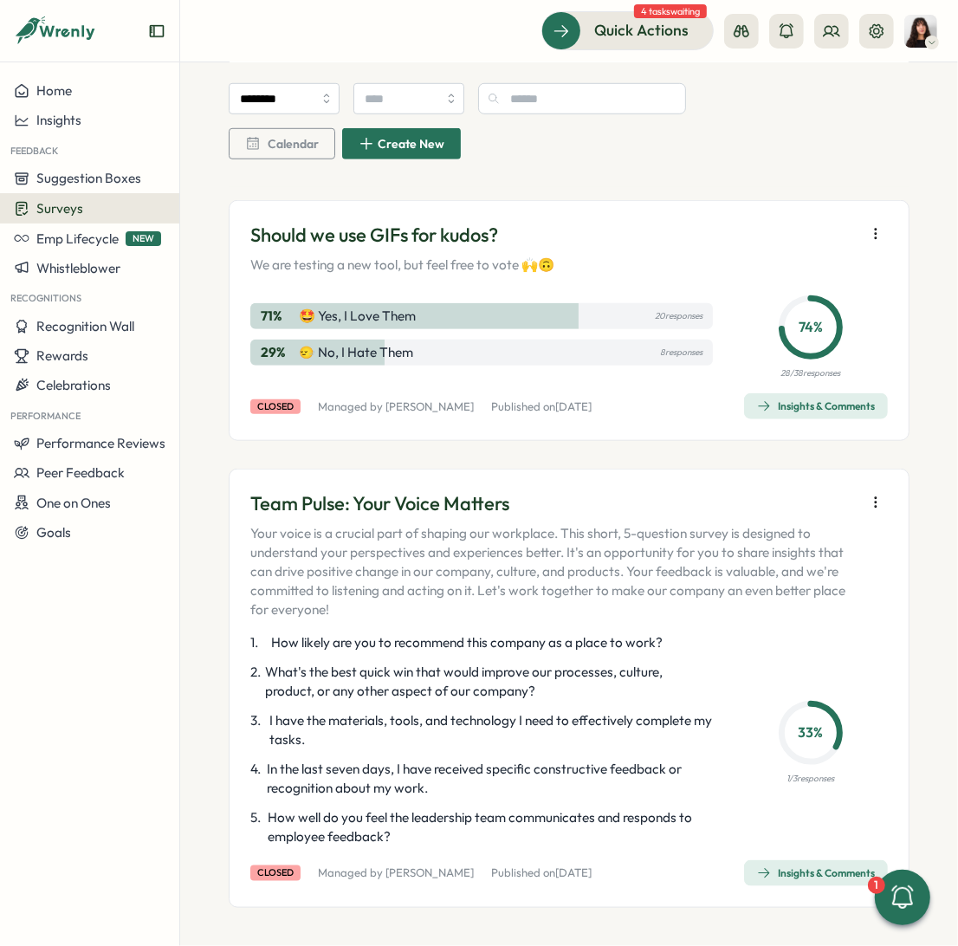
click at [871, 504] on icon "button" at bounding box center [875, 502] width 17 height 17
click at [508, 536] on p "Your voice is a crucial part of shaping our workplace. This short, 5-question s…" at bounding box center [553, 571] width 606 height 95
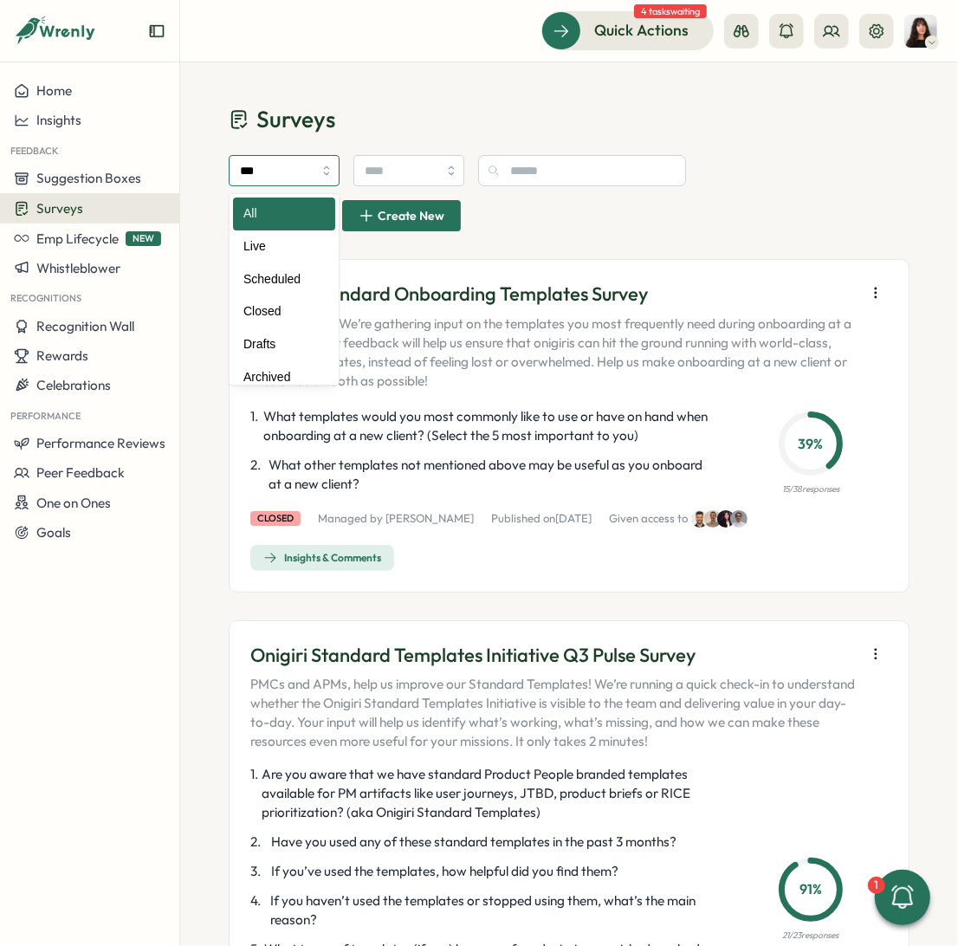
click at [295, 168] on input "***" at bounding box center [284, 170] width 111 height 31
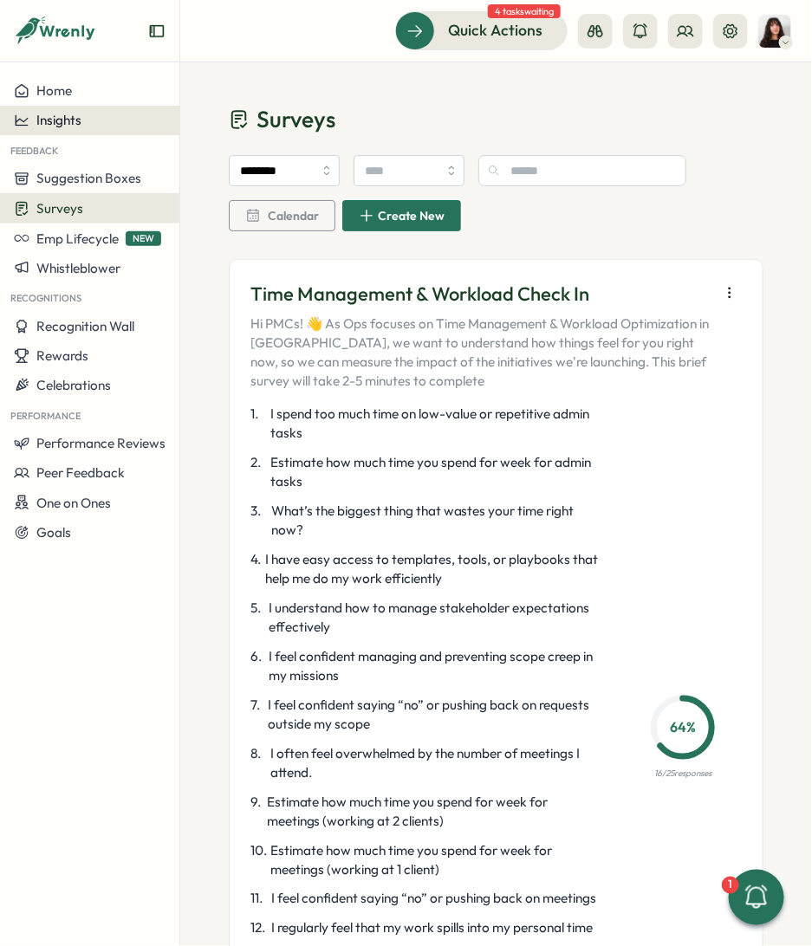
click at [99, 126] on div "Insights" at bounding box center [90, 121] width 152 height 16
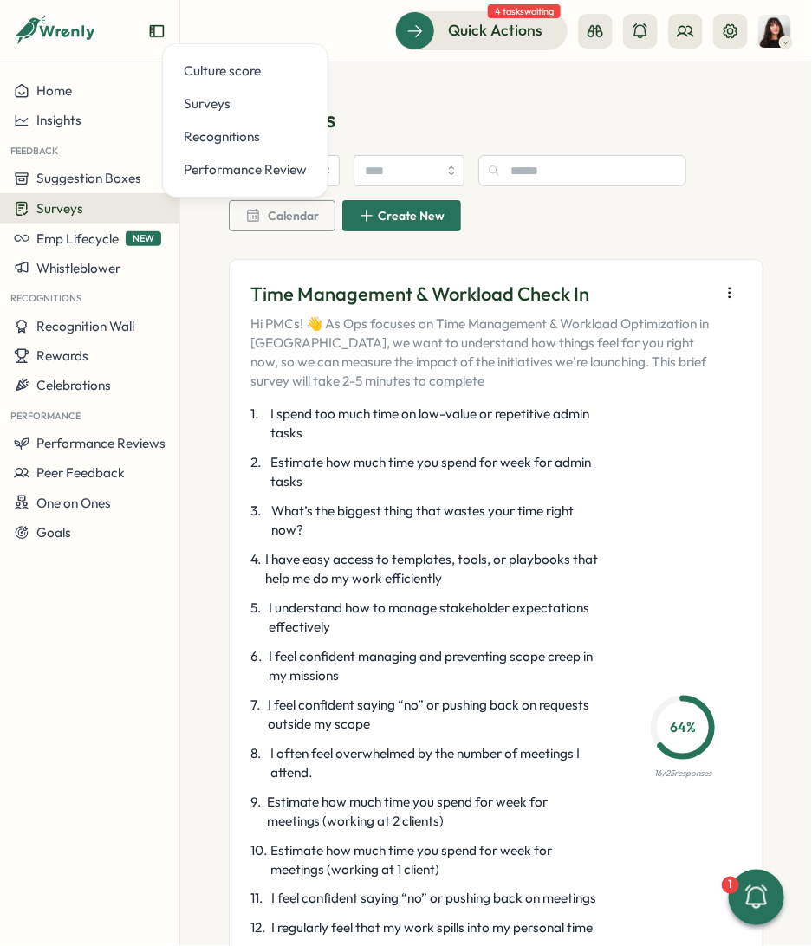
click at [114, 210] on div "Surveys" at bounding box center [90, 208] width 152 height 16
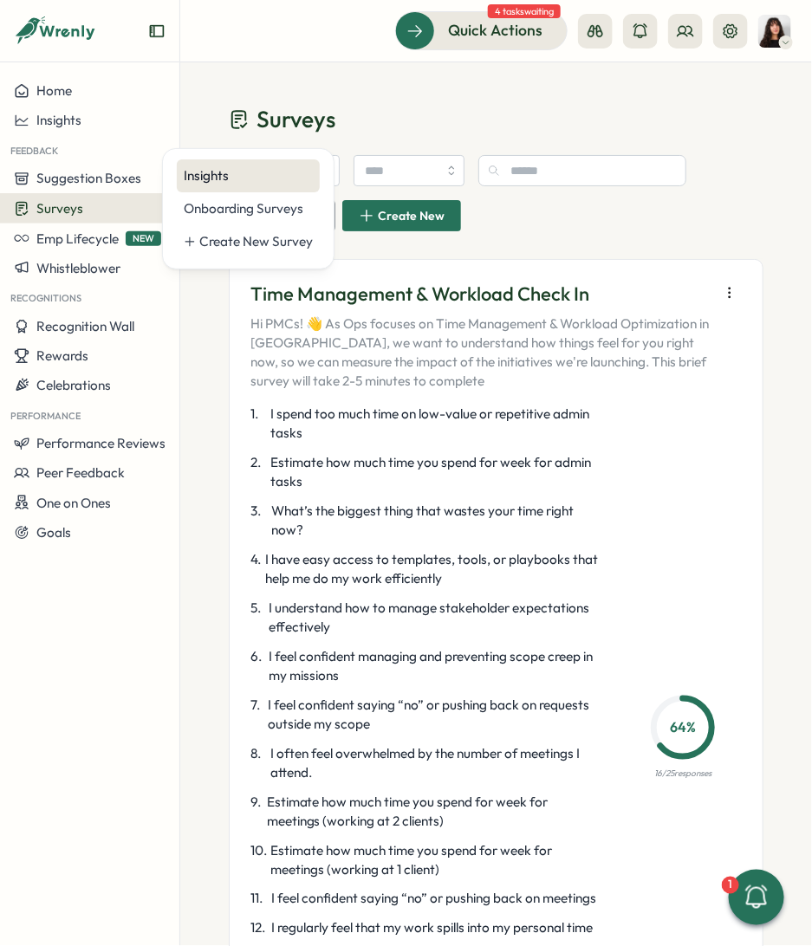
click at [233, 182] on div "Insights" at bounding box center [248, 175] width 129 height 19
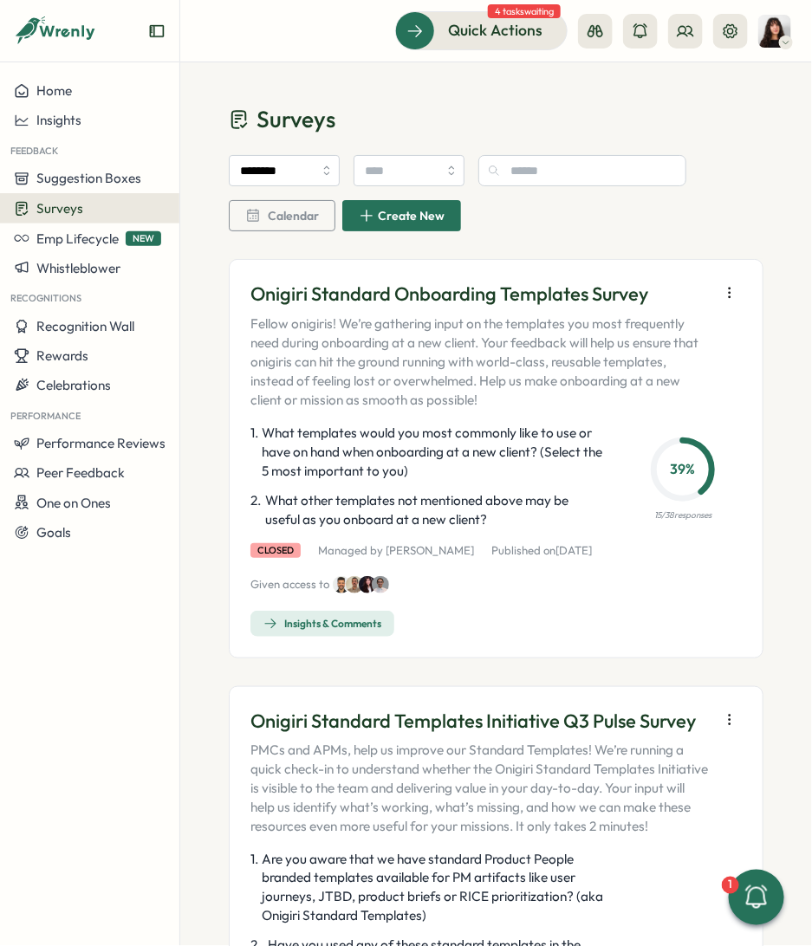
type input "***"
click at [105, 210] on div "Surveys" at bounding box center [90, 208] width 152 height 16
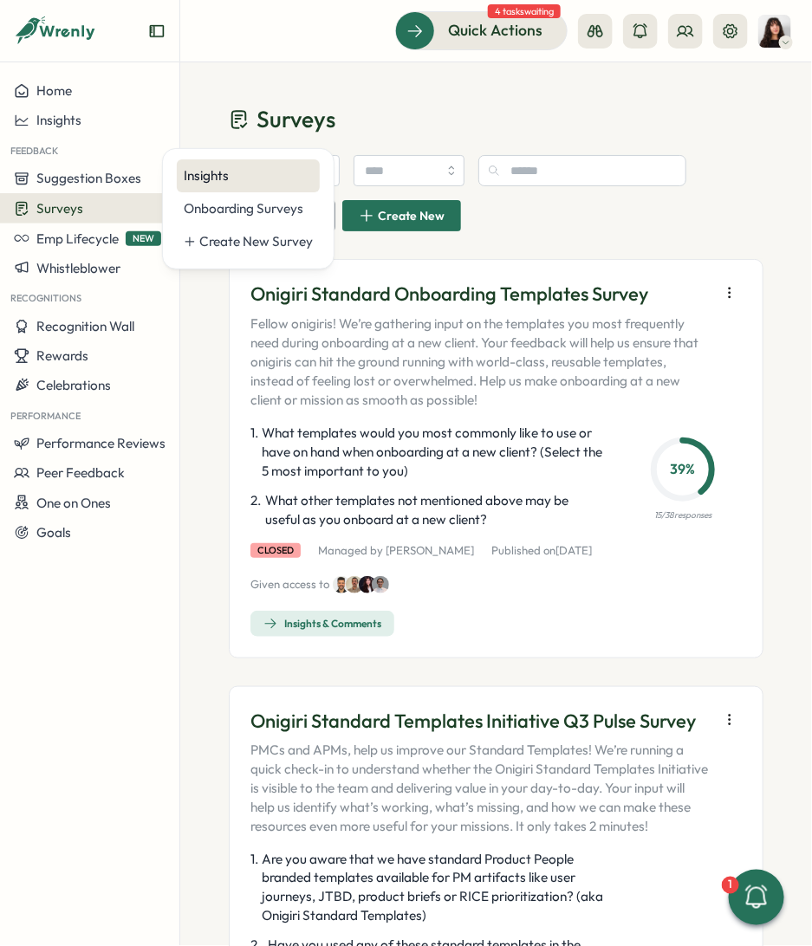
click at [222, 179] on div "Insights" at bounding box center [248, 175] width 129 height 19
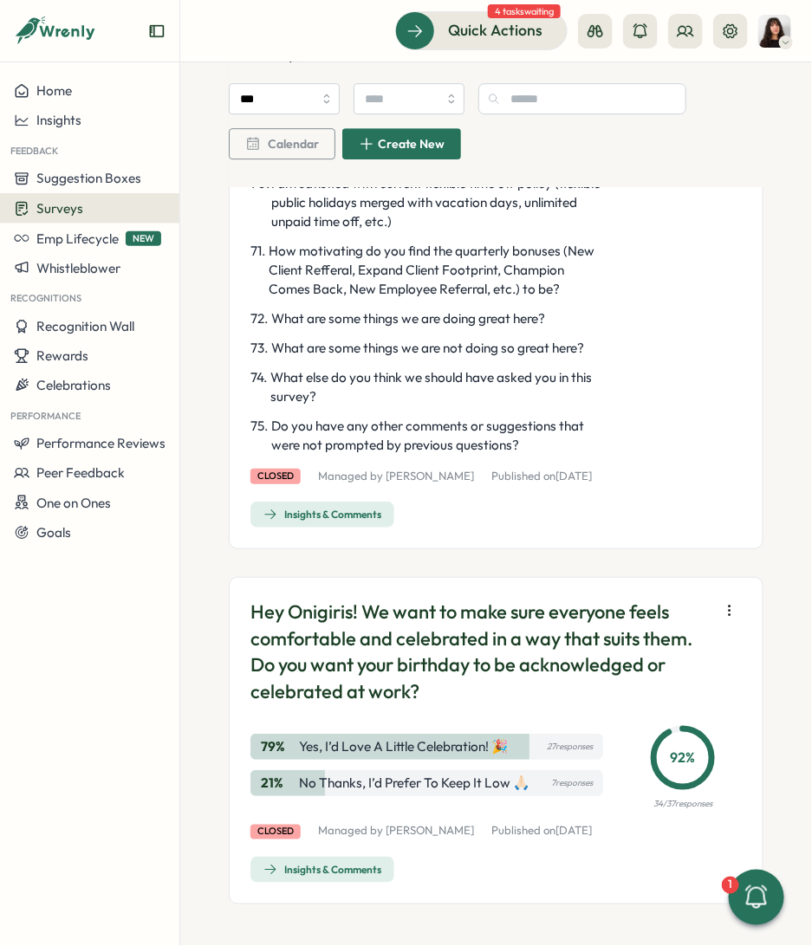
scroll to position [4734, 0]
click at [302, 508] on span "Insights & Comments" at bounding box center [322, 514] width 118 height 24
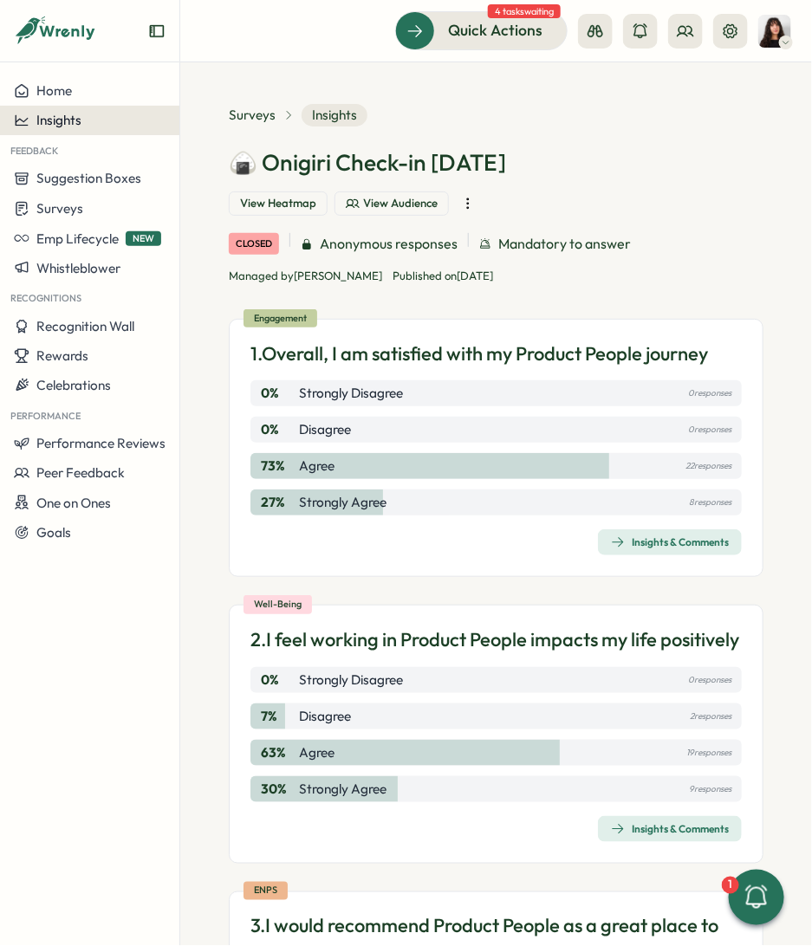
click at [111, 120] on div "Insights" at bounding box center [90, 121] width 152 height 16
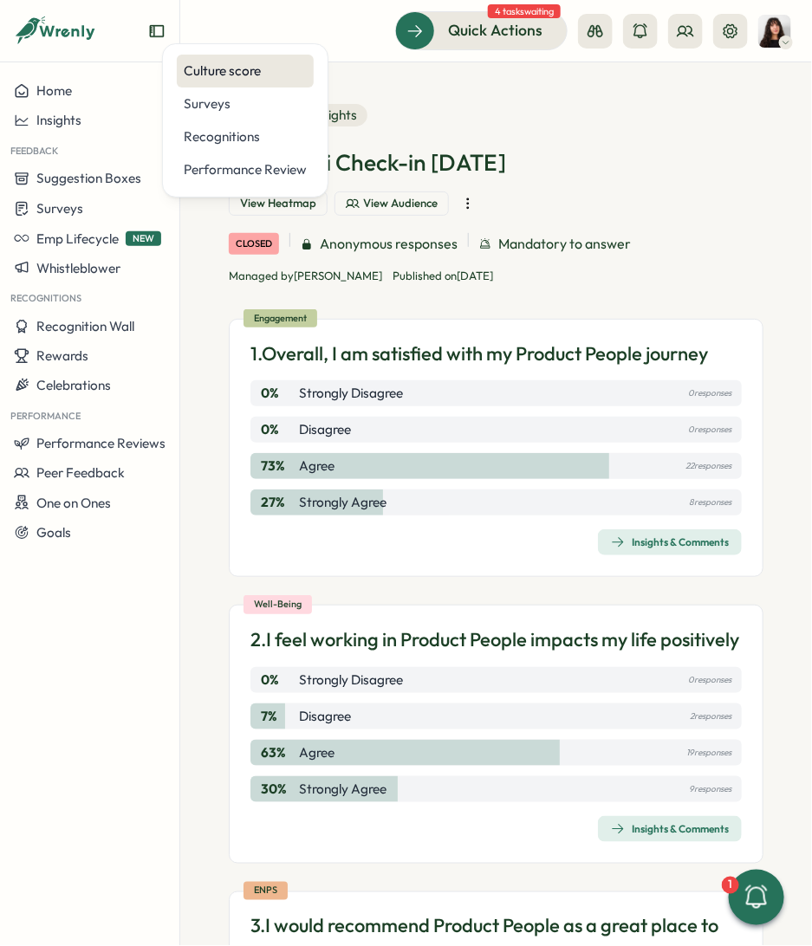
click at [233, 66] on div "Culture score" at bounding box center [245, 70] width 123 height 19
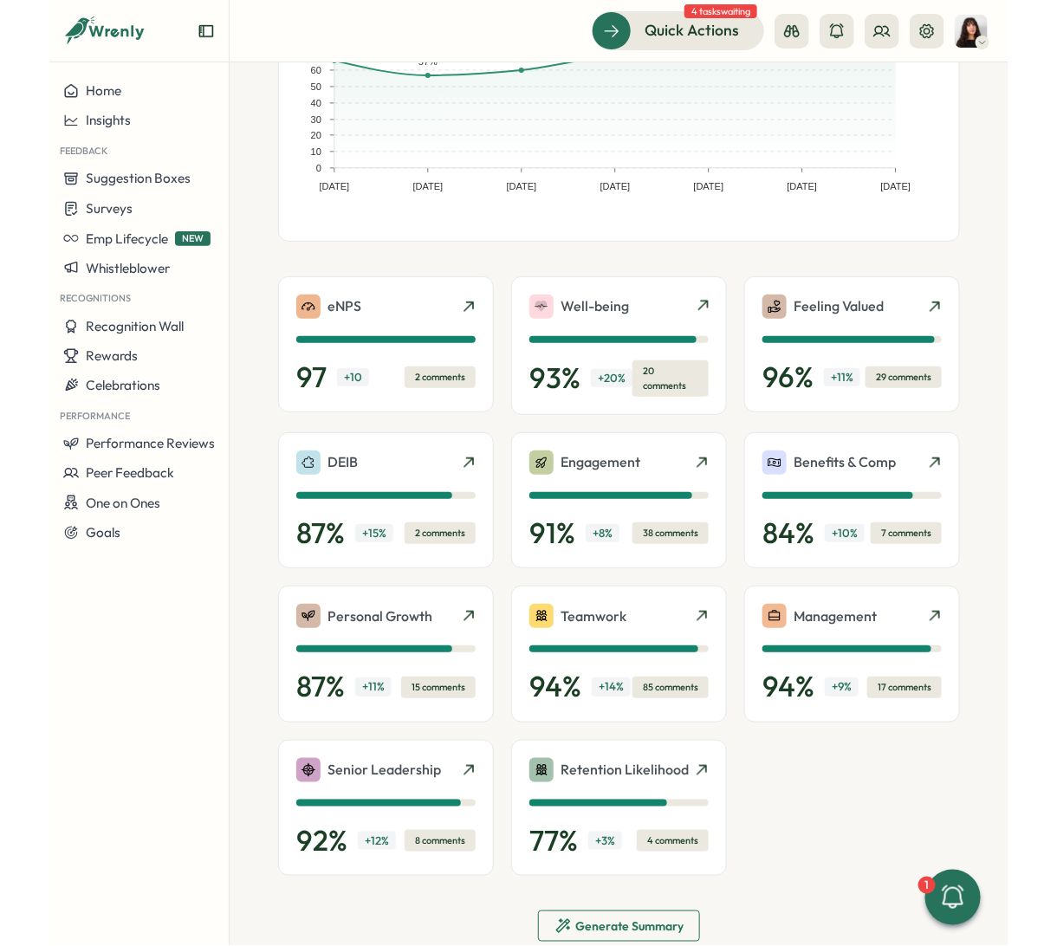
scroll to position [259, 0]
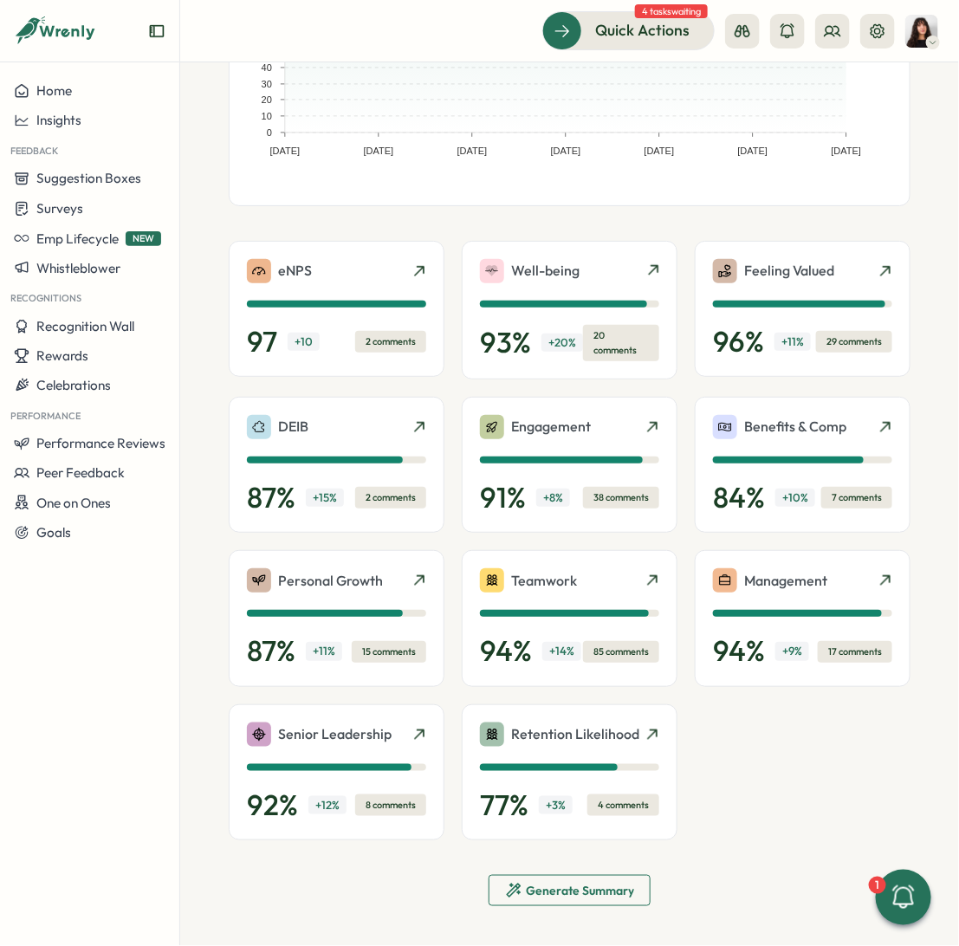
click at [886, 832] on div "eNPS 97 + 10 2 comments Well-being 93 % + 20 % 20 comments Feeling Valued 96 % …" at bounding box center [570, 541] width 682 height 600
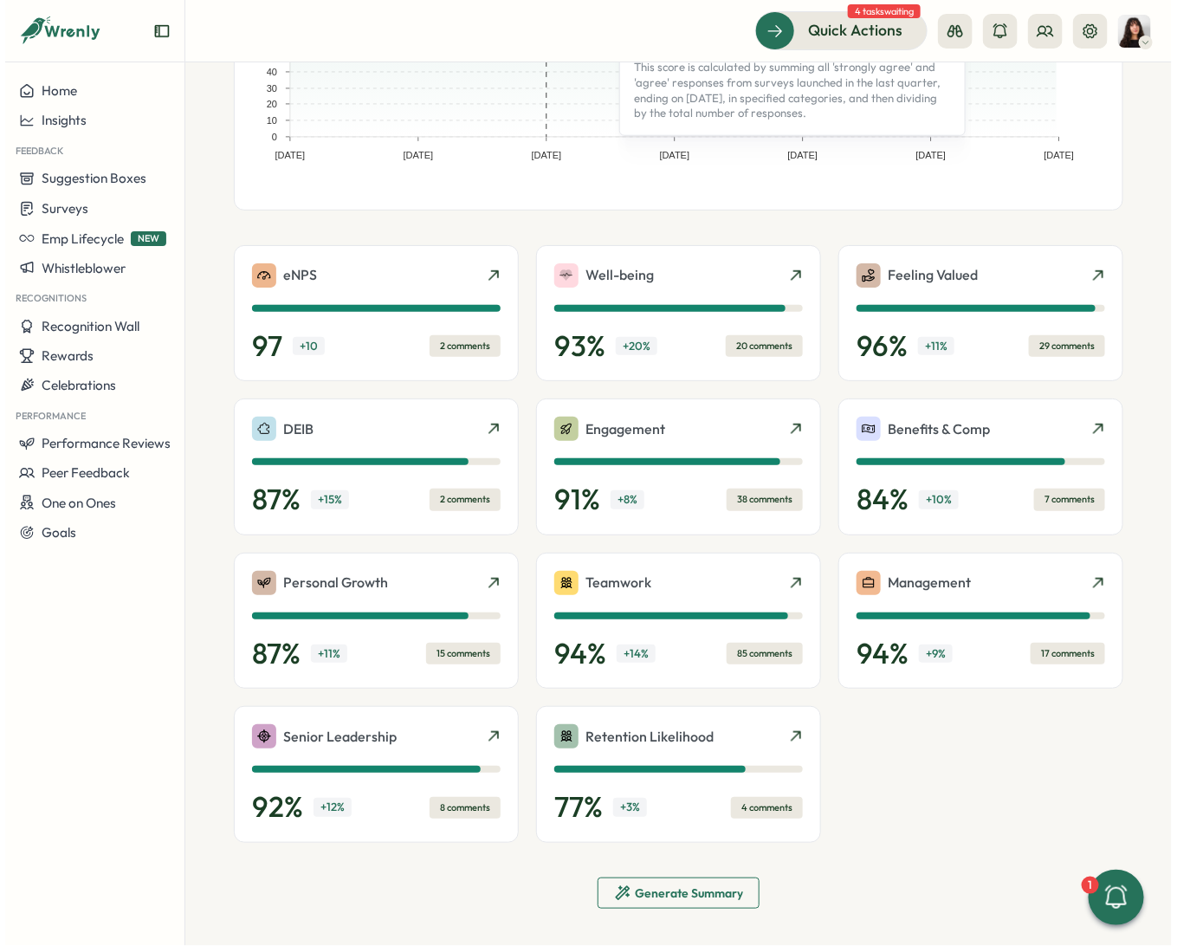
scroll to position [0, 0]
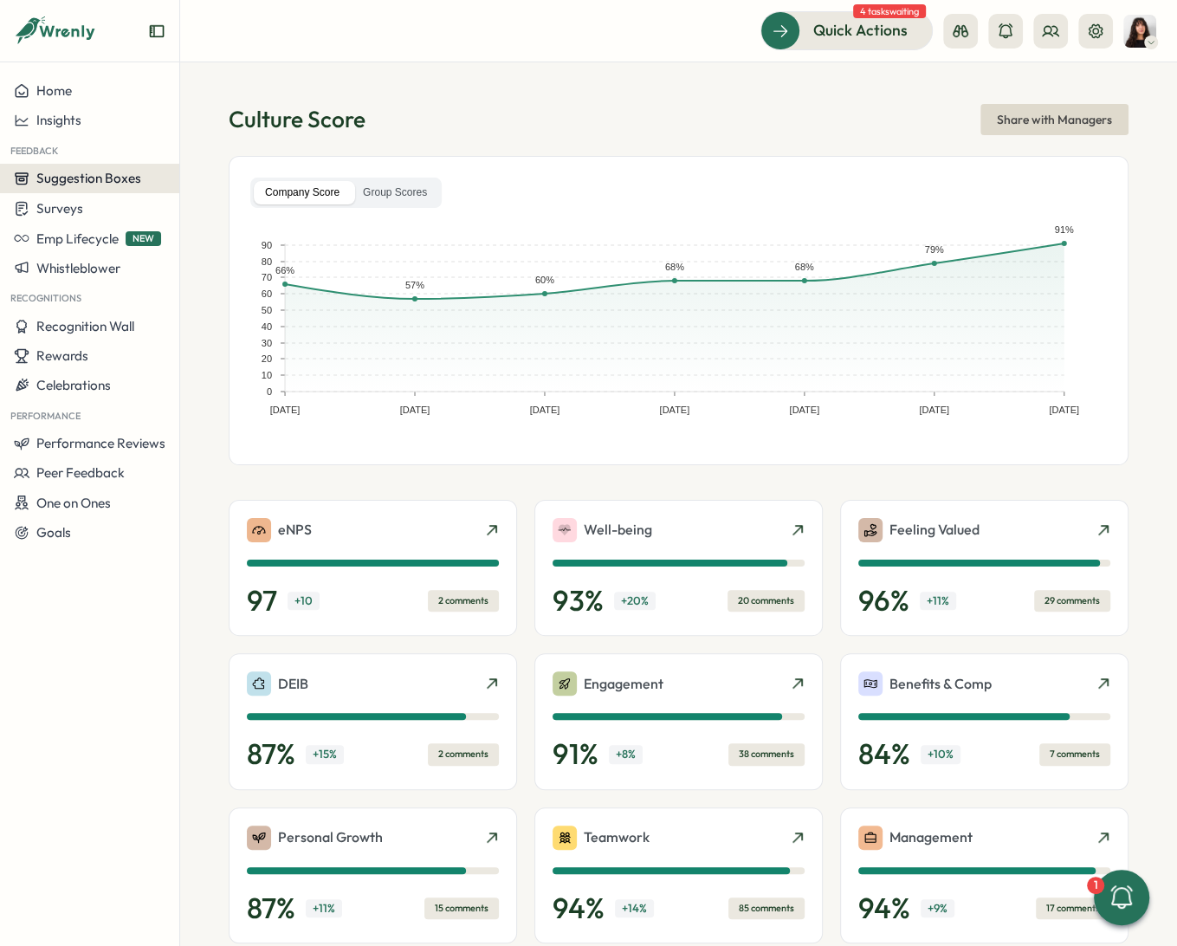
click at [67, 179] on span "Suggestion Boxes" at bounding box center [88, 178] width 105 height 16
click at [98, 436] on span "Performance Reviews" at bounding box center [100, 443] width 129 height 16
click at [81, 184] on span "Suggestion Boxes" at bounding box center [88, 178] width 105 height 16
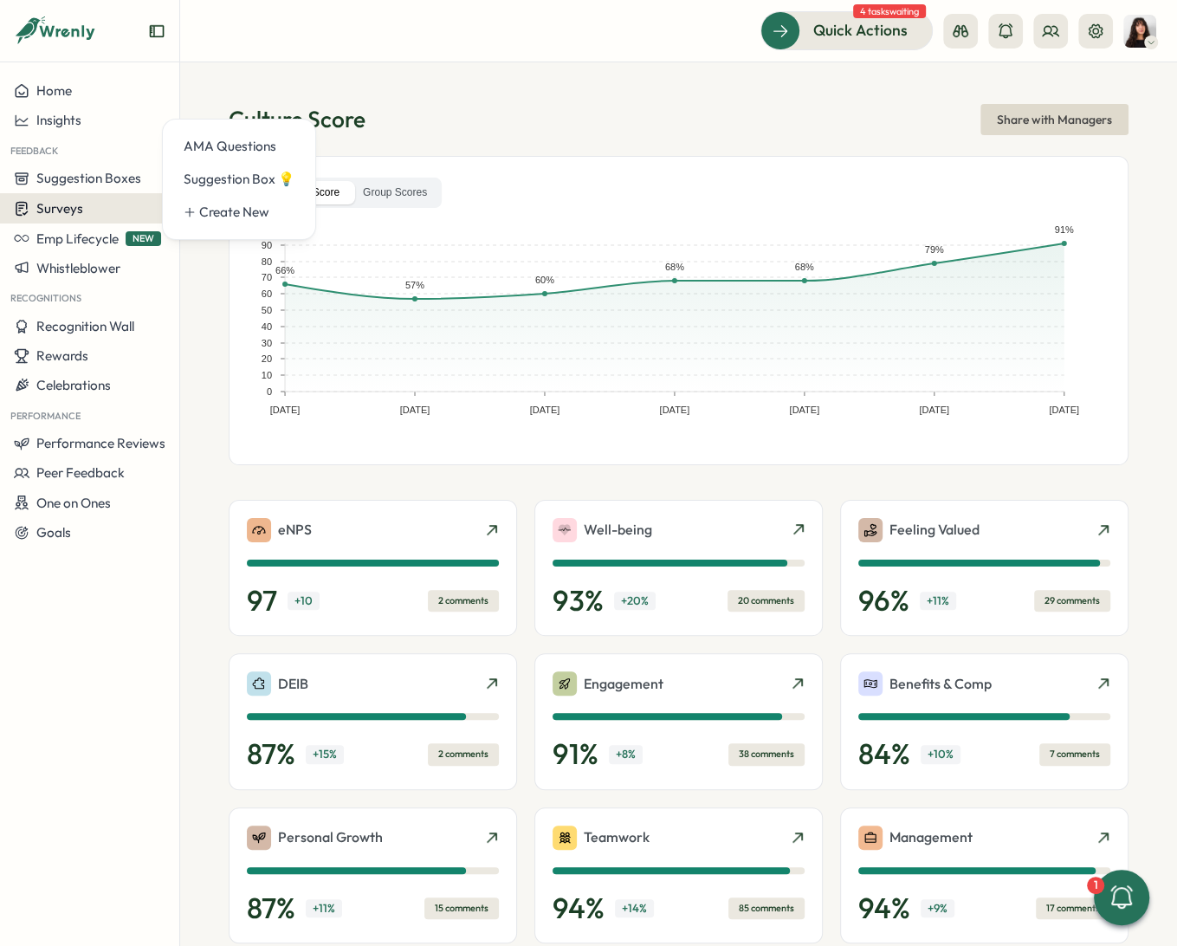
click at [81, 204] on span "Surveys" at bounding box center [59, 208] width 47 height 16
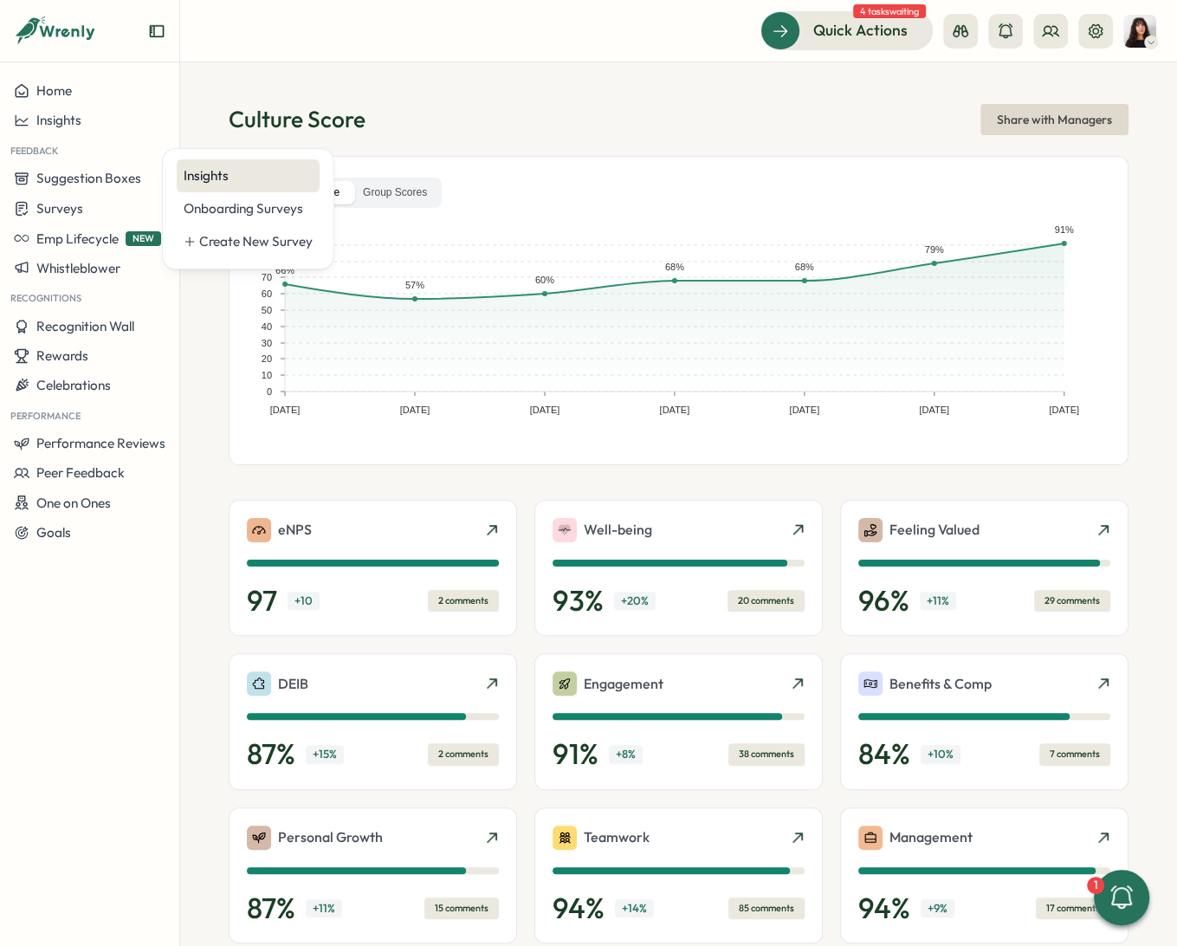
click at [217, 181] on div "Insights" at bounding box center [248, 175] width 129 height 19
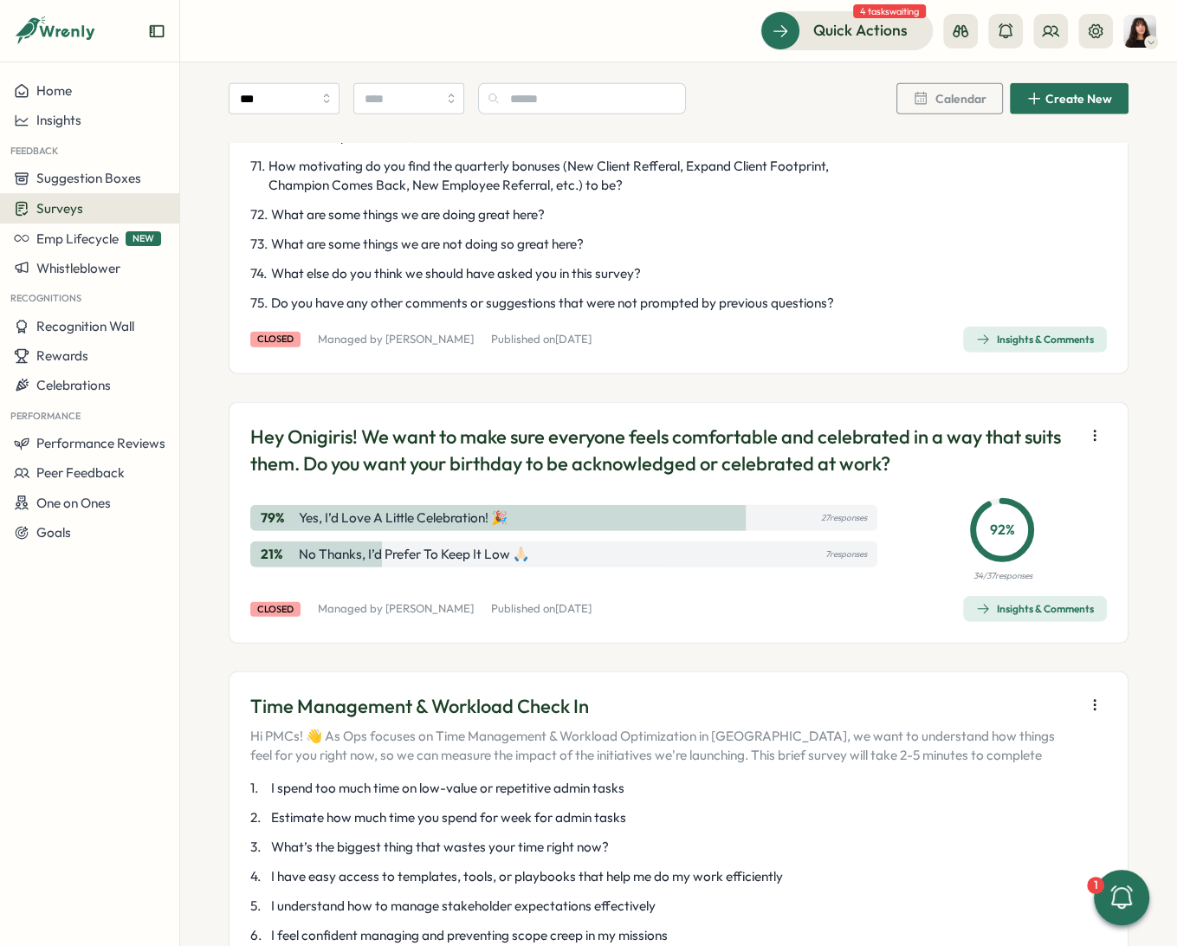
scroll to position [3220, 0]
click at [957, 333] on div "Insights & Comments" at bounding box center [1035, 340] width 118 height 14
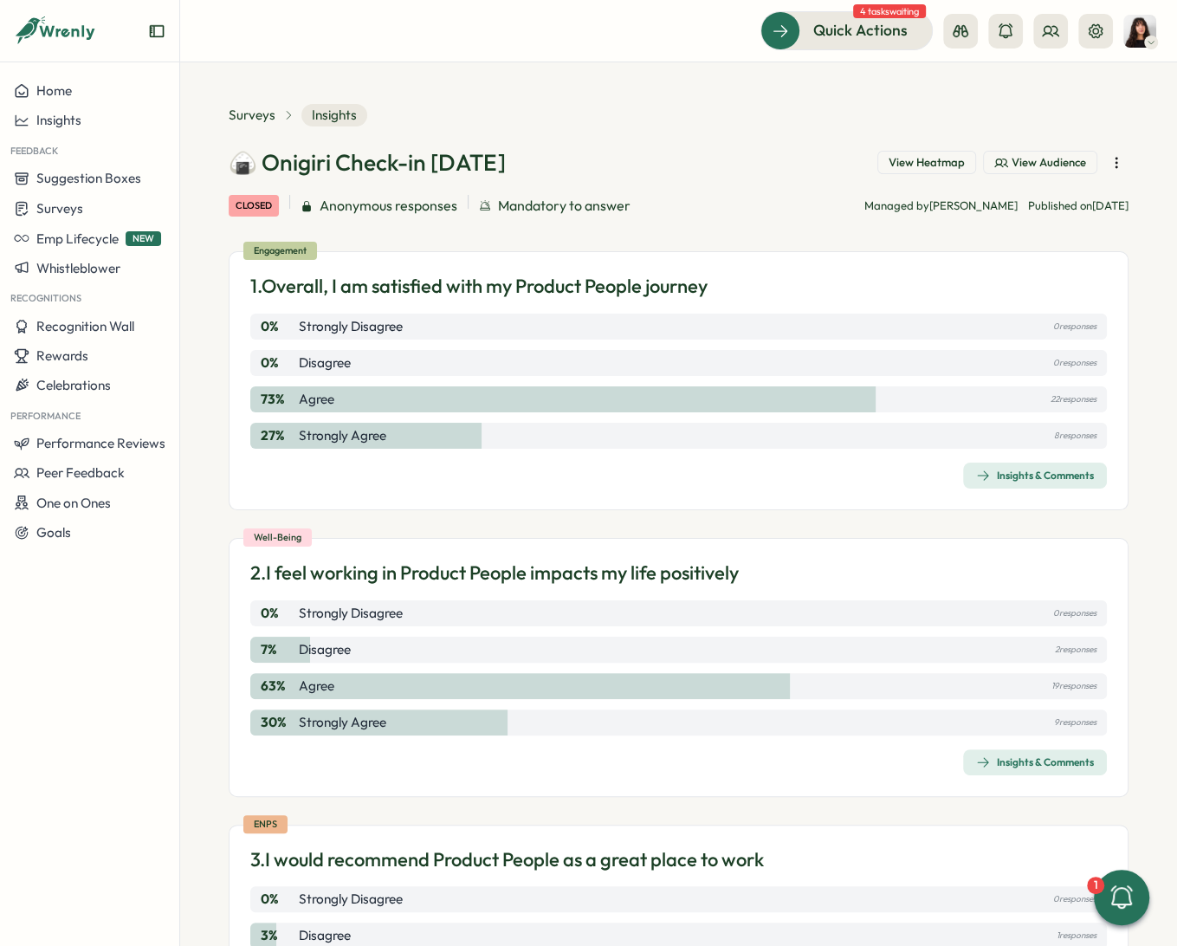
click at [939, 159] on span "View Heatmap" at bounding box center [927, 163] width 76 height 16
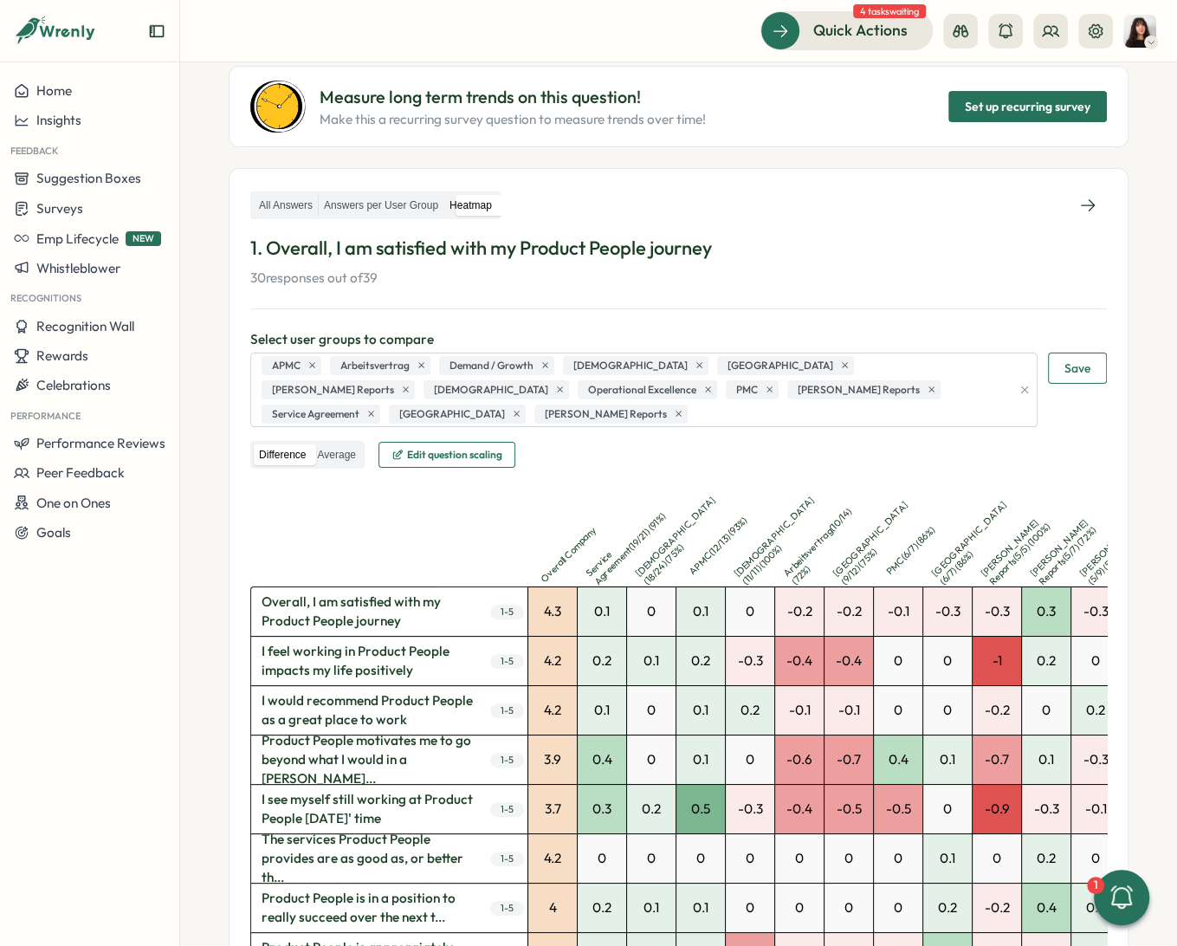
scroll to position [1283, 0]
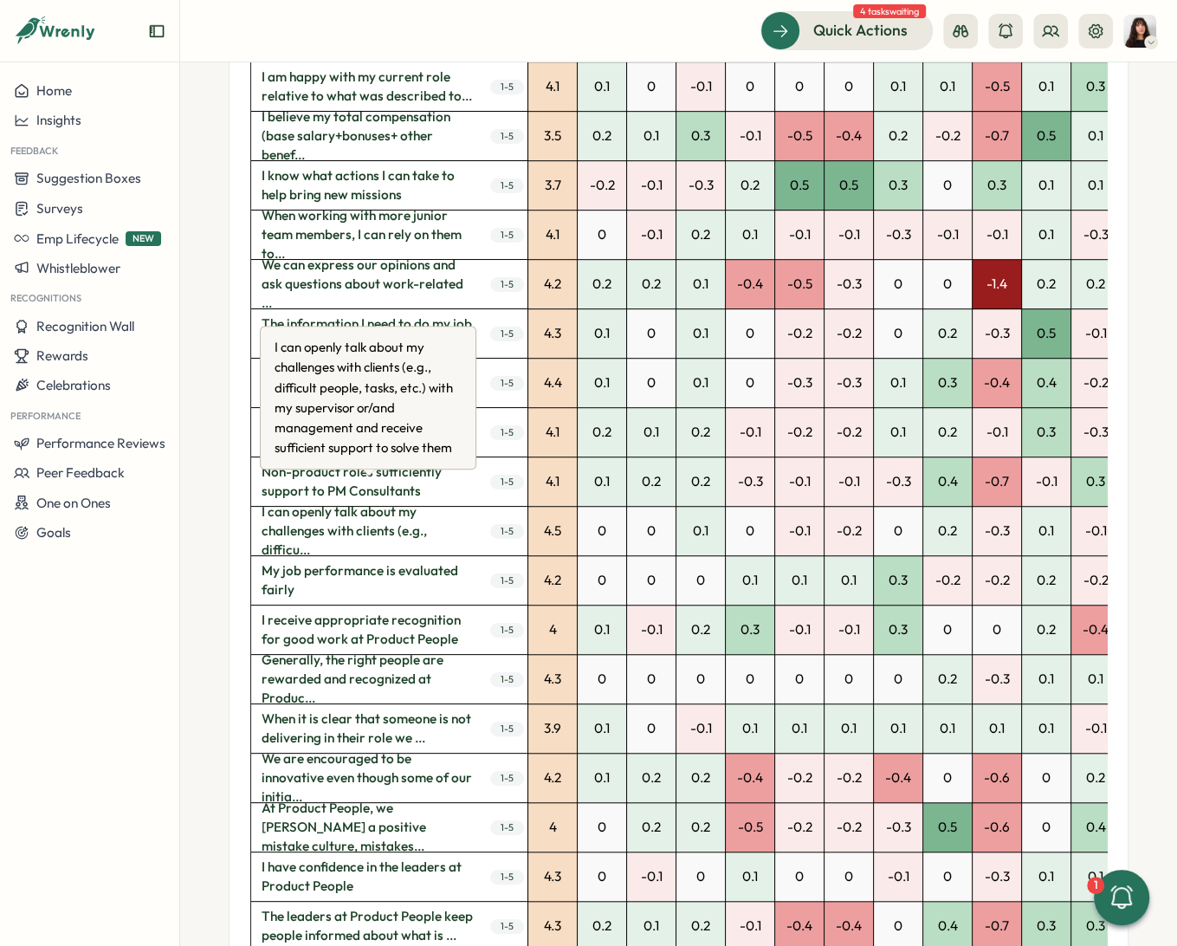
click at [352, 507] on span "I can openly talk about my challenges with clients (e.g., difficu..." at bounding box center [368, 531] width 235 height 49
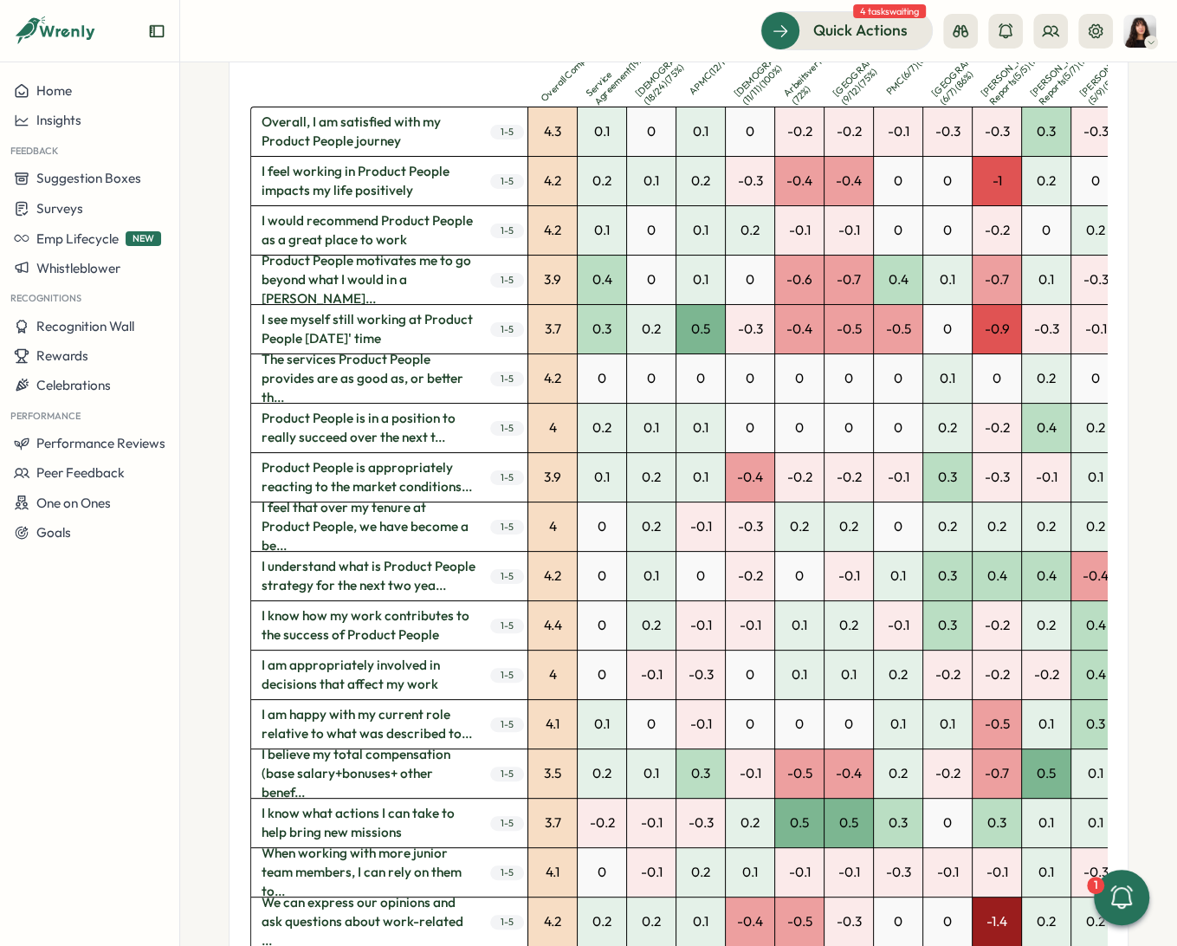
scroll to position [0, 0]
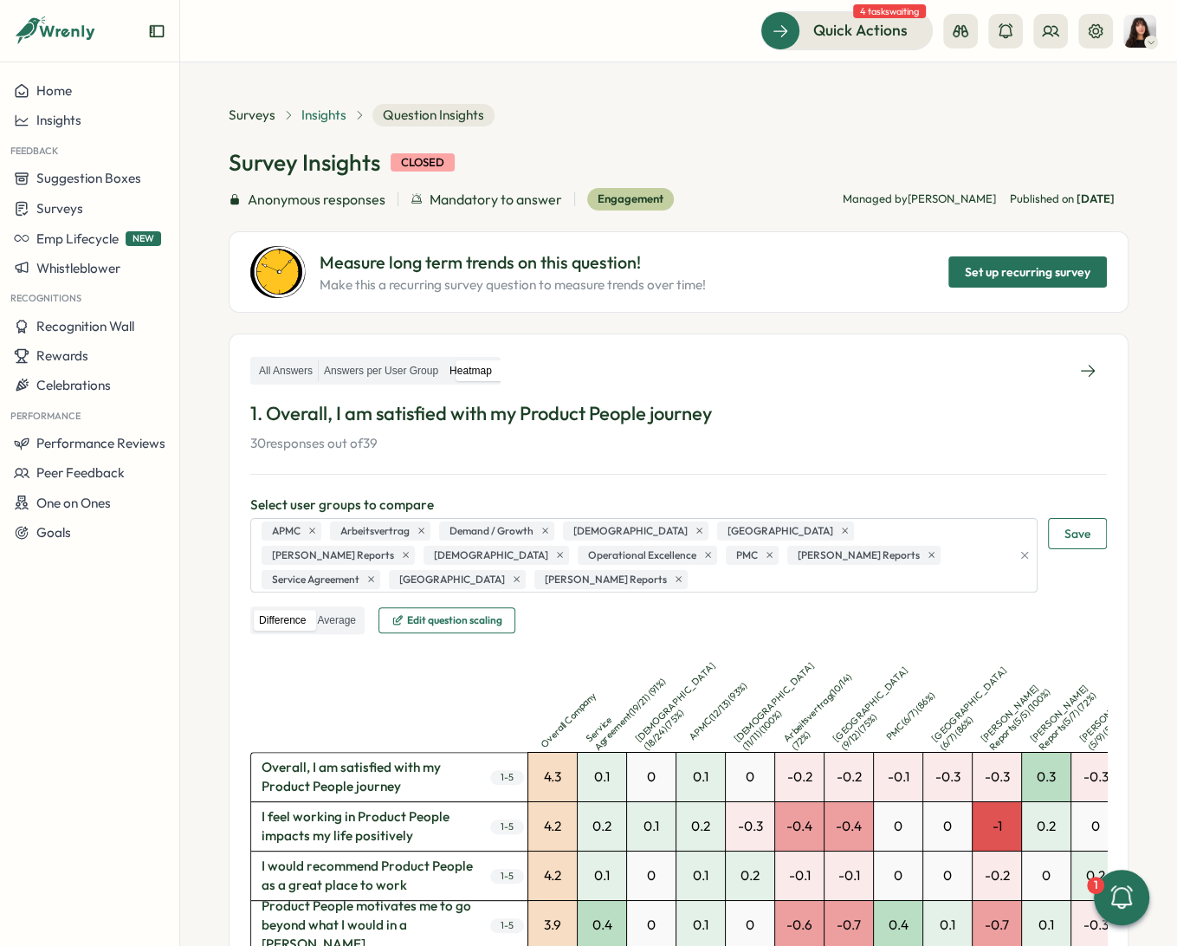
click at [317, 118] on span "Insights" at bounding box center [323, 115] width 45 height 19
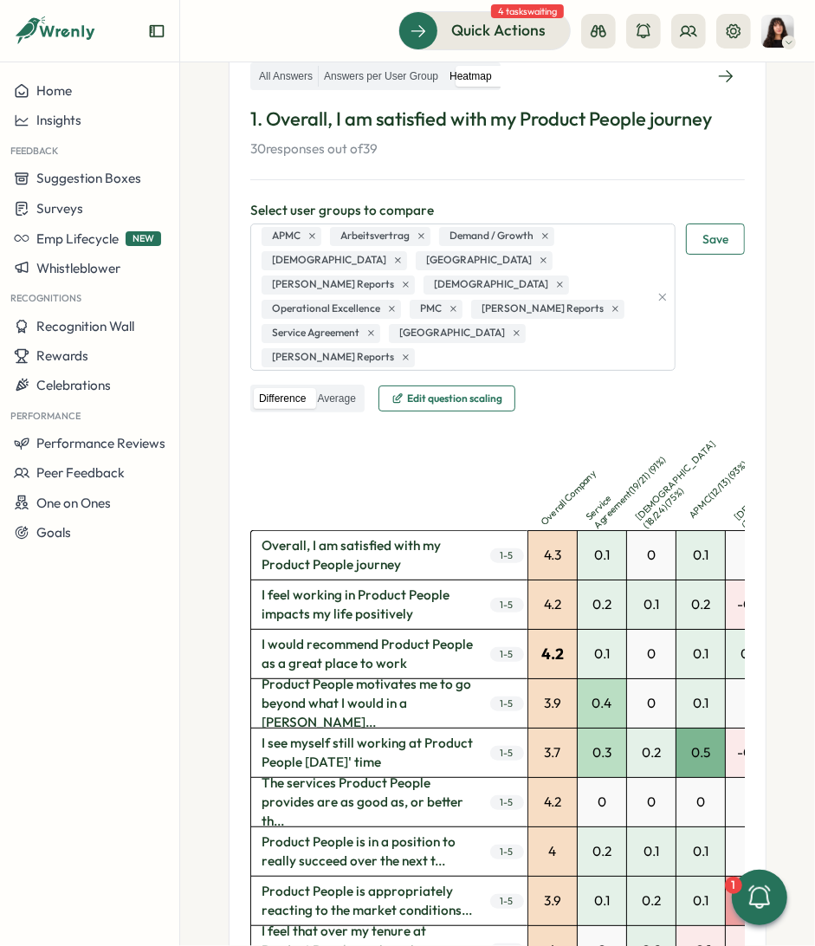
scroll to position [352, 0]
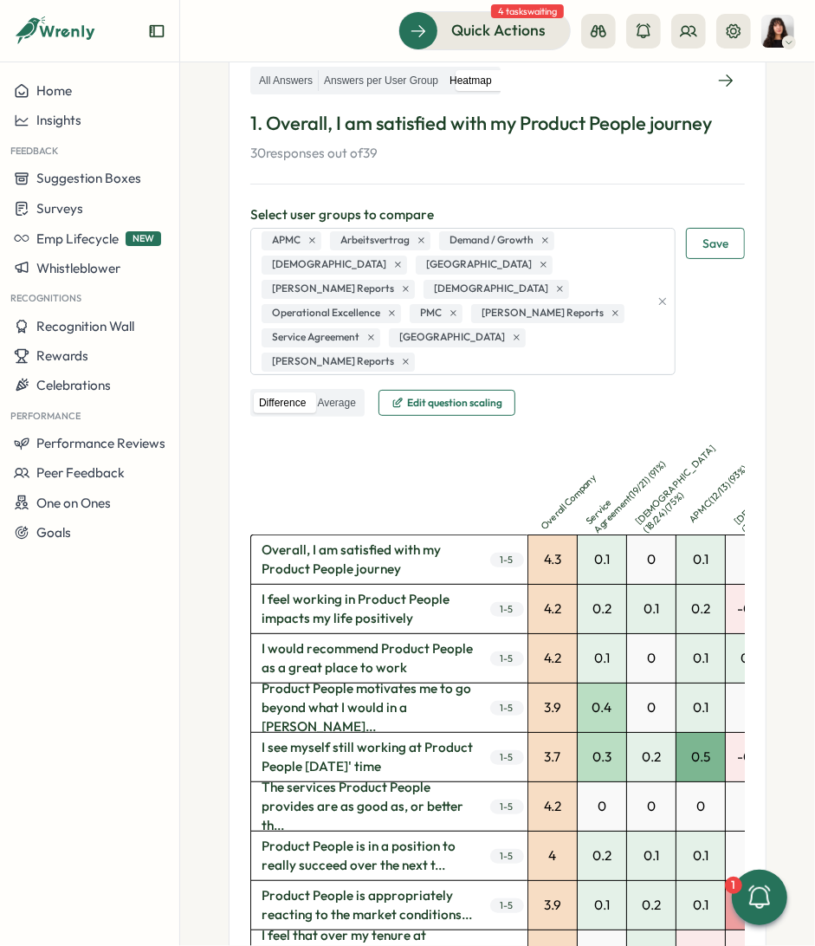
click at [378, 634] on span "I would recommend Product People as a great place to work" at bounding box center [368, 658] width 235 height 49
click at [355, 634] on span "I would recommend Product People as a great place to work" at bounding box center [368, 658] width 235 height 49
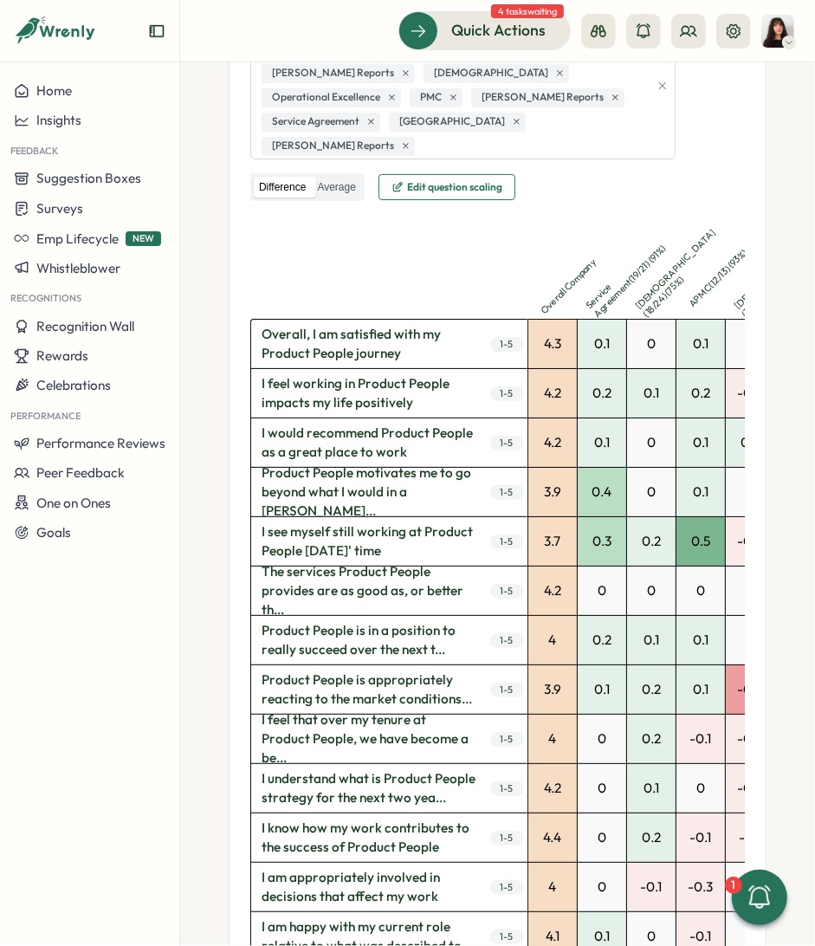
scroll to position [574, 0]
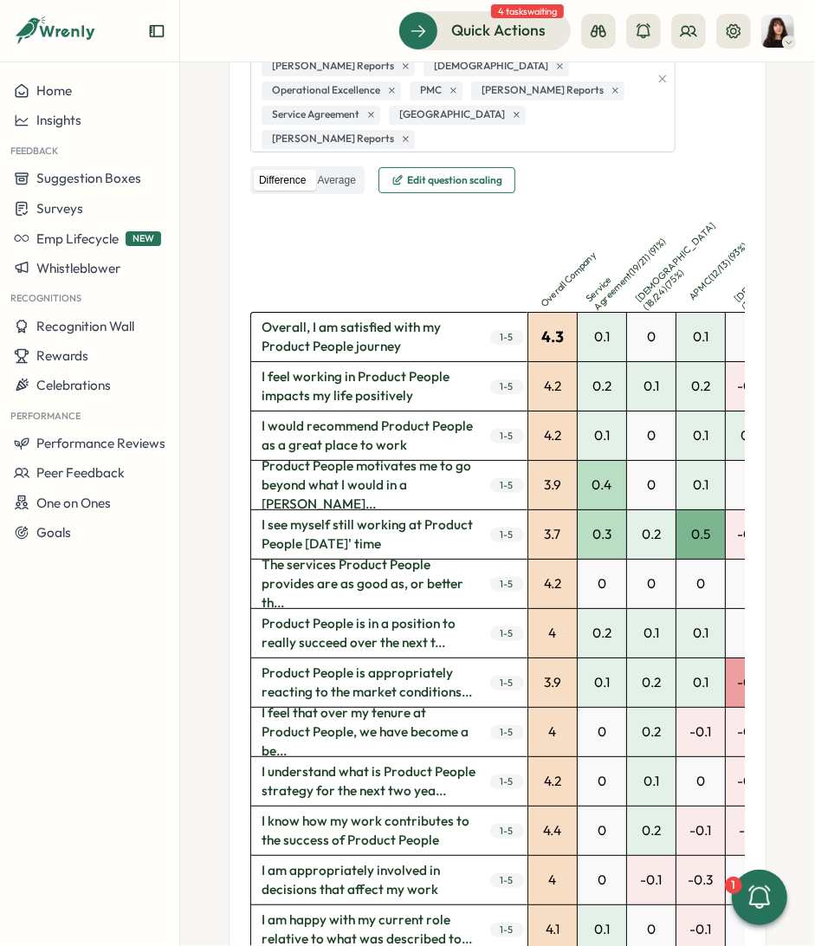
click at [536, 313] on div "4.3" at bounding box center [552, 337] width 49 height 49
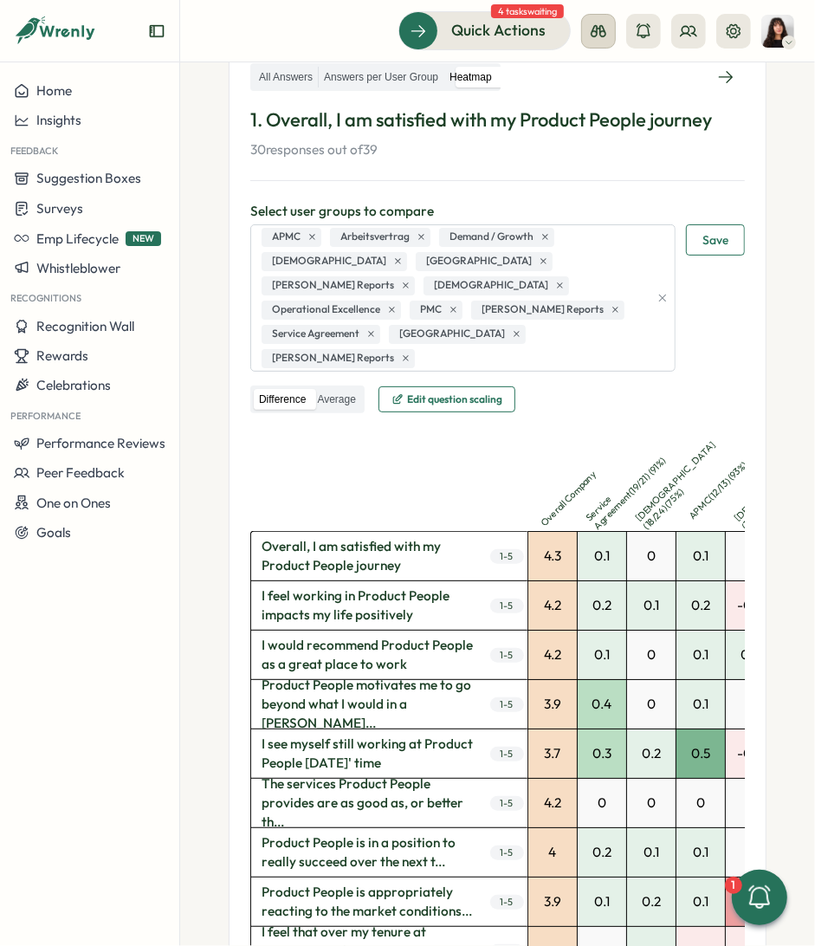
scroll to position [334, 0]
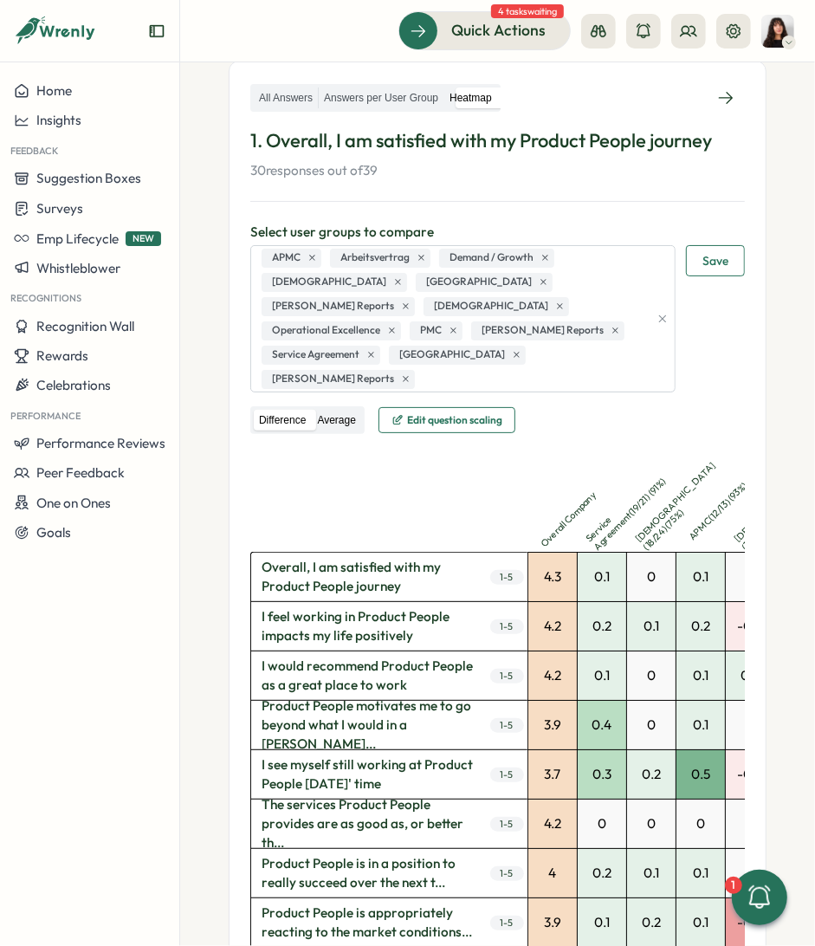
click at [342, 410] on label "Average" at bounding box center [336, 421] width 49 height 22
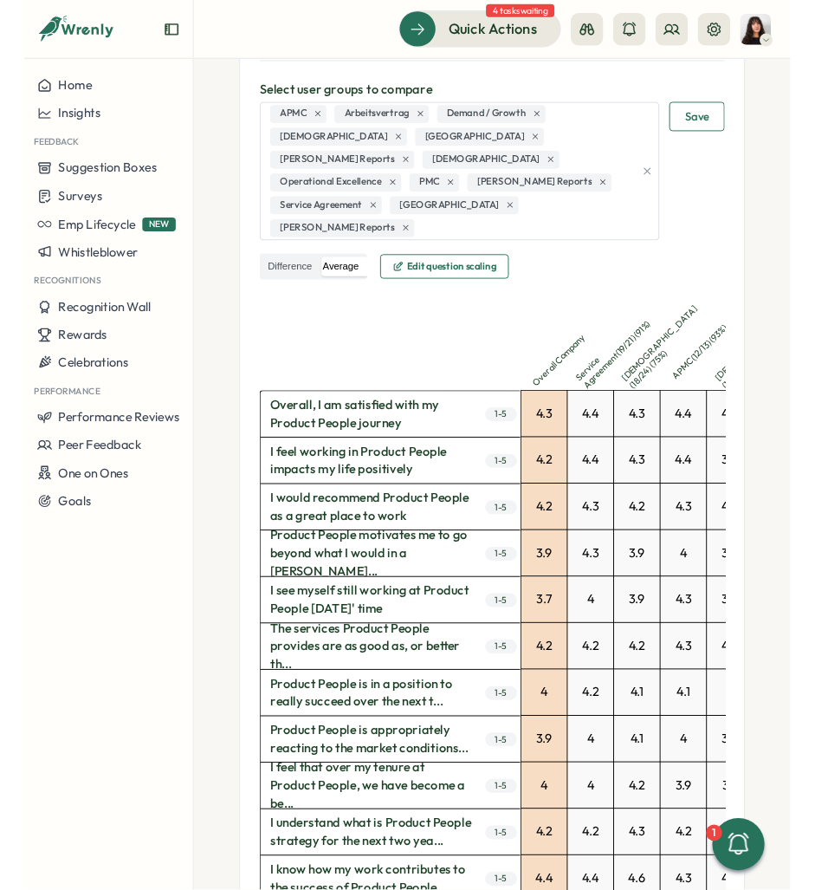
scroll to position [0, 0]
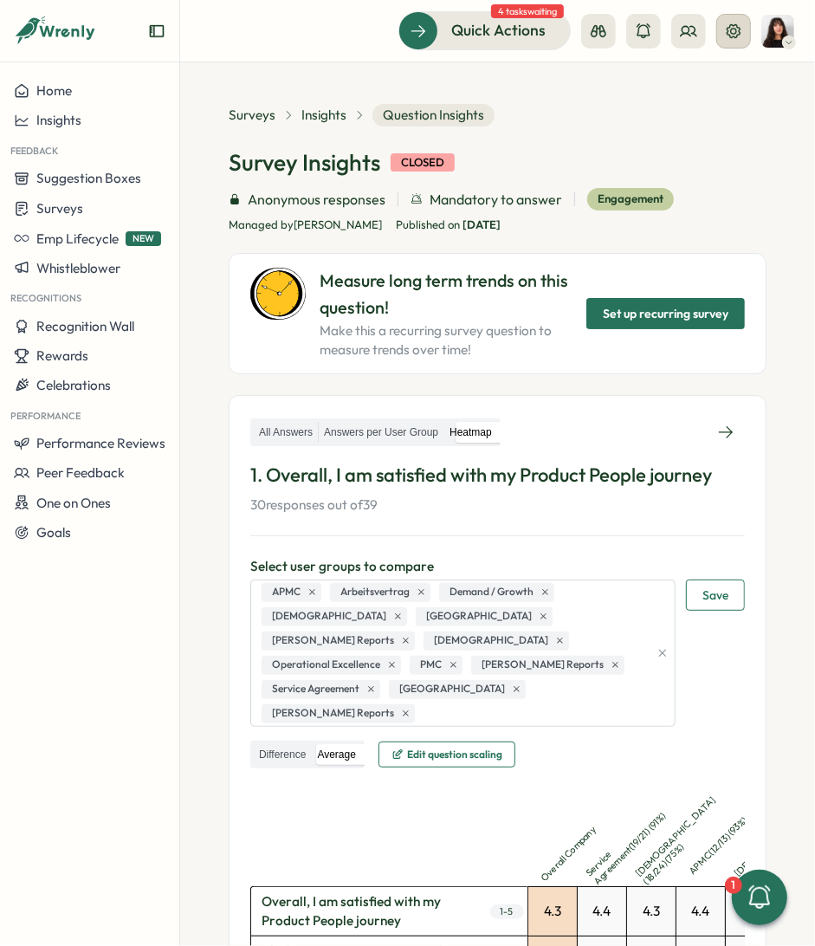
click at [726, 36] on icon at bounding box center [733, 31] width 17 height 17
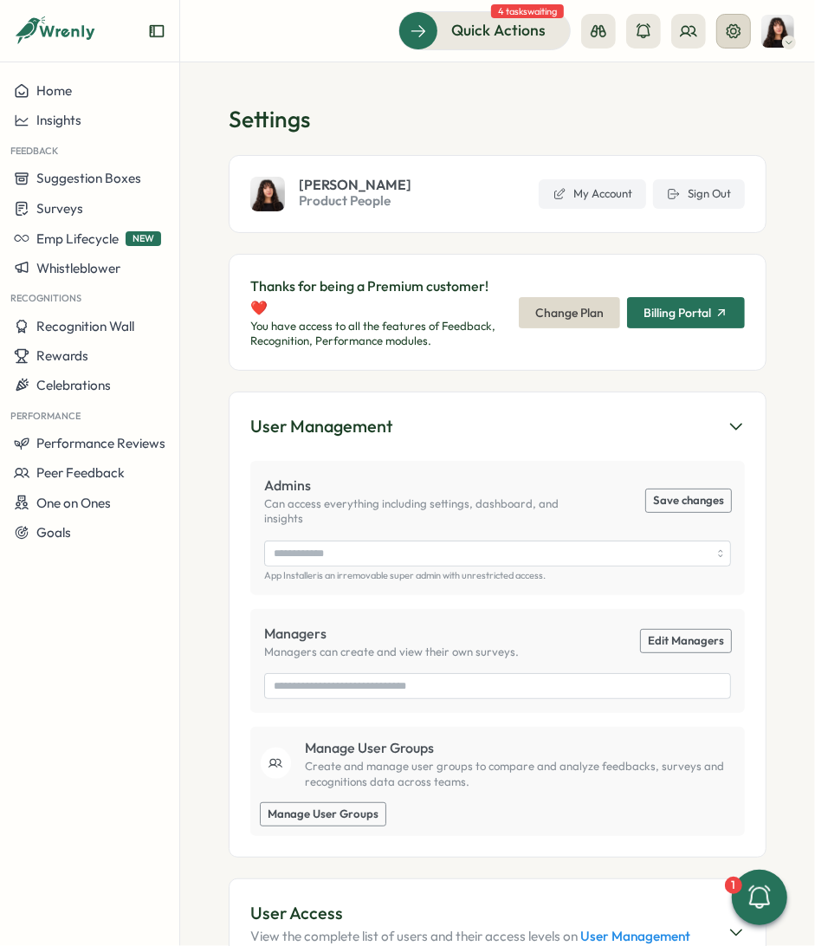
type input "**********"
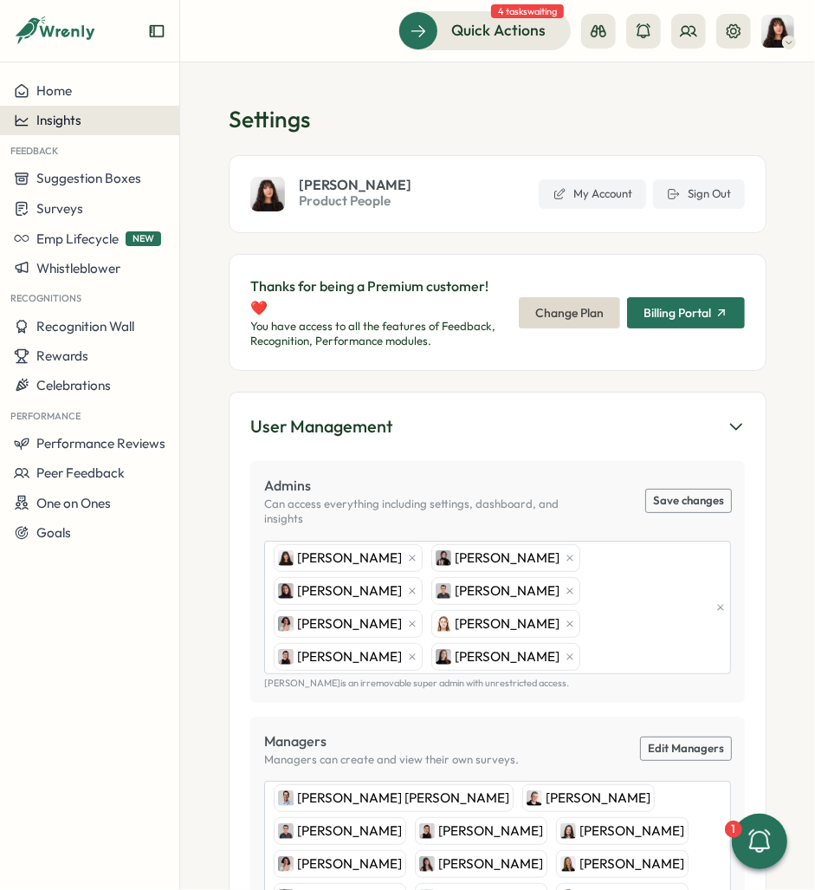
click at [47, 117] on span "Insights" at bounding box center [58, 120] width 45 height 16
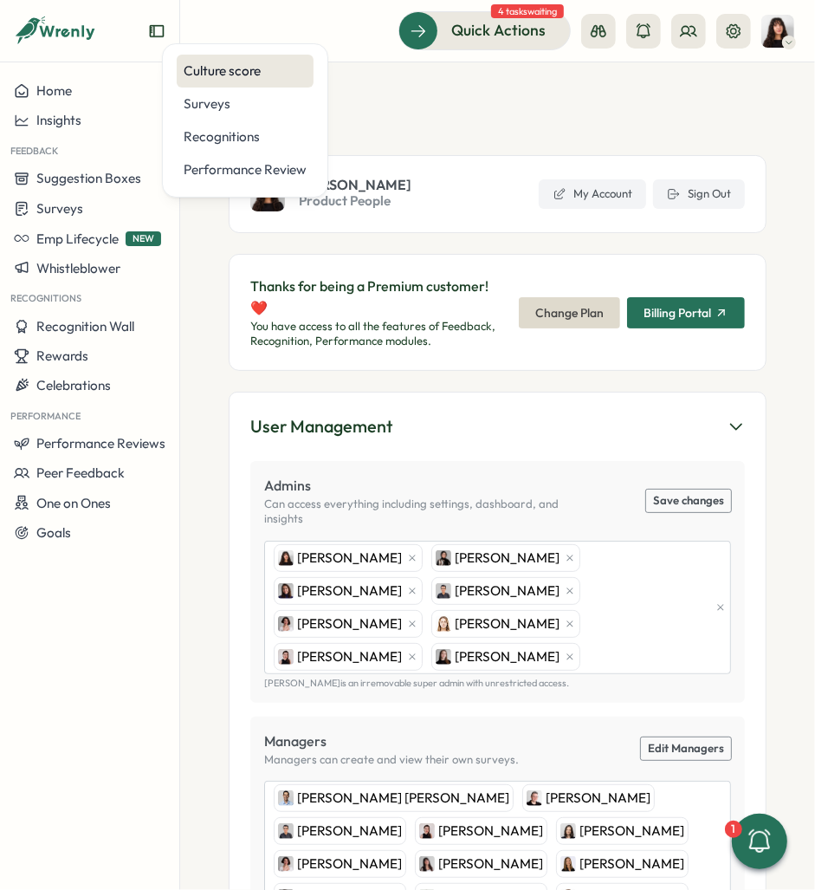
click at [228, 83] on div "Culture score" at bounding box center [245, 71] width 137 height 33
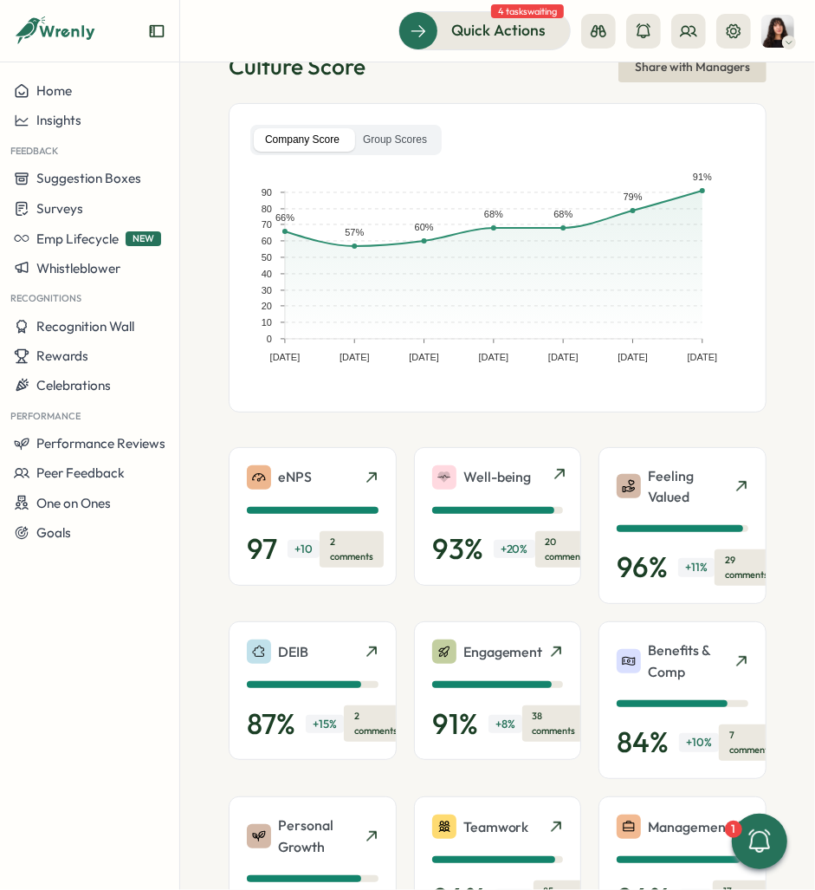
scroll to position [55, 0]
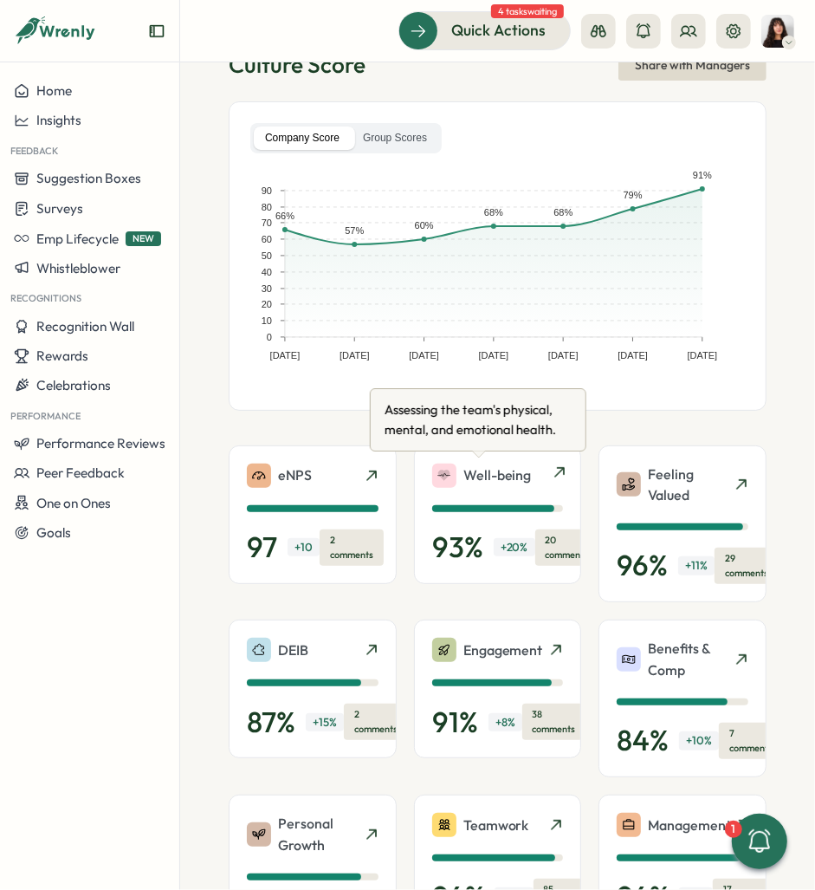
click at [469, 455] on div "Well-being 93 % + 20 % 20 comments" at bounding box center [498, 514] width 168 height 139
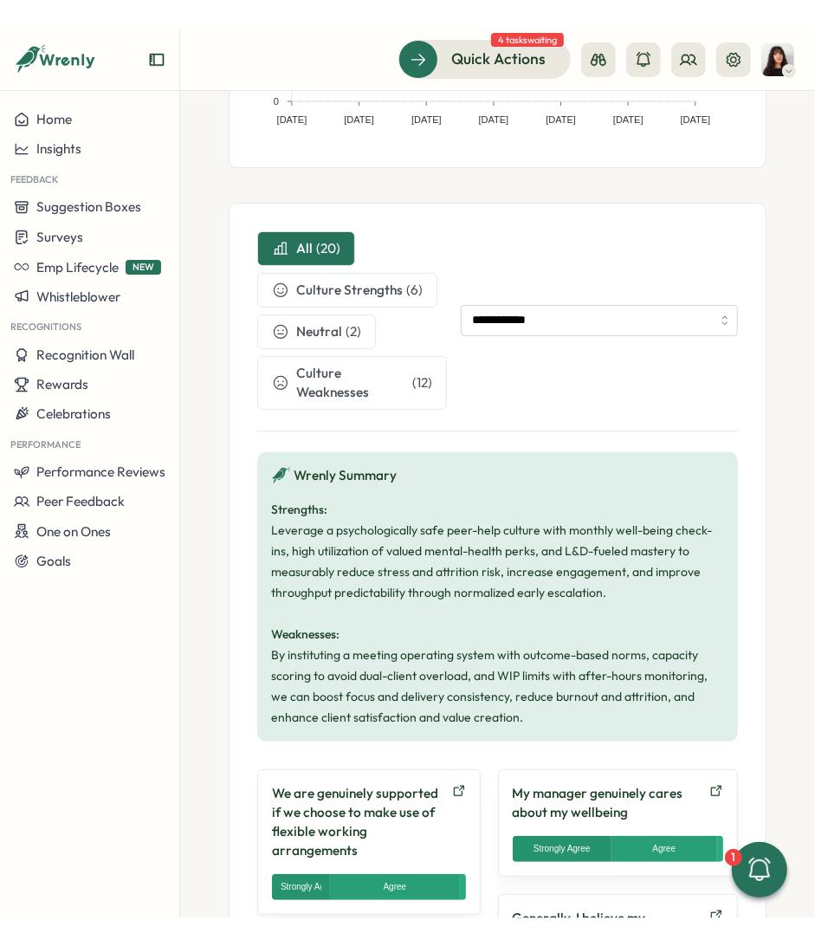
scroll to position [445, 0]
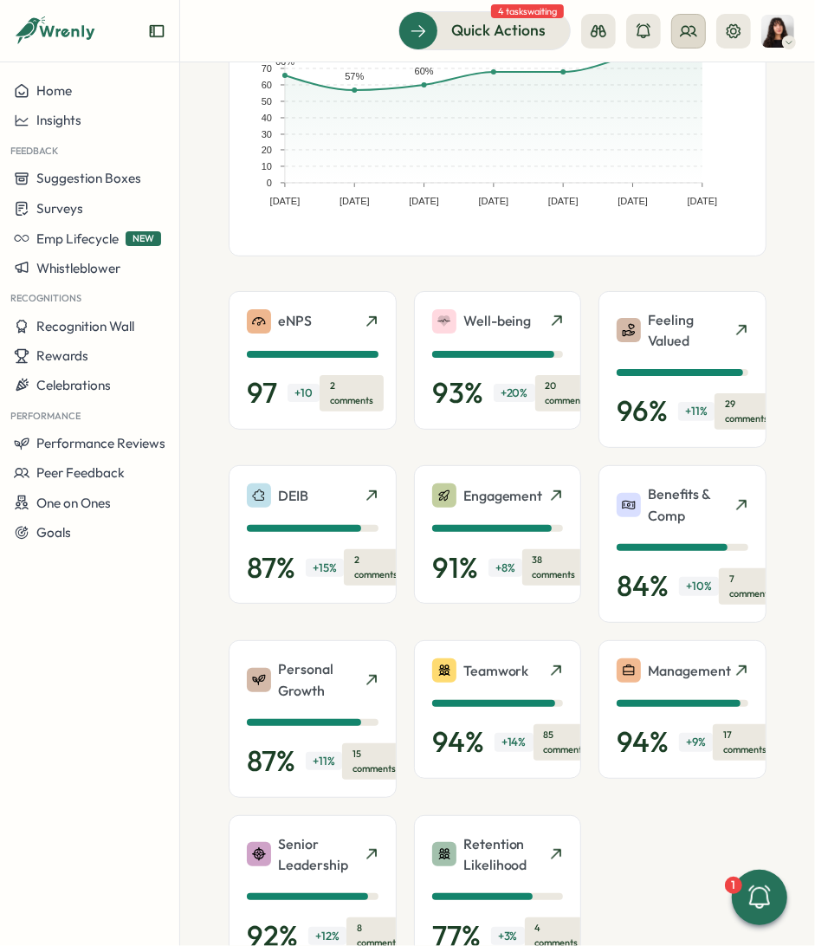
scroll to position [210, 0]
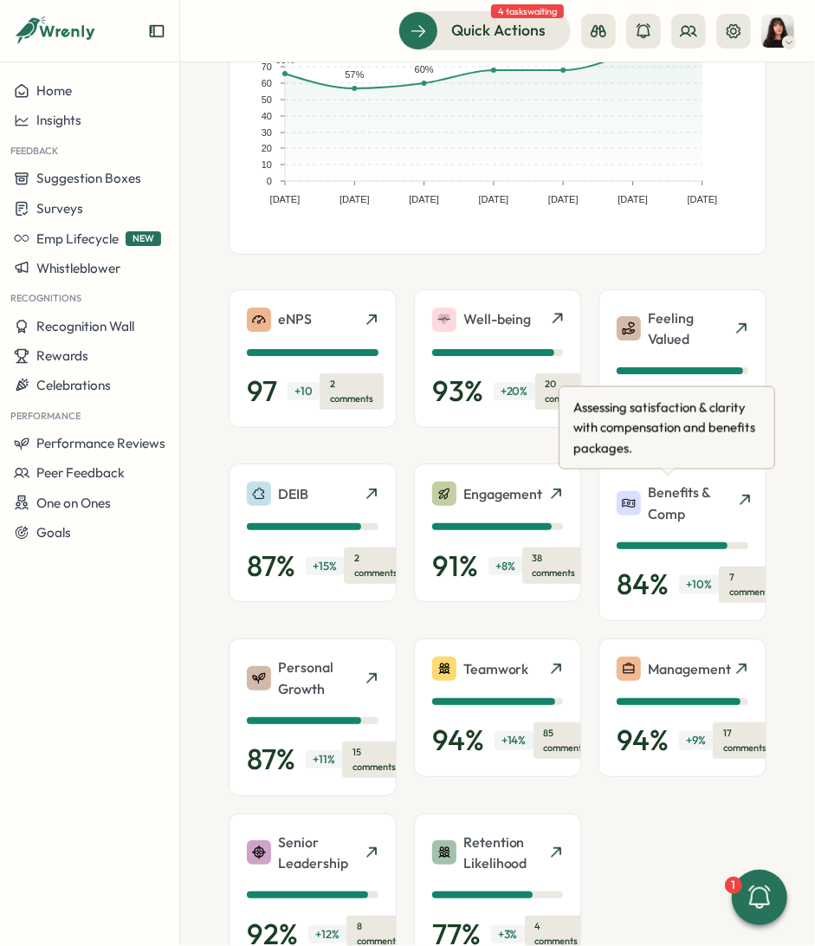
click at [655, 501] on p "Benefits & Comp" at bounding box center [689, 503] width 83 height 43
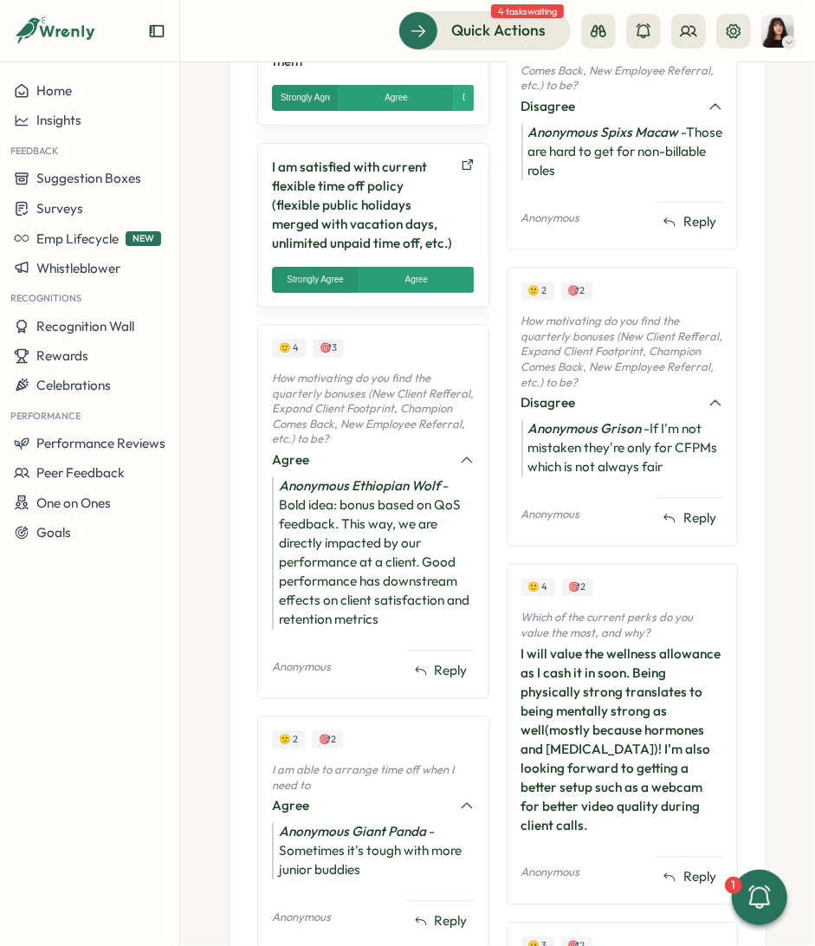
scroll to position [1638, 0]
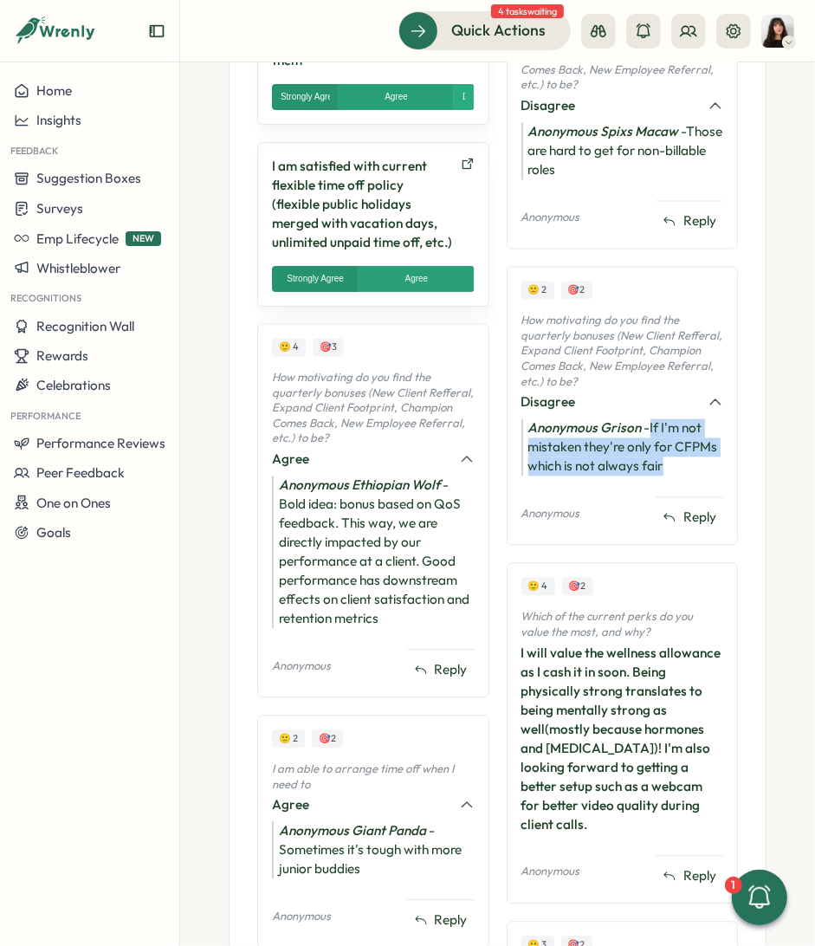
drag, startPoint x: 646, startPoint y: 419, endPoint x: 657, endPoint y: 454, distance: 36.4
click at [657, 454] on div "Anonymous Grison - If I'm not mistaken they're only for CFPMs which is not alwa…" at bounding box center [622, 447] width 203 height 57
copy div "If I'm not mistaken they're only for CFPMs which is not always fair"
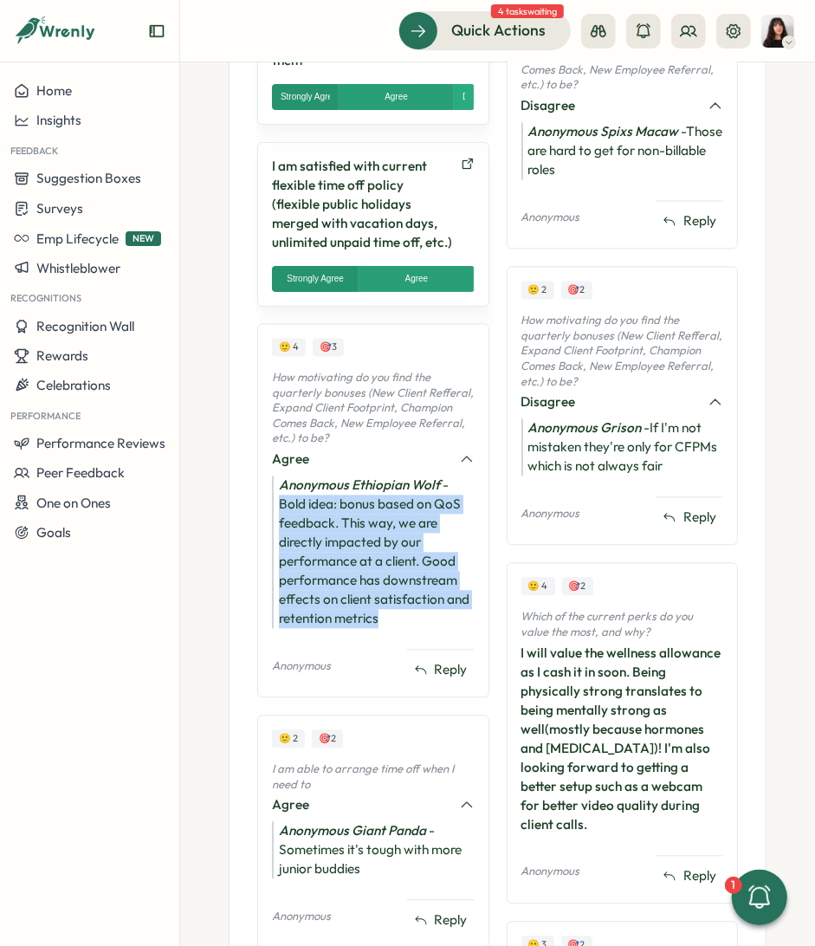
drag, startPoint x: 280, startPoint y: 499, endPoint x: 399, endPoint y: 605, distance: 159.5
click at [399, 605] on div "Anonymous Ethiopian Wolf - Bold idea: bonus based on QoS feedback. This way, we…" at bounding box center [373, 552] width 203 height 152
copy div "Bold idea: bonus based on QoS feedback. This way, we are directly impacted by o…"
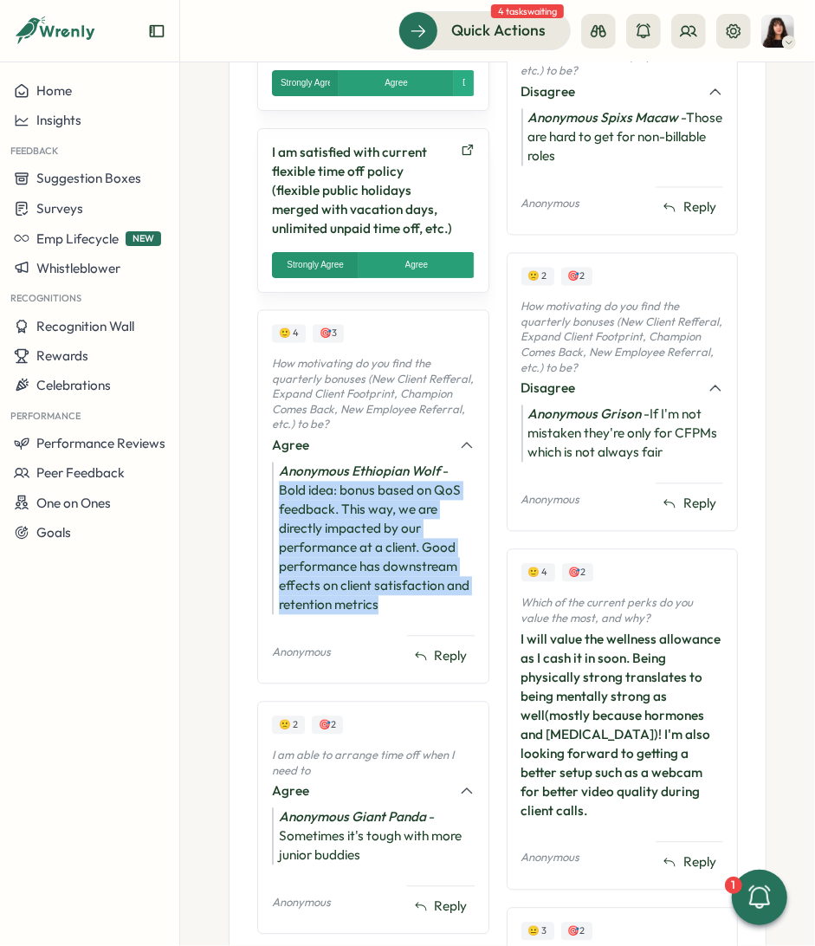
scroll to position [1657, 0]
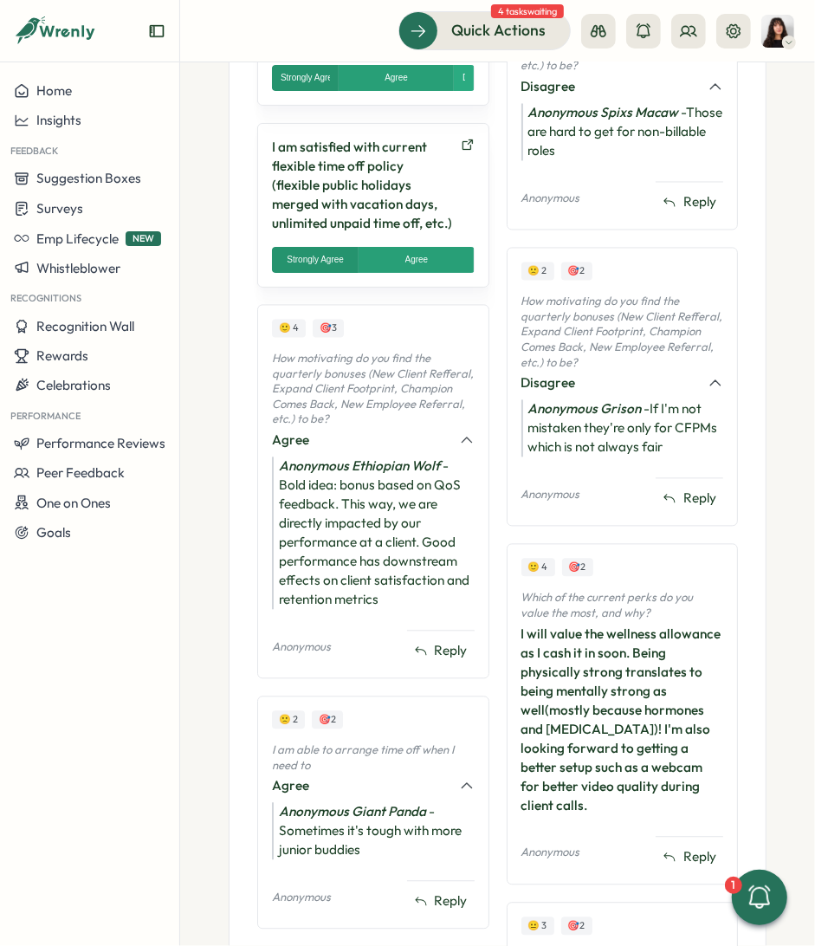
click at [652, 686] on div "I will value the wellness allowance as I cash it in soon. Being physically stro…" at bounding box center [622, 720] width 203 height 191
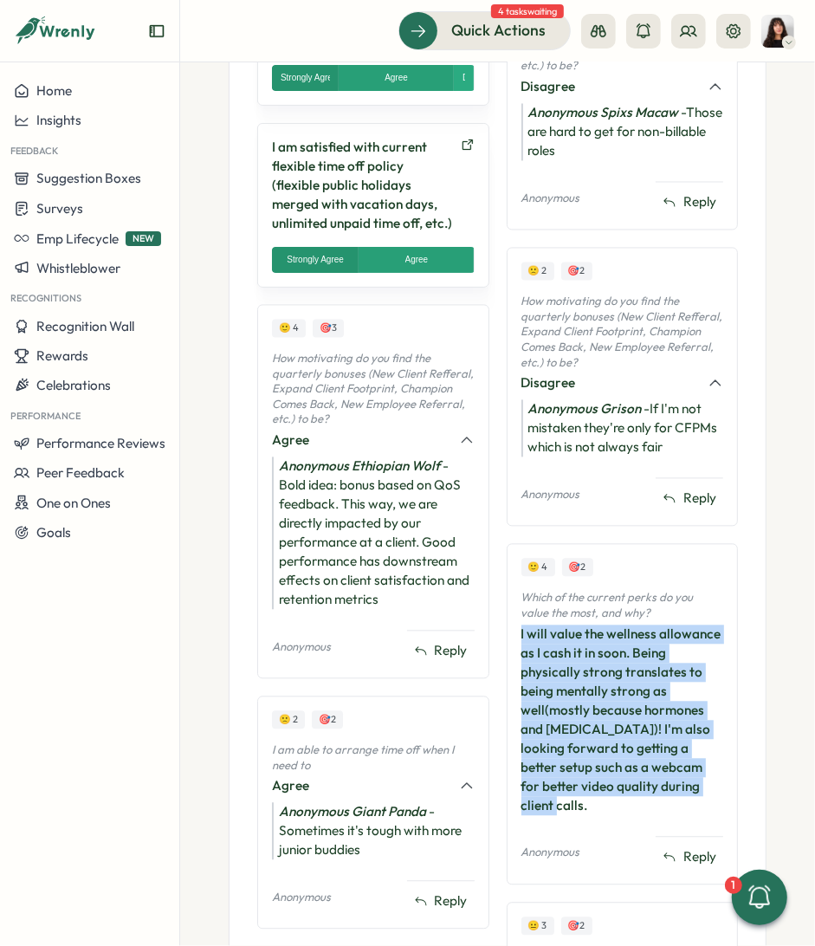
drag, startPoint x: 703, startPoint y: 778, endPoint x: 514, endPoint y: 629, distance: 241.2
click at [514, 629] on div "🙂 4 🎯 2 Which of the current perks do you value the most, and why? I will value…" at bounding box center [623, 714] width 232 height 340
copy div "I will value the wellness allowance as I cash it in soon. Being physically stro…"
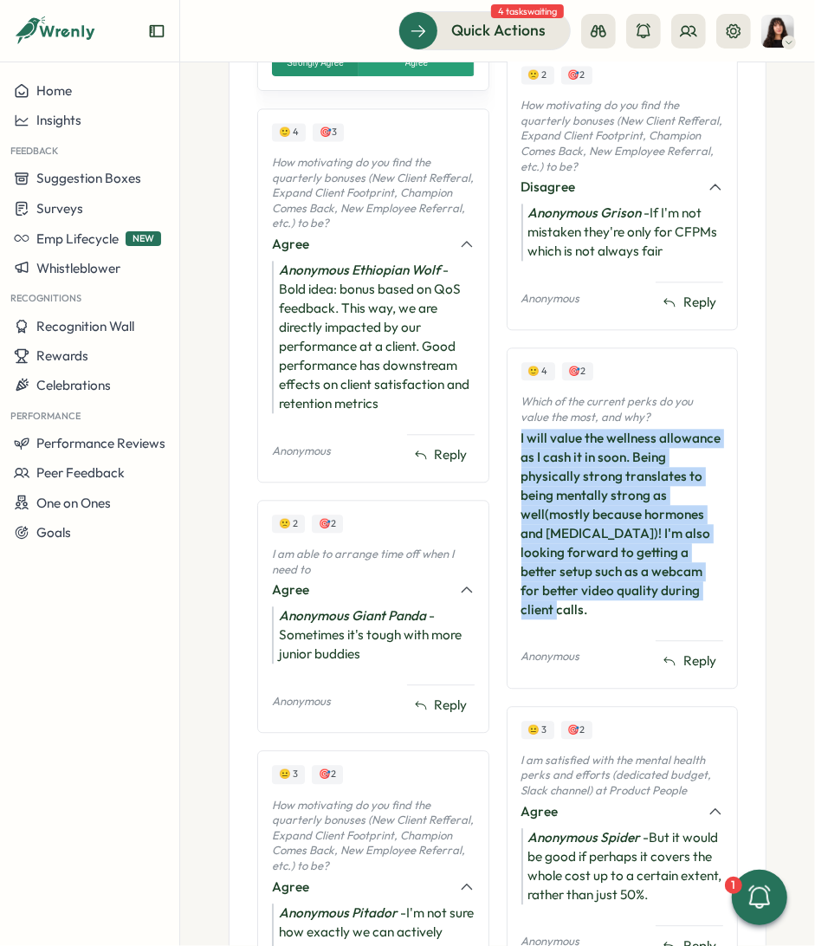
scroll to position [1855, 0]
click at [600, 500] on div "I will value the wellness allowance as I cash it in soon. Being physically stro…" at bounding box center [622, 523] width 203 height 191
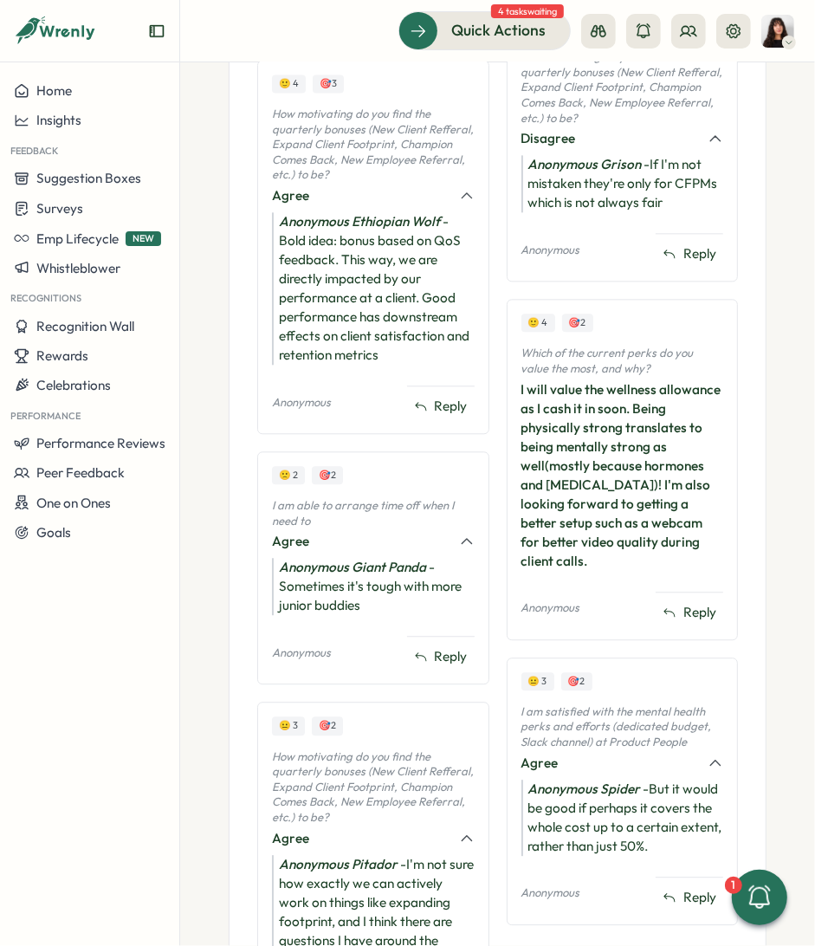
scroll to position [1900, 0]
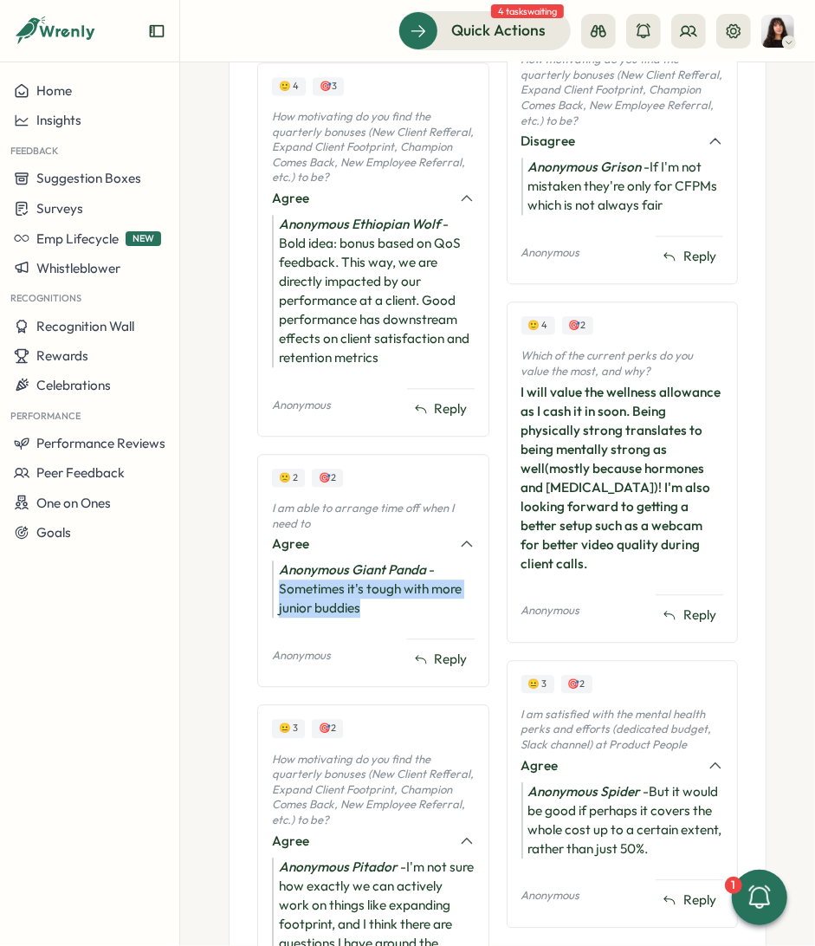
drag, startPoint x: 367, startPoint y: 599, endPoint x: 278, endPoint y: 579, distance: 91.4
click at [278, 579] on div "Anonymous Giant Panda - Sometimes it's tough with more junior buddies" at bounding box center [373, 588] width 203 height 57
click at [318, 584] on div "Anonymous Giant Panda - Sometimes it's tough with more junior buddies" at bounding box center [373, 588] width 203 height 57
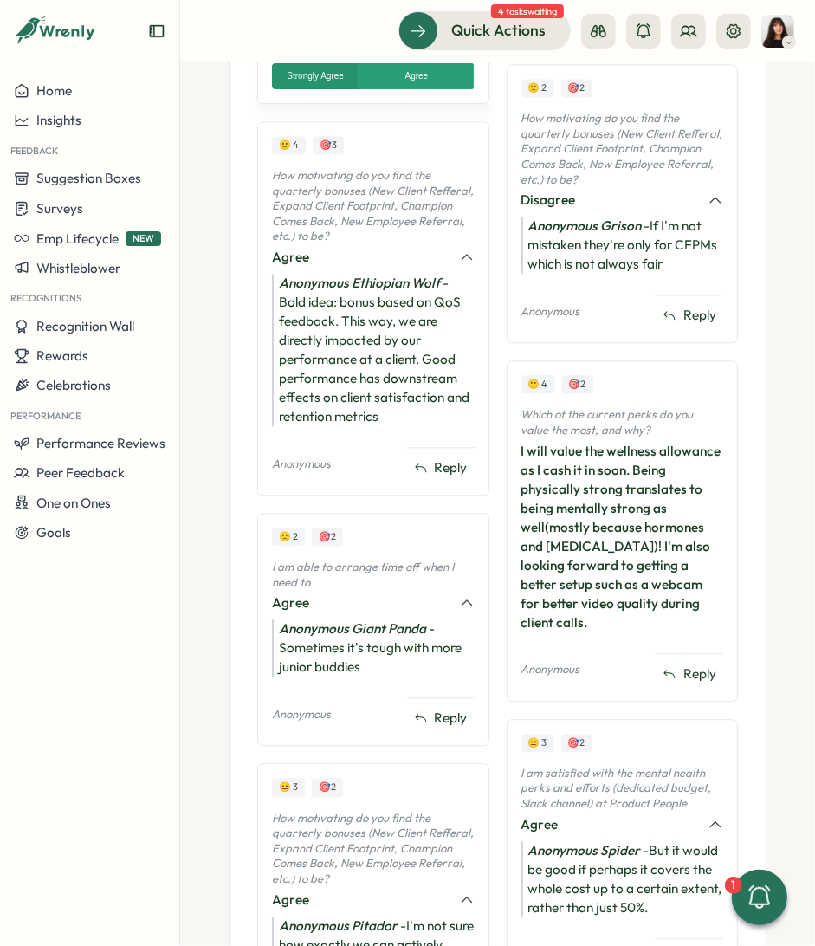
scroll to position [1830, 0]
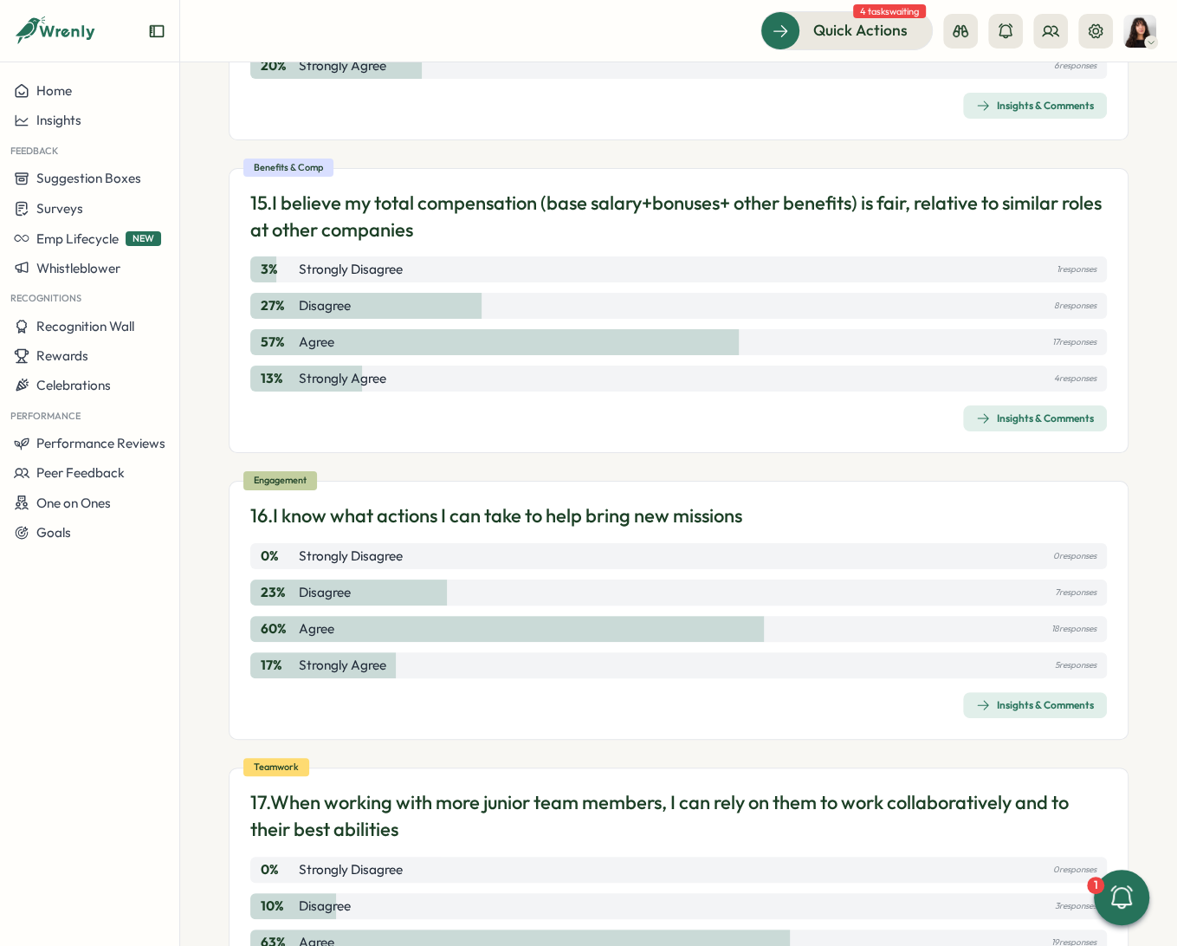
scroll to position [6122, 0]
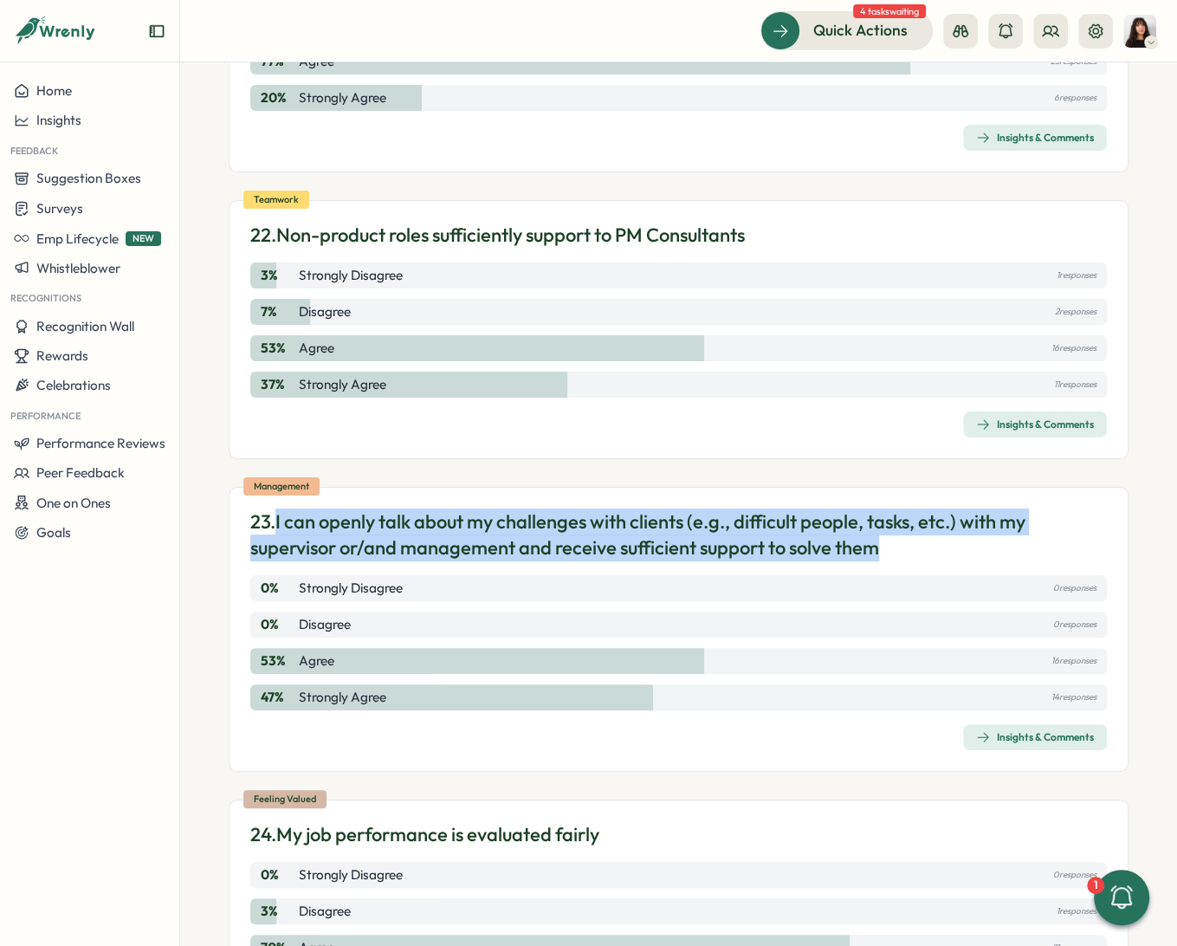
drag, startPoint x: 278, startPoint y: 508, endPoint x: 917, endPoint y: 528, distance: 639.5
click at [917, 528] on p "23. I can openly talk about my challenges with clients (e.g., difficult people,…" at bounding box center [678, 535] width 857 height 54
copy p "I can openly talk about my challenges with clients (e.g., difficult people, tas…"
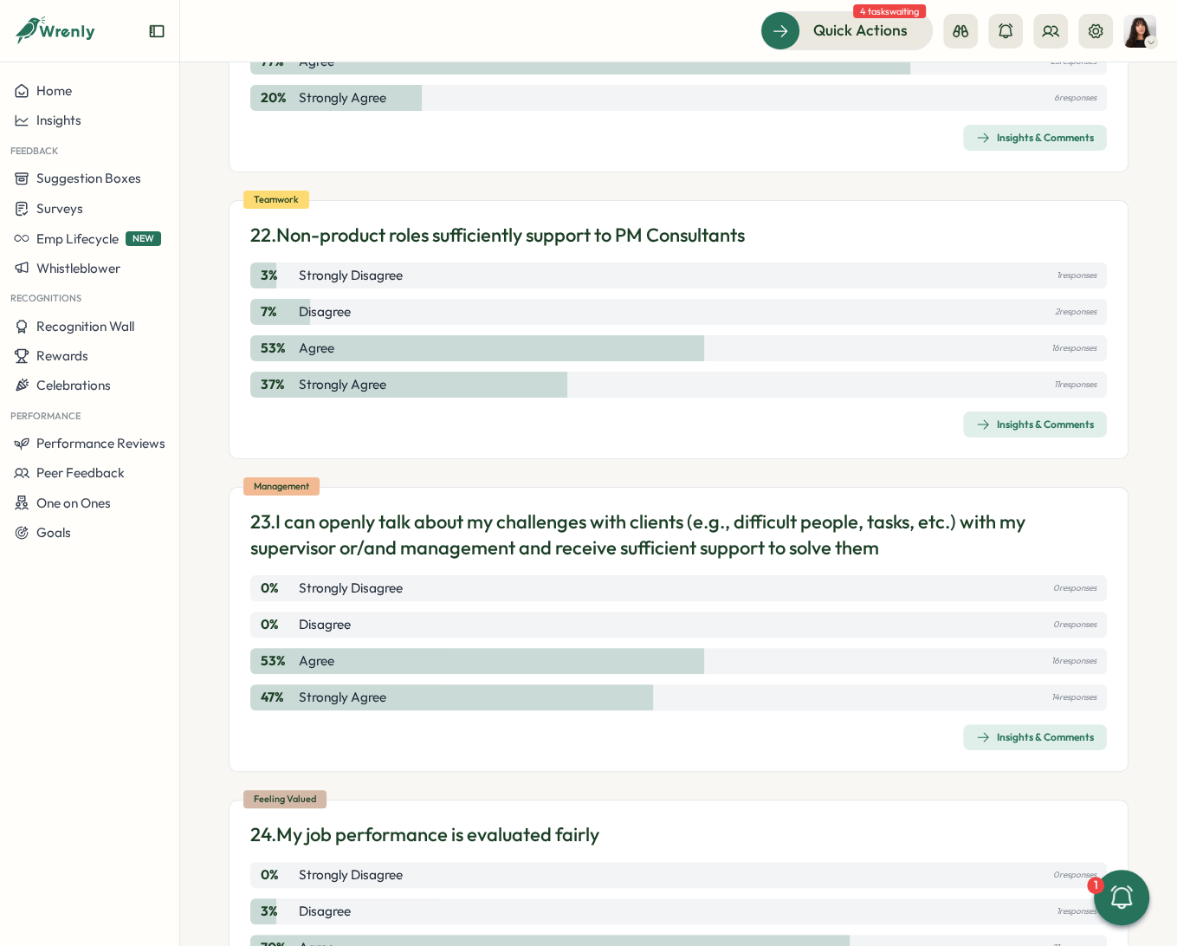
scroll to position [353, 0]
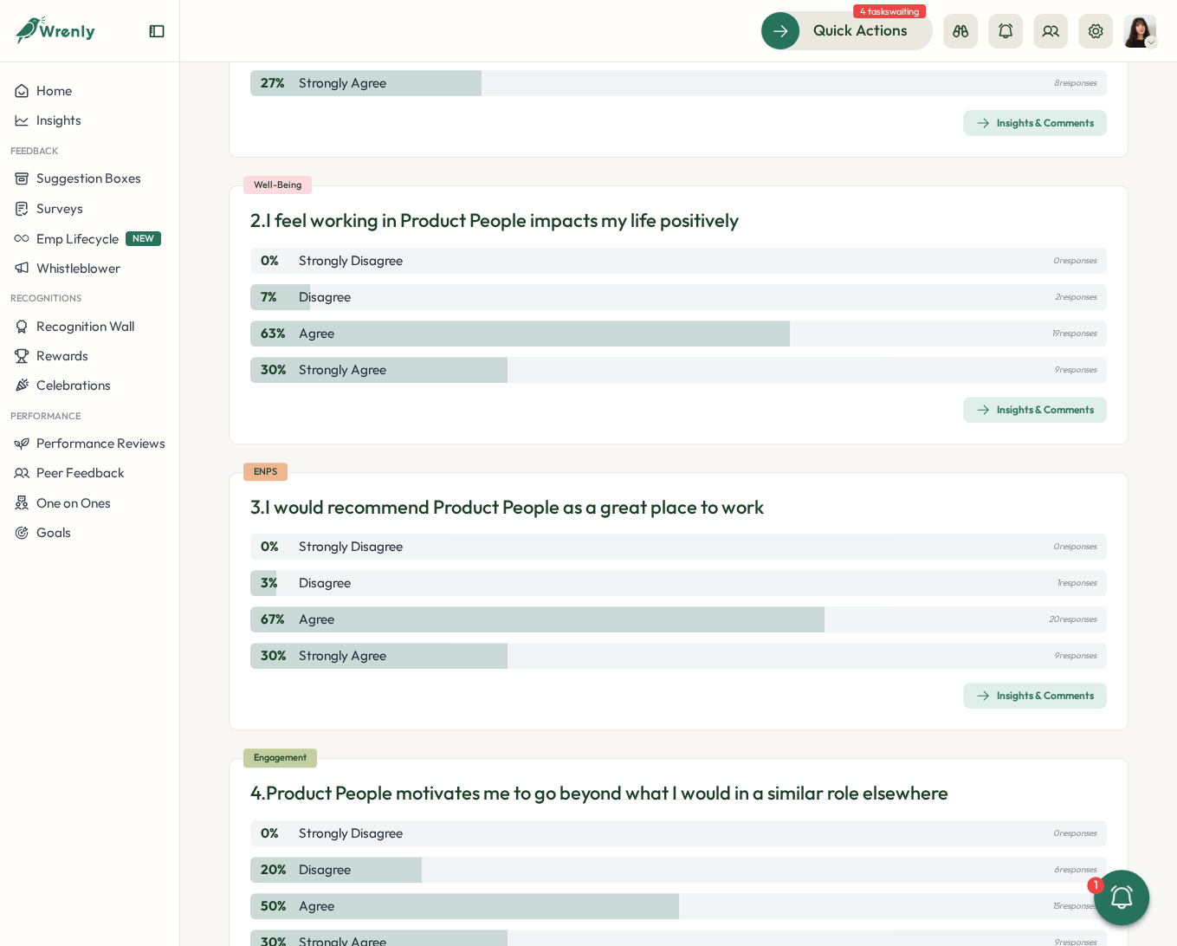
click at [571, 502] on p "3. I would recommend Product People as a great place to work" at bounding box center [507, 507] width 514 height 27
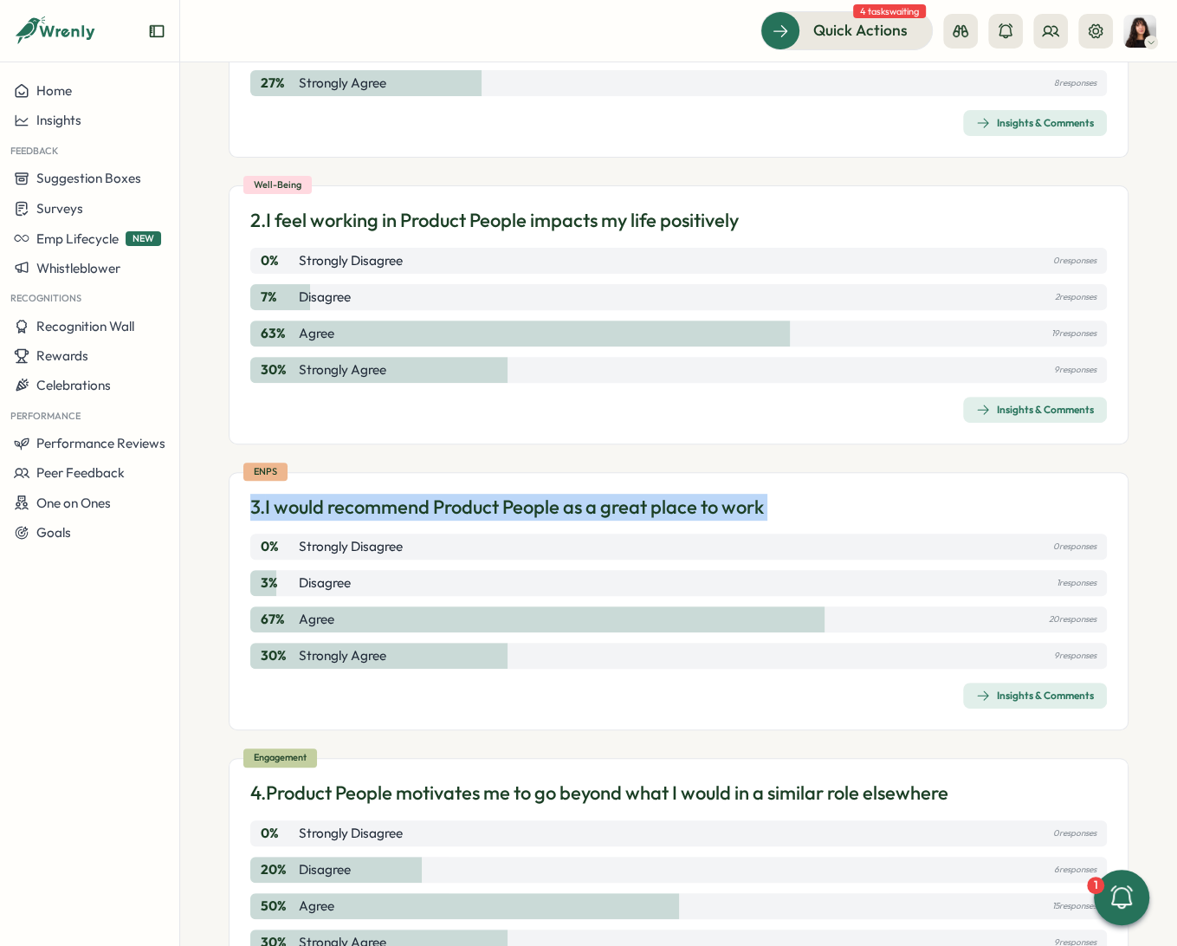
click at [571, 502] on p "3. I would recommend Product People as a great place to work" at bounding box center [507, 507] width 514 height 27
copy div "3. I would recommend Product People as a great place to work 0 % Strongly Disag…"
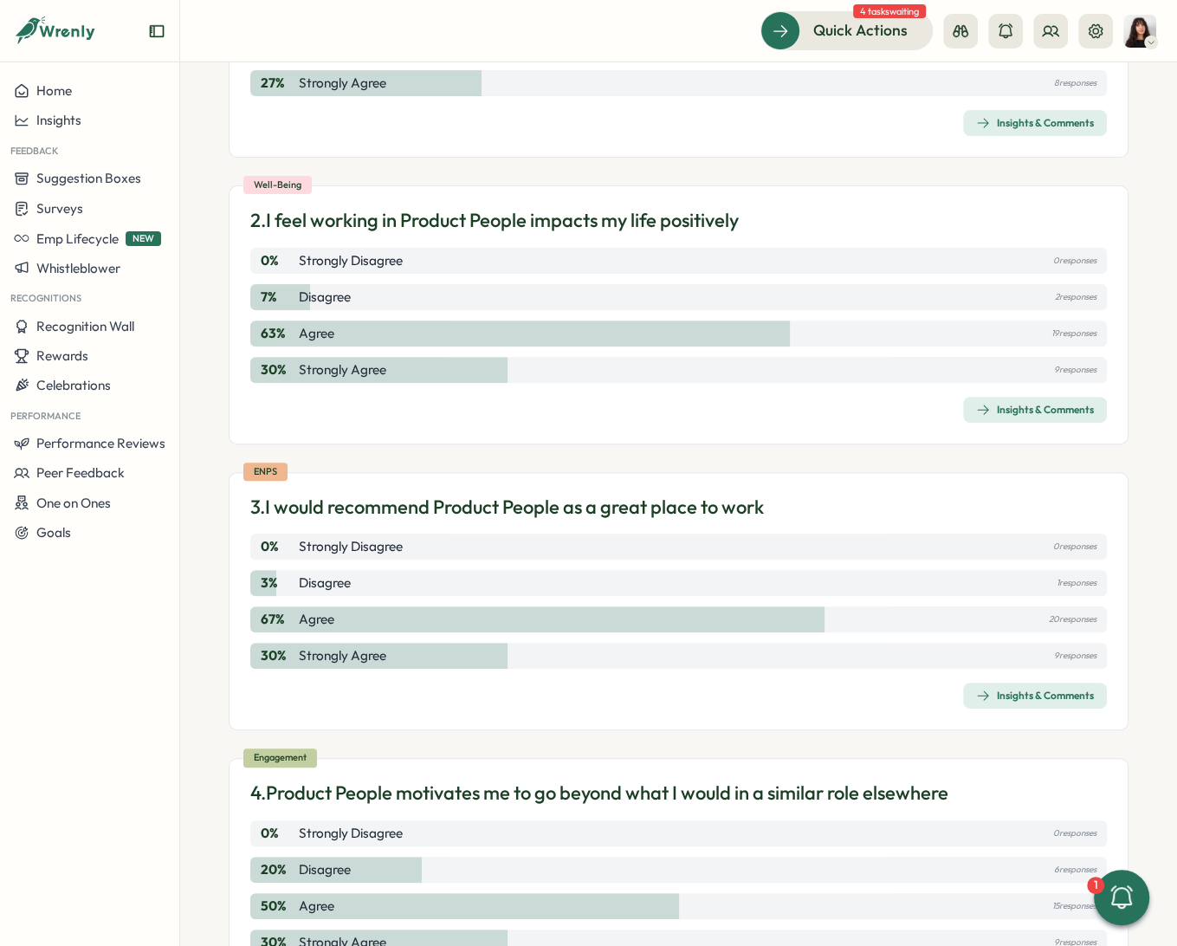
click at [373, 499] on p "3. I would recommend Product People as a great place to work" at bounding box center [507, 507] width 514 height 27
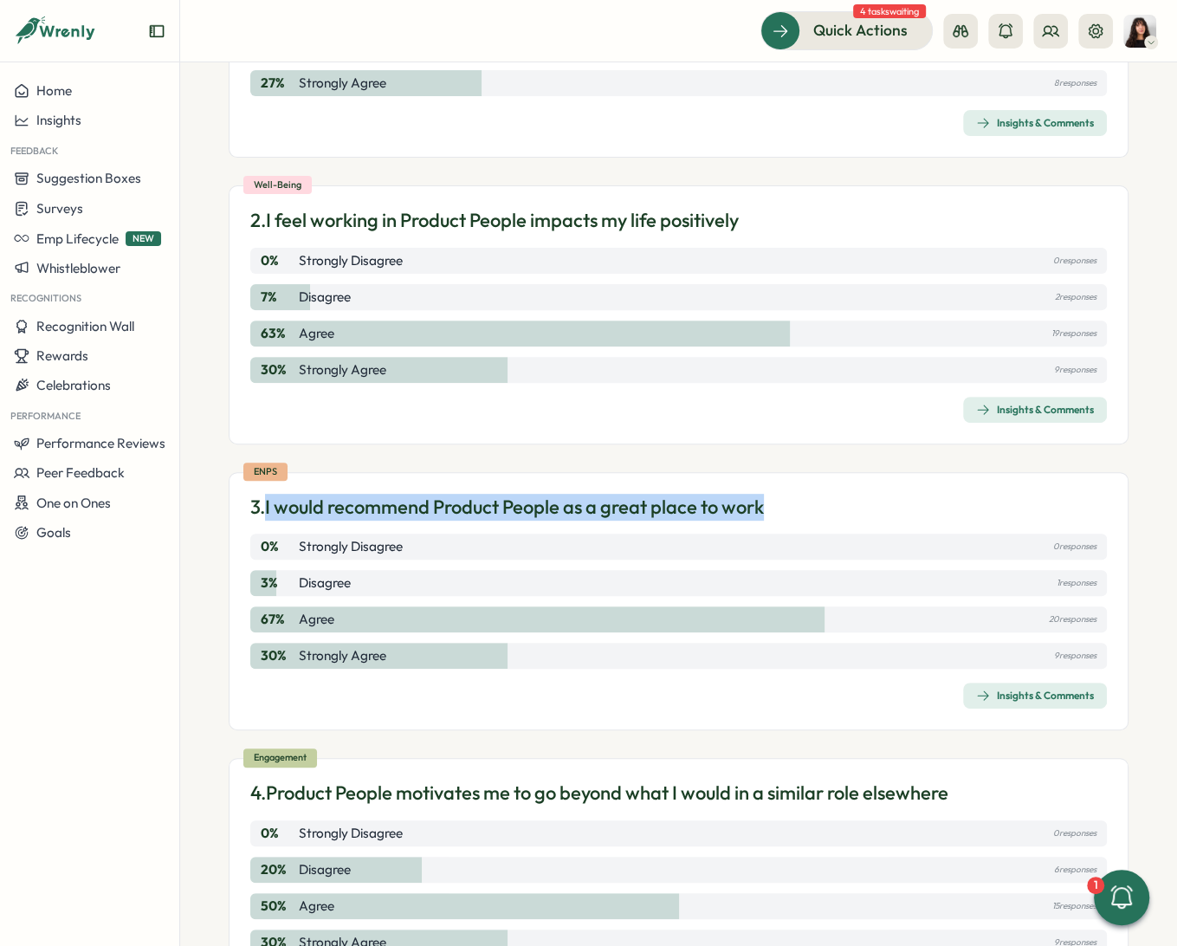
drag, startPoint x: 269, startPoint y: 501, endPoint x: 770, endPoint y: 500, distance: 500.7
click at [764, 500] on p "3. I would recommend Product People as a great place to work" at bounding box center [507, 507] width 514 height 27
copy p "I would recommend Product People as a great place to work"
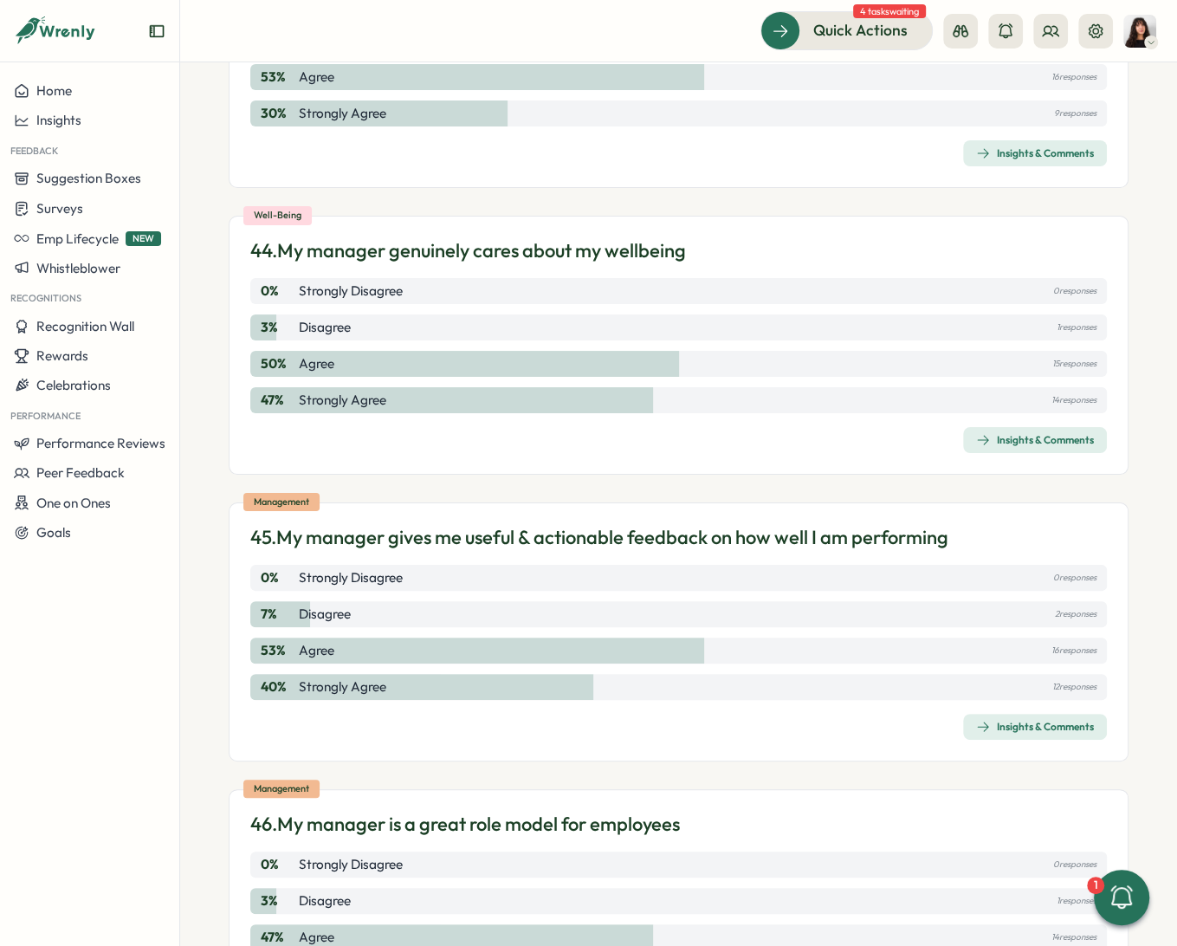
scroll to position [16619, 0]
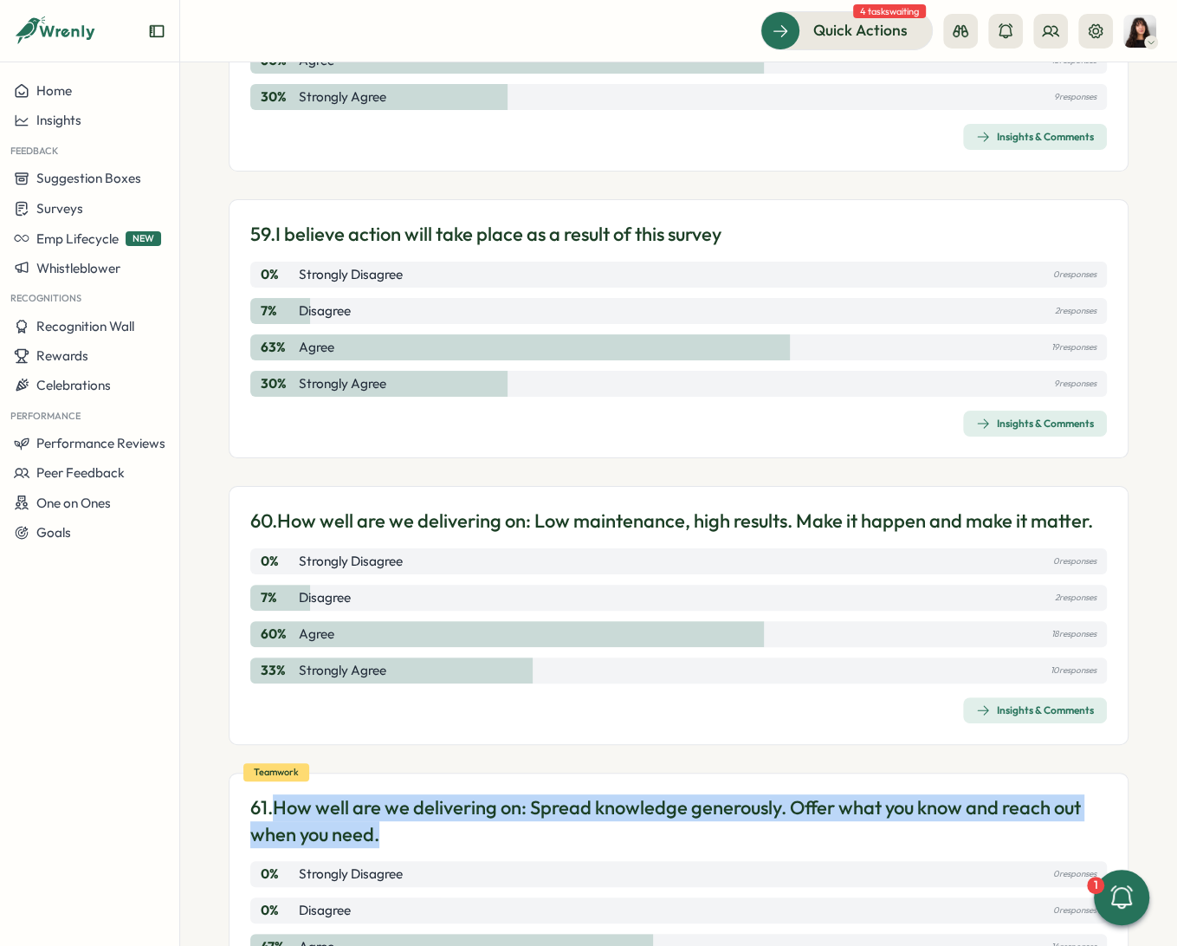
drag, startPoint x: 382, startPoint y: 842, endPoint x: 281, endPoint y: 818, distance: 104.2
click at [281, 818] on p "61. How well are we delivering on: Spread knowledge generously. Offer what you …" at bounding box center [678, 821] width 857 height 54
copy p "How well are we delivering on: Spread knowledge generously. Offer what you know…"
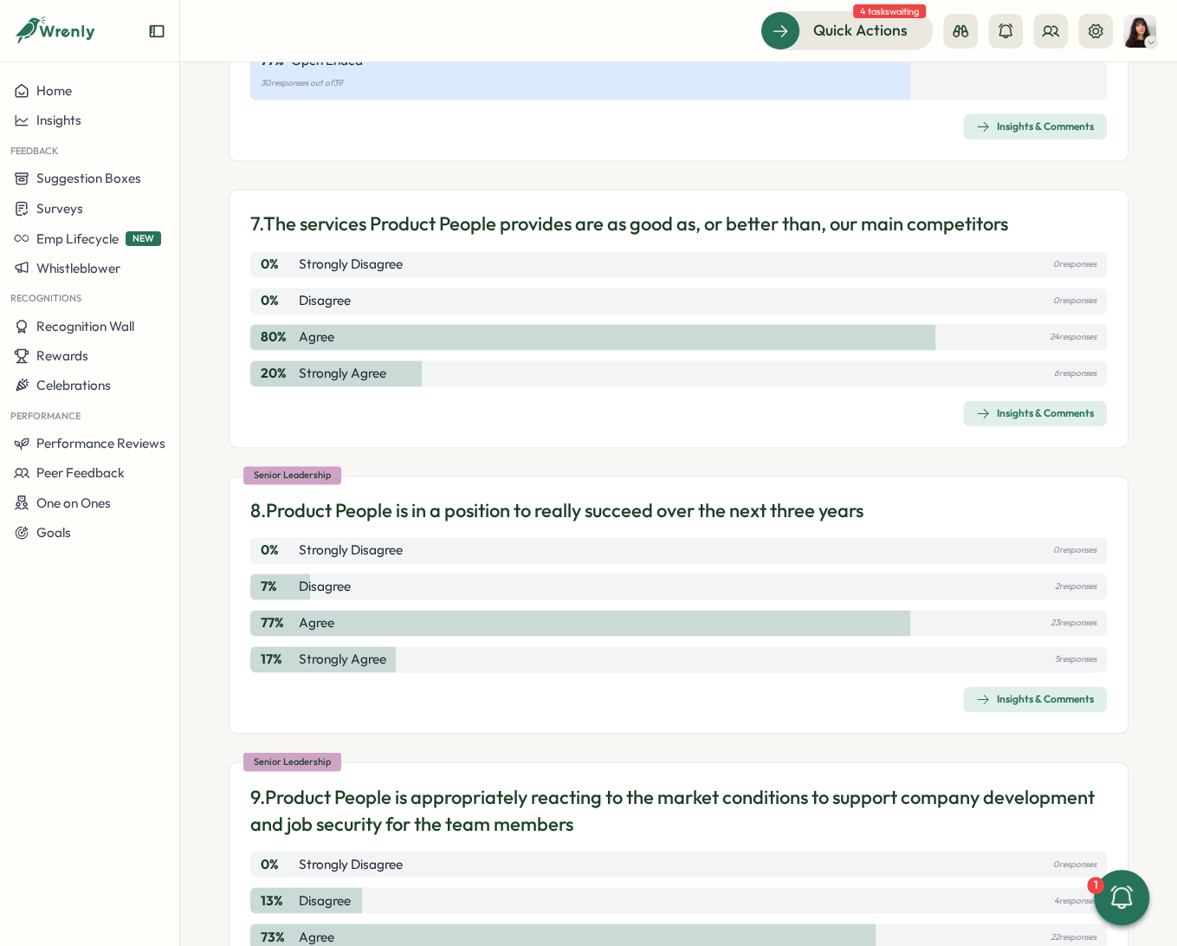
scroll to position [2898, 0]
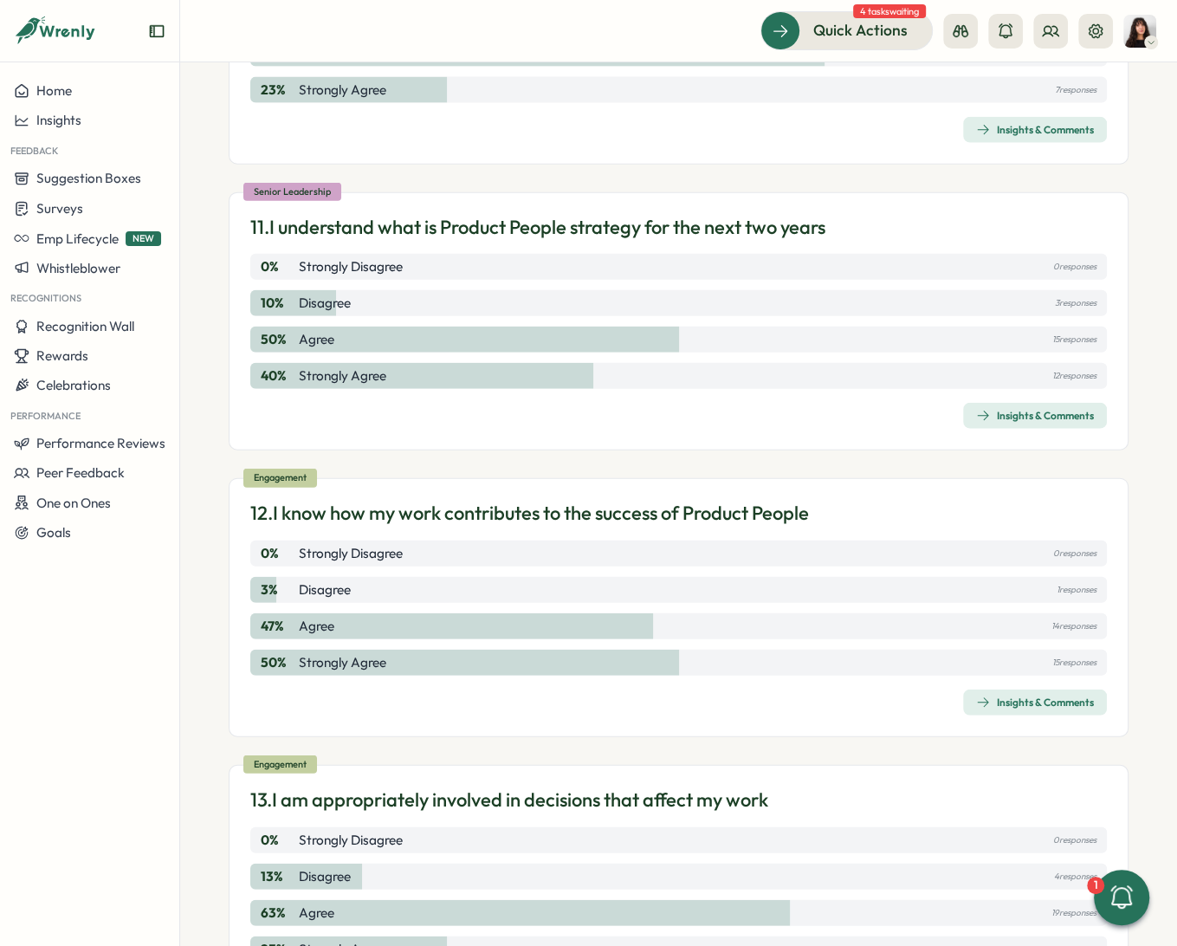
click at [470, 515] on p "12. I know how my work contributes to the success of Product People" at bounding box center [529, 513] width 559 height 27
click at [469, 509] on p "12. I know how my work contributes to the success of Product People" at bounding box center [529, 513] width 559 height 27
click at [450, 509] on p "12. I know how my work contributes to the success of Product People" at bounding box center [529, 513] width 559 height 27
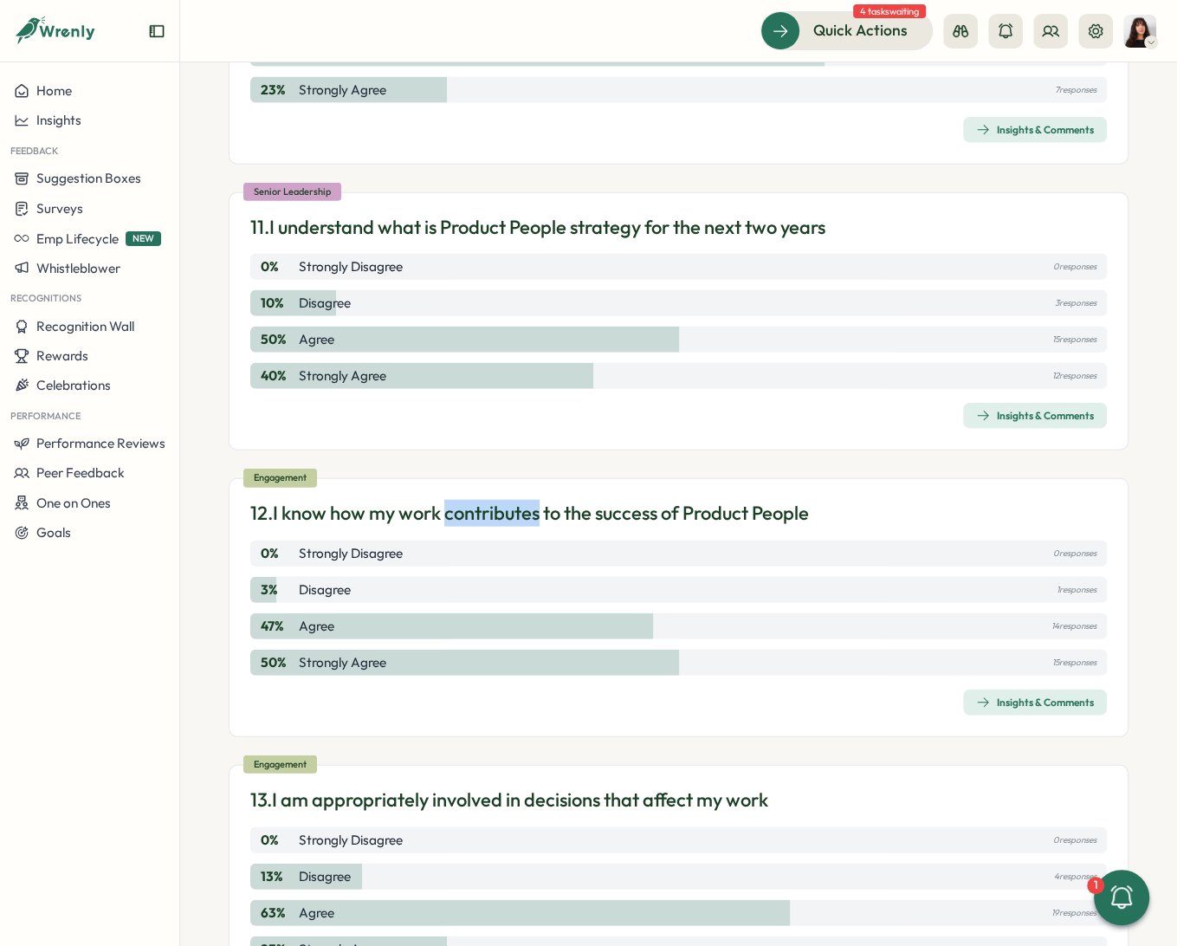
click at [450, 509] on p "12. I know how my work contributes to the success of Product People" at bounding box center [529, 513] width 559 height 27
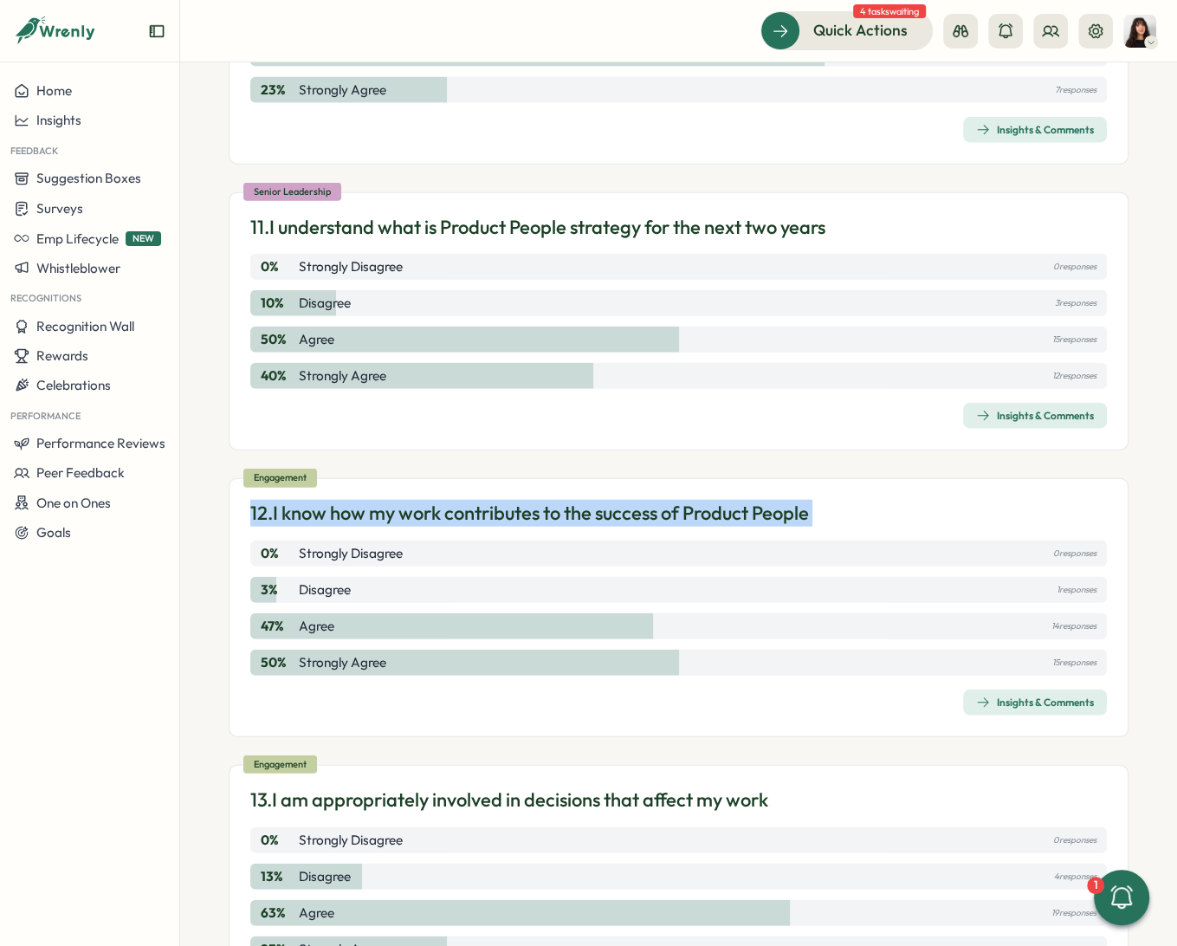
click at [450, 509] on p "12. I know how my work contributes to the success of Product People" at bounding box center [529, 513] width 559 height 27
copy div "12. I know how my work contributes to the success of Product People 0 % Strongl…"
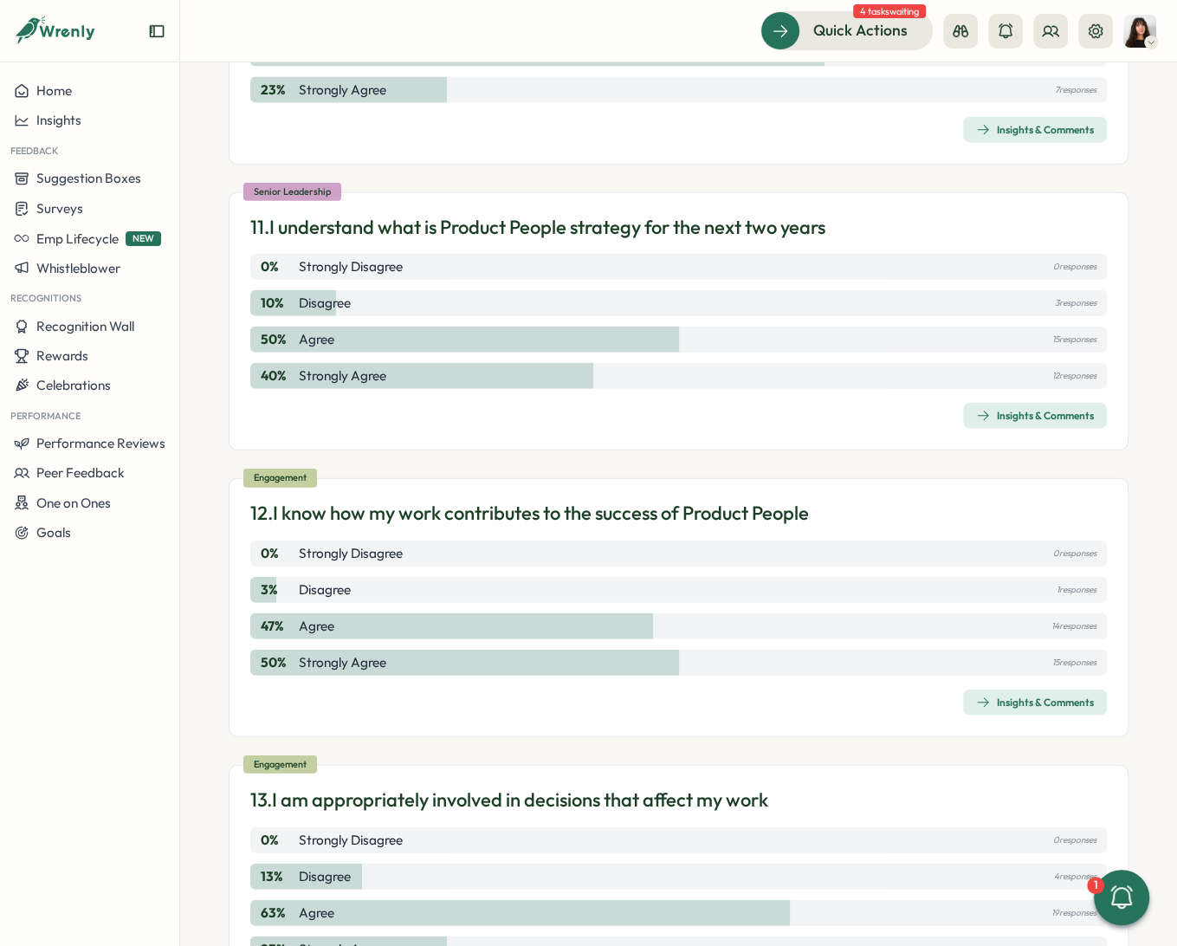
scroll to position [5265, 0]
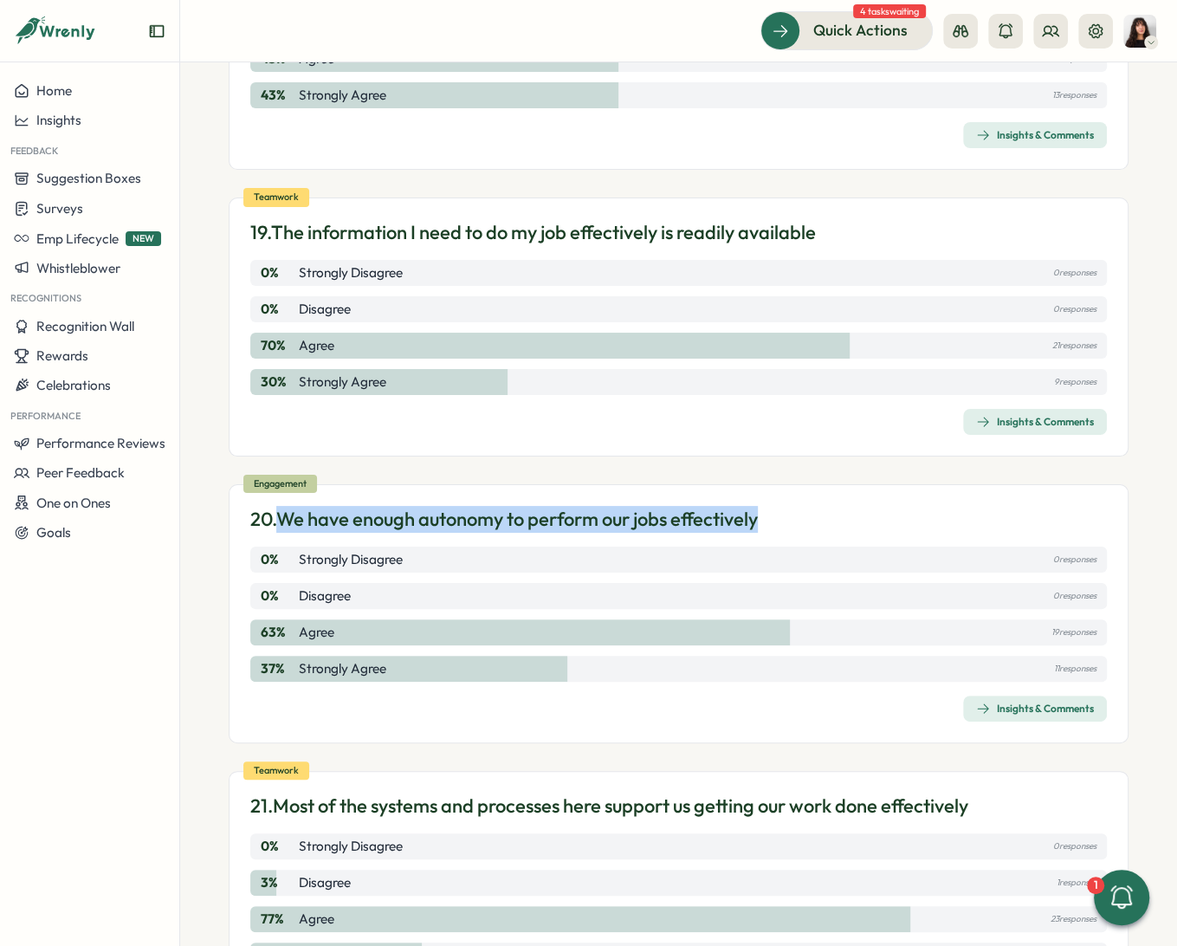
drag, startPoint x: 286, startPoint y: 508, endPoint x: 766, endPoint y: 498, distance: 480.0
click at [758, 506] on p "20. We have enough autonomy to perform our jobs effectively" at bounding box center [504, 519] width 508 height 27
copy p "We have enough autonomy to perform our jobs effectively"
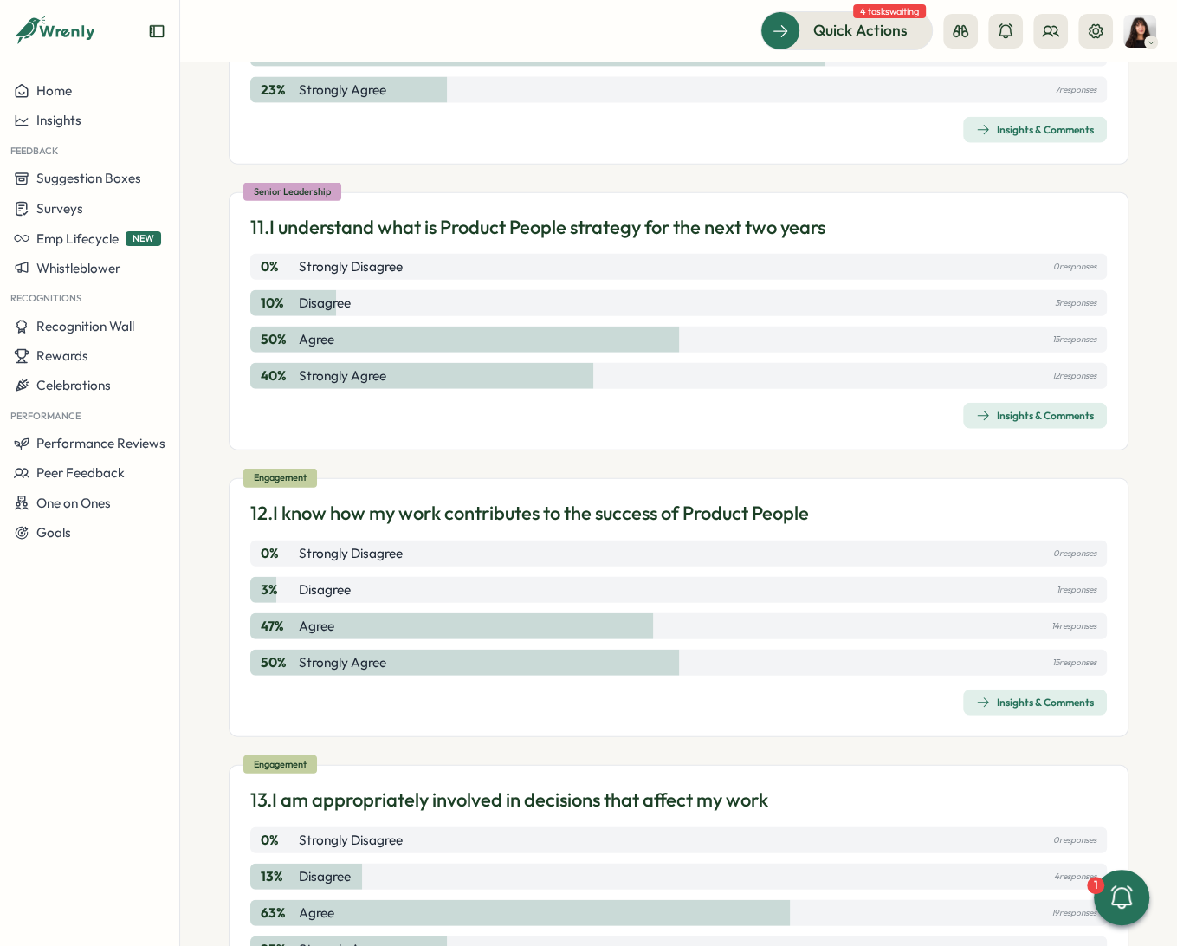
scroll to position [19763, 0]
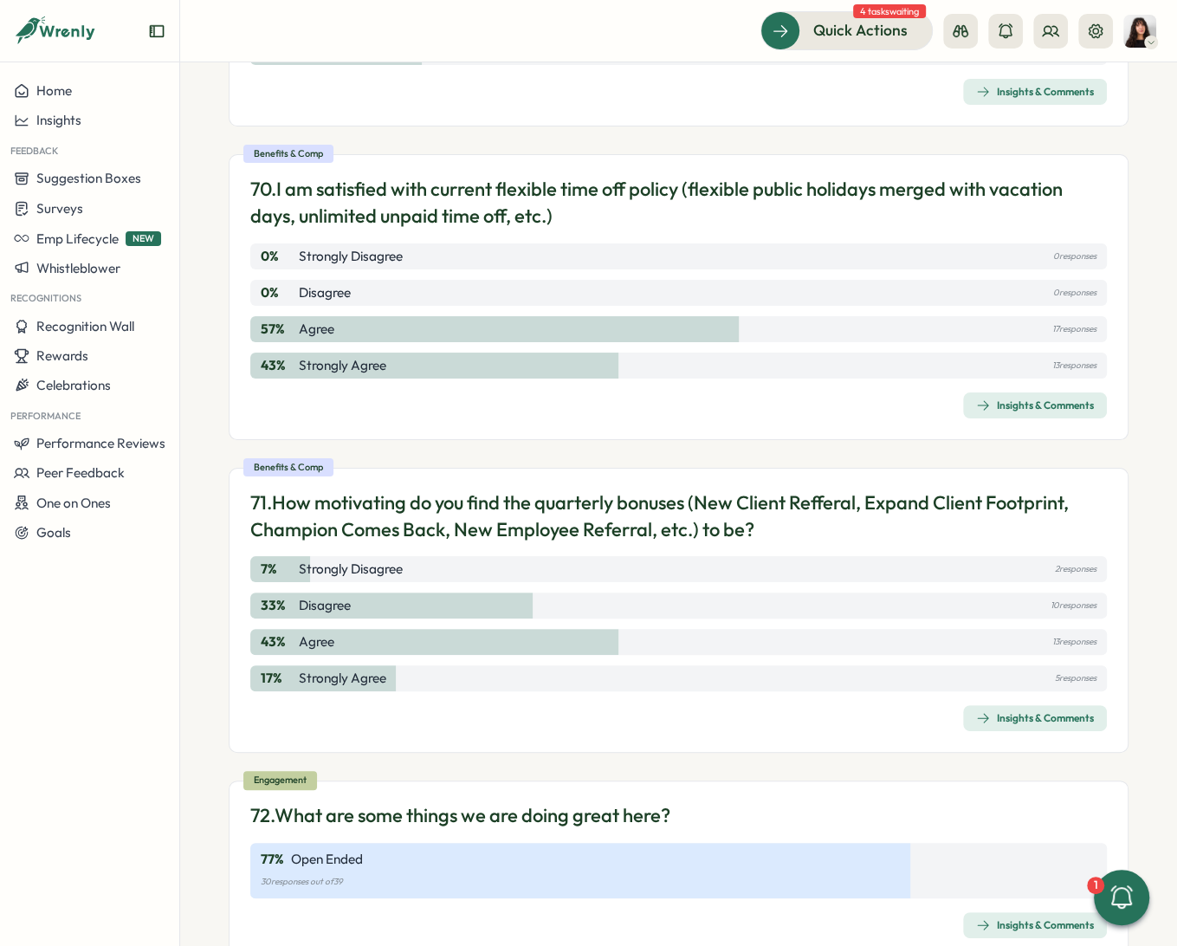
click at [652, 530] on p "71. How motivating do you find the quarterly bonuses (New Client Refferal, Expa…" at bounding box center [678, 516] width 857 height 54
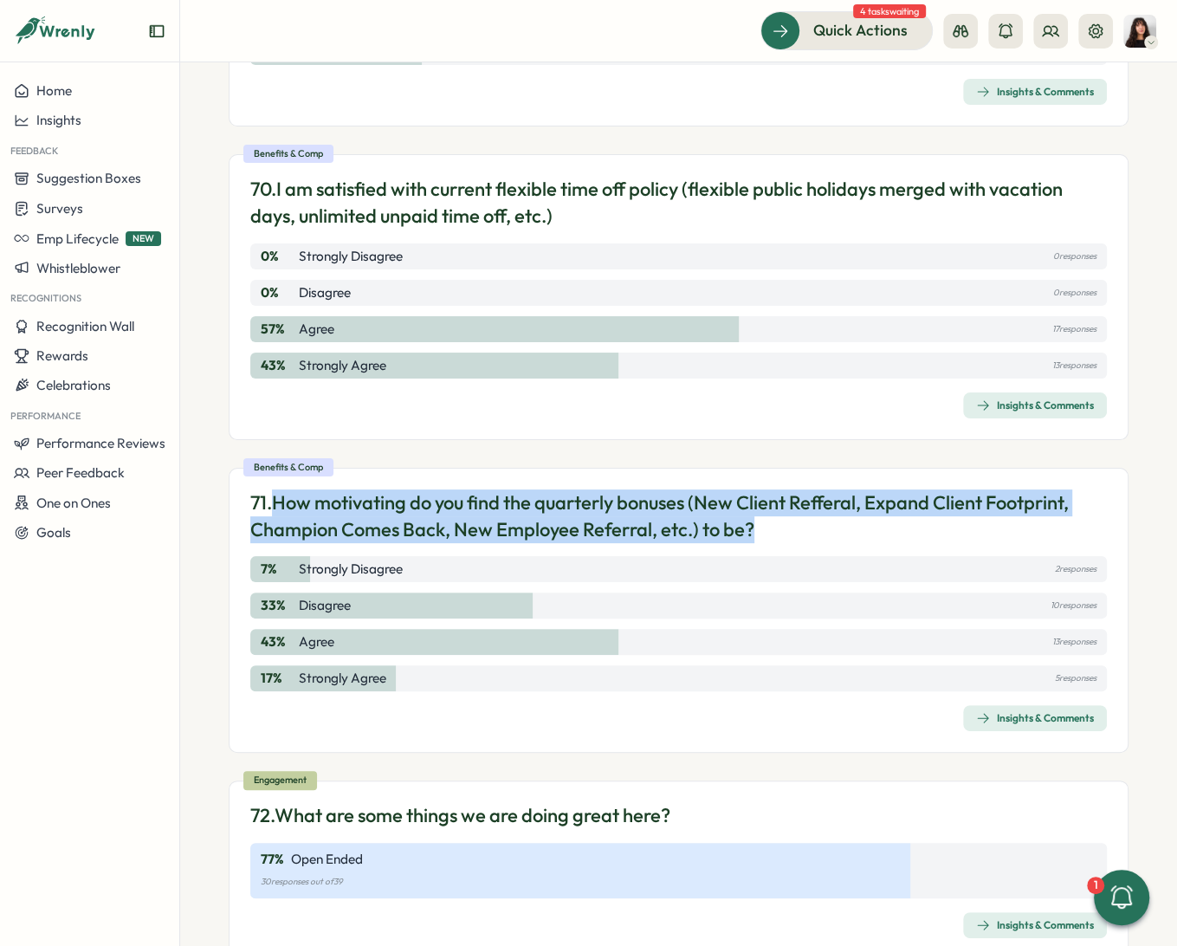
drag, startPoint x: 769, startPoint y: 532, endPoint x: 279, endPoint y: 500, distance: 491.3
click at [279, 500] on p "71. How motivating do you find the quarterly bonuses (New Client Refferal, Expa…" at bounding box center [678, 516] width 857 height 54
copy p "How motivating do you find the quarterly bonuses (New Client Refferal, Expand C…"
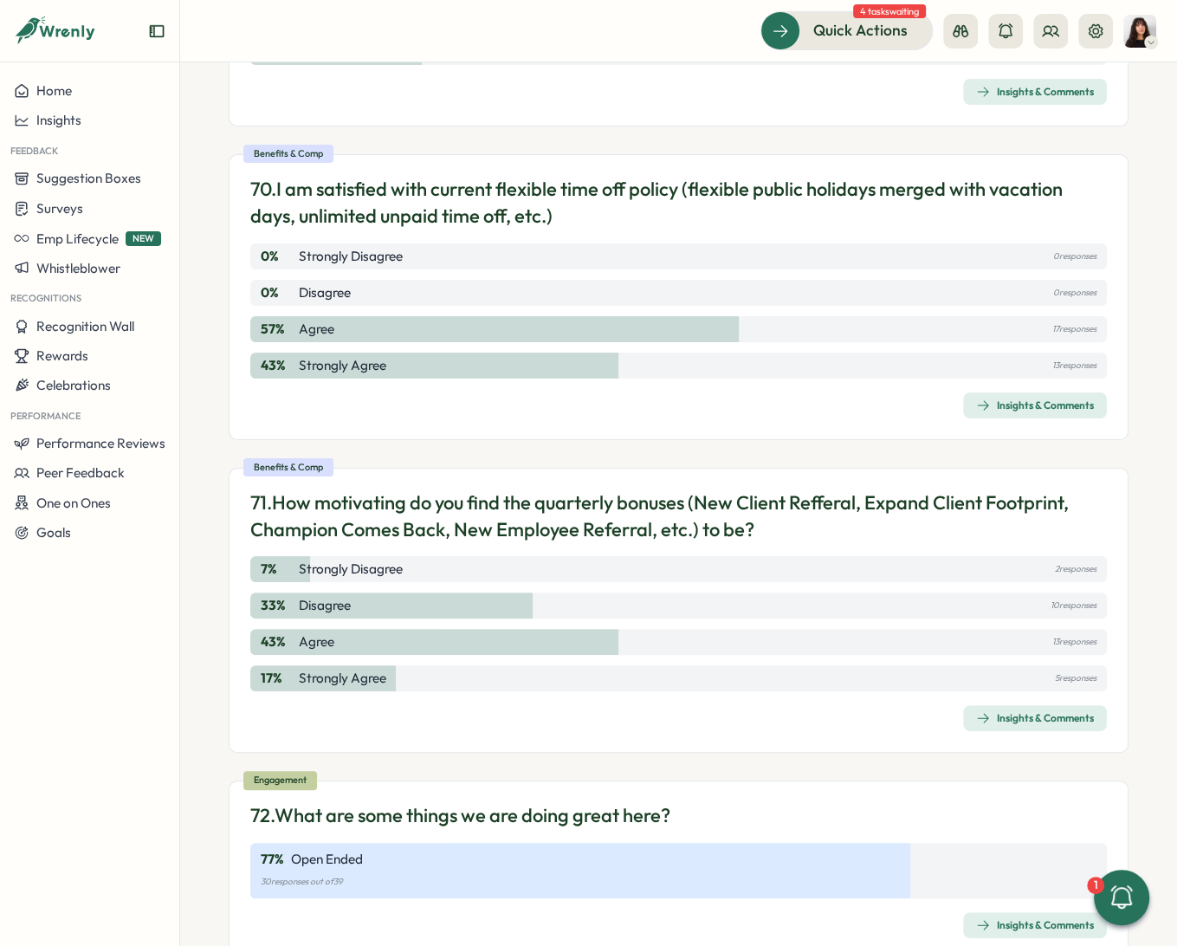
scroll to position [3756, 0]
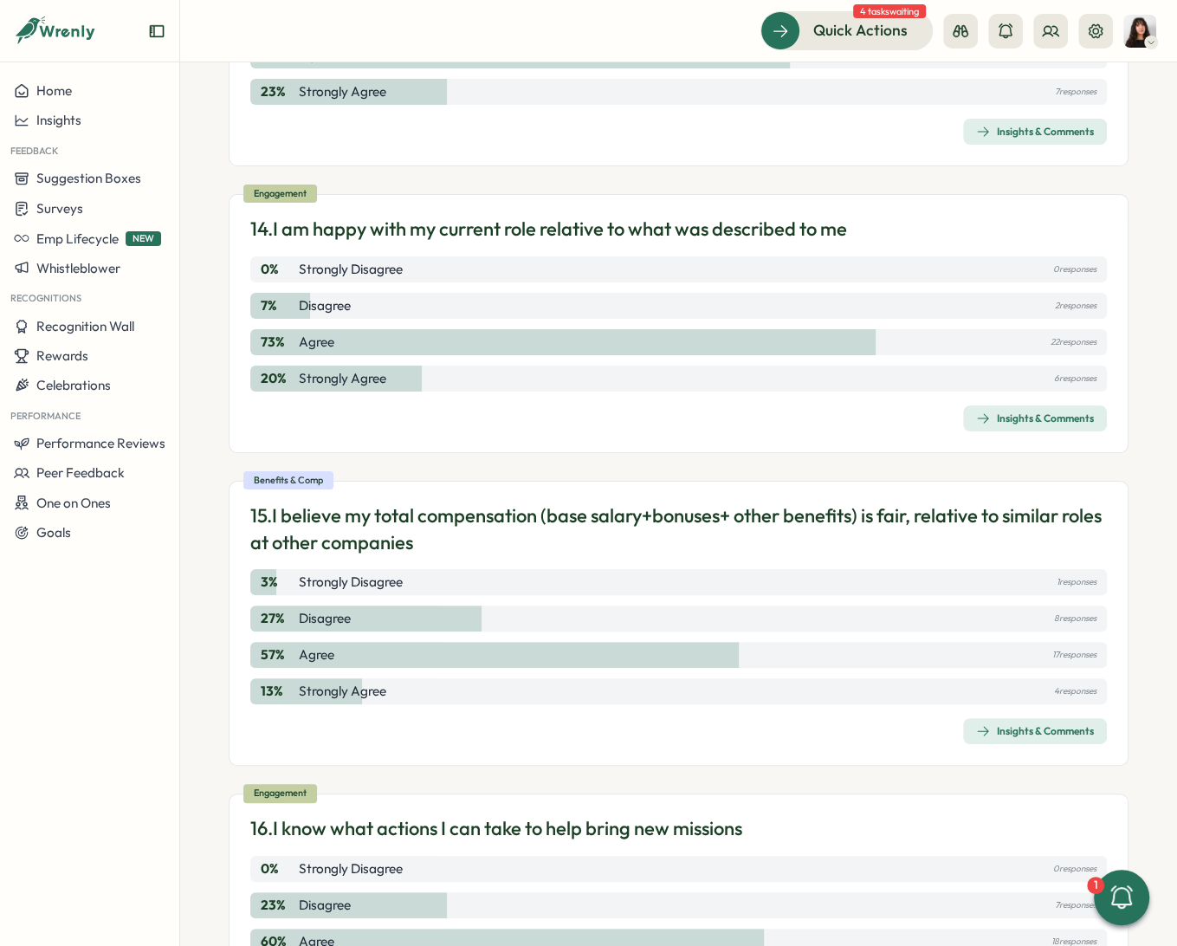
click at [491, 522] on p "15. I believe my total compensation (base salary+bonuses+ other benefits) is fa…" at bounding box center [678, 529] width 857 height 54
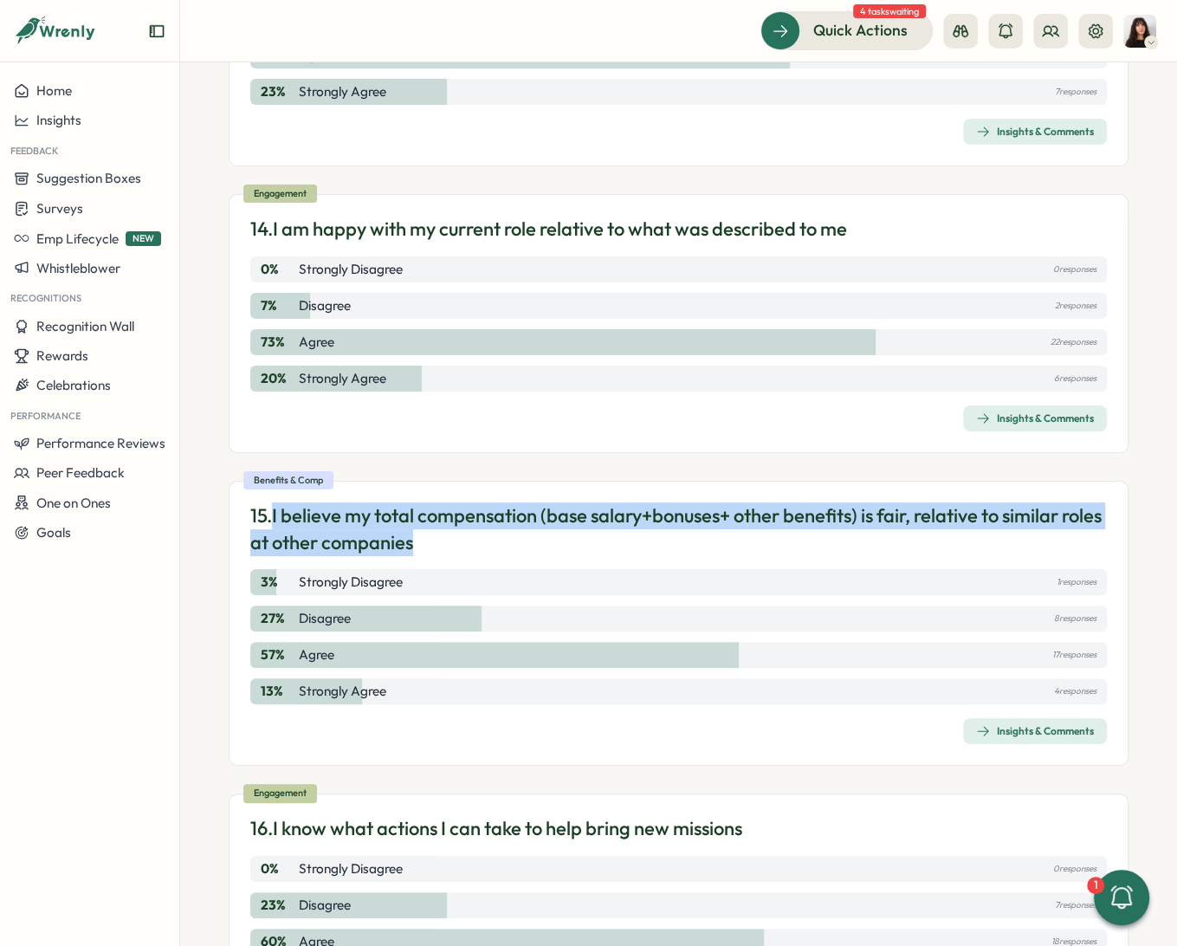
drag, startPoint x: 482, startPoint y: 530, endPoint x: 278, endPoint y: 513, distance: 205.2
click at [278, 513] on p "15. I believe my total compensation (base salary+bonuses+ other benefits) is fa…" at bounding box center [678, 529] width 857 height 54
copy p "I believe my total compensation (base salary+bonuses+ other benefits) is fair, …"
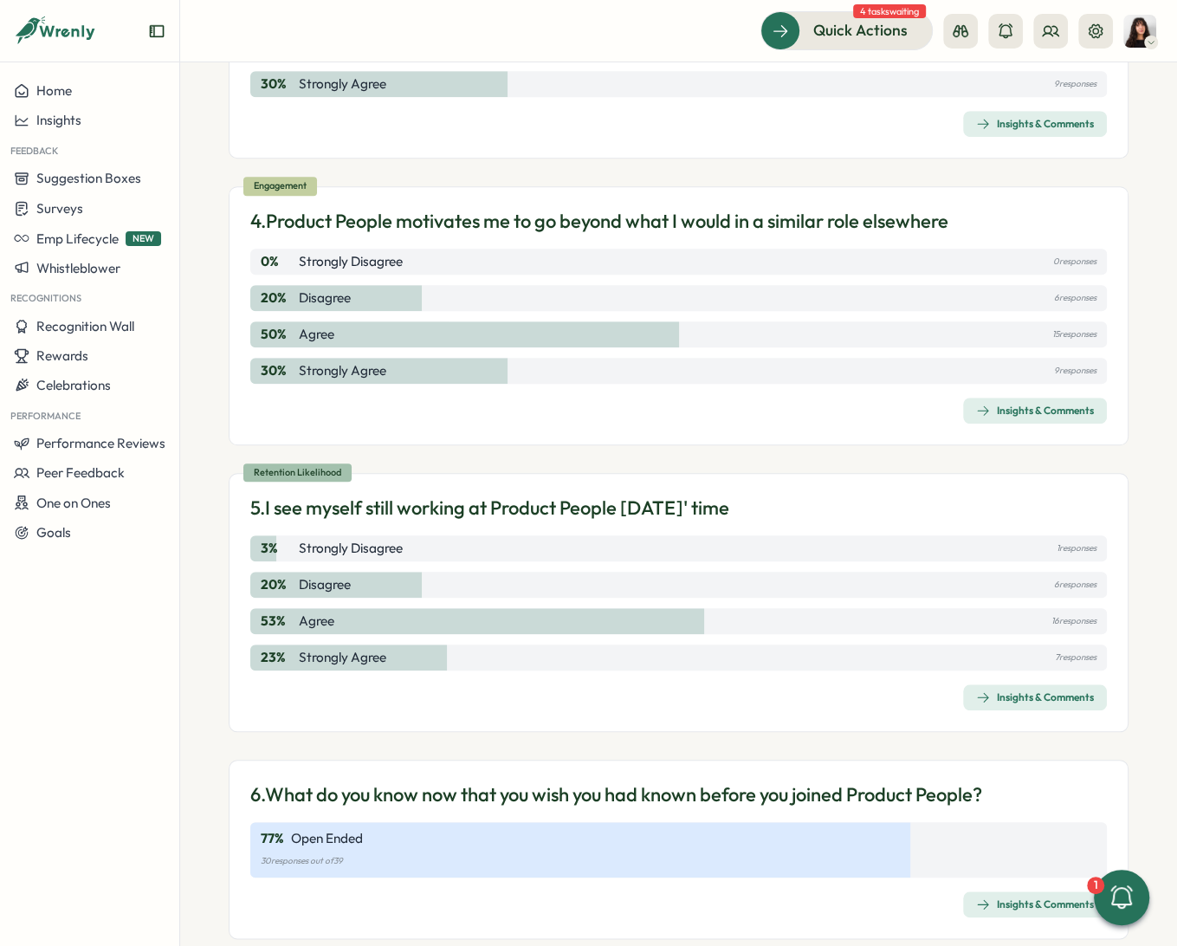
scroll to position [10643, 0]
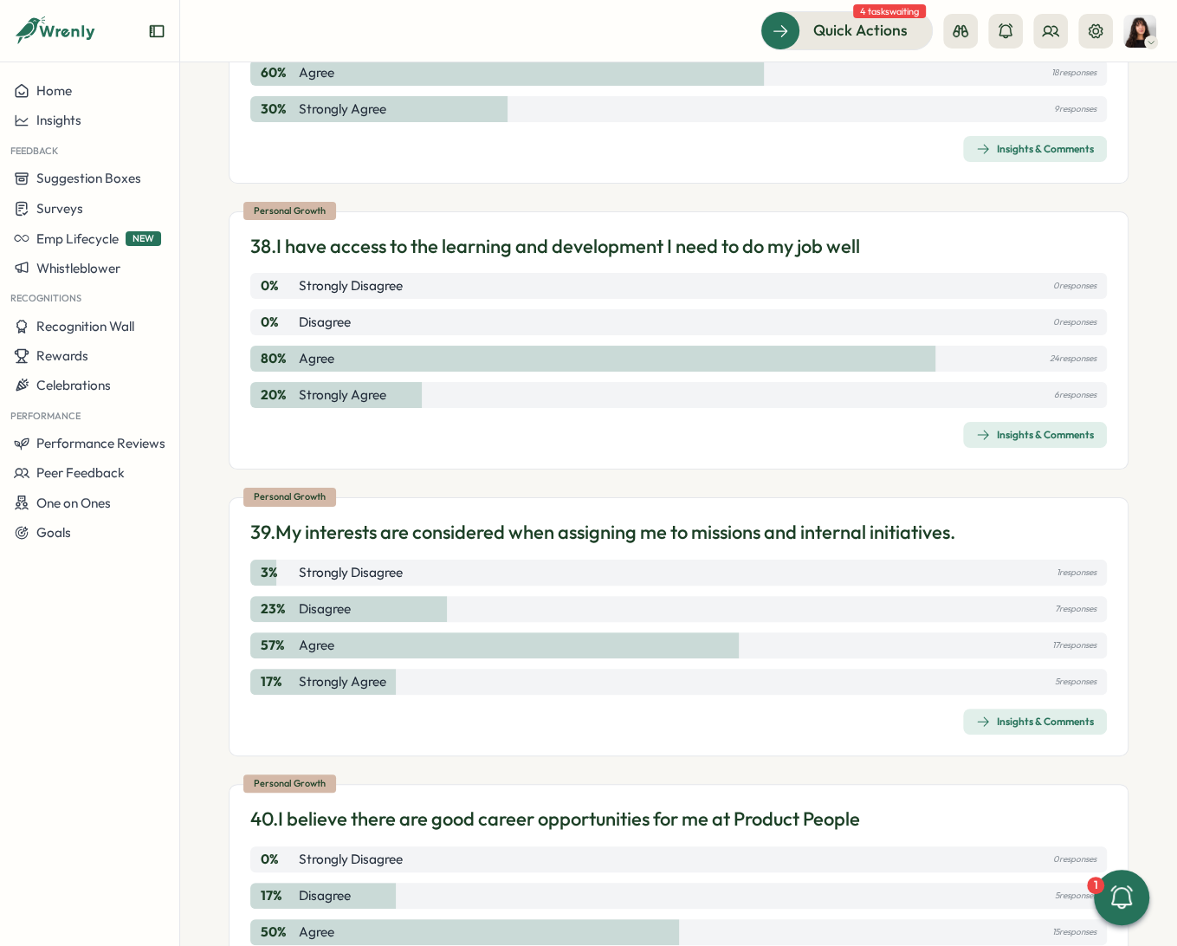
click at [499, 519] on p "39. My interests are considered when assigning me to missions and internal init…" at bounding box center [602, 532] width 705 height 27
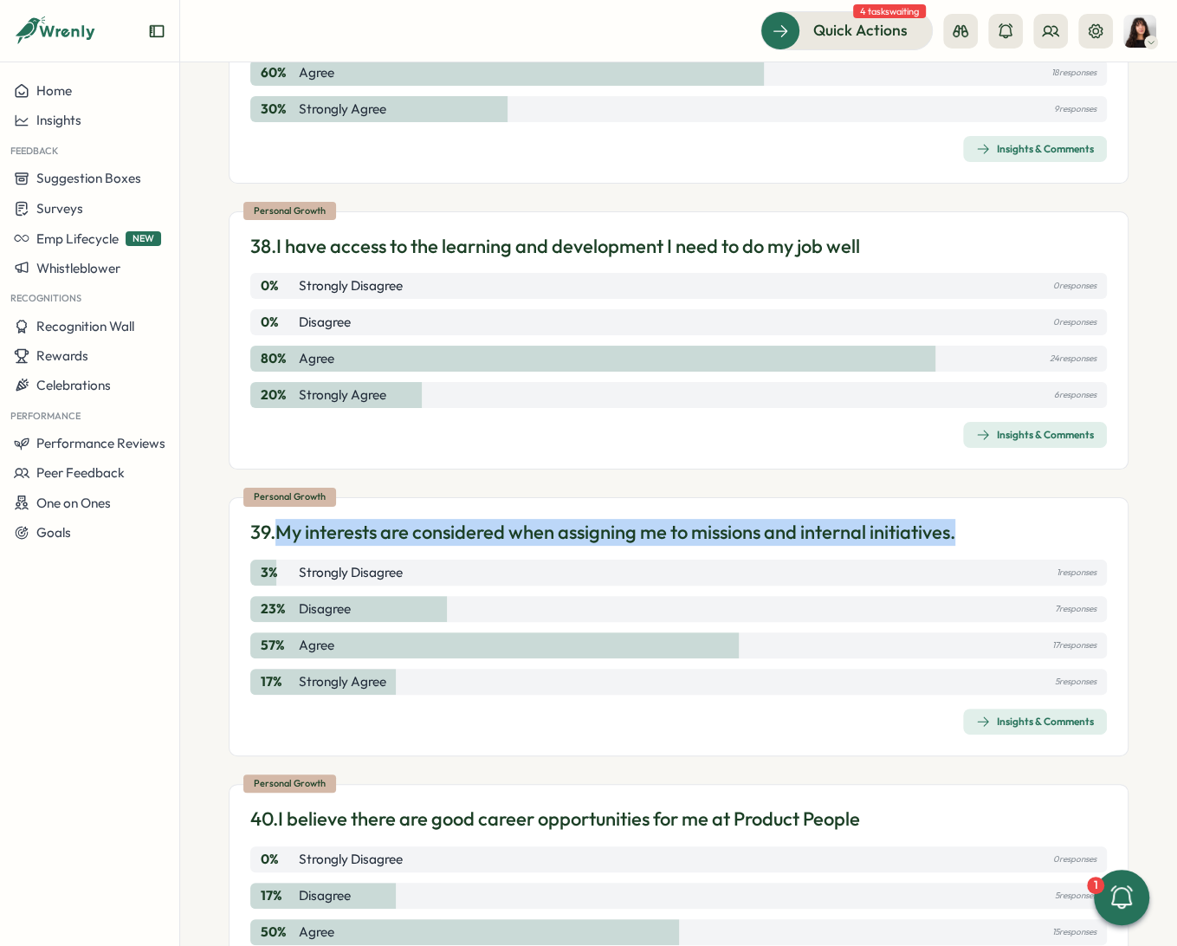
drag, startPoint x: 281, startPoint y: 505, endPoint x: 972, endPoint y: 504, distance: 691.2
click at [972, 519] on div "39. My interests are considered when assigning me to missions and internal init…" at bounding box center [678, 532] width 857 height 27
copy p "My interests are considered when assigning me to missions and internal initiati…"
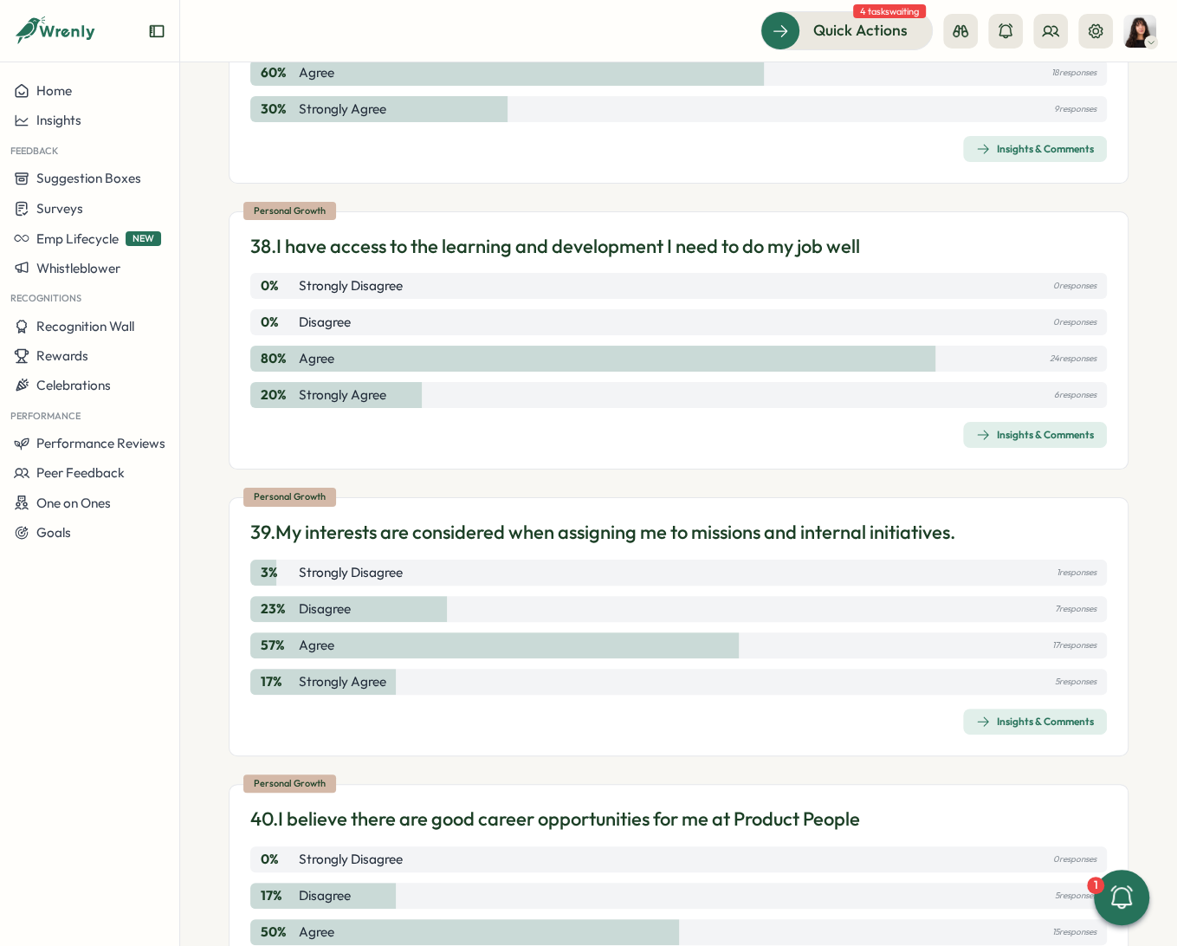
scroll to position [924, 0]
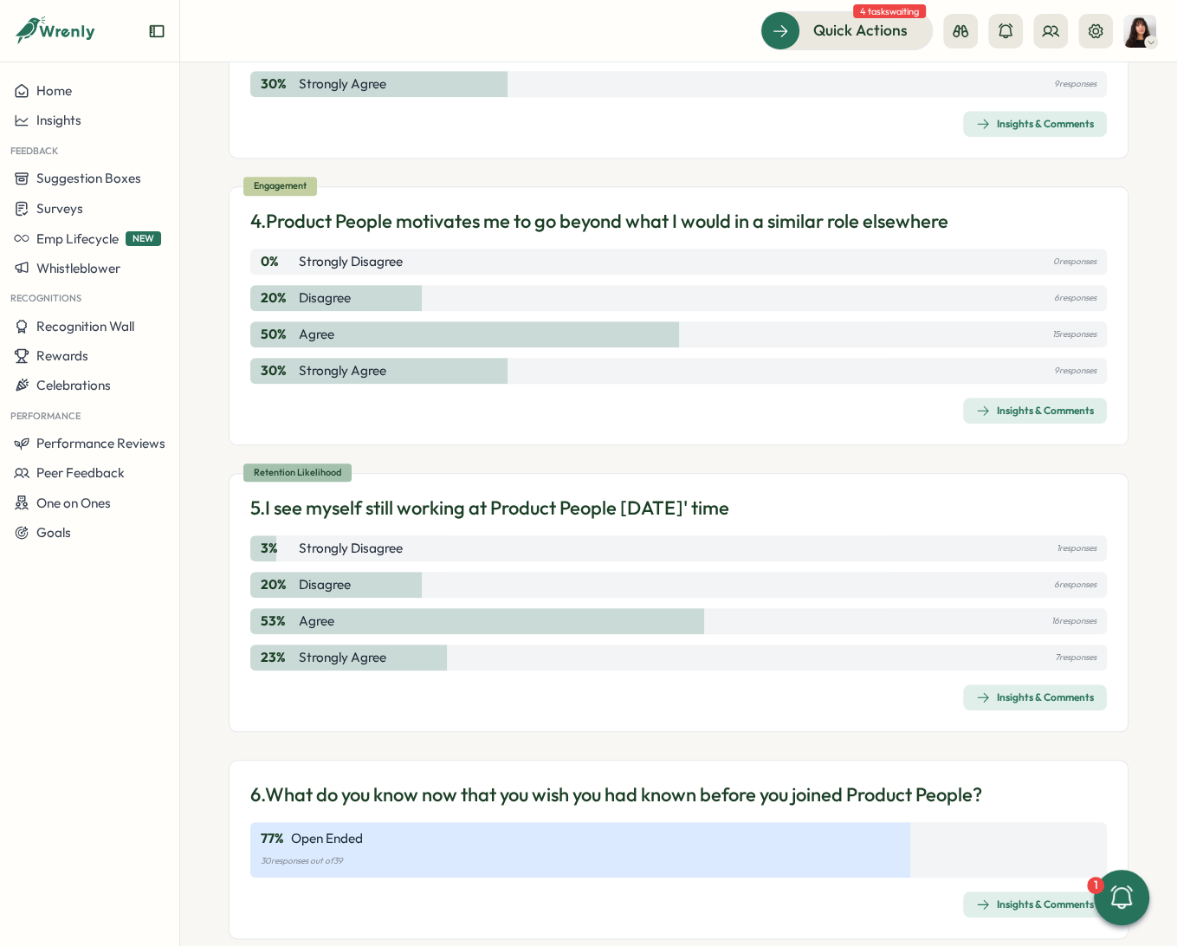
click at [394, 502] on p "5. I see myself still working at Product People [DATE]' time" at bounding box center [489, 508] width 479 height 27
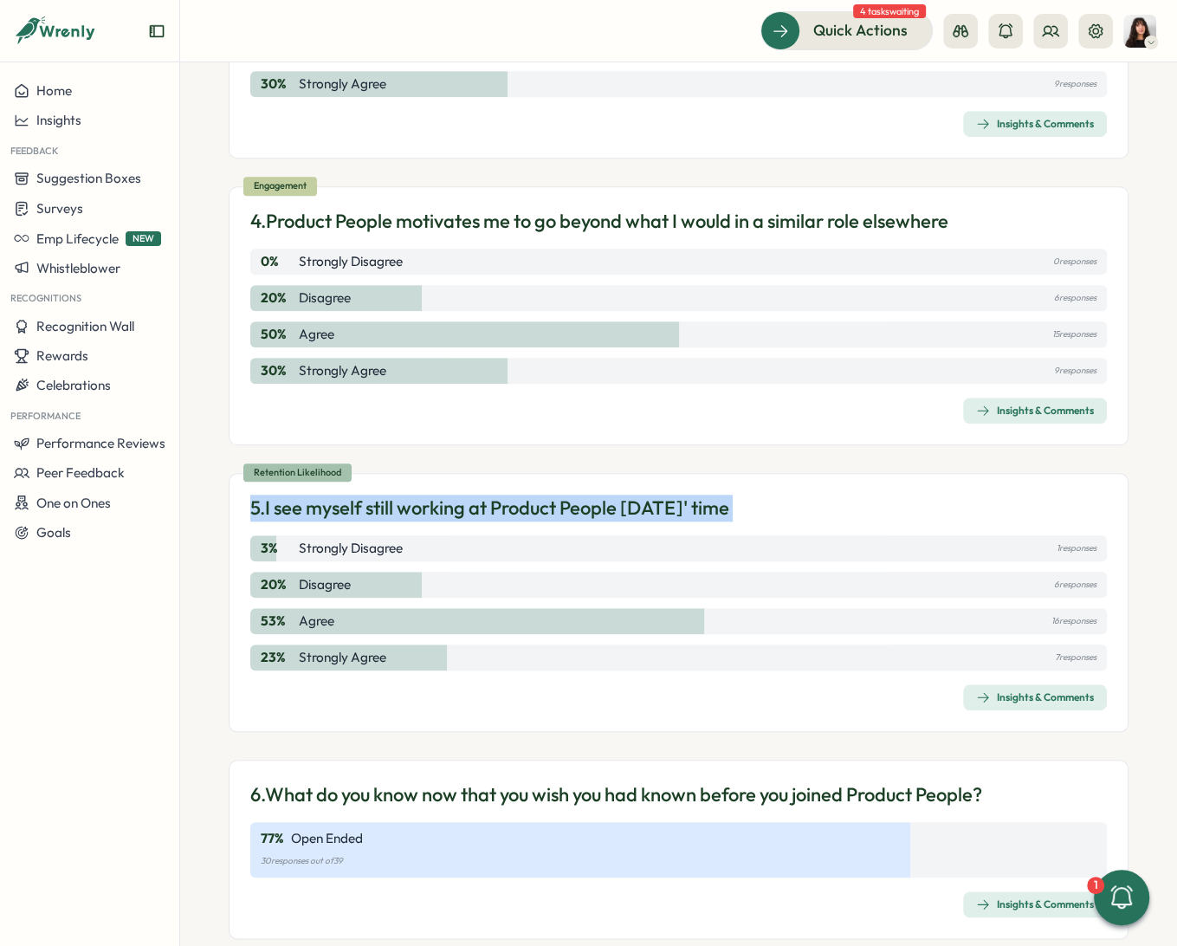
click at [394, 502] on p "5. I see myself still working at Product People [DATE]' time" at bounding box center [489, 508] width 479 height 27
copy div "5. I see myself still working at Product People [DATE]' time 3 % Strongly Disag…"
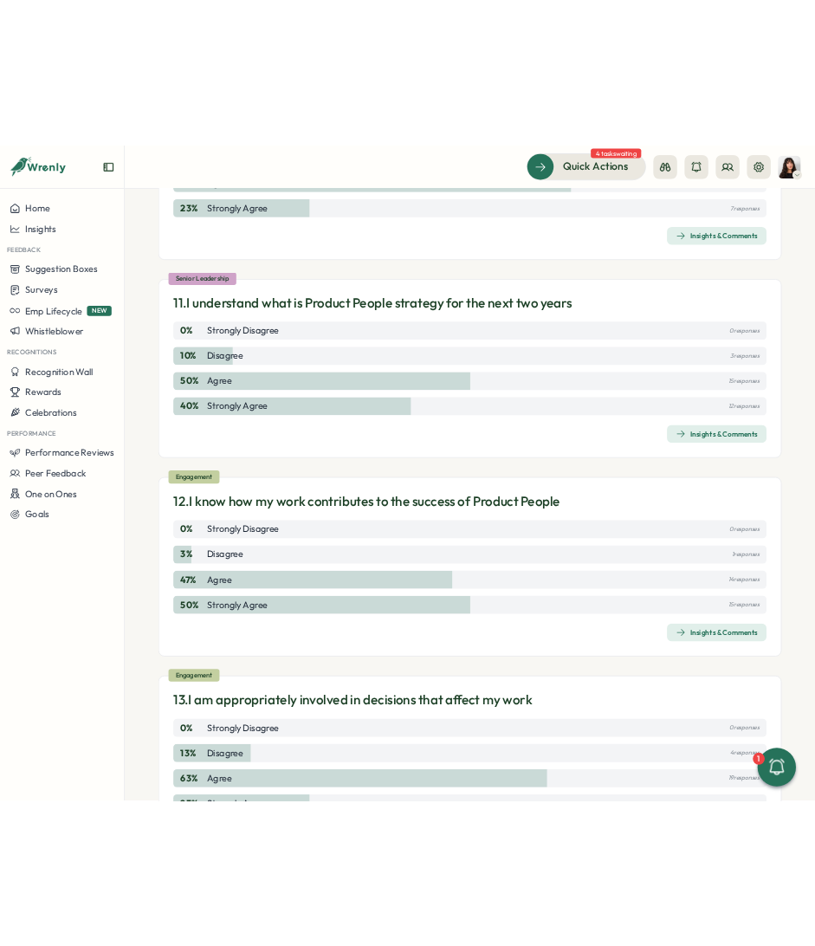
scroll to position [4069, 0]
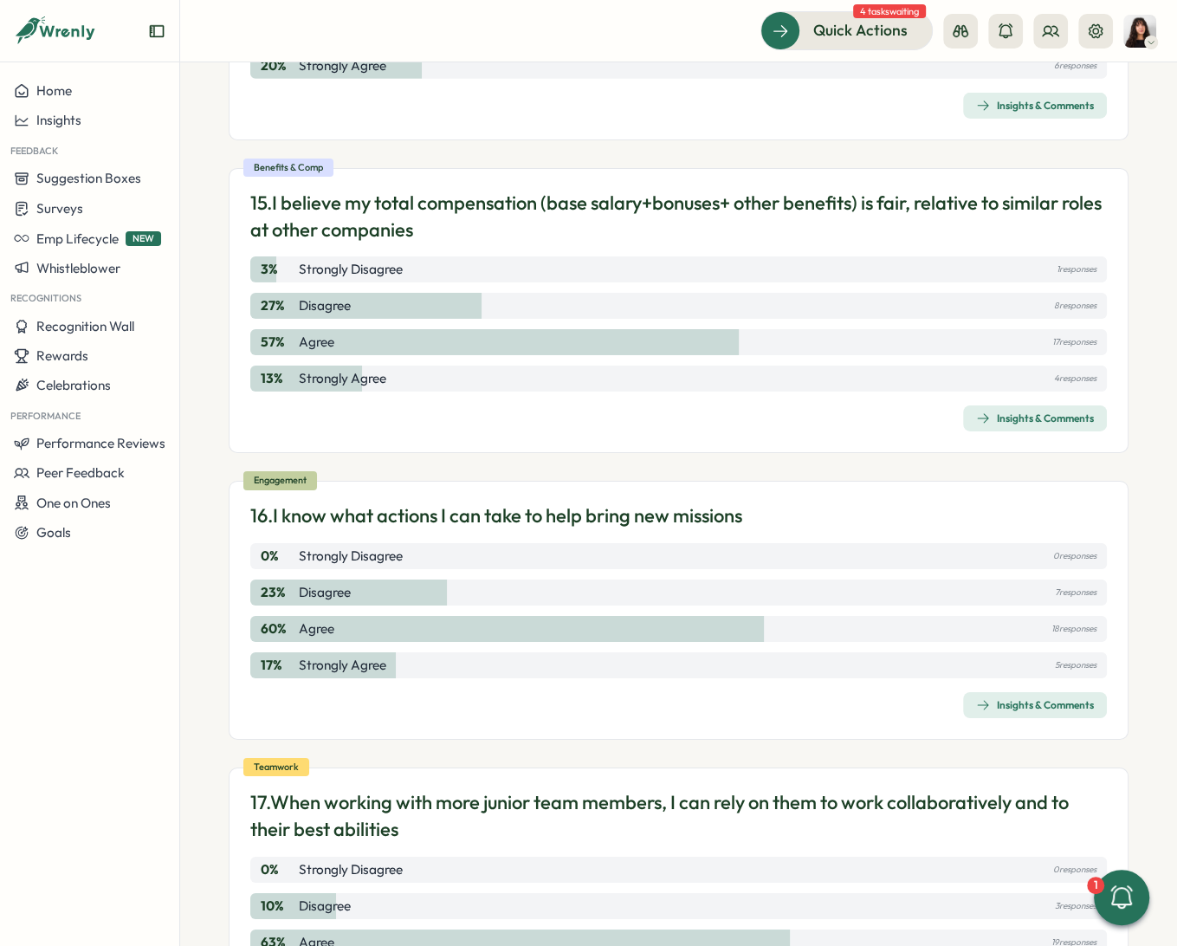
click at [584, 510] on p "16. I know what actions I can take to help bring new missions" at bounding box center [496, 515] width 492 height 27
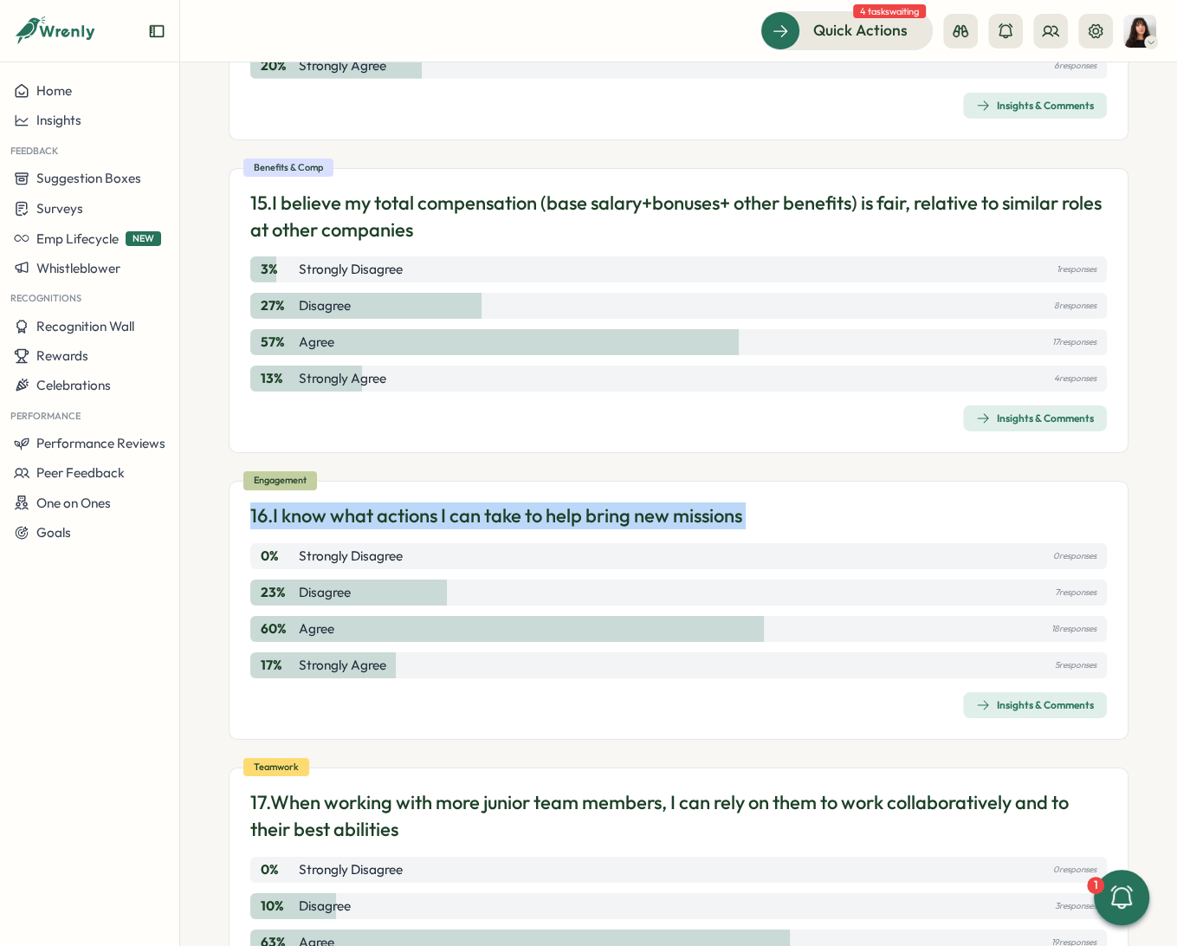
click at [584, 510] on p "16. I know what actions I can take to help bring new missions" at bounding box center [496, 515] width 492 height 27
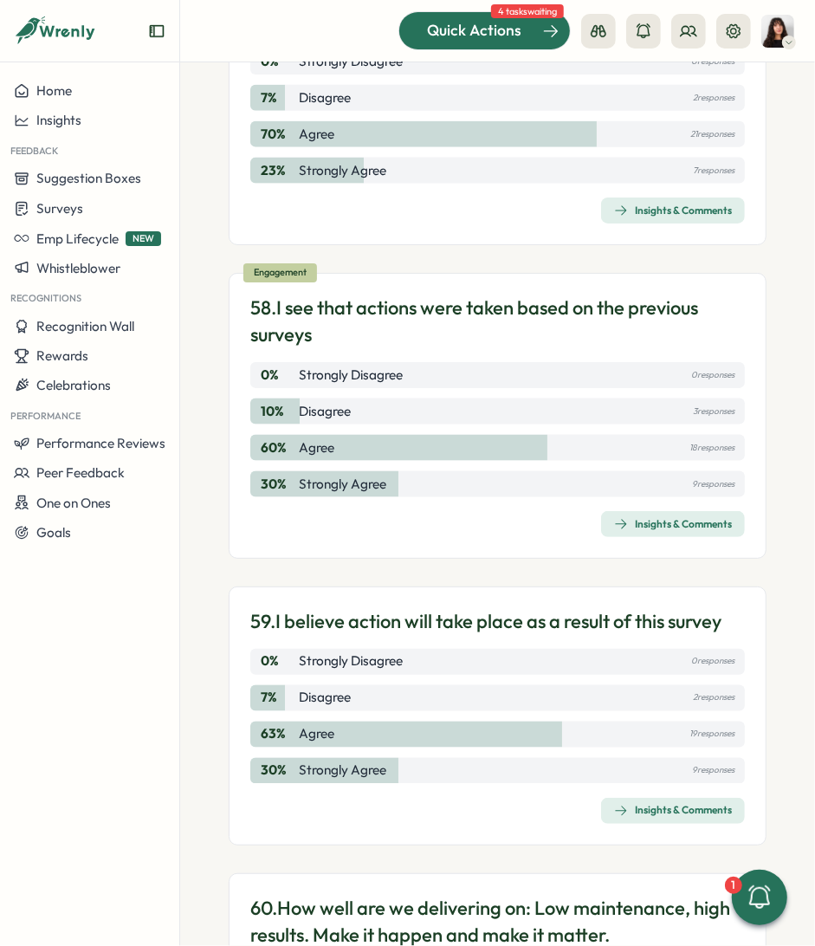
scroll to position [7714, 0]
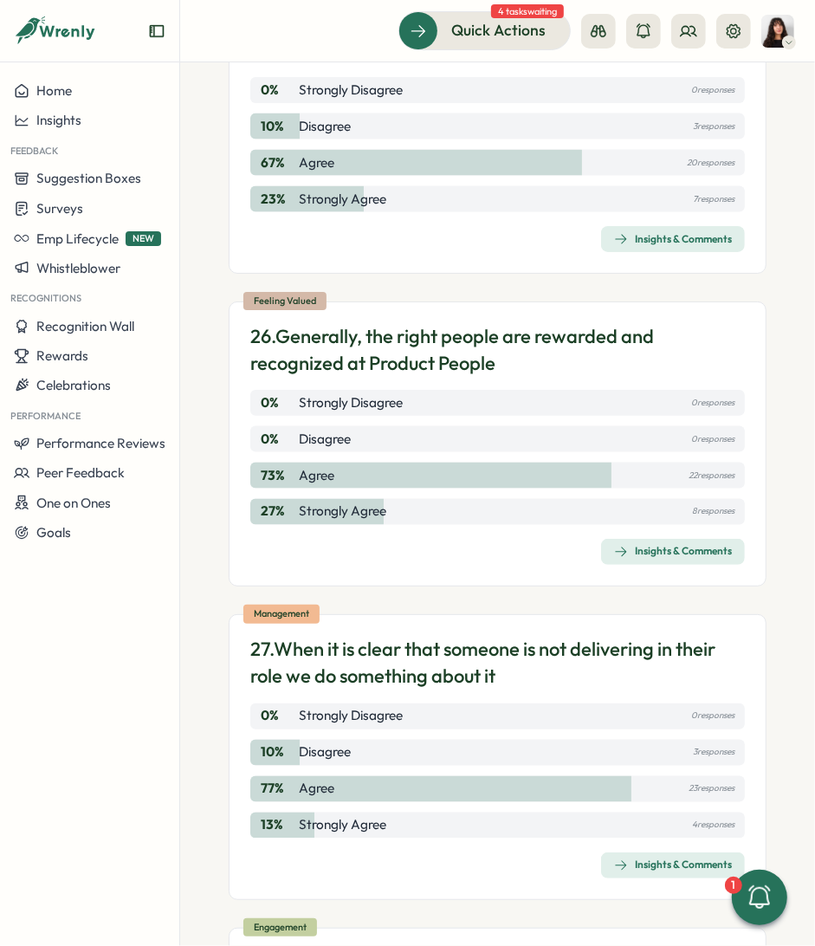
click at [636, 246] on div "Insights & Comments" at bounding box center [673, 239] width 118 height 14
click at [657, 559] on div "Insights & Comments" at bounding box center [673, 552] width 118 height 14
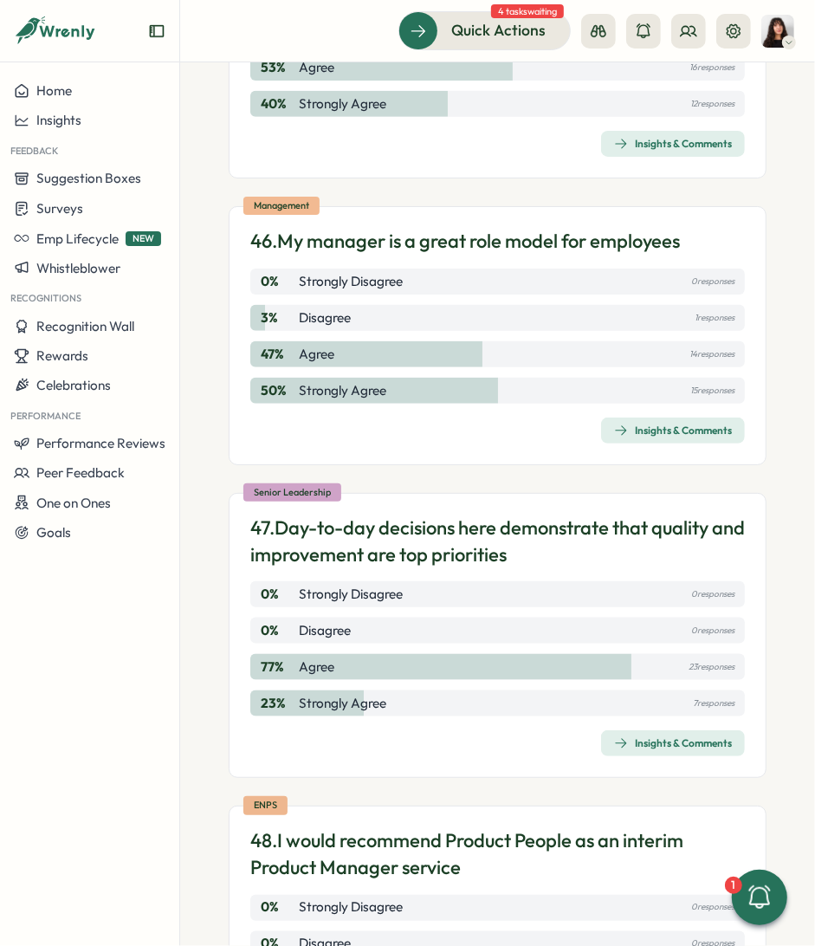
scroll to position [13892, 0]
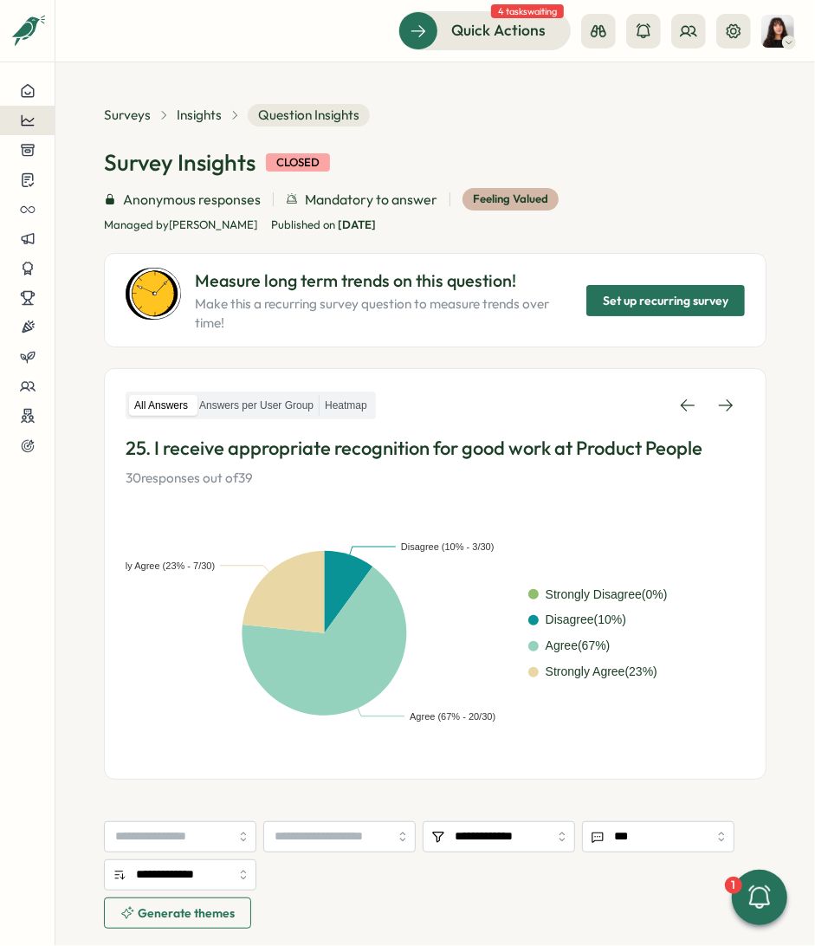
click at [23, 121] on icon at bounding box center [28, 121] width 16 height 16
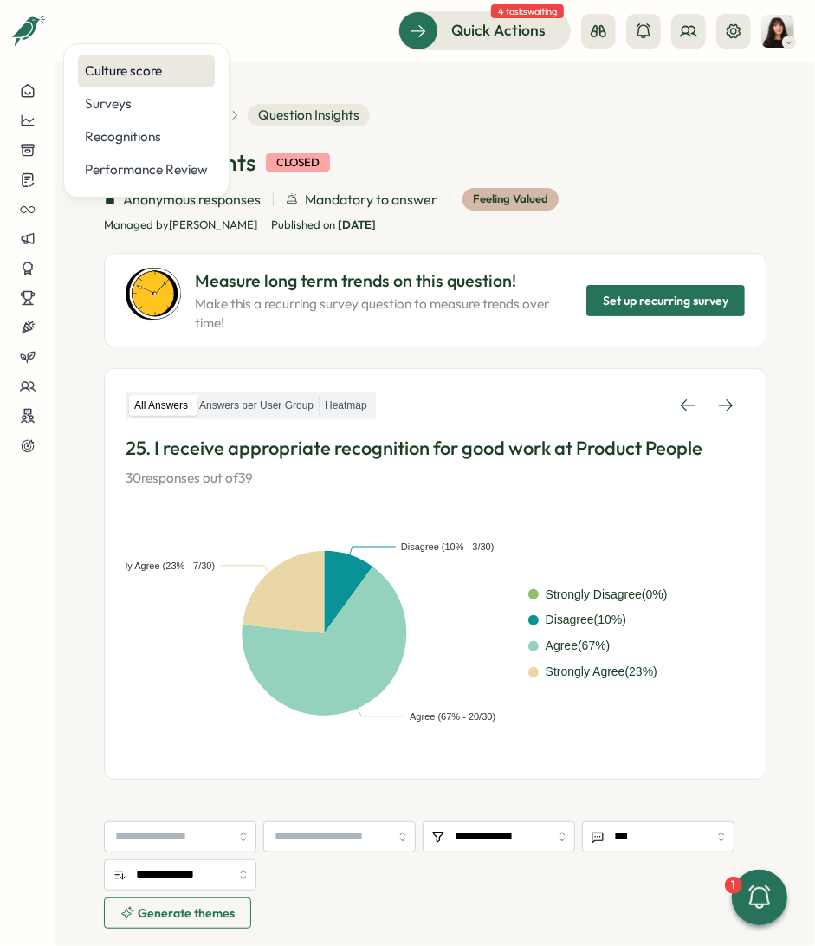
click at [145, 78] on div "Culture score" at bounding box center [146, 70] width 123 height 19
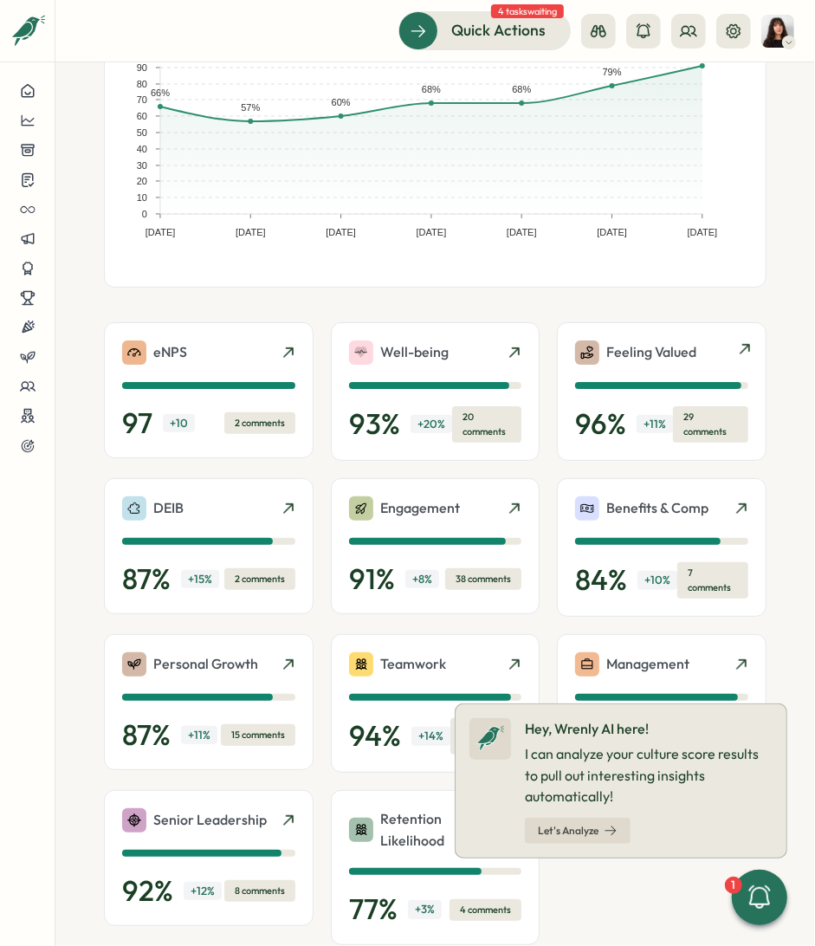
scroll to position [178, 0]
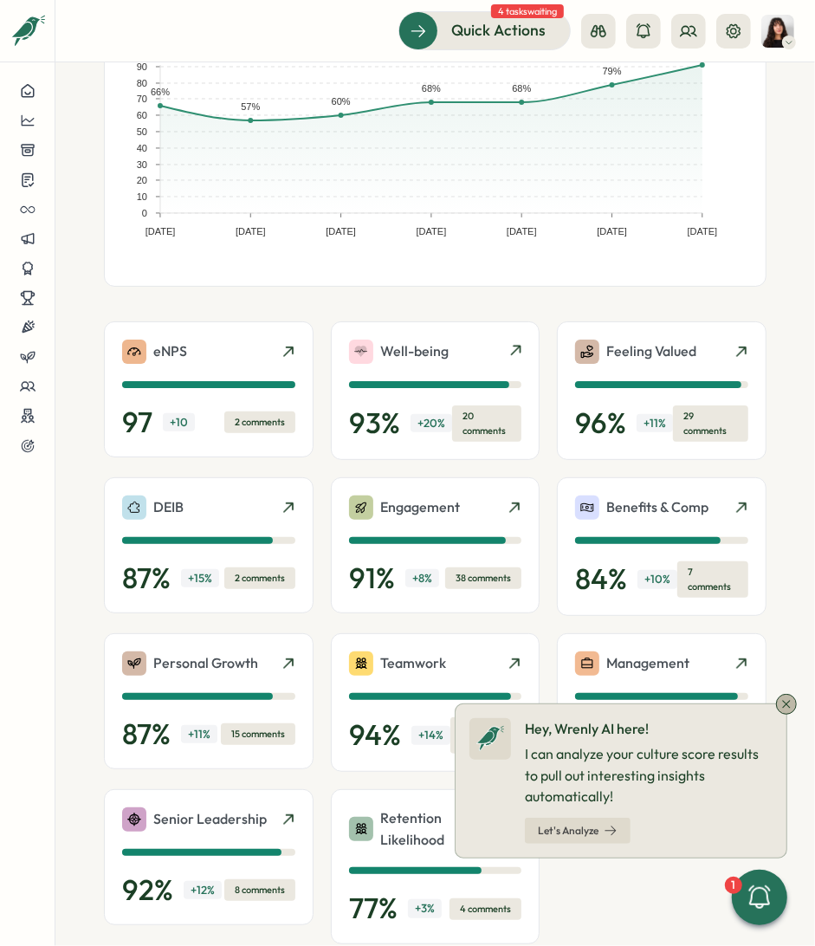
click at [782, 707] on icon at bounding box center [787, 704] width 14 height 14
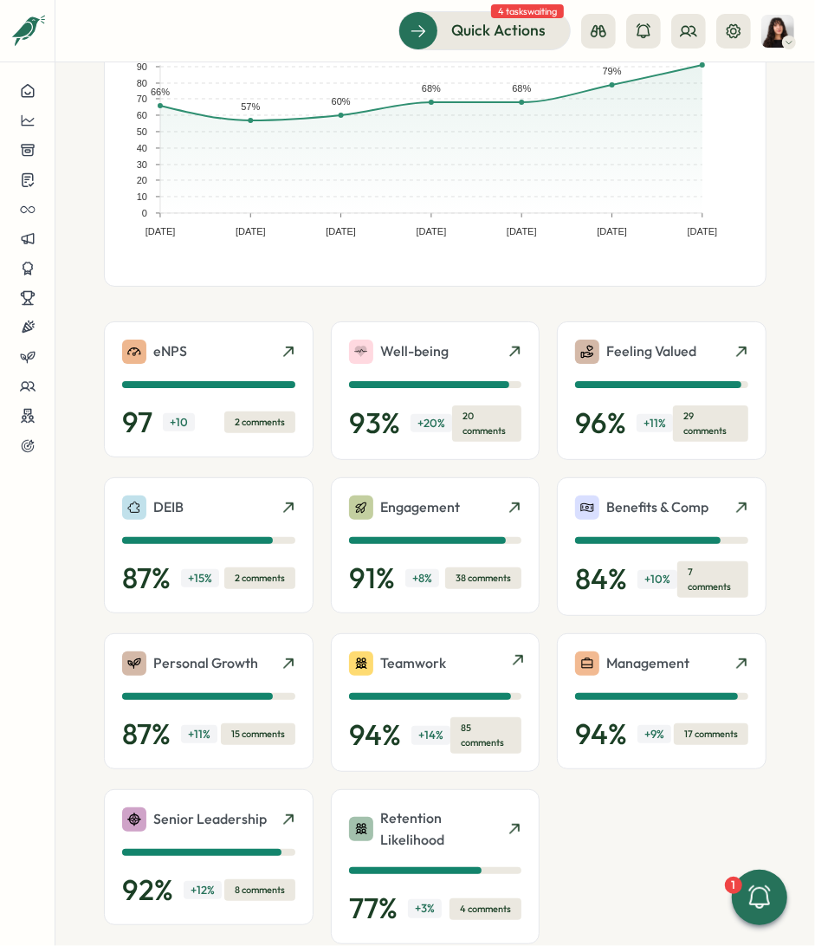
scroll to position [280, 0]
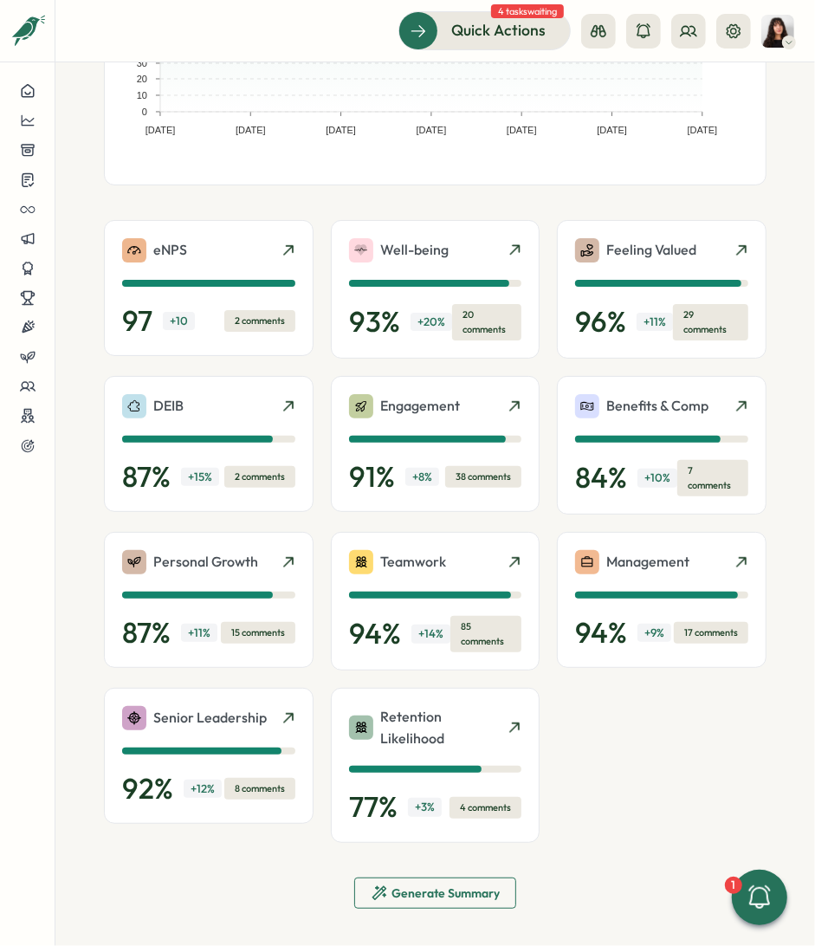
click at [416, 890] on span "Generate Summary" at bounding box center [446, 893] width 108 height 12
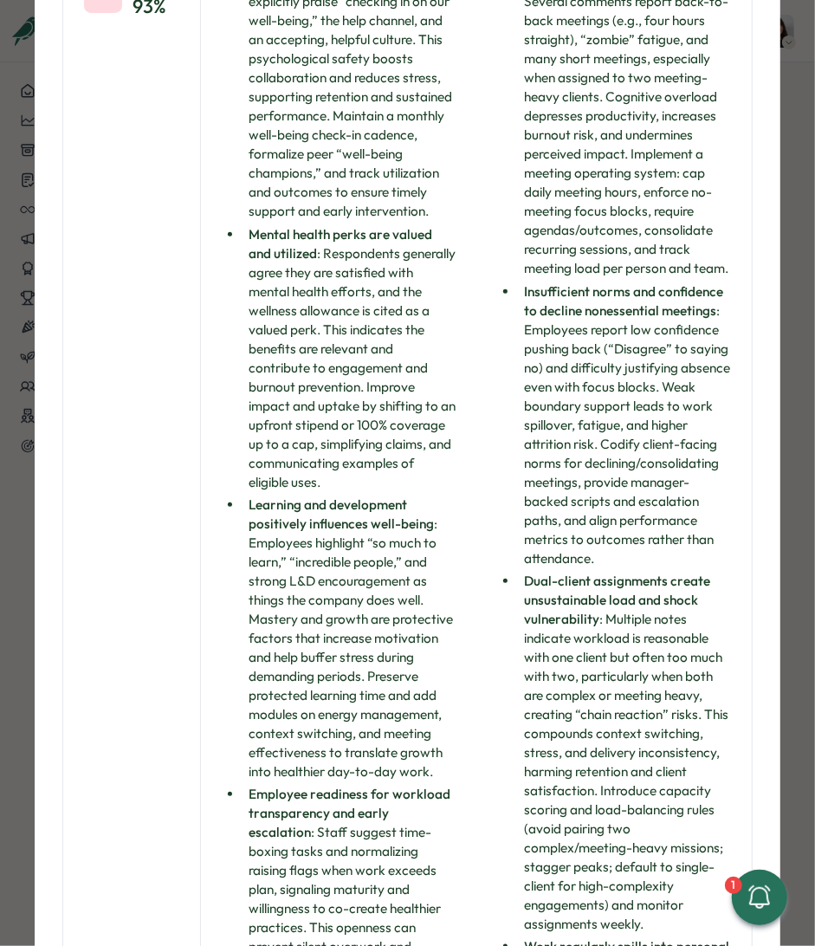
scroll to position [0, 0]
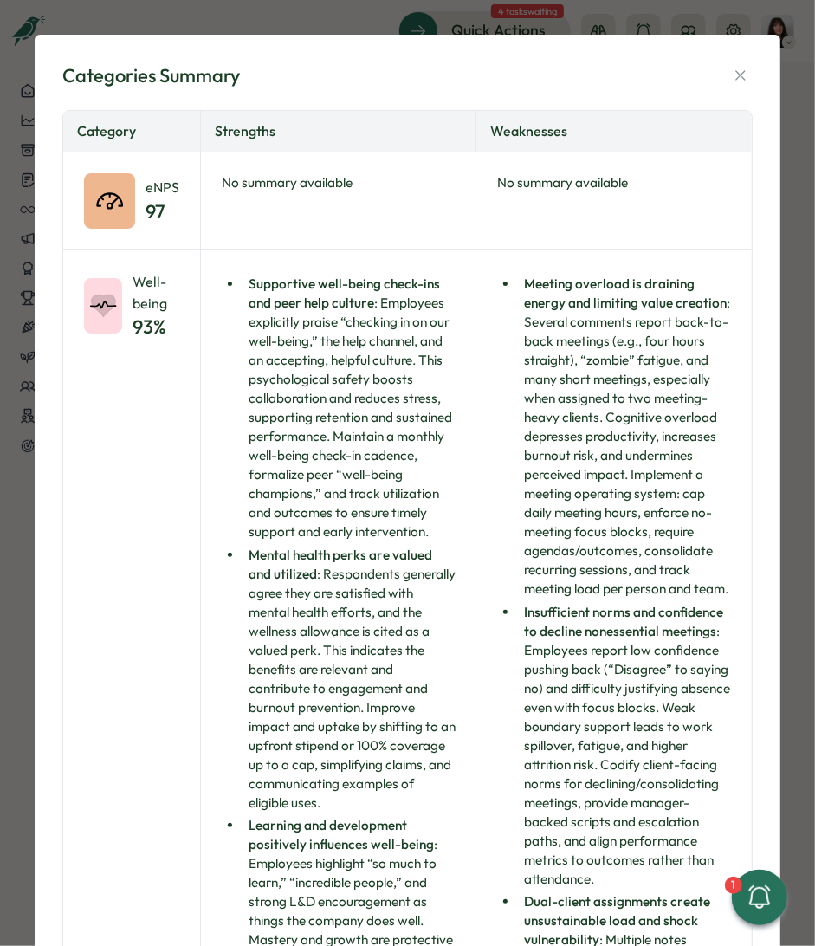
click at [727, 62] on div "Categories Summary" at bounding box center [407, 75] width 690 height 27
click at [728, 63] on button "button" at bounding box center [740, 75] width 24 height 24
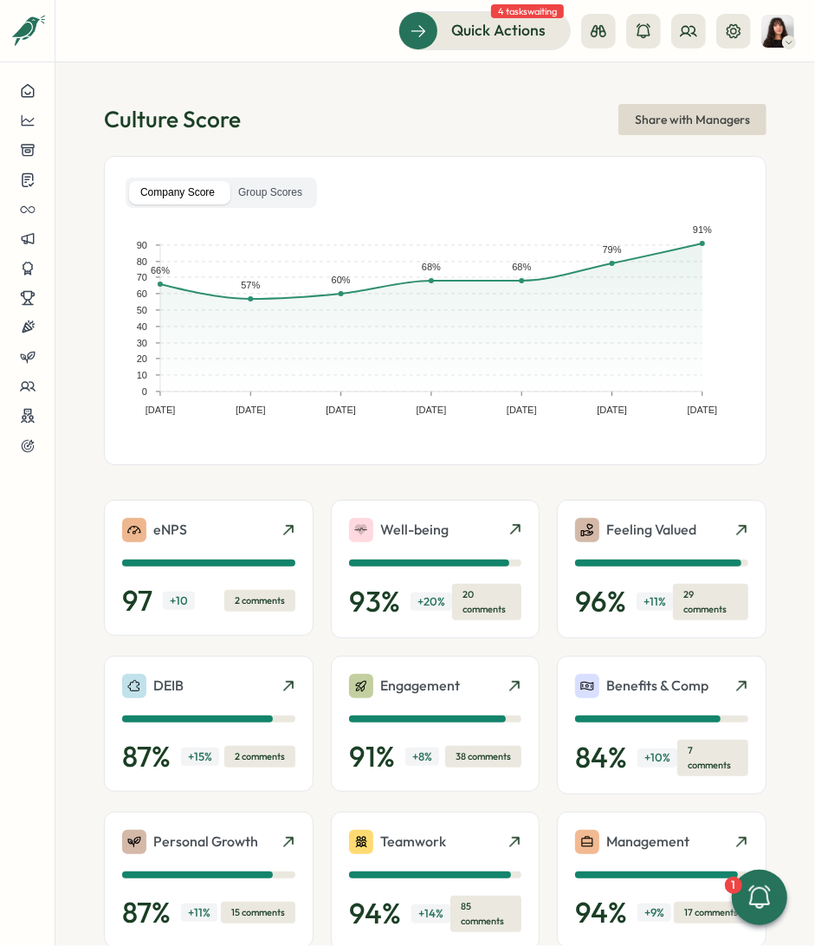
click at [131, 120] on h1 "Culture Score" at bounding box center [172, 119] width 137 height 30
click at [51, 117] on button at bounding box center [27, 120] width 55 height 29
click at [365, 117] on div "Culture Score Share with Managers" at bounding box center [435, 119] width 663 height 31
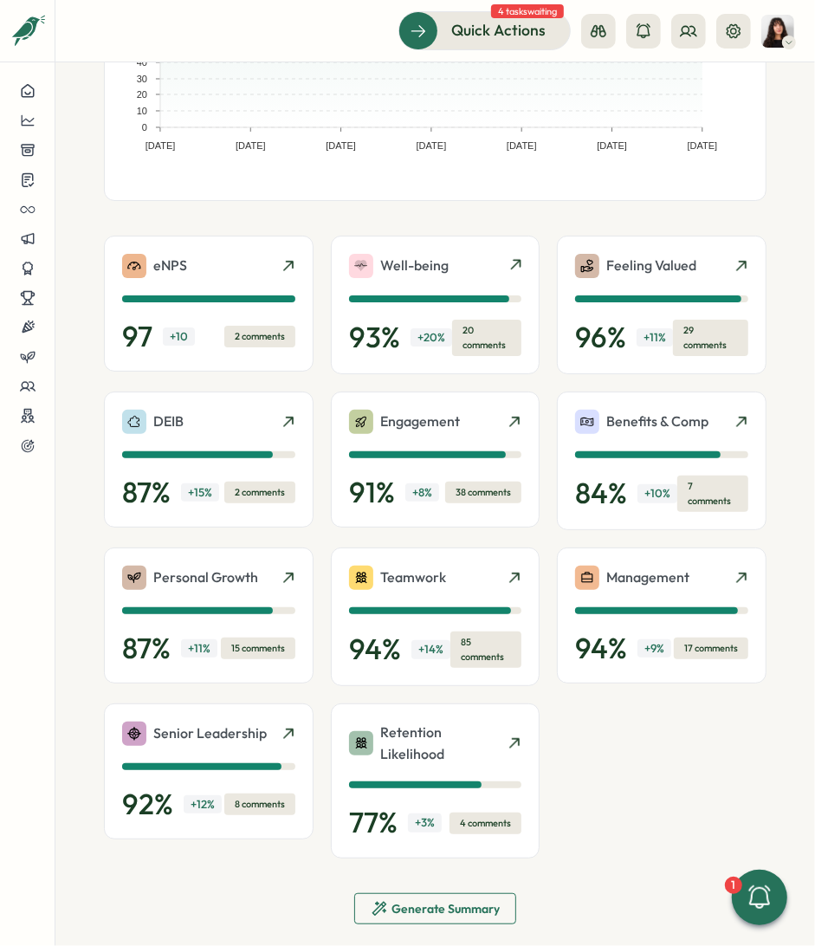
scroll to position [280, 0]
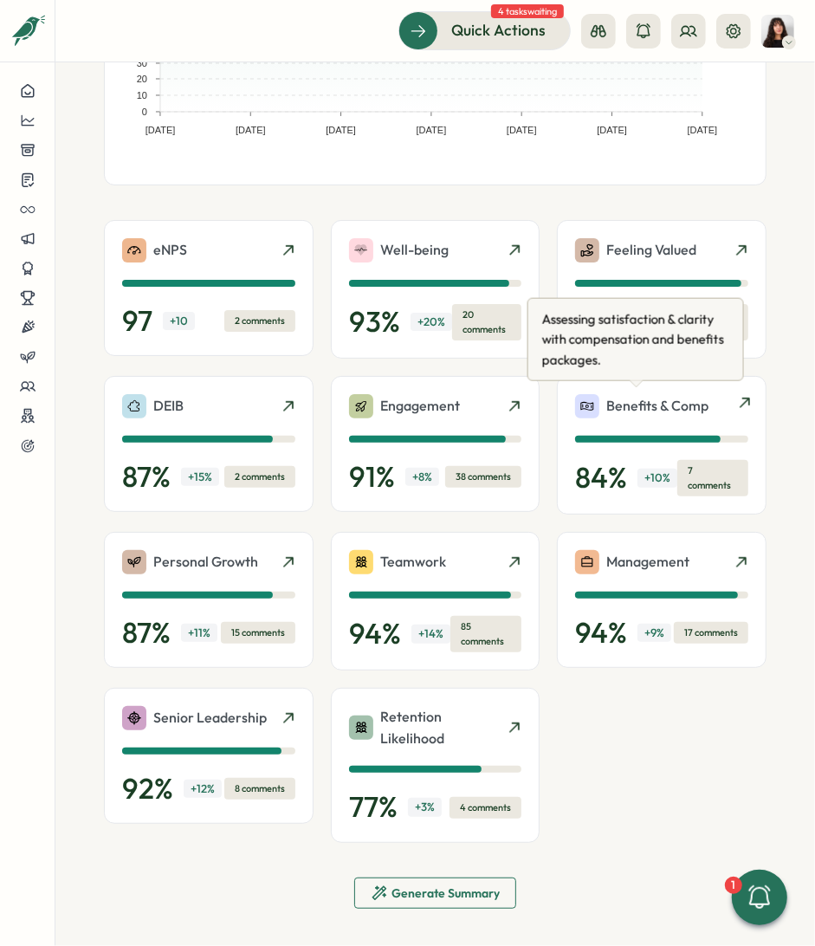
click at [631, 410] on p "Benefits & Comp" at bounding box center [657, 406] width 102 height 22
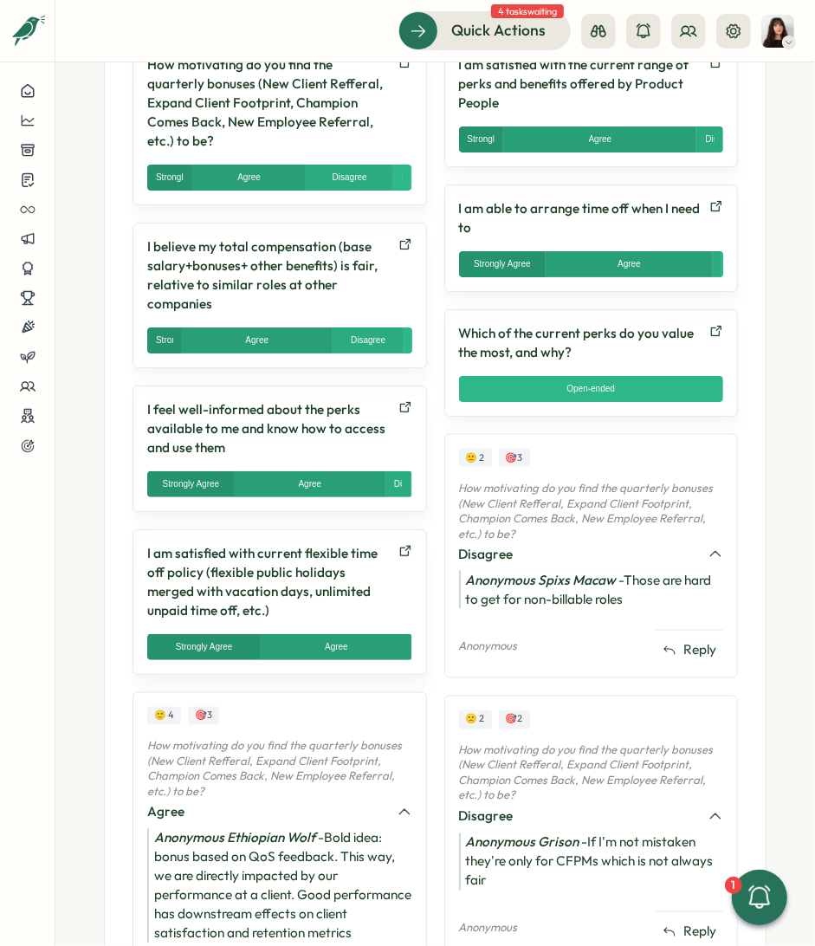
scroll to position [1083, 0]
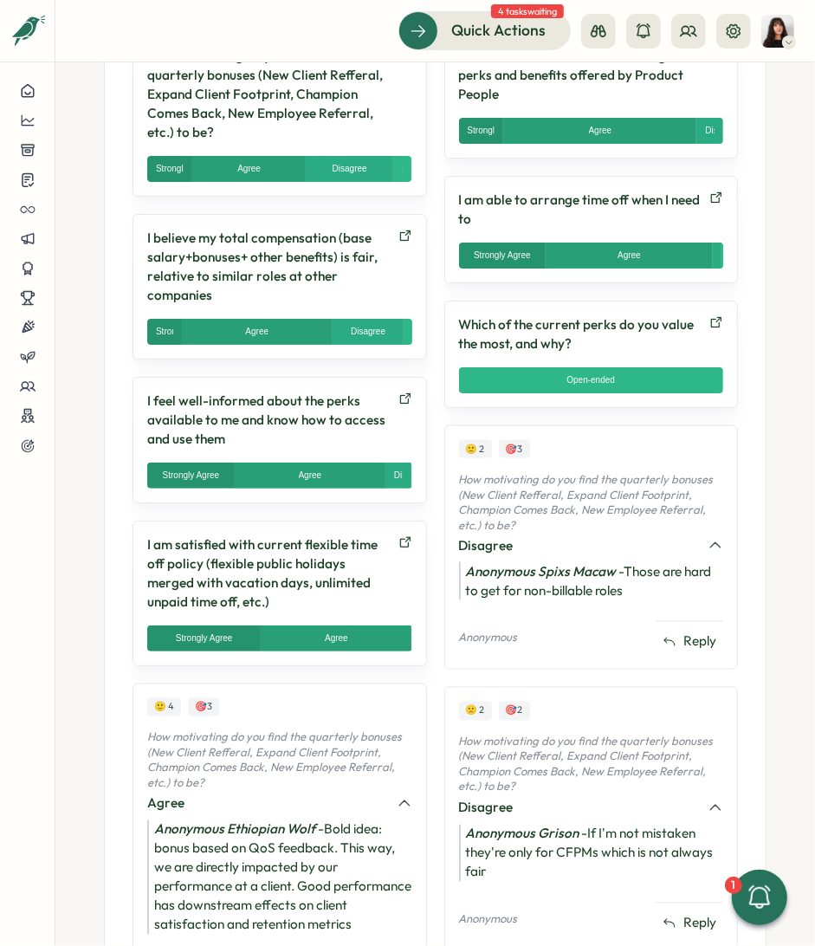
click at [598, 484] on p "How motivating do you find the quarterly bonuses (New Client Refferal, Expand C…" at bounding box center [591, 502] width 265 height 61
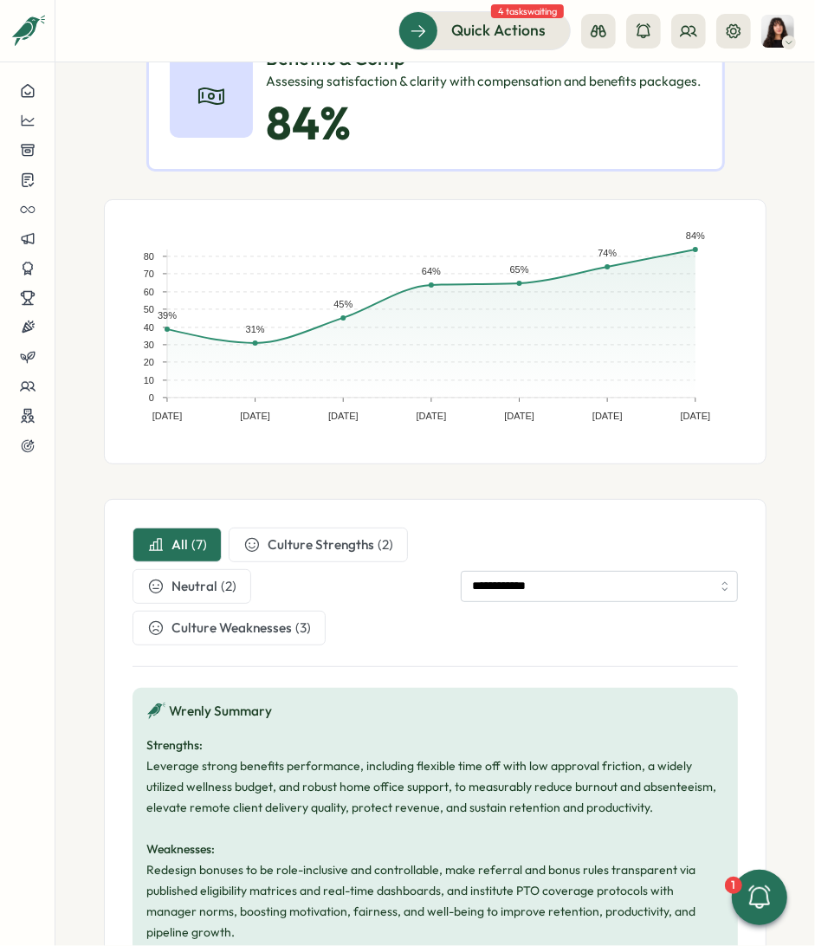
scroll to position [0, 0]
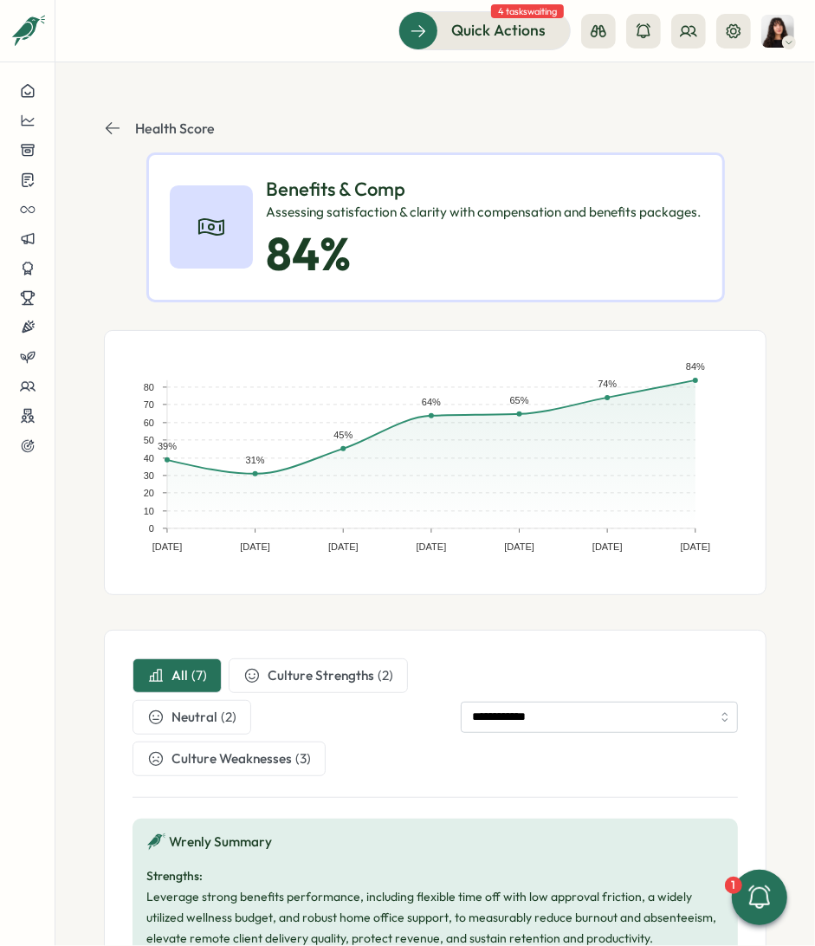
click at [112, 120] on icon at bounding box center [112, 128] width 17 height 17
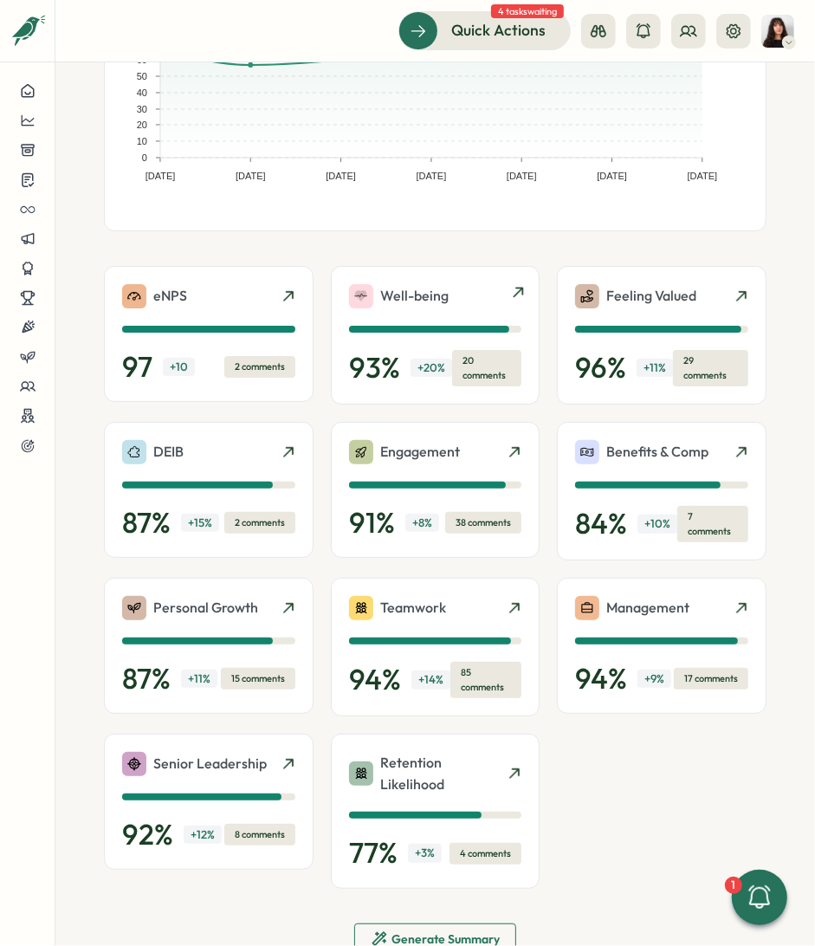
scroll to position [253, 0]
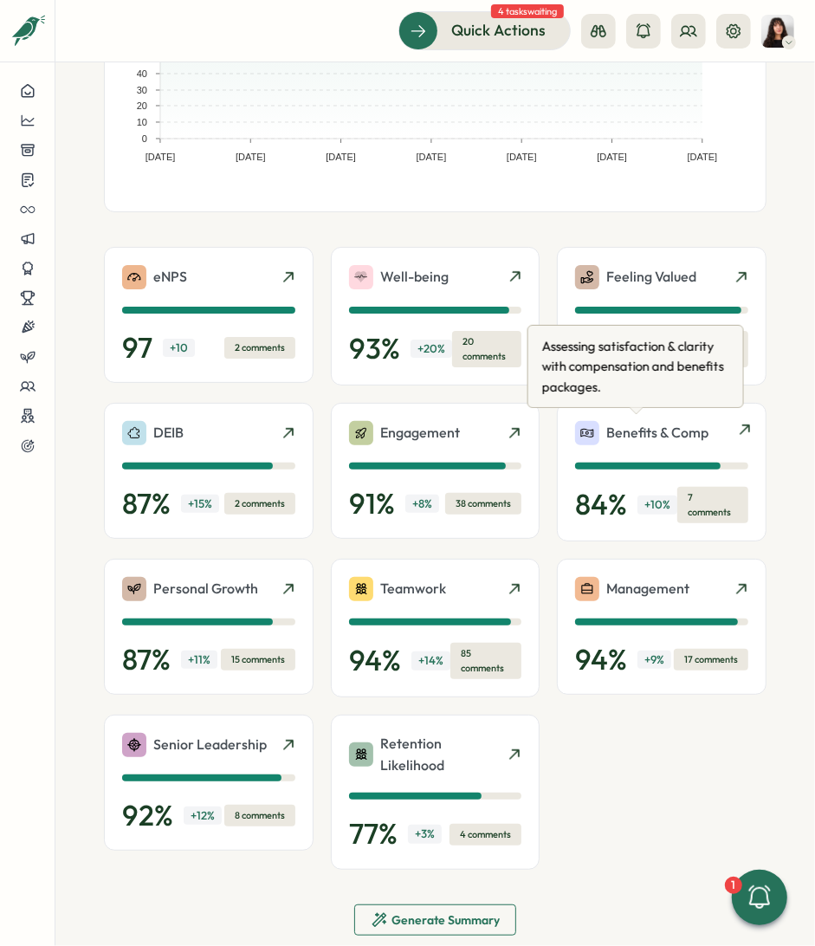
click at [620, 431] on p "Benefits & Comp" at bounding box center [657, 433] width 102 height 22
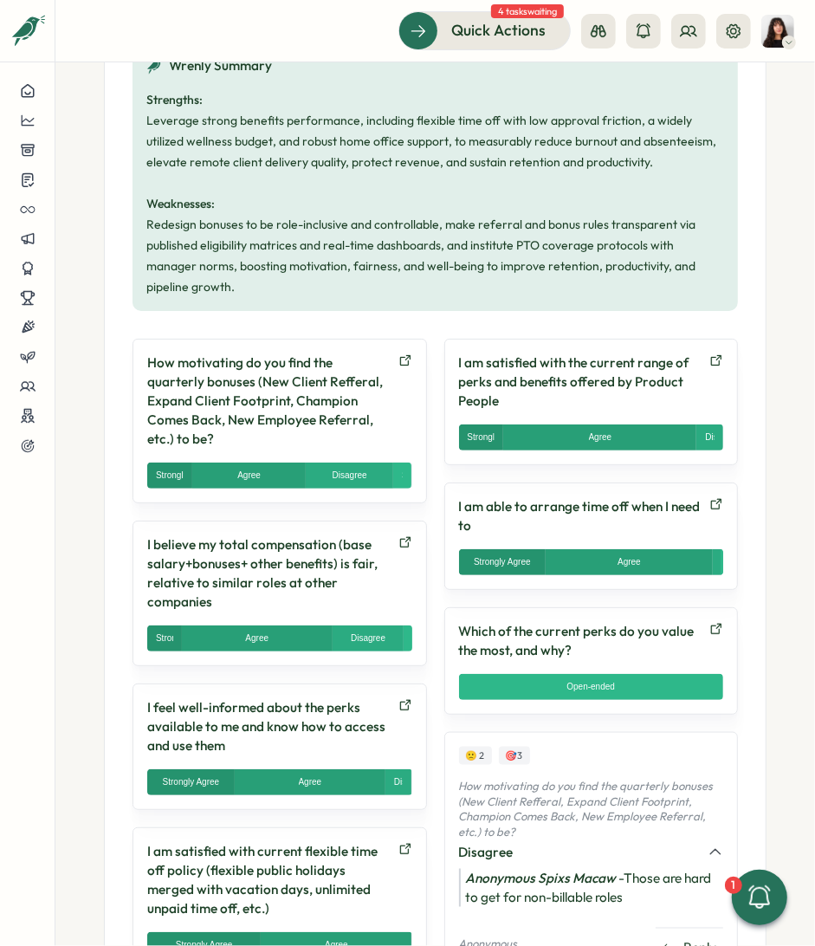
scroll to position [830, 0]
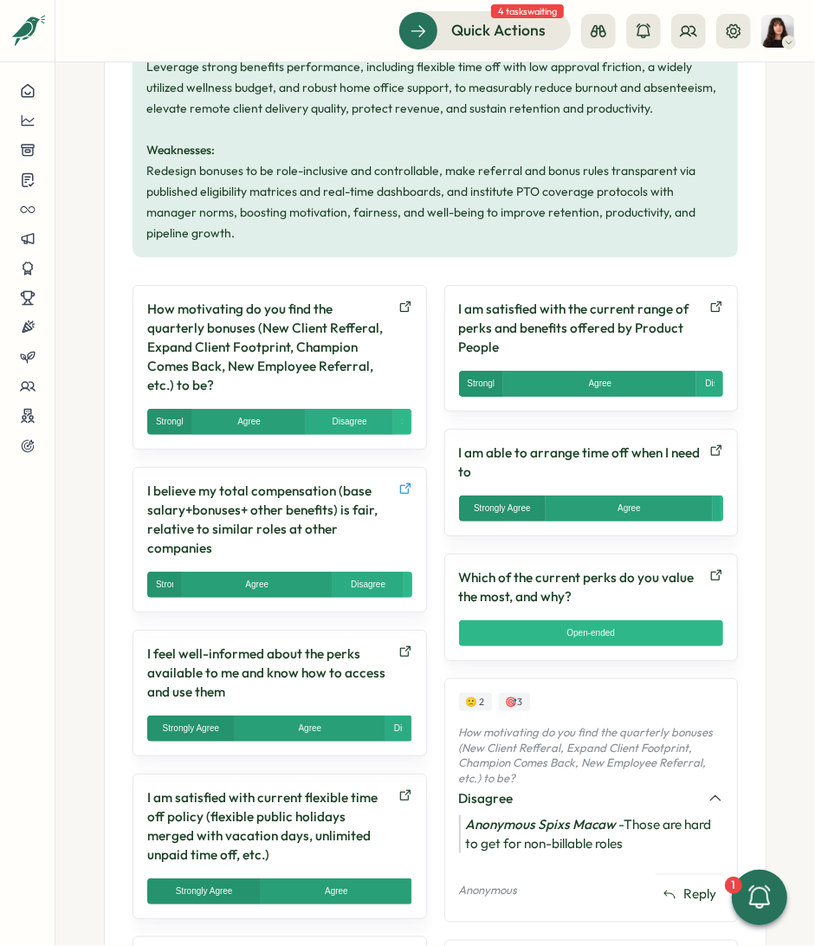
click at [406, 482] on icon at bounding box center [405, 489] width 14 height 14
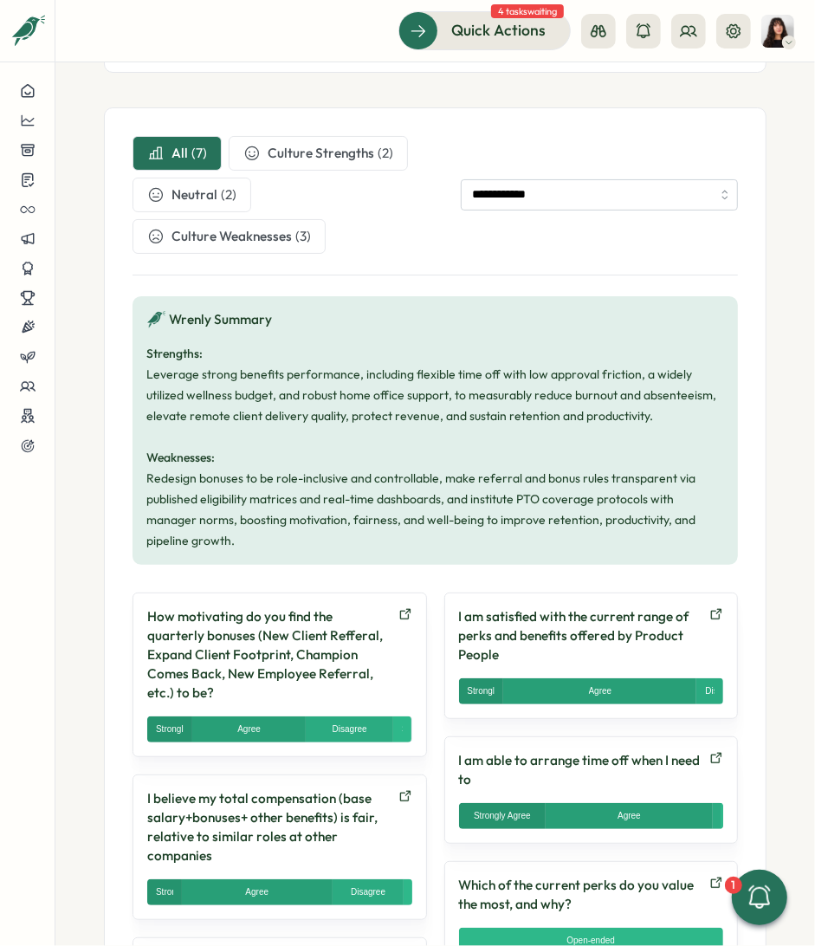
scroll to position [525, 0]
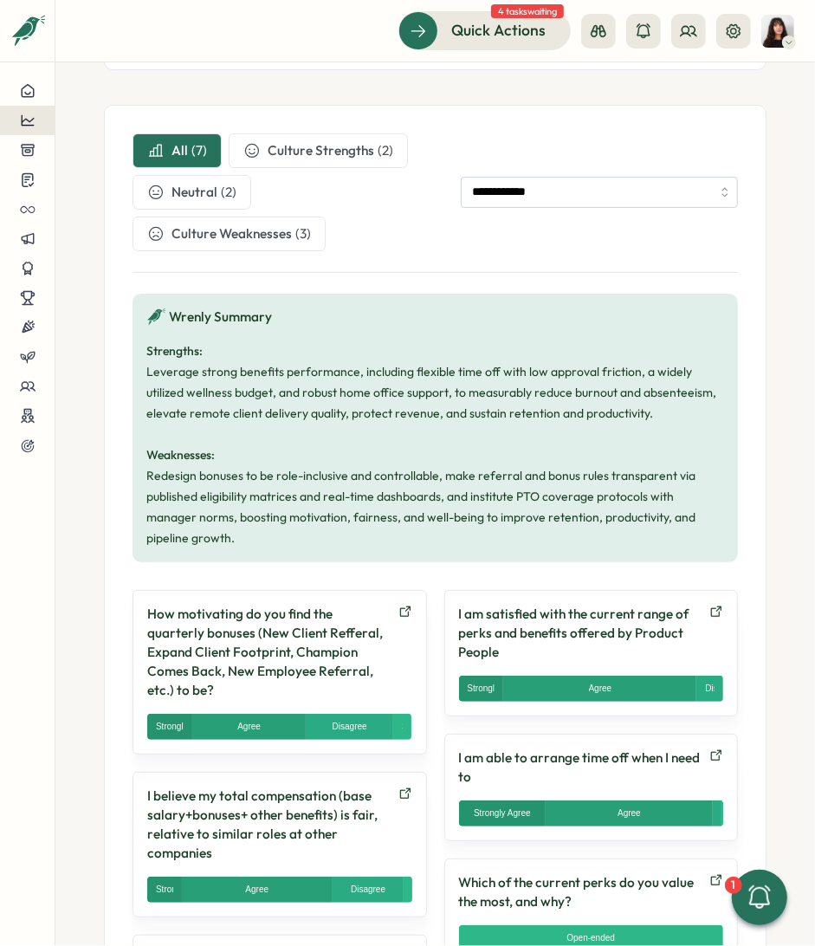
click at [30, 126] on icon at bounding box center [28, 121] width 16 height 16
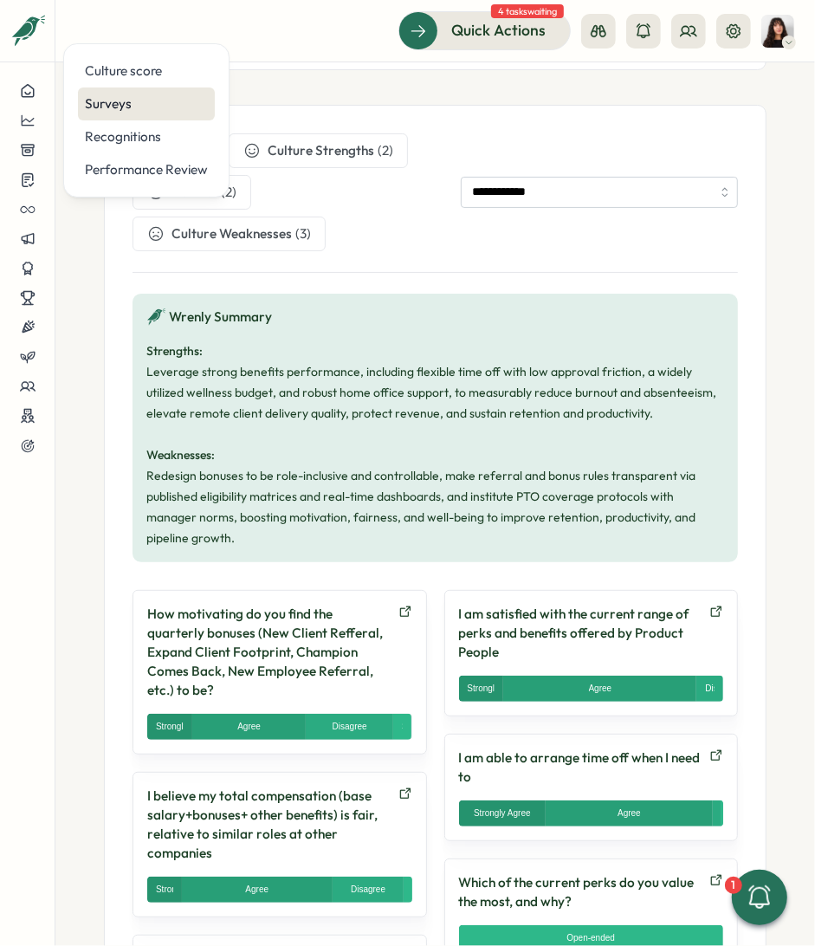
click at [104, 103] on div "Surveys" at bounding box center [146, 103] width 123 height 19
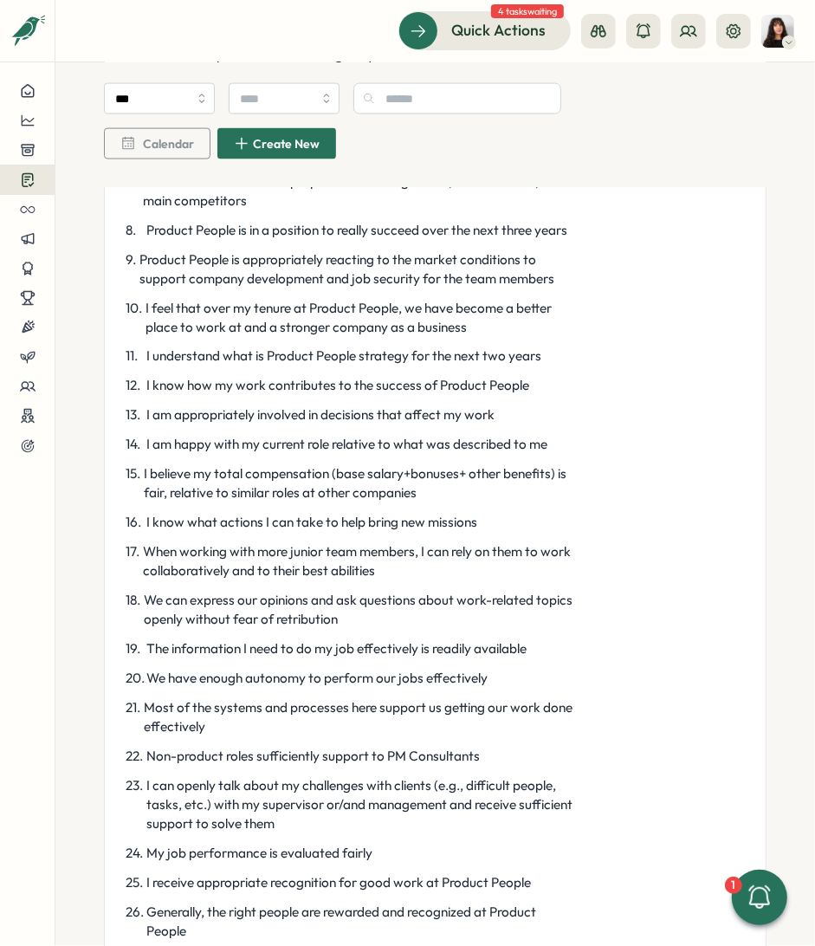
scroll to position [1340, 0]
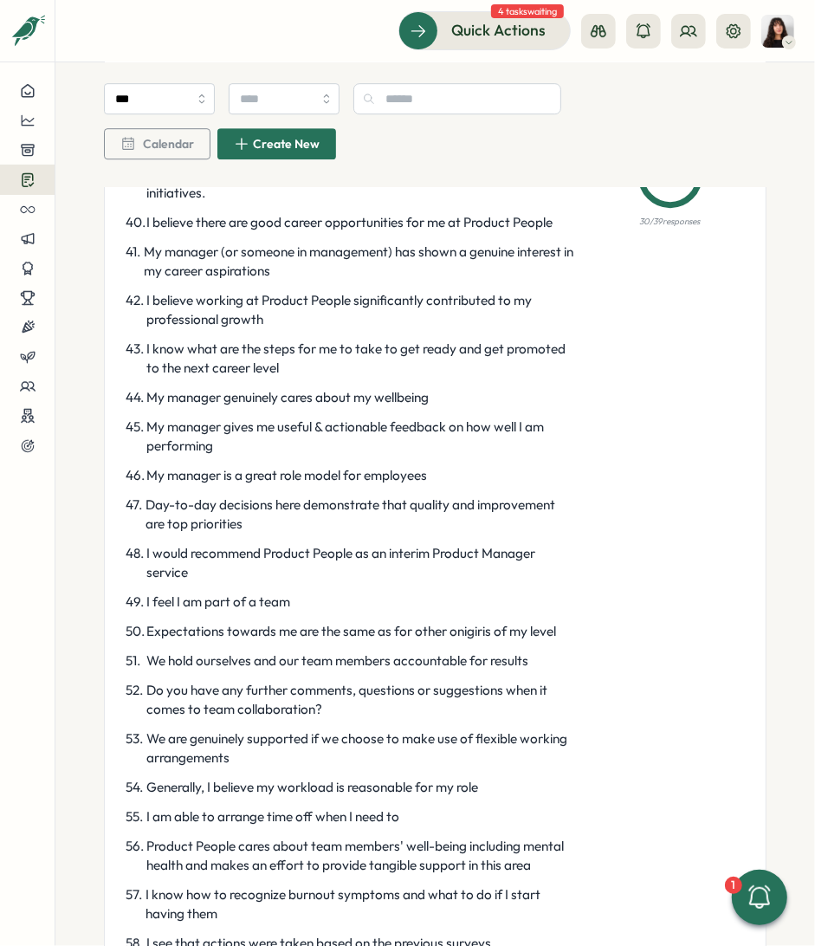
click at [335, 568] on span "I would recommend Product People as an interim Product Manager service" at bounding box center [360, 563] width 428 height 38
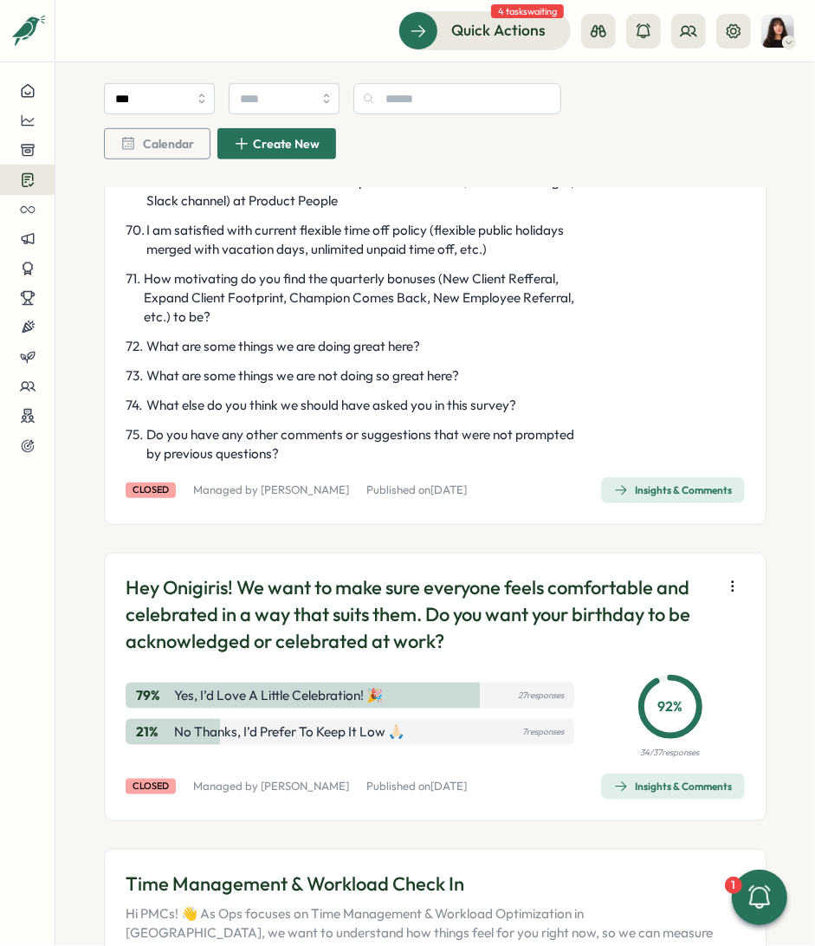
scroll to position [3862, 0]
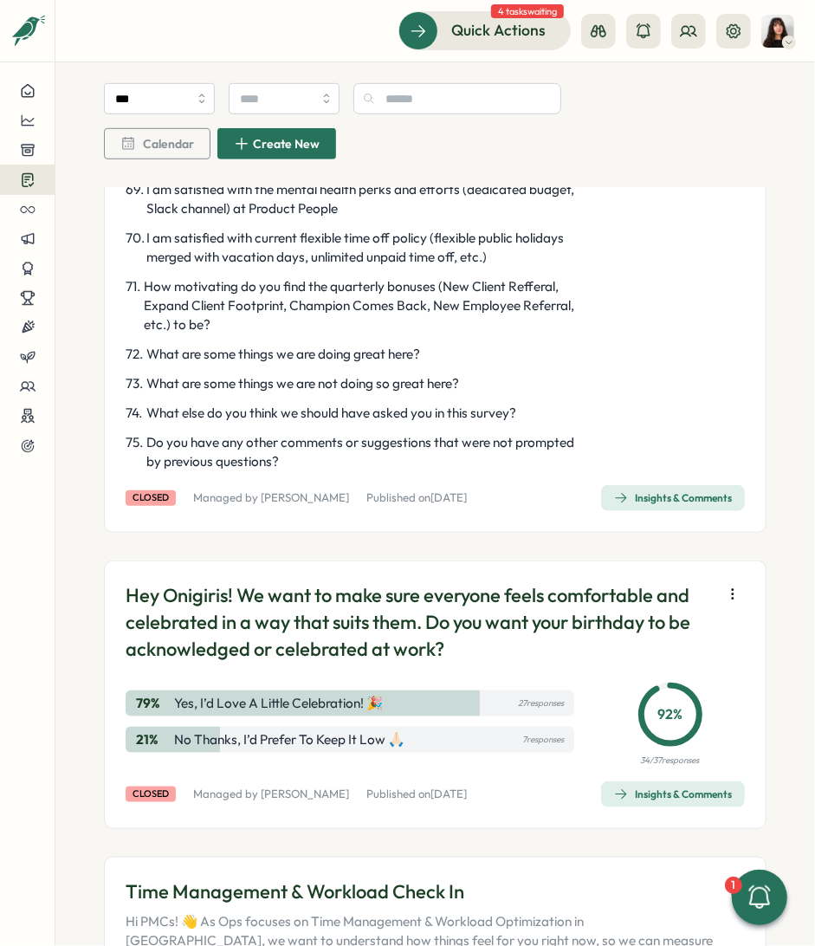
click at [614, 505] on icon "button" at bounding box center [621, 498] width 14 height 14
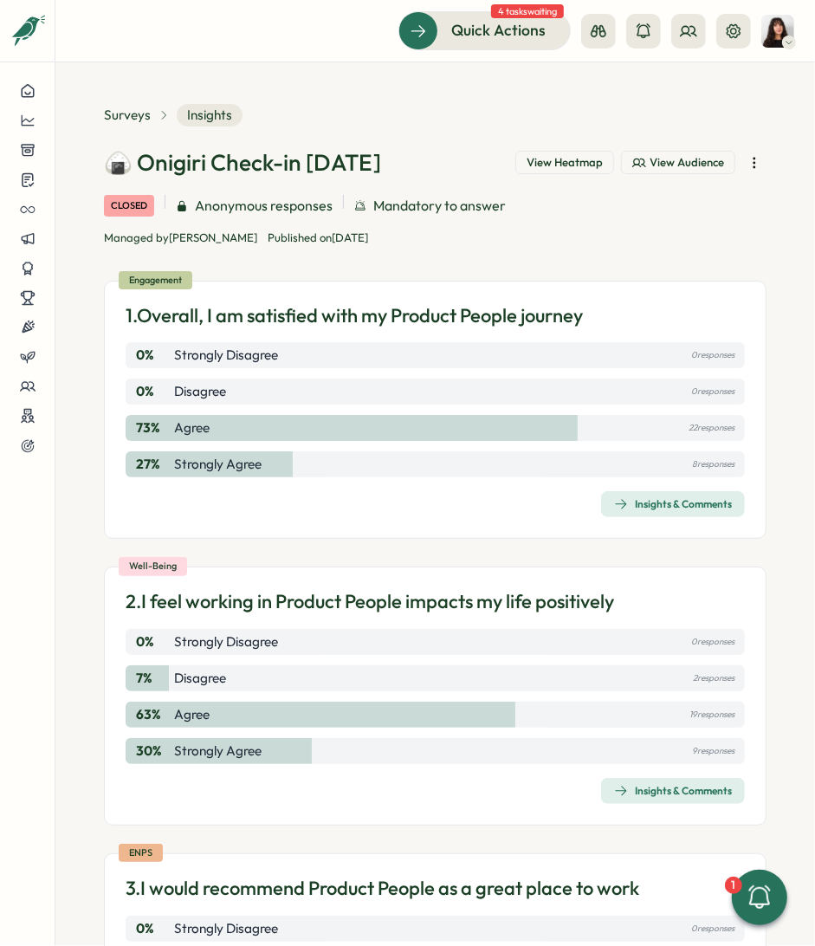
click at [249, 311] on p "1. Overall, I am satisfied with my Product People journey" at bounding box center [354, 315] width 457 height 27
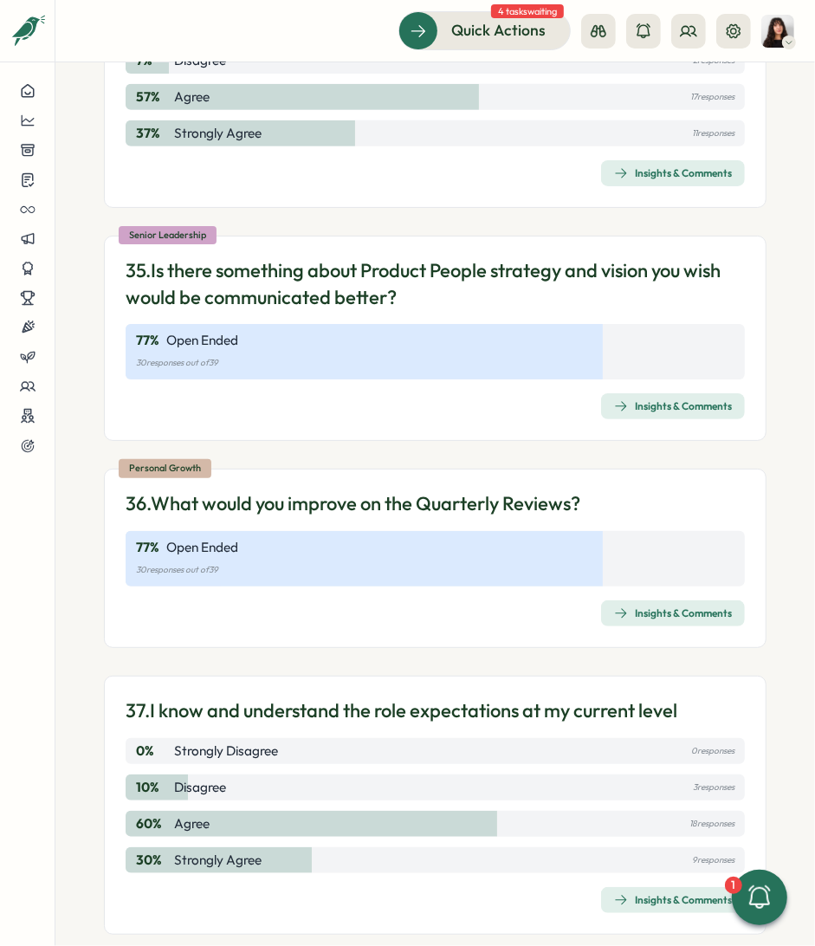
click at [297, 502] on p "36. What would you improve on the Quarterly Reviews?" at bounding box center [353, 503] width 455 height 27
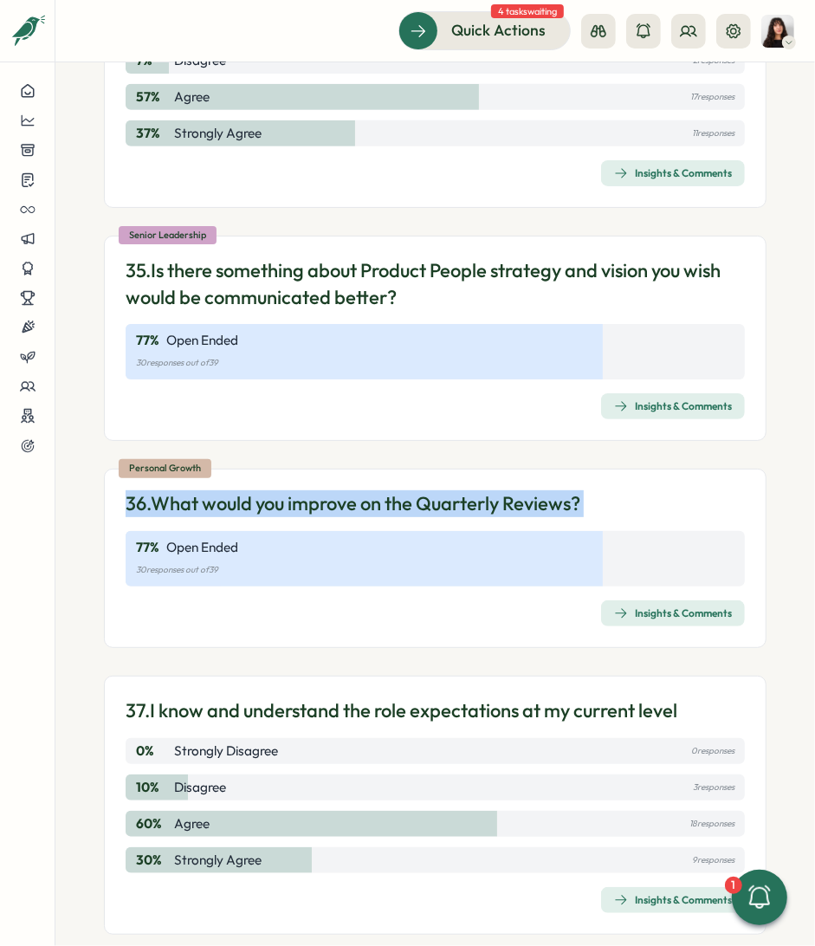
click at [297, 502] on p "36. What would you improve on the Quarterly Reviews?" at bounding box center [353, 503] width 455 height 27
copy div "36. What would you improve on the Quarterly Reviews? 77 % Open Ended 30 respons…"
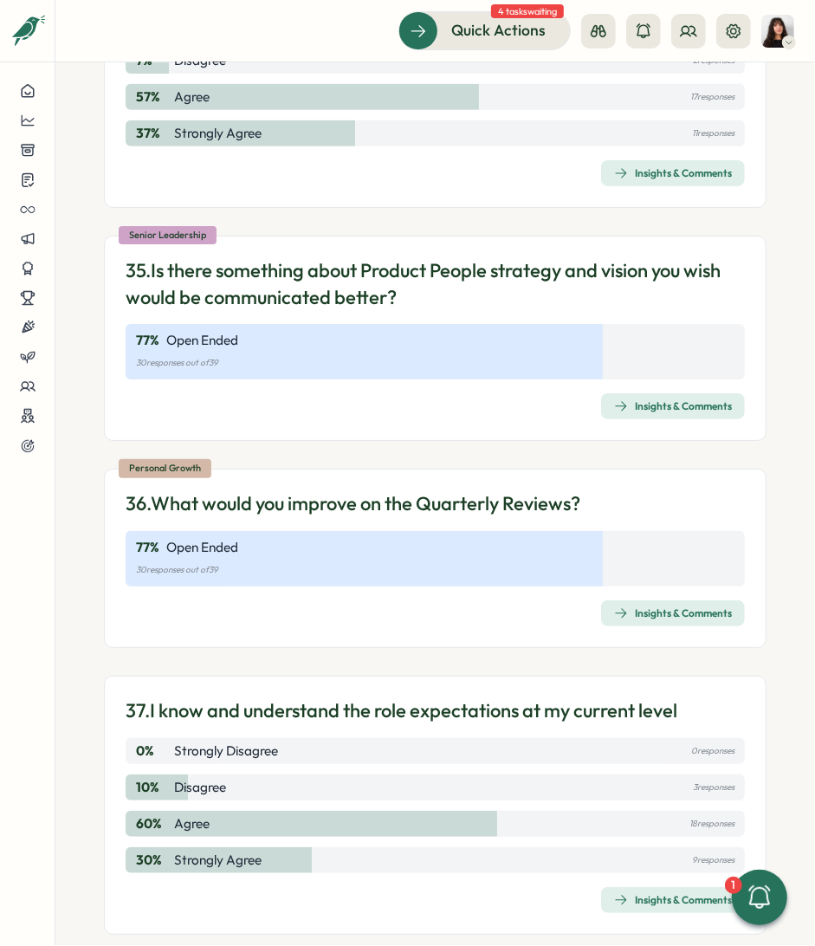
click at [369, 237] on div "Senior Leadership 35. Is there something about Product People strategy and visi…" at bounding box center [435, 339] width 663 height 206
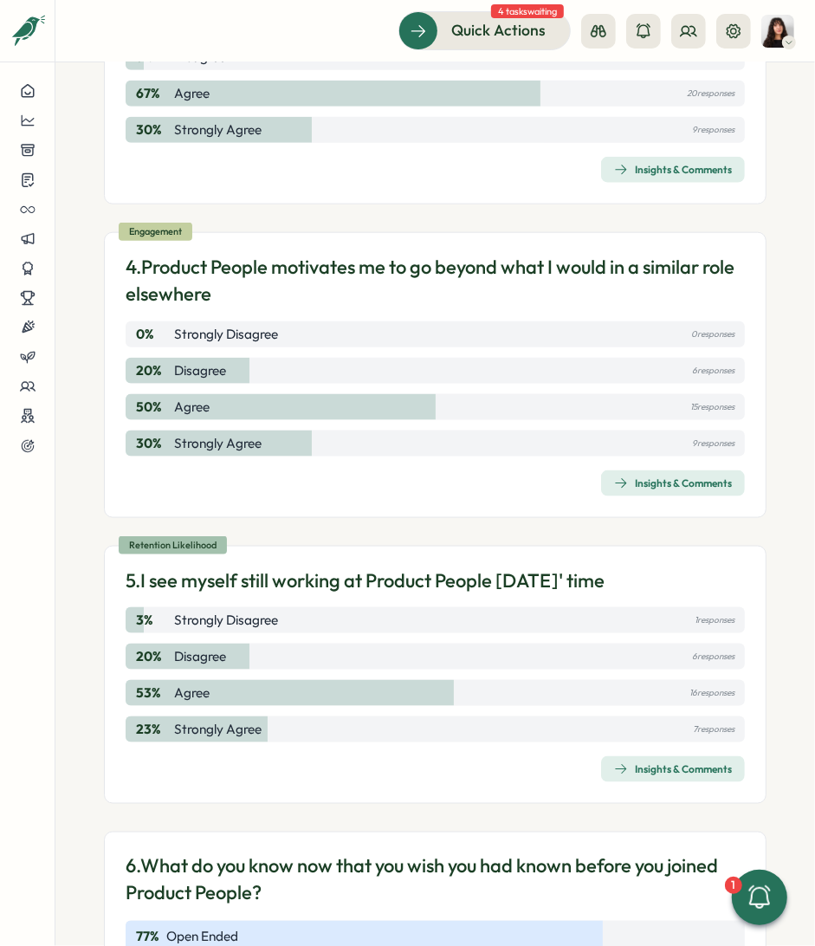
scroll to position [0, 0]
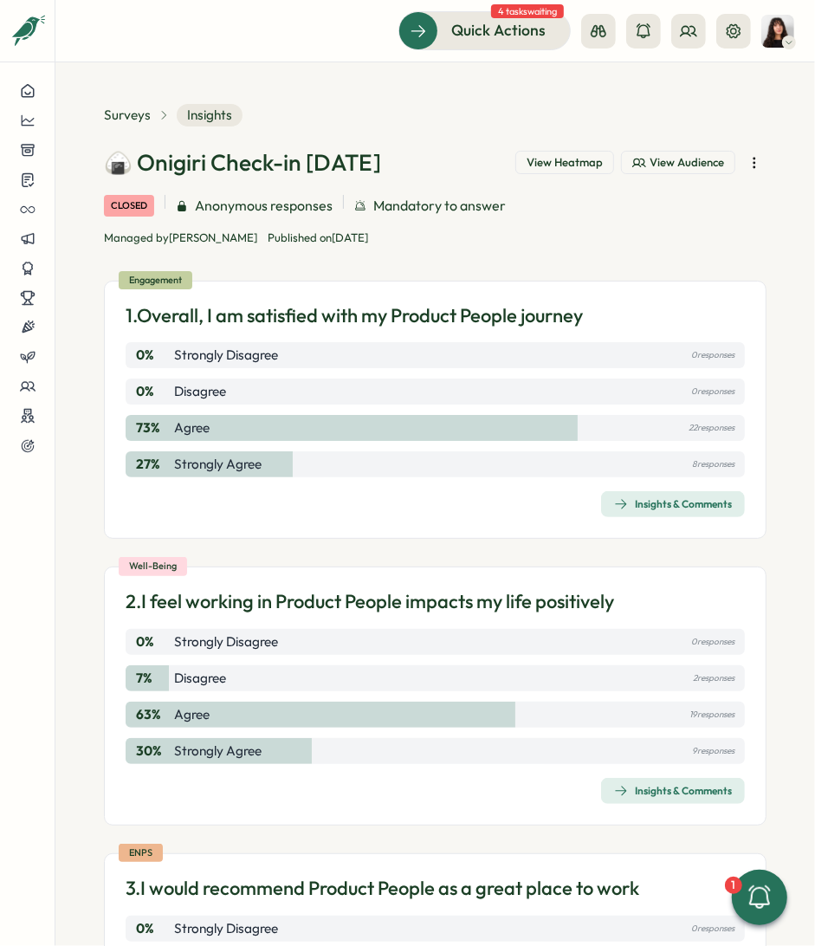
click at [575, 165] on span "View Heatmap" at bounding box center [565, 163] width 76 height 16
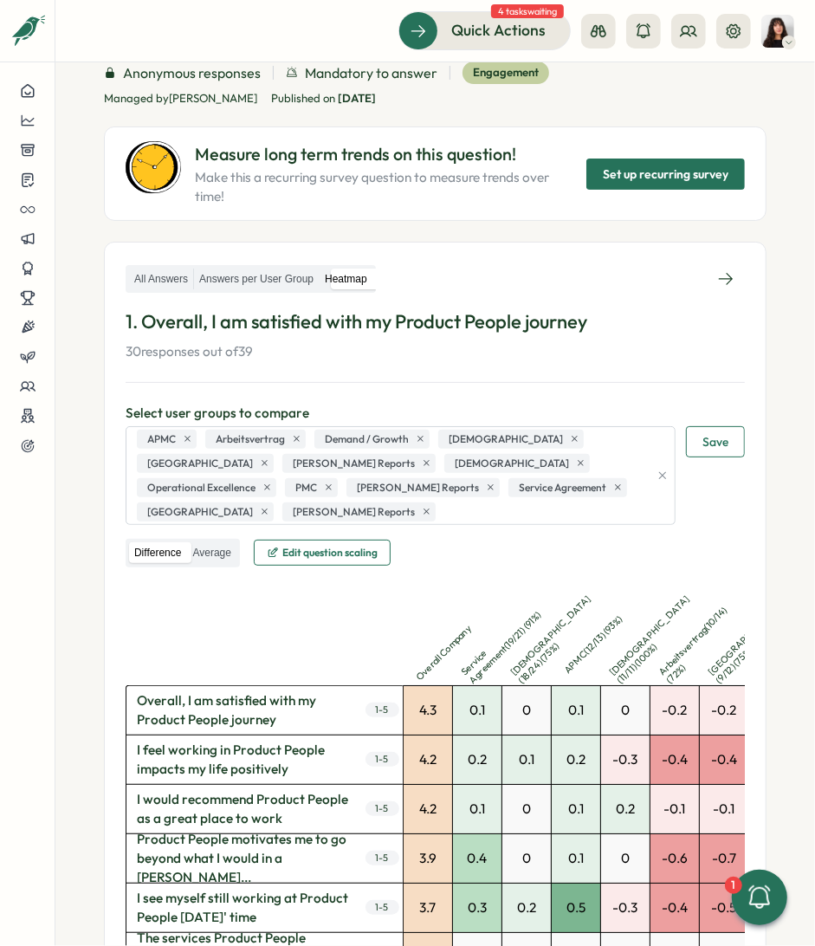
scroll to position [173, 0]
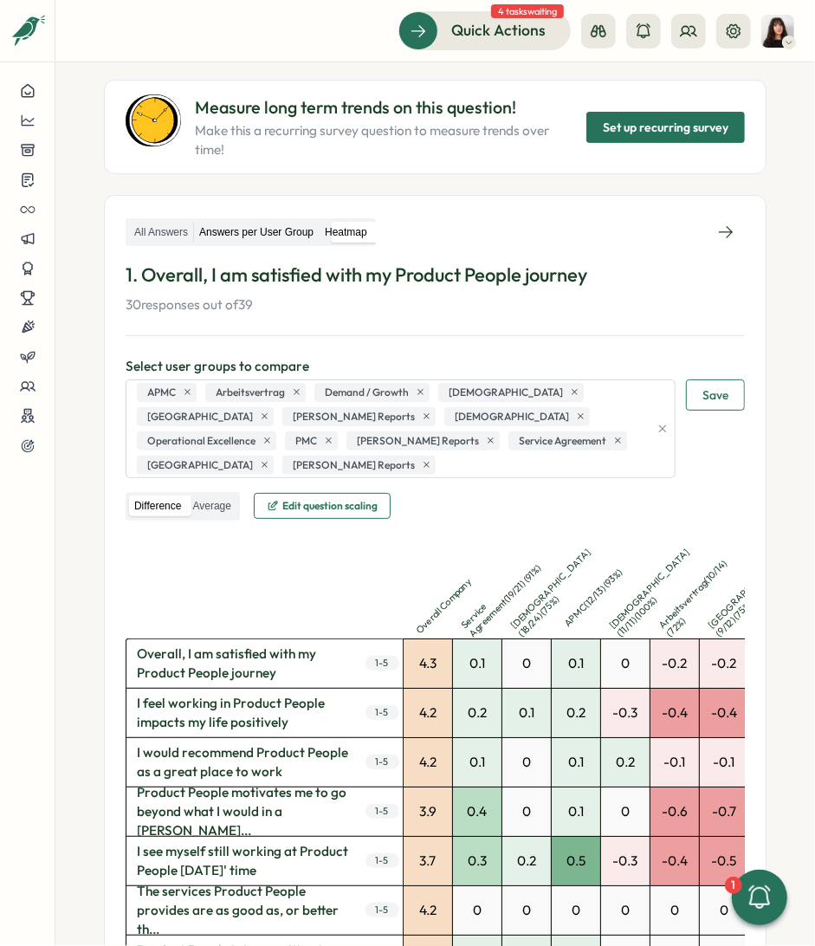
click at [258, 229] on label "Answers per User Group" at bounding box center [256, 233] width 125 height 22
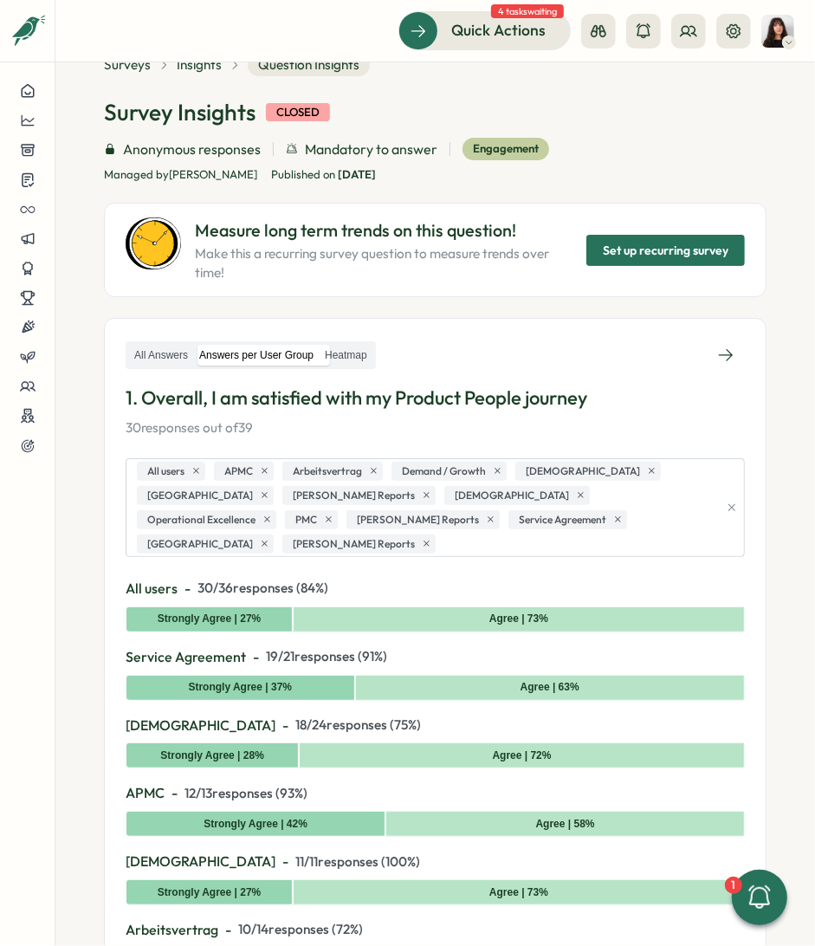
scroll to position [41, 0]
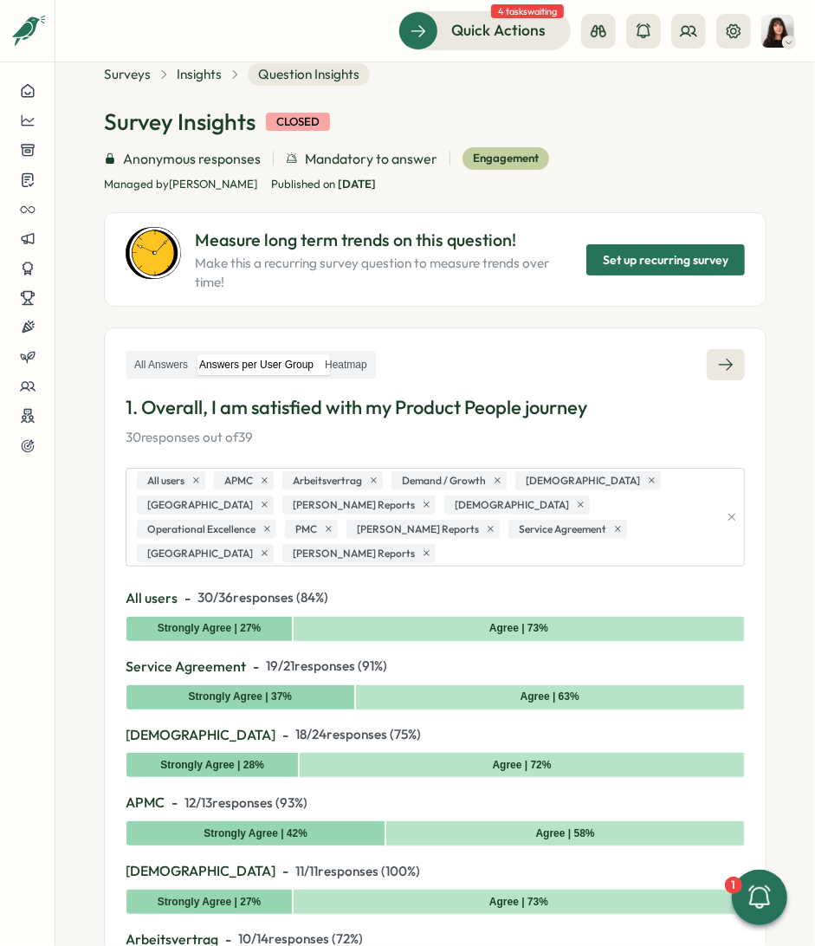
click at [722, 364] on icon at bounding box center [726, 365] width 14 height 12
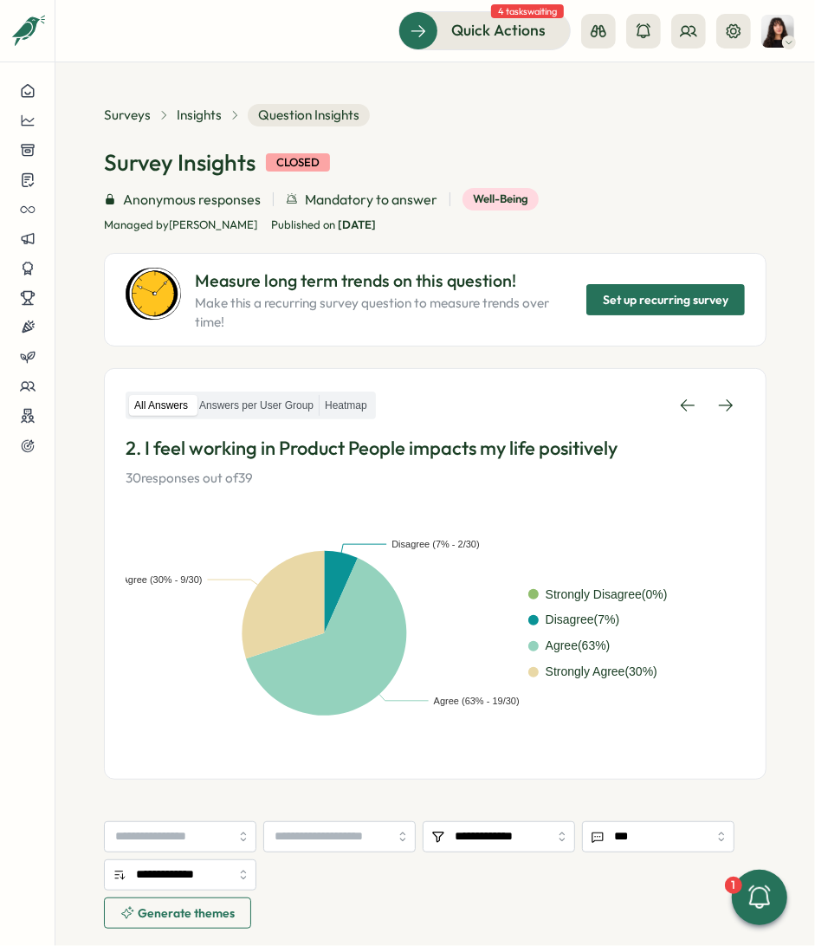
click at [712, 302] on span "Set up recurring survey" at bounding box center [666, 300] width 126 height 29
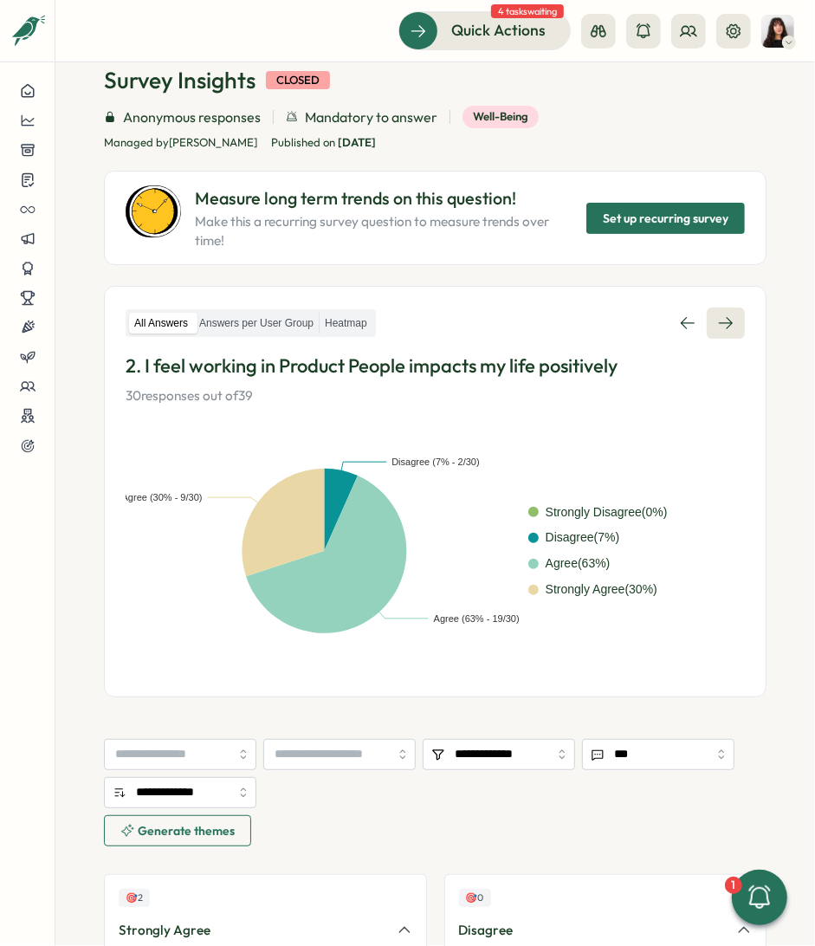
click at [727, 327] on link at bounding box center [726, 322] width 38 height 31
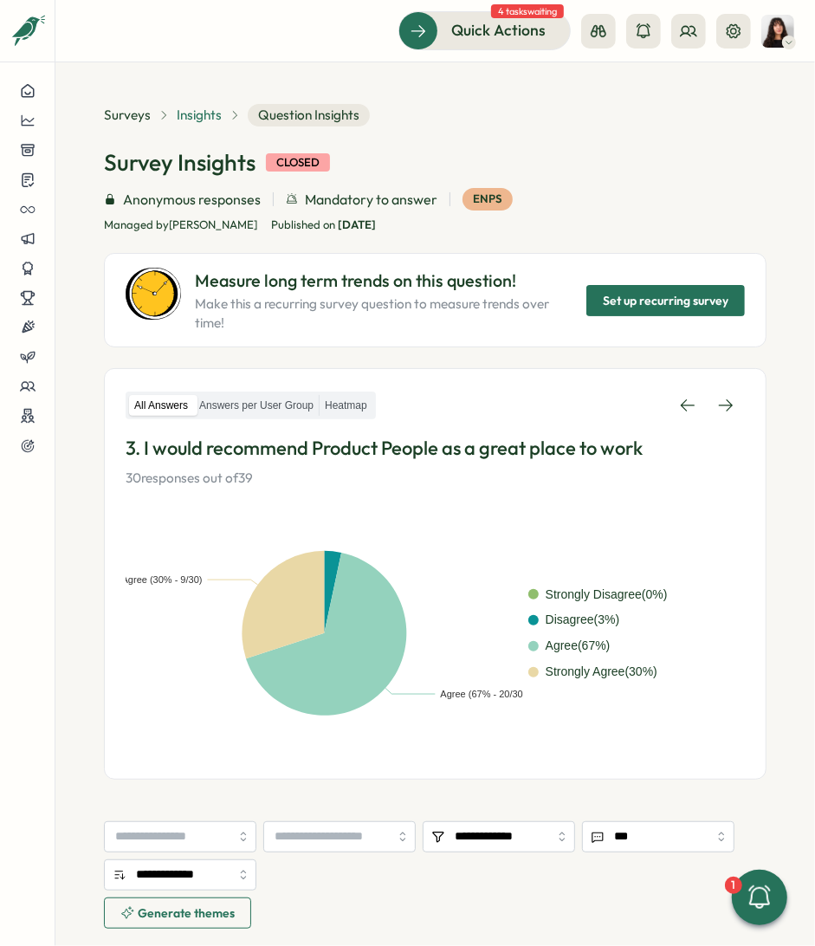
click at [199, 113] on span "Insights" at bounding box center [199, 115] width 45 height 19
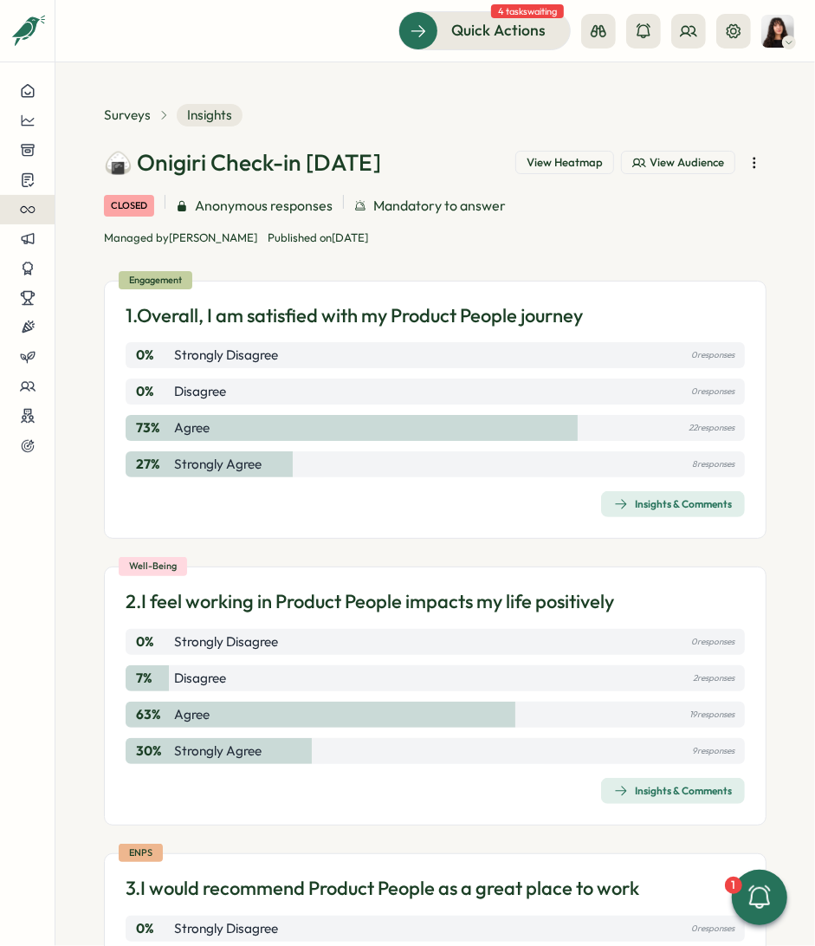
scroll to position [944, 0]
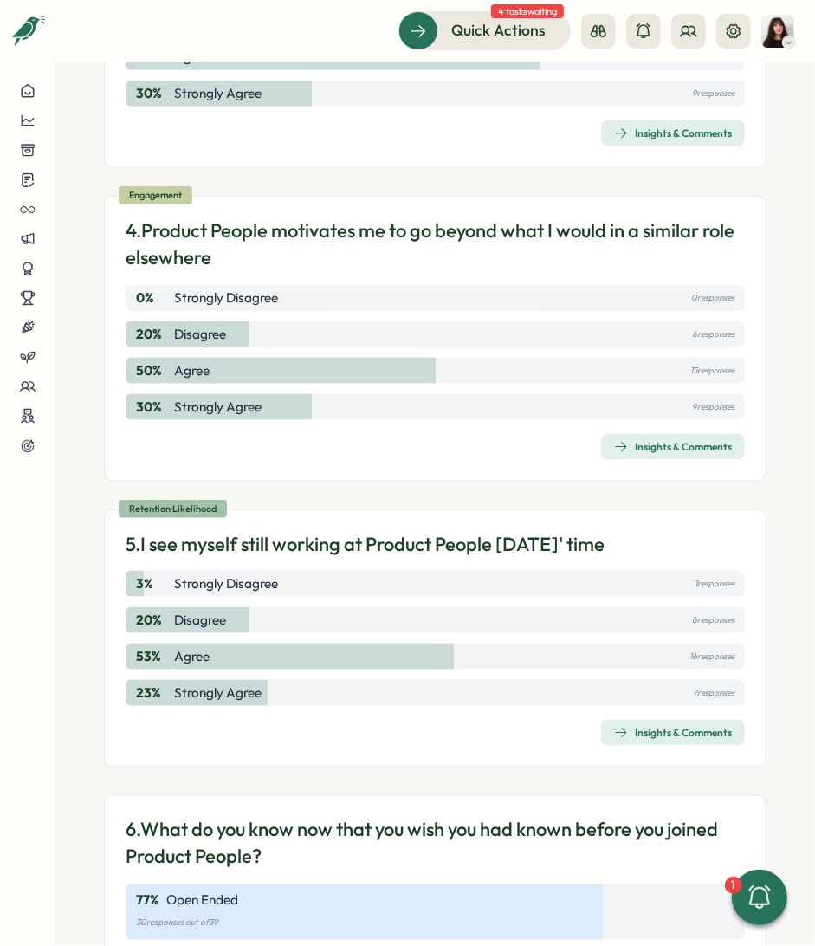
click at [681, 531] on div "5. I see myself still working at Product People in two years' time" at bounding box center [435, 544] width 619 height 27
click at [538, 534] on p "5. I see myself still working at Product People in two years' time" at bounding box center [365, 544] width 479 height 27
click at [643, 735] on div "Insights & Comments" at bounding box center [673, 733] width 118 height 14
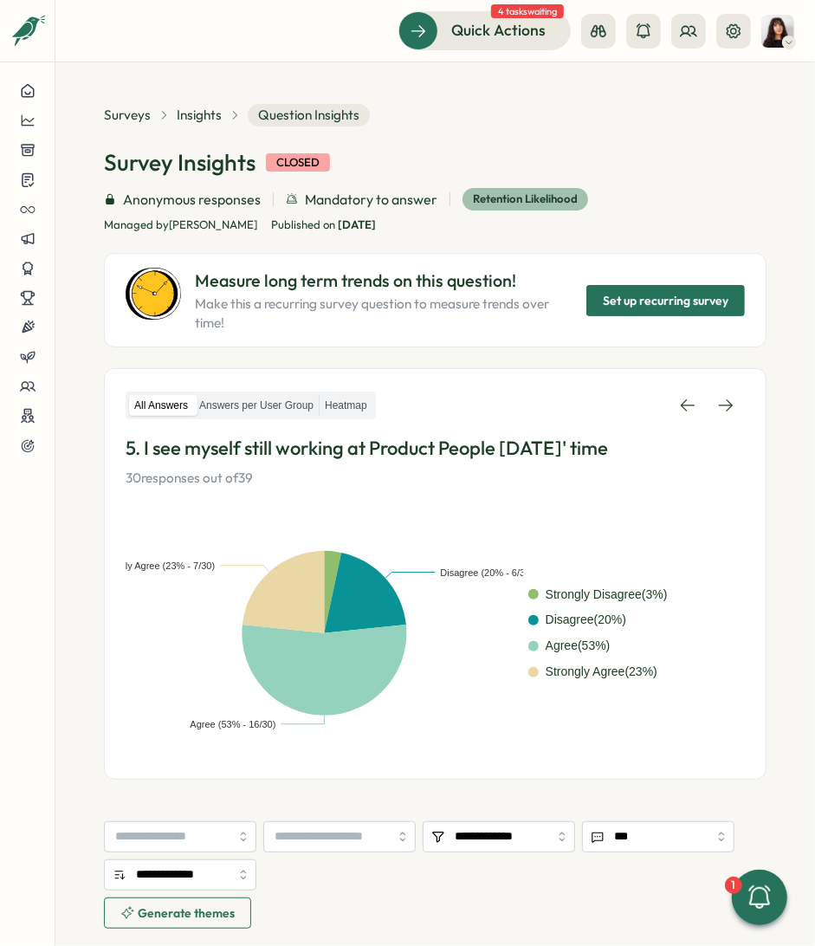
scroll to position [275, 0]
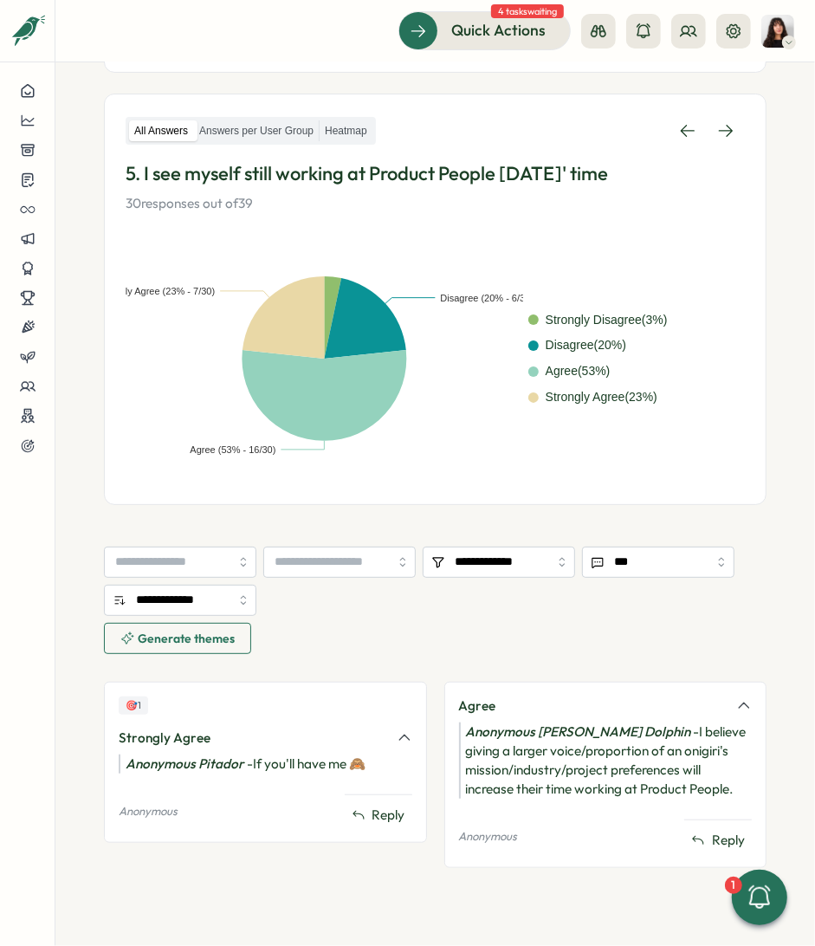
click at [248, 703] on div "🎯 1" at bounding box center [266, 705] width 294 height 18
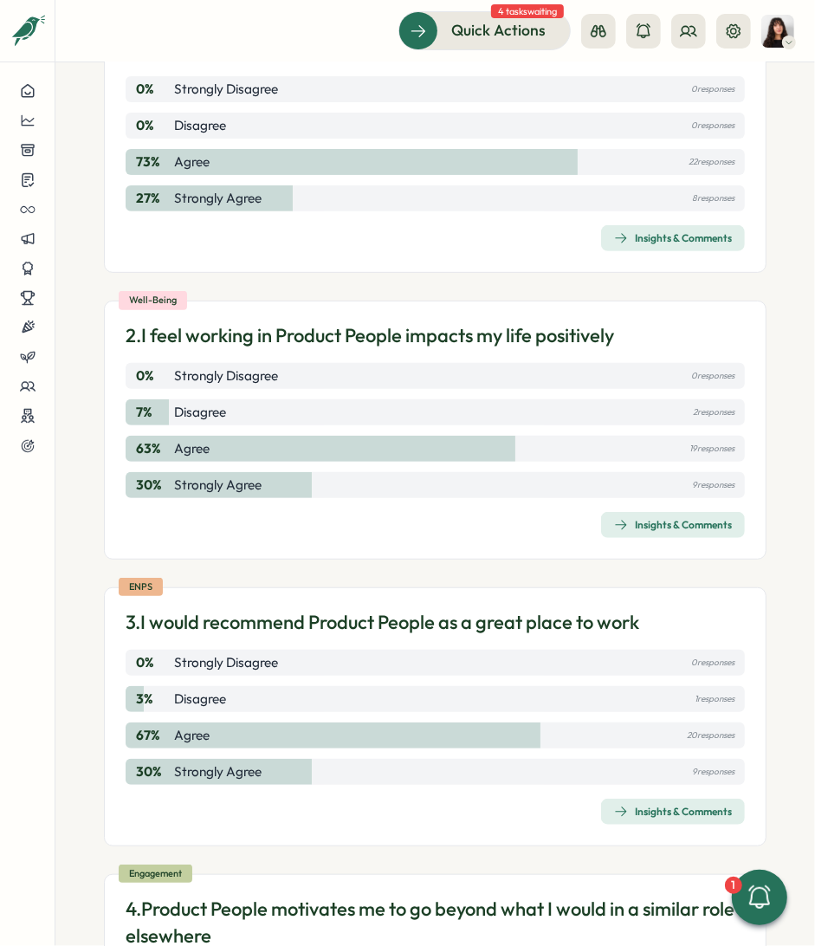
scroll to position [944, 0]
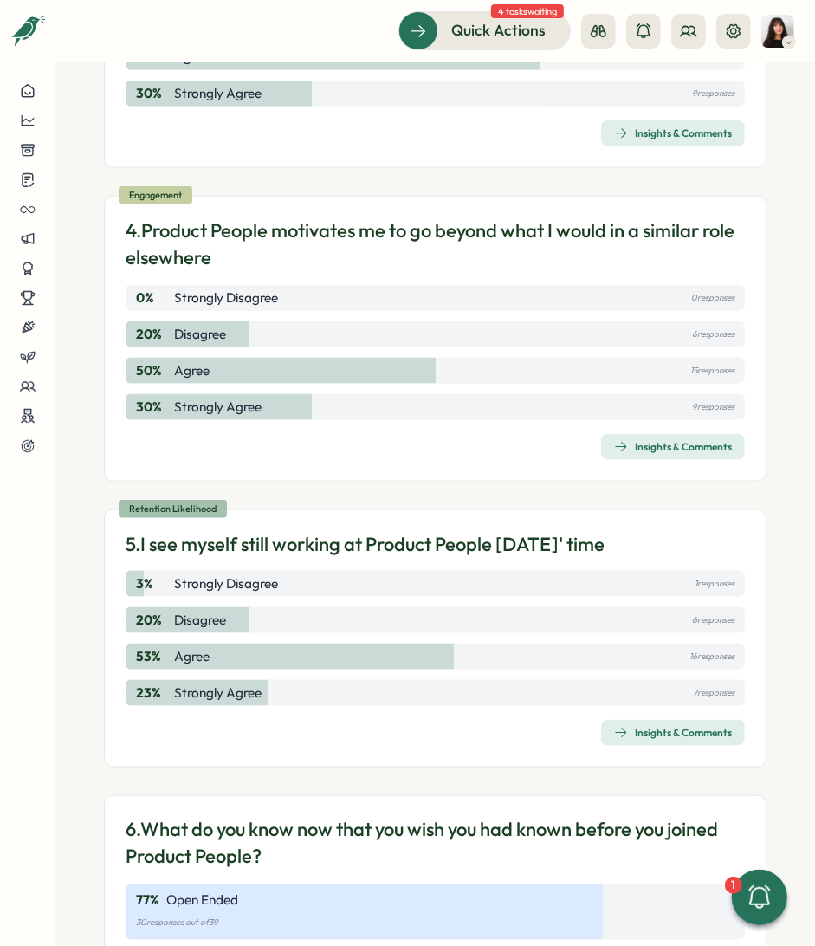
click at [683, 728] on div "Insights & Comments" at bounding box center [673, 733] width 118 height 14
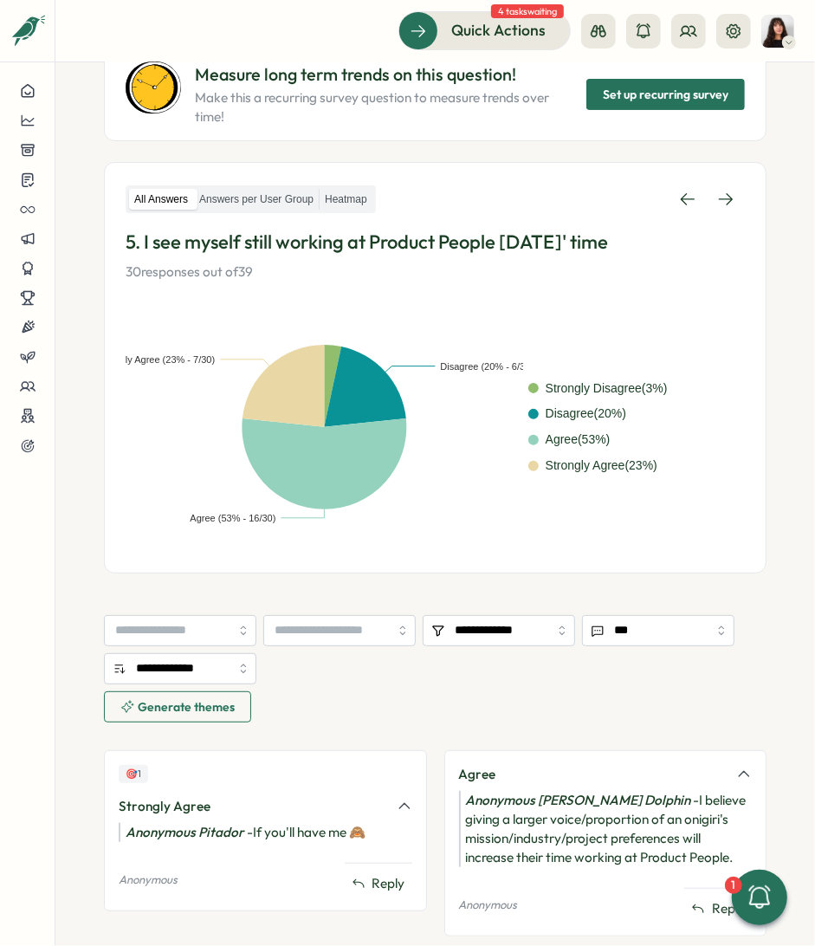
scroll to position [275, 0]
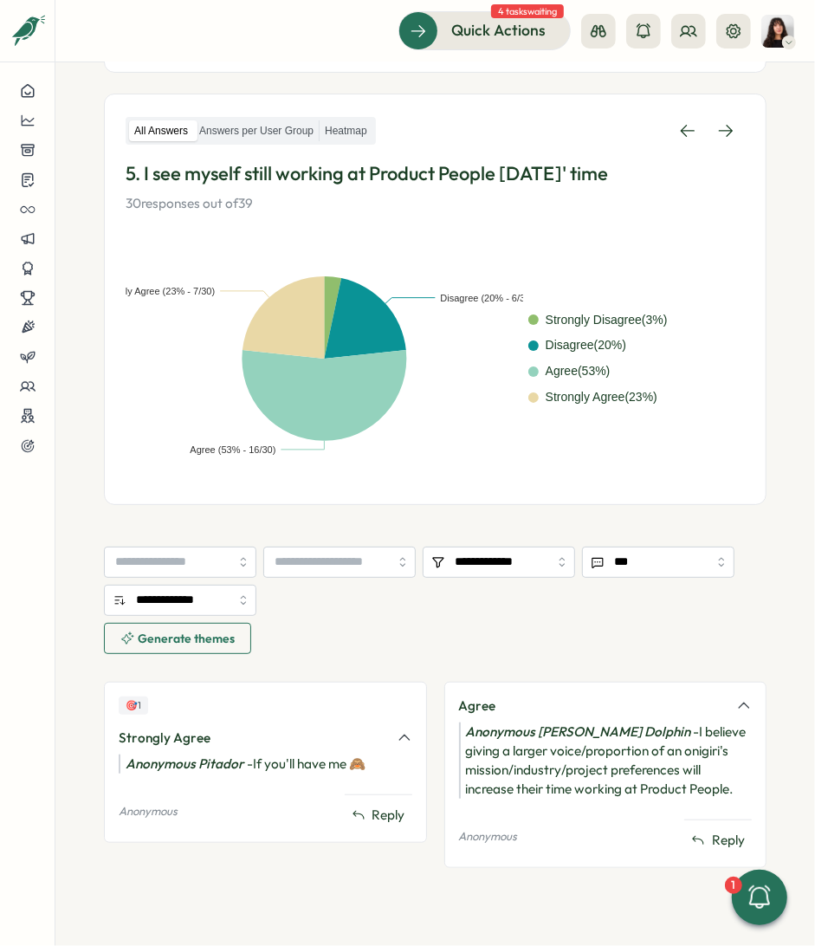
click at [307, 716] on div "🎯 1 Strongly Agree" at bounding box center [266, 721] width 294 height 51
click at [175, 704] on div "🎯 1" at bounding box center [266, 705] width 294 height 18
click at [134, 704] on div "🎯 1" at bounding box center [133, 705] width 29 height 18
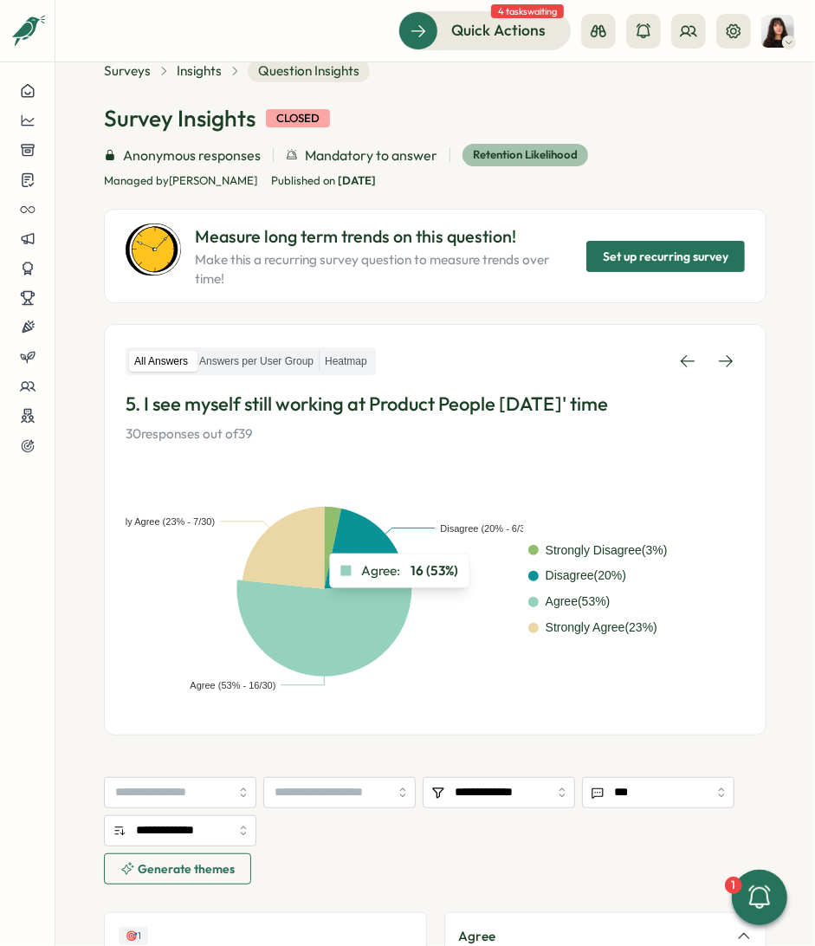
scroll to position [0, 0]
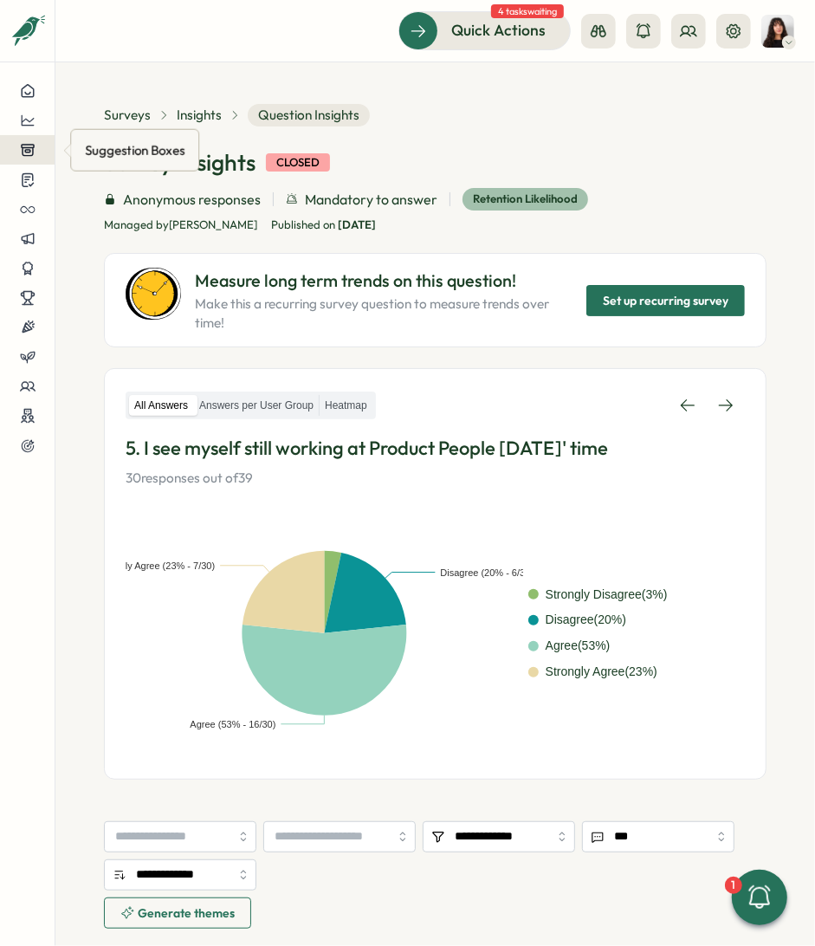
click at [30, 149] on icon at bounding box center [28, 150] width 16 height 16
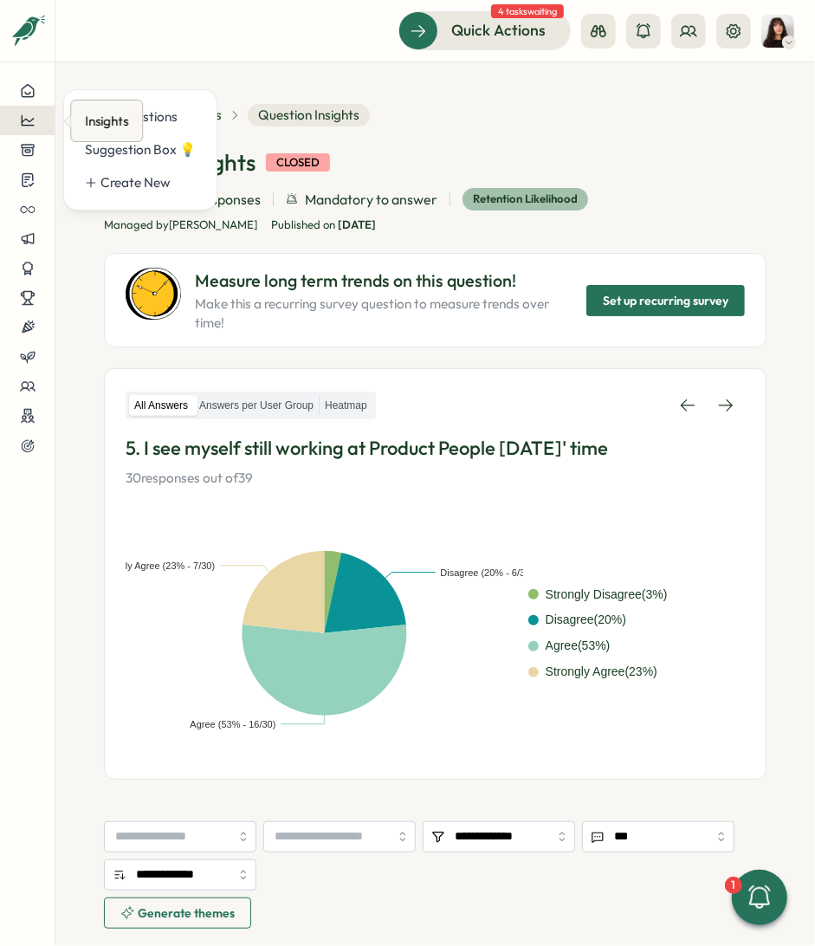
click at [20, 119] on icon at bounding box center [28, 121] width 16 height 16
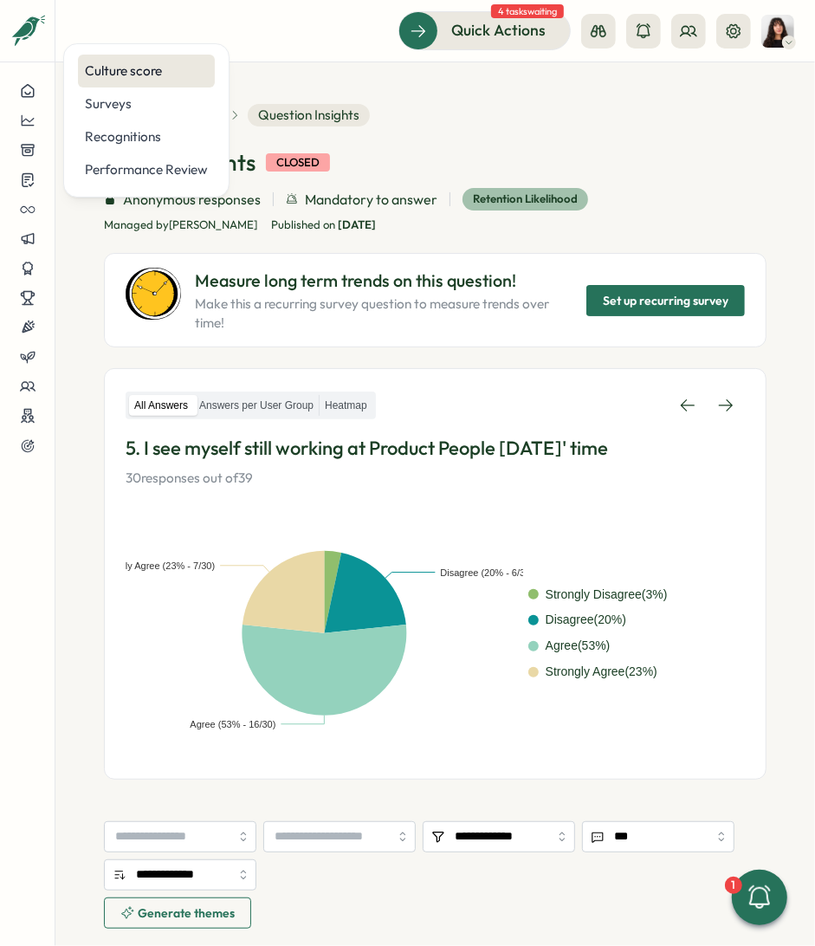
click at [152, 72] on div "Culture score" at bounding box center [146, 70] width 123 height 19
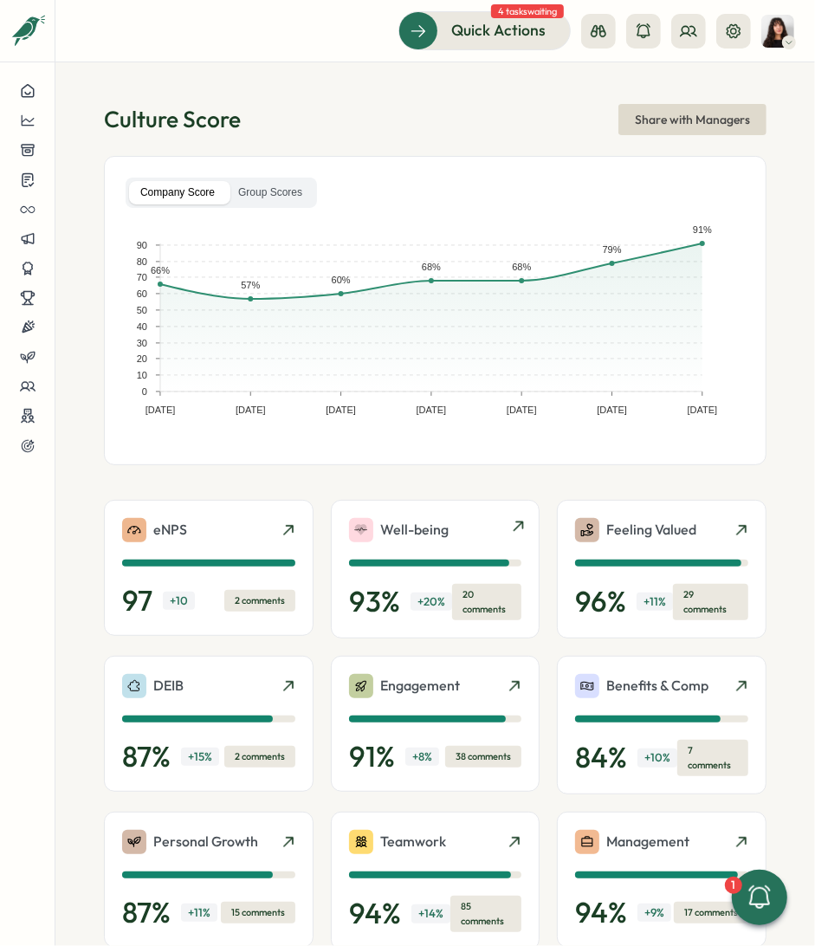
scroll to position [280, 0]
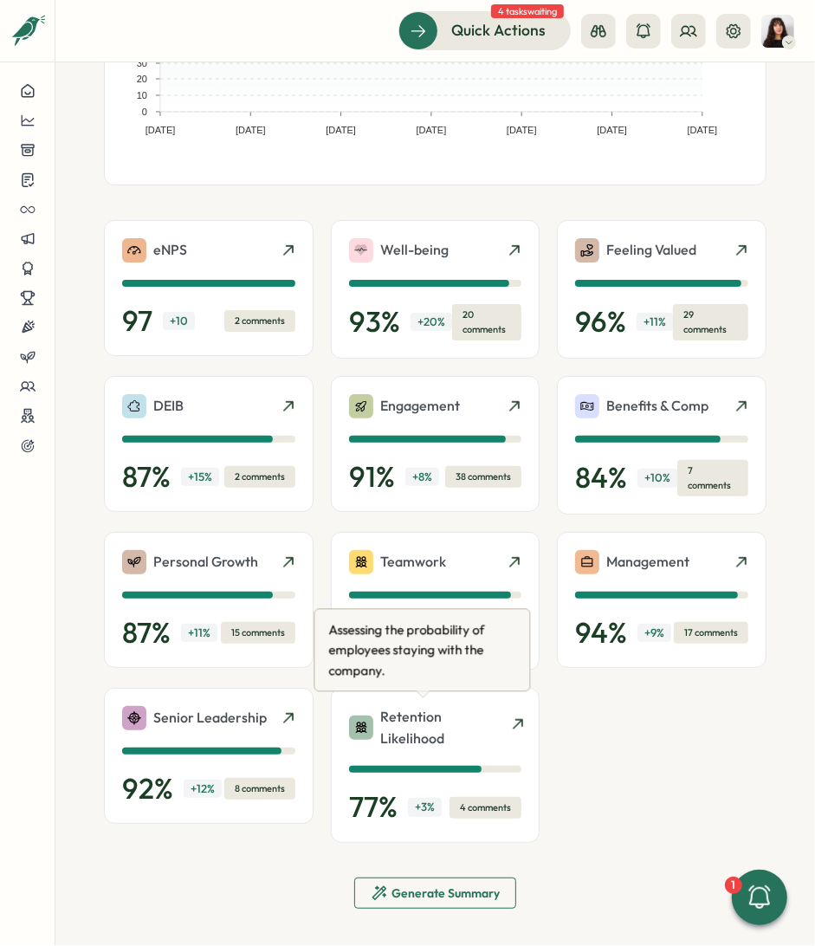
click at [424, 715] on p "Retention Likelihood" at bounding box center [442, 727] width 125 height 43
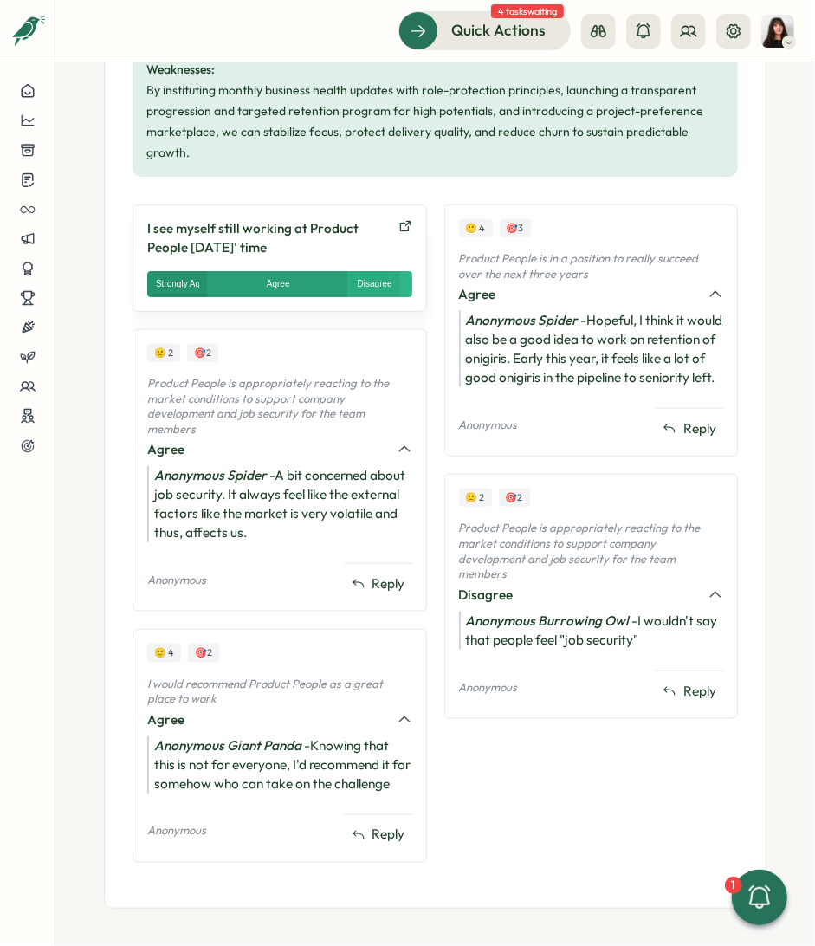
scroll to position [884, 0]
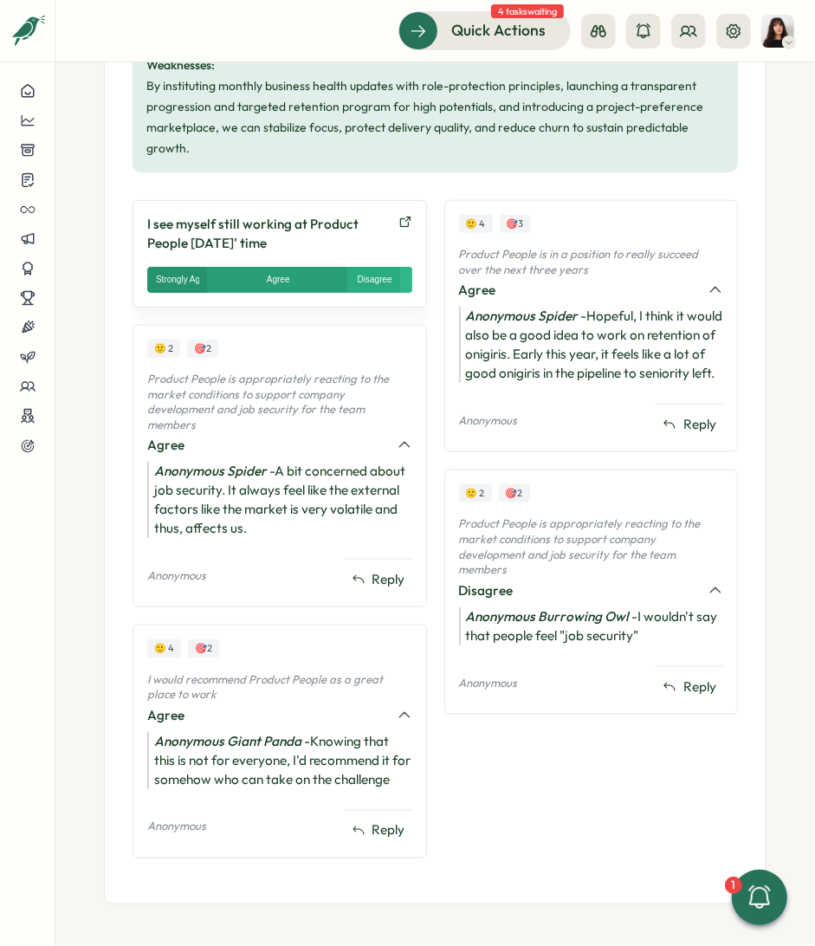
click at [76, 230] on section "**********" at bounding box center [435, 504] width 760 height 884
click at [29, 119] on icon at bounding box center [28, 121] width 16 height 16
click at [93, 251] on section "**********" at bounding box center [435, 504] width 760 height 884
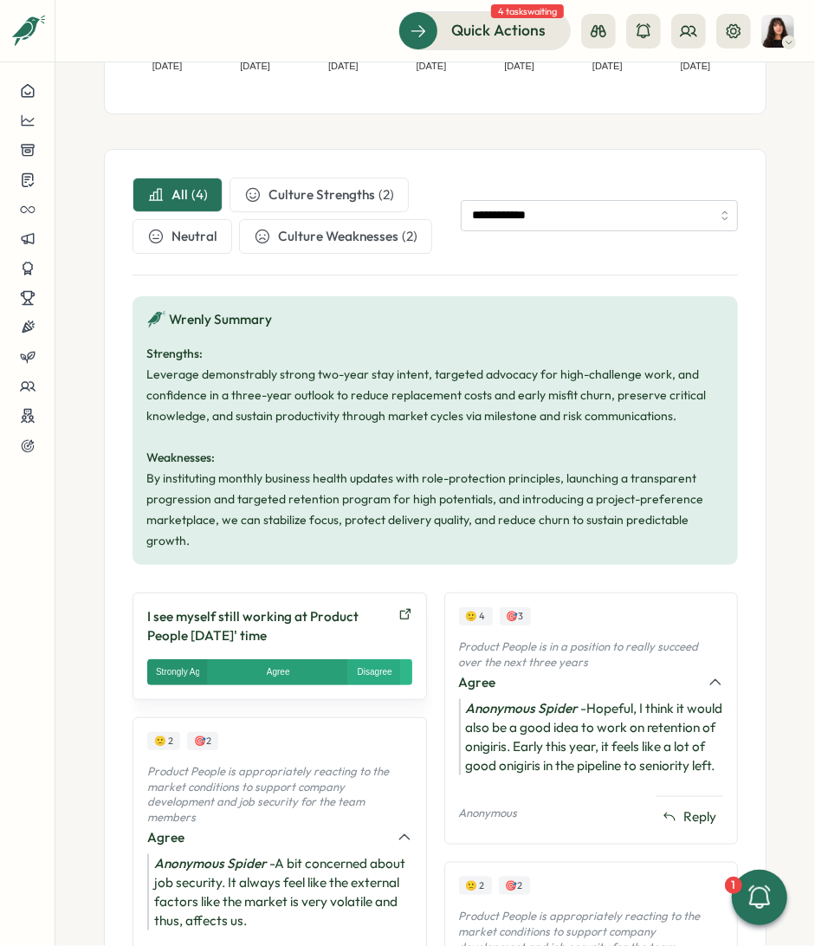
scroll to position [353, 0]
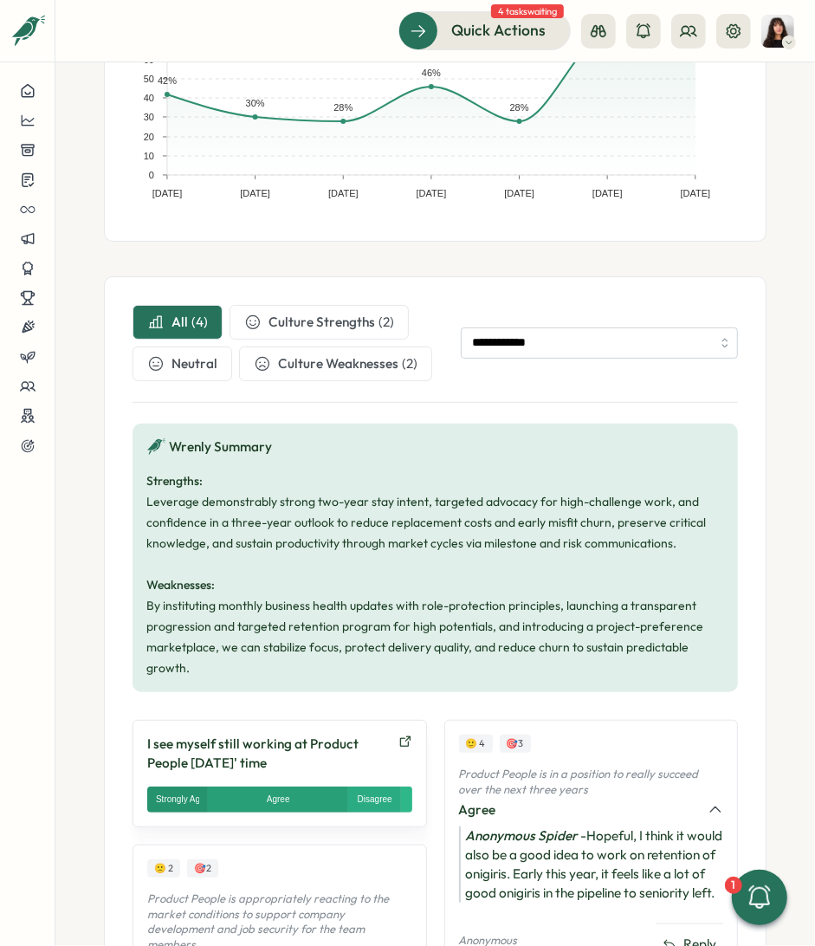
click at [63, 196] on section "**********" at bounding box center [435, 504] width 760 height 884
click at [28, 174] on icon at bounding box center [27, 180] width 11 height 13
click at [135, 152] on div "Insights" at bounding box center [149, 147] width 129 height 19
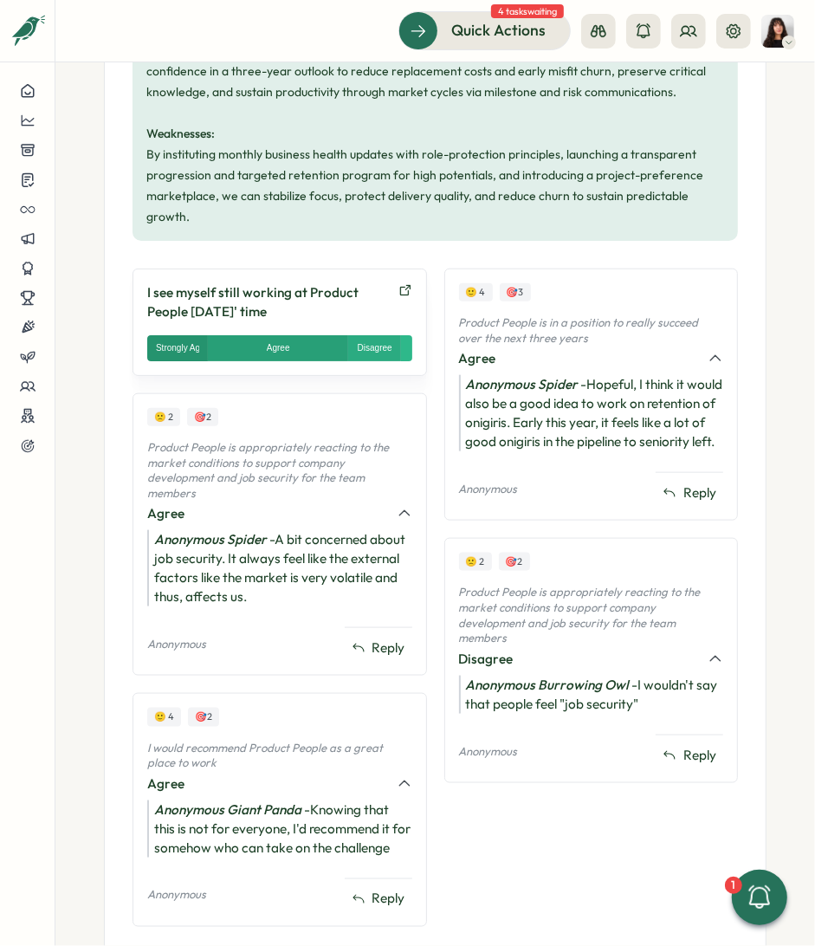
scroll to position [0, 0]
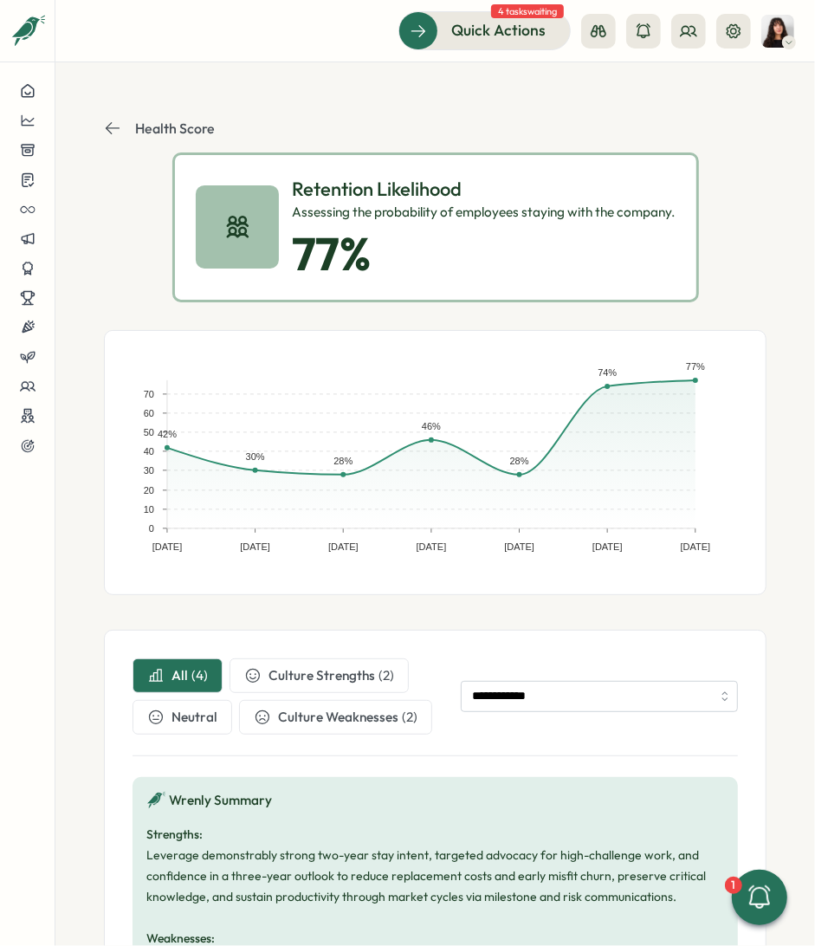
click at [113, 130] on icon at bounding box center [112, 128] width 17 height 17
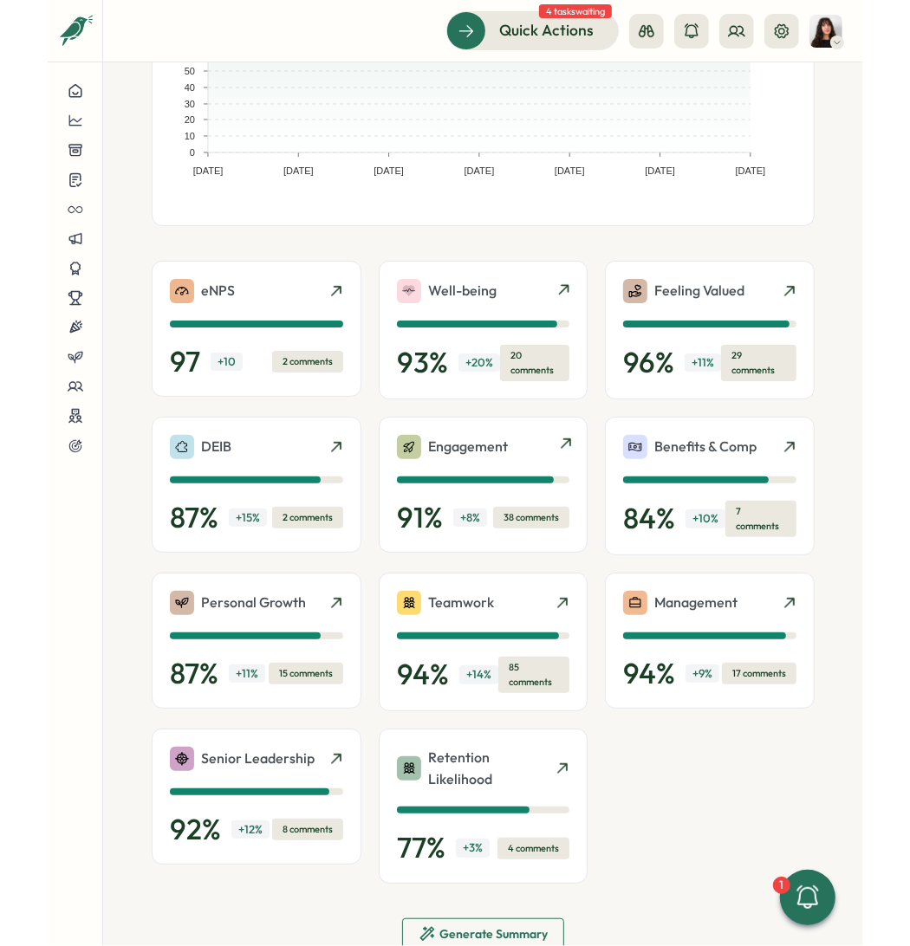
scroll to position [241, 0]
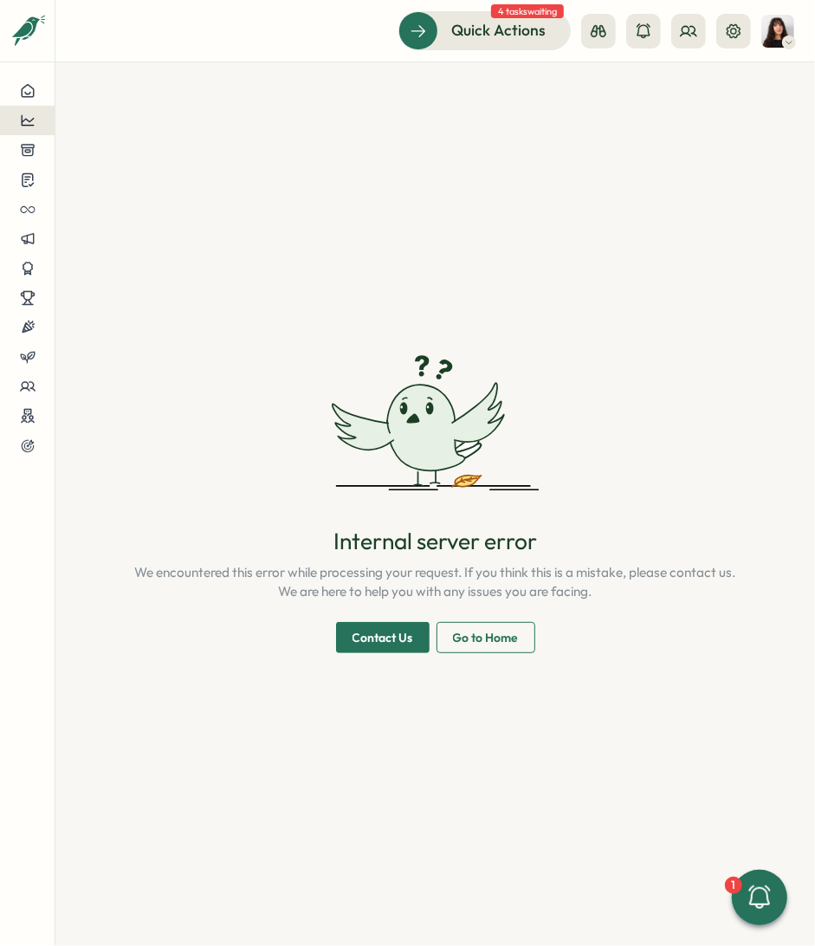
click at [17, 120] on div at bounding box center [27, 121] width 27 height 16
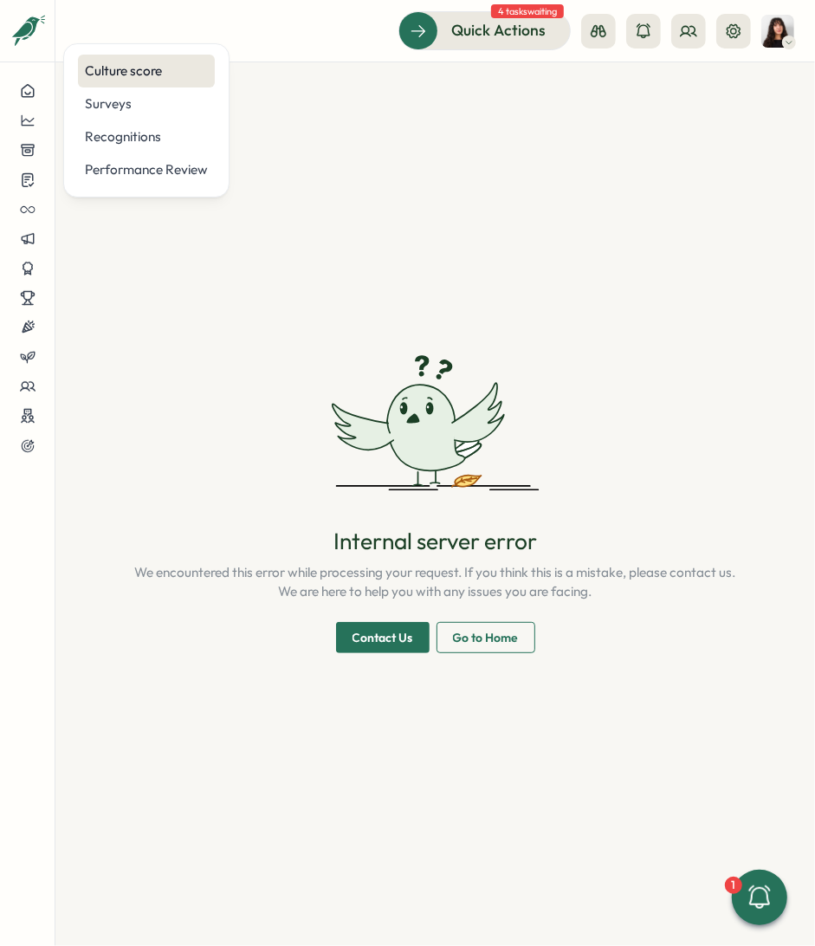
click at [133, 77] on div "Culture score" at bounding box center [146, 70] width 123 height 19
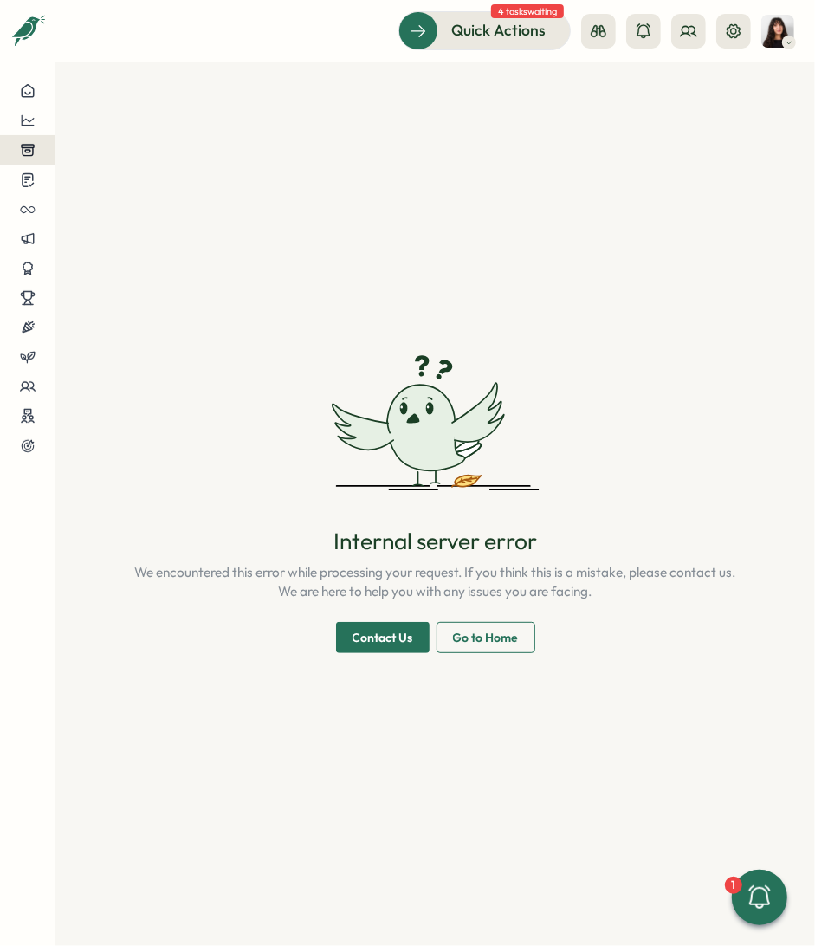
click at [31, 151] on icon at bounding box center [28, 150] width 12 height 11
click at [28, 120] on icon at bounding box center [27, 120] width 13 height 10
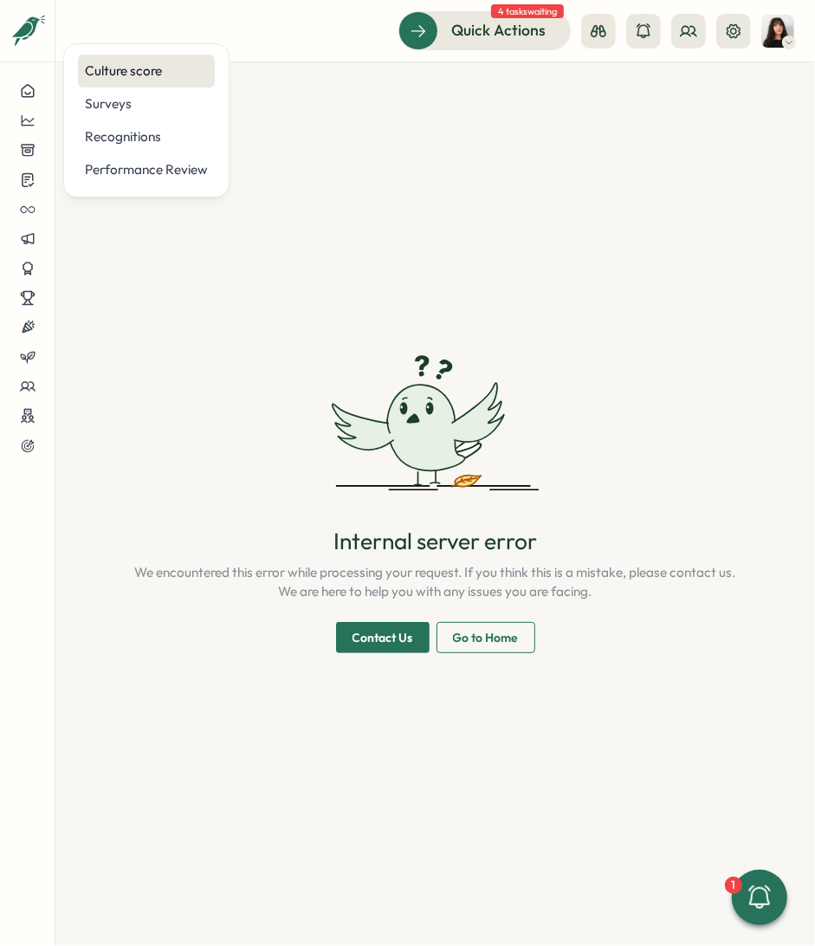
click at [163, 65] on div "Culture score" at bounding box center [146, 70] width 123 height 19
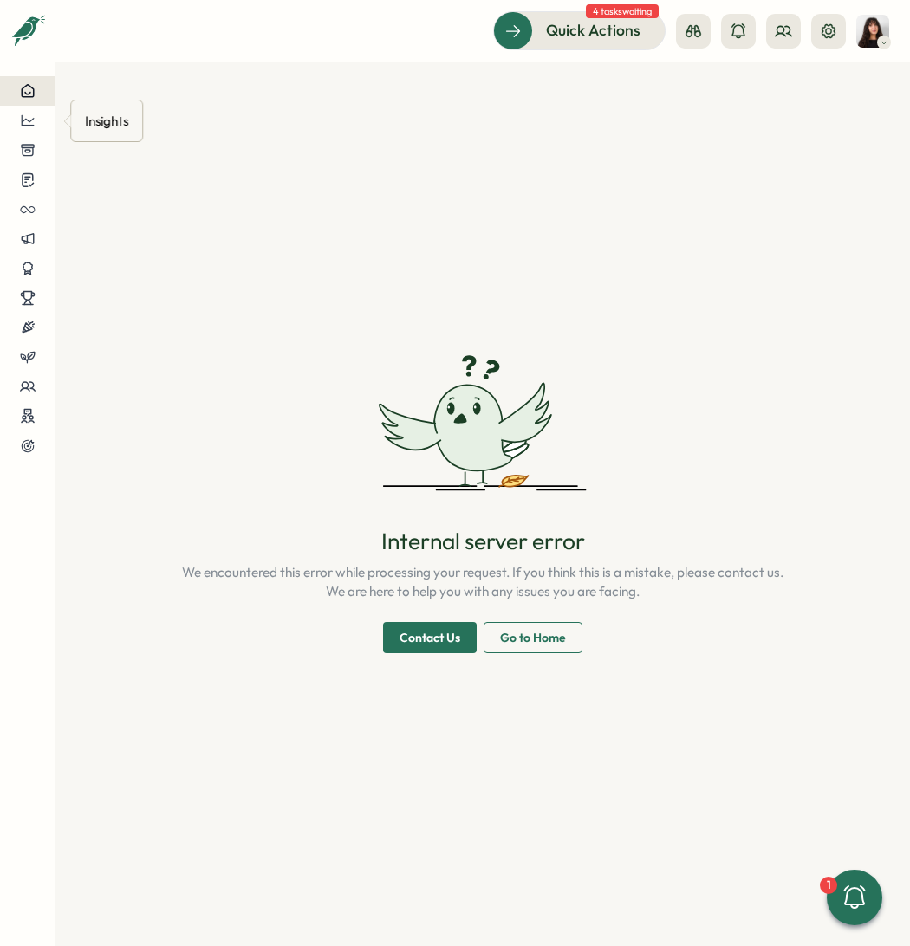
click at [31, 89] on icon at bounding box center [28, 91] width 16 height 16
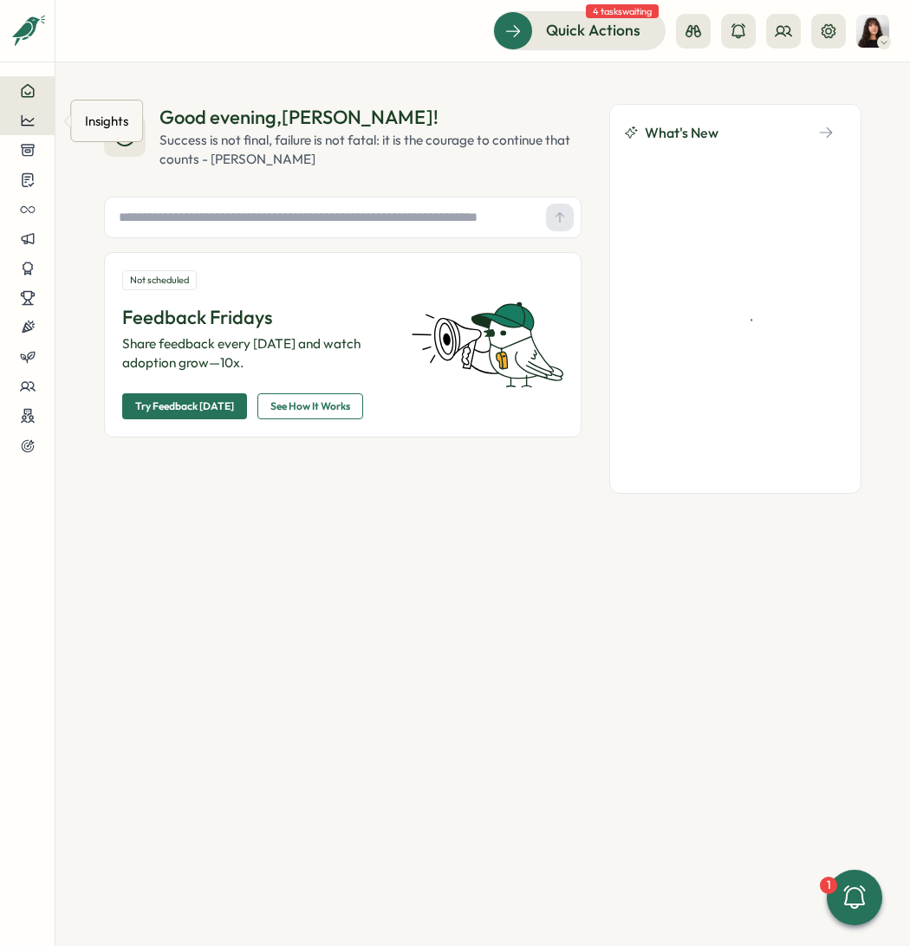
click at [29, 129] on button at bounding box center [27, 120] width 55 height 29
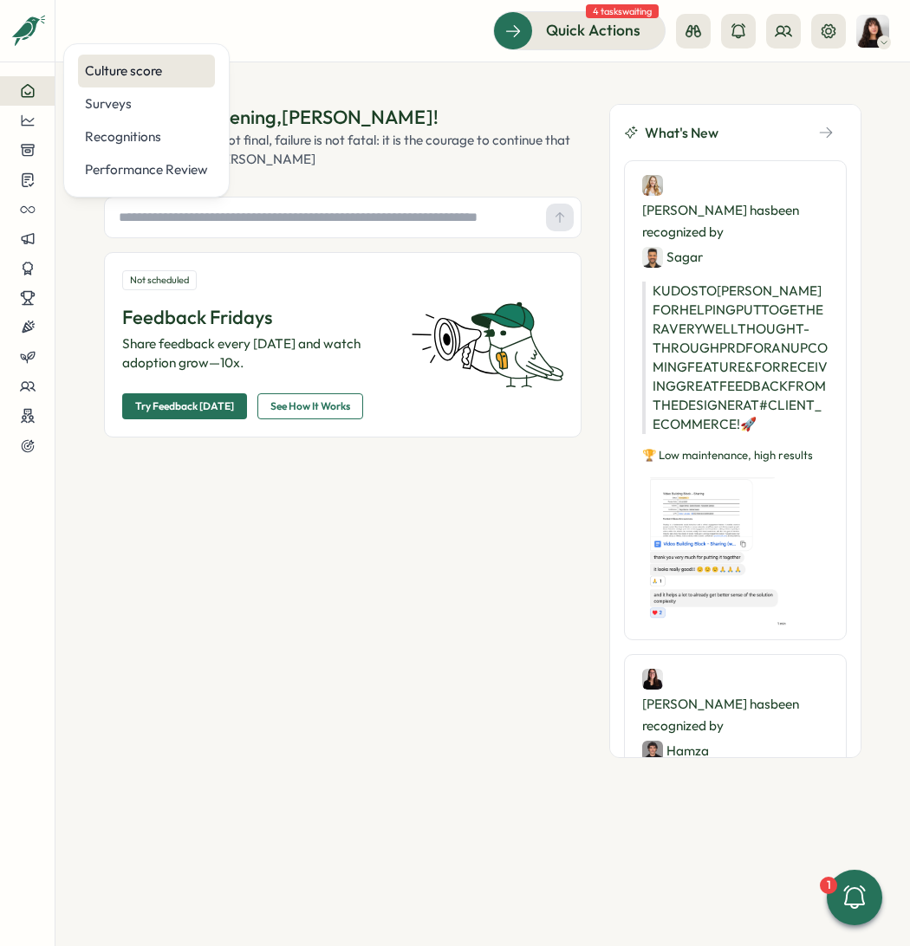
click at [130, 76] on div "Culture score" at bounding box center [146, 70] width 123 height 19
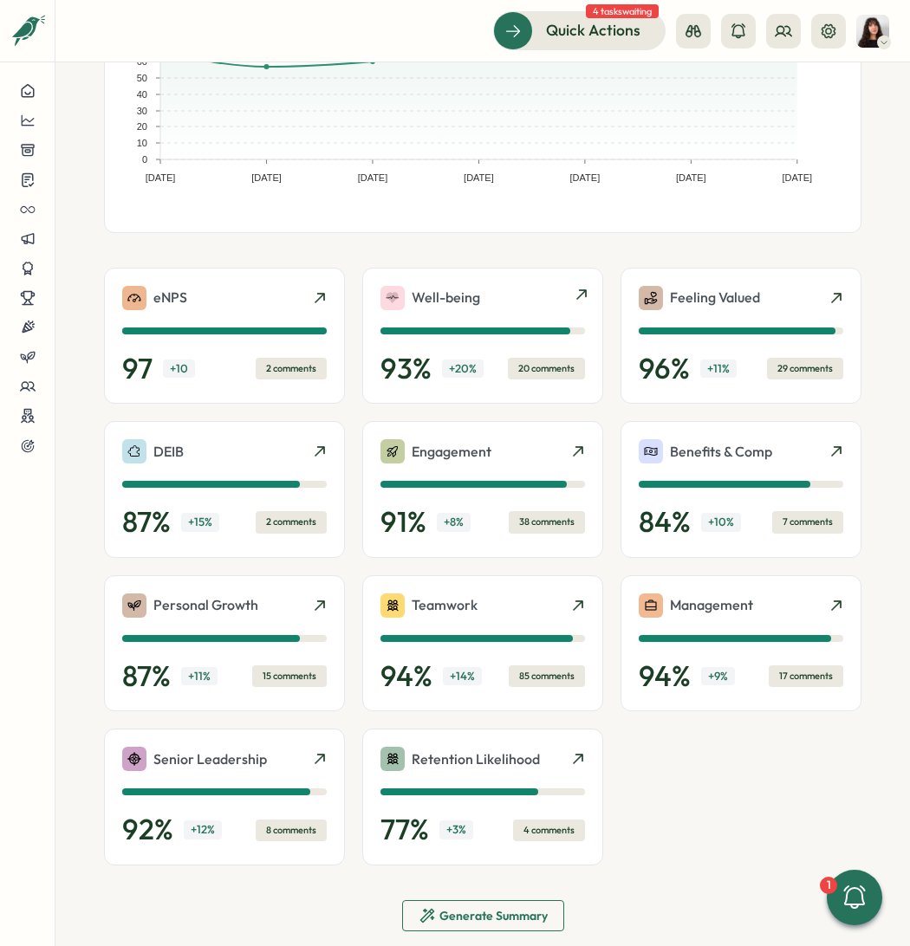
scroll to position [255, 0]
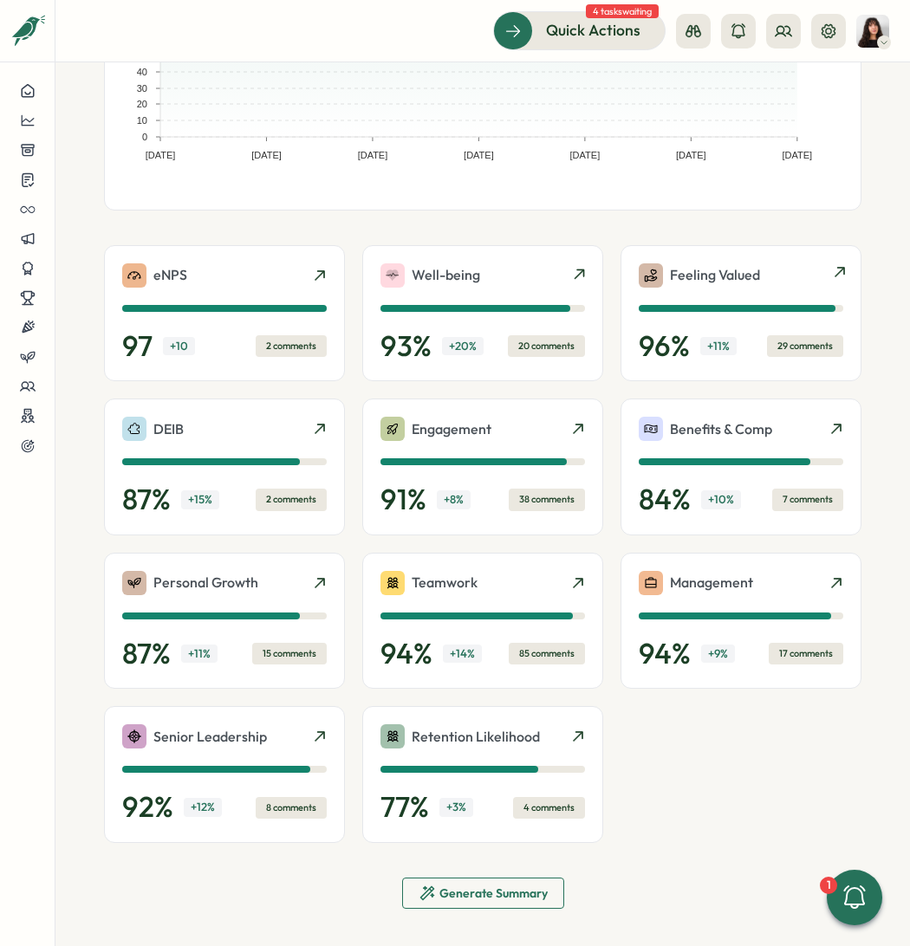
click at [728, 276] on p "Feeling Valued" at bounding box center [715, 275] width 90 height 22
click at [256, 744] on div "Senior Leadership" at bounding box center [194, 736] width 145 height 24
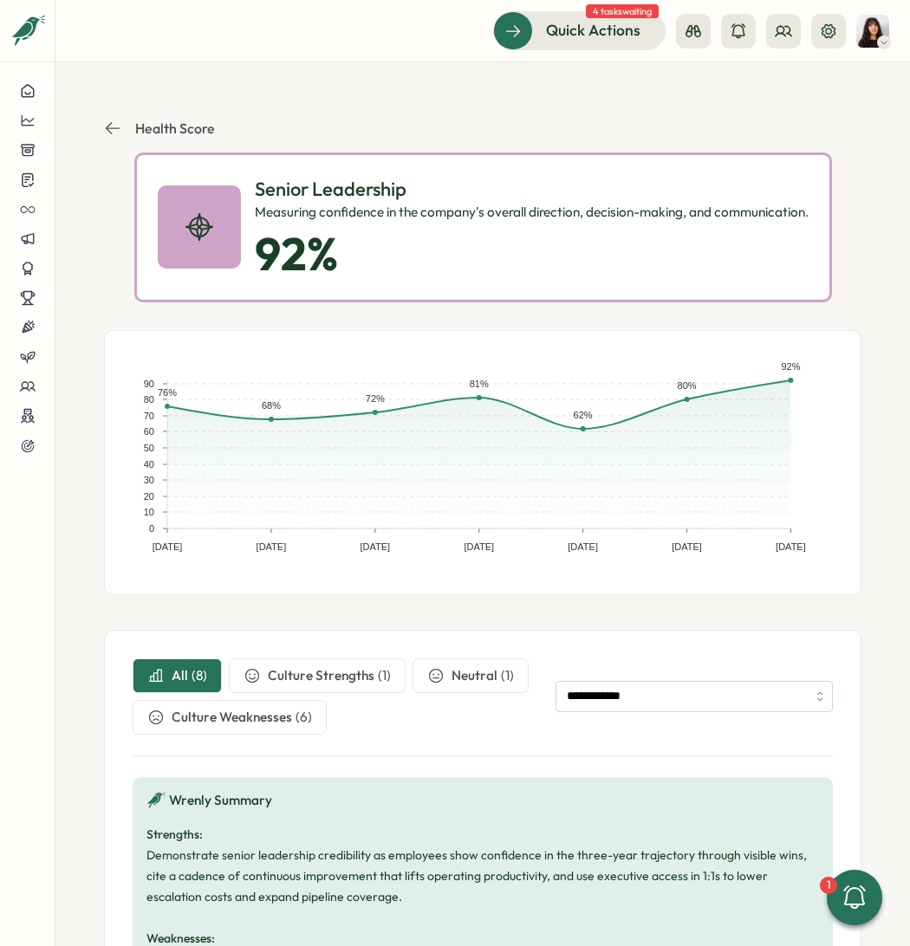
scroll to position [98, 0]
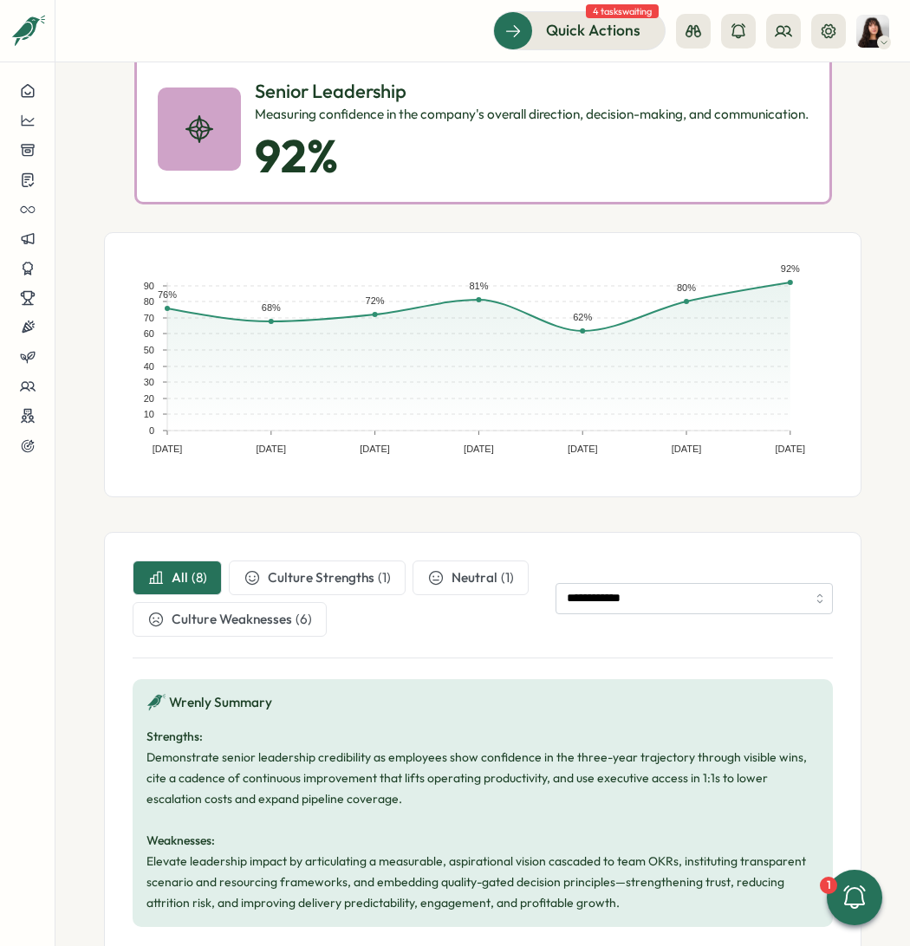
click at [657, 578] on div "**********" at bounding box center [483, 598] width 700 height 76
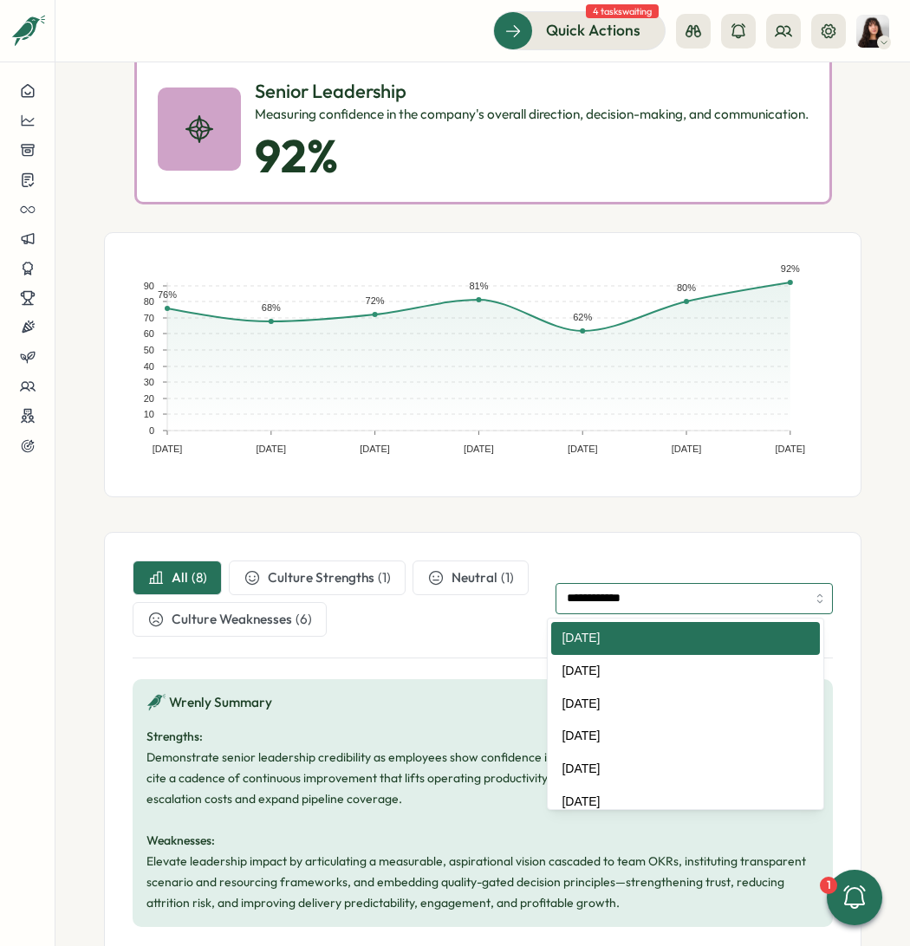
click at [631, 601] on input "**********" at bounding box center [693, 598] width 277 height 31
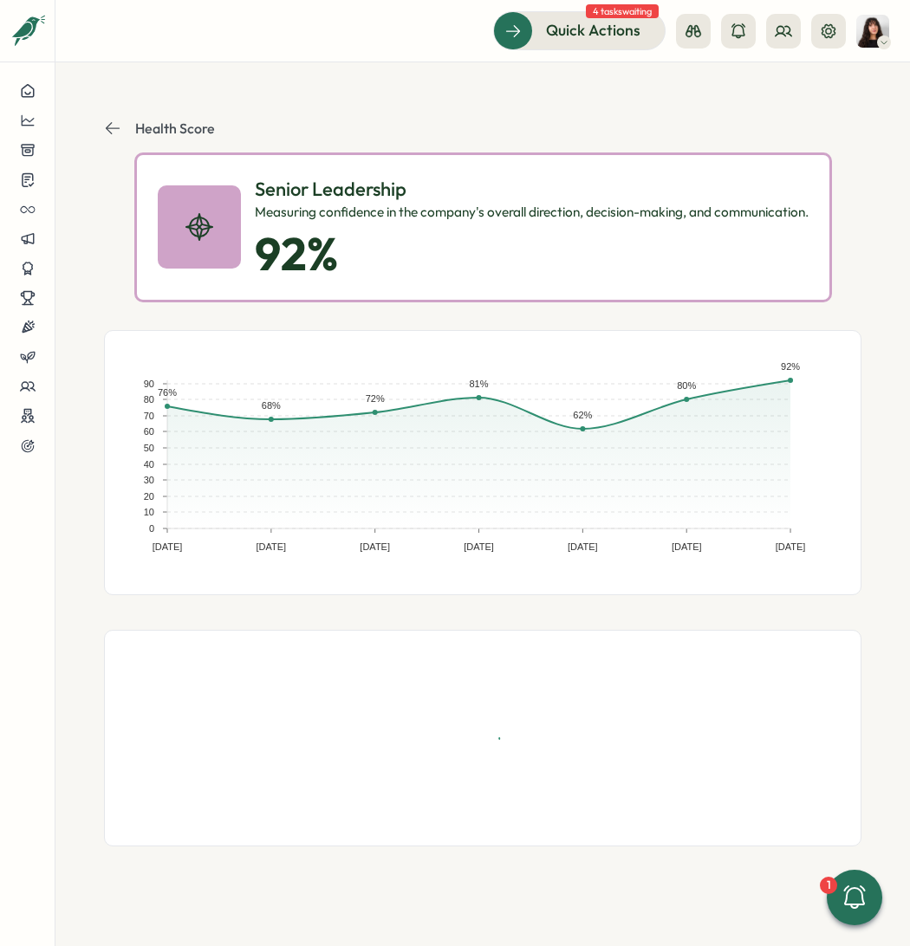
scroll to position [0, 0]
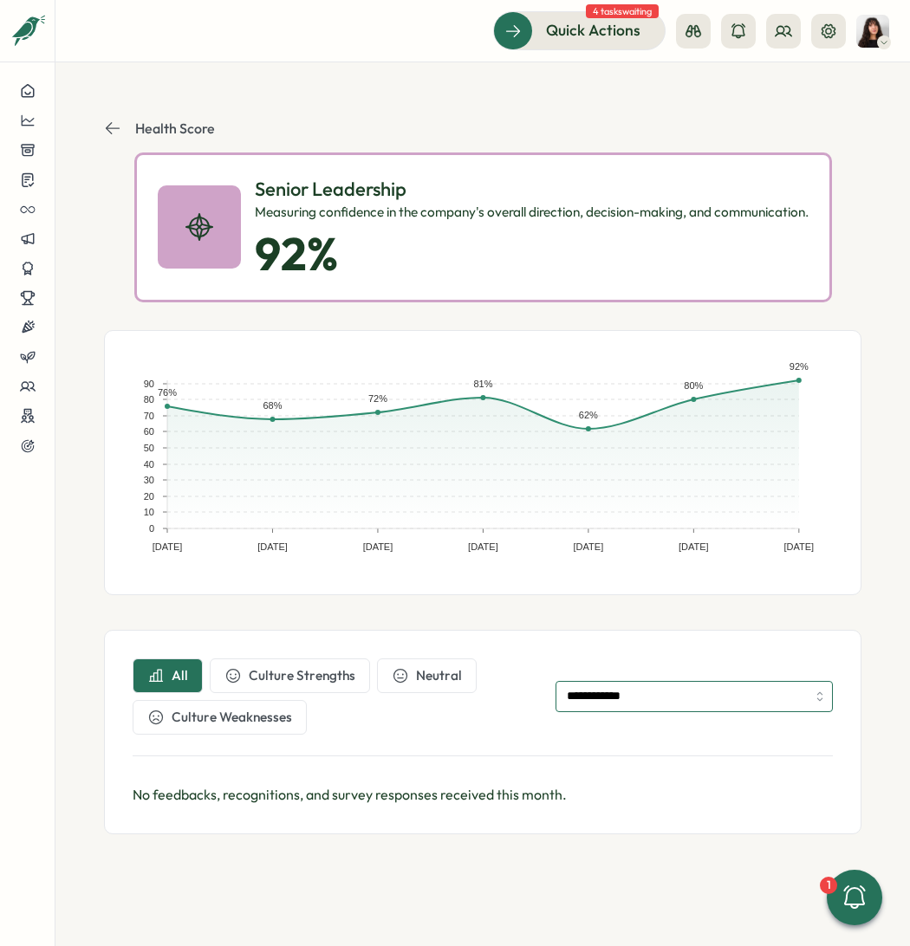
click at [633, 696] on input "**********" at bounding box center [693, 696] width 277 height 31
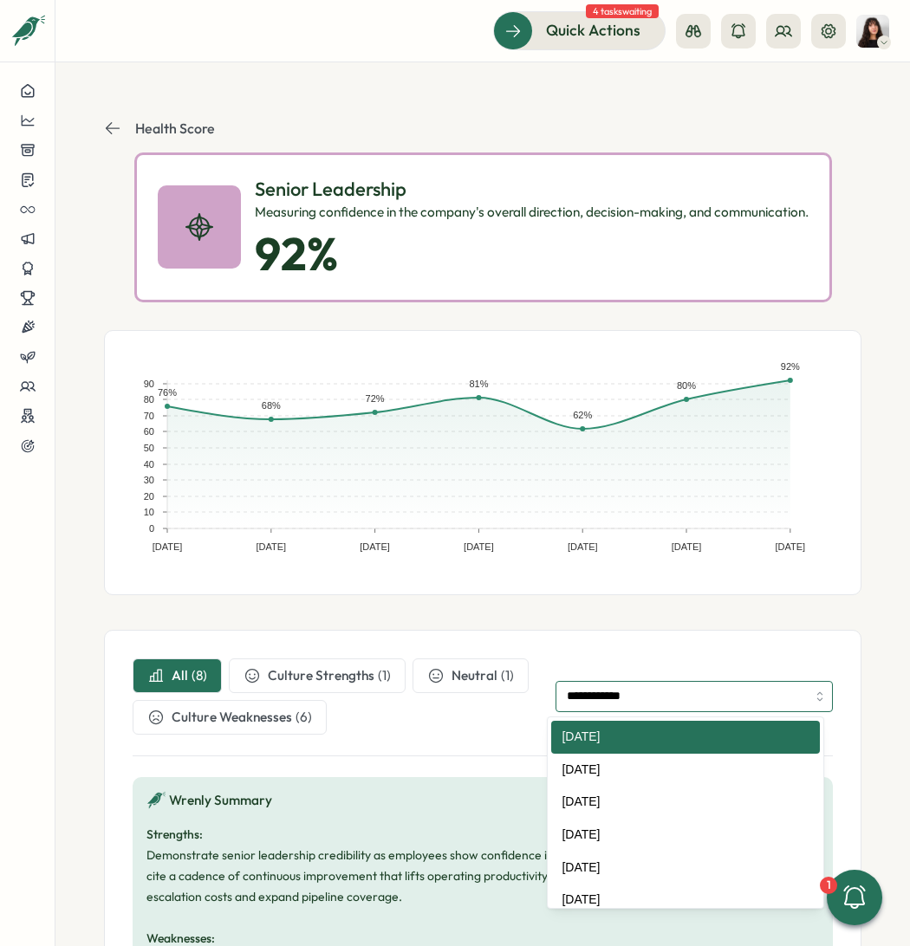
click at [623, 703] on input "**********" at bounding box center [693, 696] width 277 height 31
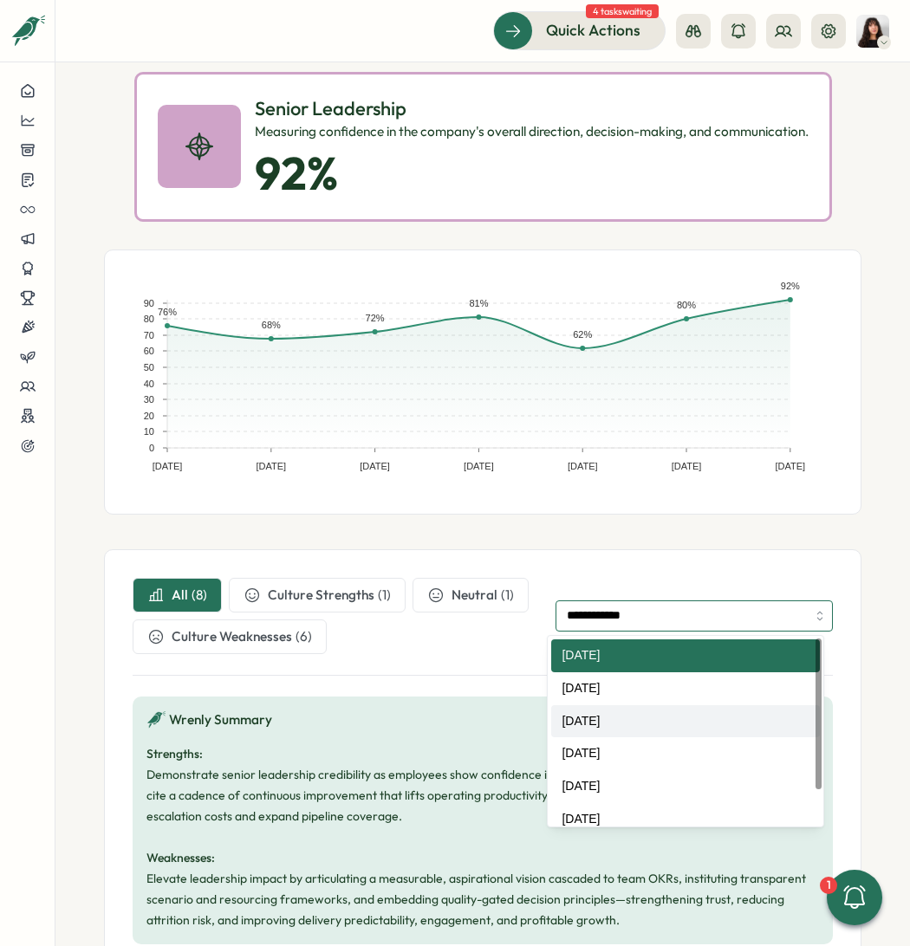
scroll to position [82, 0]
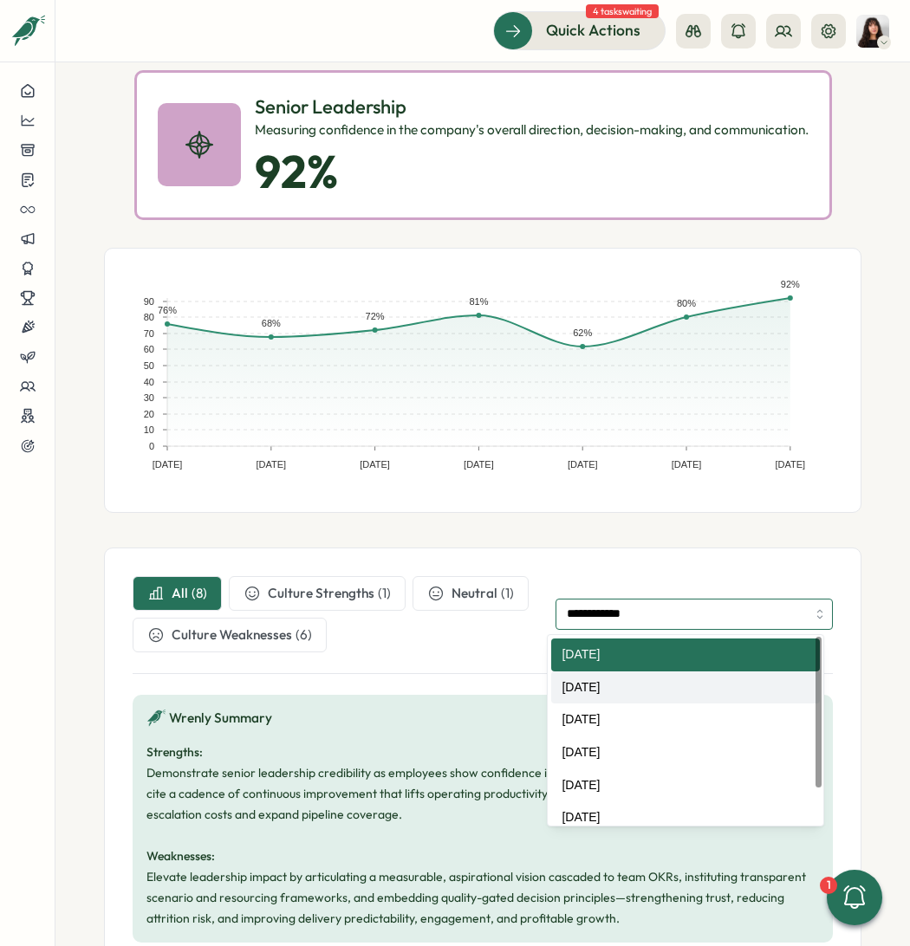
type input "**********"
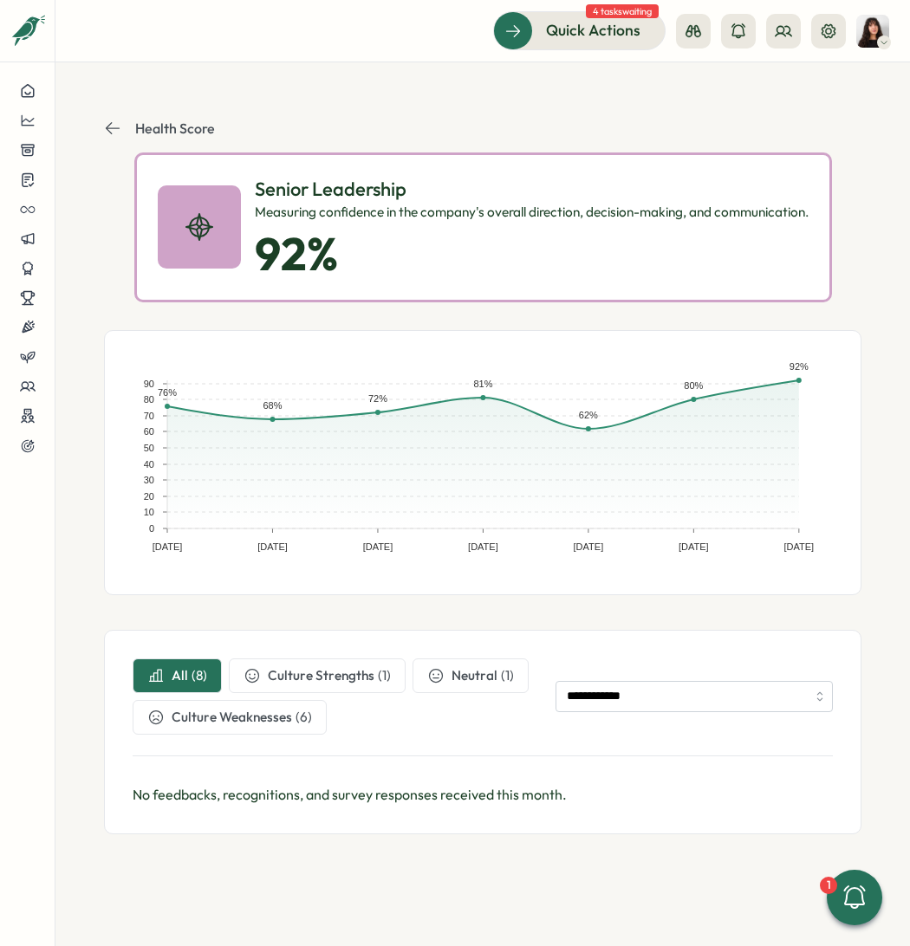
click at [124, 128] on button "Health Score" at bounding box center [159, 128] width 111 height 17
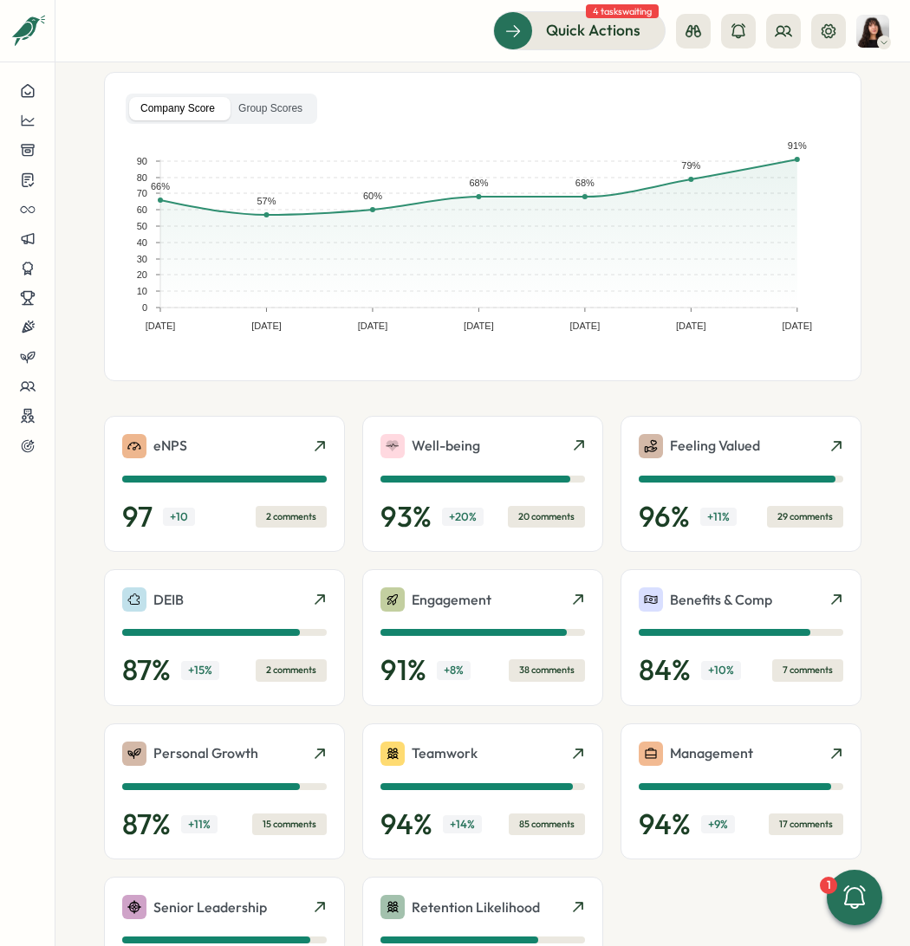
scroll to position [82, 0]
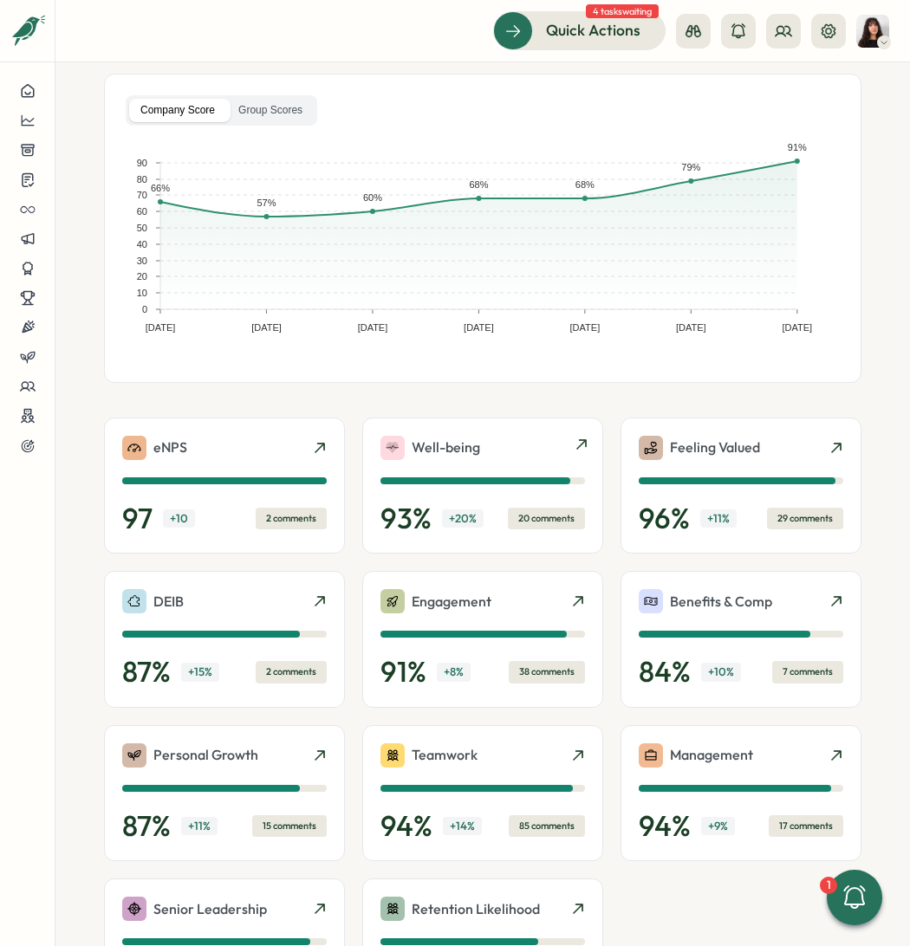
click at [489, 448] on div "Well-being" at bounding box center [482, 448] width 204 height 24
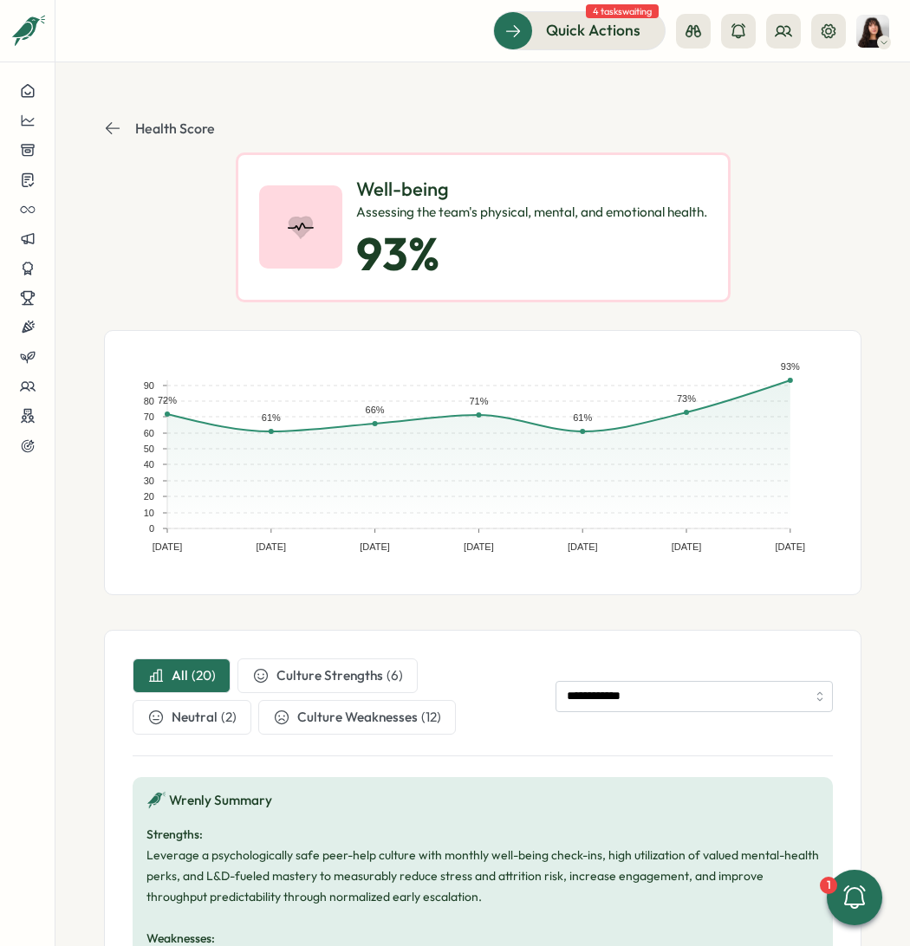
click at [121, 125] on button "Health Score" at bounding box center [159, 128] width 111 height 17
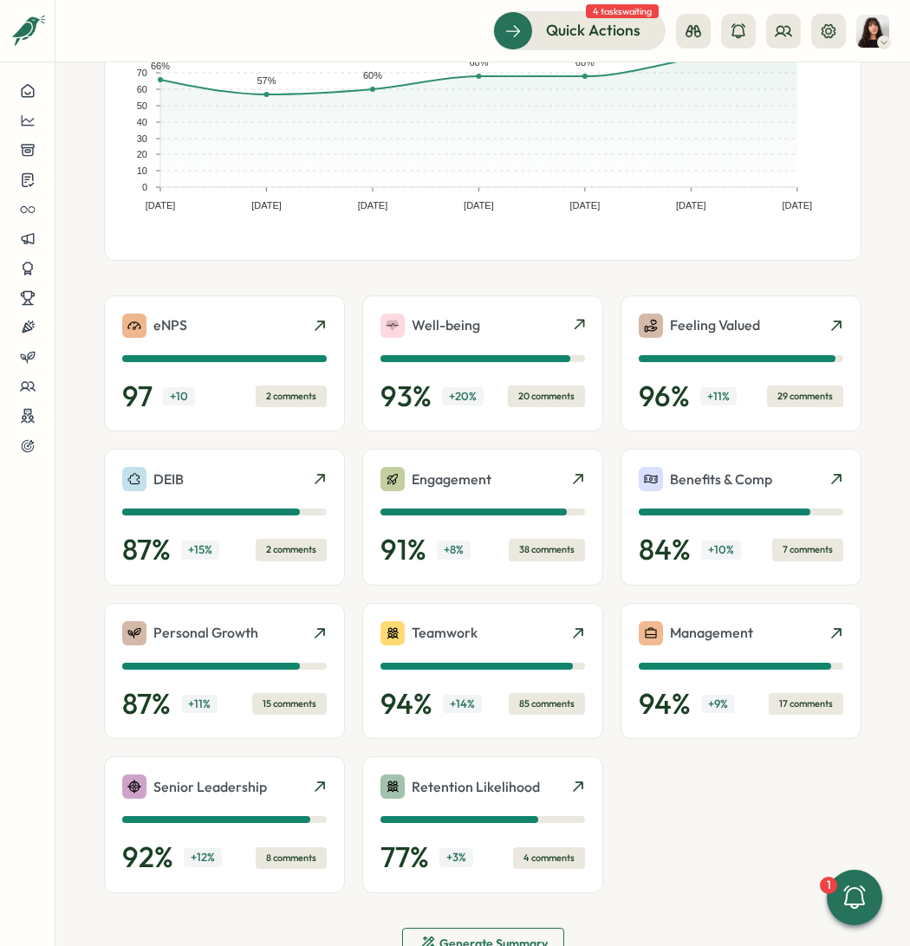
scroll to position [201, 0]
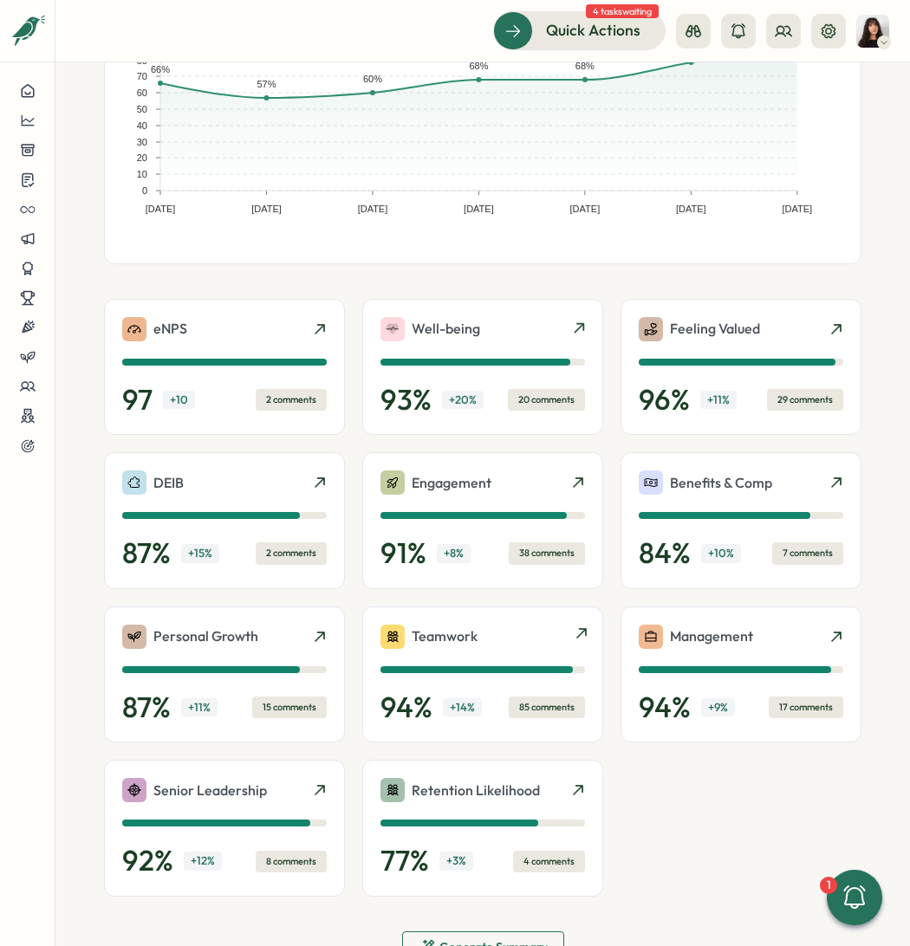
click at [446, 640] on p "Teamwork" at bounding box center [444, 636] width 66 height 22
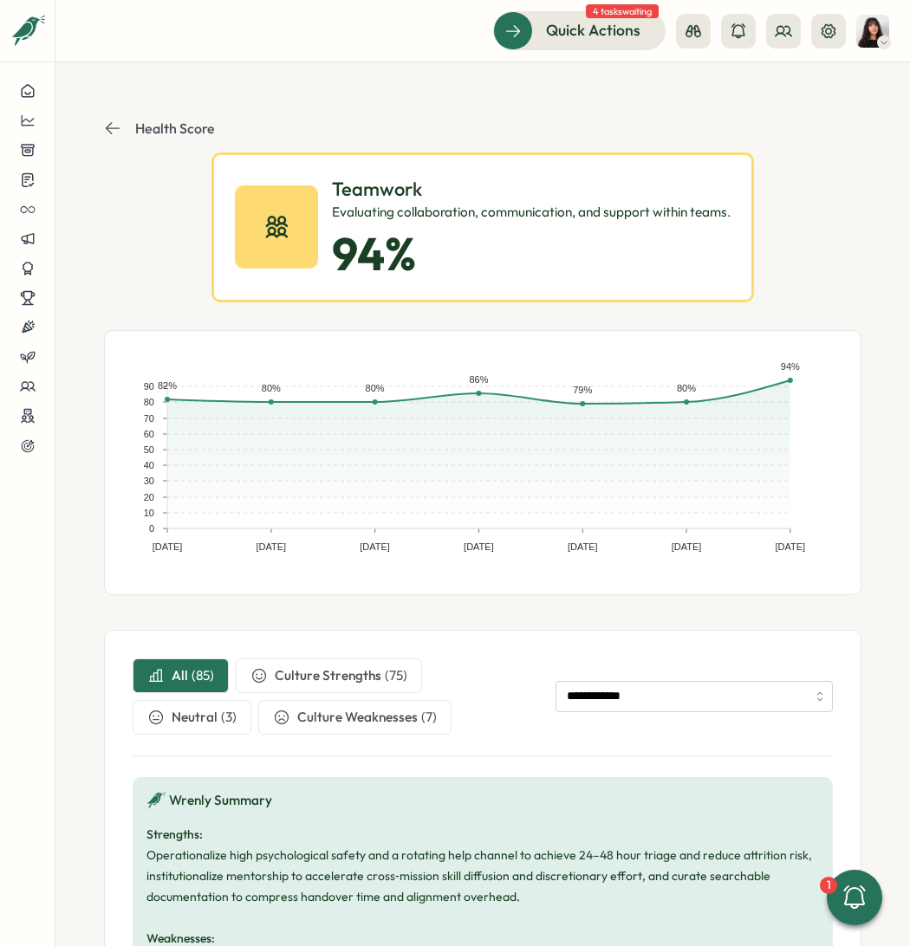
click at [124, 124] on button "Health Score" at bounding box center [159, 128] width 111 height 17
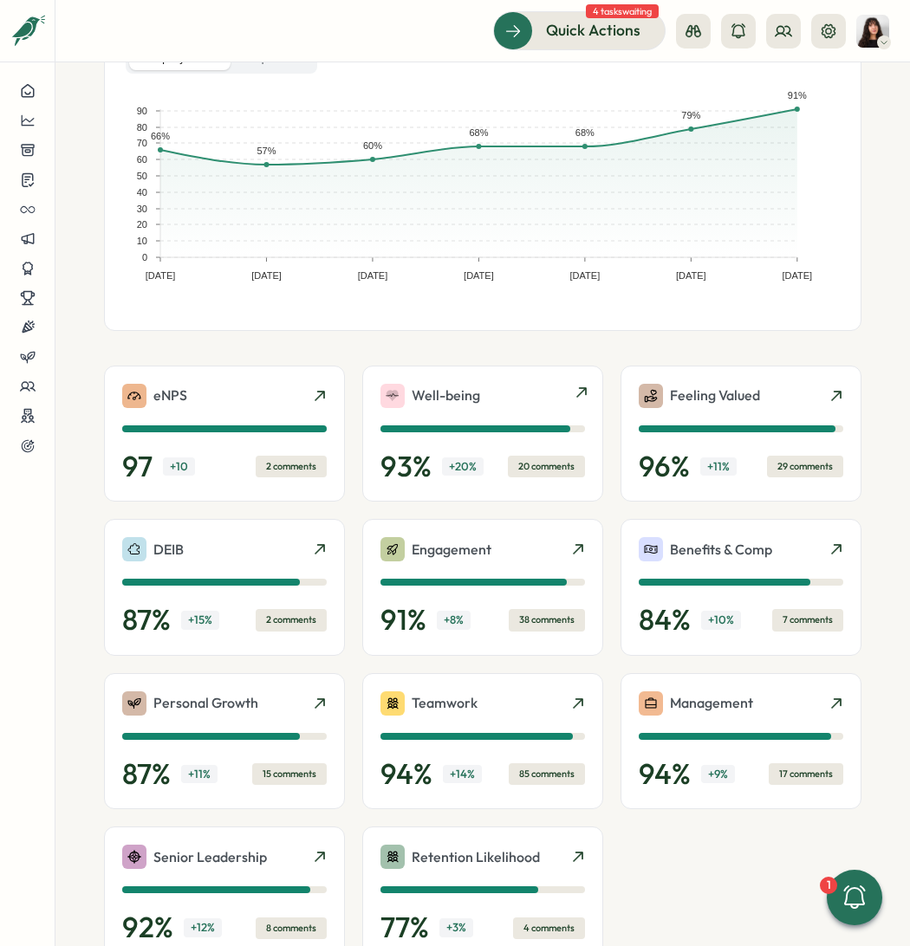
scroll to position [132, 0]
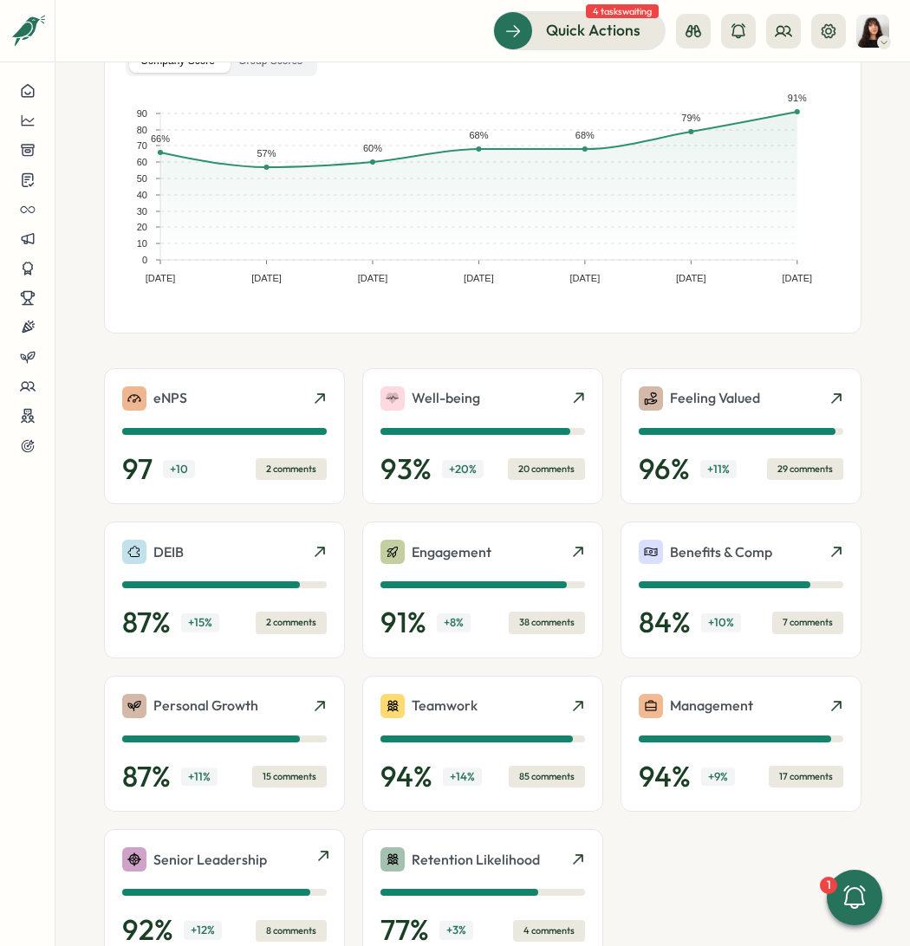
click at [218, 854] on p "Senior Leadership" at bounding box center [209, 860] width 113 height 22
click at [441, 398] on p "Well-being" at bounding box center [445, 398] width 68 height 22
click at [452, 701] on p "Teamwork" at bounding box center [444, 706] width 66 height 22
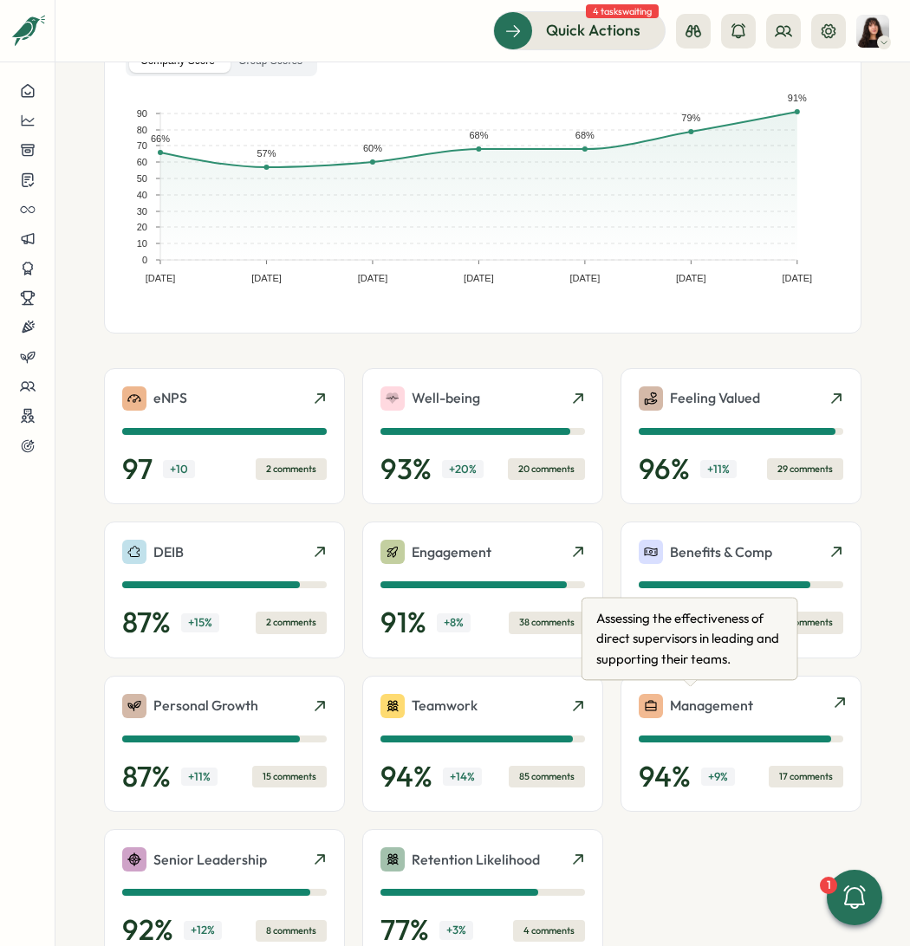
click at [670, 699] on p "Management" at bounding box center [711, 706] width 83 height 22
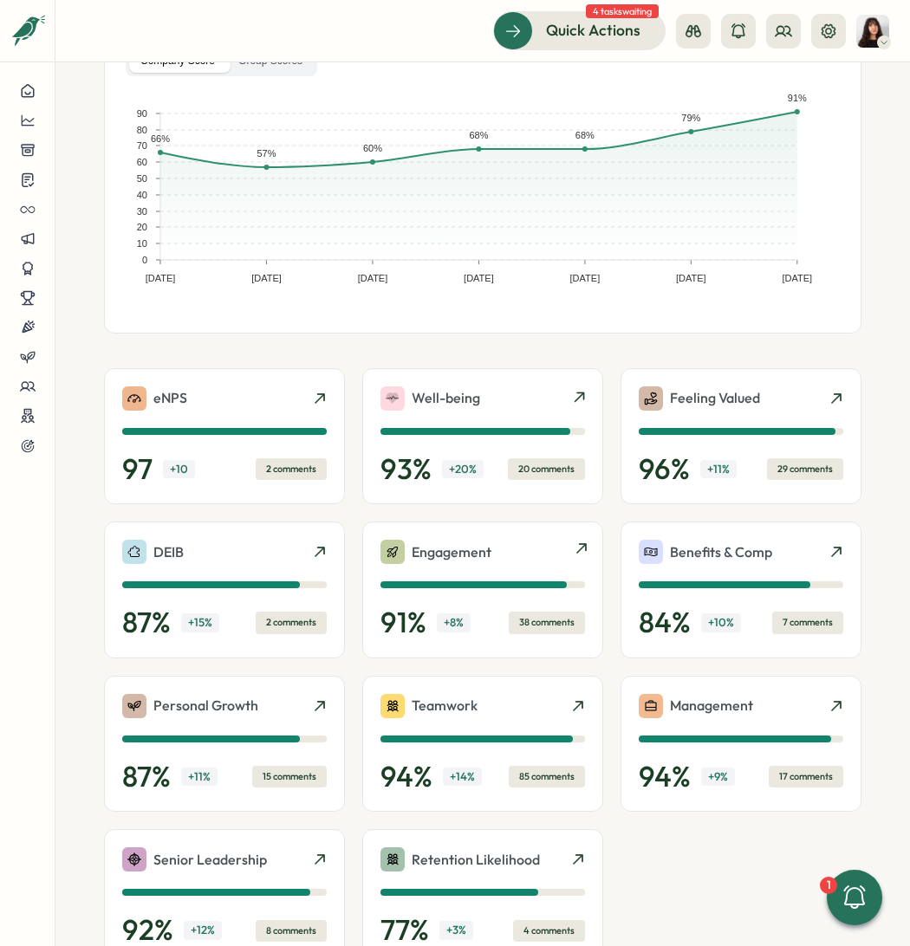
scroll to position [197, 0]
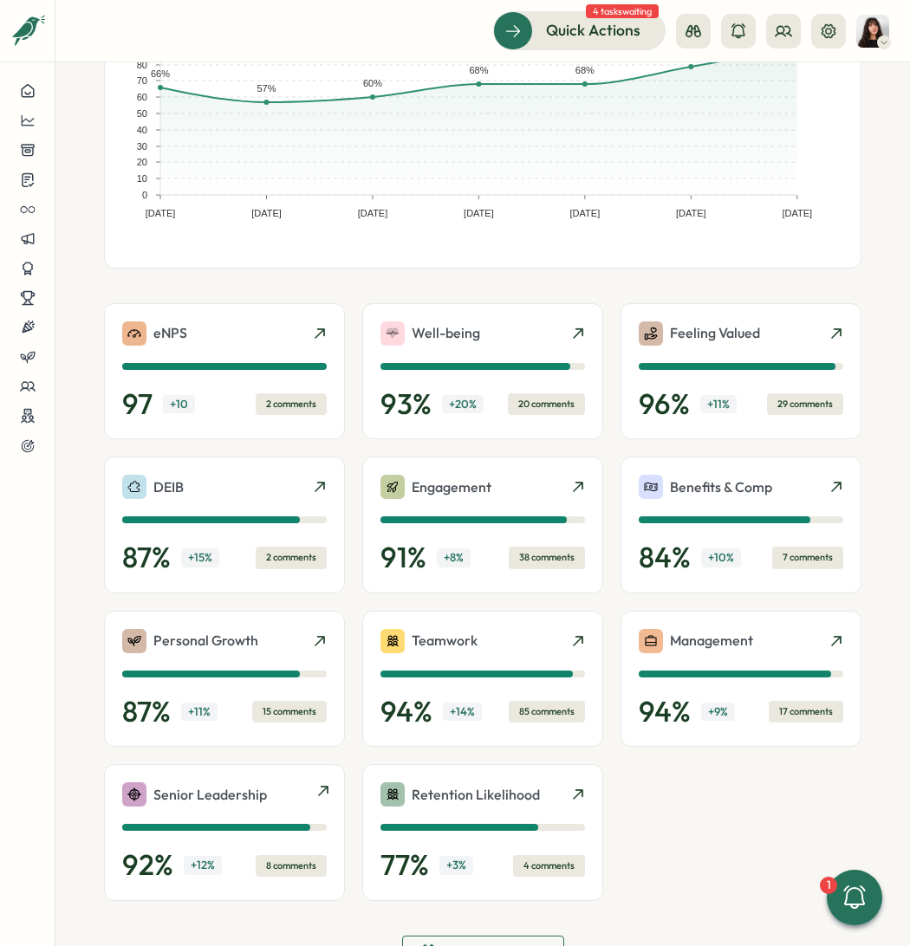
click at [237, 799] on p "Senior Leadership" at bounding box center [209, 795] width 113 height 22
click at [675, 331] on p "Feeling Valued" at bounding box center [715, 333] width 90 height 22
click at [727, 493] on p "Benefits & Comp" at bounding box center [721, 487] width 102 height 22
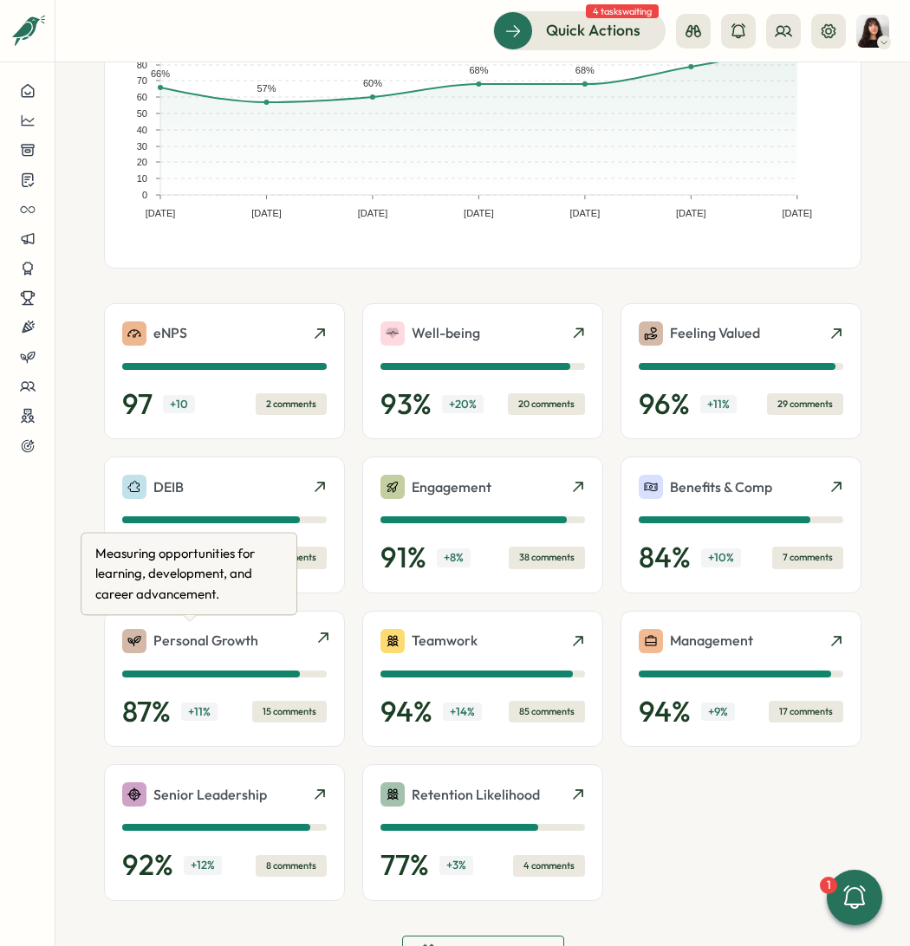
click at [191, 630] on p "Personal Growth" at bounding box center [205, 641] width 105 height 22
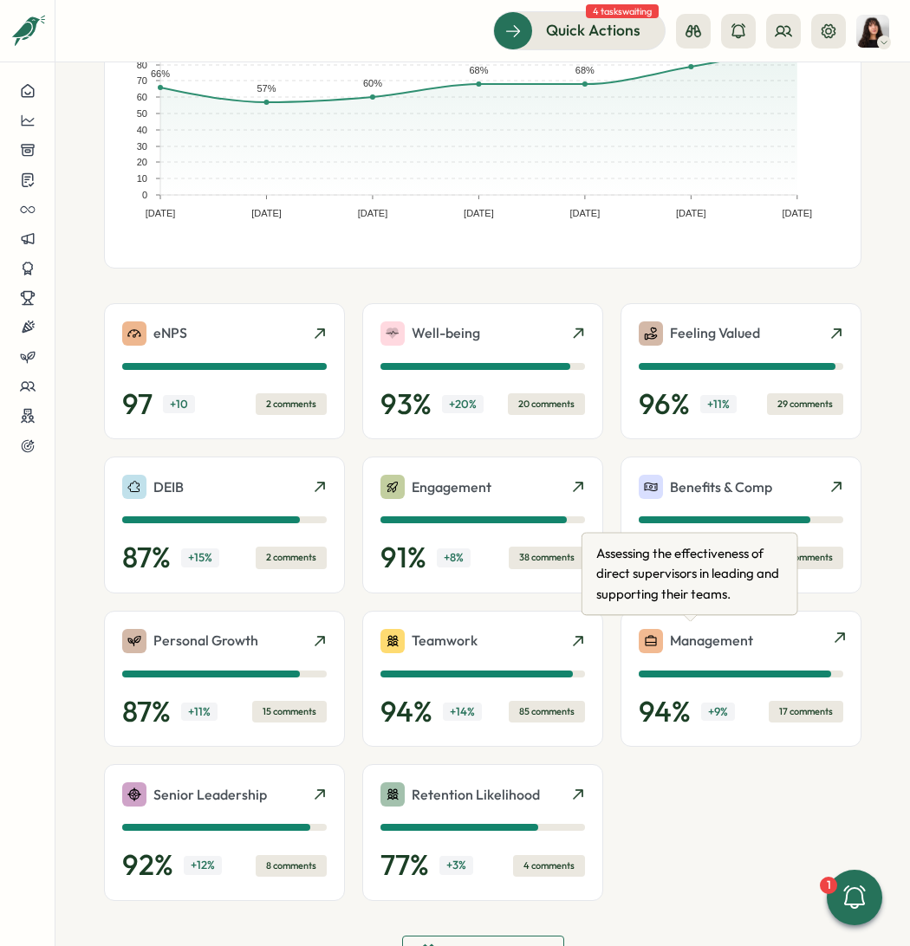
click at [725, 647] on p "Management" at bounding box center [711, 641] width 83 height 22
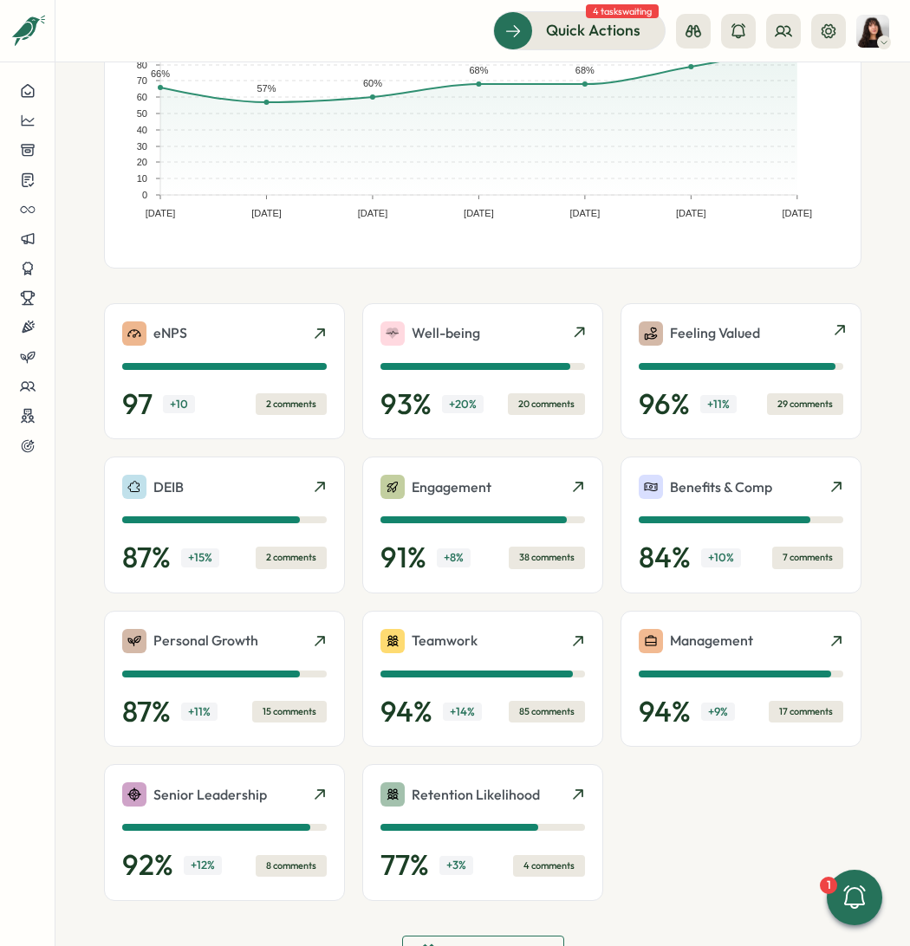
click at [695, 331] on p "Feeling Valued" at bounding box center [715, 333] width 90 height 22
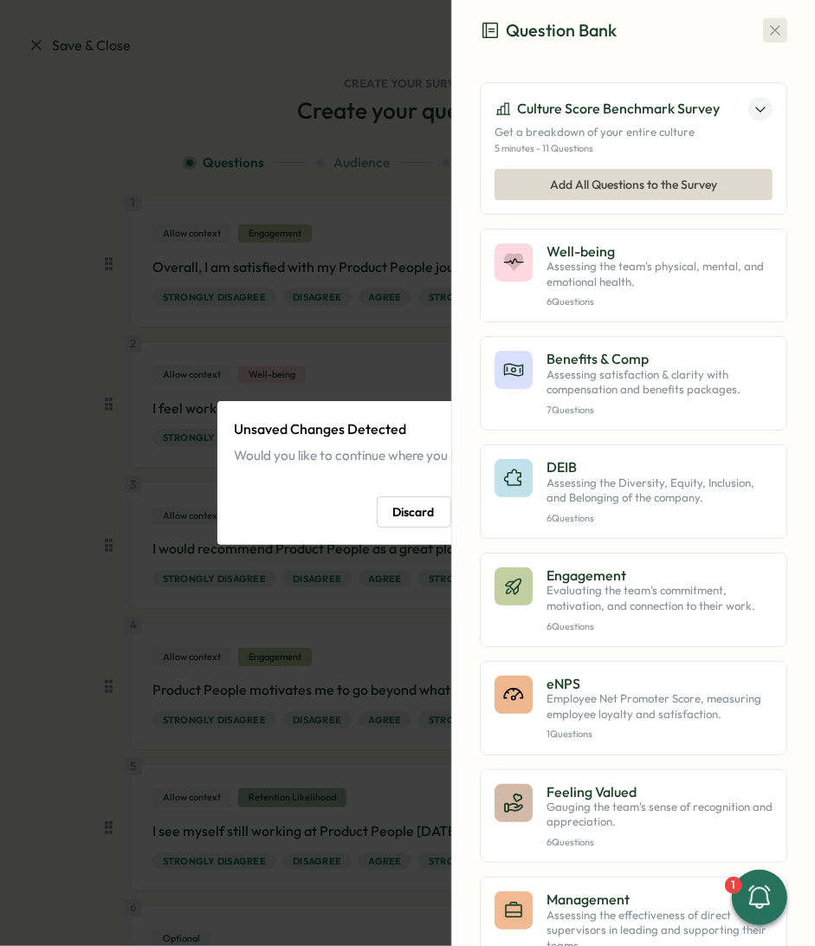
click at [763, 31] on button "button" at bounding box center [775, 30] width 24 height 24
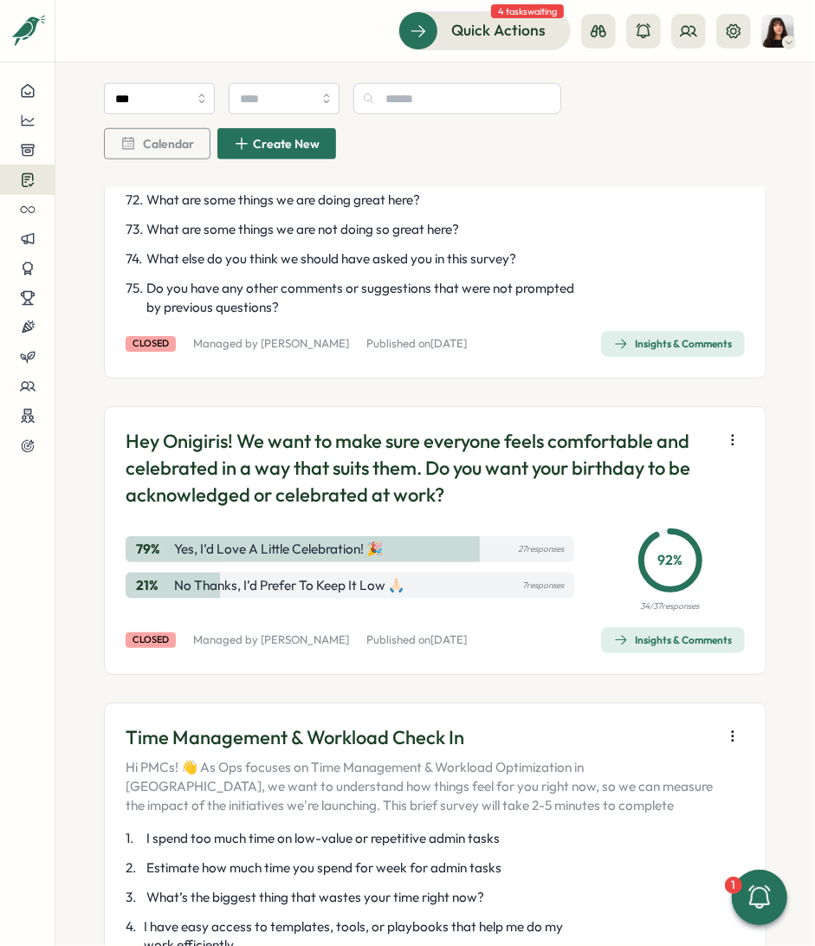
scroll to position [4015, 0]
click at [684, 352] on div "Insights & Comments" at bounding box center [673, 345] width 118 height 14
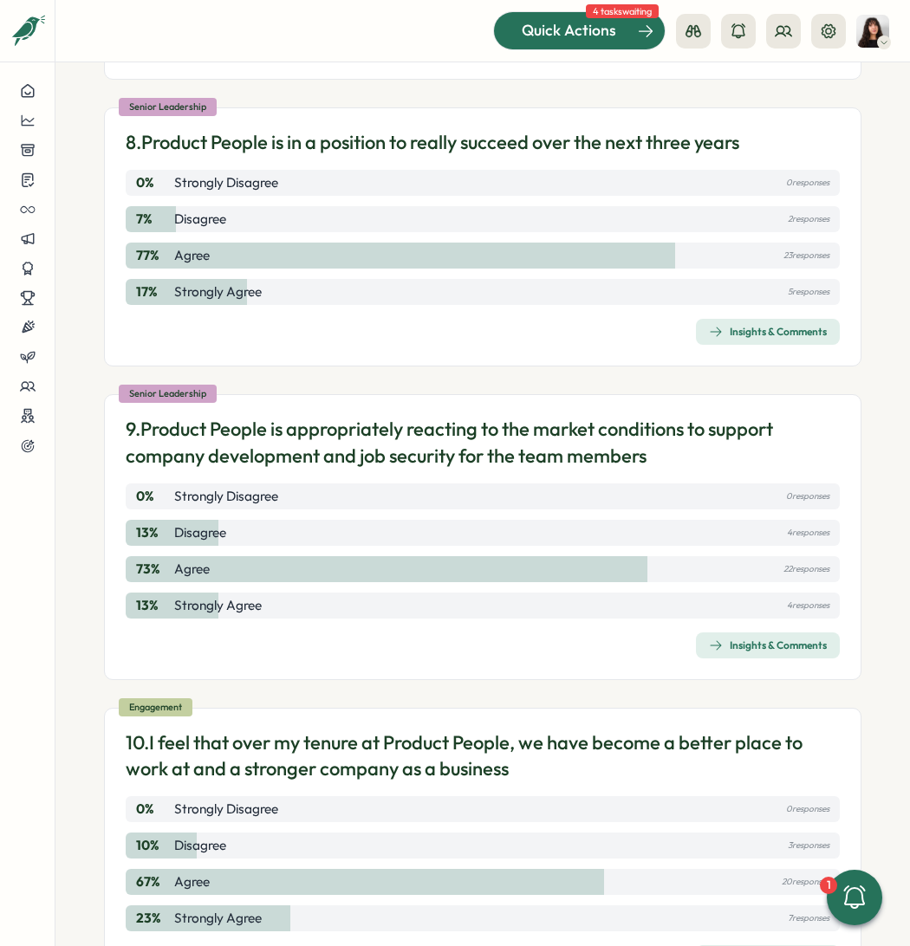
scroll to position [2068, 0]
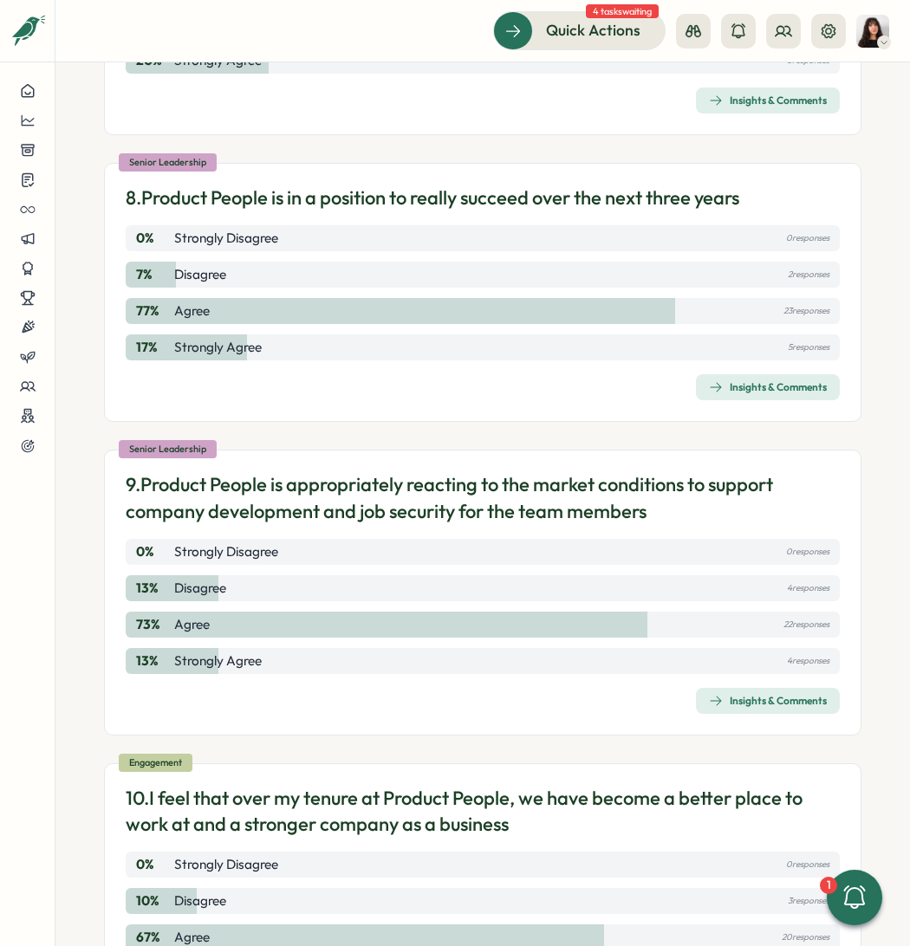
click at [301, 494] on p "9. Product People is appropriately reacting to the market conditions to support…" at bounding box center [483, 498] width 714 height 54
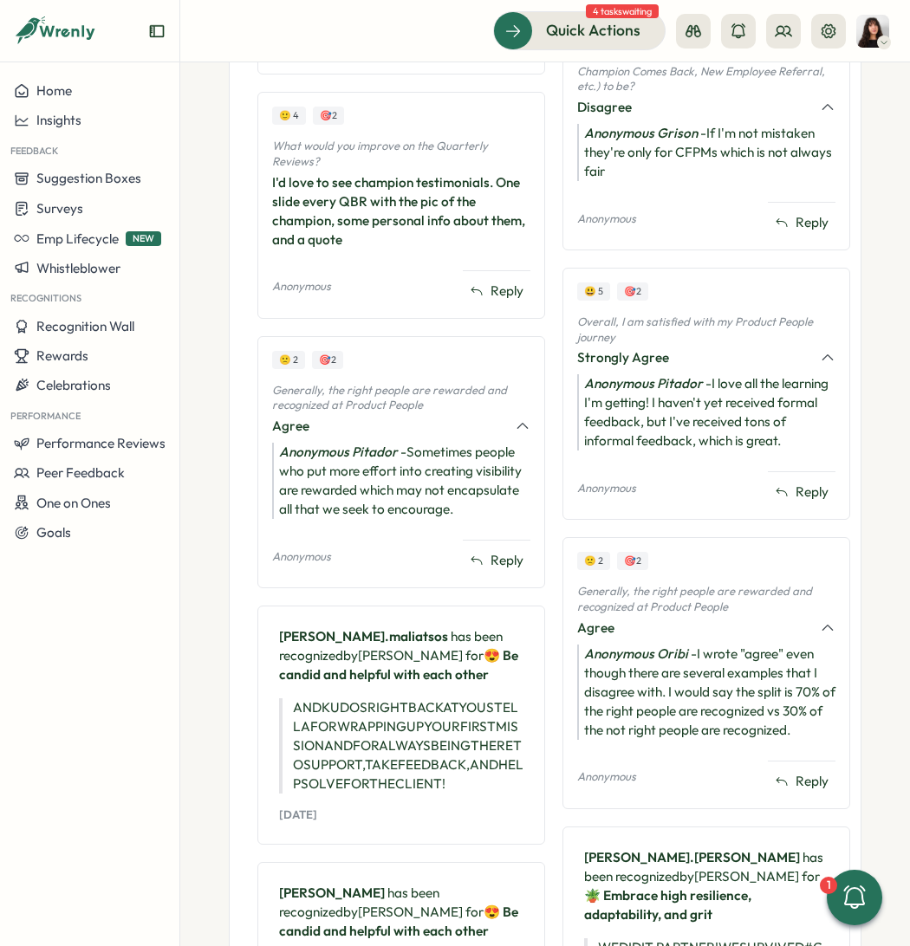
scroll to position [1685, 0]
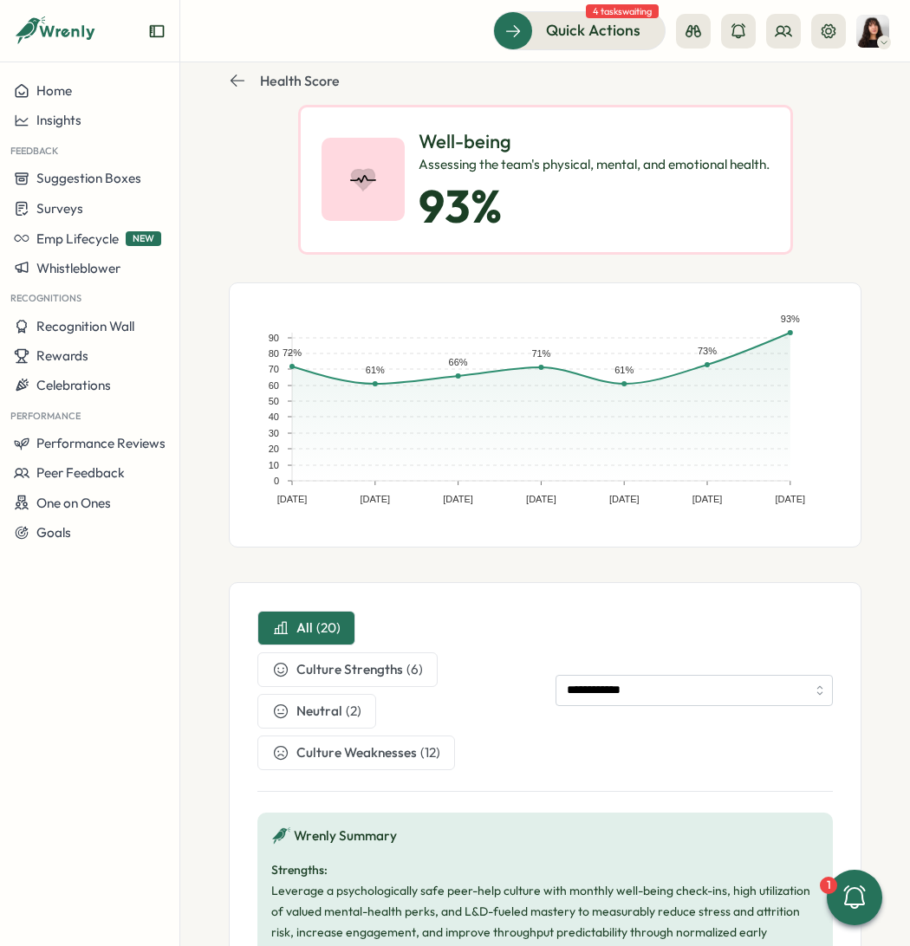
scroll to position [41, 0]
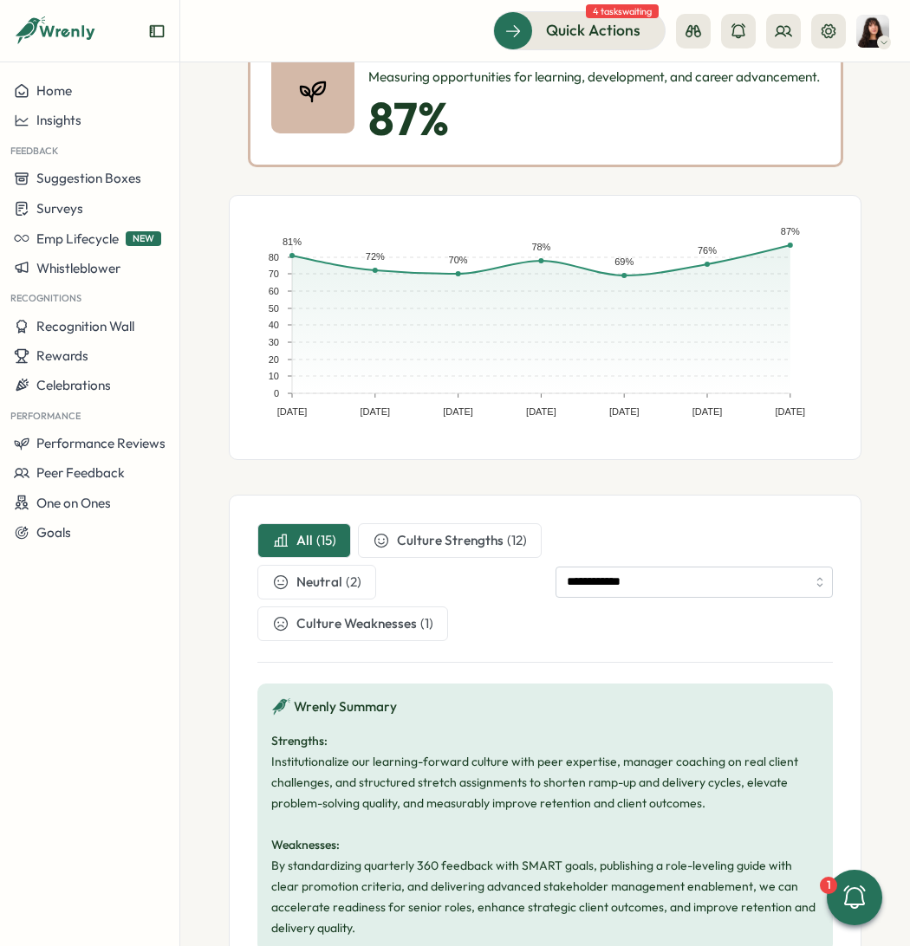
scroll to position [230, 0]
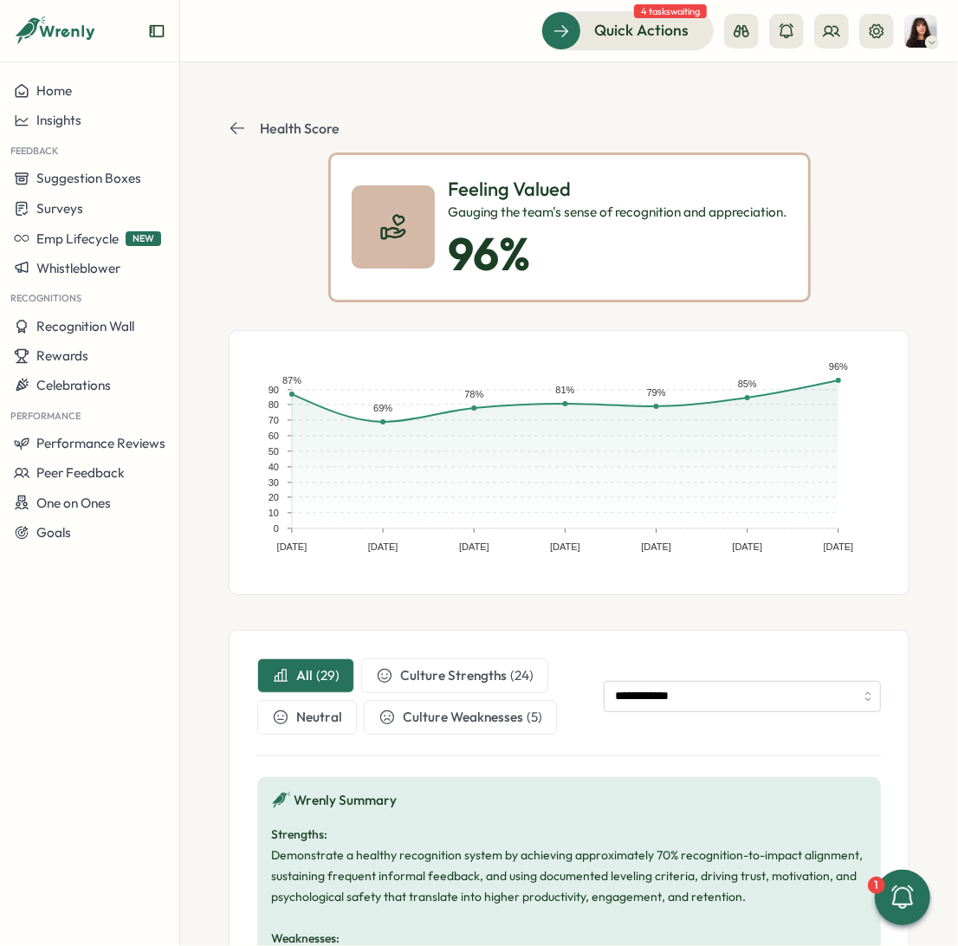
click at [214, 132] on section "**********" at bounding box center [569, 504] width 778 height 884
click at [238, 128] on icon at bounding box center [237, 128] width 17 height 17
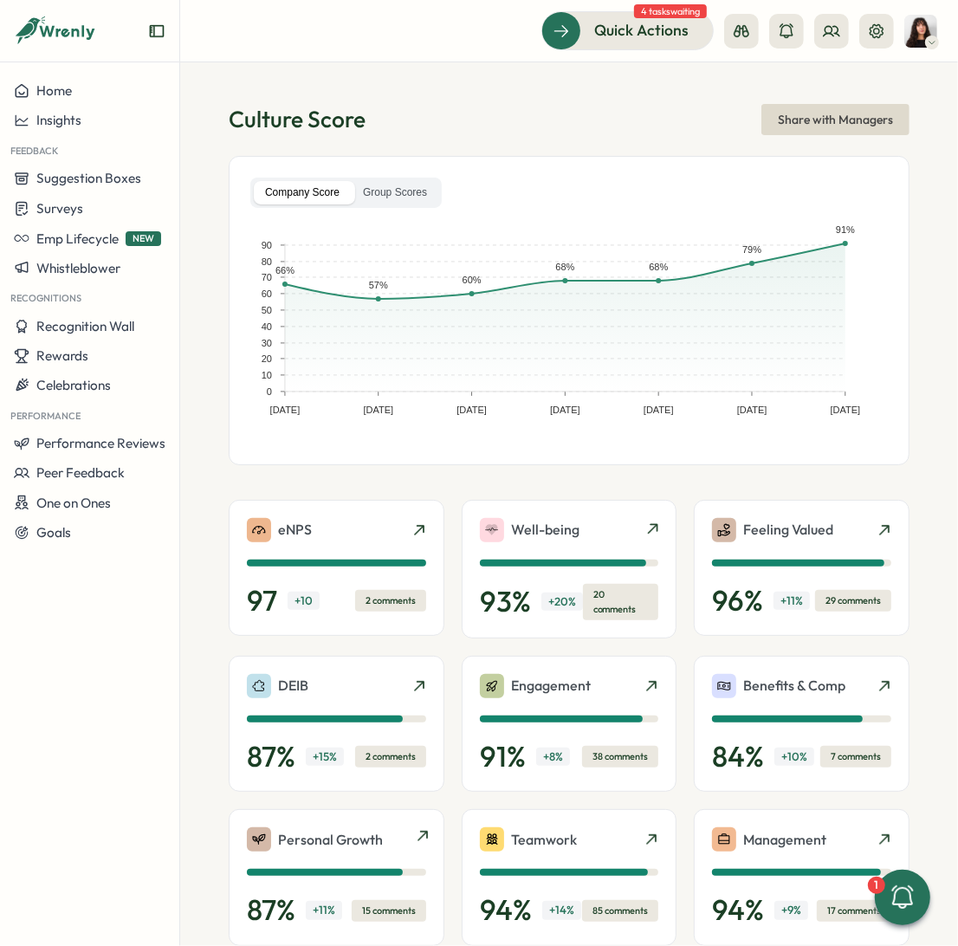
click at [314, 845] on p "Personal Growth" at bounding box center [330, 840] width 105 height 22
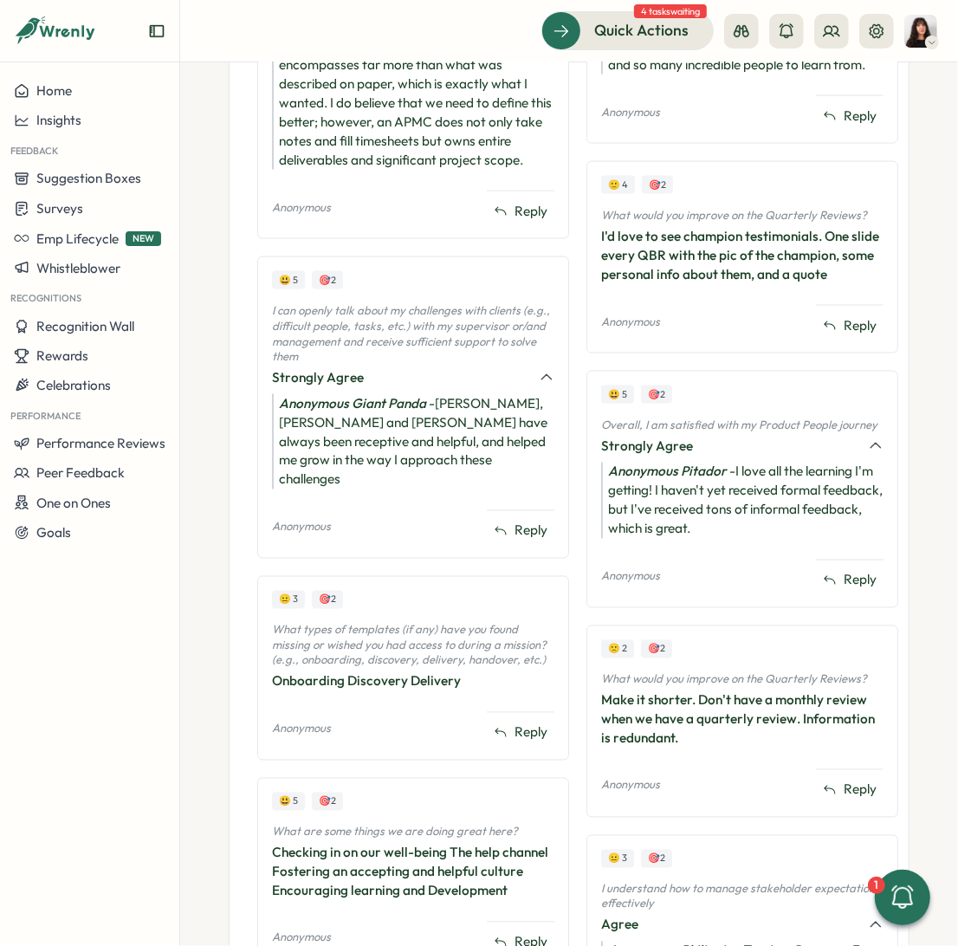
scroll to position [1521, 0]
